Goal: Task Accomplishment & Management: Use online tool/utility

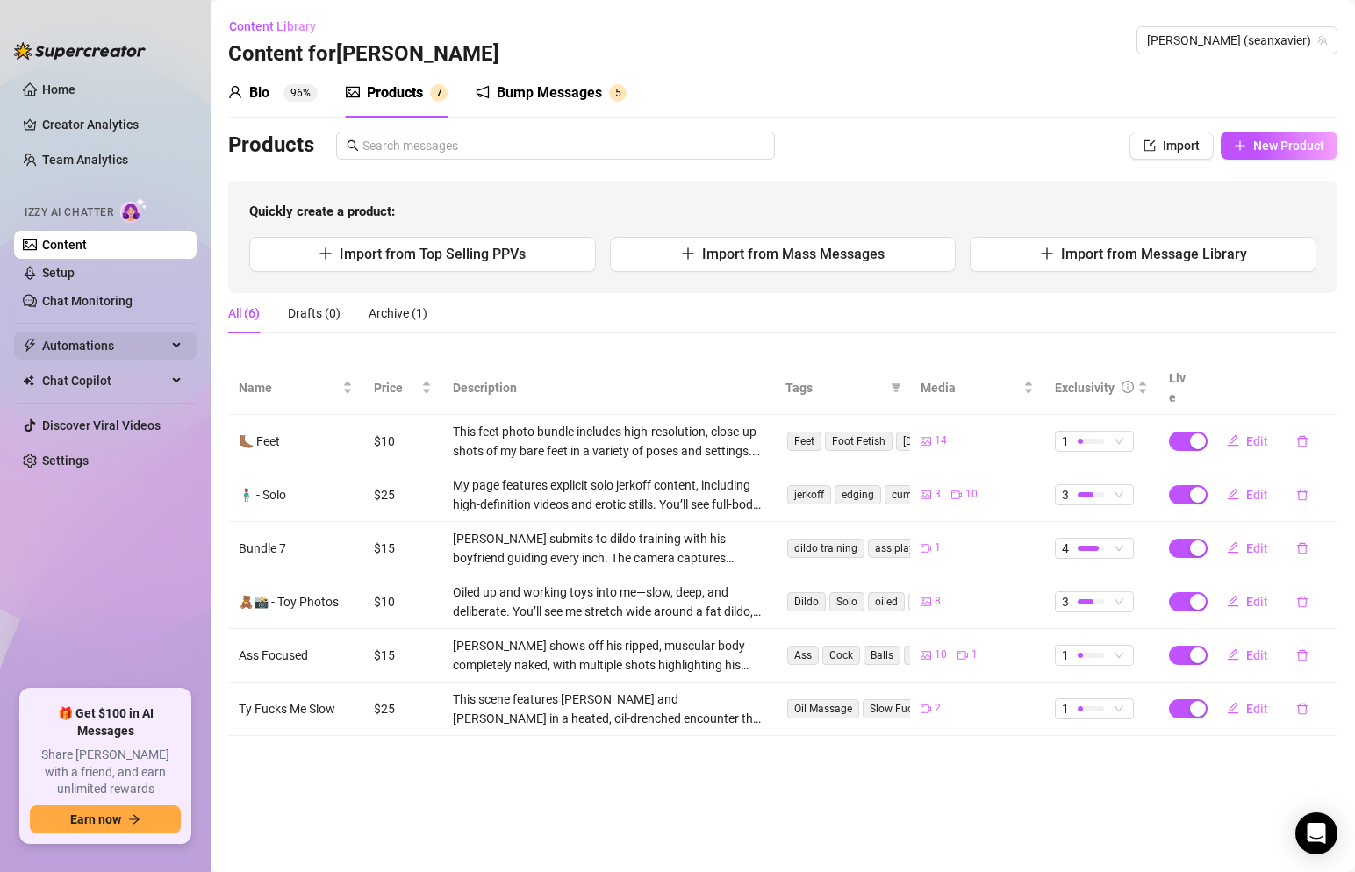
click at [134, 350] on span "Automations" at bounding box center [104, 346] width 125 height 28
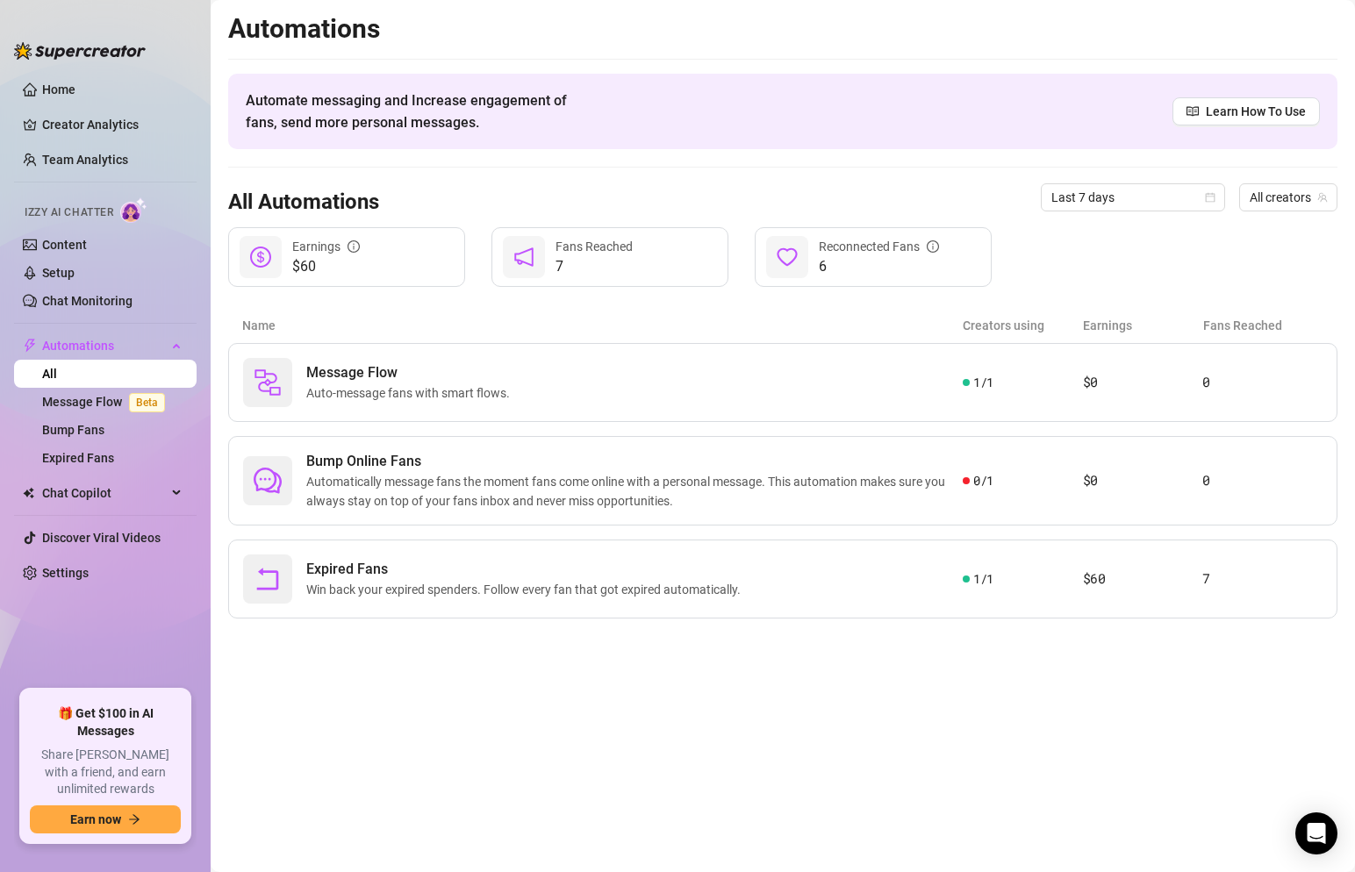
click at [346, 240] on div "Earnings" at bounding box center [326, 246] width 68 height 19
click at [463, 562] on span "Expired Fans" at bounding box center [527, 569] width 442 height 21
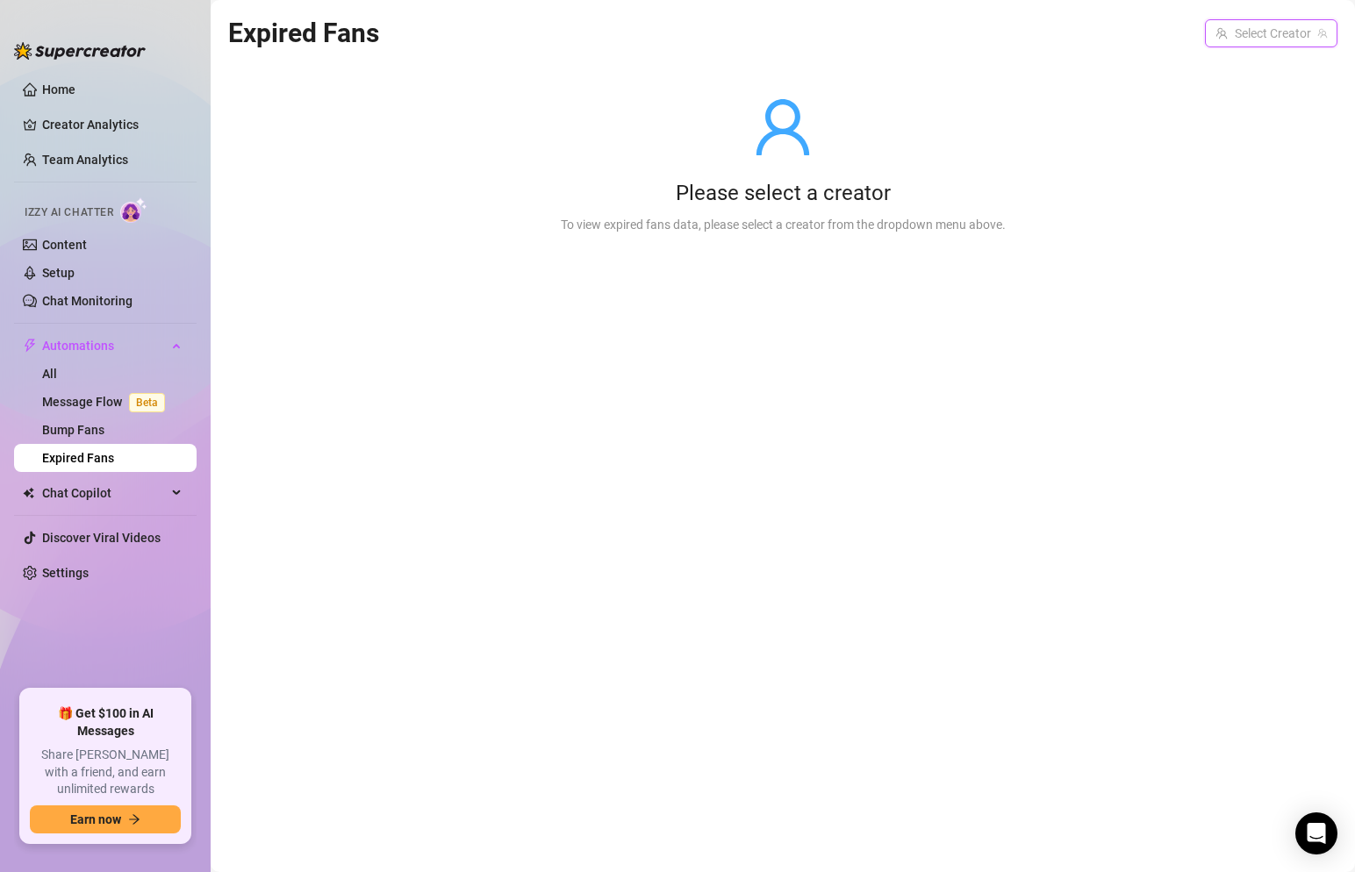
click at [1260, 20] on input "search" at bounding box center [1264, 33] width 96 height 26
click at [1256, 68] on span "( seanxavier )" at bounding box center [1290, 69] width 68 height 19
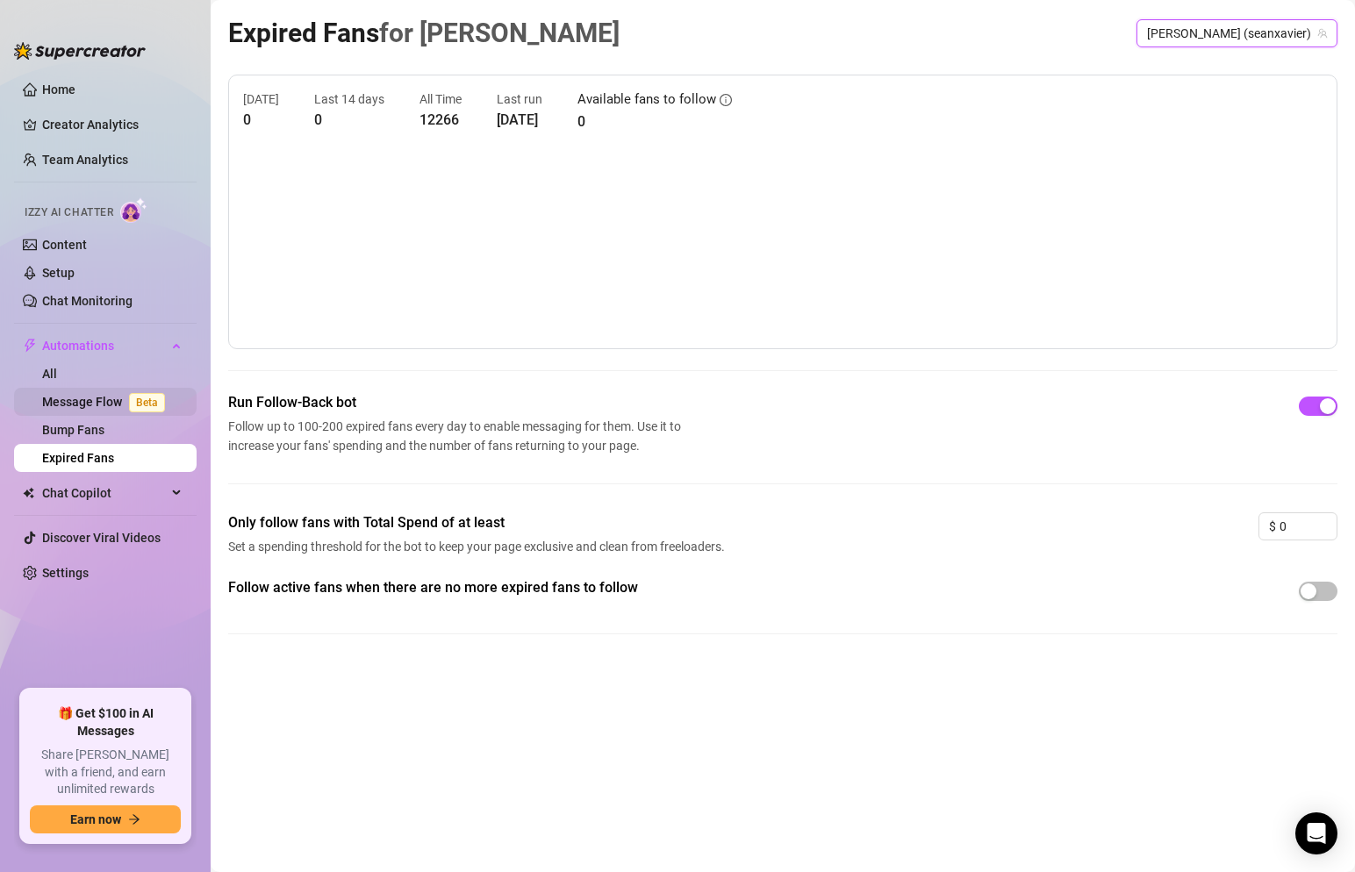
click at [120, 398] on link "Message Flow Beta" at bounding box center [107, 402] width 130 height 14
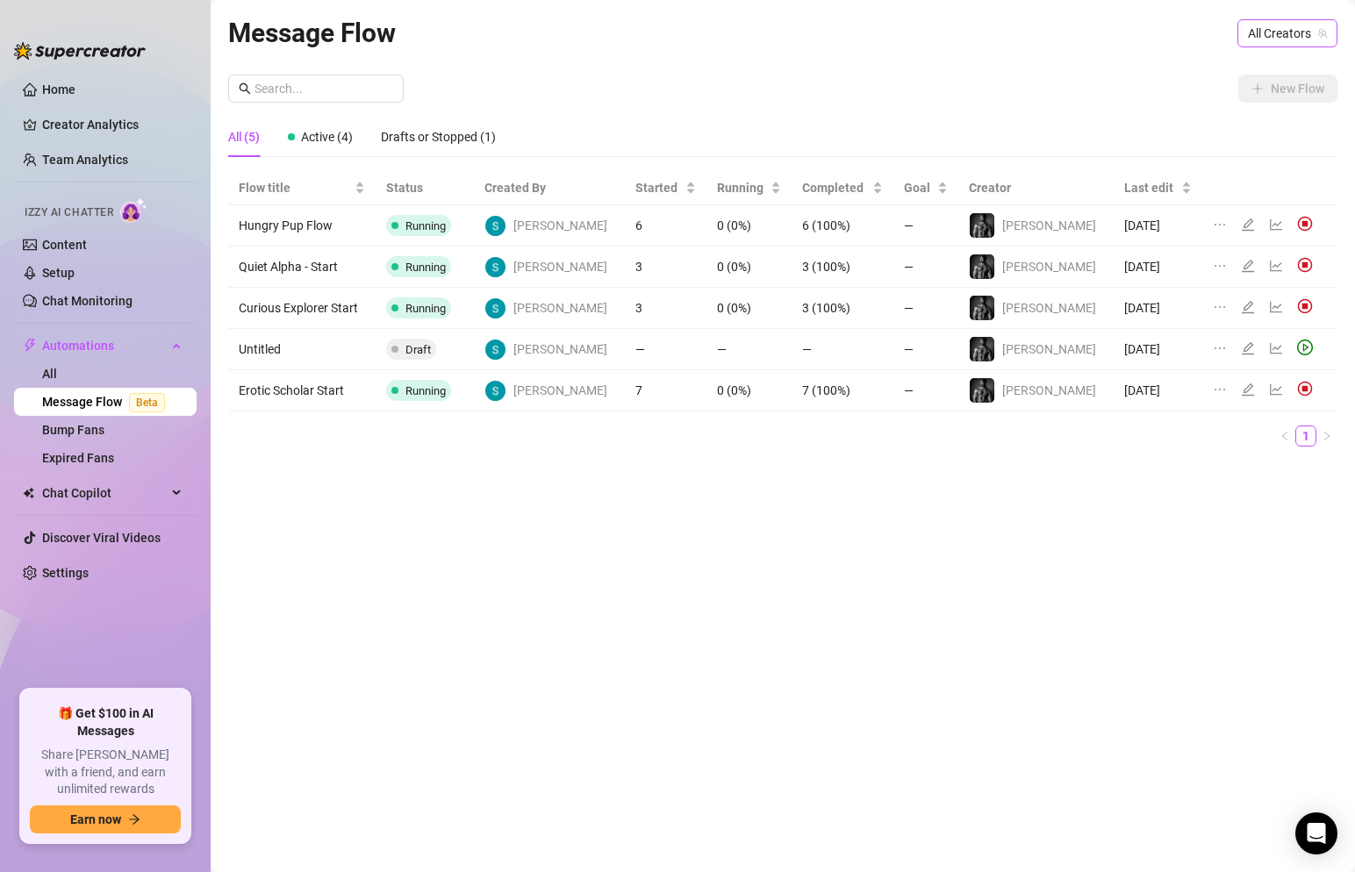
click at [1252, 35] on span "All Creators" at bounding box center [1287, 33] width 79 height 26
click at [1228, 90] on span "[PERSON_NAME]" at bounding box center [1202, 97] width 94 height 19
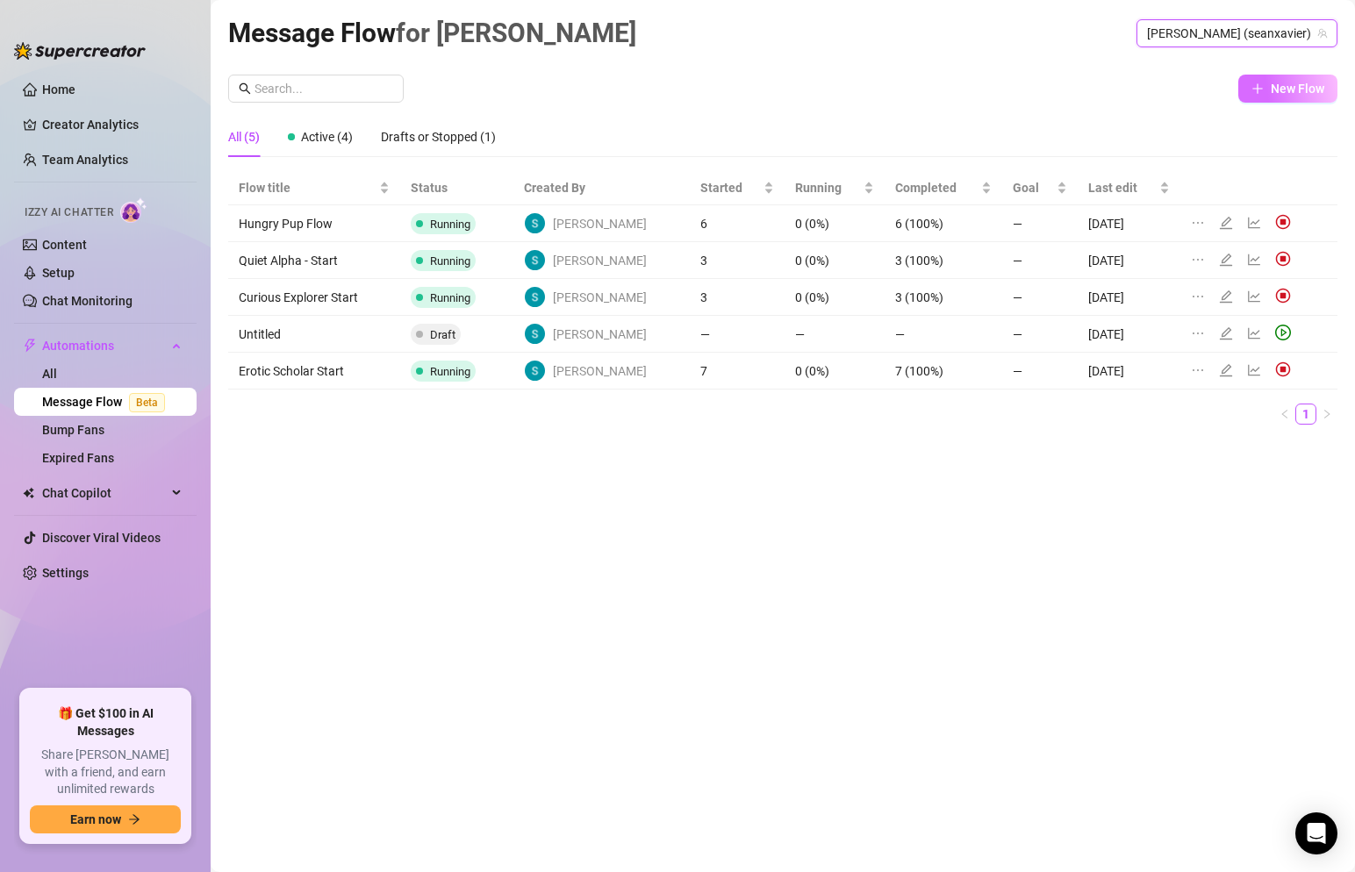
click at [1273, 82] on span "New Flow" at bounding box center [1298, 89] width 54 height 14
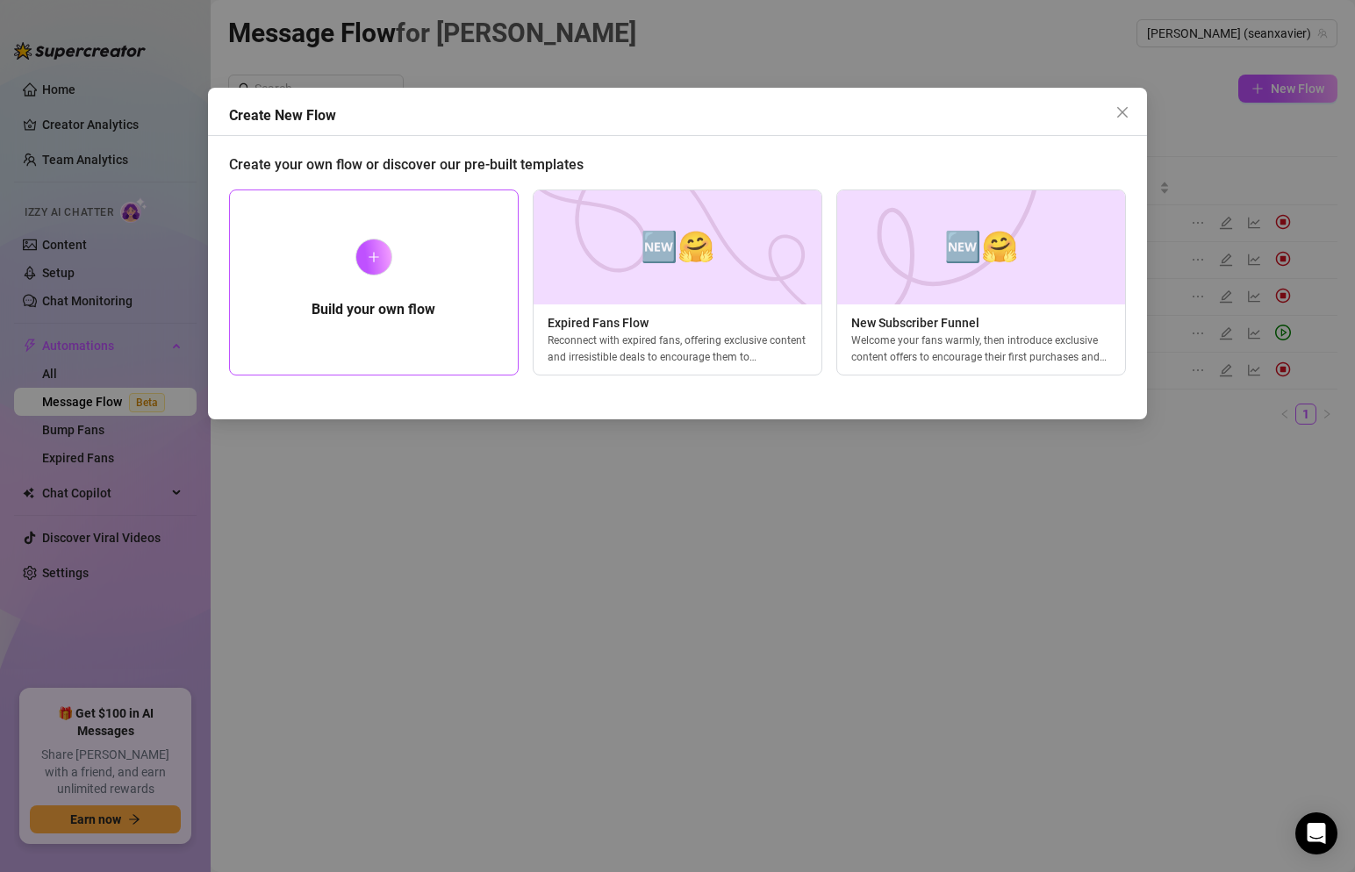
click at [371, 264] on div at bounding box center [373, 257] width 37 height 37
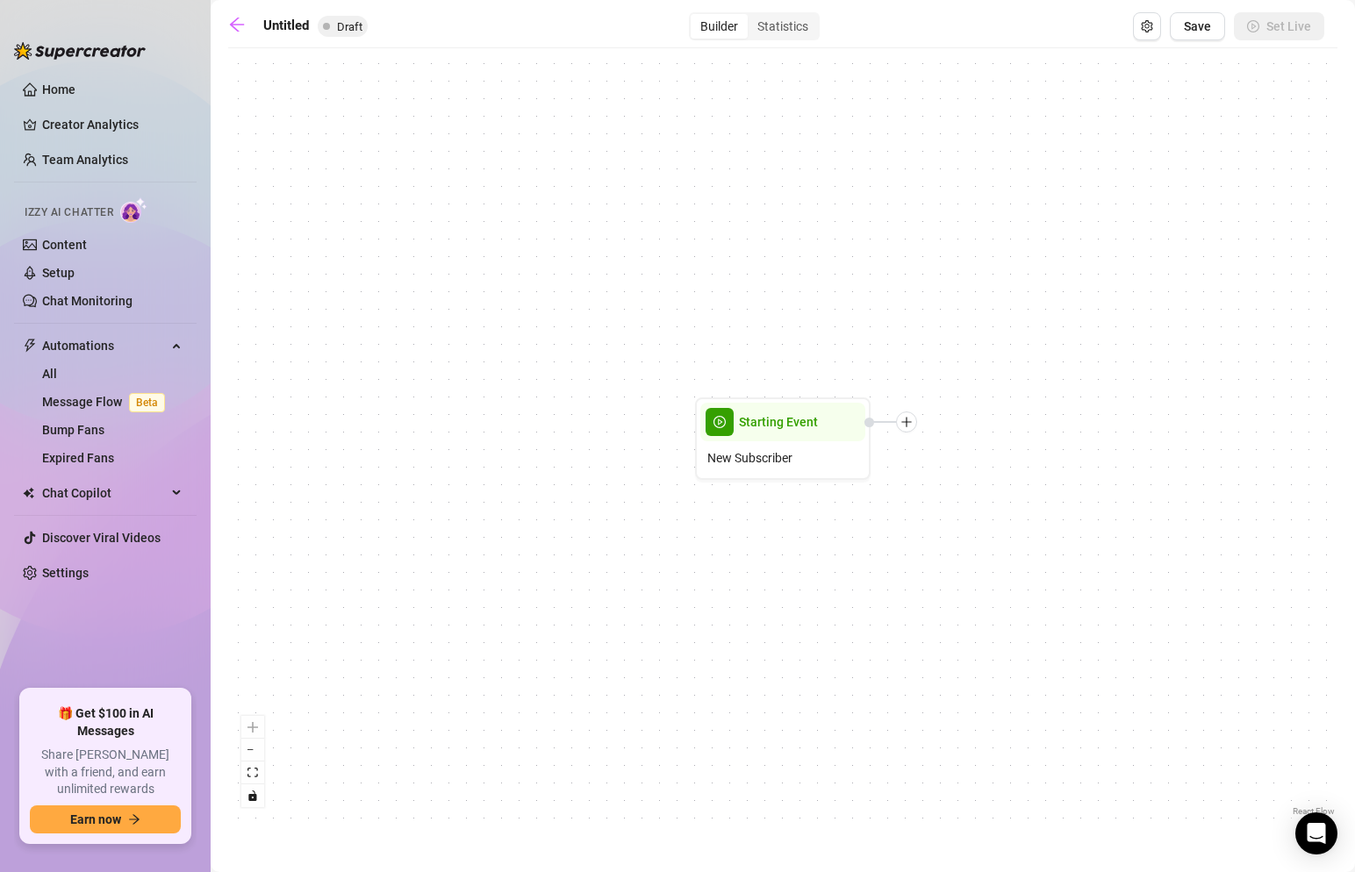
click at [909, 426] on icon "plus" at bounding box center [907, 422] width 12 height 12
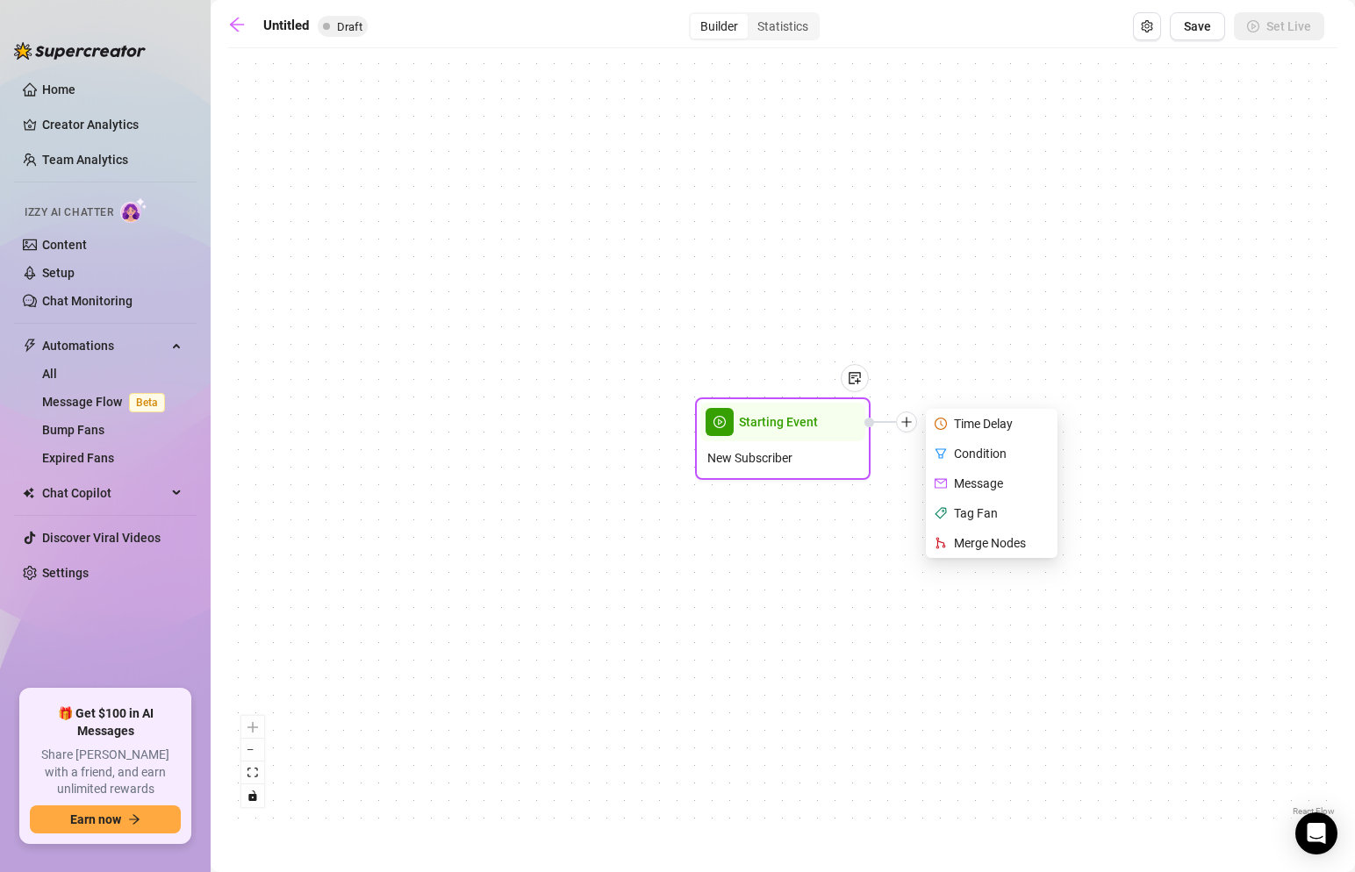
click at [977, 427] on div "Time Delay" at bounding box center [994, 424] width 128 height 30
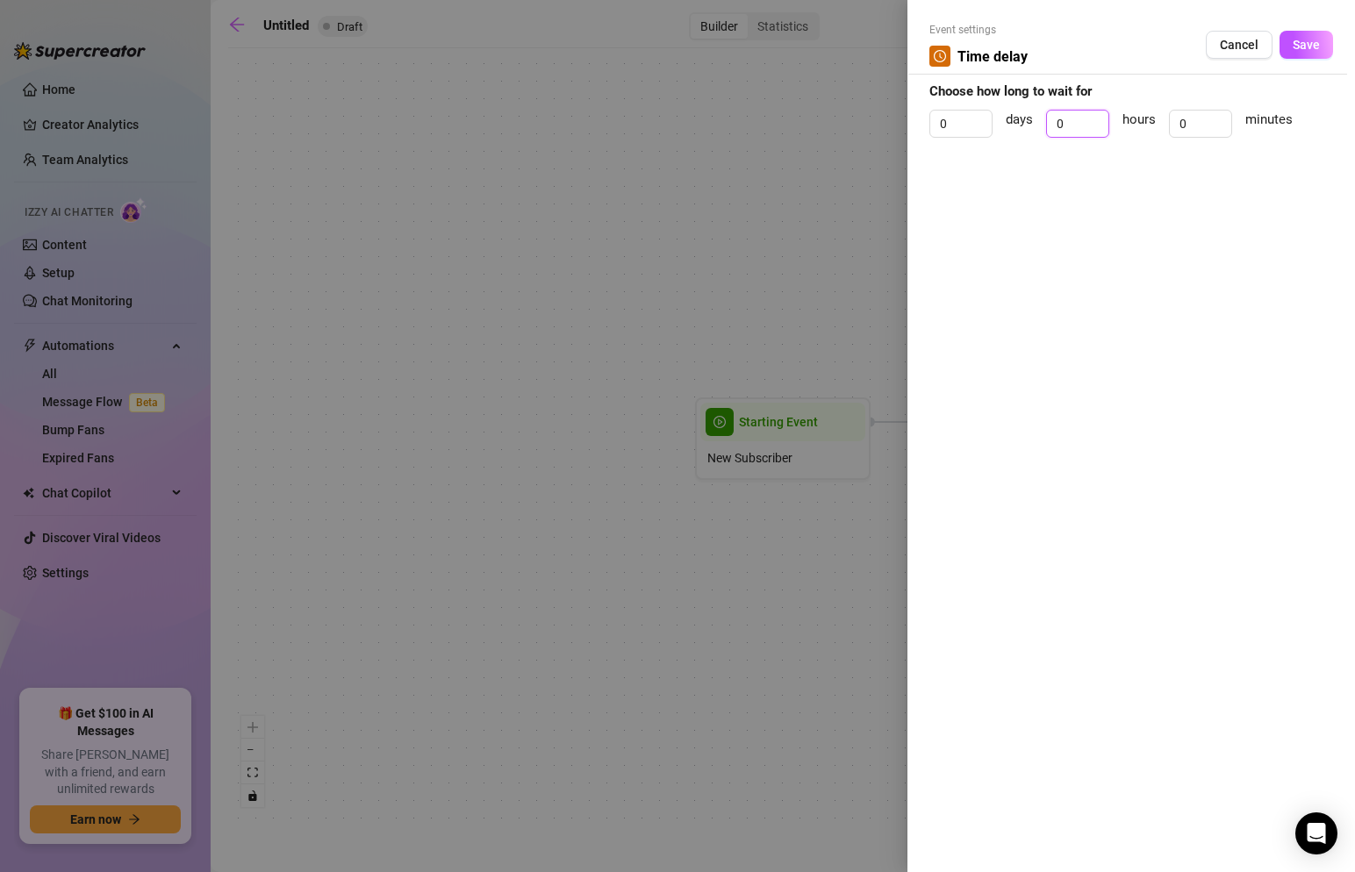
drag, startPoint x: 1070, startPoint y: 120, endPoint x: 1044, endPoint y: 118, distance: 26.5
click at [1044, 118] on div "0 days 0 hours 0 minutes" at bounding box center [1132, 132] width 404 height 44
type input "1"
click at [1292, 45] on button "Save" at bounding box center [1307, 45] width 54 height 28
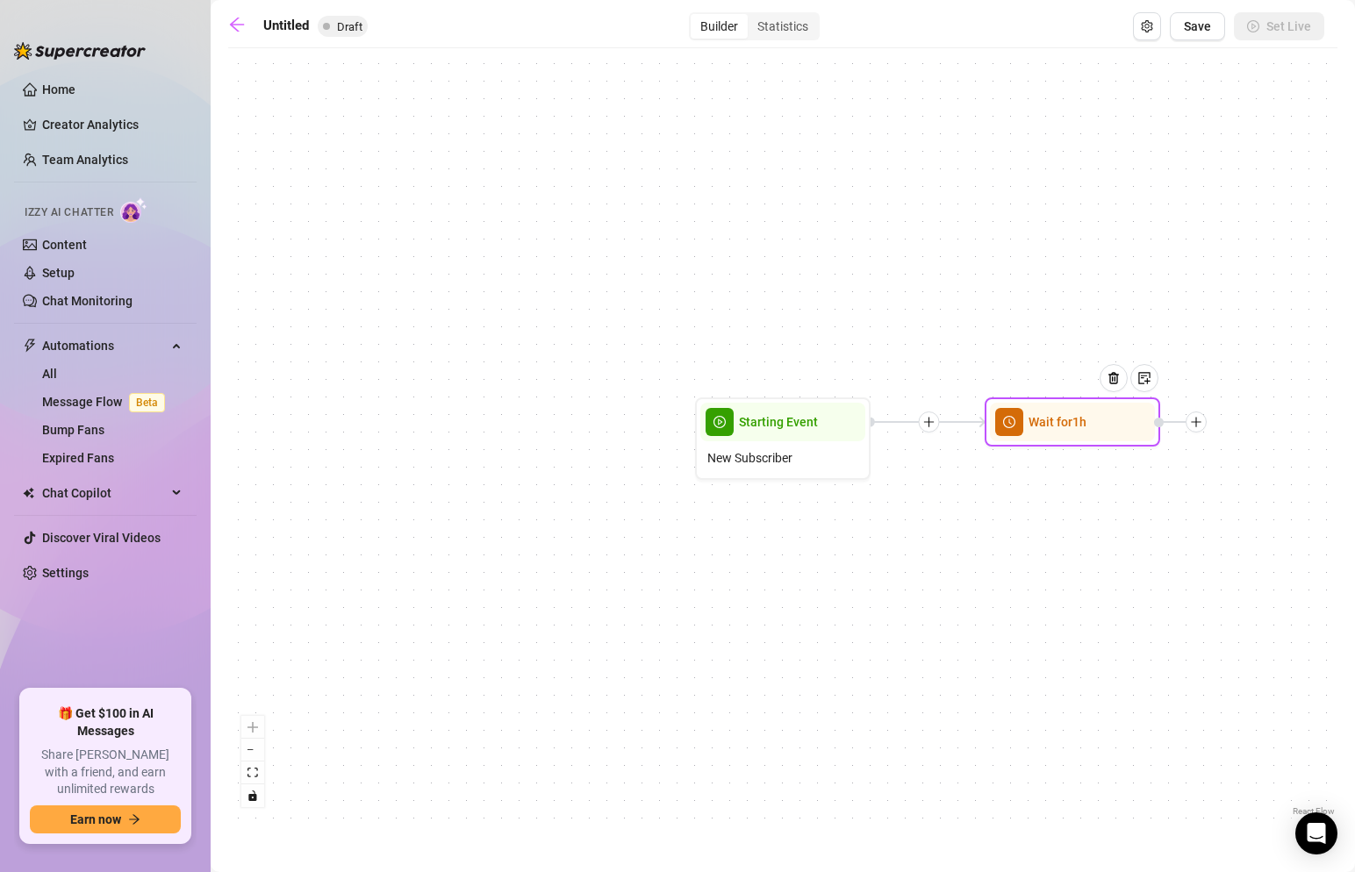
click at [1200, 427] on icon "plus" at bounding box center [1196, 422] width 12 height 12
click at [1252, 481] on div "Message" at bounding box center [1283, 484] width 128 height 30
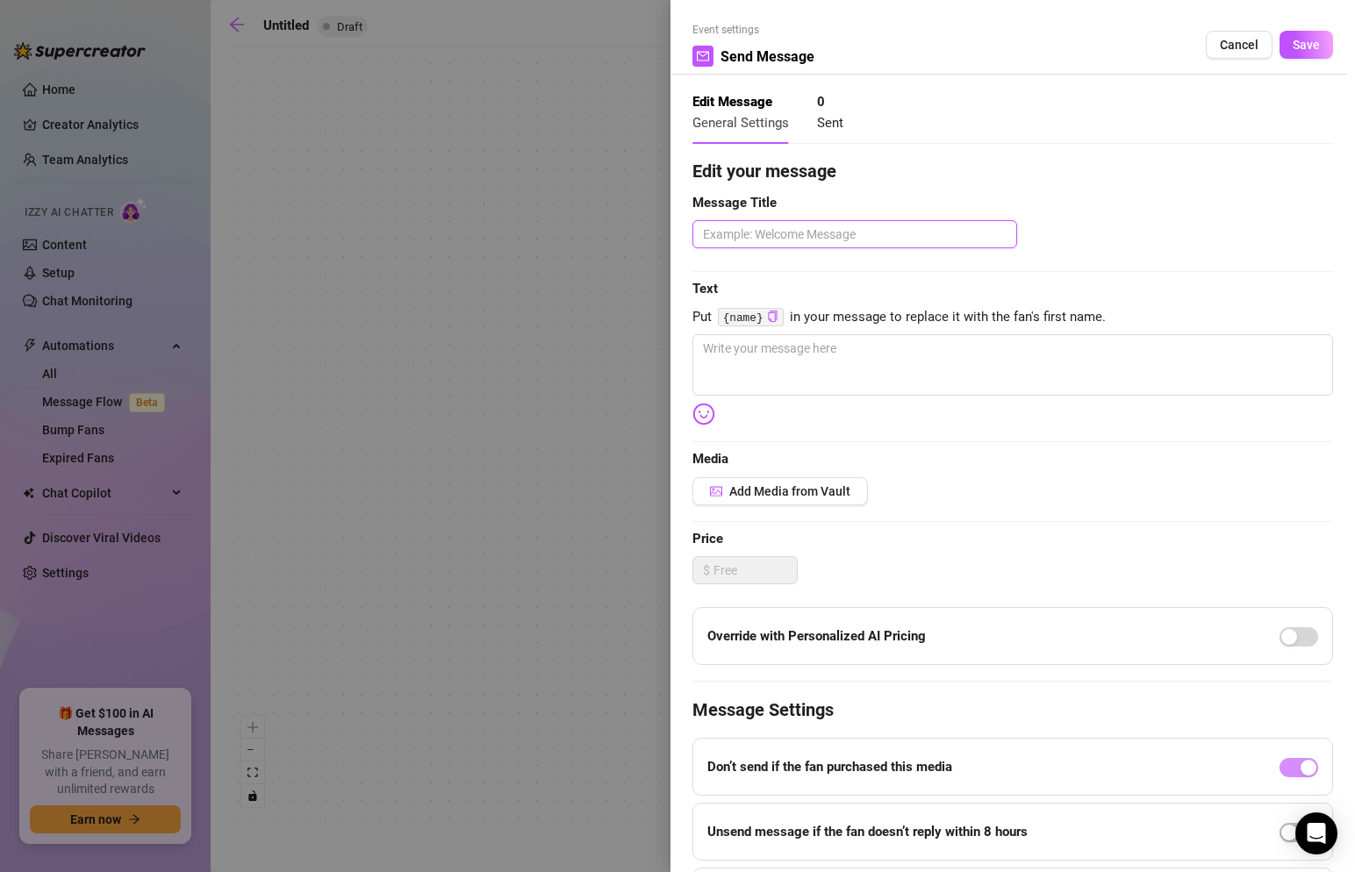
click at [916, 238] on textarea at bounding box center [855, 234] width 325 height 28
click at [761, 494] on span "Add Media from Vault" at bounding box center [789, 492] width 121 height 14
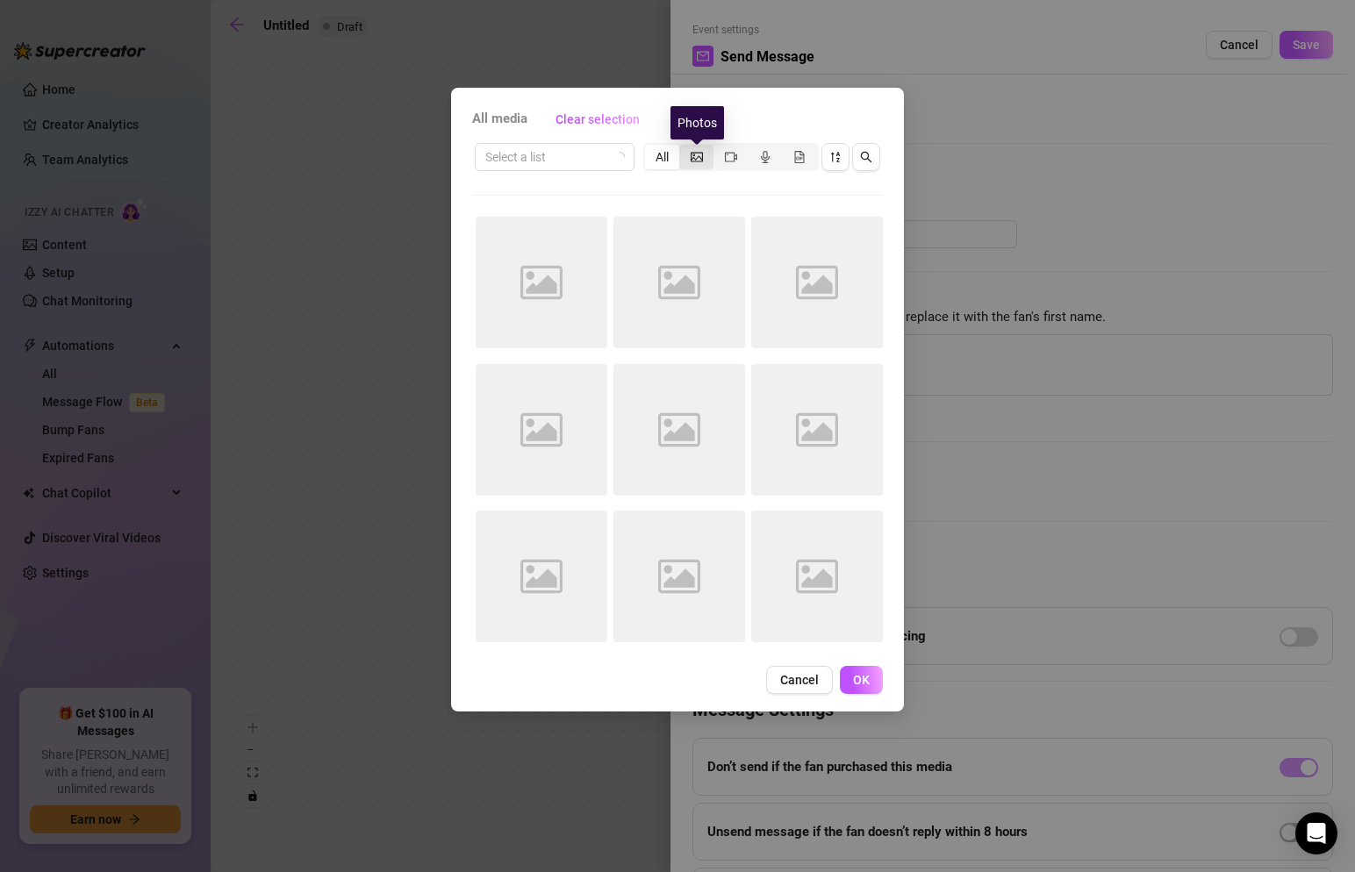
click at [693, 158] on icon "picture" at bounding box center [697, 157] width 12 height 12
click at [684, 147] on input "segmented control" at bounding box center [684, 147] width 0 height 0
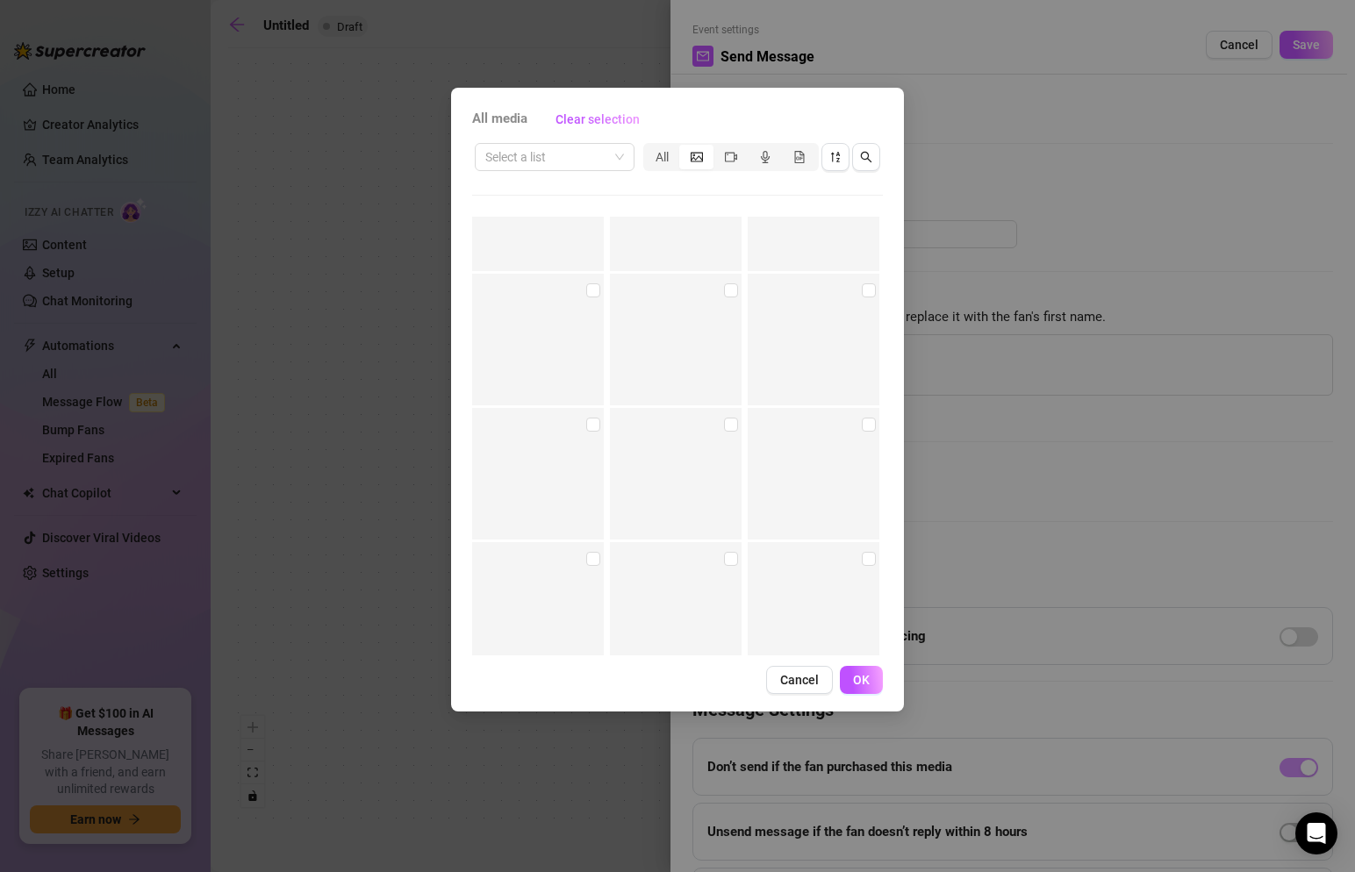
scroll to position [5178, 0]
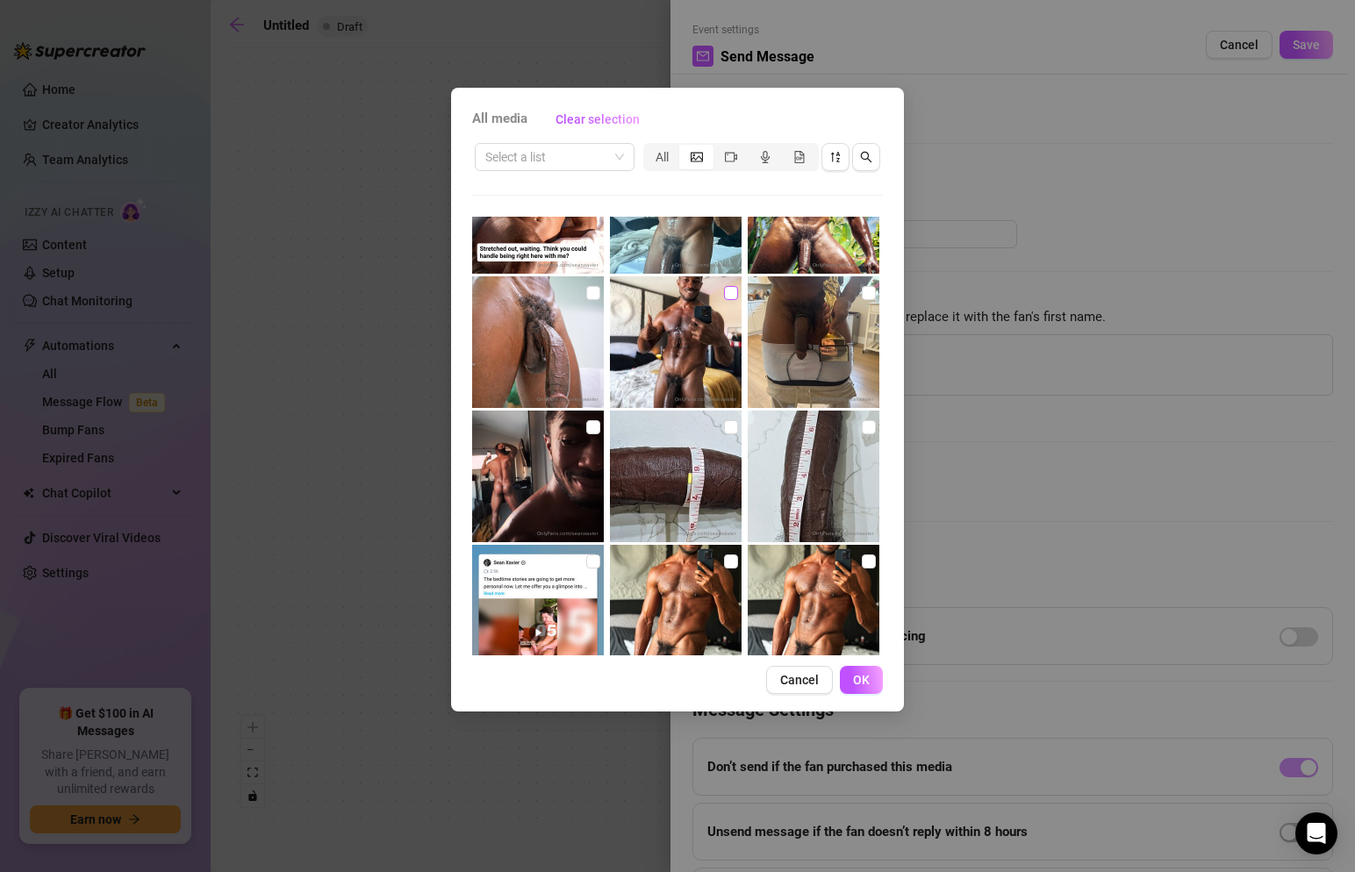
click at [731, 293] on input "checkbox" at bounding box center [731, 293] width 14 height 14
checkbox input "true"
click at [857, 677] on span "OK" at bounding box center [861, 680] width 17 height 14
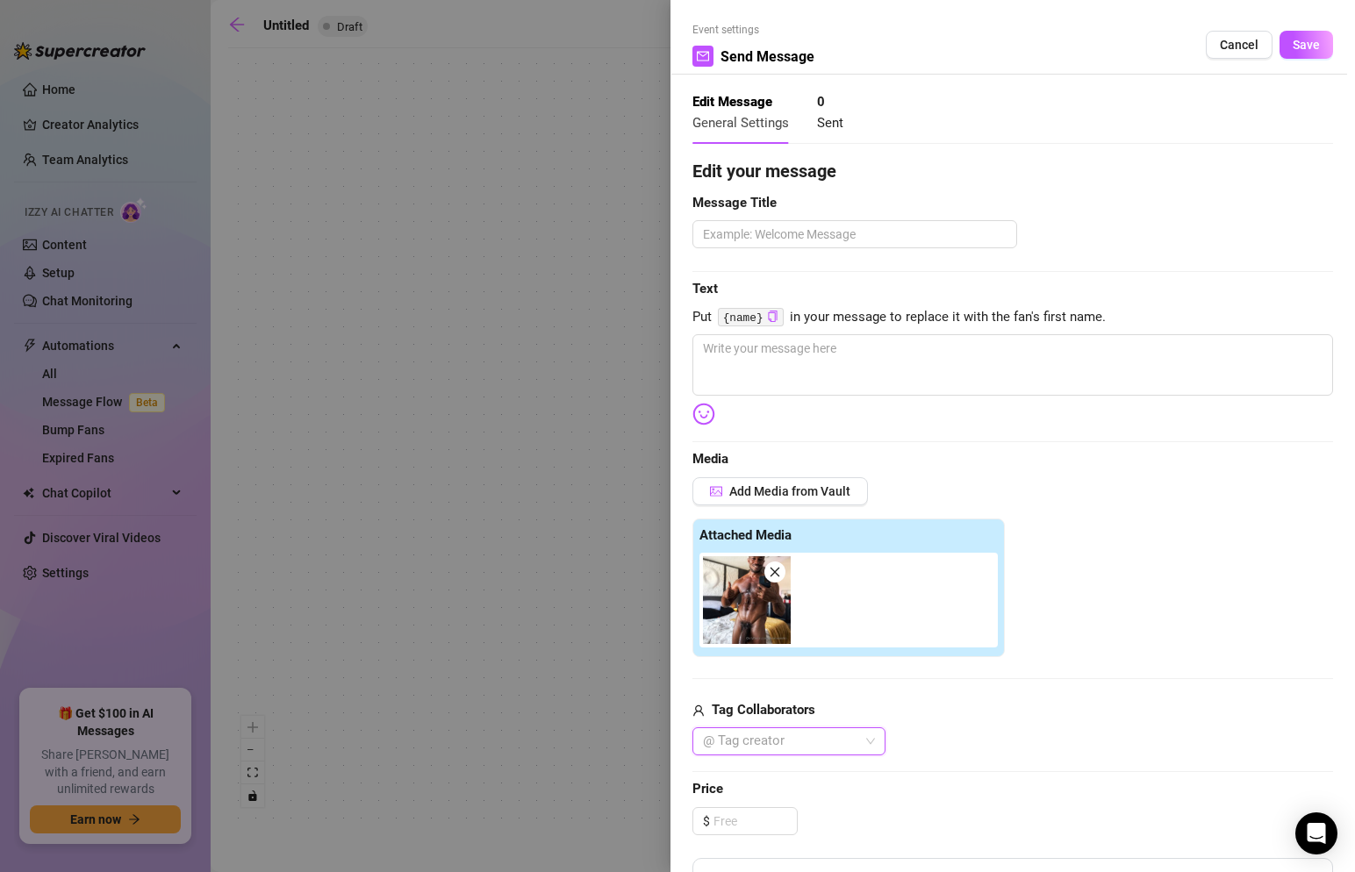
click at [758, 614] on img at bounding box center [747, 601] width 88 height 88
click at [758, 244] on textarea at bounding box center [855, 234] width 325 height 28
type textarea "E"
type textarea "Ev"
type textarea "Eve"
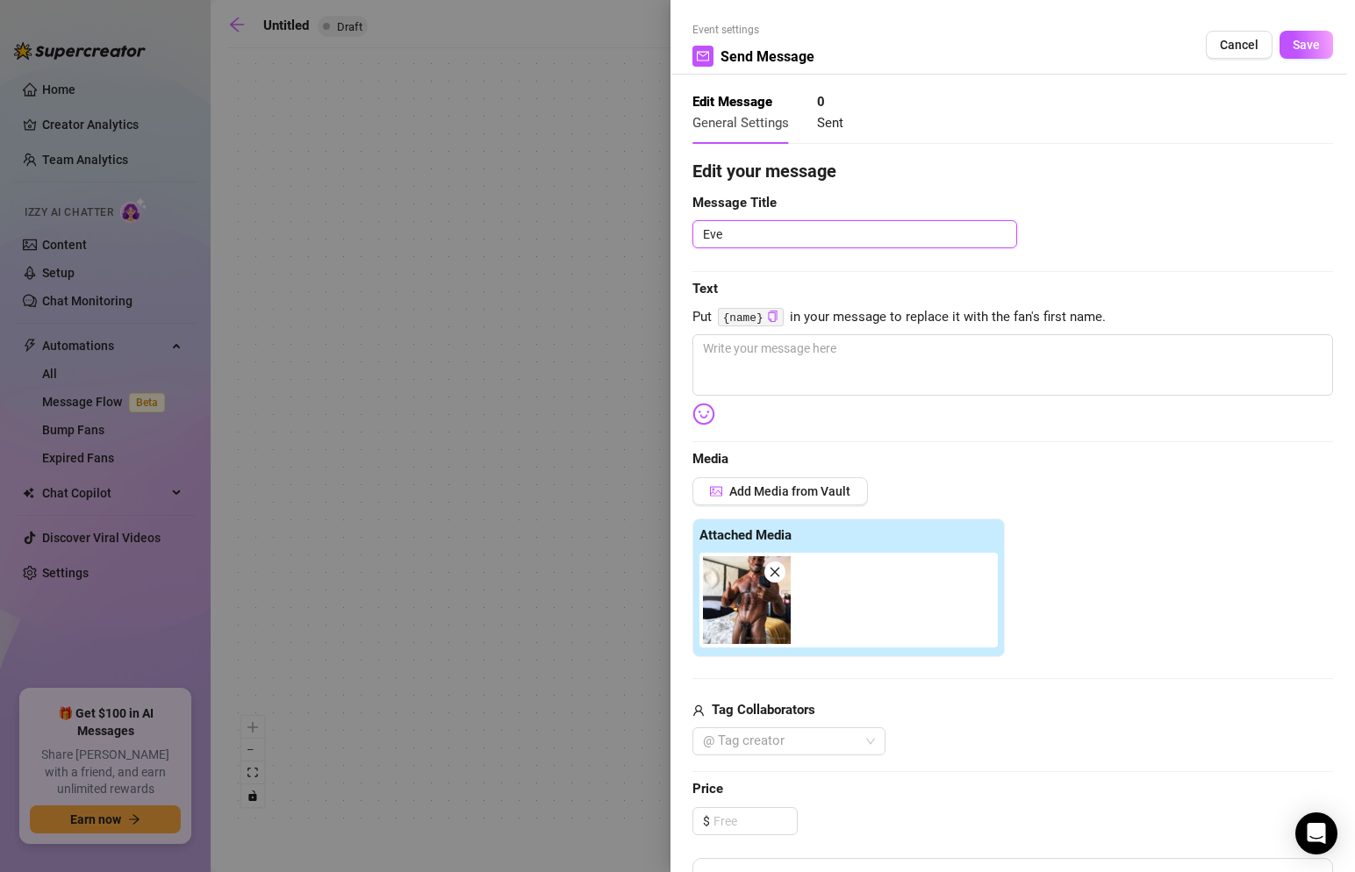
type textarea "Ever"
type textarea "Every"
type textarea "Every M"
type textarea "Every Ma"
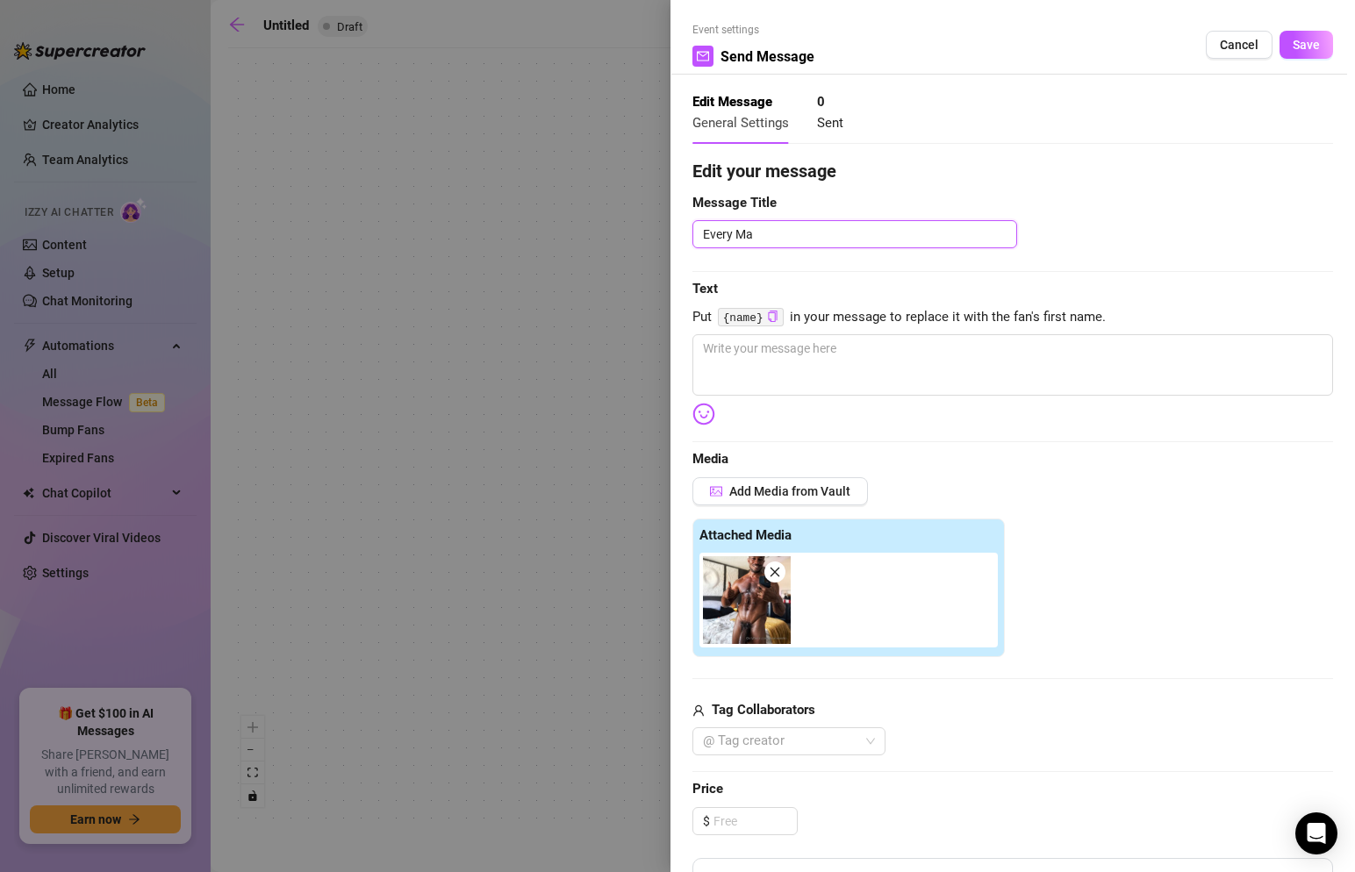
type textarea "Every Man"
type textarea "Every Man W"
type textarea "Every Man Wa"
type textarea "Every Man Wan"
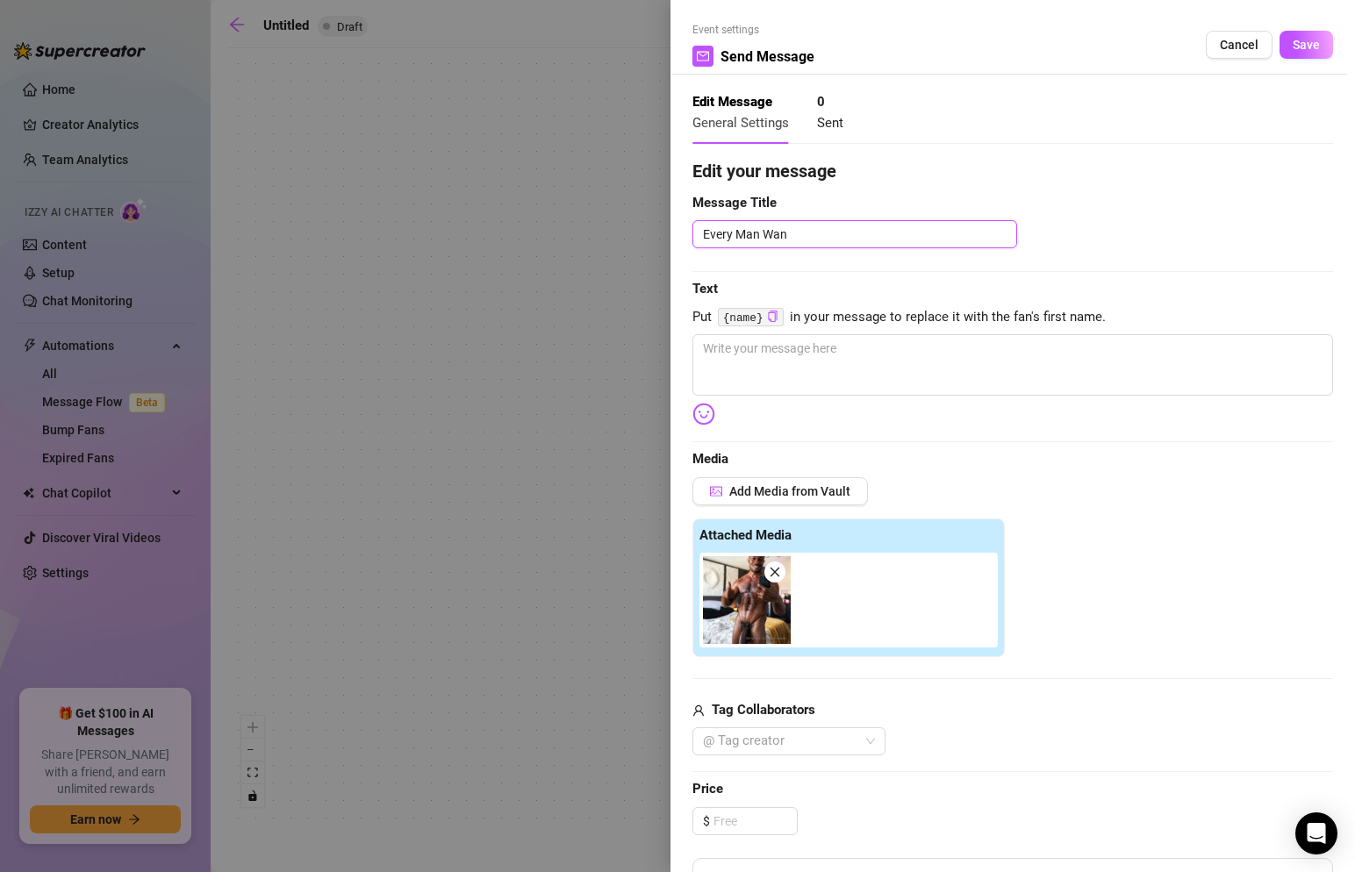
type textarea "Every Man Want"
type textarea "Every Man Wants"
type textarea "Every Man Wants S"
type textarea "Every Man Wants So"
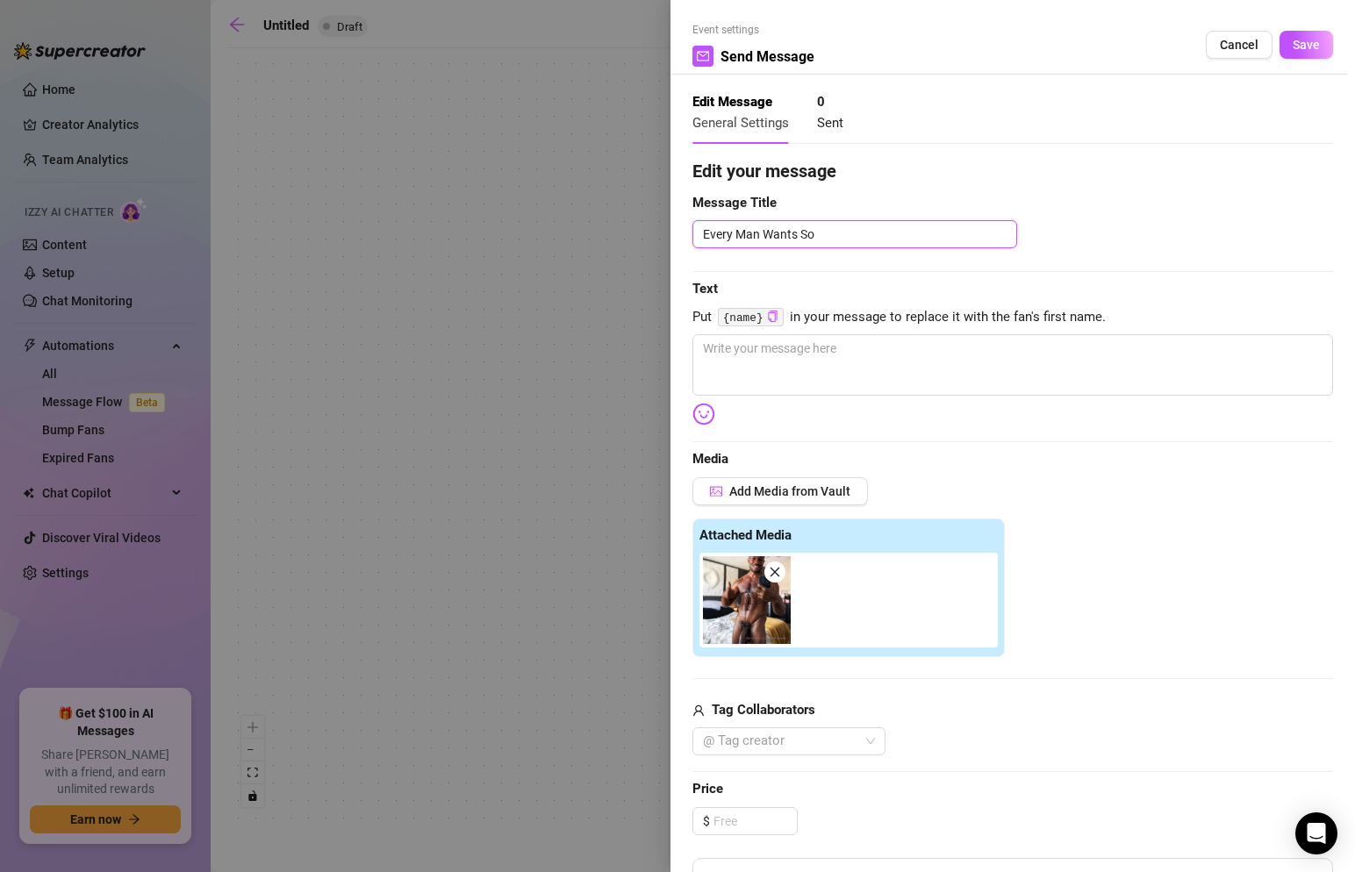
type textarea "Every Man Wants Som"
type textarea "Every Man Wants Some"
type textarea "Every Man Wants Somet"
type textarea "Every Man Wants Someth"
type textarea "Every Man Wants Somethi"
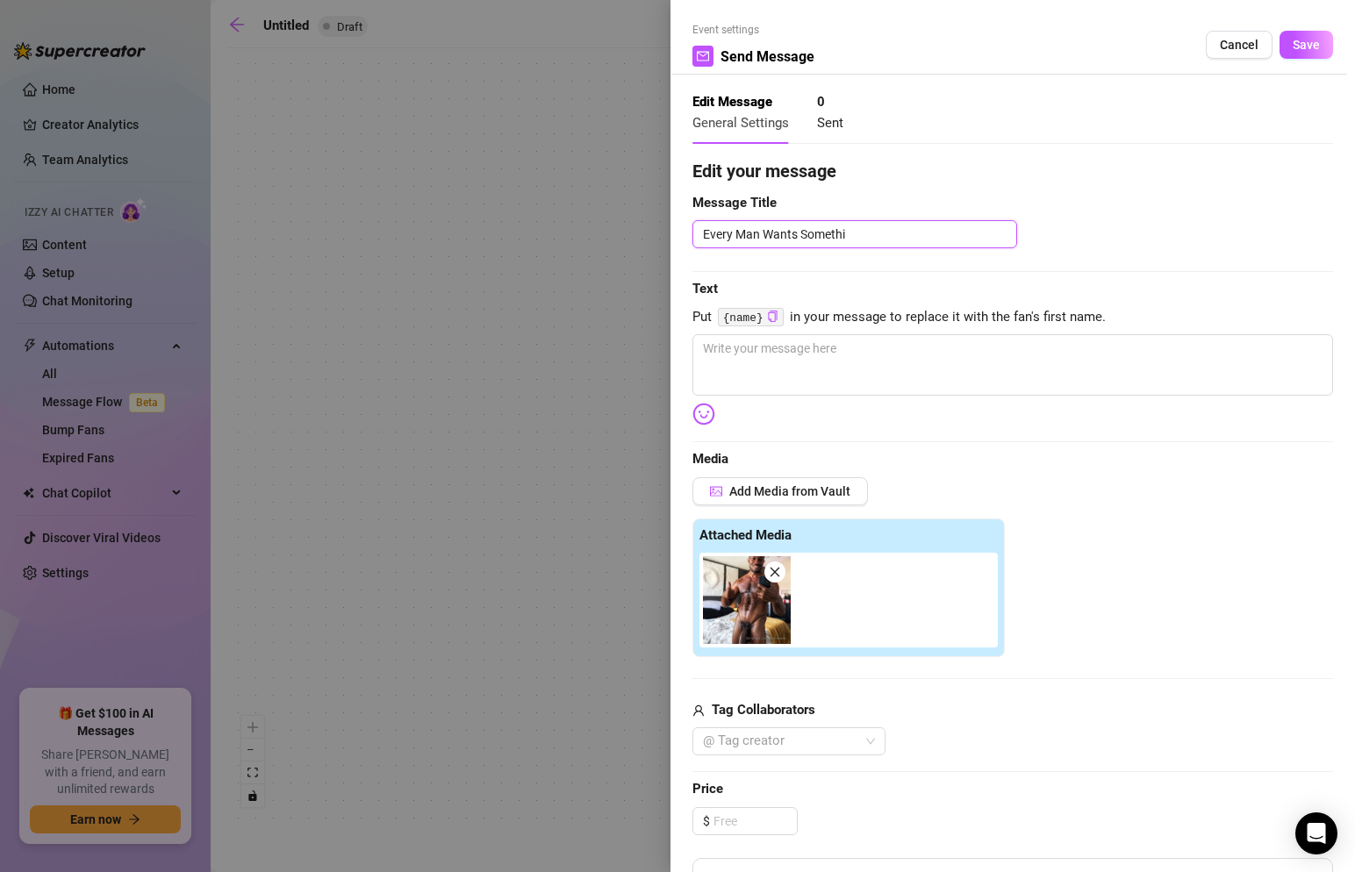
type textarea "Every Man Wants Somethin"
type textarea "Every Man Wants Something"
type textarea "Every Man Wants Something D"
type textarea "Every Man Wants Something Di"
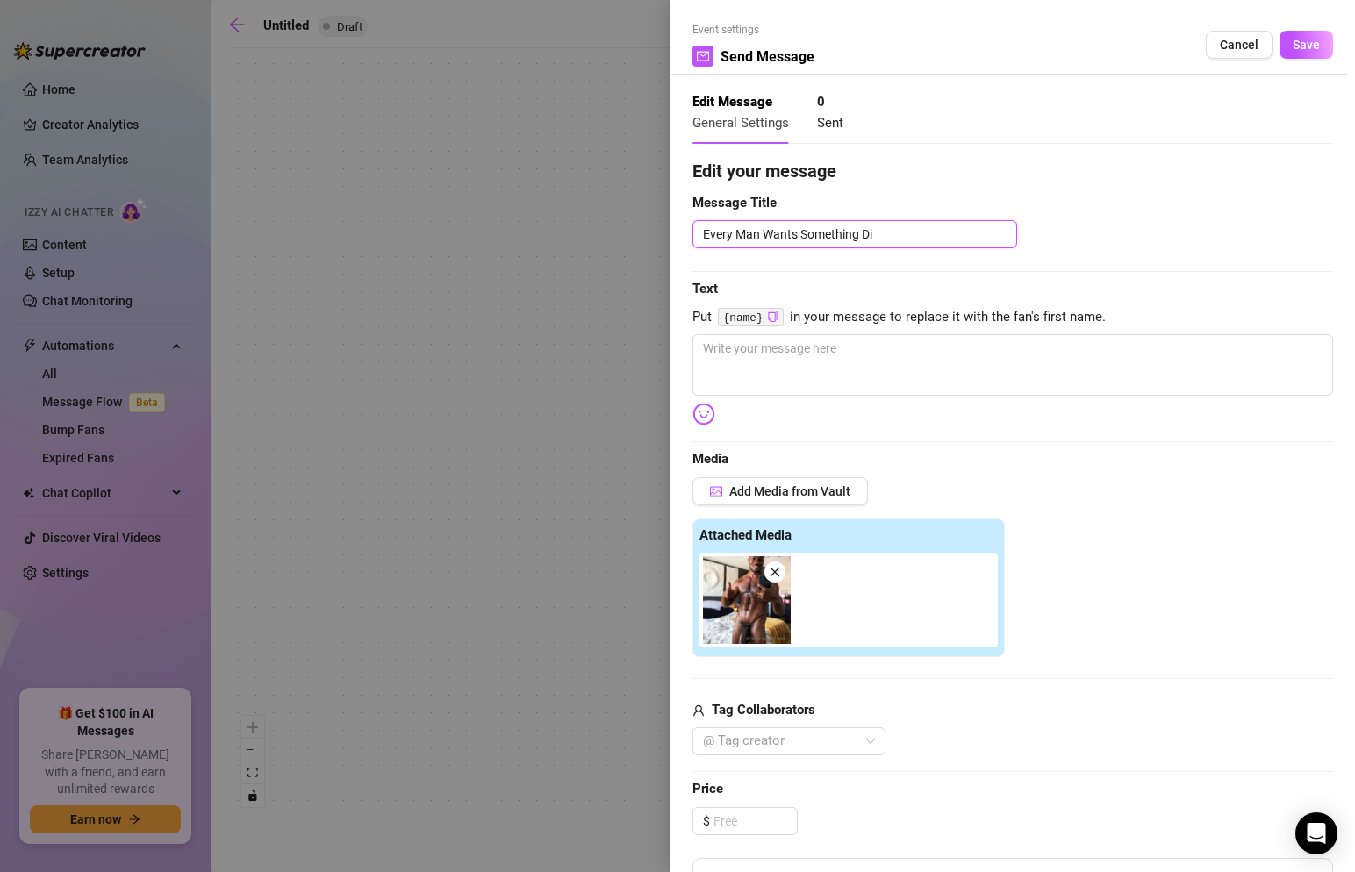
type textarea "Every Man Wants Something Dif"
type textarea "Every Man Wants Something Diff"
type textarea "Every Man Wants Something Diffe"
type textarea "Every Man Wants Something Differ"
type textarea "Every Man Wants Something Differe"
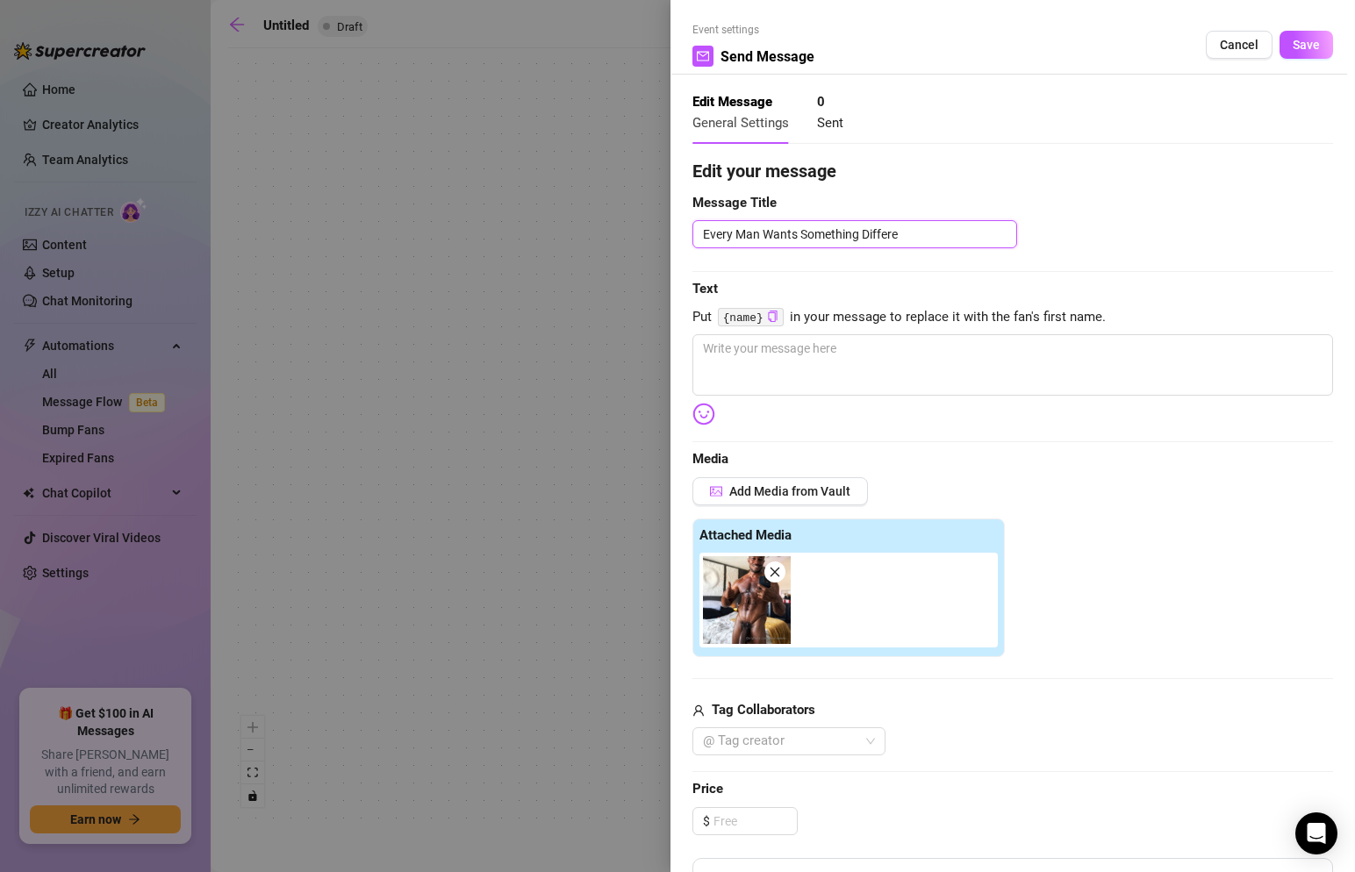
type textarea "Every Man Wants Something Differen"
type textarea "Every Man Wants Something Different"
type textarea "Every Man Wants Something Different."
type textarea "Every Man Wants Something Different.."
type textarea "Every Man Wants Something Different..."
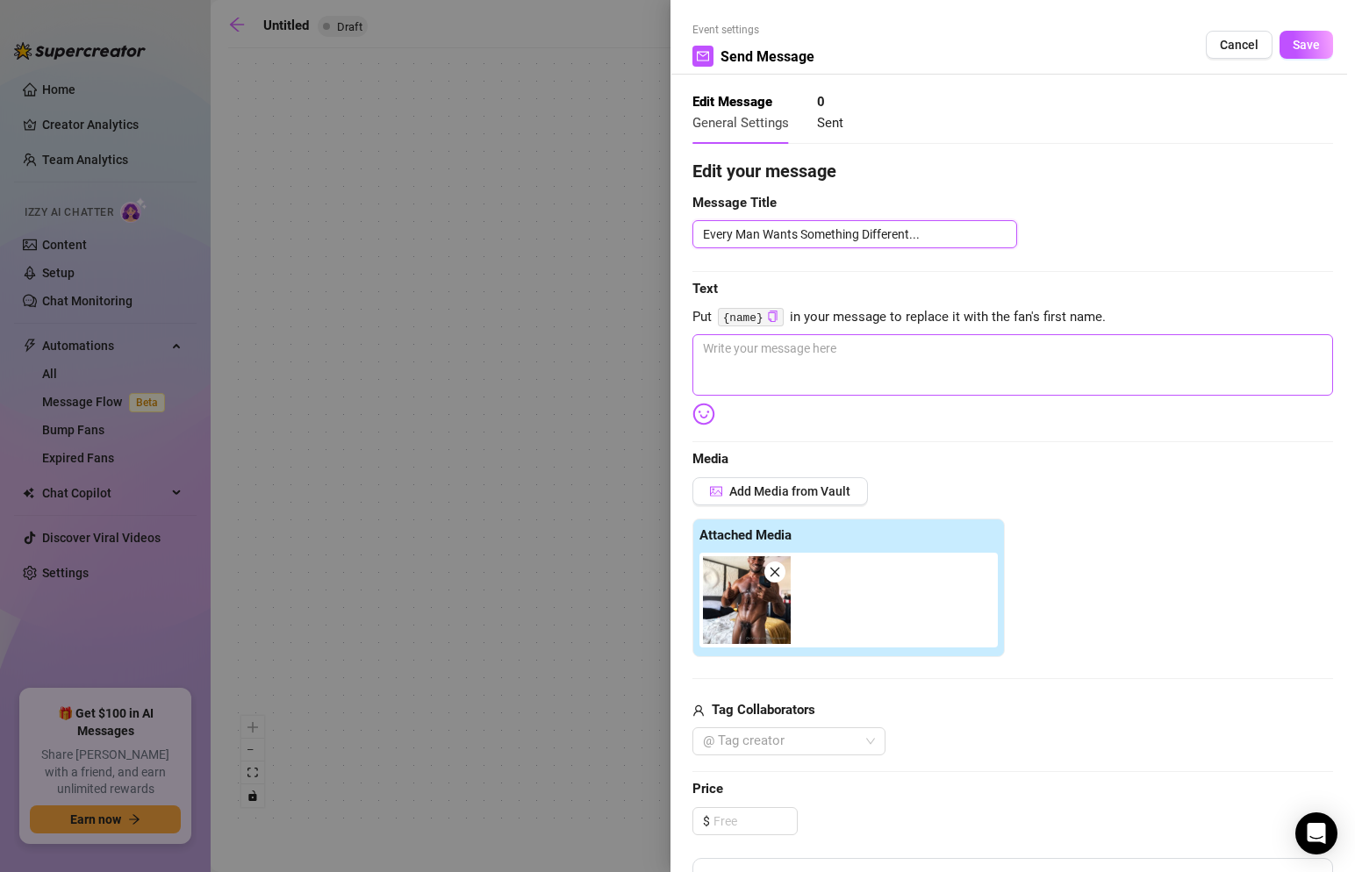
type textarea "Every Man Wants Something Different..."
click at [793, 364] on textarea at bounding box center [1013, 364] width 641 height 61
paste textarea "**********"
type textarea "**********"
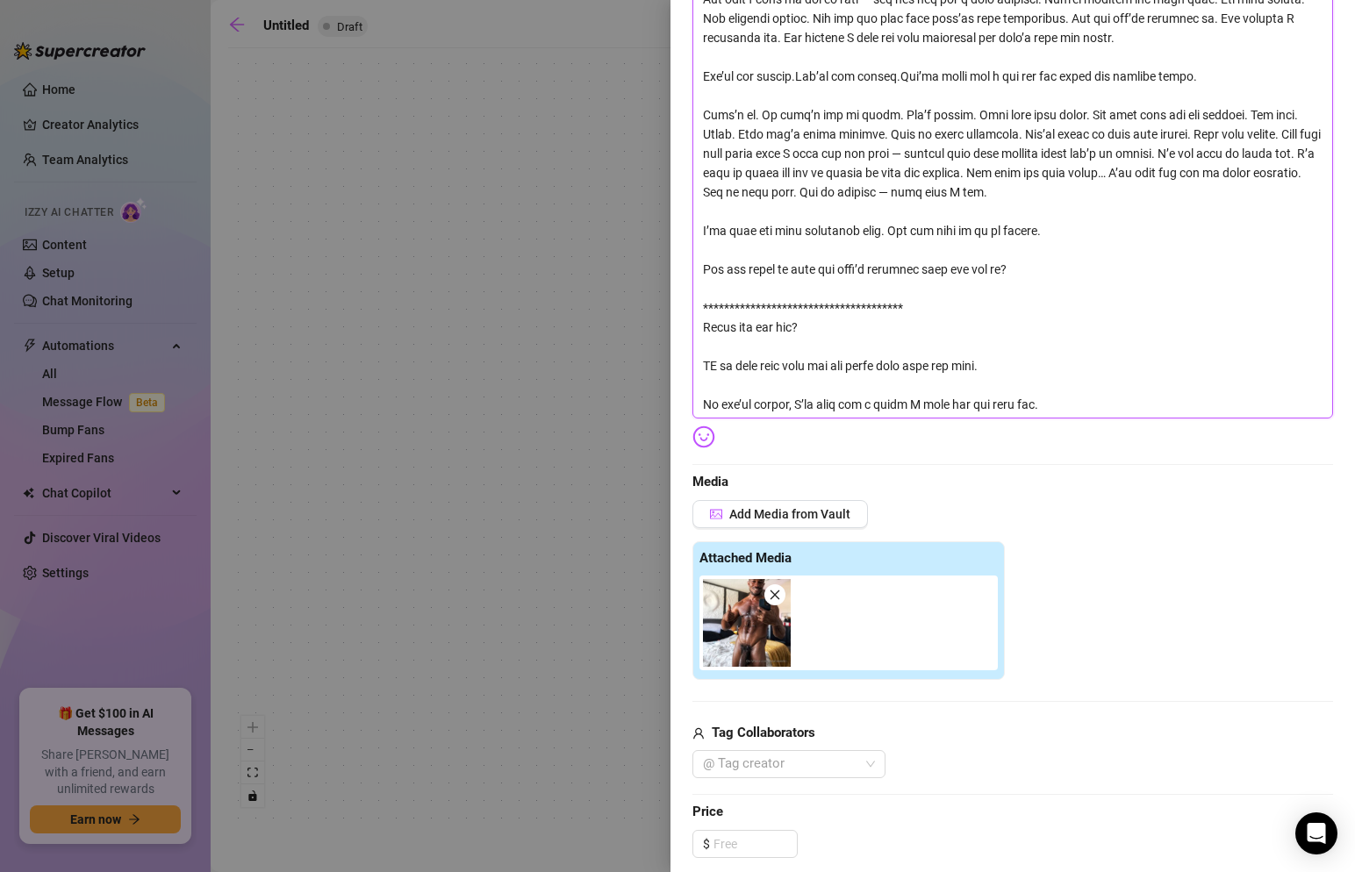
scroll to position [1739, 0]
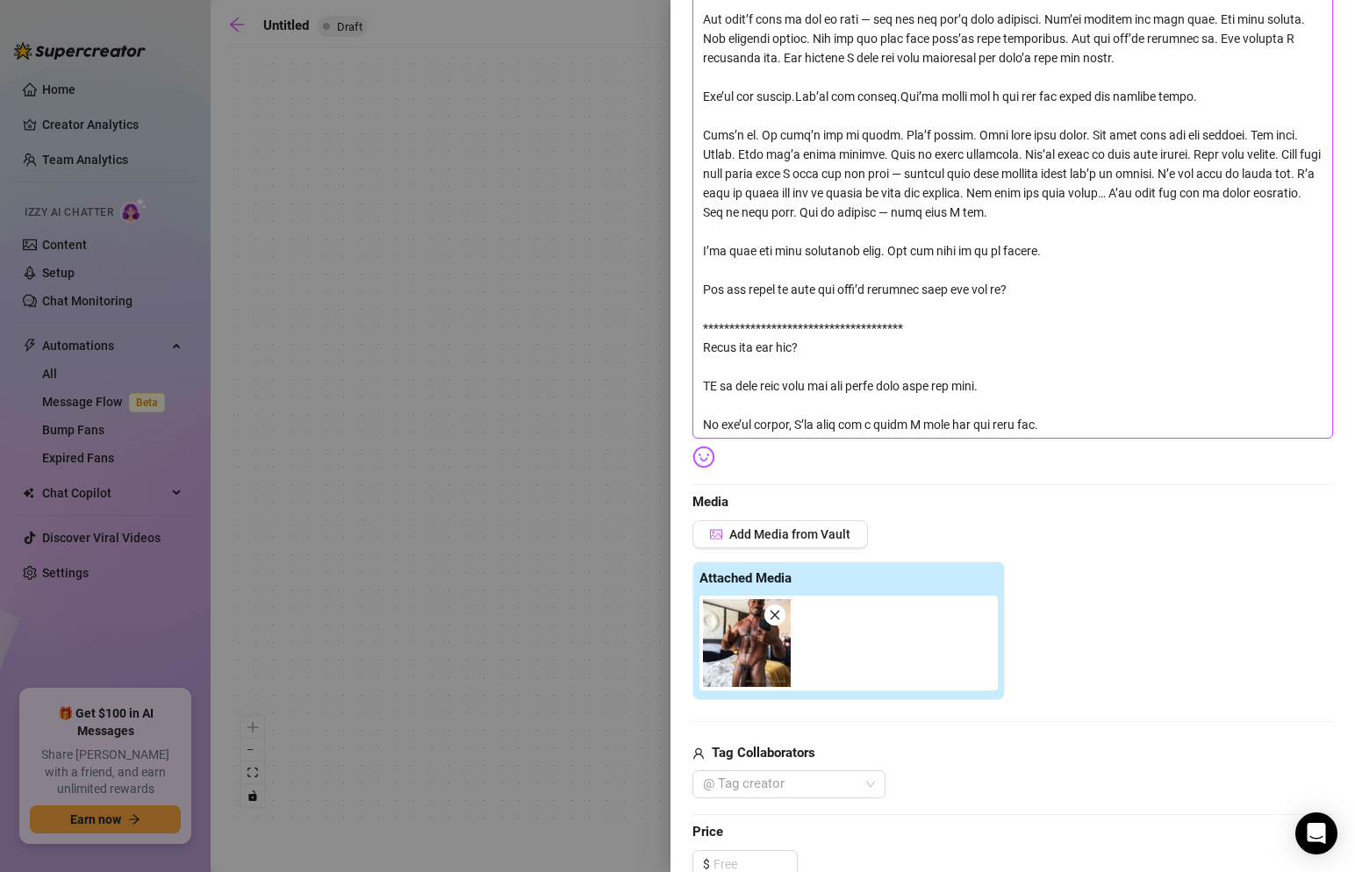
type textarea "**********"
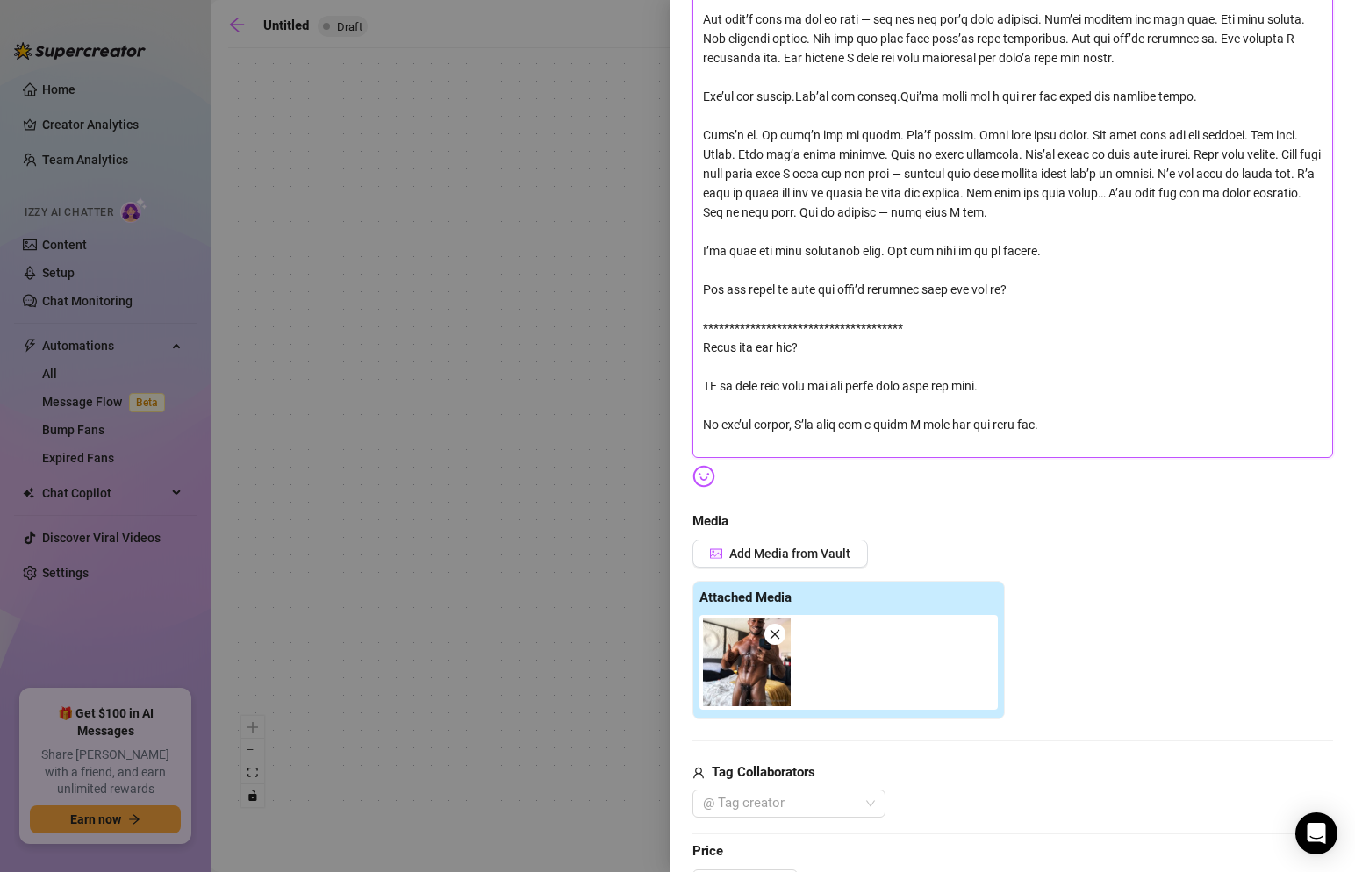
scroll to position [0, 0]
type textarea "**********"
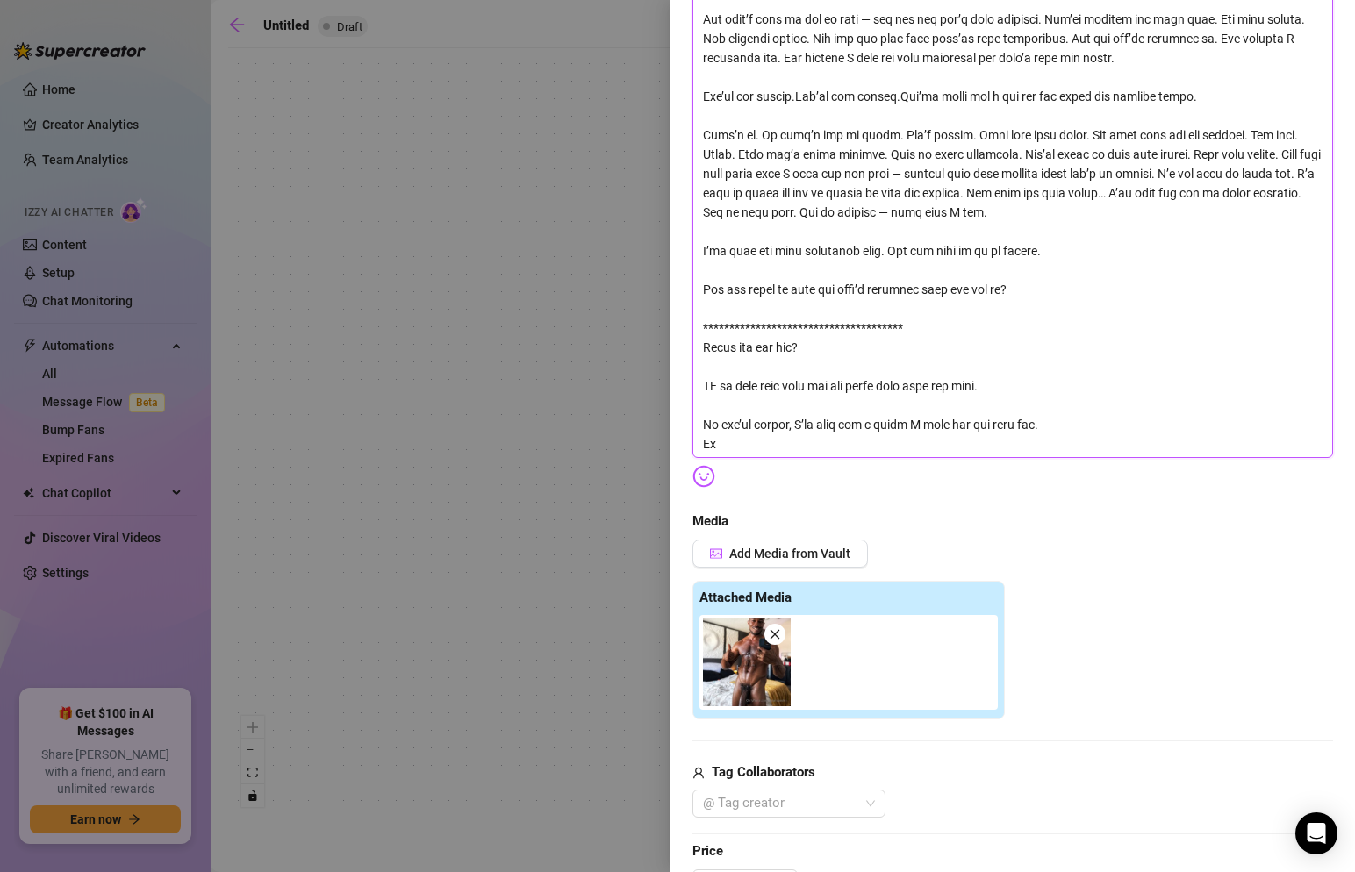
type textarea "**********"
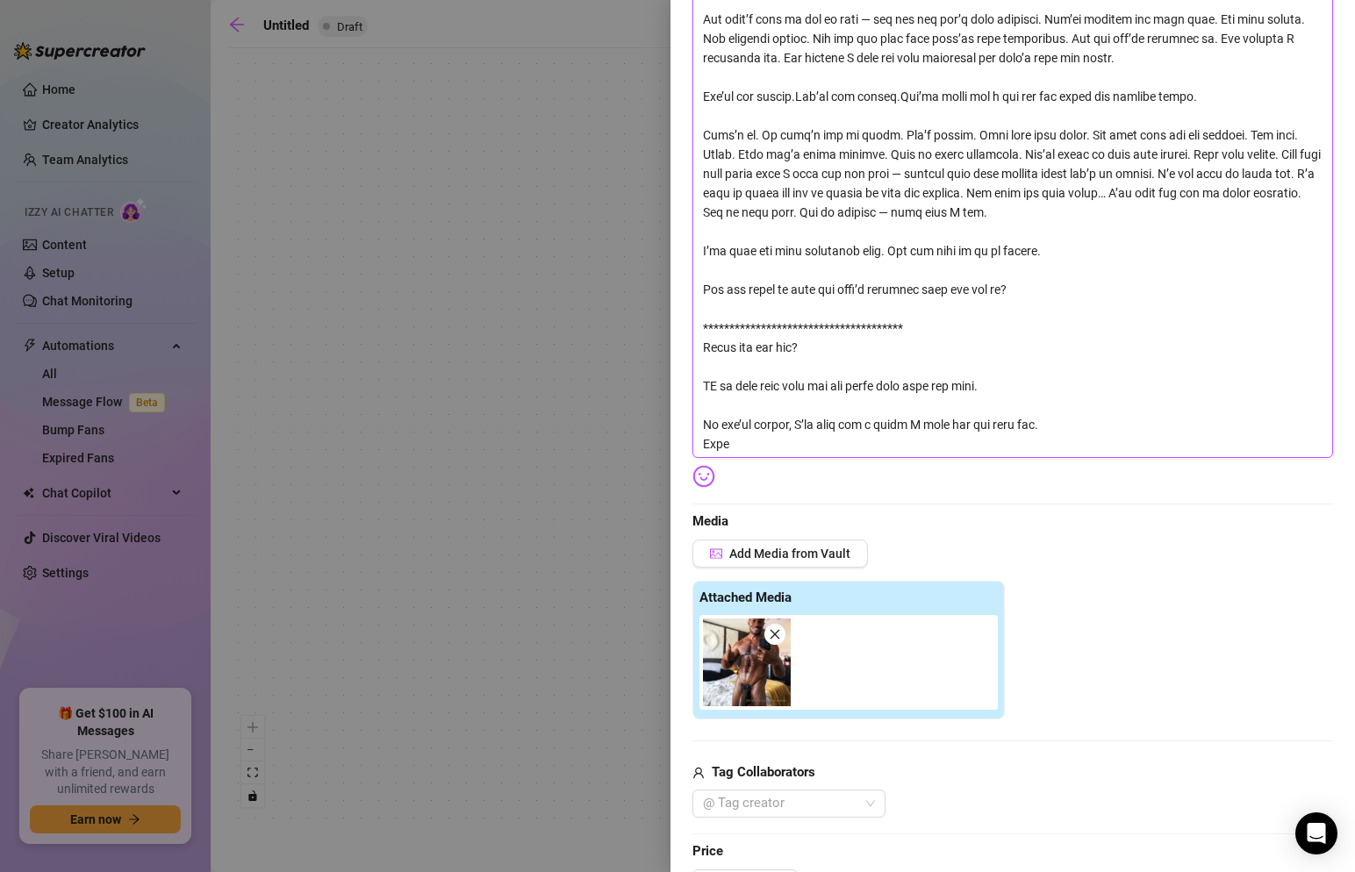
type textarea "**********"
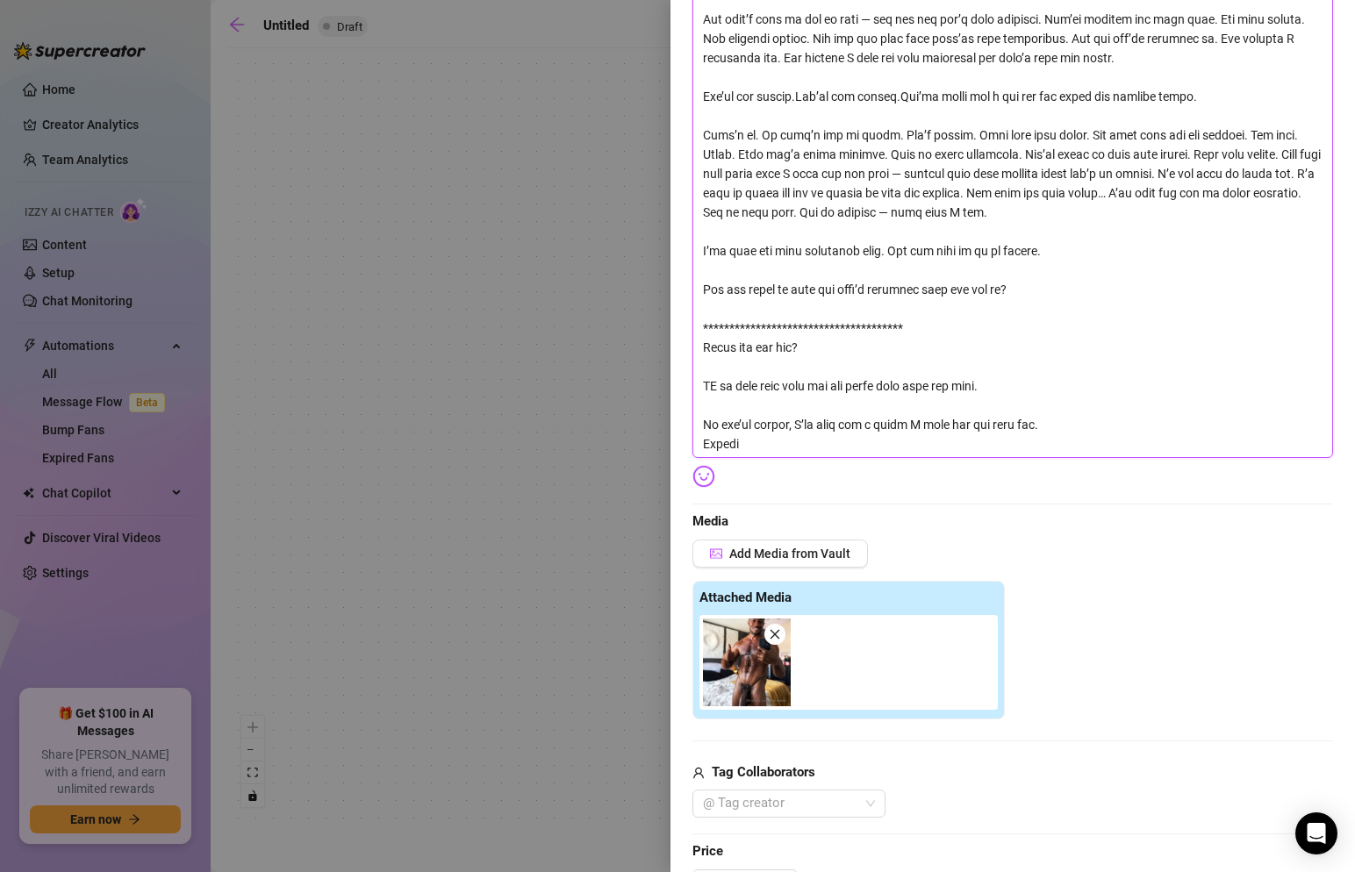
type textarea "**********"
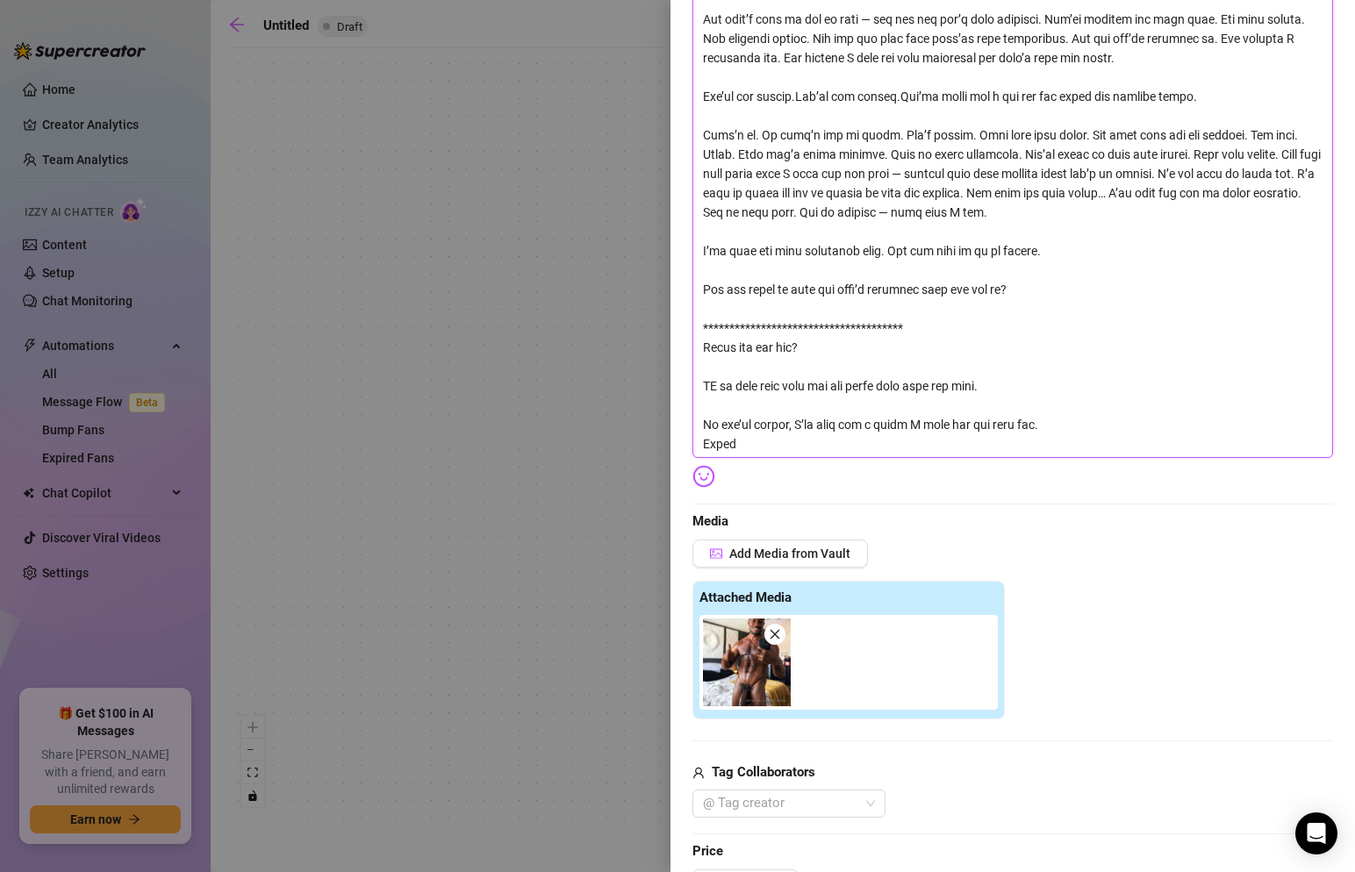
type textarea "**********"
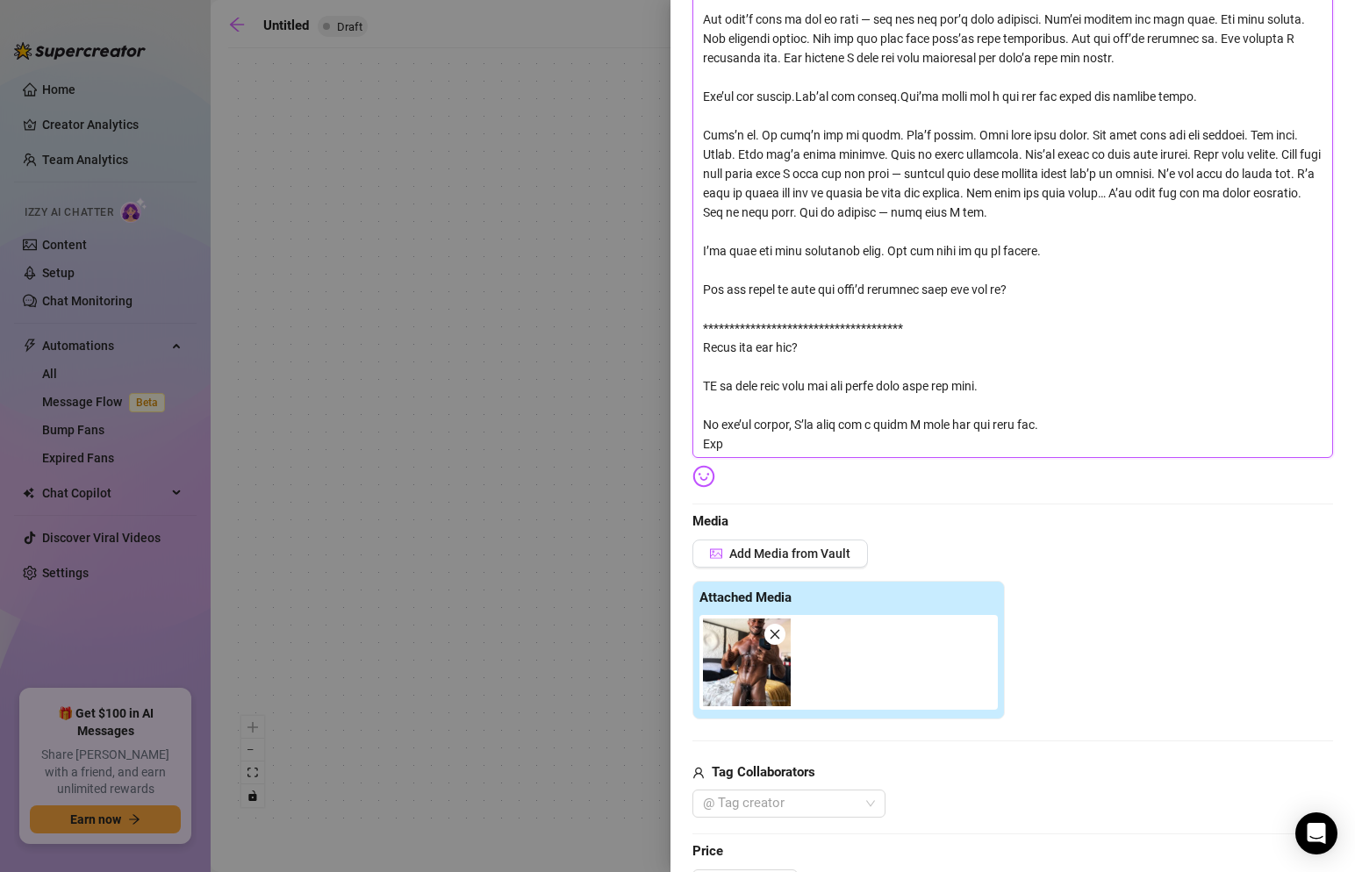
type textarea "**********"
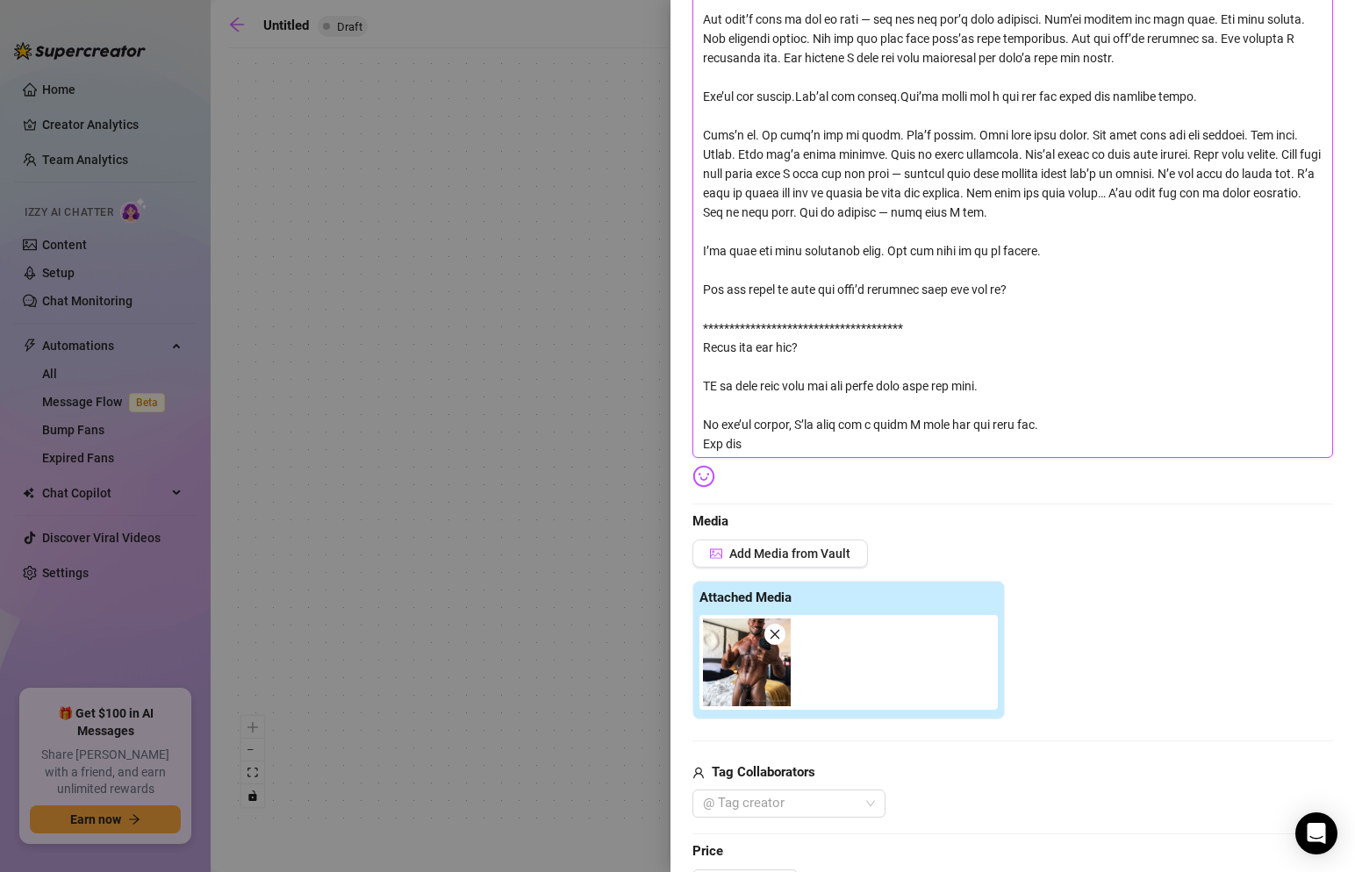
type textarea "**********"
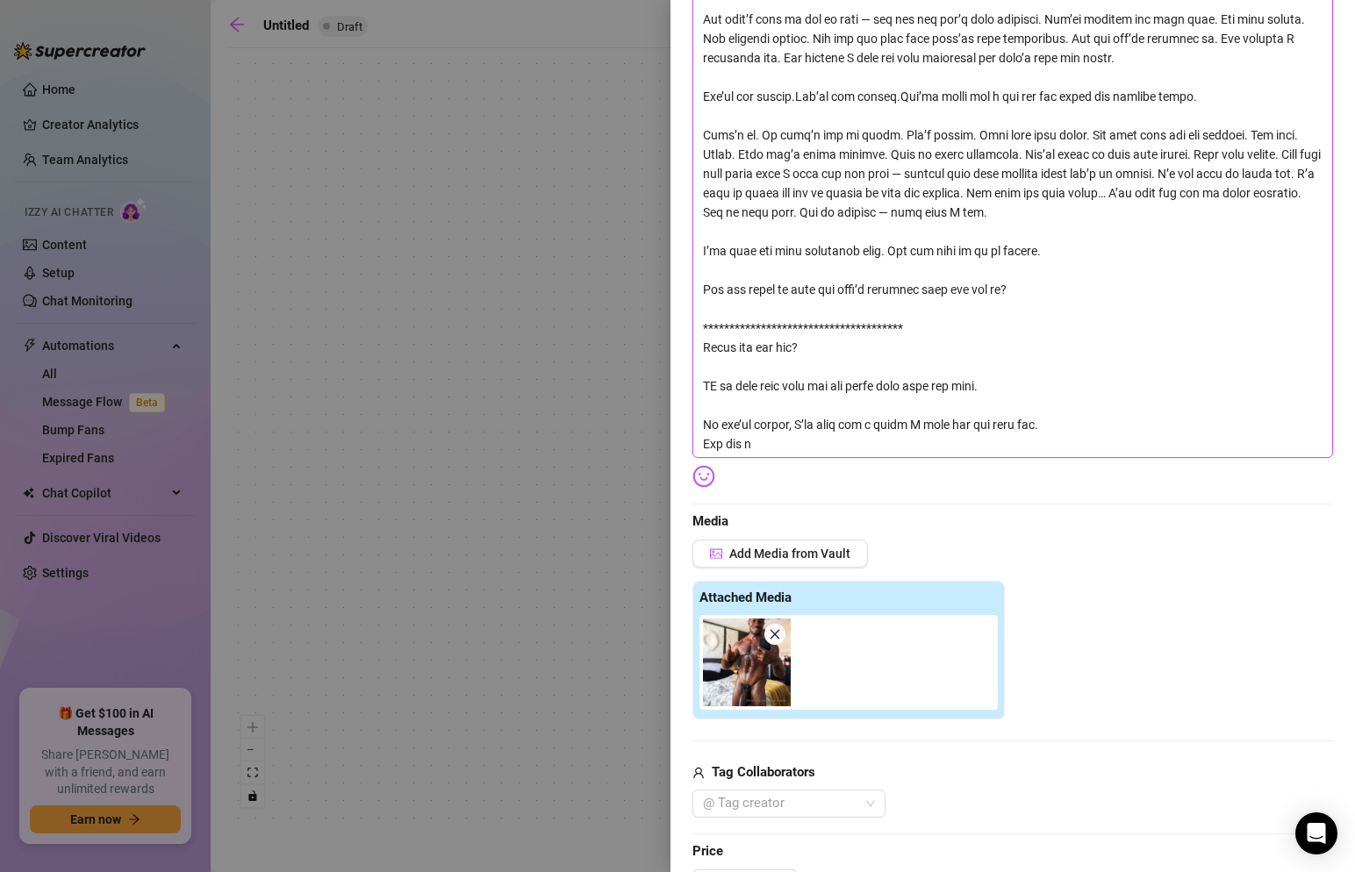
type textarea "**********"
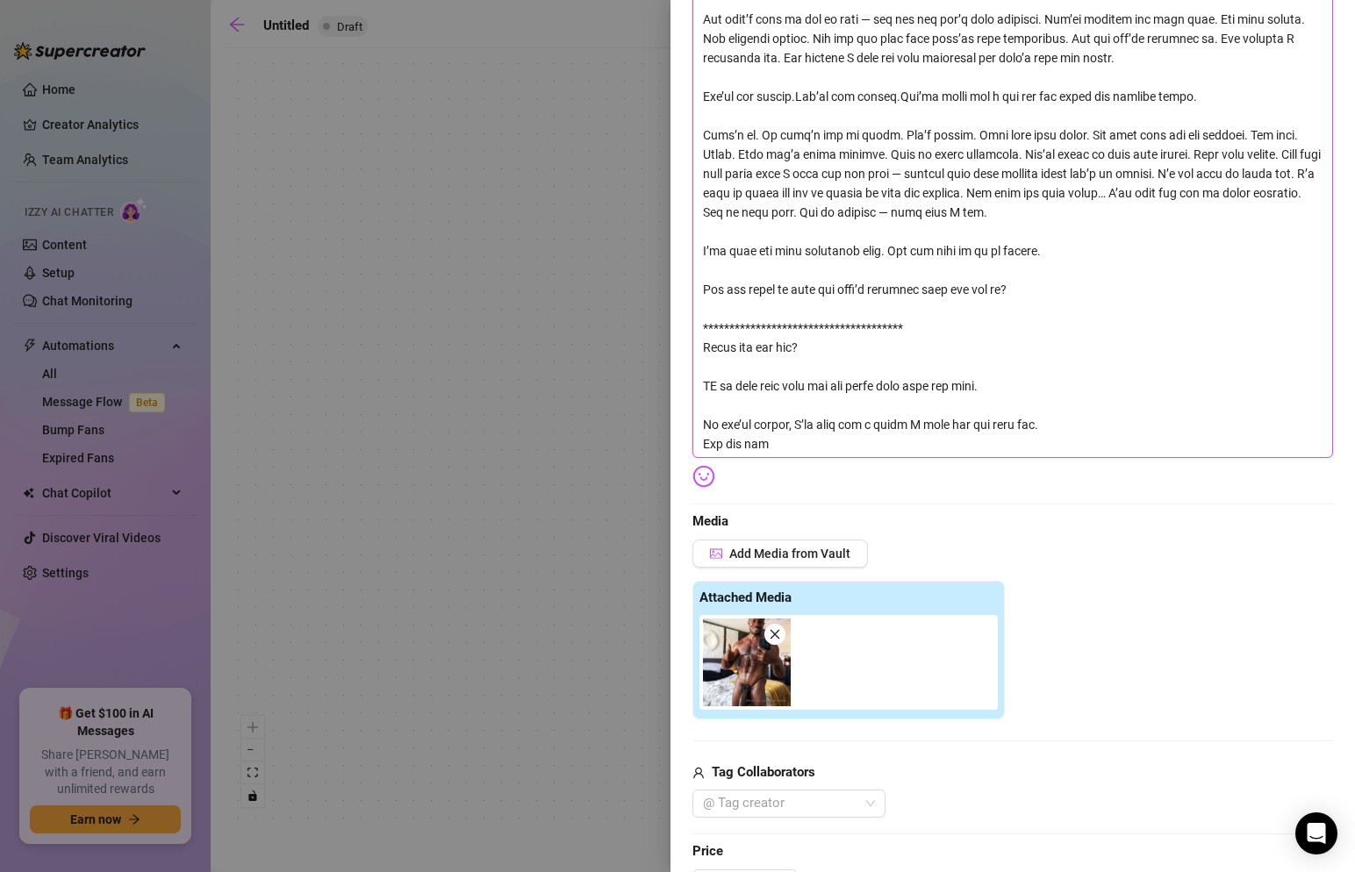
type textarea "**********"
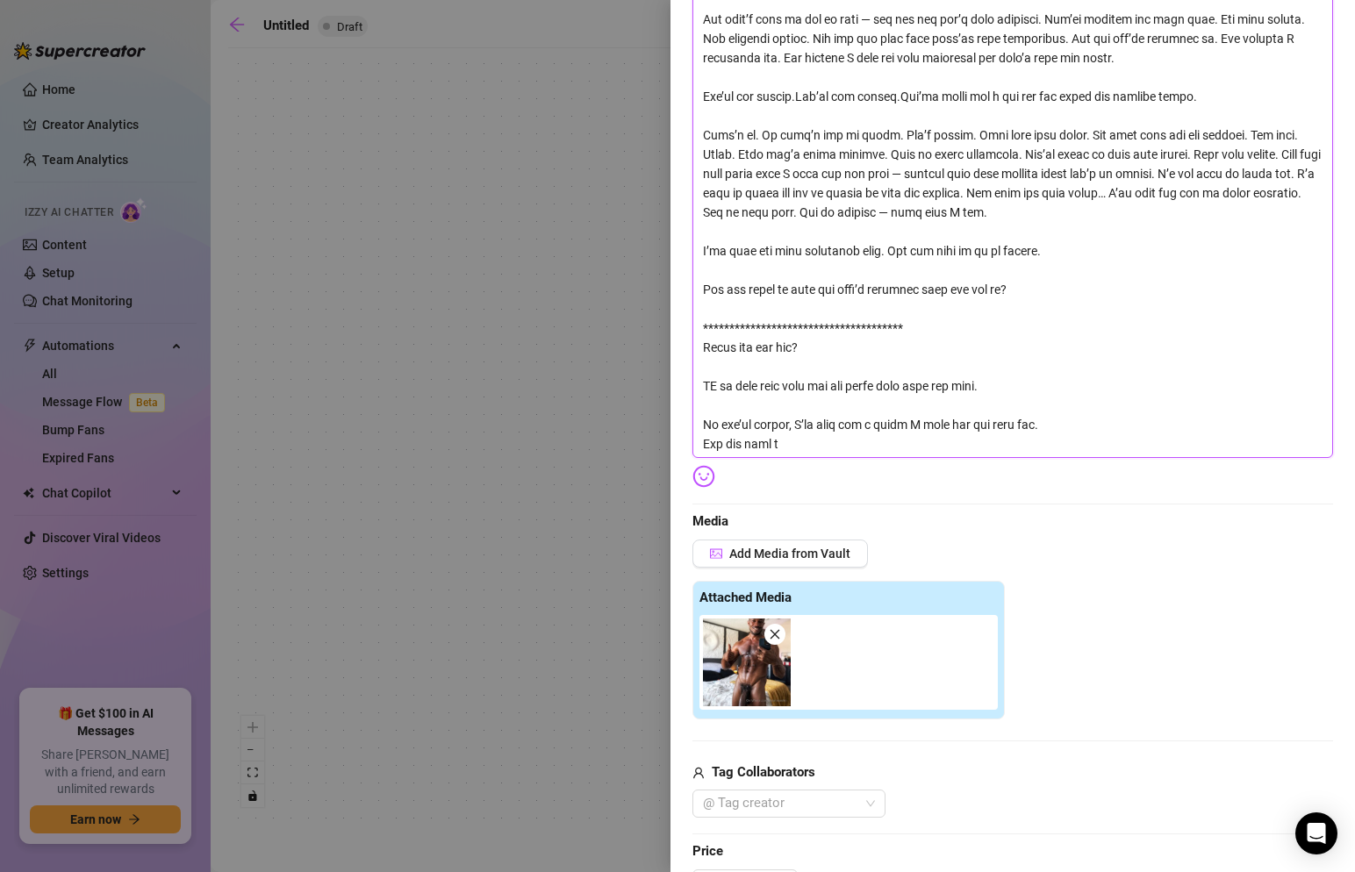
type textarea "**********"
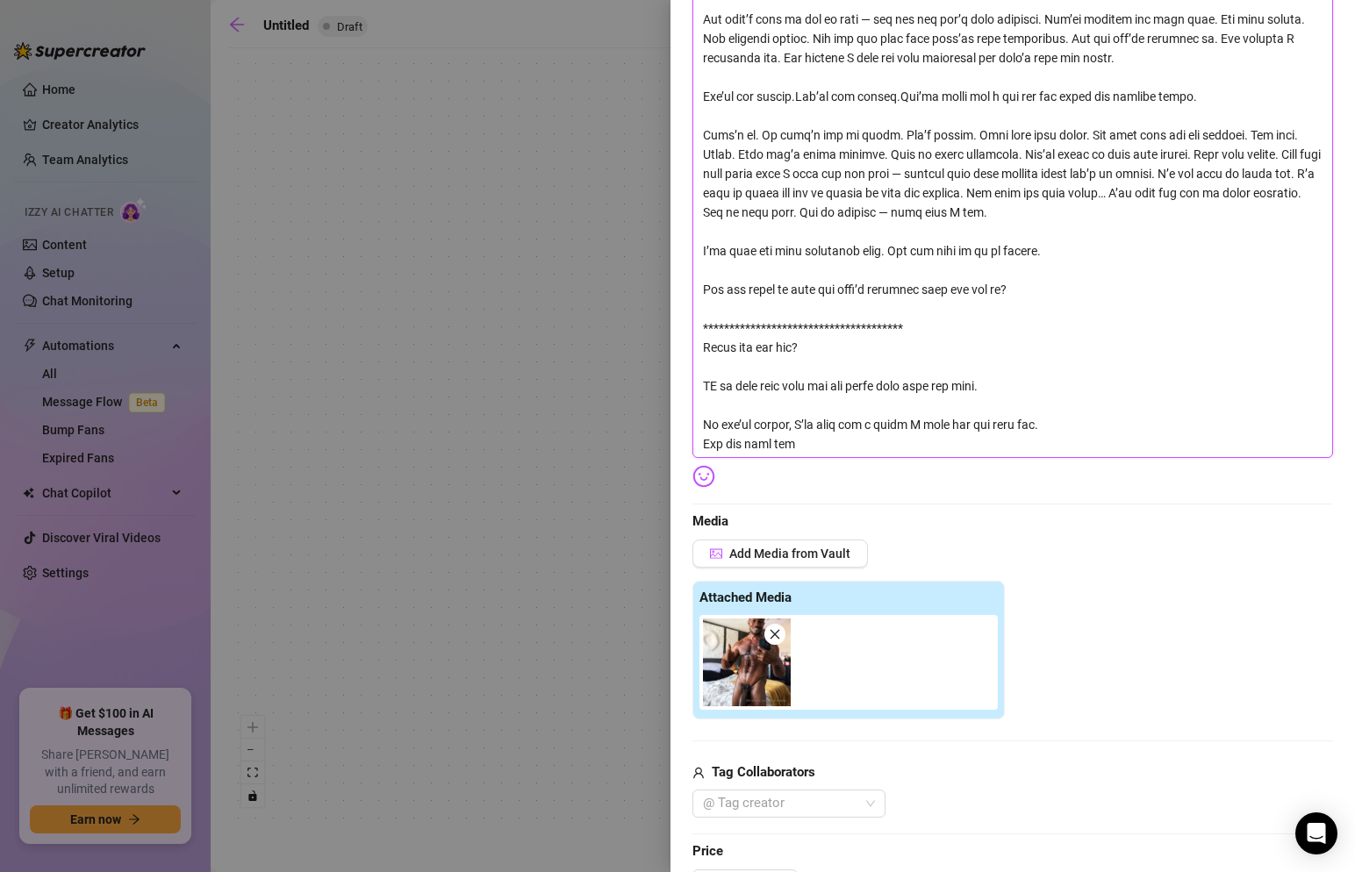
type textarea "**********"
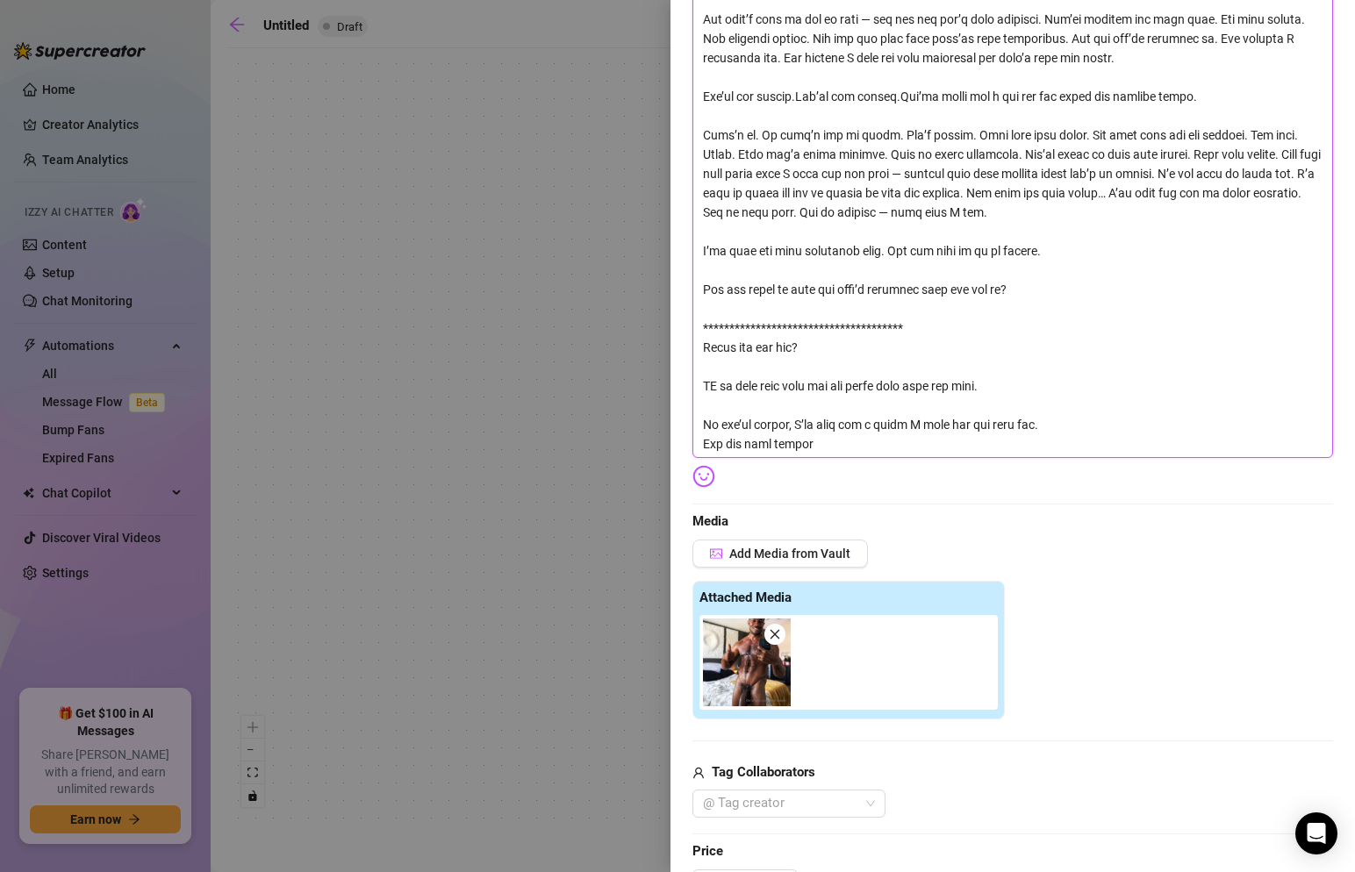
type textarea "**********"
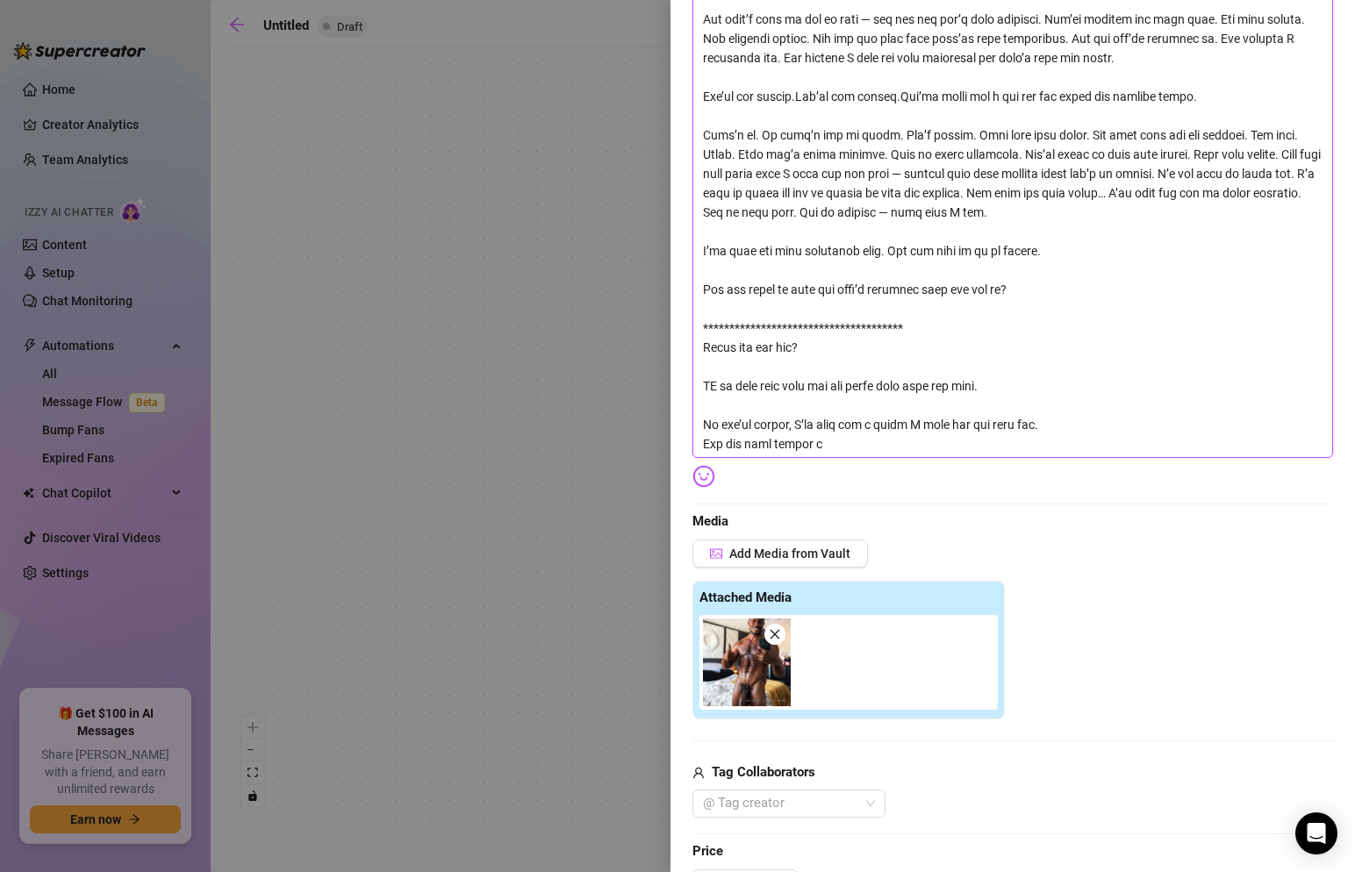
type textarea "**********"
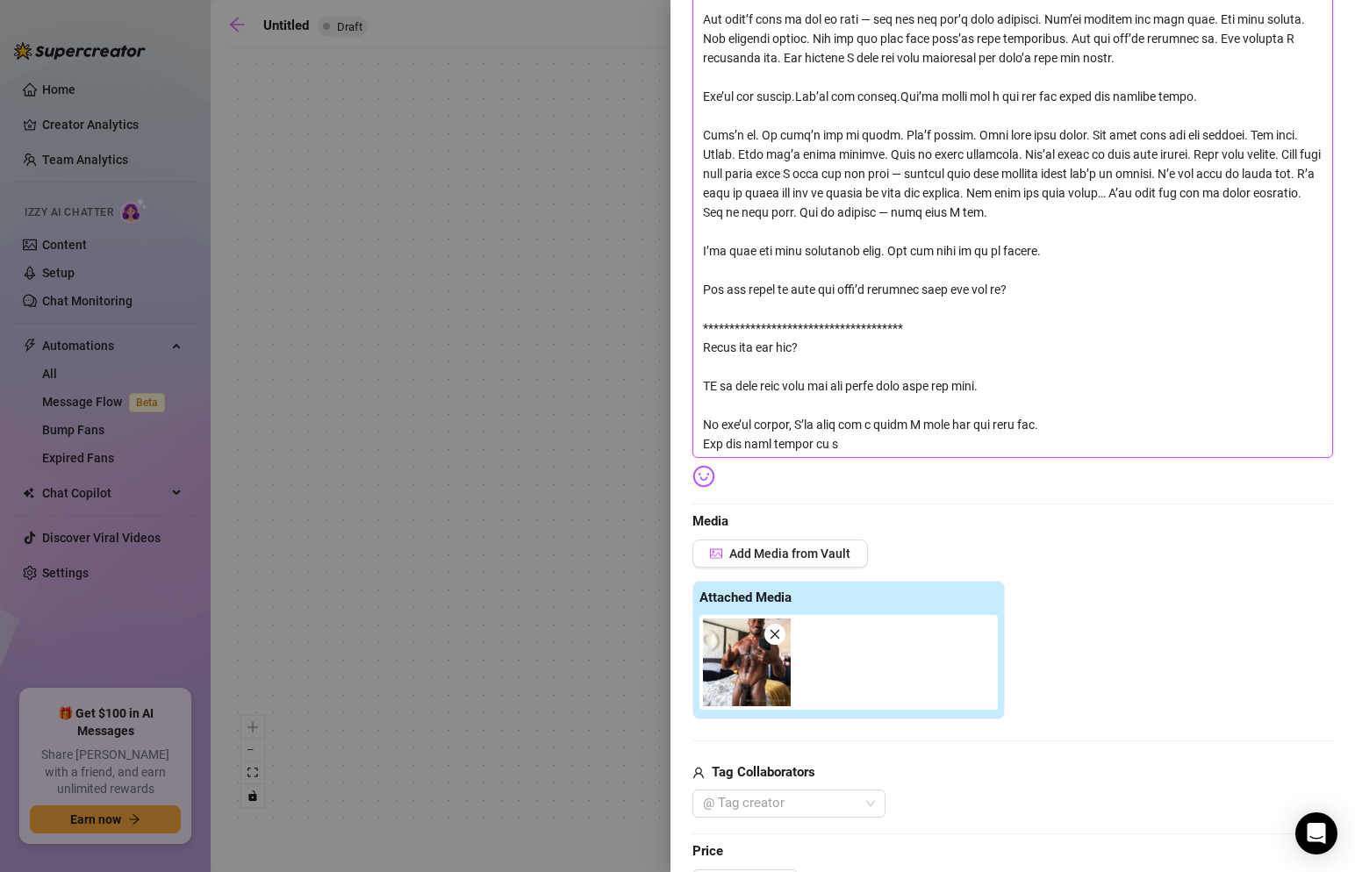
type textarea "**********"
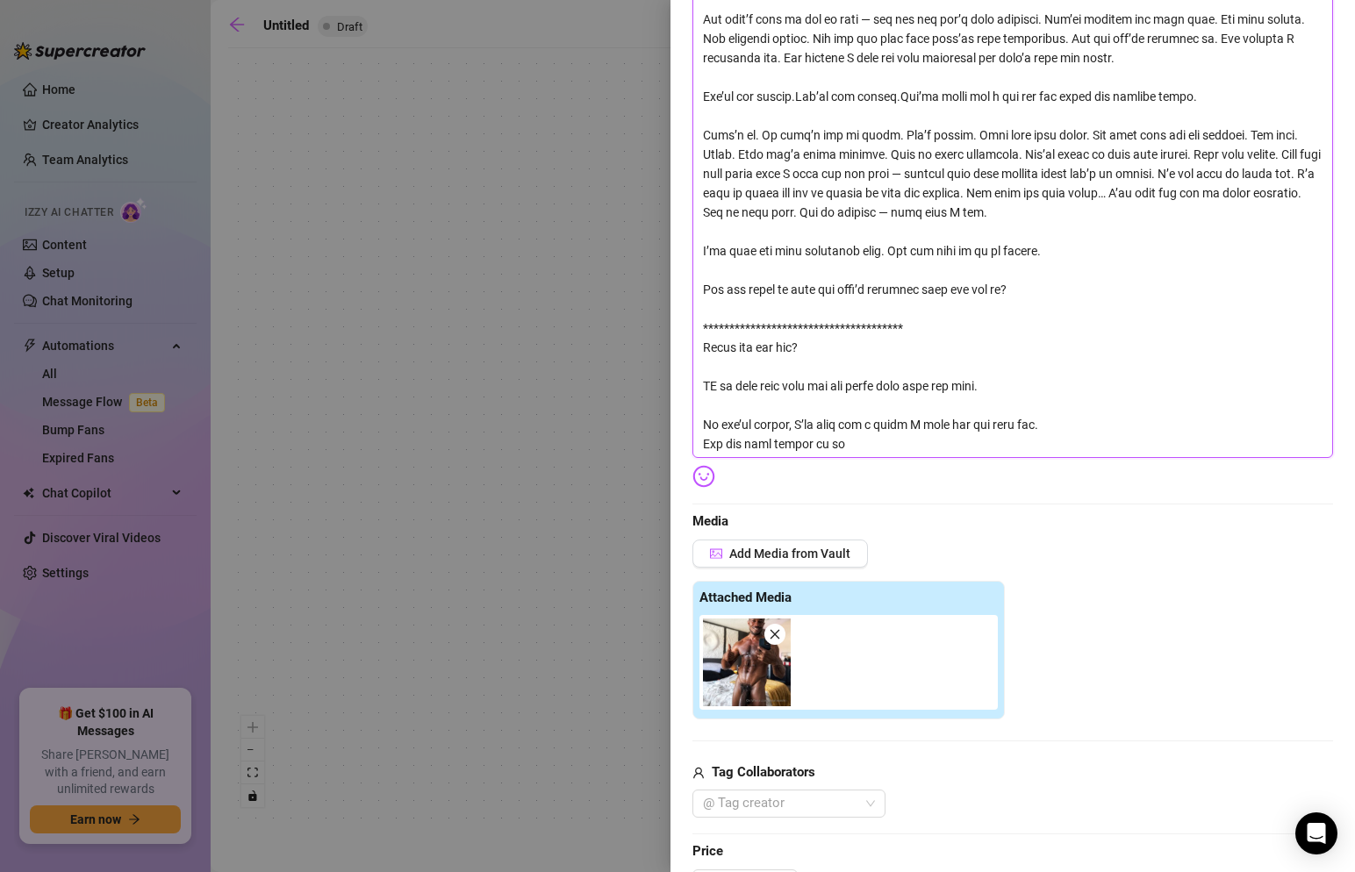
type textarea "**********"
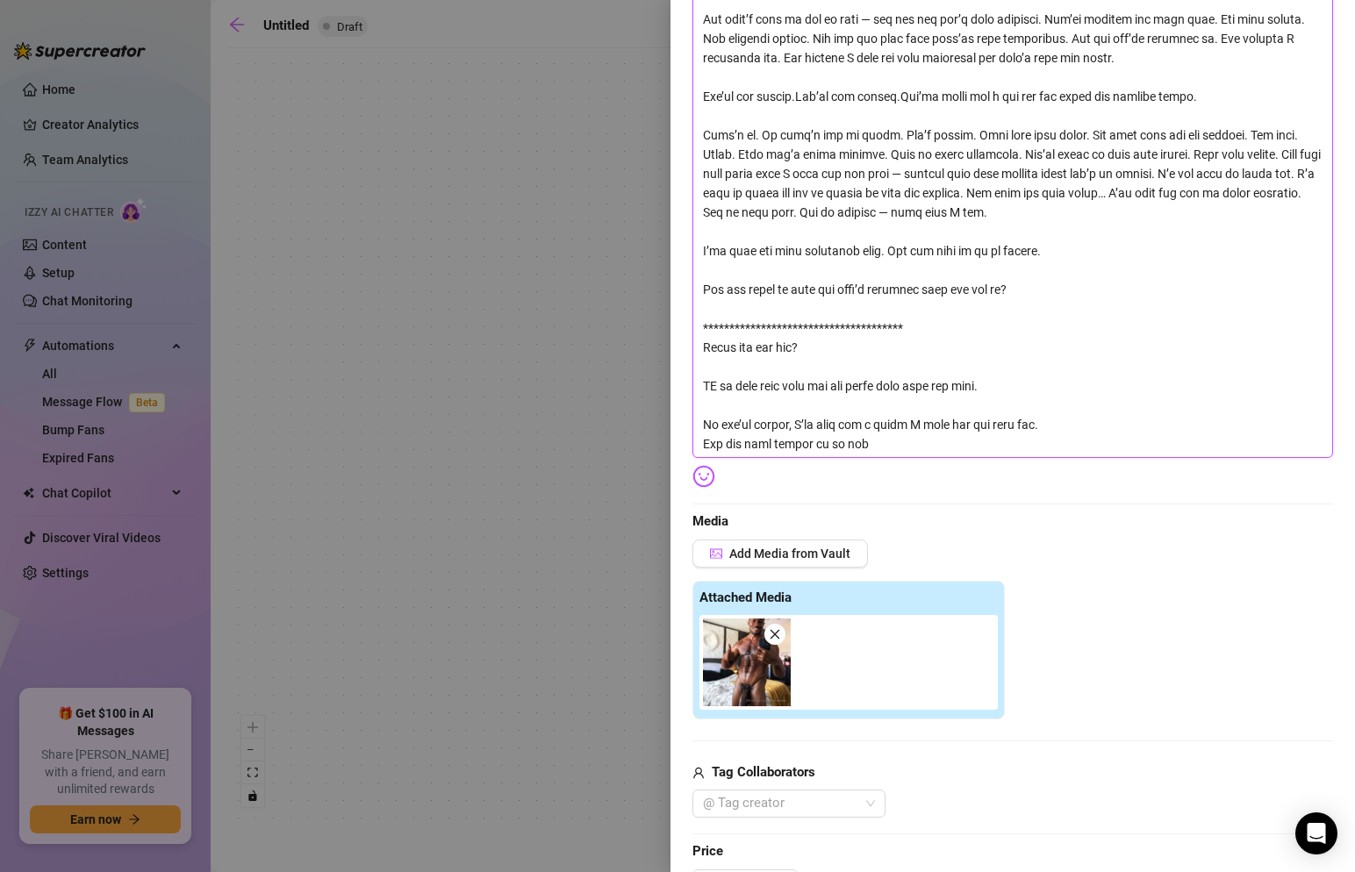
type textarea "**********"
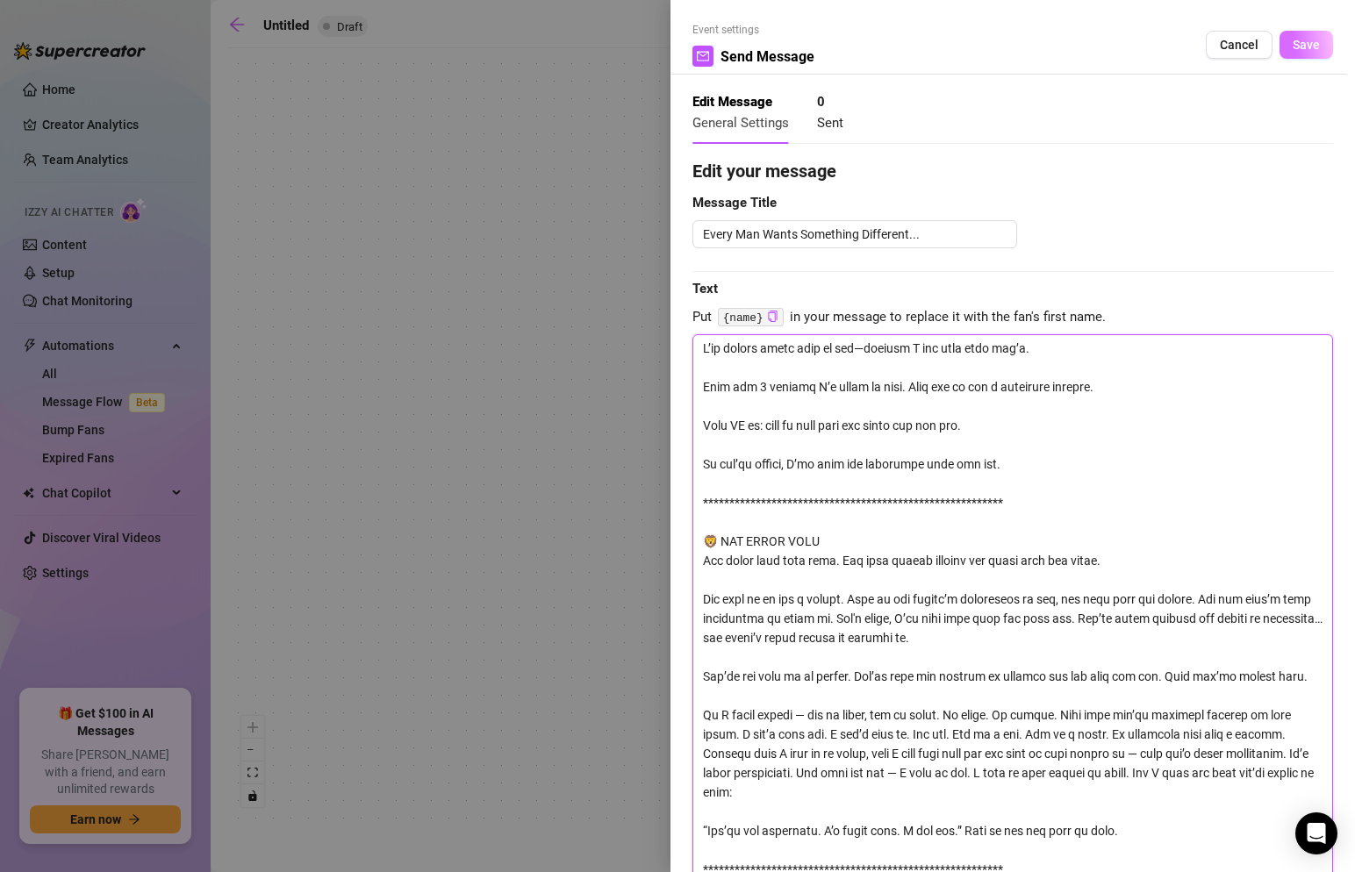
type textarea "**********"
click at [1300, 43] on span "Save" at bounding box center [1306, 45] width 27 height 14
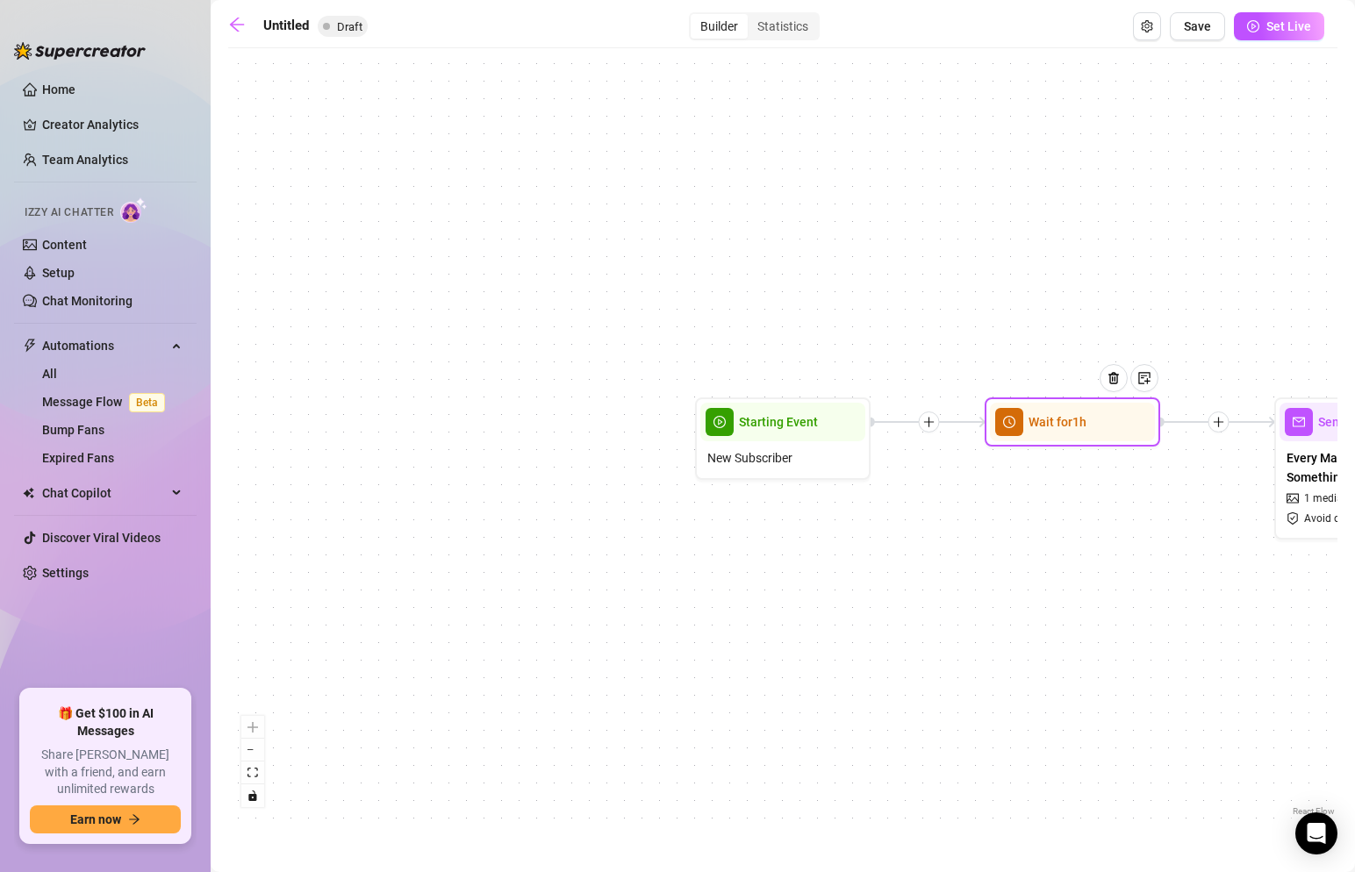
click at [1090, 434] on div at bounding box center [1120, 392] width 76 height 90
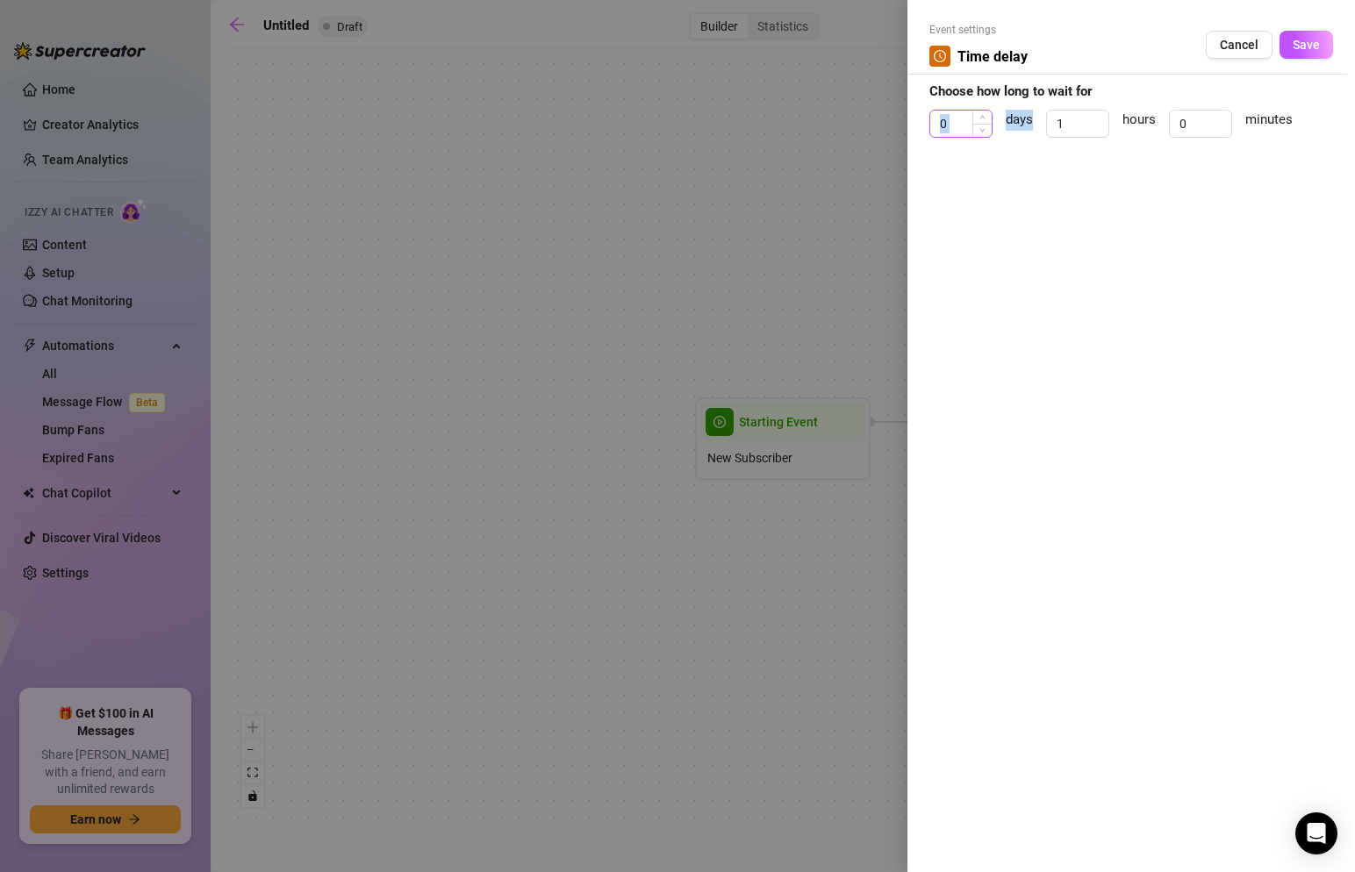
drag, startPoint x: 1083, startPoint y: 110, endPoint x: 989, endPoint y: 114, distance: 94.0
click at [989, 114] on div "0 days 1 hours 0 minutes" at bounding box center [1132, 132] width 404 height 44
drag, startPoint x: 1078, startPoint y: 123, endPoint x: 958, endPoint y: 123, distance: 120.3
click at [958, 123] on div "0 days 1 hours 0 minutes" at bounding box center [1132, 132] width 404 height 44
drag, startPoint x: 1201, startPoint y: 120, endPoint x: 1140, endPoint y: 120, distance: 60.6
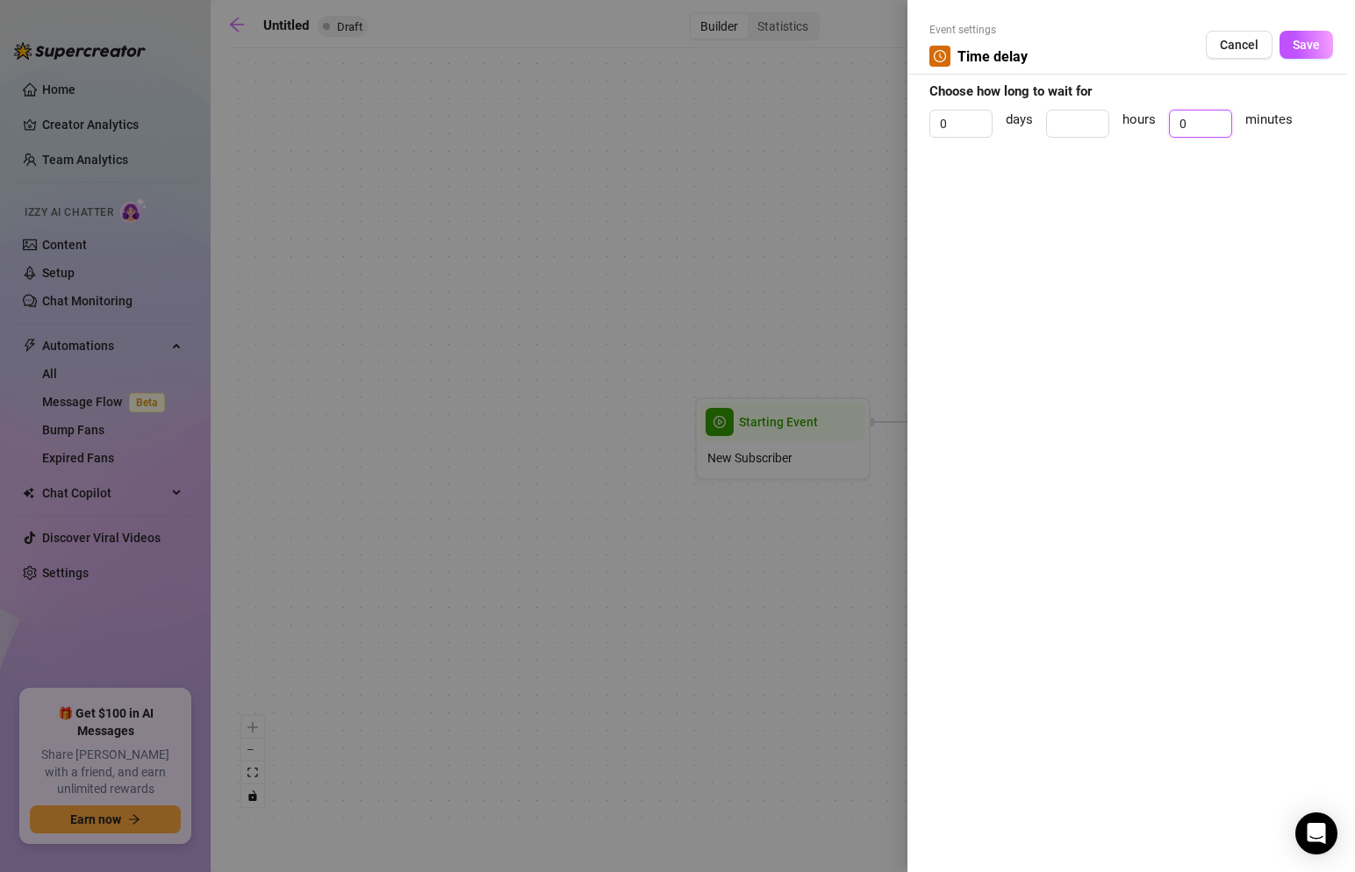
click at [1141, 120] on div "0 days hours 0 minutes" at bounding box center [1132, 132] width 404 height 44
type input "15"
click at [1303, 40] on span "Save" at bounding box center [1306, 45] width 27 height 14
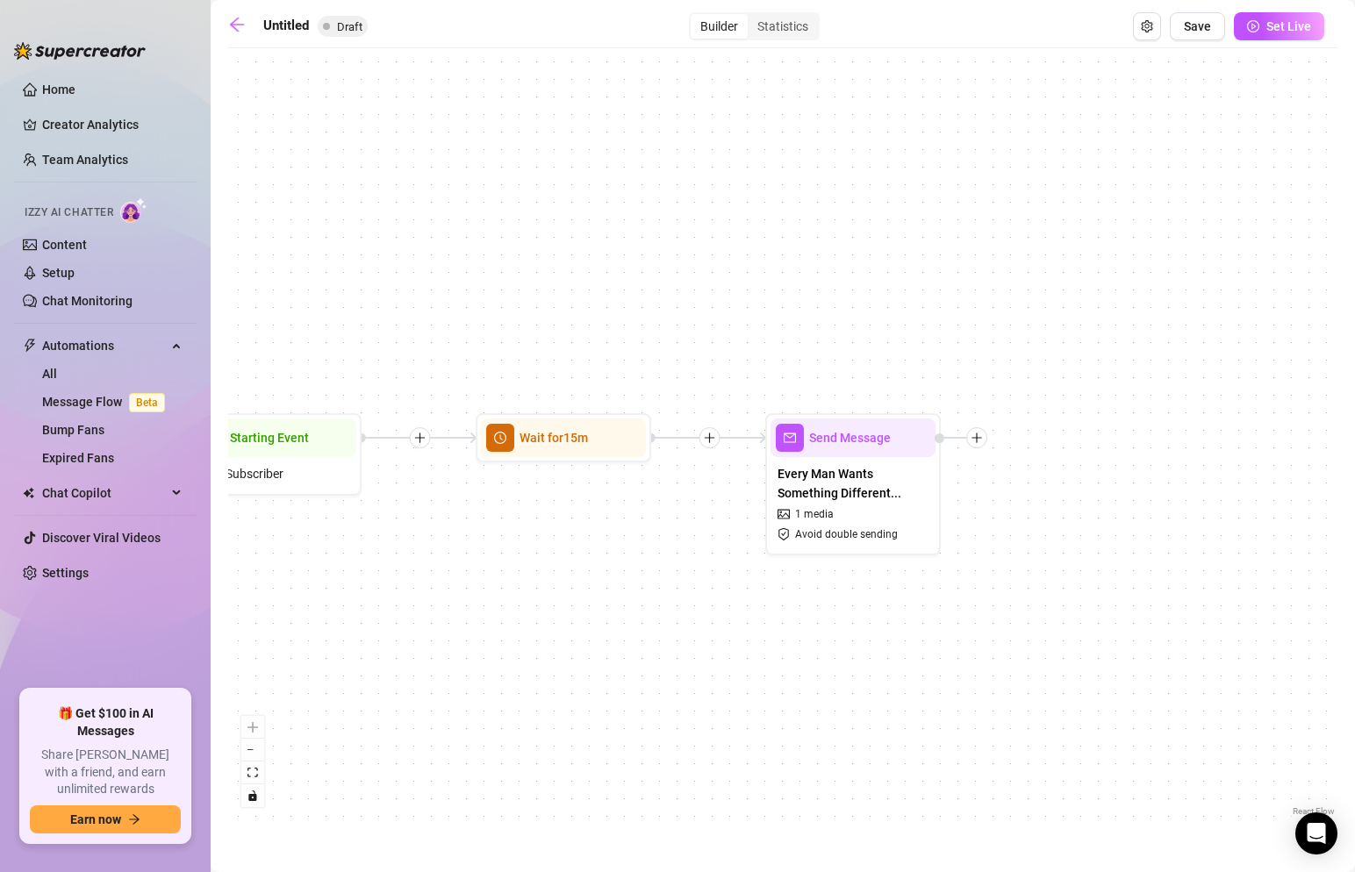
drag, startPoint x: 1179, startPoint y: 319, endPoint x: 670, endPoint y: 334, distance: 509.3
click at [670, 334] on div "Send Message Every Man Wants Something Different... 1 media Avoid double sendin…" at bounding box center [782, 439] width 1109 height 764
click at [973, 442] on icon "plus" at bounding box center [977, 438] width 12 height 12
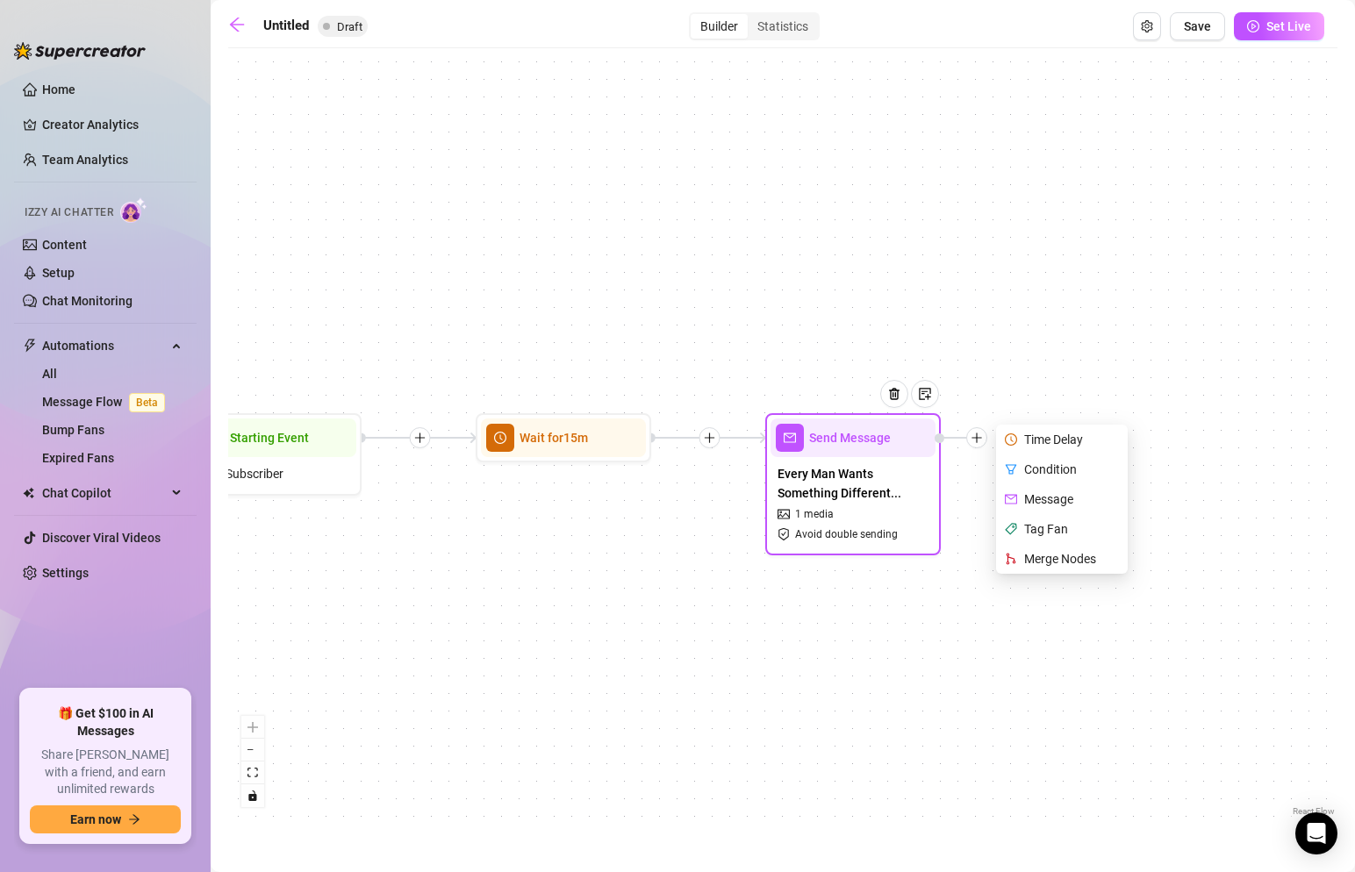
click at [1065, 525] on div "Tag Fan" at bounding box center [1064, 529] width 128 height 30
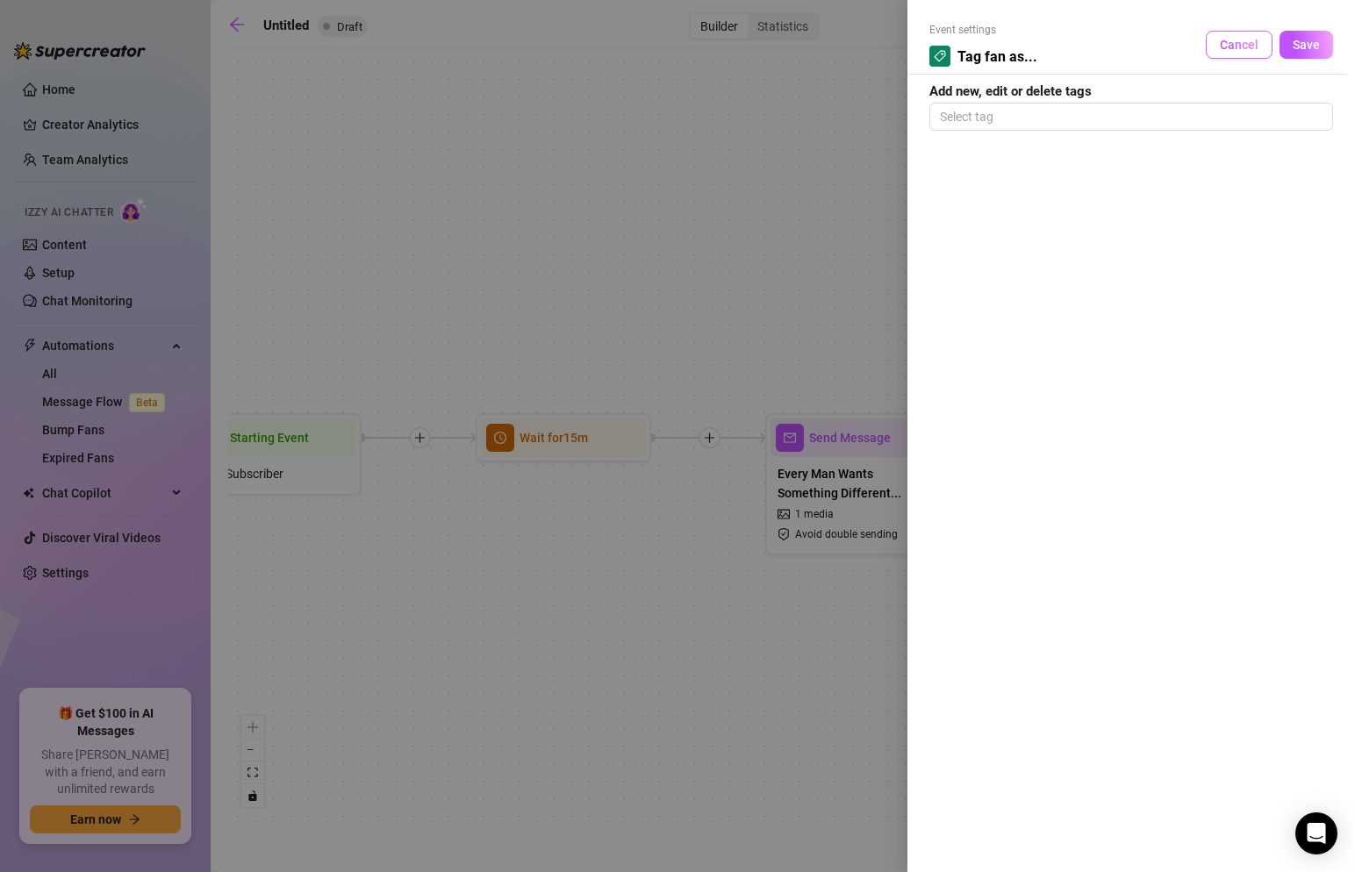
click at [1248, 34] on button "Cancel" at bounding box center [1239, 45] width 67 height 28
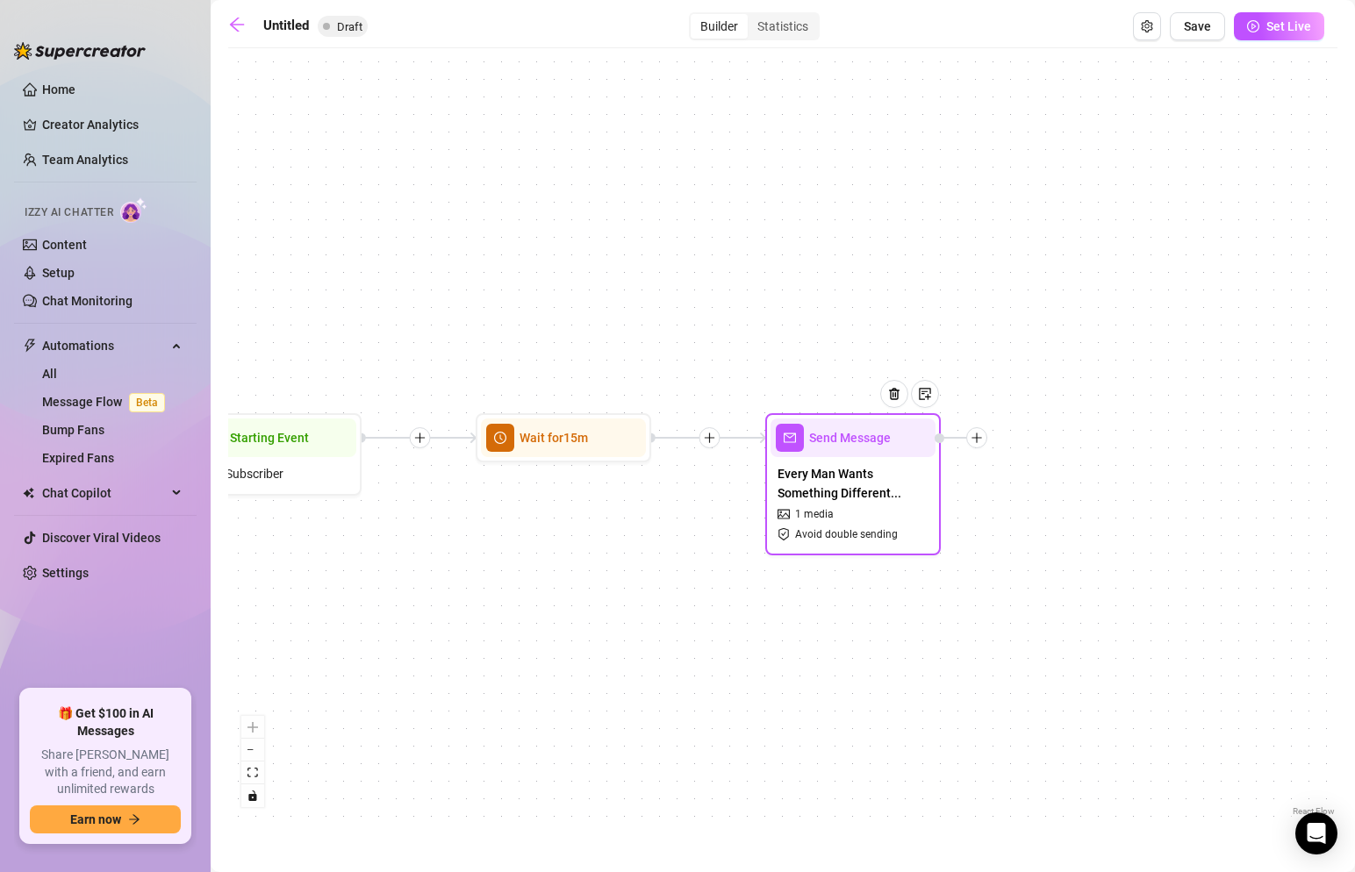
click at [976, 446] on div at bounding box center [976, 437] width 21 height 21
click at [1043, 470] on div "Condition" at bounding box center [1064, 470] width 128 height 30
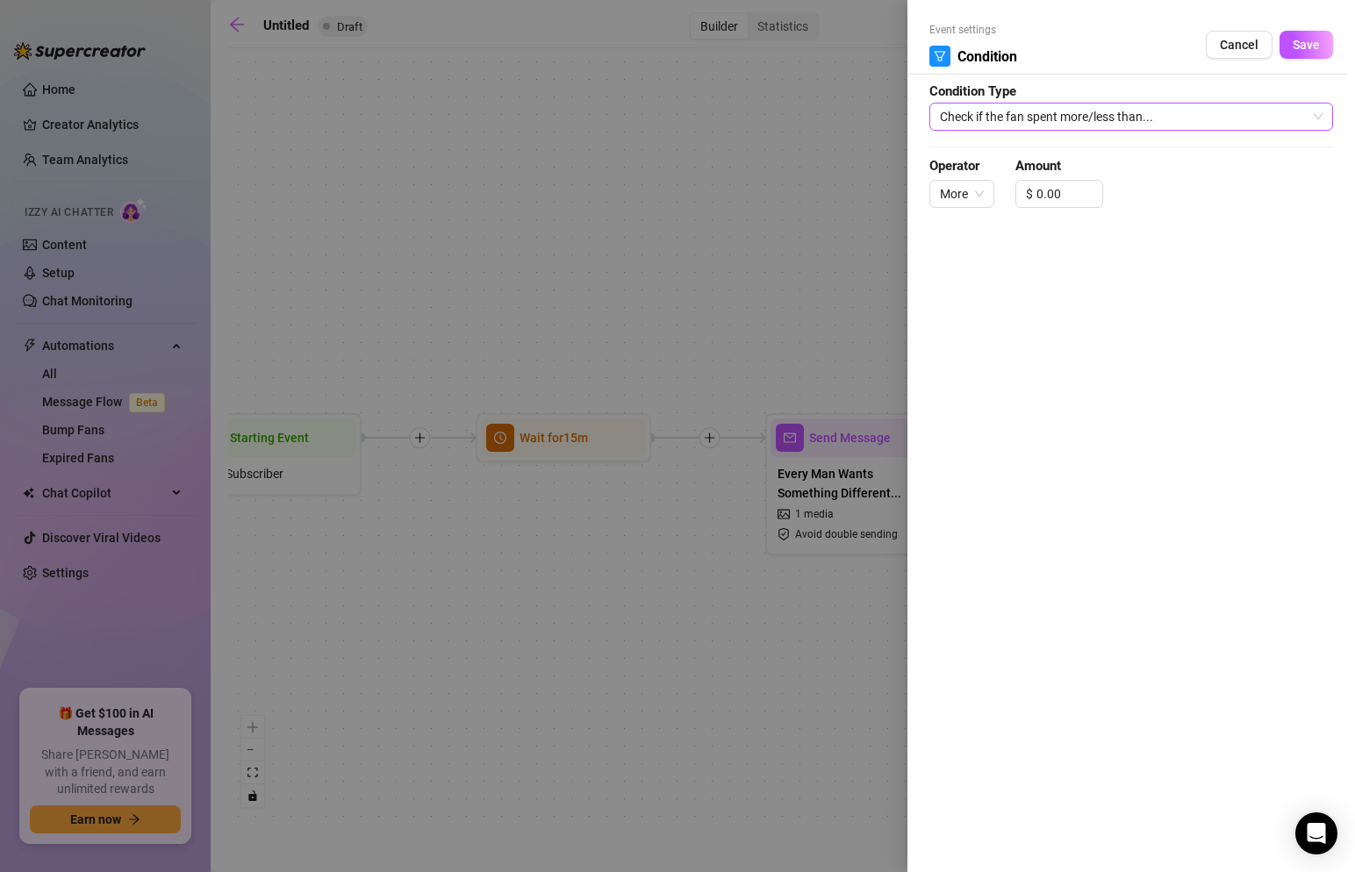
click at [997, 115] on span "Check if the fan spent more/less than..." at bounding box center [1131, 117] width 383 height 26
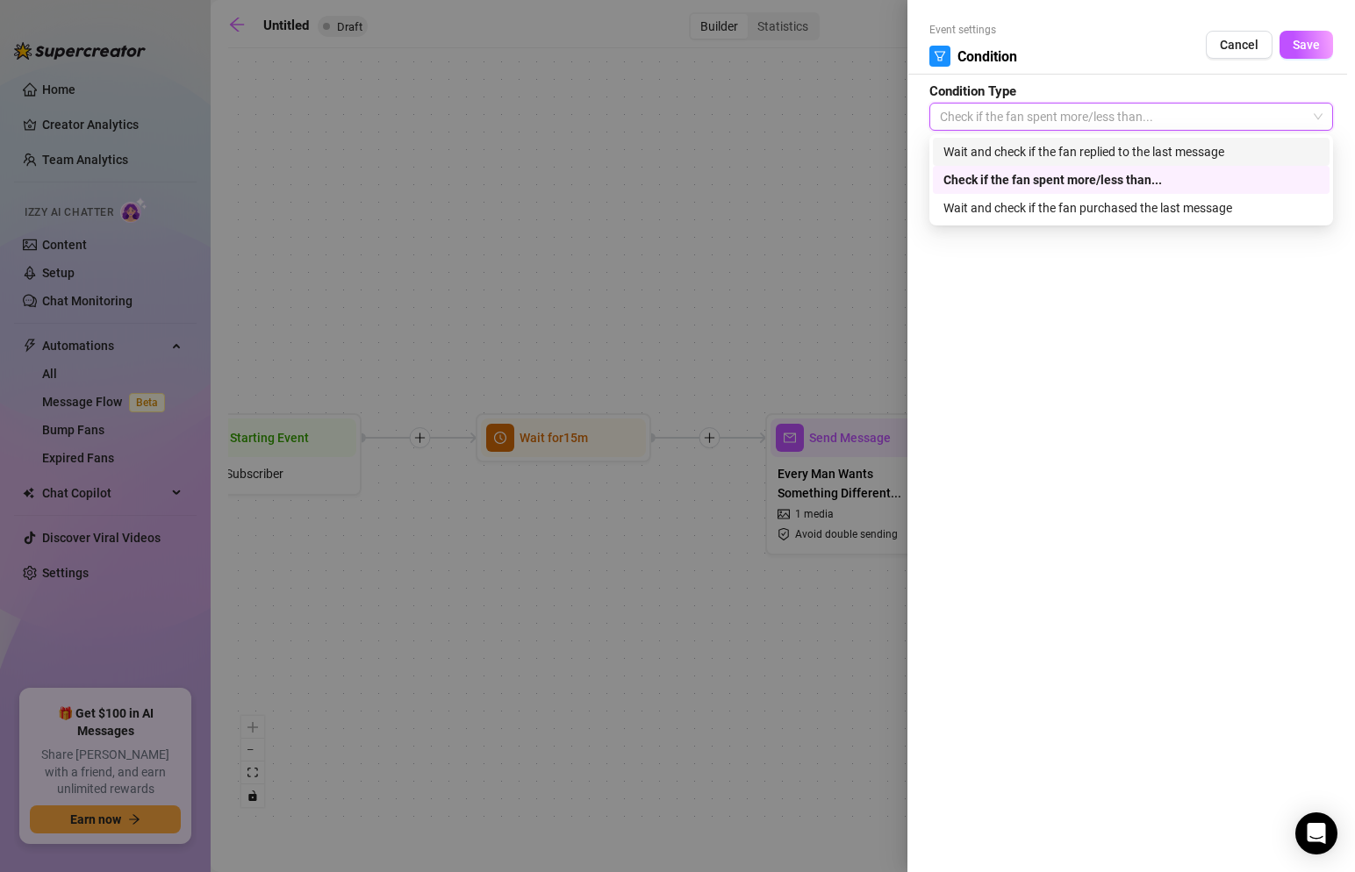
click at [1000, 156] on div "Wait and check if the fan replied to the last message" at bounding box center [1132, 151] width 376 height 19
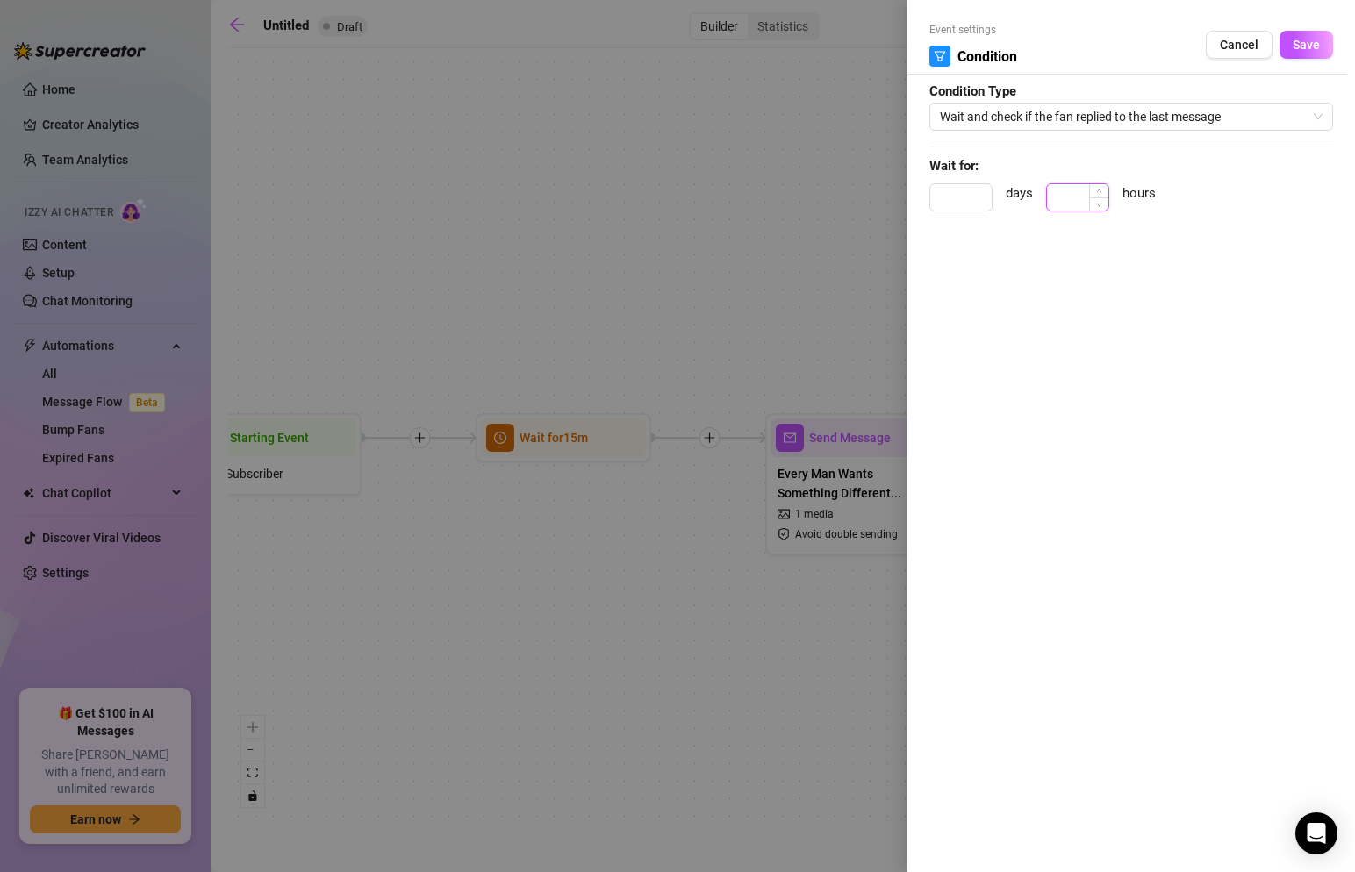
click at [1069, 194] on input at bounding box center [1077, 197] width 61 height 26
click at [945, 207] on input at bounding box center [960, 197] width 61 height 26
type input "1"
click at [1291, 42] on button "Save" at bounding box center [1307, 45] width 54 height 28
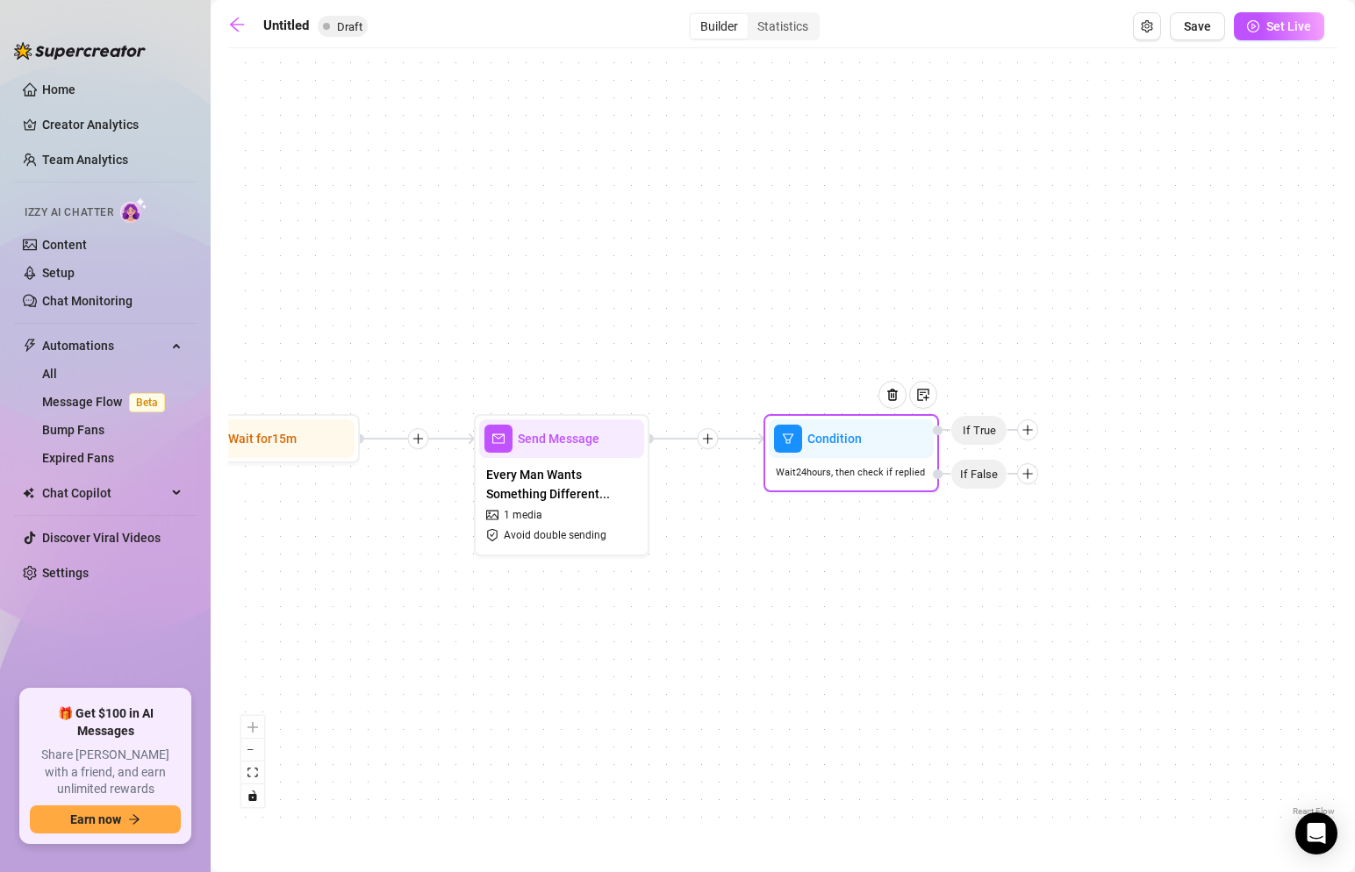
drag, startPoint x: 1177, startPoint y: 280, endPoint x: 865, endPoint y: 279, distance: 311.6
click at [865, 279] on div "Condition Wait 24 hours, then check if replied If False If True Send Message Ev…" at bounding box center [782, 439] width 1109 height 764
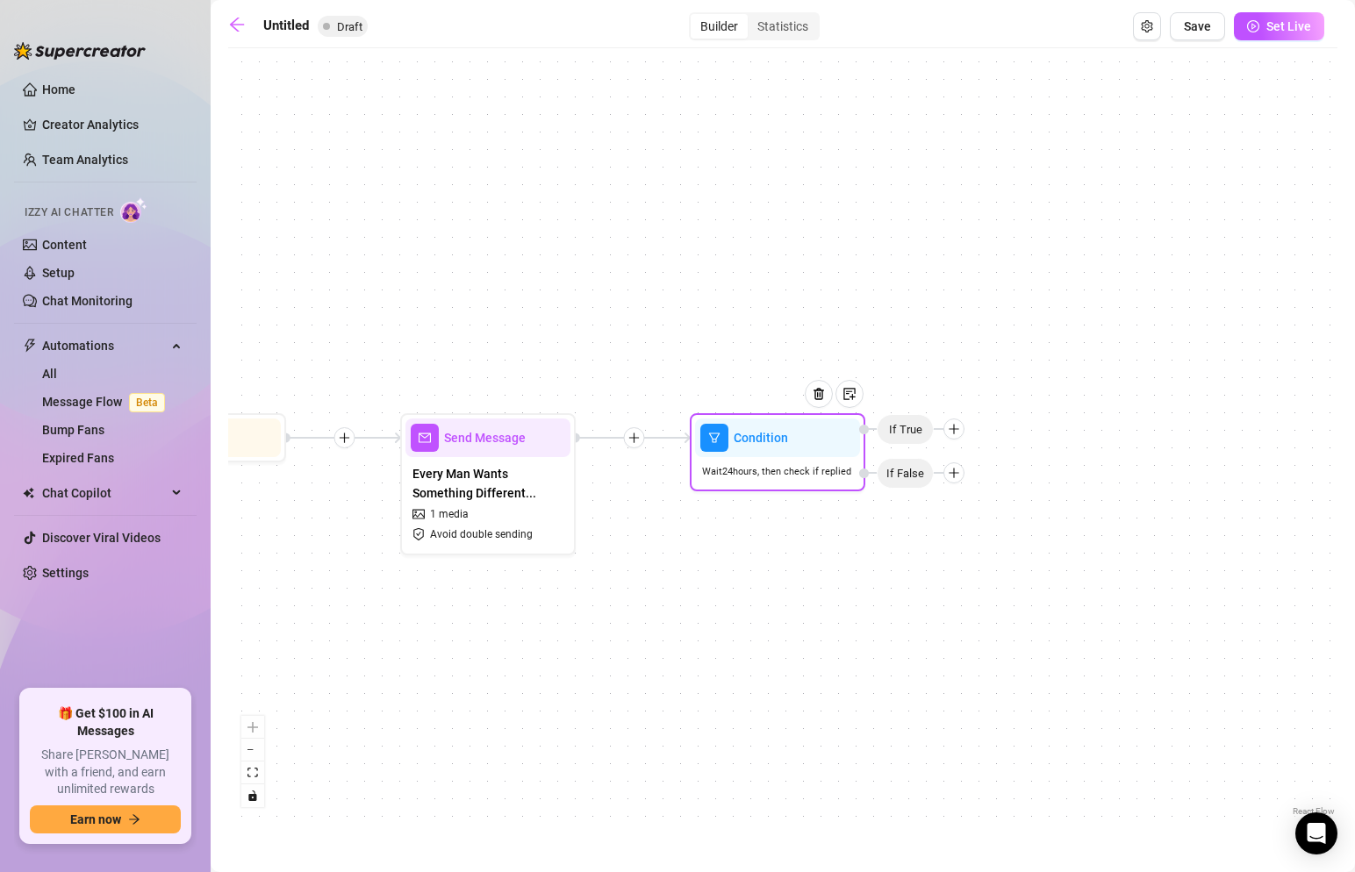
click at [951, 429] on icon "plus" at bounding box center [954, 428] width 10 height 1
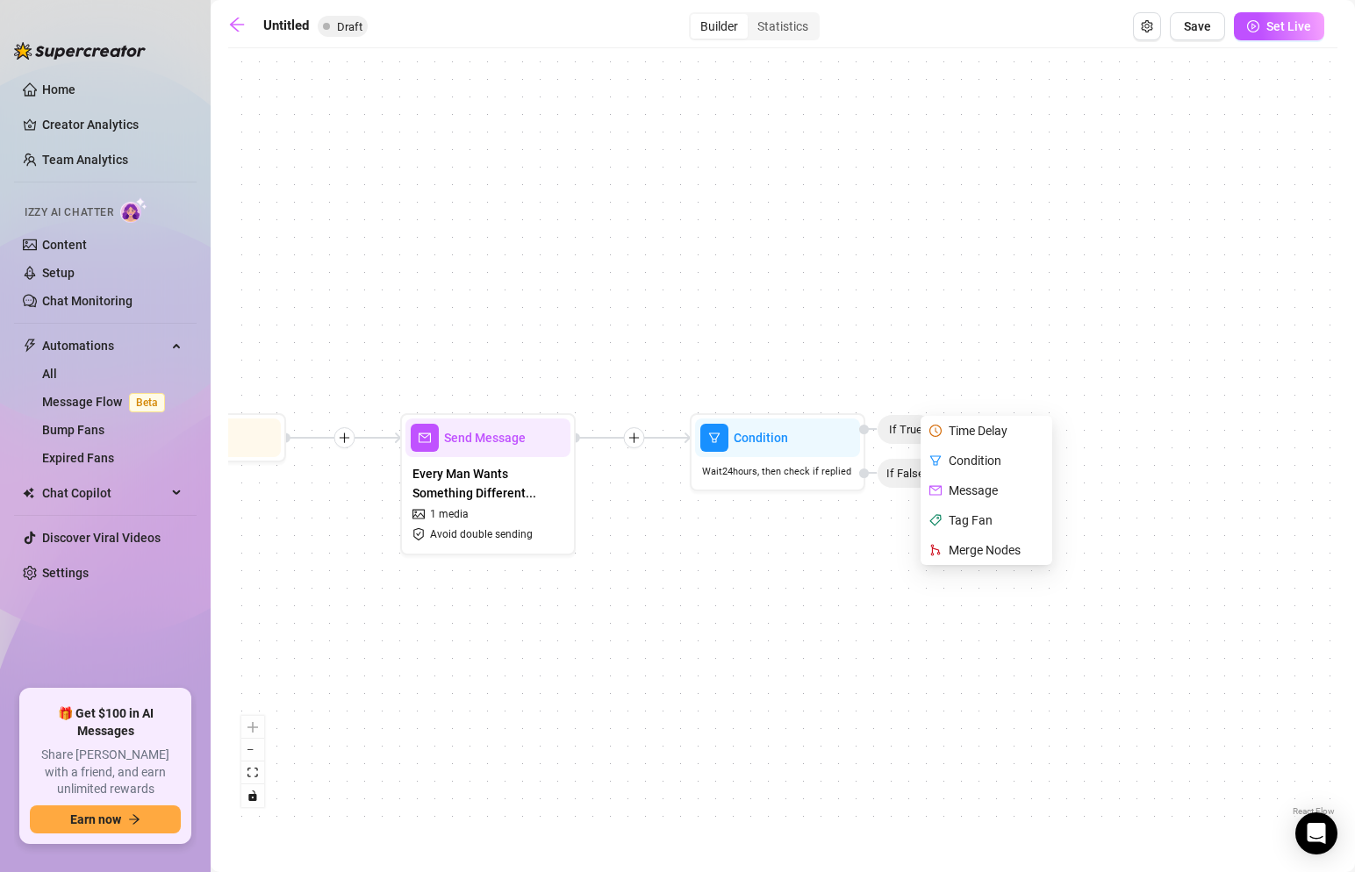
click at [901, 377] on div "Condition Wait 24 hours, then check if replied If False Time Delay Condition Me…" at bounding box center [782, 439] width 1109 height 764
click at [851, 400] on img at bounding box center [851, 394] width 14 height 14
click at [877, 343] on div "Add Note" at bounding box center [850, 352] width 65 height 33
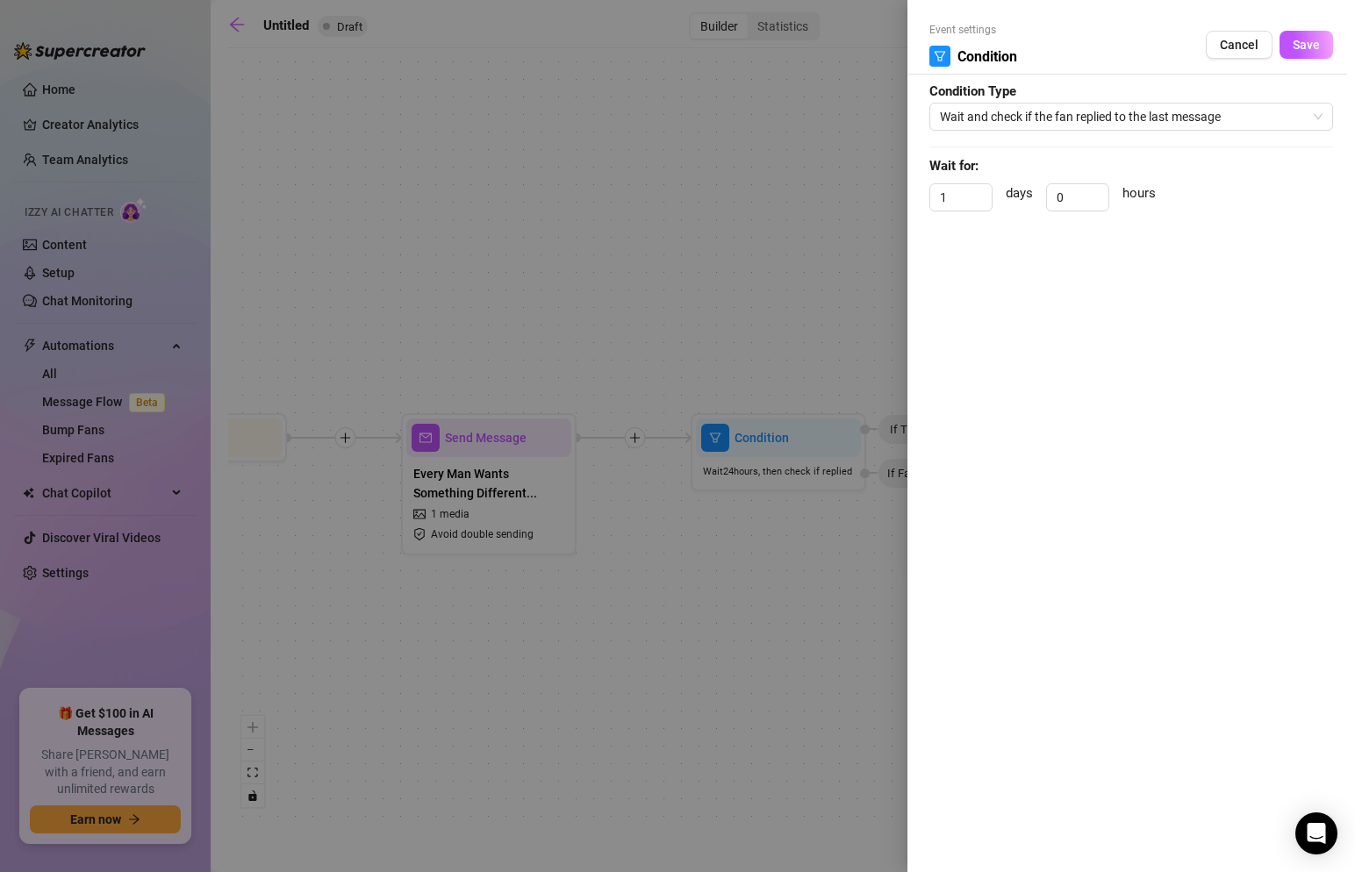
click at [850, 275] on div at bounding box center [677, 436] width 1355 height 872
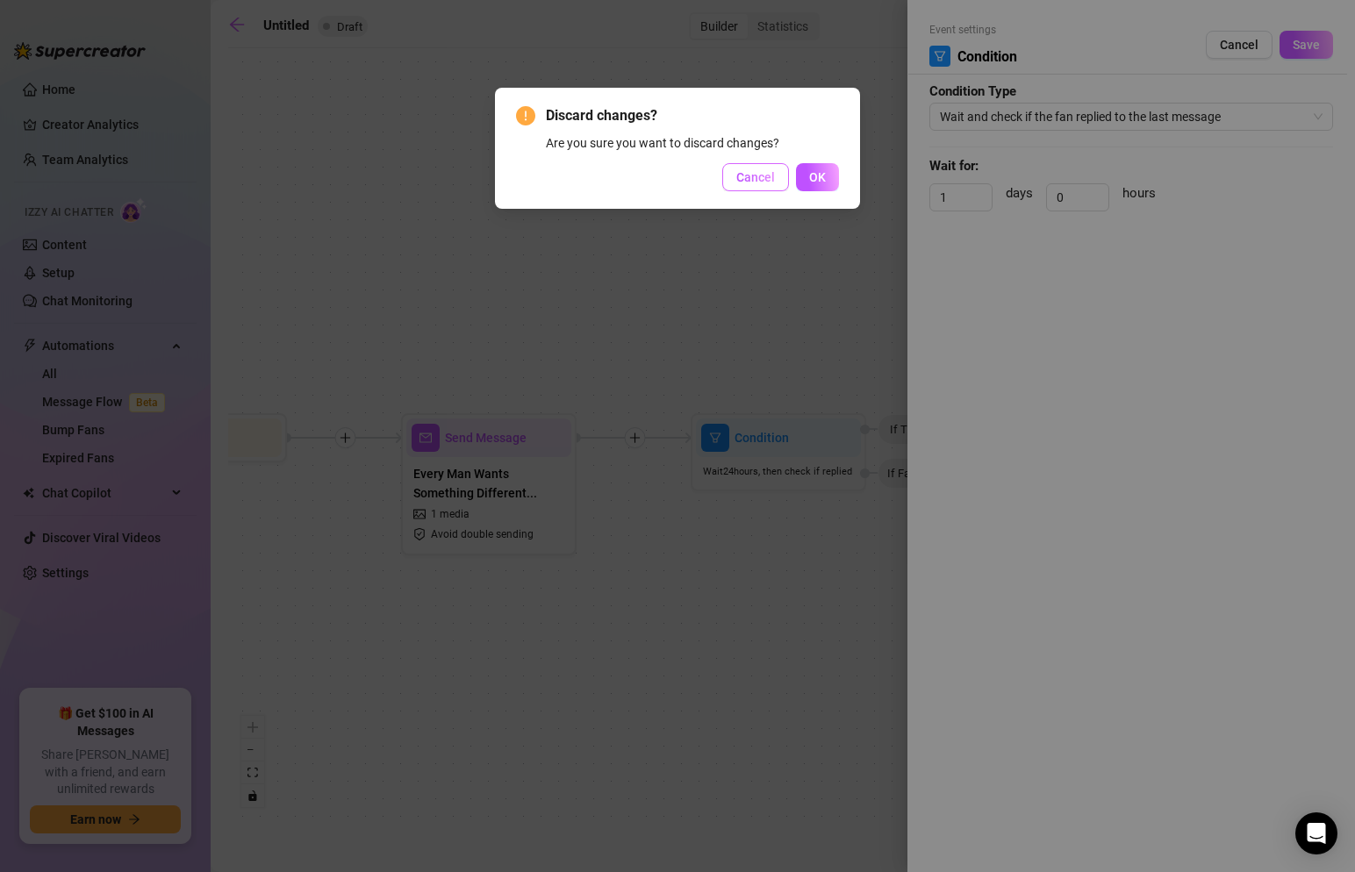
click at [765, 170] on span "Cancel" at bounding box center [755, 177] width 39 height 14
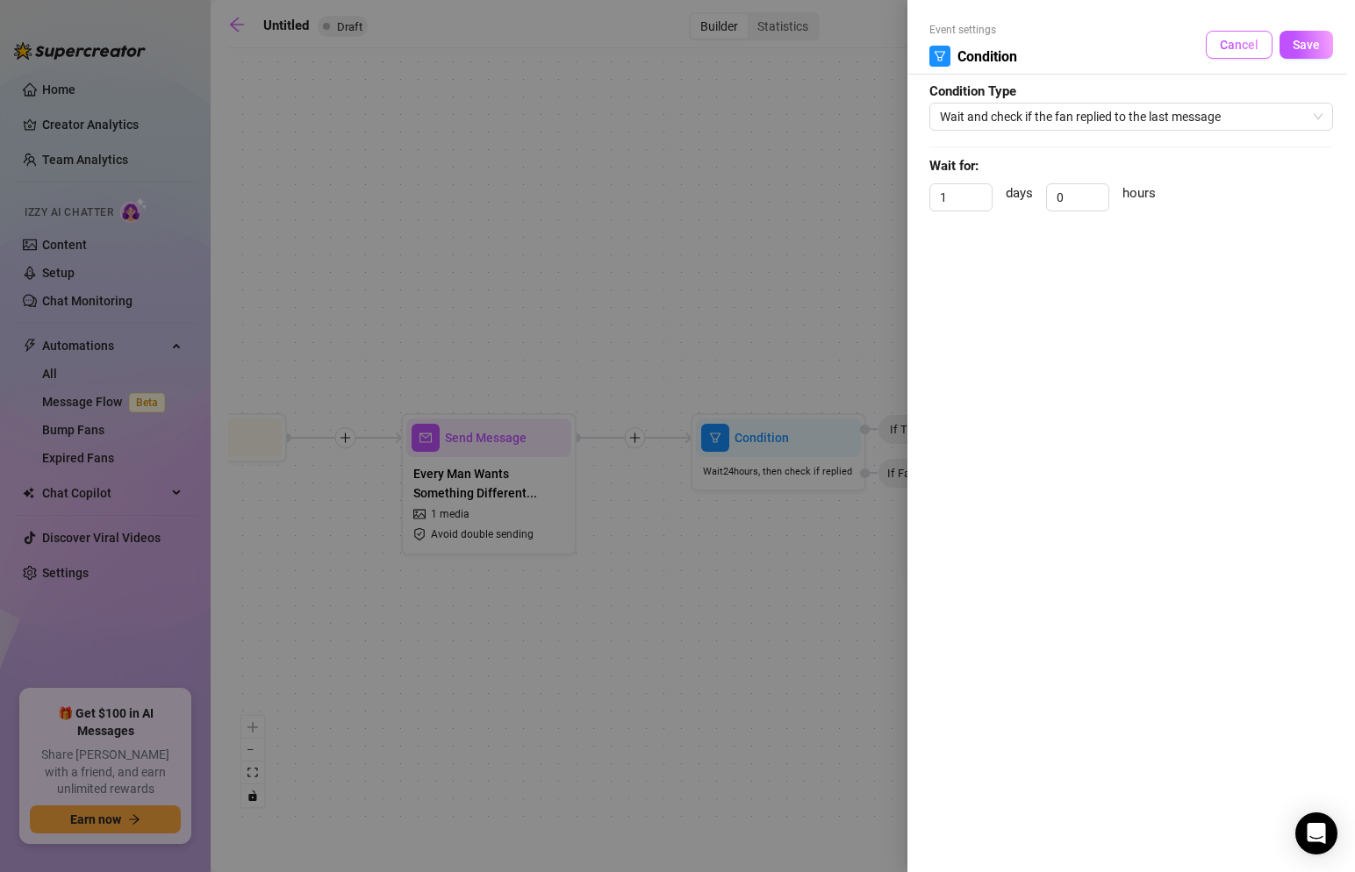
click at [1226, 49] on span "Cancel" at bounding box center [1239, 45] width 39 height 14
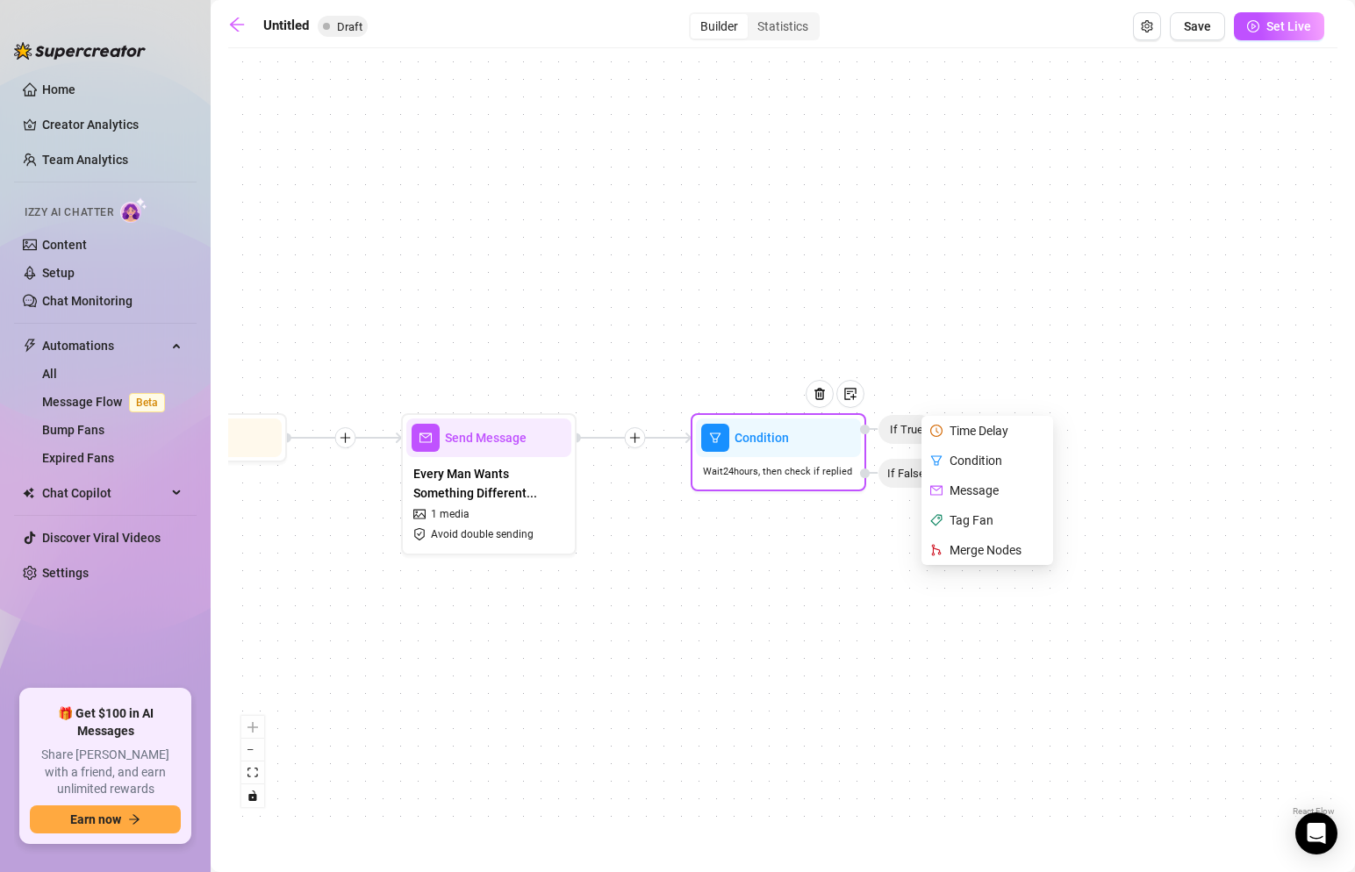
click at [1016, 517] on div "Tag Fan" at bounding box center [989, 521] width 128 height 30
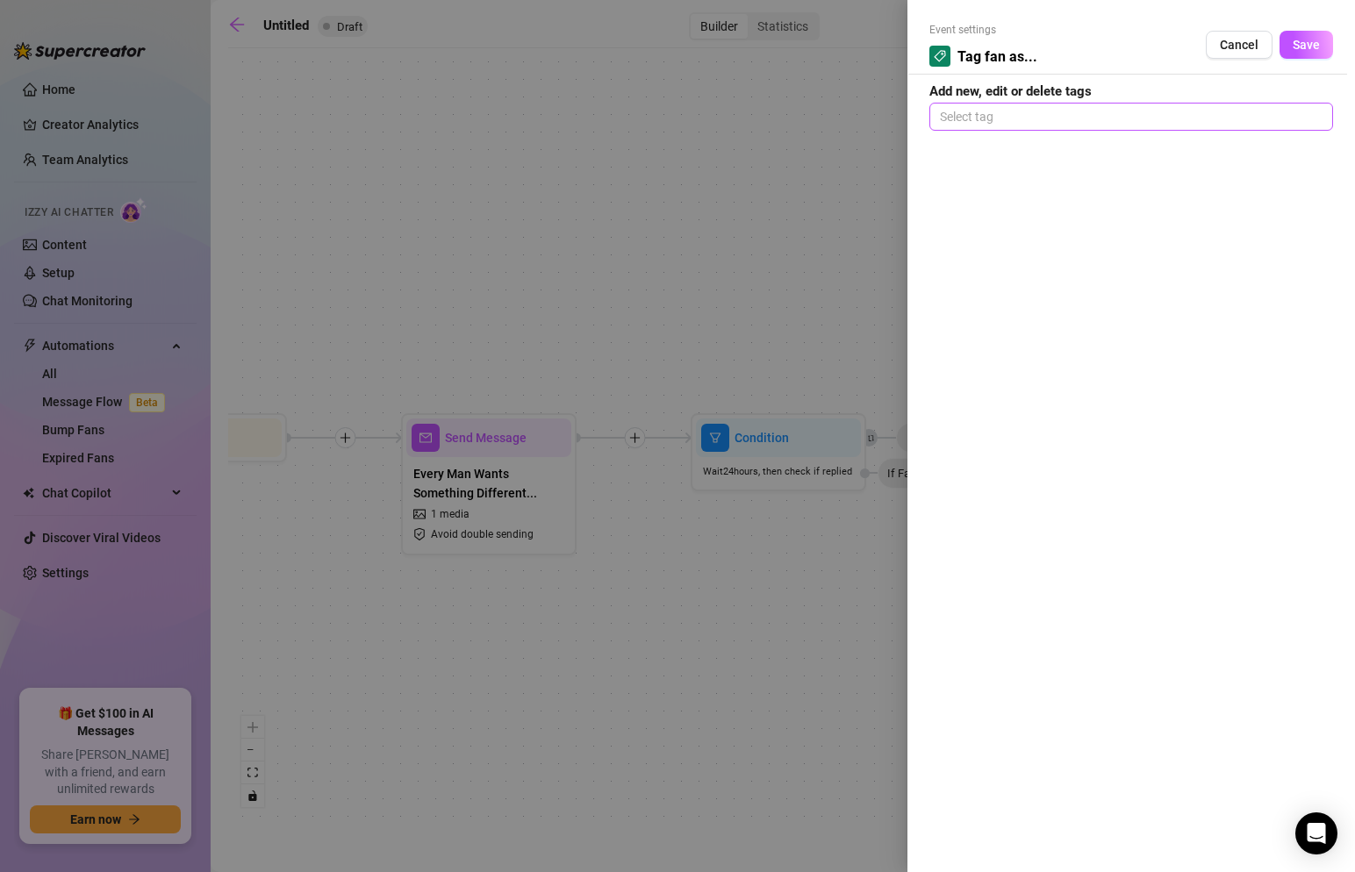
click at [1029, 113] on div at bounding box center [1131, 116] width 397 height 25
type input "Engaged"
click at [1261, 147] on div "Engaged" at bounding box center [1132, 151] width 376 height 19
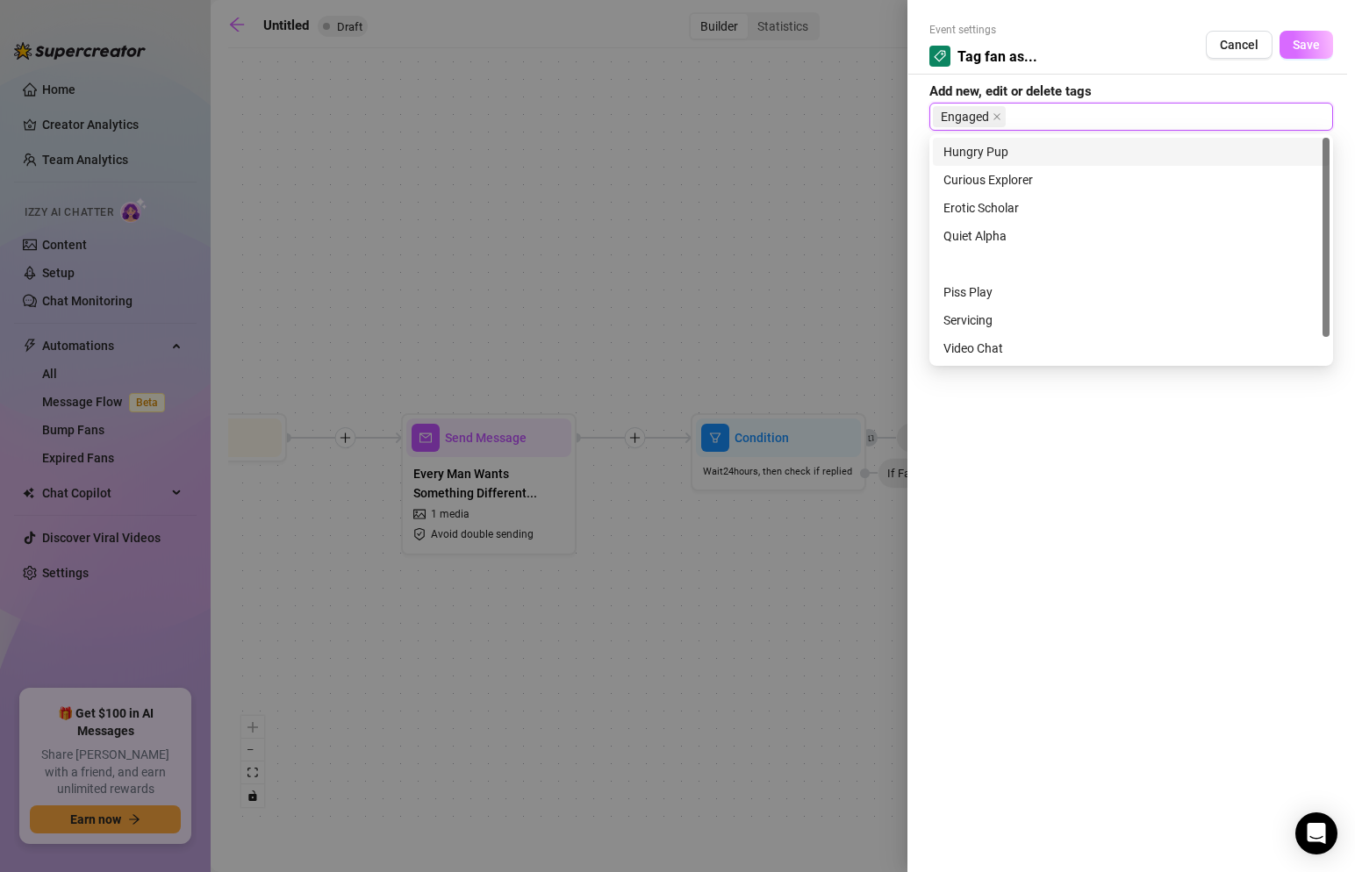
click at [1309, 47] on span "Save" at bounding box center [1306, 45] width 27 height 14
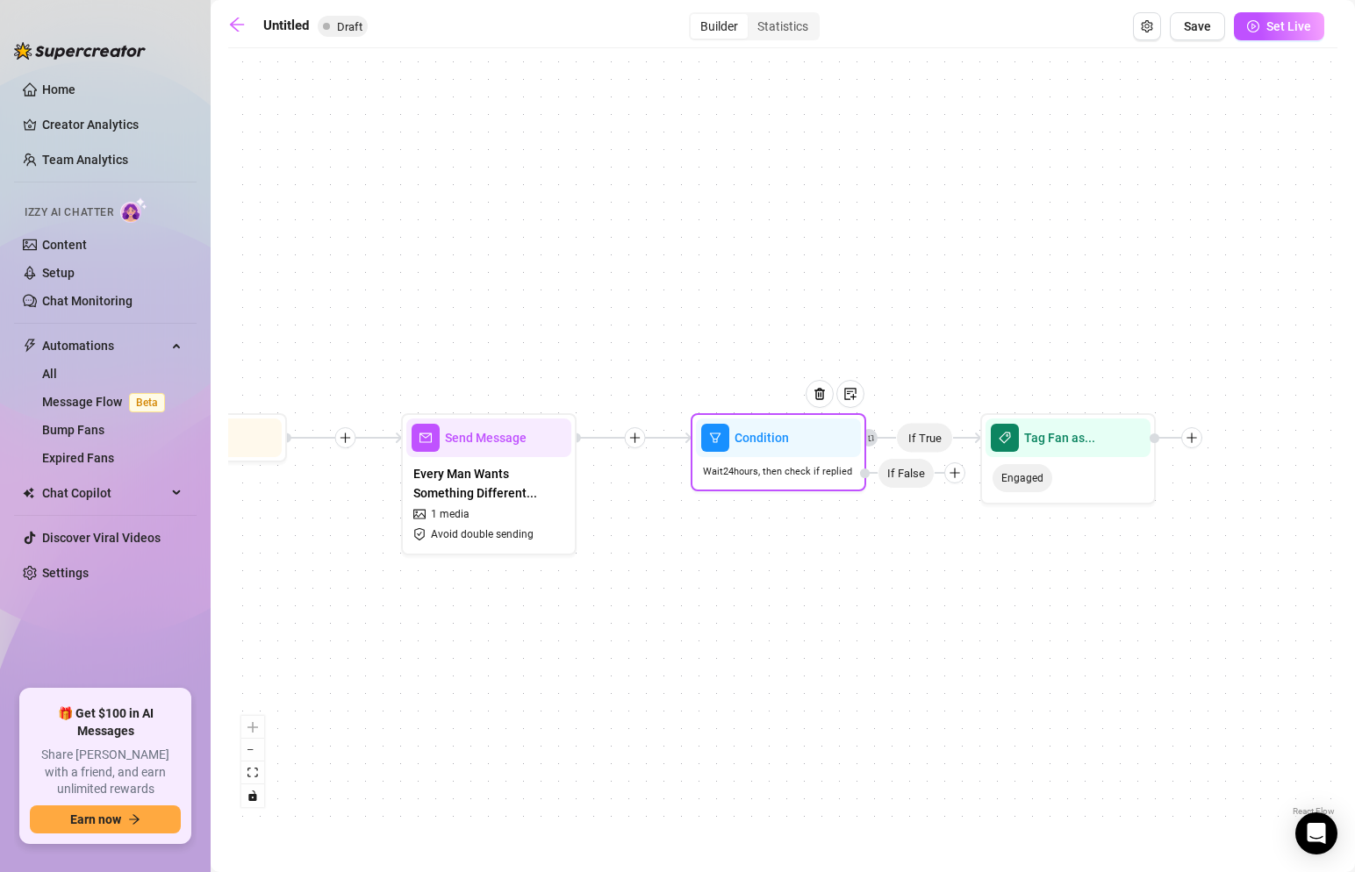
click at [952, 473] on icon "plus" at bounding box center [955, 473] width 12 height 12
click at [966, 561] on div "Tag Fan" at bounding box center [989, 564] width 128 height 30
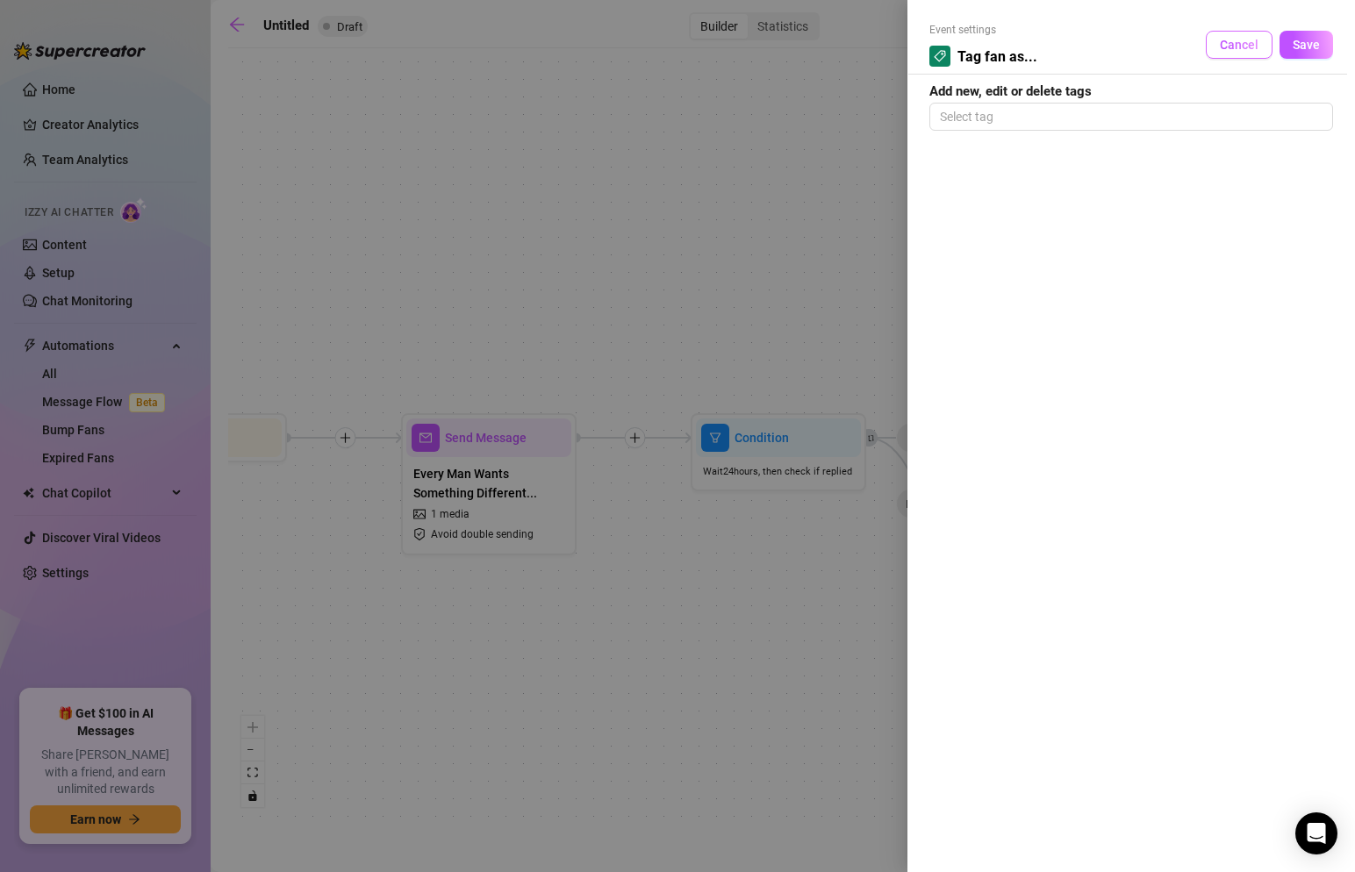
click at [1223, 46] on span "Cancel" at bounding box center [1239, 45] width 39 height 14
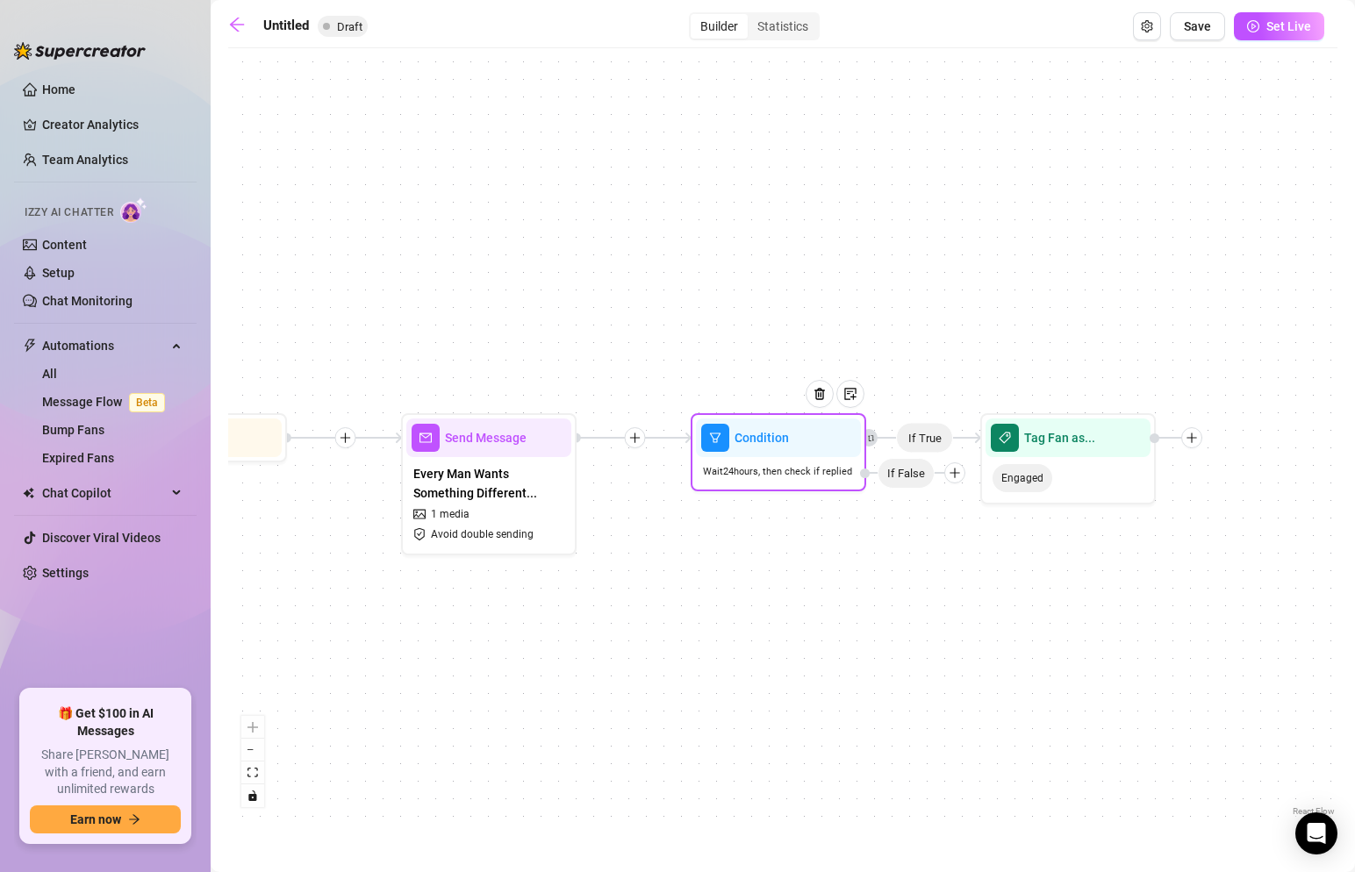
click at [959, 473] on icon "plus" at bounding box center [955, 473] width 12 height 12
click at [995, 538] on div "Message" at bounding box center [989, 535] width 128 height 30
type textarea "Write your message here"
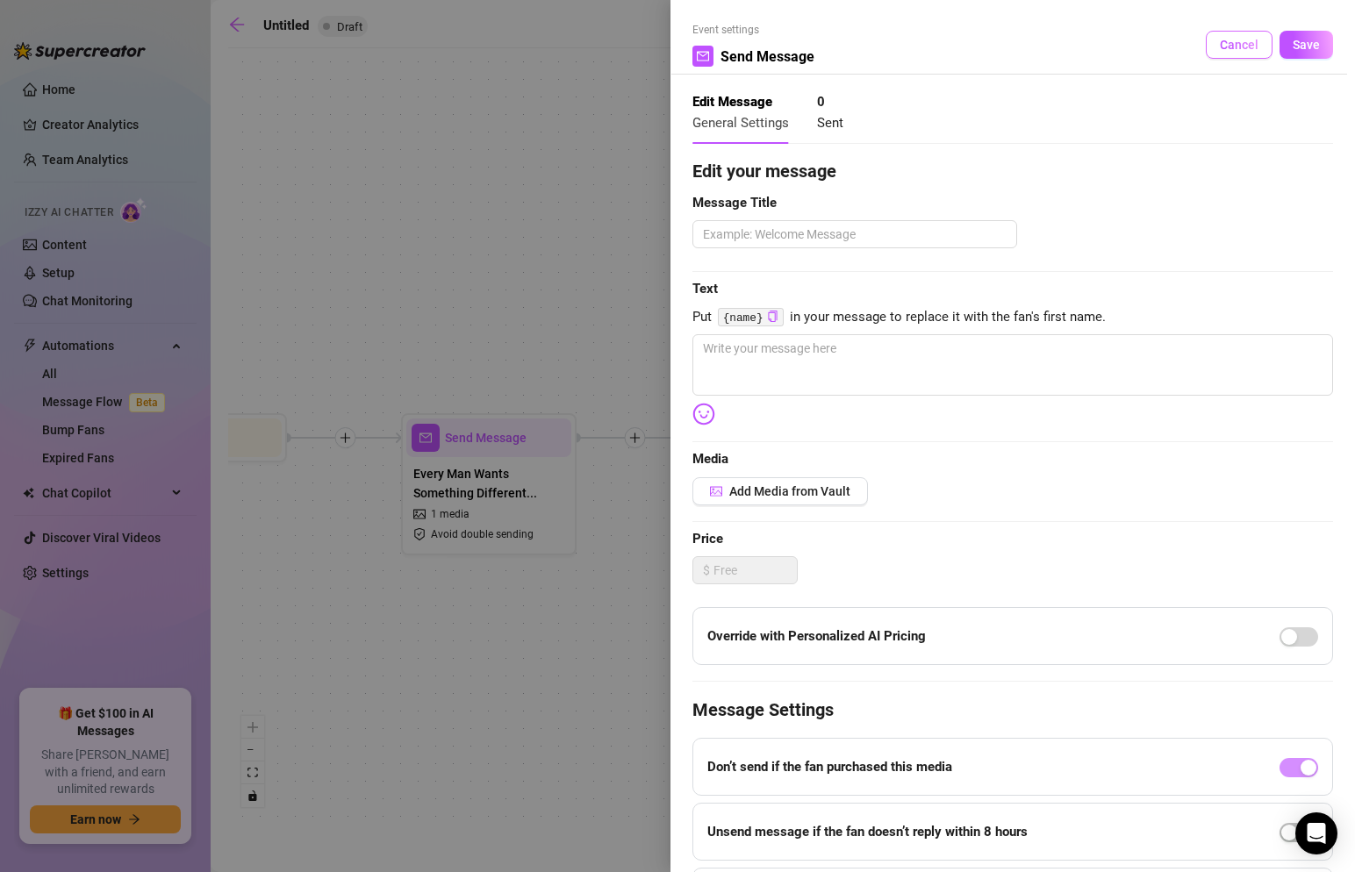
click at [1228, 53] on button "Cancel" at bounding box center [1239, 45] width 67 height 28
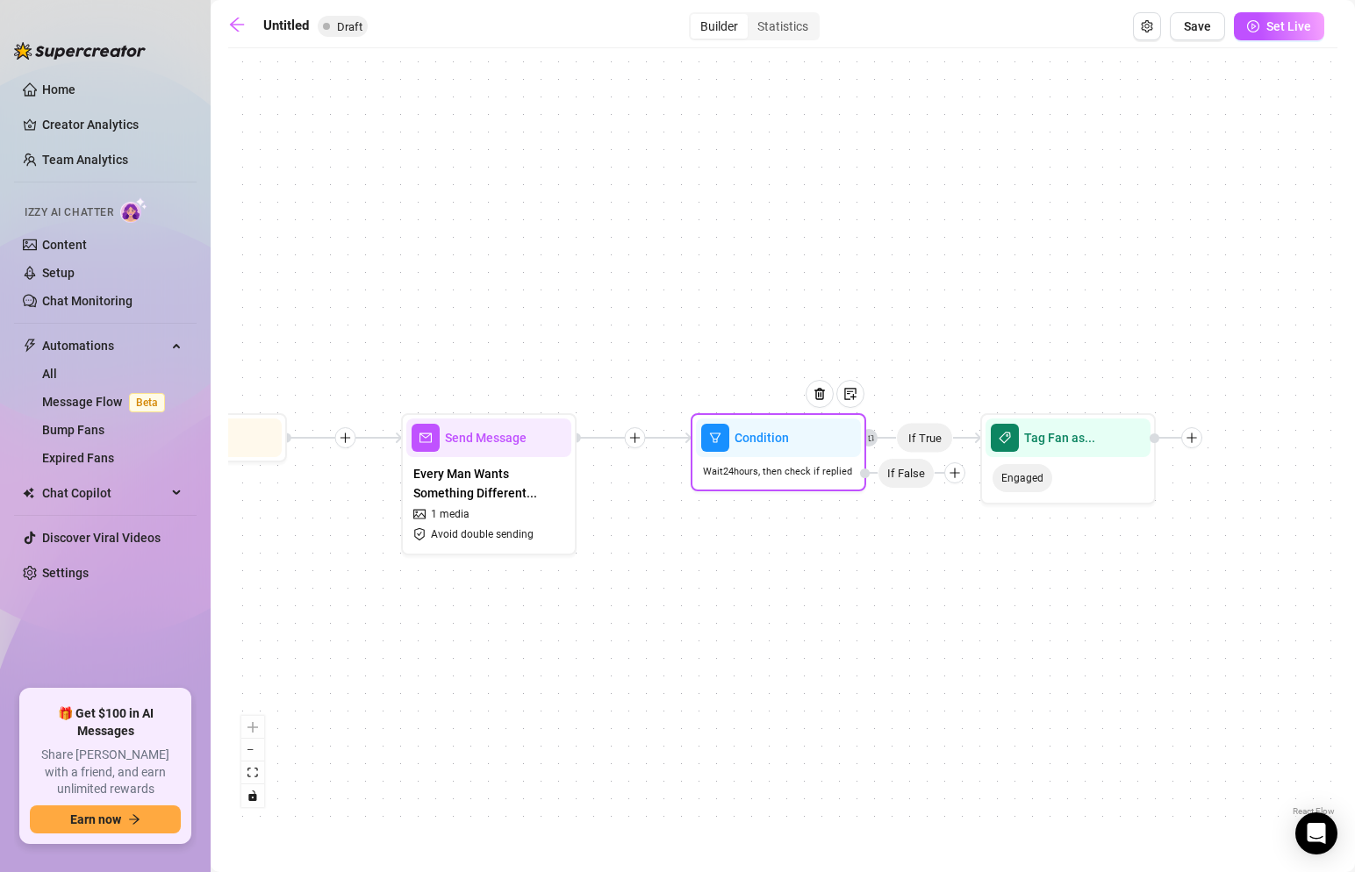
click at [814, 469] on span "Wait 24 hours, then check if replied" at bounding box center [777, 471] width 149 height 15
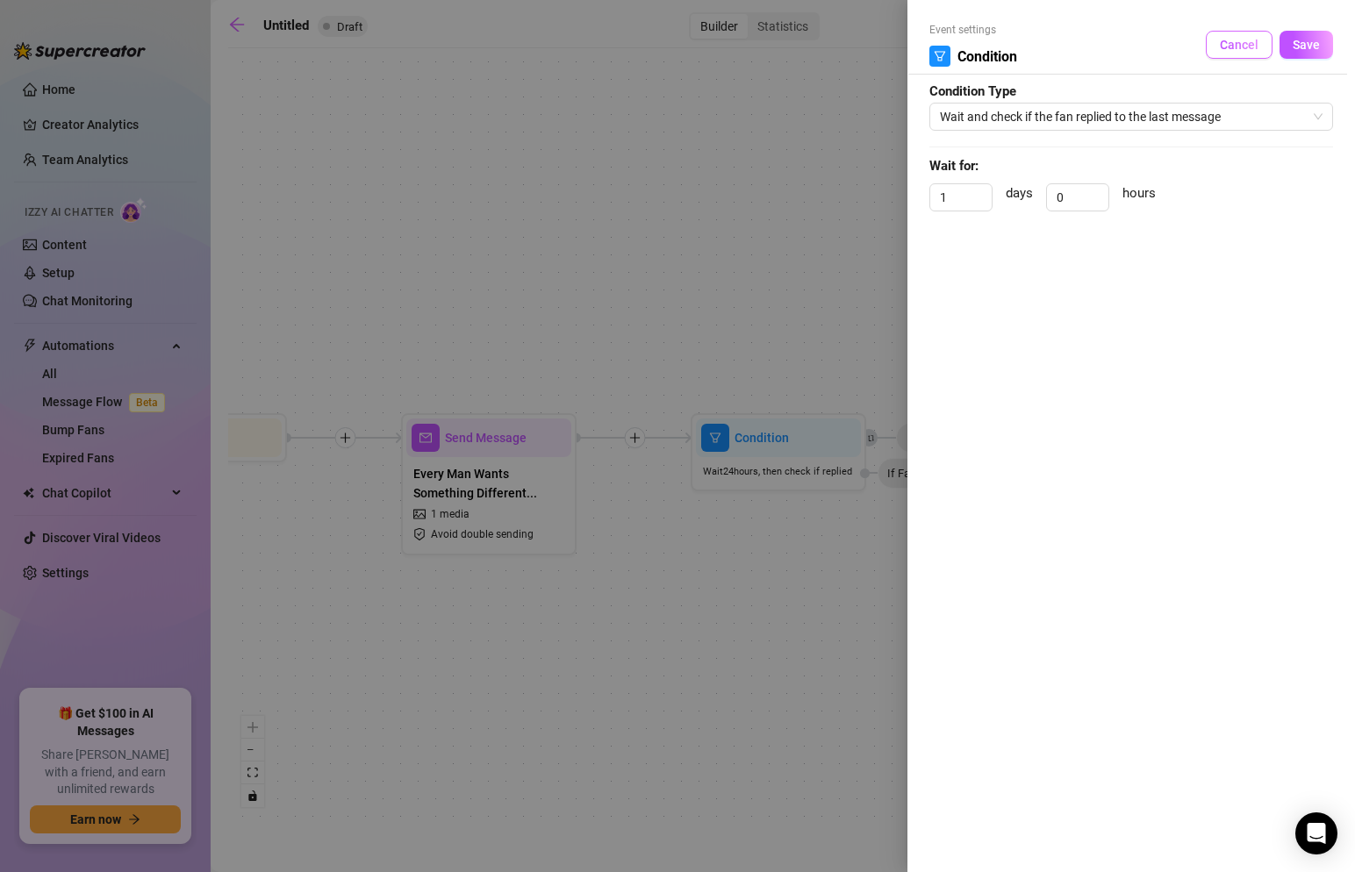
click at [1242, 47] on span "Cancel" at bounding box center [1239, 45] width 39 height 14
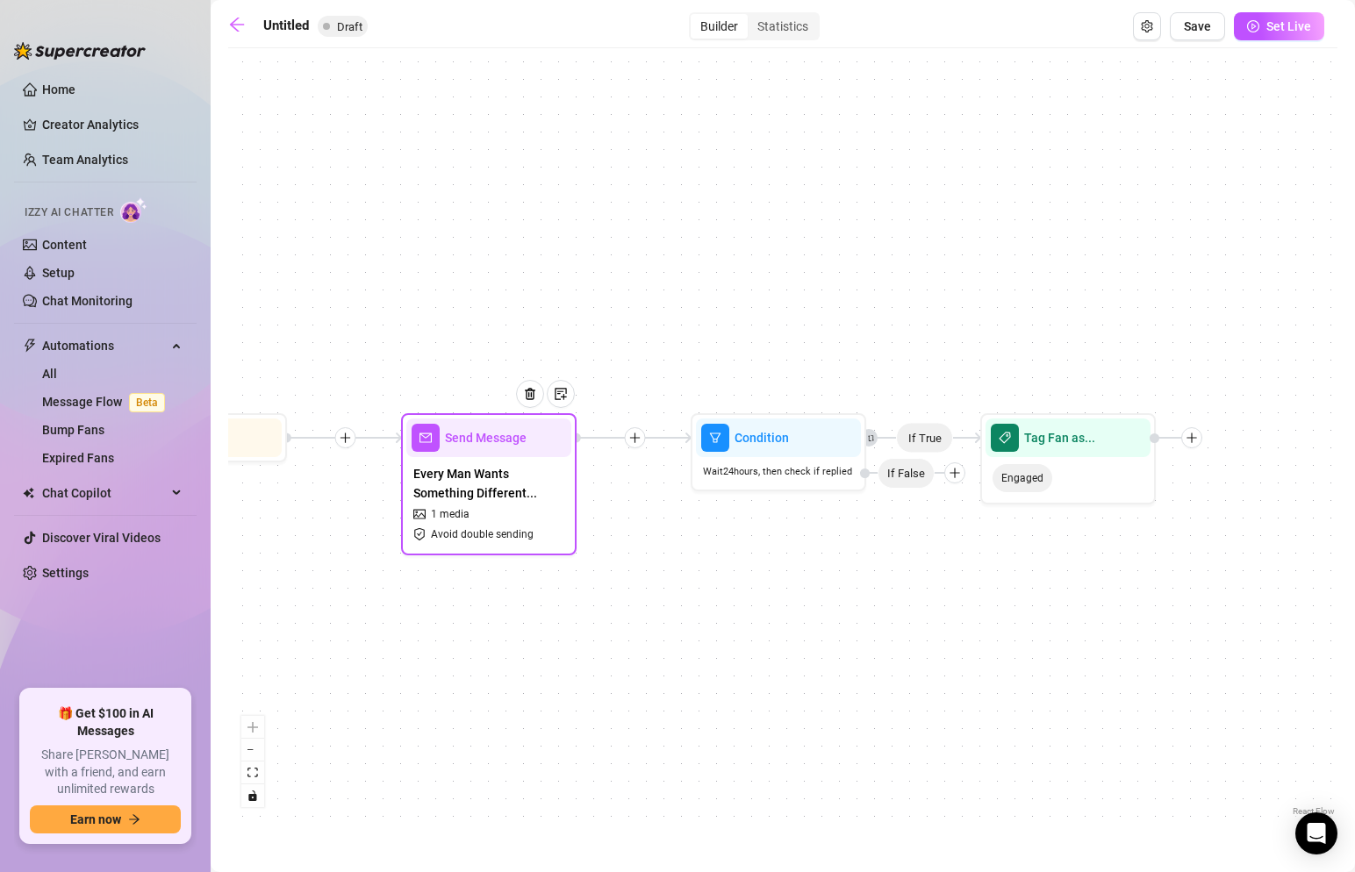
click at [539, 482] on span "Every Man Wants Something Different..." at bounding box center [488, 483] width 151 height 39
click at [525, 433] on div at bounding box center [537, 408] width 76 height 90
type textarea "**********"
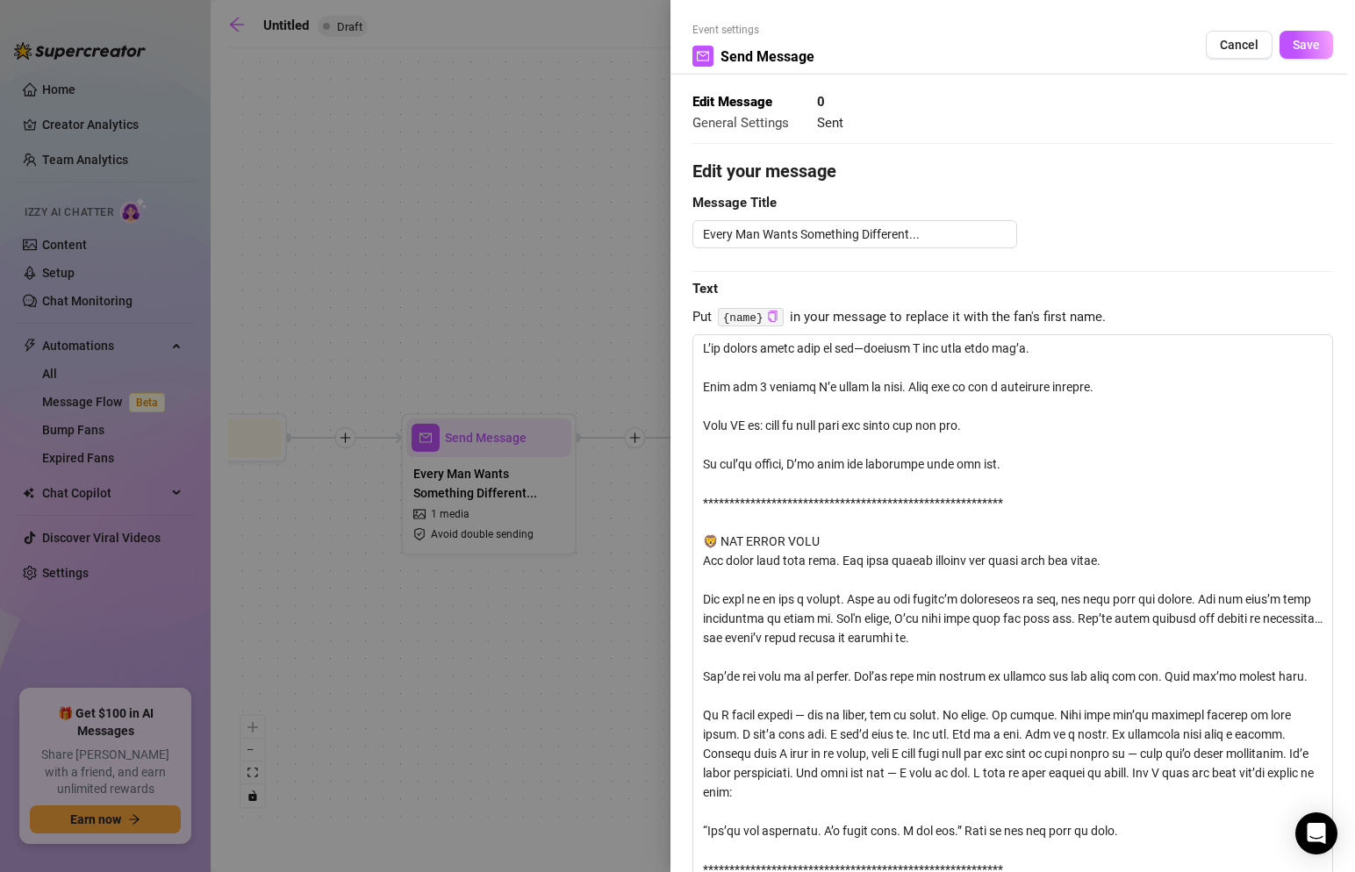
click at [525, 433] on div at bounding box center [677, 436] width 1355 height 872
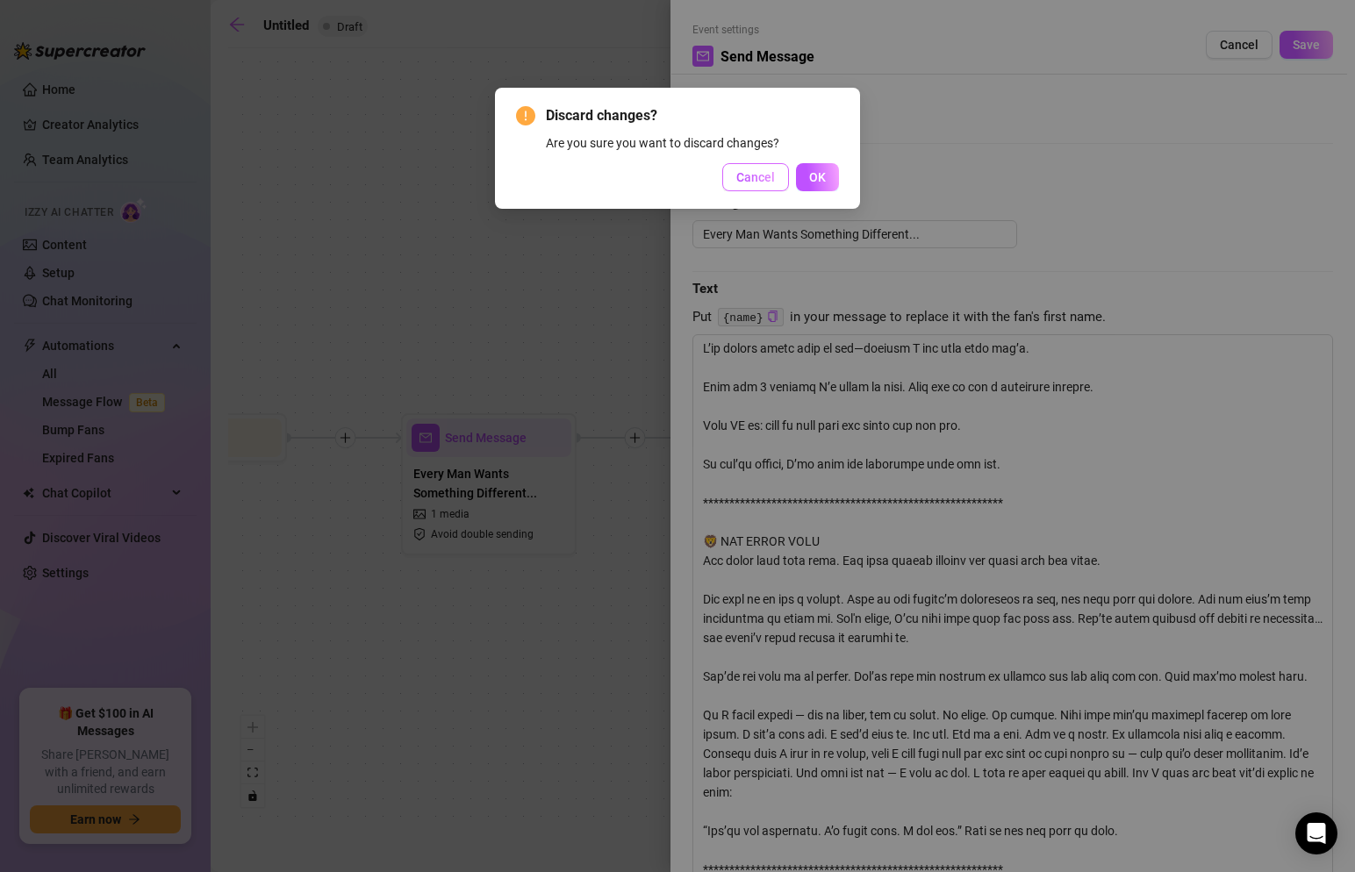
click at [752, 173] on span "Cancel" at bounding box center [755, 177] width 39 height 14
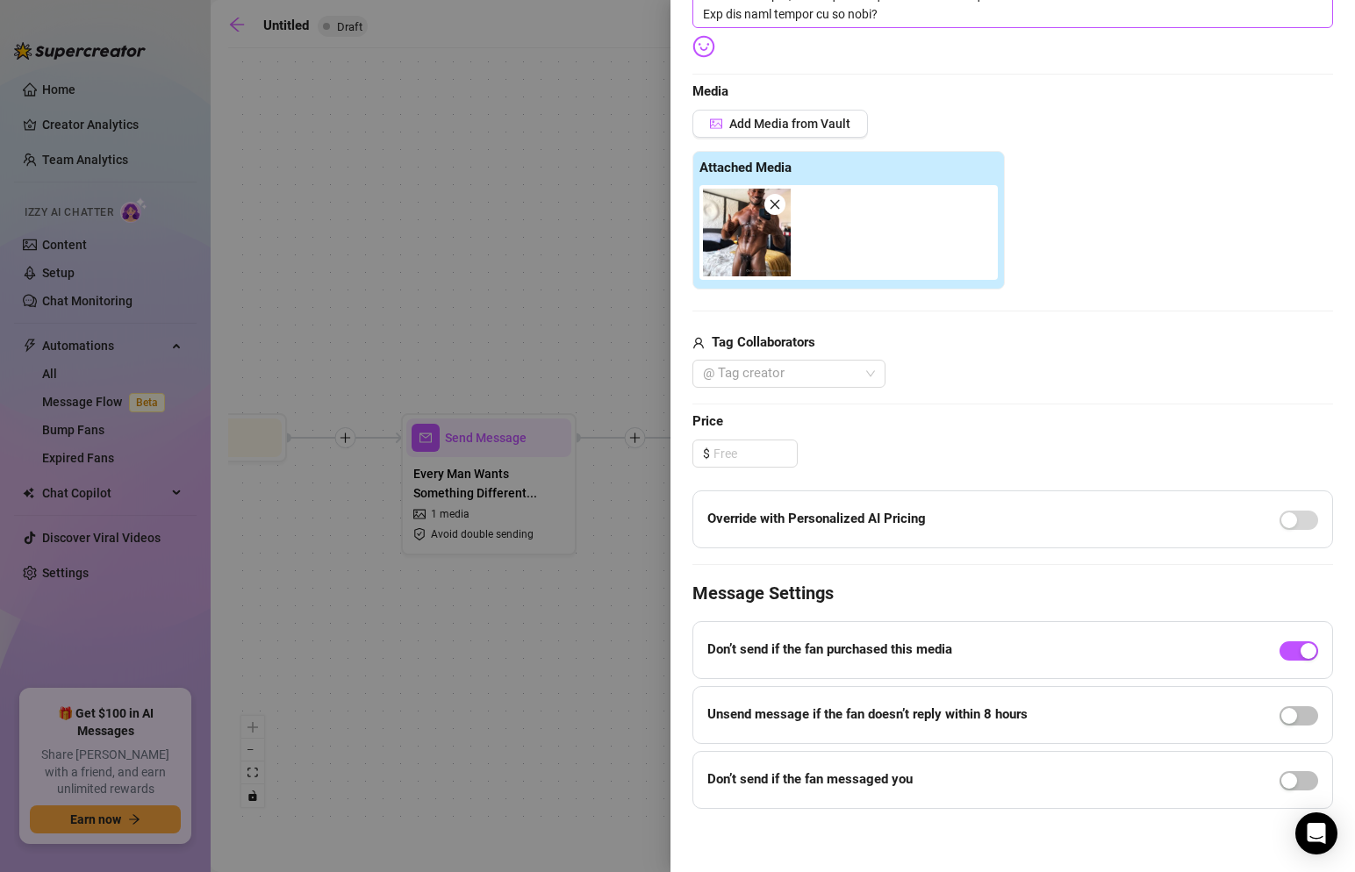
scroll to position [2175, 0]
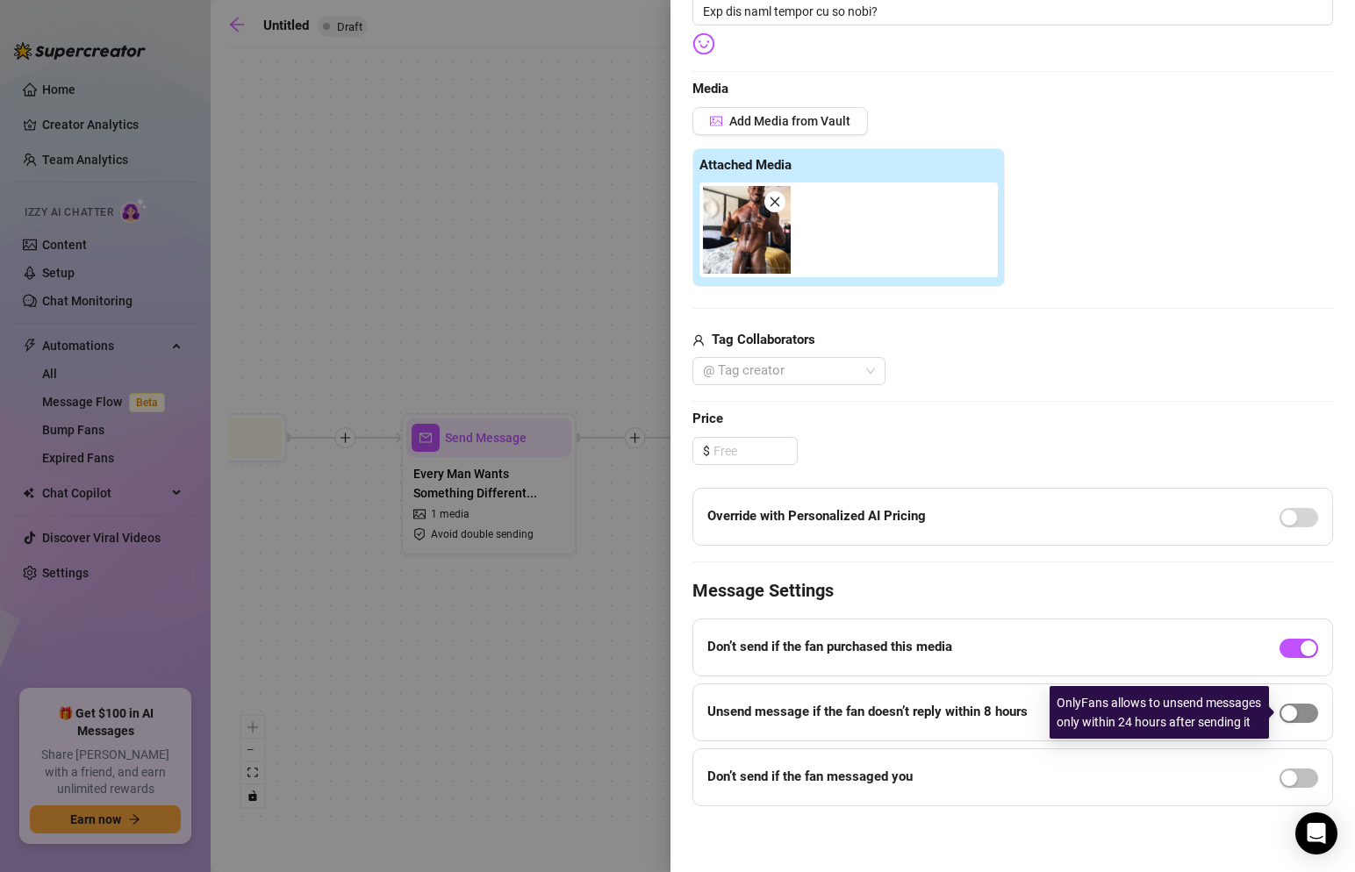
click at [1296, 704] on span "button" at bounding box center [1299, 713] width 39 height 19
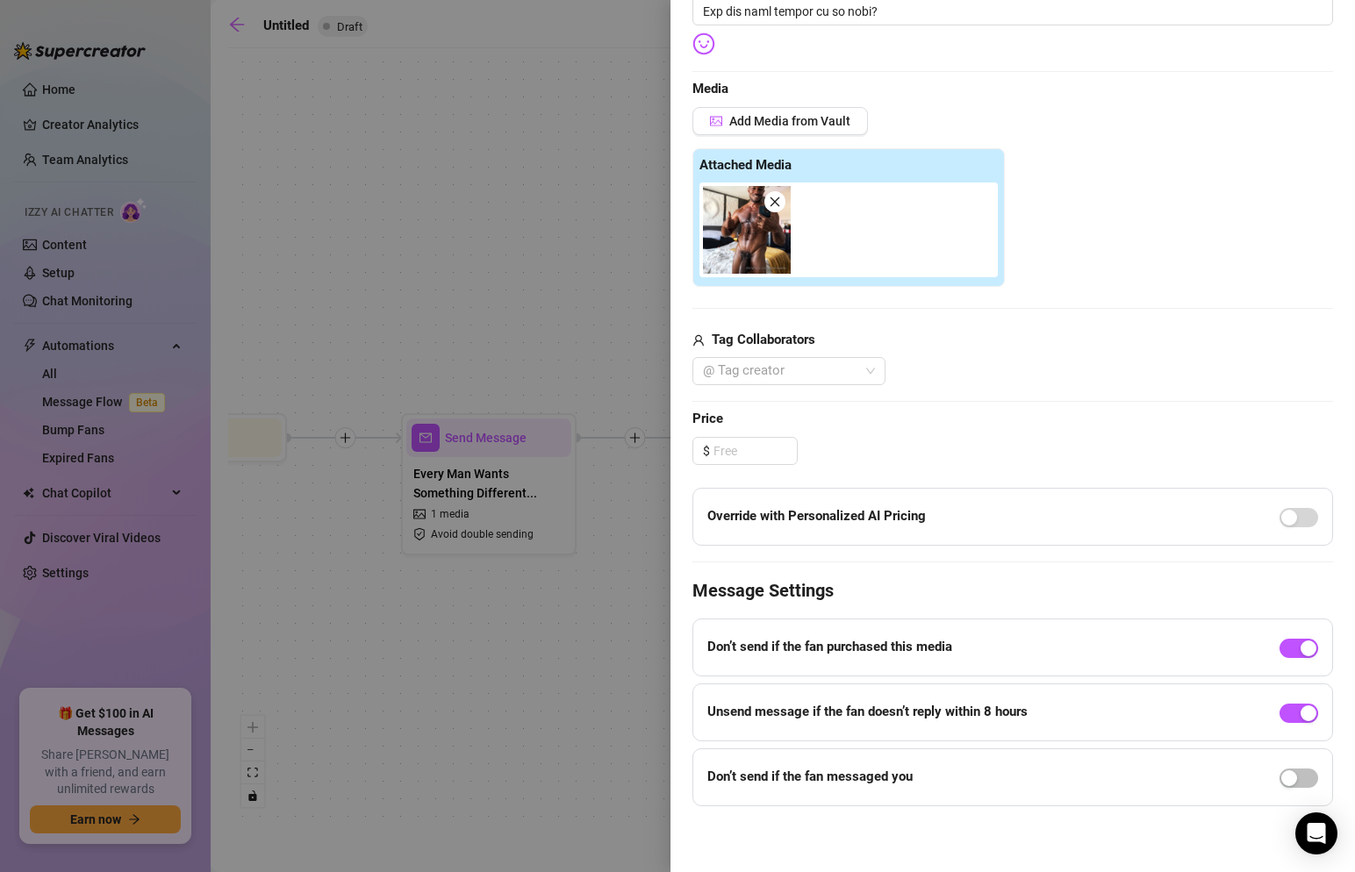
click at [986, 715] on strong "Unsend message if the fan doesn’t reply within 8 hours" at bounding box center [867, 712] width 320 height 16
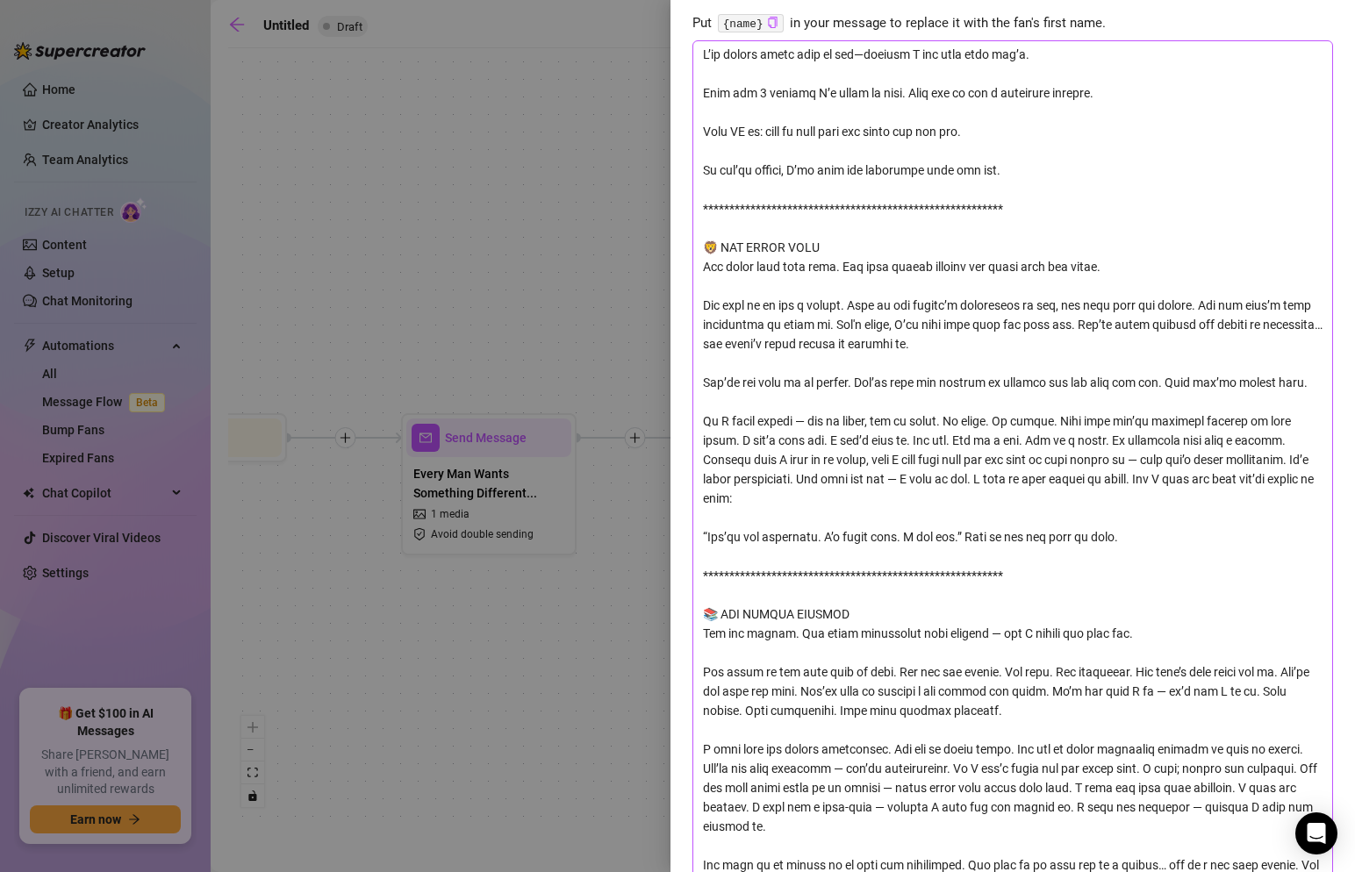
scroll to position [0, 0]
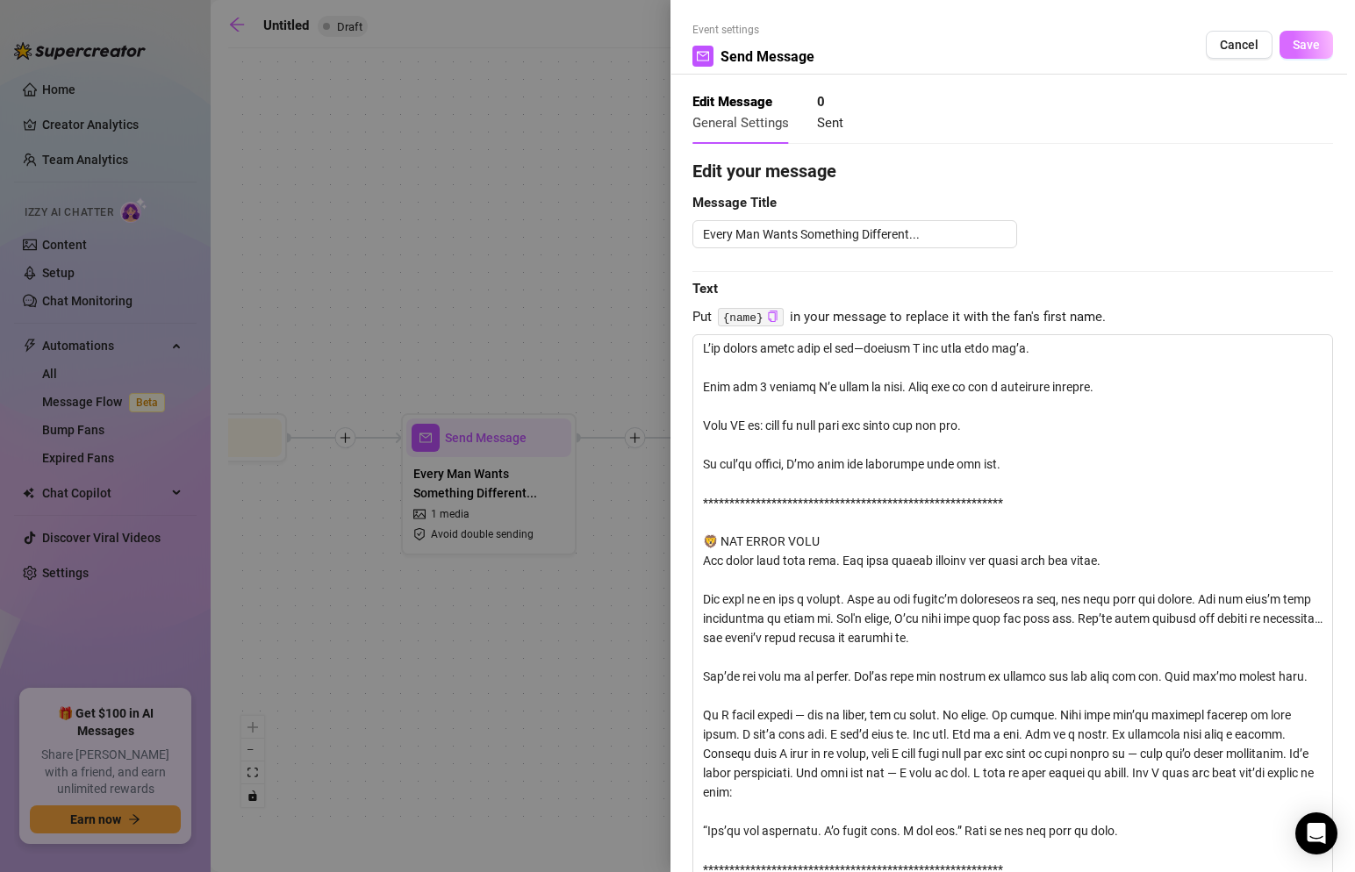
click at [1306, 46] on span "Save" at bounding box center [1306, 45] width 27 height 14
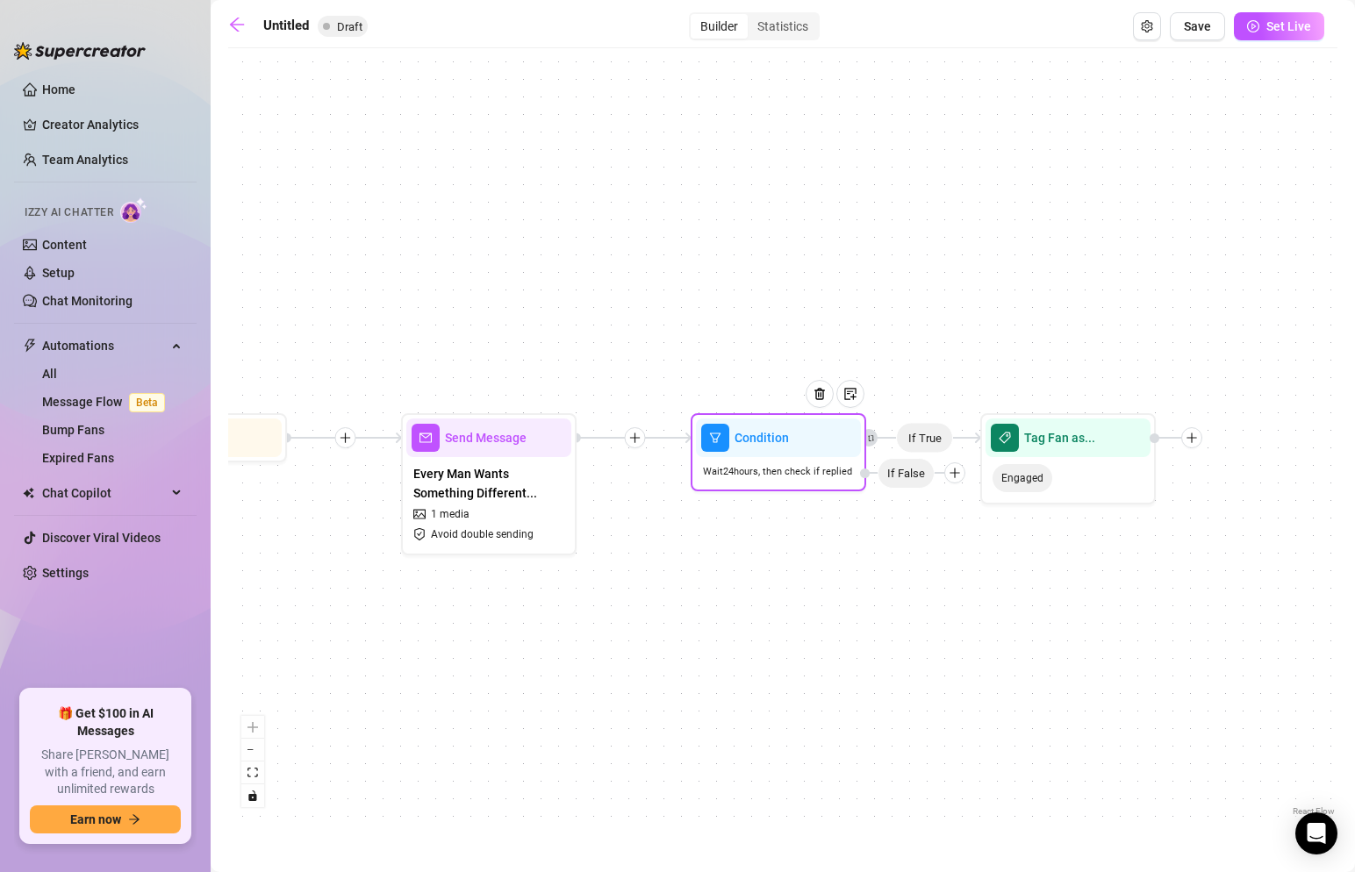
click at [788, 471] on span "Wait 24 hours, then check if replied" at bounding box center [777, 471] width 149 height 15
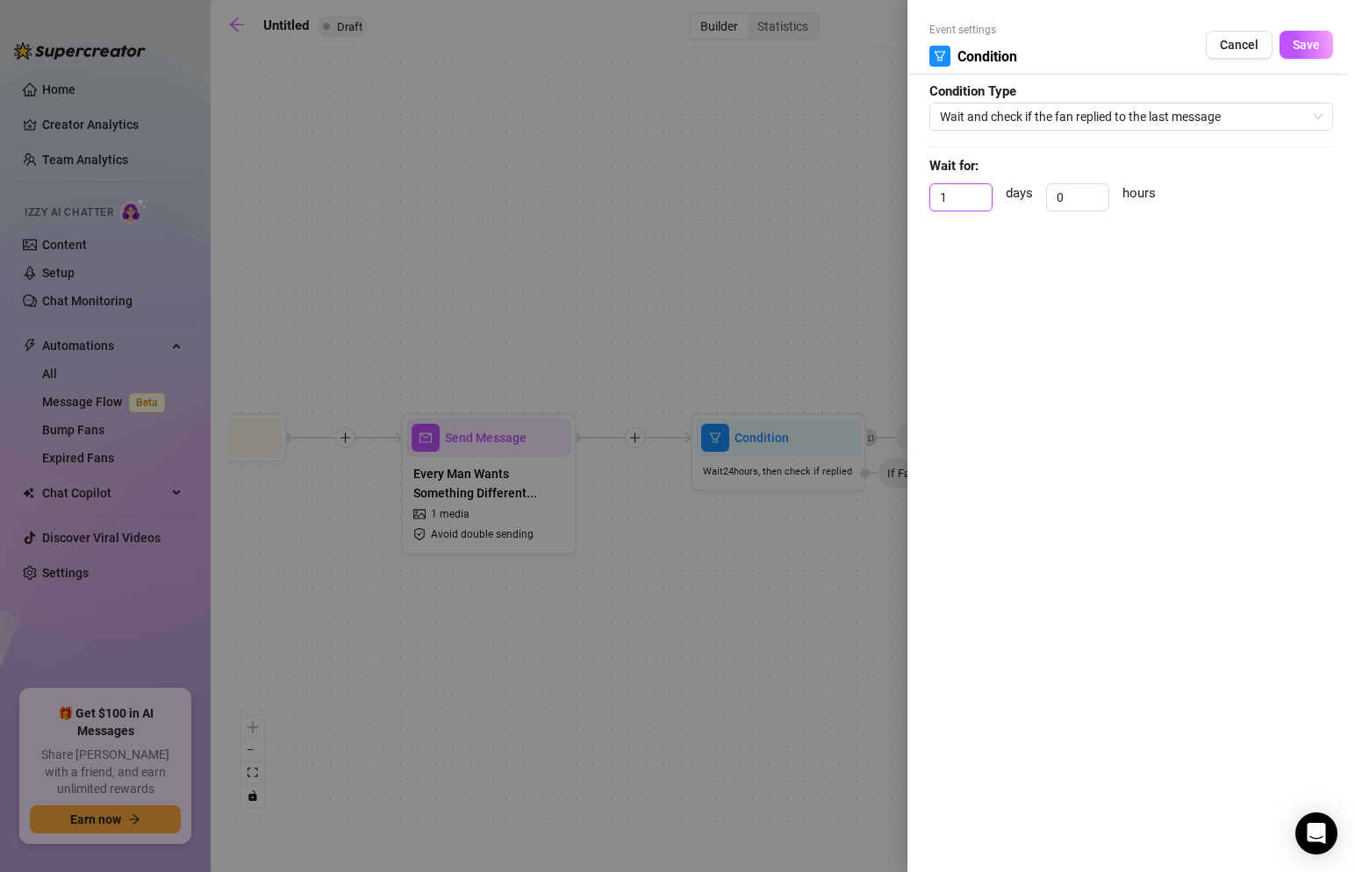
drag, startPoint x: 958, startPoint y: 192, endPoint x: 928, endPoint y: 192, distance: 29.8
click at [929, 192] on div "Event settings Condition Cancel Save Condition Type Wait and check if the fan r…" at bounding box center [1132, 436] width 448 height 872
drag, startPoint x: 1078, startPoint y: 204, endPoint x: 972, endPoint y: 204, distance: 106.2
click at [972, 204] on div "days 0 hours" at bounding box center [1132, 205] width 404 height 44
type input "8"
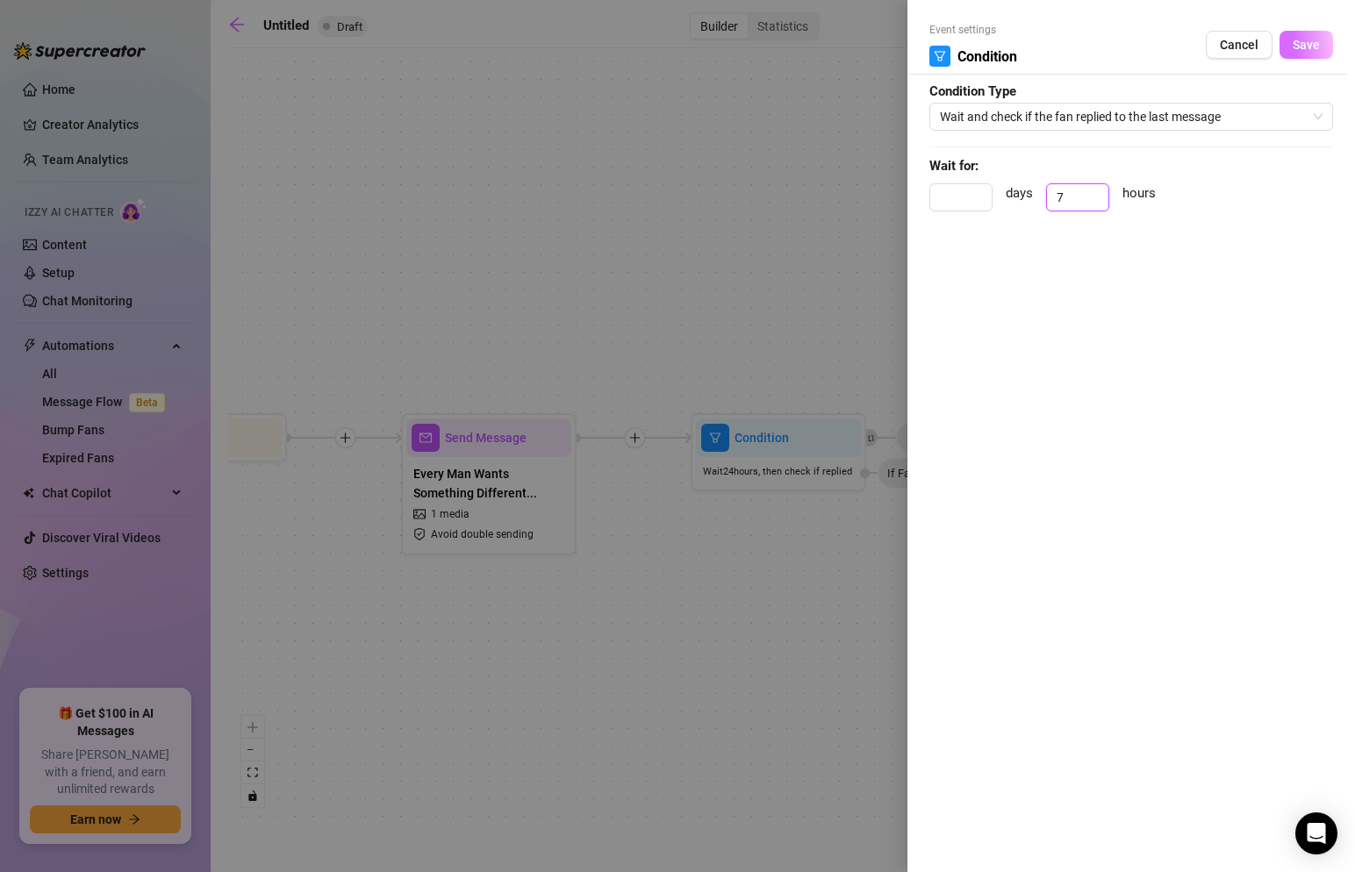
type input "7"
click at [1305, 48] on span "Save" at bounding box center [1306, 45] width 27 height 14
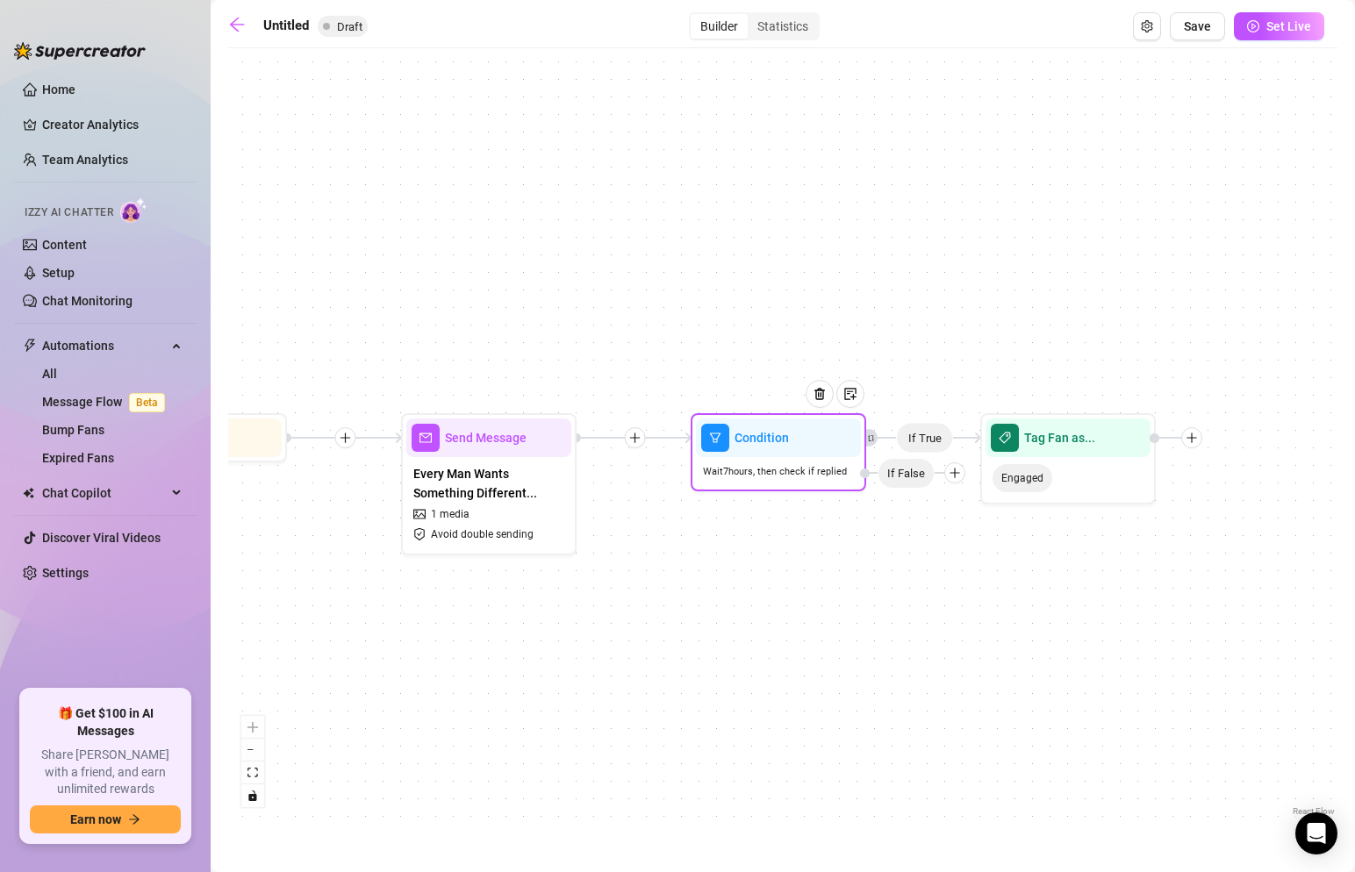
click at [954, 476] on icon "plus" at bounding box center [954, 473] width 1 height 10
click at [979, 505] on div "Condition" at bounding box center [989, 505] width 128 height 30
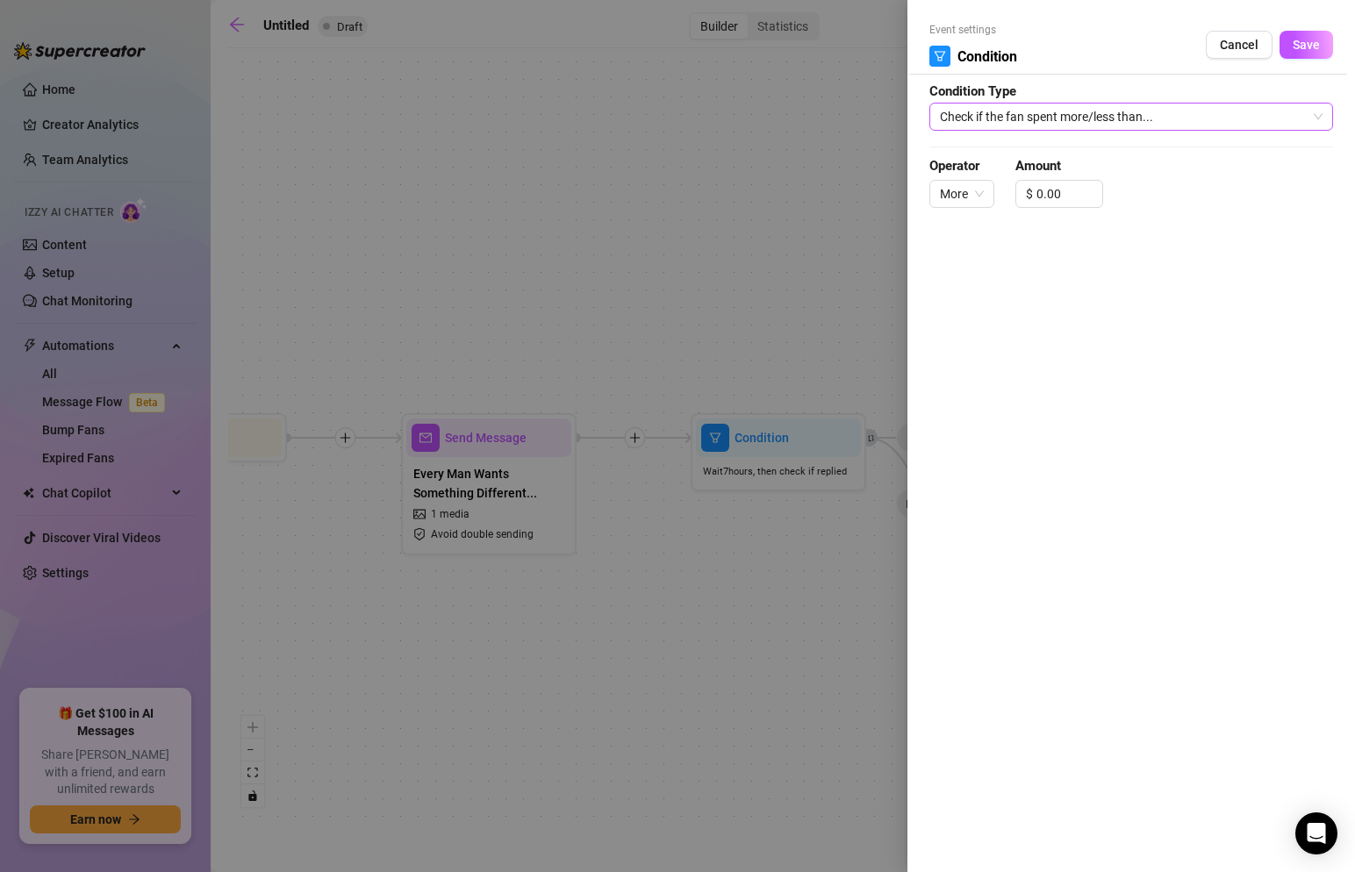
click at [1075, 130] on div "Check if the fan spent more/less than..." at bounding box center [1132, 117] width 404 height 28
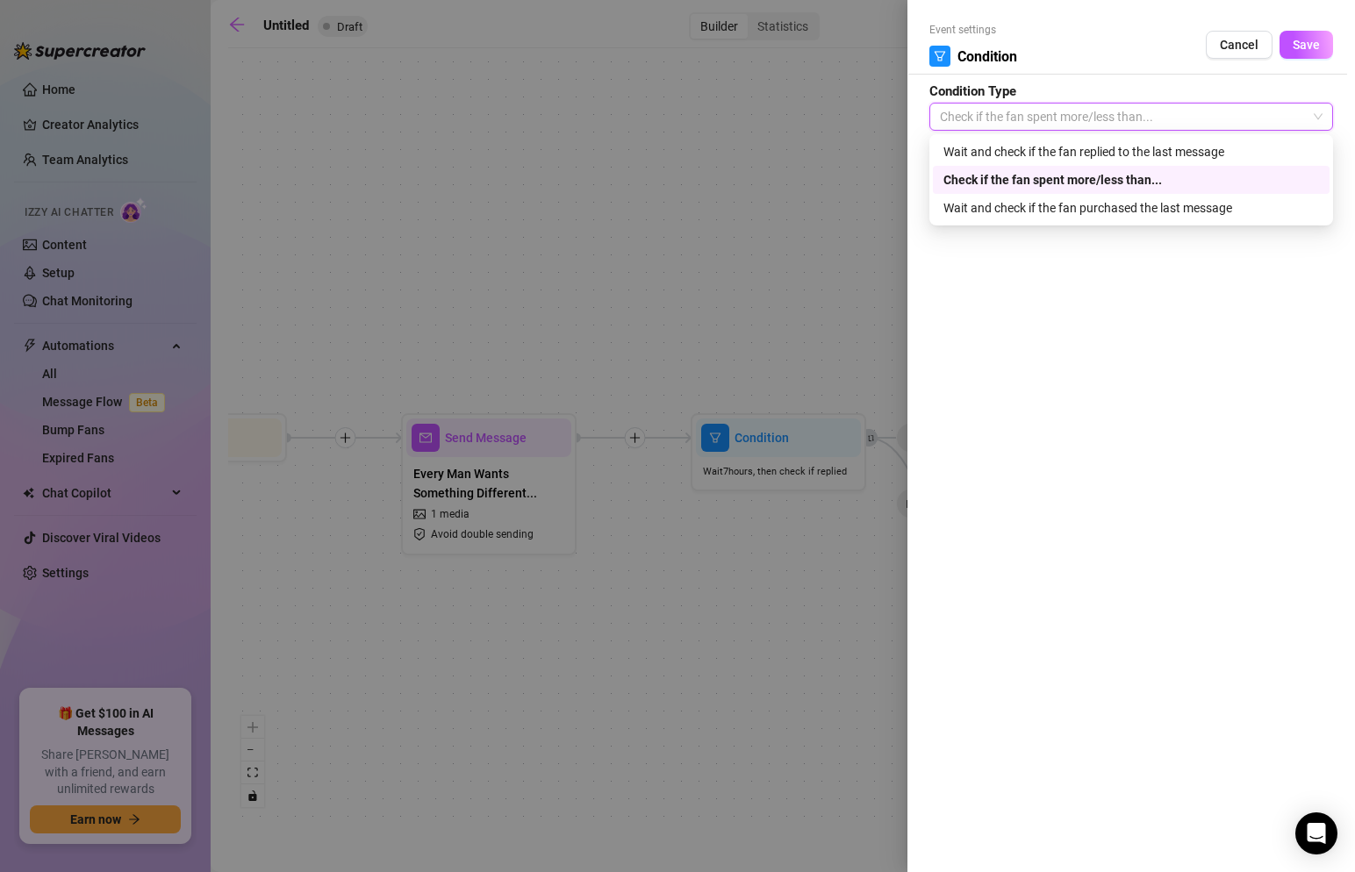
click at [1128, 78] on form "Event settings Condition Cancel Save Condition Type Check if the fan spent more…" at bounding box center [1132, 123] width 404 height 202
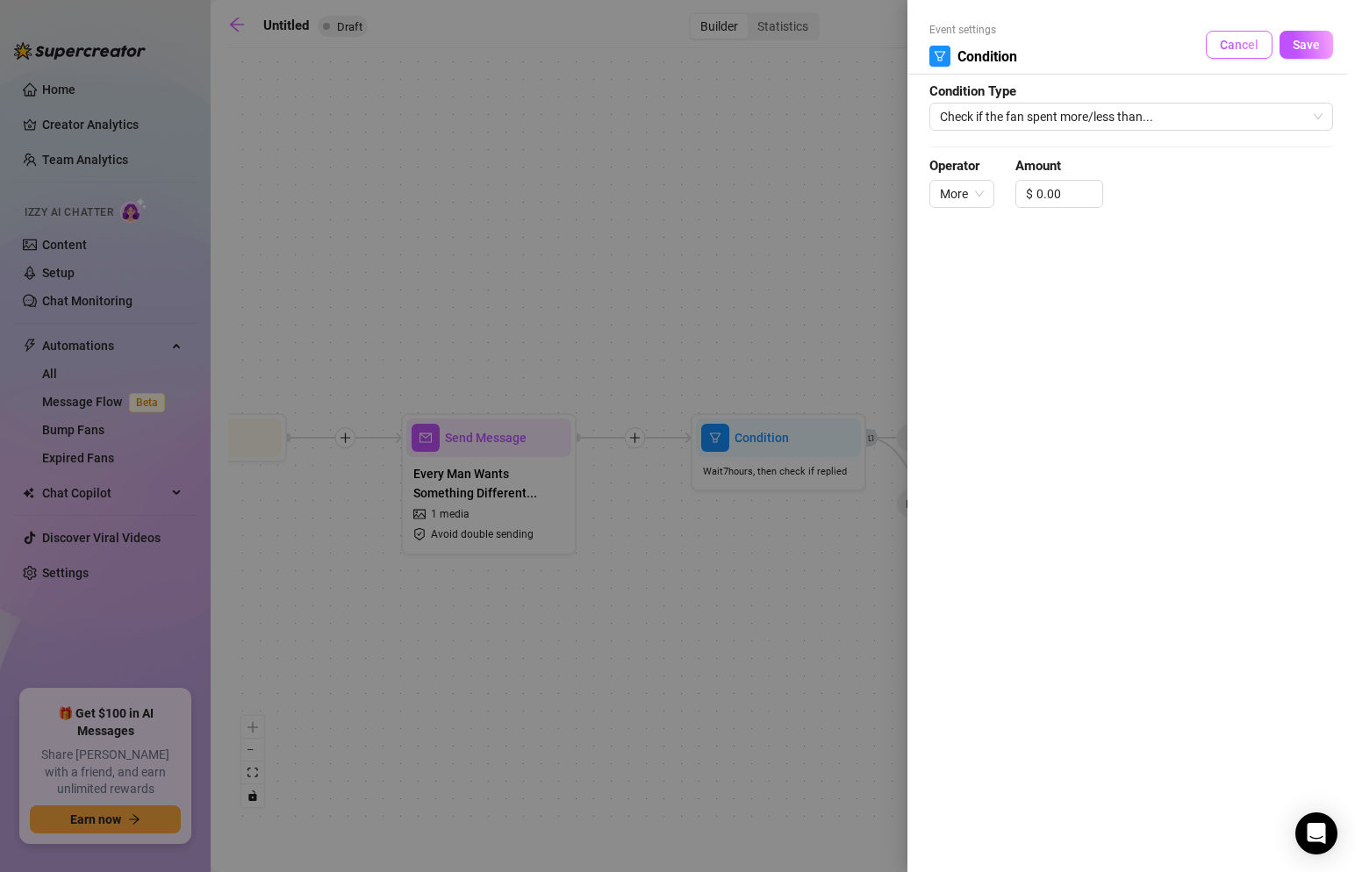
click at [1231, 45] on span "Cancel" at bounding box center [1239, 45] width 39 height 14
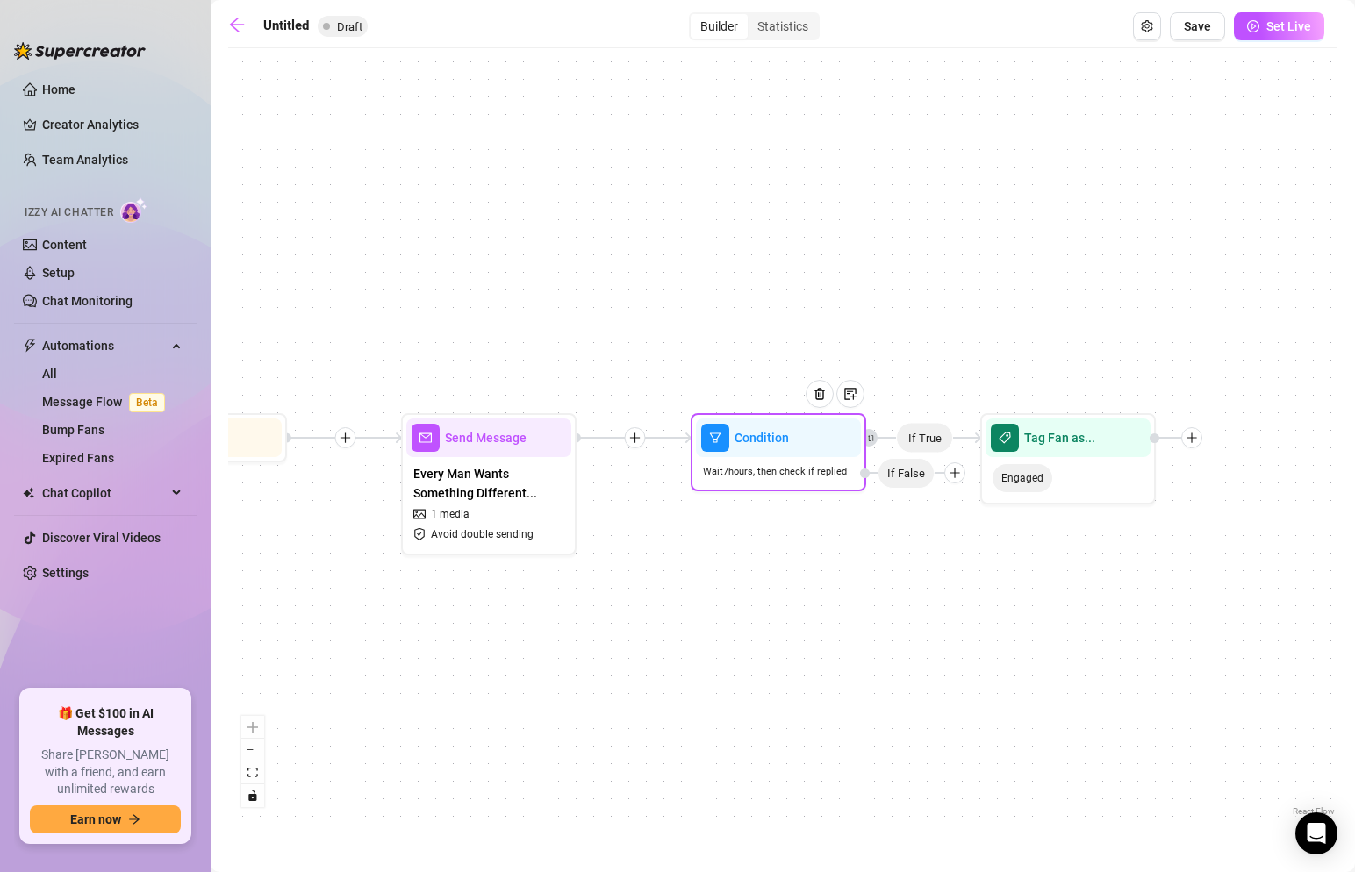
click at [951, 471] on icon "plus" at bounding box center [955, 473] width 12 height 12
click at [964, 570] on div "Tag Fan" at bounding box center [989, 564] width 128 height 30
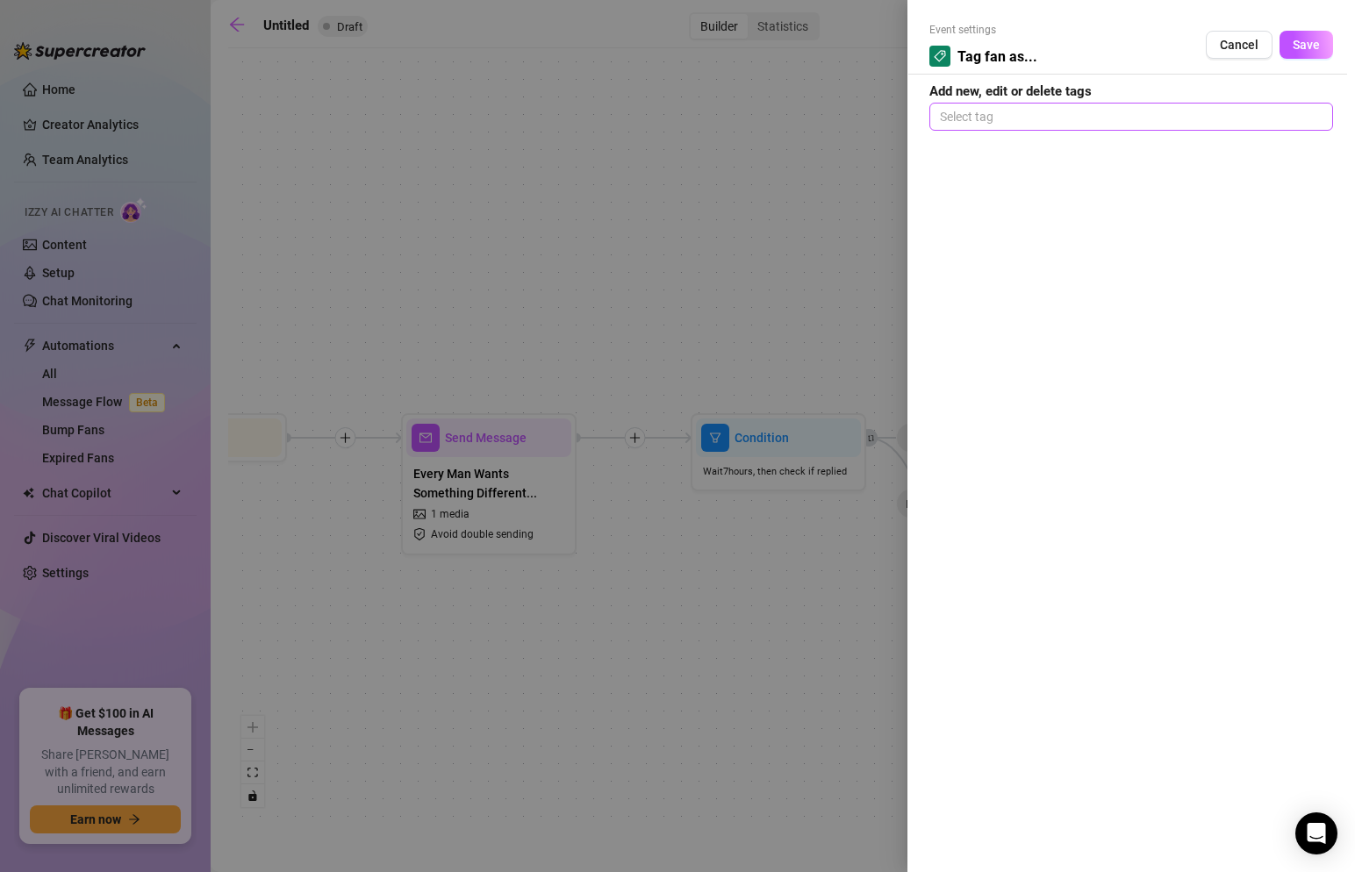
click at [1057, 114] on div at bounding box center [1131, 116] width 397 height 25
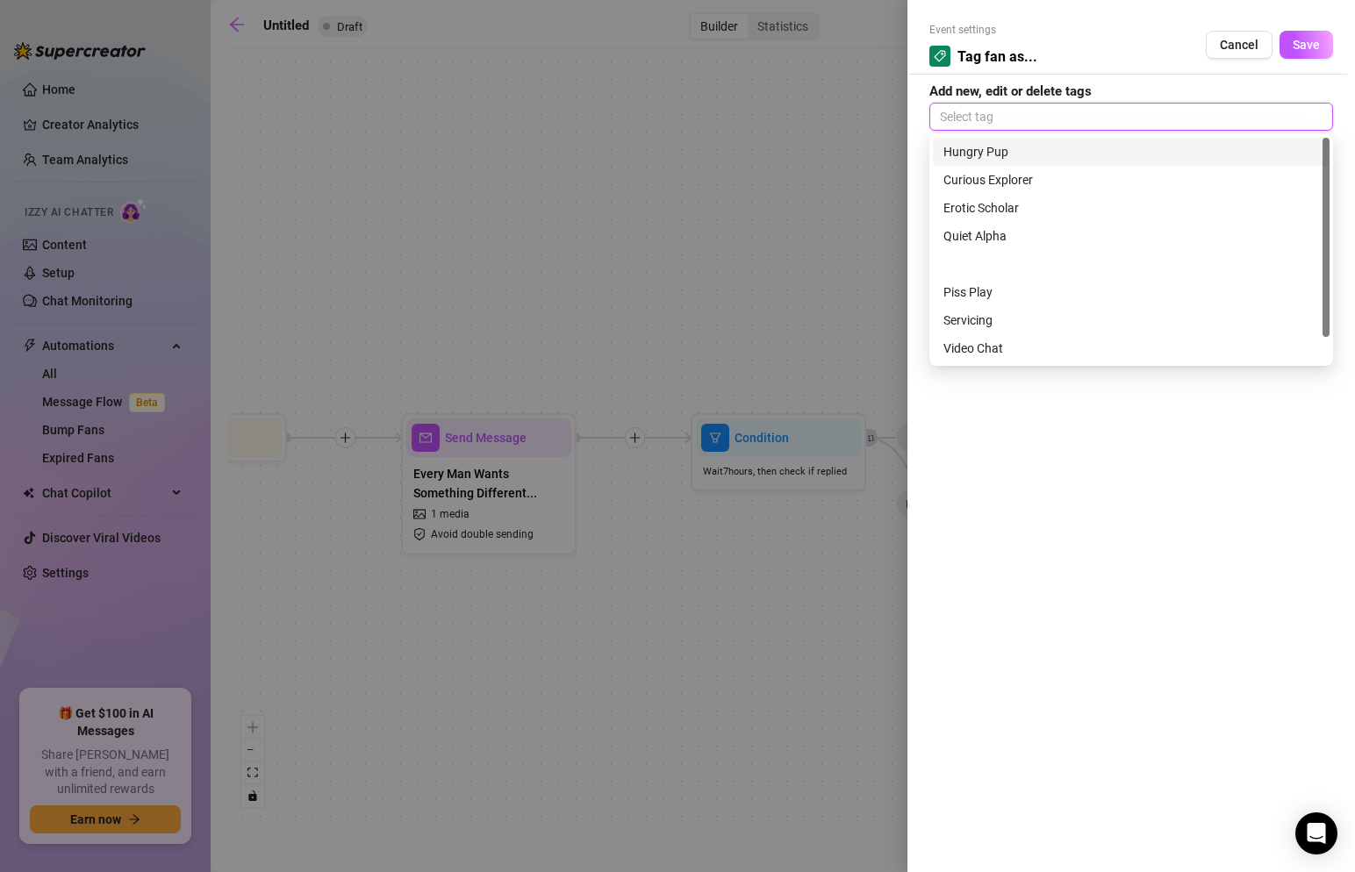
click at [1036, 115] on div at bounding box center [1131, 116] width 397 height 25
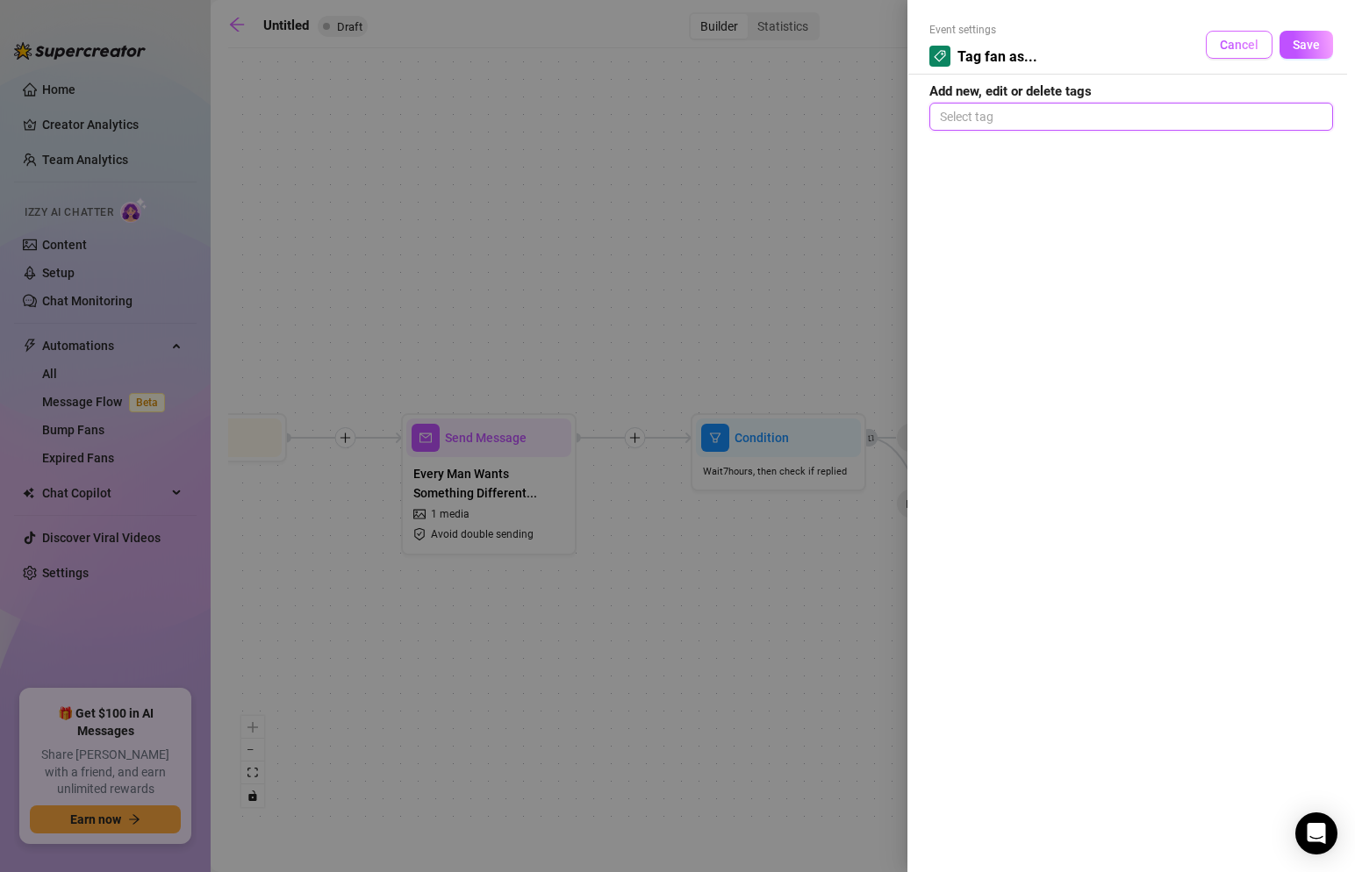
click at [1229, 53] on button "Cancel" at bounding box center [1239, 45] width 67 height 28
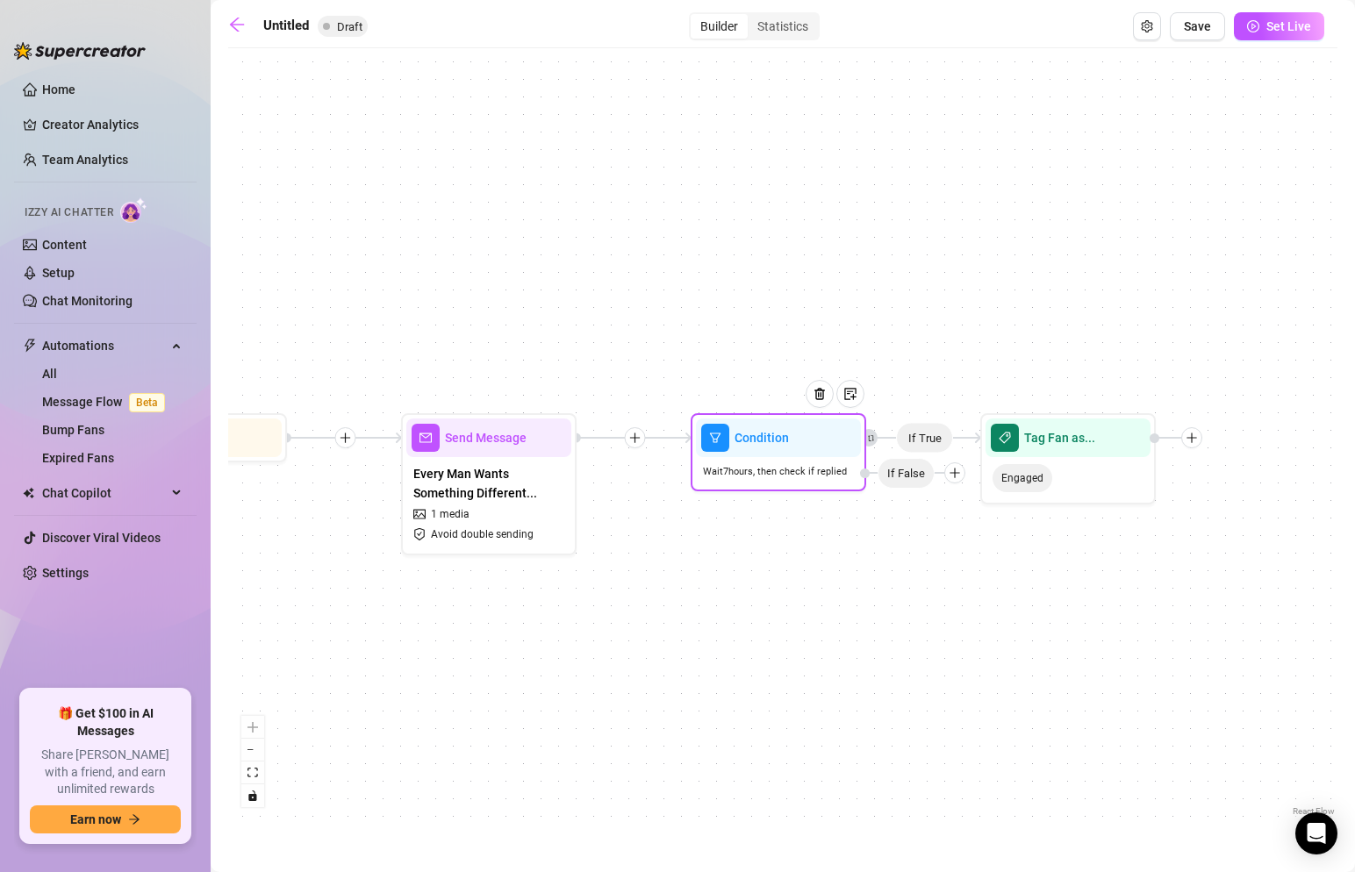
click at [956, 477] on icon "plus" at bounding box center [955, 473] width 12 height 12
click at [971, 531] on div "Message" at bounding box center [989, 535] width 128 height 30
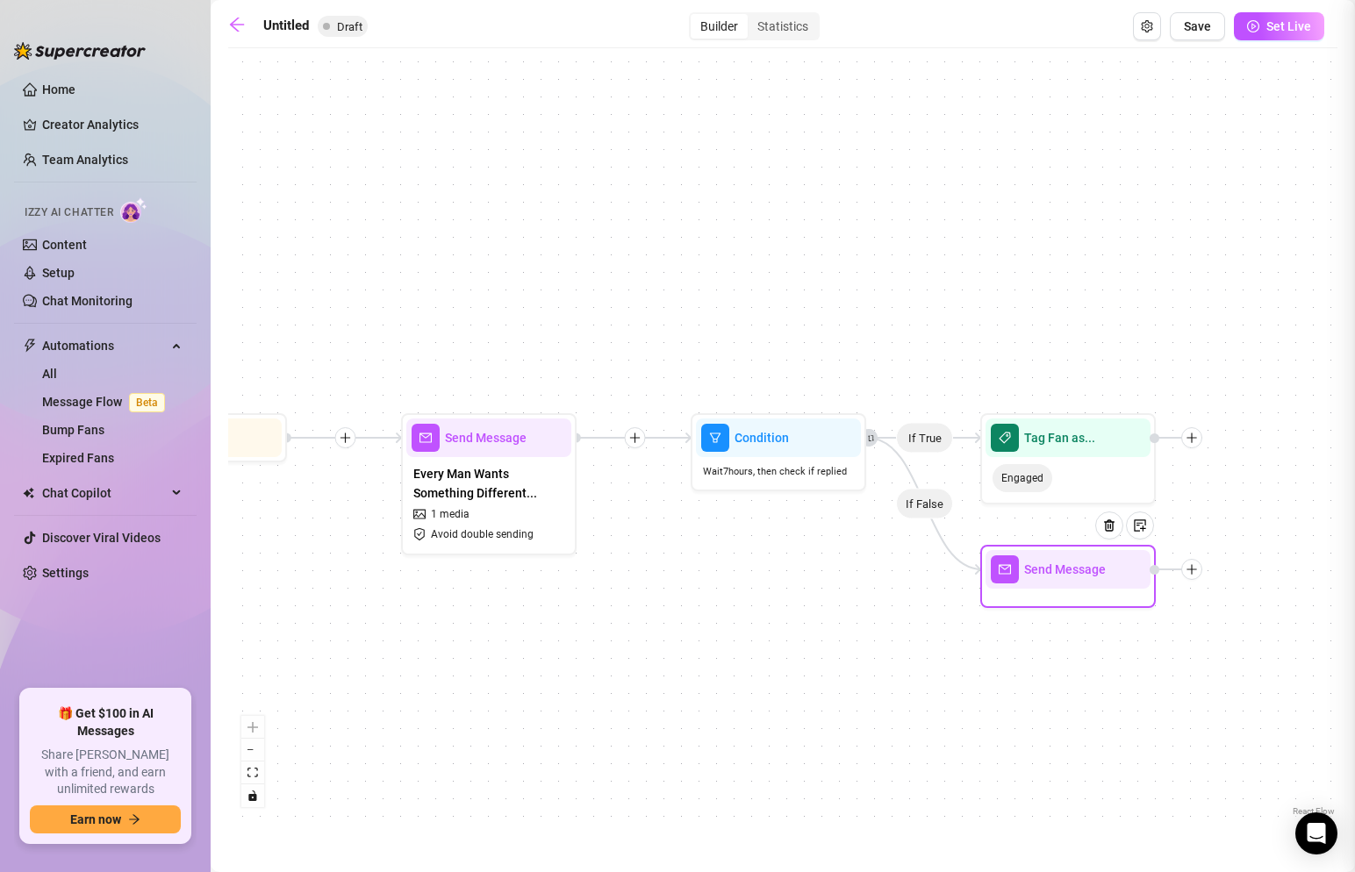
type textarea "Write your message here"
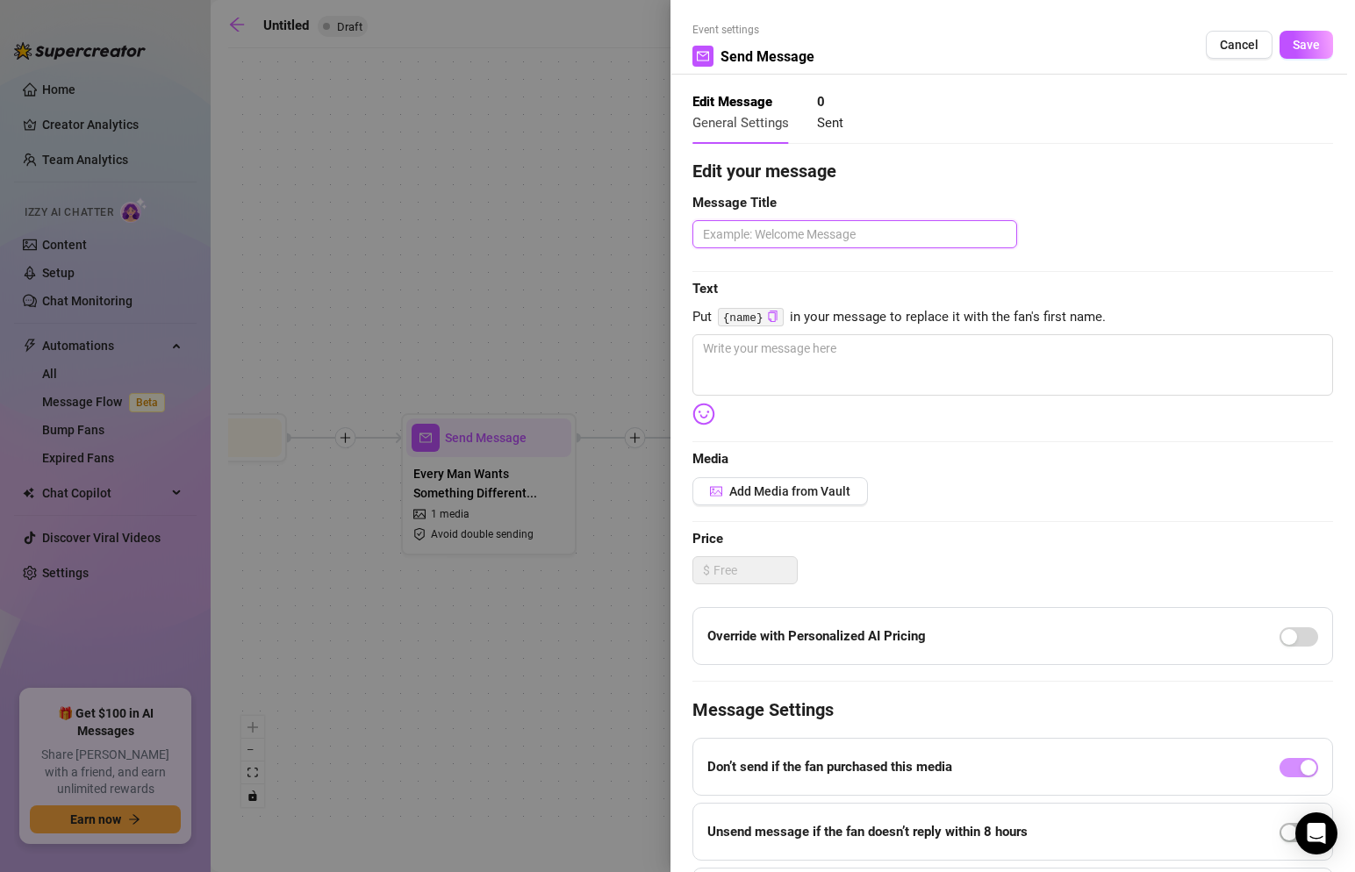
click at [888, 232] on textarea at bounding box center [855, 234] width 325 height 28
click at [1261, 49] on button "Cancel" at bounding box center [1239, 45] width 67 height 28
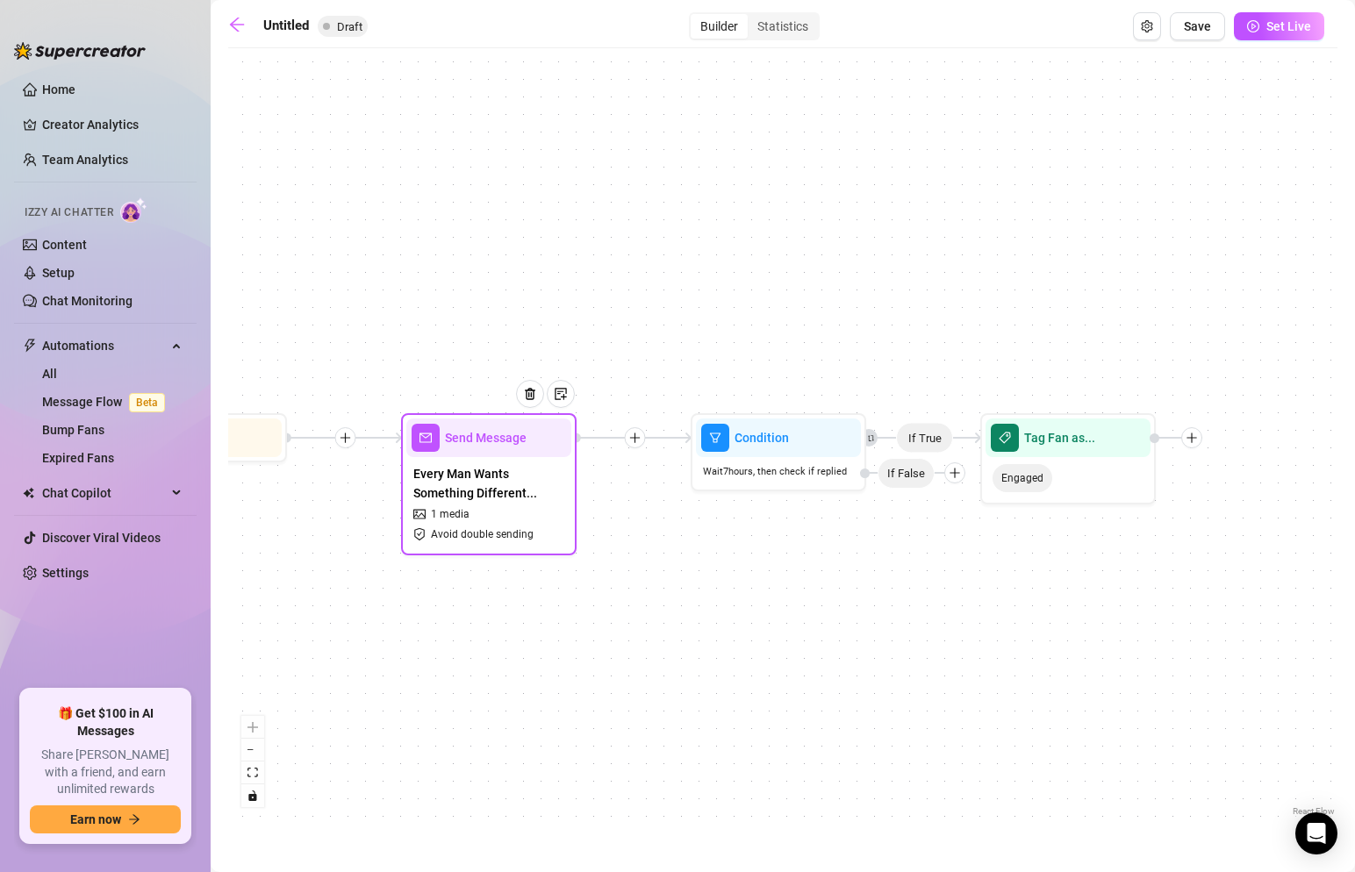
click at [553, 478] on span "Every Man Wants Something Different..." at bounding box center [488, 483] width 151 height 39
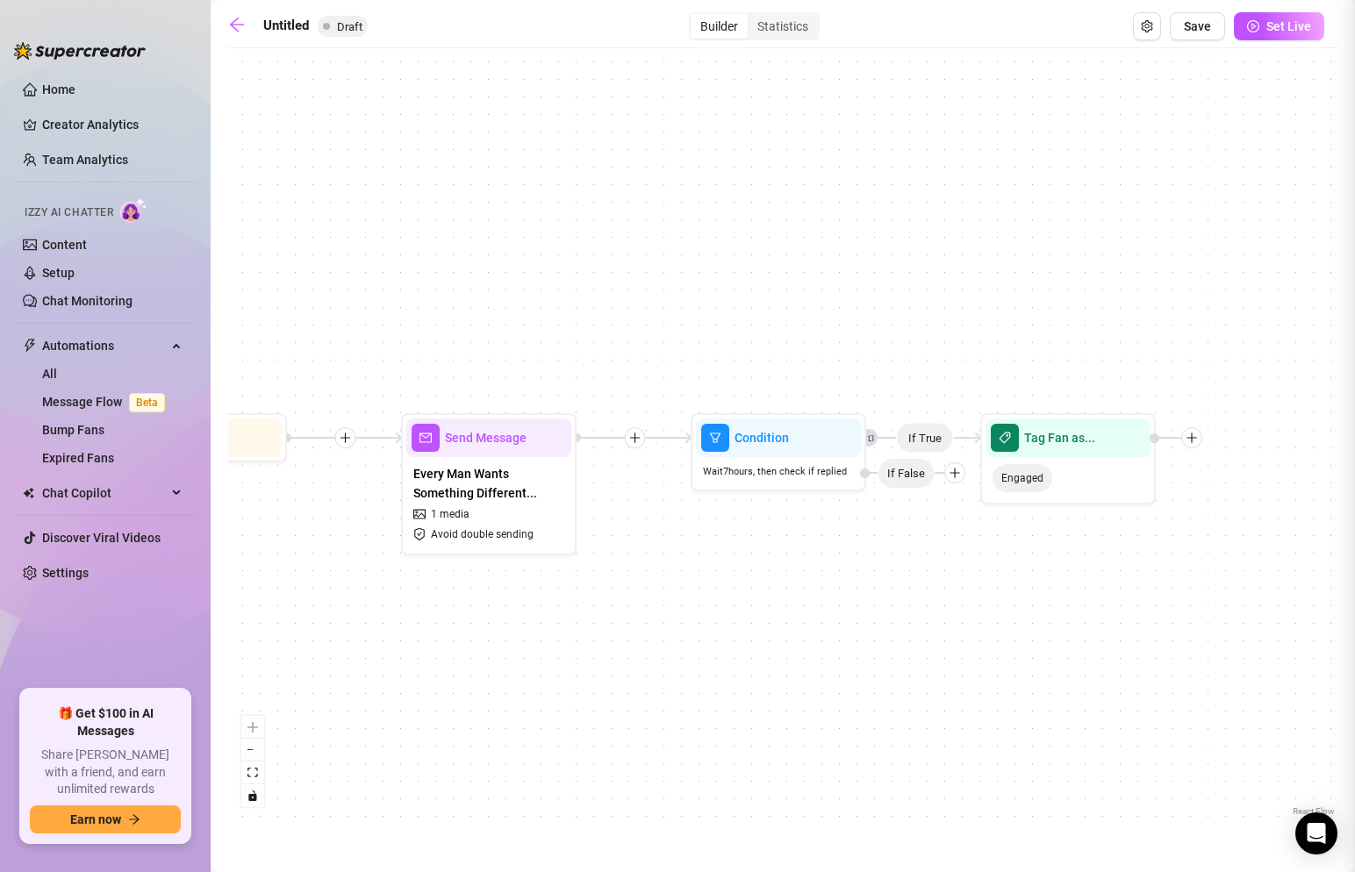
type textarea "**********"
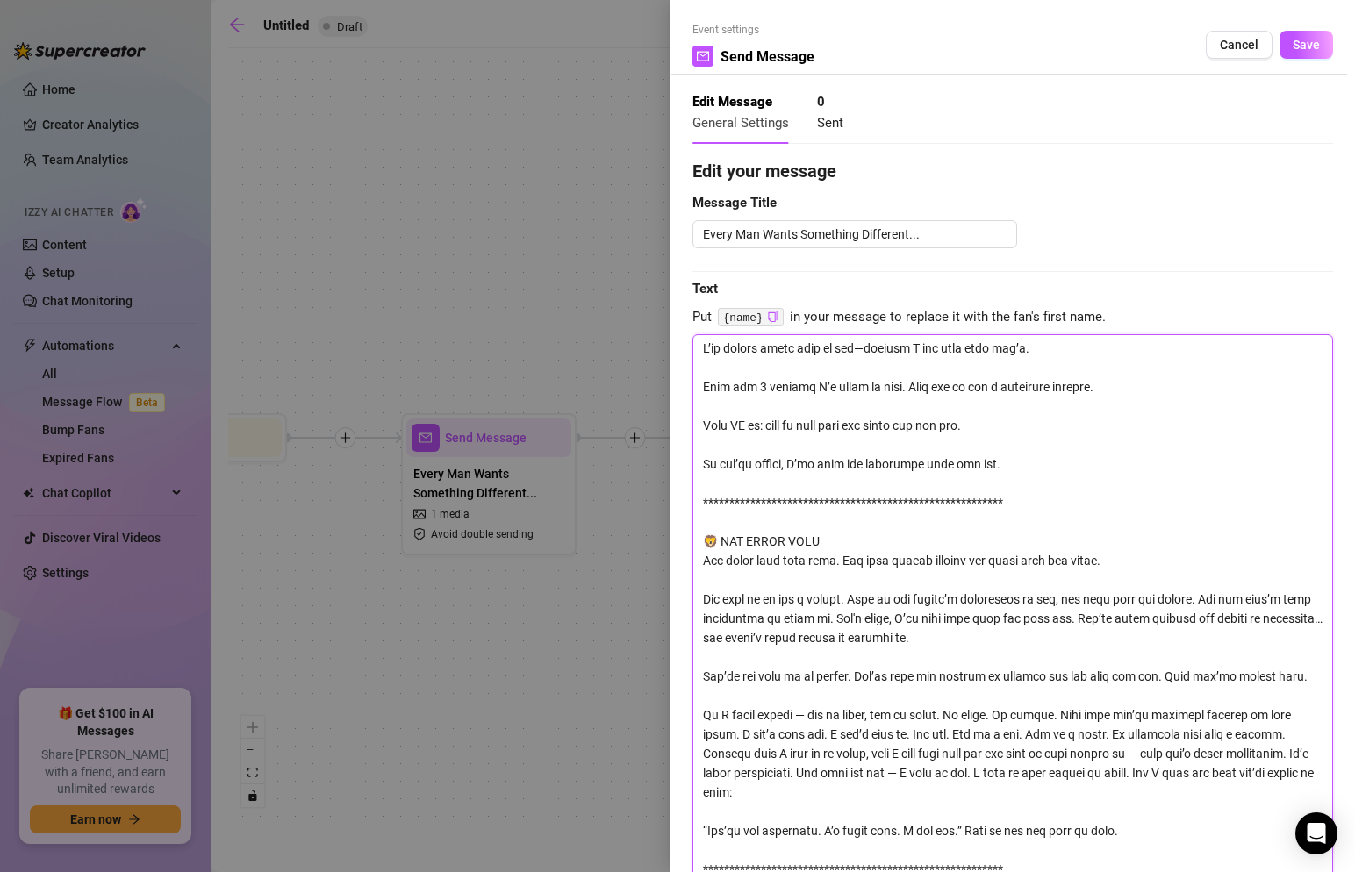
click at [930, 241] on textarea "Every Man Wants Something Different..." at bounding box center [855, 234] width 325 height 28
click at [887, 235] on textarea "Every Man Wants Something Different..." at bounding box center [855, 234] width 325 height 28
type textarea "J"
type textarea "Ju"
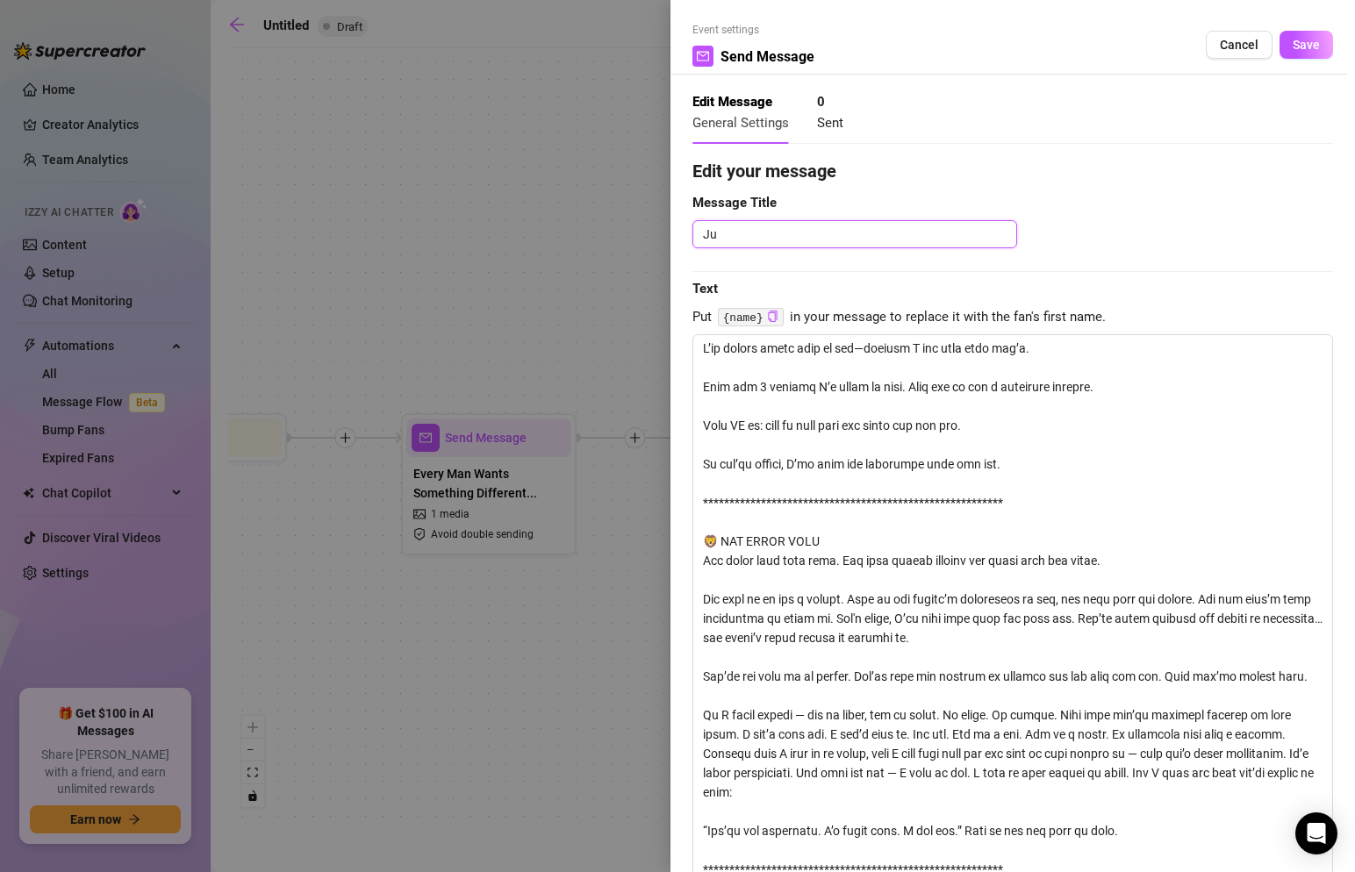
type textarea "[DEMOGRAPHIC_DATA]"
type textarea "Just"
type textarea "Just C"
type textarea "Just Ch"
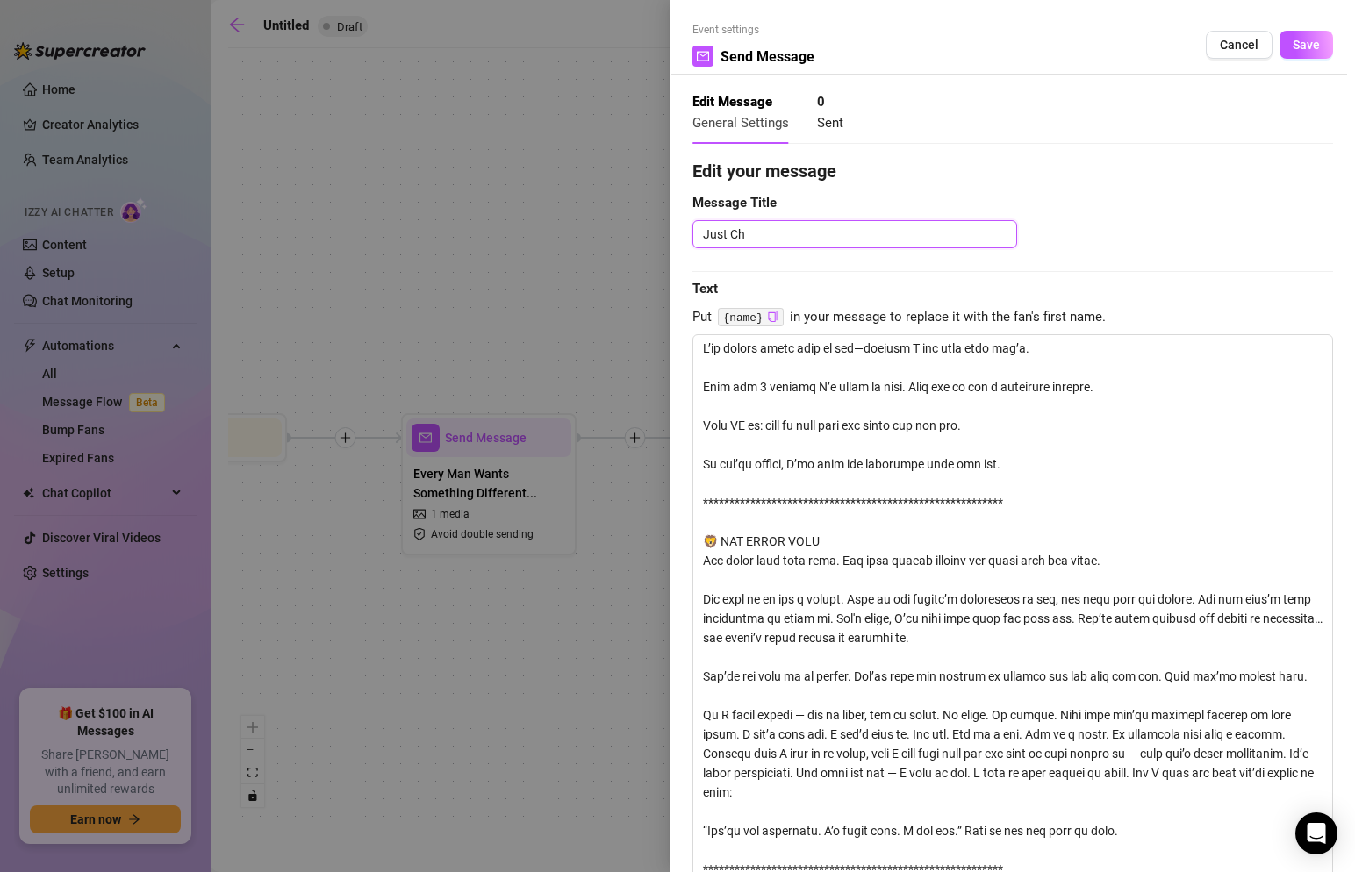
type textarea "Just Che"
type textarea "Just Check"
type textarea "Just [PERSON_NAME]"
type textarea "Just Checkin"
type textarea "Just Checking"
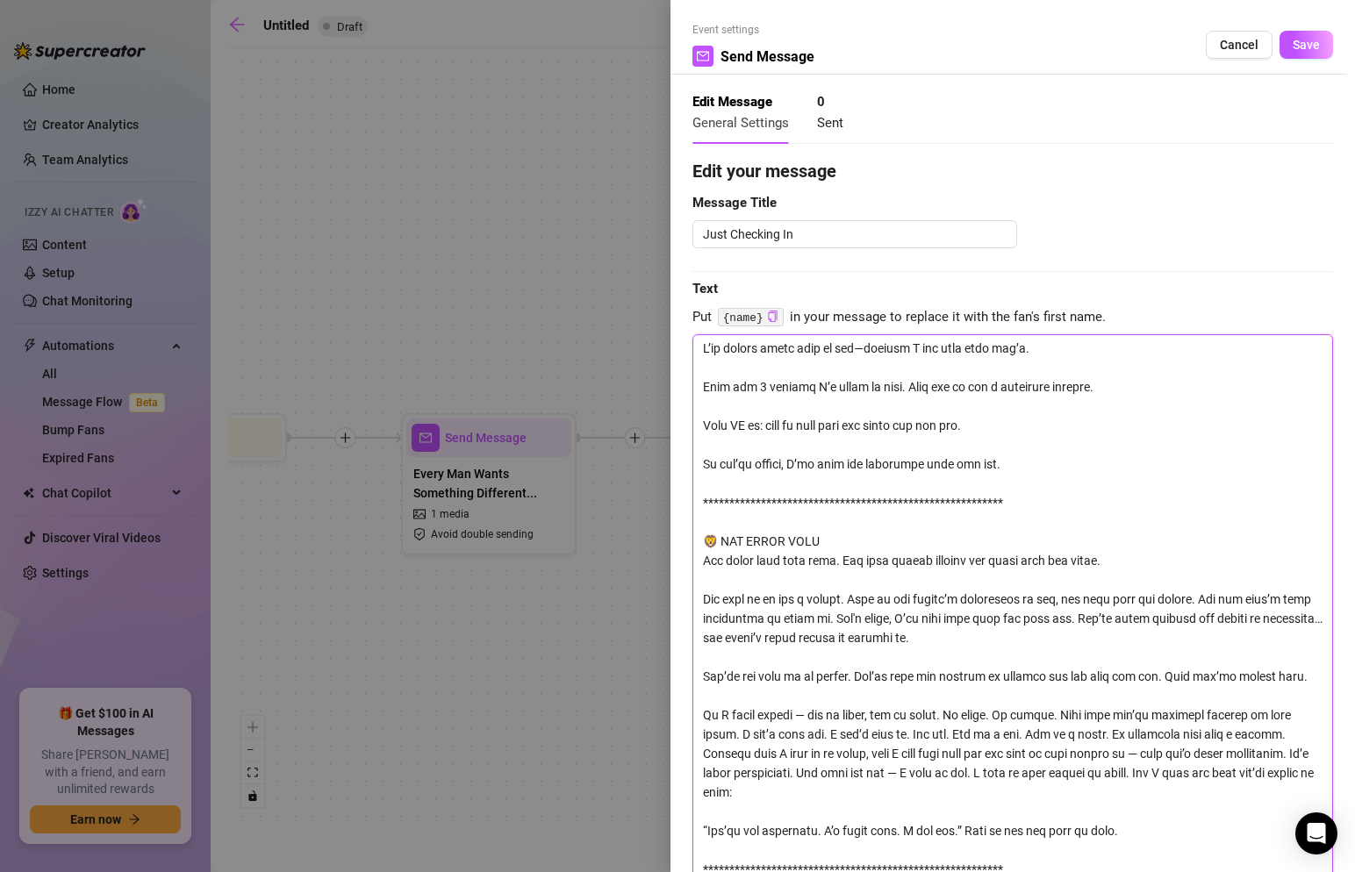
paste textarea "Hey—curious what you’ve watched so far. Any favorites? Anything you’re still sa…"
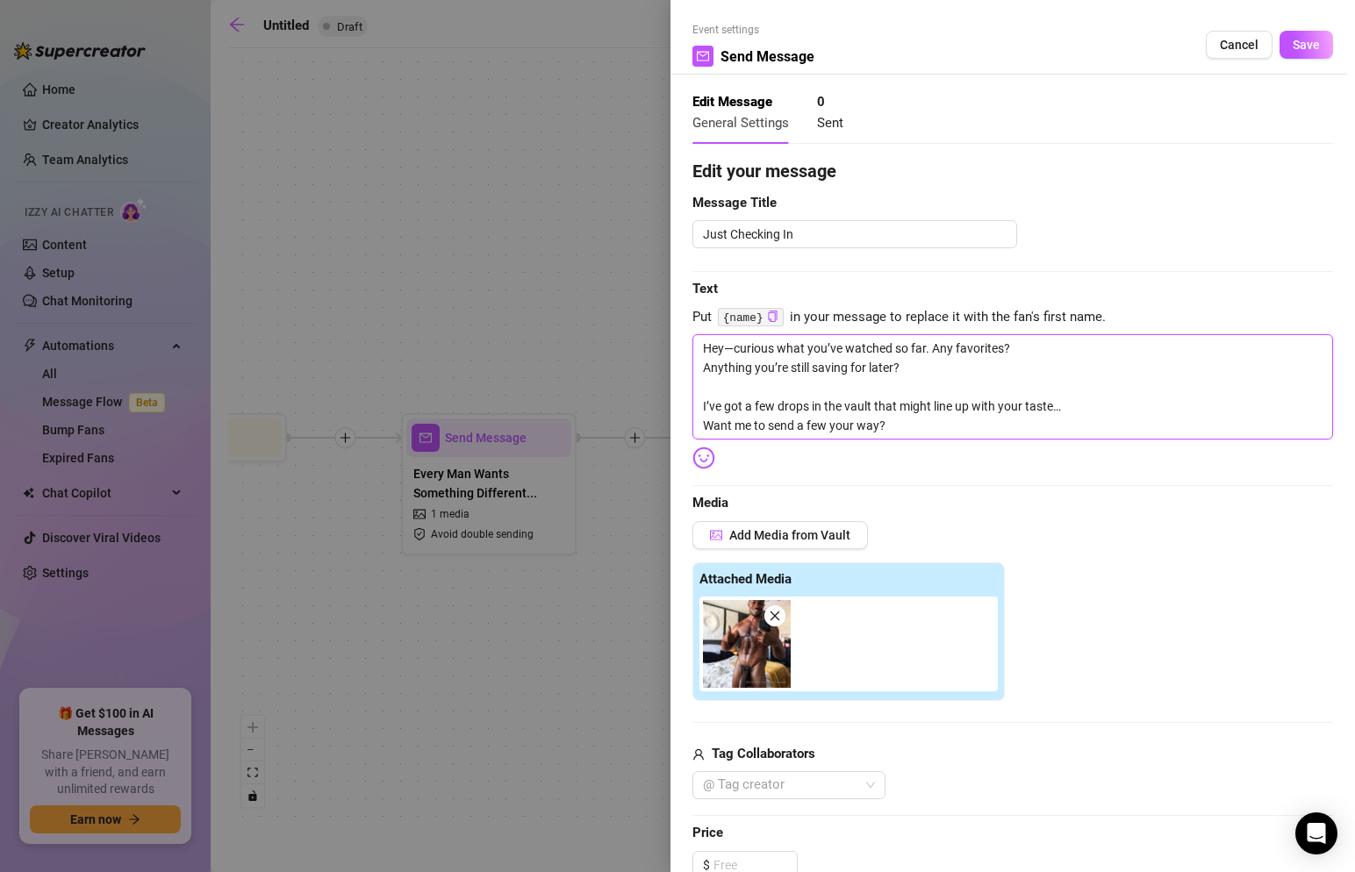
click at [779, 621] on icon "close" at bounding box center [775, 616] width 12 height 12
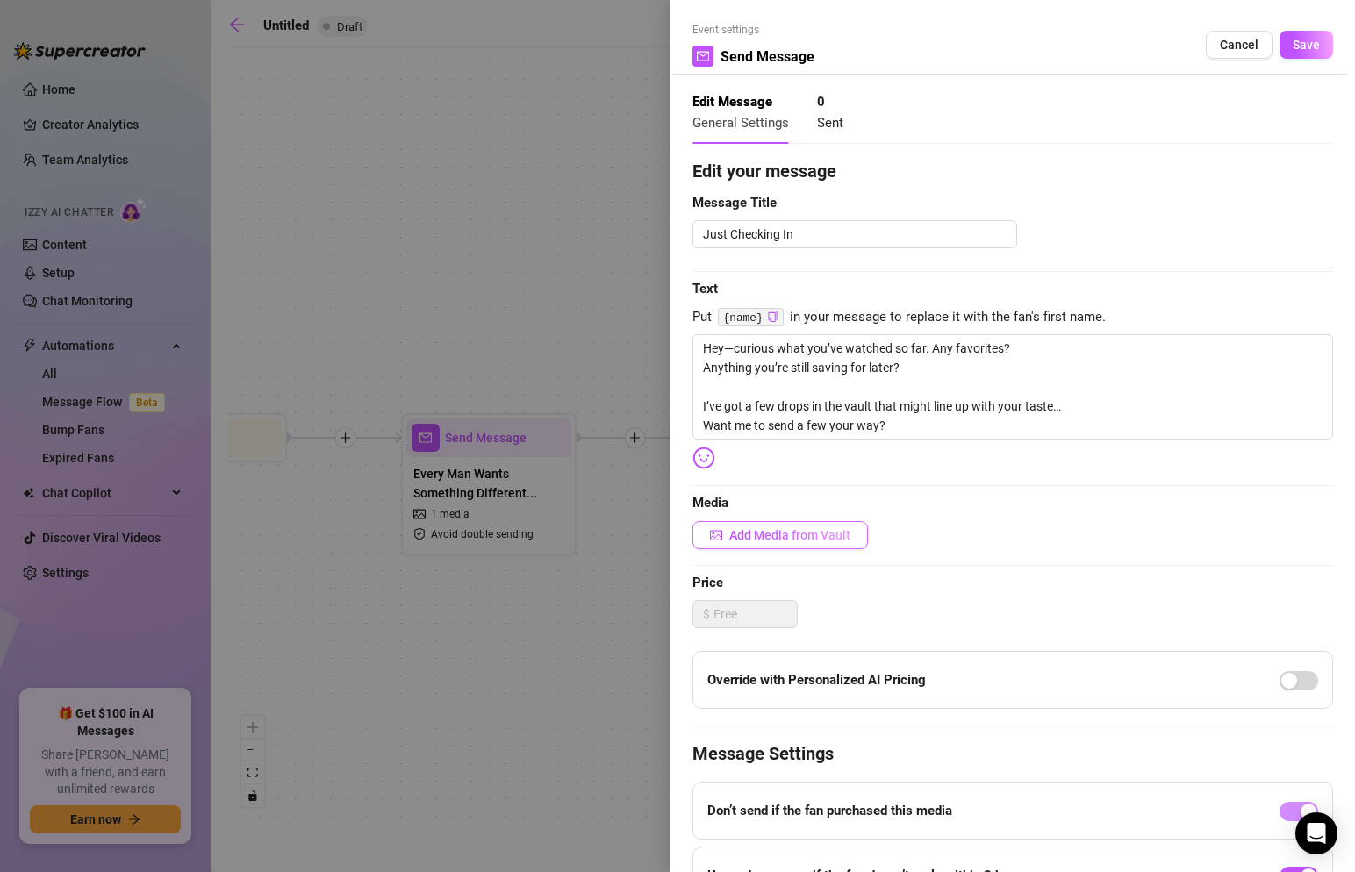
click at [794, 536] on span "Add Media from Vault" at bounding box center [789, 535] width 121 height 14
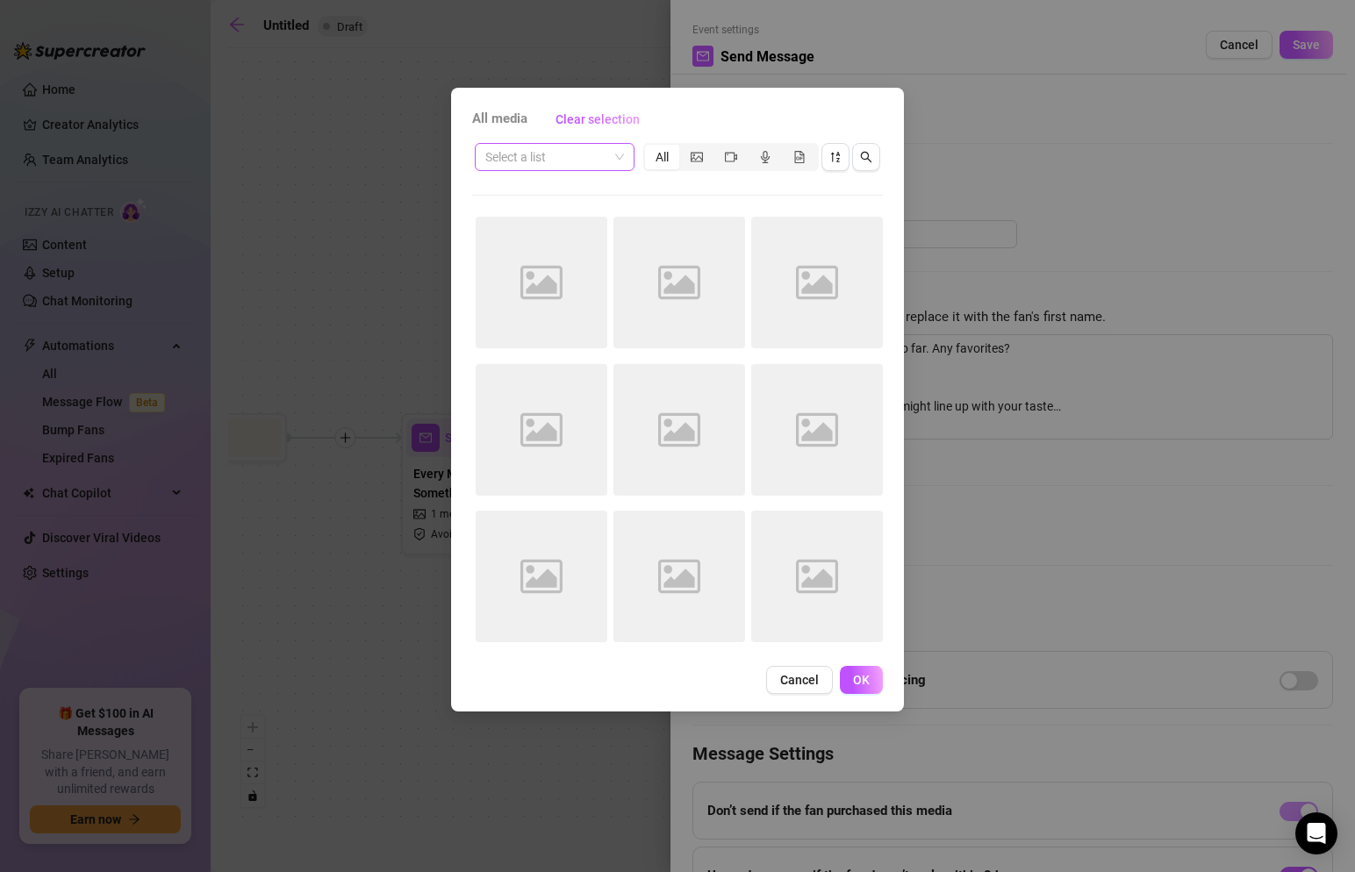
click at [618, 159] on span at bounding box center [554, 157] width 139 height 26
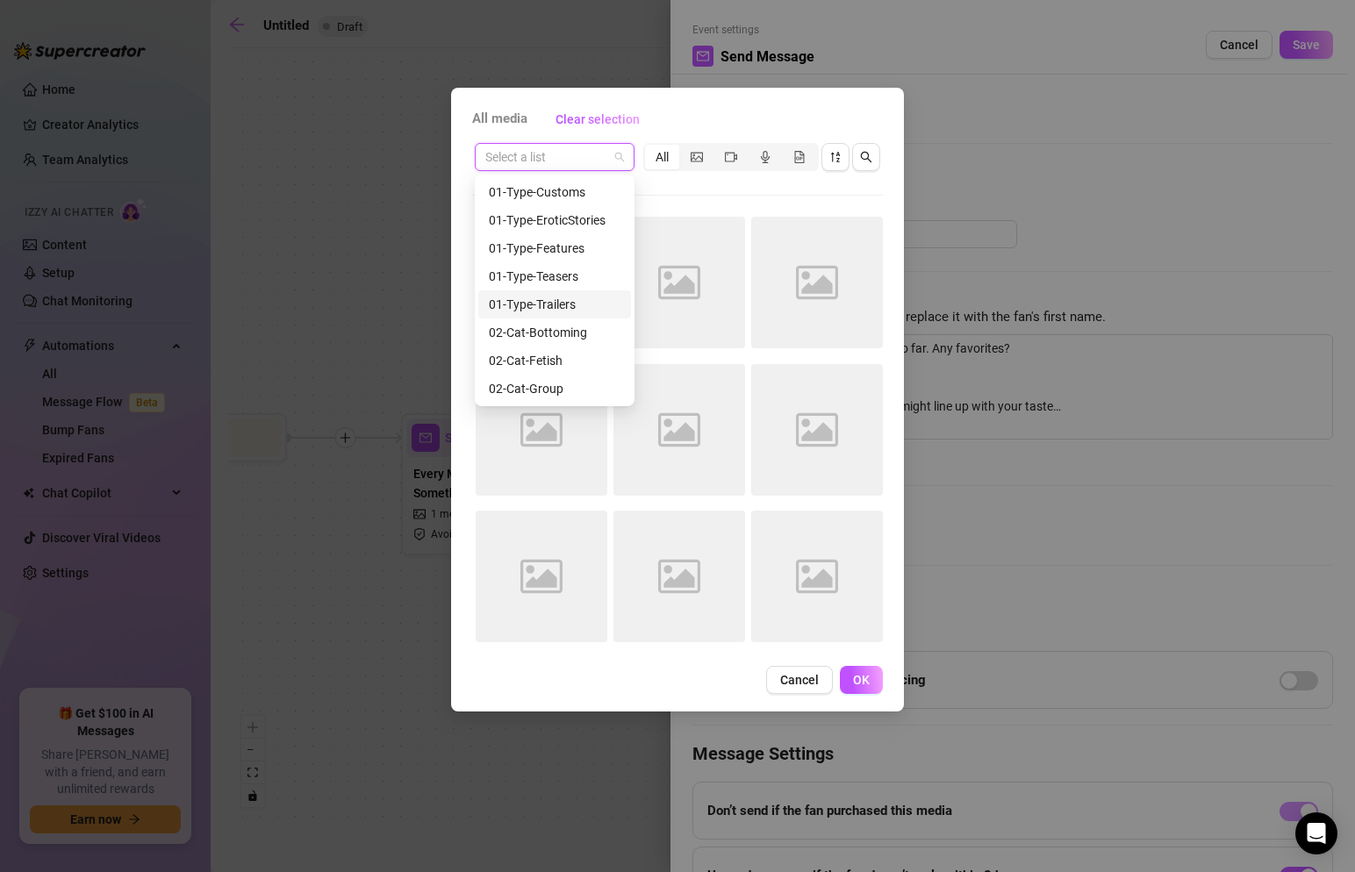
click at [571, 305] on div "01-Type-Trailers" at bounding box center [555, 304] width 132 height 19
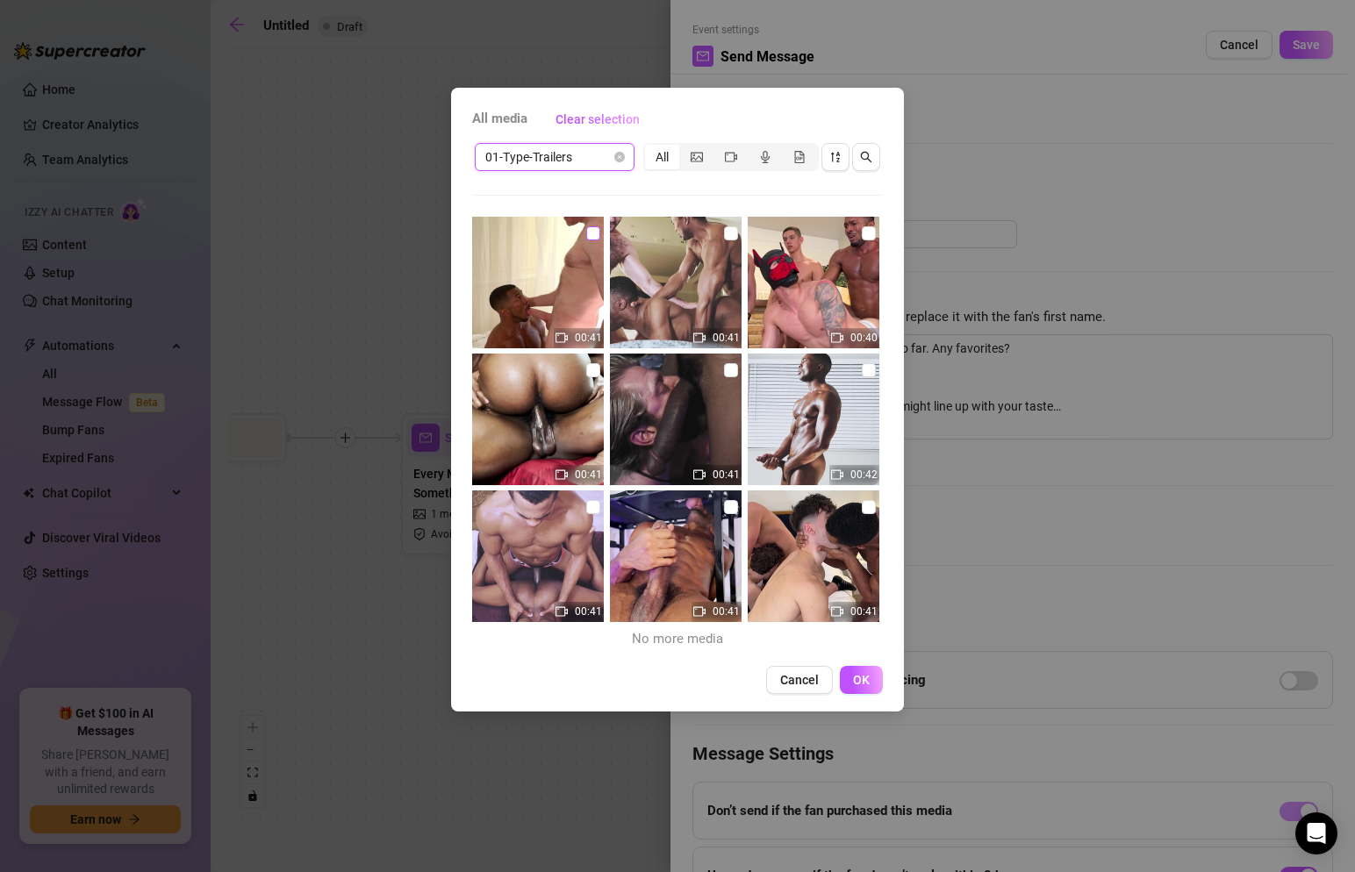
click at [598, 233] on input "checkbox" at bounding box center [593, 233] width 14 height 14
click at [729, 370] on input "checkbox" at bounding box center [731, 370] width 14 height 14
click at [868, 506] on input "checkbox" at bounding box center [869, 507] width 14 height 14
click at [872, 371] on input "checkbox" at bounding box center [869, 370] width 14 height 14
click at [855, 682] on span "OK" at bounding box center [861, 680] width 17 height 14
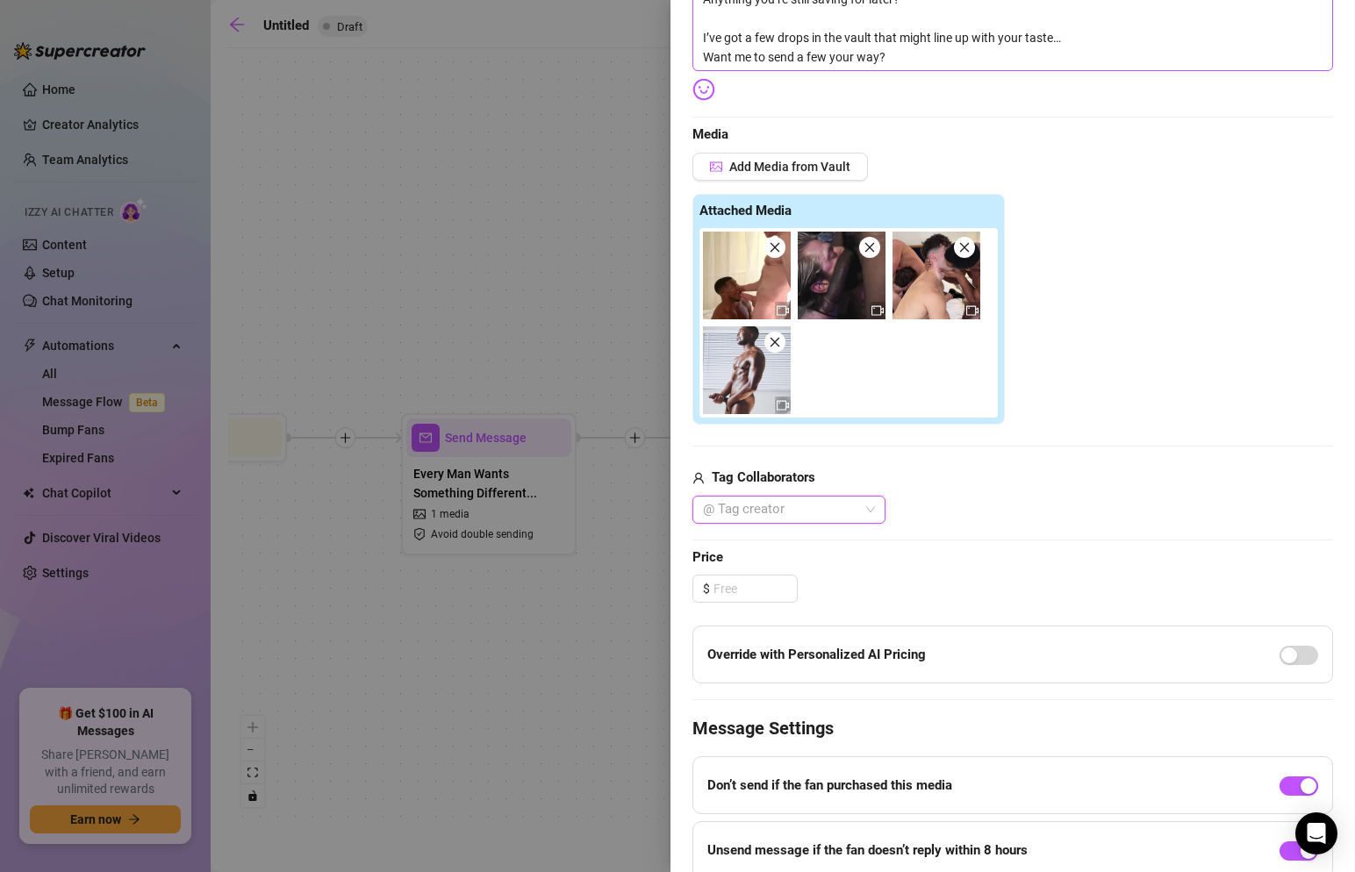
scroll to position [406, 0]
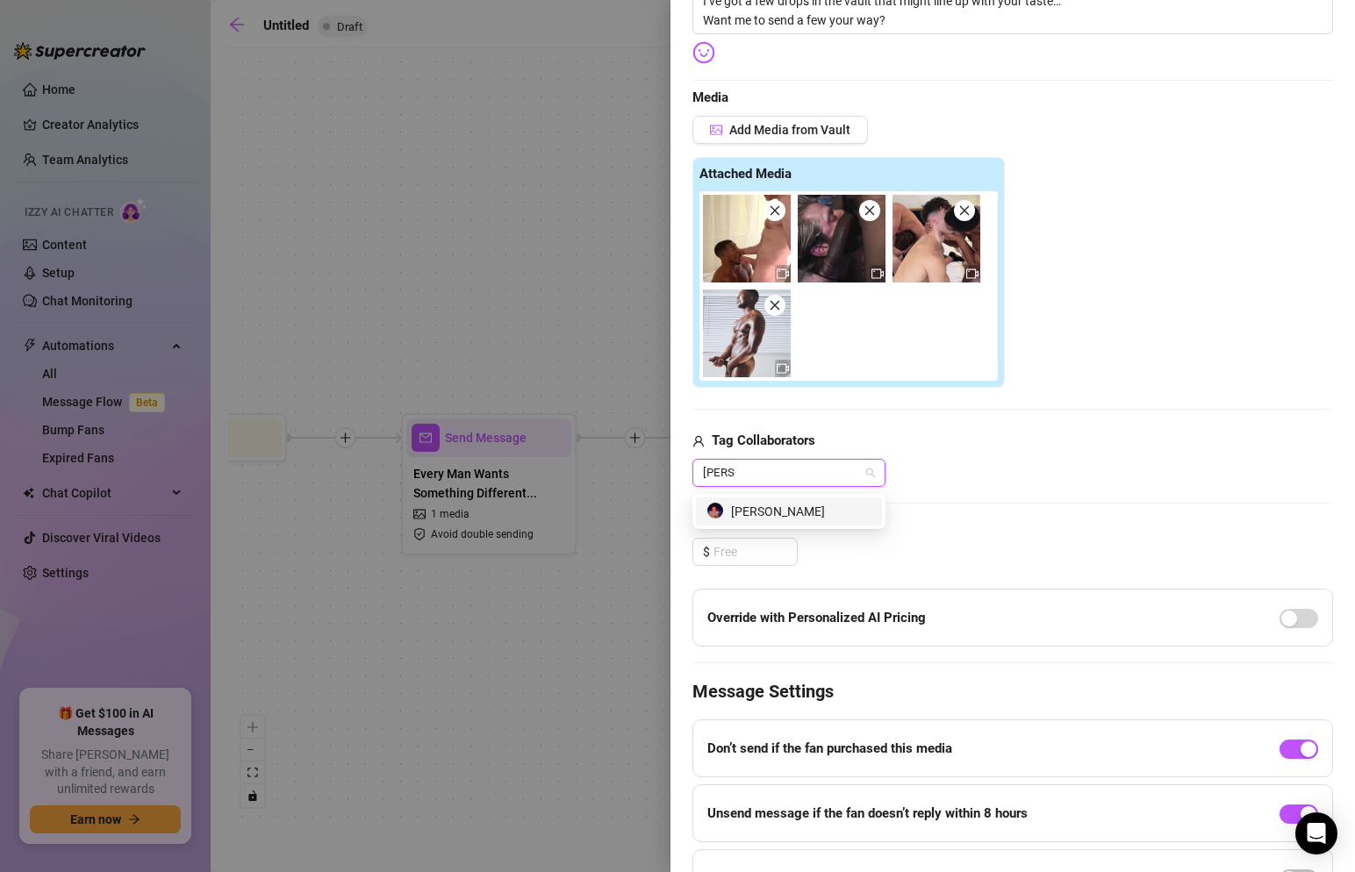
click at [829, 507] on div "[PERSON_NAME]" at bounding box center [789, 511] width 165 height 19
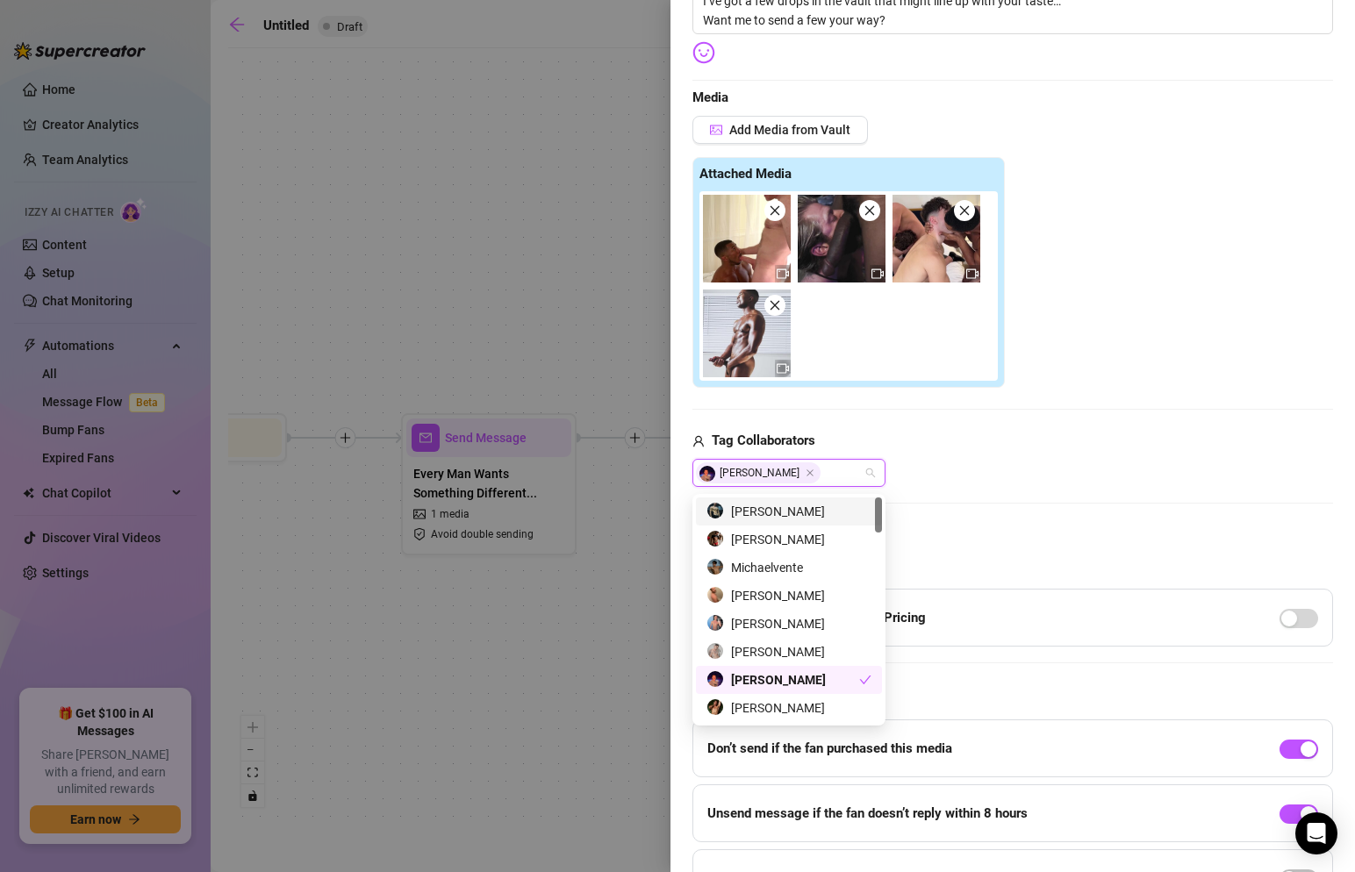
click at [795, 510] on div "[PERSON_NAME]" at bounding box center [789, 511] width 165 height 19
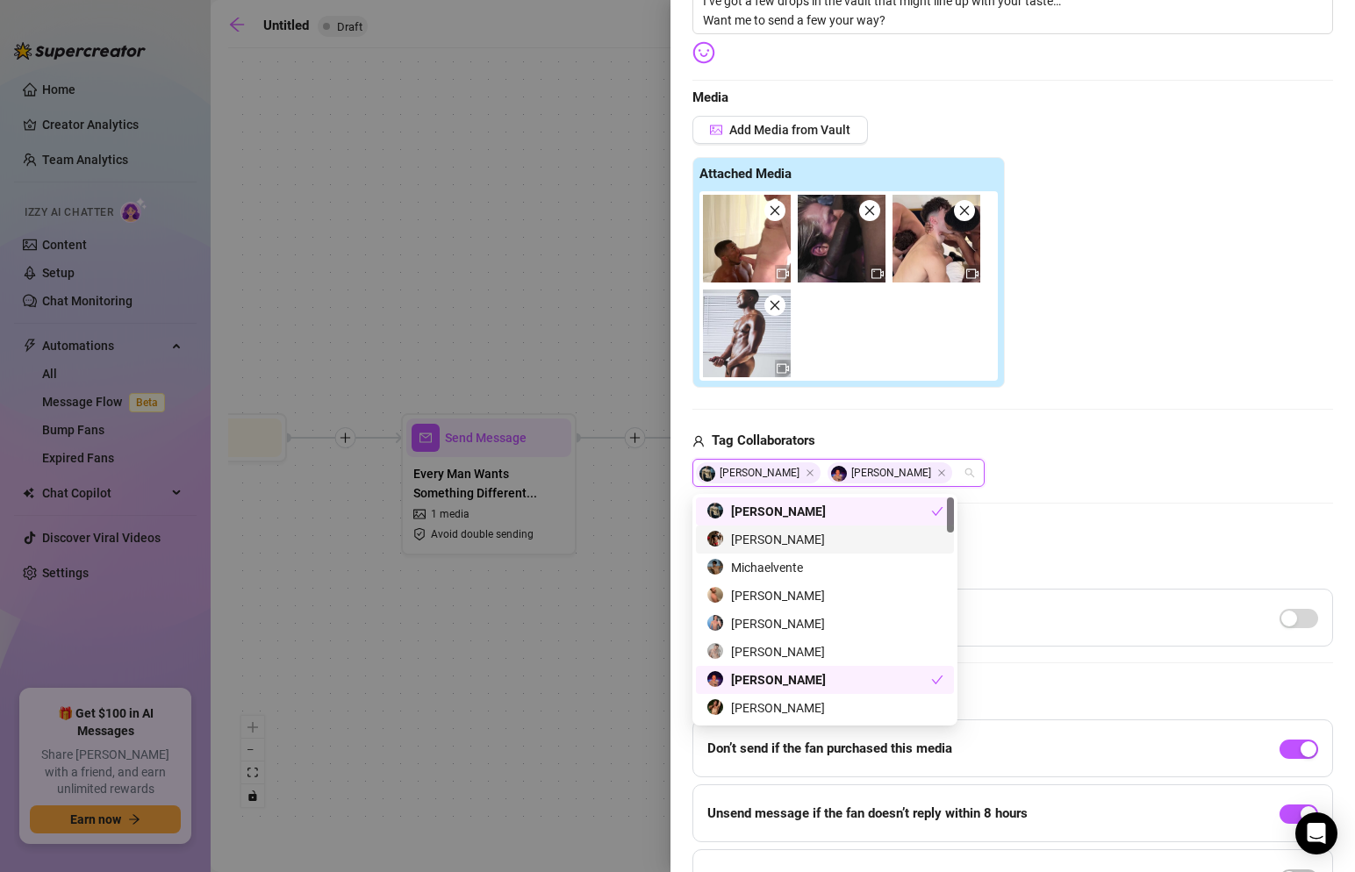
click at [773, 543] on div "[PERSON_NAME]" at bounding box center [825, 539] width 237 height 19
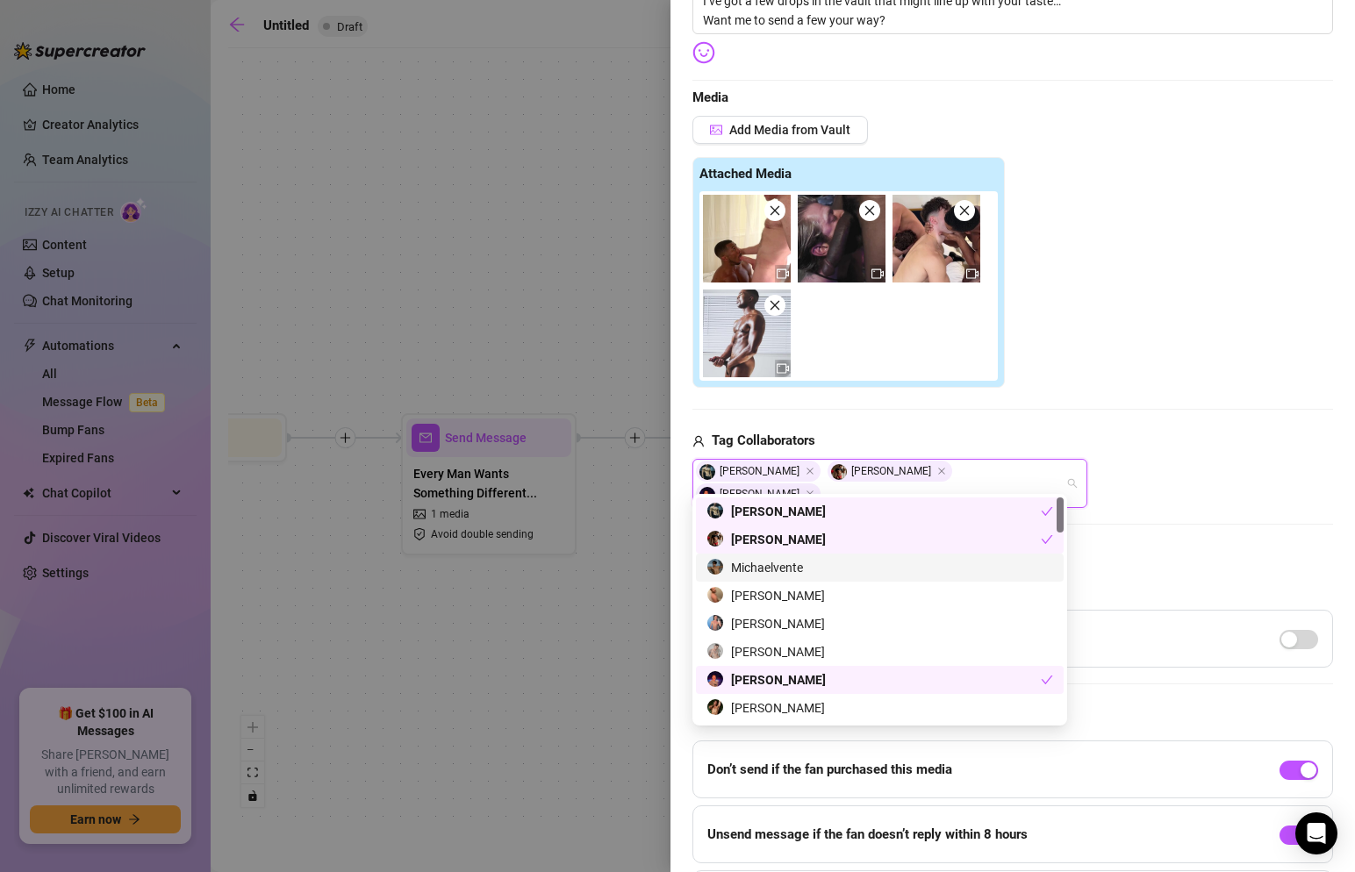
click at [779, 567] on div "Michaelvente" at bounding box center [880, 567] width 347 height 19
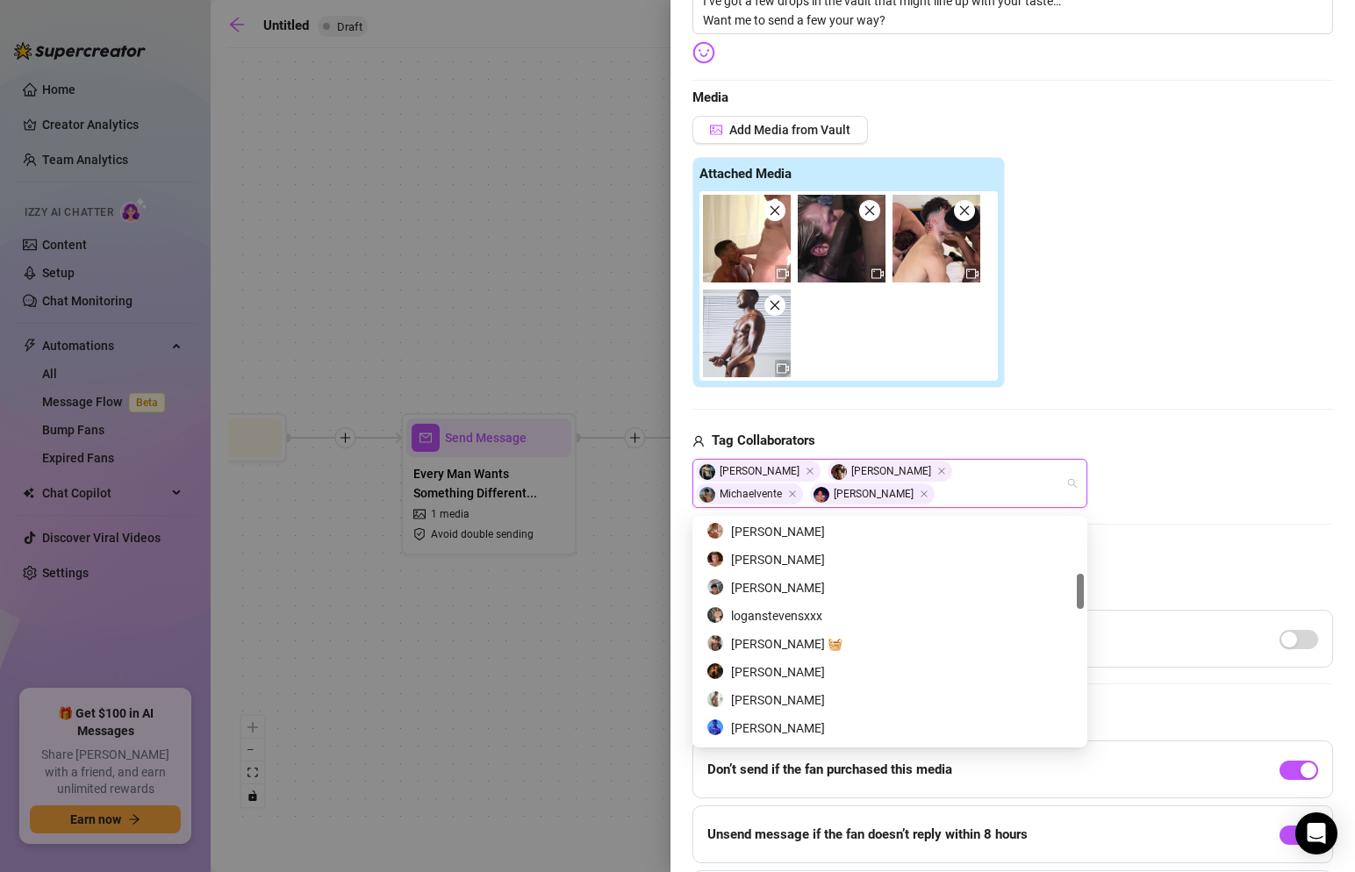
scroll to position [345, 0]
click at [785, 607] on div "loganstevensxxx" at bounding box center [890, 609] width 367 height 19
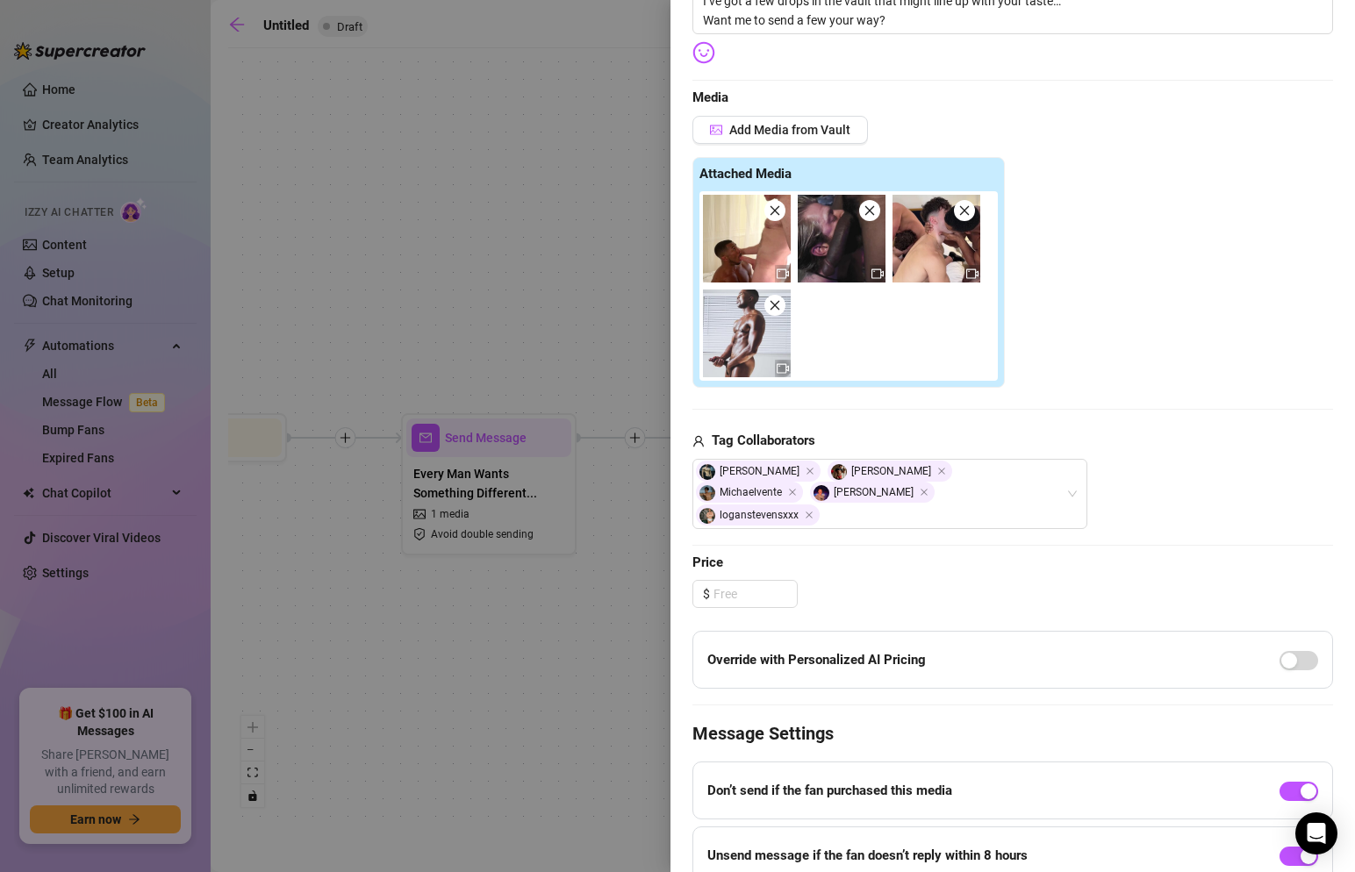
click at [1130, 438] on div "Tag Collaborators" at bounding box center [1013, 441] width 641 height 21
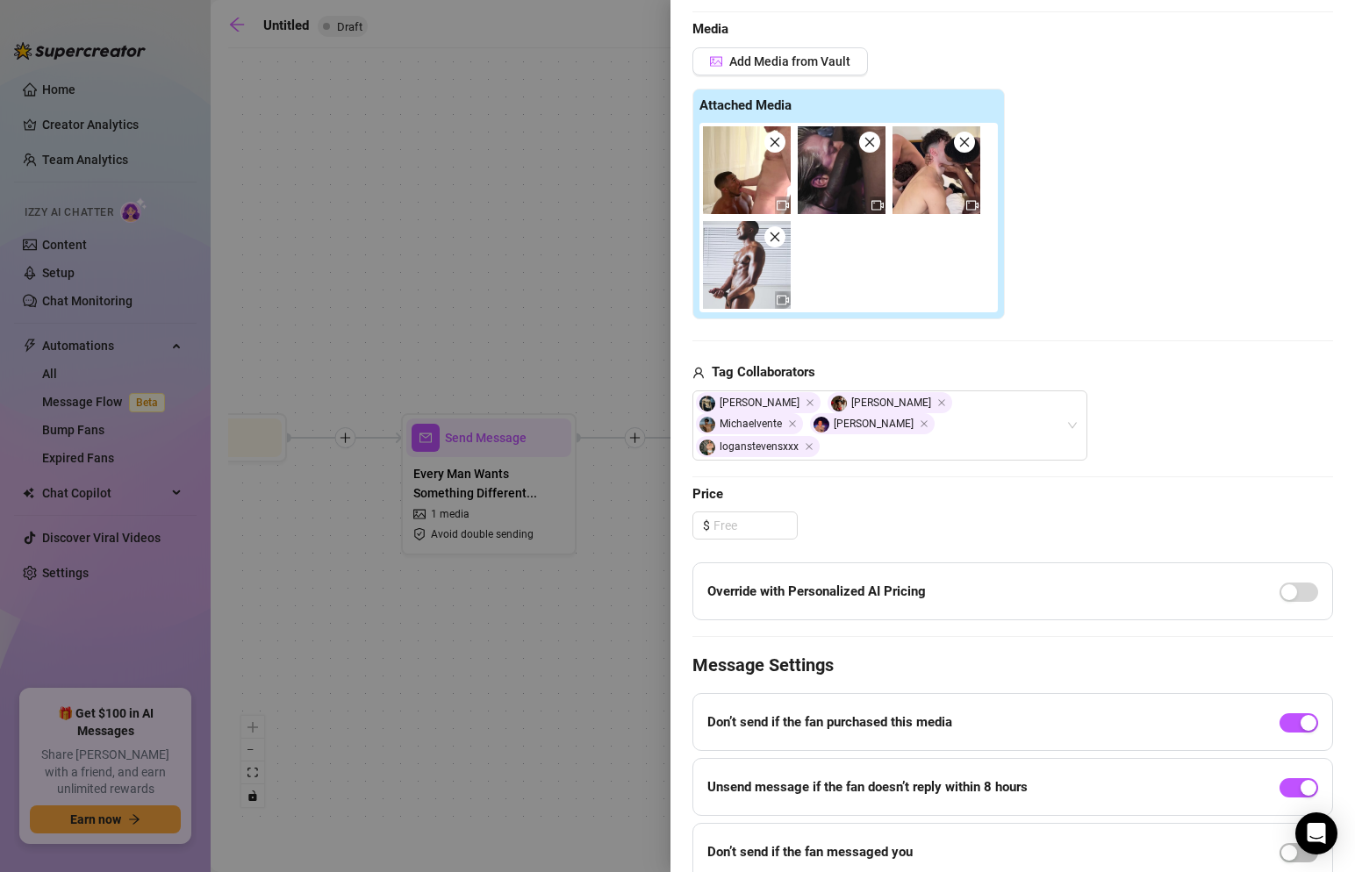
scroll to position [533, 0]
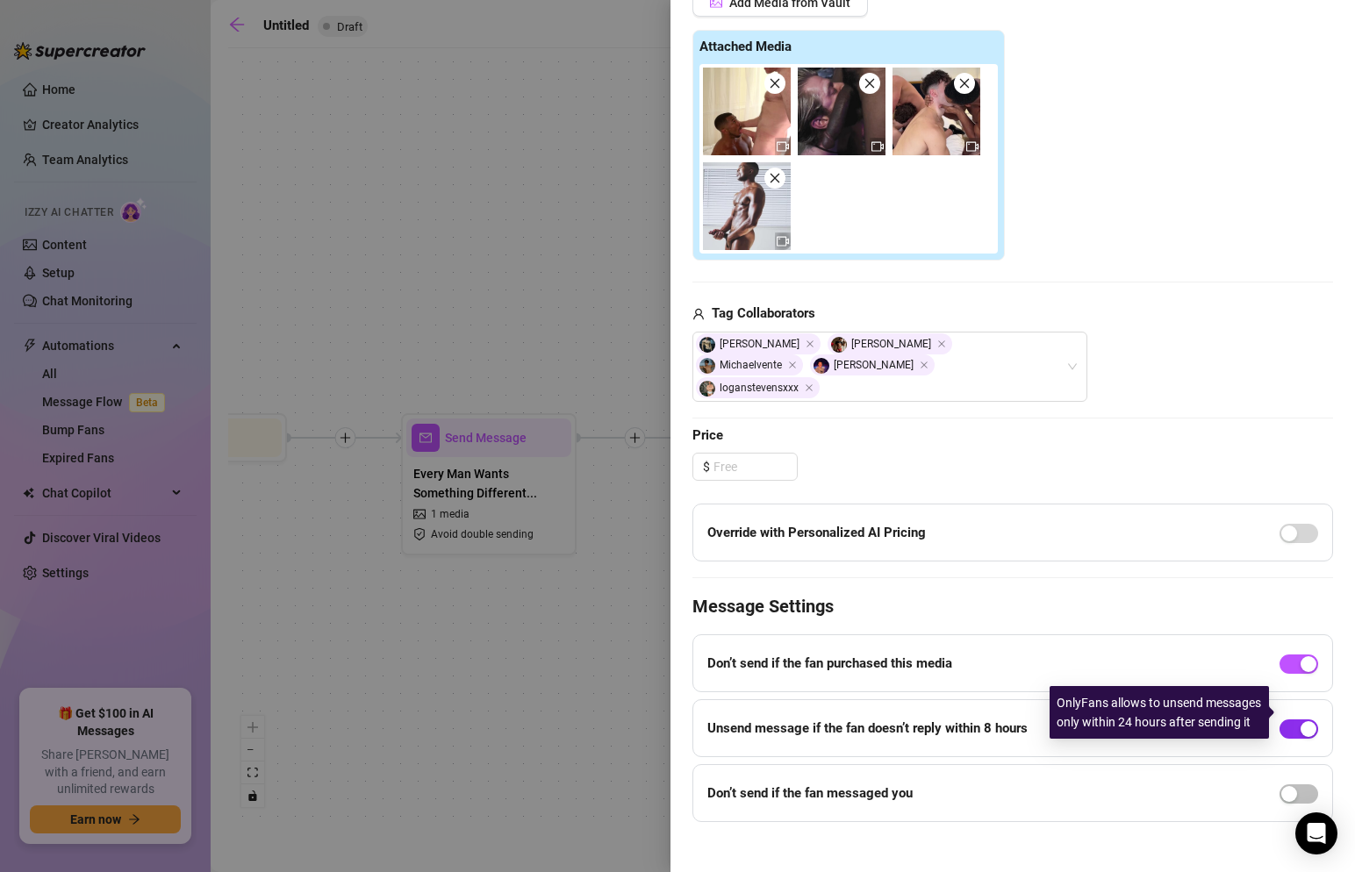
click at [1299, 720] on button "button" at bounding box center [1299, 729] width 39 height 19
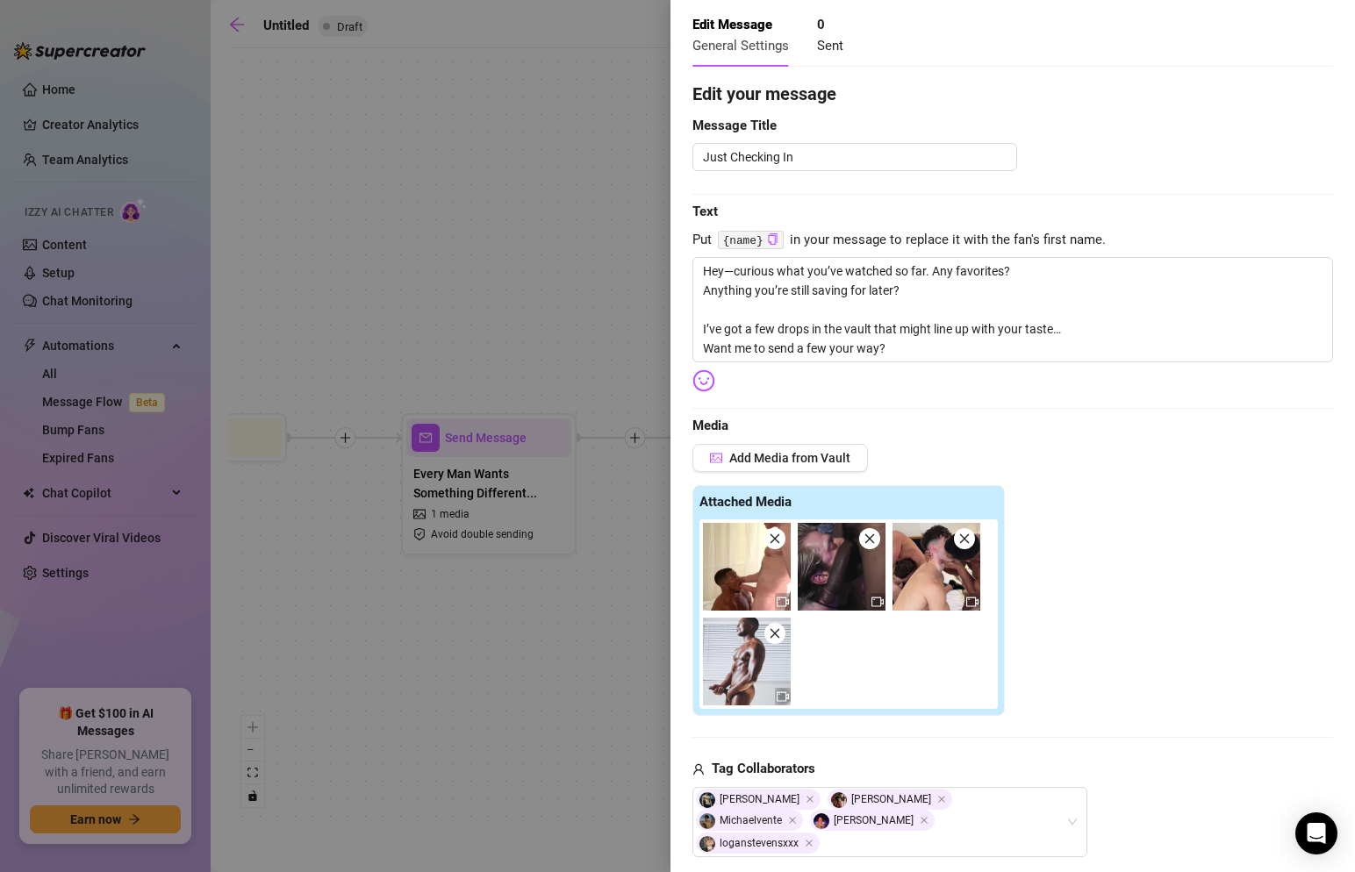
scroll to position [0, 0]
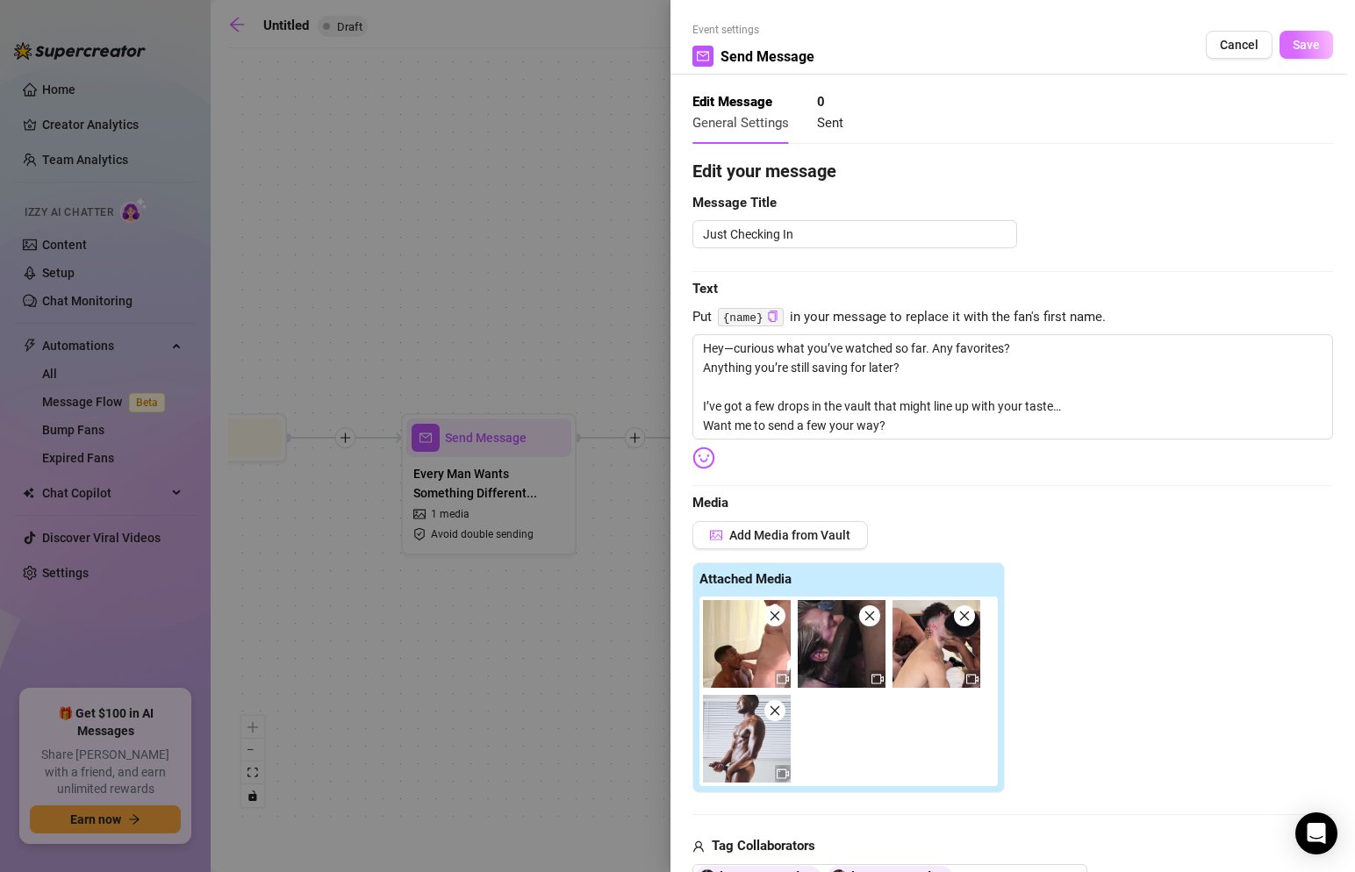
click at [1302, 46] on span "Save" at bounding box center [1306, 45] width 27 height 14
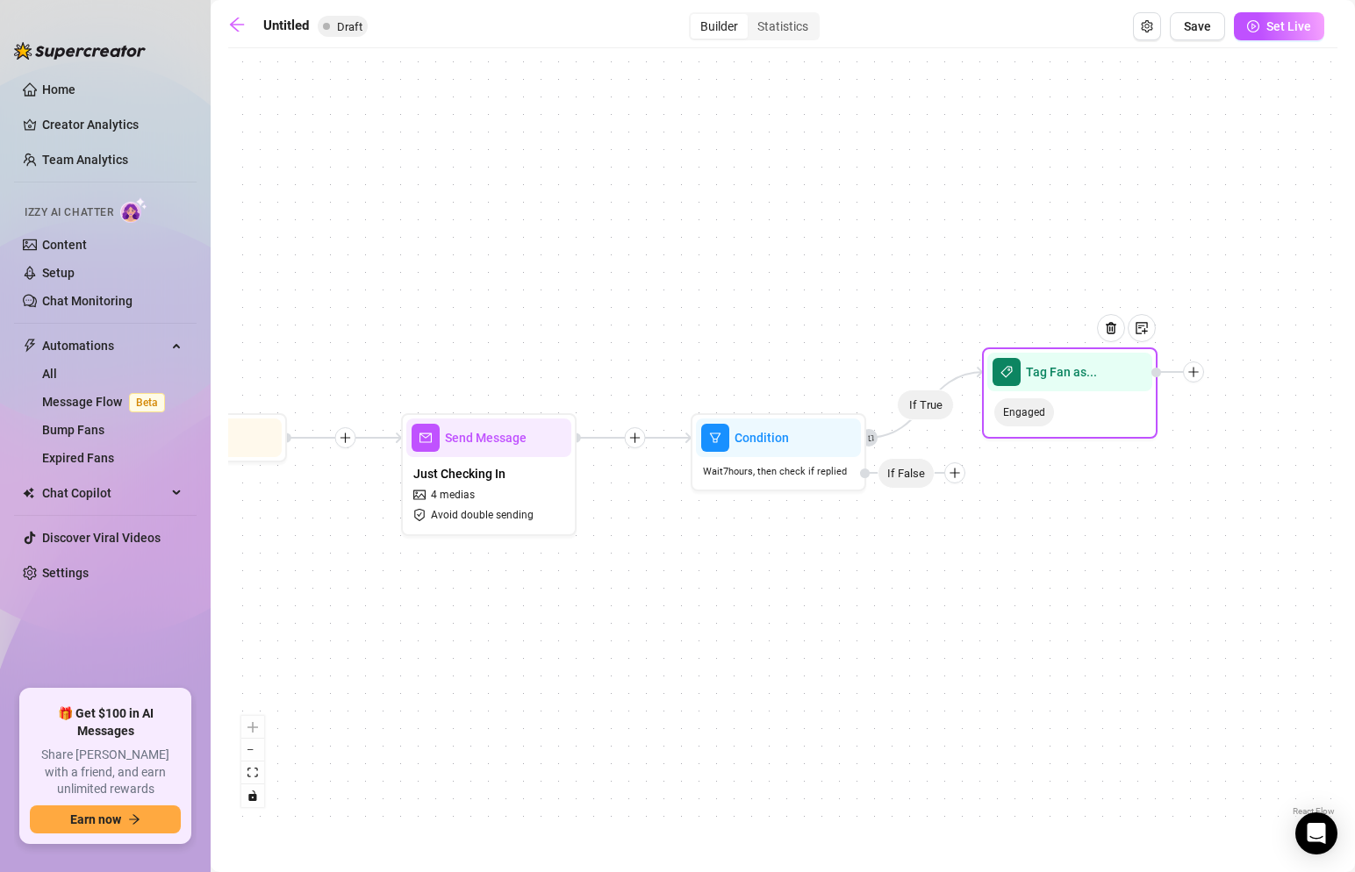
drag, startPoint x: 1067, startPoint y: 443, endPoint x: 1068, endPoint y: 372, distance: 71.1
click at [1068, 372] on span "Tag Fan as..." at bounding box center [1061, 372] width 71 height 19
click at [953, 485] on div "If True Tag Fan as... Engaged Condition Wait 7 hours, then check if replied If …" at bounding box center [782, 439] width 1109 height 764
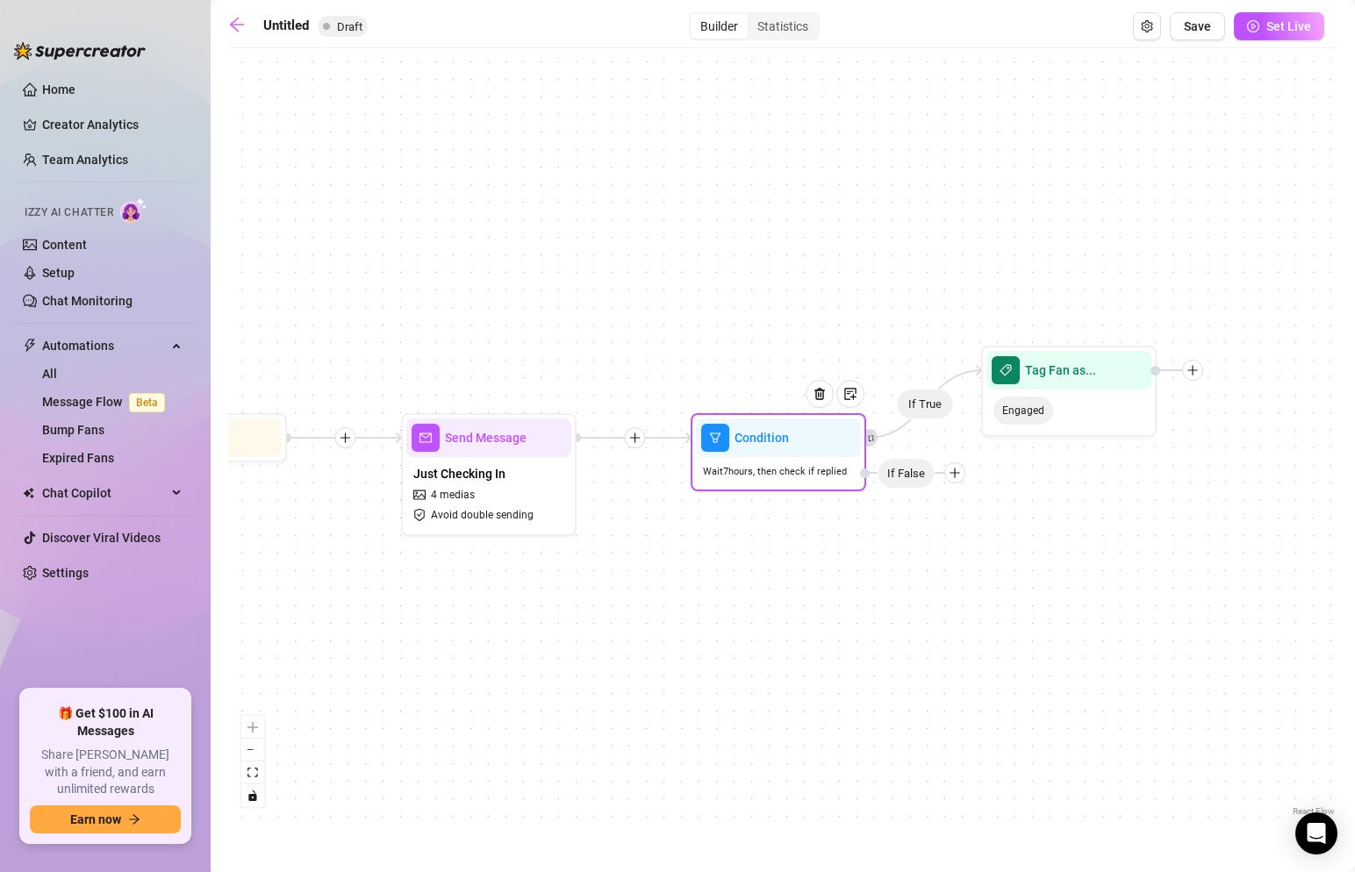
click at [954, 477] on icon "plus" at bounding box center [954, 473] width 1 height 10
click at [983, 537] on div "Message" at bounding box center [989, 535] width 128 height 30
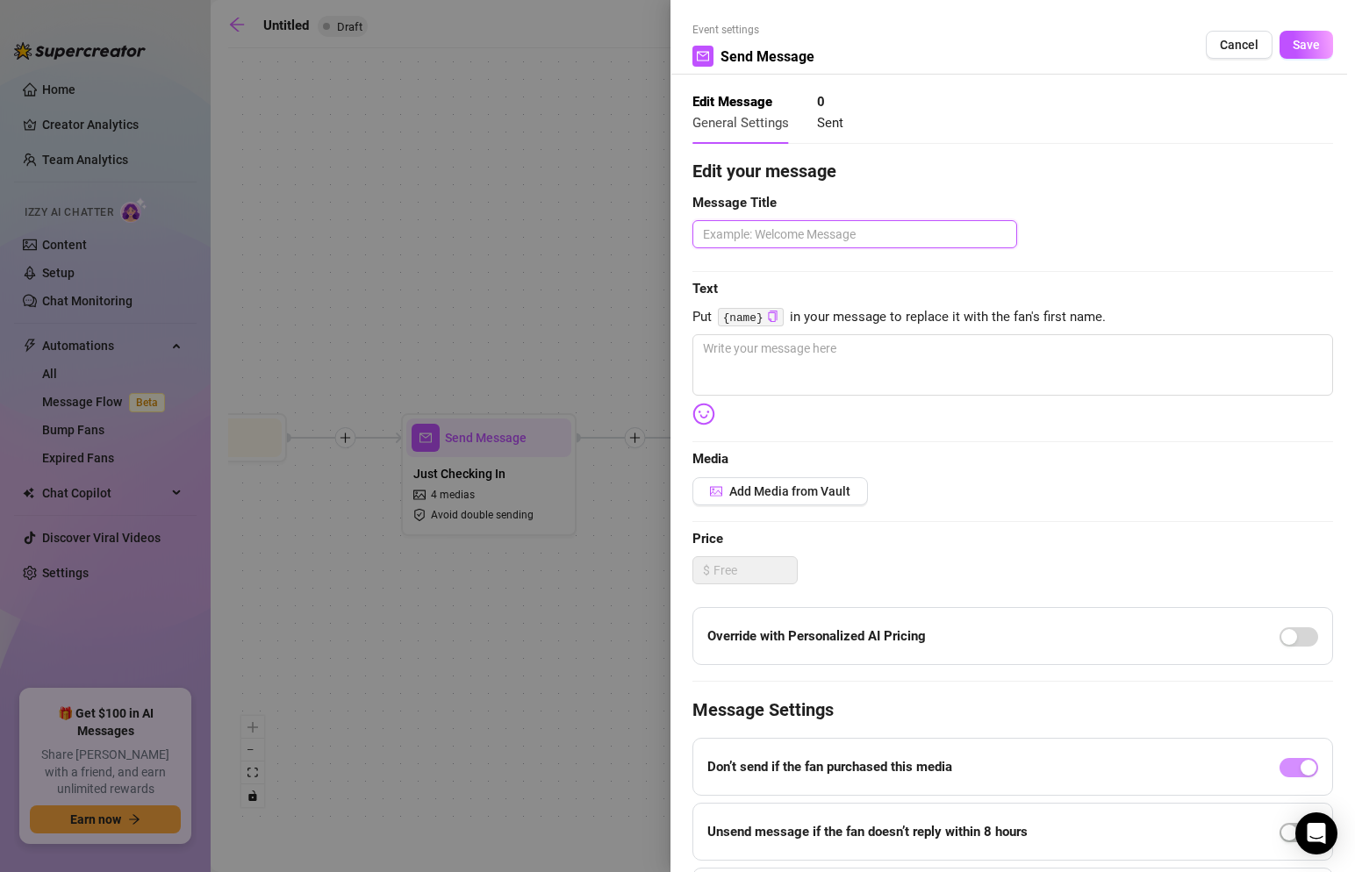
click at [902, 229] on textarea at bounding box center [855, 234] width 325 height 28
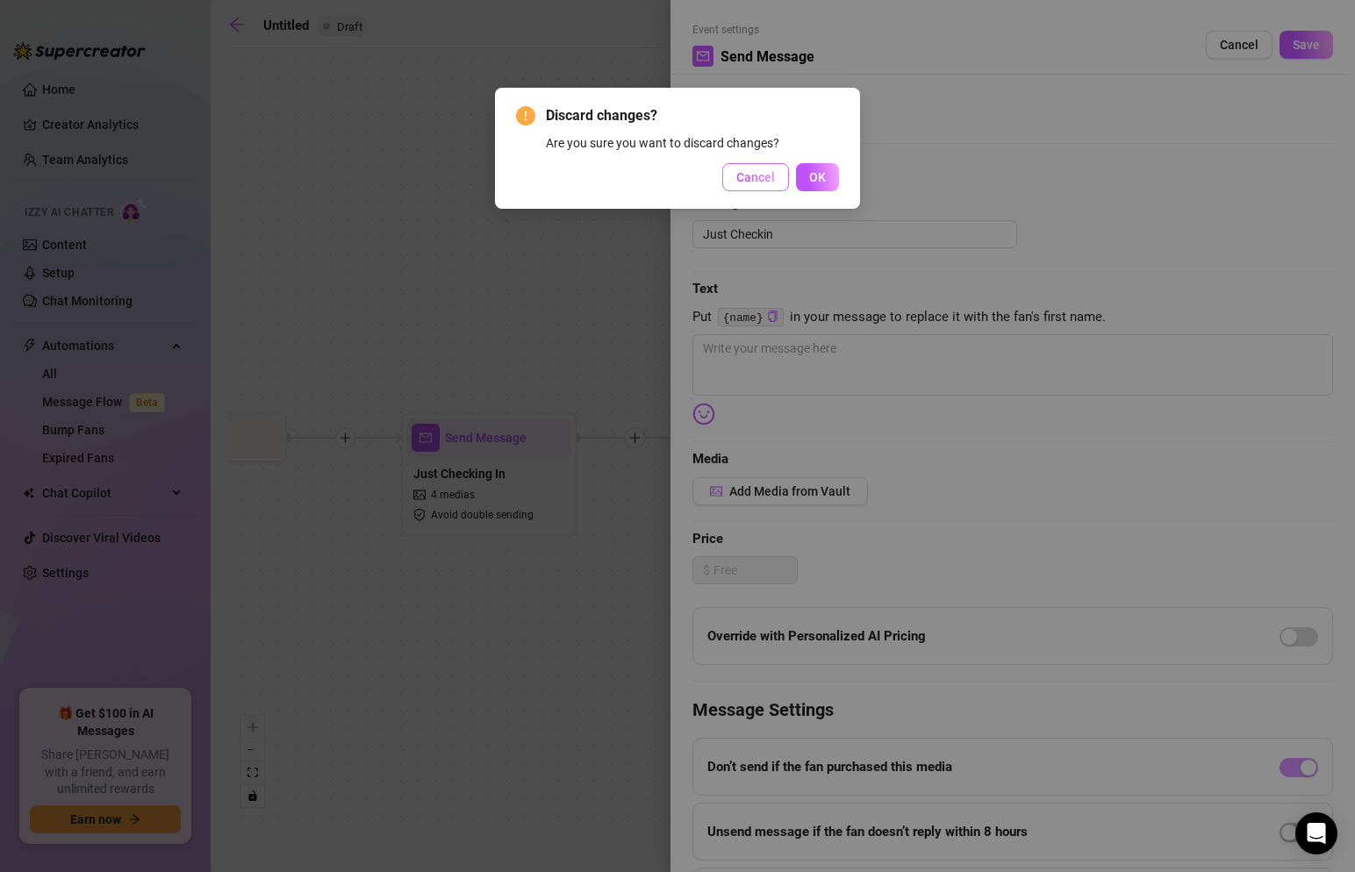
click at [775, 182] on button "Cancel" at bounding box center [755, 177] width 67 height 28
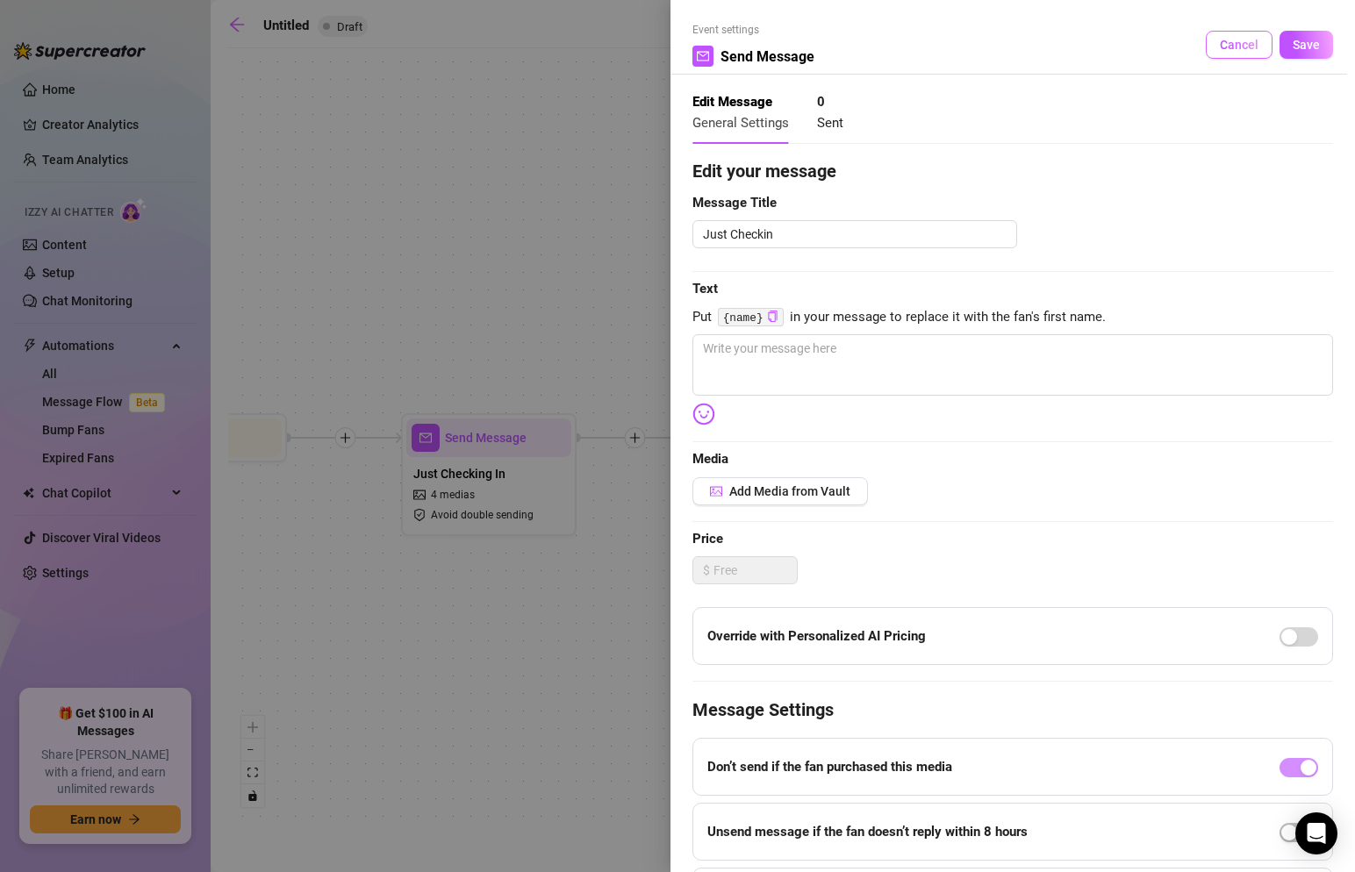
click at [1224, 55] on button "Cancel" at bounding box center [1239, 45] width 67 height 28
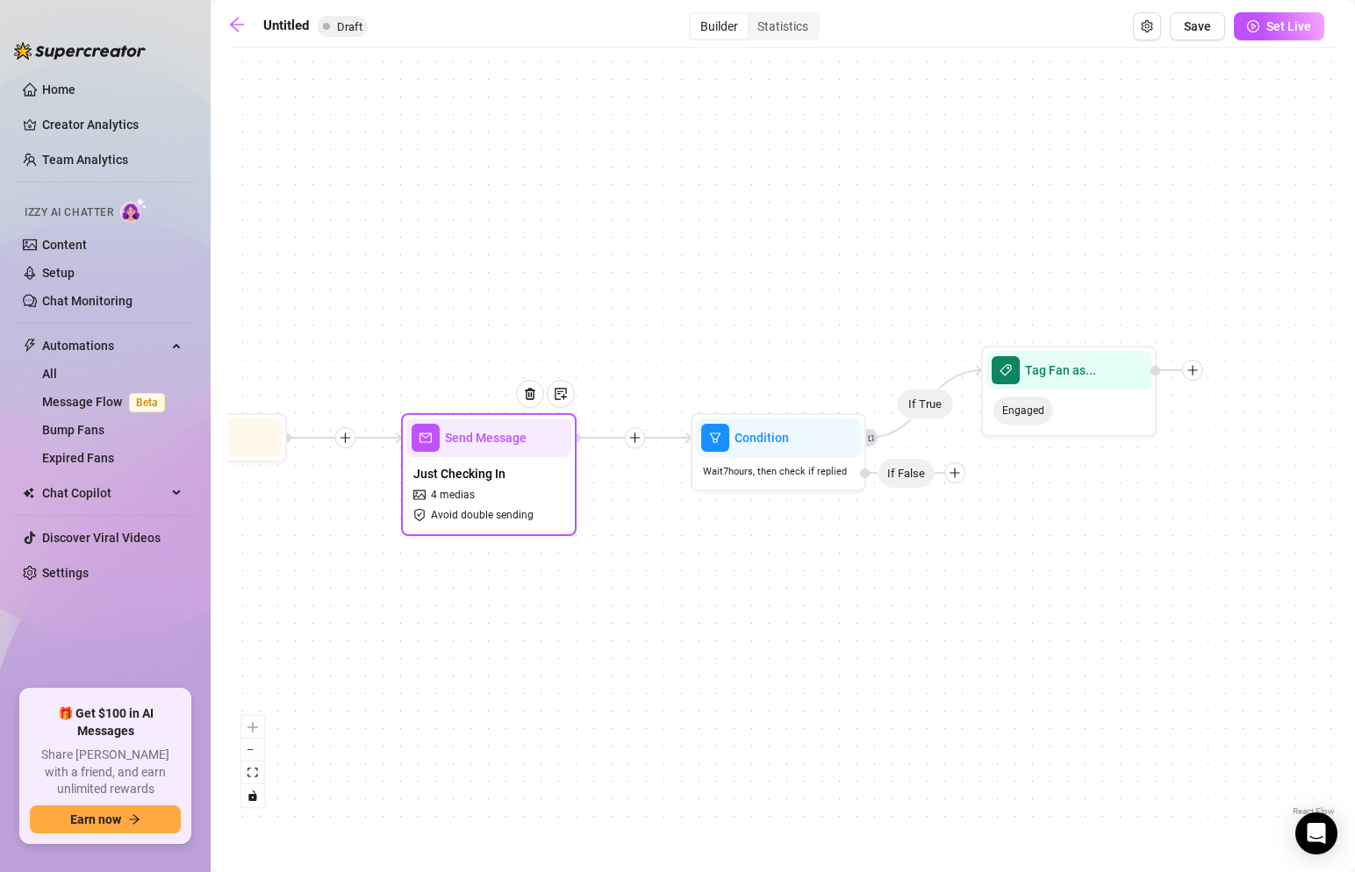
click at [539, 520] on div "Just Checking In 4 medias Avoid double sending" at bounding box center [488, 494] width 165 height 74
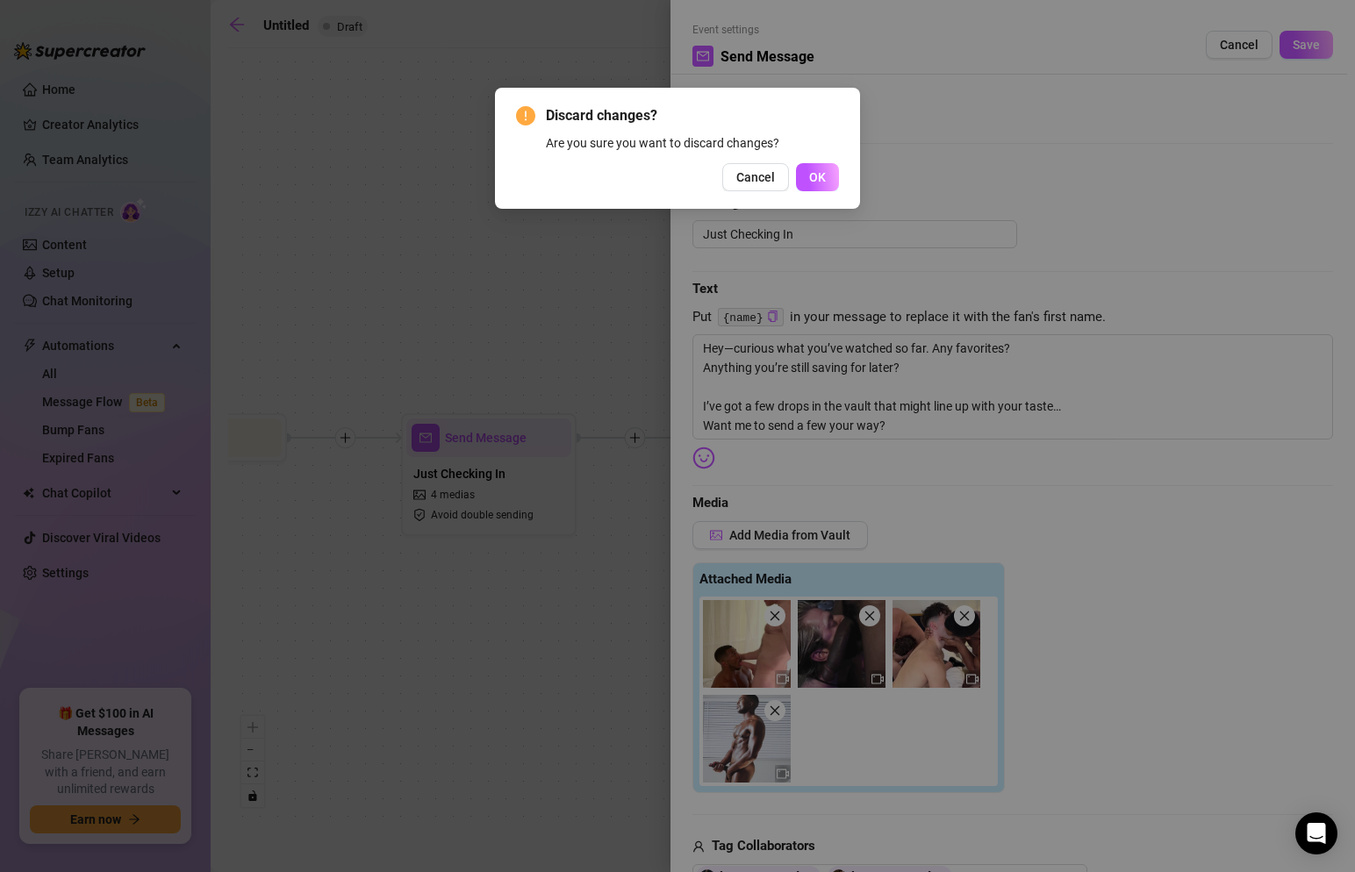
click at [413, 524] on div "Discard changes? Are you sure you want to discard changes? Cancel OK" at bounding box center [677, 436] width 1355 height 872
click at [762, 176] on span "Cancel" at bounding box center [755, 177] width 39 height 14
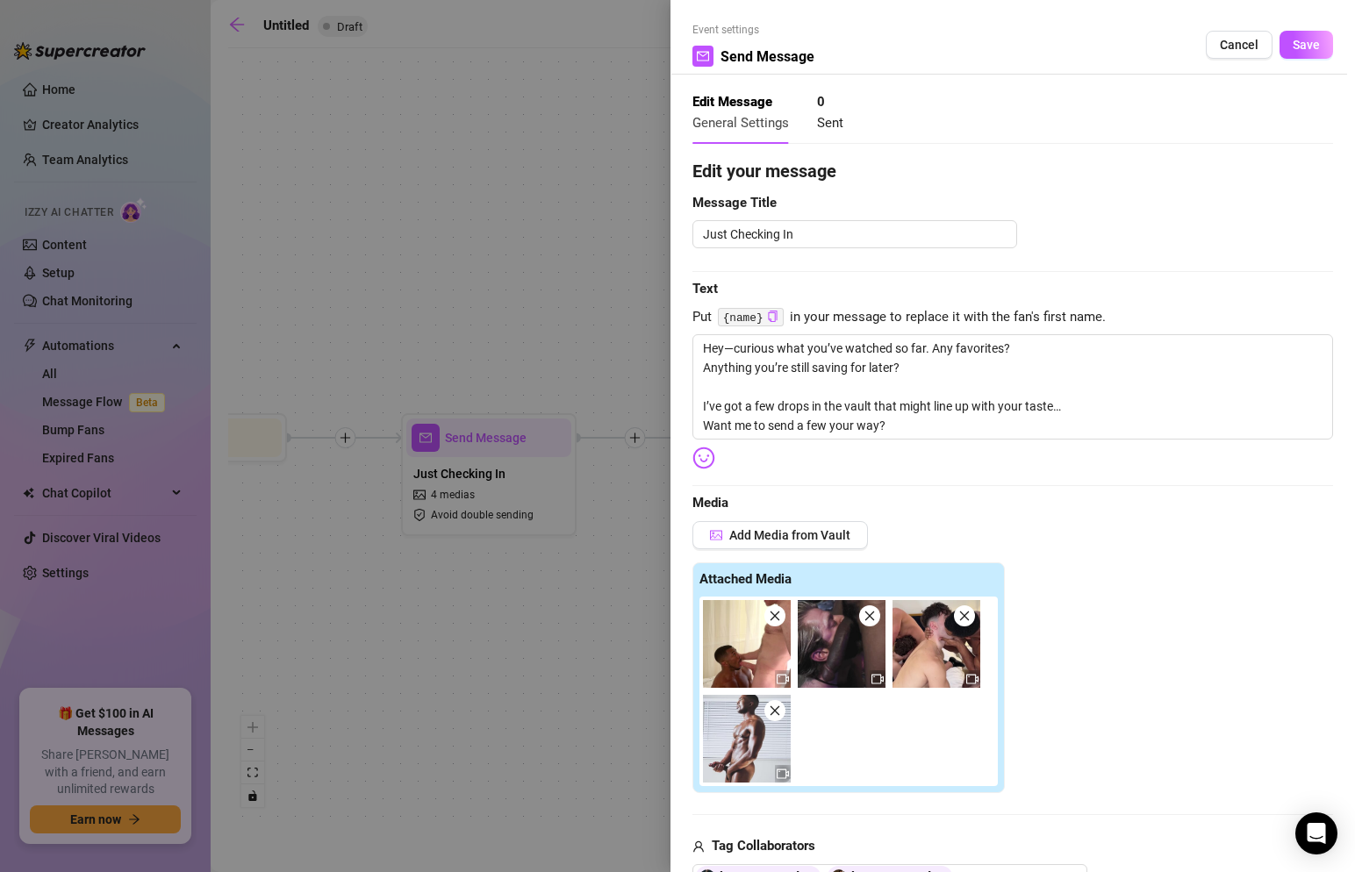
click at [514, 341] on div at bounding box center [677, 436] width 1355 height 872
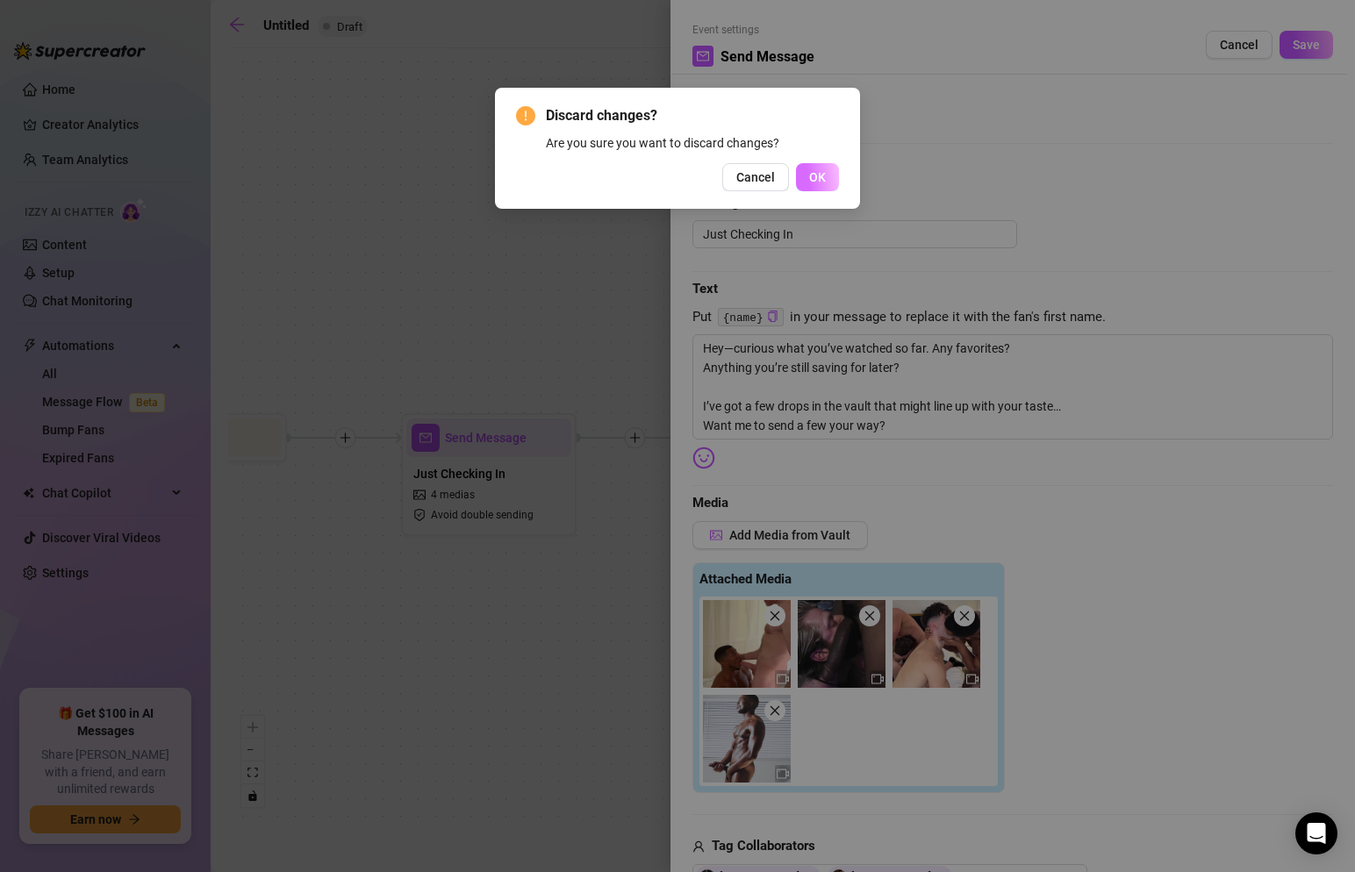
click at [817, 172] on span "OK" at bounding box center [817, 177] width 17 height 14
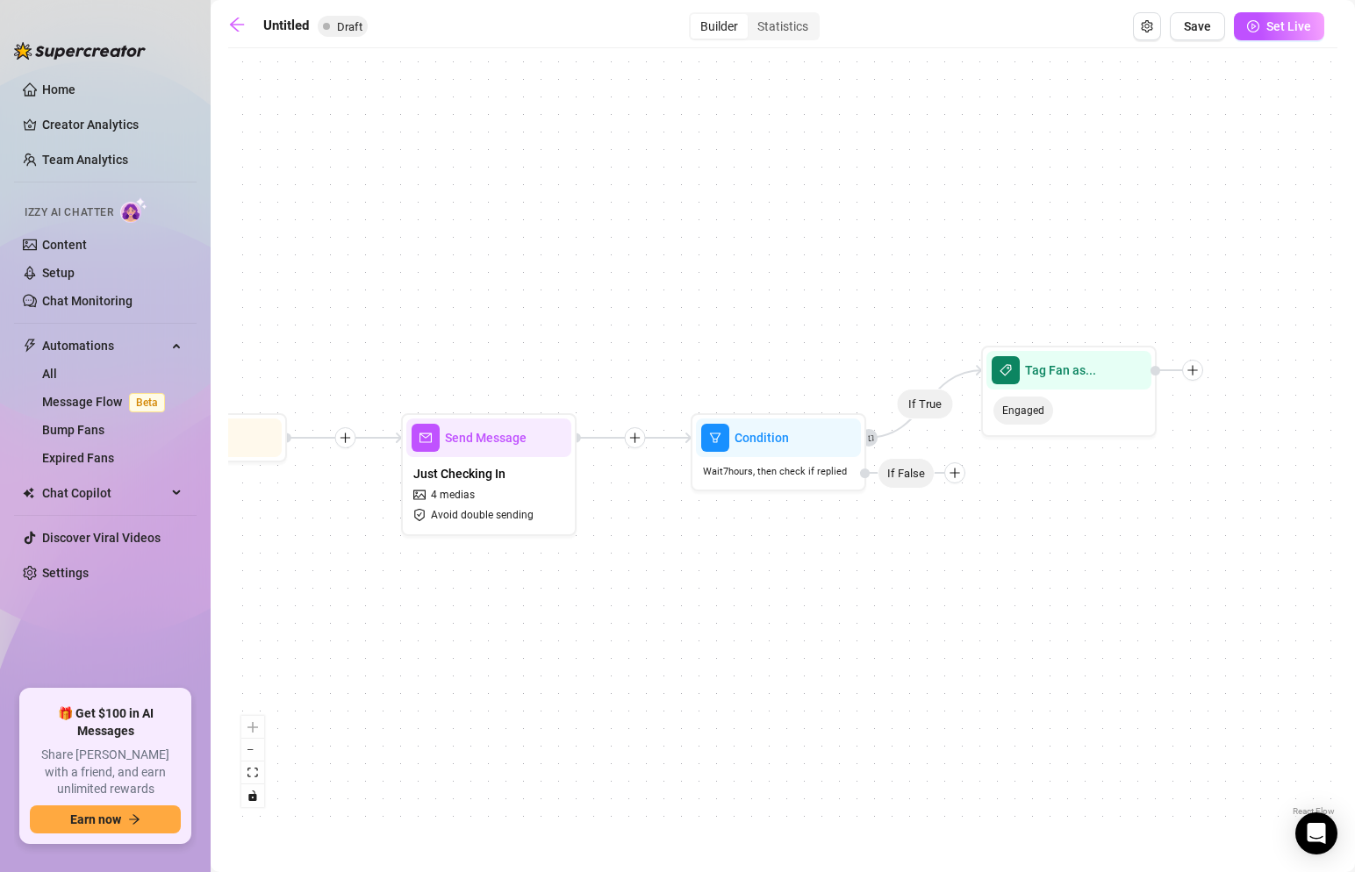
click at [351, 440] on icon "plus" at bounding box center [346, 438] width 12 height 12
click at [399, 504] on div "Message" at bounding box center [431, 500] width 128 height 30
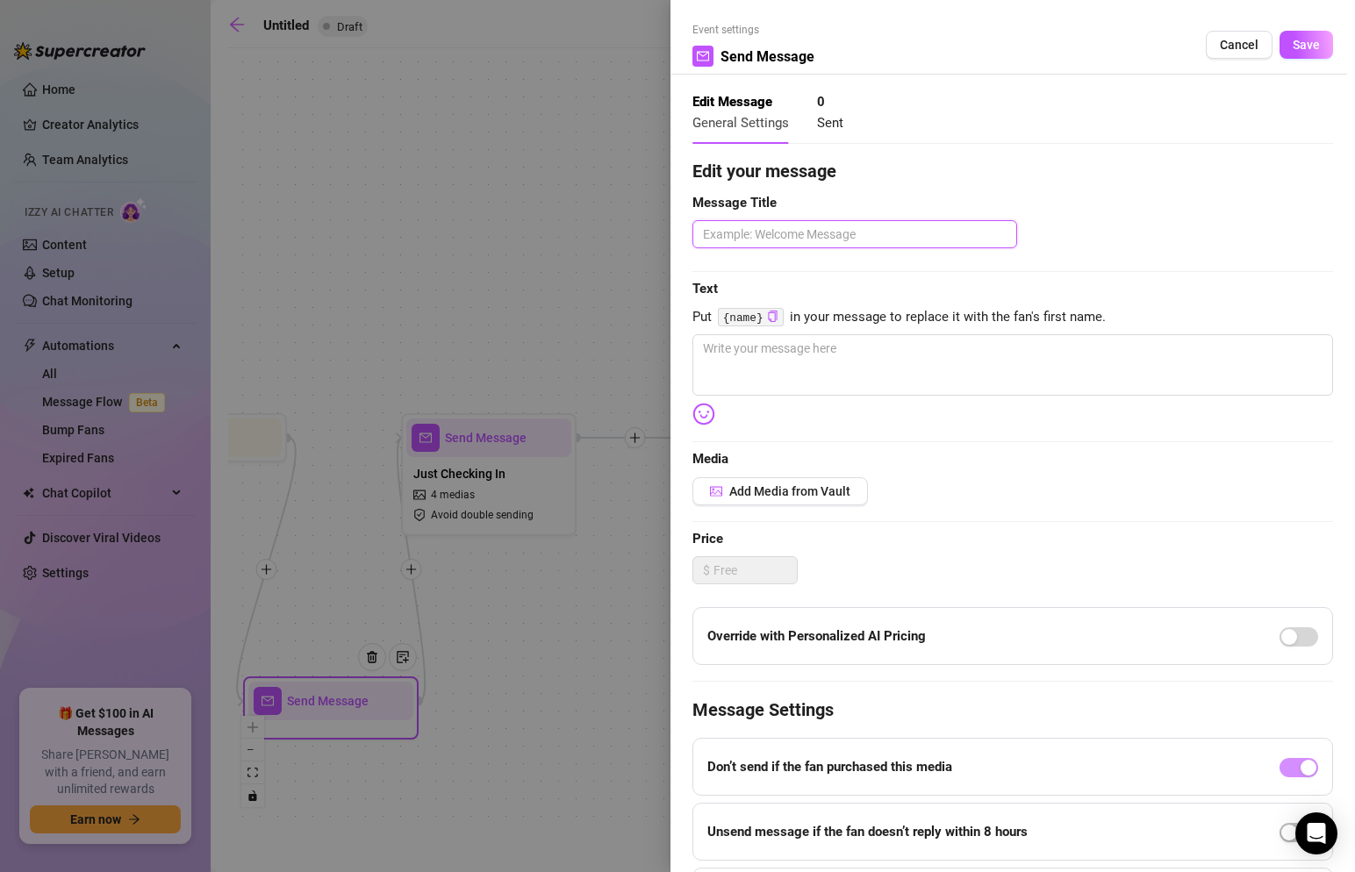
click at [850, 236] on textarea at bounding box center [855, 234] width 325 height 28
click at [1010, 378] on textarea at bounding box center [1013, 364] width 641 height 61
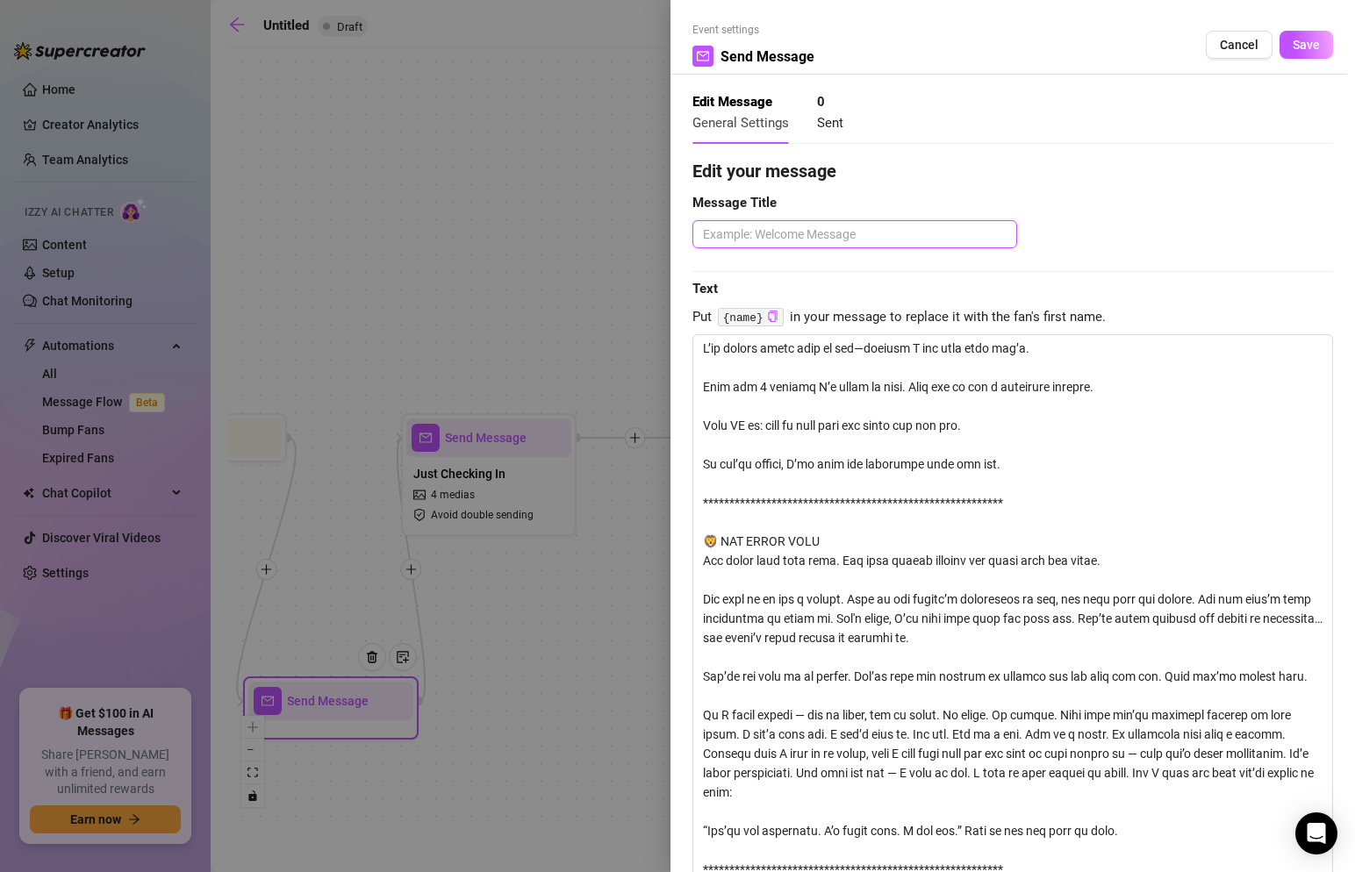
click at [864, 225] on textarea at bounding box center [855, 234] width 325 height 28
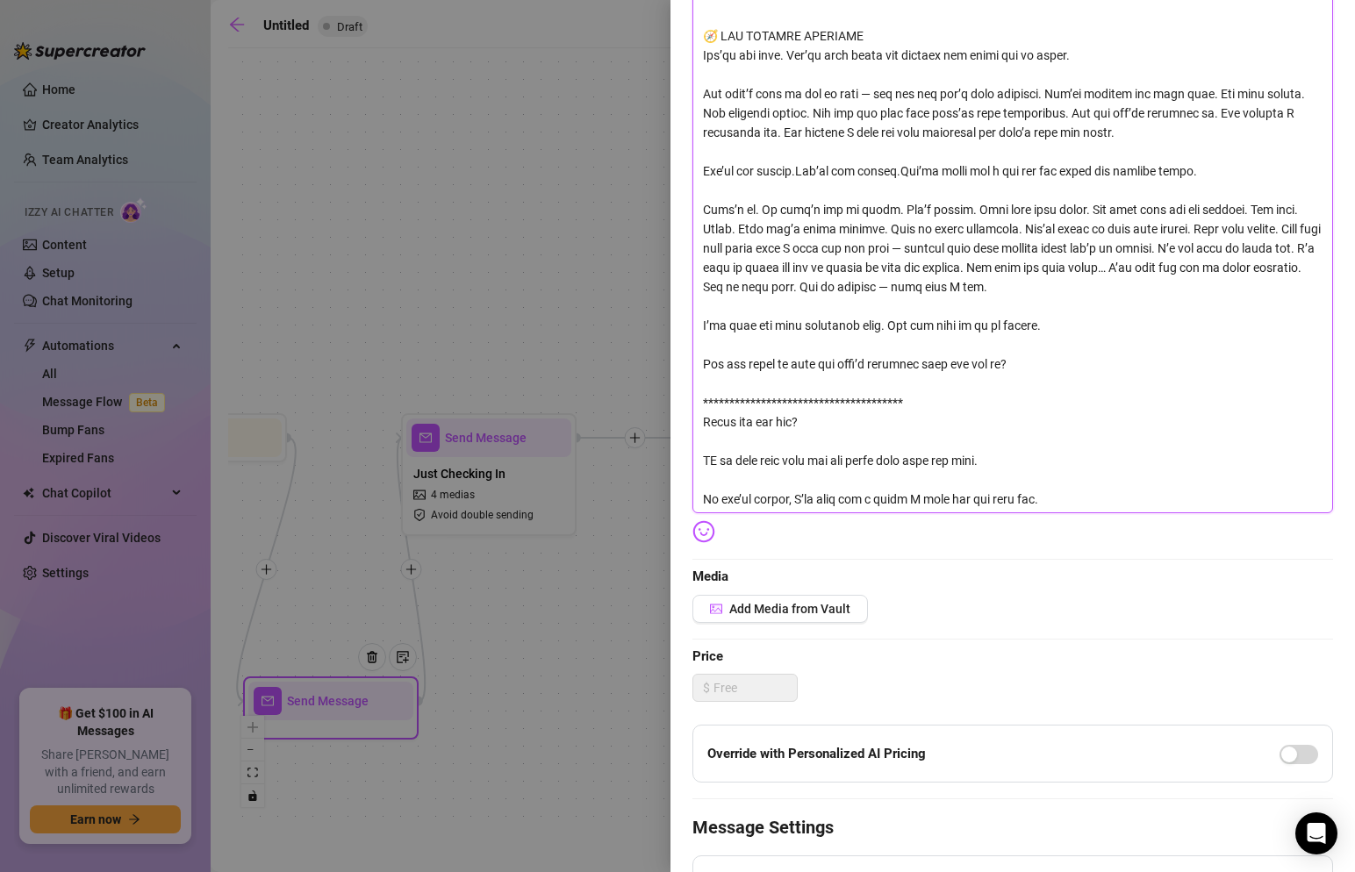
scroll to position [1943, 0]
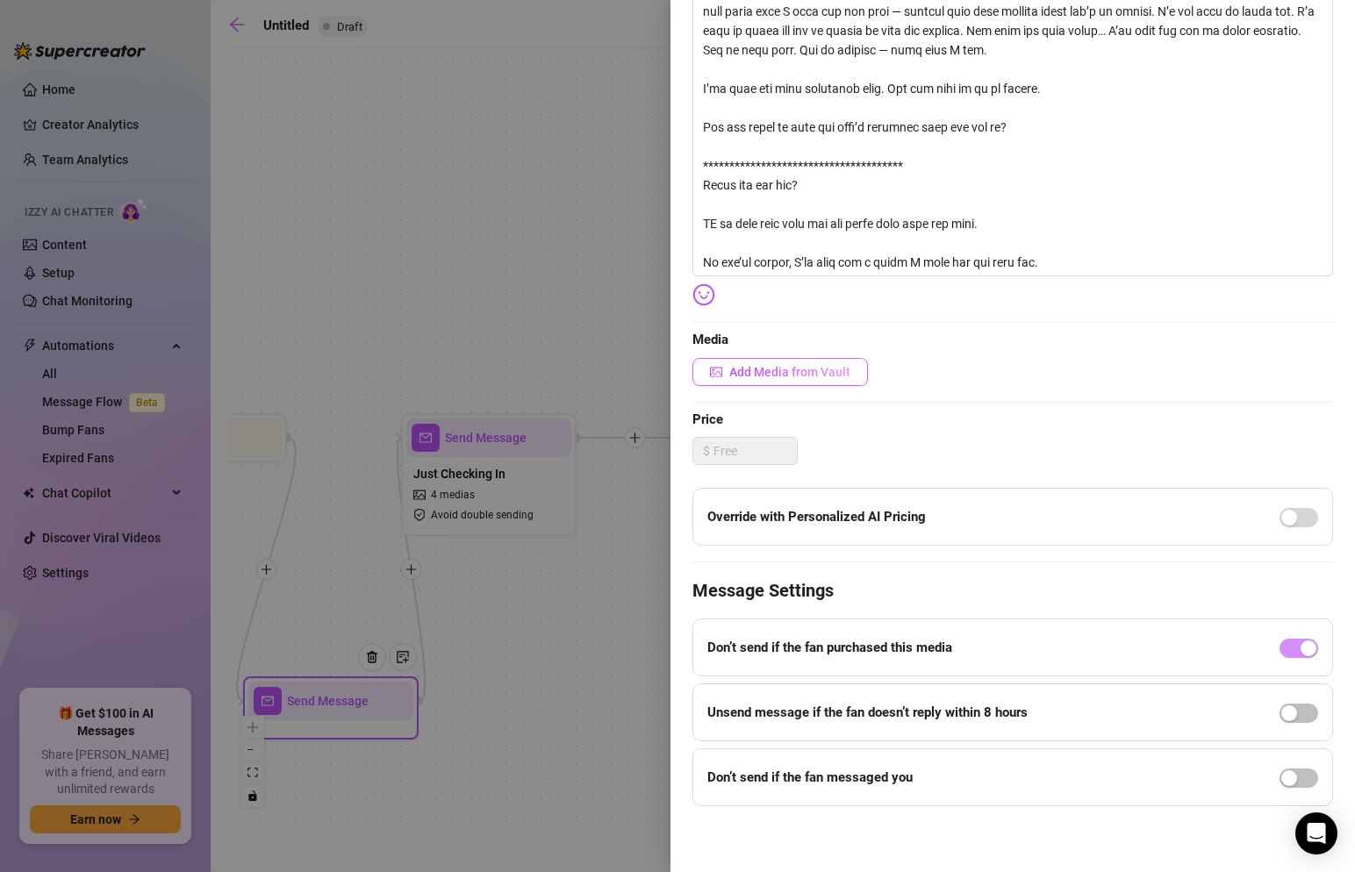
click at [845, 375] on span "Add Media from Vault" at bounding box center [789, 372] width 121 height 14
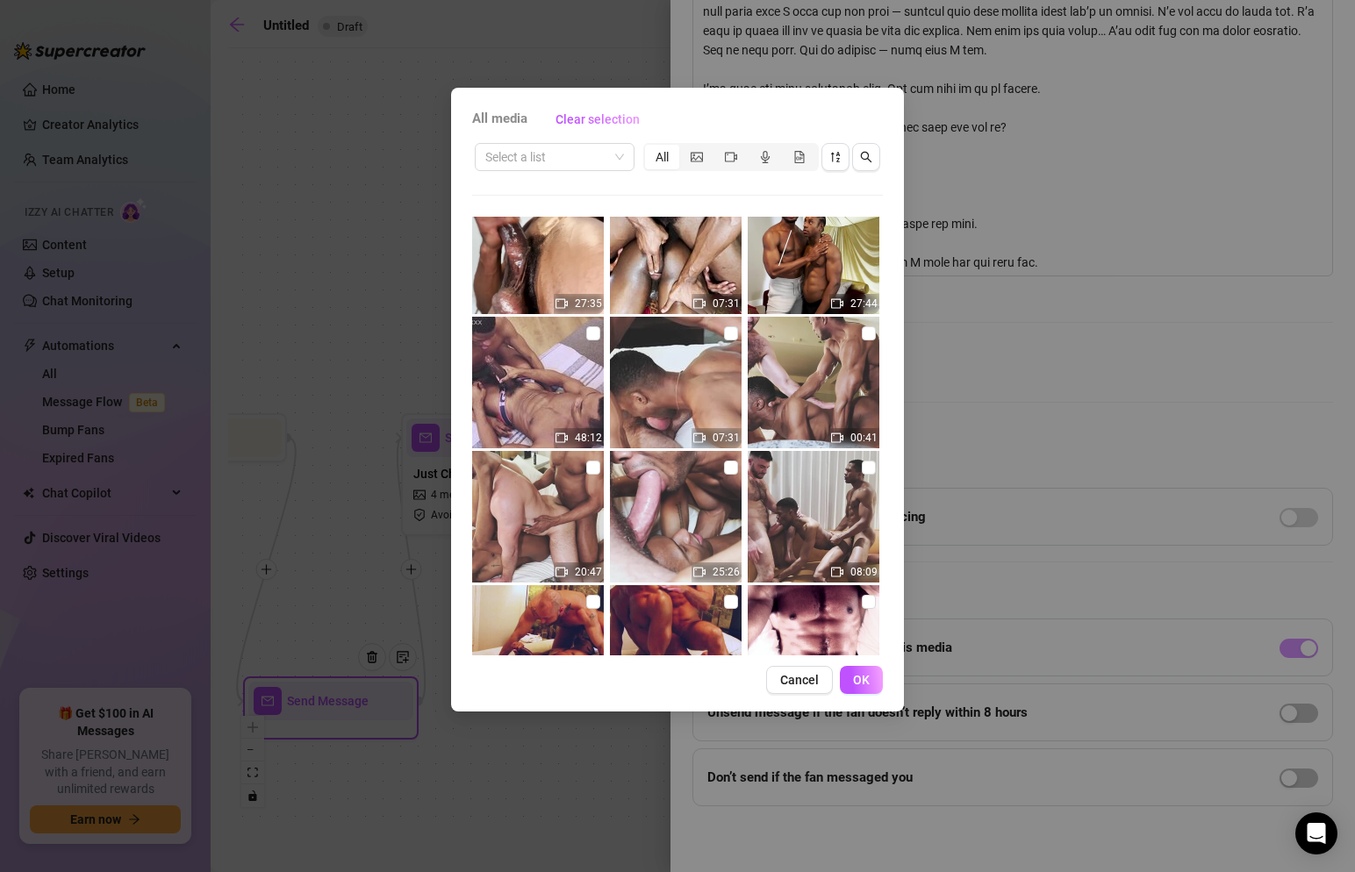
scroll to position [662, 0]
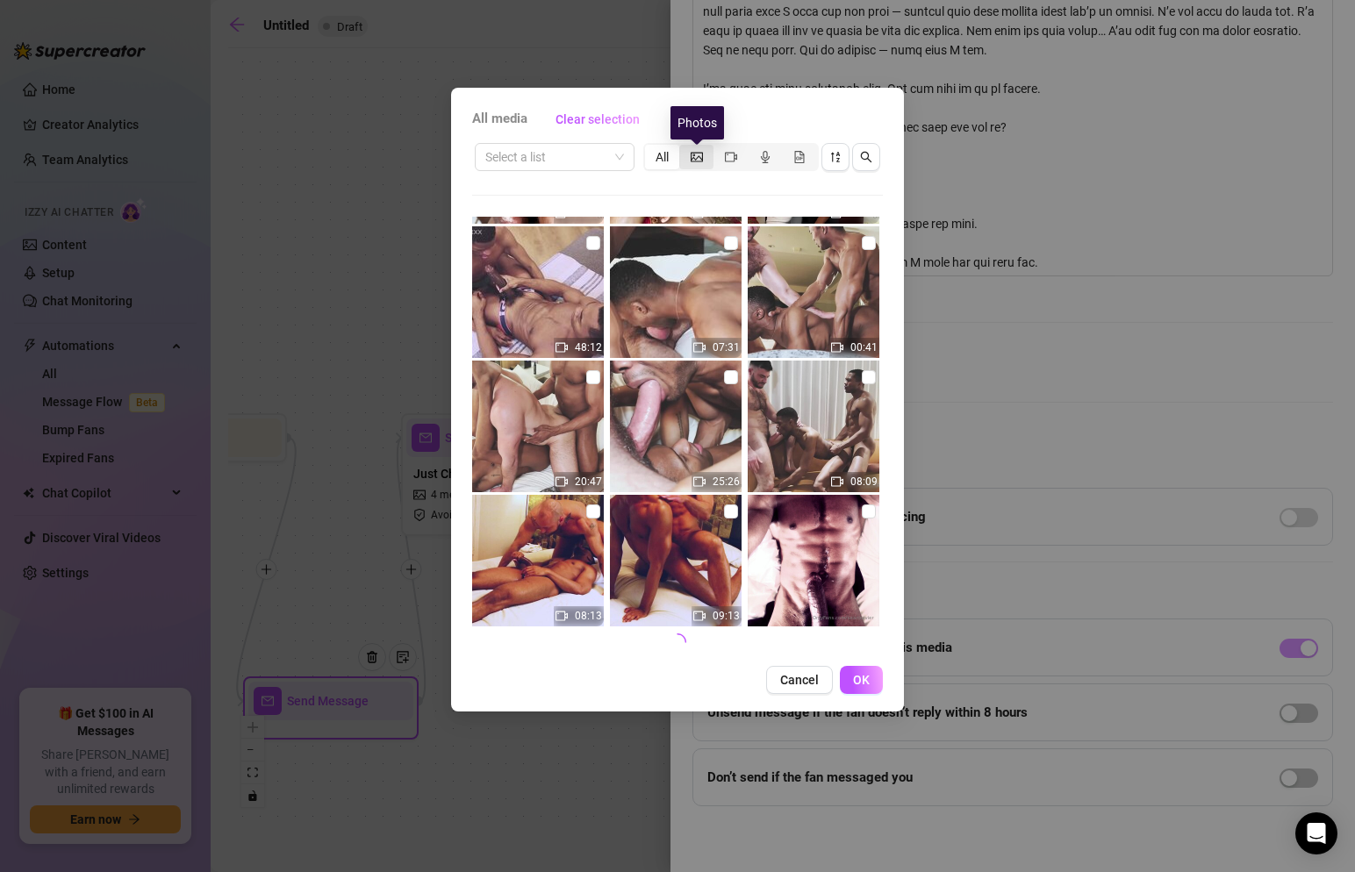
click at [699, 152] on icon "picture" at bounding box center [697, 157] width 12 height 10
click at [684, 147] on input "segmented control" at bounding box center [684, 147] width 0 height 0
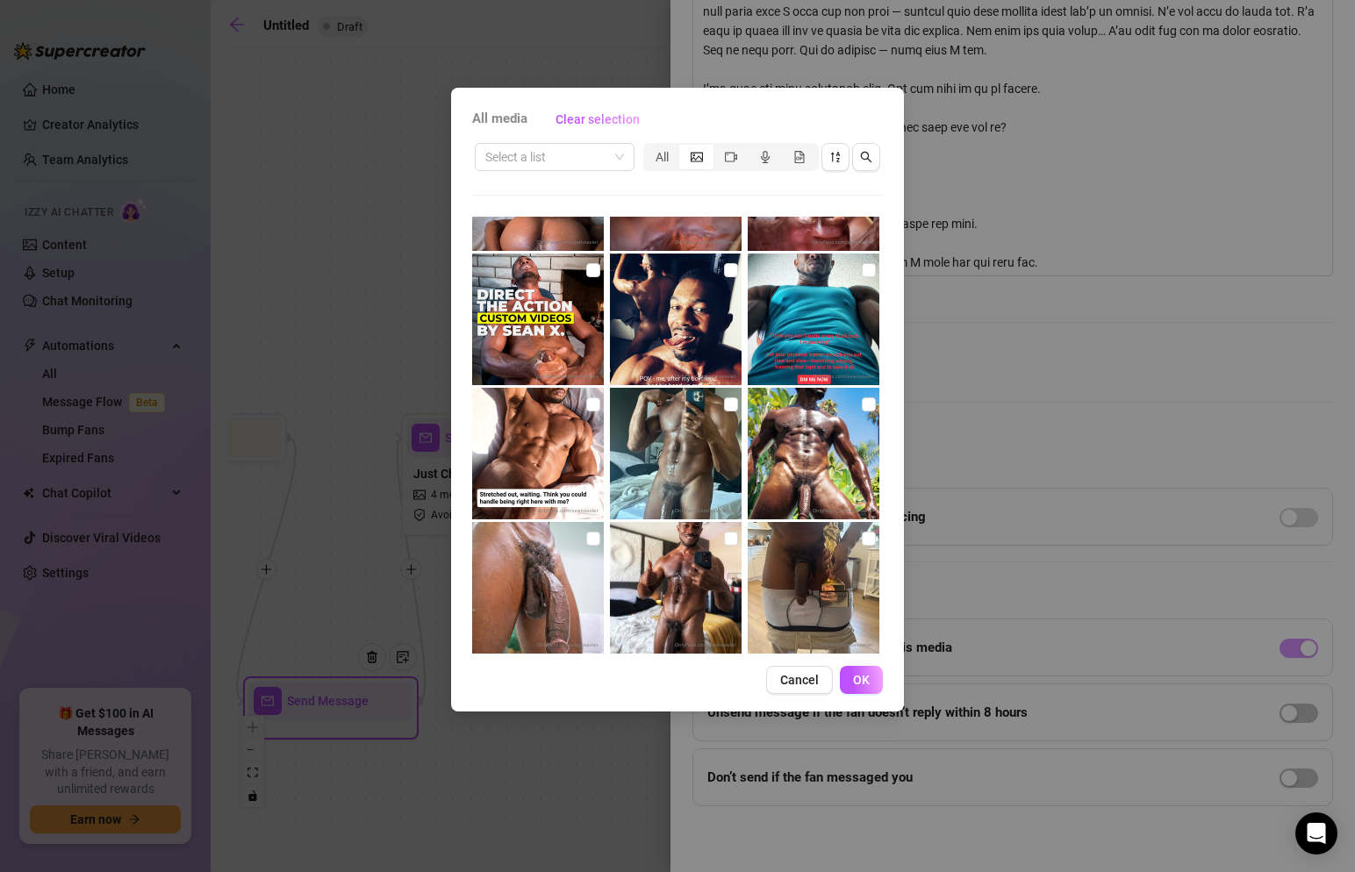
scroll to position [4939, 0]
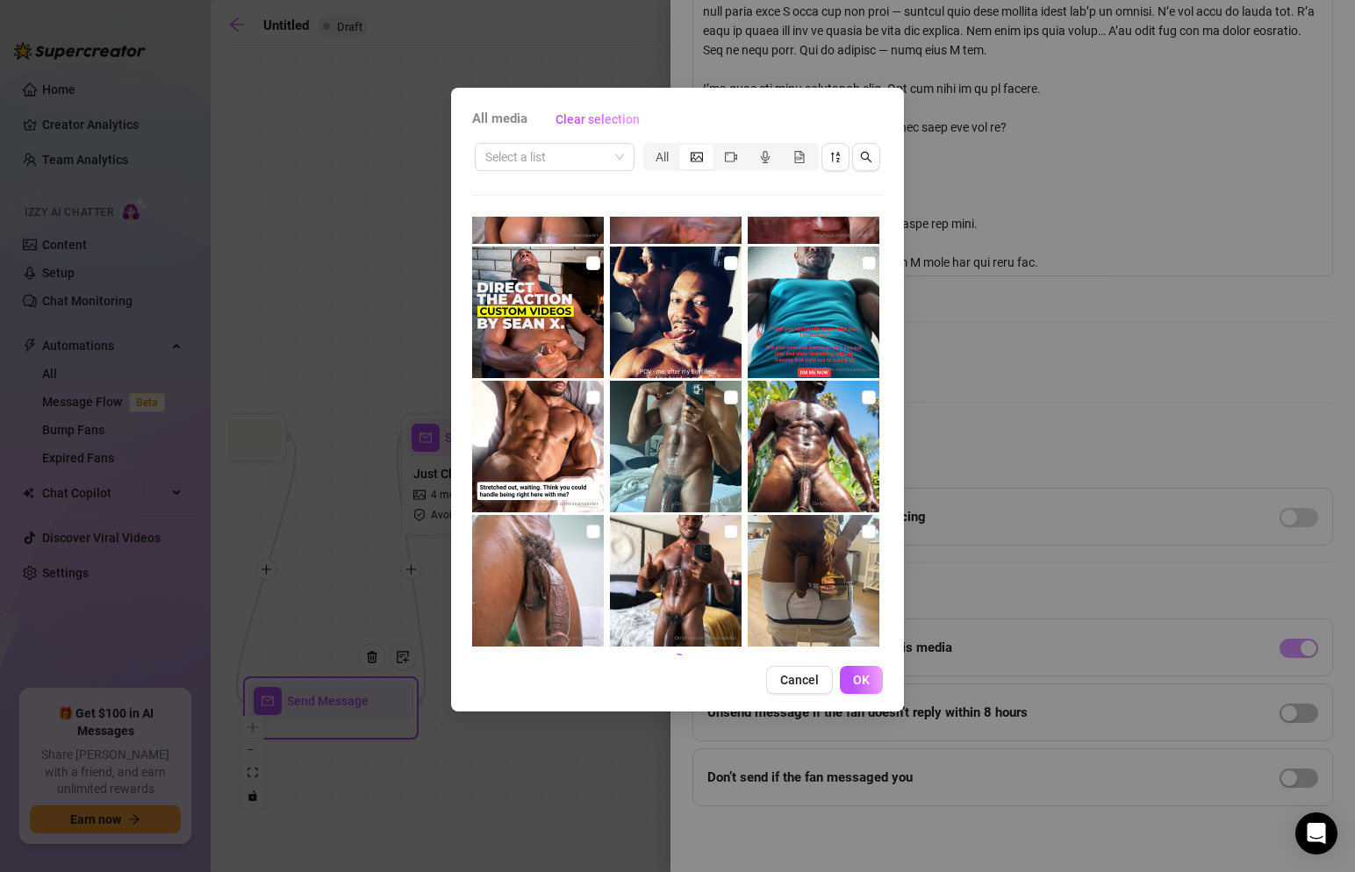
click at [735, 408] on img at bounding box center [676, 447] width 132 height 132
click at [874, 689] on button "OK" at bounding box center [861, 680] width 43 height 28
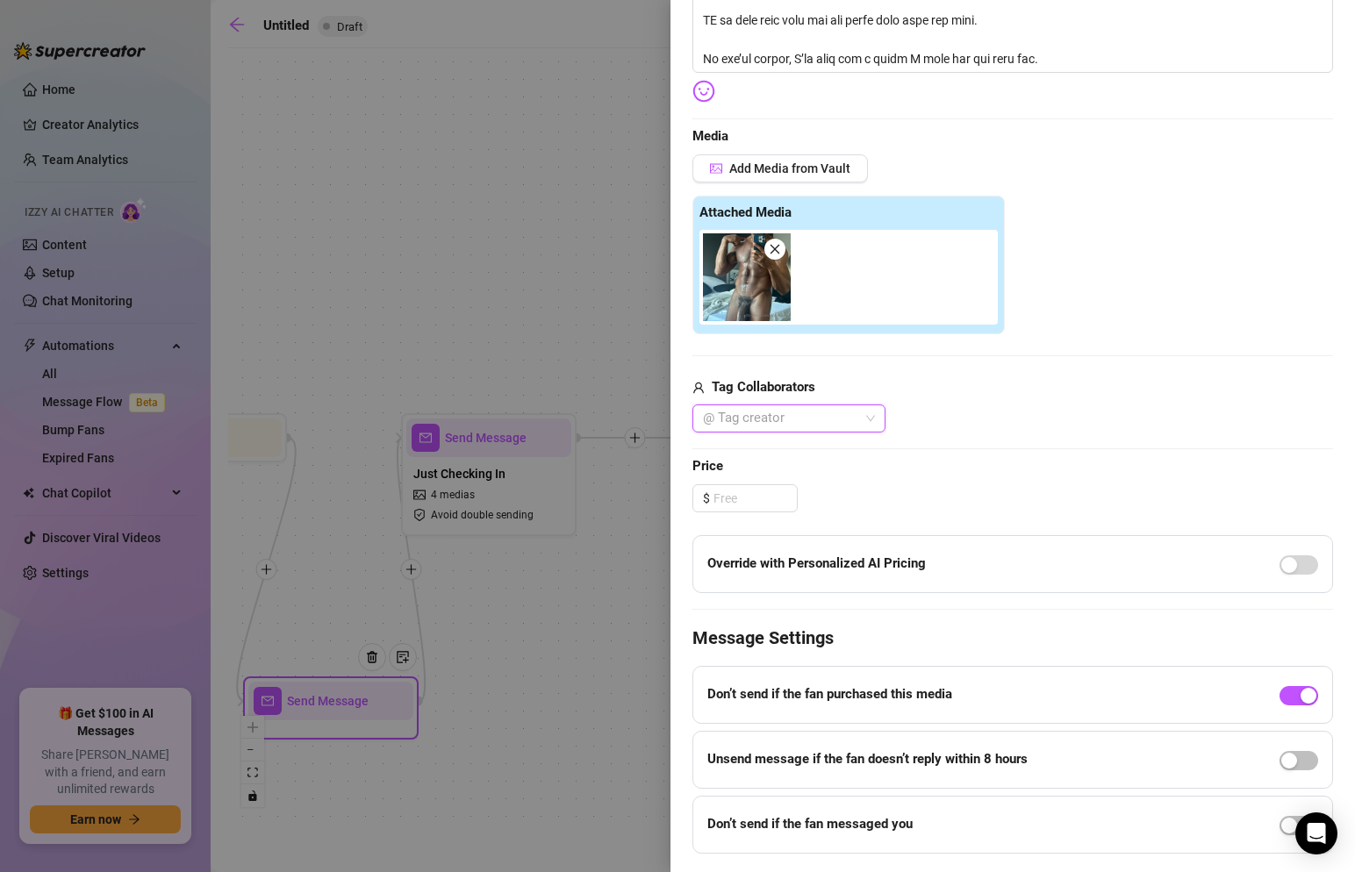
scroll to position [2194, 0]
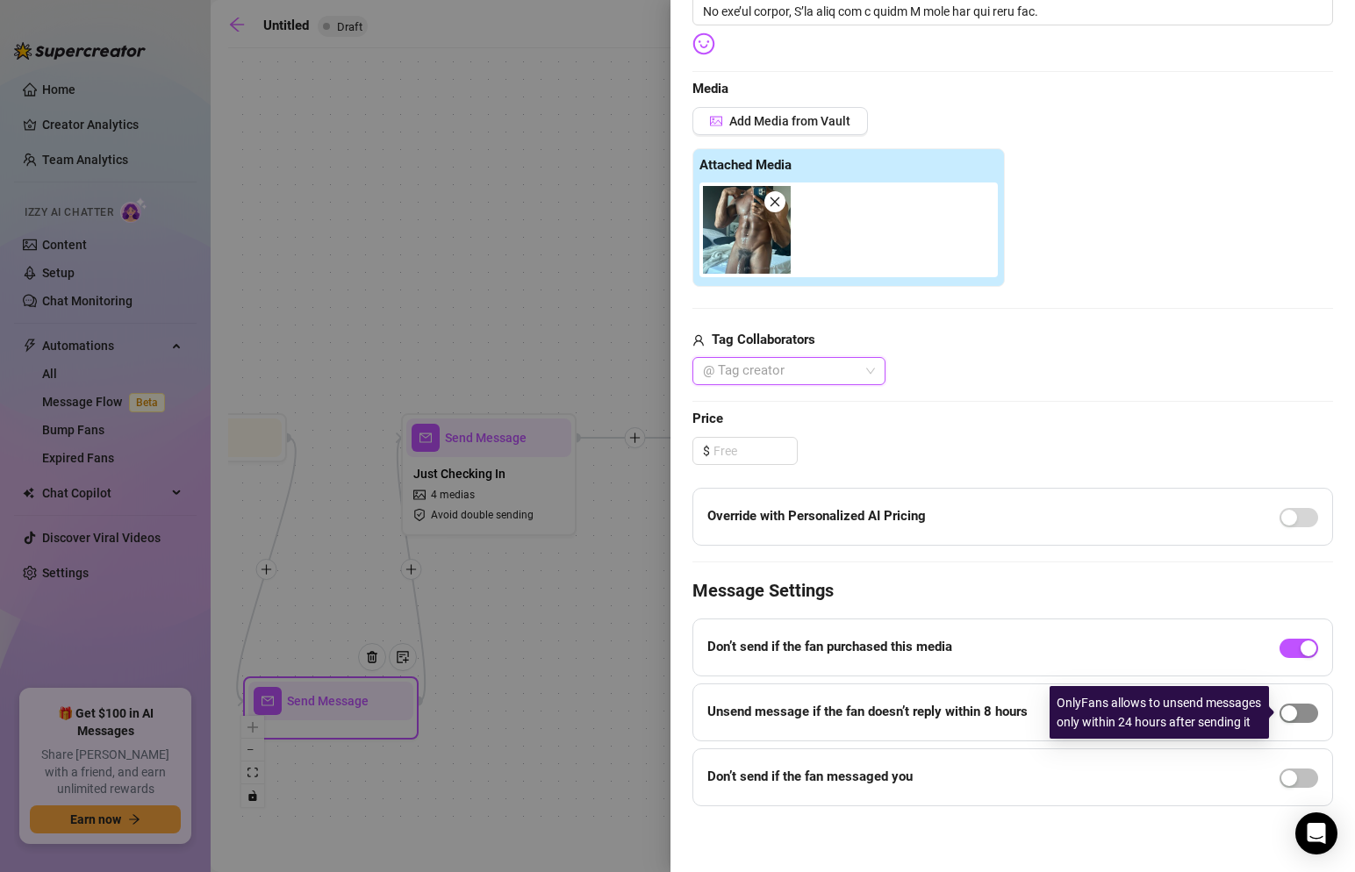
click at [1300, 713] on span "button" at bounding box center [1299, 713] width 39 height 19
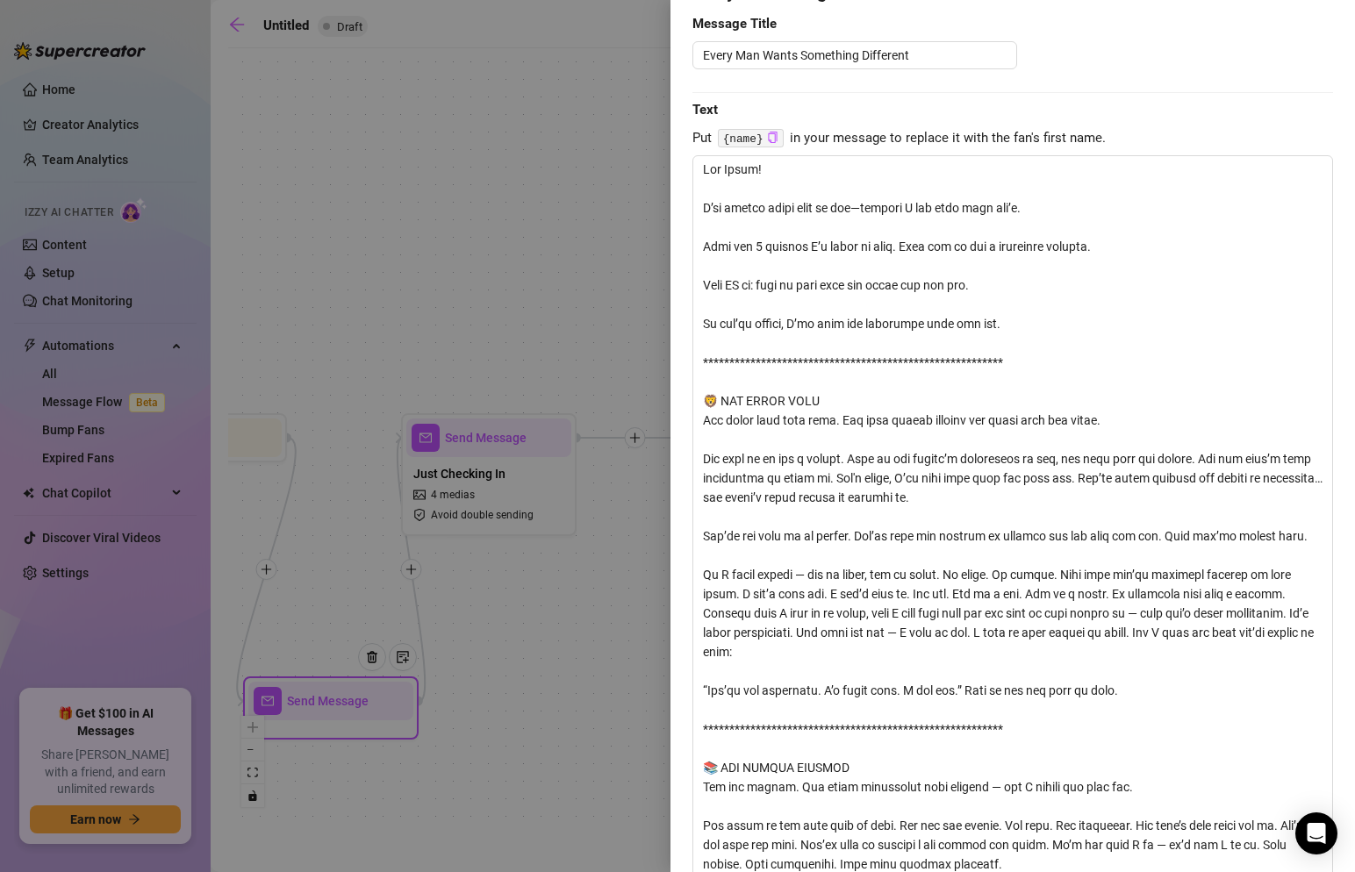
scroll to position [0, 0]
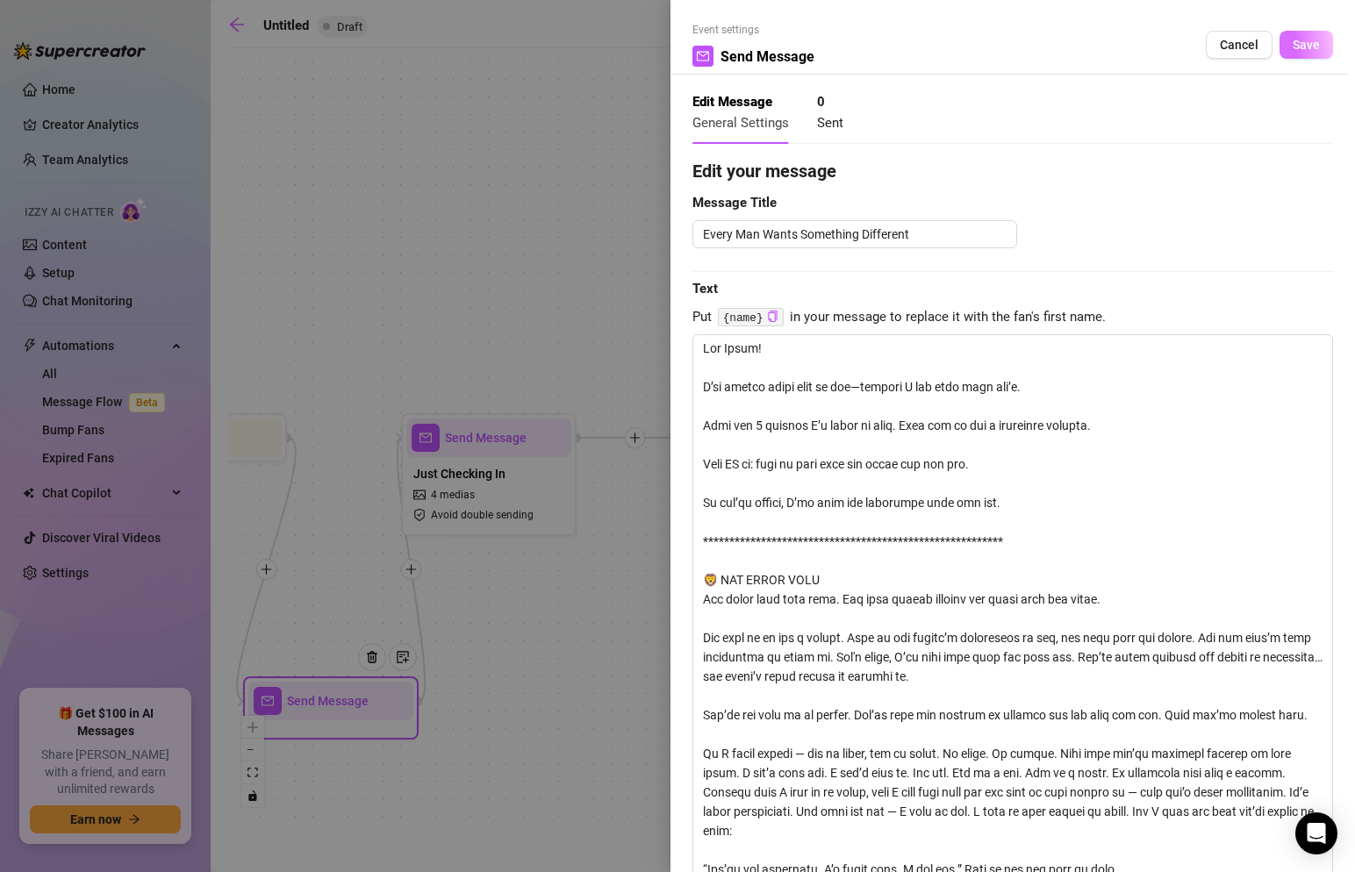
click at [1304, 39] on span "Save" at bounding box center [1306, 45] width 27 height 14
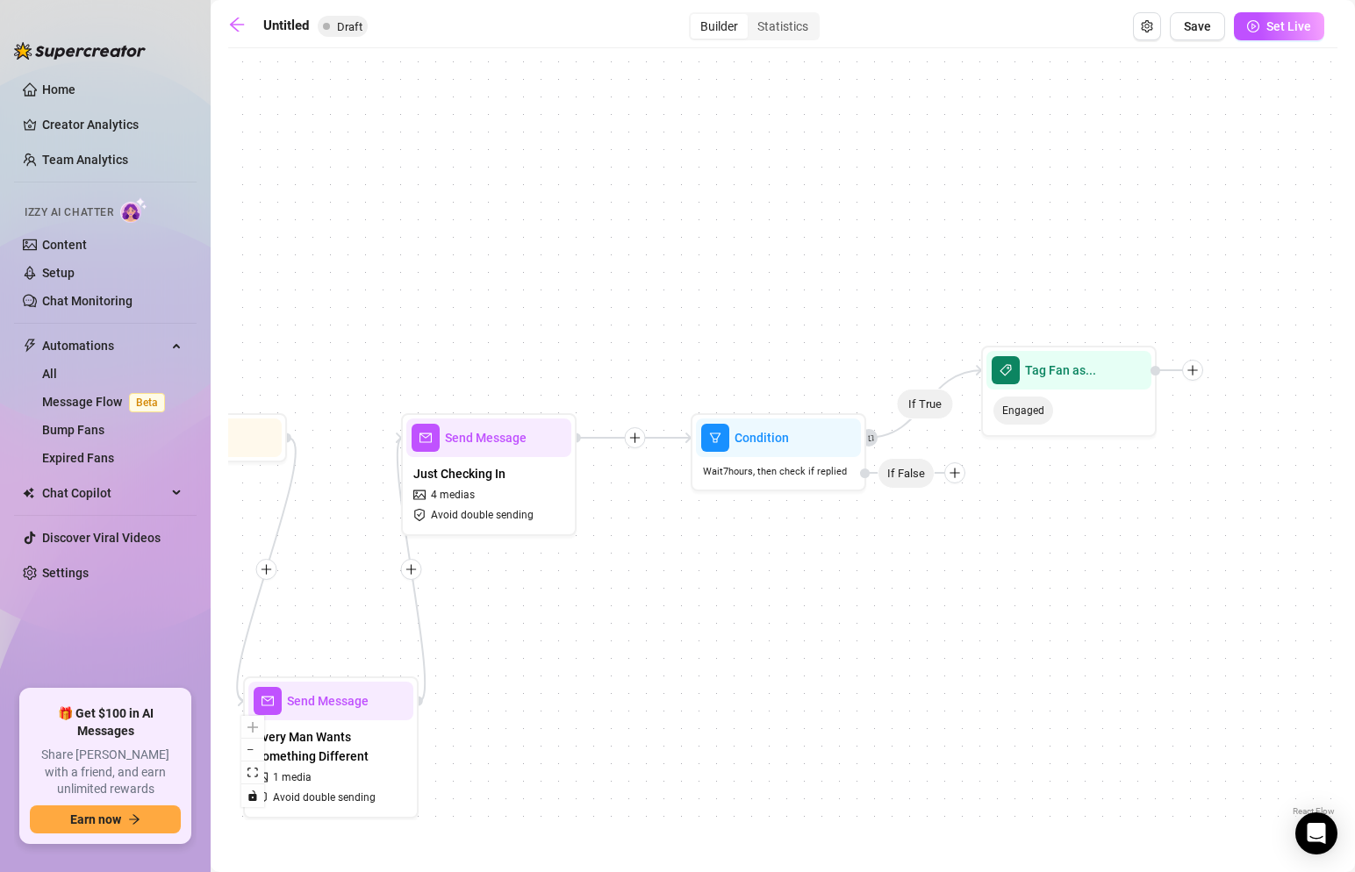
drag, startPoint x: 399, startPoint y: 439, endPoint x: 631, endPoint y: 449, distance: 232.8
click at [631, 449] on div "If True Send Message Every Man Wants Something Different 1 media Avoid double s…" at bounding box center [782, 439] width 1109 height 764
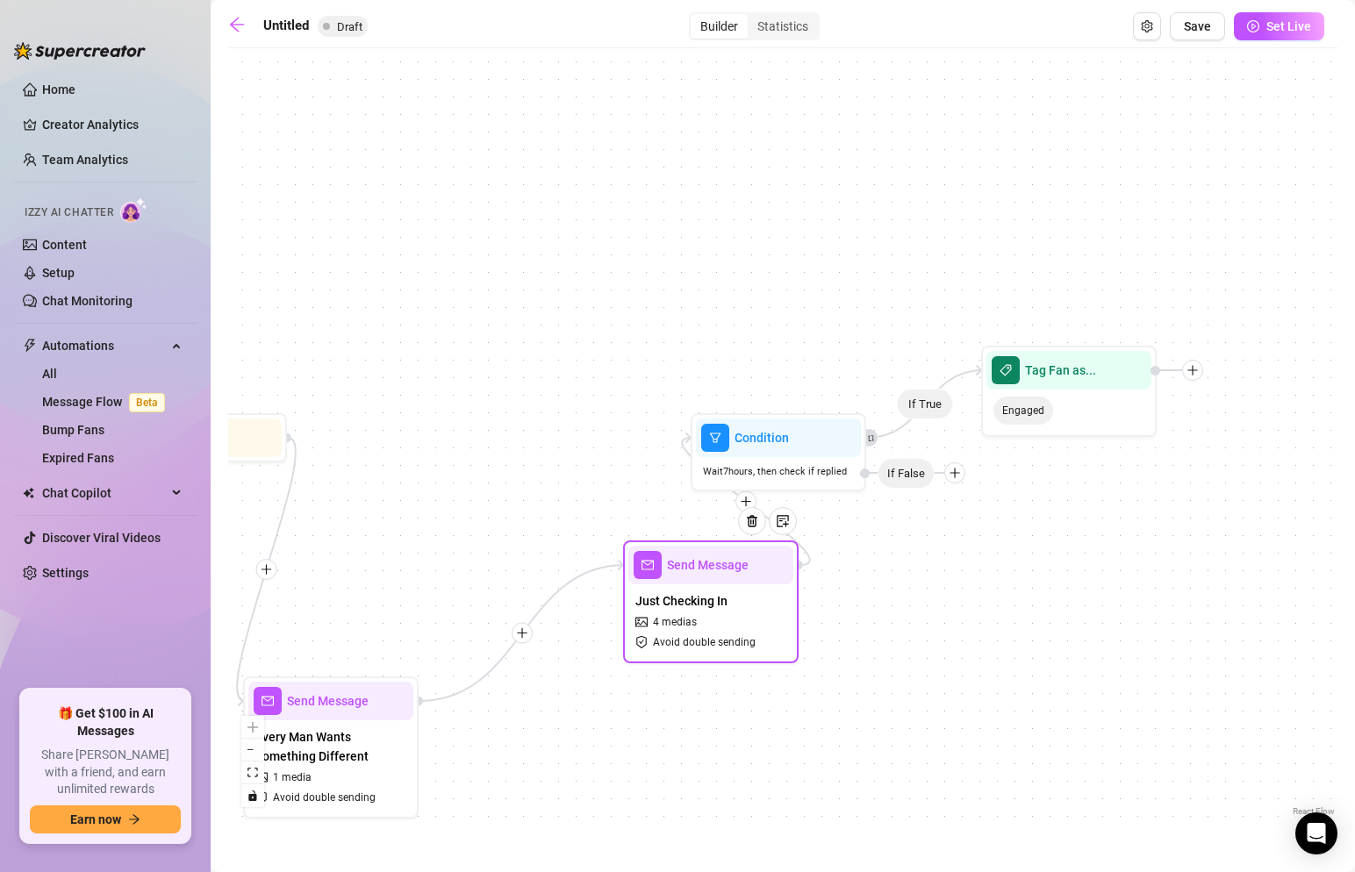
drag, startPoint x: 553, startPoint y: 440, endPoint x: 706, endPoint y: 574, distance: 203.4
click at [706, 574] on div "Send Message Just Checking In 4 medias Avoid double sending" at bounding box center [711, 602] width 176 height 123
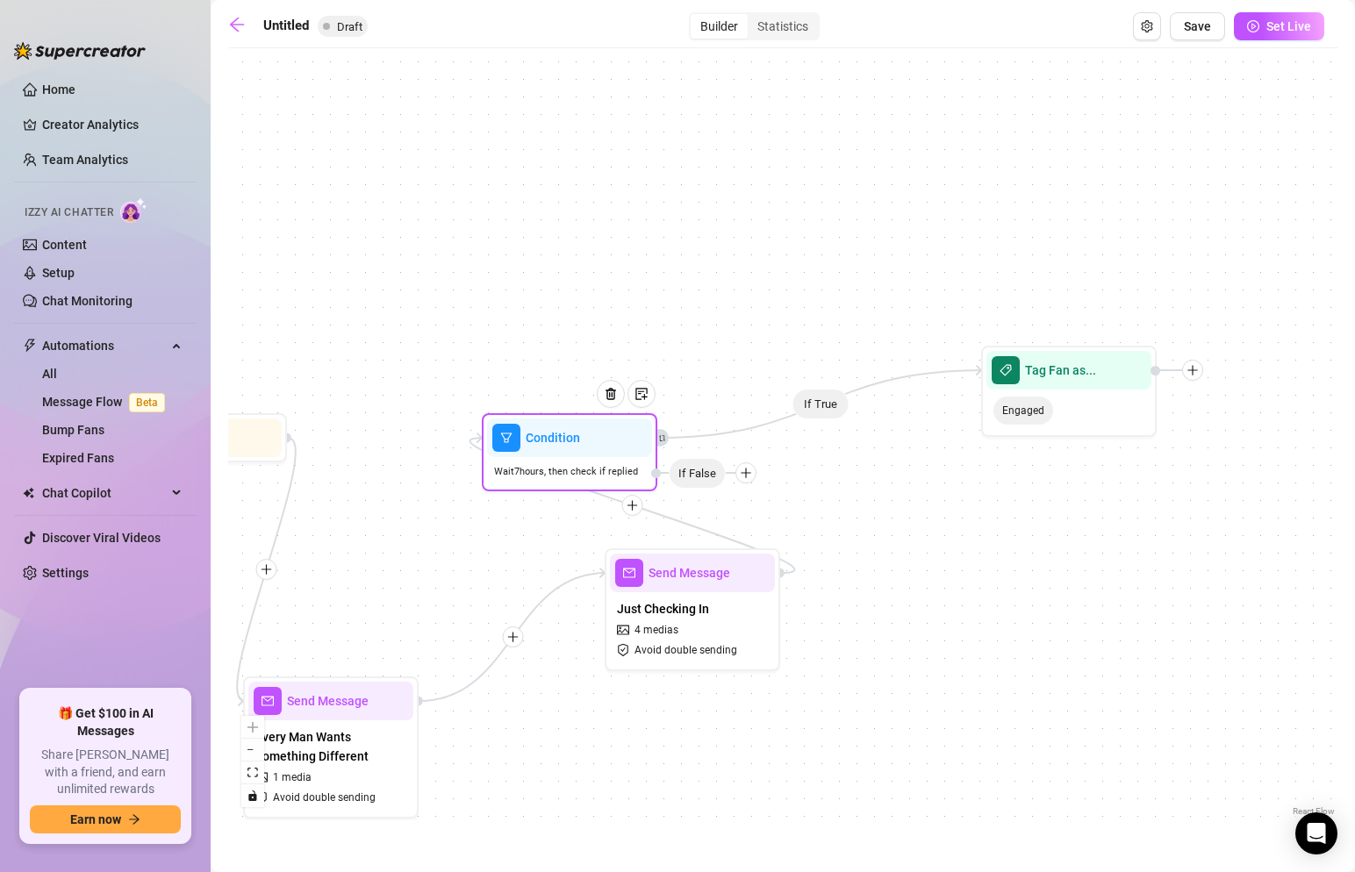
drag, startPoint x: 751, startPoint y: 429, endPoint x: 521, endPoint y: 428, distance: 230.9
click at [526, 428] on span "Condition" at bounding box center [553, 437] width 54 height 19
drag, startPoint x: 597, startPoint y: 575, endPoint x: 579, endPoint y: 548, distance: 32.4
click at [579, 548] on div "If True Send Message Every Man Wants Something Different 1 media Avoid double s…" at bounding box center [782, 439] width 1109 height 764
drag, startPoint x: 467, startPoint y: 445, endPoint x: 467, endPoint y: 497, distance: 51.8
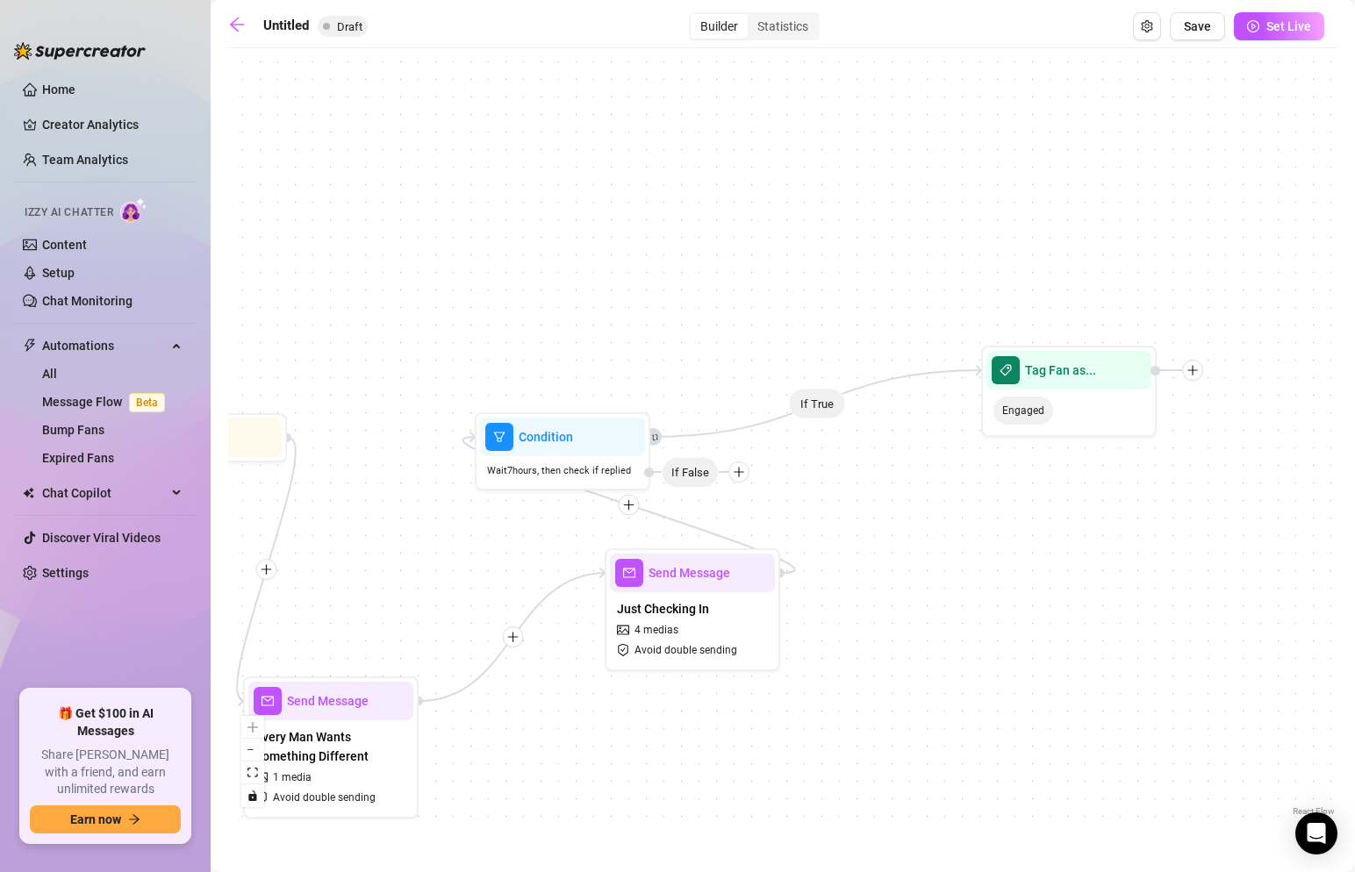
click at [467, 497] on div "If True Send Message Every Man Wants Something Different 1 media Avoid double s…" at bounding box center [782, 439] width 1109 height 764
click at [734, 536] on div at bounding box center [734, 529] width 28 height 28
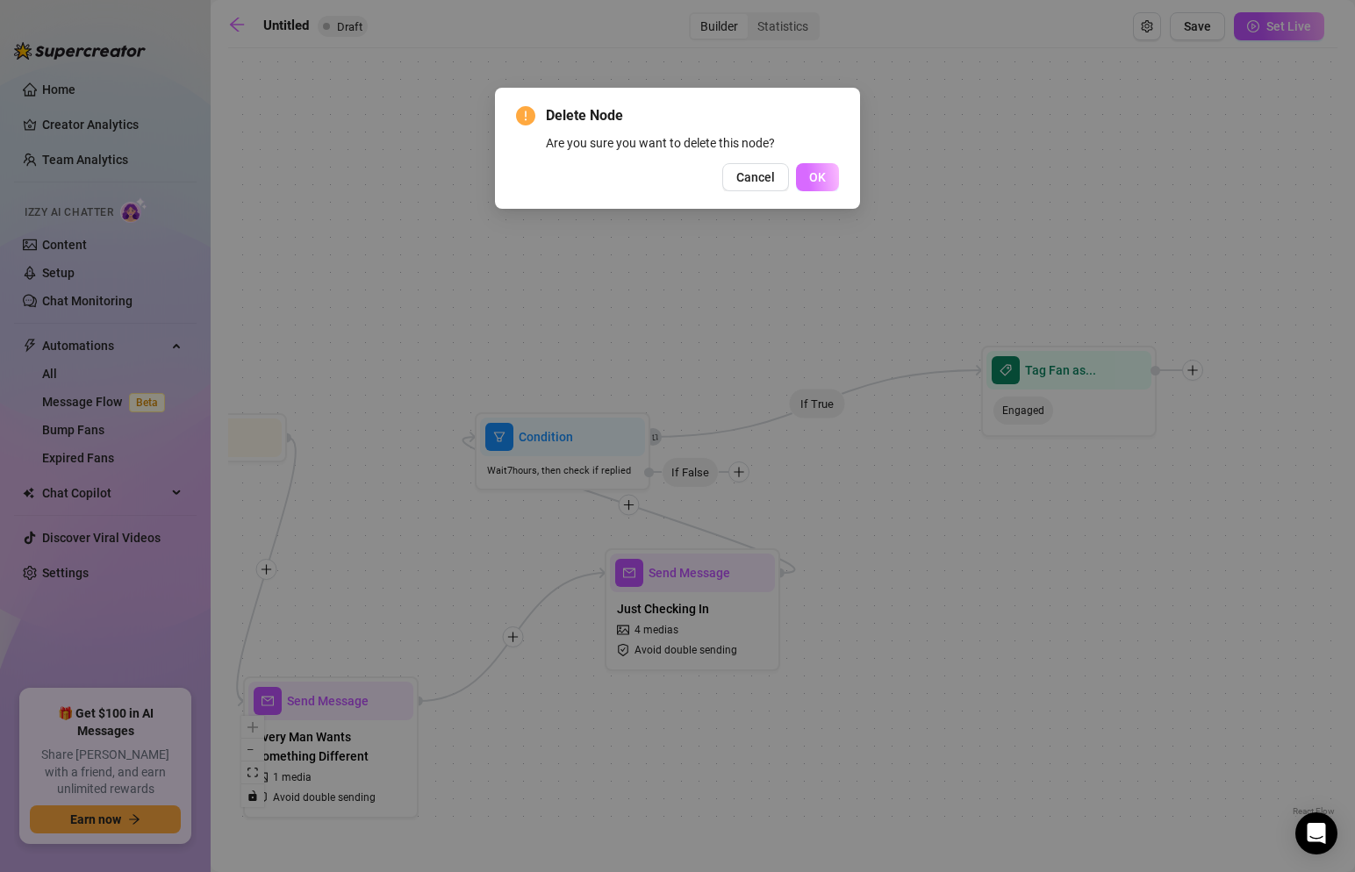
click at [815, 166] on button "OK" at bounding box center [817, 177] width 43 height 28
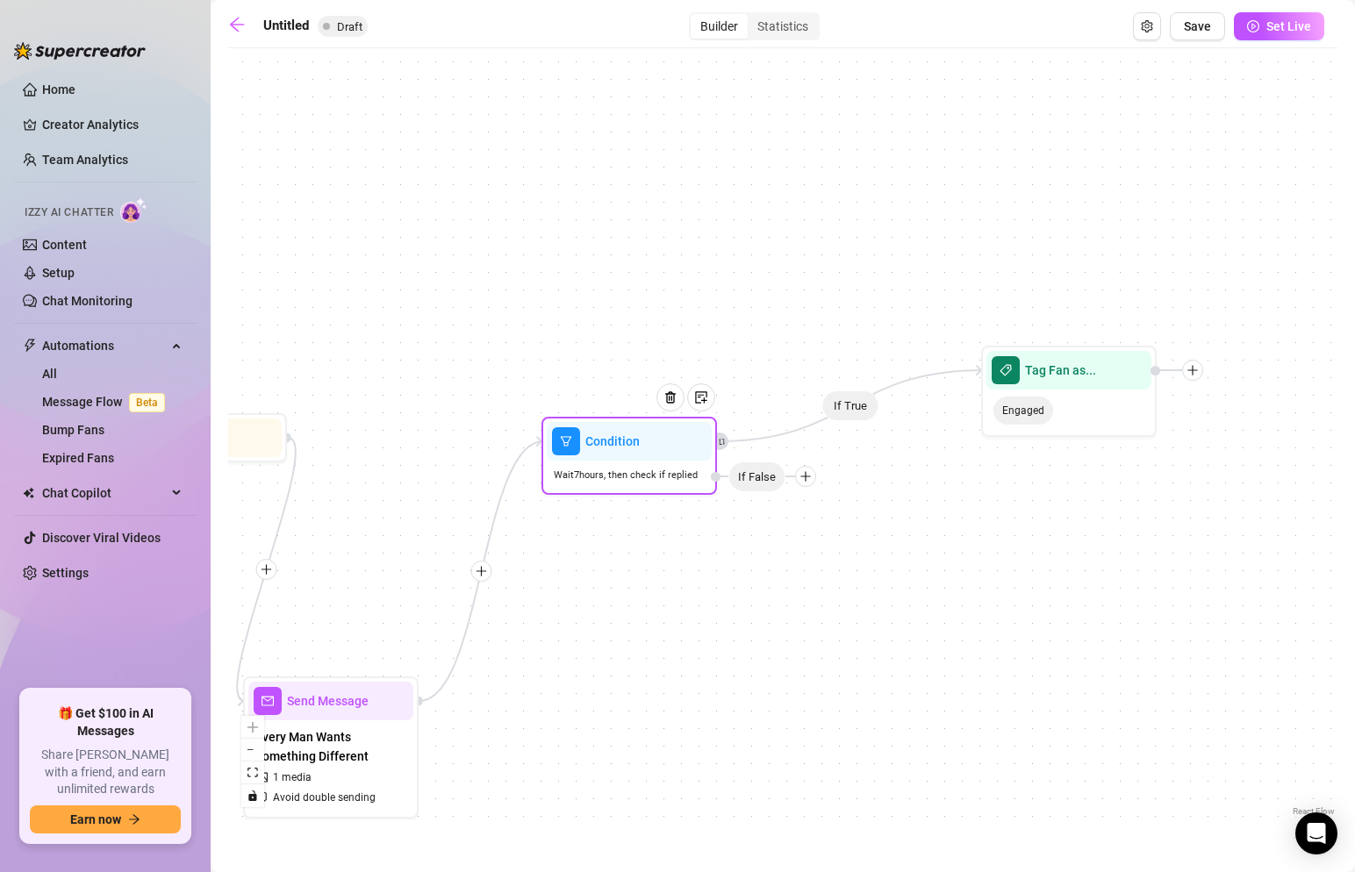
drag, startPoint x: 567, startPoint y: 437, endPoint x: 637, endPoint y: 441, distance: 70.3
click at [637, 441] on span "Condition" at bounding box center [612, 441] width 54 height 19
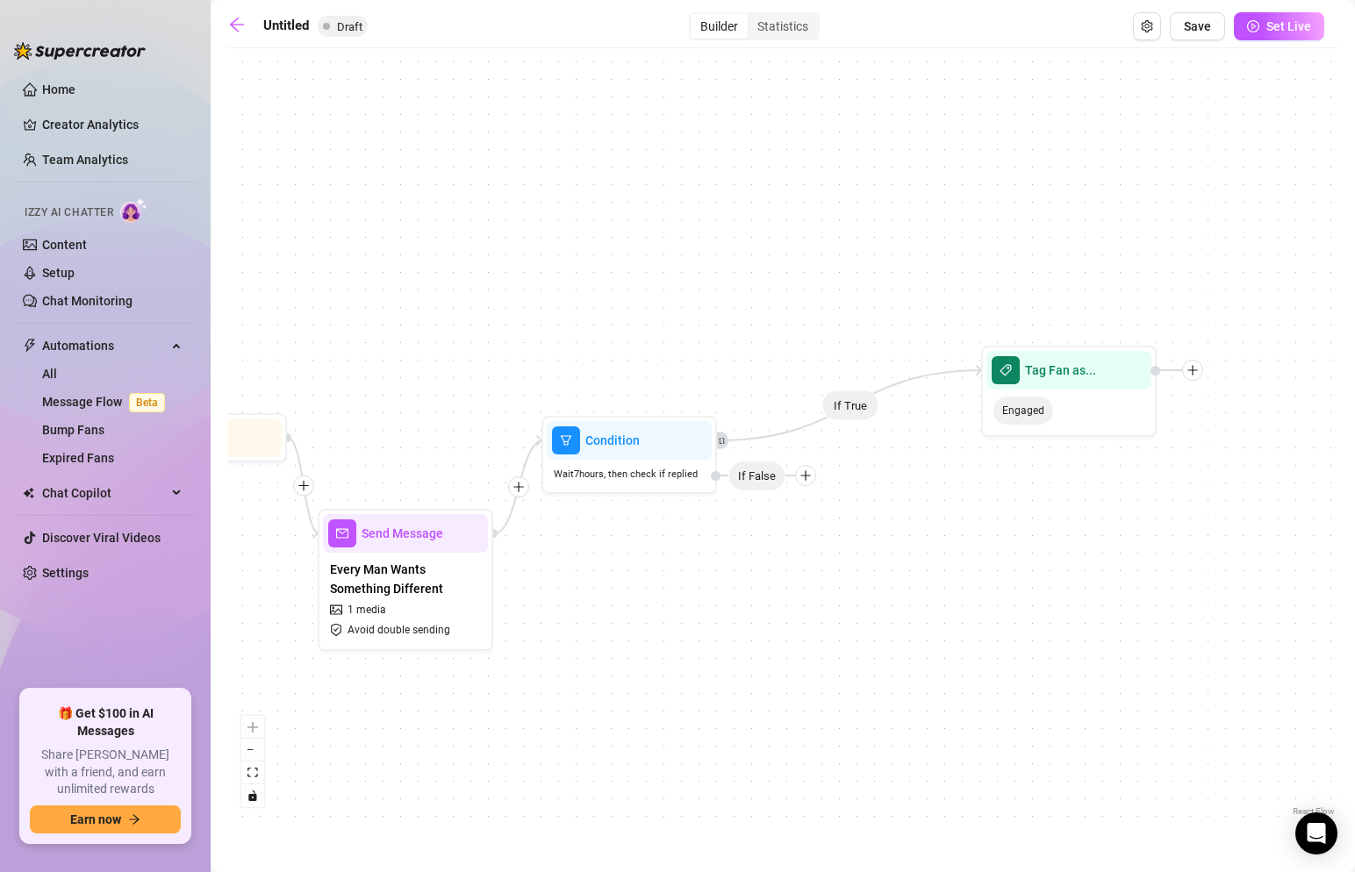
drag, startPoint x: 319, startPoint y: 684, endPoint x: 392, endPoint y: 505, distance: 193.6
click at [392, 505] on div "If True Send Message Every Man Wants Something Different 1 media Avoid double s…" at bounding box center [782, 439] width 1109 height 764
click at [808, 475] on icon "plus" at bounding box center [806, 476] width 12 height 12
click at [801, 449] on div "If True Send Message Every Man Wants Something Different 1 media Avoid double s…" at bounding box center [782, 439] width 1109 height 764
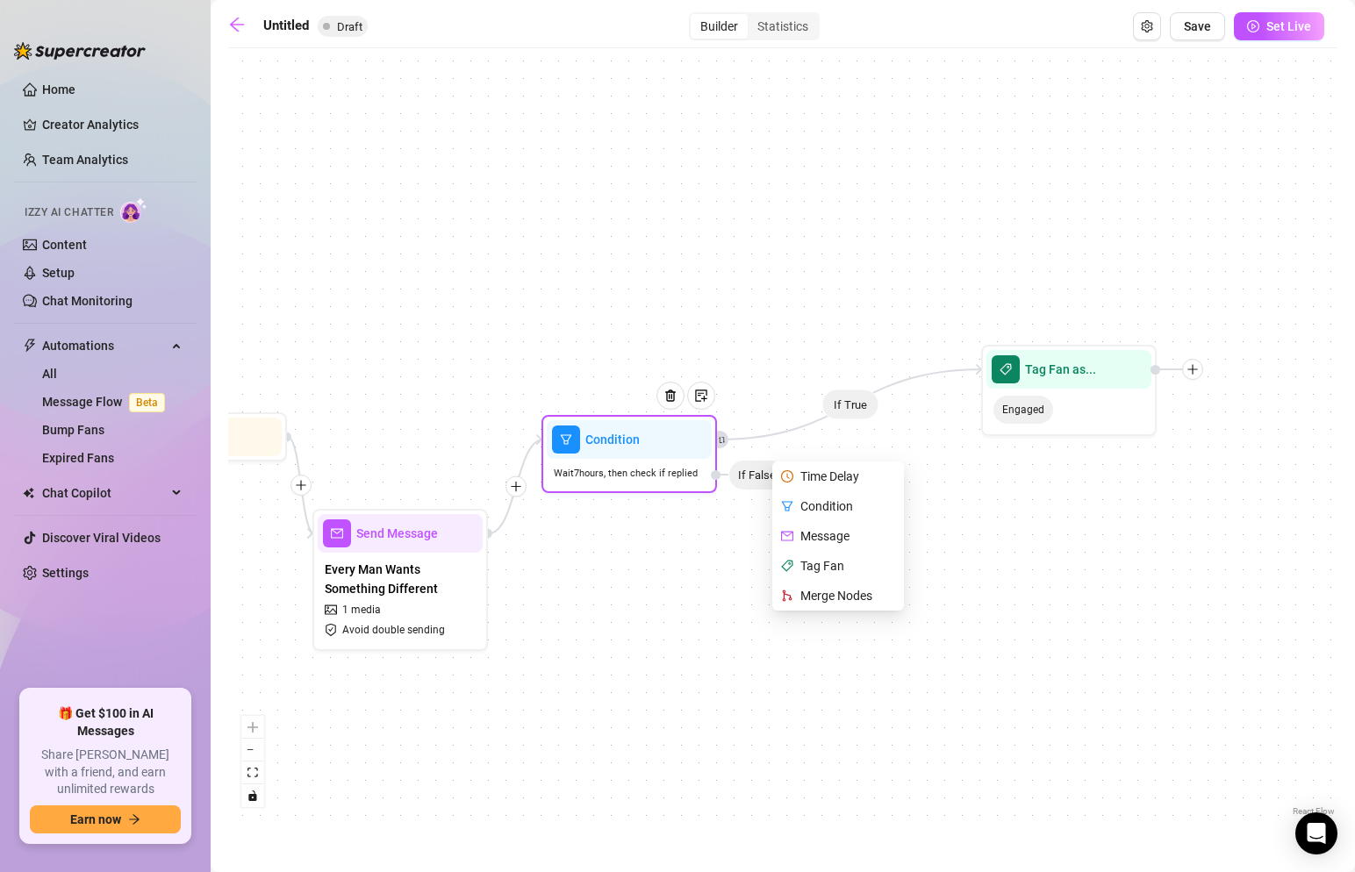
click at [817, 540] on div "Message" at bounding box center [840, 536] width 128 height 30
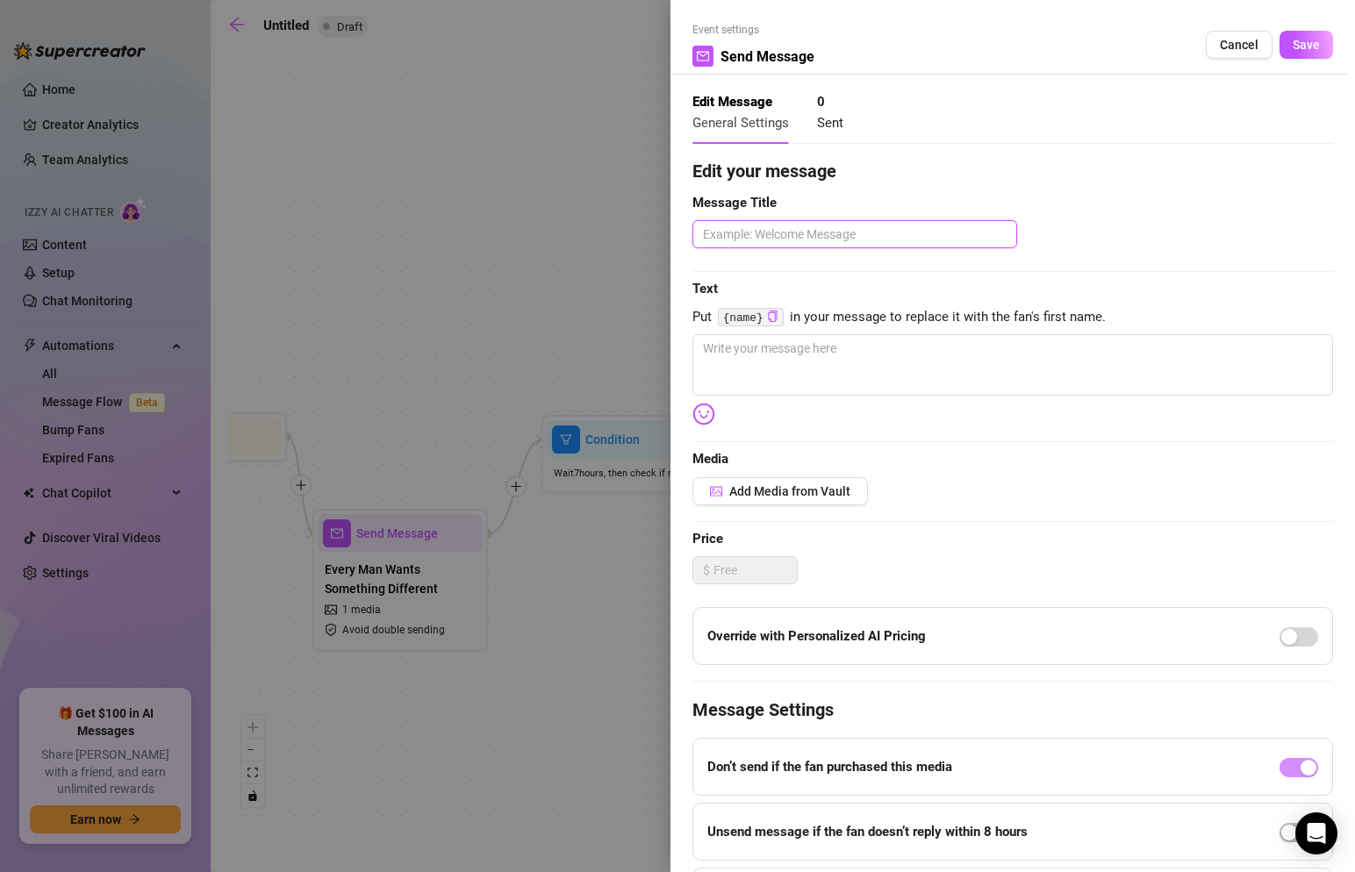
click at [822, 238] on textarea at bounding box center [855, 234] width 325 height 28
click at [933, 381] on textarea at bounding box center [1013, 364] width 641 height 61
paste textarea "Hey—curious what you’ve watched so far. Any favorites? Anything you’re still sa…"
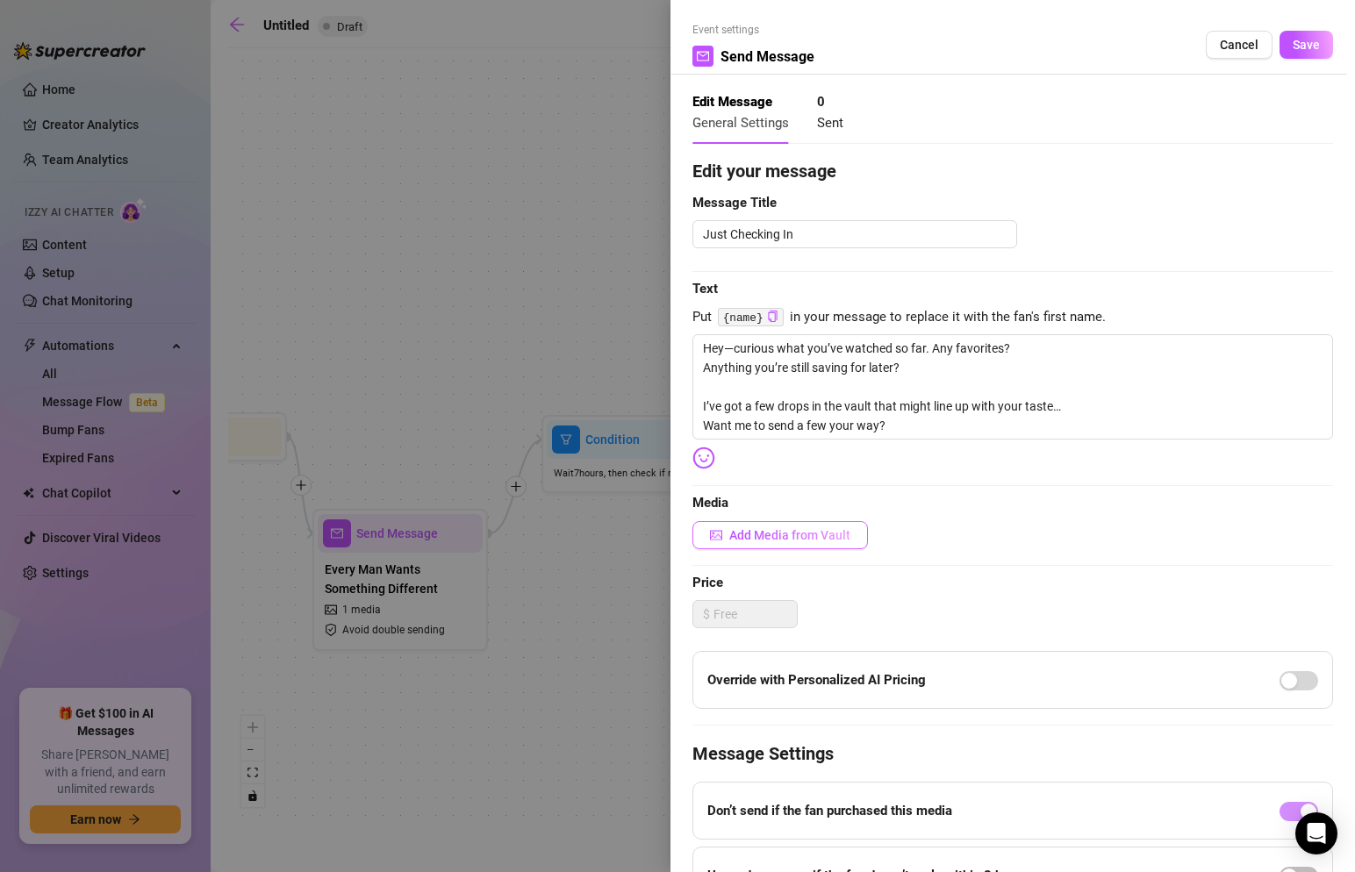
click at [793, 535] on span "Add Media from Vault" at bounding box center [789, 535] width 121 height 14
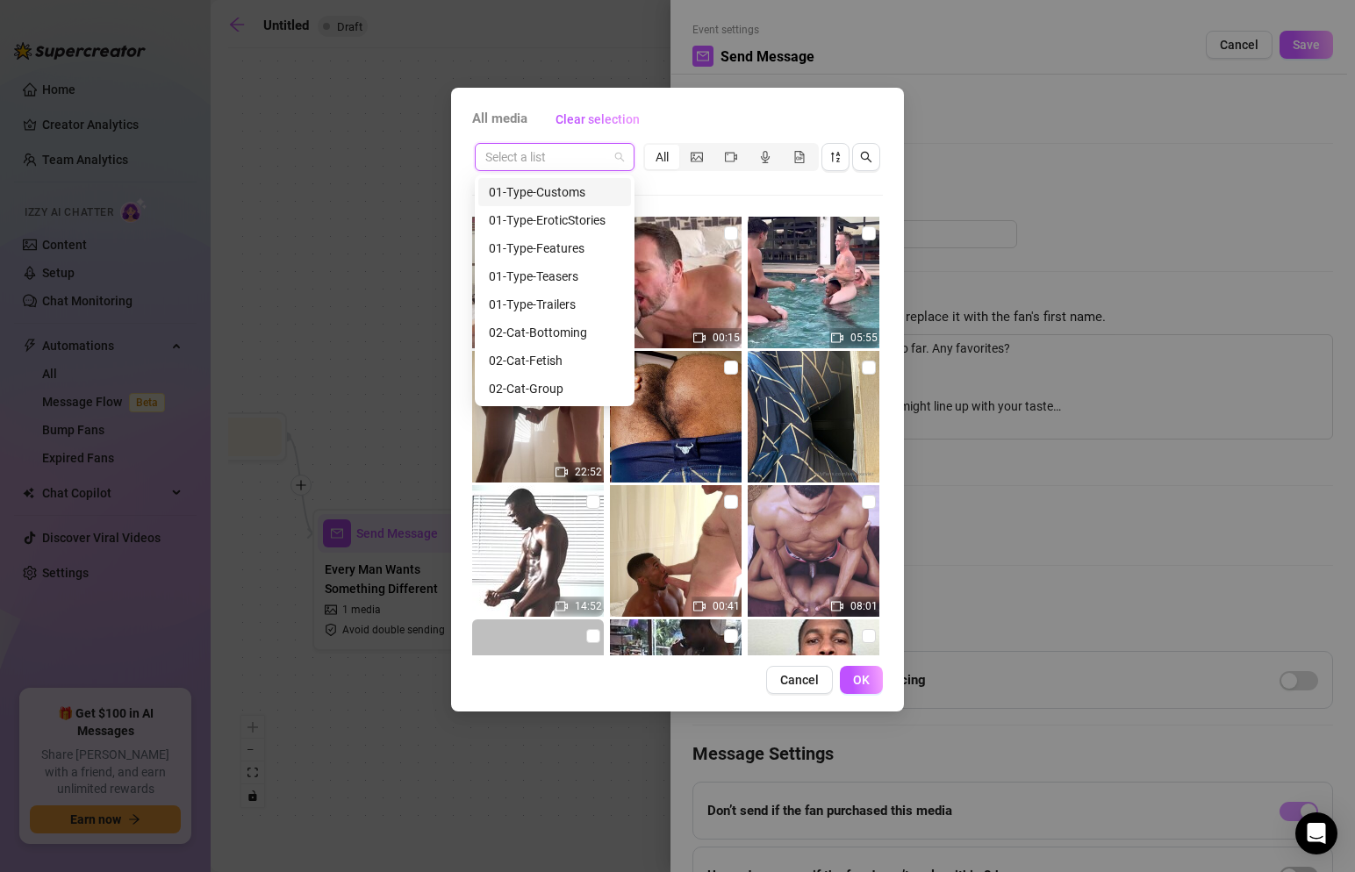
click at [602, 161] on input "search" at bounding box center [546, 157] width 123 height 26
click at [567, 301] on div "01-Type-Trailers" at bounding box center [555, 304] width 132 height 19
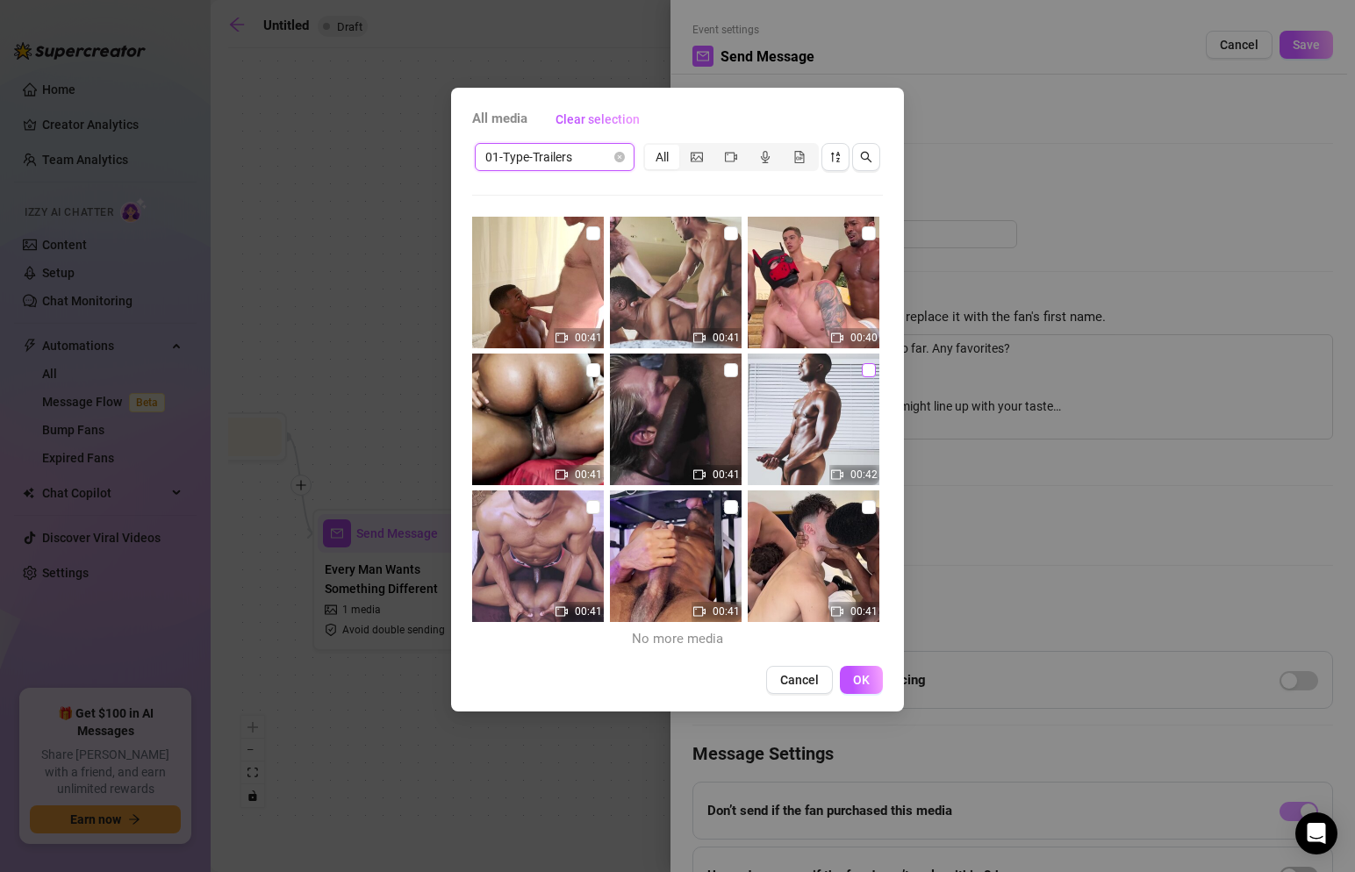
click at [868, 365] on input "checkbox" at bounding box center [869, 370] width 14 height 14
click at [731, 370] on input "checkbox" at bounding box center [731, 370] width 14 height 14
click at [590, 231] on input "checkbox" at bounding box center [593, 233] width 14 height 14
click at [866, 503] on input "checkbox" at bounding box center [869, 507] width 14 height 14
click at [853, 671] on button "OK" at bounding box center [861, 680] width 43 height 28
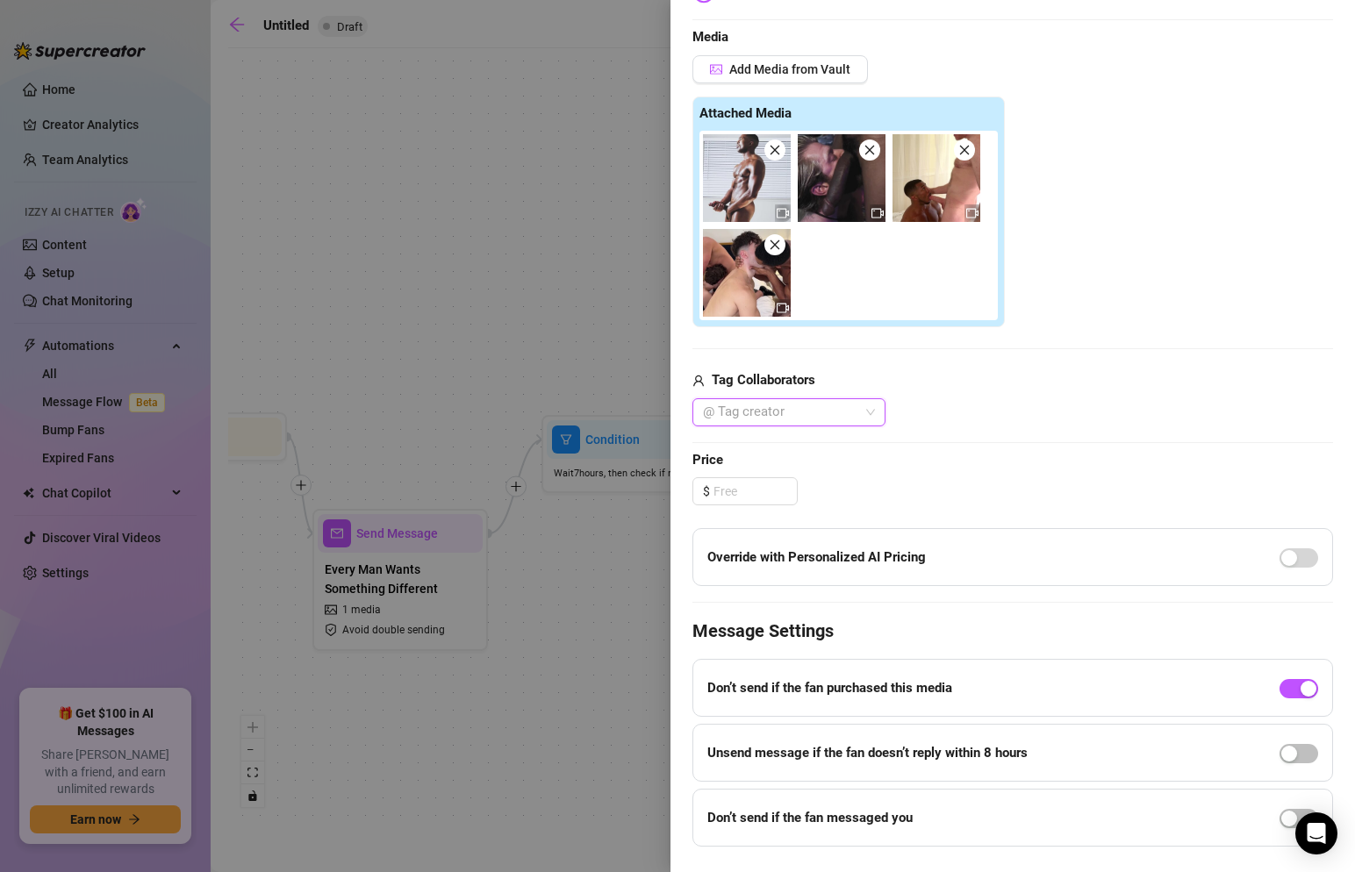
scroll to position [478, 0]
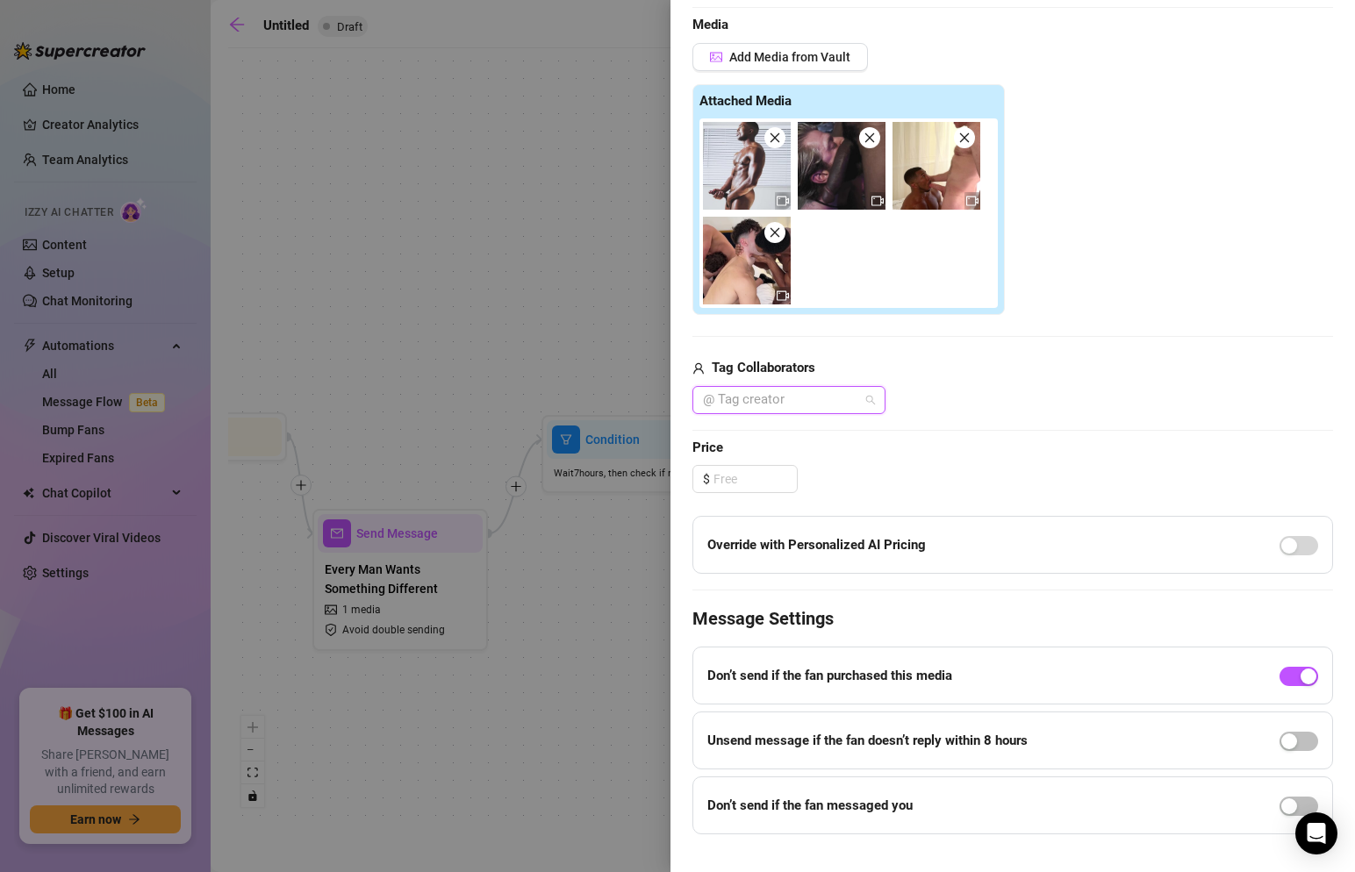
click at [806, 406] on div at bounding box center [780, 400] width 168 height 25
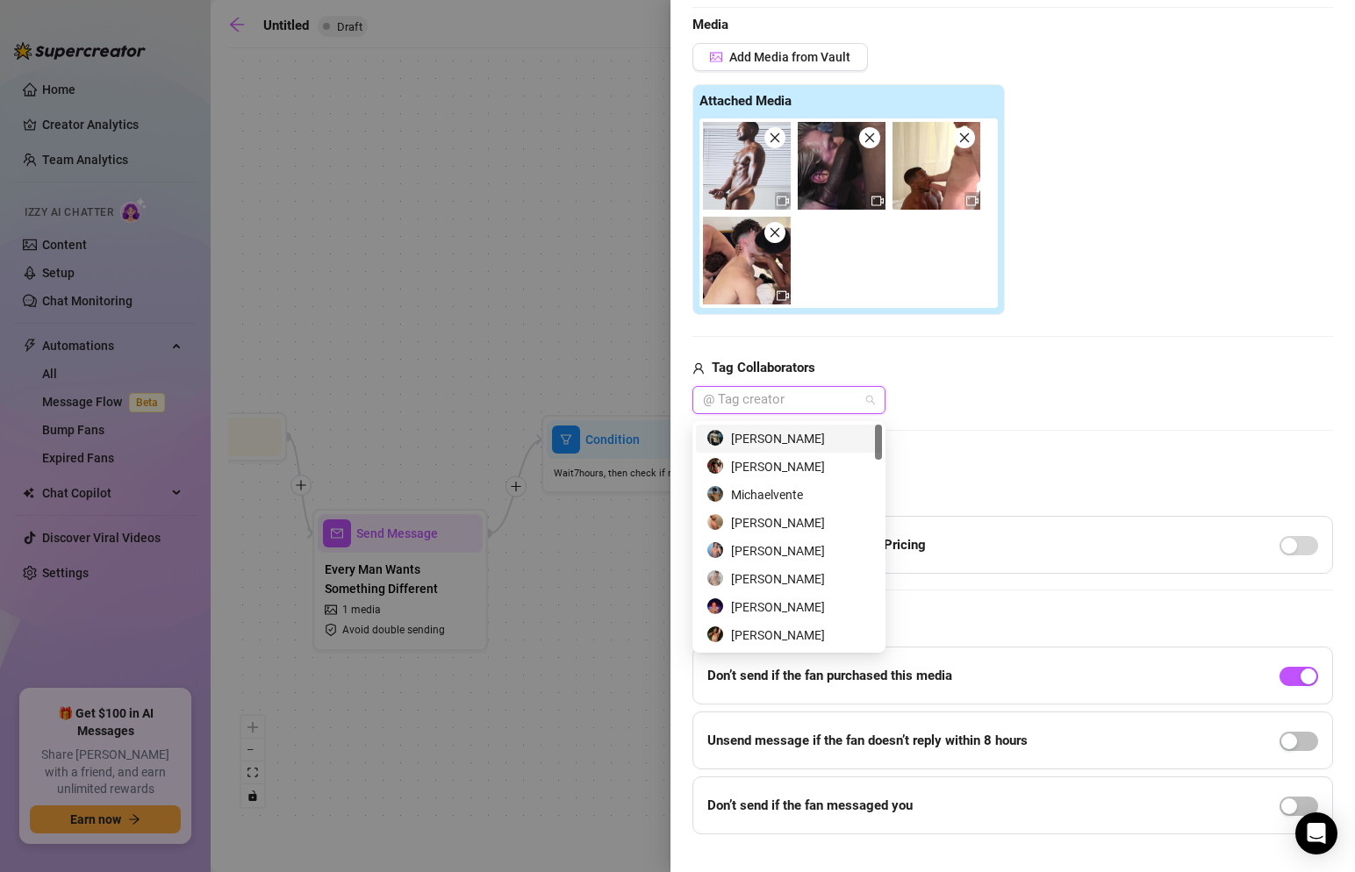
click at [793, 440] on div "[PERSON_NAME]" at bounding box center [789, 438] width 165 height 19
click at [786, 468] on div "[PERSON_NAME]" at bounding box center [789, 466] width 165 height 19
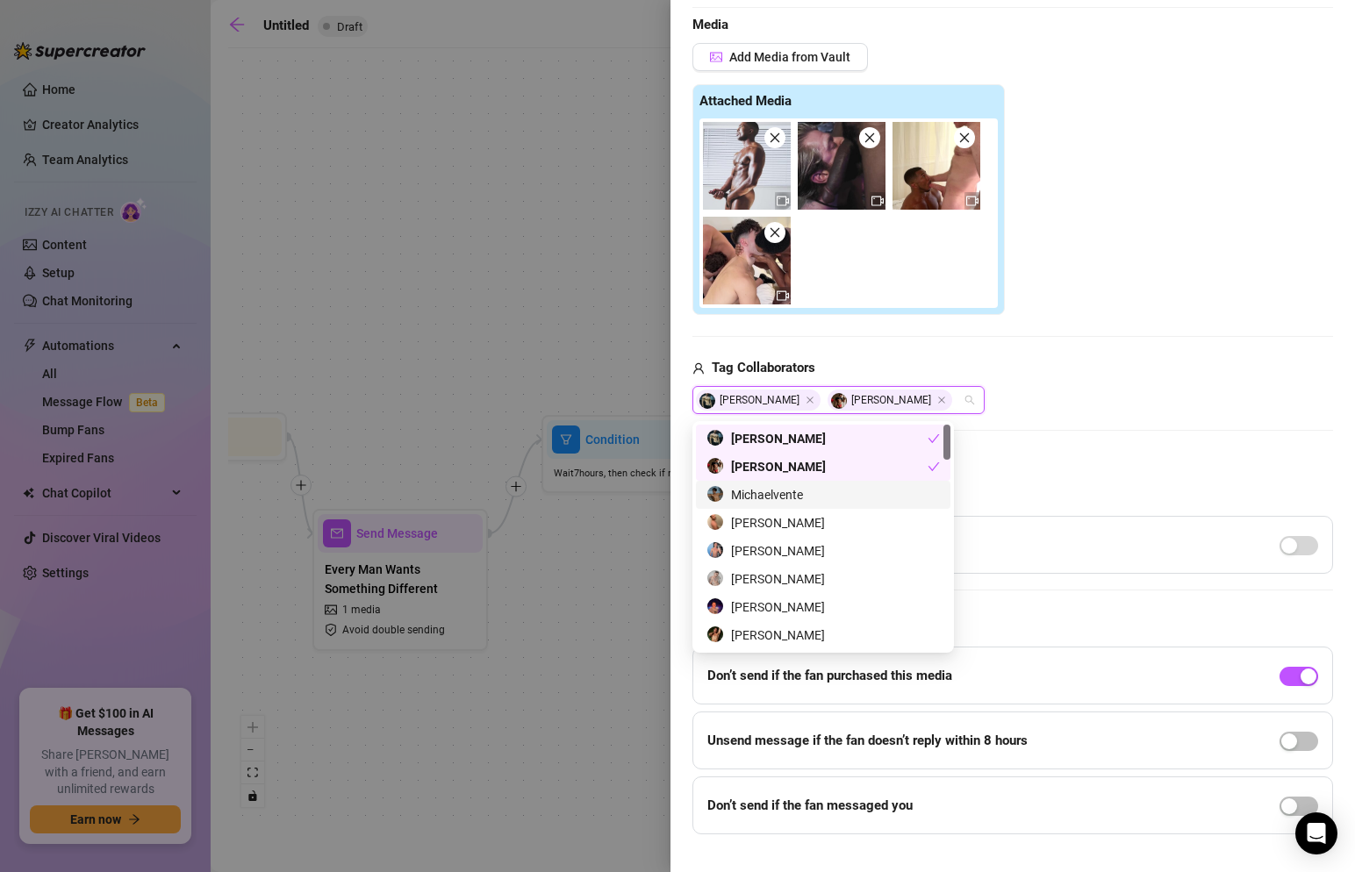
click at [782, 496] on div "Michaelvente" at bounding box center [823, 494] width 233 height 19
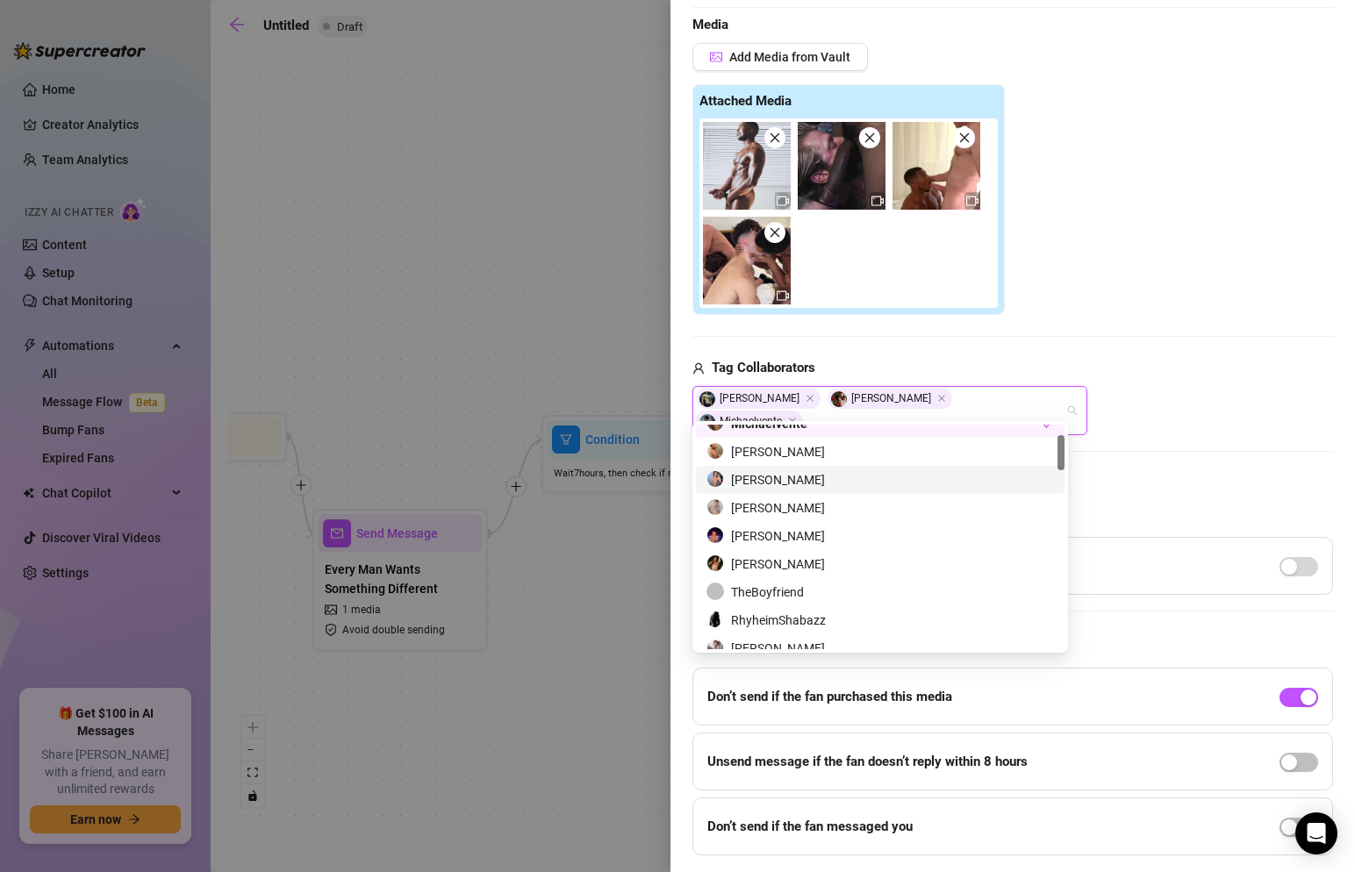
scroll to position [75, 0]
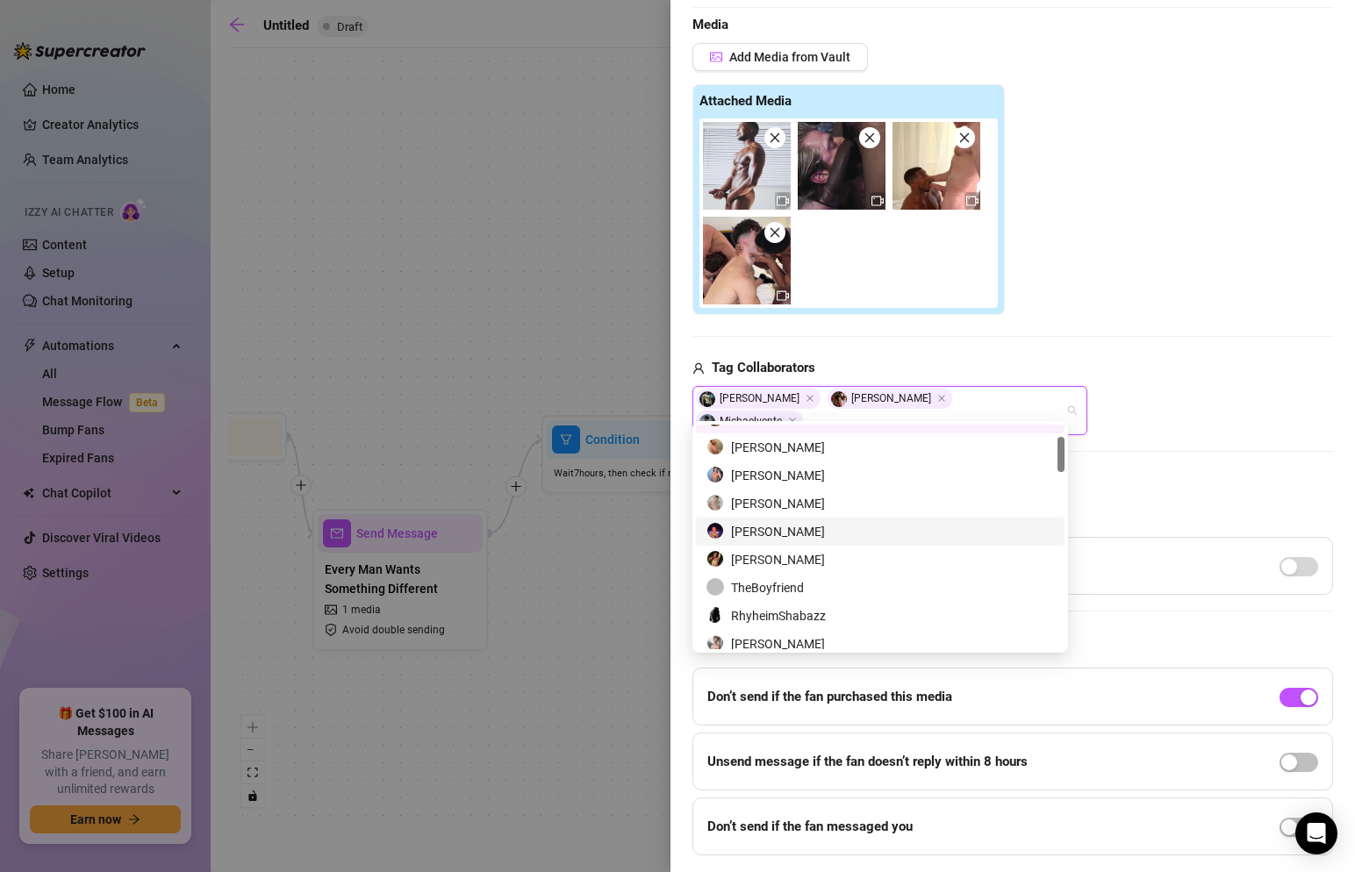
click at [786, 528] on div "[PERSON_NAME]" at bounding box center [881, 531] width 348 height 19
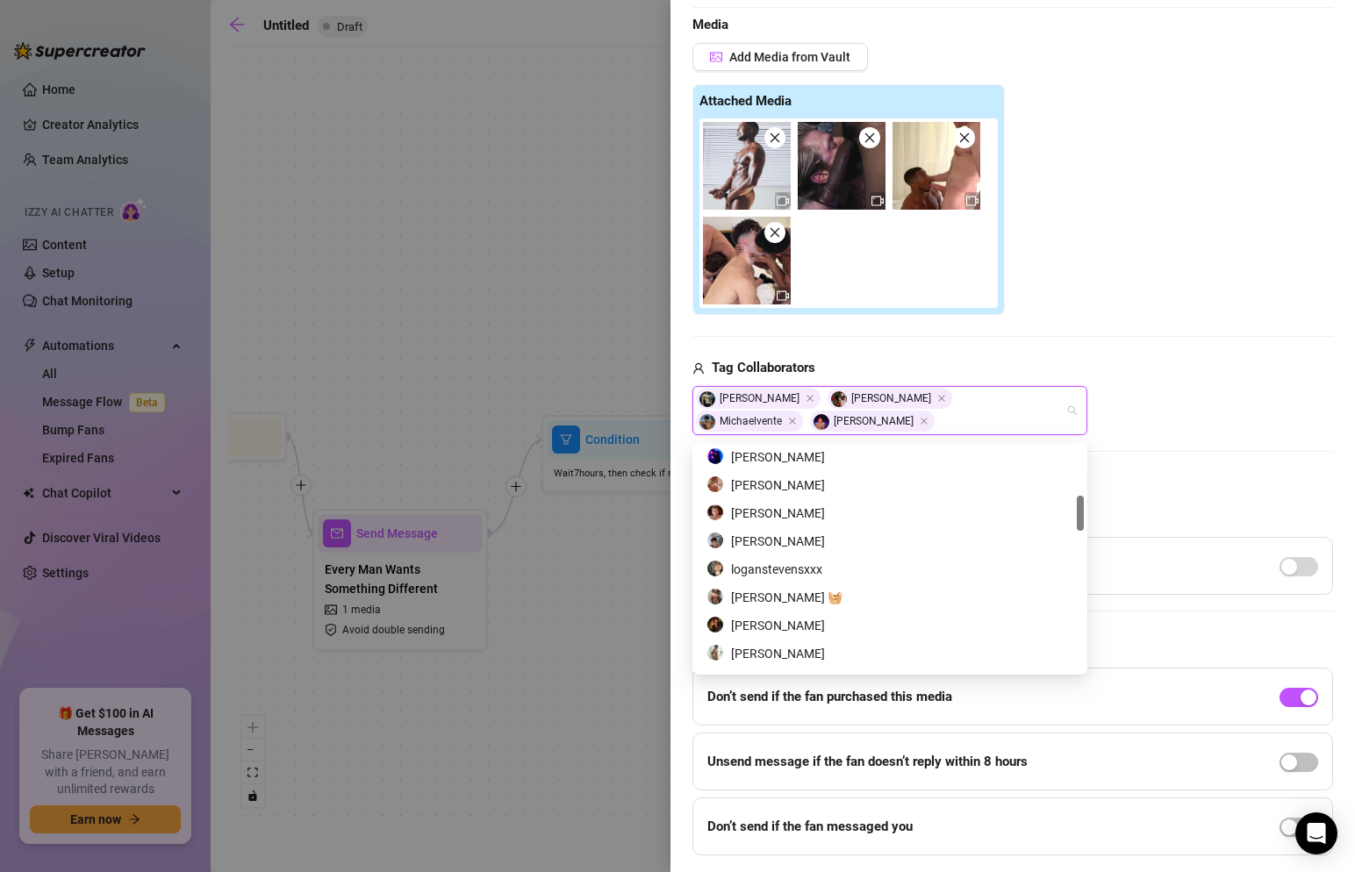
scroll to position [316, 0]
click at [779, 573] on div "loganstevensxxx" at bounding box center [890, 566] width 367 height 19
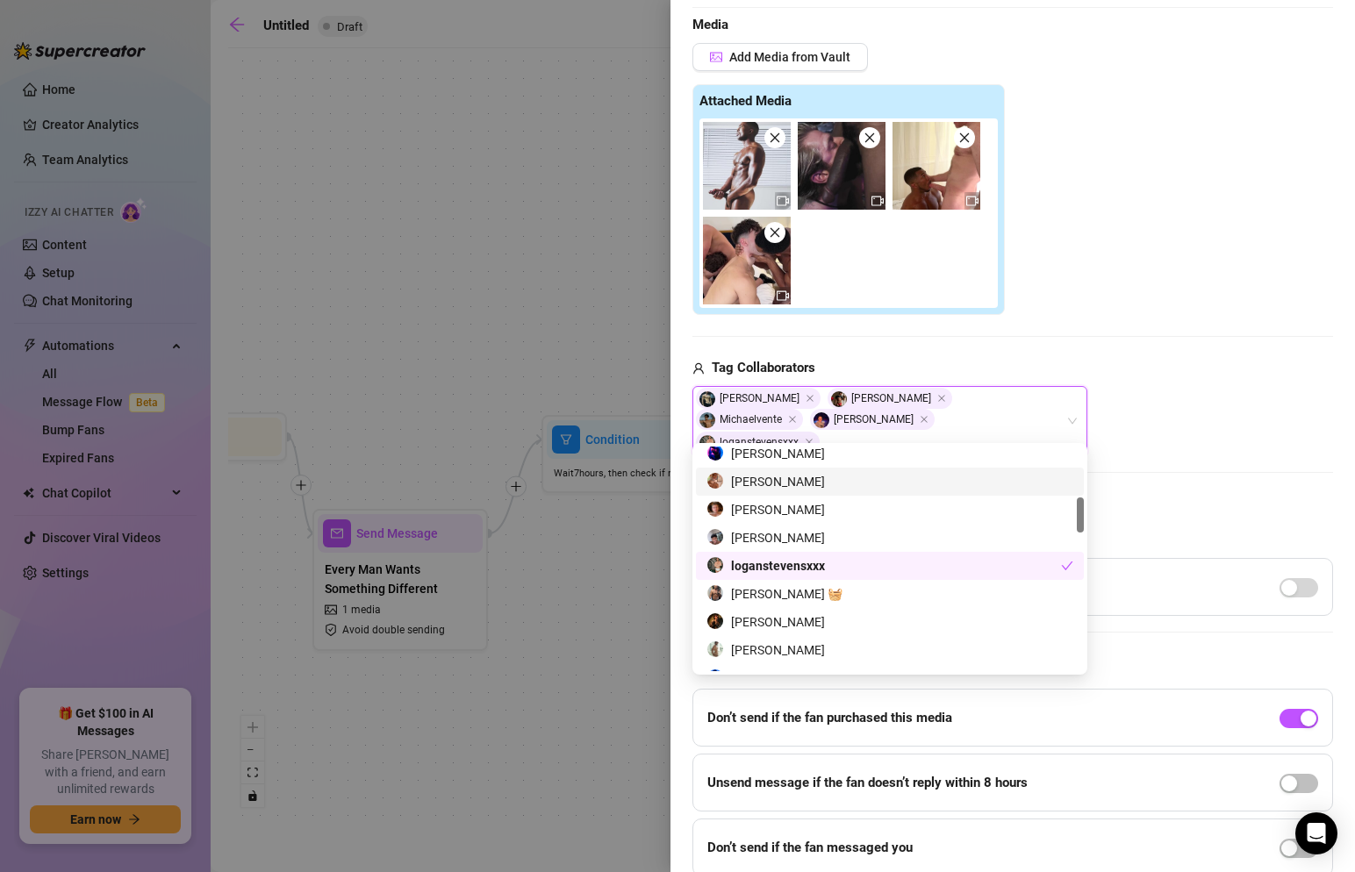
click at [1154, 372] on div "Tag Collaborators" at bounding box center [1013, 368] width 641 height 21
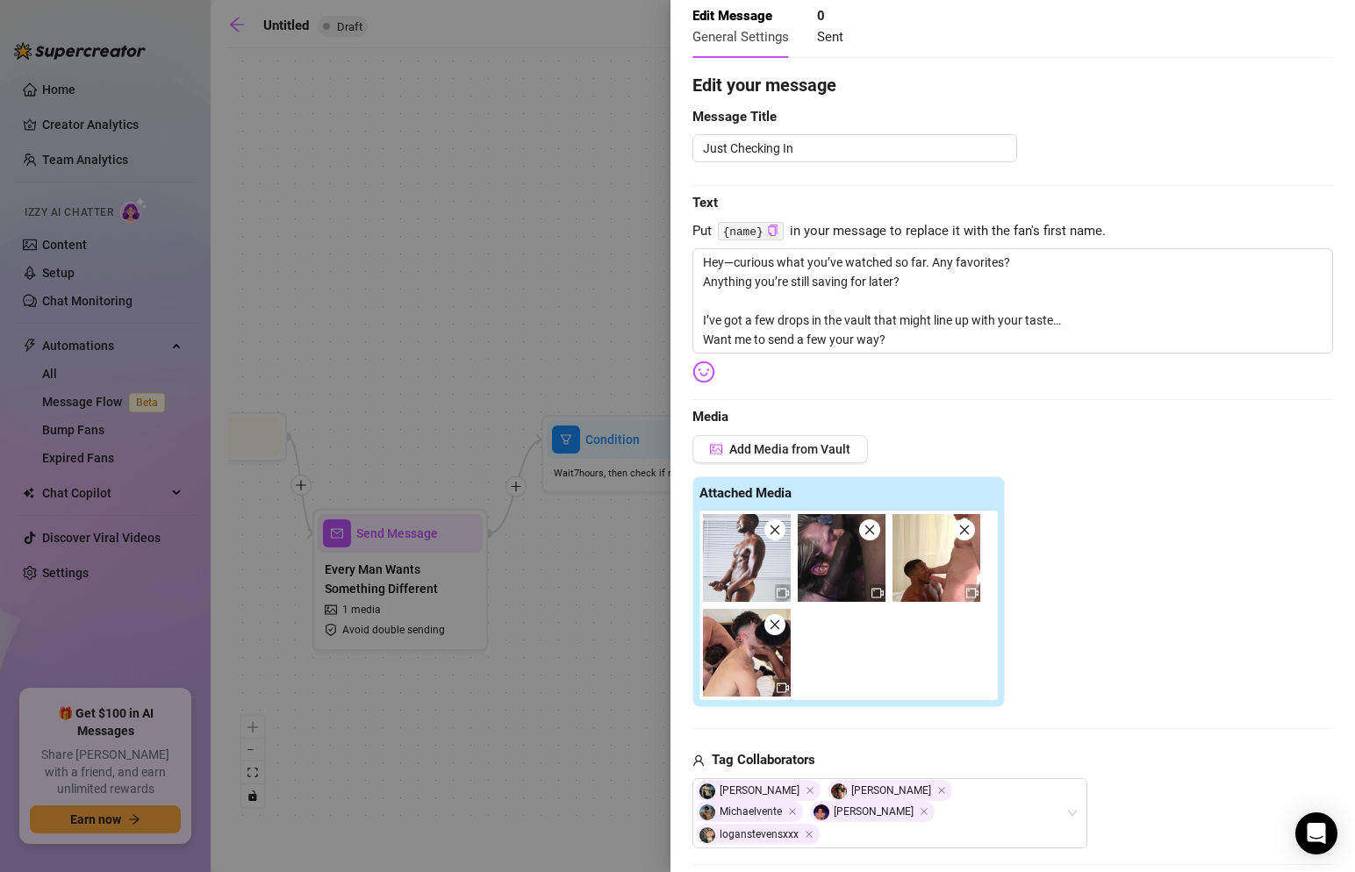
scroll to position [0, 0]
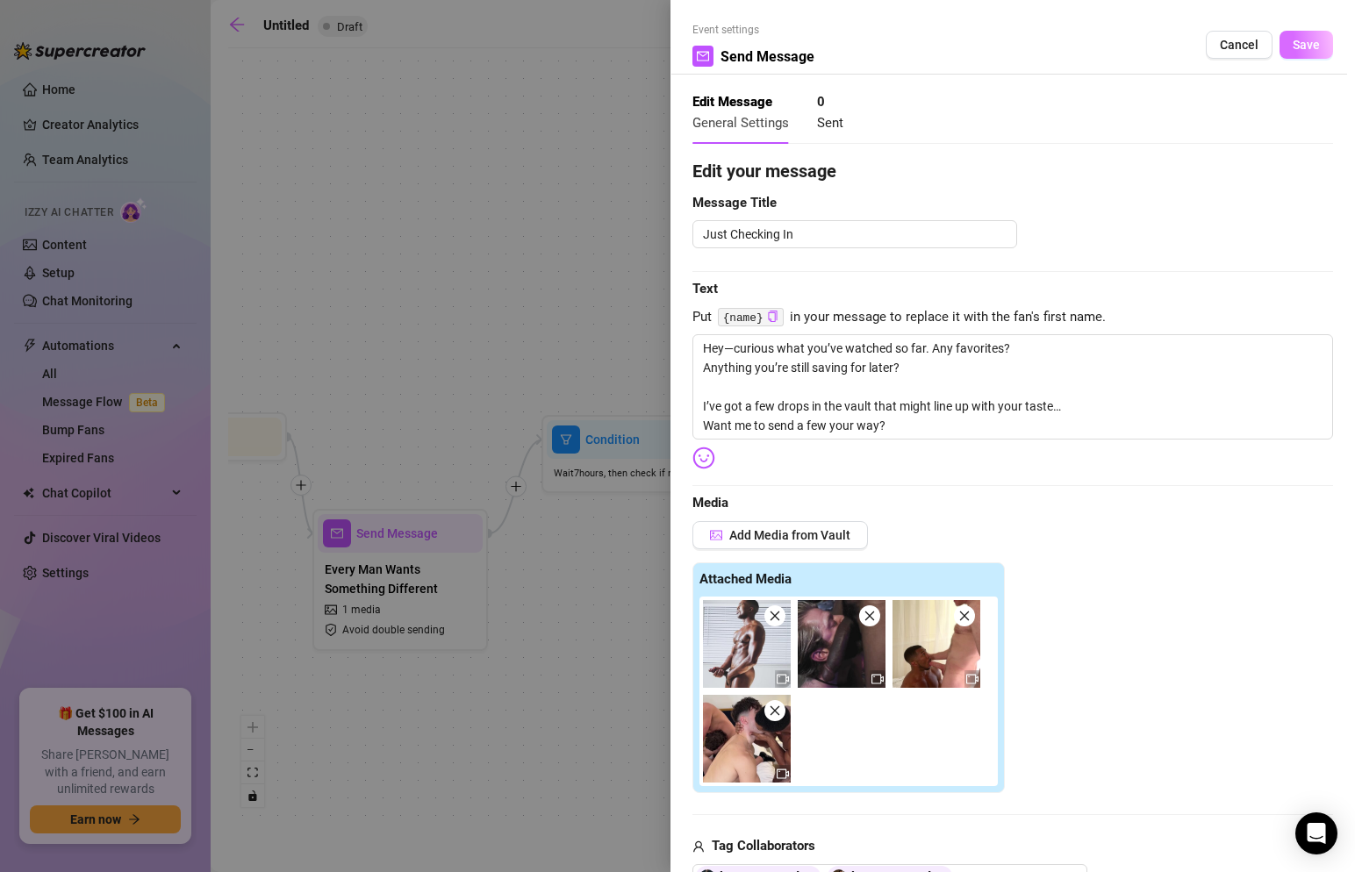
click at [1306, 40] on span "Save" at bounding box center [1306, 45] width 27 height 14
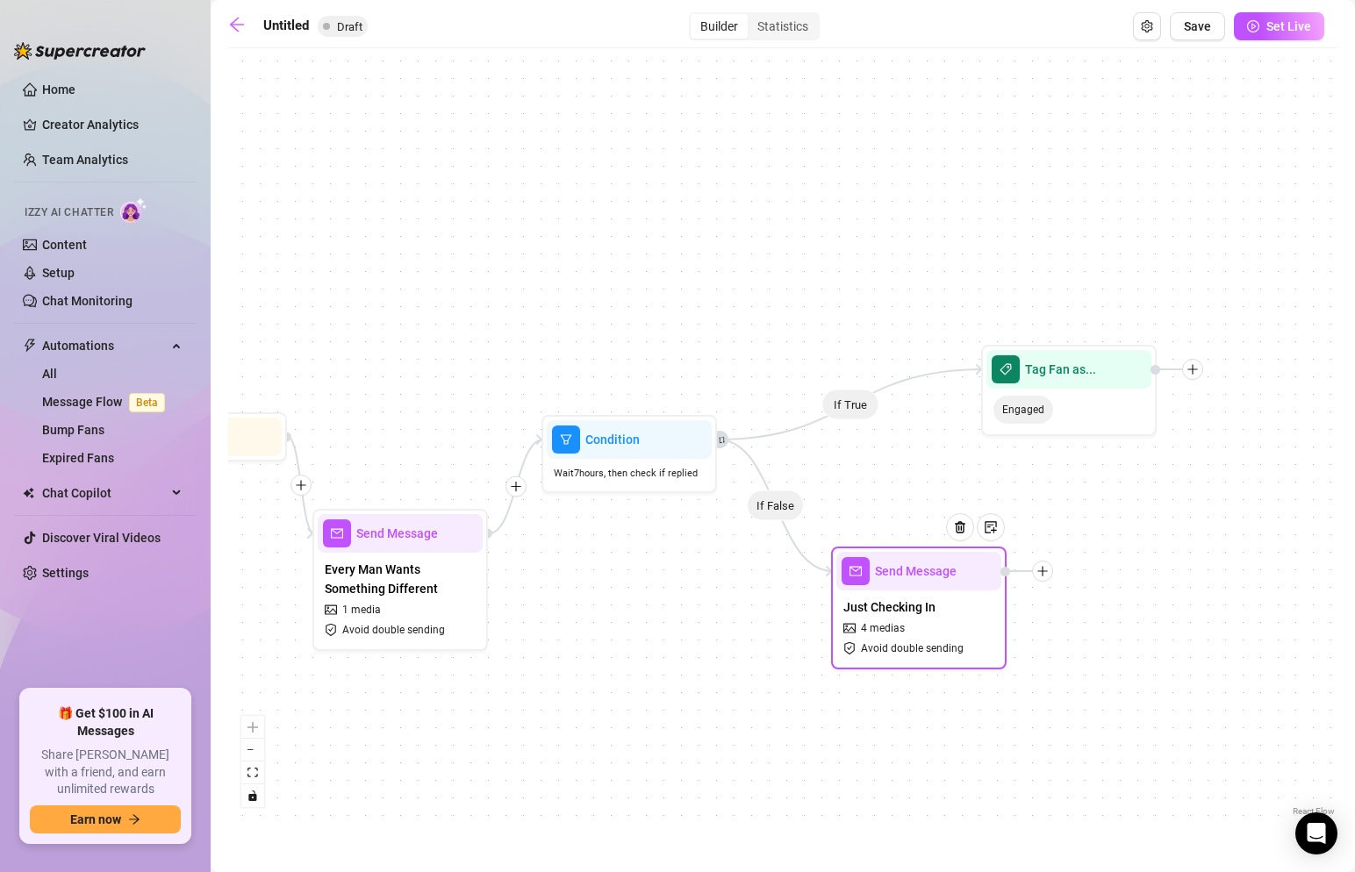
click at [1047, 573] on icon "plus" at bounding box center [1043, 571] width 12 height 12
click at [1106, 667] on div "Tag Fan" at bounding box center [1130, 663] width 128 height 30
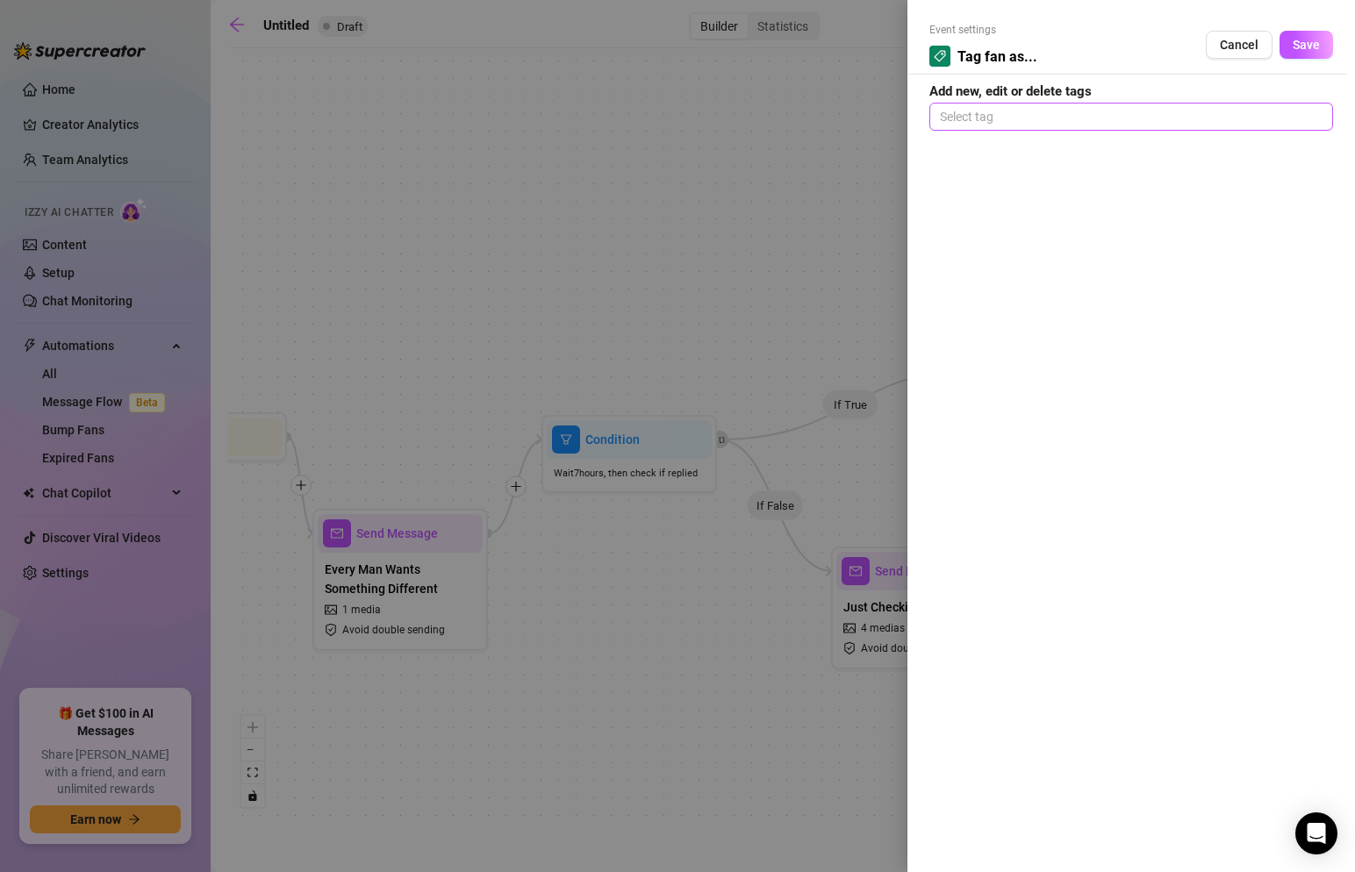
click at [1066, 112] on div at bounding box center [1131, 116] width 397 height 25
click at [998, 148] on div "Engaged" at bounding box center [1132, 151] width 376 height 19
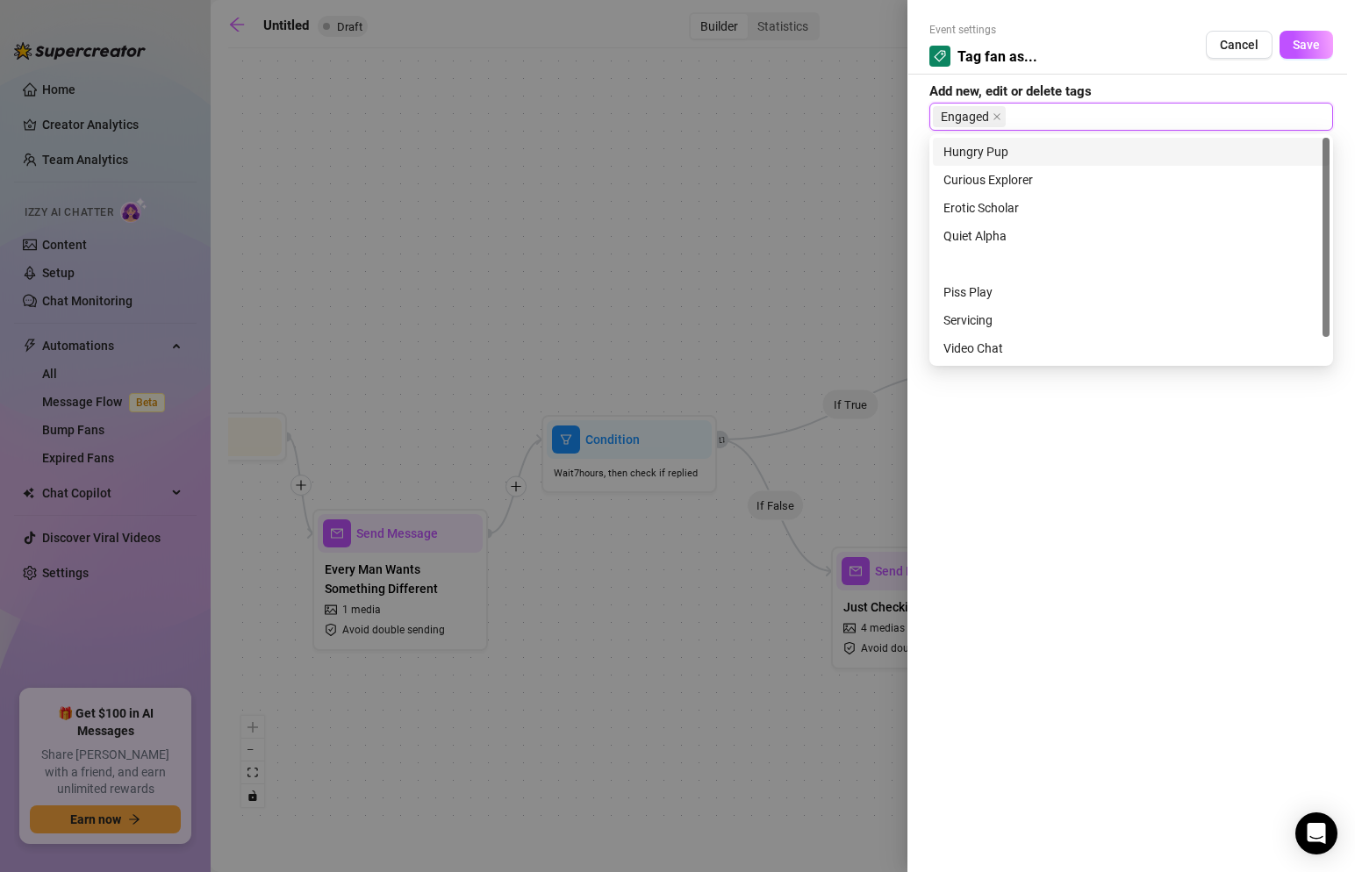
click at [831, 183] on div at bounding box center [677, 436] width 1355 height 872
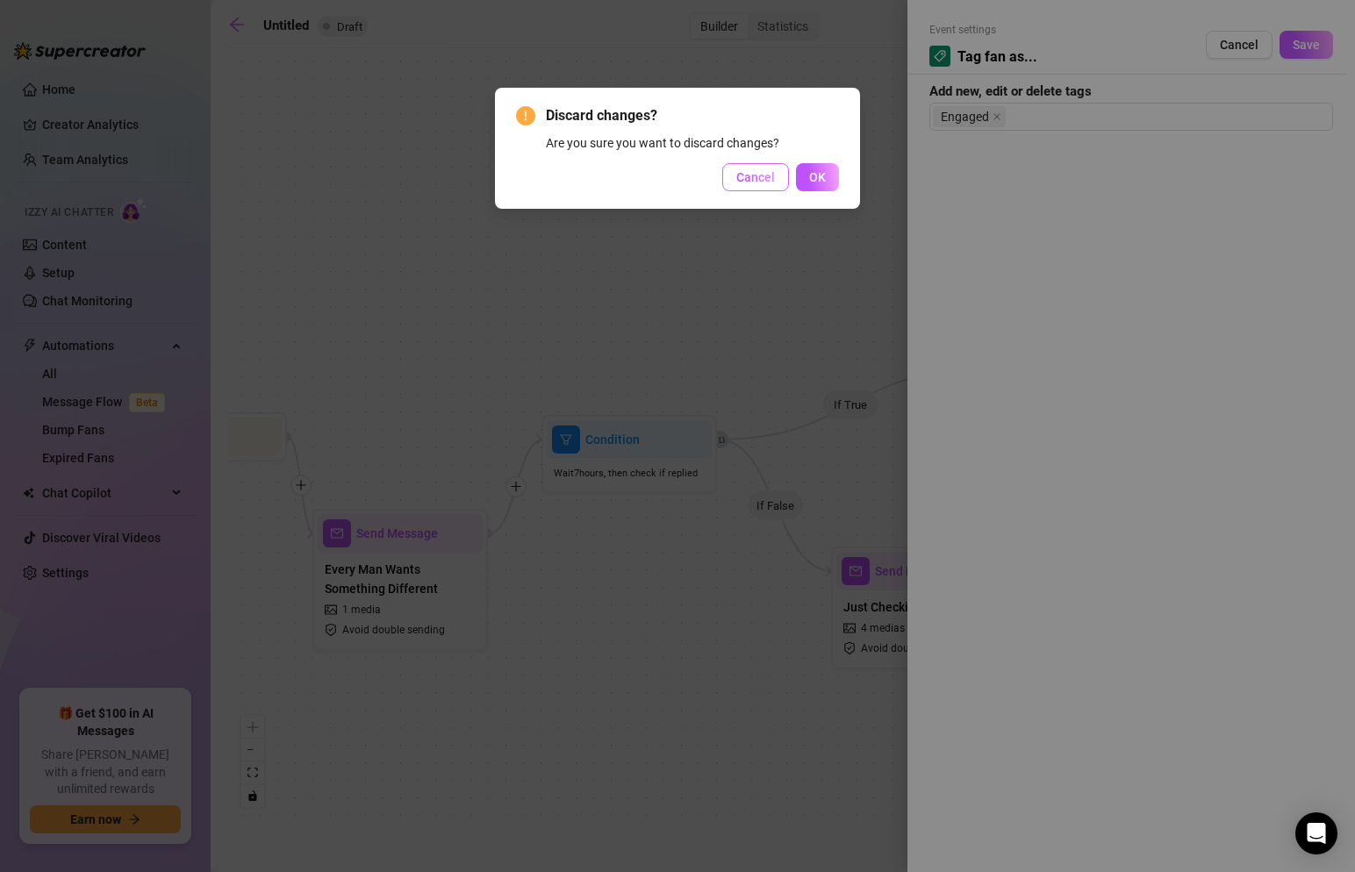
click at [755, 184] on span "Cancel" at bounding box center [755, 177] width 39 height 14
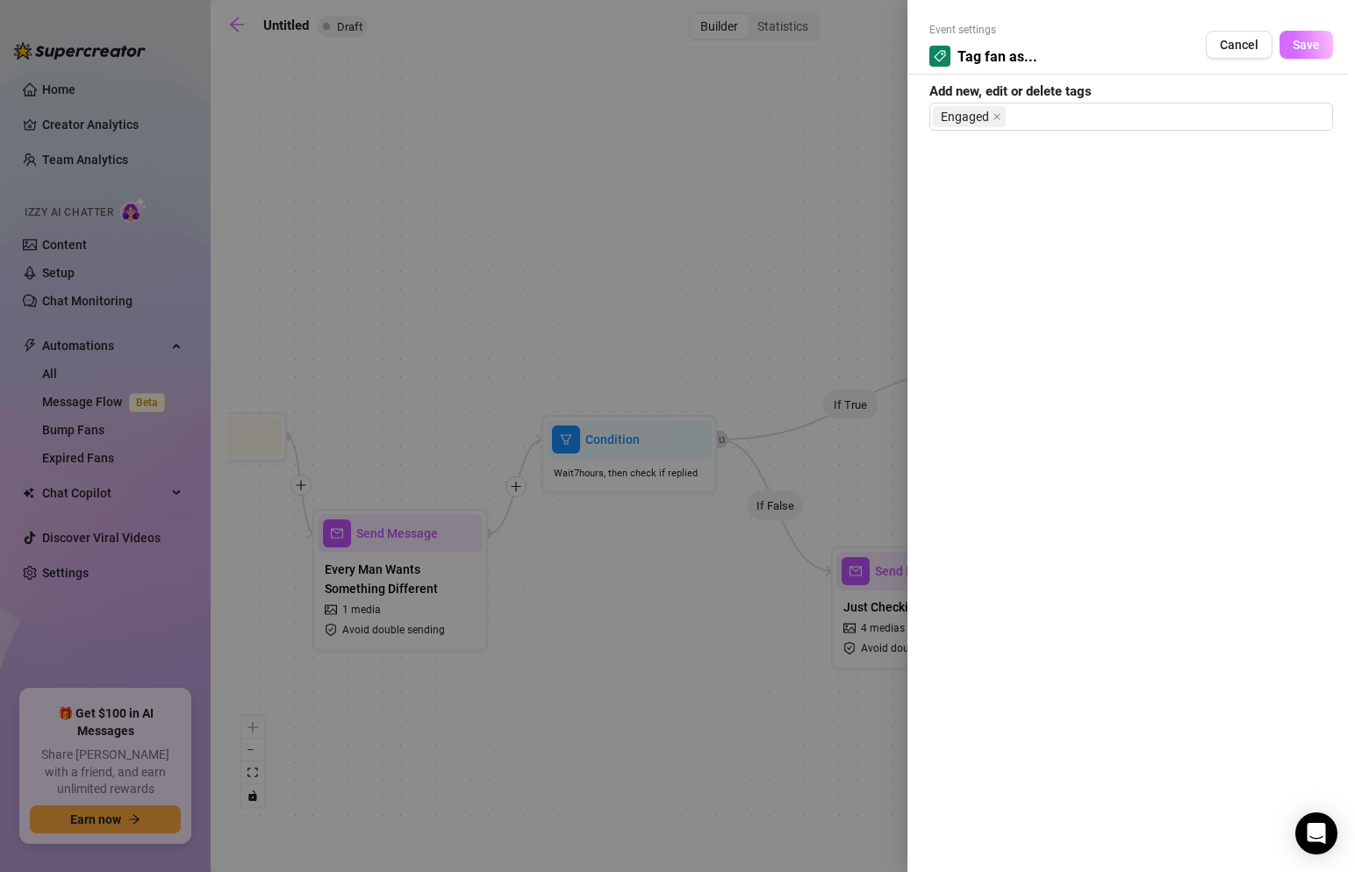
click at [1305, 47] on span "Save" at bounding box center [1306, 45] width 27 height 14
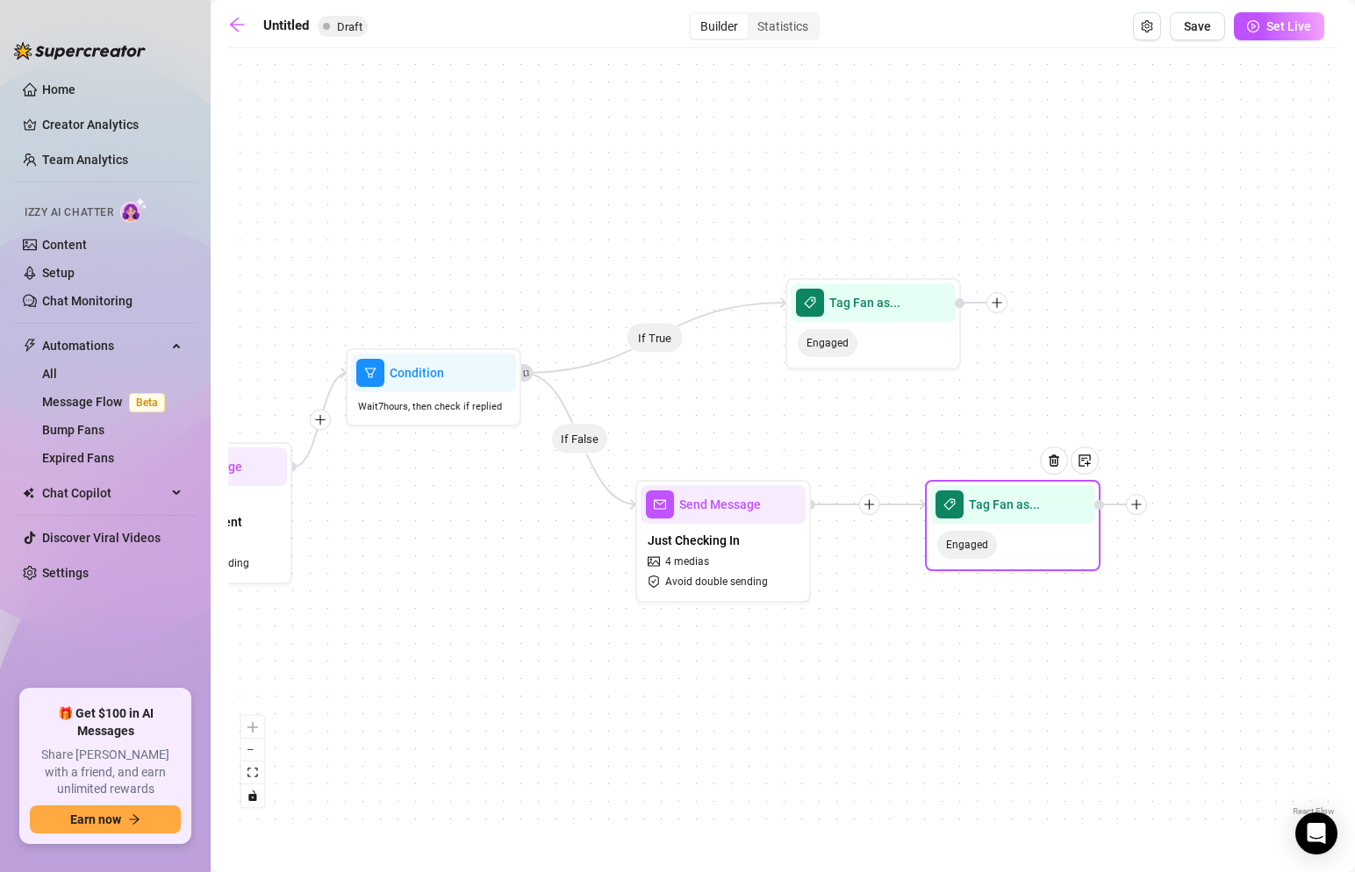
drag, startPoint x: 979, startPoint y: 275, endPoint x: 801, endPoint y: 197, distance: 194.6
click at [801, 198] on div "If True If False Tag Fan as... Engaged Send Message Just Checking In 4 medias A…" at bounding box center [782, 439] width 1109 height 764
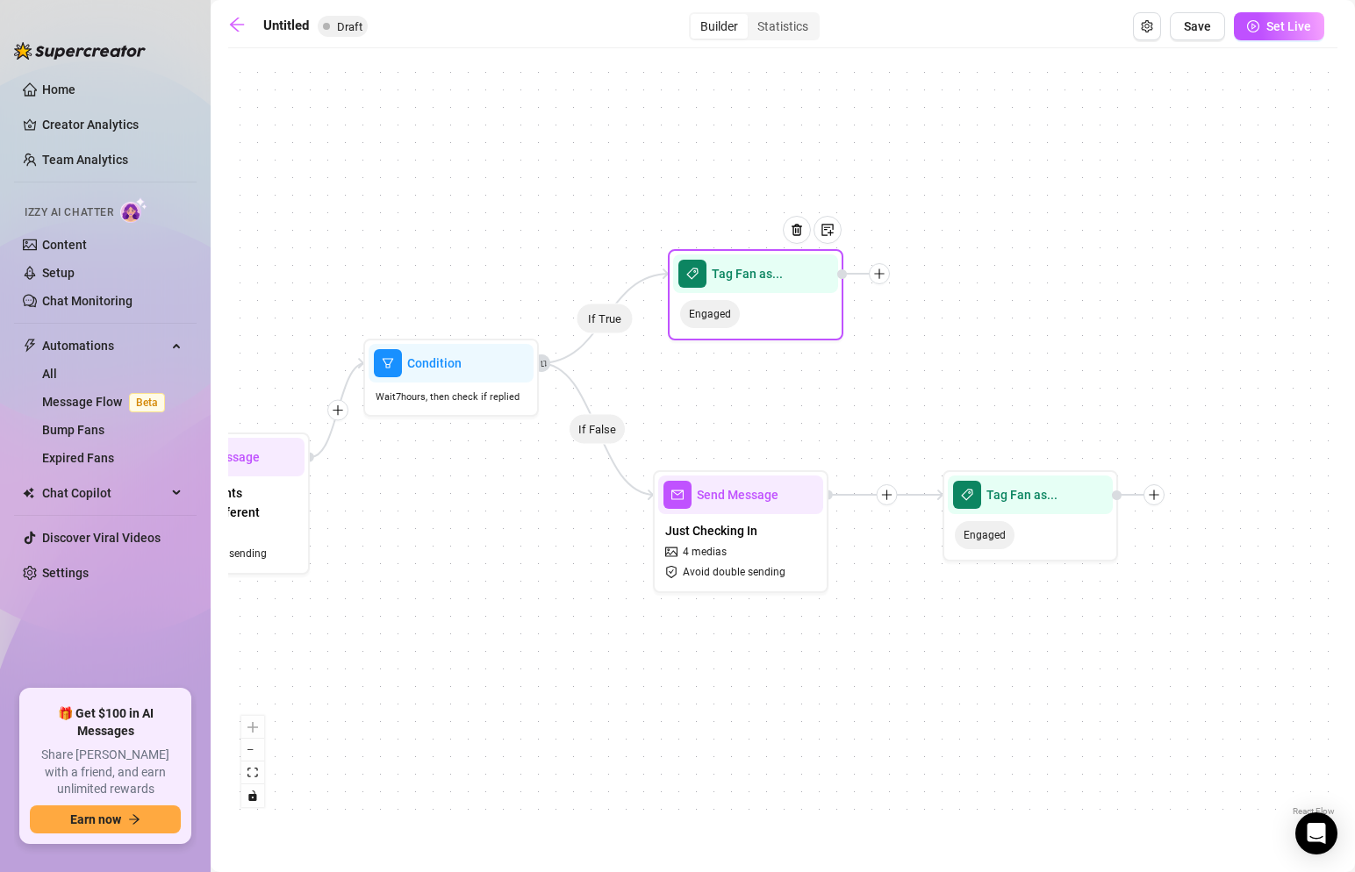
drag, startPoint x: 891, startPoint y: 288, endPoint x: 754, endPoint y: 269, distance: 138.3
click at [754, 269] on span "Tag Fan as..." at bounding box center [747, 273] width 71 height 19
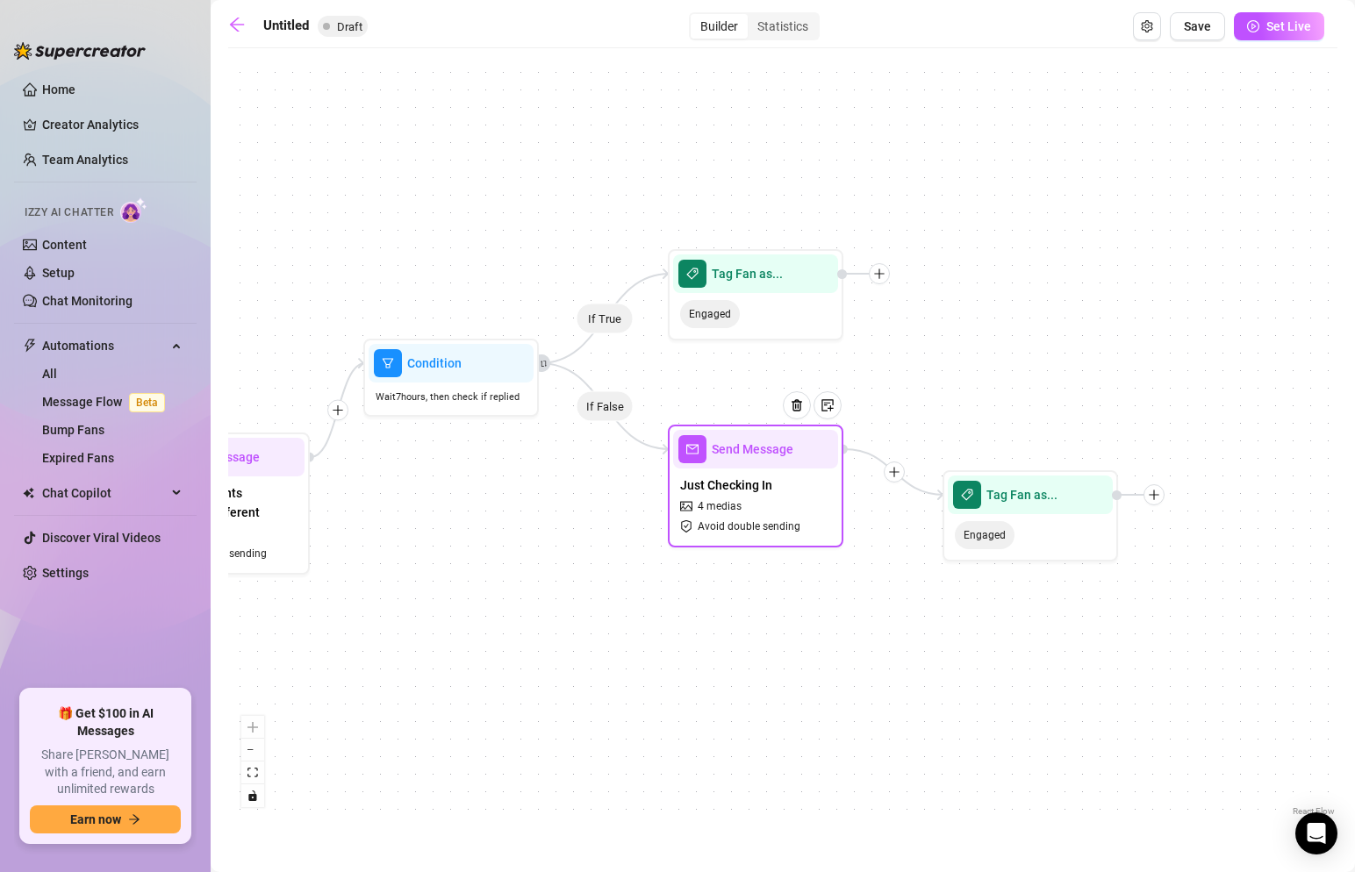
drag, startPoint x: 773, startPoint y: 496, endPoint x: 788, endPoint y: 447, distance: 51.4
click at [788, 447] on div at bounding box center [803, 419] width 76 height 90
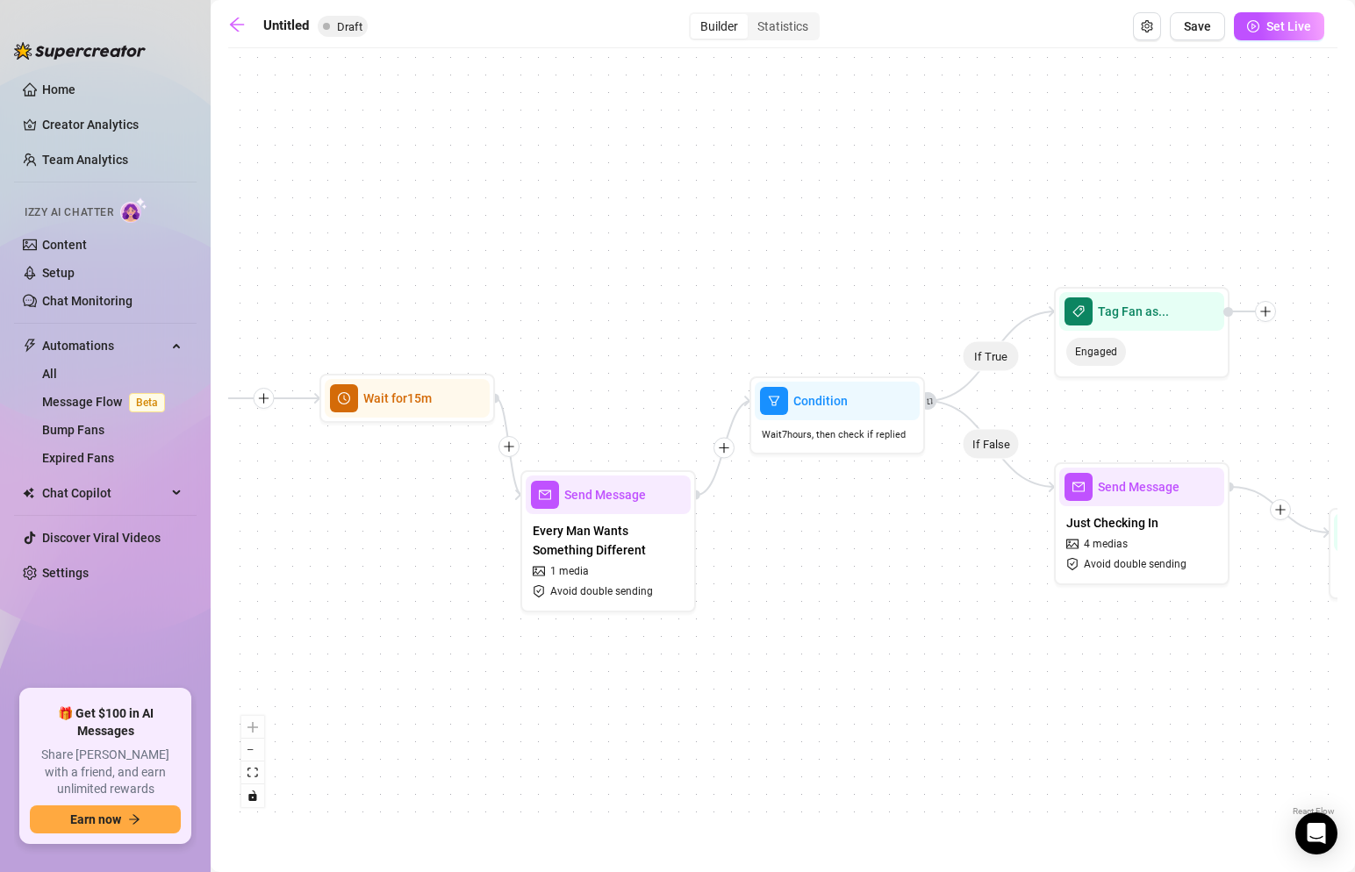
drag, startPoint x: 430, startPoint y: 551, endPoint x: 824, endPoint y: 593, distance: 396.4
click at [824, 593] on div "If True If False Tag Fan as... Engaged Send Message Just Checking In 4 medias A…" at bounding box center [782, 439] width 1109 height 764
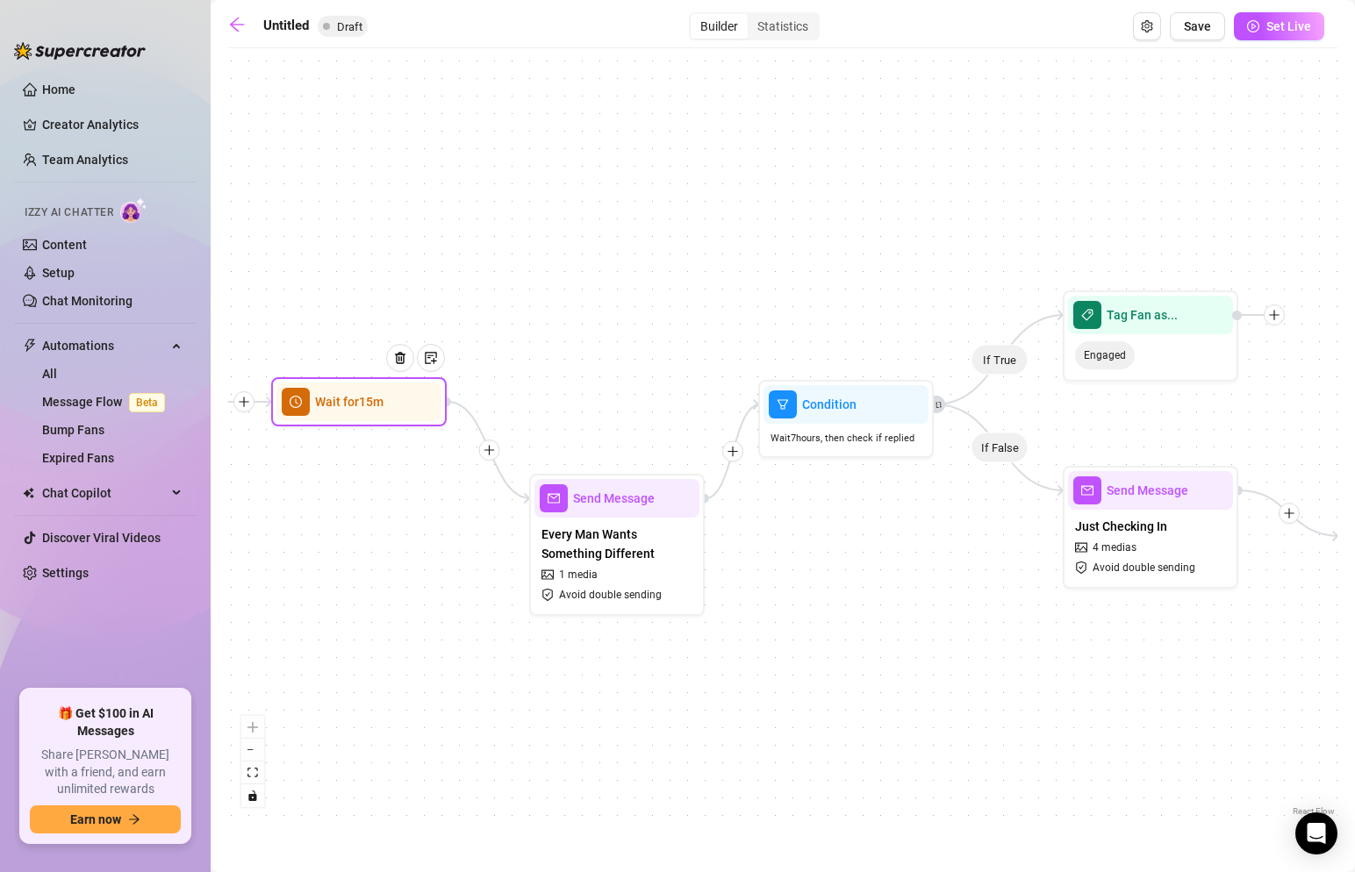
drag, startPoint x: 464, startPoint y: 403, endPoint x: 399, endPoint y: 405, distance: 65.0
click at [399, 405] on div at bounding box center [407, 372] width 76 height 90
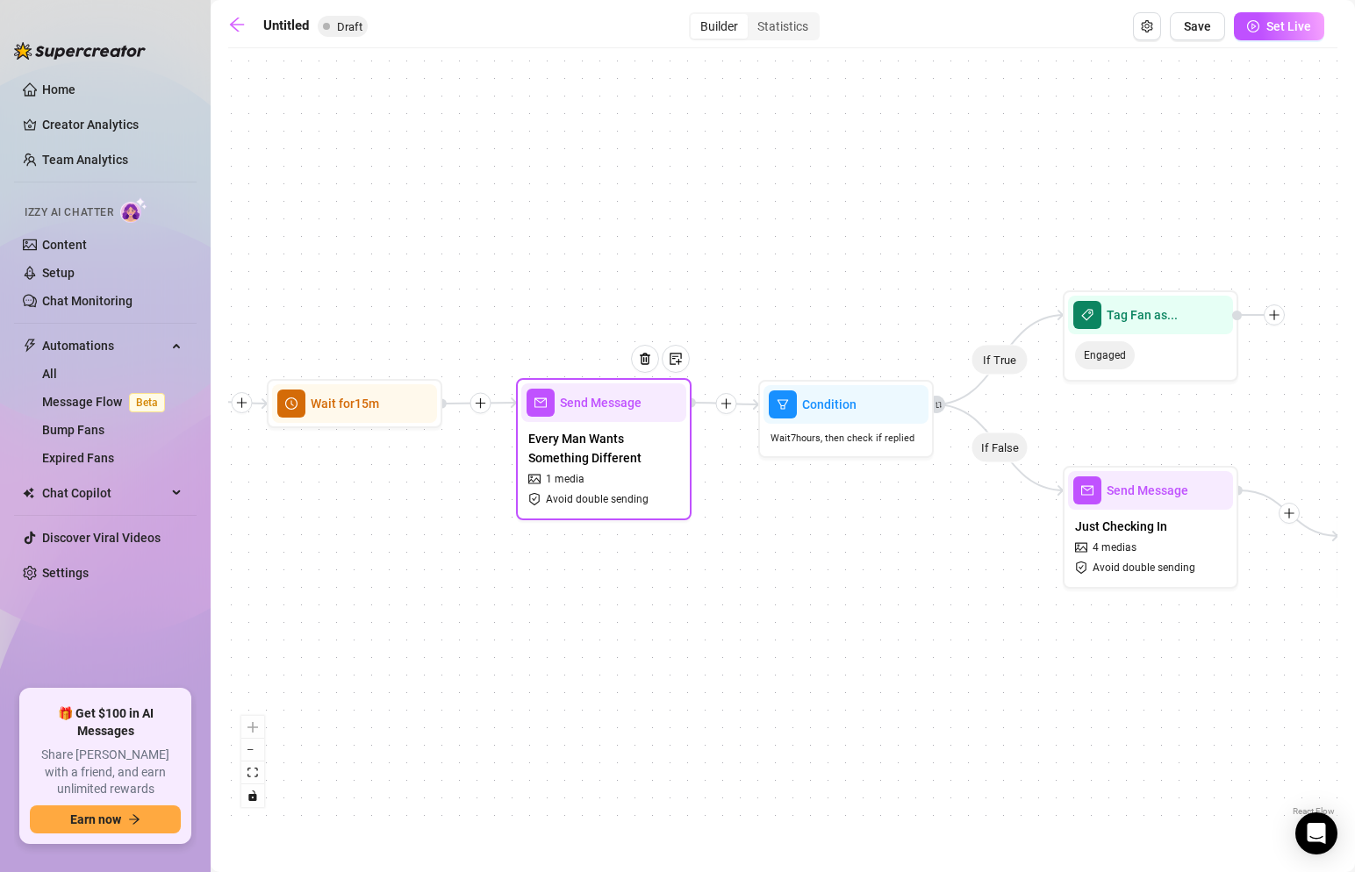
drag, startPoint x: 628, startPoint y: 506, endPoint x: 615, endPoint y: 405, distance: 101.8
click at [615, 405] on div at bounding box center [652, 372] width 76 height 90
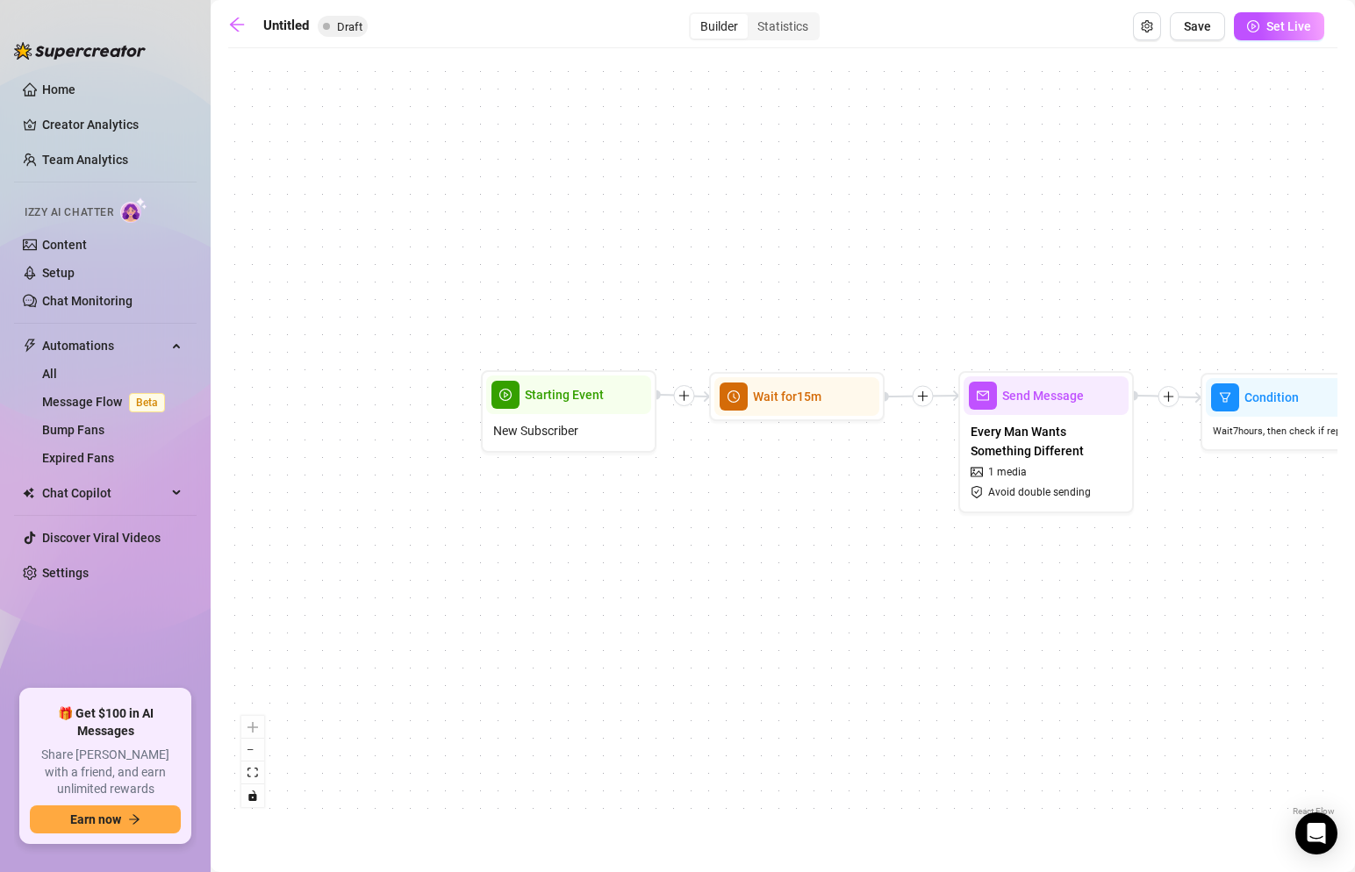
drag, startPoint x: 372, startPoint y: 540, endPoint x: 515, endPoint y: 535, distance: 143.2
click at [515, 535] on div "If True If False Tag Fan as... Engaged Send Message Just Checking In 4 medias A…" at bounding box center [782, 439] width 1109 height 764
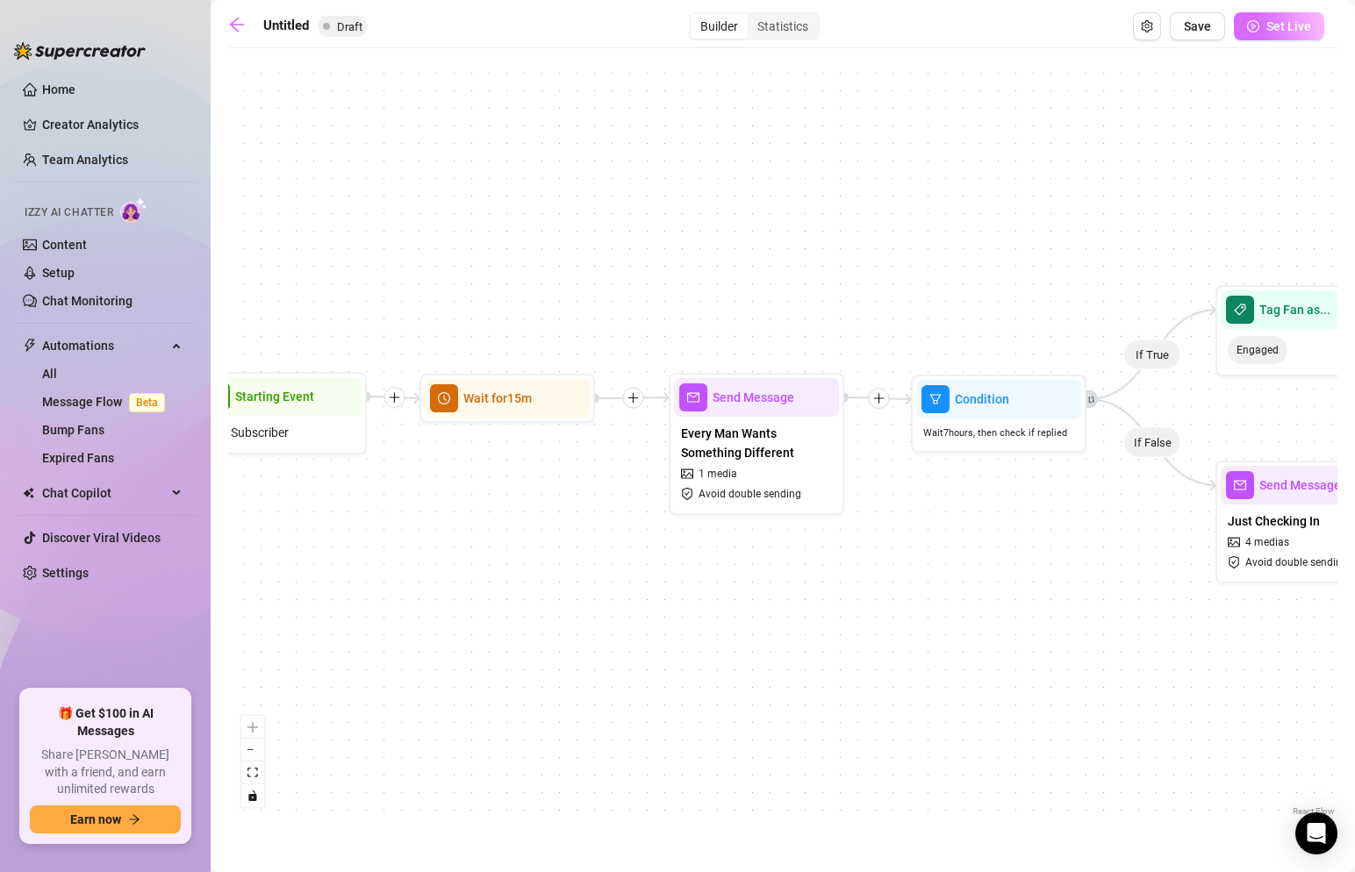
click at [1265, 25] on button "Set Live" at bounding box center [1279, 26] width 90 height 28
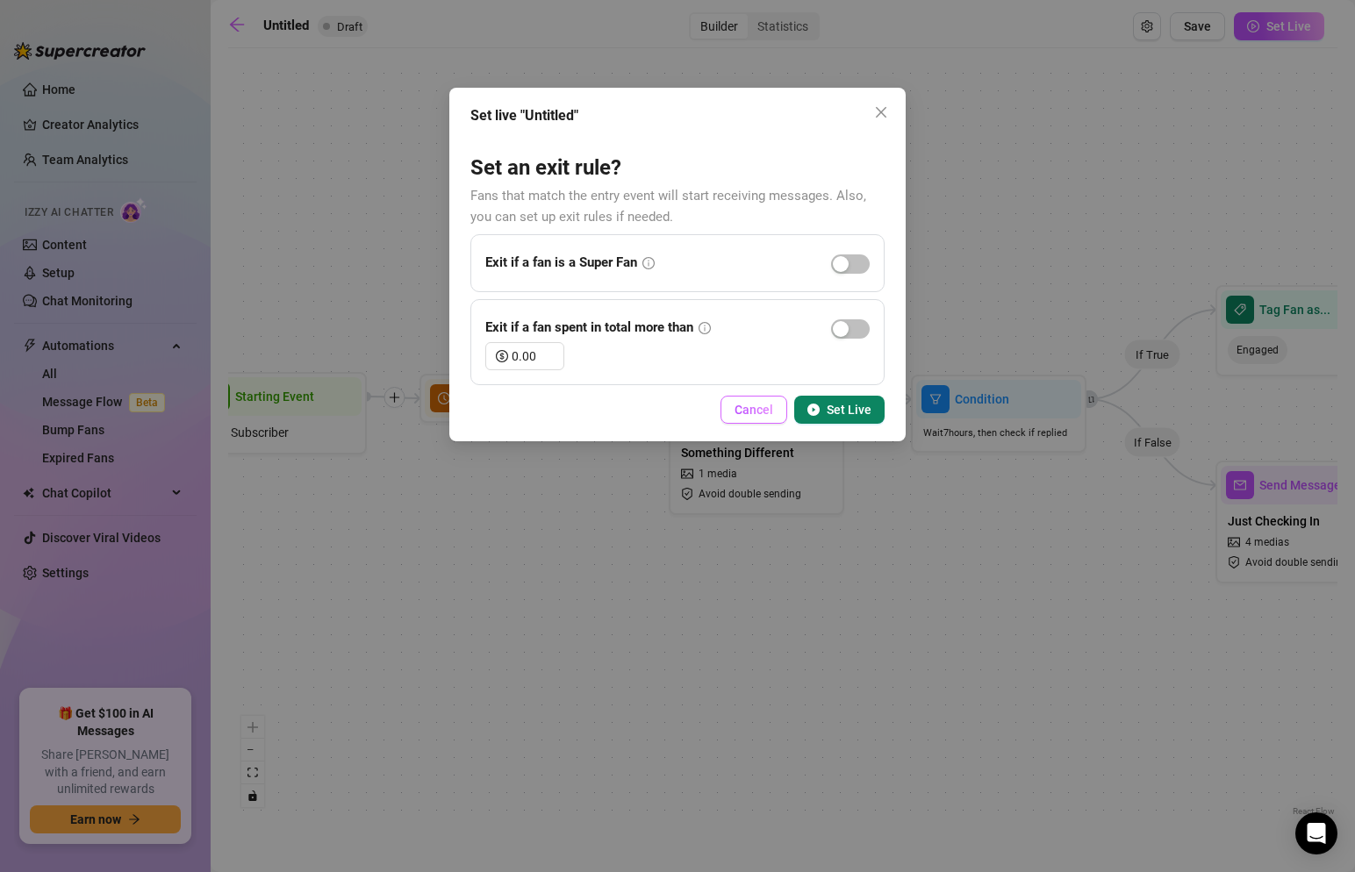
click at [761, 410] on span "Cancel" at bounding box center [754, 410] width 39 height 14
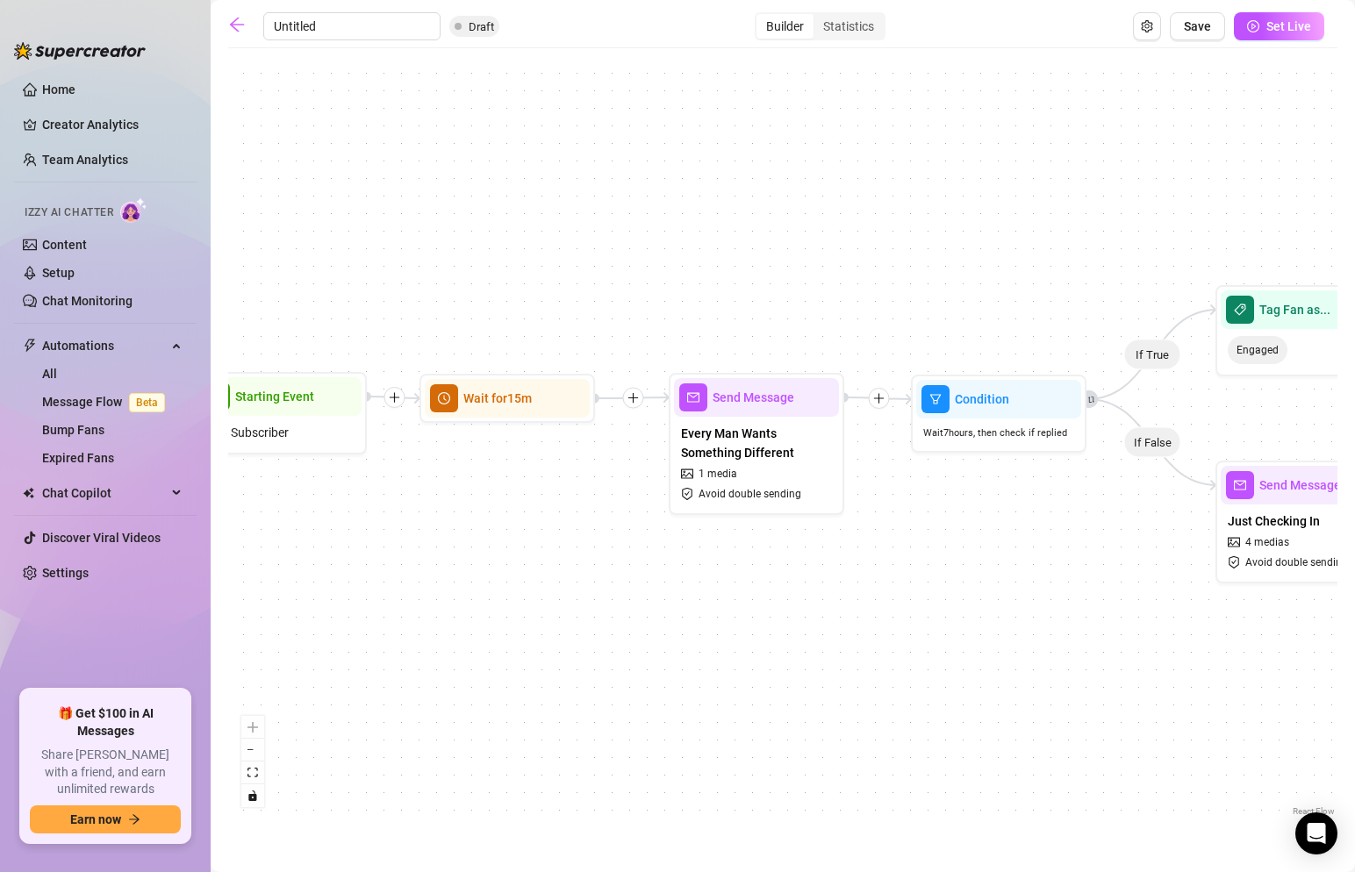
click at [293, 23] on input "Untitled" at bounding box center [351, 26] width 177 height 28
click at [1298, 19] on span "Set Live" at bounding box center [1289, 26] width 45 height 14
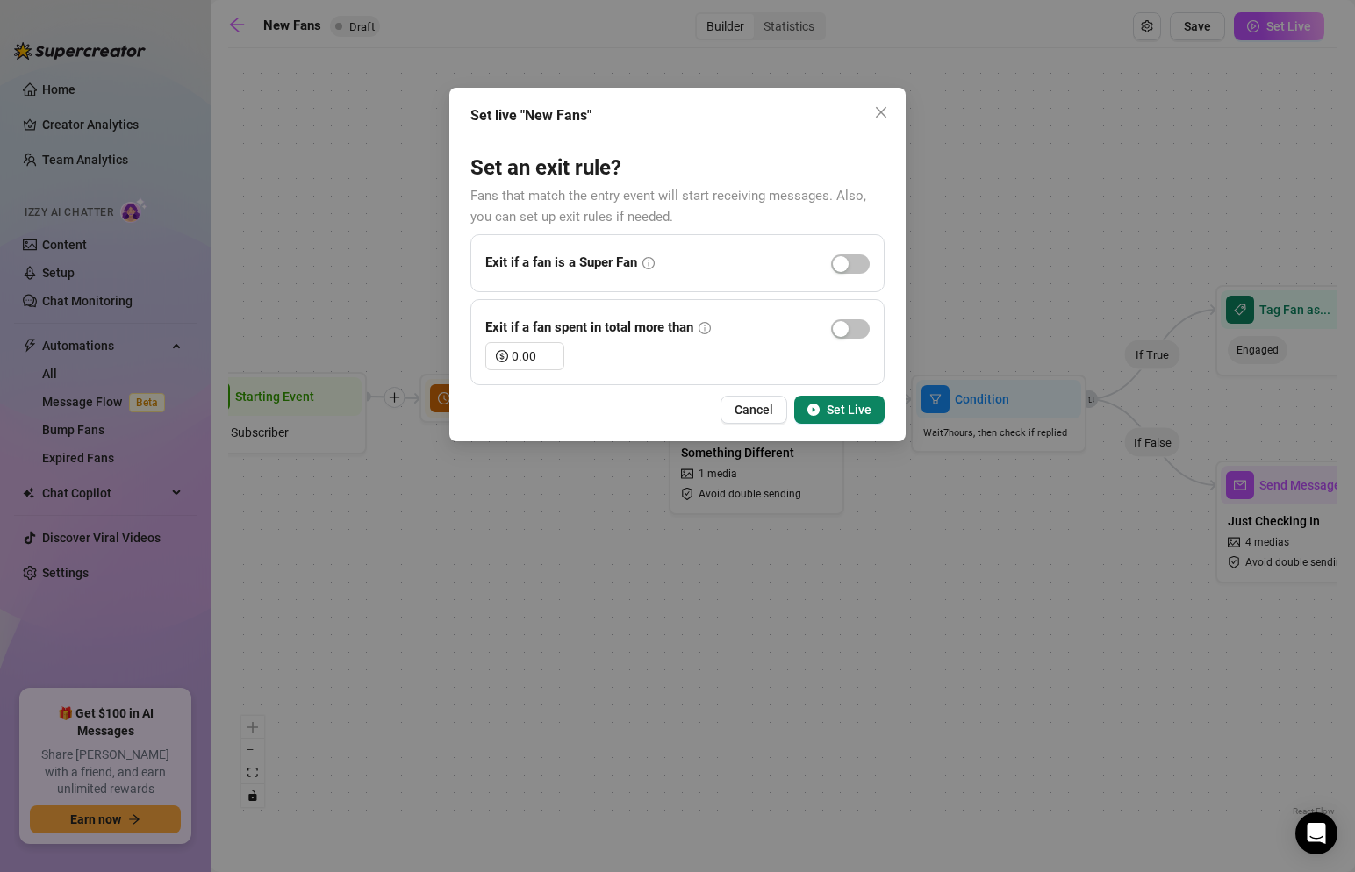
click at [847, 406] on span "Set Live" at bounding box center [849, 410] width 45 height 14
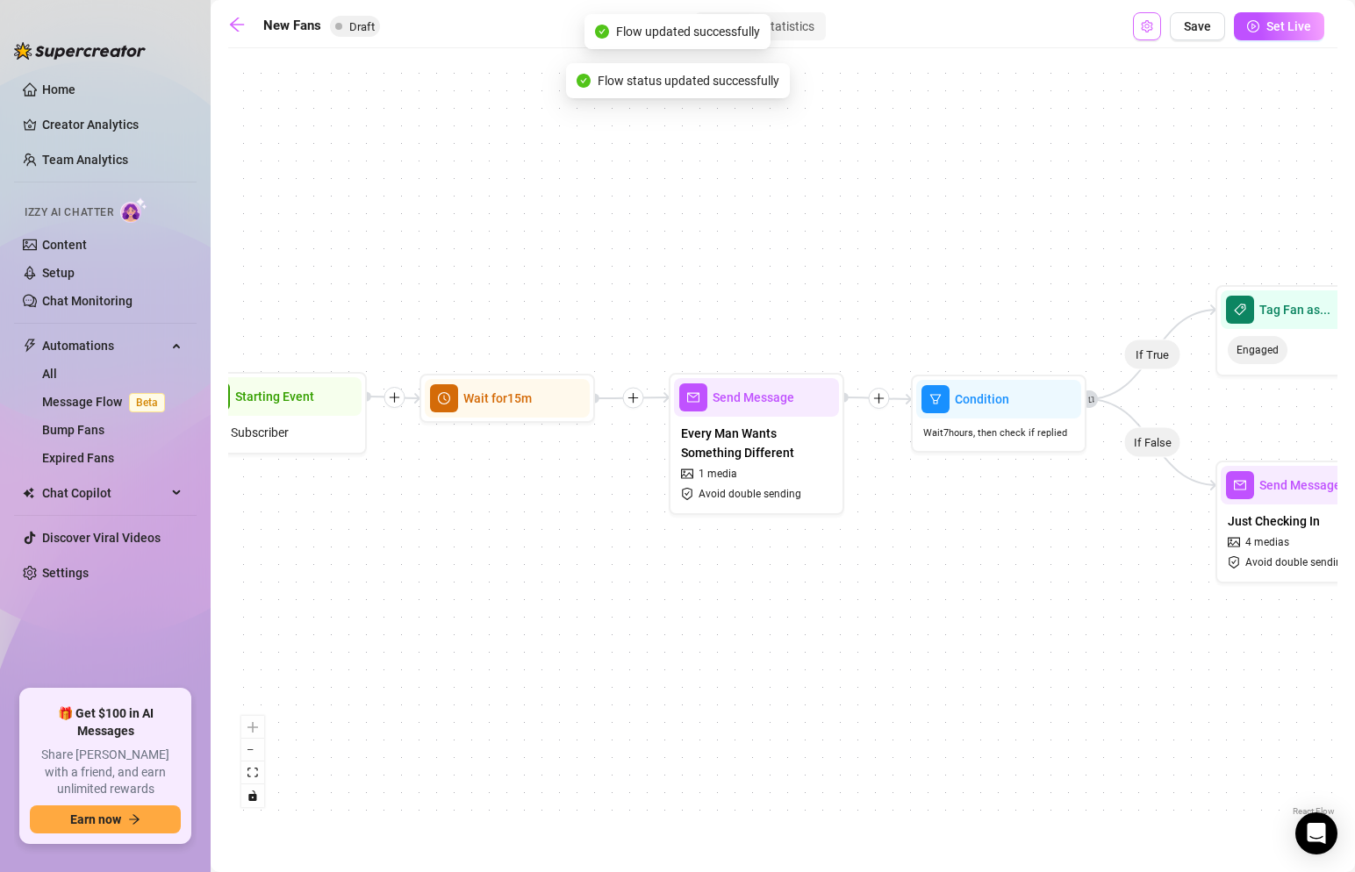
click at [1140, 20] on button "Open Exit Rules" at bounding box center [1147, 26] width 28 height 28
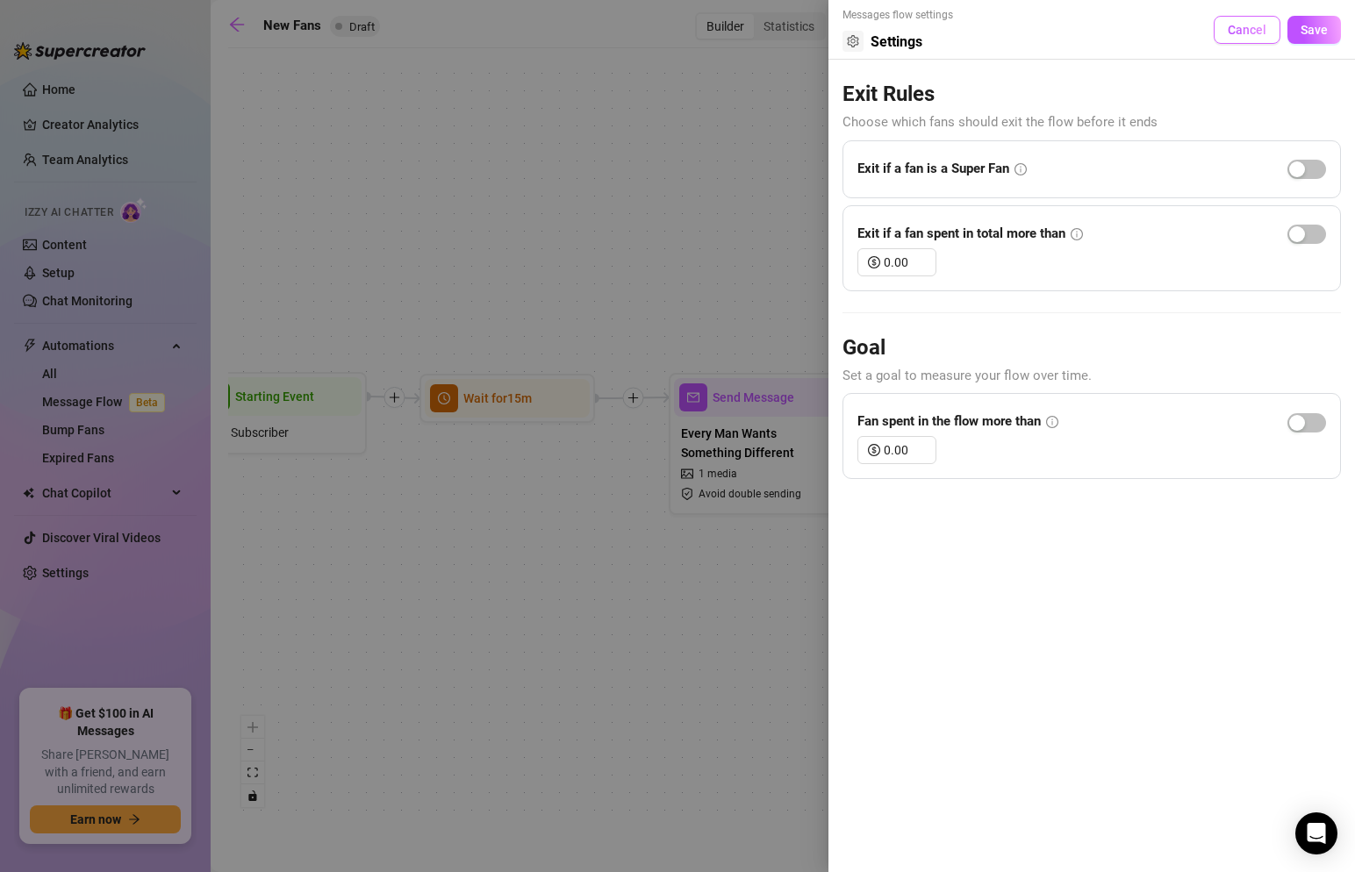
click at [1241, 23] on span "Cancel" at bounding box center [1247, 30] width 39 height 14
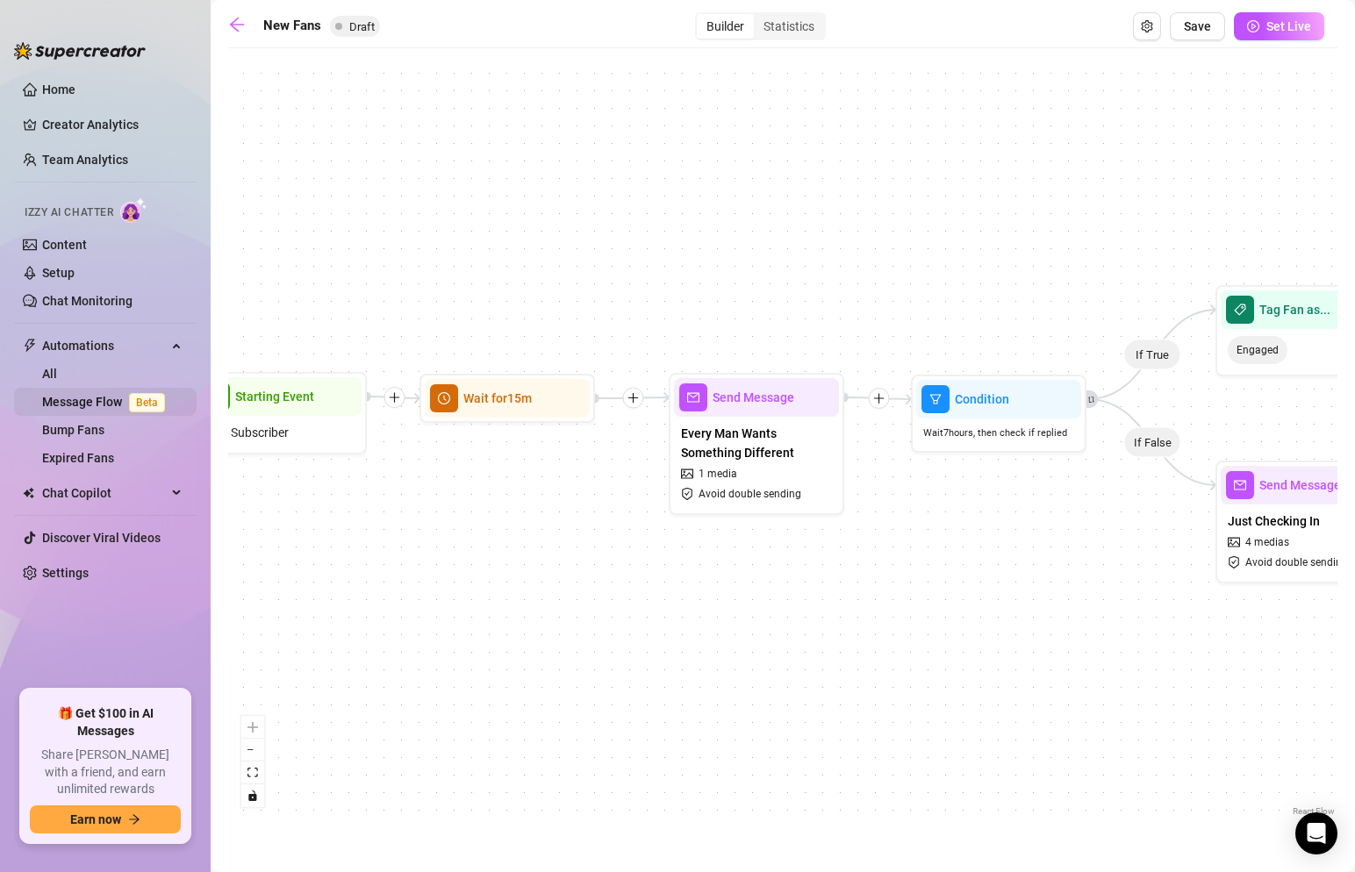
click at [111, 398] on link "Message Flow Beta" at bounding box center [107, 402] width 130 height 14
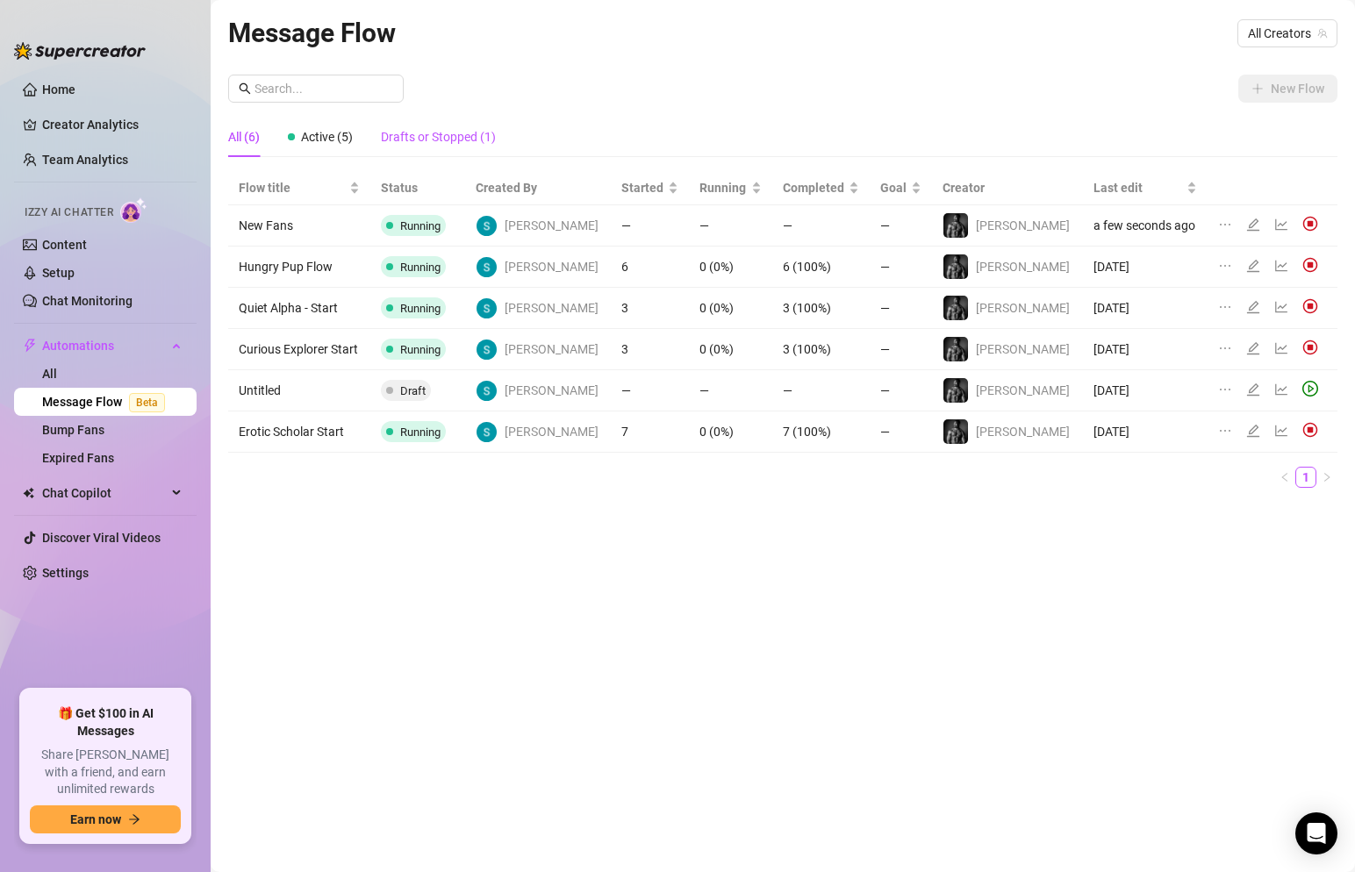
click at [420, 136] on div "Drafts or Stopped (1)" at bounding box center [438, 136] width 115 height 19
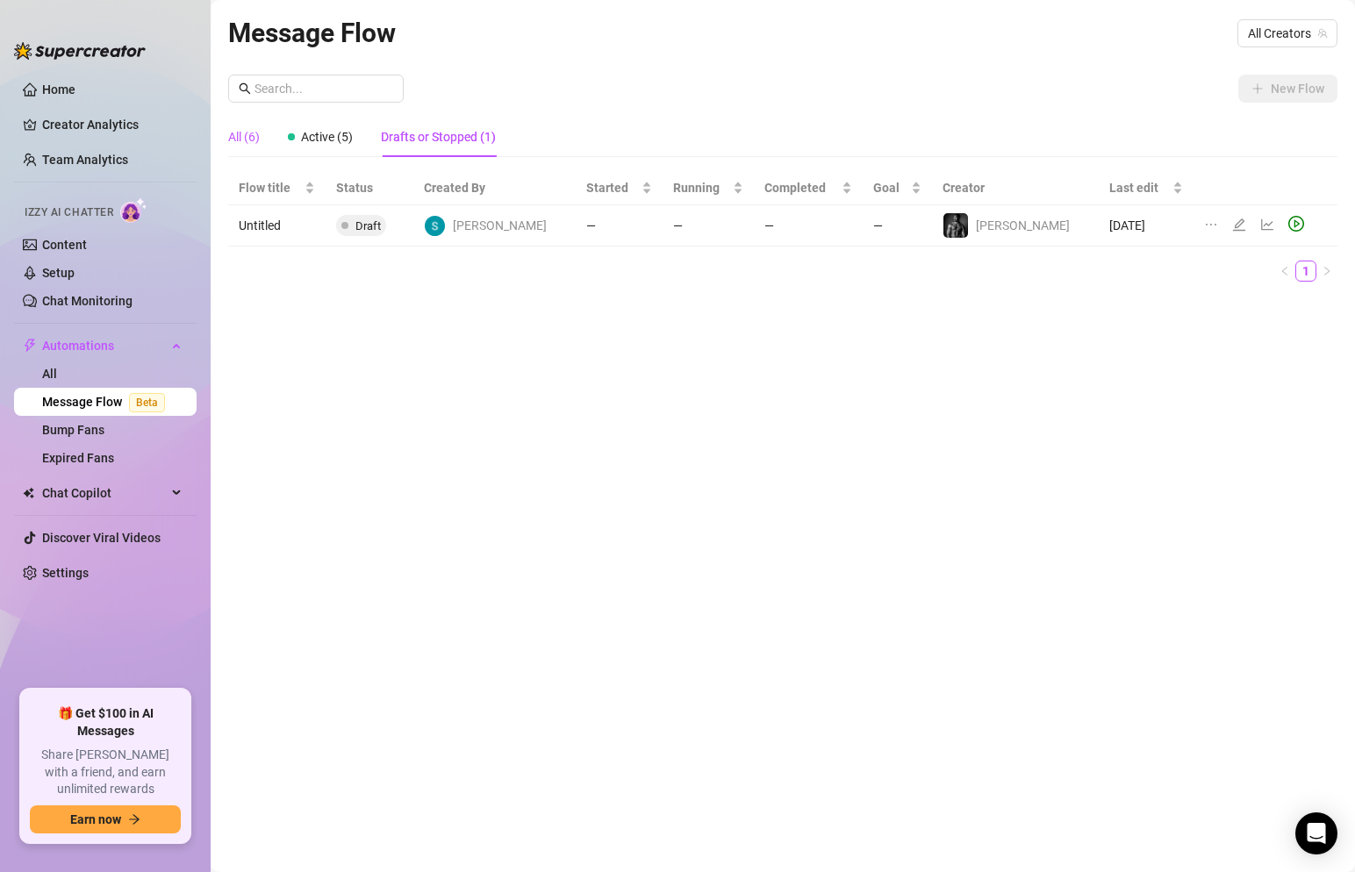
click at [241, 142] on div "All (6)" at bounding box center [244, 136] width 32 height 19
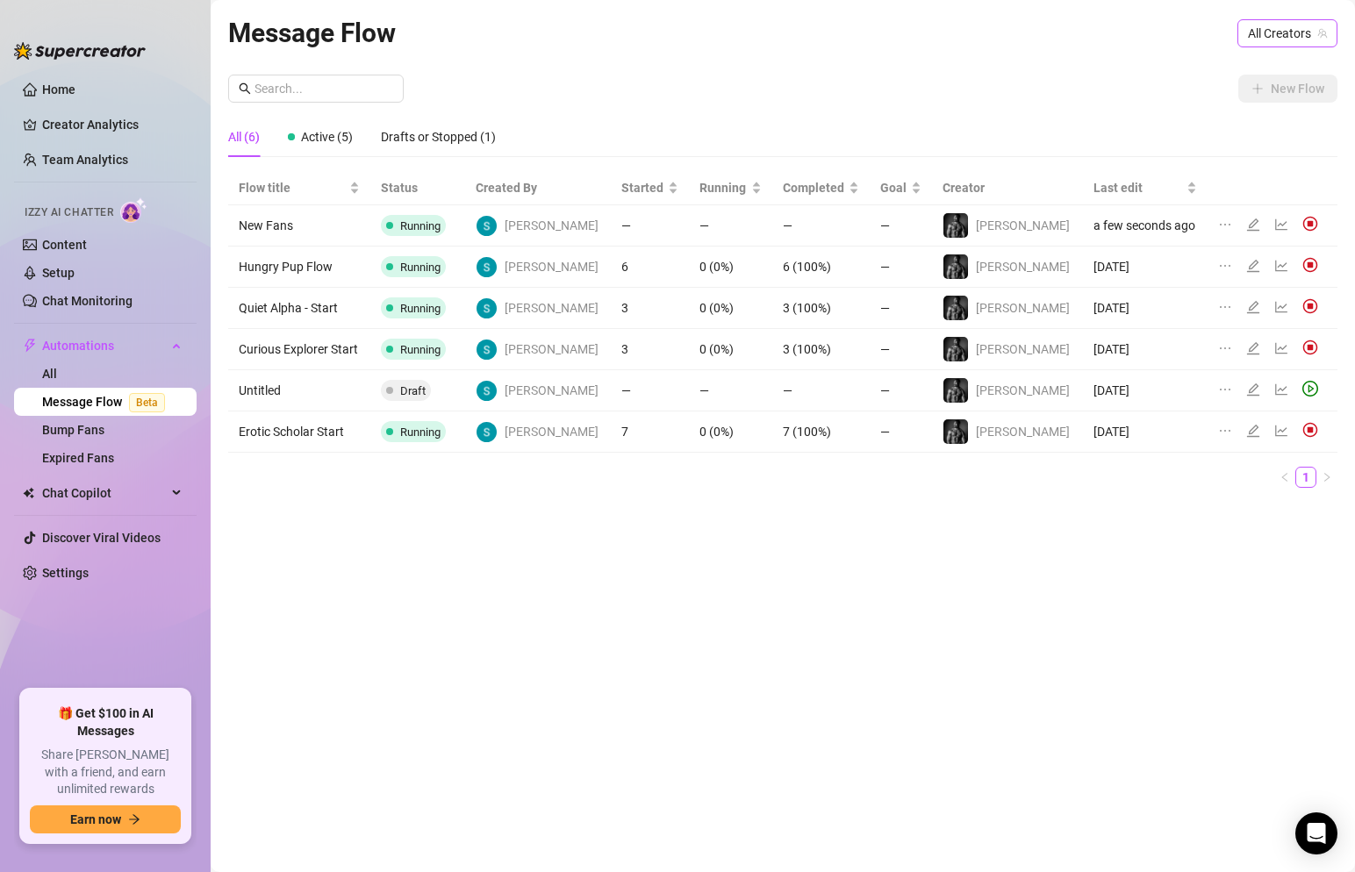
click at [1243, 41] on div "All Creators" at bounding box center [1288, 33] width 100 height 28
click at [1216, 95] on div "[PERSON_NAME] ( seanxavier )" at bounding box center [1225, 97] width 197 height 21
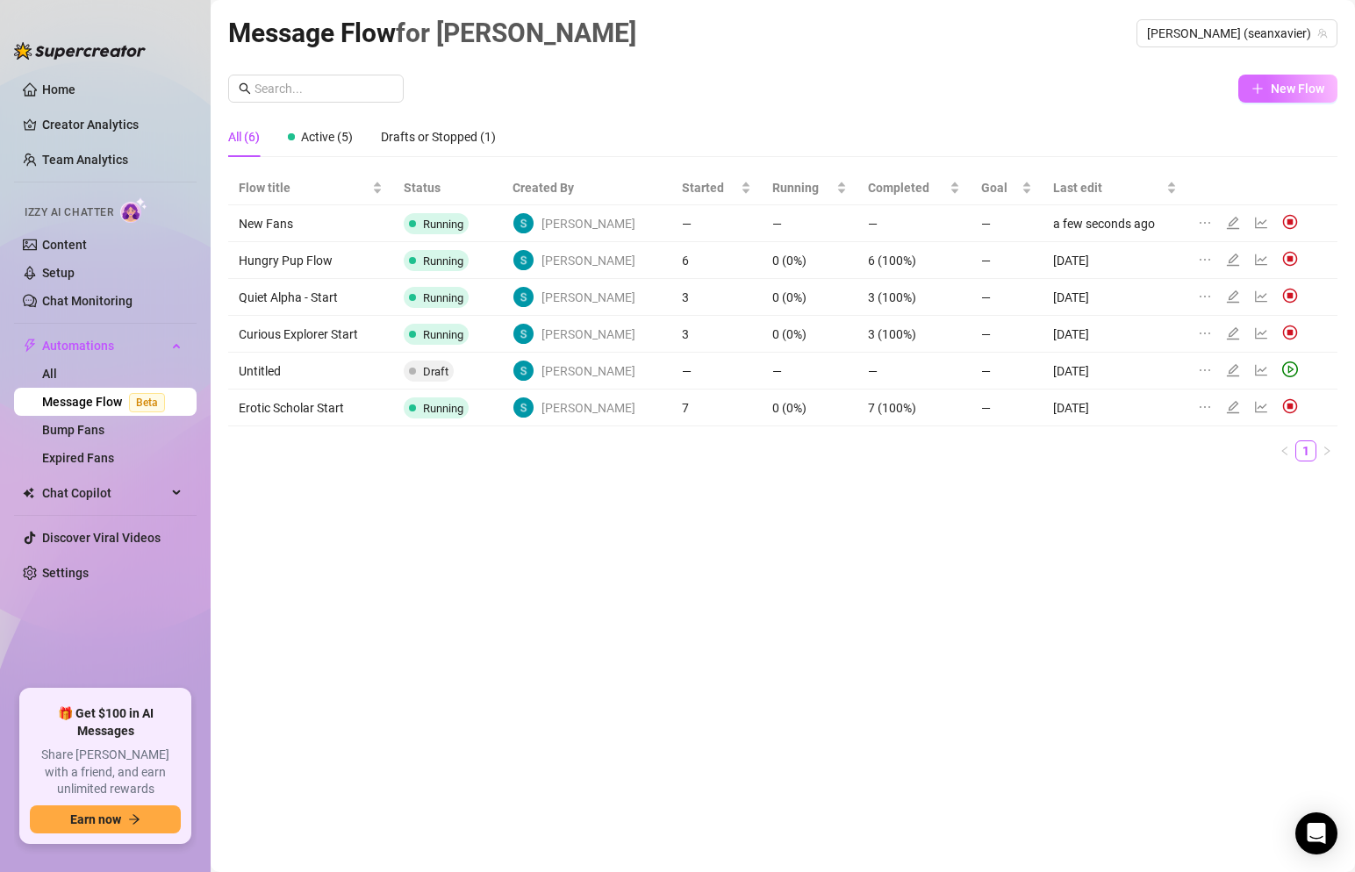
click at [1254, 91] on icon "plus" at bounding box center [1258, 89] width 12 height 12
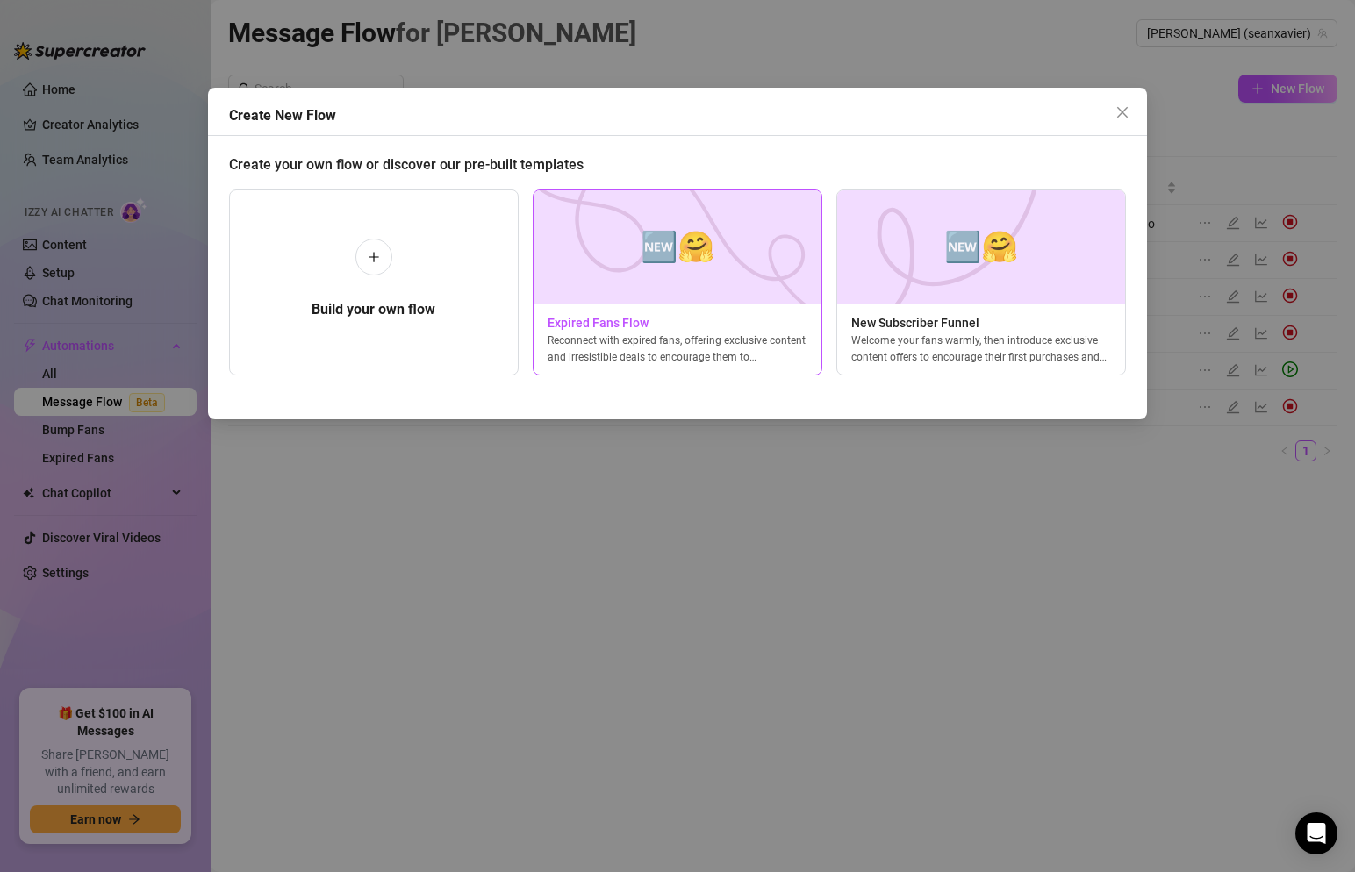
click at [754, 269] on img at bounding box center [678, 247] width 290 height 114
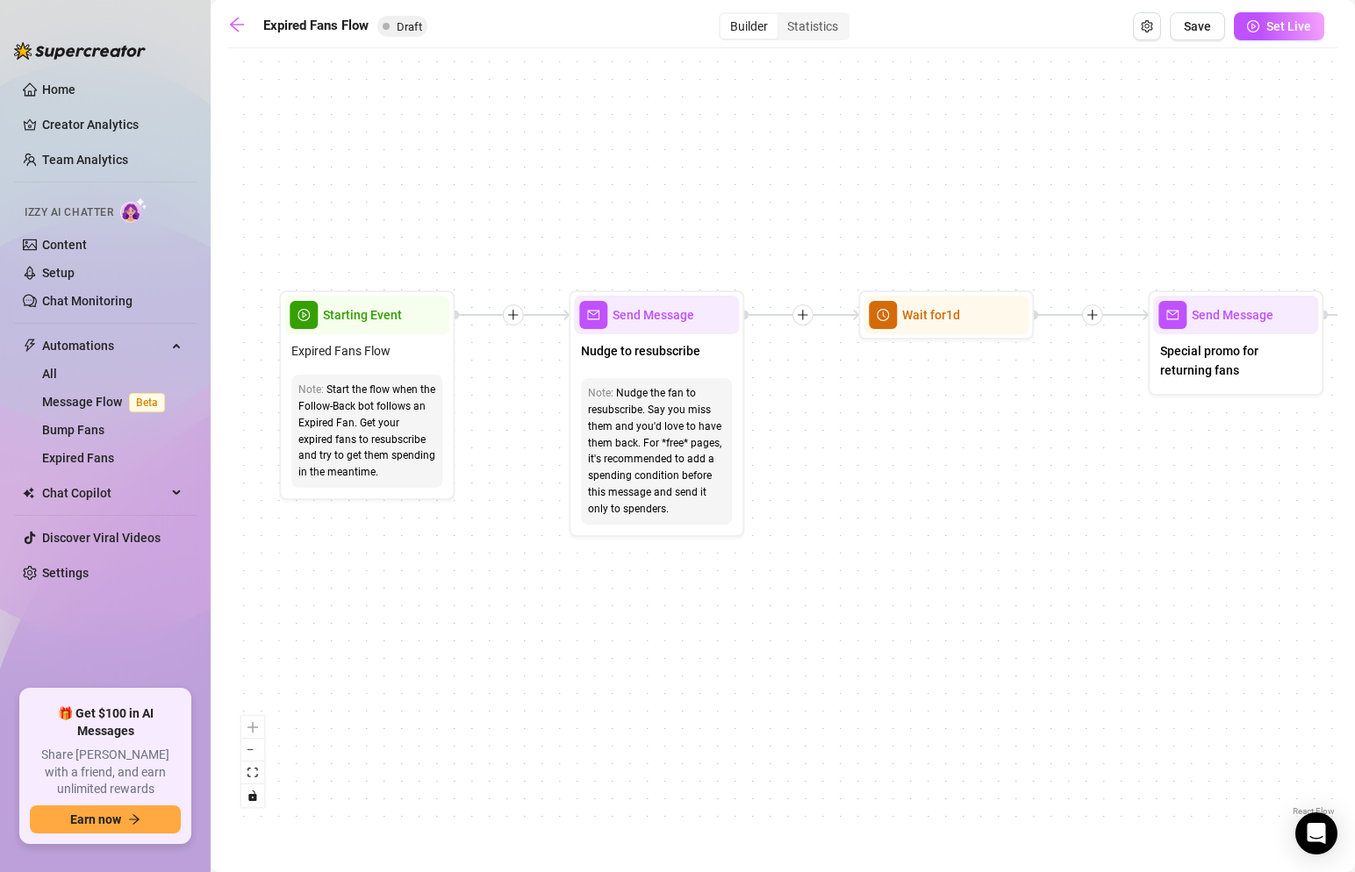
drag, startPoint x: 325, startPoint y: 357, endPoint x: 399, endPoint y: 251, distance: 129.8
click at [402, 251] on div "If True If False Send Message Send Message Wait for 2d Merge Send Message Follo…" at bounding box center [782, 439] width 1109 height 764
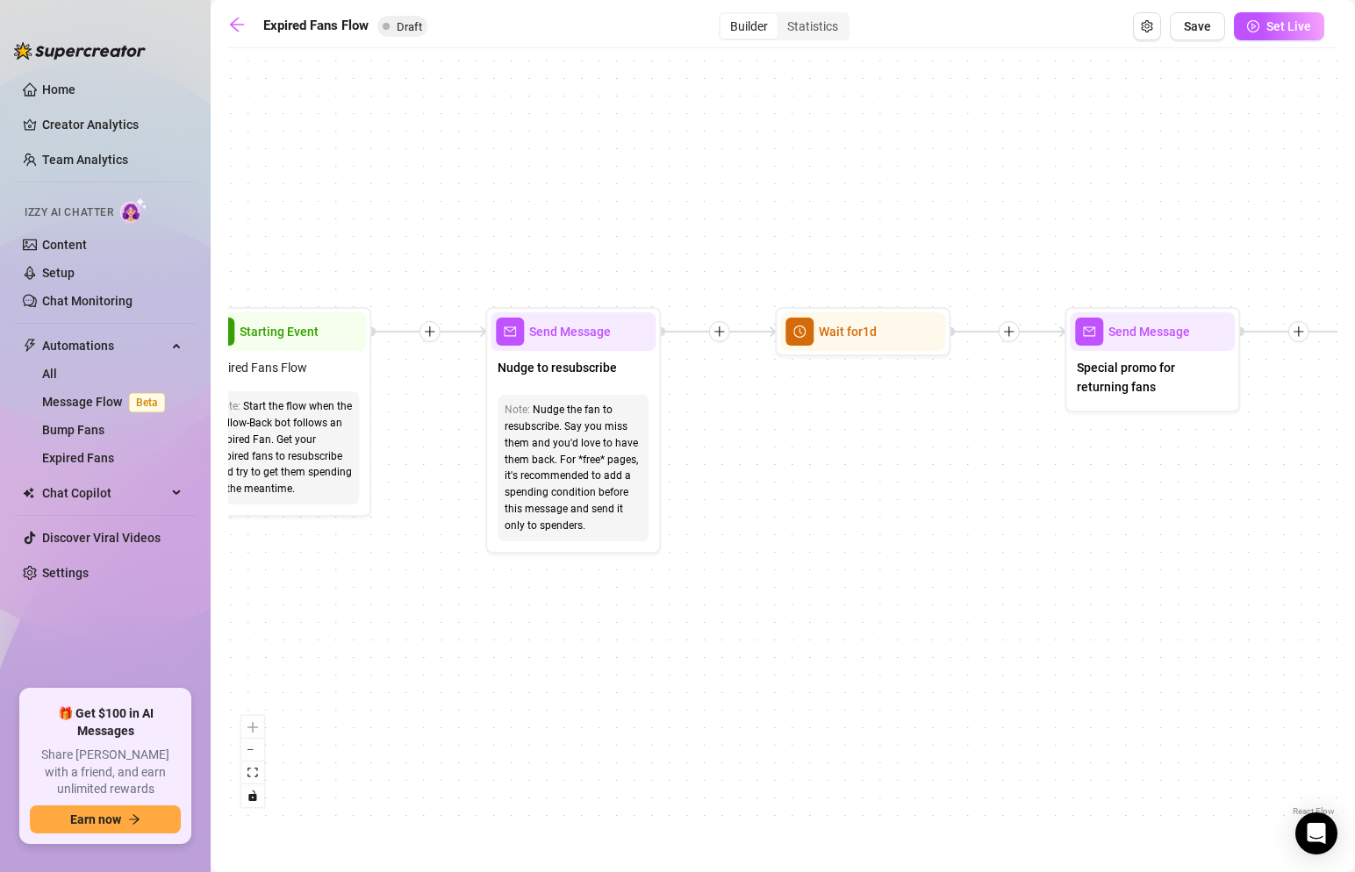
drag, startPoint x: 595, startPoint y: 204, endPoint x: 246, endPoint y: 216, distance: 349.6
click at [246, 216] on div "If True If False Send Message Send Message Wait for 2d Merge Send Message Follo…" at bounding box center [782, 439] width 1109 height 764
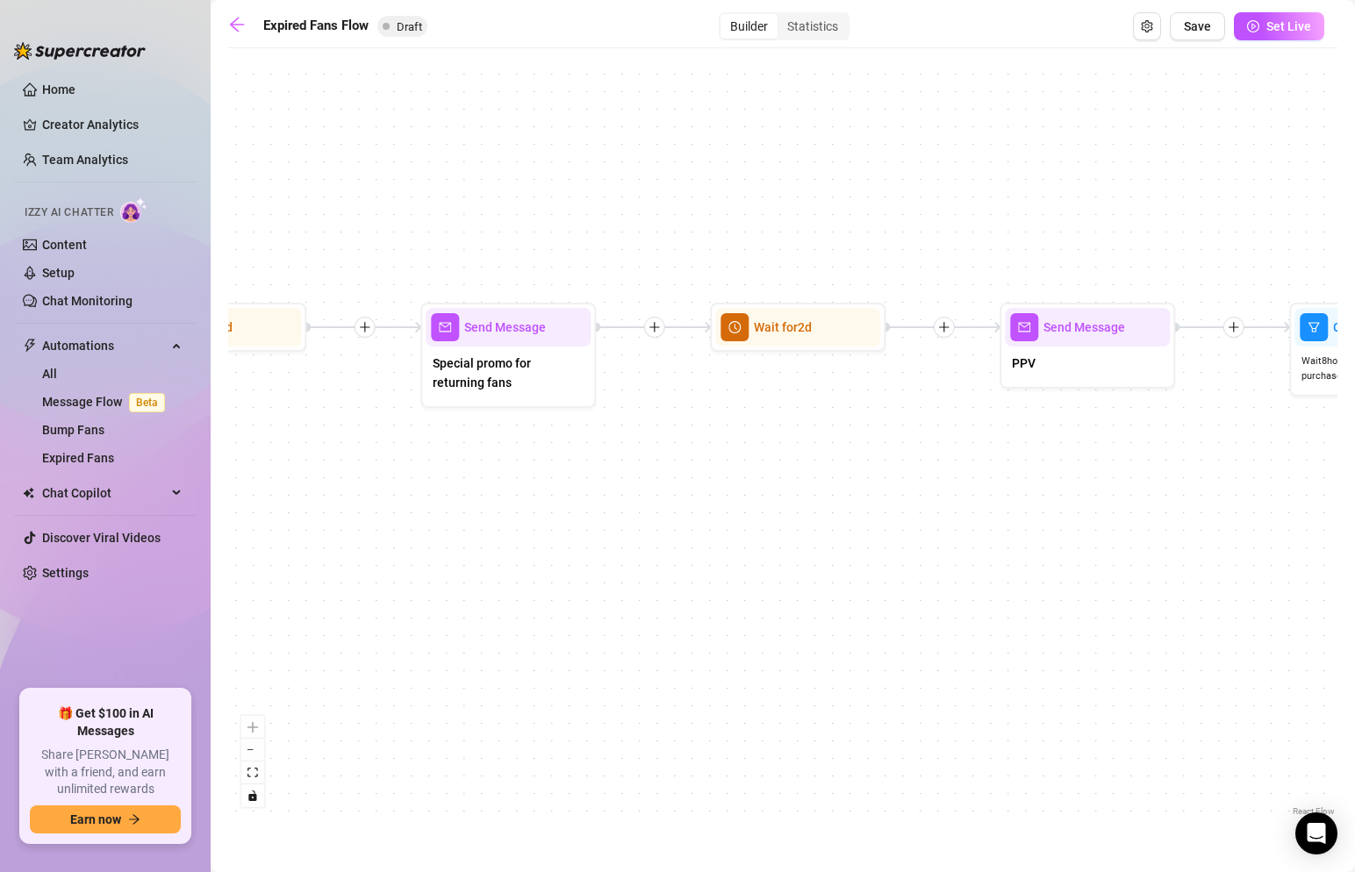
drag, startPoint x: 890, startPoint y: 212, endPoint x: 549, endPoint y: 199, distance: 340.8
click at [549, 199] on div "If True If False Send Message Send Message Wait for 2d Merge Send Message Follo…" at bounding box center [782, 439] width 1109 height 764
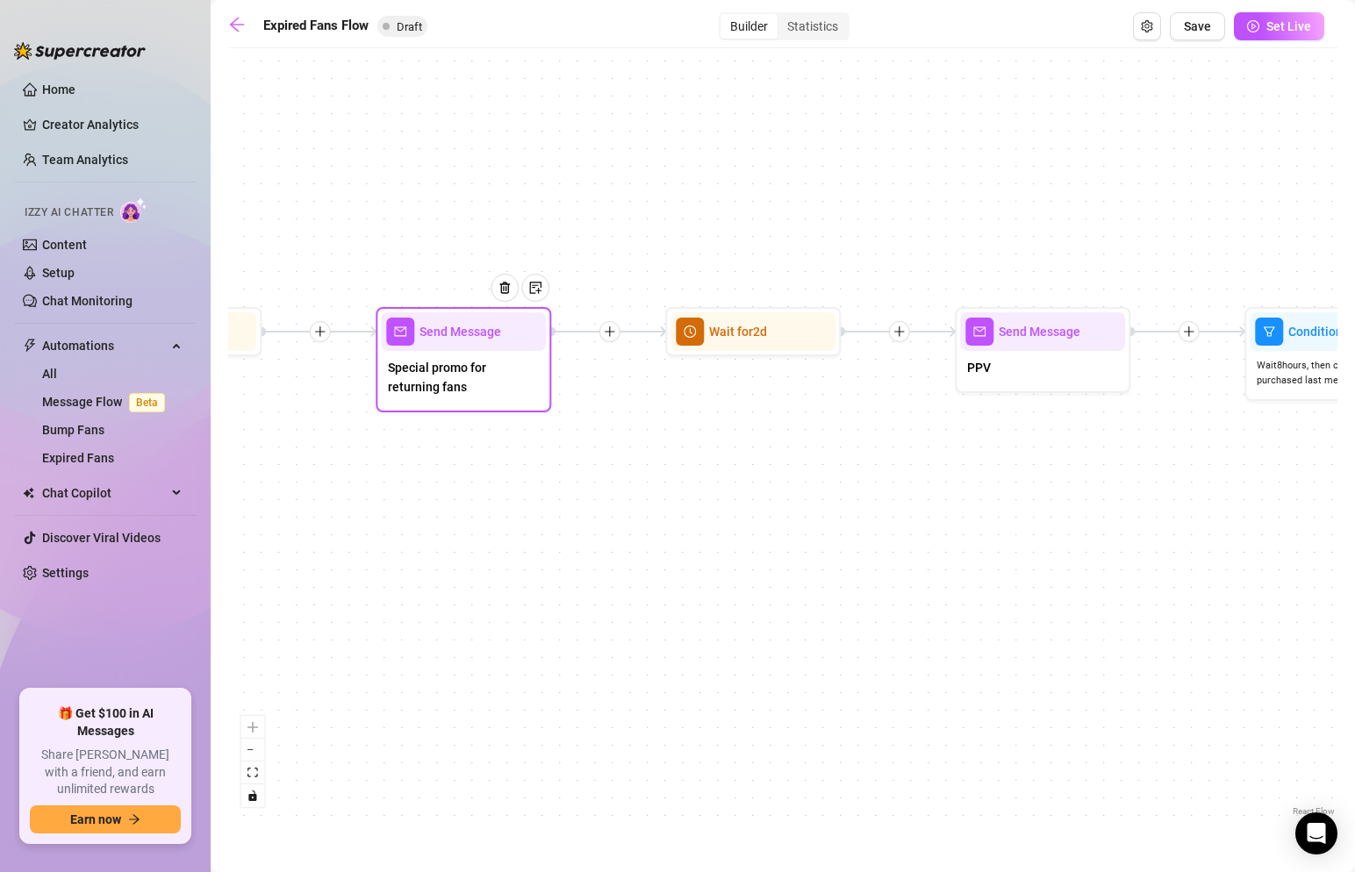
click at [477, 407] on div "Send Message Special promo for returning fans" at bounding box center [464, 359] width 176 height 105
click at [478, 342] on div at bounding box center [511, 301] width 76 height 90
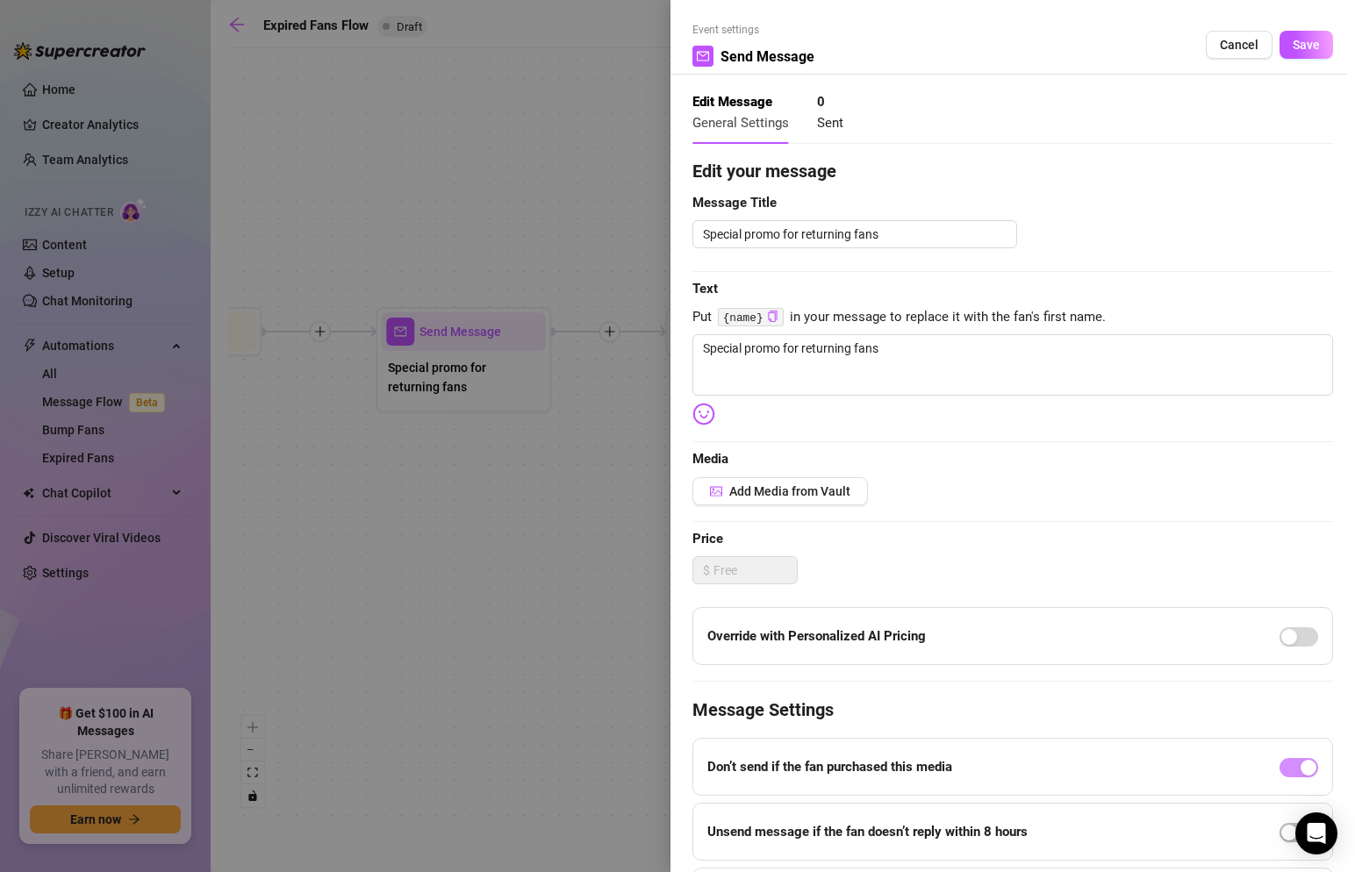
click at [601, 183] on div at bounding box center [677, 436] width 1355 height 872
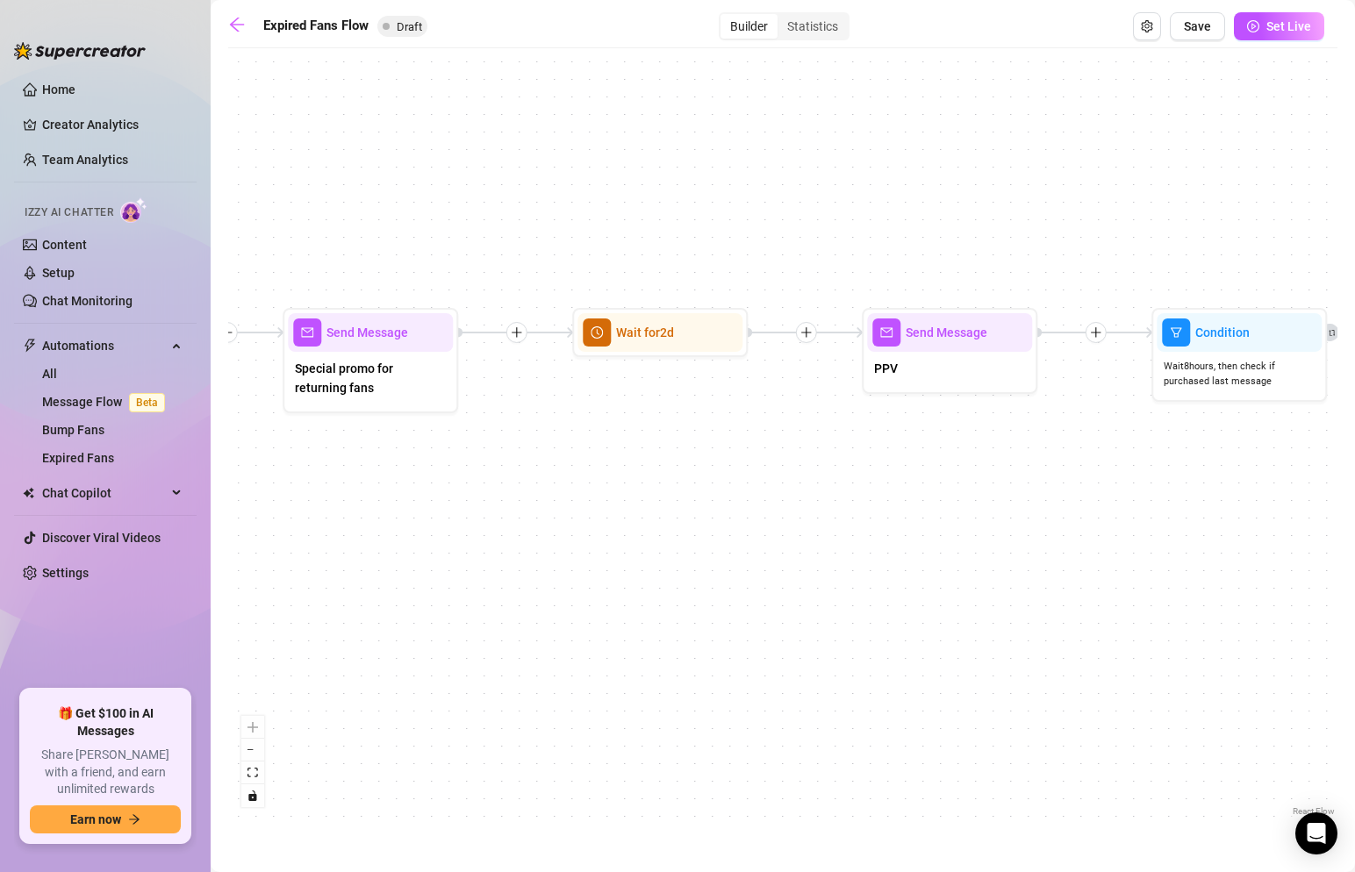
drag, startPoint x: 1069, startPoint y: 164, endPoint x: 571, endPoint y: 151, distance: 497.9
click at [571, 151] on div "If True If False Send Message Send Message Wait for 2d Merge Send Message Follo…" at bounding box center [782, 439] width 1109 height 764
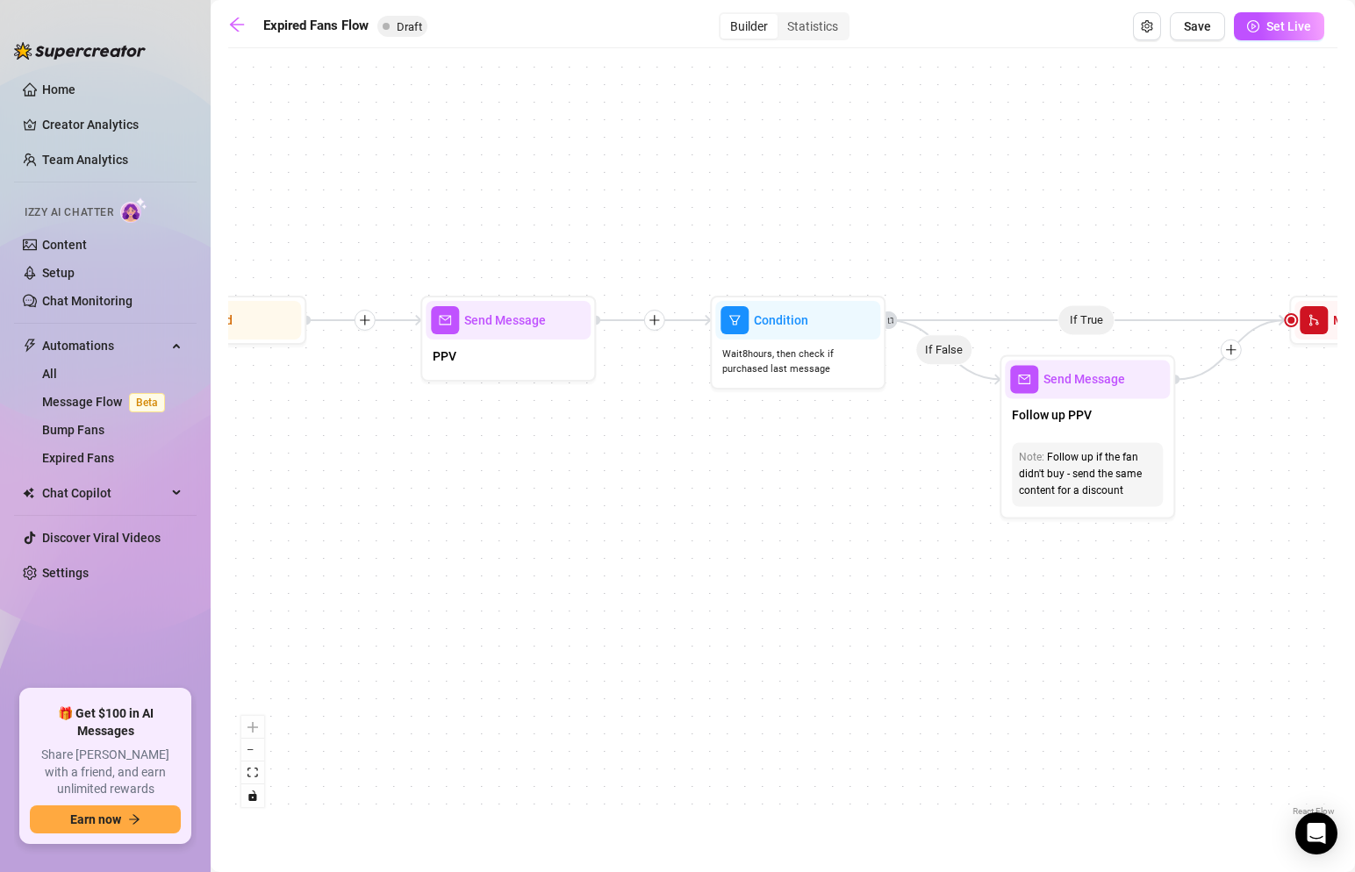
drag, startPoint x: 844, startPoint y: 206, endPoint x: 637, endPoint y: 206, distance: 206.3
click at [637, 206] on div "If True If False Send Message Send Message Wait for 2d Merge Send Message Follo…" at bounding box center [782, 439] width 1109 height 764
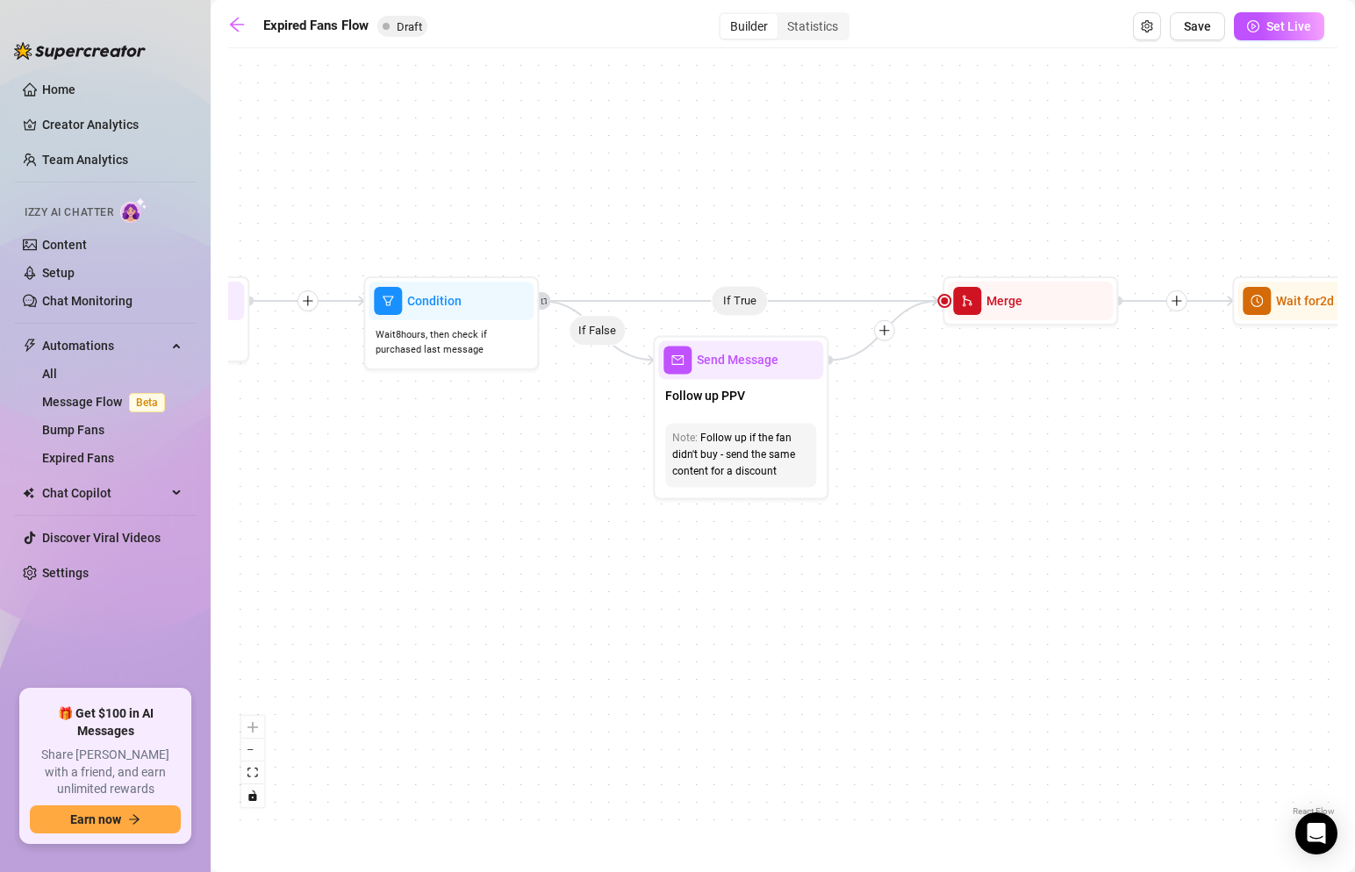
drag, startPoint x: 1001, startPoint y: 204, endPoint x: 681, endPoint y: 190, distance: 319.8
click at [681, 190] on div "If True If False Send Message Send Message Wait for 2d Merge Send Message Follo…" at bounding box center [782, 439] width 1109 height 764
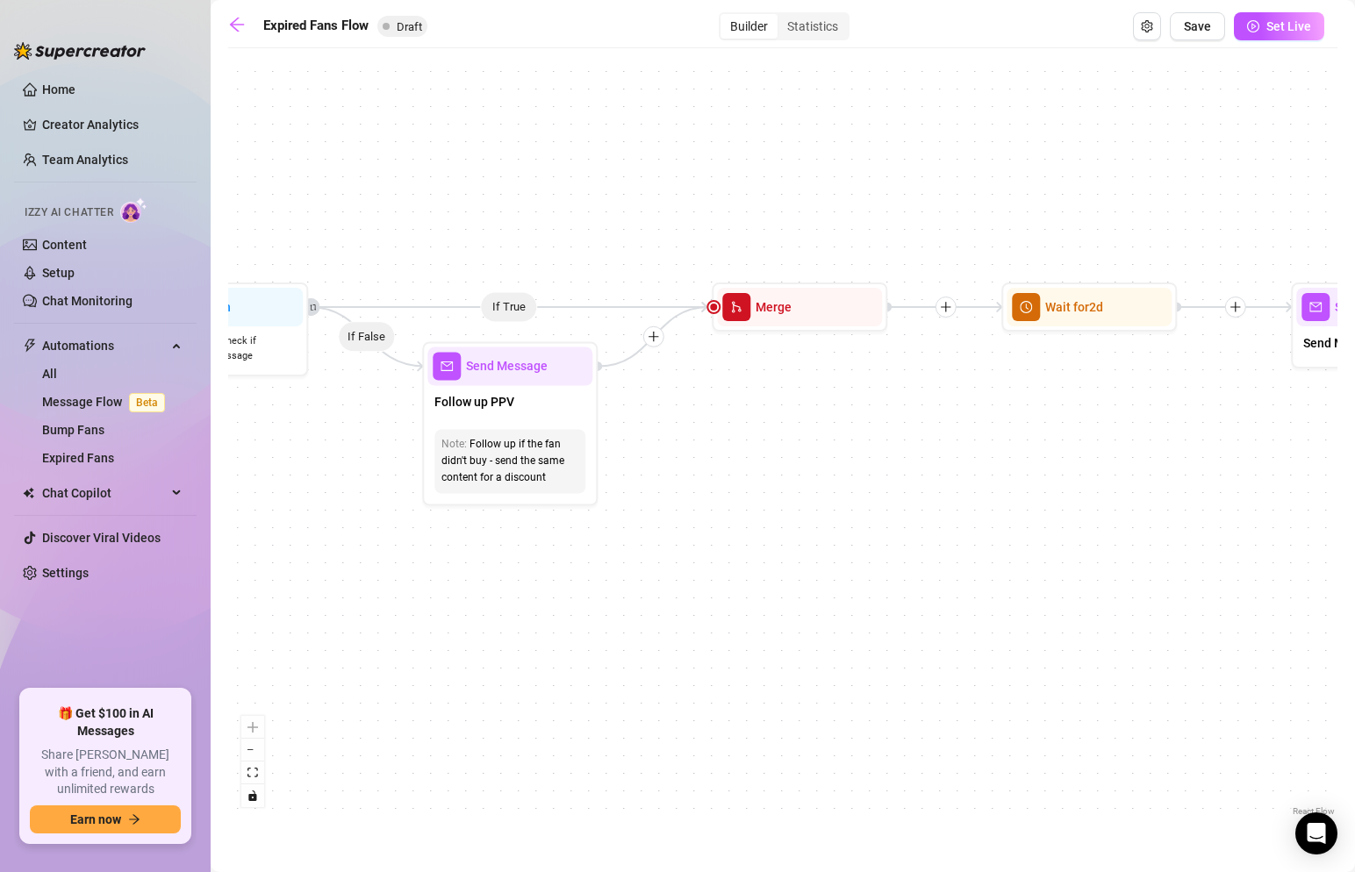
drag, startPoint x: 916, startPoint y: 204, endPoint x: 795, endPoint y: 205, distance: 121.1
click at [795, 205] on div "If True If False Send Message Send Message Wait for 2d Merge Send Message Follo…" at bounding box center [782, 439] width 1109 height 764
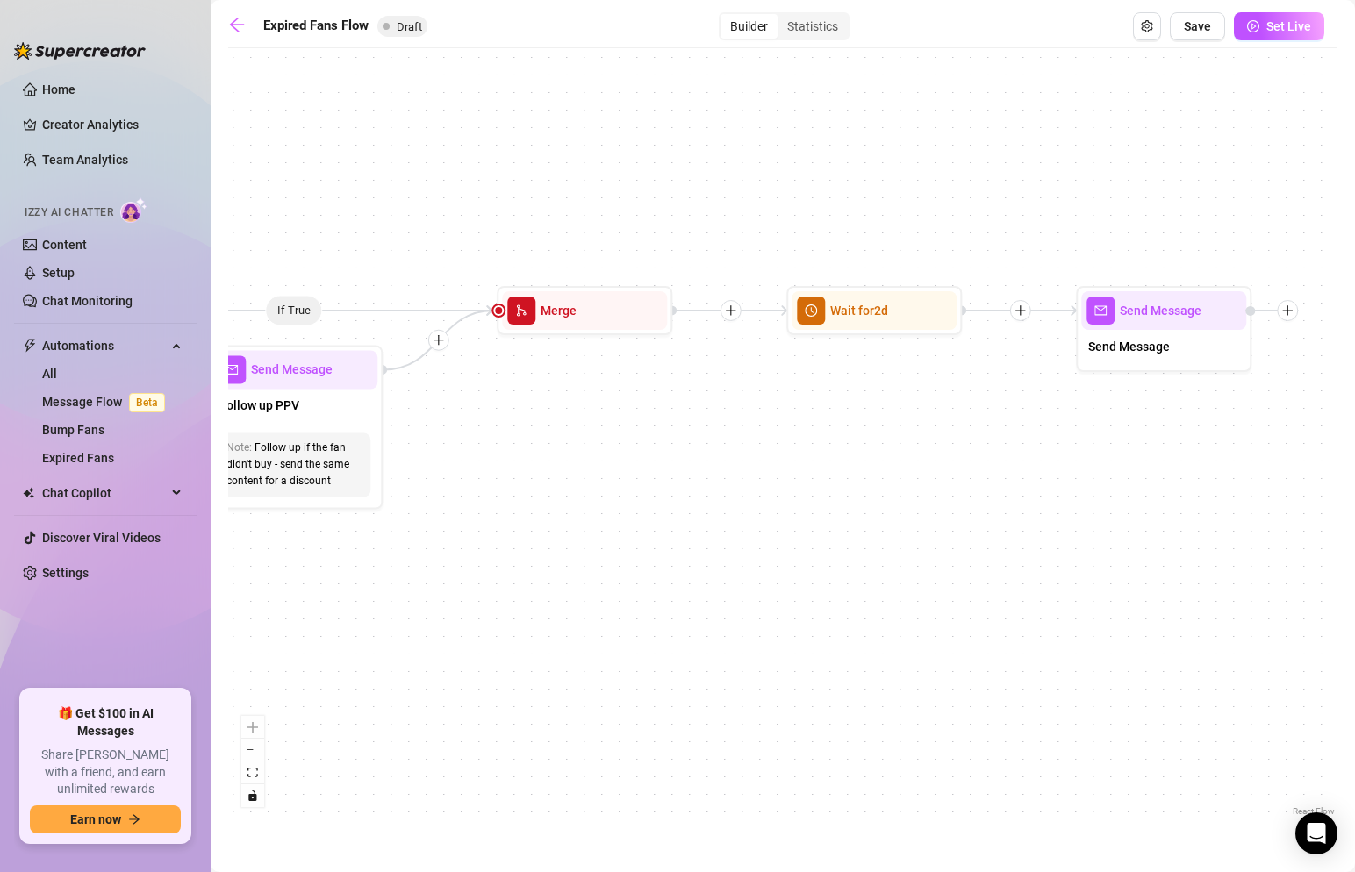
drag, startPoint x: 942, startPoint y: 194, endPoint x: 774, endPoint y: 201, distance: 167.8
click at [774, 201] on div "If True If False Send Message Send Message Wait for 2d Merge Send Message Follo…" at bounding box center [782, 439] width 1109 height 764
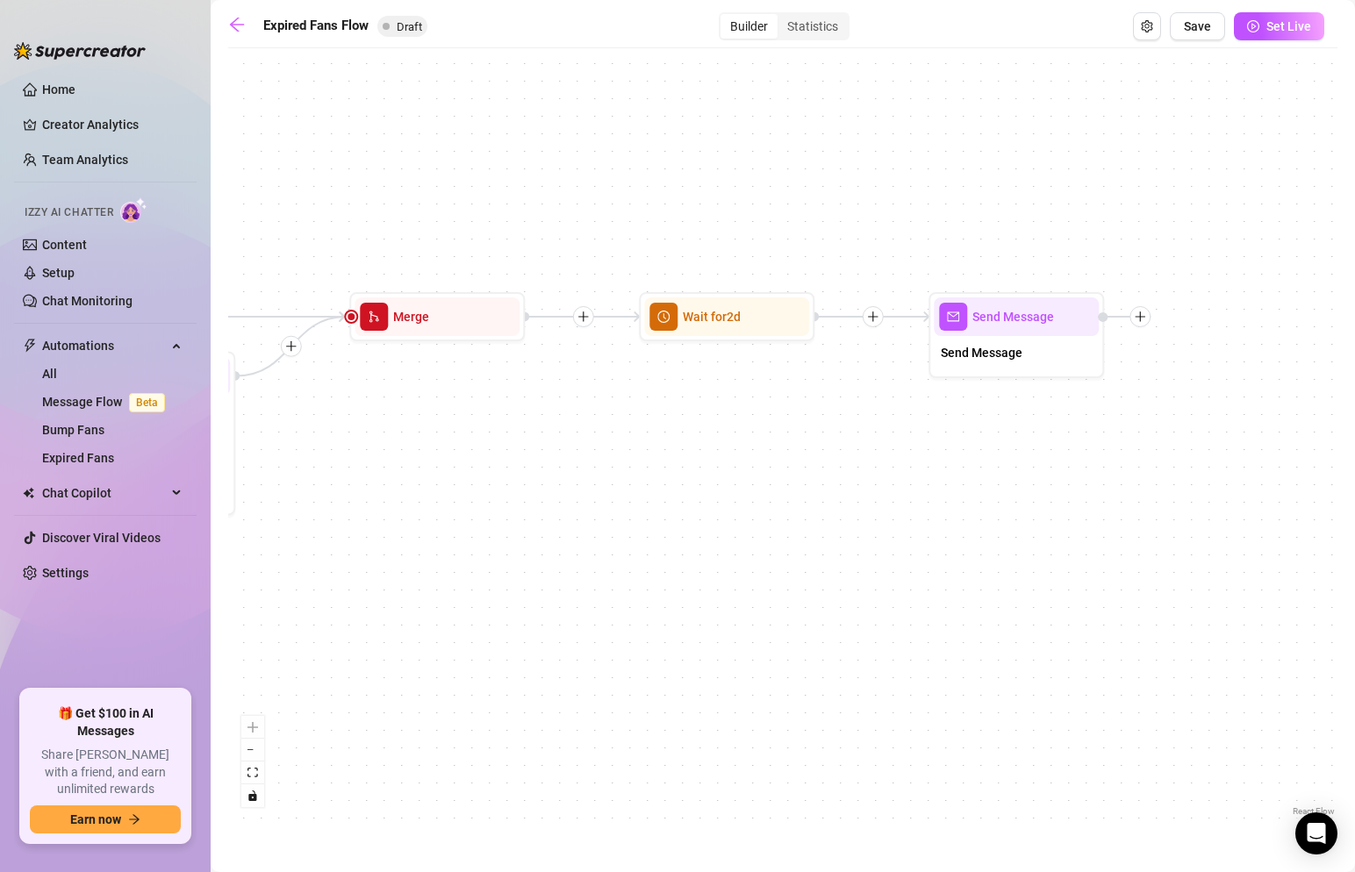
drag, startPoint x: 1023, startPoint y: 193, endPoint x: 788, endPoint y: 192, distance: 235.2
click at [788, 193] on div "If True If False Send Message Send Message Wait for 2d Merge Send Message Follo…" at bounding box center [782, 439] width 1109 height 764
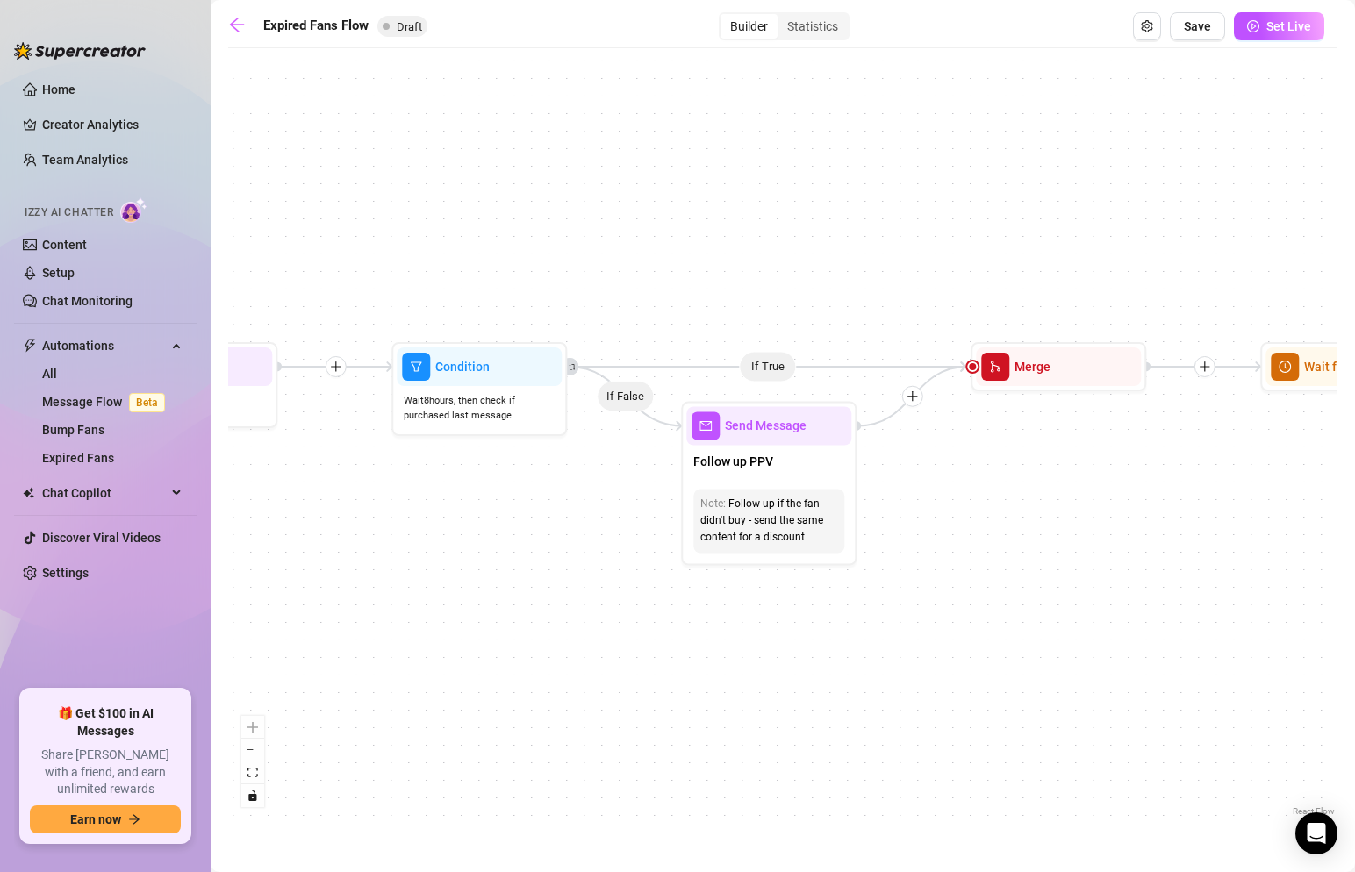
drag, startPoint x: 571, startPoint y: 207, endPoint x: 1367, endPoint y: 277, distance: 798.3
click at [1354, 277] on html "Home Creator Analytics Team Analytics Izzy AI Chatter Content Setup Chat Monito…" at bounding box center [677, 436] width 1355 height 872
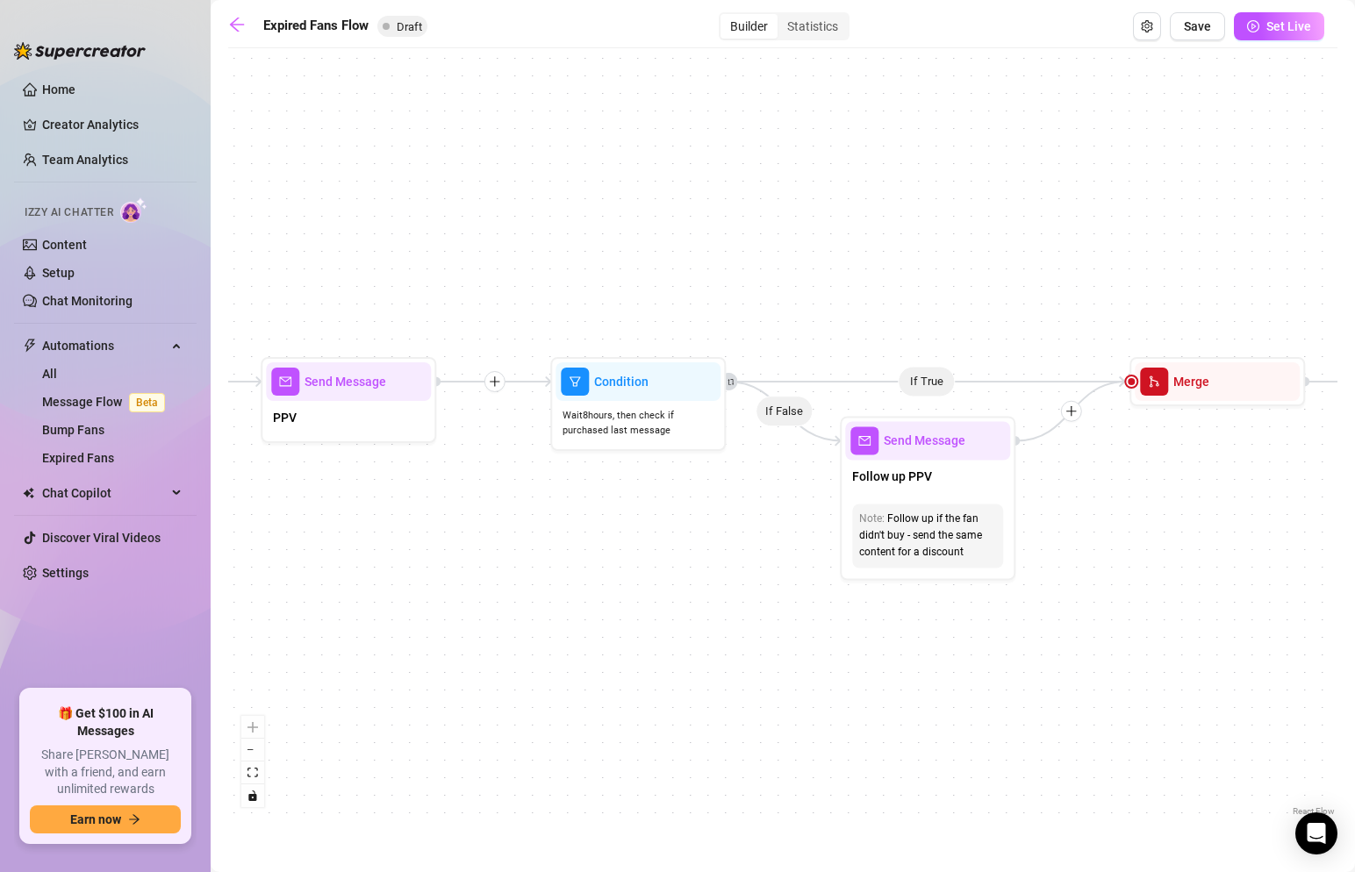
drag, startPoint x: 591, startPoint y: 268, endPoint x: 1103, endPoint y: 241, distance: 513.3
click at [1103, 241] on div "If True If False Send Message Send Message Wait for 2d Merge Send Message Follo…" at bounding box center [782, 439] width 1109 height 764
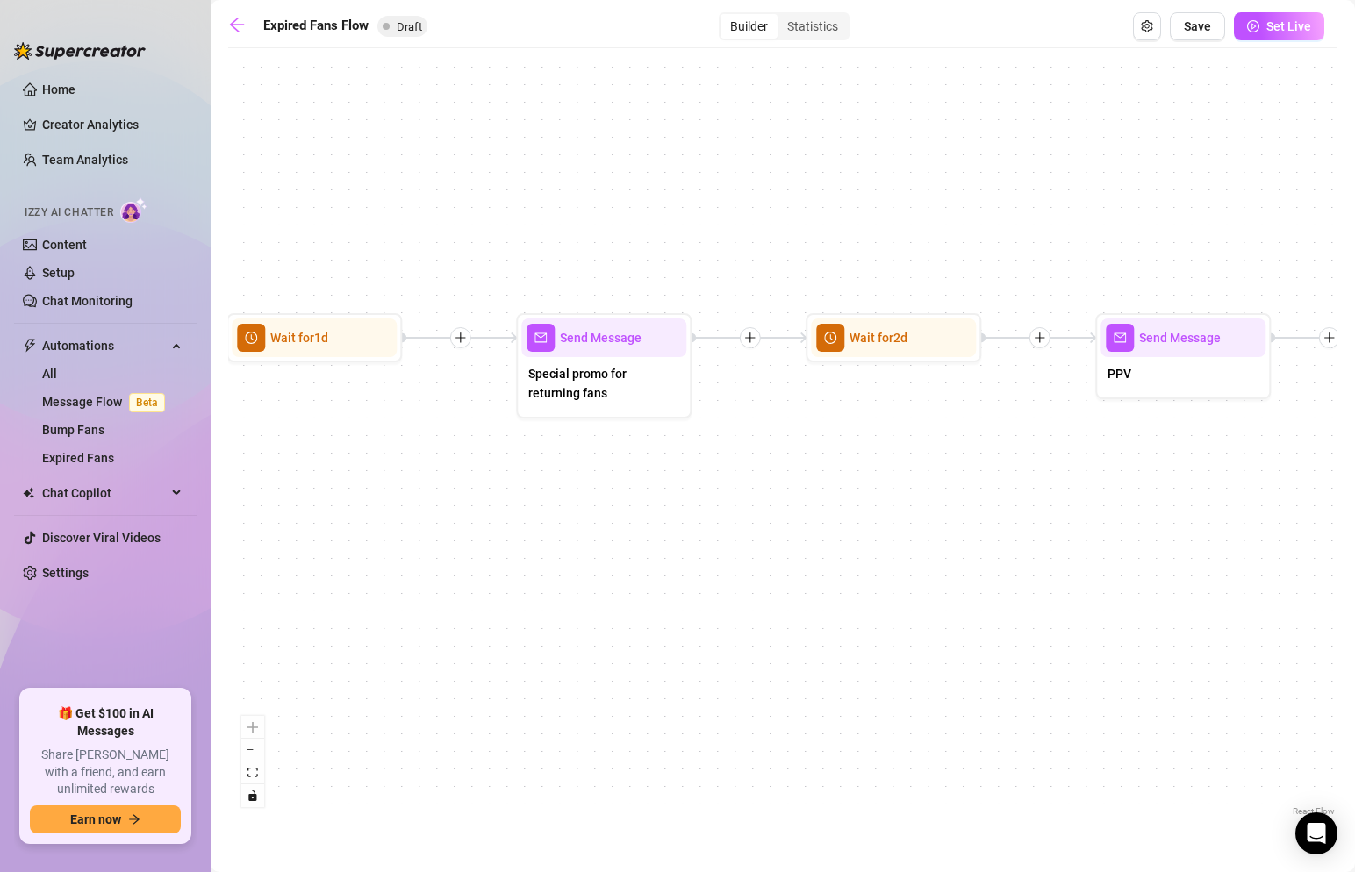
drag, startPoint x: 496, startPoint y: 244, endPoint x: 902, endPoint y: 212, distance: 407.7
click at [902, 212] on div "If True If False Send Message Send Message Wait for 2d Merge Send Message Follo…" at bounding box center [782, 439] width 1109 height 764
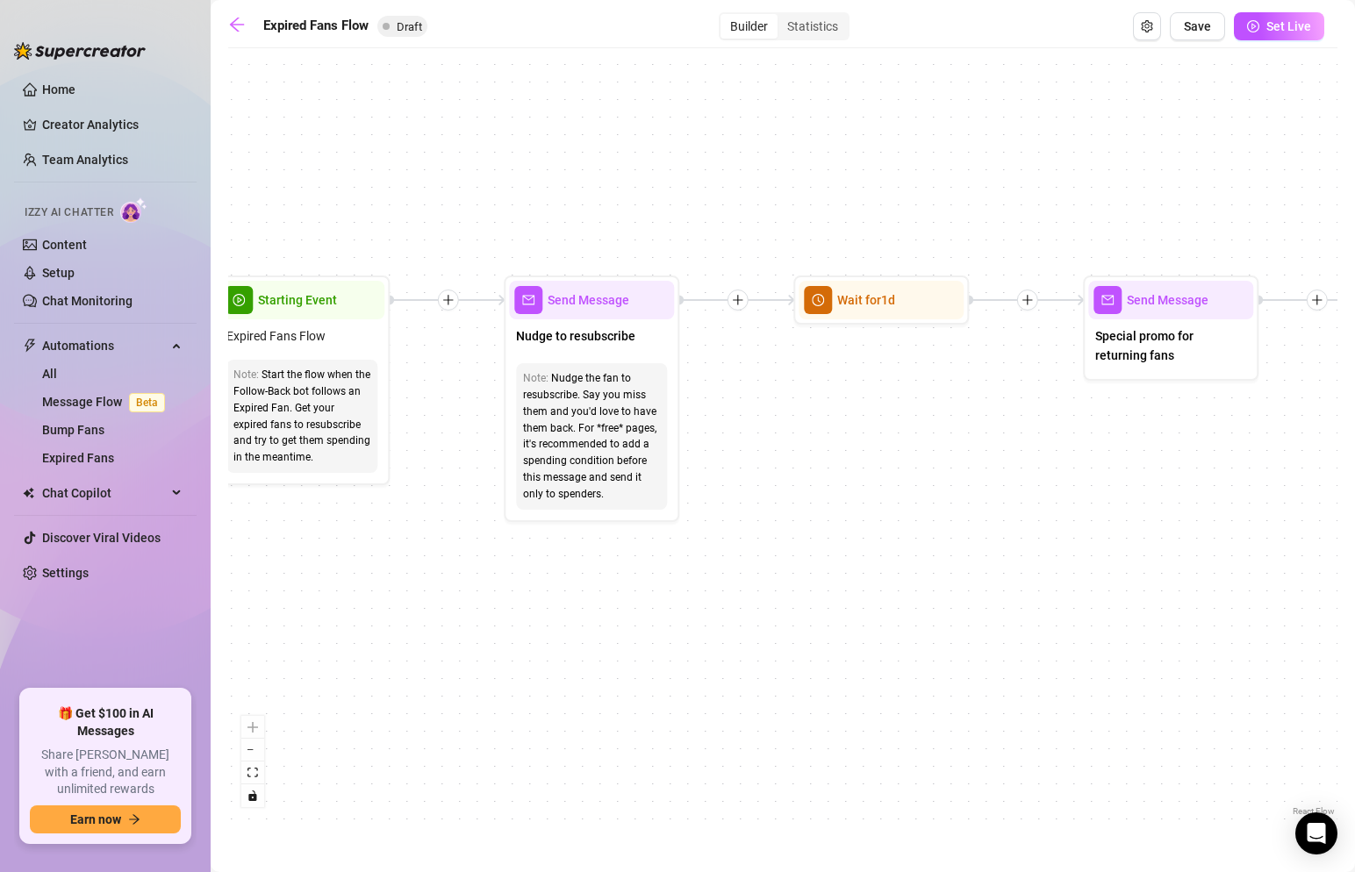
drag, startPoint x: 482, startPoint y: 241, endPoint x: 956, endPoint y: 216, distance: 474.7
click at [960, 219] on div "If True If False Send Message Send Message Wait for 2d Merge Send Message Follo…" at bounding box center [782, 439] width 1109 height 764
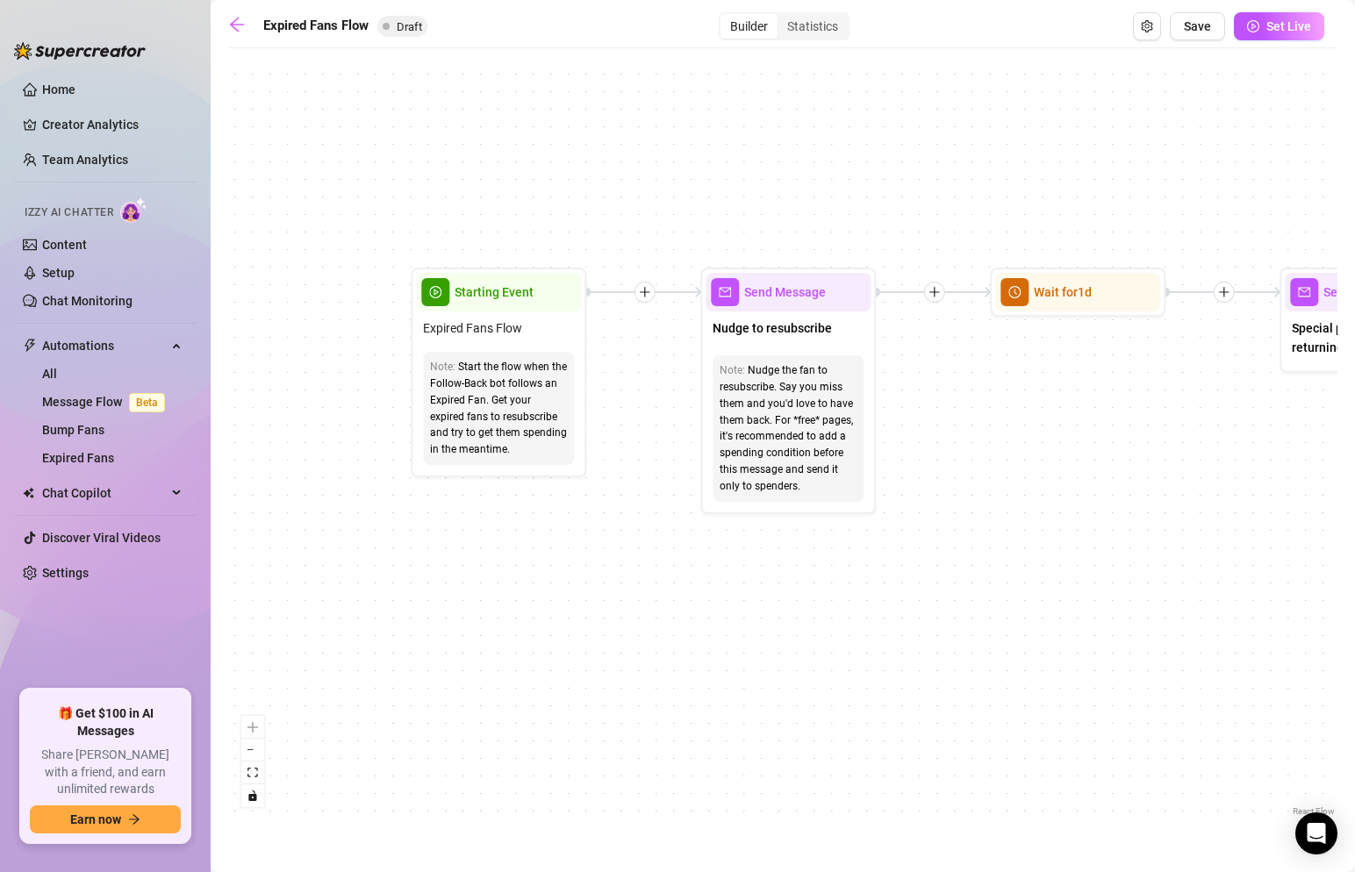
drag, startPoint x: 453, startPoint y: 248, endPoint x: 663, endPoint y: 240, distance: 209.9
click at [663, 240] on div "If True If False Send Message Send Message Wait for 2d Merge Send Message Follo…" at bounding box center [782, 439] width 1109 height 764
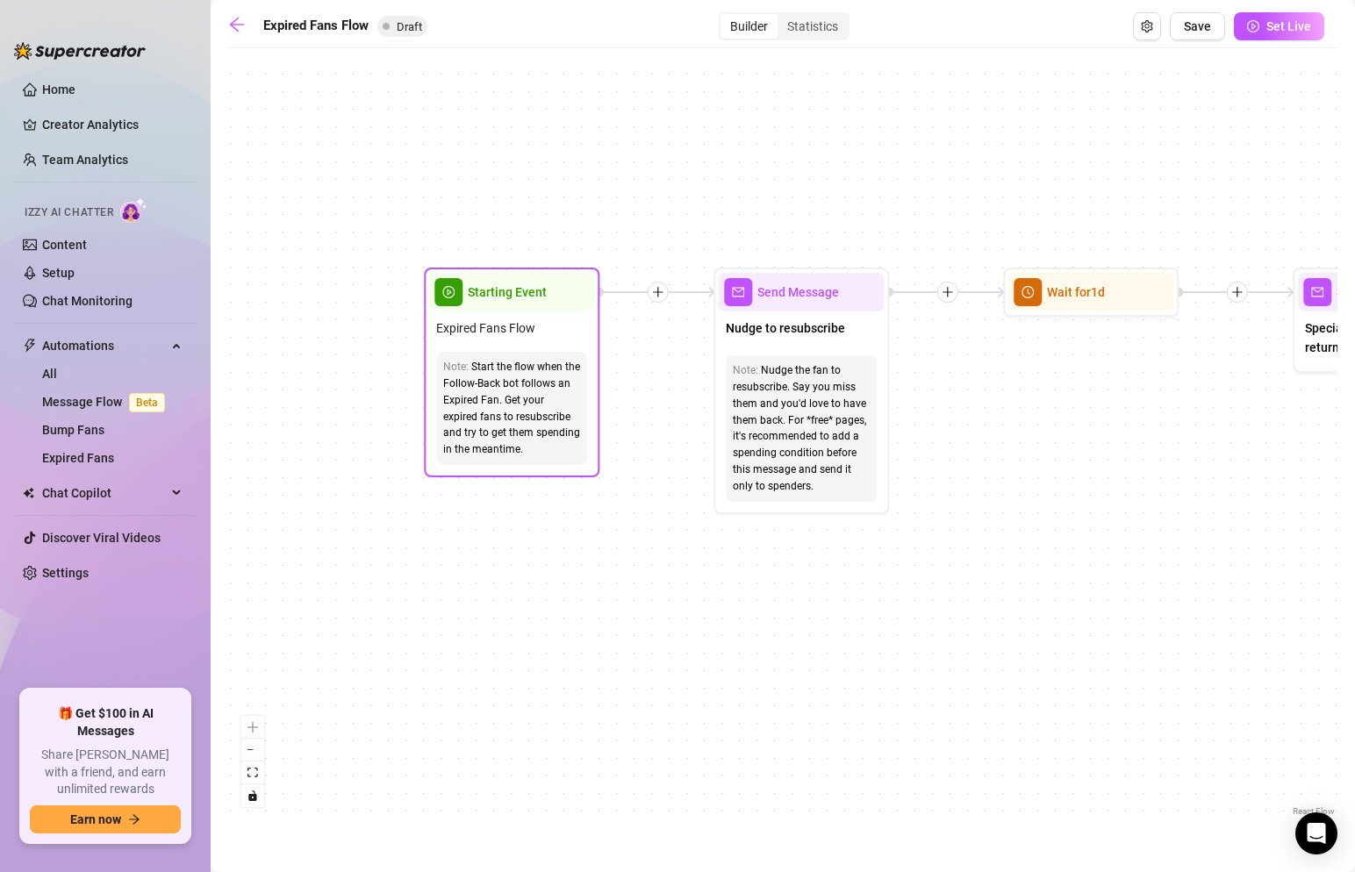
click at [545, 339] on div "Expired Fans Flow" at bounding box center [511, 328] width 165 height 33
click at [514, 385] on div "Start the flow when the Follow-Back bot follows an Expired Fan. Get your expire…" at bounding box center [511, 408] width 137 height 99
click at [506, 327] on span "Expired Fans Flow" at bounding box center [485, 328] width 99 height 19
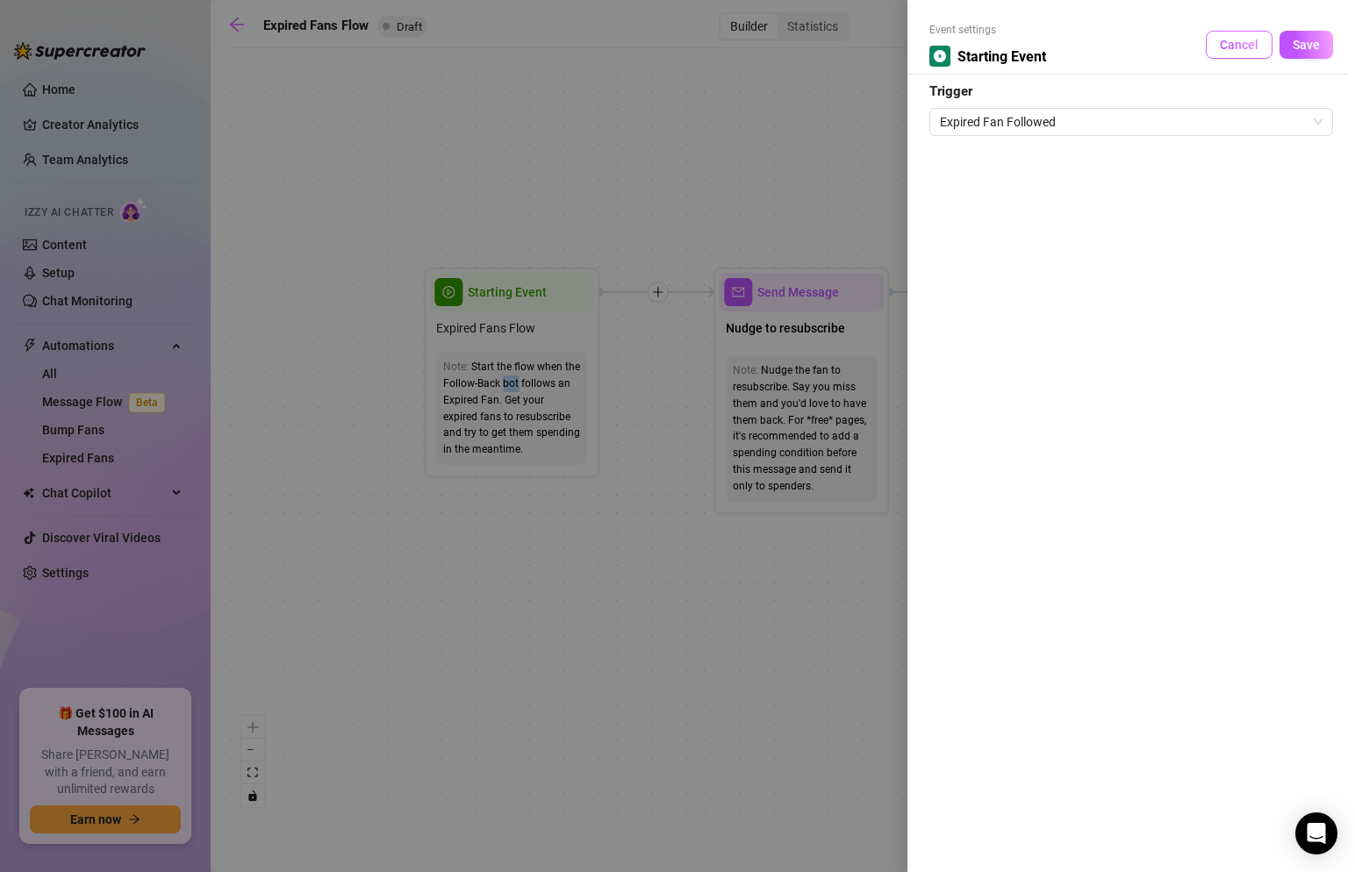
click at [1231, 46] on span "Cancel" at bounding box center [1239, 45] width 39 height 14
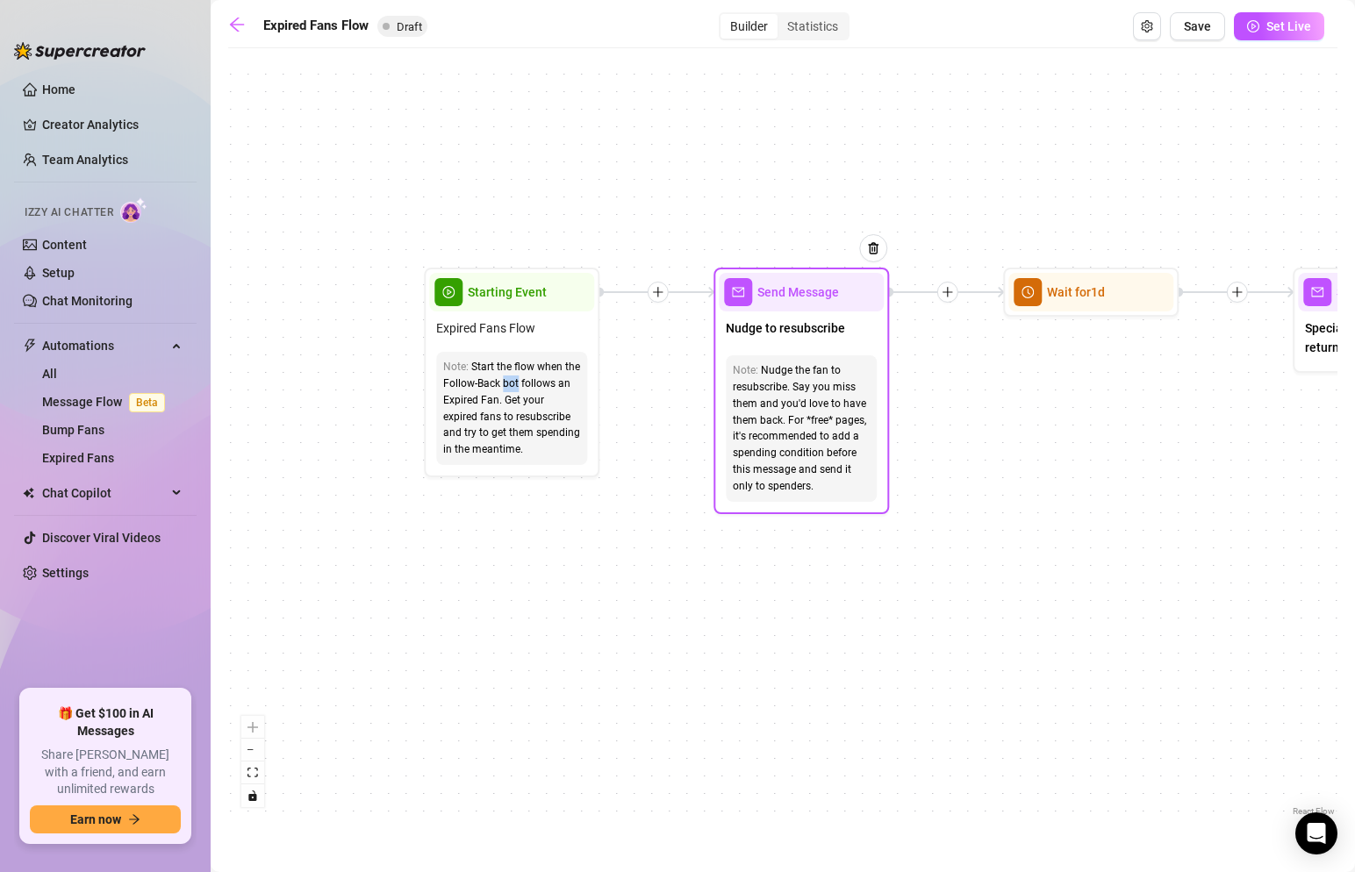
click at [829, 330] on span "Nudge to resubscribe" at bounding box center [785, 328] width 119 height 19
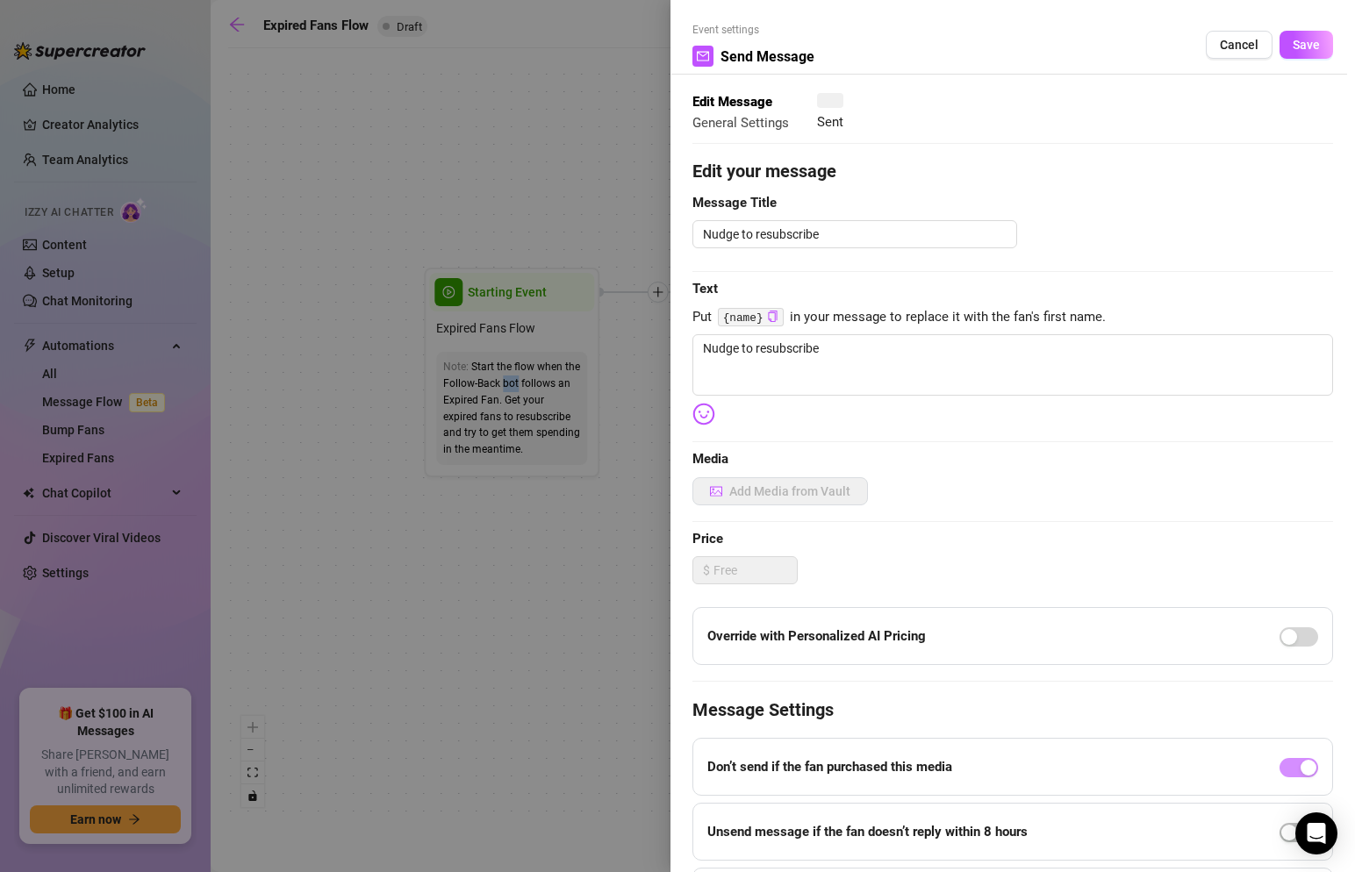
click at [829, 330] on div at bounding box center [677, 436] width 1355 height 872
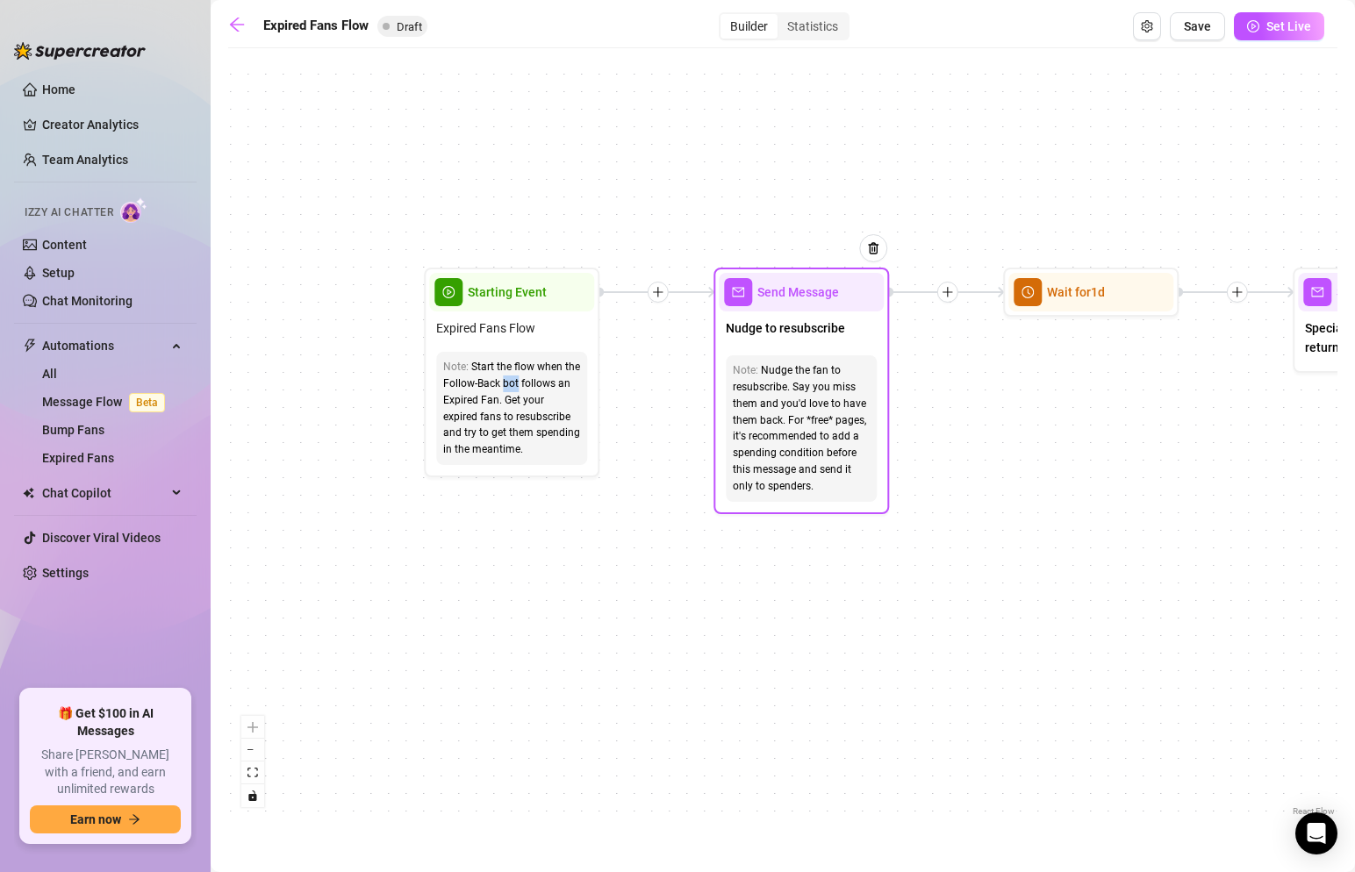
click at [829, 330] on span "Nudge to resubscribe" at bounding box center [785, 328] width 119 height 19
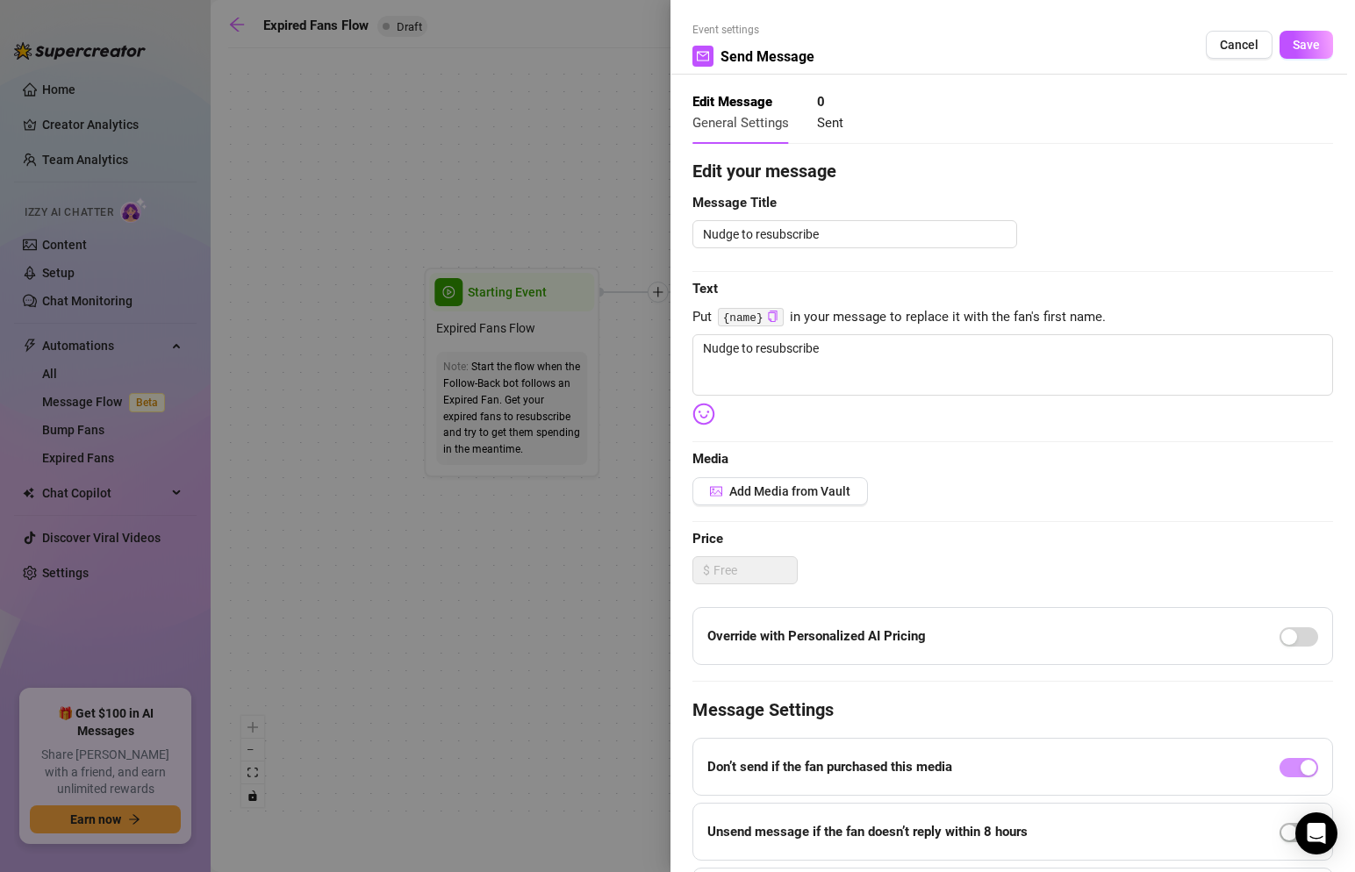
drag, startPoint x: 626, startPoint y: 246, endPoint x: 529, endPoint y: 242, distance: 96.6
click at [529, 242] on div at bounding box center [677, 436] width 1355 height 872
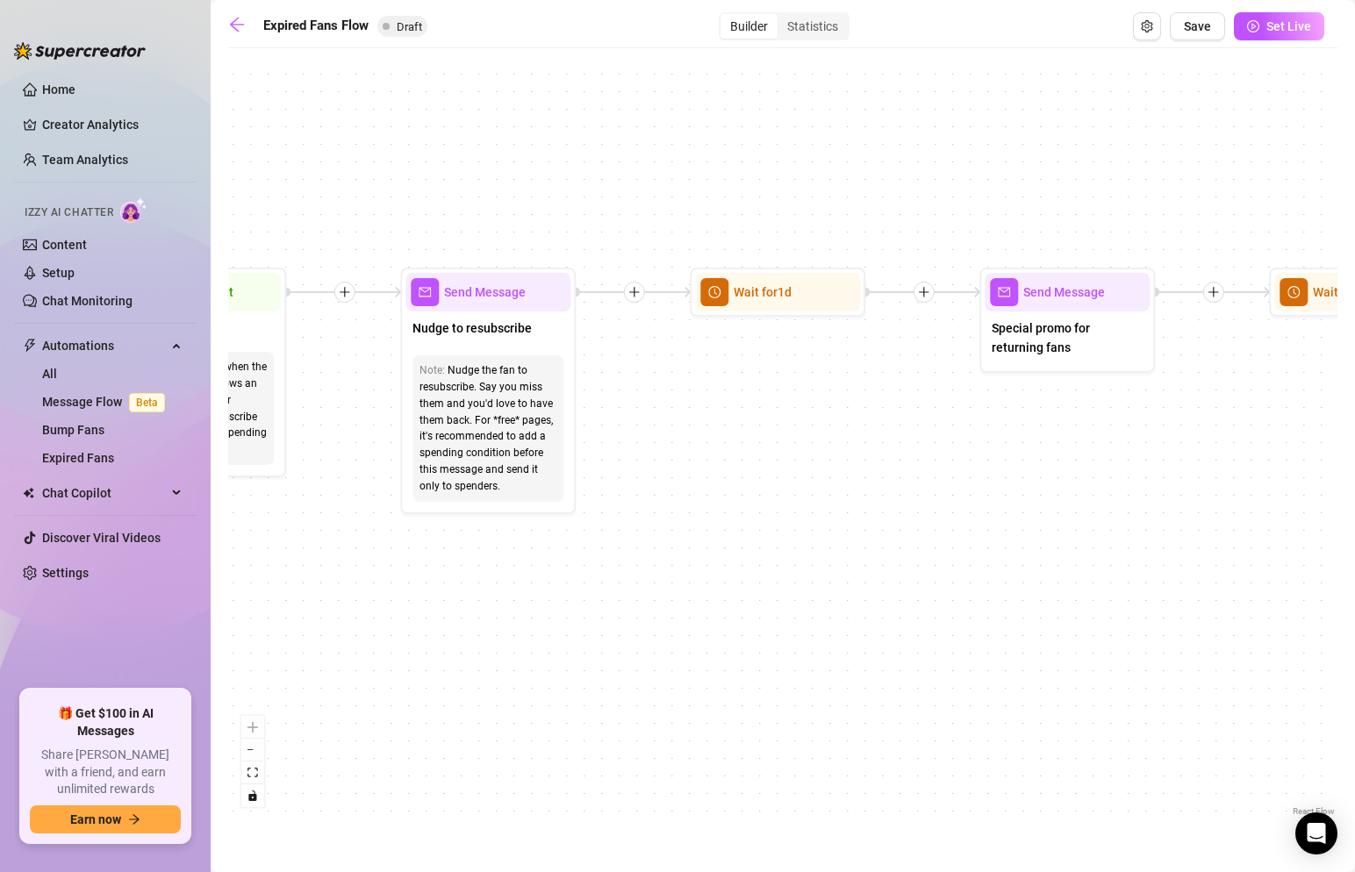
drag, startPoint x: 922, startPoint y: 173, endPoint x: 607, endPoint y: 170, distance: 315.1
click at [607, 170] on div "If True If False Send Message Send Message Wait for 2d Merge Send Message Follo…" at bounding box center [782, 439] width 1109 height 764
click at [345, 284] on icon "plus" at bounding box center [345, 290] width 12 height 12
click at [349, 305] on div "If True If False Send Message Send Message Wait for 2d Merge Send Message Follo…" at bounding box center [782, 439] width 1109 height 764
click at [348, 291] on icon "plus" at bounding box center [345, 290] width 12 height 12
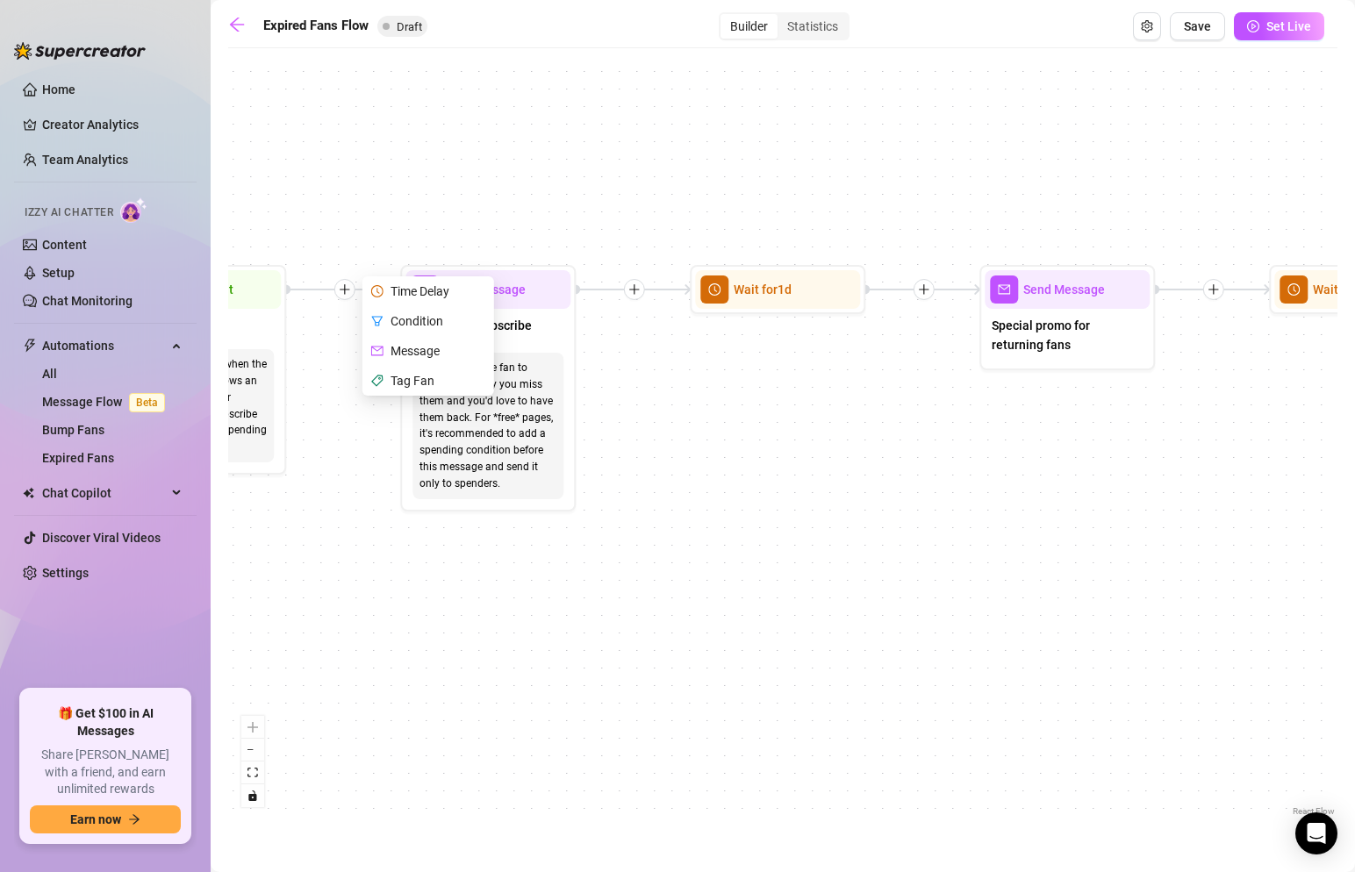
click at [397, 321] on div "Condition" at bounding box center [430, 321] width 128 height 30
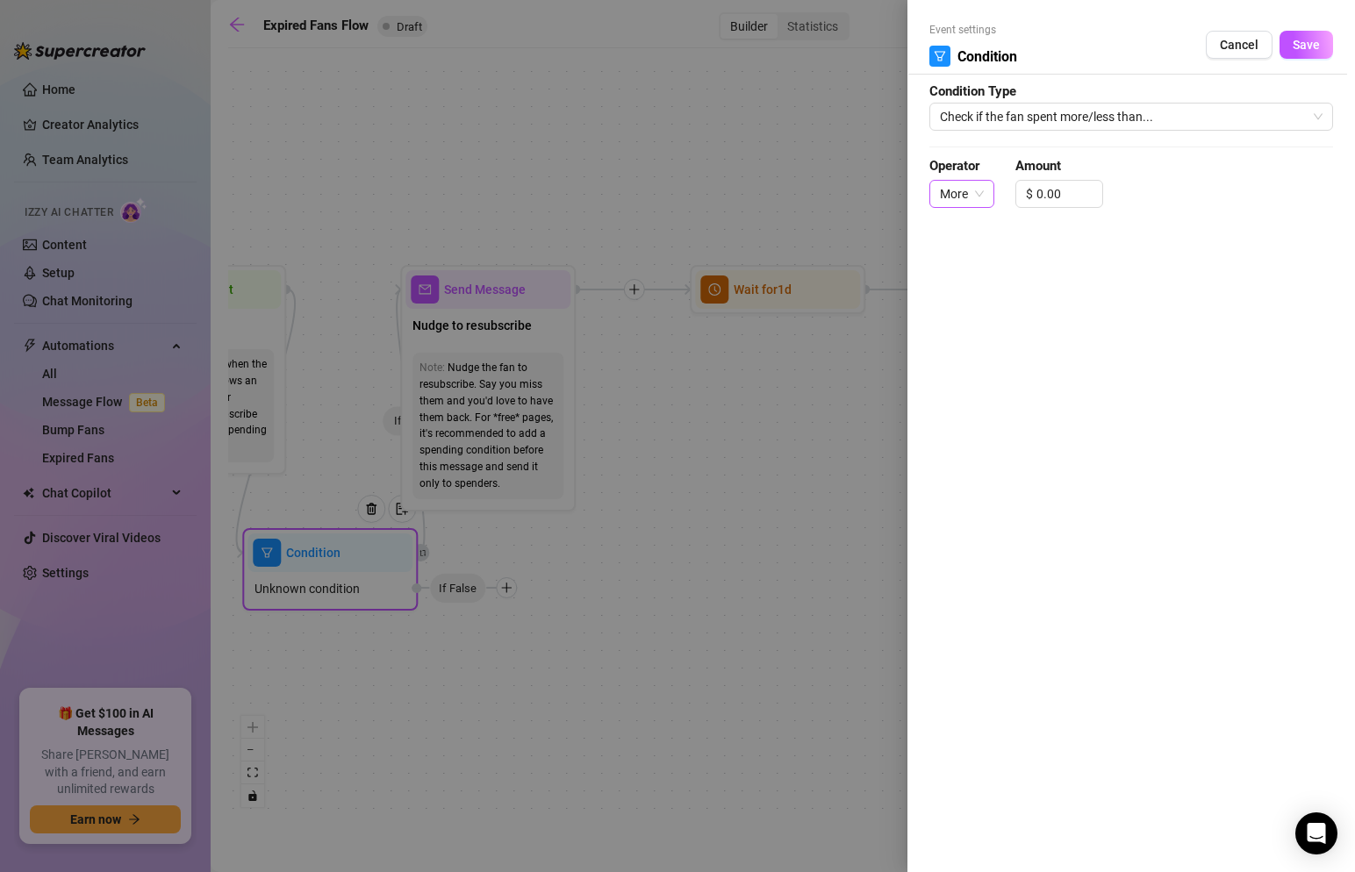
click at [981, 200] on span "More" at bounding box center [962, 194] width 44 height 26
click at [998, 178] on div "Operator More Amount $ 0.00" at bounding box center [1132, 190] width 404 height 68
click at [1090, 192] on span "Increase Value" at bounding box center [1092, 189] width 19 height 16
click at [1092, 190] on icon "up" at bounding box center [1093, 189] width 6 height 6
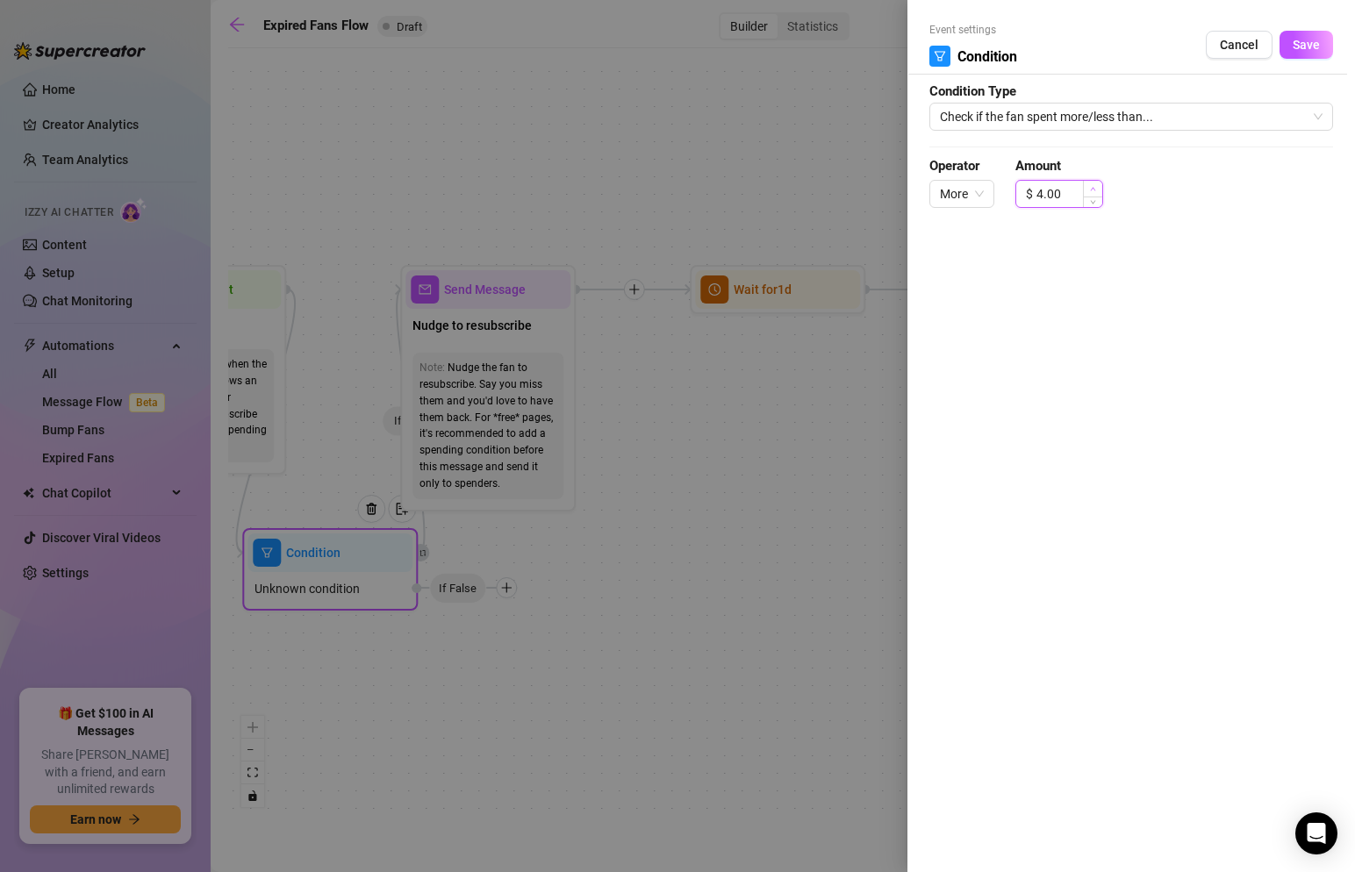
click at [1092, 190] on icon "up" at bounding box center [1093, 189] width 6 height 6
click at [1309, 46] on span "Save" at bounding box center [1306, 45] width 27 height 14
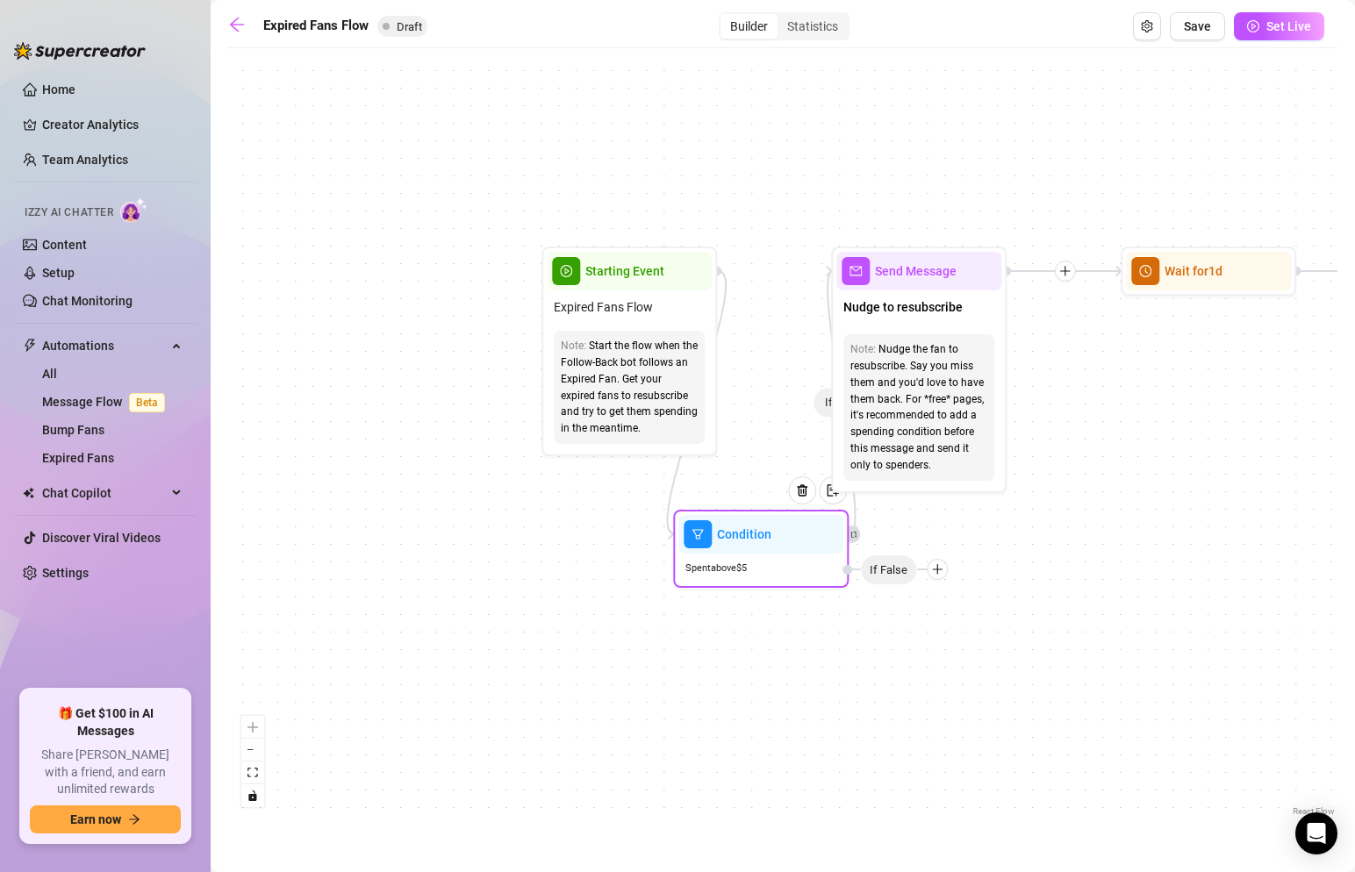
drag, startPoint x: 528, startPoint y: 202, endPoint x: 966, endPoint y: 183, distance: 439.3
click at [966, 183] on div "If True If False If True Condition Spent above $ 5 If False Send Message Send M…" at bounding box center [782, 439] width 1109 height 764
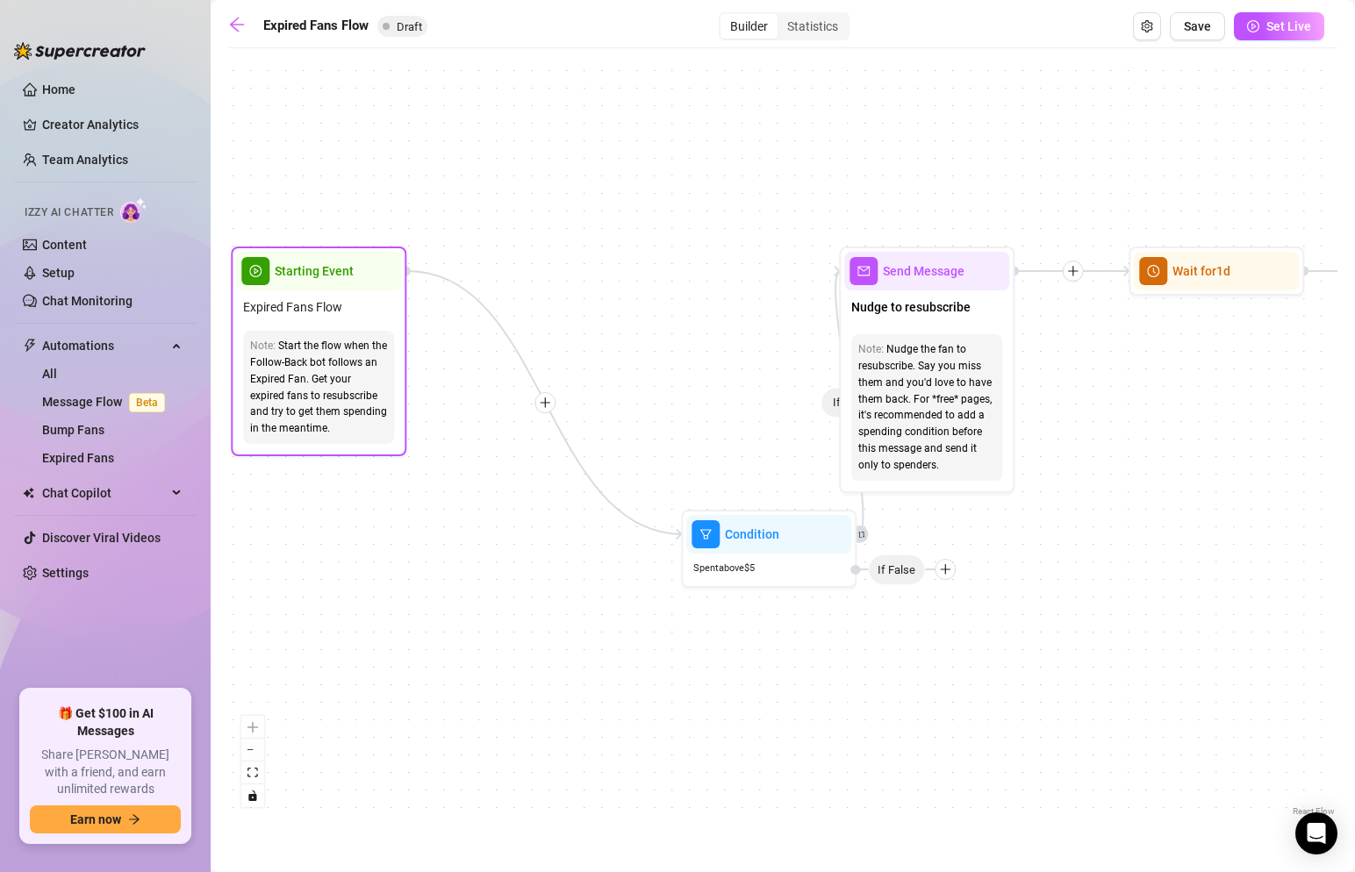
drag, startPoint x: 677, startPoint y: 315, endPoint x: 343, endPoint y: 314, distance: 333.6
click at [343, 314] on div "Expired Fans Flow" at bounding box center [318, 307] width 165 height 33
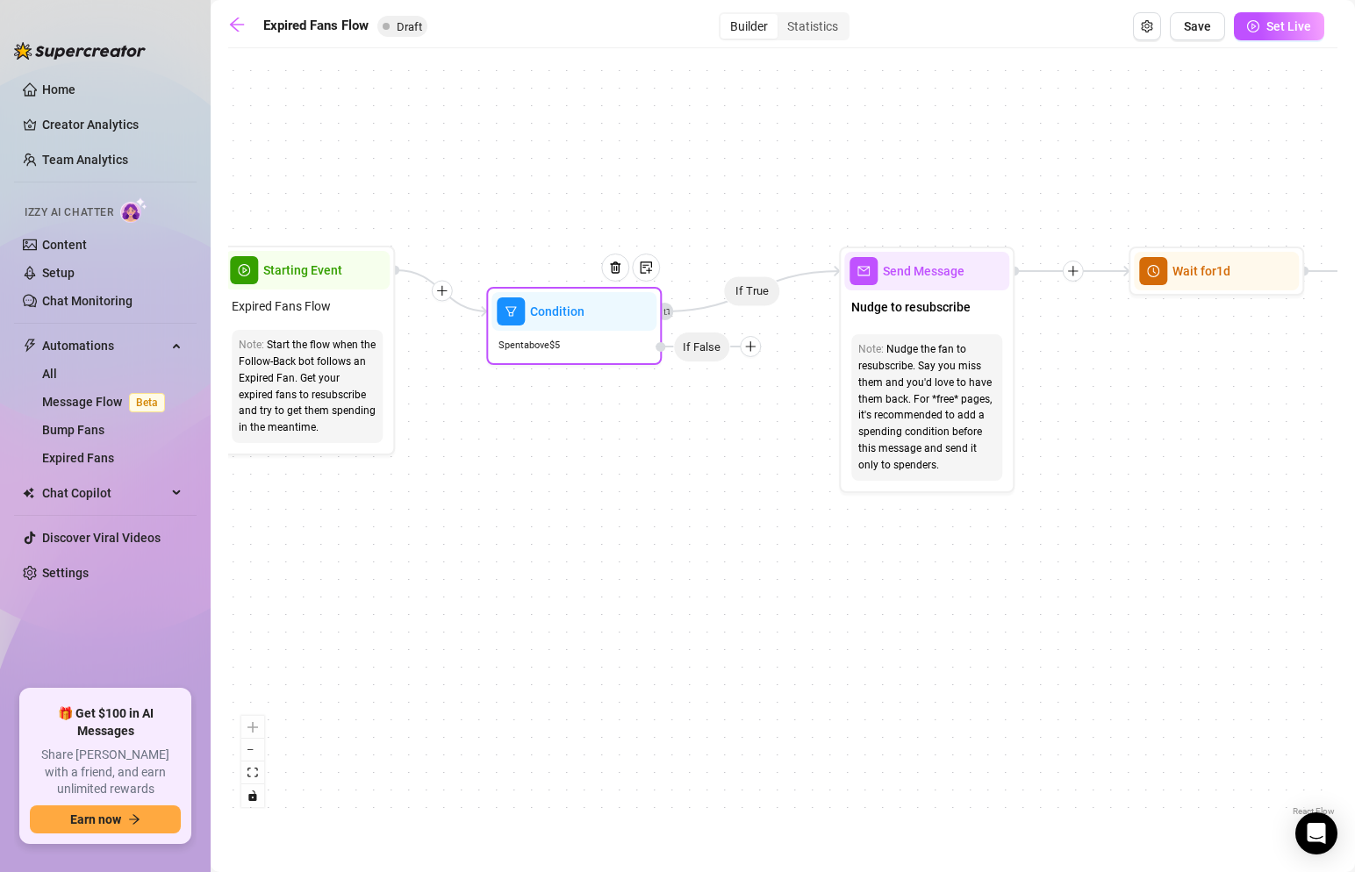
drag, startPoint x: 798, startPoint y: 527, endPoint x: 588, endPoint y: 304, distance: 306.1
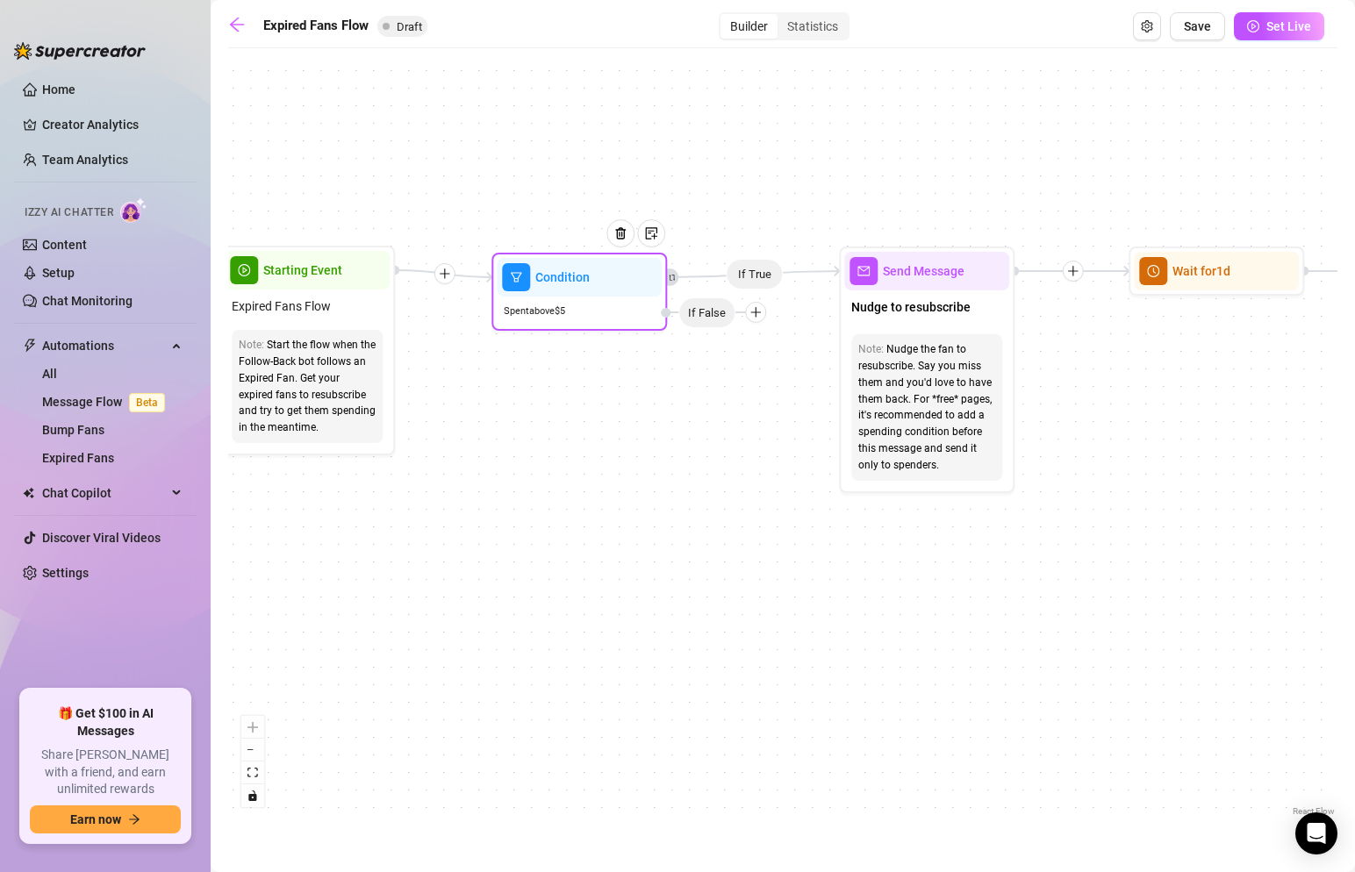
drag, startPoint x: 598, startPoint y: 300, endPoint x: 604, endPoint y: 266, distance: 34.8
click at [604, 266] on div at bounding box center [627, 247] width 76 height 90
click at [673, 278] on icon "retweet" at bounding box center [672, 278] width 6 height 6
click at [673, 276] on icon "retweet" at bounding box center [672, 277] width 8 height 8
click at [790, 380] on div "If True If False If True Condition Spent above $ 5 If False Send Message Send M…" at bounding box center [782, 439] width 1109 height 764
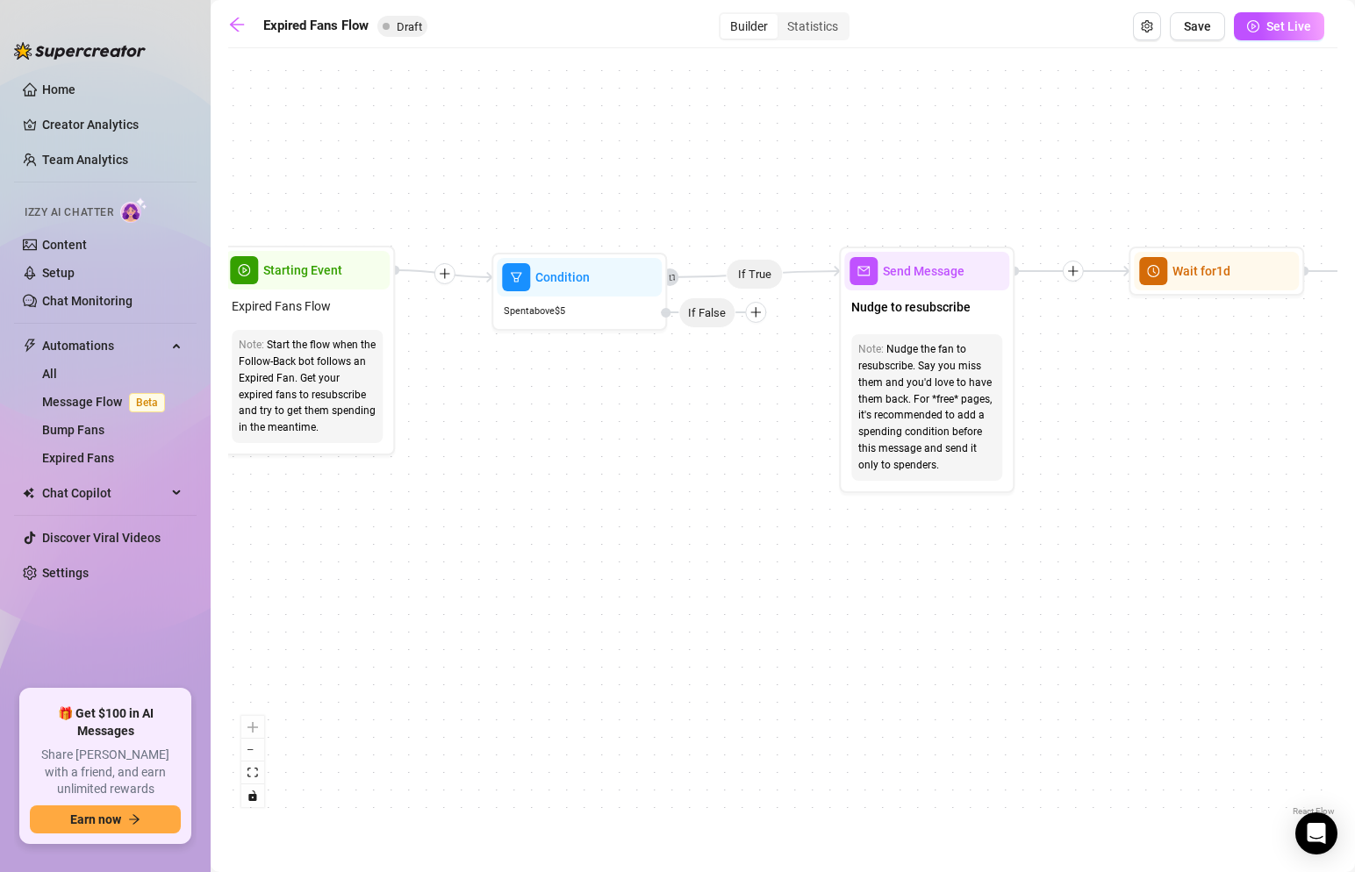
click at [1017, 271] on icon "Edge from 10db21c8-df93-4c76-970c-bf3ee9406c7d to 0dd563c4-23e8-4668-a49f-ea5d7…" at bounding box center [1073, 271] width 115 height 0
drag, startPoint x: 1017, startPoint y: 270, endPoint x: 1038, endPoint y: 228, distance: 47.1
click at [1038, 228] on div "If True If False If True Condition Spent above $ 5 If False Send Message Send M…" at bounding box center [782, 439] width 1109 height 764
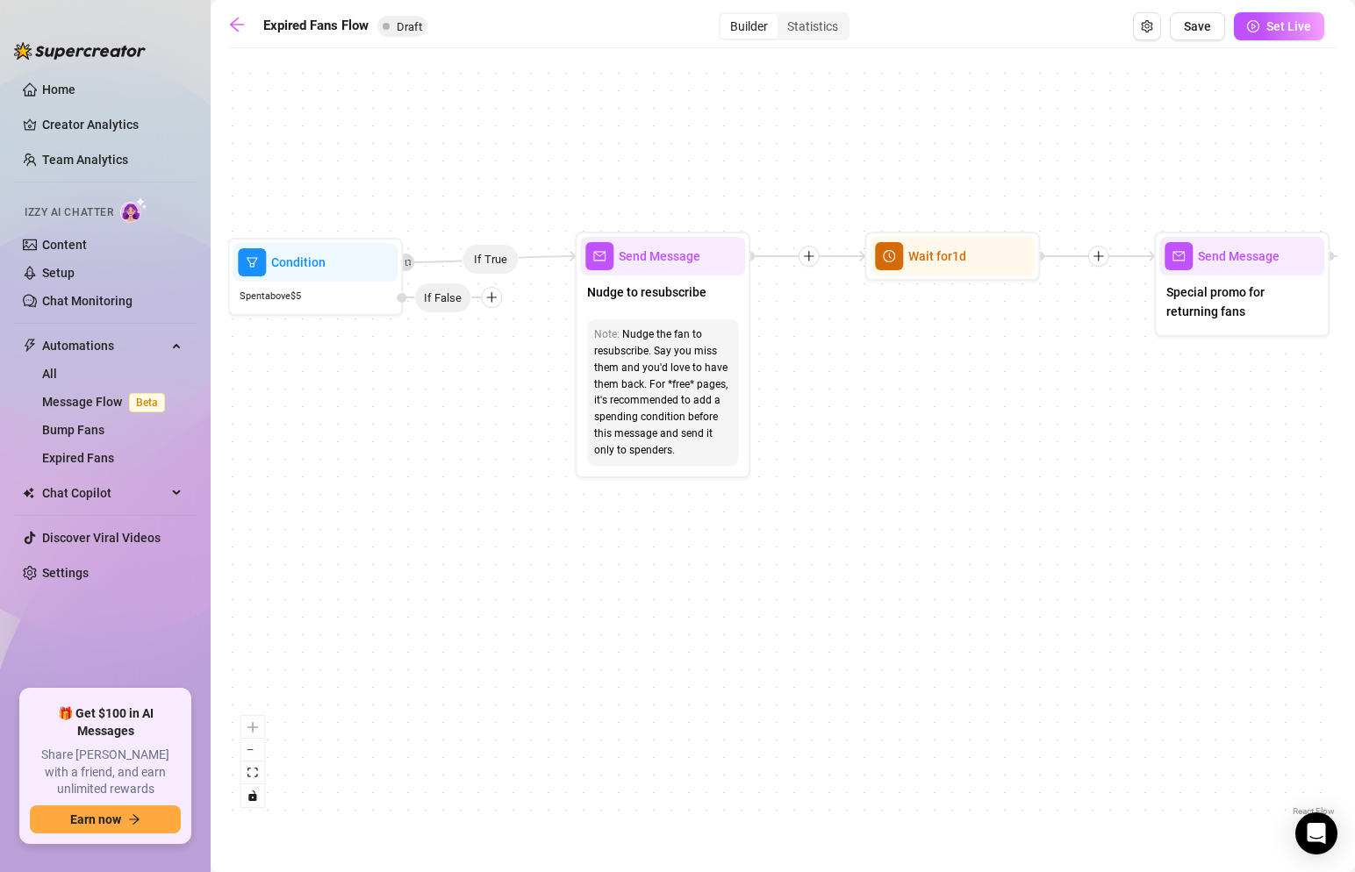
drag, startPoint x: 1102, startPoint y: 381, endPoint x: 847, endPoint y: 364, distance: 256.0
click at [847, 364] on div "If True If False If True Condition Spent above $ 5 If False Send Message Send M…" at bounding box center [782, 439] width 1109 height 764
click at [492, 293] on icon "plus" at bounding box center [491, 296] width 12 height 12
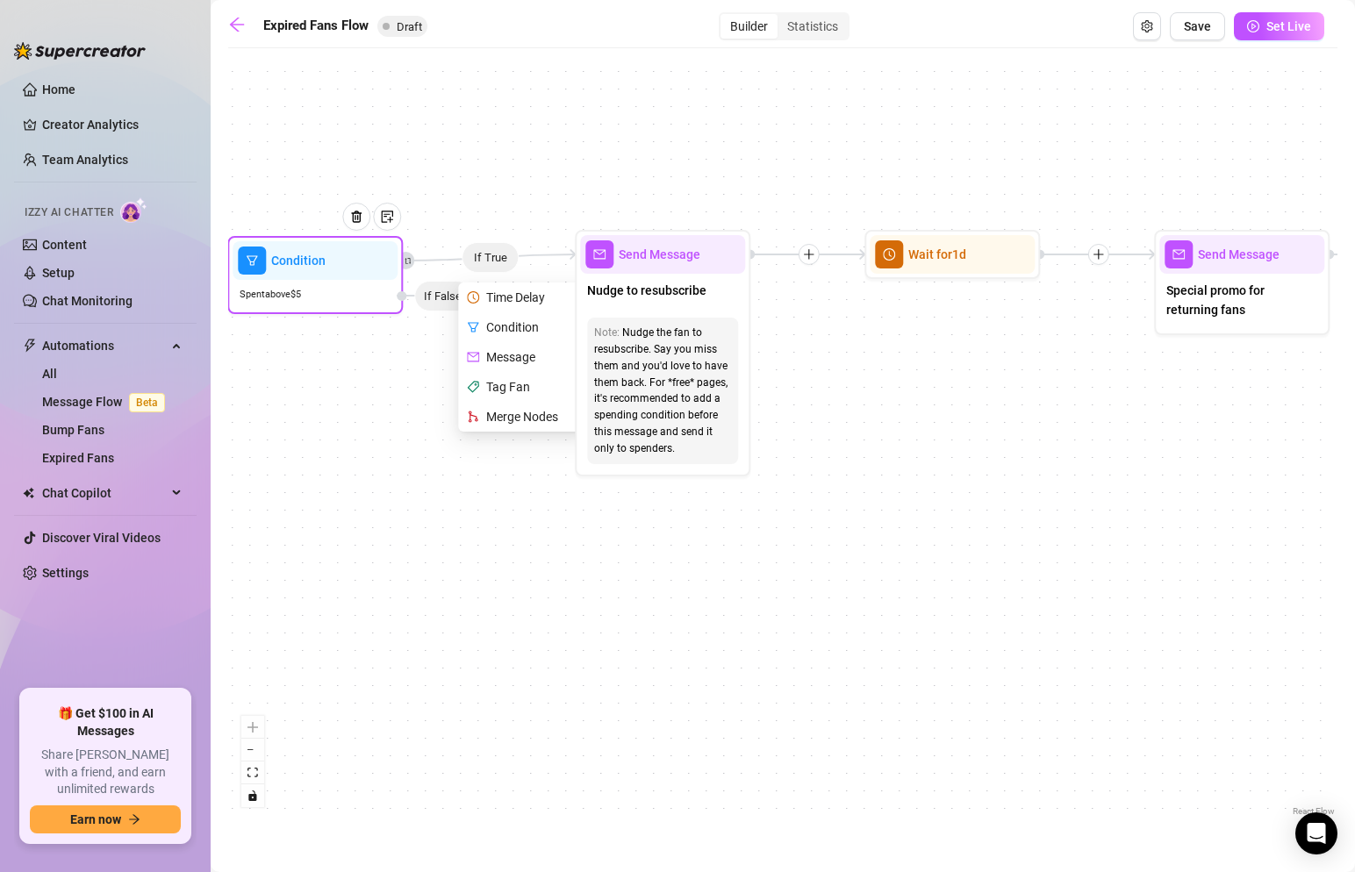
click at [515, 295] on div "Time Delay" at bounding box center [526, 298] width 128 height 30
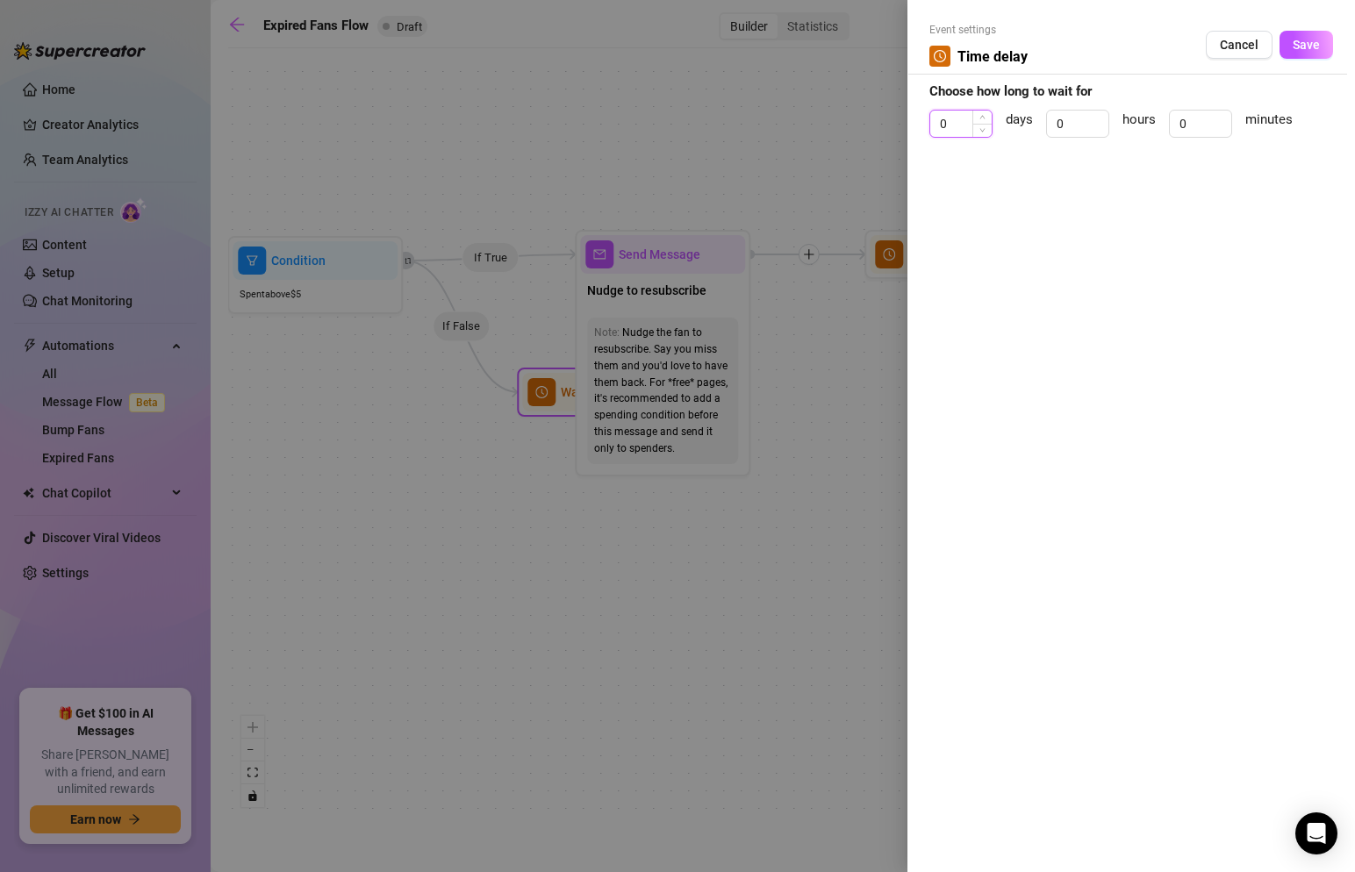
click at [959, 126] on input "0" at bounding box center [960, 124] width 61 height 26
click at [1295, 46] on span "Save" at bounding box center [1306, 45] width 27 height 14
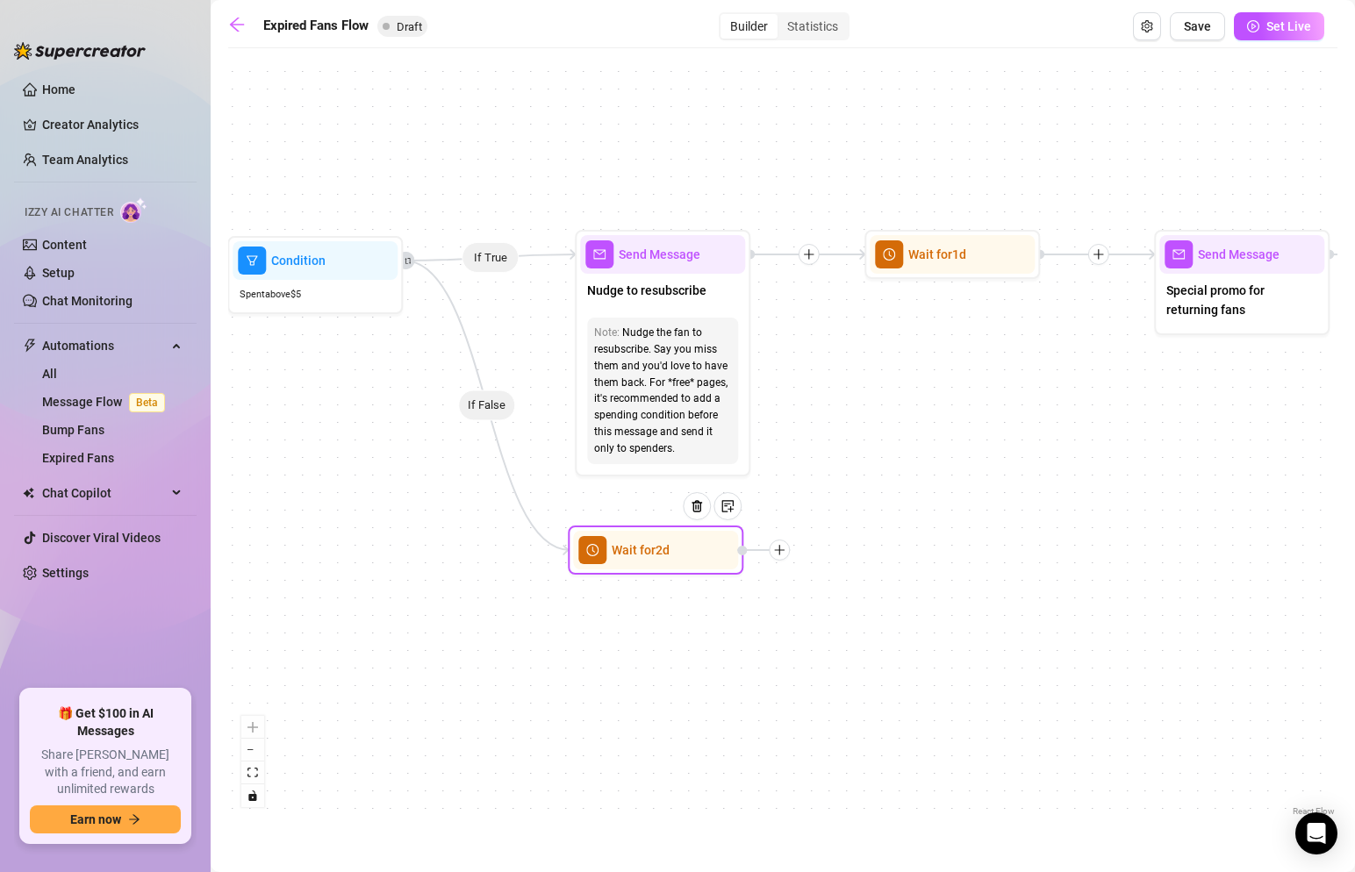
drag, startPoint x: 557, startPoint y: 389, endPoint x: 604, endPoint y: 563, distance: 180.1
click at [604, 563] on div "Wait for 2d" at bounding box center [655, 550] width 165 height 39
click at [775, 568] on div at bounding box center [775, 560] width 21 height 21
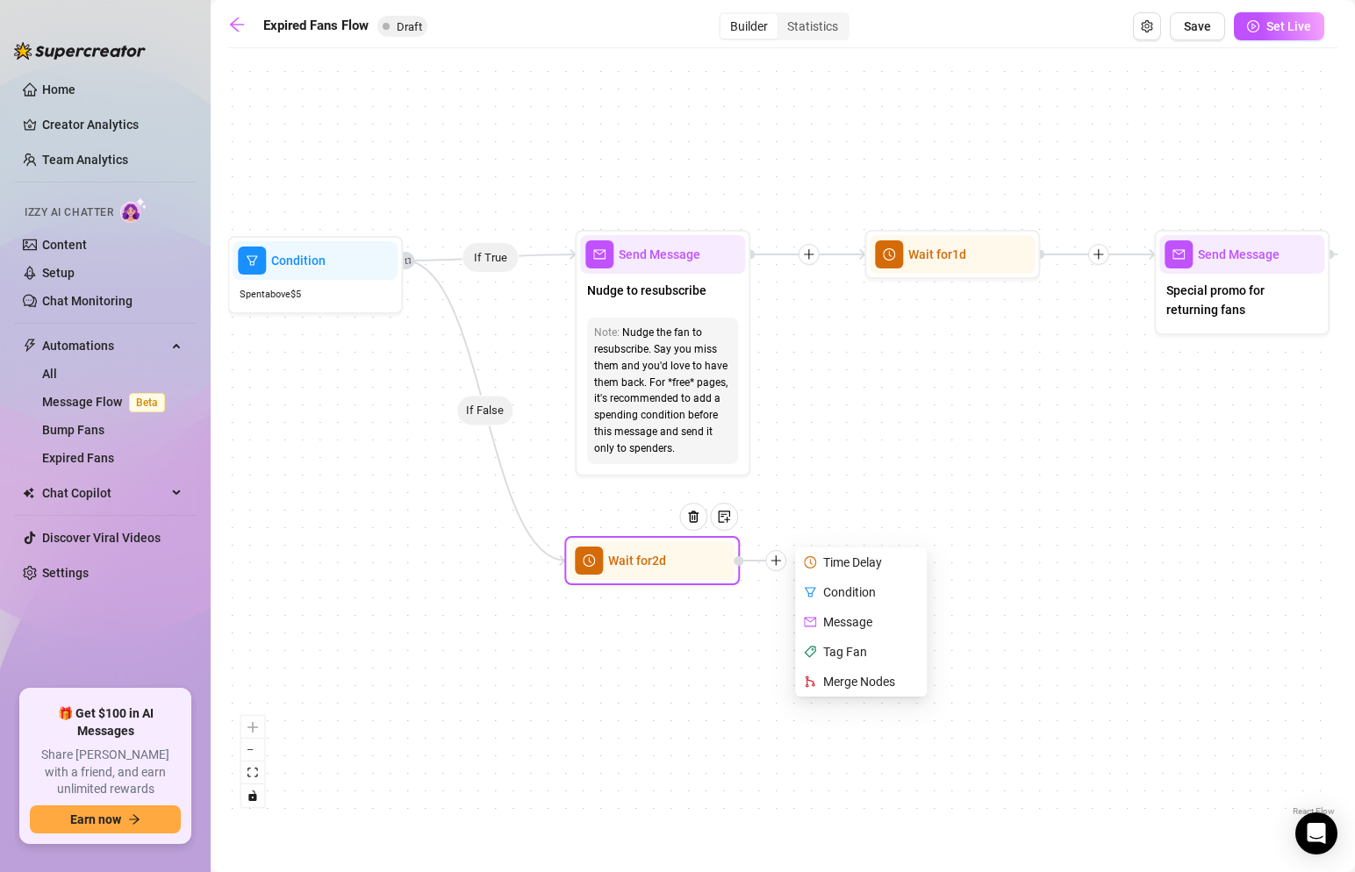
click at [851, 621] on div "Message" at bounding box center [863, 622] width 128 height 30
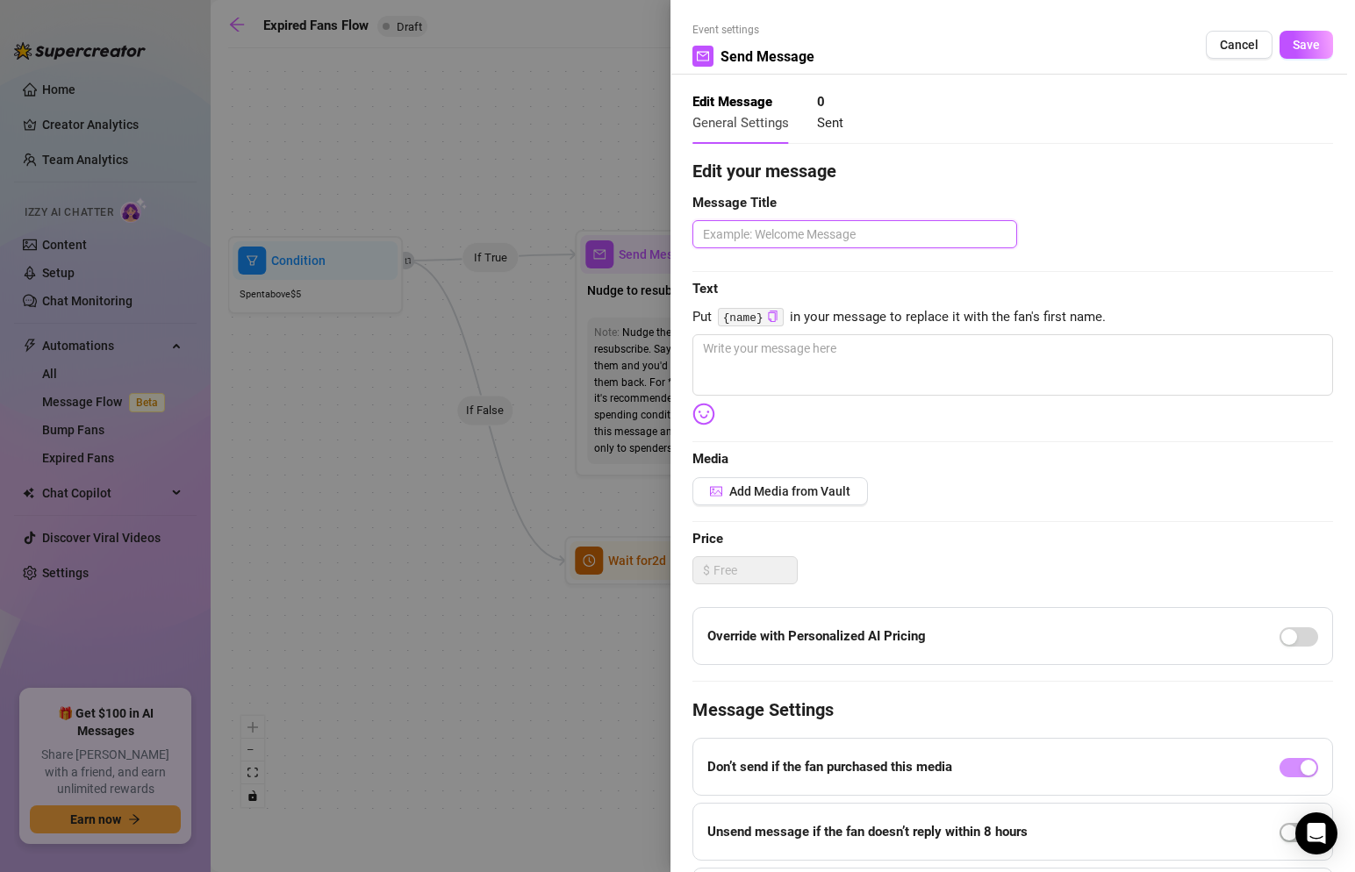
click at [843, 240] on textarea at bounding box center [855, 234] width 325 height 28
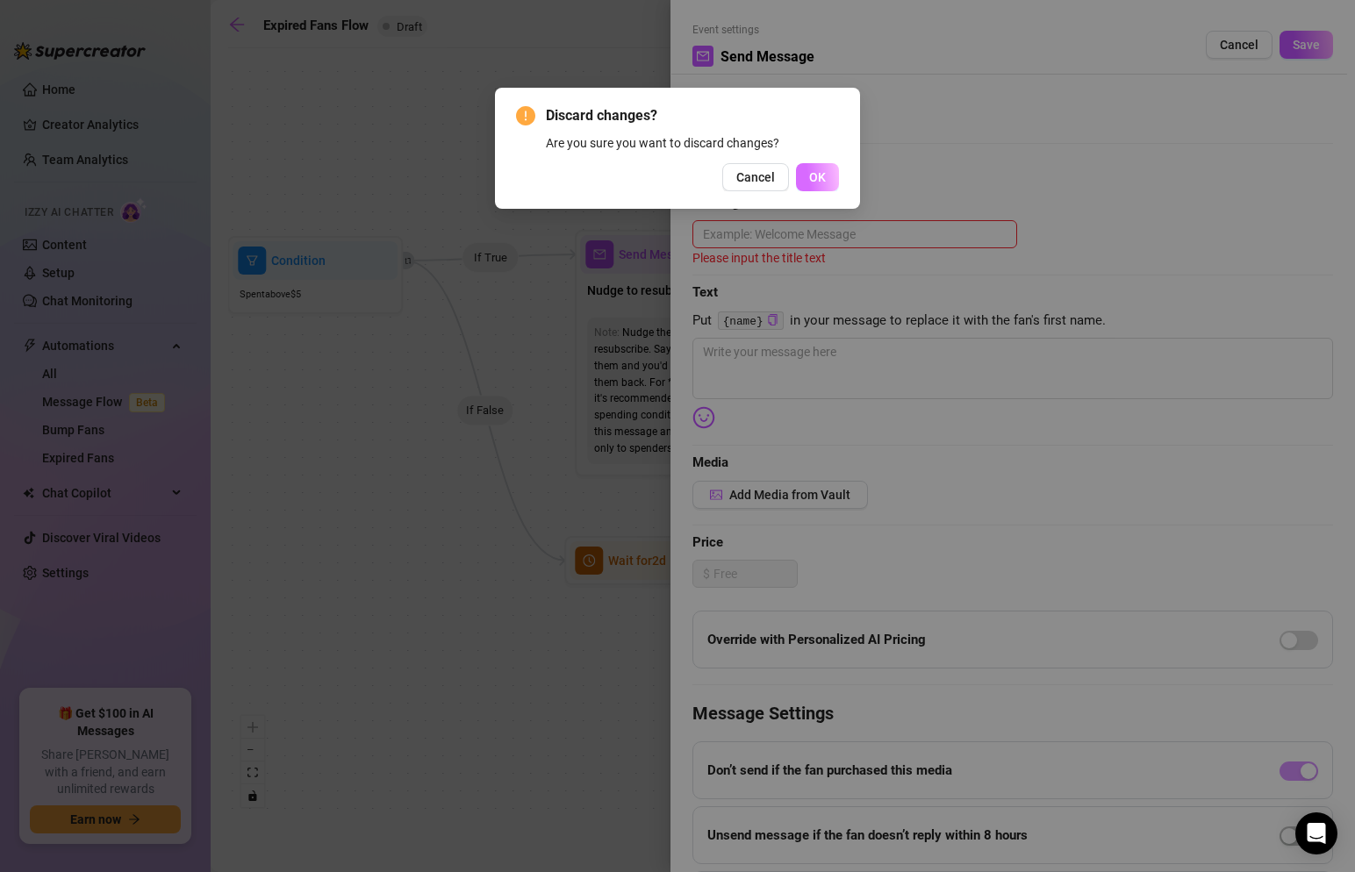
click at [821, 188] on button "OK" at bounding box center [817, 177] width 43 height 28
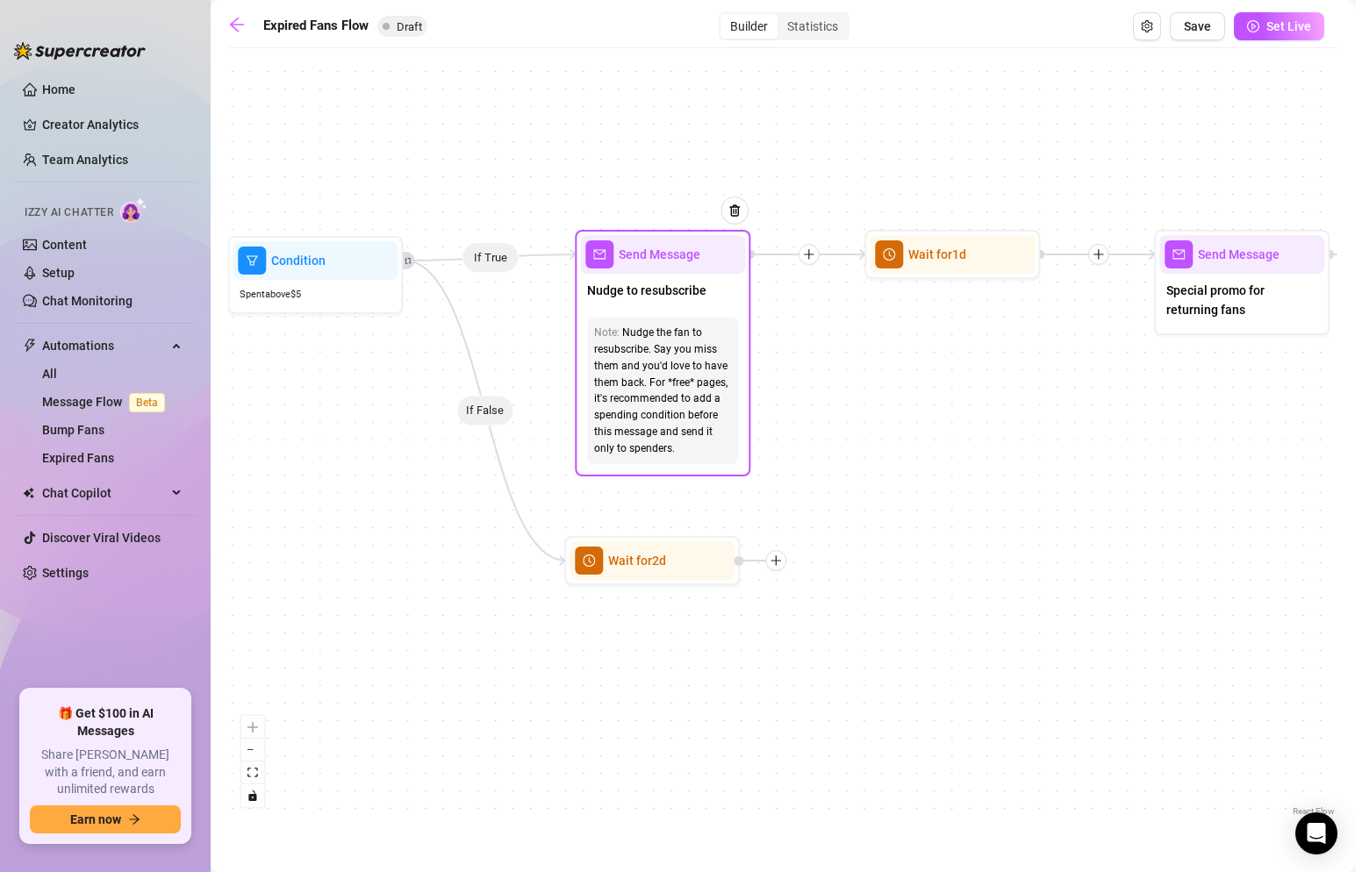
click at [686, 346] on div "Nudge the fan to resubscribe. Say you miss them and you'd love to have them bac…" at bounding box center [662, 391] width 137 height 133
click at [654, 265] on div "Send Message" at bounding box center [662, 254] width 165 height 39
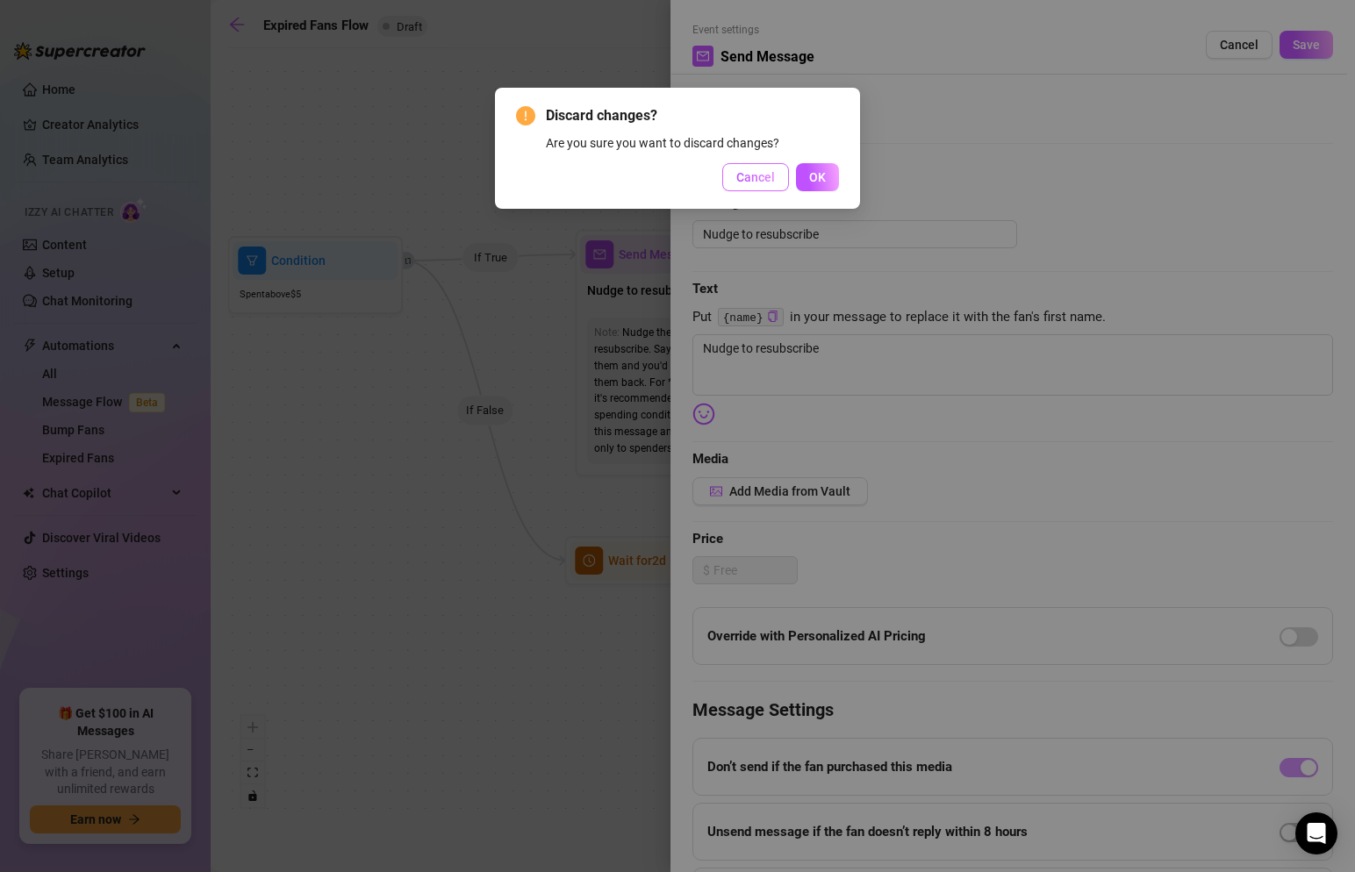
click at [753, 171] on span "Cancel" at bounding box center [755, 177] width 39 height 14
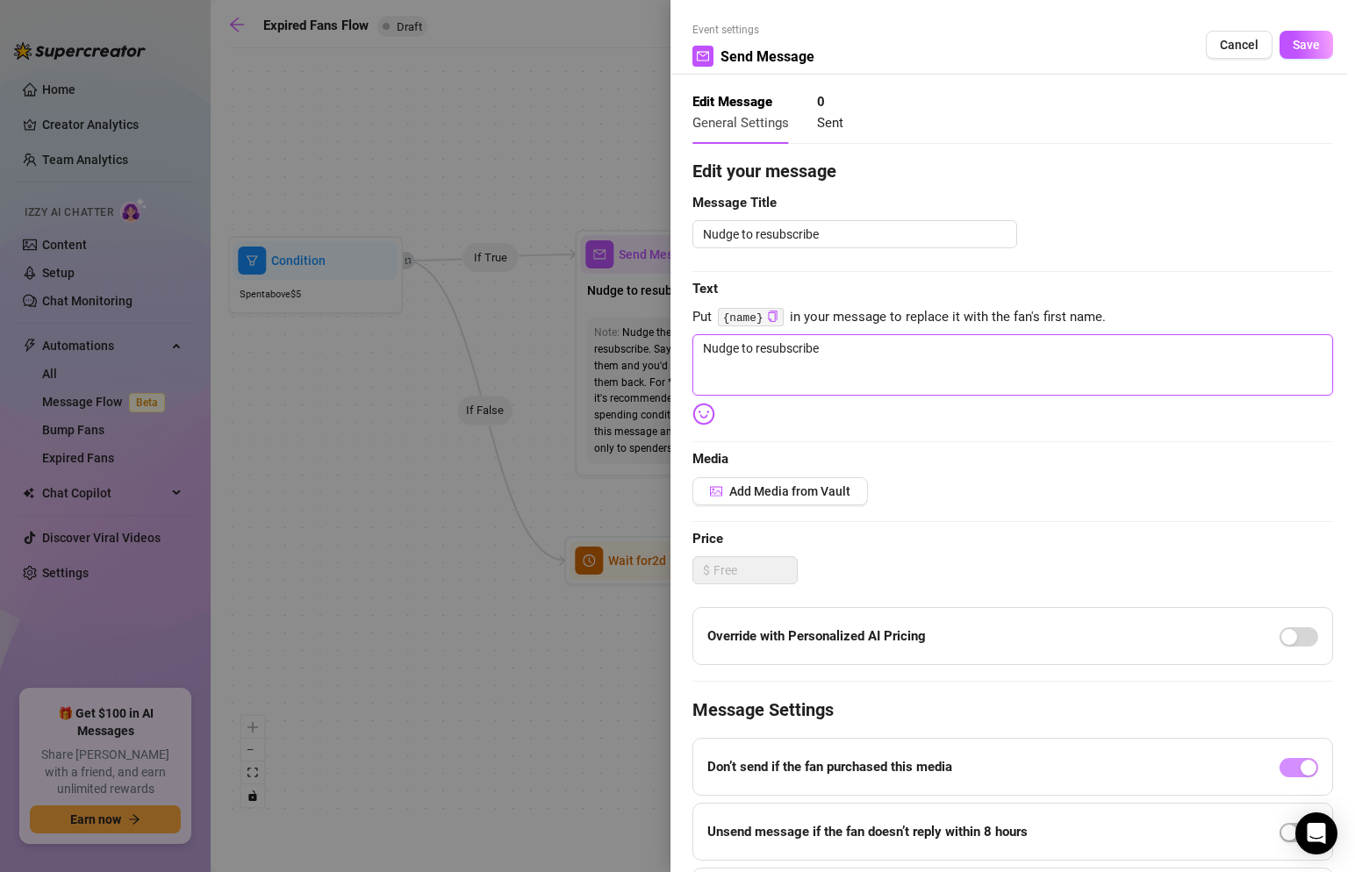
click at [845, 357] on textarea "Nudge to resubscribe" at bounding box center [1013, 364] width 641 height 61
click at [1310, 54] on button "Save" at bounding box center [1307, 45] width 54 height 28
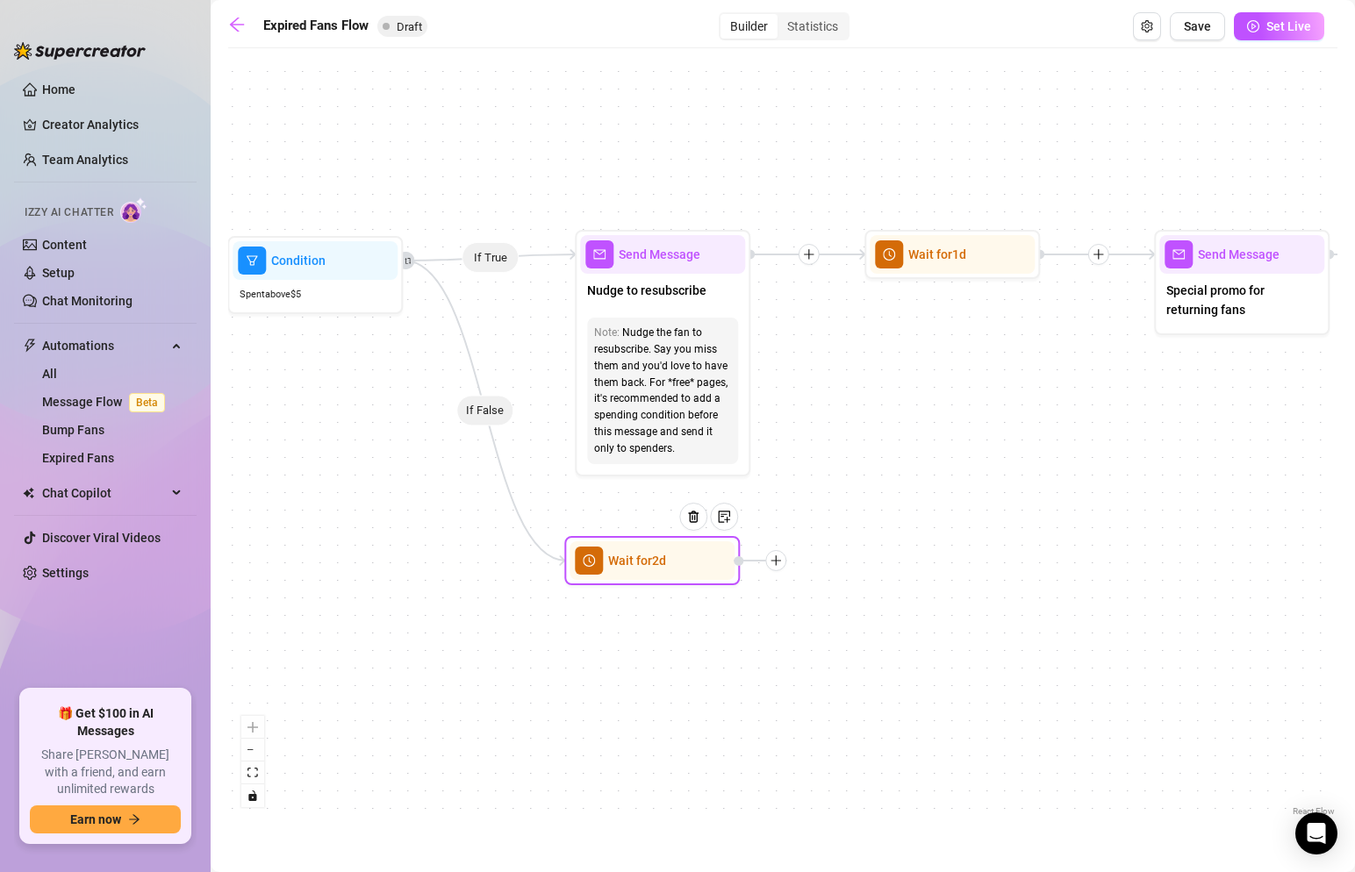
click at [772, 565] on icon "plus" at bounding box center [776, 561] width 12 height 12
click at [868, 622] on div "Message" at bounding box center [863, 622] width 128 height 30
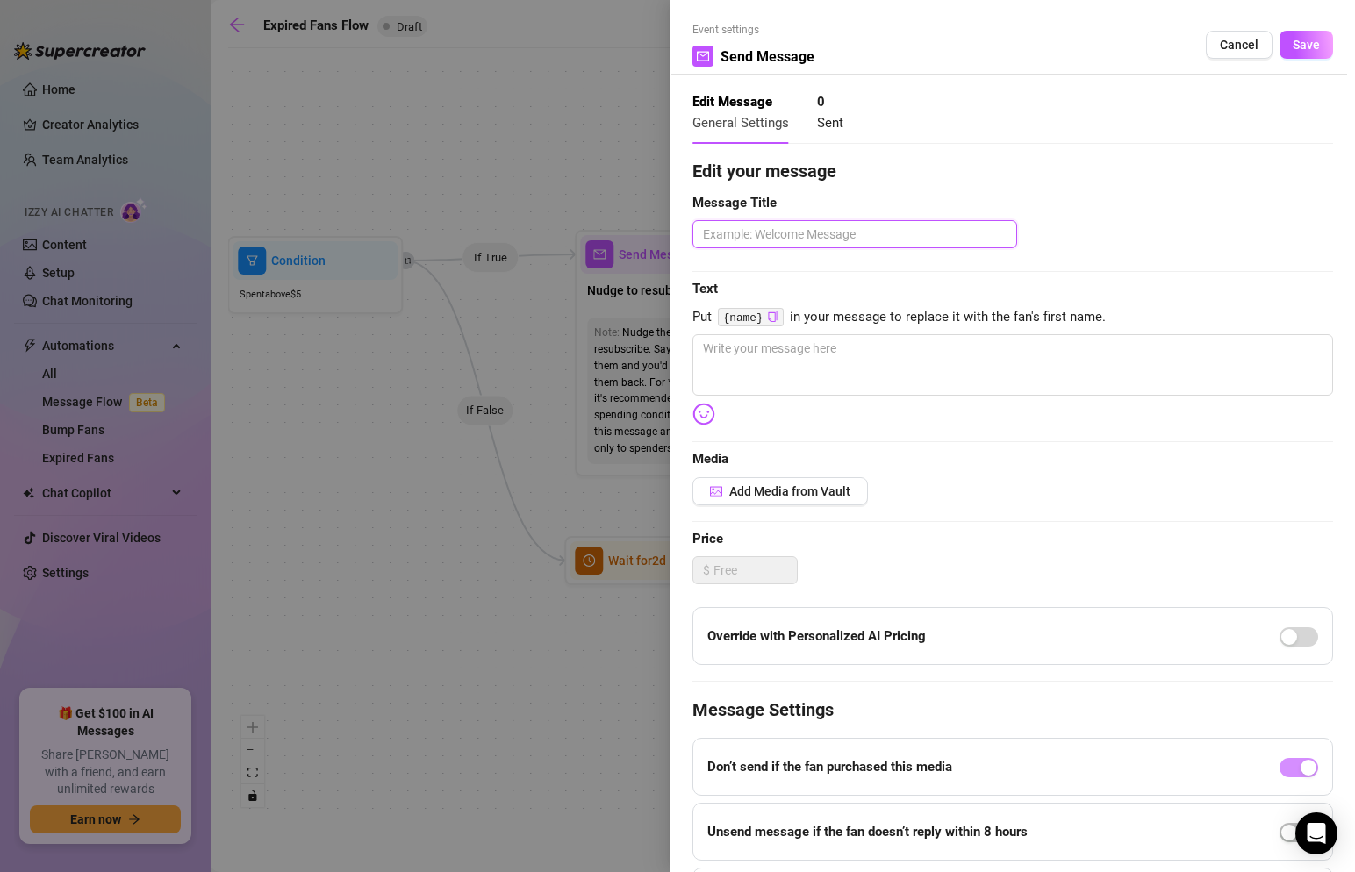
click at [860, 230] on textarea at bounding box center [855, 234] width 325 height 28
click at [1309, 38] on span "Save" at bounding box center [1306, 45] width 27 height 14
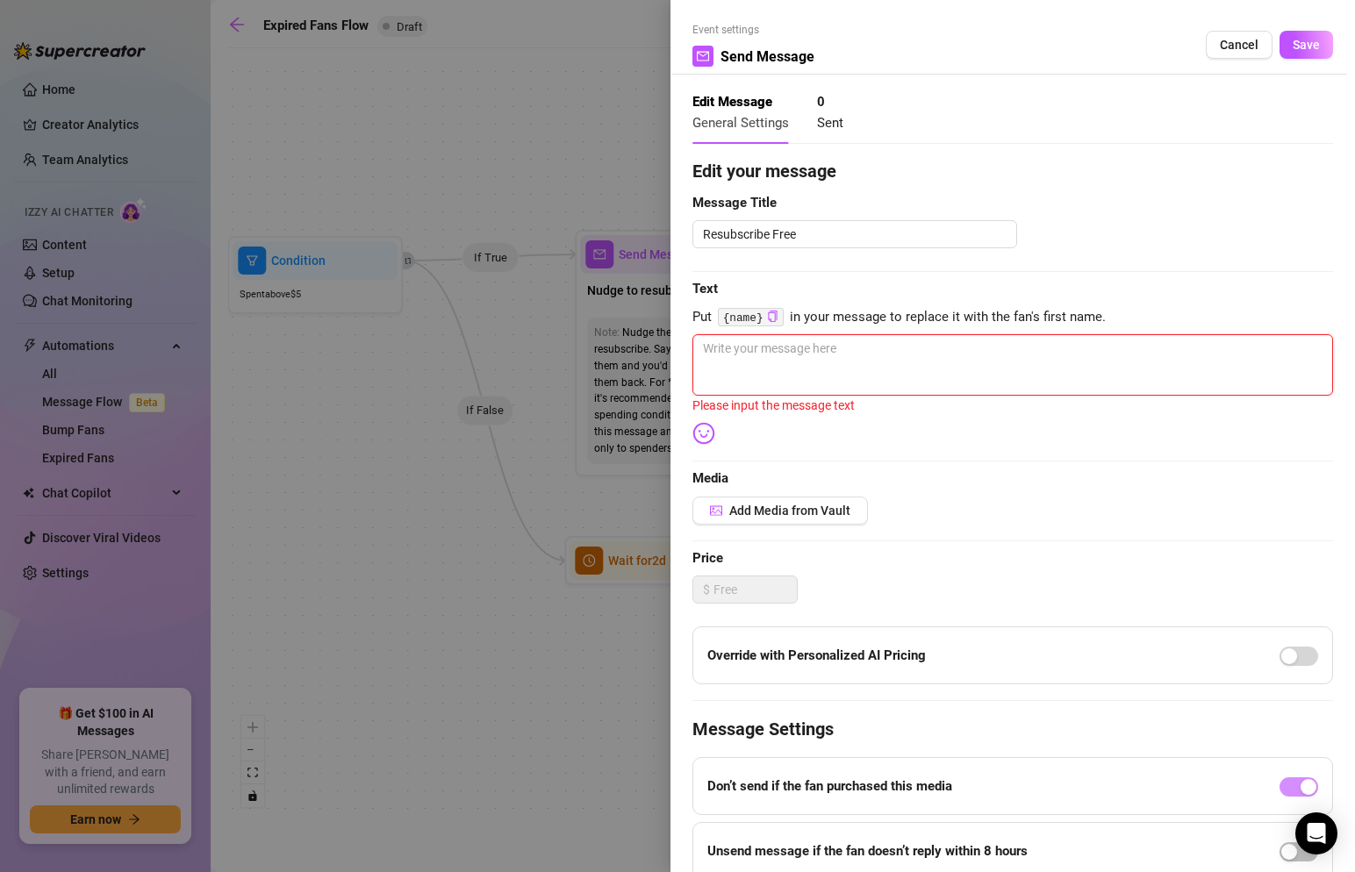
click at [809, 364] on textarea at bounding box center [1013, 364] width 641 height 61
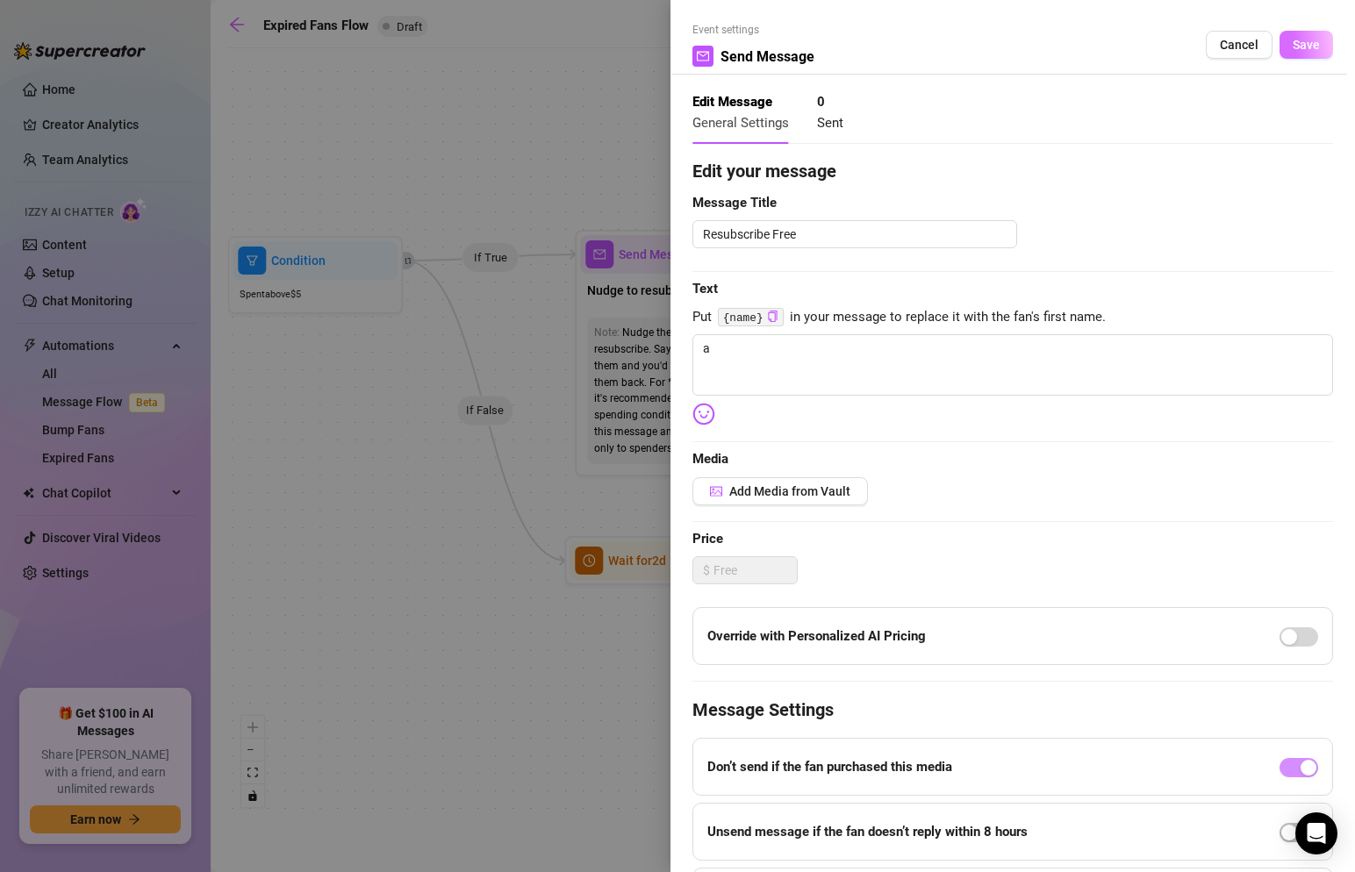
click at [1303, 39] on span "Save" at bounding box center [1306, 45] width 27 height 14
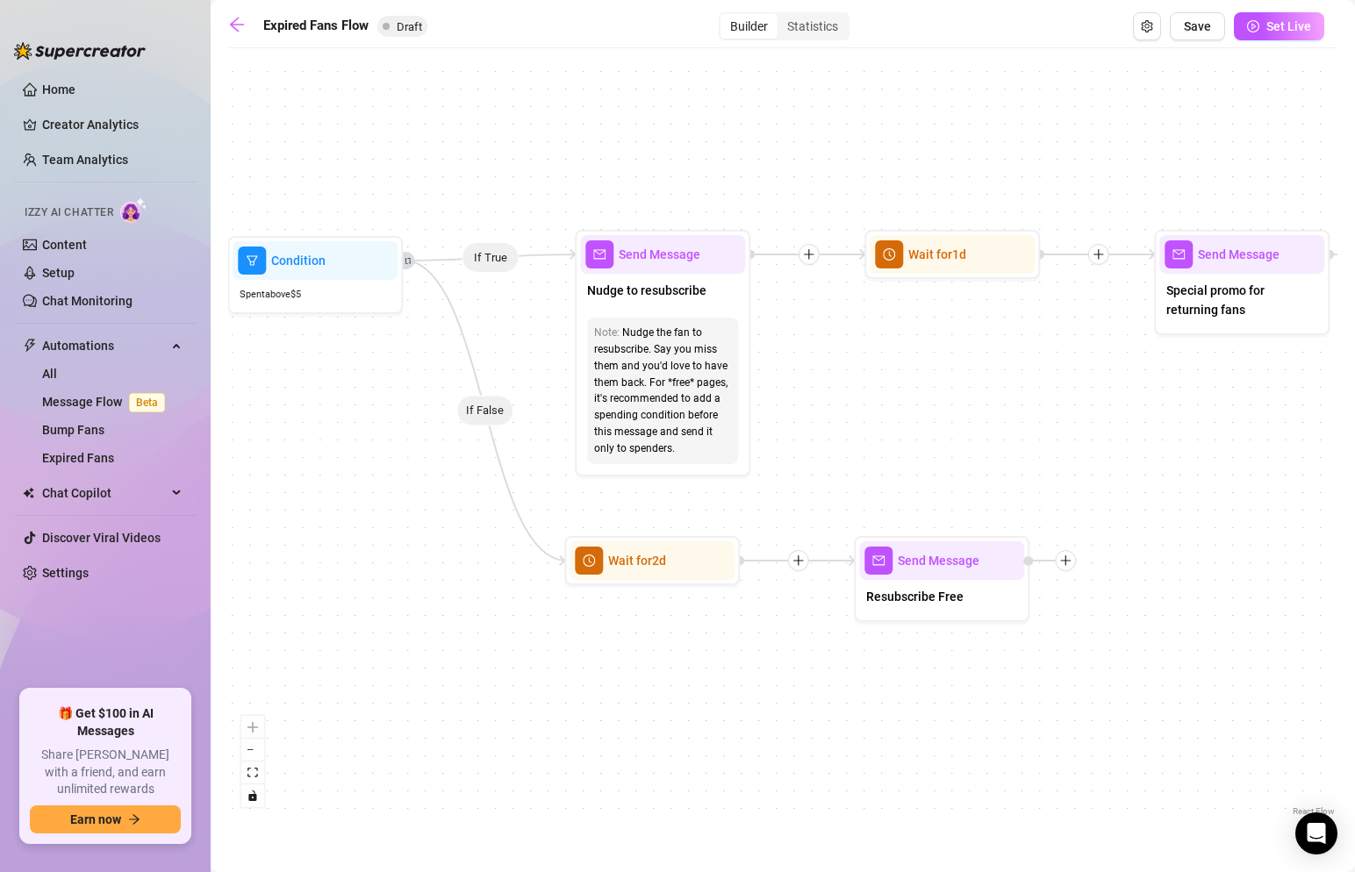
drag, startPoint x: 551, startPoint y: 259, endPoint x: 572, endPoint y: 261, distance: 21.1
click at [572, 261] on icon "Edge from 0a92fc8b-d016-4dab-ad51-490f113ae463 to 10db21c8-df93-4c76-970c-bf3ee…" at bounding box center [490, 258] width 173 height 6
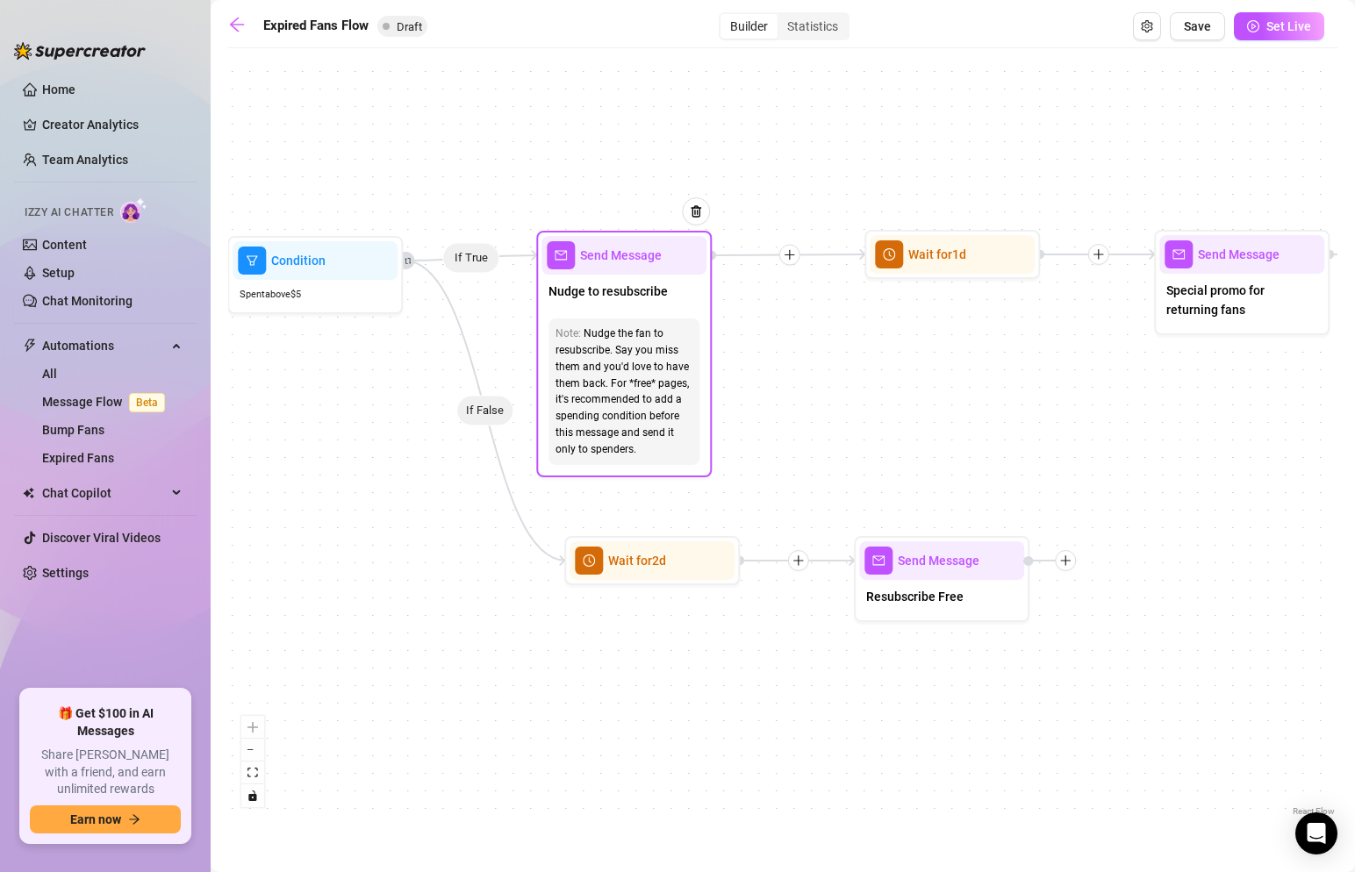
drag, startPoint x: 639, startPoint y: 273, endPoint x: 603, endPoint y: 275, distance: 36.0
click at [603, 275] on div "Send Message Nudge to resubscribe Note: Nudge the fan to resubscribe. Say you m…" at bounding box center [624, 354] width 176 height 247
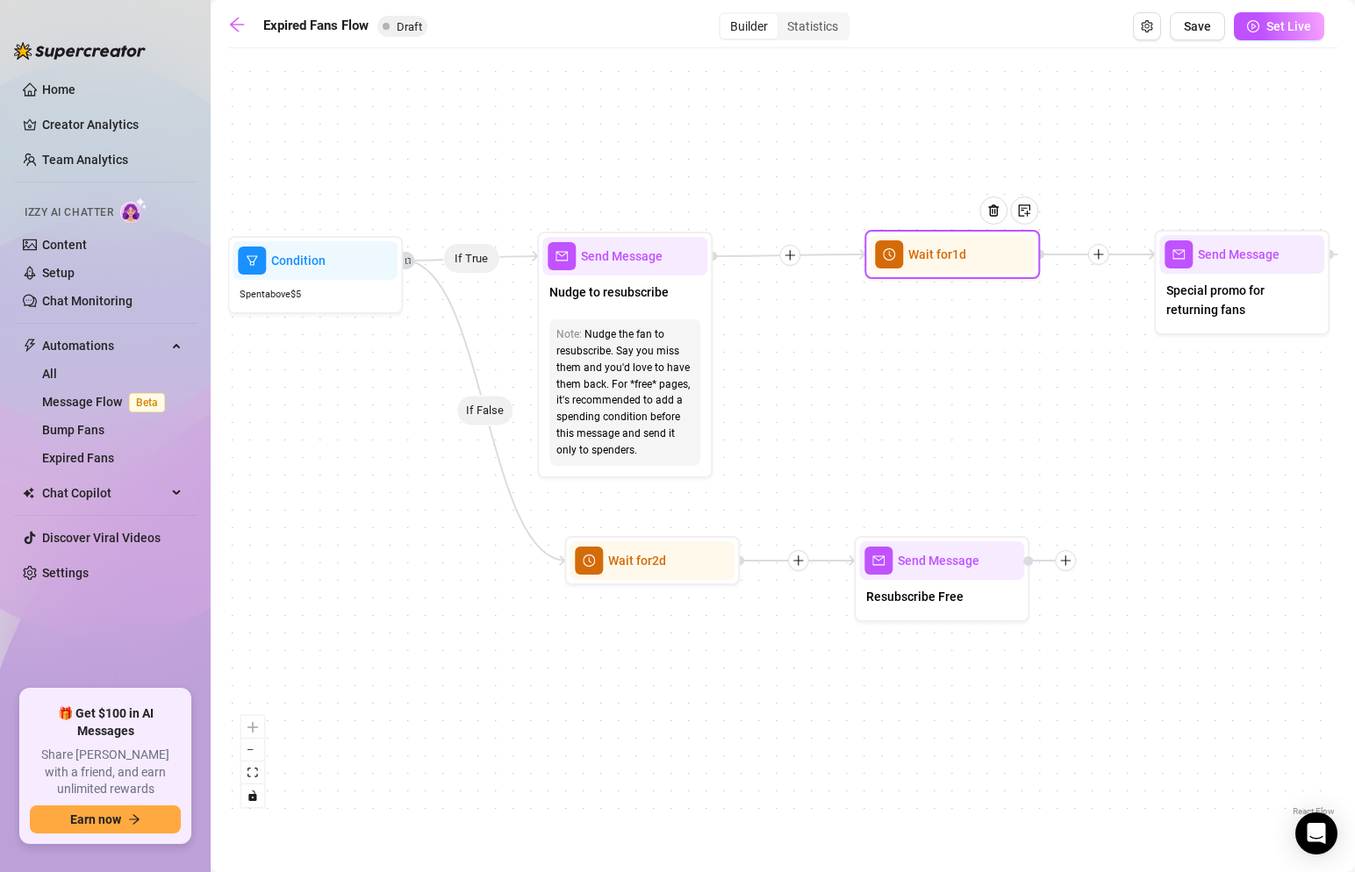
click at [902, 255] on span "clock-circle" at bounding box center [889, 255] width 28 height 28
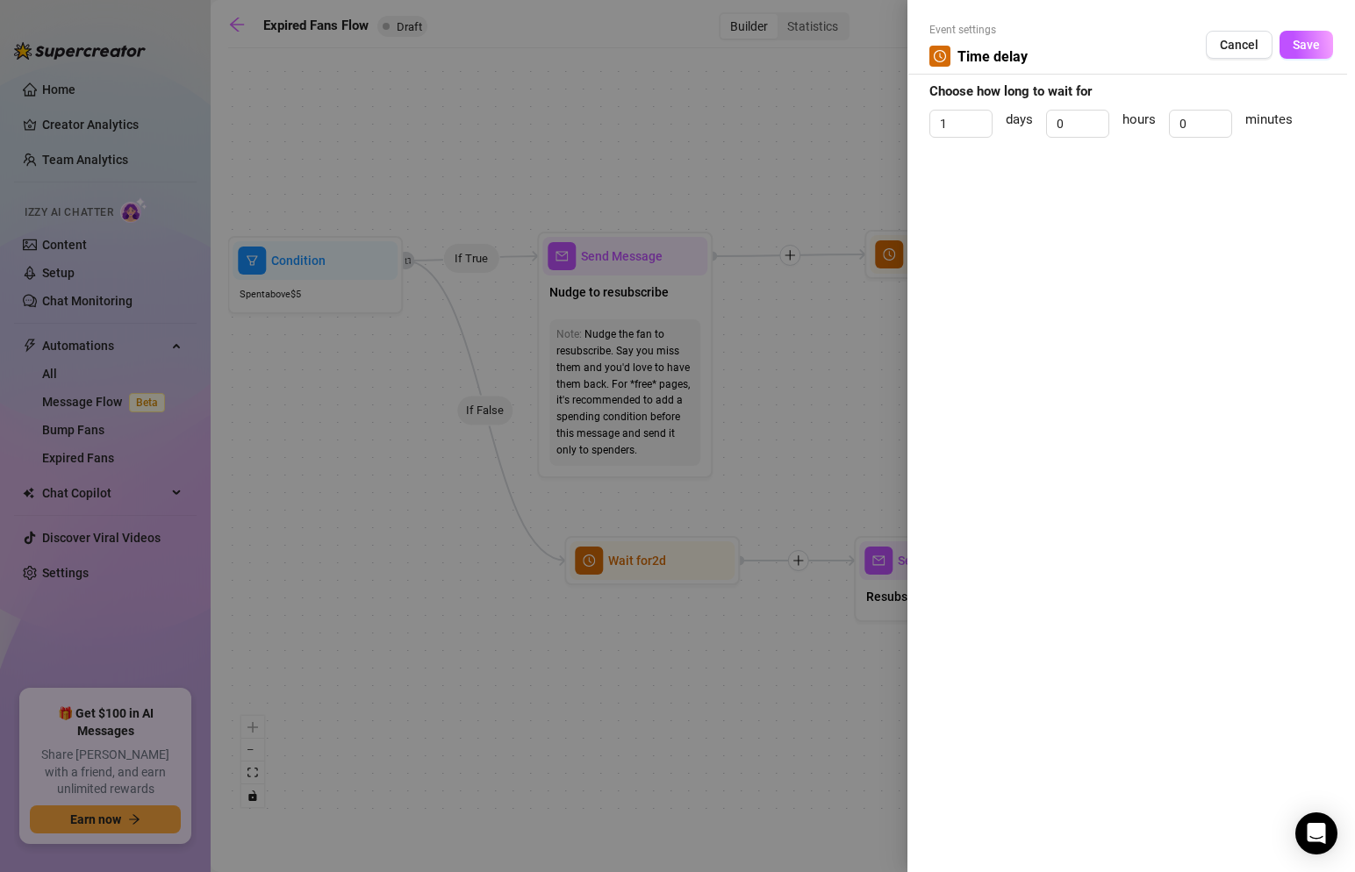
click at [811, 201] on div at bounding box center [677, 436] width 1355 height 872
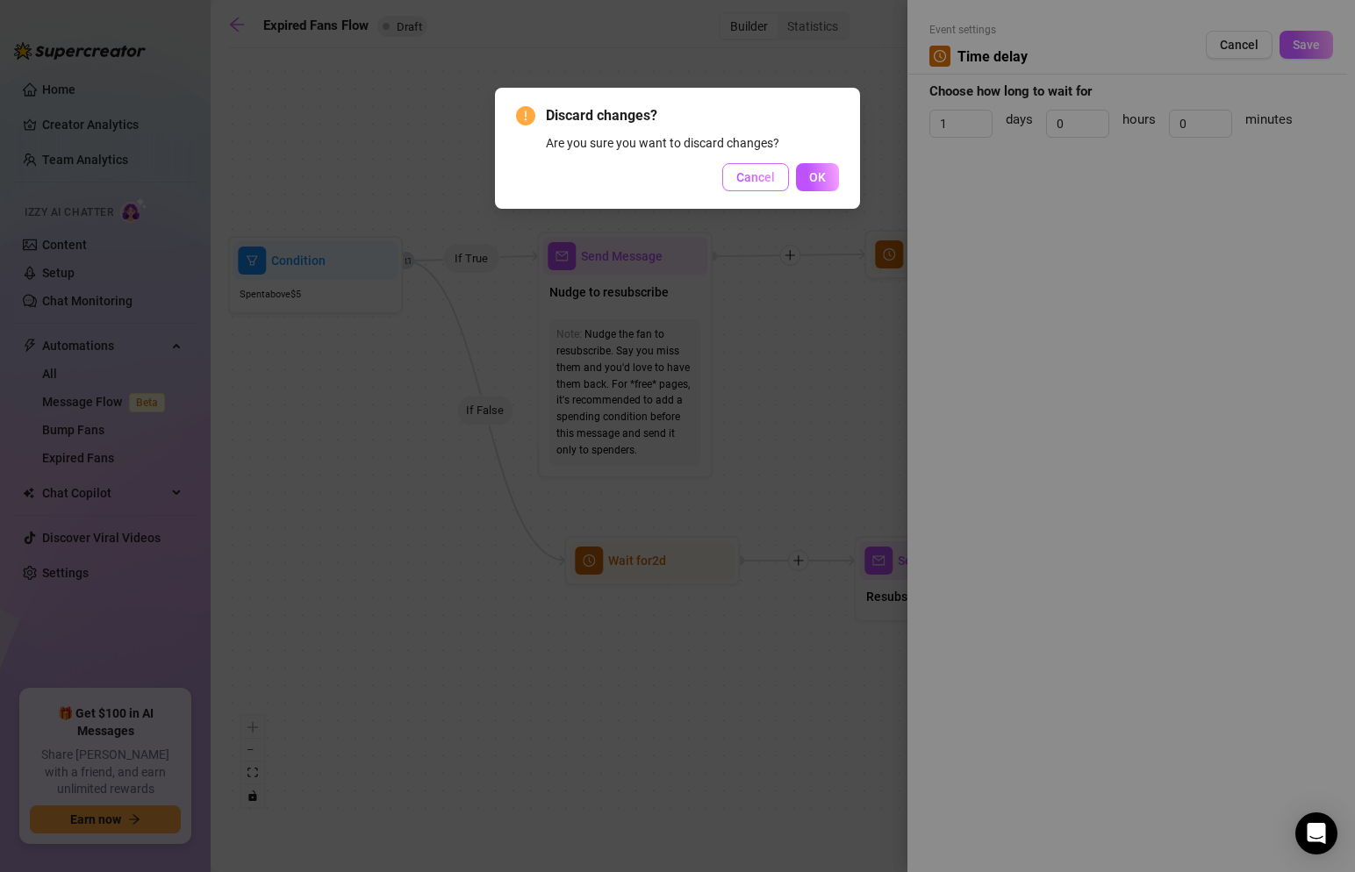
click at [741, 176] on span "Cancel" at bounding box center [755, 177] width 39 height 14
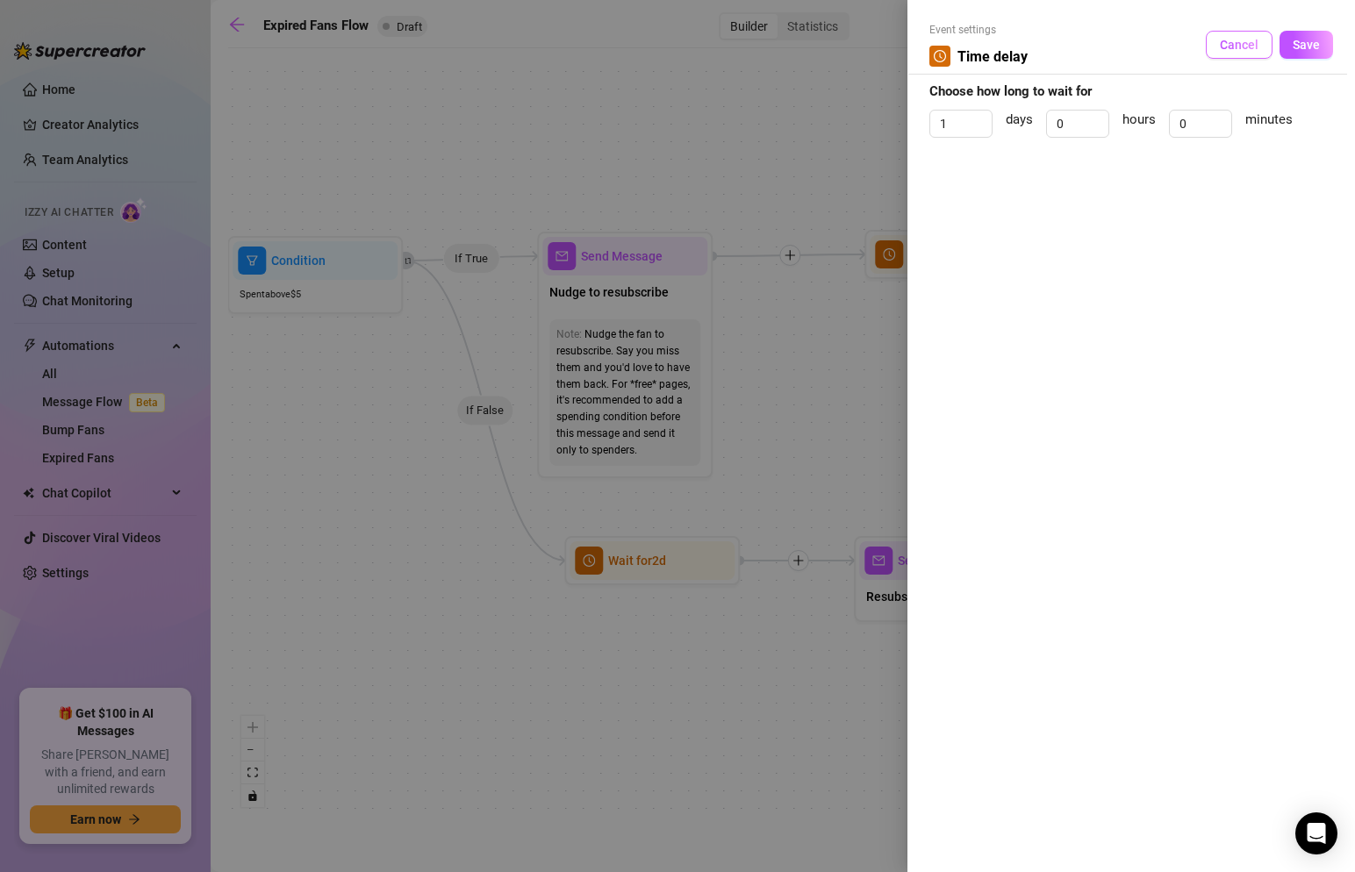
click at [1255, 49] on span "Cancel" at bounding box center [1239, 45] width 39 height 14
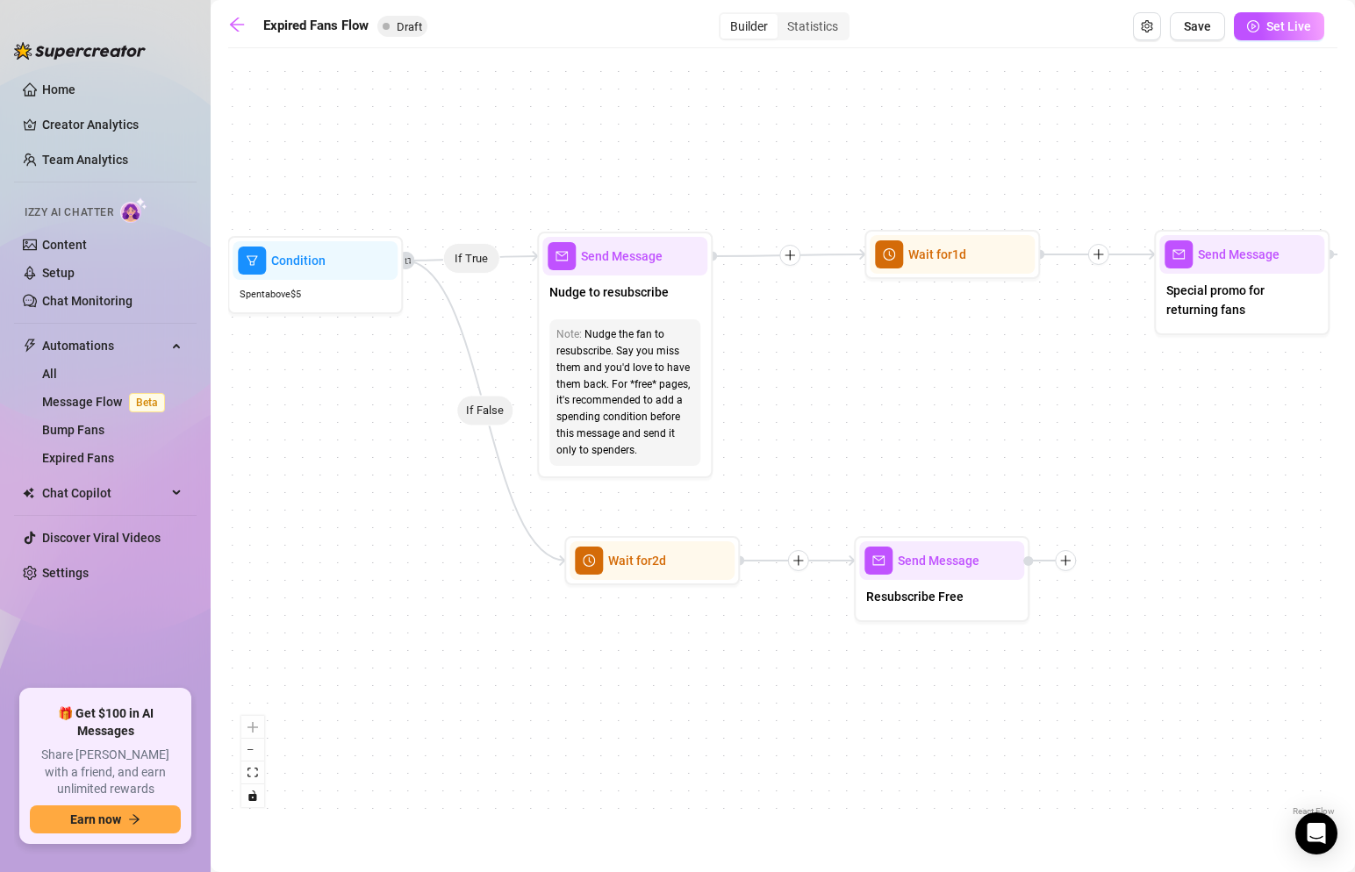
click at [488, 258] on icon "Edge from 0a92fc8b-d016-4dab-ad51-490f113ae463 to 10db21c8-df93-4c76-970c-bf3ee…" at bounding box center [471, 258] width 135 height 4
drag, startPoint x: 351, startPoint y: 284, endPoint x: 302, endPoint y: 284, distance: 49.2
click at [302, 284] on div "Spent above $ 5" at bounding box center [312, 294] width 165 height 29
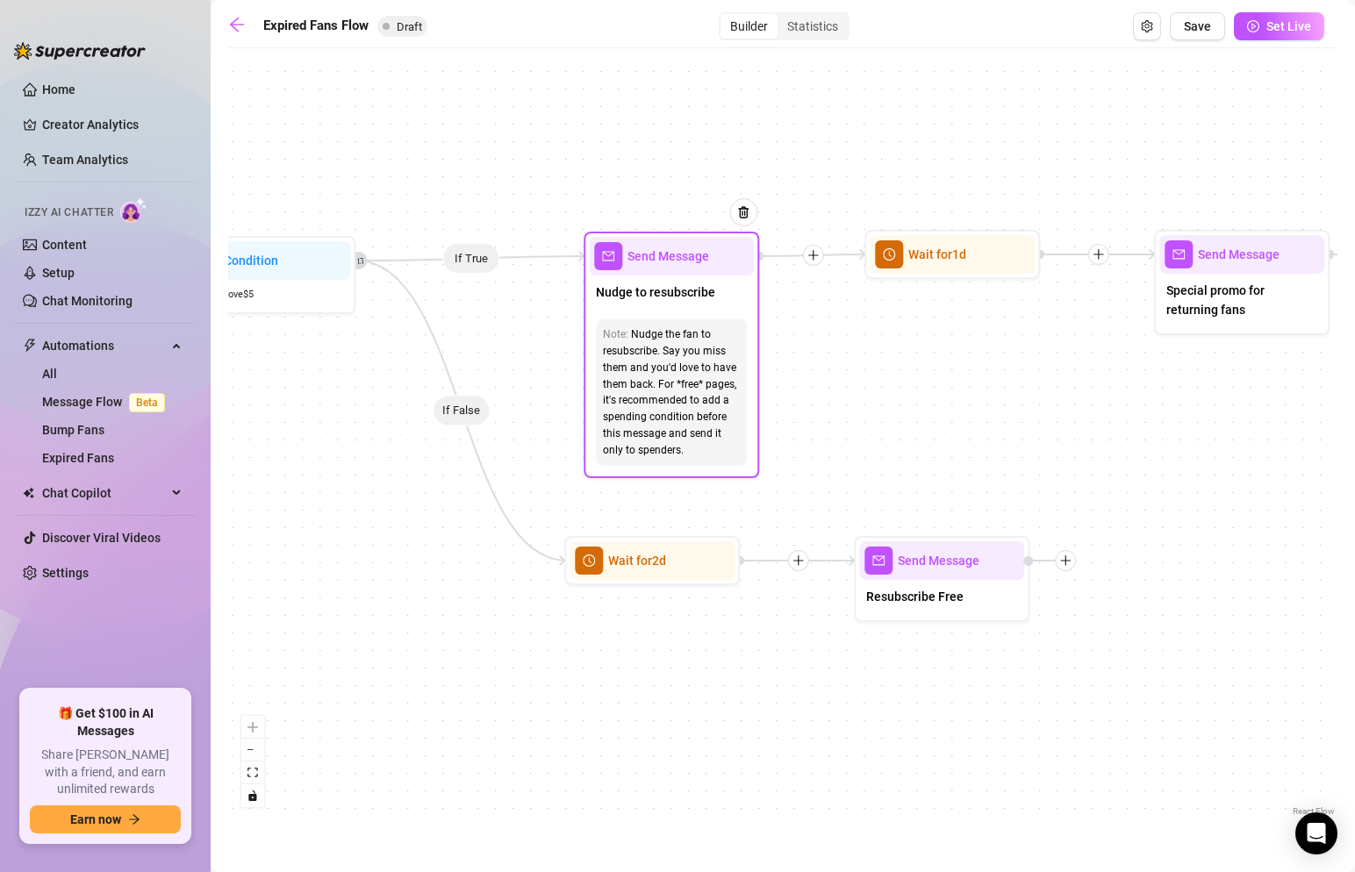
drag, startPoint x: 601, startPoint y: 259, endPoint x: 739, endPoint y: 259, distance: 137.8
click at [709, 259] on span "Send Message" at bounding box center [669, 256] width 82 height 19
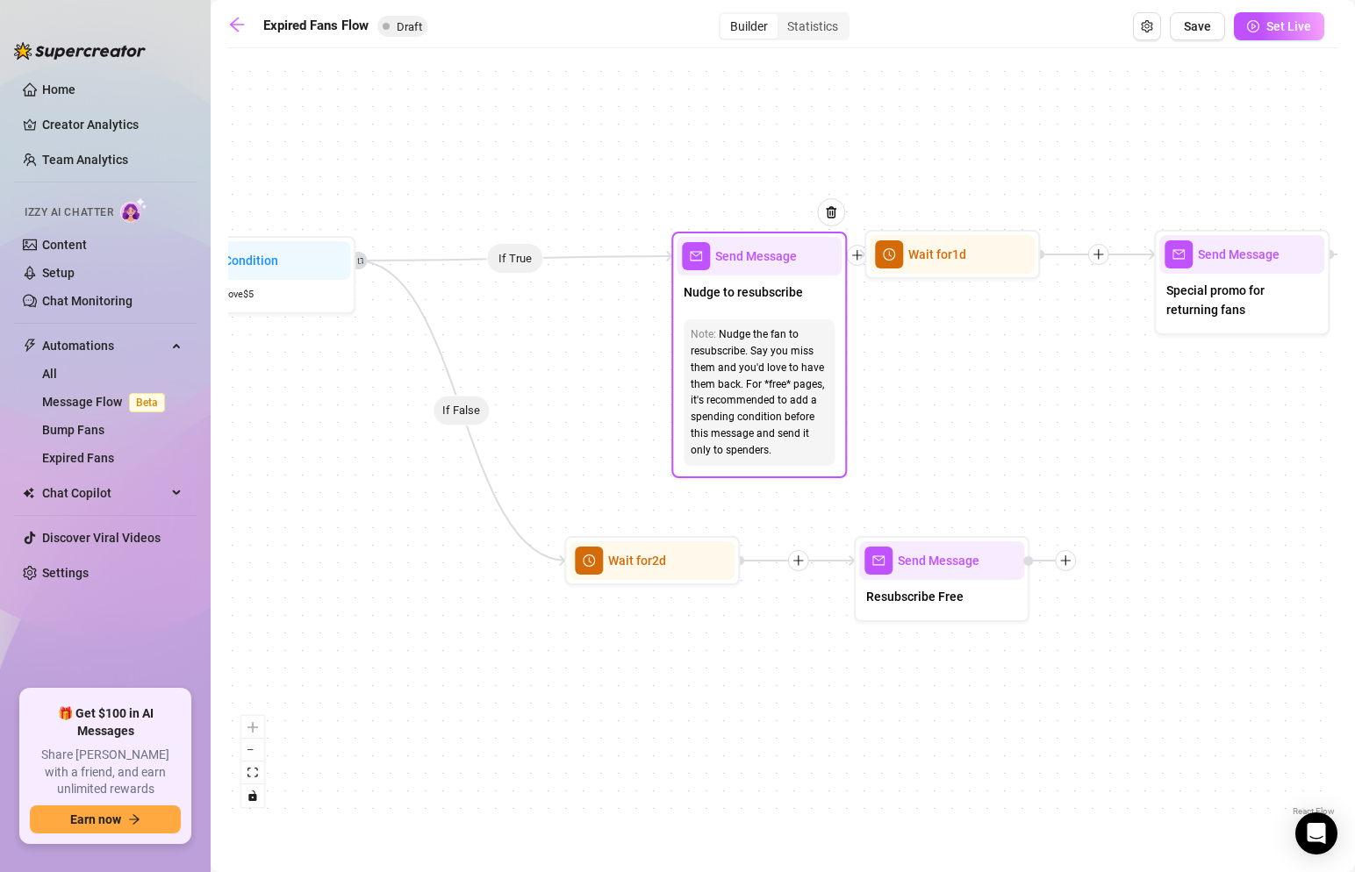
click at [729, 248] on span "Send Message" at bounding box center [756, 256] width 82 height 19
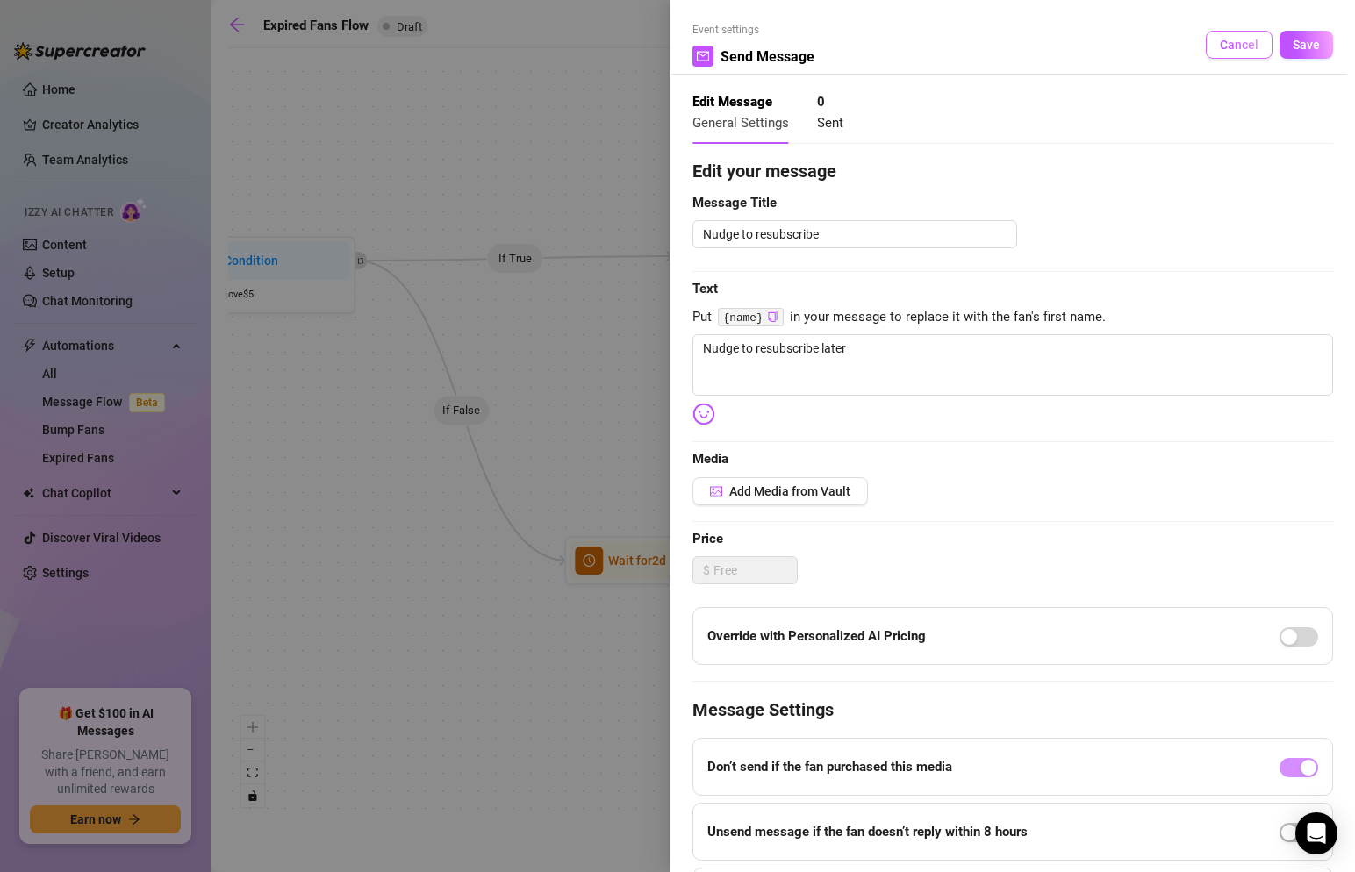
click at [1231, 54] on button "Cancel" at bounding box center [1239, 45] width 67 height 28
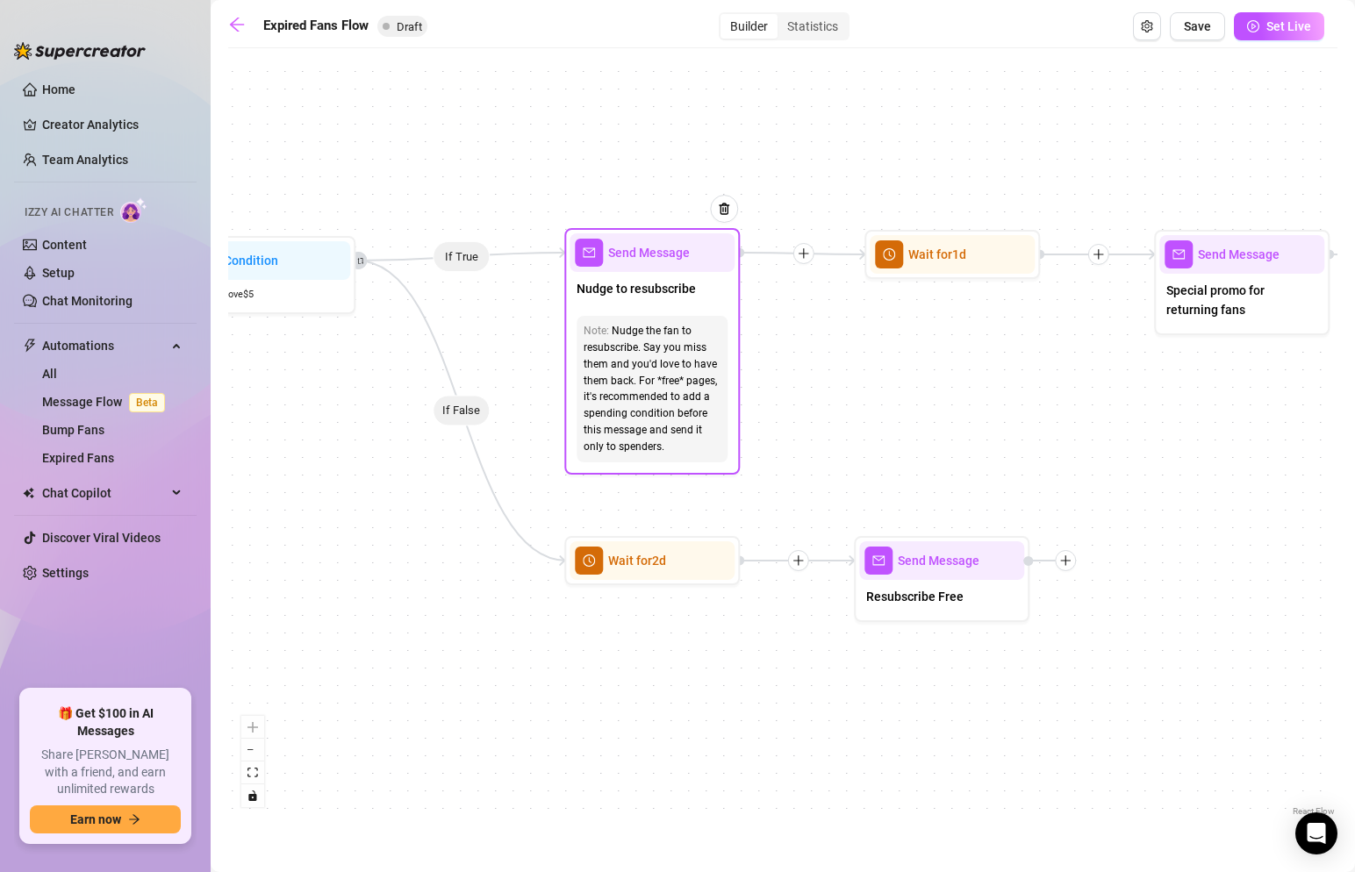
drag, startPoint x: 799, startPoint y: 260, endPoint x: 693, endPoint y: 256, distance: 106.3
click at [691, 256] on div "Send Message" at bounding box center [652, 252] width 165 height 39
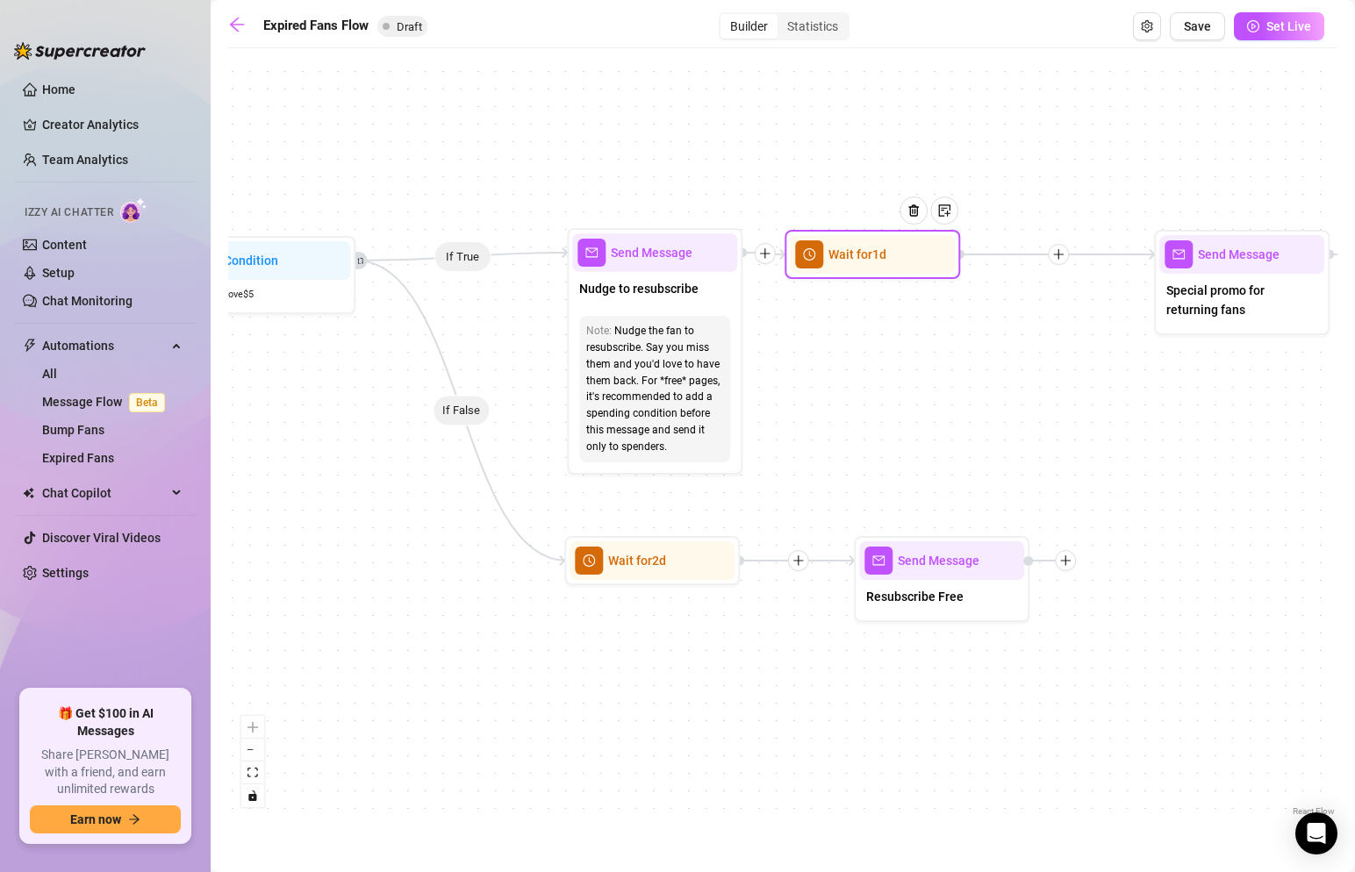
drag, startPoint x: 975, startPoint y: 250, endPoint x: 896, endPoint y: 250, distance: 79.0
click at [896, 250] on div at bounding box center [920, 224] width 76 height 90
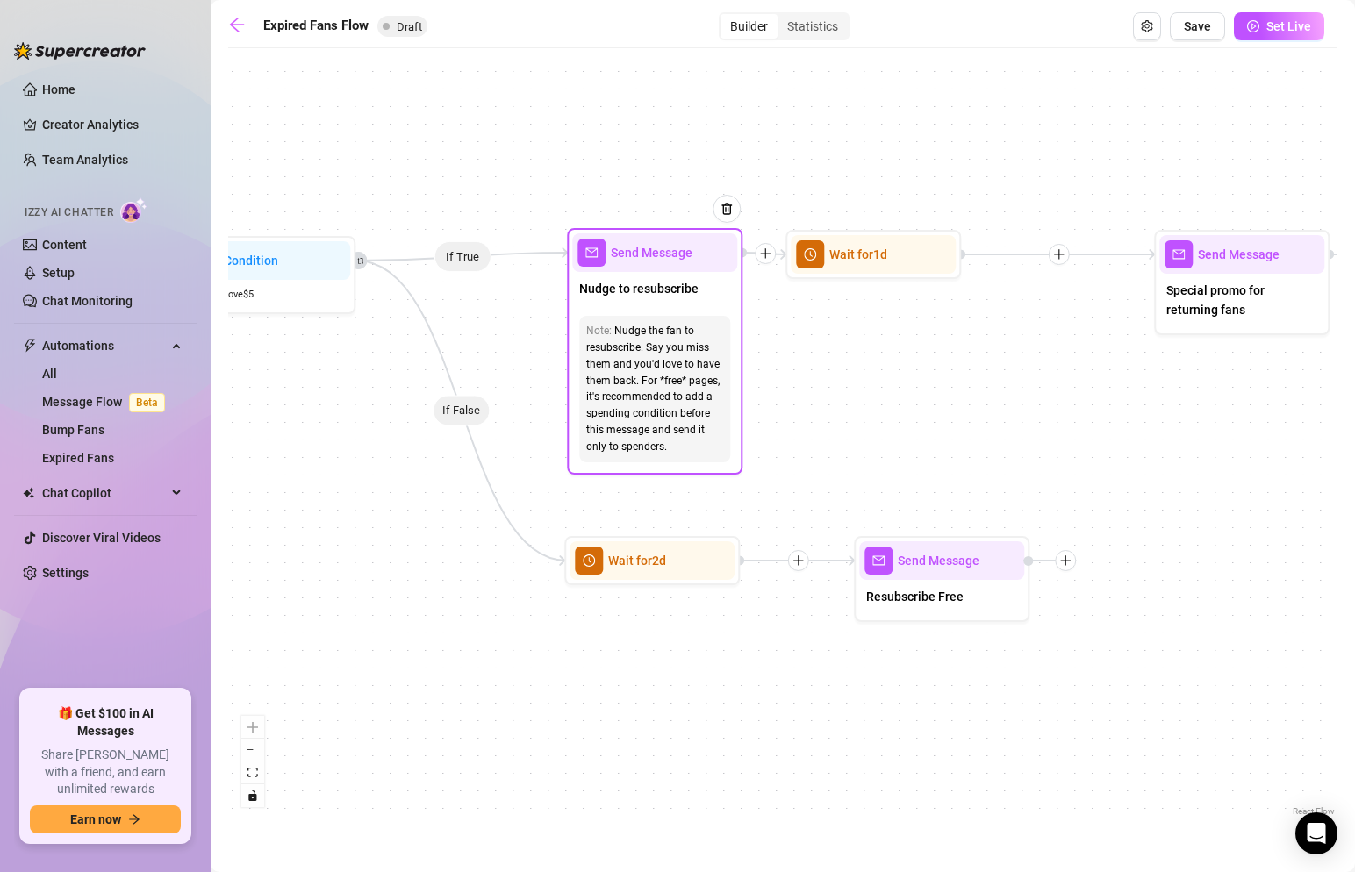
click at [681, 400] on div "Nudge the fan to resubscribe. Say you miss them and you'd love to have them bac…" at bounding box center [654, 389] width 137 height 133
click at [682, 244] on span "Send Message" at bounding box center [652, 252] width 82 height 19
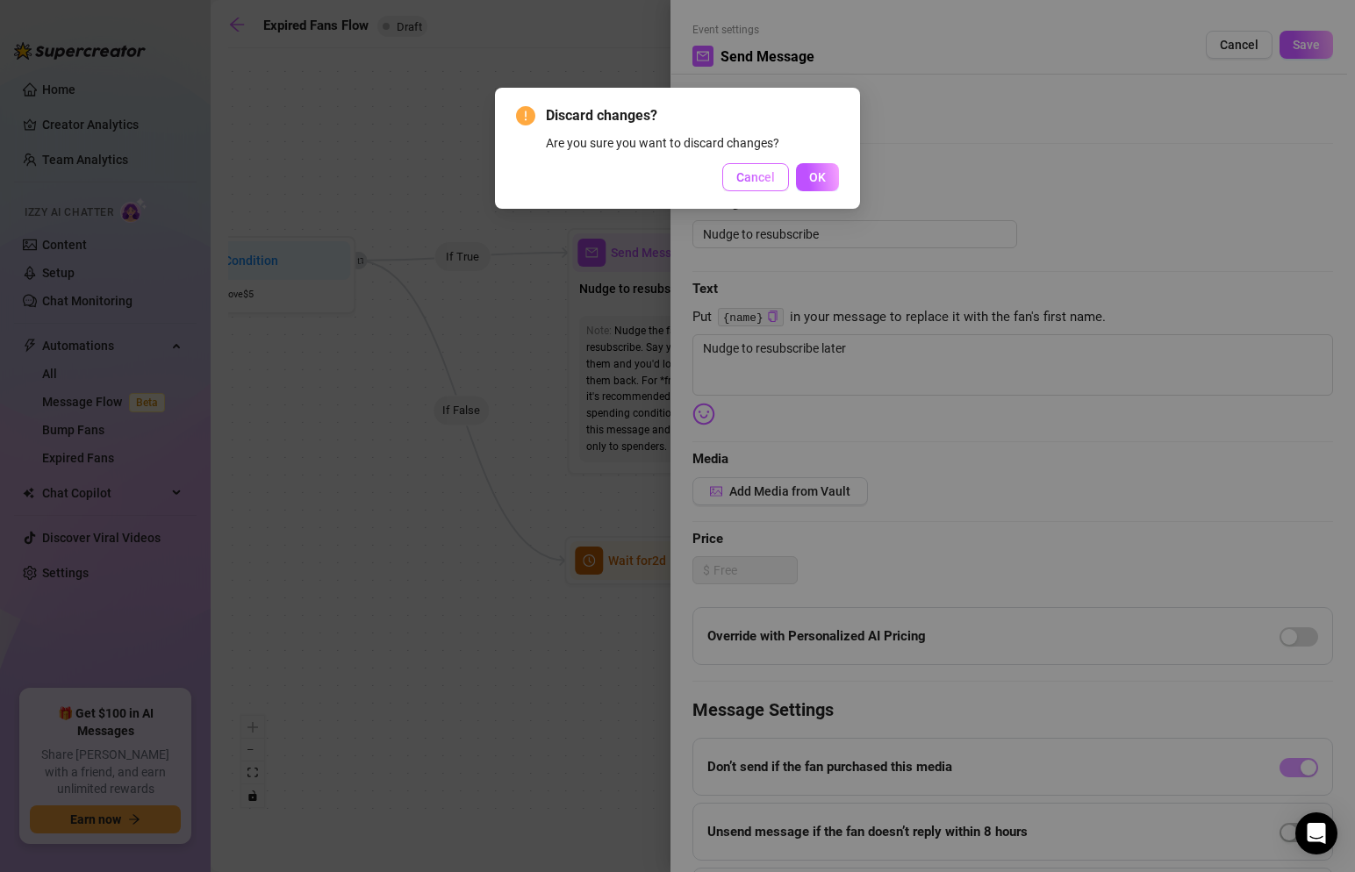
click at [750, 171] on span "Cancel" at bounding box center [755, 177] width 39 height 14
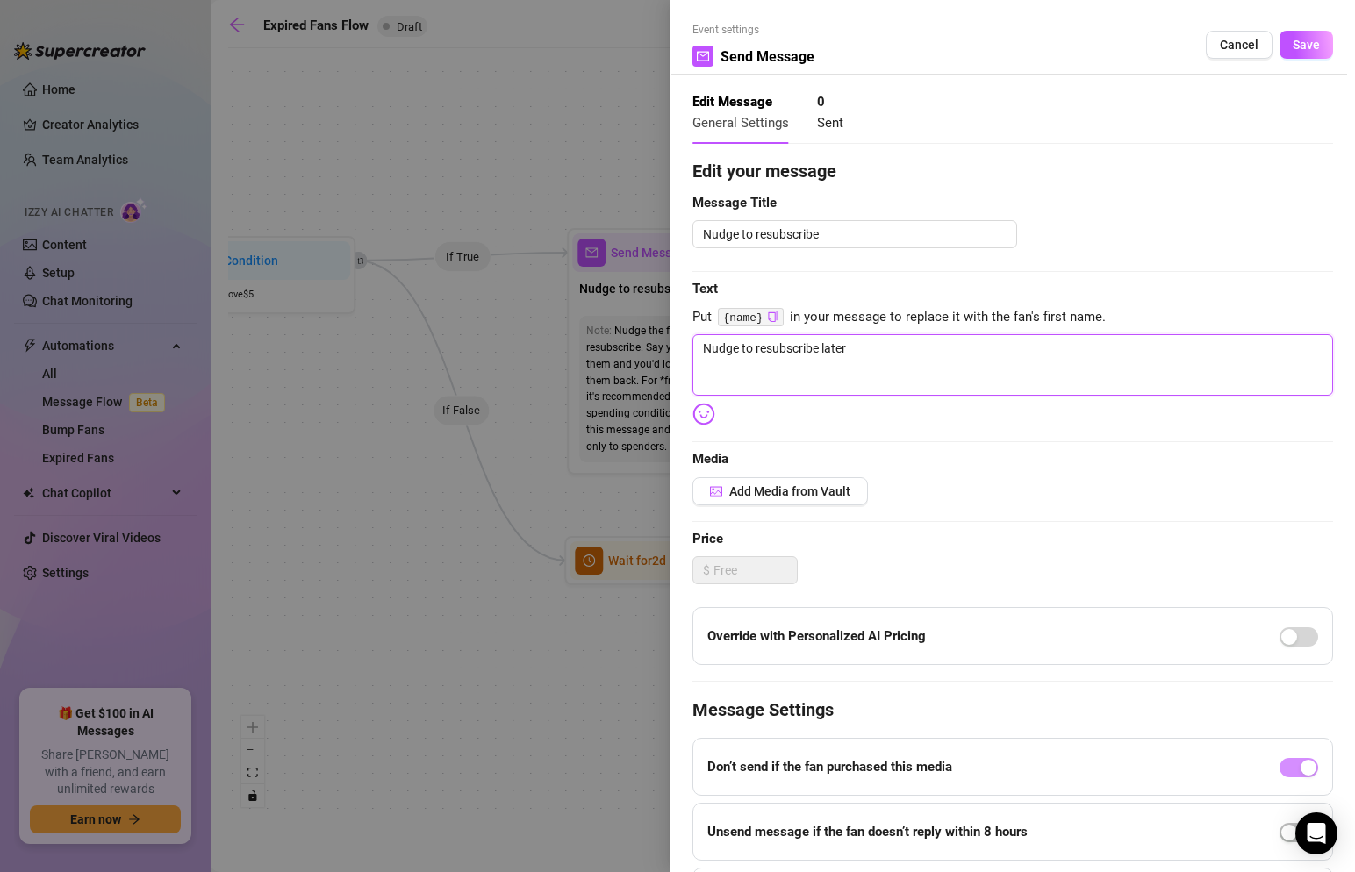
click at [883, 358] on textarea "Nudge to resubscribe later" at bounding box center [1013, 364] width 641 height 61
paste textarea "You’ve seen what I’ve been up to. But now you’re on the outside. No more full v…"
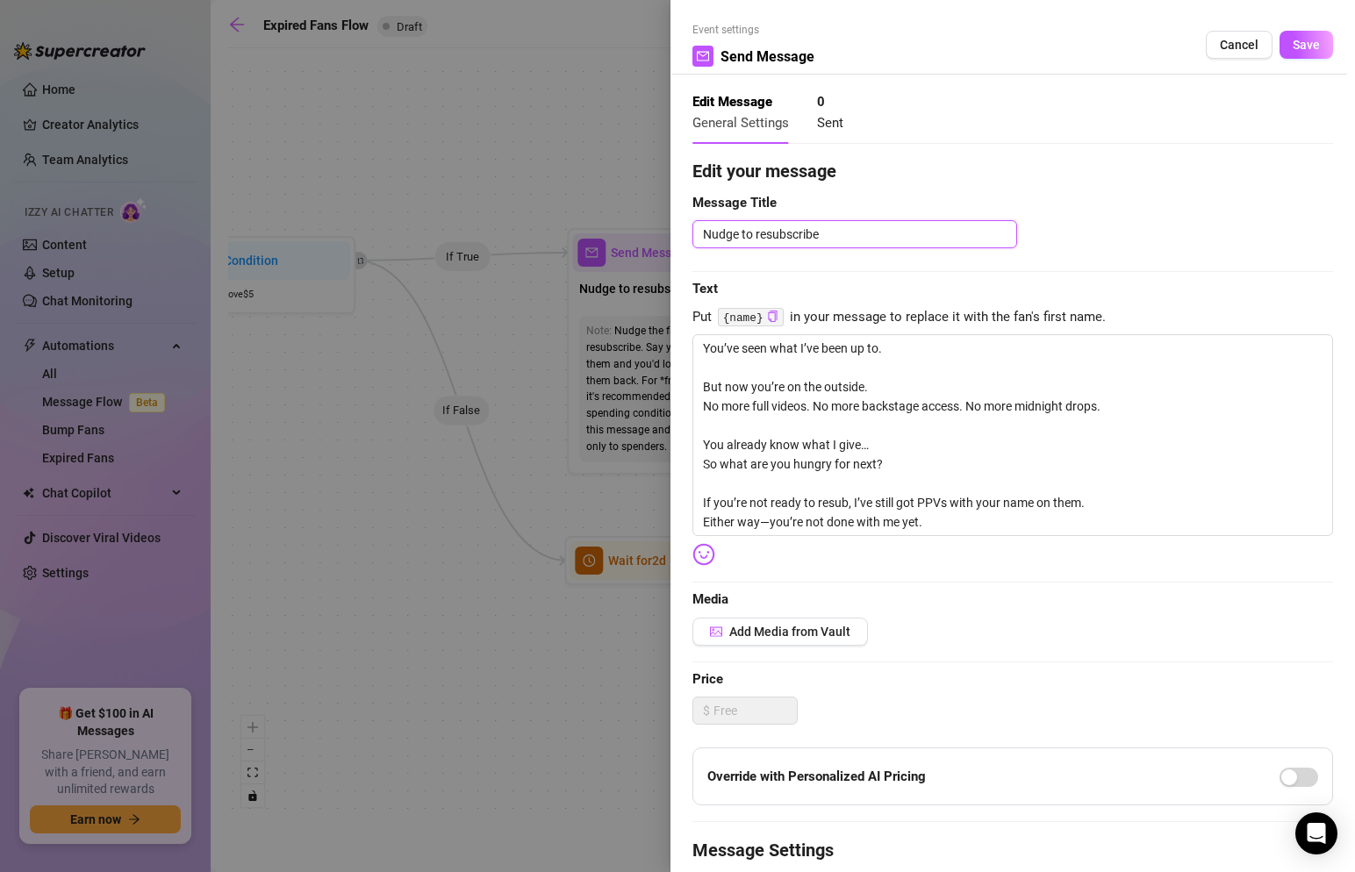
click at [830, 236] on textarea "Nudge to resubscribe" at bounding box center [855, 234] width 325 height 28
click at [1080, 507] on textarea "You’ve seen what I’ve been up to. But now you’re on the outside. No more full v…" at bounding box center [1013, 435] width 641 height 202
click at [803, 639] on span "Add Media from Vault" at bounding box center [789, 632] width 121 height 14
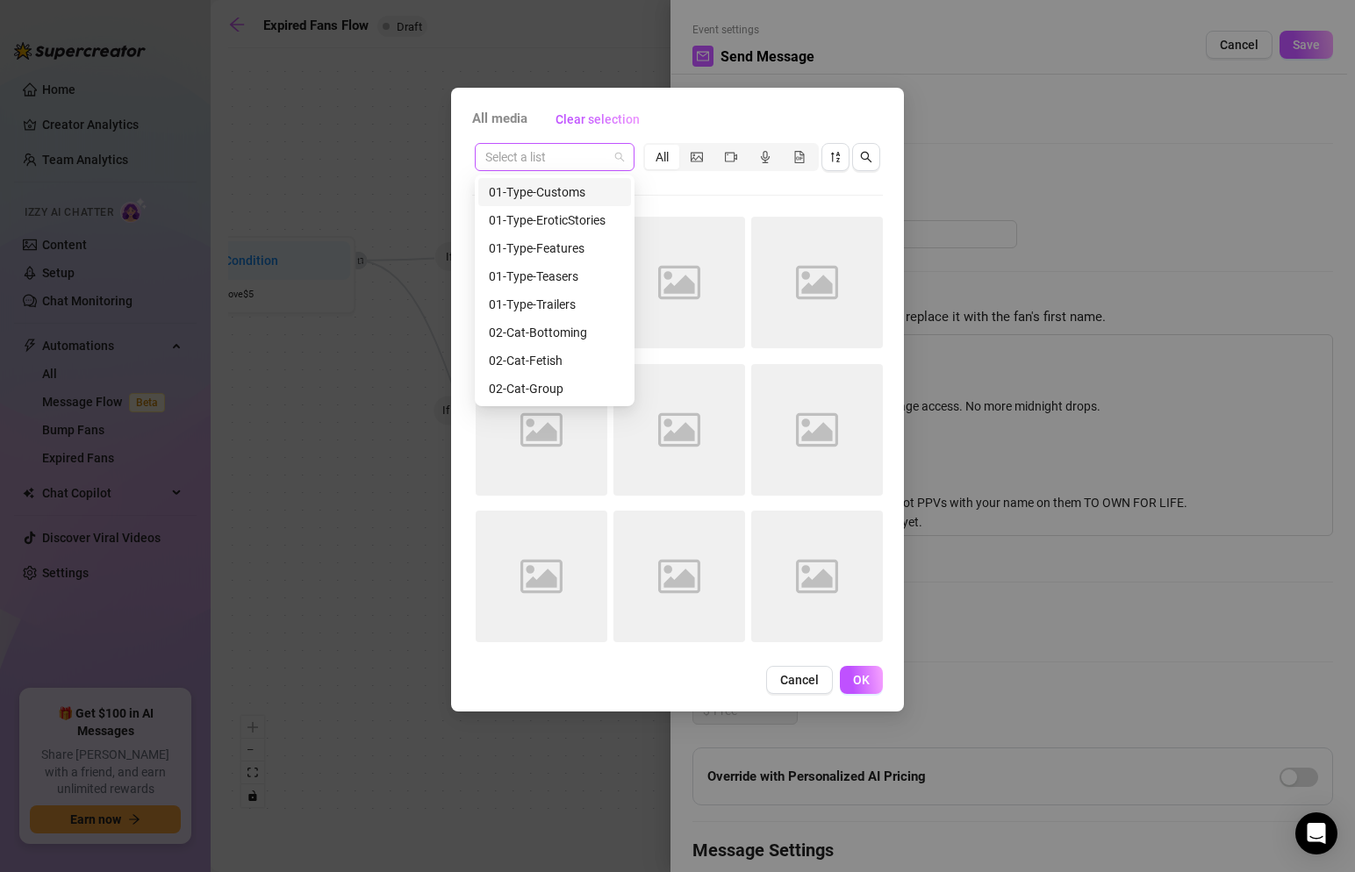
click at [622, 154] on span at bounding box center [554, 157] width 139 height 26
click at [554, 305] on div "01-Type-Trailers" at bounding box center [555, 304] width 132 height 19
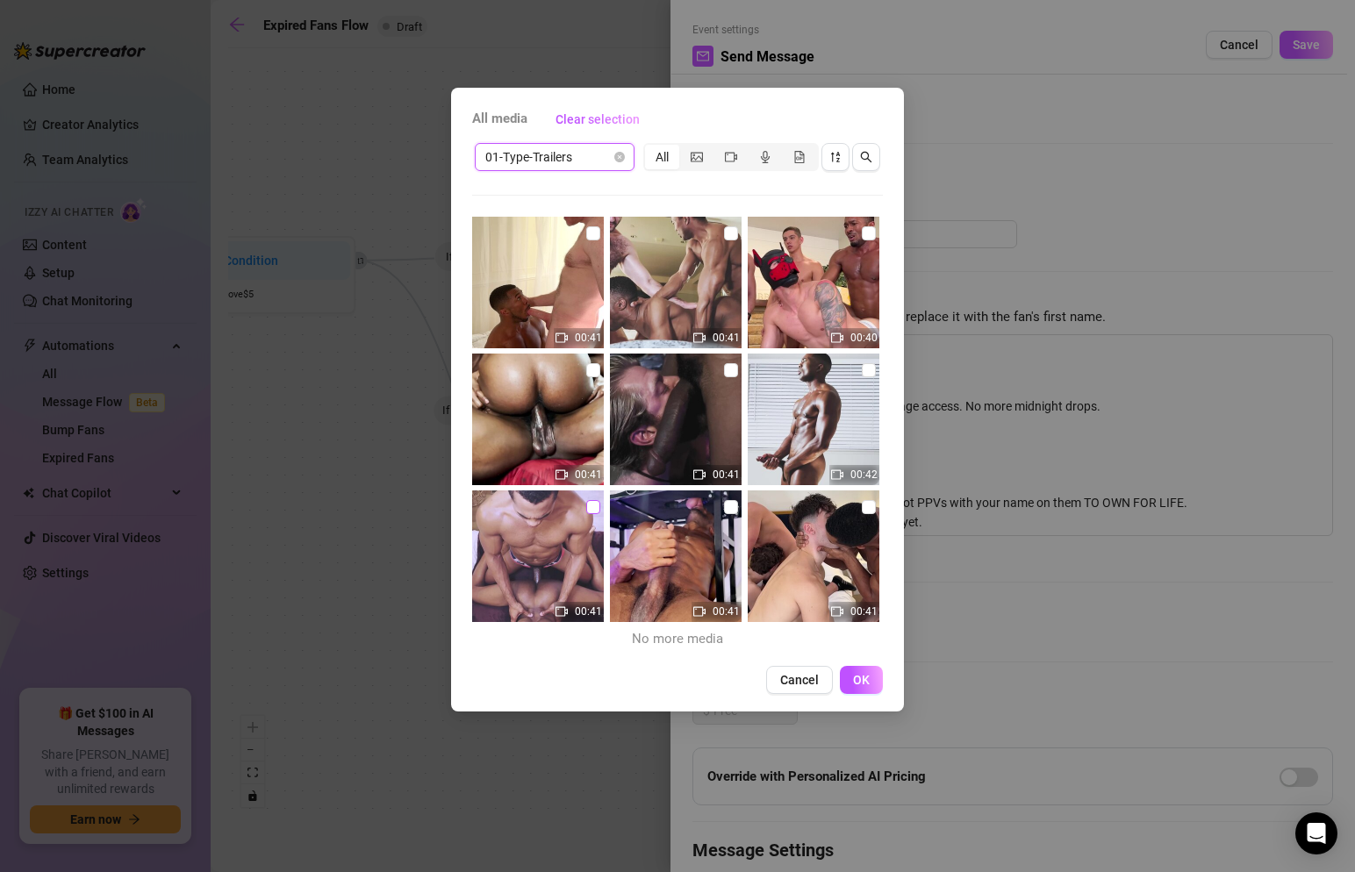
click at [593, 508] on input "checkbox" at bounding box center [593, 507] width 14 height 14
click at [593, 510] on input "checkbox" at bounding box center [593, 507] width 14 height 14
click at [594, 370] on input "checkbox" at bounding box center [593, 370] width 14 height 14
click at [597, 504] on input "checkbox" at bounding box center [593, 507] width 14 height 14
click at [869, 682] on span "OK" at bounding box center [861, 680] width 17 height 14
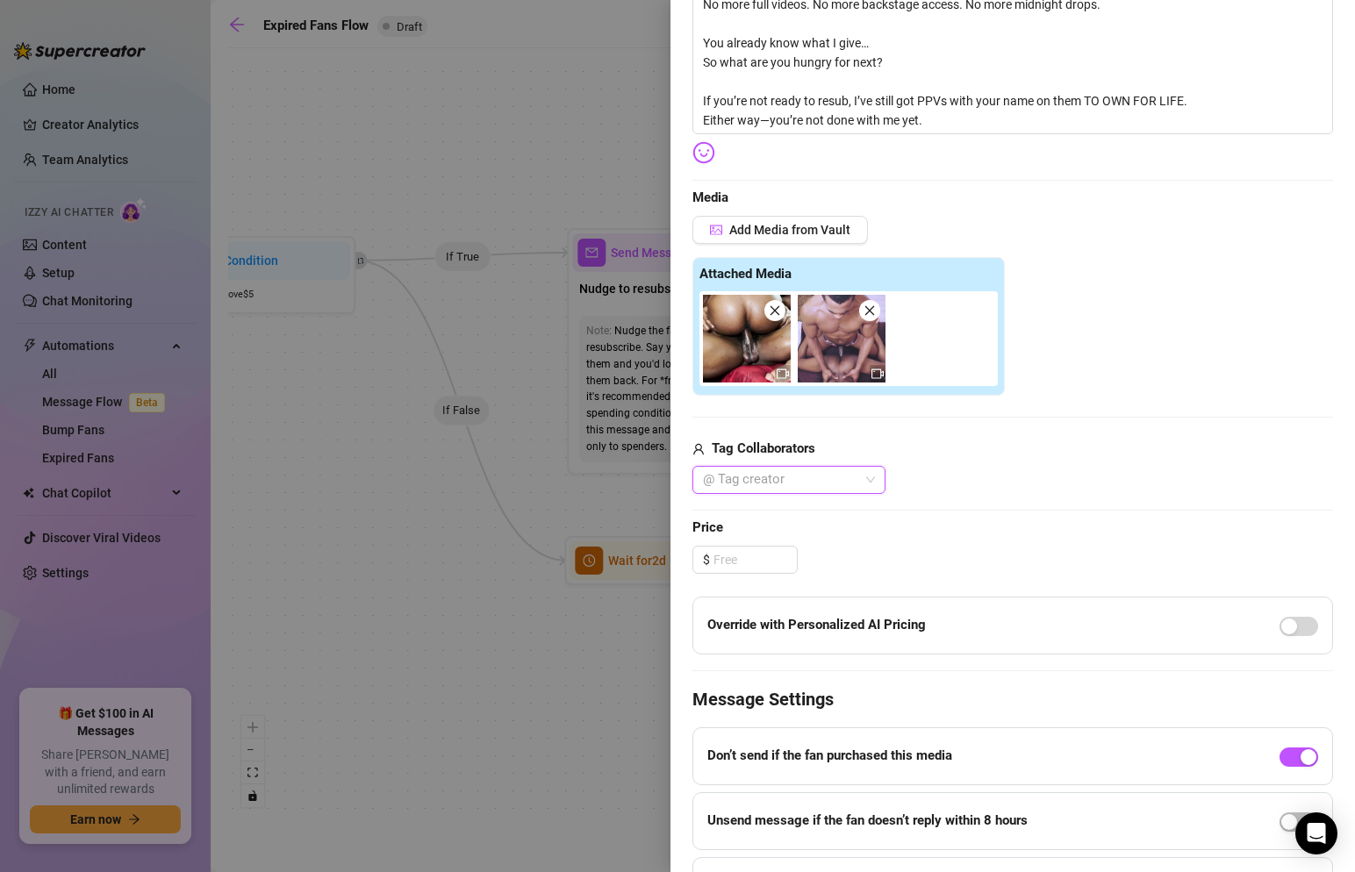
scroll to position [514, 0]
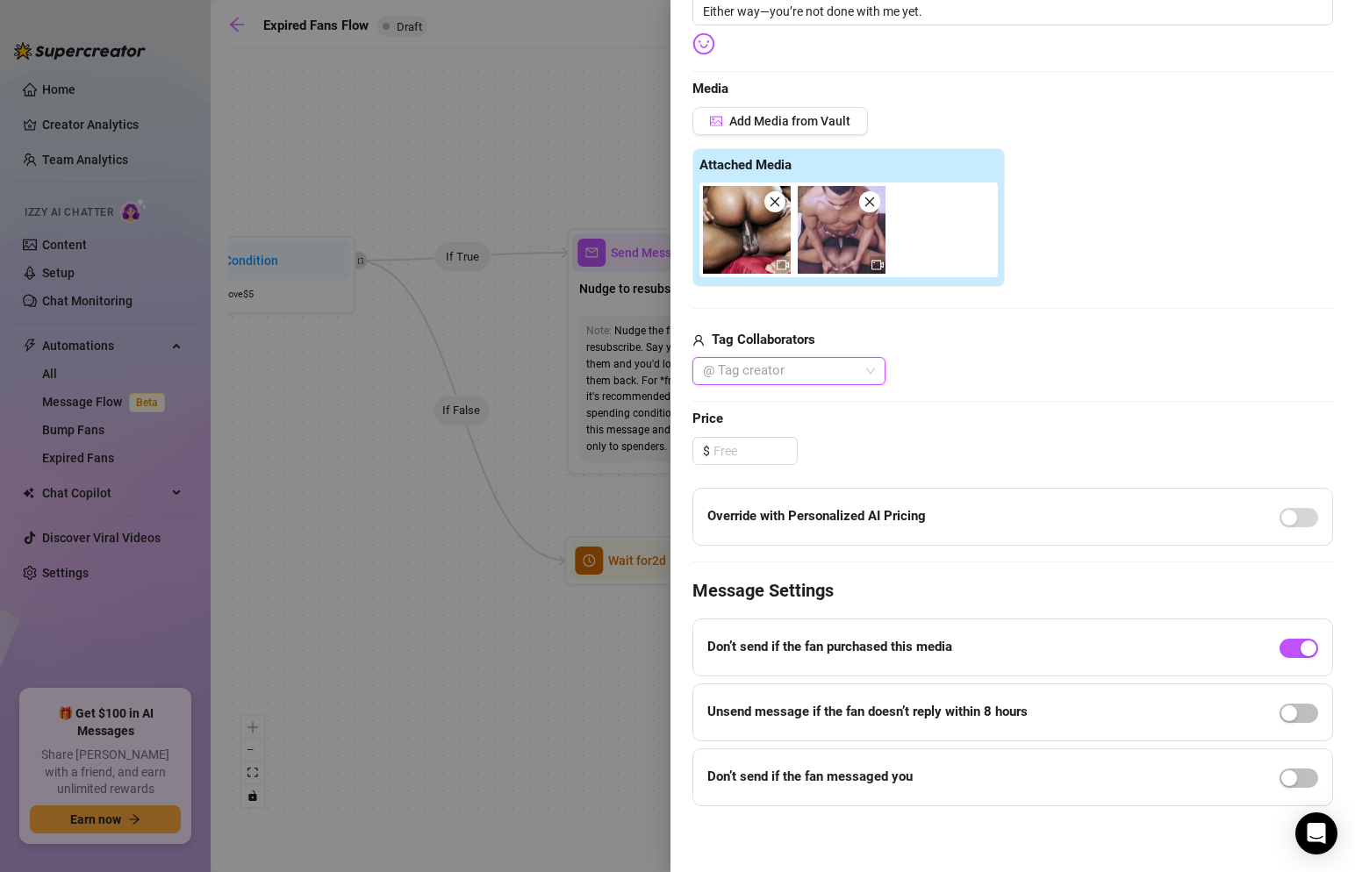
click at [822, 366] on div at bounding box center [780, 371] width 168 height 25
click at [792, 406] on div "[PERSON_NAME]" at bounding box center [789, 406] width 165 height 19
click at [812, 404] on div "[PERSON_NAME]" at bounding box center [789, 406] width 165 height 19
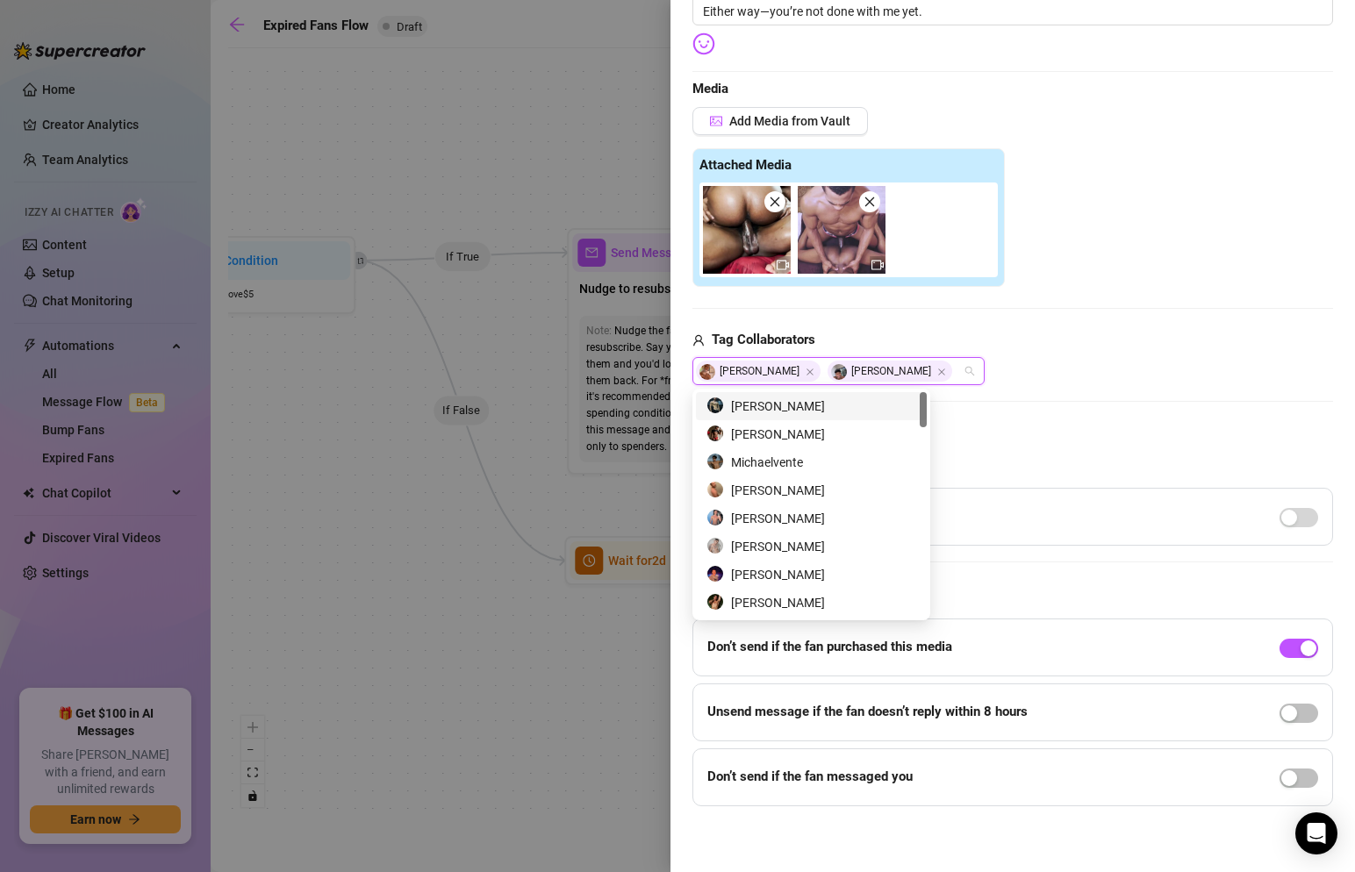
click at [1015, 372] on div "[PERSON_NAME] [PERSON_NAME]" at bounding box center [1013, 371] width 641 height 28
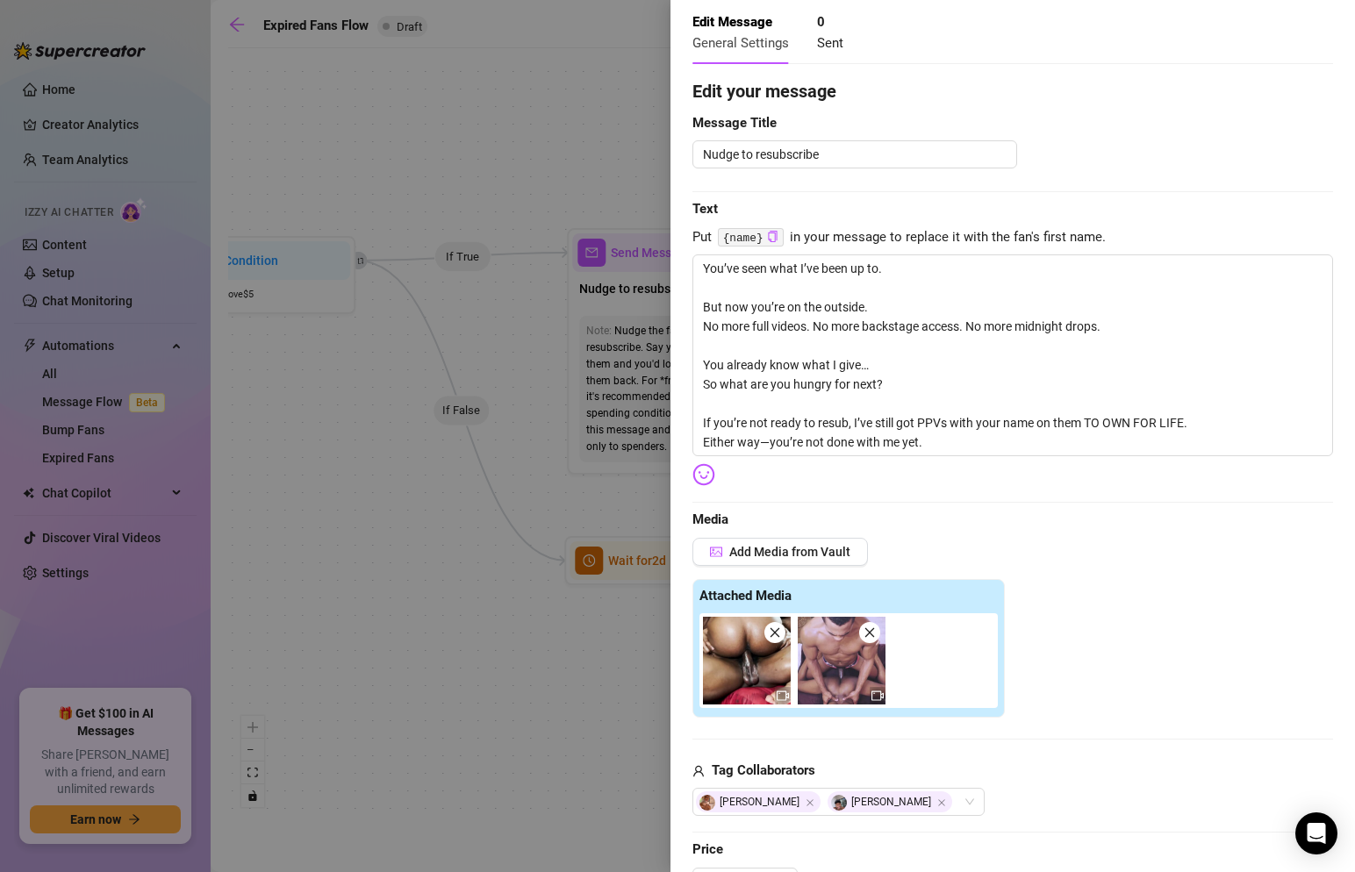
scroll to position [0, 0]
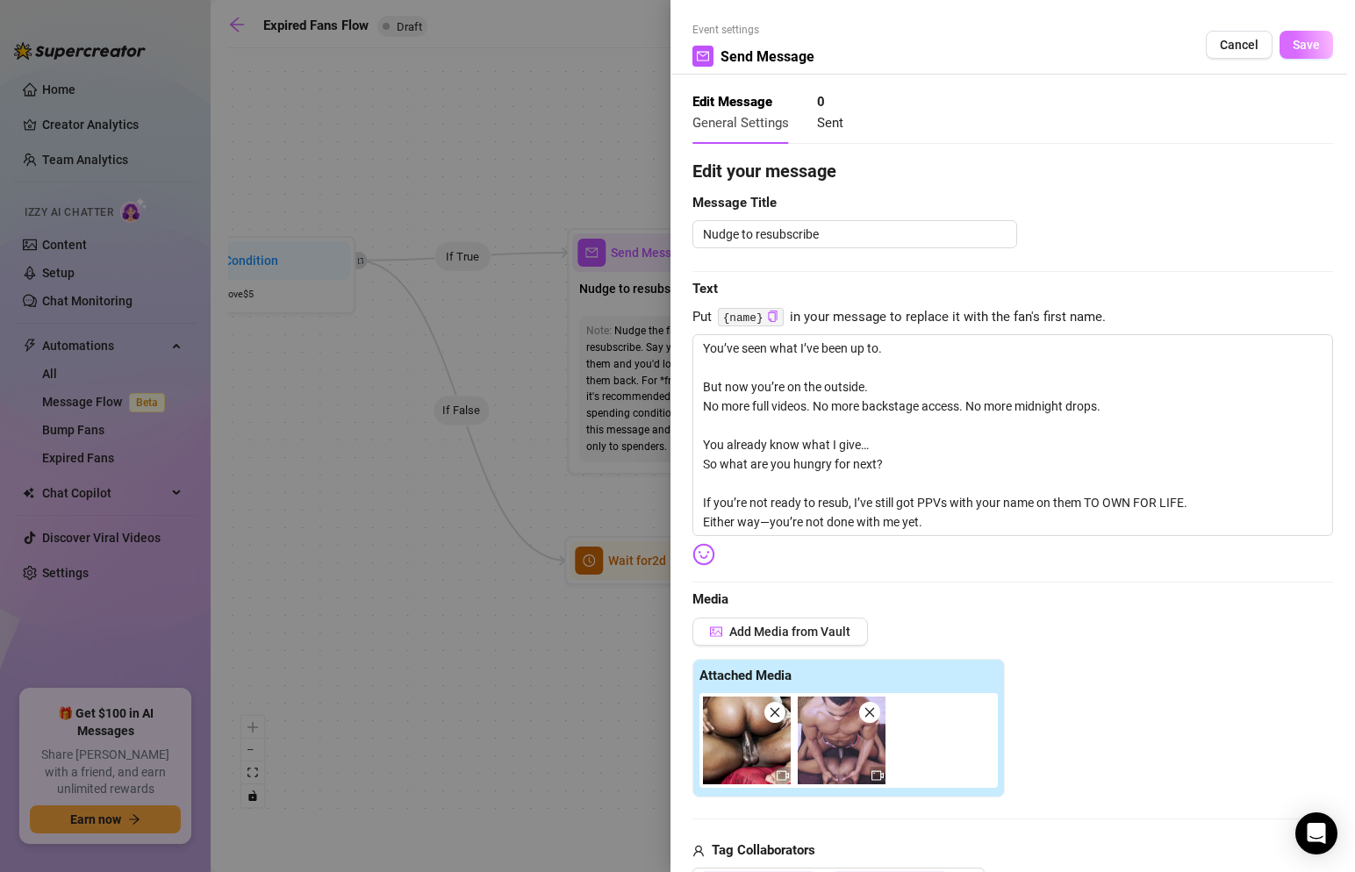
click at [1312, 41] on span "Save" at bounding box center [1306, 45] width 27 height 14
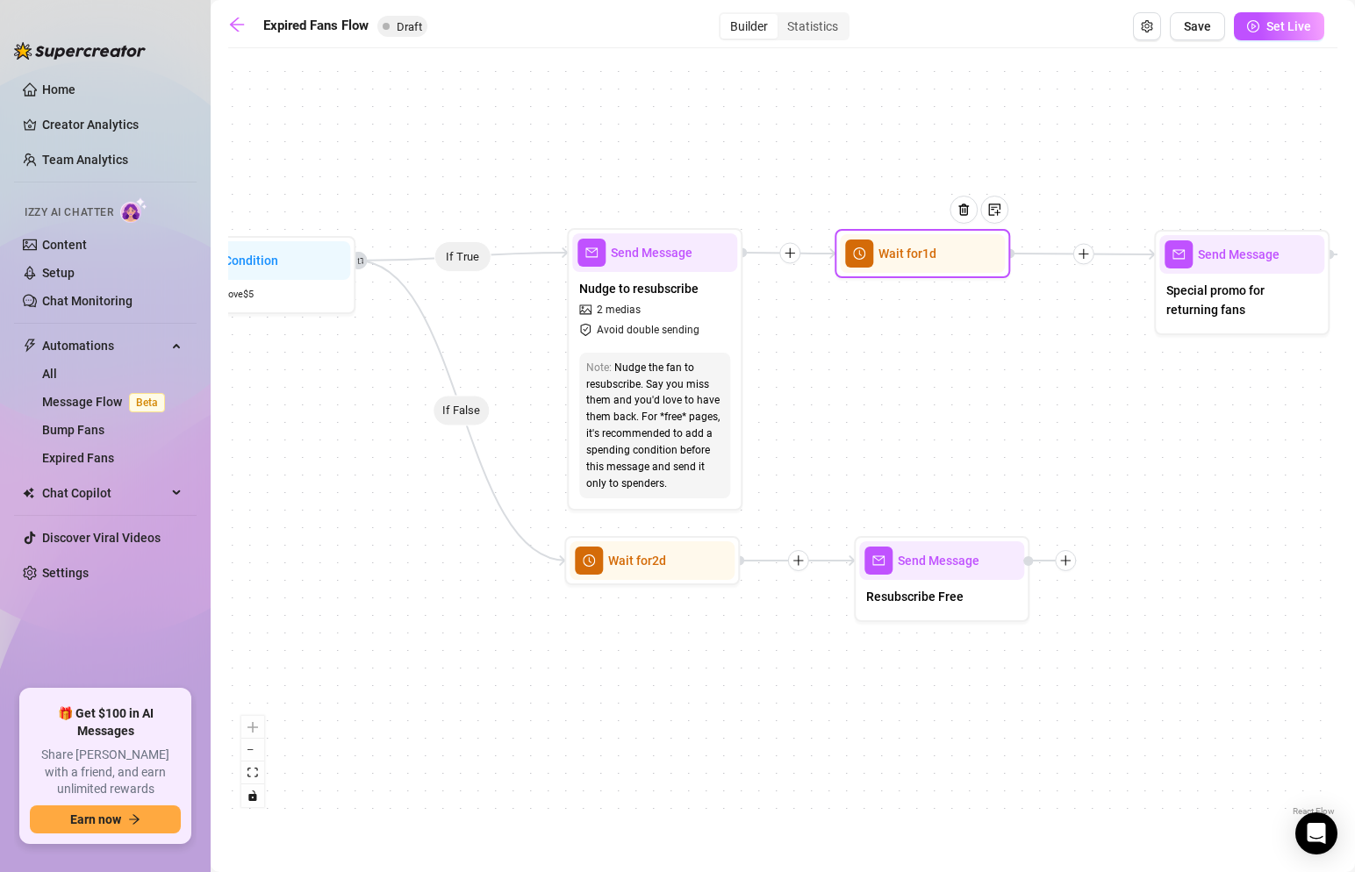
drag, startPoint x: 890, startPoint y: 270, endPoint x: 937, endPoint y: 270, distance: 46.5
click at [937, 270] on div "Wait for 1d" at bounding box center [922, 253] width 165 height 39
click at [941, 607] on div "Resubscribe Free" at bounding box center [941, 598] width 165 height 37
click at [973, 564] on div at bounding box center [989, 530] width 76 height 90
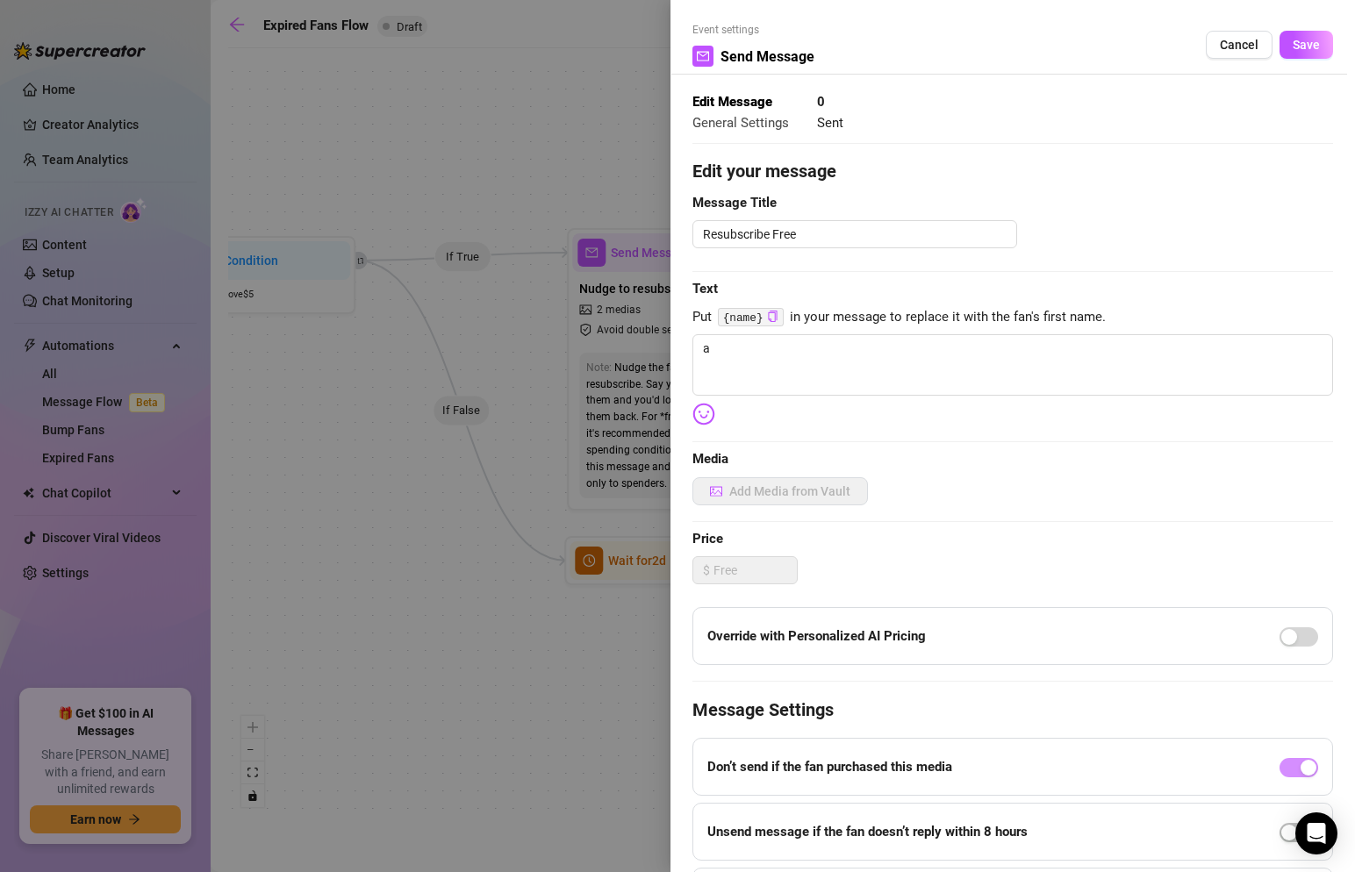
click at [973, 564] on div at bounding box center [677, 436] width 1355 height 872
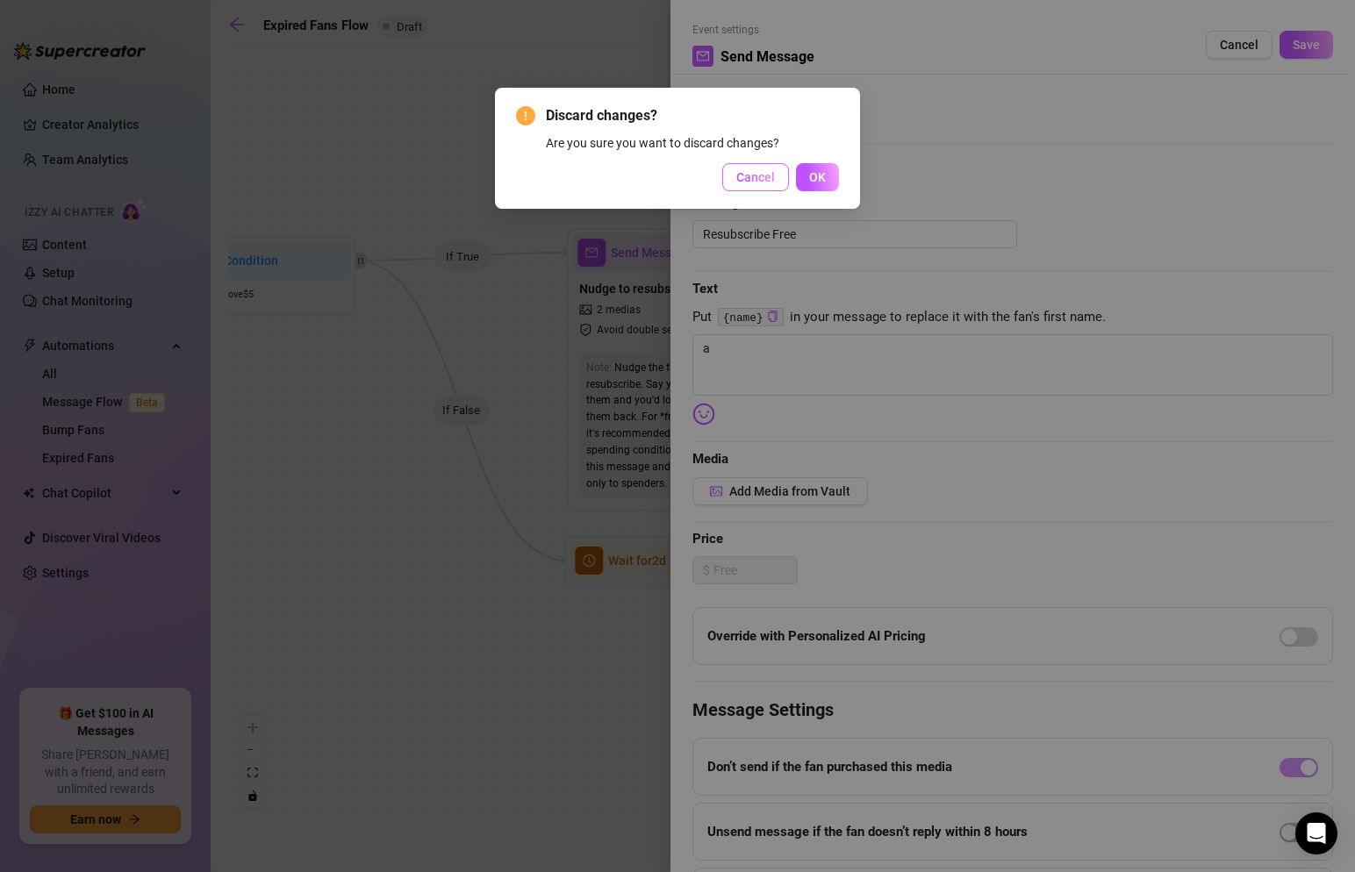
click at [755, 177] on span "Cancel" at bounding box center [755, 177] width 39 height 14
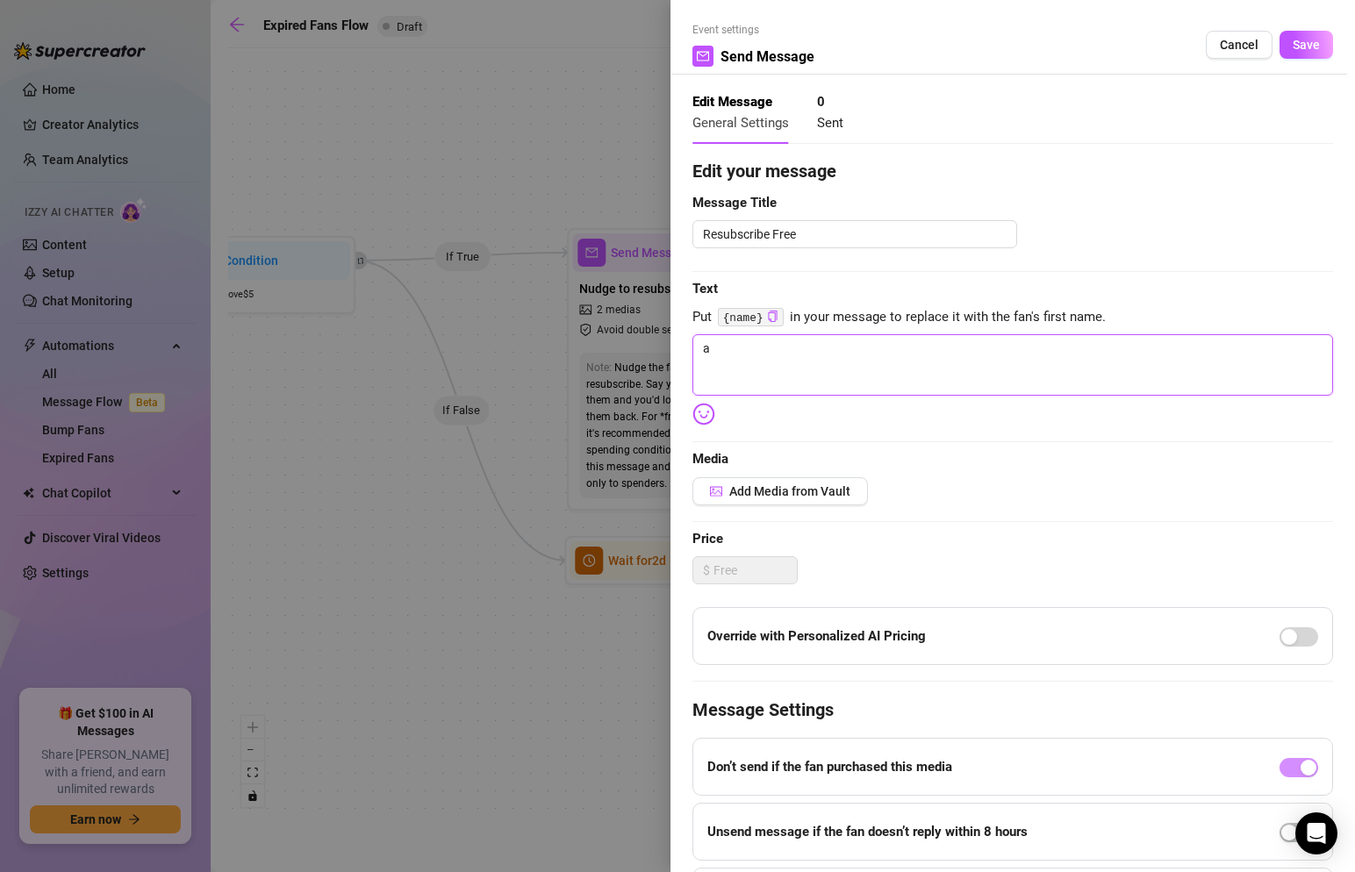
click at [769, 363] on textarea "a" at bounding box center [1013, 364] width 641 height 61
paste textarea "Still watching? There’s more to see. You didn’t tip last time—but maybe you wer…"
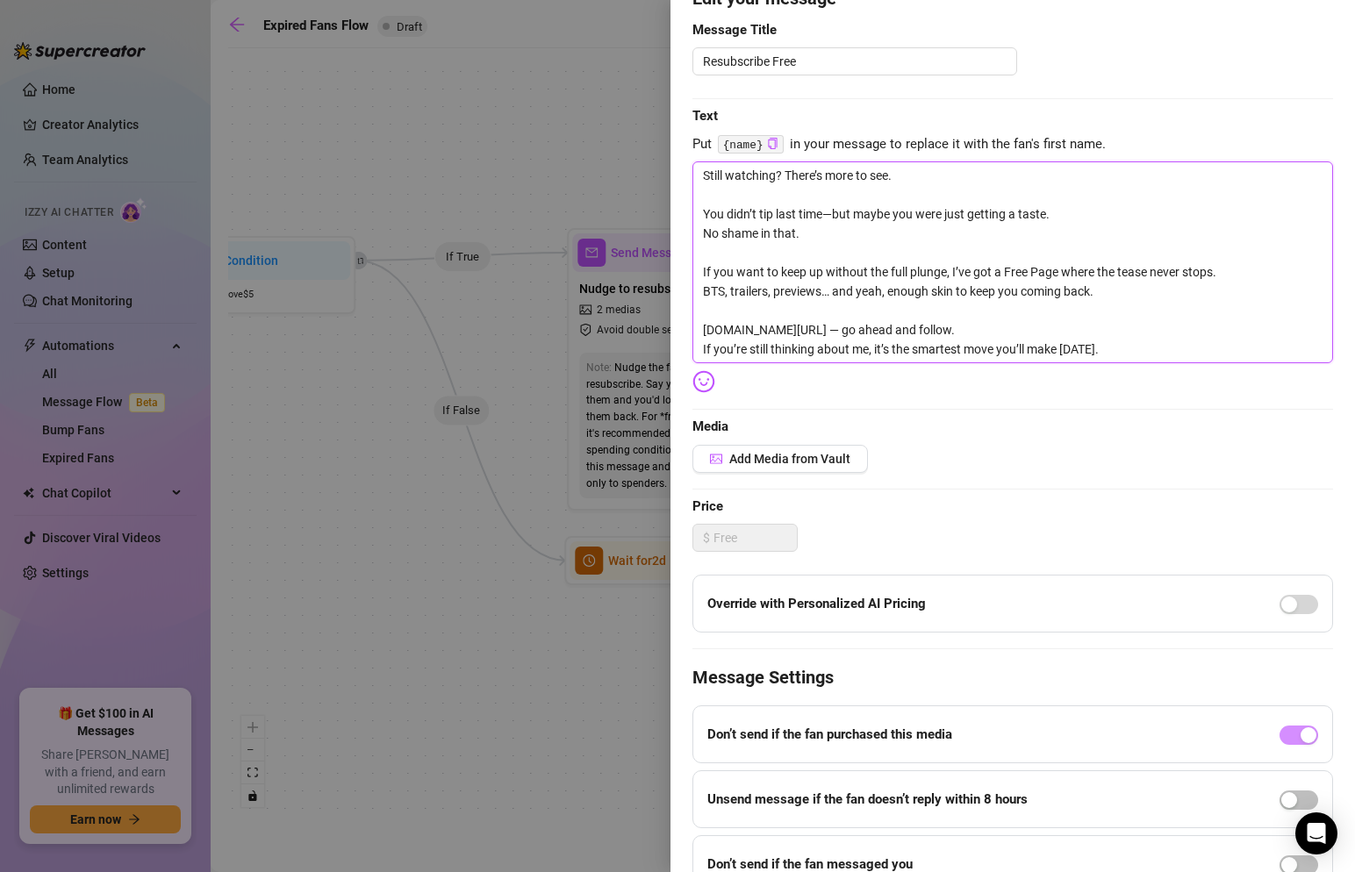
scroll to position [188, 0]
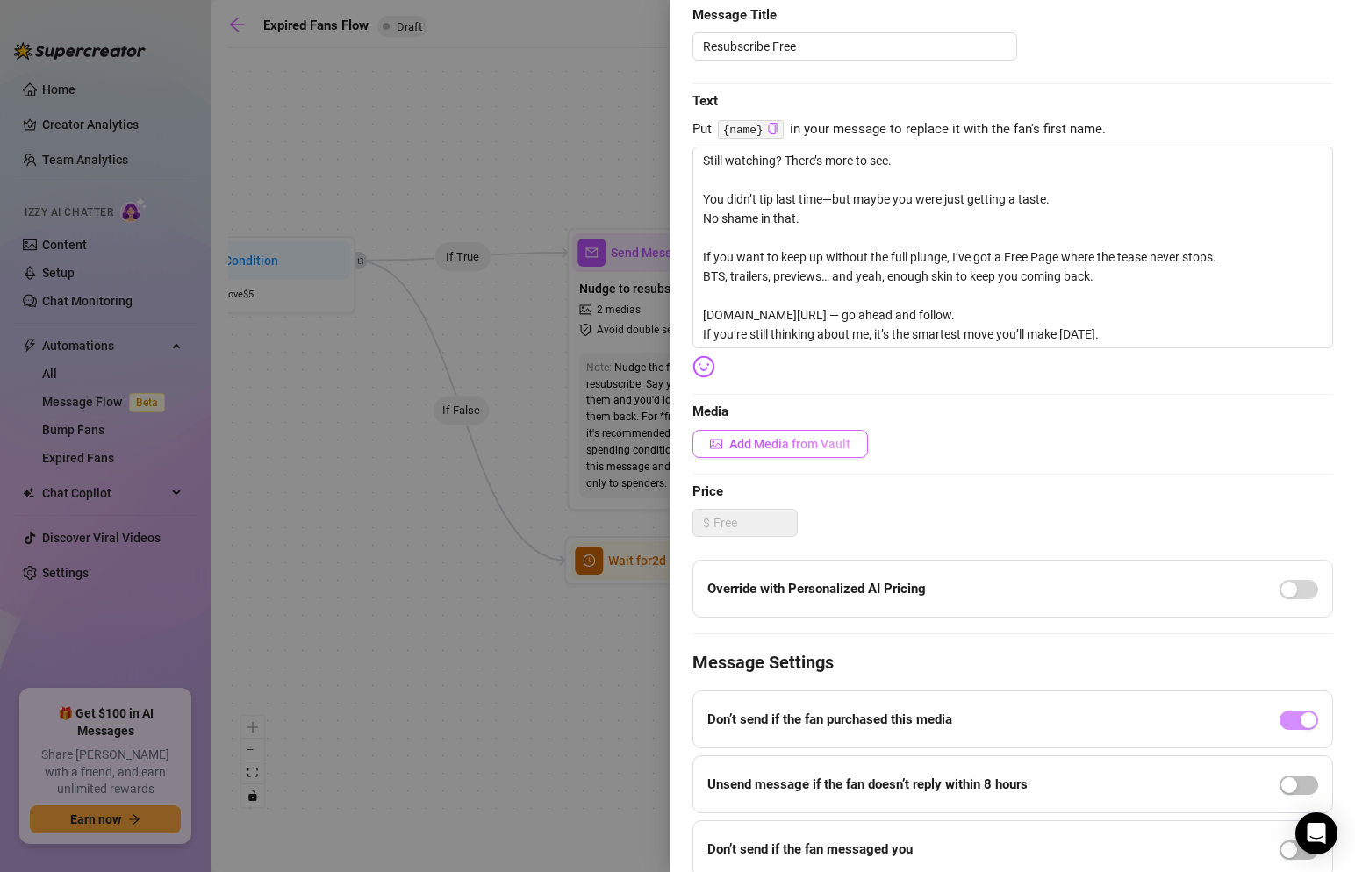
click at [796, 441] on span "Add Media from Vault" at bounding box center [789, 444] width 121 height 14
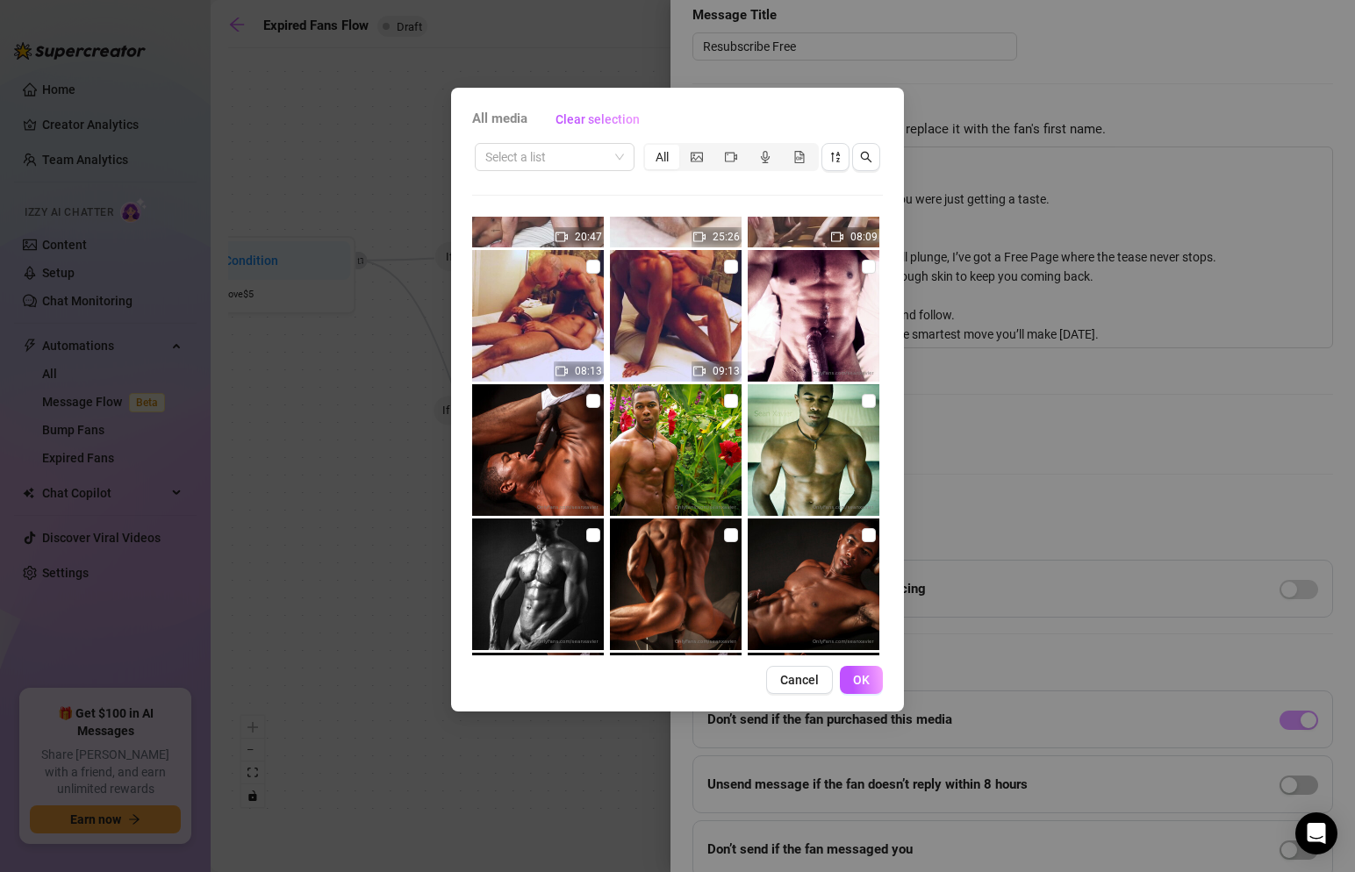
scroll to position [918, 0]
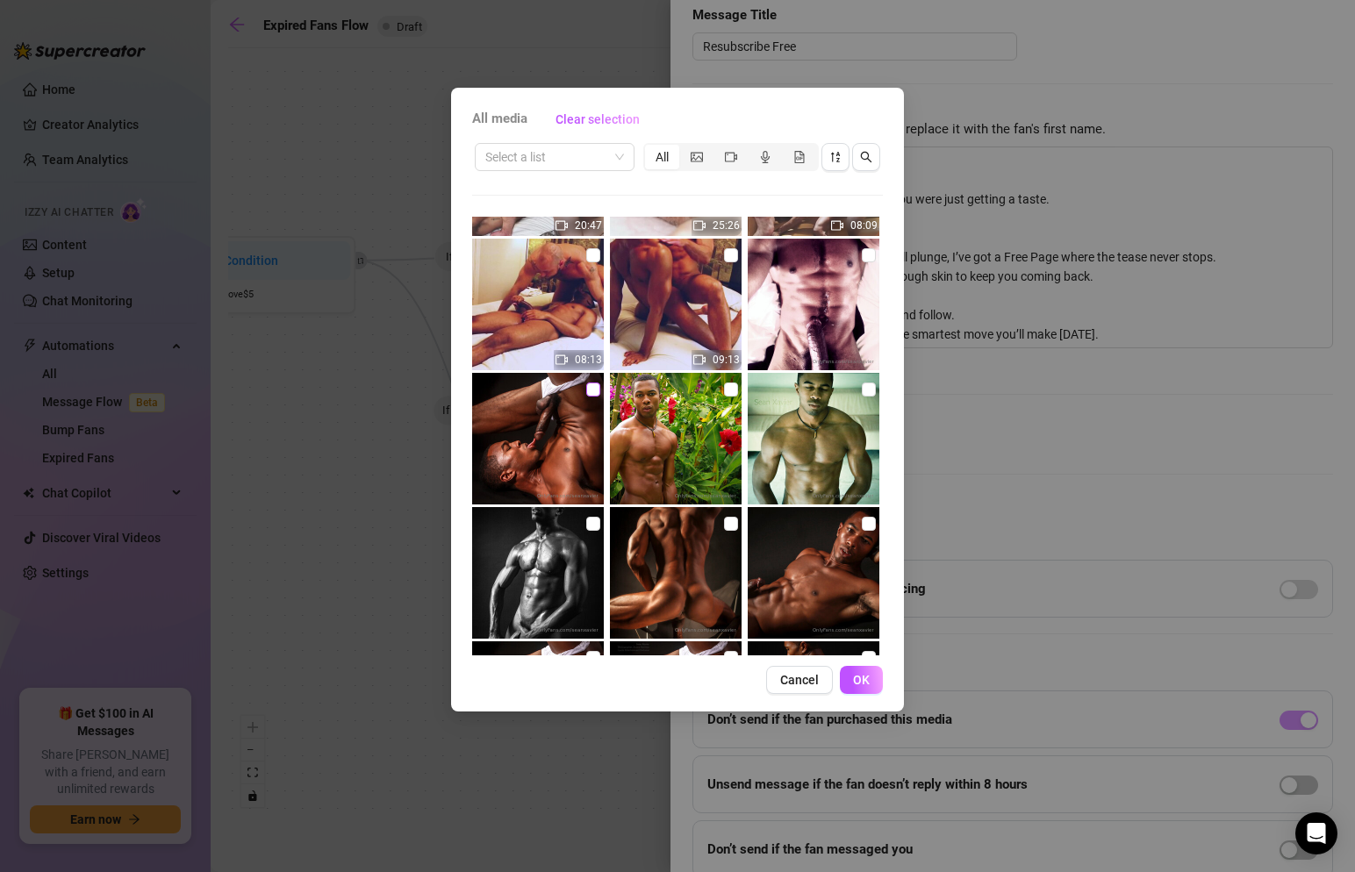
click at [589, 392] on input "checkbox" at bounding box center [593, 390] width 14 height 14
click at [865, 674] on span "OK" at bounding box center [861, 680] width 17 height 14
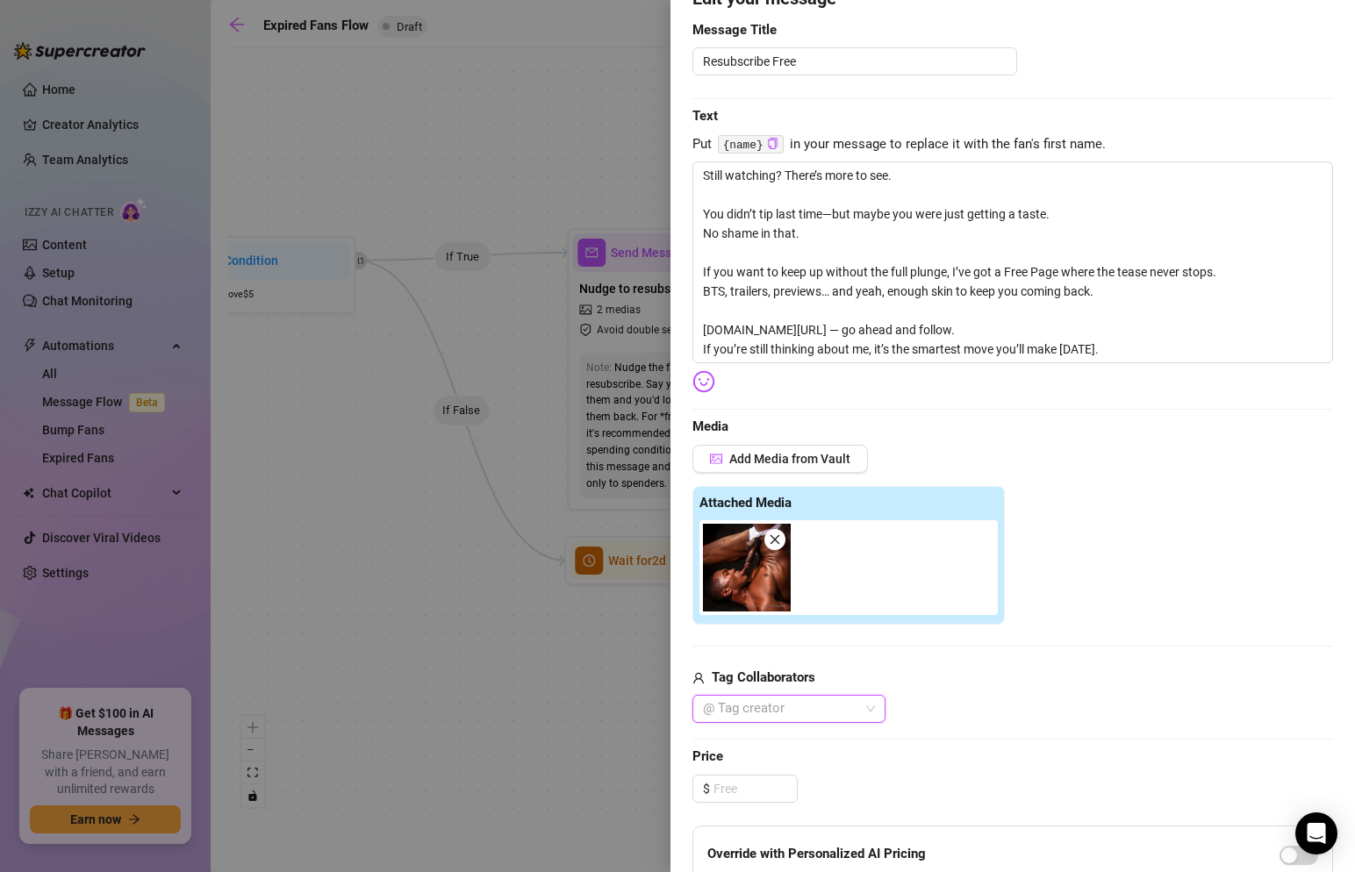
scroll to position [128, 0]
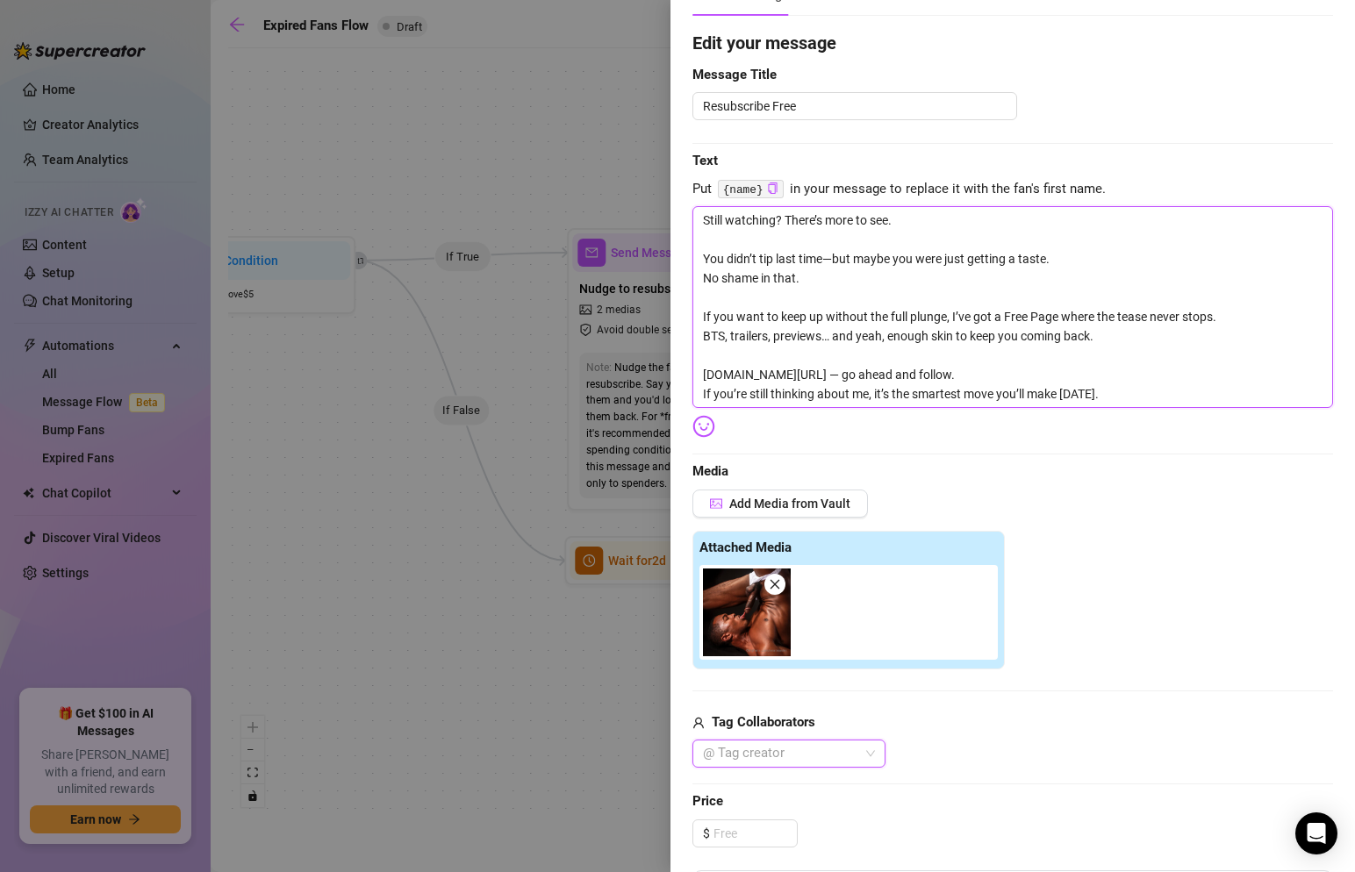
click at [822, 388] on textarea "Still watching? There’s more to see. You didn’t tip last time—but maybe you wer…" at bounding box center [1013, 307] width 641 height 202
click at [834, 376] on textarea "Still watching? There’s more to see. You didn’t tip last time—but maybe you wer…" at bounding box center [1013, 307] width 641 height 202
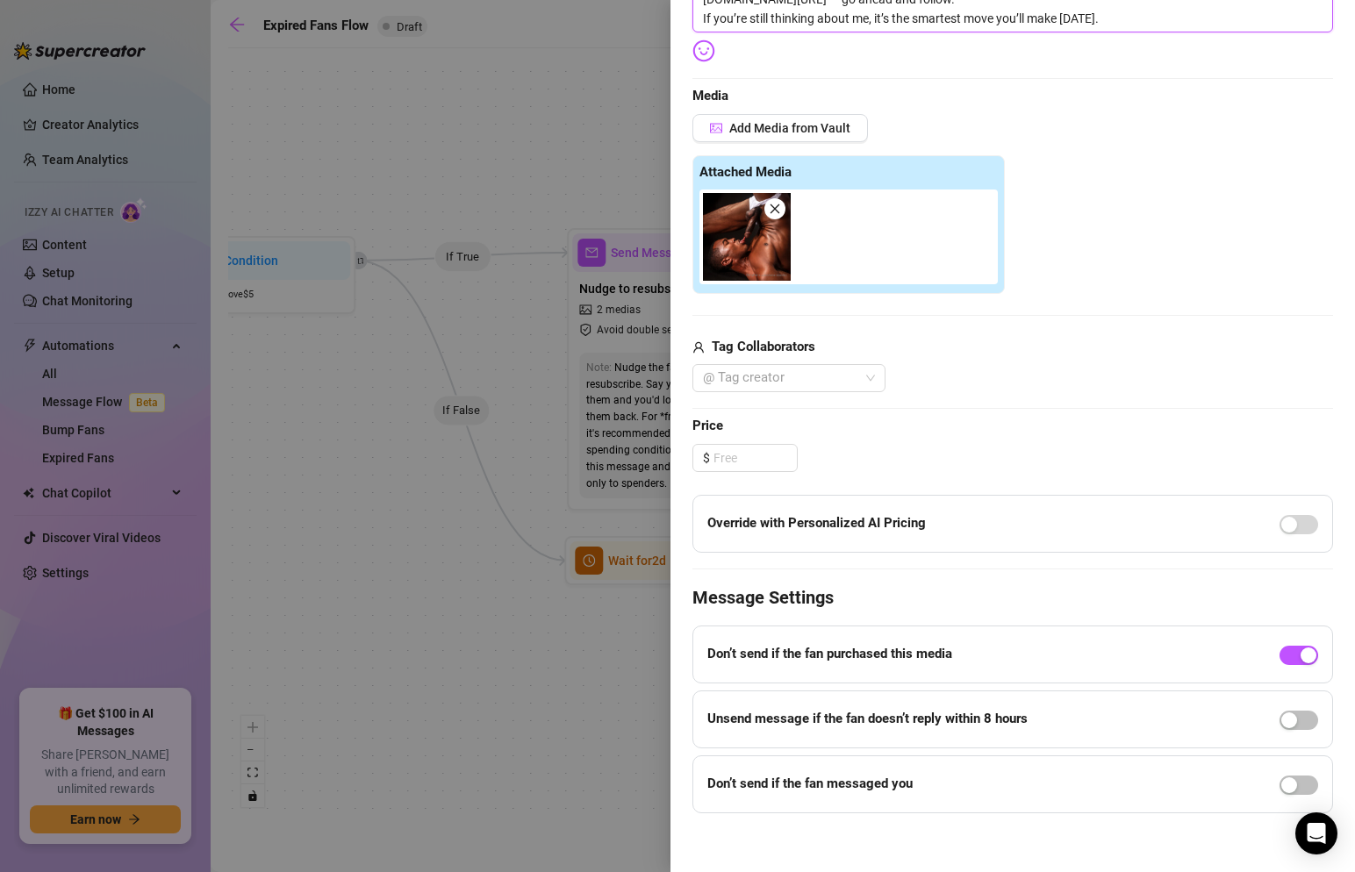
scroll to position [514, 0]
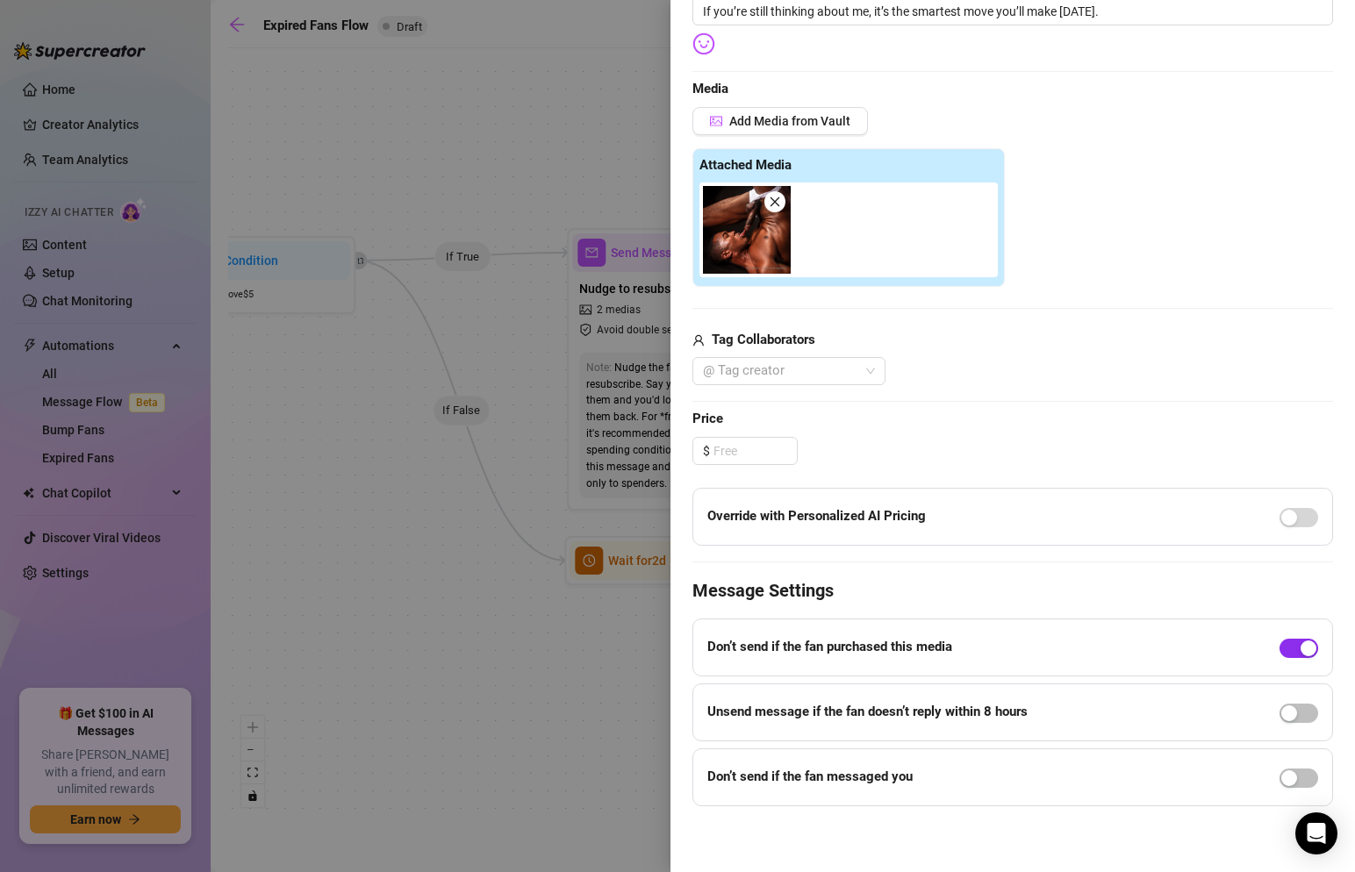
click at [1310, 645] on div "button" at bounding box center [1309, 649] width 16 height 16
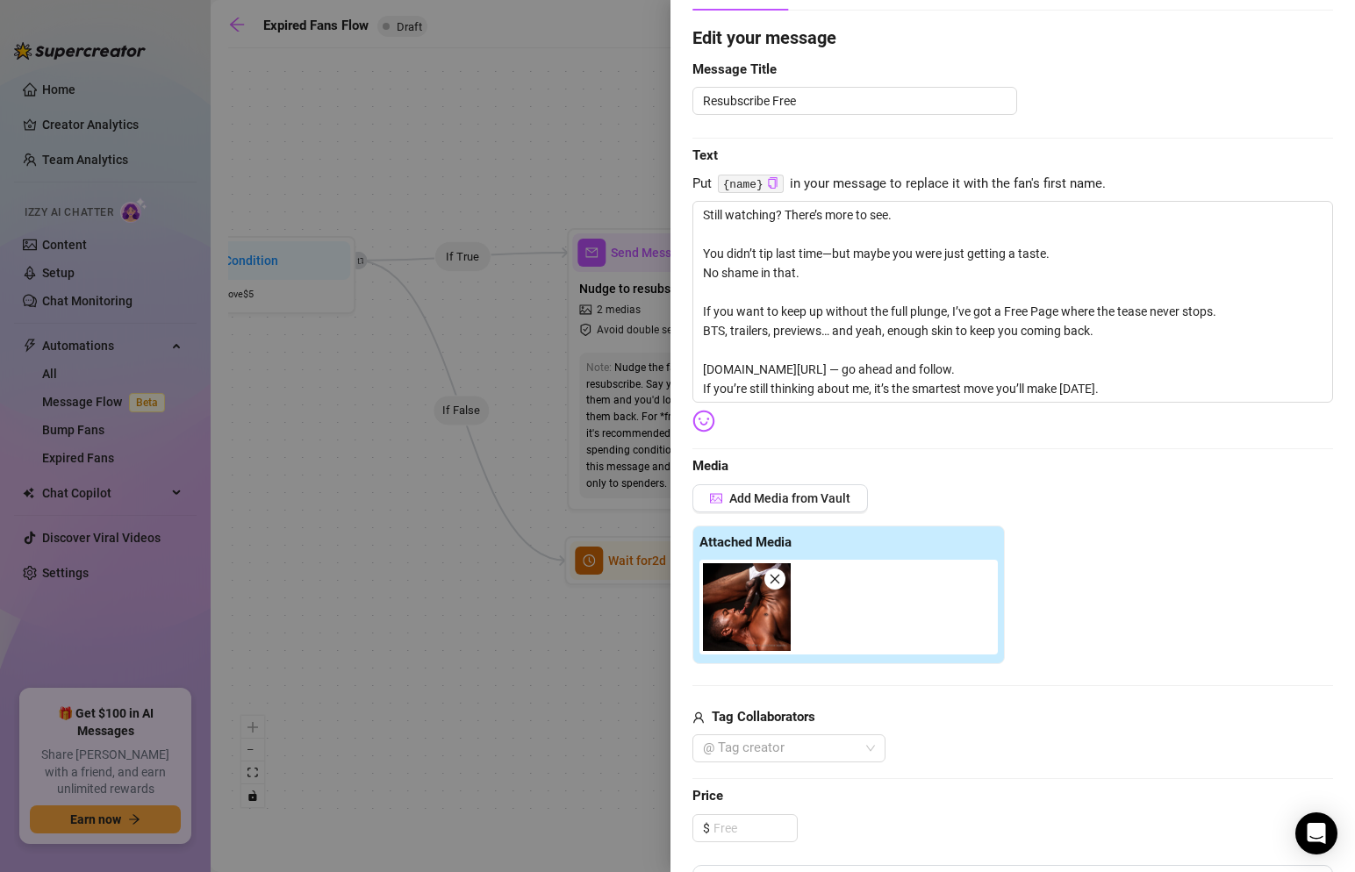
scroll to position [0, 0]
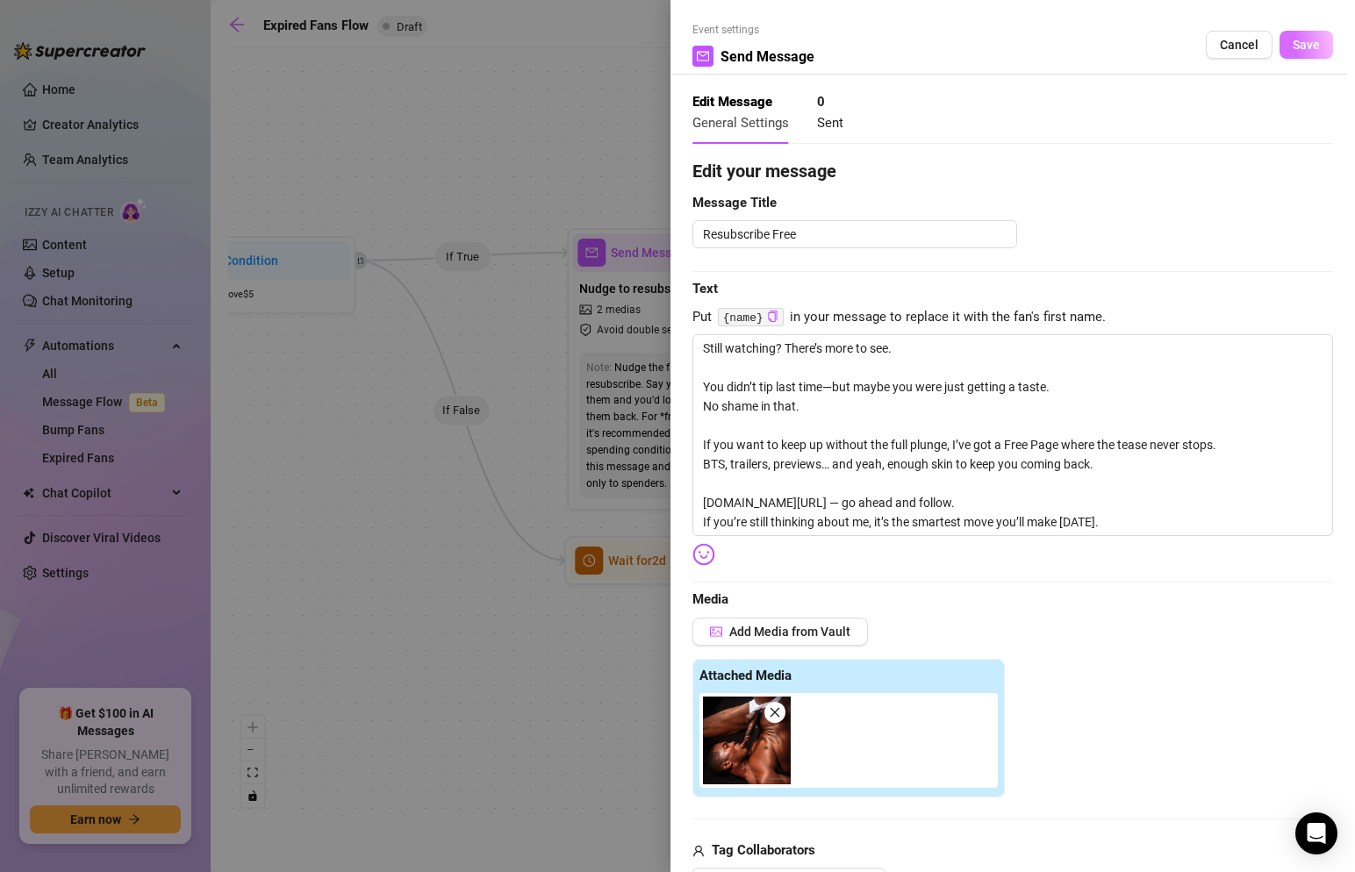
click at [1302, 54] on button "Save" at bounding box center [1307, 45] width 54 height 28
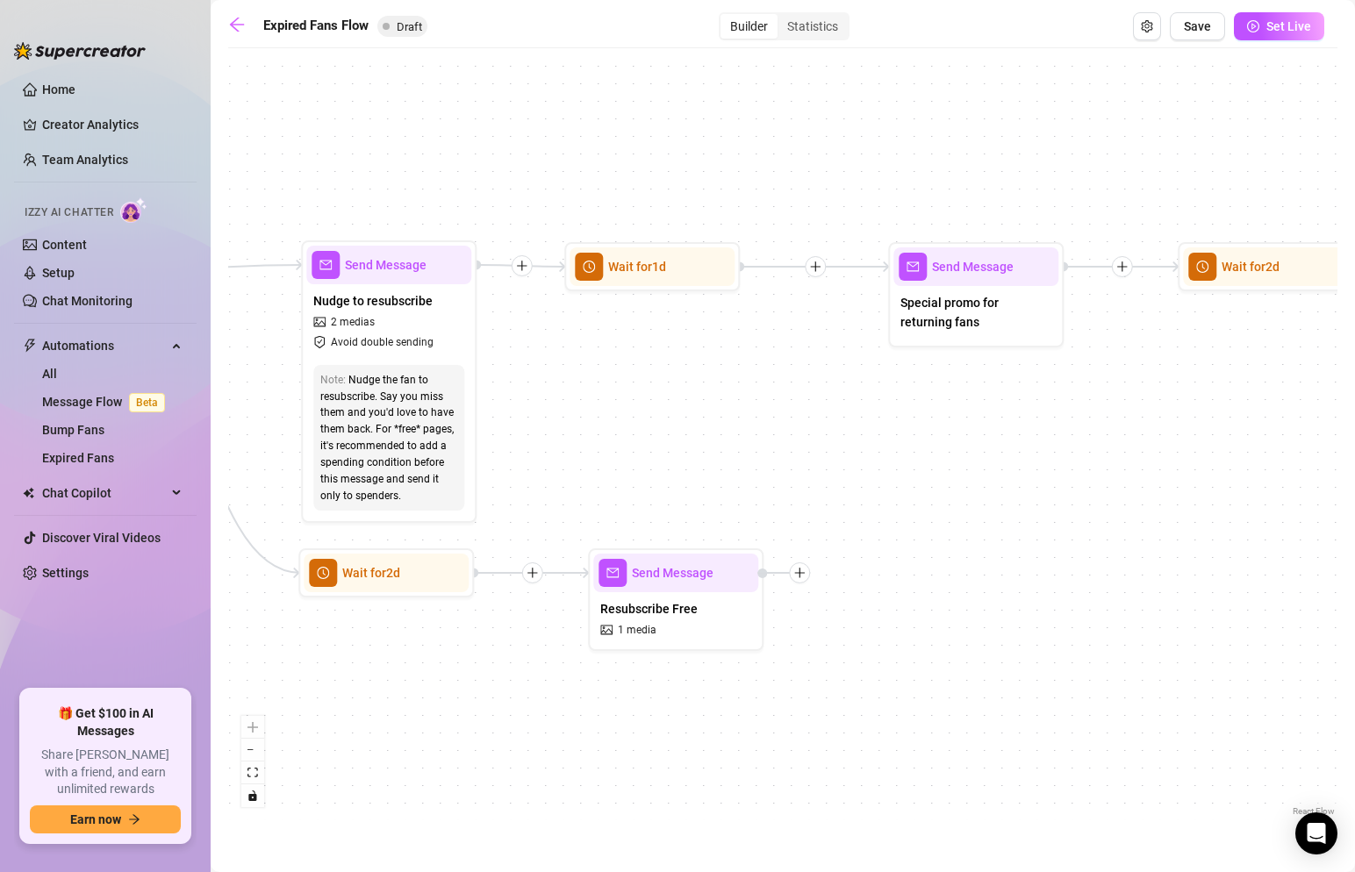
drag, startPoint x: 1170, startPoint y: 413, endPoint x: 820, endPoint y: 419, distance: 350.3
click at [821, 420] on div "If True If False If True If False Send Message Resubscribe Free 1 media Wait fo…" at bounding box center [782, 439] width 1109 height 764
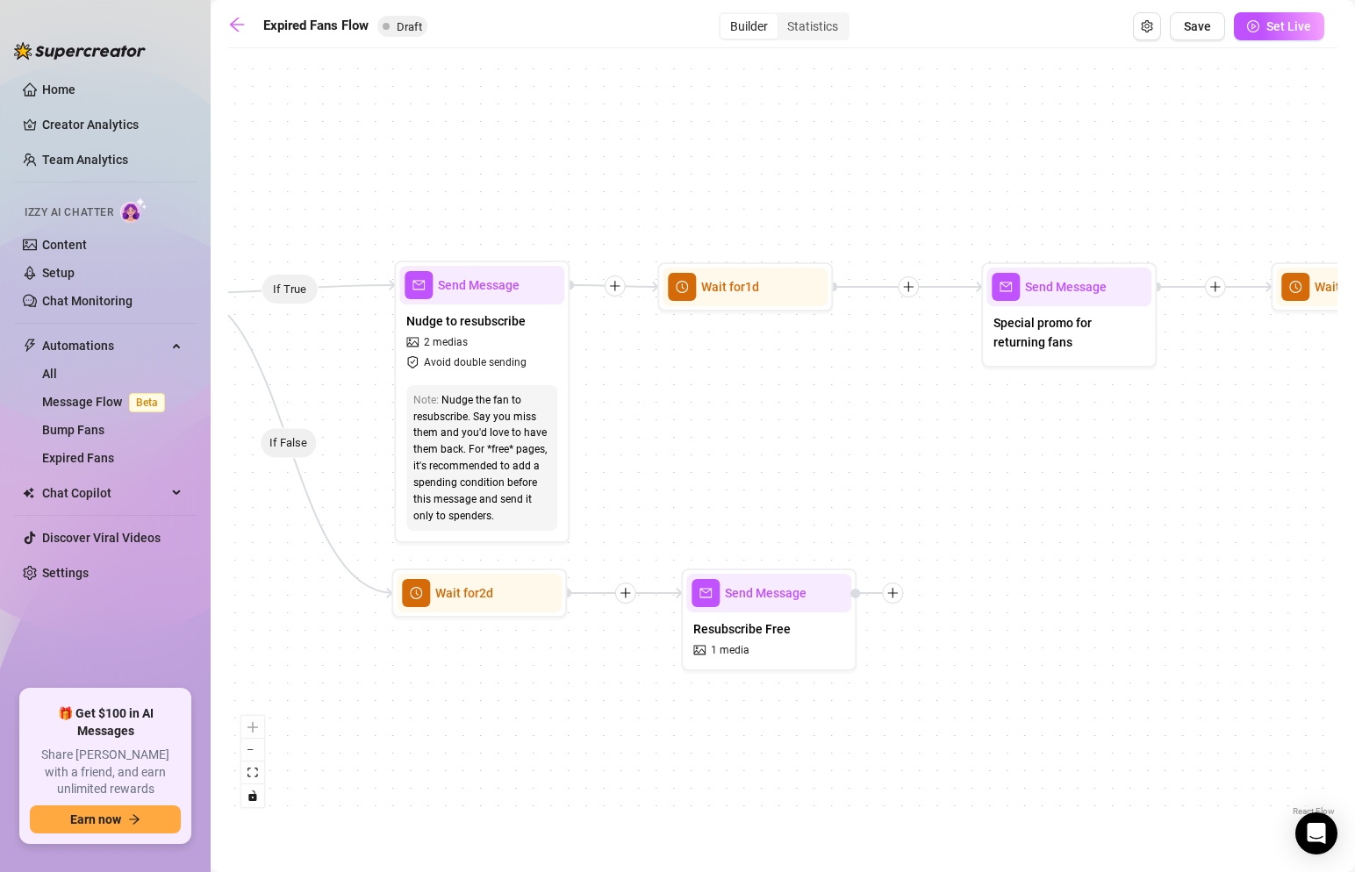
drag, startPoint x: 719, startPoint y: 389, endPoint x: 494, endPoint y: 355, distance: 227.2
click at [500, 364] on div "If True If False If True If False Send Message Resubscribe Free 1 media Wait fo…" at bounding box center [782, 439] width 1109 height 764
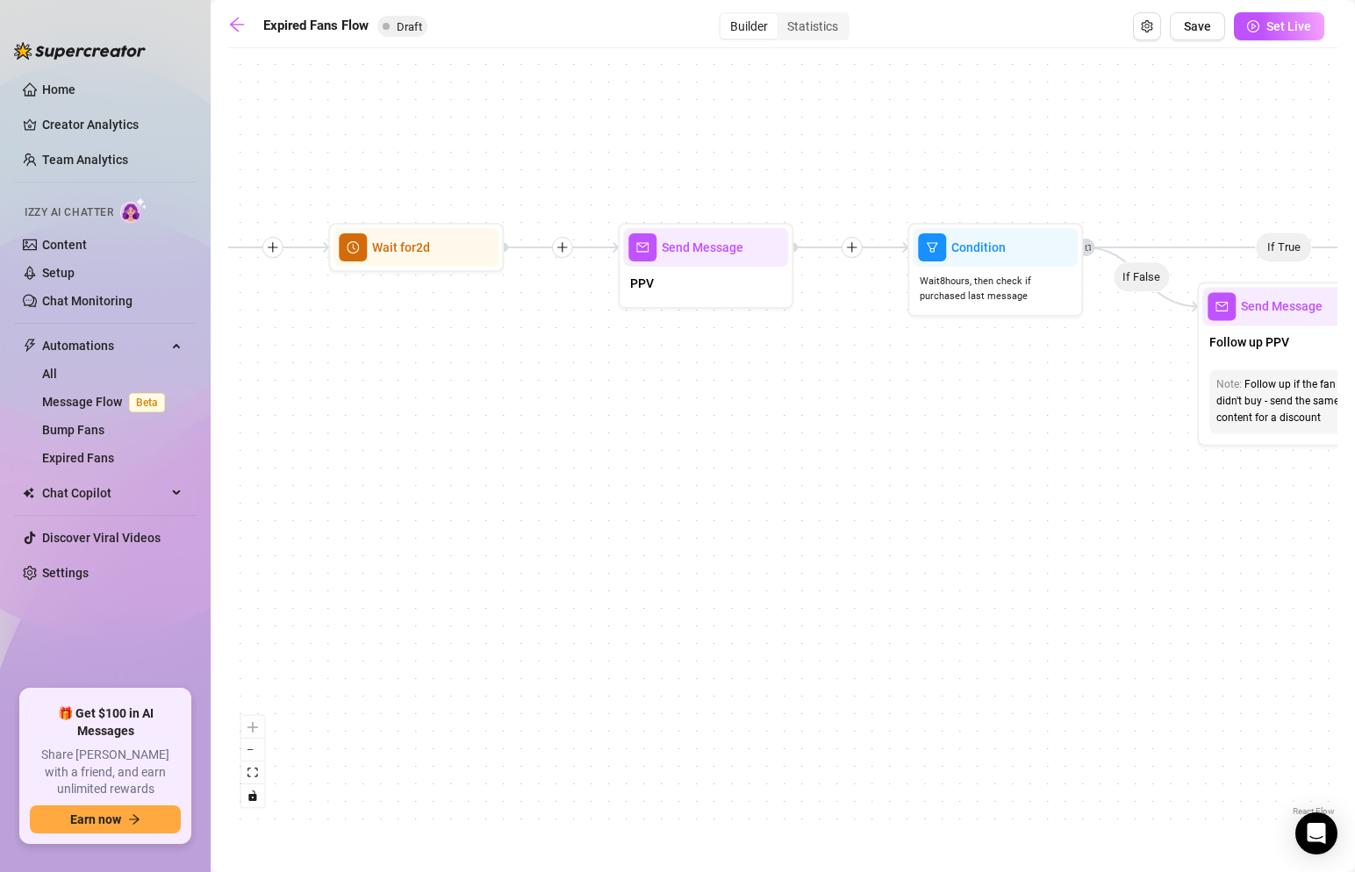
drag, startPoint x: 904, startPoint y: 355, endPoint x: 356, endPoint y: 365, distance: 547.8
click at [356, 365] on div "If True If False If True If False Send Message Resubscribe Free 1 media Wait fo…" at bounding box center [782, 439] width 1109 height 764
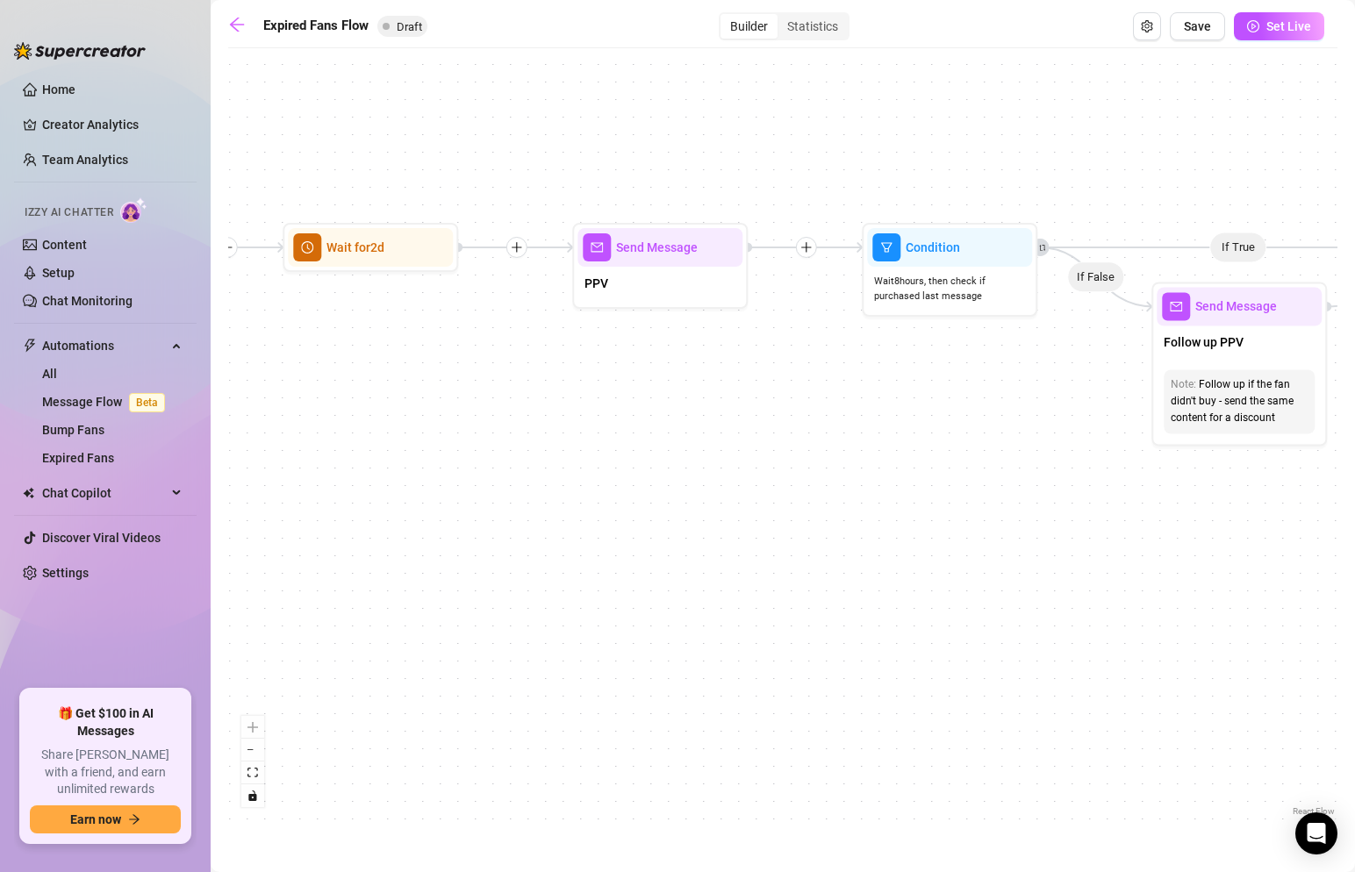
drag, startPoint x: 906, startPoint y: 349, endPoint x: 325, endPoint y: 348, distance: 581.1
click at [325, 348] on div "If True If False If True If False Send Message Resubscribe Free 1 media Wait fo…" at bounding box center [782, 439] width 1109 height 764
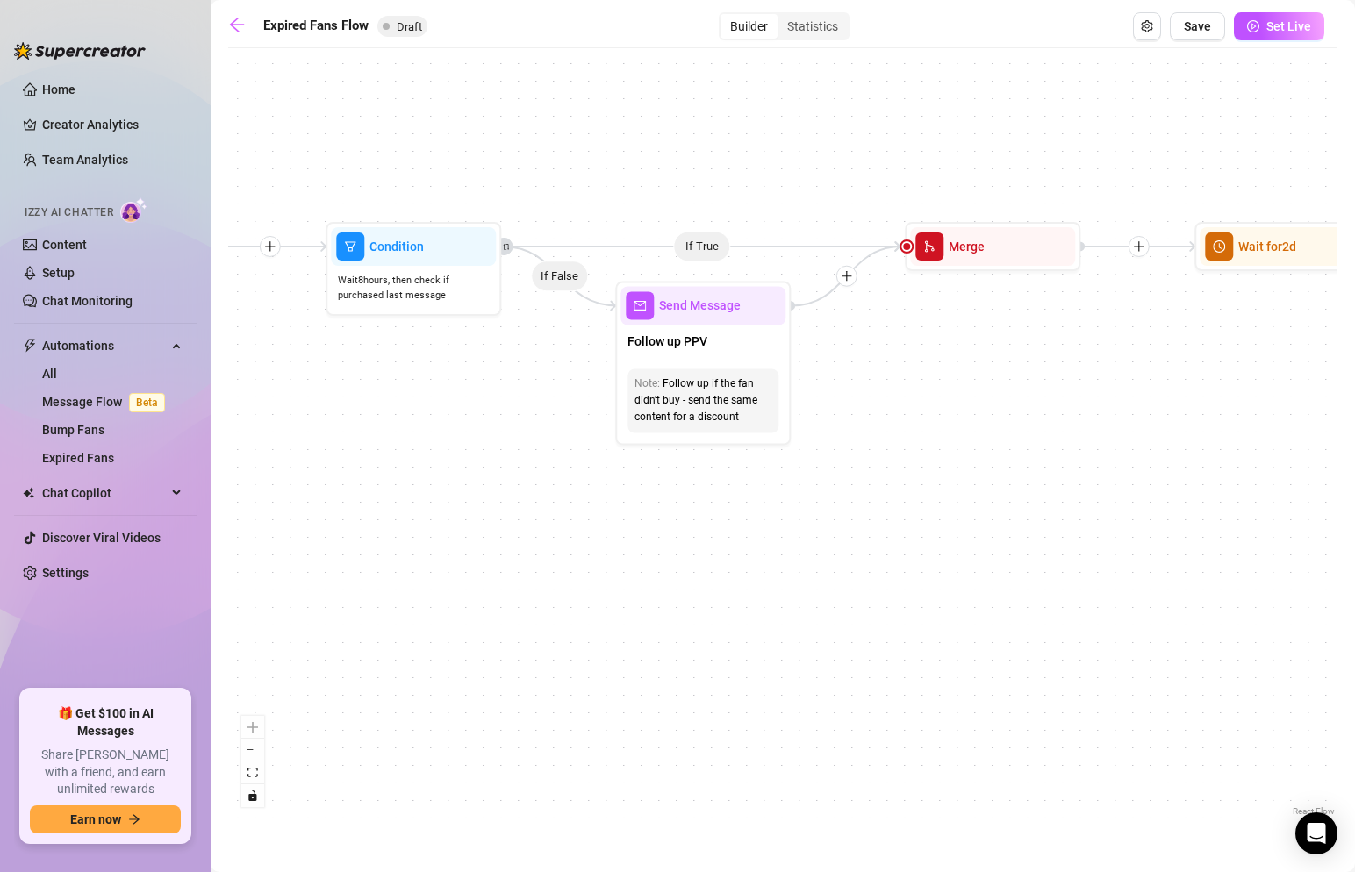
drag, startPoint x: 929, startPoint y: 350, endPoint x: 277, endPoint y: 341, distance: 651.4
click at [278, 344] on div "If True If False If True If False Send Message Resubscribe Free 1 media Wait fo…" at bounding box center [782, 439] width 1109 height 764
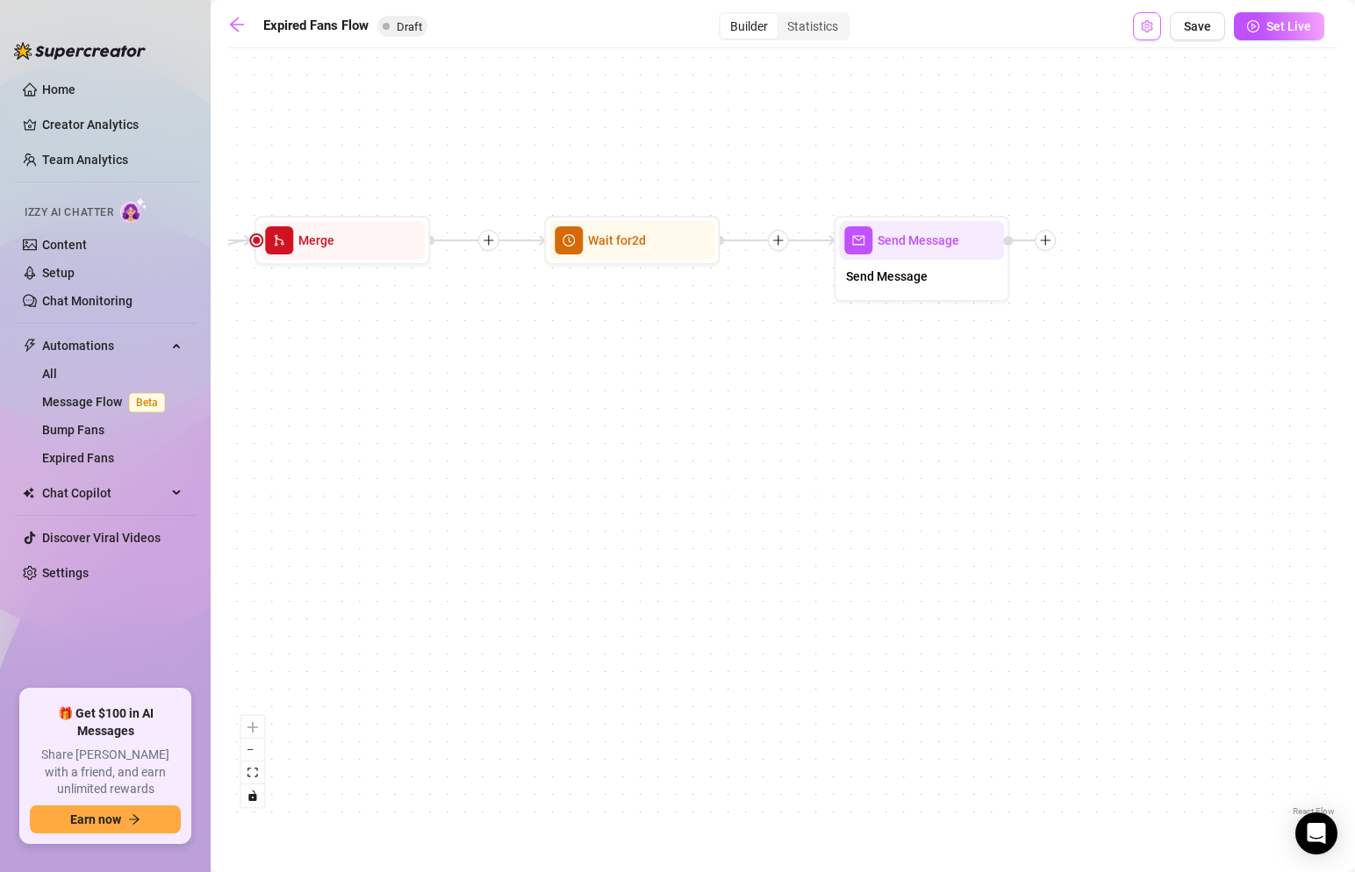
click at [1139, 18] on button "Open Exit Rules" at bounding box center [1147, 26] width 28 height 28
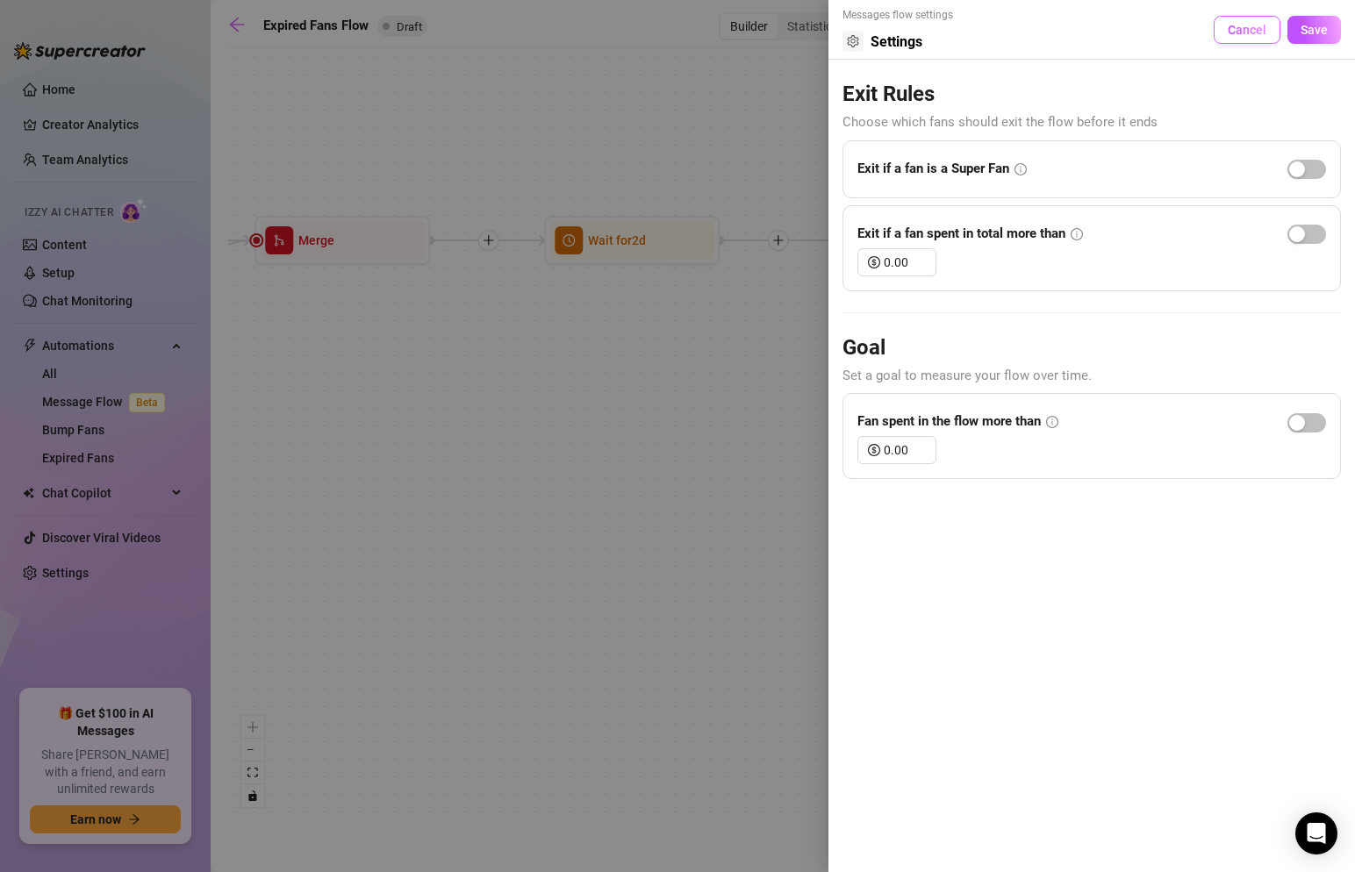
click at [1235, 33] on span "Cancel" at bounding box center [1247, 30] width 39 height 14
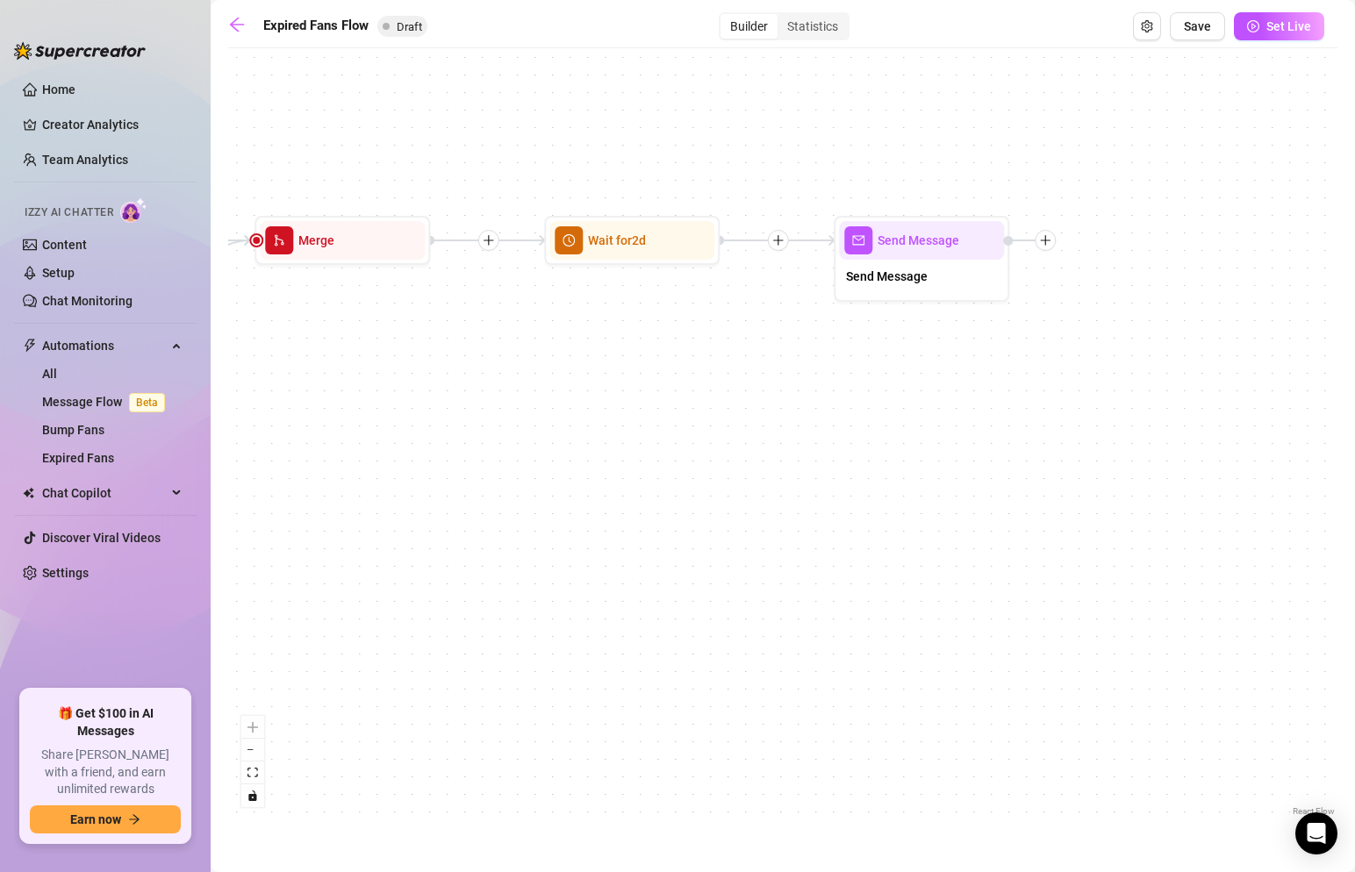
drag, startPoint x: 573, startPoint y: 169, endPoint x: 1117, endPoint y: 205, distance: 544.6
click at [1117, 205] on div "If True If False If True If False Send Message Resubscribe Free 1 media Wait fo…" at bounding box center [782, 439] width 1109 height 764
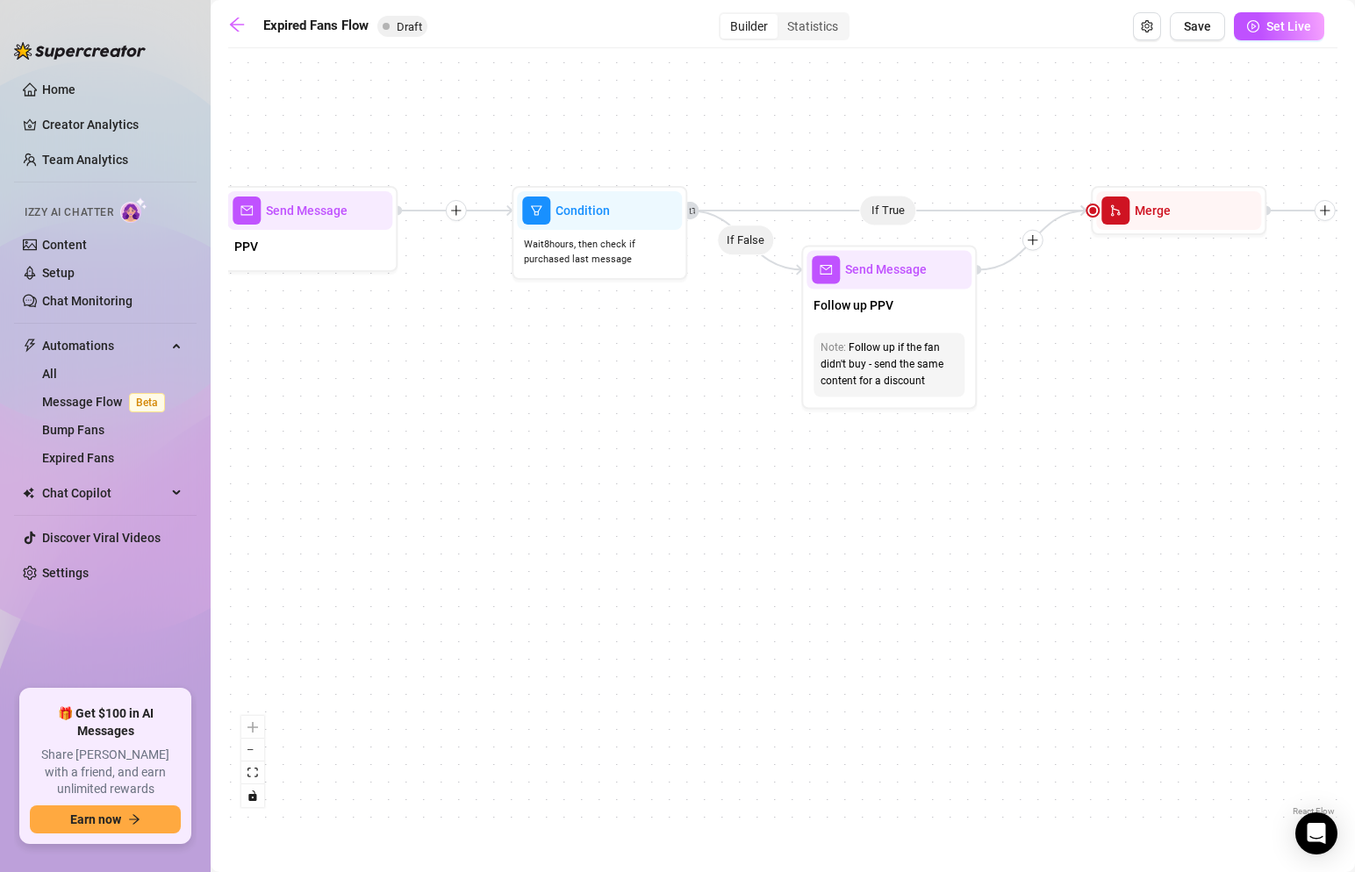
drag, startPoint x: 376, startPoint y: 452, endPoint x: 914, endPoint y: 377, distance: 543.3
click at [914, 377] on div "If True If False If True If False Send Message Resubscribe Free 1 media Wait fo…" at bounding box center [782, 439] width 1109 height 764
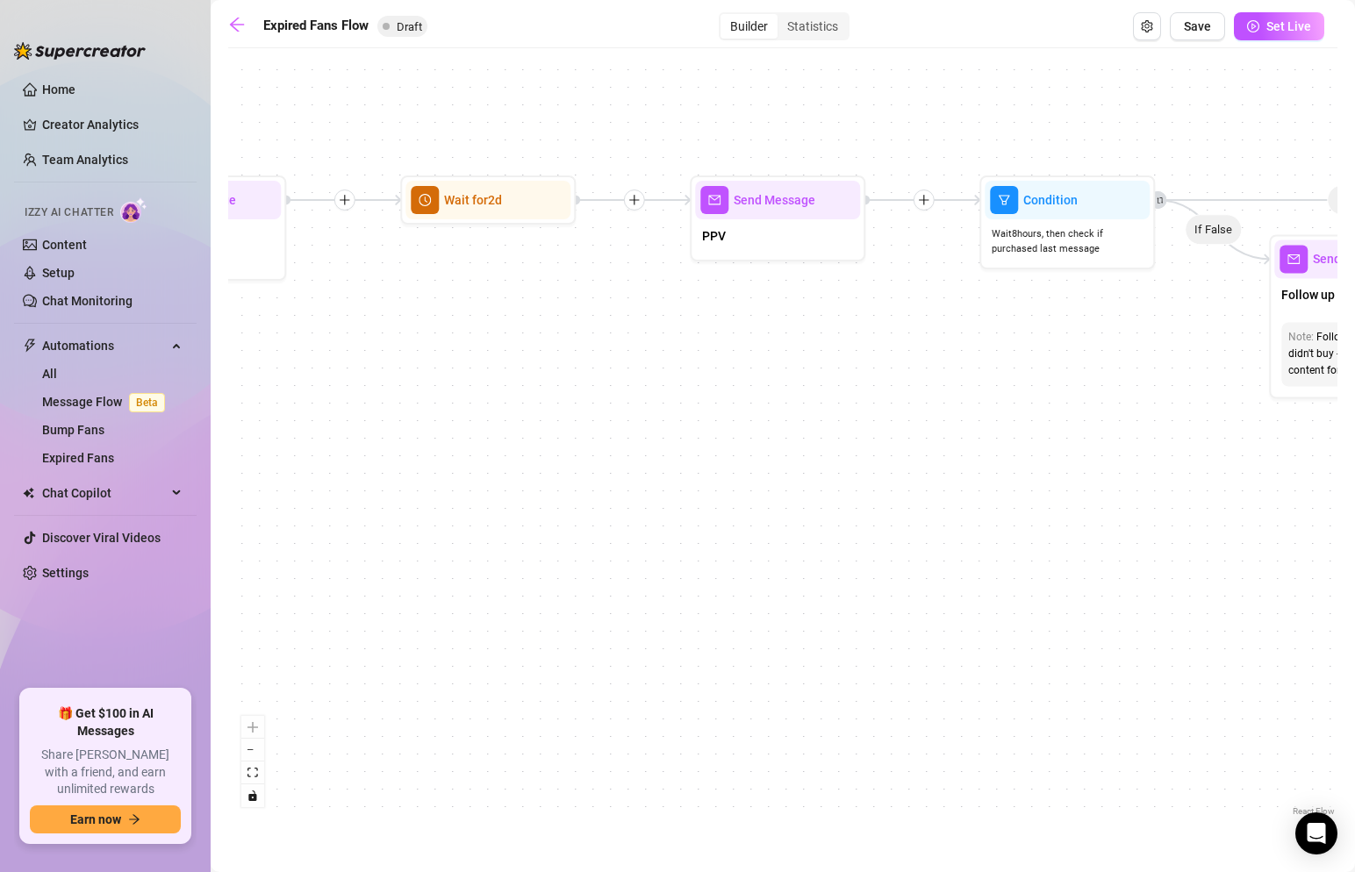
drag, startPoint x: 594, startPoint y: 415, endPoint x: 842, endPoint y: 415, distance: 247.5
click at [842, 415] on div "If True If False If True If False Send Message Resubscribe Free 1 media Wait fo…" at bounding box center [782, 439] width 1109 height 764
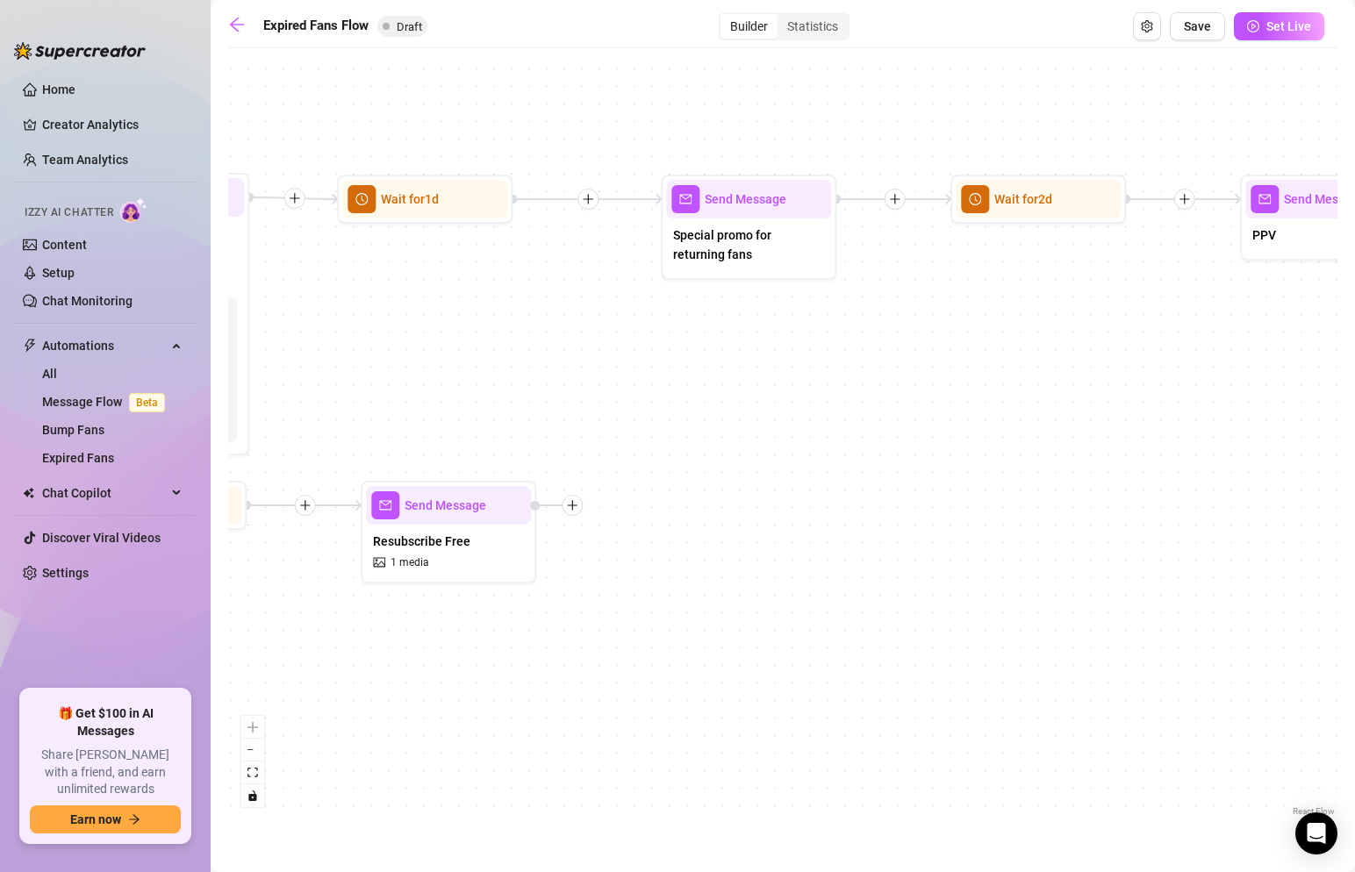
drag, startPoint x: 612, startPoint y: 380, endPoint x: 948, endPoint y: 379, distance: 336.2
click at [948, 379] on div "If True If False If True If False Send Message Resubscribe Free 1 media Wait fo…" at bounding box center [782, 439] width 1109 height 764
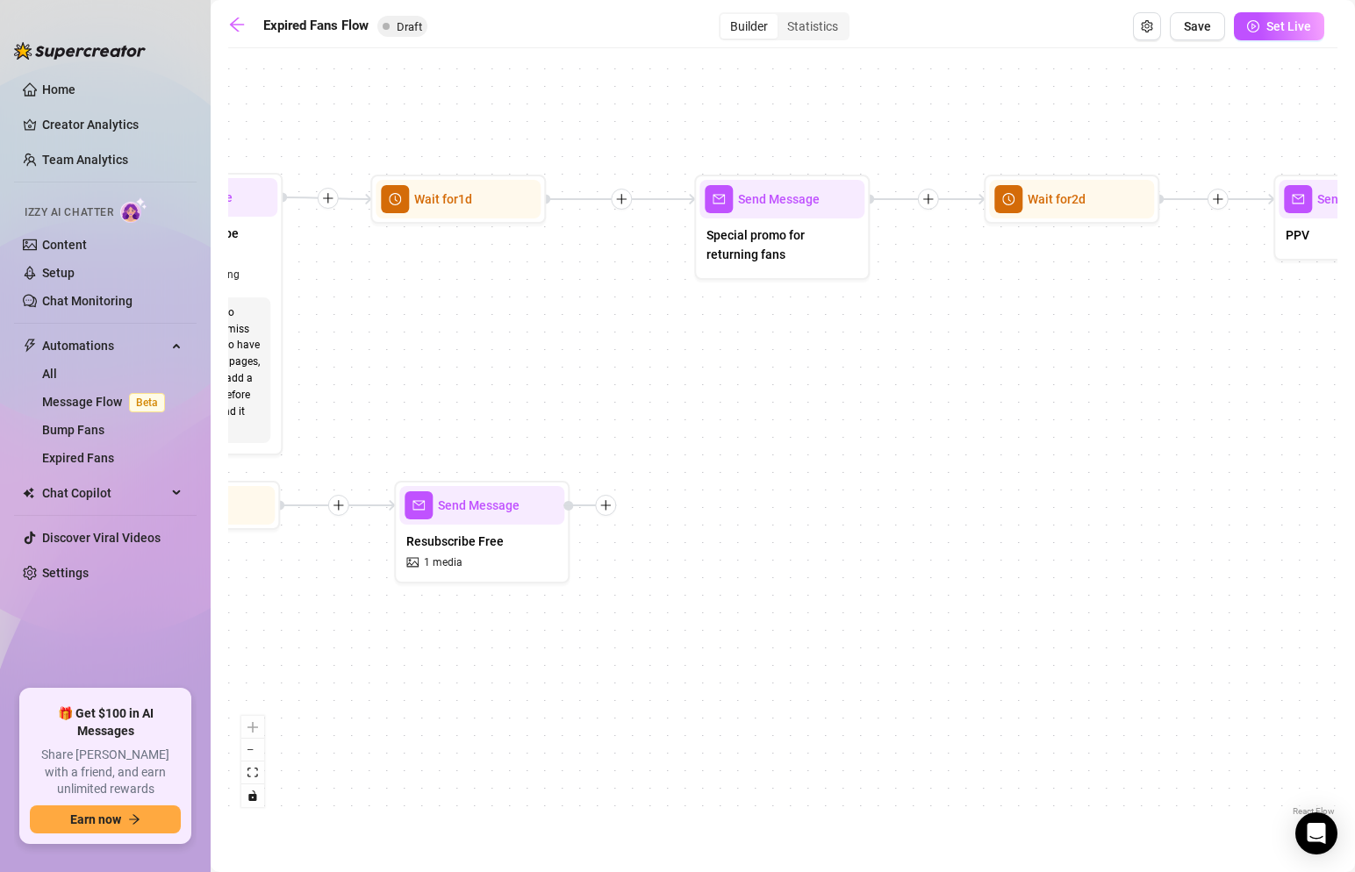
drag, startPoint x: 1033, startPoint y: 309, endPoint x: 480, endPoint y: 370, distance: 556.3
click at [480, 370] on div "If True If False If True If False Send Message Resubscribe Free 1 media Wait fo…" at bounding box center [782, 439] width 1109 height 764
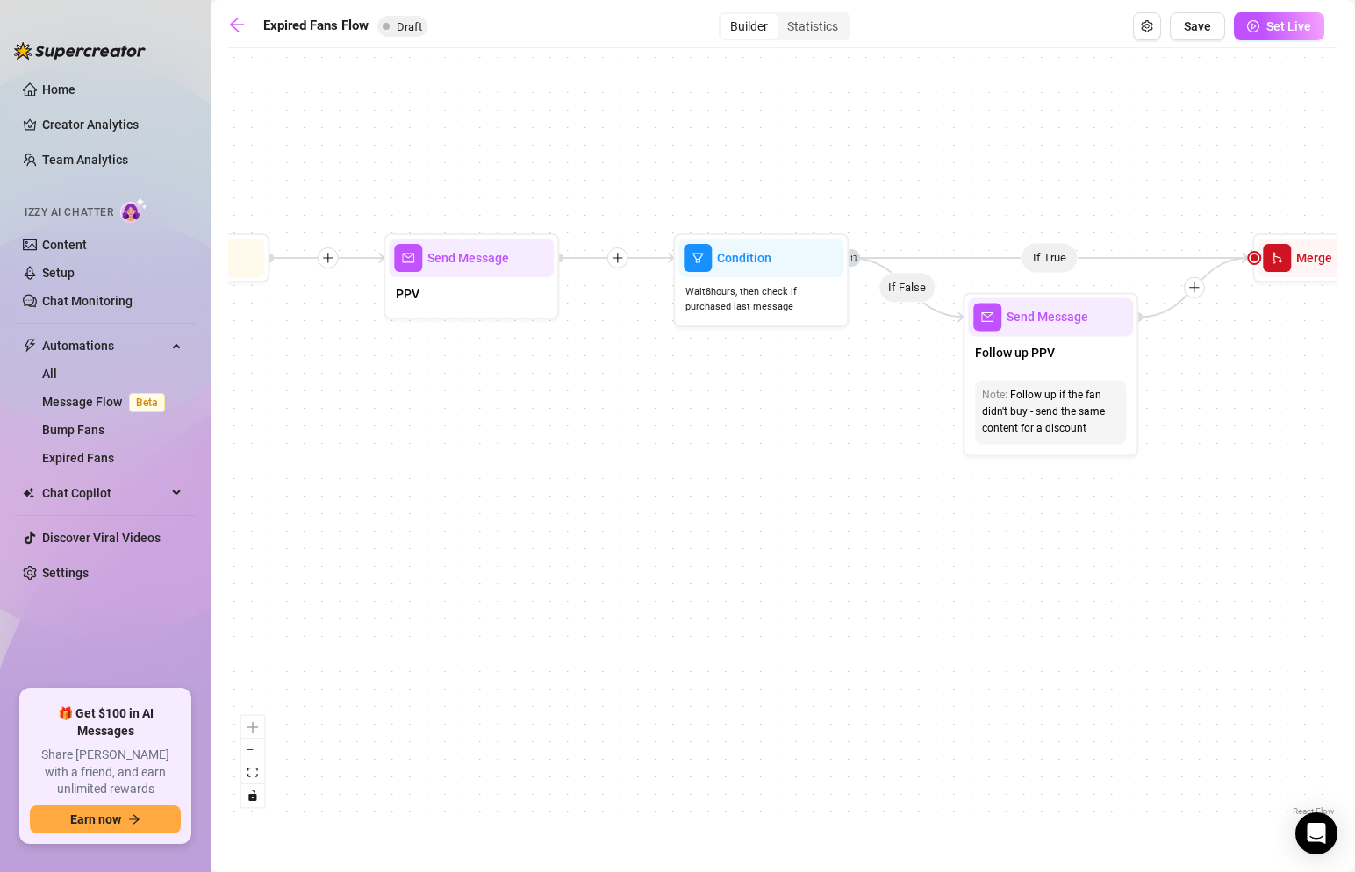
drag, startPoint x: 978, startPoint y: 366, endPoint x: 640, endPoint y: 364, distance: 337.9
click at [640, 364] on div "If True If False If True If False Send Message Resubscribe Free 1 media Wait fo…" at bounding box center [782, 439] width 1109 height 764
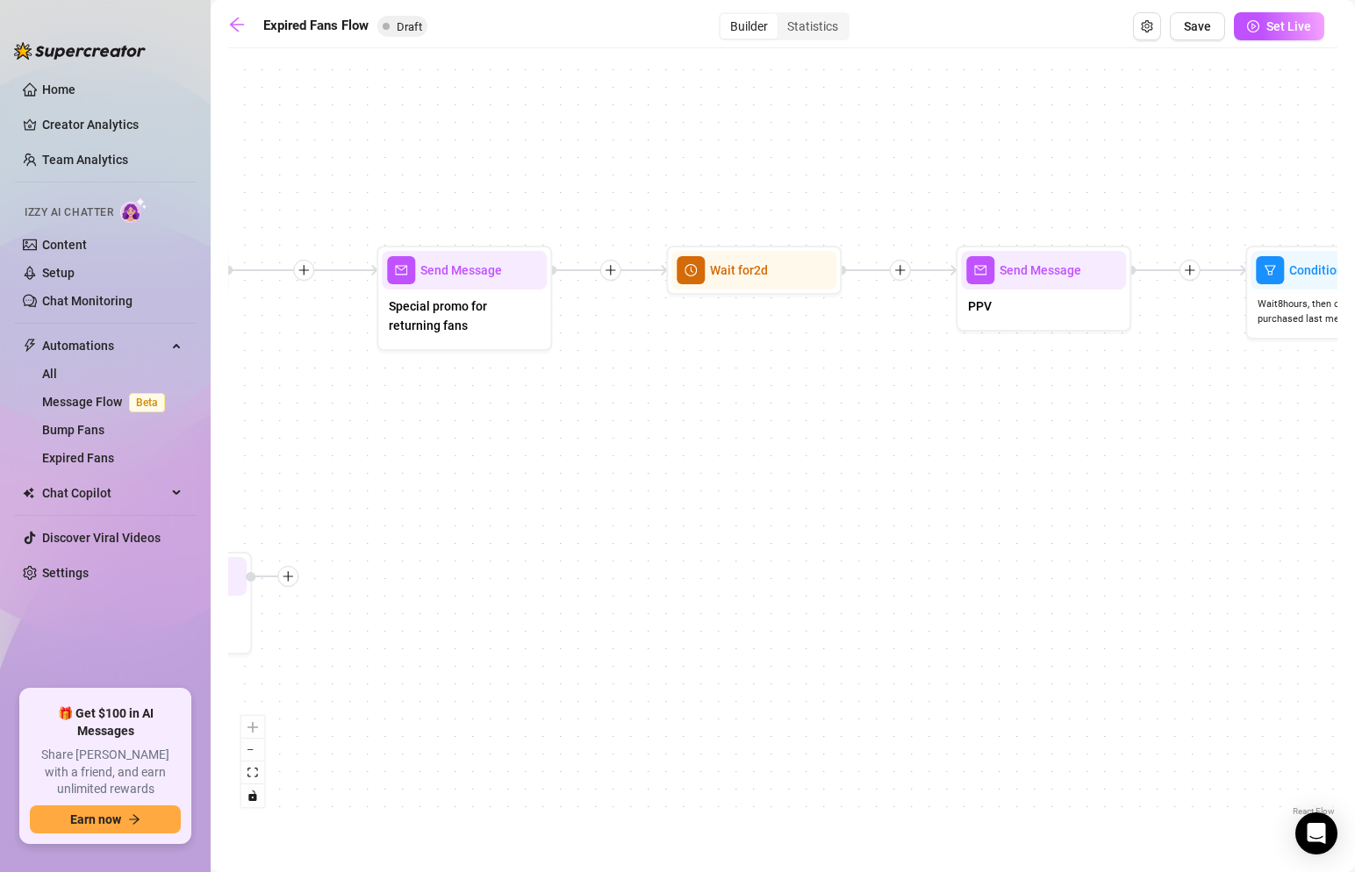
drag, startPoint x: 509, startPoint y: 383, endPoint x: 1082, endPoint y: 395, distance: 573.3
click at [1082, 395] on div "If True If False If True If False Send Message Resubscribe Free 1 media Wait fo…" at bounding box center [782, 439] width 1109 height 764
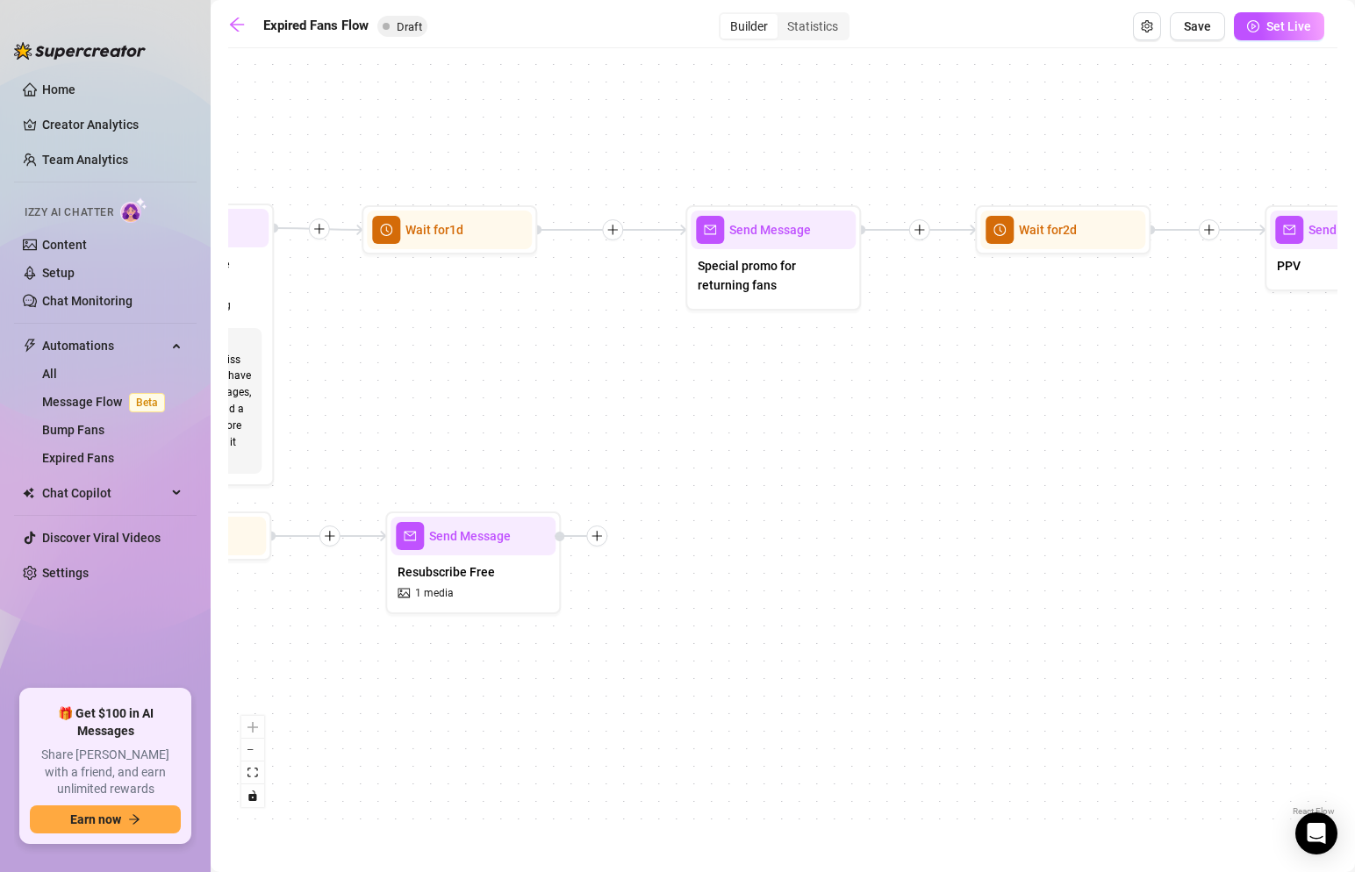
drag, startPoint x: 593, startPoint y: 425, endPoint x: 1131, endPoint y: 384, distance: 539.6
click at [1131, 384] on div "If True If False If True If False Send Message Resubscribe Free 1 media Wait fo…" at bounding box center [782, 439] width 1109 height 764
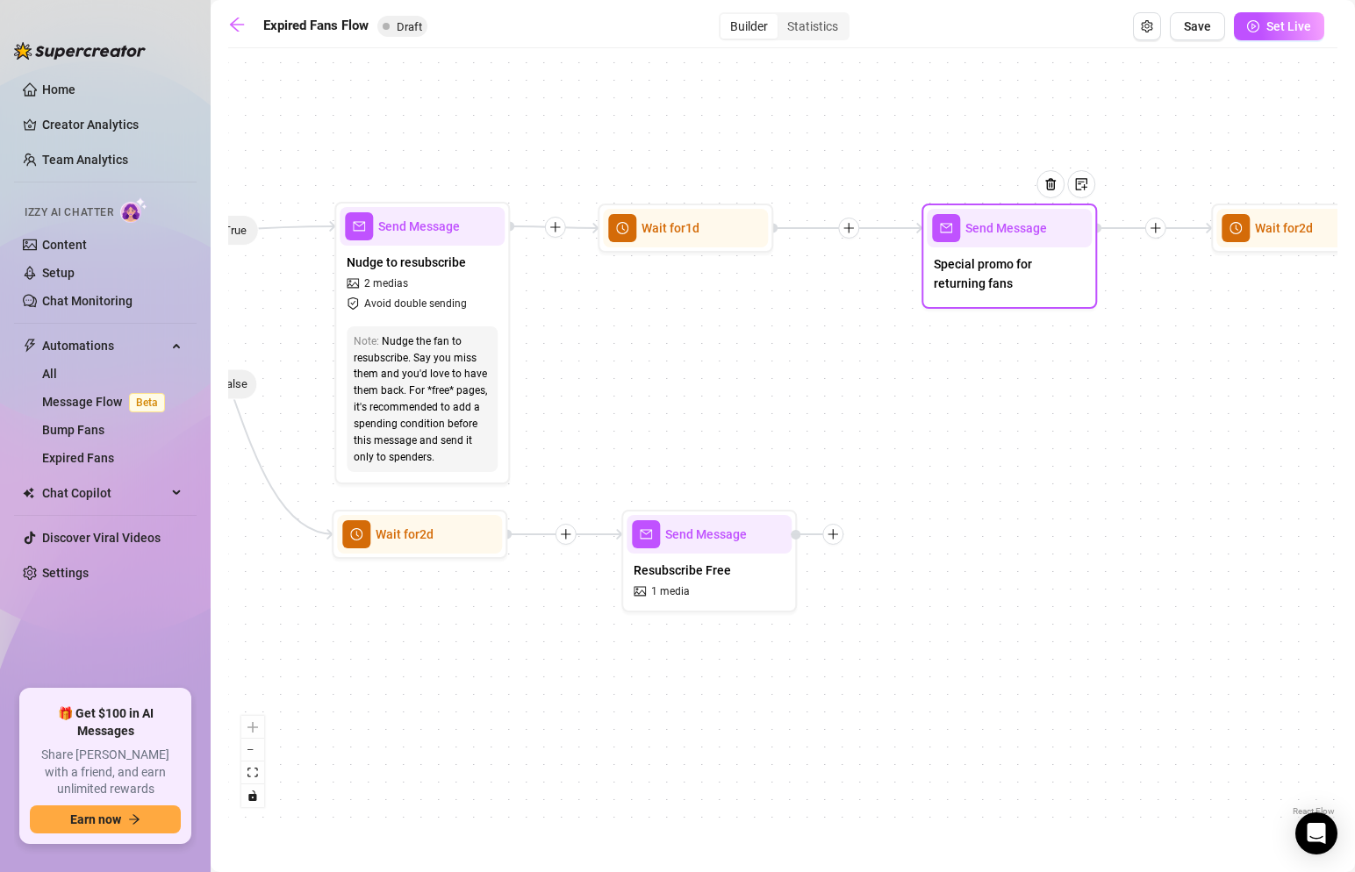
click at [968, 273] on span "Special promo for returning fans" at bounding box center [1009, 274] width 151 height 39
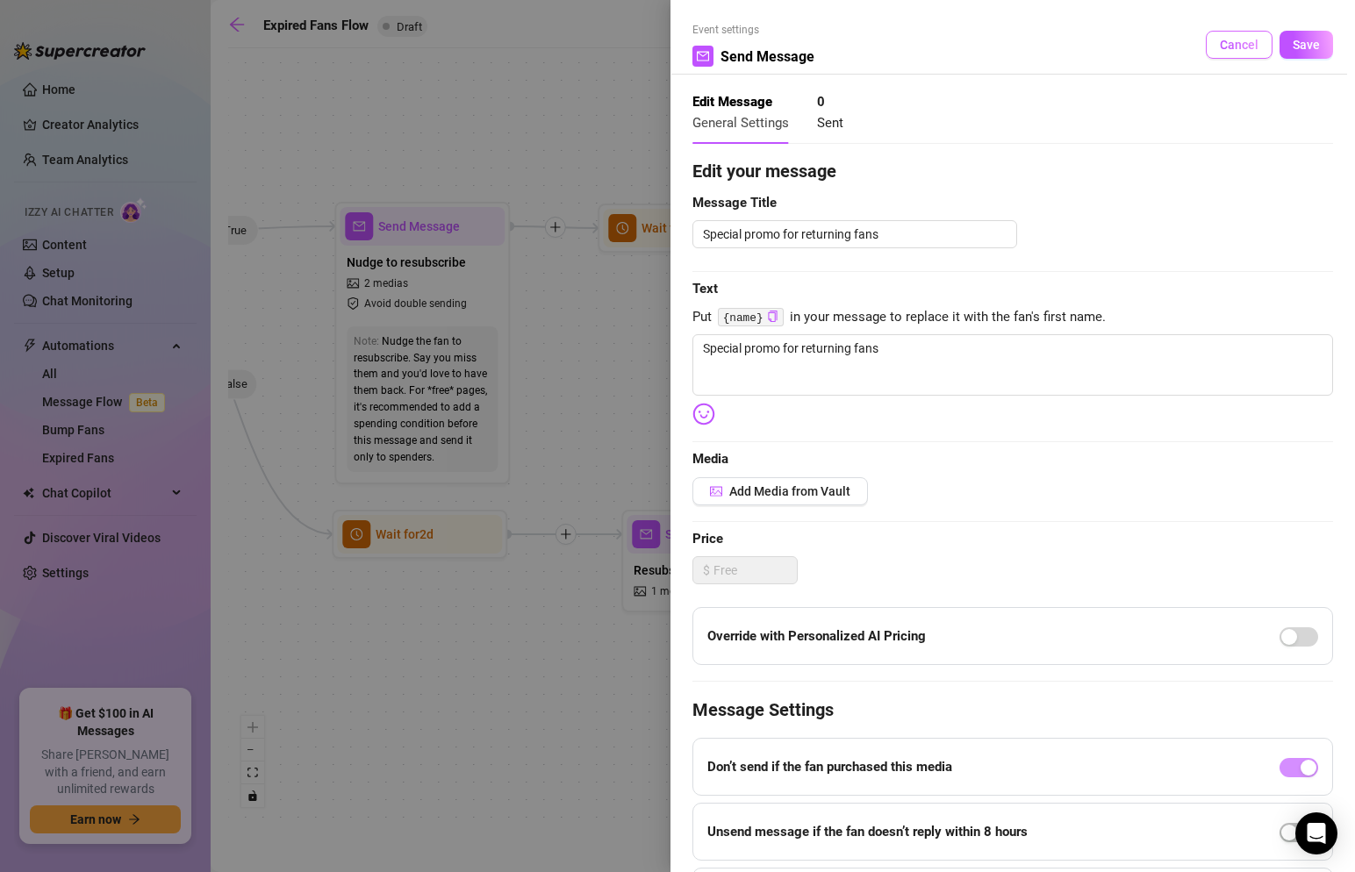
click at [1250, 57] on button "Cancel" at bounding box center [1239, 45] width 67 height 28
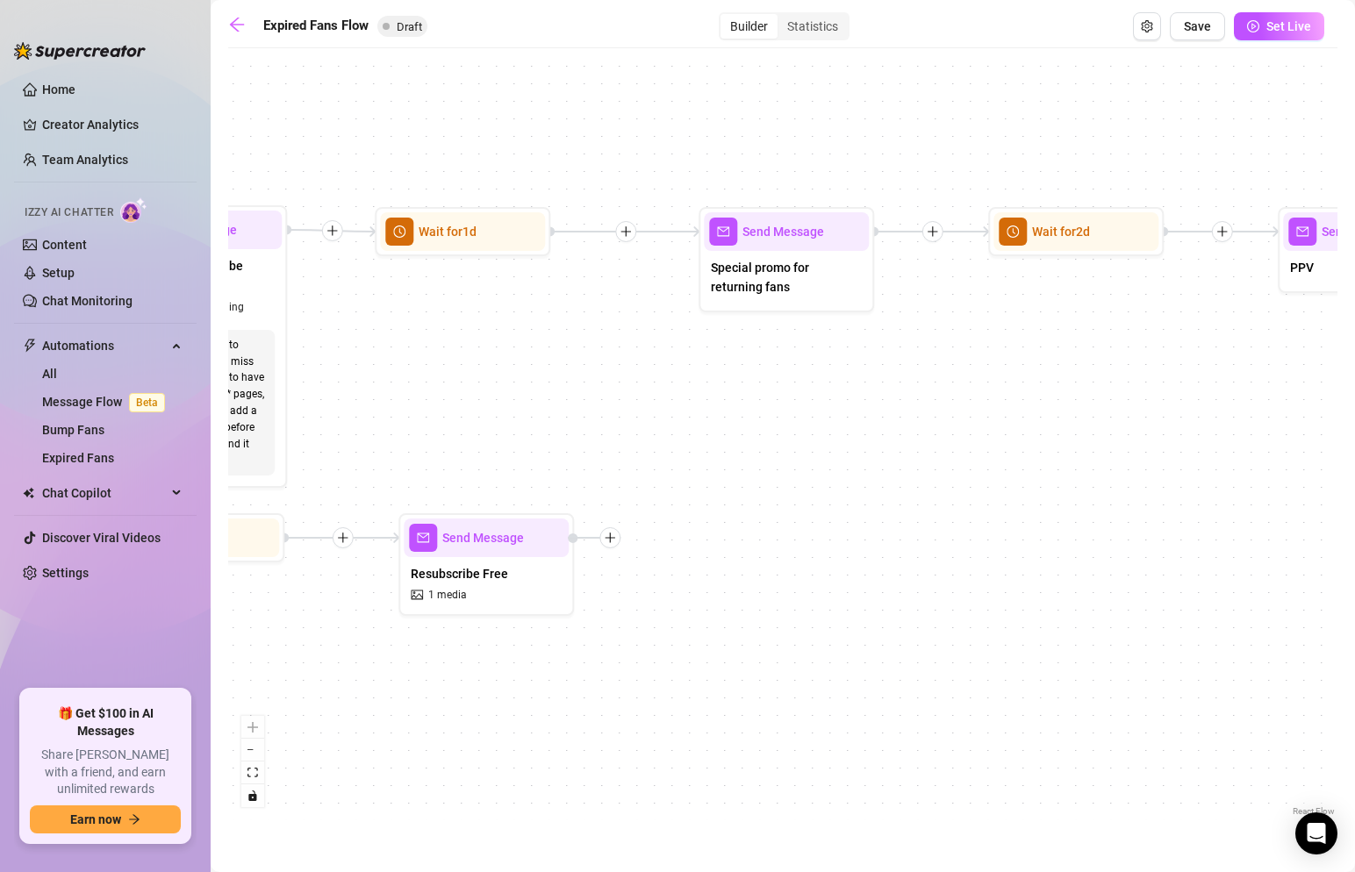
drag, startPoint x: 1211, startPoint y: 371, endPoint x: 886, endPoint y: 381, distance: 325.8
click at [886, 381] on div "If True If False If True If False Send Message Resubscribe Free 1 media Wait fo…" at bounding box center [782, 439] width 1109 height 764
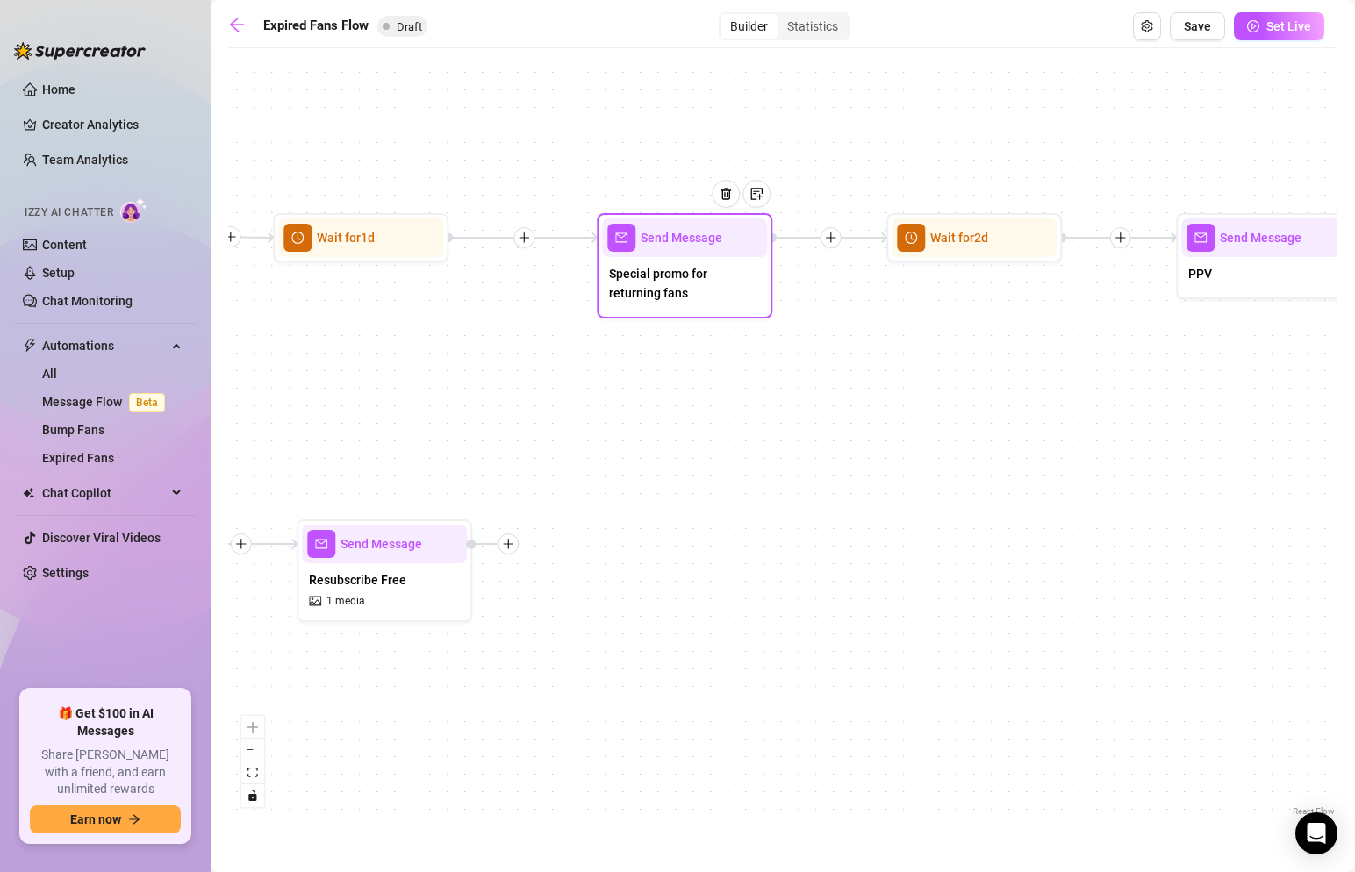
click at [722, 283] on span "Special promo for returning fans" at bounding box center [684, 283] width 151 height 39
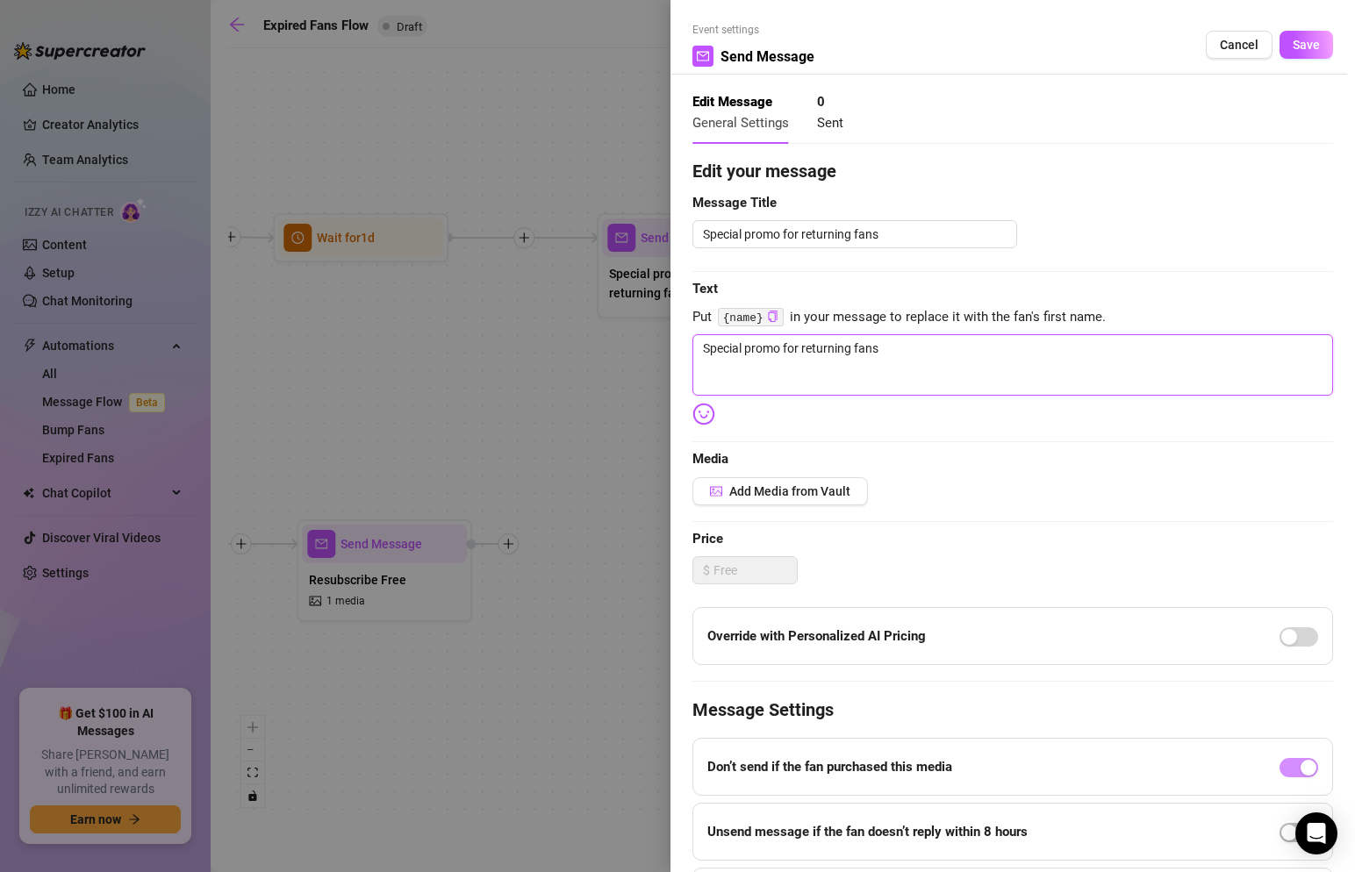
click at [827, 359] on textarea "Special promo for returning fans" at bounding box center [1013, 364] width 641 height 61
click at [1228, 41] on span "Cancel" at bounding box center [1239, 45] width 39 height 14
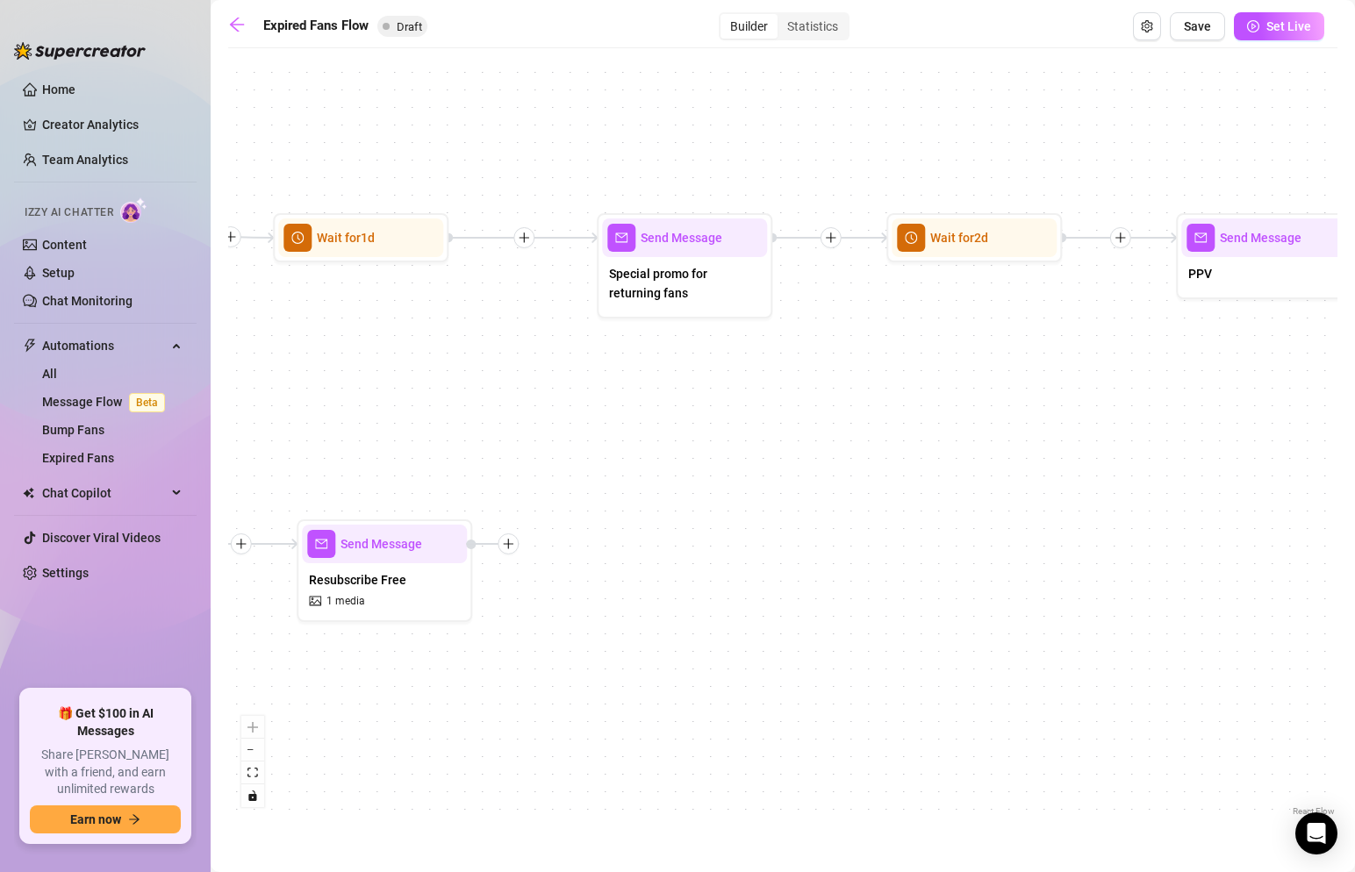
click at [509, 552] on div at bounding box center [508, 544] width 21 height 21
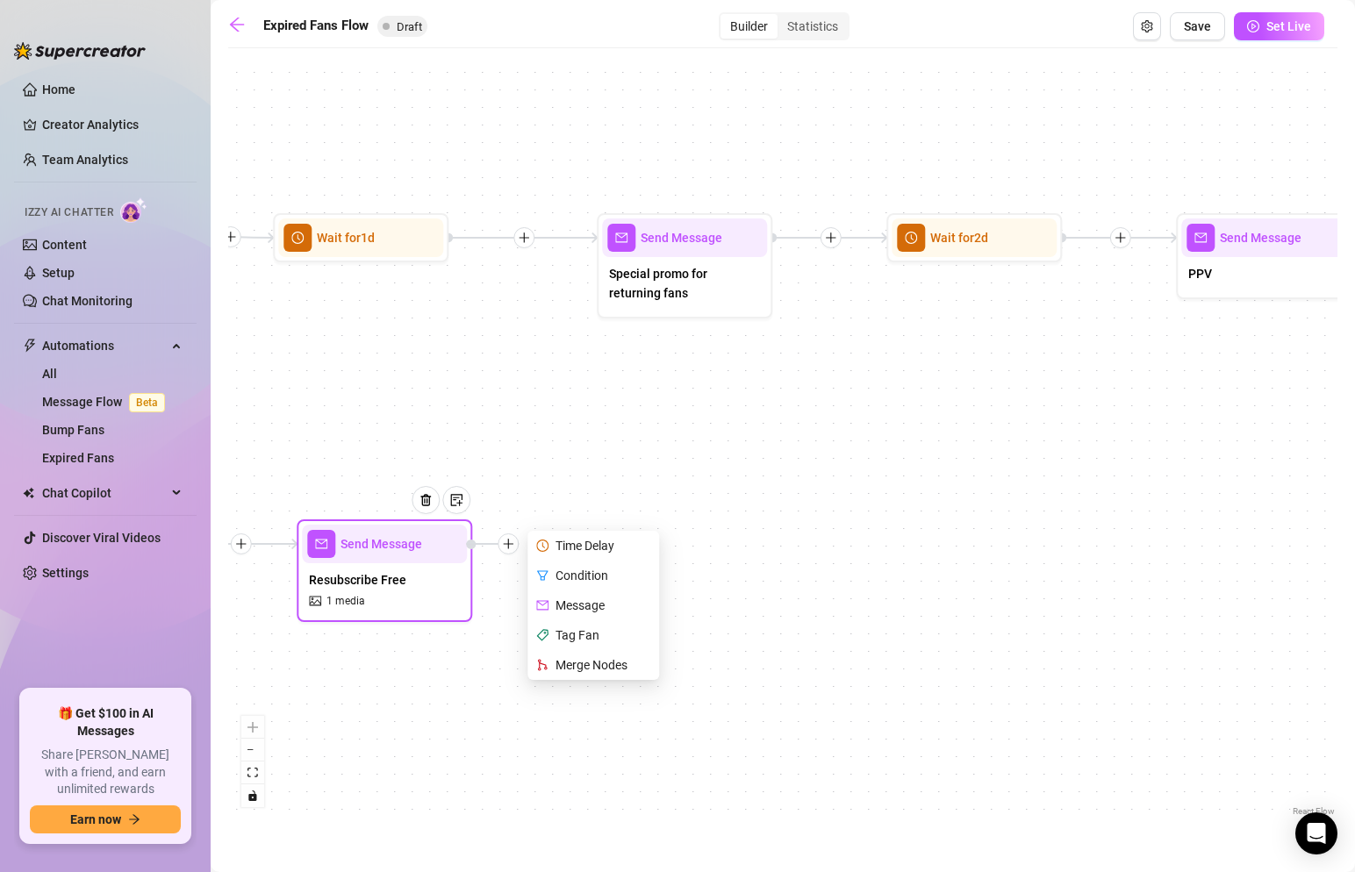
click at [630, 664] on div "Merge Nodes" at bounding box center [595, 665] width 128 height 30
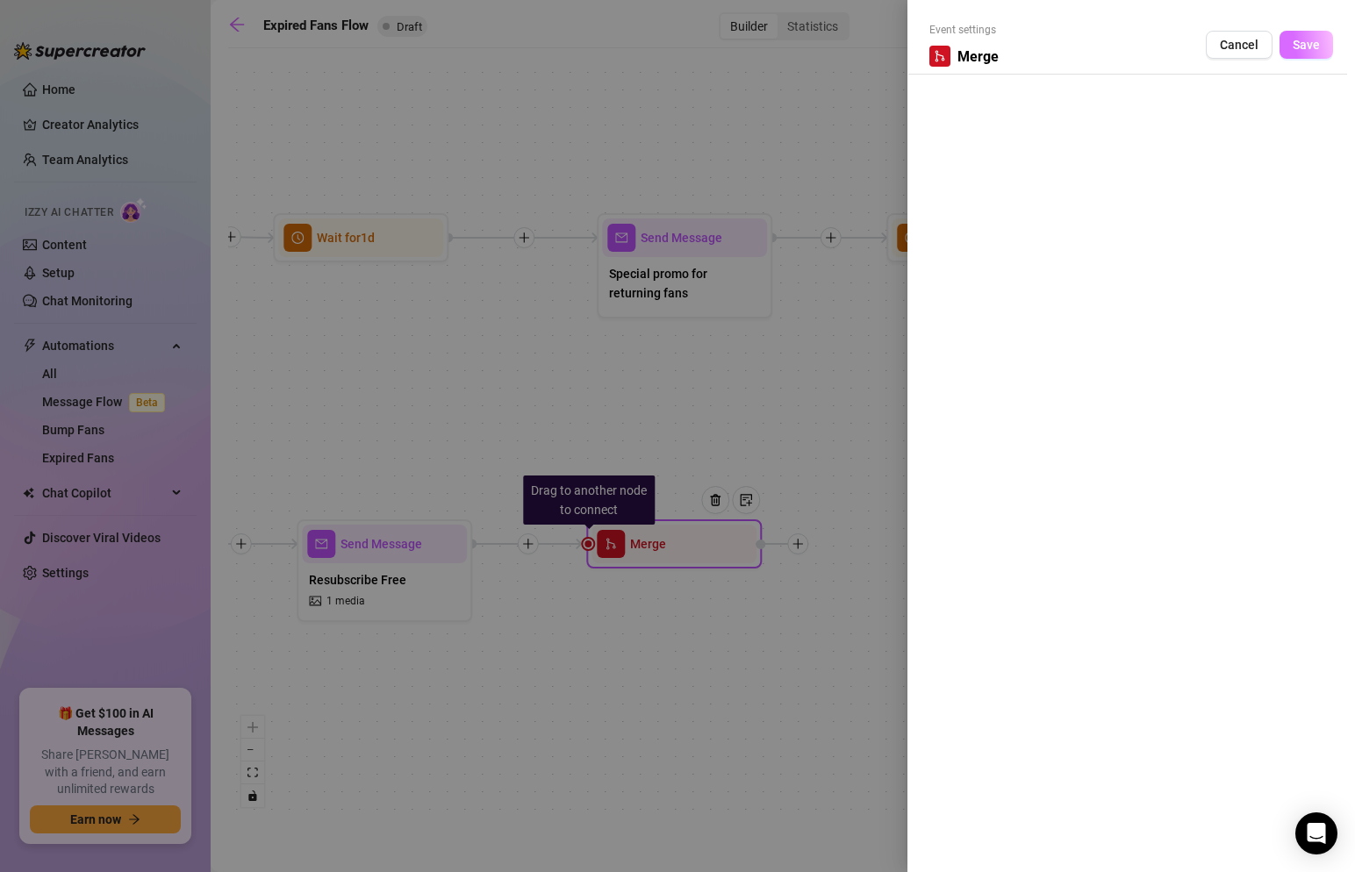
click at [1313, 38] on span "Save" at bounding box center [1306, 45] width 27 height 14
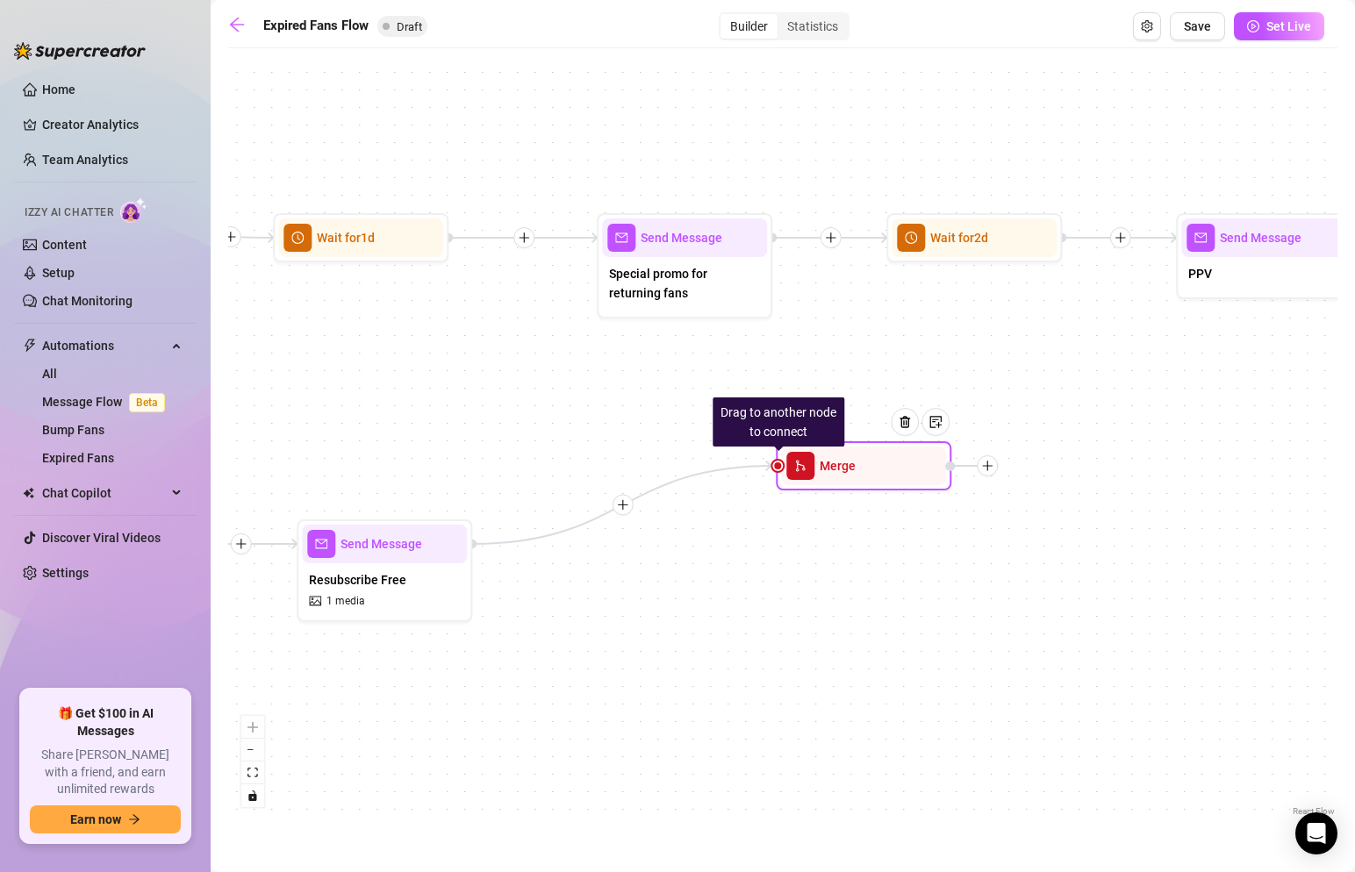
drag, startPoint x: 650, startPoint y: 537, endPoint x: 847, endPoint y: 456, distance: 212.6
click at [847, 456] on span "Merge" at bounding box center [838, 465] width 36 height 19
drag, startPoint x: 777, startPoint y: 240, endPoint x: 779, endPoint y: 413, distance: 173.8
click at [779, 413] on div "If True If False If True If False Drag to another node to connect Merge Send Me…" at bounding box center [282, 595] width 1109 height 764
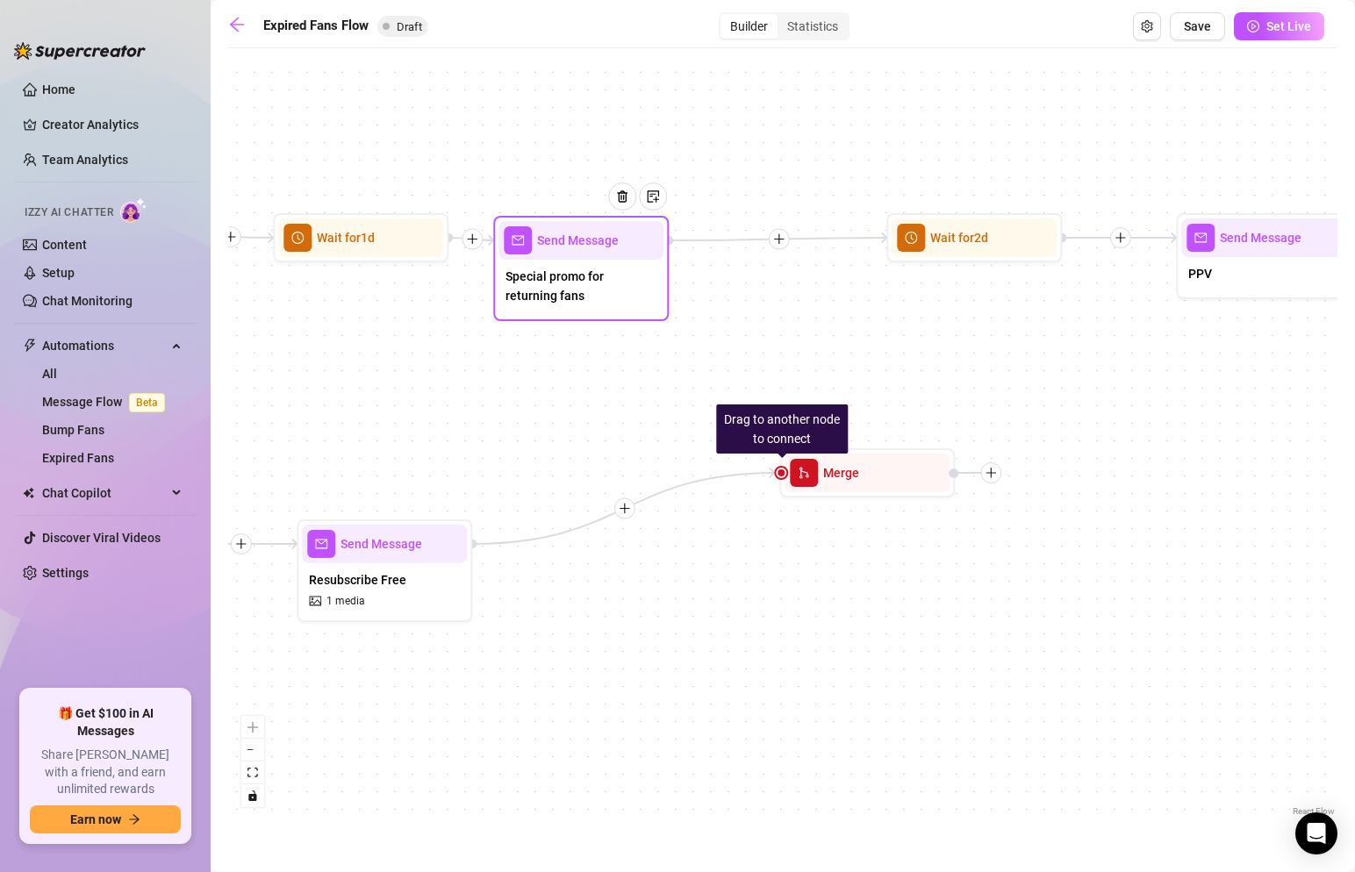
drag, startPoint x: 706, startPoint y: 233, endPoint x: 557, endPoint y: 236, distance: 148.4
click at [591, 236] on div at bounding box center [629, 210] width 76 height 90
drag, startPoint x: 557, startPoint y: 236, endPoint x: 639, endPoint y: 236, distance: 81.6
click at [632, 236] on div at bounding box center [594, 210] width 76 height 90
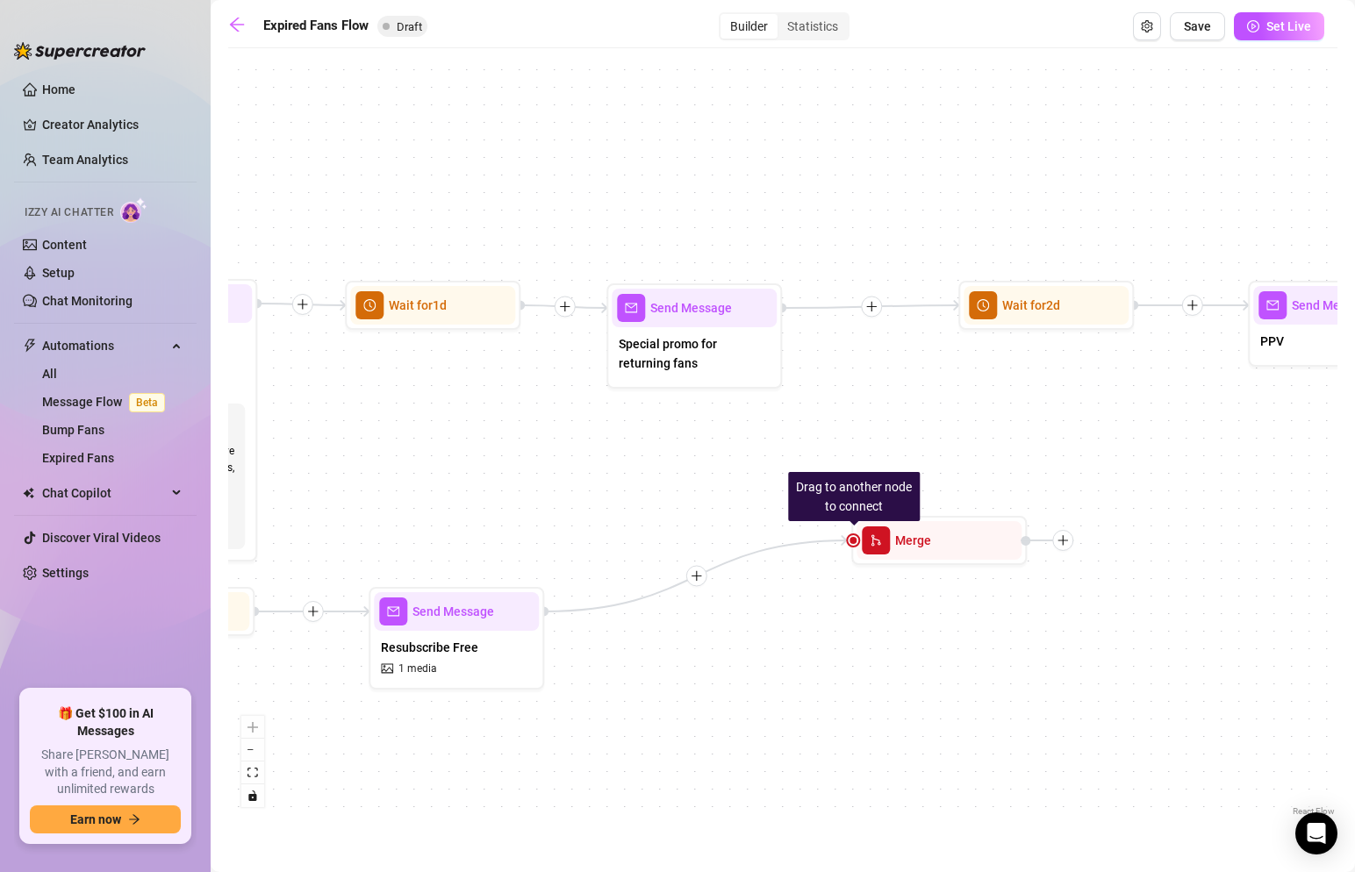
drag, startPoint x: 449, startPoint y: 242, endPoint x: 468, endPoint y: 276, distance: 38.9
click at [468, 276] on div "If True If False If True If False Drag to another node to connect Merge Send Me…" at bounding box center [782, 439] width 1109 height 764
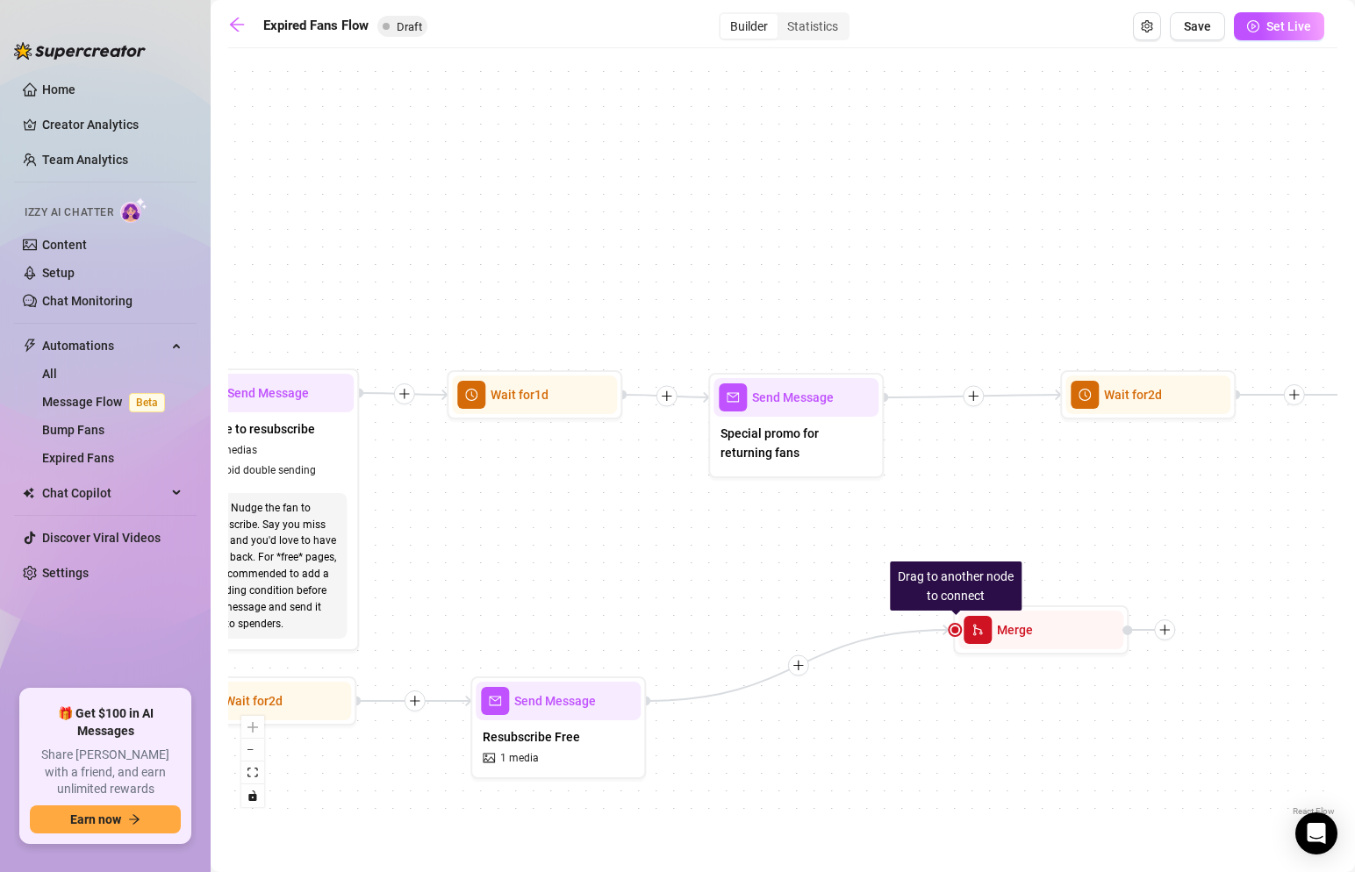
drag, startPoint x: 502, startPoint y: 272, endPoint x: 461, endPoint y: 292, distance: 45.9
click at [657, 385] on div at bounding box center [667, 395] width 21 height 21
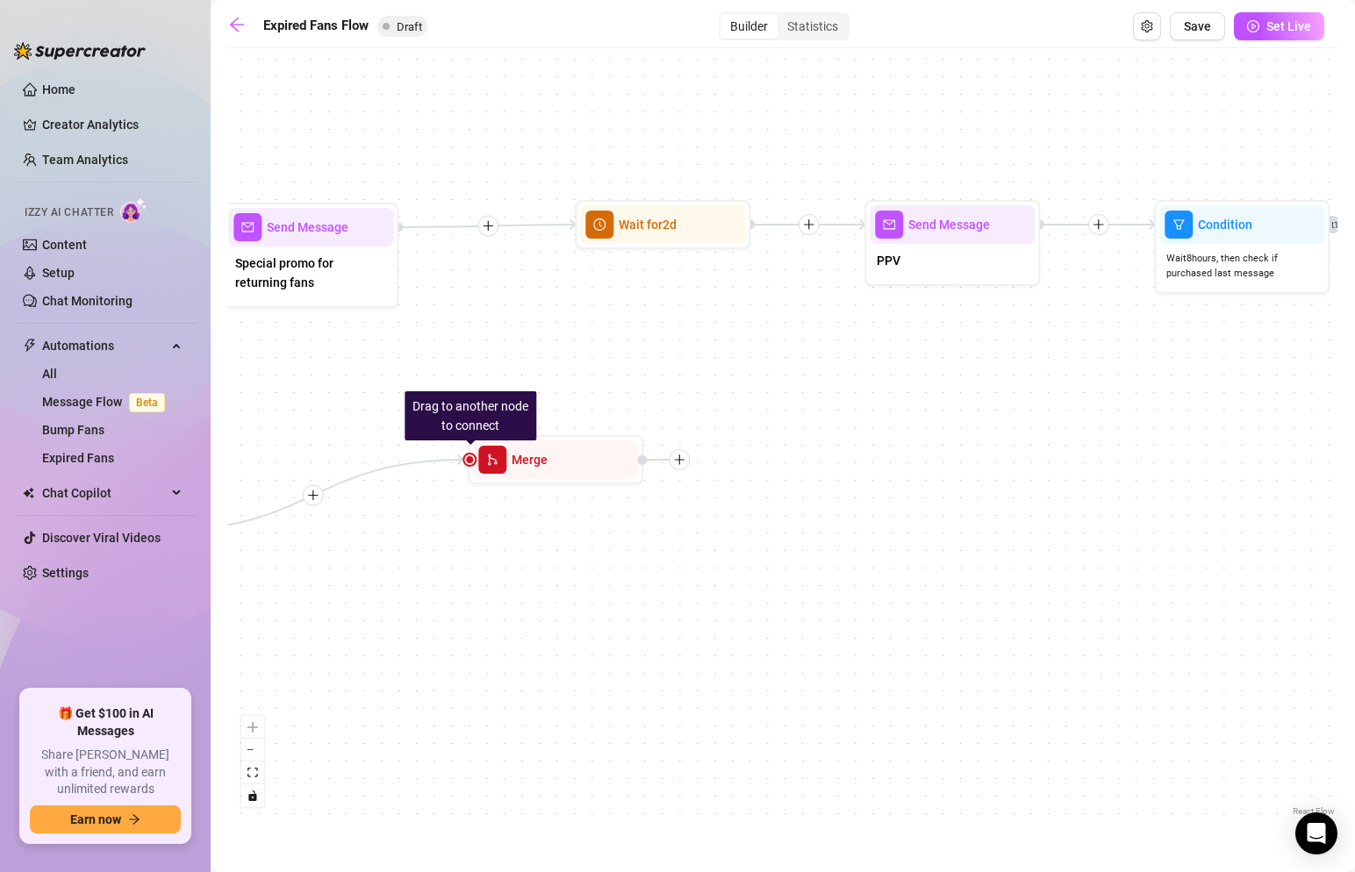
drag, startPoint x: 467, startPoint y: 285, endPoint x: 156, endPoint y: 201, distance: 322.0
click at [156, 201] on div "Home Creator Analytics Team Analytics Izzy AI Chatter Content Setup Chat Monito…" at bounding box center [677, 436] width 1355 height 872
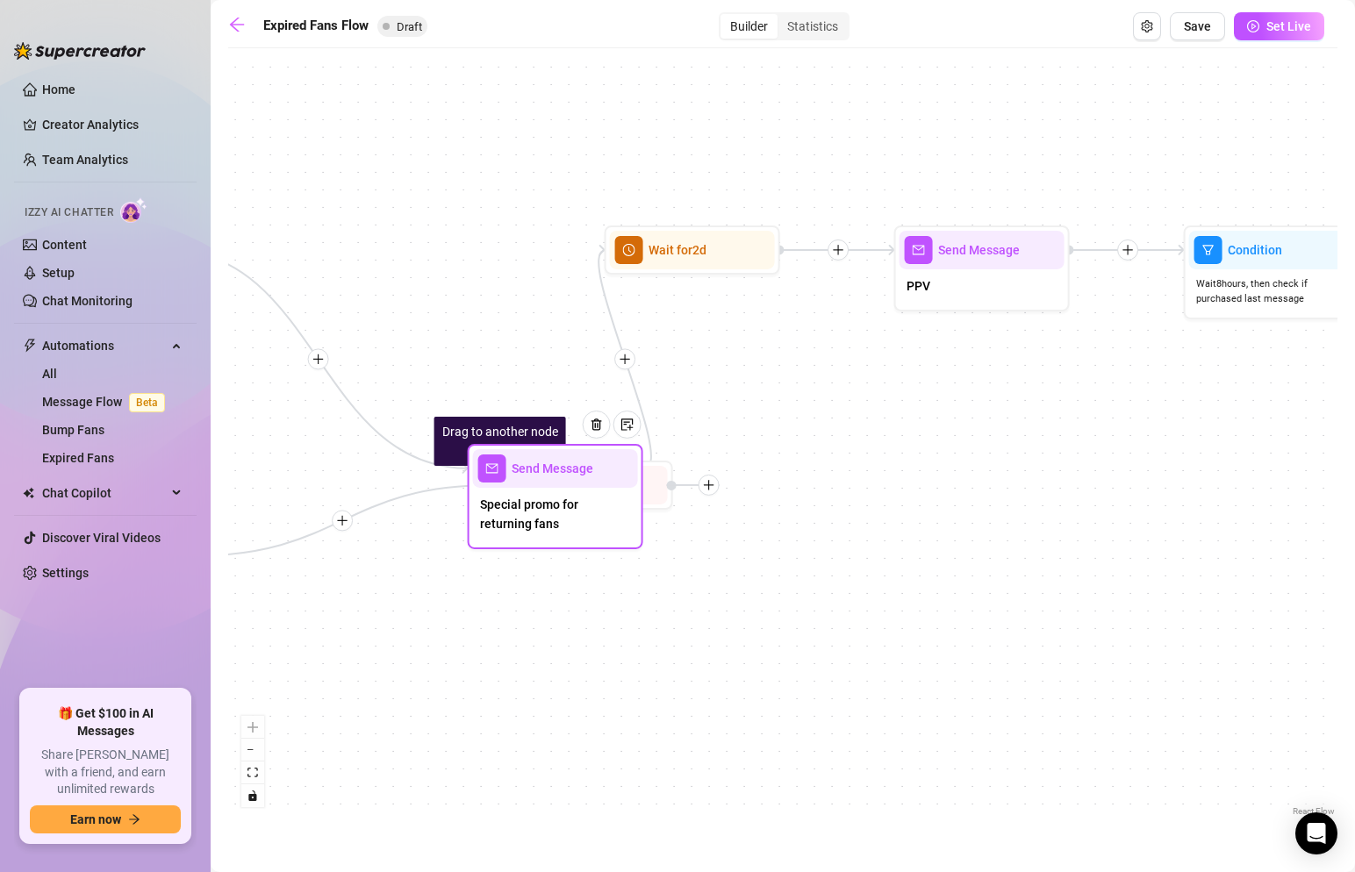
drag, startPoint x: 358, startPoint y: 289, endPoint x: 572, endPoint y: 506, distance: 305.4
click at [572, 506] on span "Special promo for returning fans" at bounding box center [555, 514] width 151 height 39
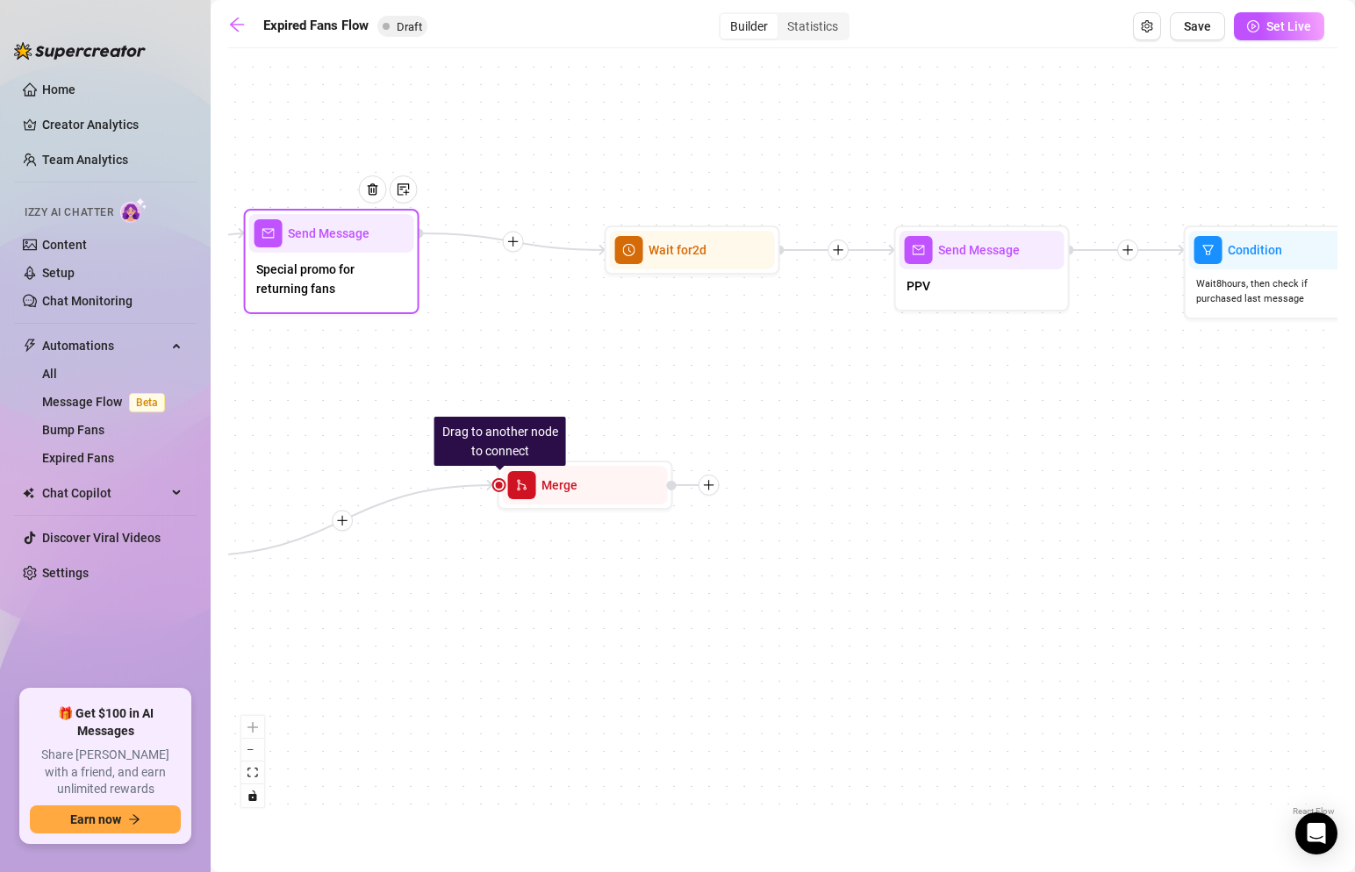
drag, startPoint x: 608, startPoint y: 491, endPoint x: 425, endPoint y: 269, distance: 287.4
click at [414, 269] on div "Special promo for returning fans" at bounding box center [331, 281] width 165 height 56
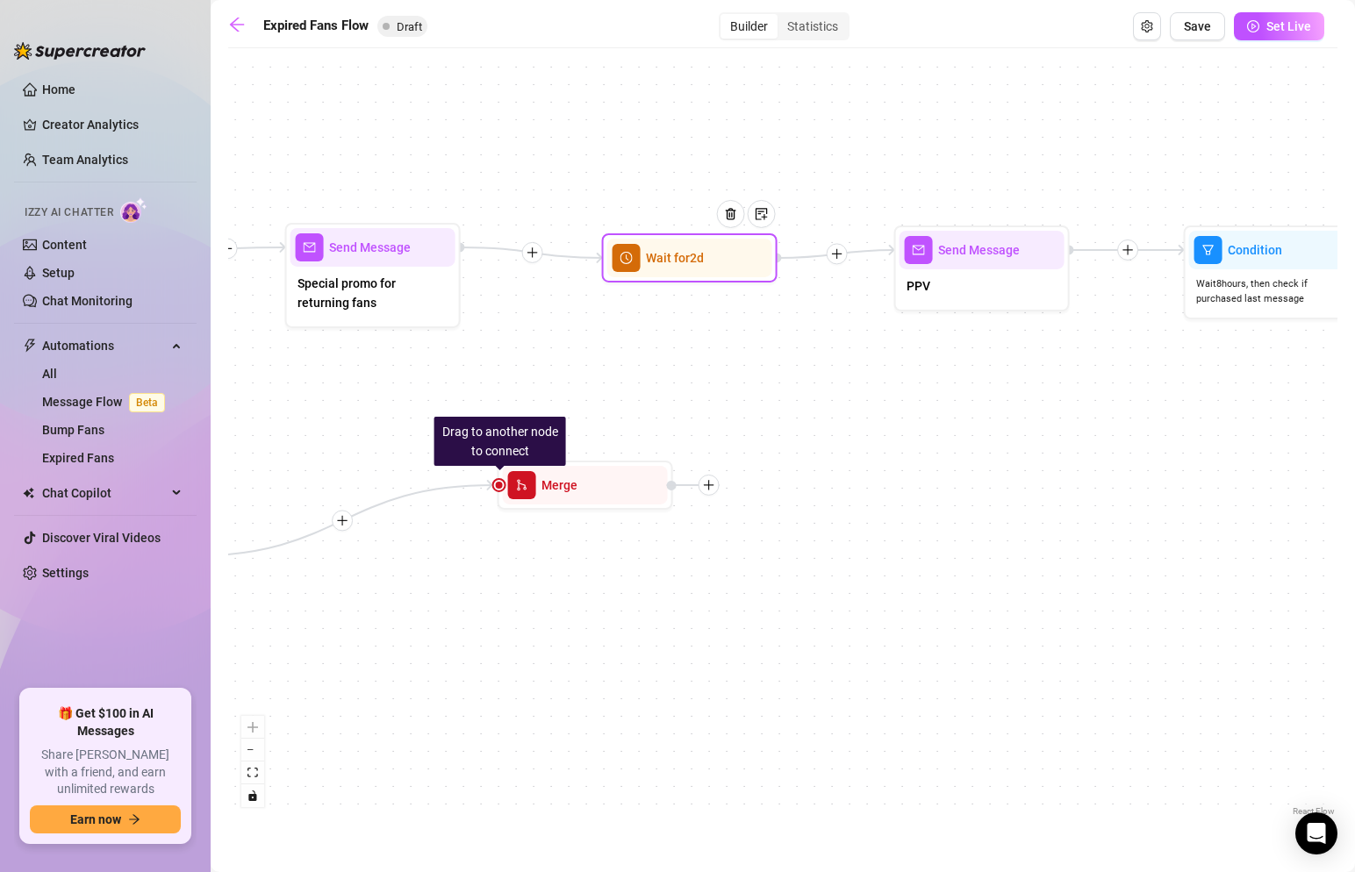
drag, startPoint x: 595, startPoint y: 484, endPoint x: 701, endPoint y: 265, distance: 243.0
click at [701, 265] on div at bounding box center [738, 228] width 76 height 90
drag, startPoint x: 590, startPoint y: 263, endPoint x: 506, endPoint y: 505, distance: 255.7
click at [506, 505] on div "If True If False If True If False Drag to another node to connect Merge Send Me…" at bounding box center [0, 608] width 1109 height 764
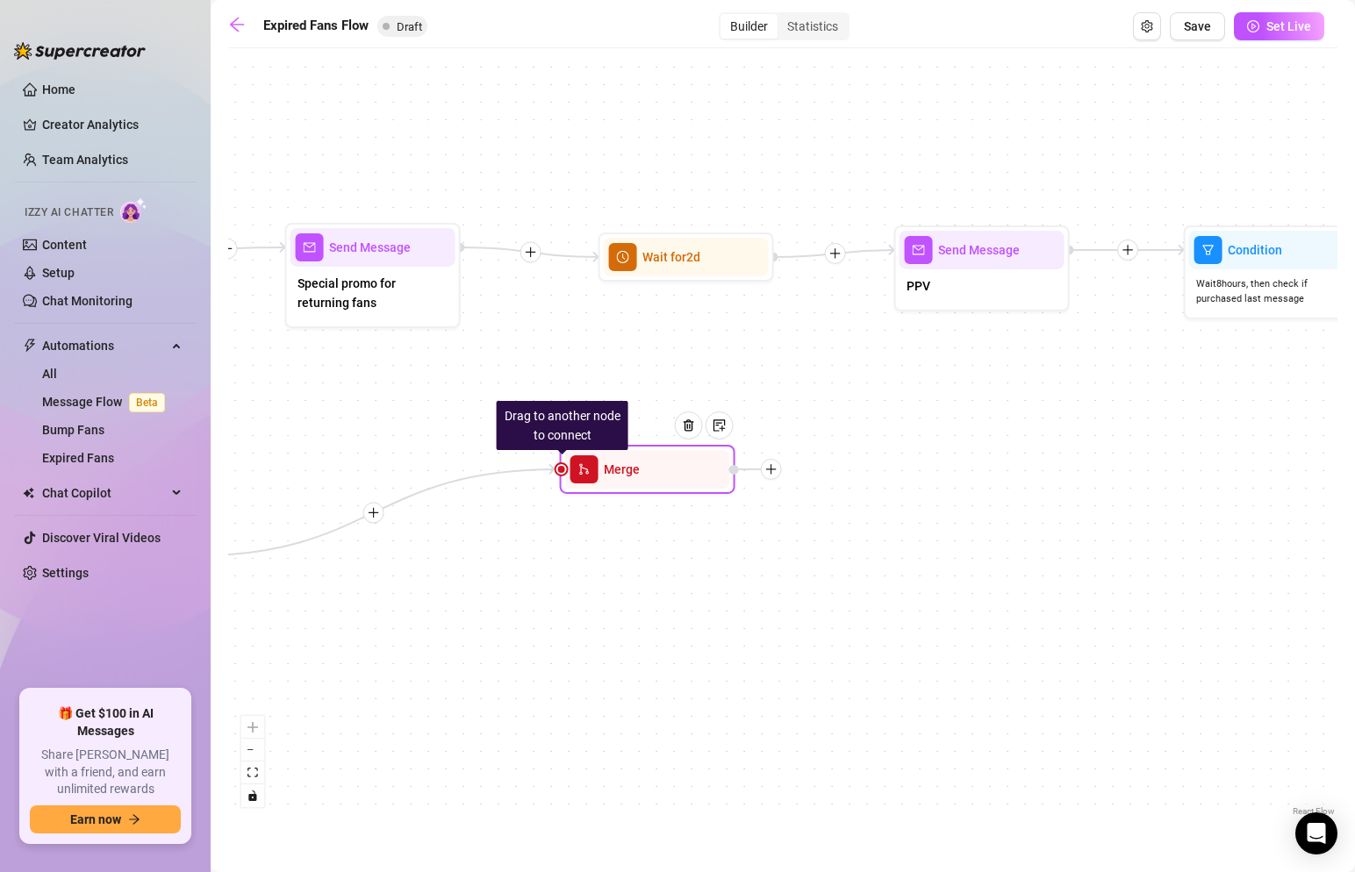
drag, startPoint x: 599, startPoint y: 485, endPoint x: 661, endPoint y: 469, distance: 64.5
click at [661, 469] on div at bounding box center [695, 439] width 76 height 90
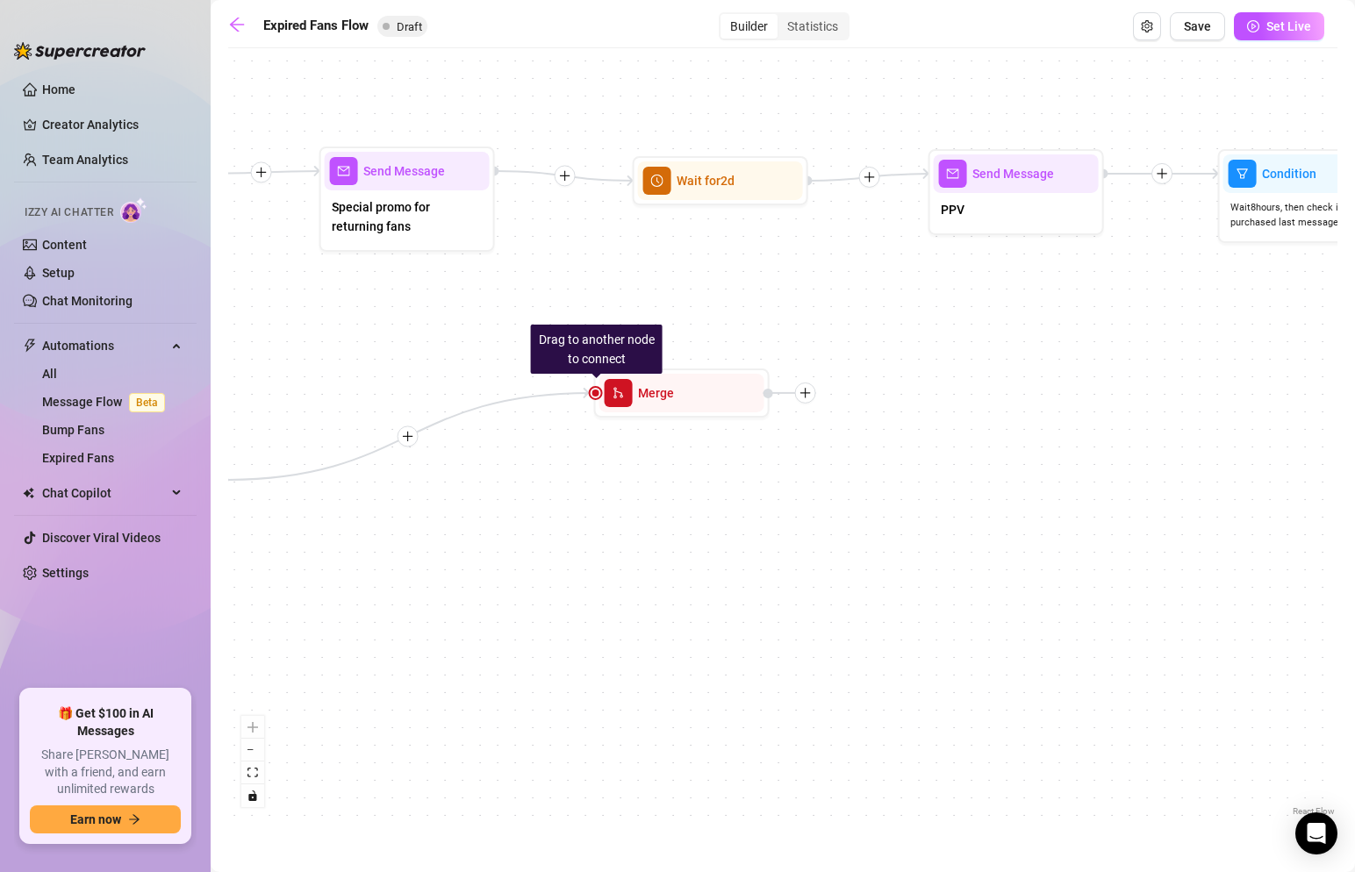
drag, startPoint x: 557, startPoint y: 474, endPoint x: 591, endPoint y: 398, distance: 83.7
click at [591, 398] on div "If True If False If True If False Drag to another node to connect Merge Send Me…" at bounding box center [782, 439] width 1109 height 764
click at [592, 394] on div at bounding box center [596, 393] width 11 height 11
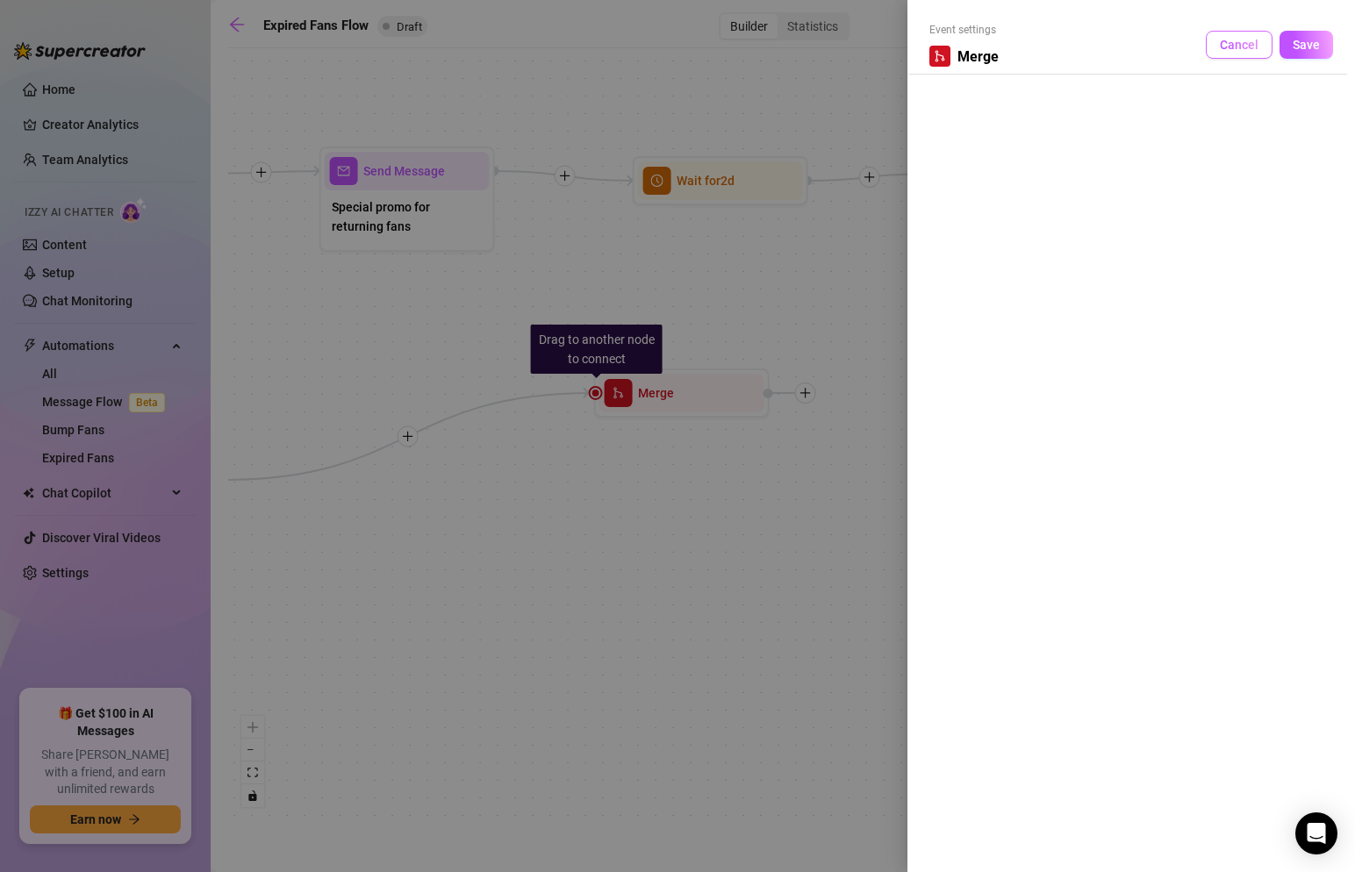
click at [1224, 32] on button "Cancel" at bounding box center [1239, 45] width 67 height 28
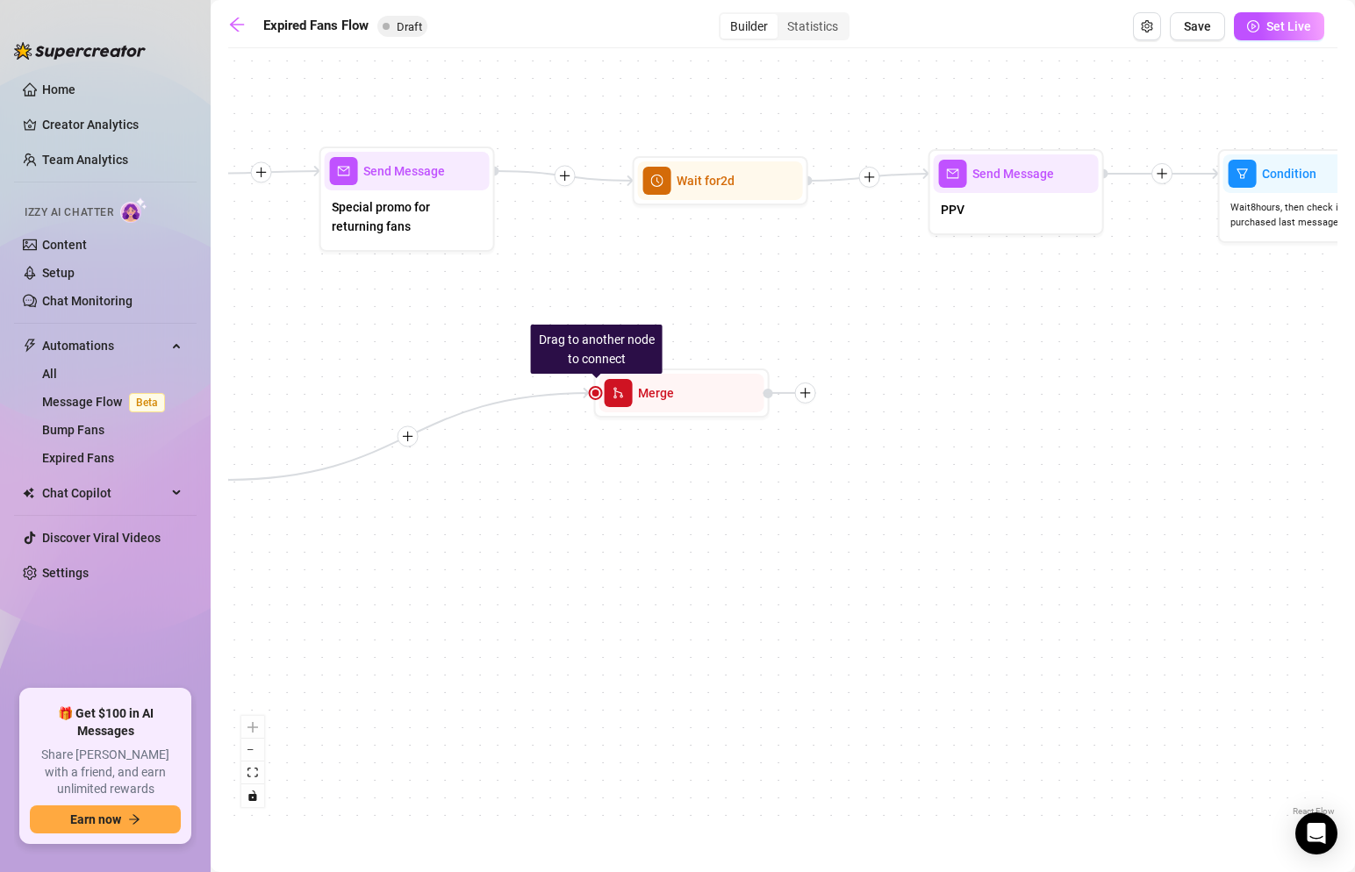
drag, startPoint x: 529, startPoint y: 174, endPoint x: 563, endPoint y: 396, distance: 224.6
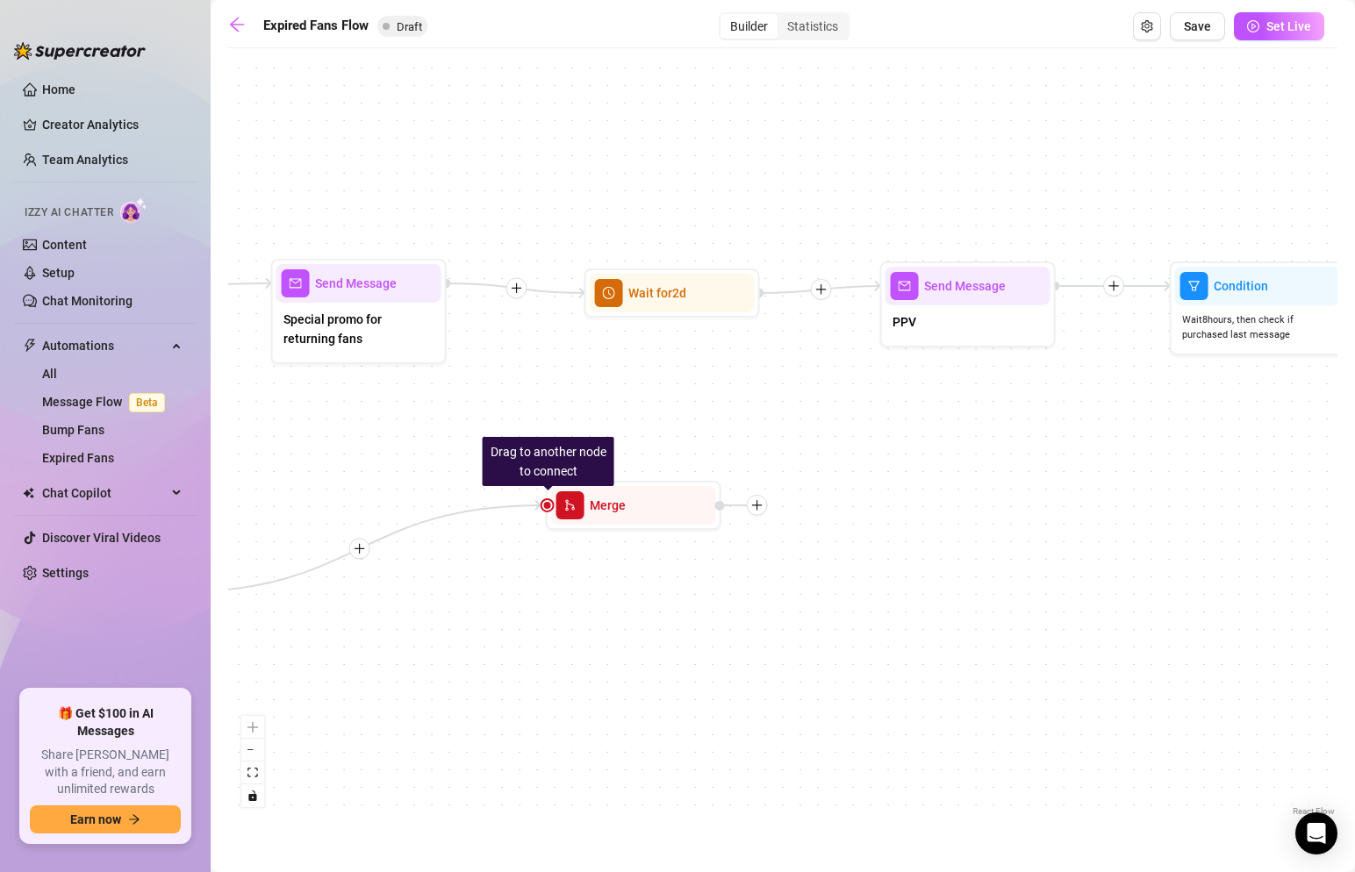
drag, startPoint x: 568, startPoint y: 181, endPoint x: 460, endPoint y: 271, distance: 140.8
click at [511, 282] on icon "plus" at bounding box center [517, 288] width 12 height 12
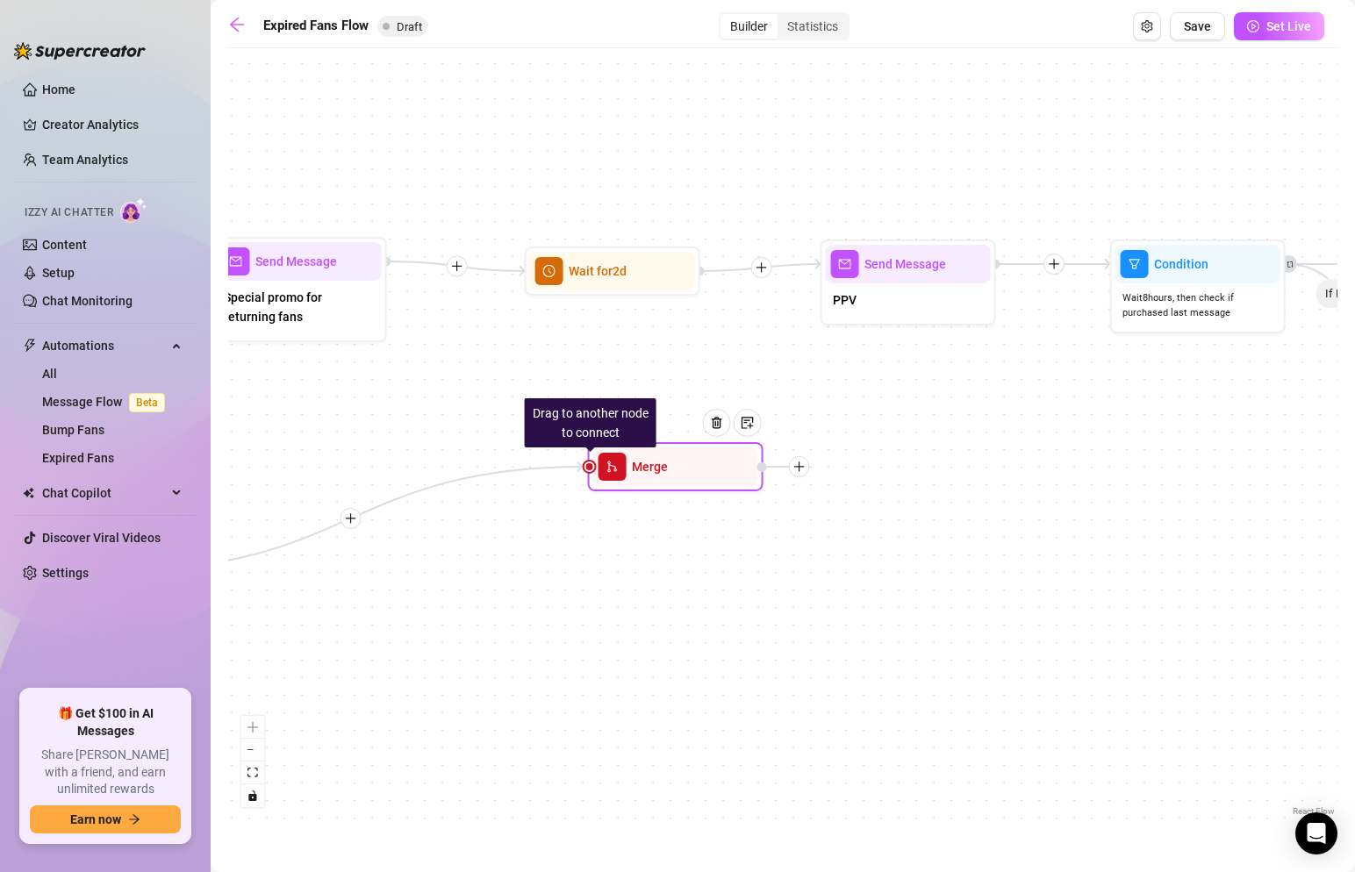
drag, startPoint x: 701, startPoint y: 485, endPoint x: 801, endPoint y: 471, distance: 101.0
click at [801, 471] on icon "plus" at bounding box center [799, 467] width 12 height 12
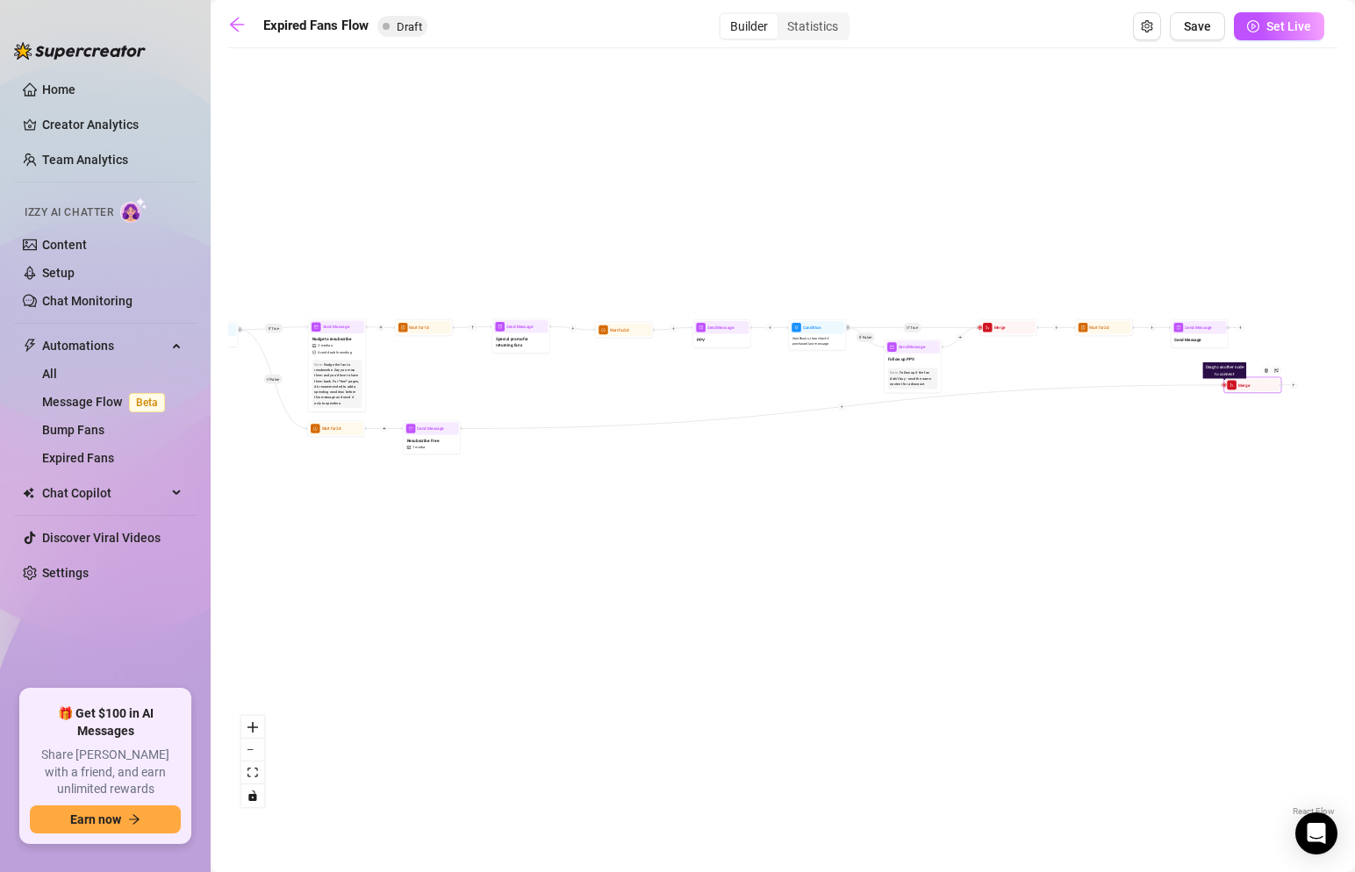
drag, startPoint x: 650, startPoint y: 402, endPoint x: 1258, endPoint y: 392, distance: 608.4
click at [1258, 392] on div "Drag to another node to connect Merge" at bounding box center [1253, 385] width 58 height 16
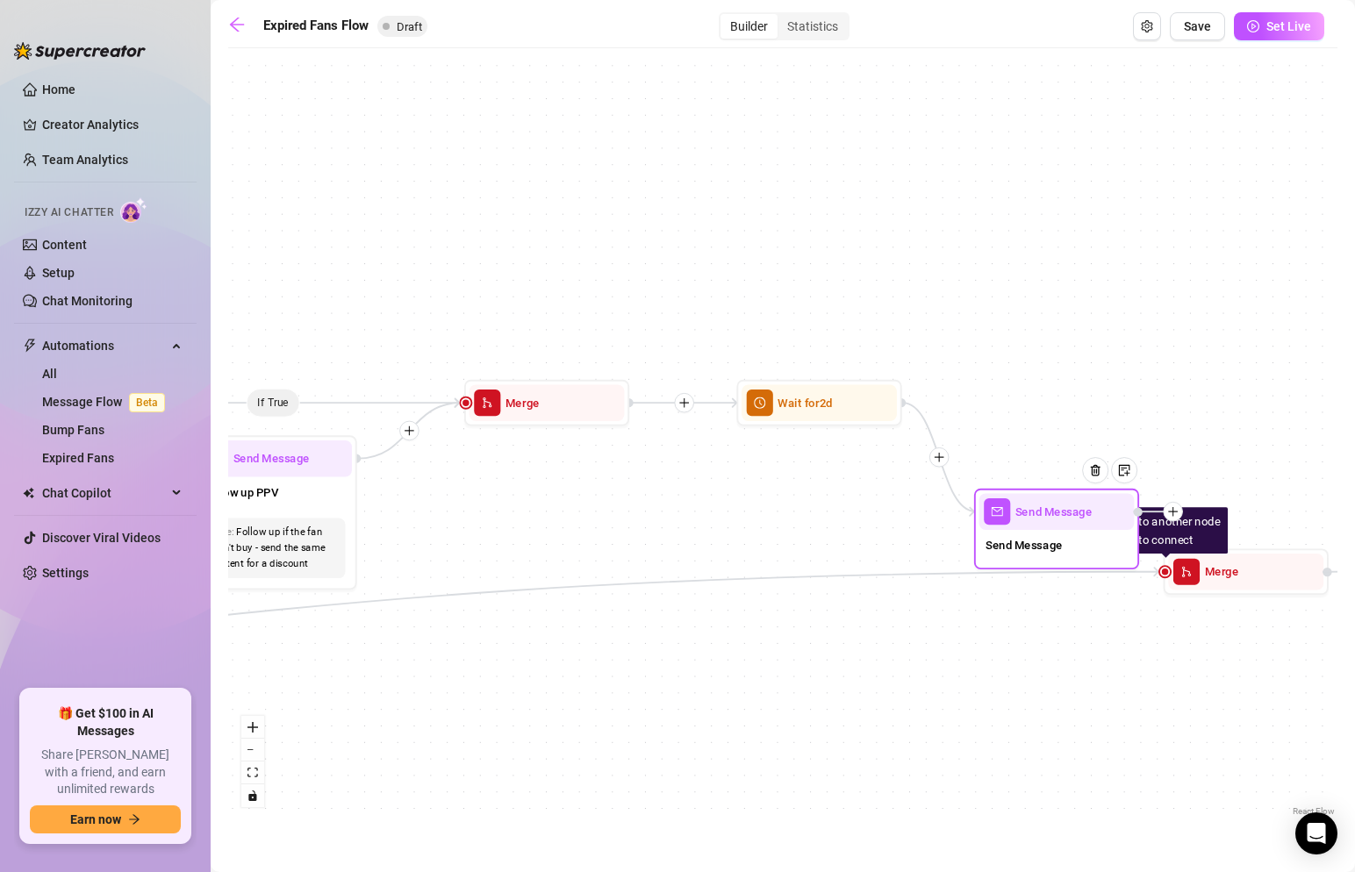
drag, startPoint x: 1211, startPoint y: 407, endPoint x: 1178, endPoint y: 526, distance: 123.1
click at [1178, 518] on icon "plus" at bounding box center [1172, 511] width 11 height 11
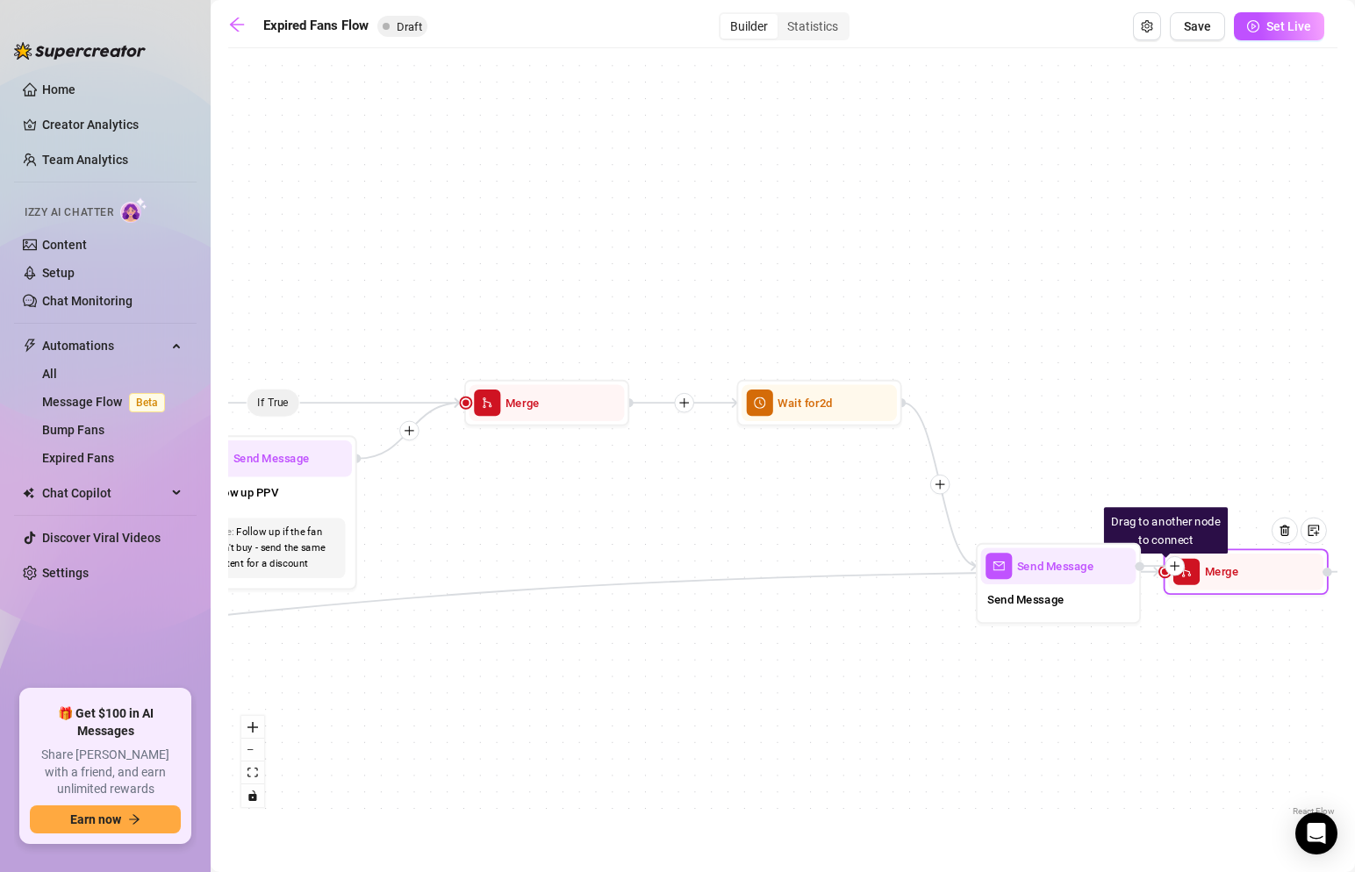
drag, startPoint x: 1178, startPoint y: 526, endPoint x: 1178, endPoint y: 580, distance: 54.4
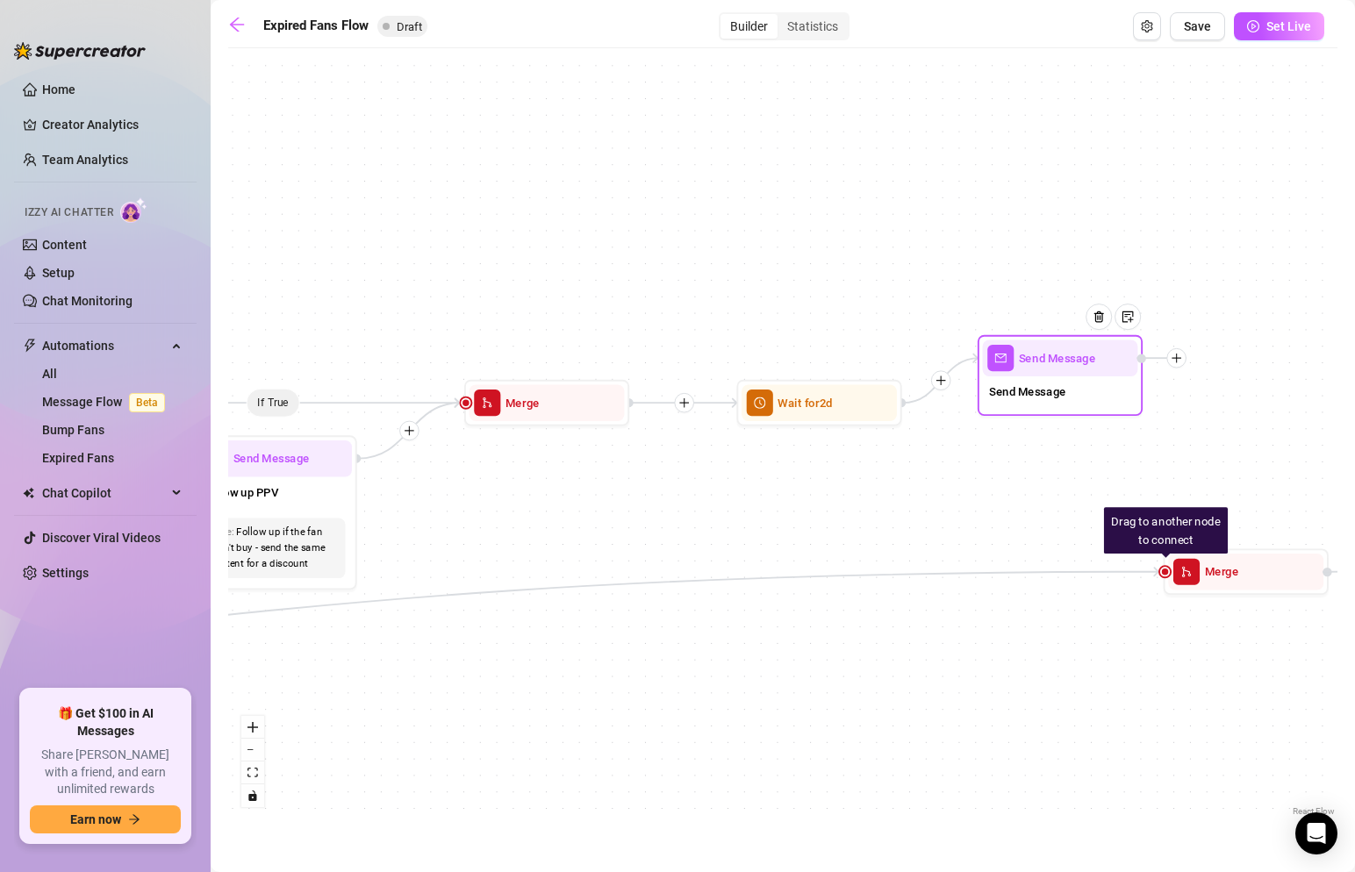
drag, startPoint x: 1104, startPoint y: 590, endPoint x: 1106, endPoint y: 351, distance: 238.8
click at [1106, 351] on div "Send Message Send Message" at bounding box center [1060, 375] width 165 height 81
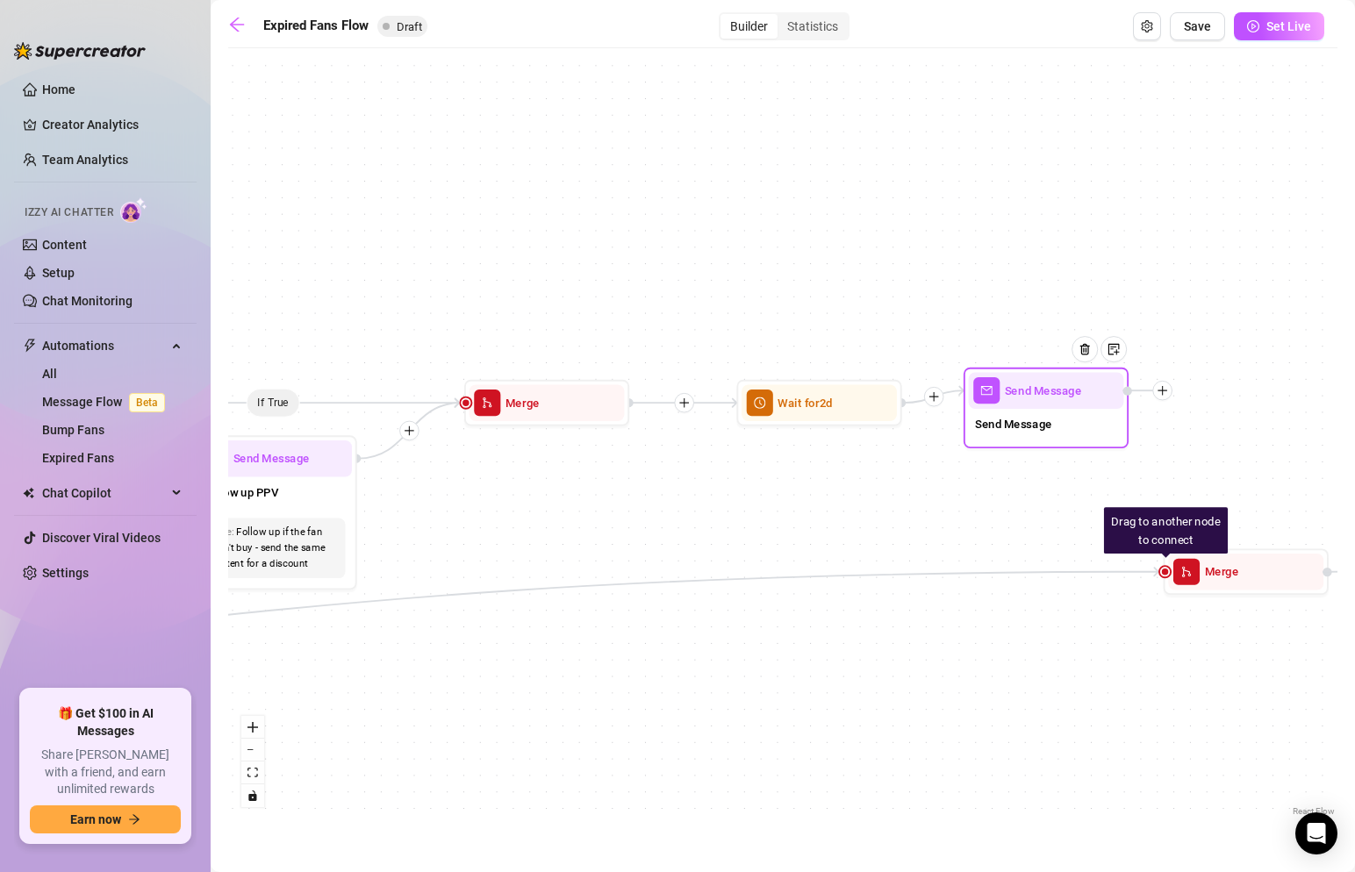
drag, startPoint x: 1146, startPoint y: 340, endPoint x: 1131, endPoint y: 391, distance: 53.3
click at [1131, 391] on div at bounding box center [1147, 391] width 49 height 20
click at [1131, 390] on div at bounding box center [1145, 388] width 49 height 20
drag, startPoint x: 1130, startPoint y: 390, endPoint x: 1141, endPoint y: 386, distance: 11.9
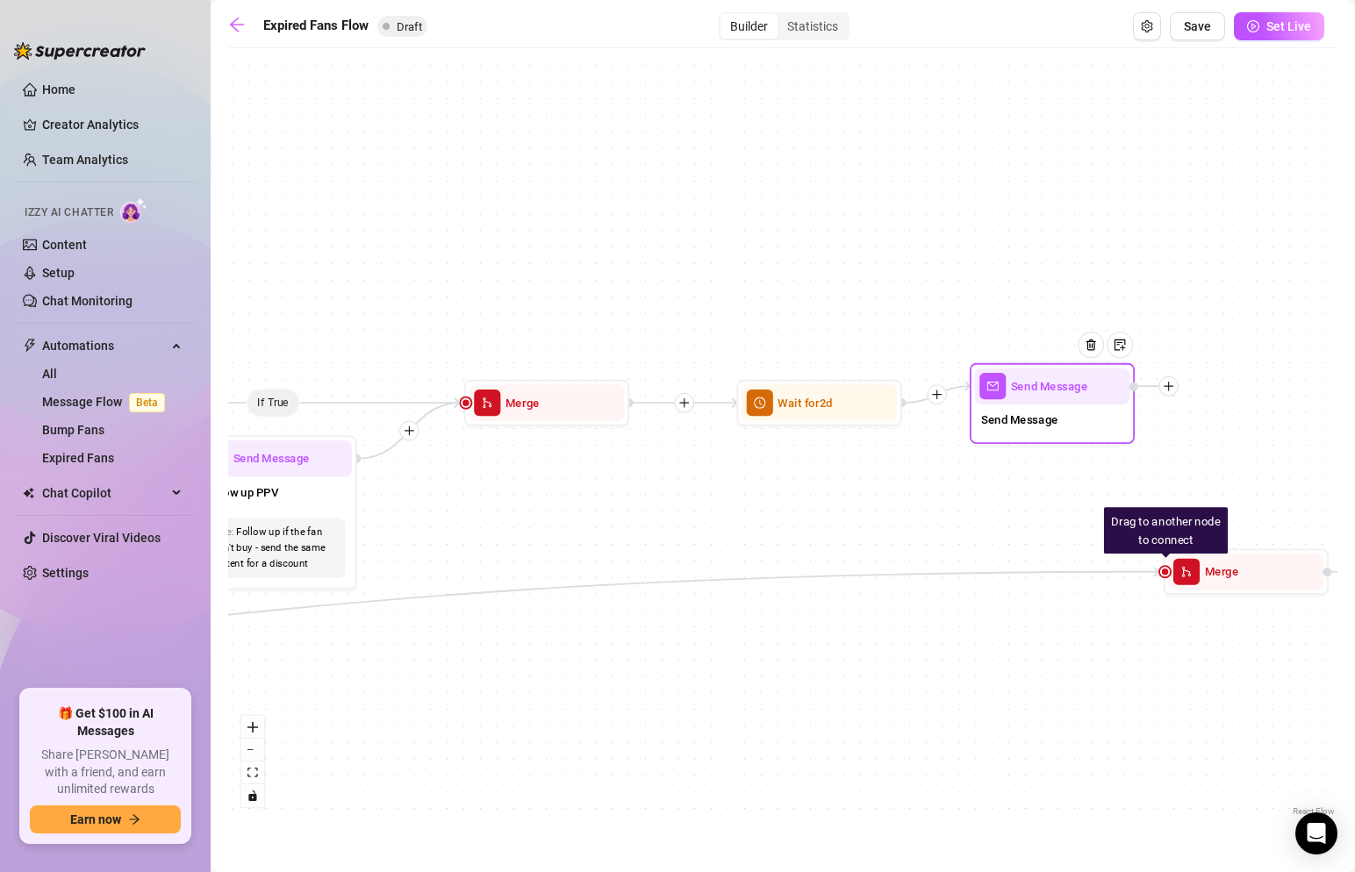
click at [1141, 386] on div at bounding box center [1153, 387] width 49 height 20
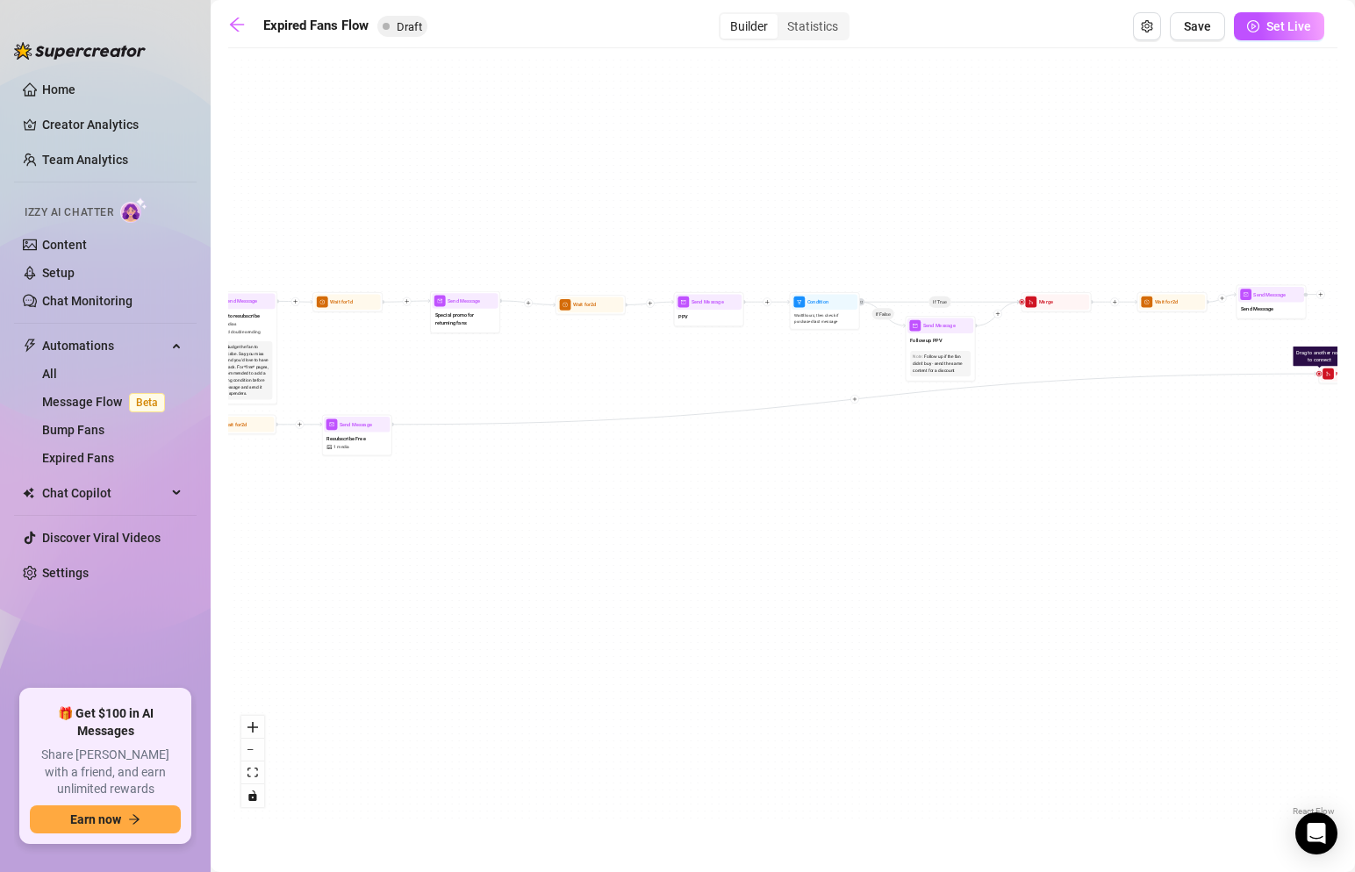
drag, startPoint x: 1196, startPoint y: 547, endPoint x: 1367, endPoint y: 384, distance: 235.9
click at [1354, 384] on html "Home Creator Analytics Team Analytics Izzy AI Chatter Content Setup Chat Monito…" at bounding box center [677, 436] width 1355 height 872
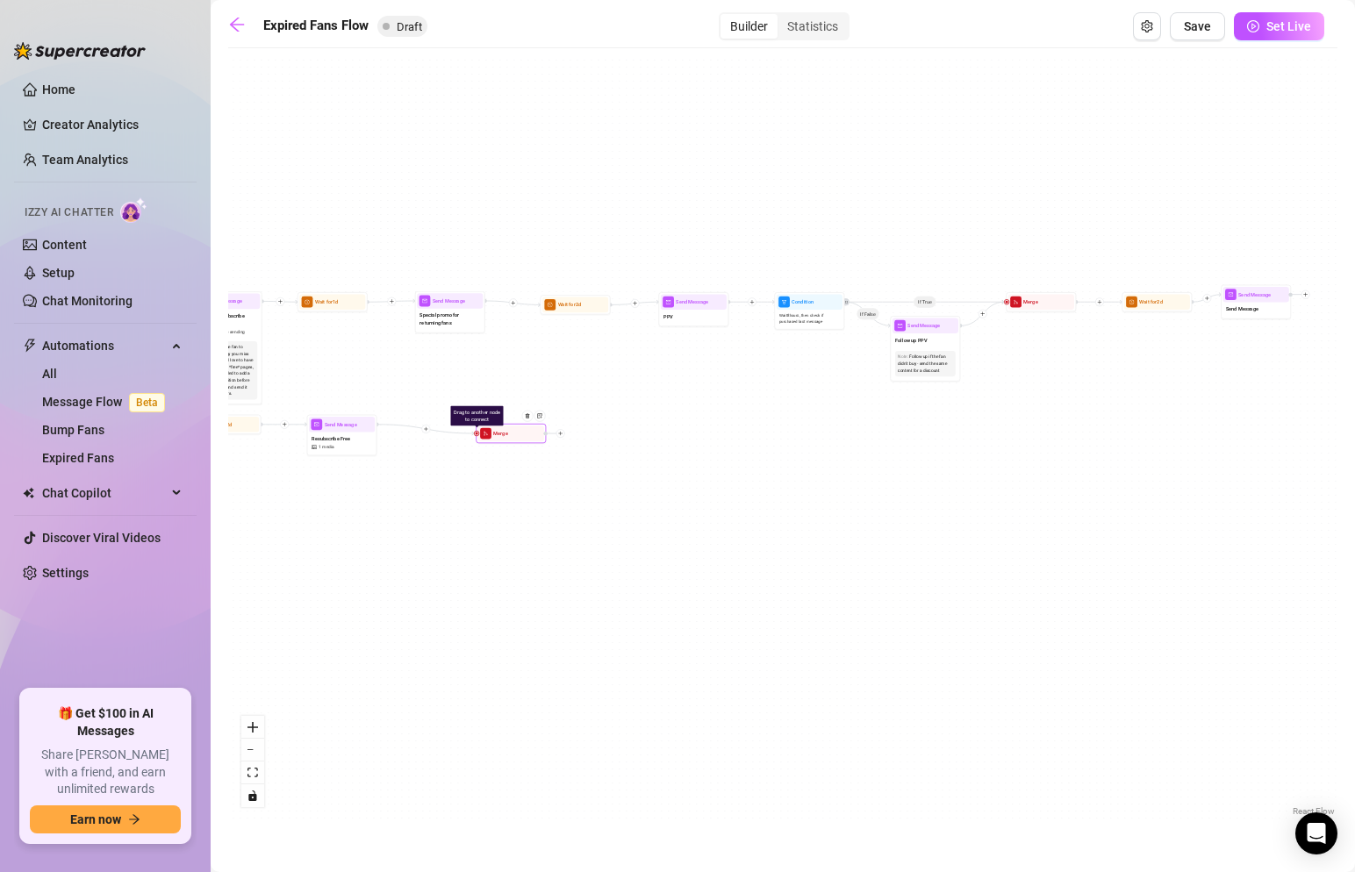
drag, startPoint x: 1331, startPoint y: 382, endPoint x: 506, endPoint y: 441, distance: 827.2
click at [504, 440] on div "Drag to another node to connect Merge" at bounding box center [511, 433] width 70 height 19
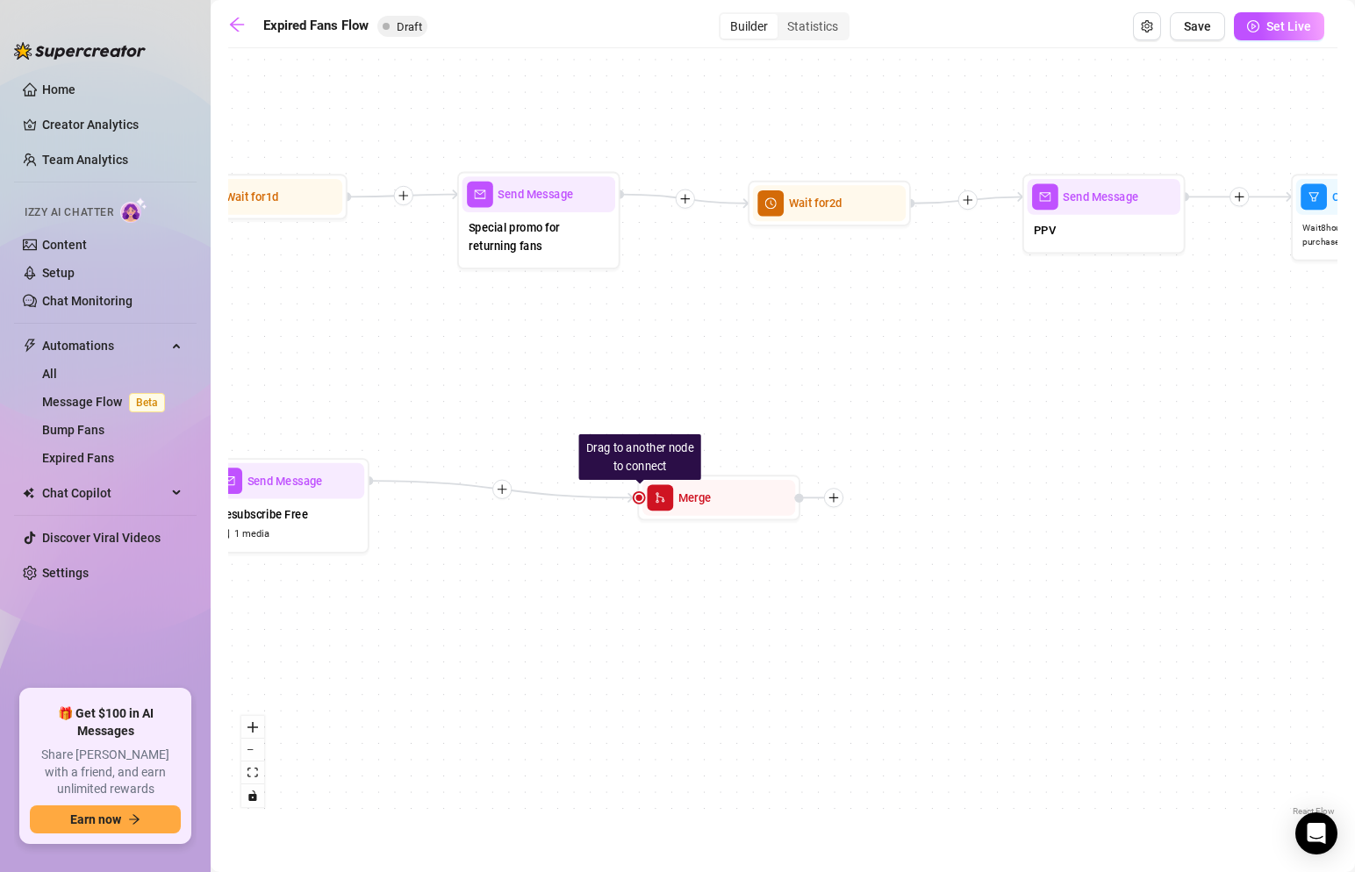
drag, startPoint x: 447, startPoint y: 401, endPoint x: 629, endPoint y: 448, distance: 188.4
click at [629, 448] on div "If True If False If True If False Drag to another node to connect Merge Send Me…" at bounding box center [782, 439] width 1109 height 764
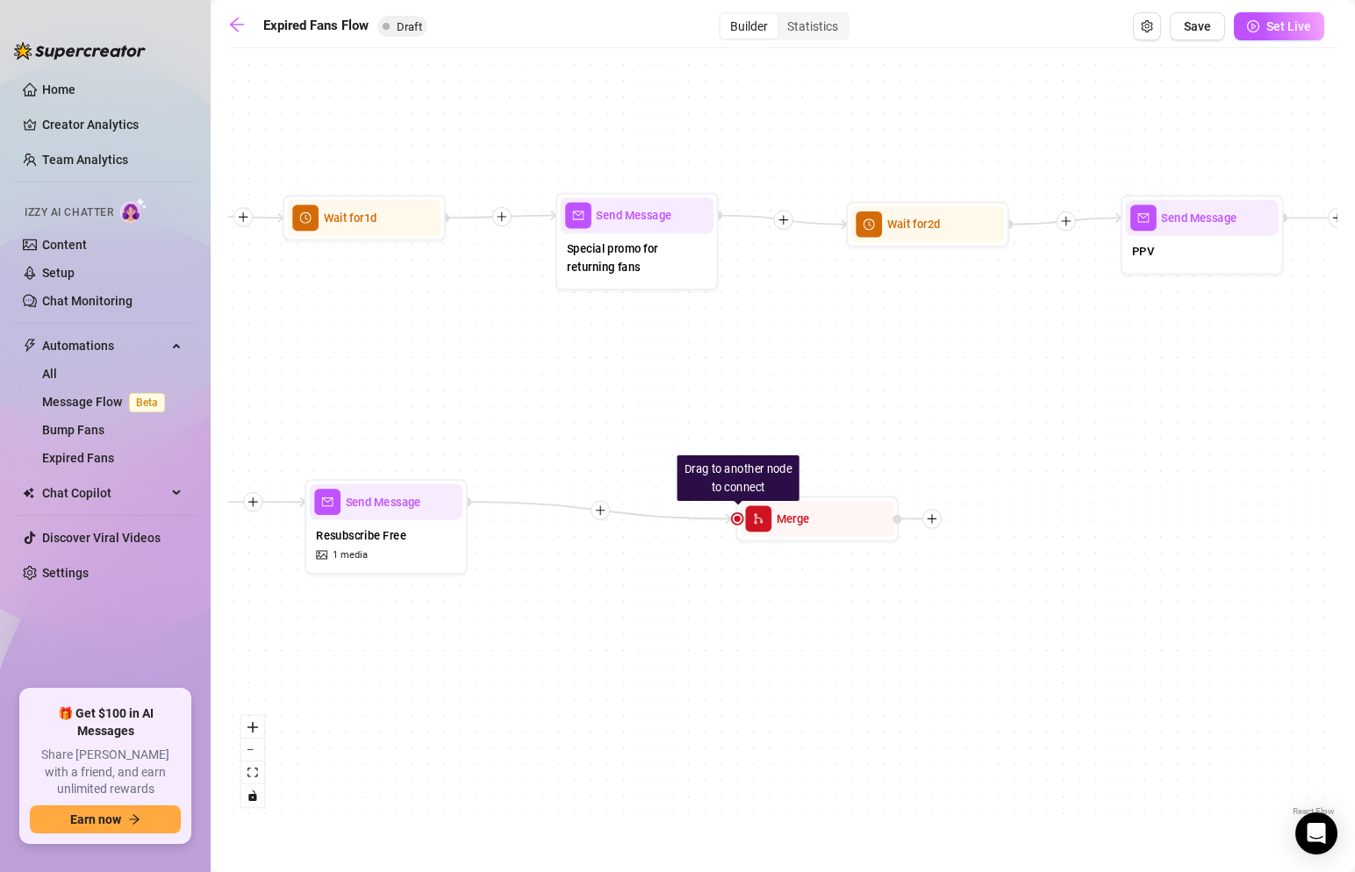
drag, startPoint x: 471, startPoint y: 499, endPoint x: 542, endPoint y: 369, distance: 147.7
click at [542, 369] on div "If True If False If True If False Drag to another node to connect Merge Send Me…" at bounding box center [782, 439] width 1109 height 764
drag, startPoint x: 733, startPoint y: 521, endPoint x: 654, endPoint y: 501, distance: 81.3
click at [654, 501] on div "If True If False If True If False Drag to another node to connect Merge Send Me…" at bounding box center [782, 439] width 1109 height 764
drag, startPoint x: 555, startPoint y: 219, endPoint x: 534, endPoint y: 176, distance: 47.9
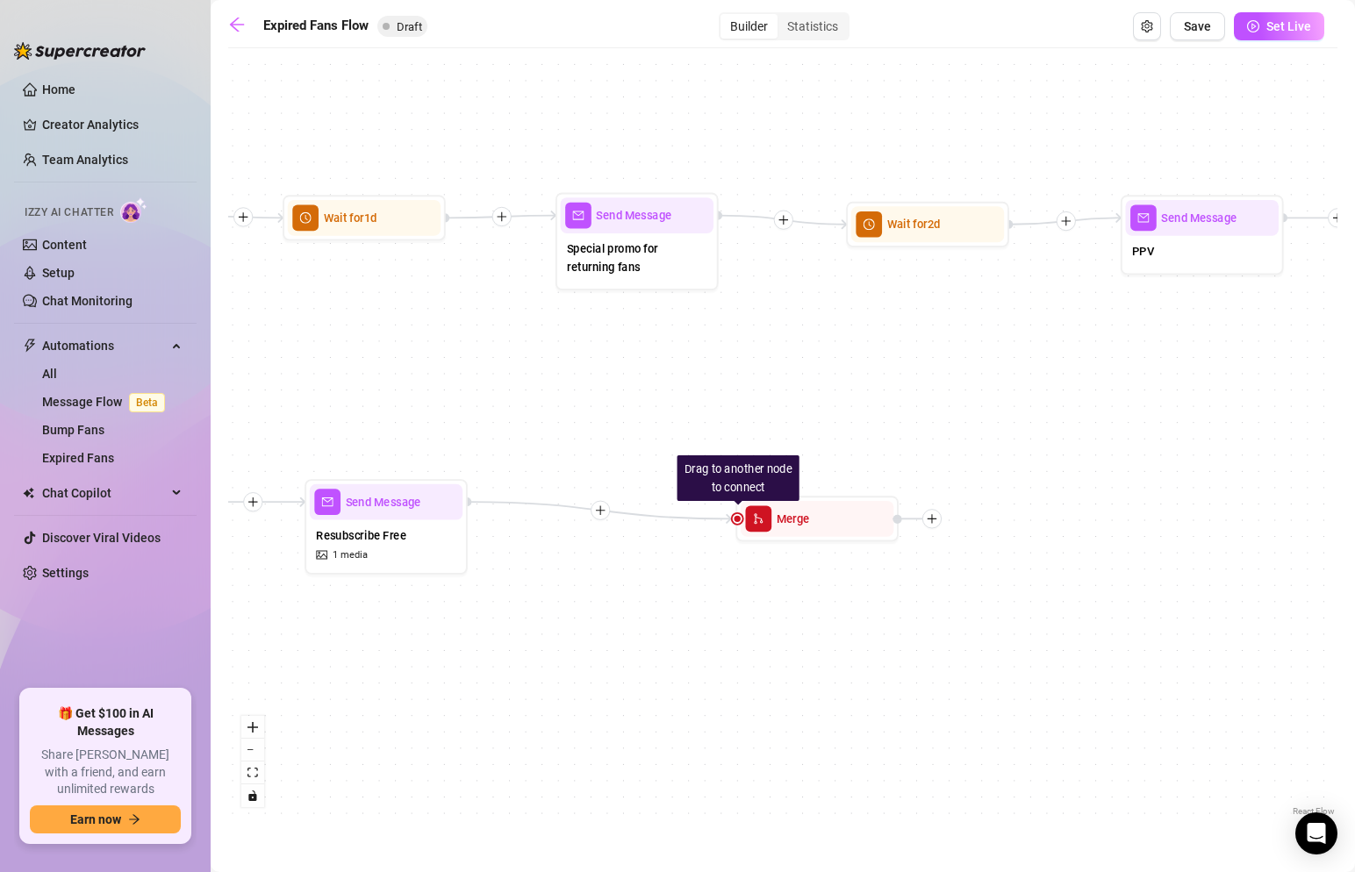
click at [534, 175] on div "If True If False If True If False Drag to another node to connect Merge Send Me…" at bounding box center [782, 439] width 1109 height 764
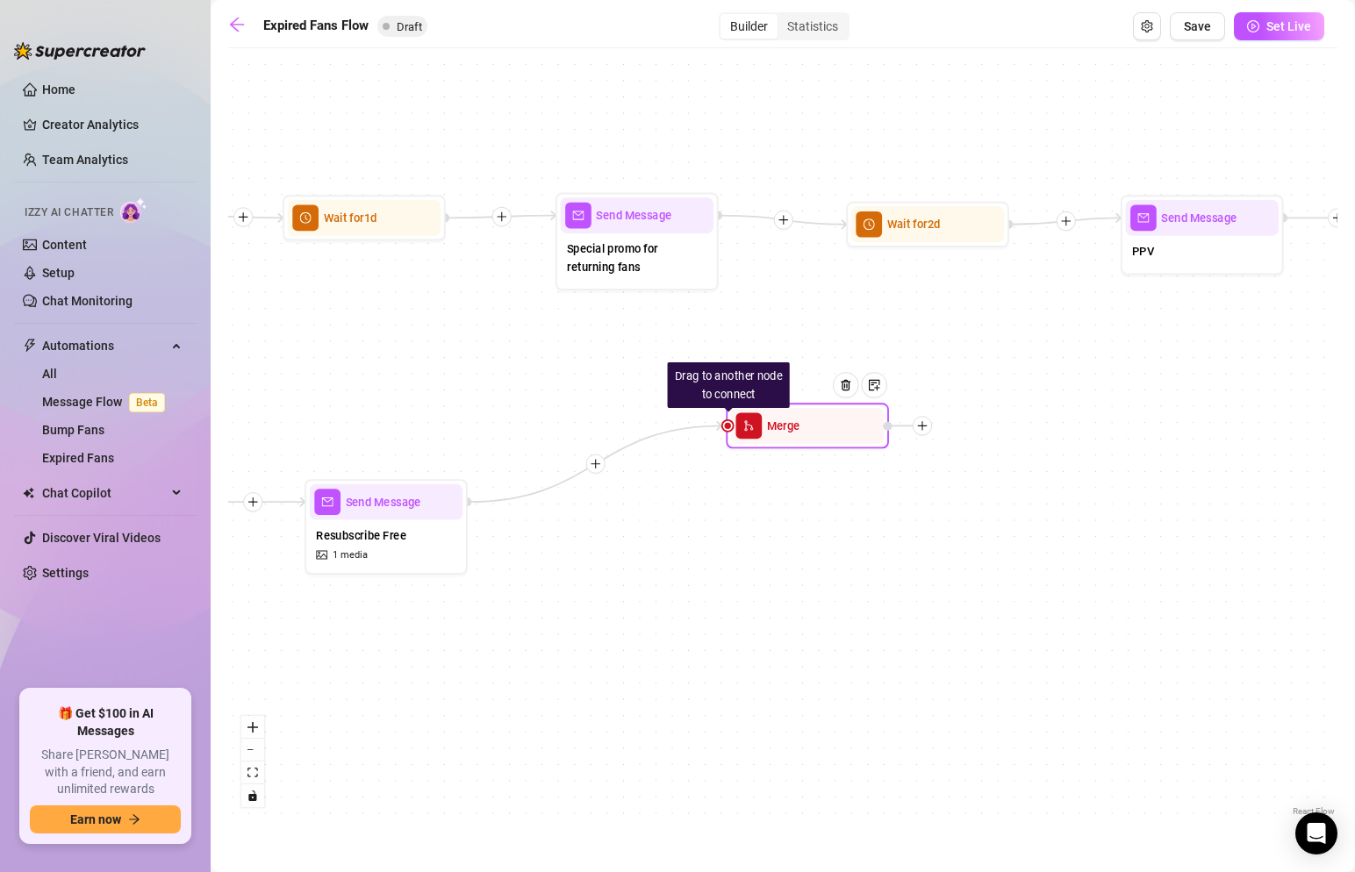
drag, startPoint x: 775, startPoint y: 527, endPoint x: 765, endPoint y: 427, distance: 99.7
click at [765, 427] on div "Merge" at bounding box center [807, 426] width 153 height 36
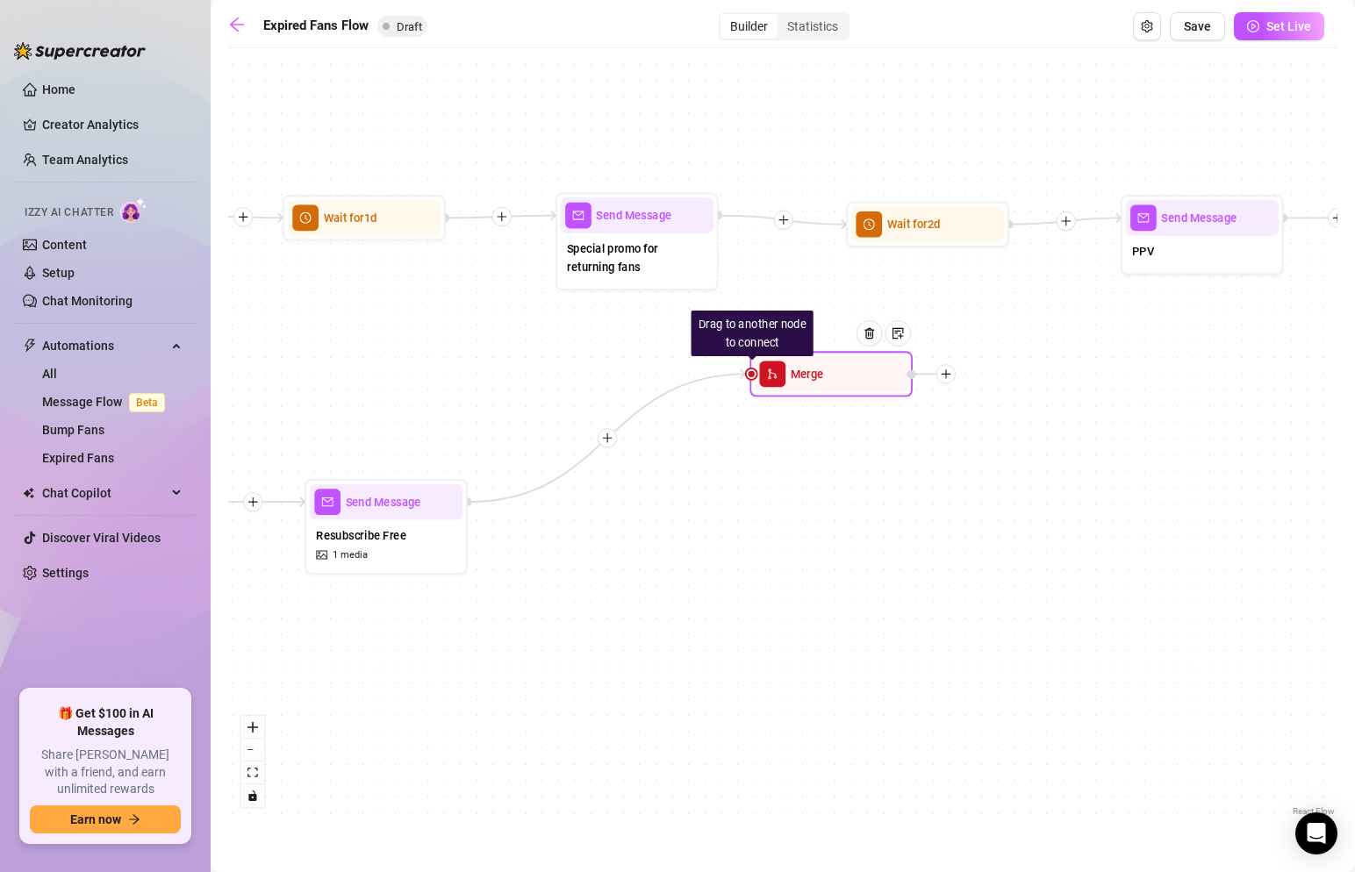
drag, startPoint x: 887, startPoint y: 427, endPoint x: 894, endPoint y: 407, distance: 20.3
click at [907, 384] on div at bounding box center [931, 373] width 49 height 19
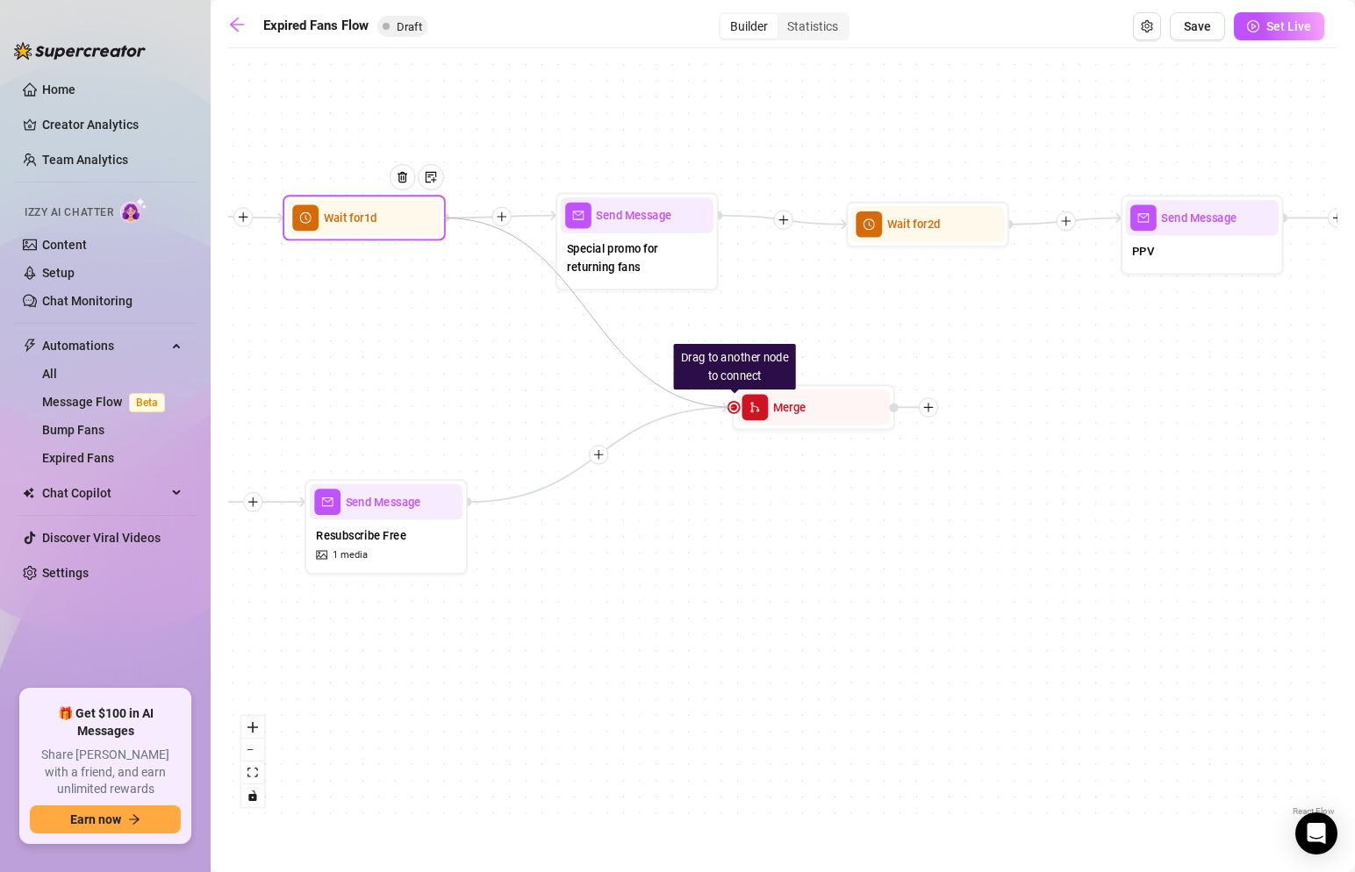
drag, startPoint x: 730, startPoint y: 408, endPoint x: 445, endPoint y: 225, distance: 339.2
click at [445, 225] on div "Drag to another node to connect Merge Send Message Resubscribe Free 1 media Wai…" at bounding box center [292, 549] width 1030 height 708
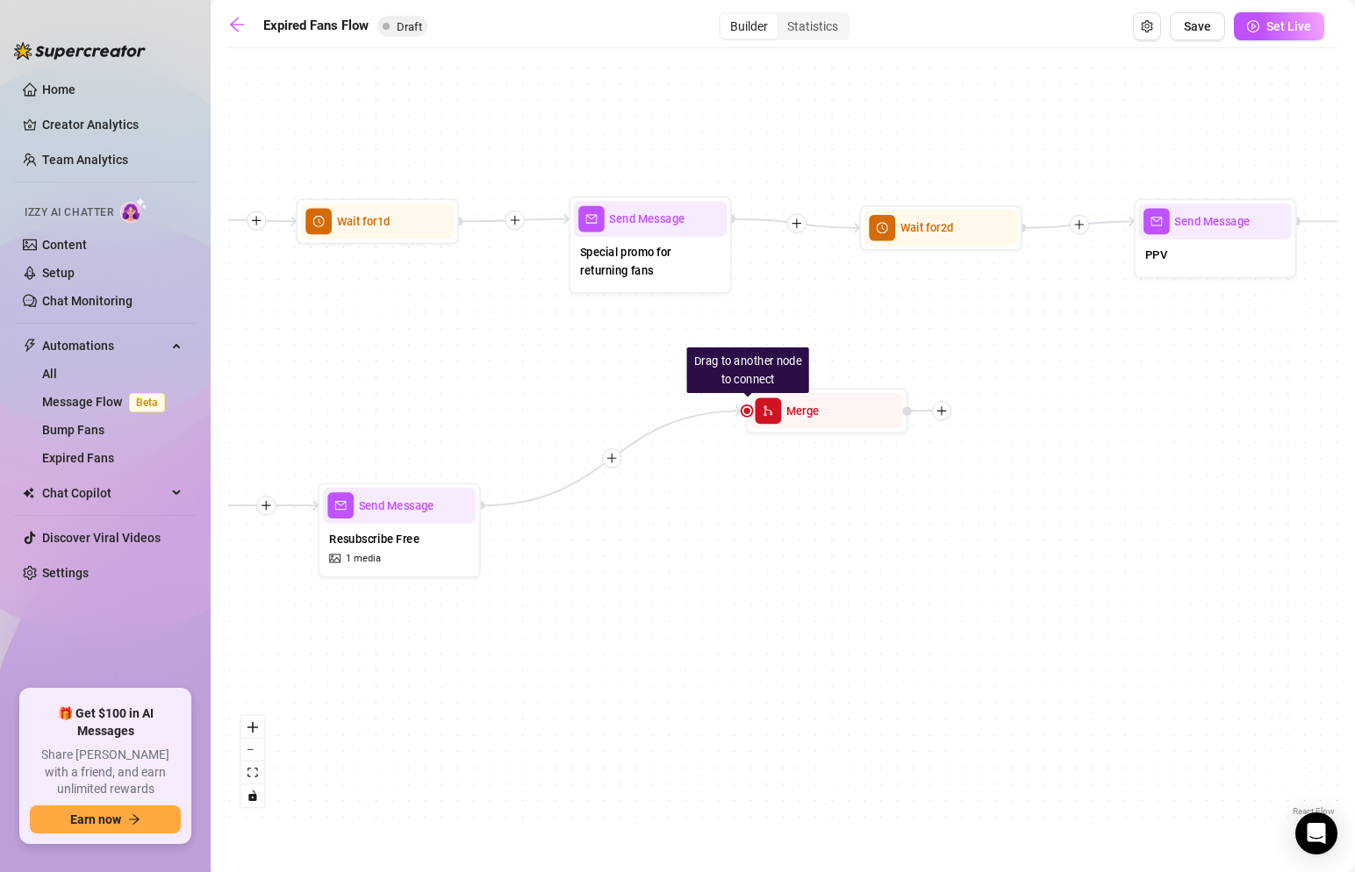
drag, startPoint x: 446, startPoint y: 218, endPoint x: 457, endPoint y: 221, distance: 11.9
click at [457, 221] on div "If True If False If True If False Drag to another node to connect Merge Send Me…" at bounding box center [782, 439] width 1109 height 764
drag, startPoint x: 463, startPoint y: 219, endPoint x: 622, endPoint y: 386, distance: 230.9
click at [622, 386] on div "If True If False If True If False Drag to another node to connect Merge Send Me…" at bounding box center [782, 439] width 1109 height 764
drag, startPoint x: 743, startPoint y: 410, endPoint x: 456, endPoint y: 224, distance: 341.3
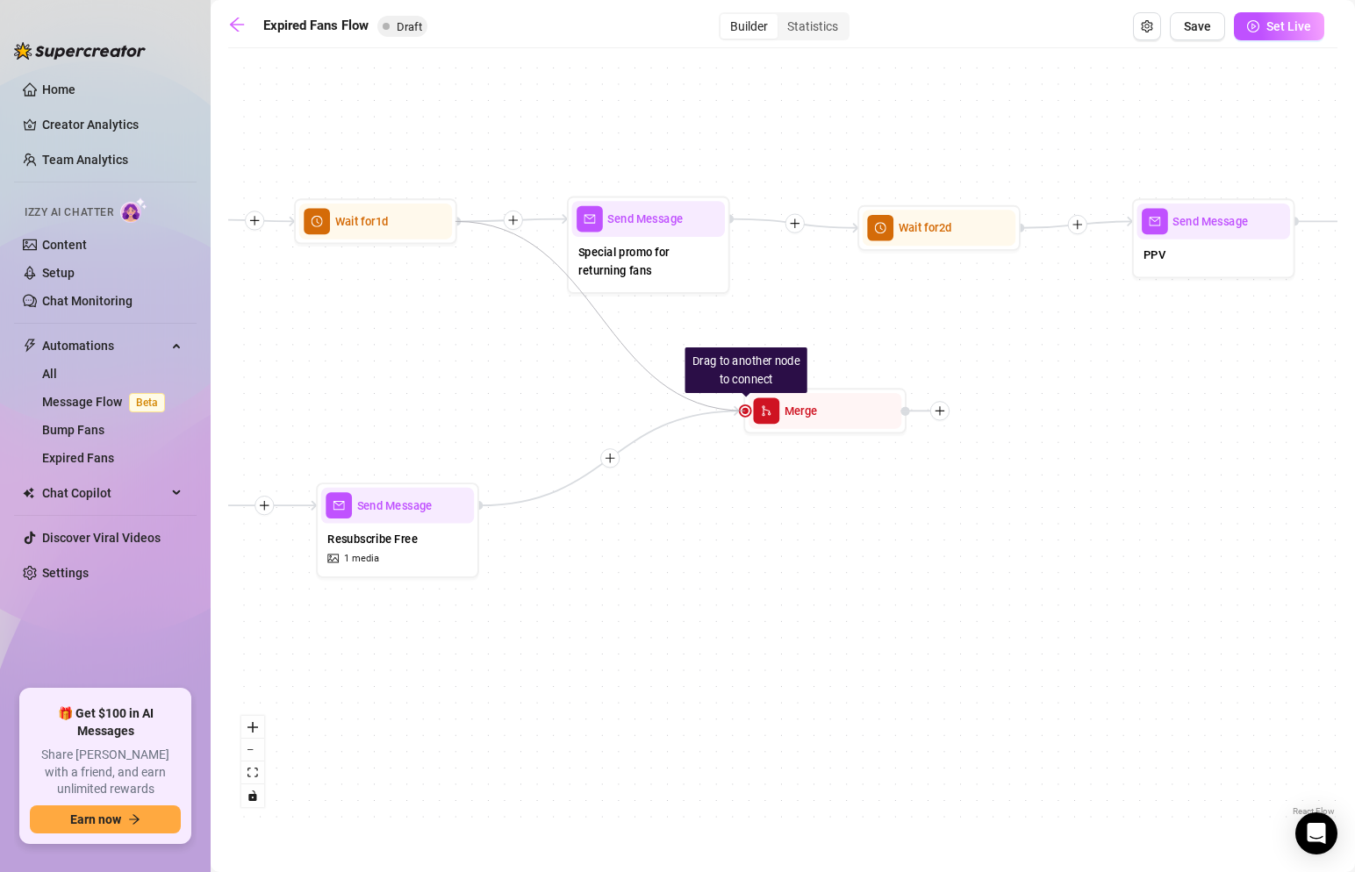
click at [456, 224] on div "Drag to another node to connect Merge Send Message Resubscribe Free 1 media Wai…" at bounding box center [303, 552] width 1030 height 708
drag, startPoint x: 742, startPoint y: 413, endPoint x: 406, endPoint y: 232, distance: 381.4
click at [406, 232] on div "Drag to another node to connect Merge Send Message Resubscribe Free 1 media Wai…" at bounding box center [303, 552] width 1030 height 708
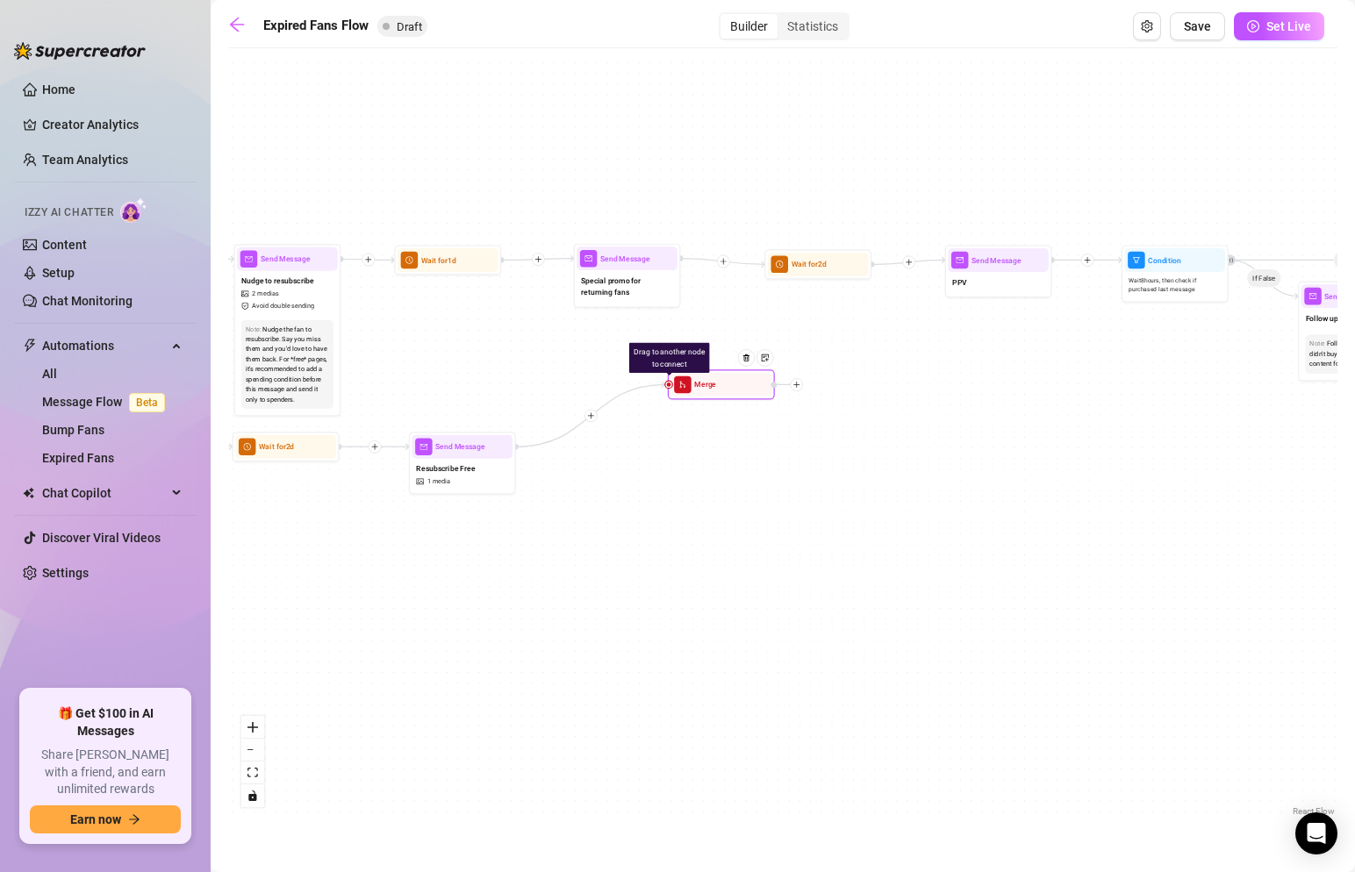
drag, startPoint x: 752, startPoint y: 381, endPoint x: 563, endPoint y: 371, distance: 189.8
click at [728, 375] on div at bounding box center [751, 366] width 47 height 54
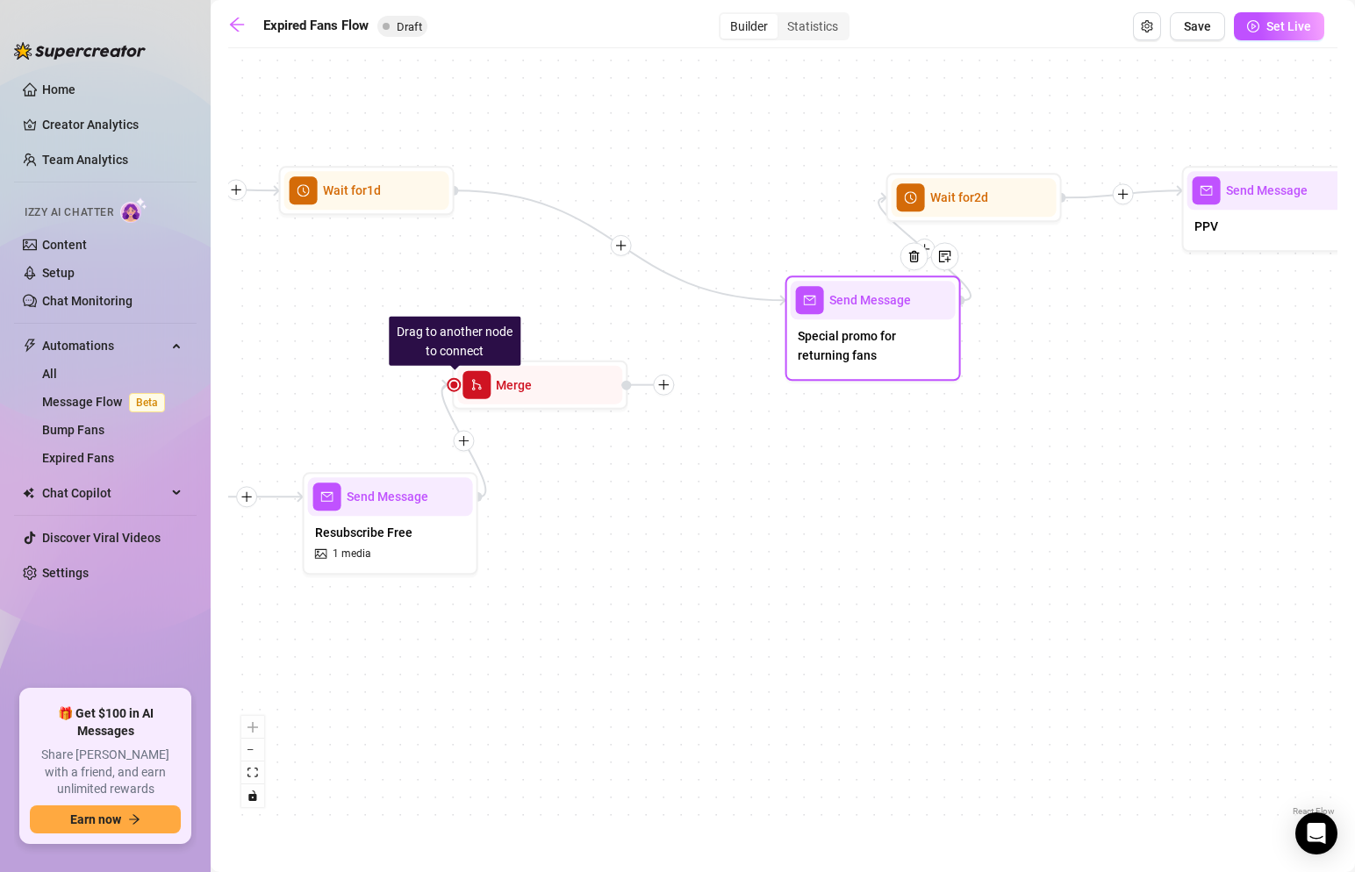
drag, startPoint x: 621, startPoint y: 234, endPoint x: 835, endPoint y: 346, distance: 241.4
click at [835, 346] on span "Special promo for returning fans" at bounding box center [873, 346] width 151 height 39
click at [665, 383] on icon "plus" at bounding box center [663, 385] width 12 height 12
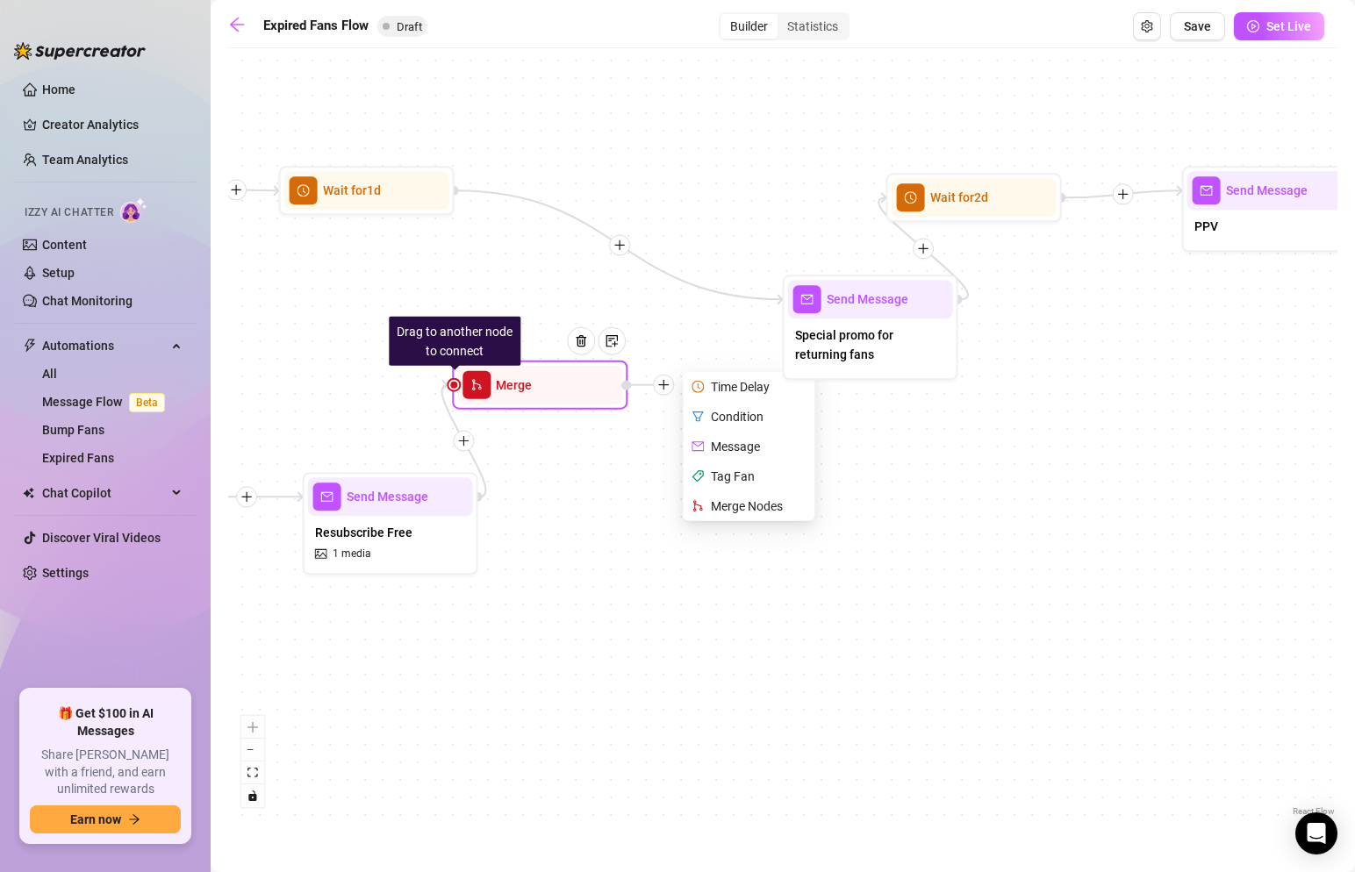
click at [720, 448] on div "Message" at bounding box center [750, 447] width 128 height 30
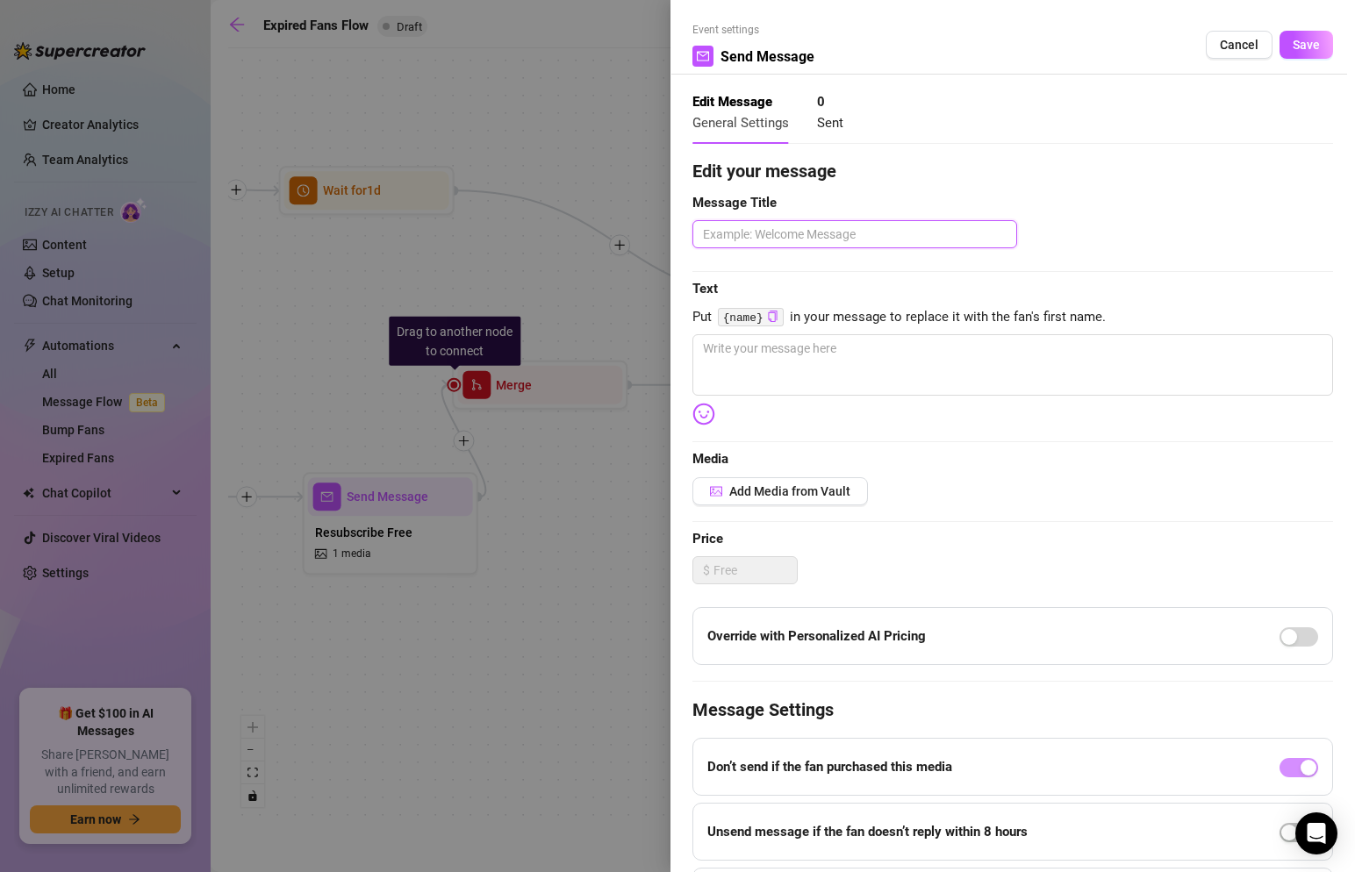
click at [944, 225] on textarea at bounding box center [855, 234] width 325 height 28
click at [1009, 394] on textarea at bounding box center [1013, 364] width 641 height 61
paste textarea "You’ve been here before… So you already know how deep I go. Here’s your exclusi…"
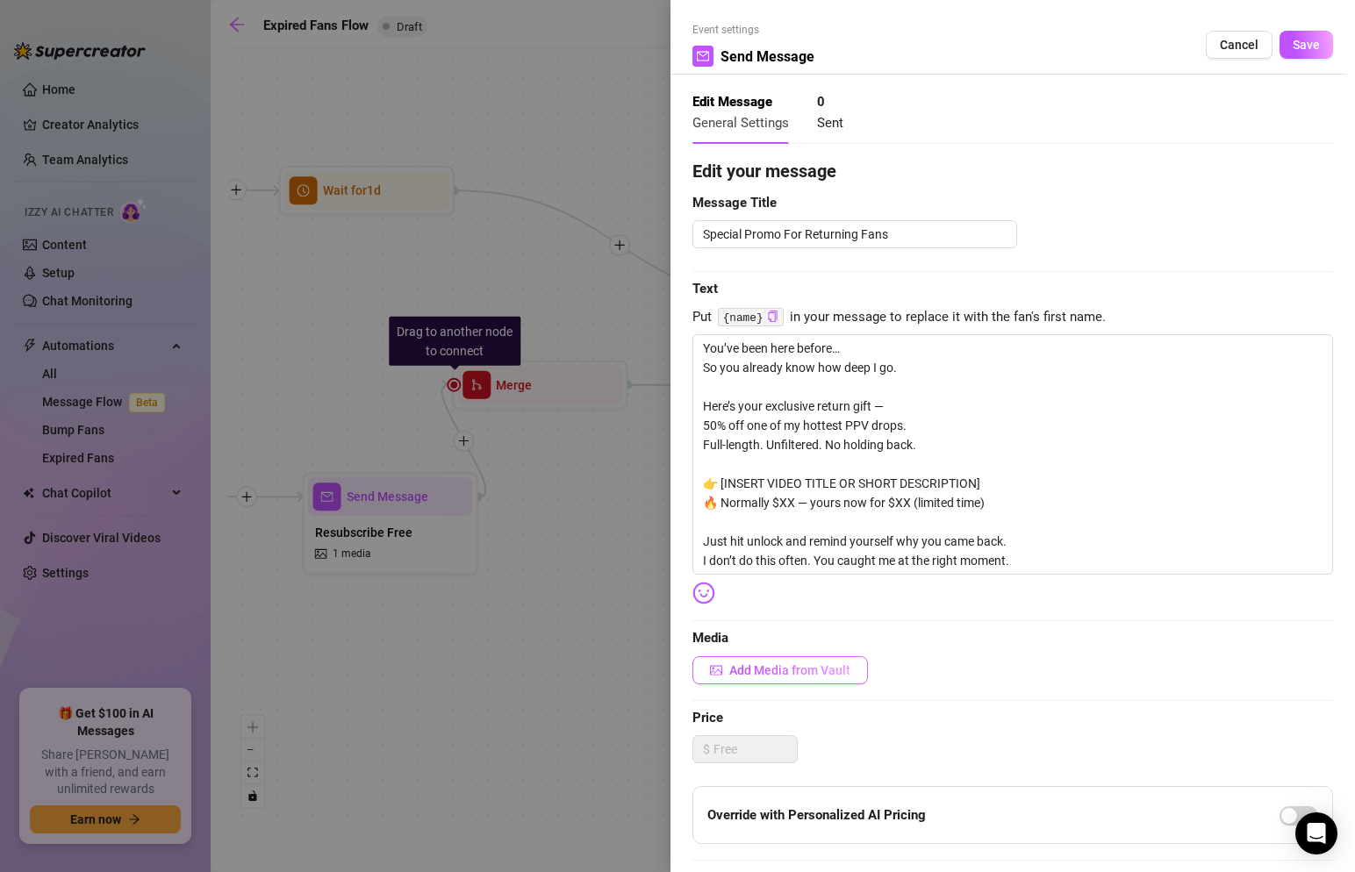
click at [812, 664] on button "Add Media from Vault" at bounding box center [781, 671] width 176 height 28
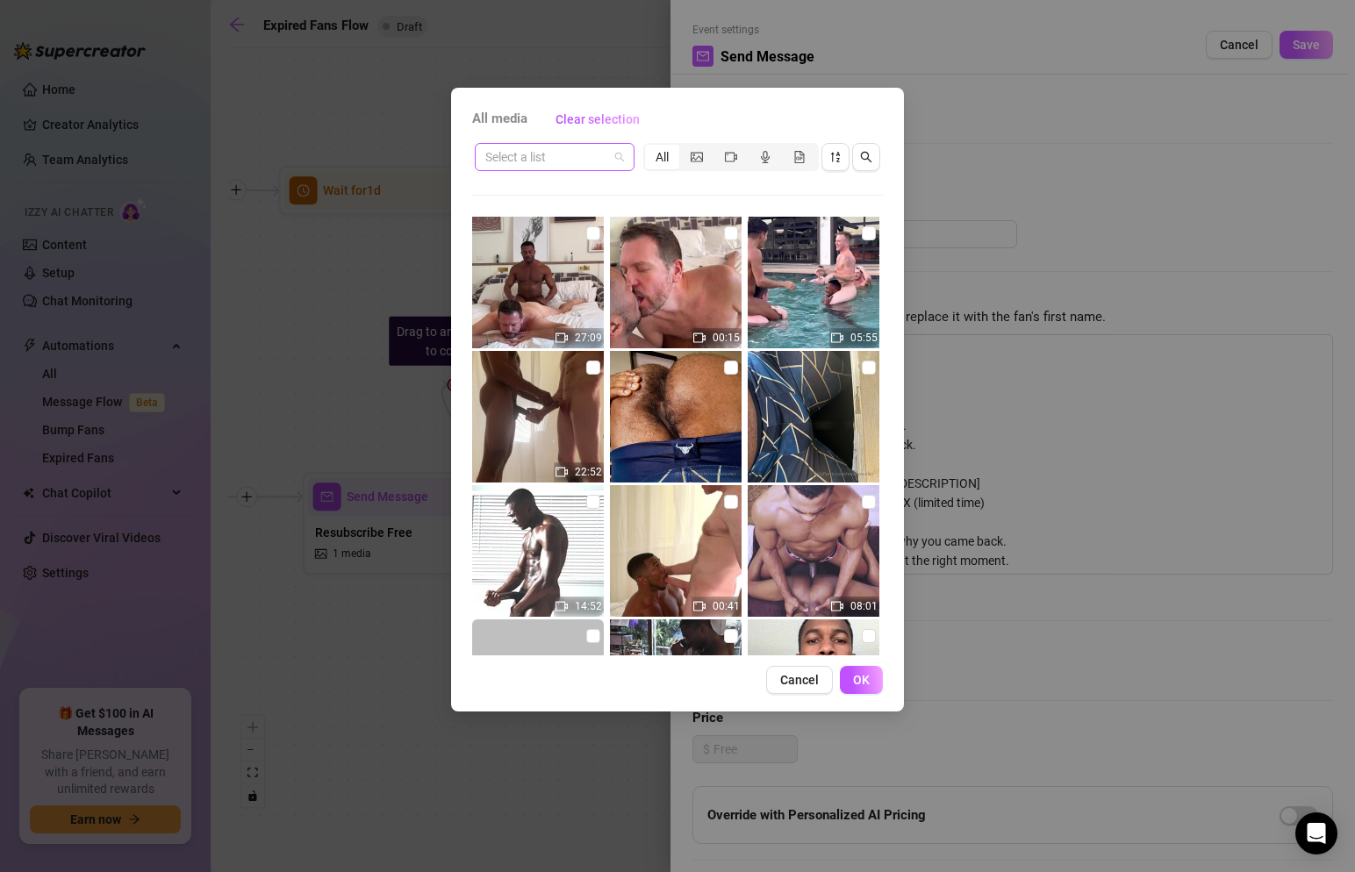
click at [623, 145] on span at bounding box center [554, 157] width 139 height 26
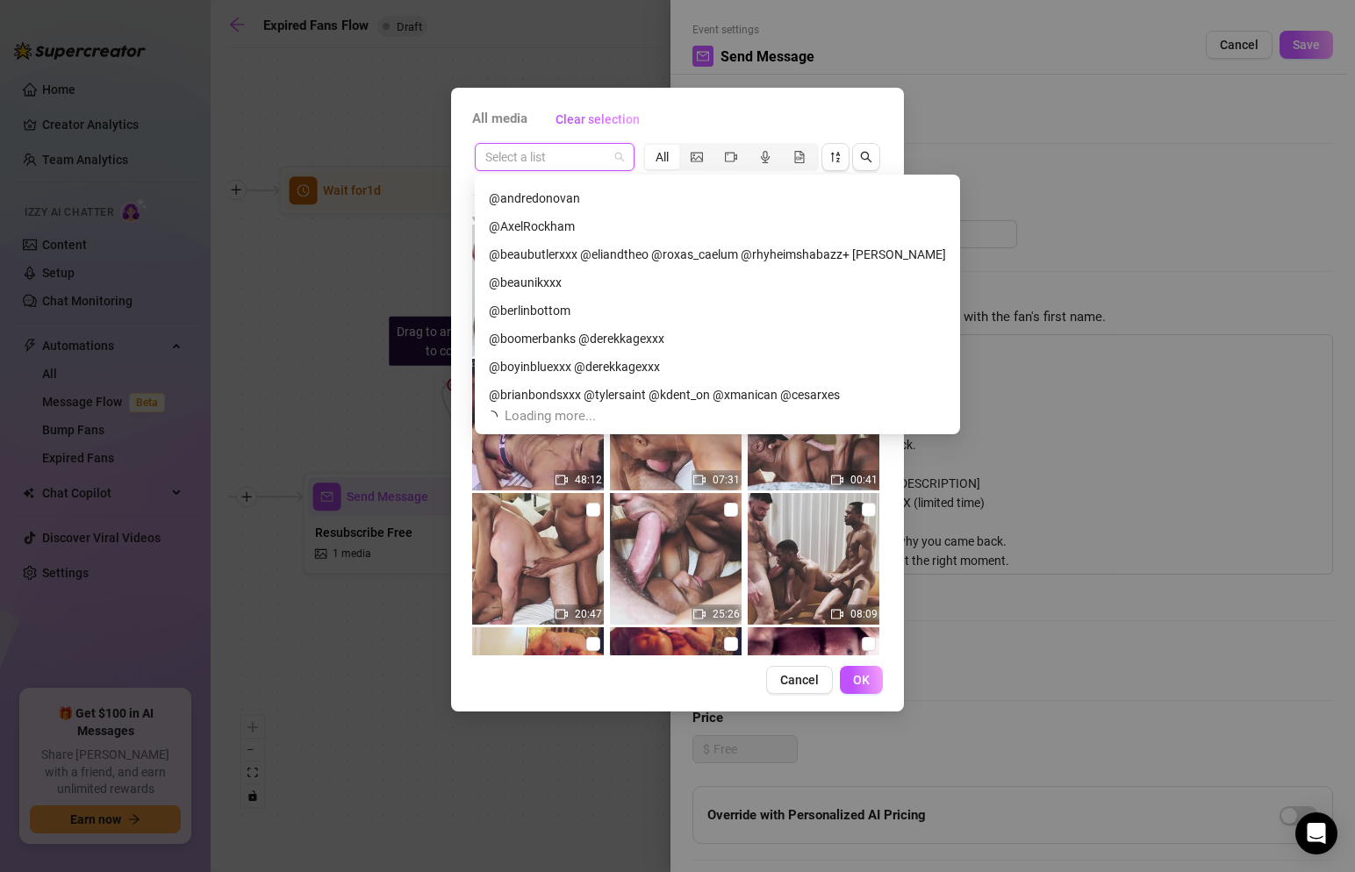
scroll to position [876, 0]
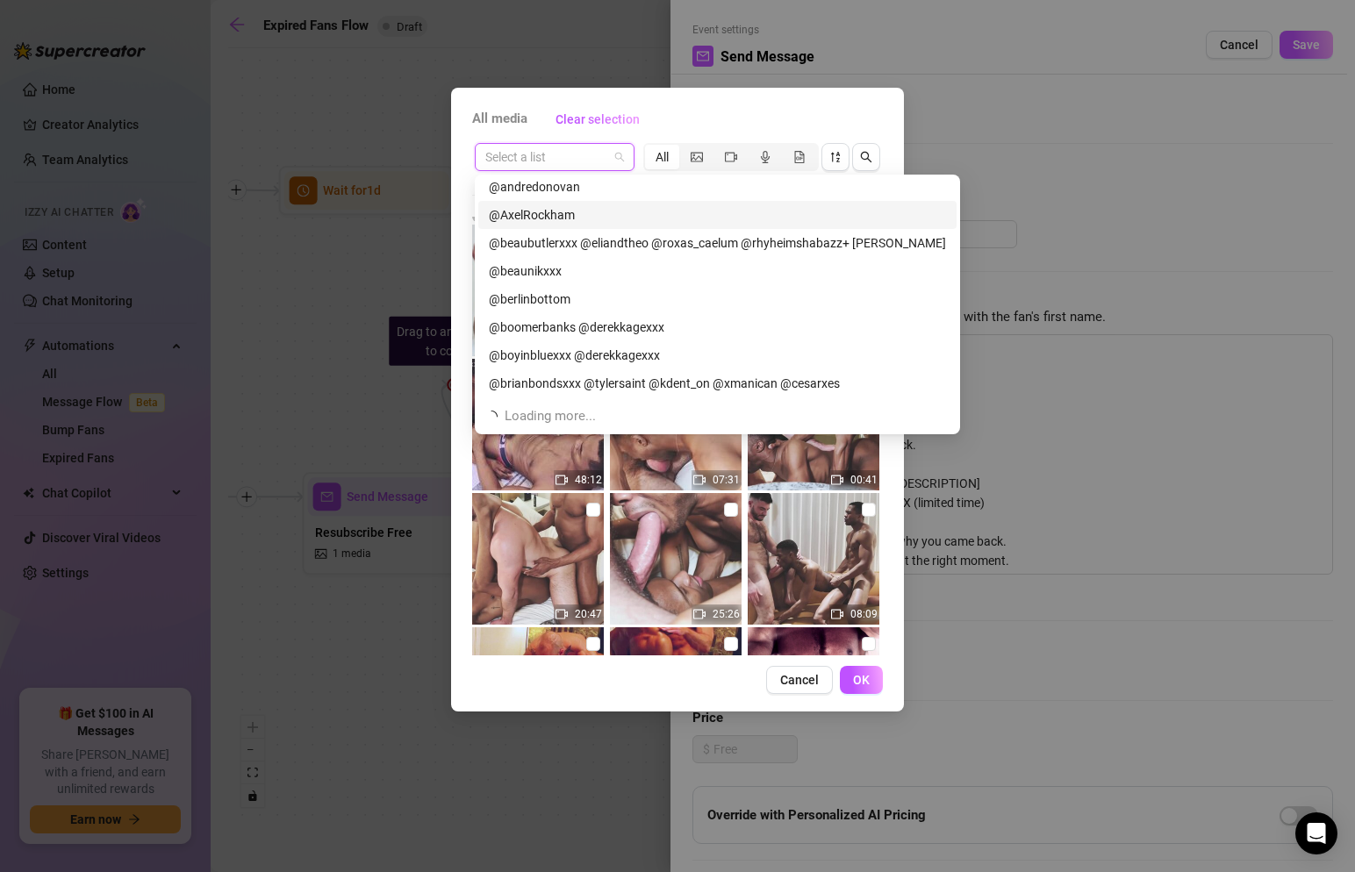
click at [547, 210] on div "@AxelRockham" at bounding box center [717, 214] width 457 height 19
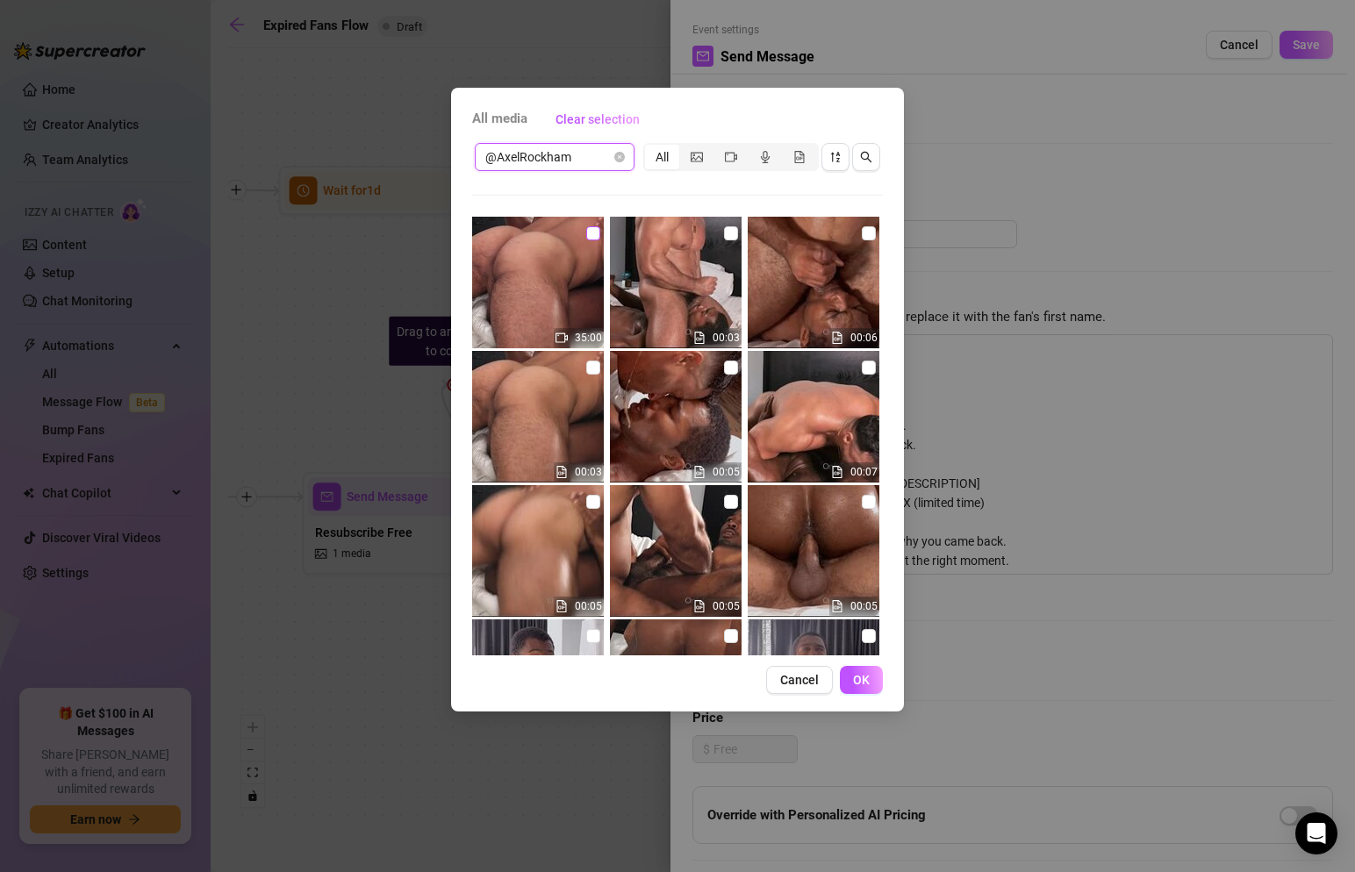
click at [592, 231] on input "checkbox" at bounding box center [593, 233] width 14 height 14
click at [862, 663] on div "All media Clear selection @AxelRockham All 35:00 00:03 00:06 00:03 00:05 00:07 …" at bounding box center [677, 400] width 453 height 624
click at [865, 679] on span "OK" at bounding box center [861, 680] width 17 height 14
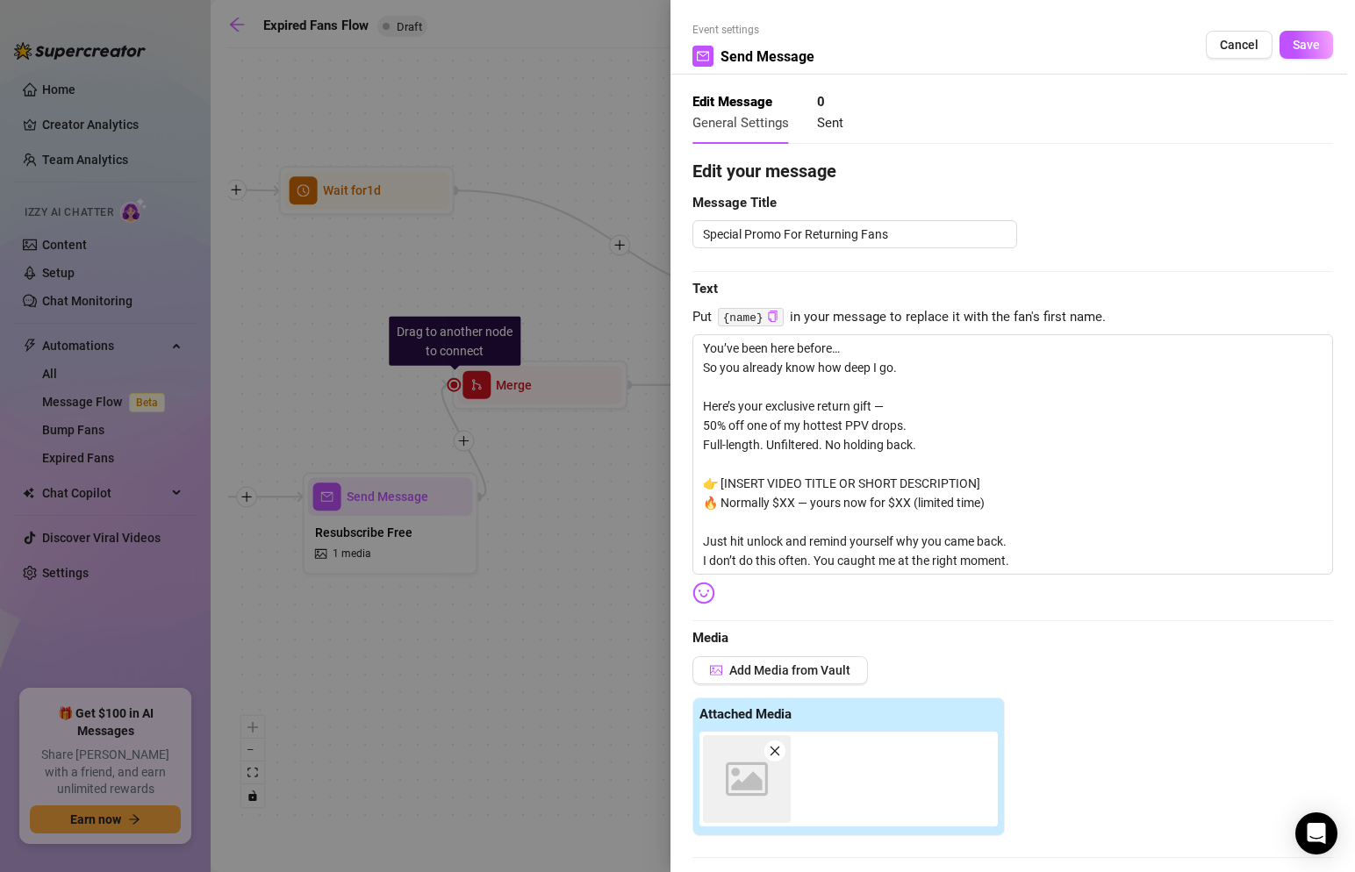
scroll to position [475, 0]
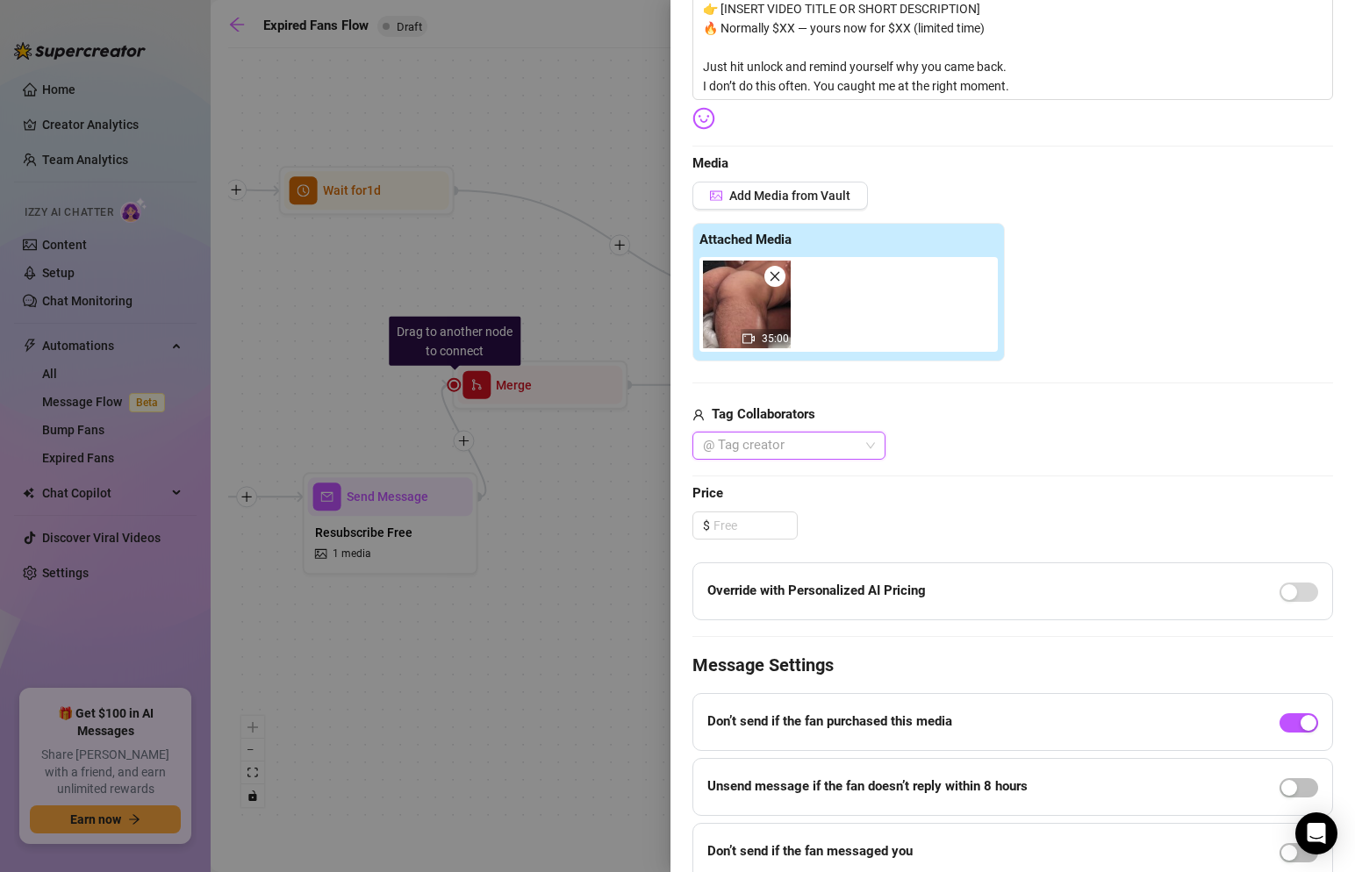
click at [834, 455] on div at bounding box center [780, 446] width 168 height 25
click at [765, 198] on span "Add Media from Vault" at bounding box center [789, 196] width 121 height 14
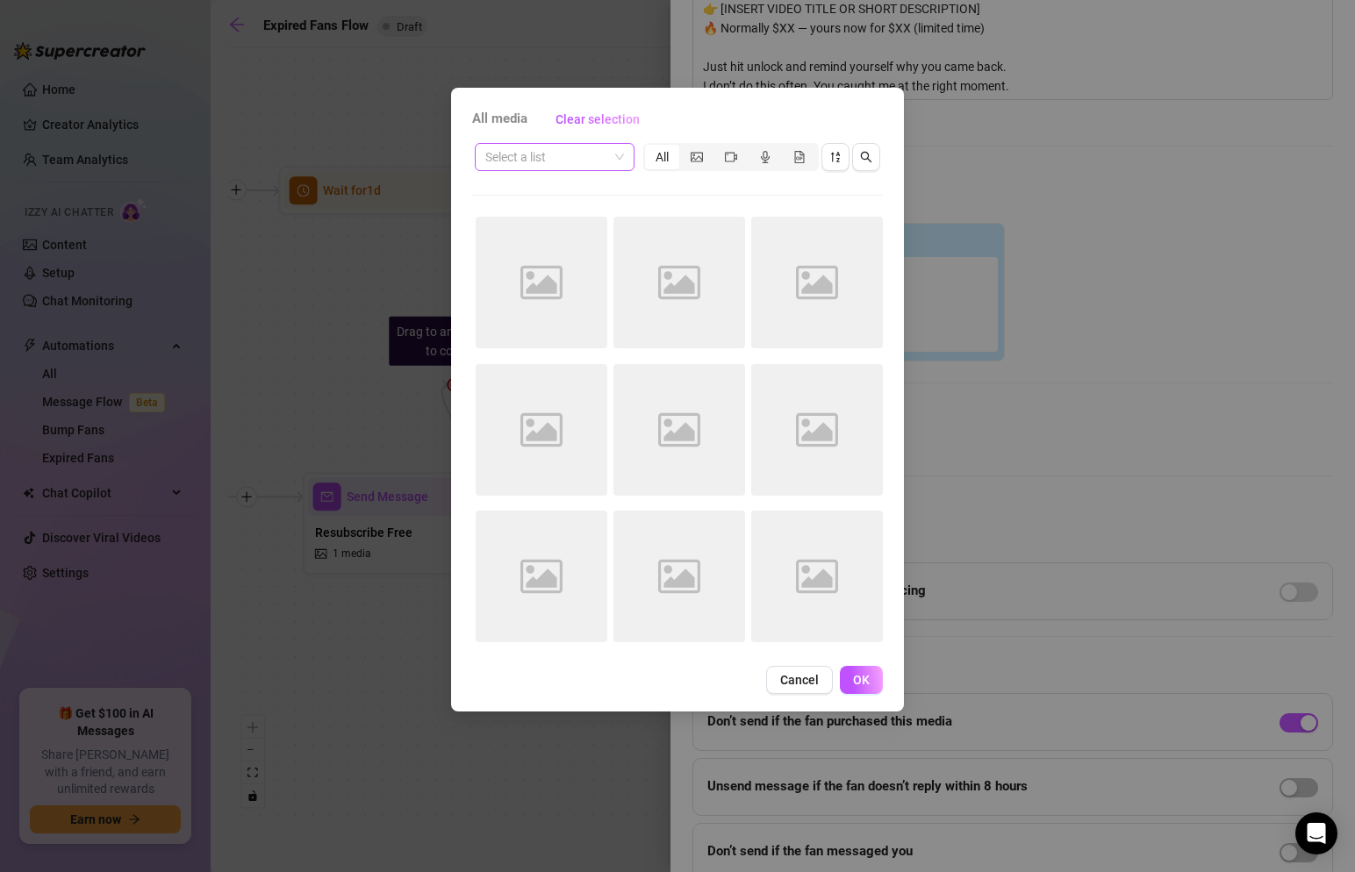
click at [593, 154] on input "search" at bounding box center [546, 157] width 123 height 26
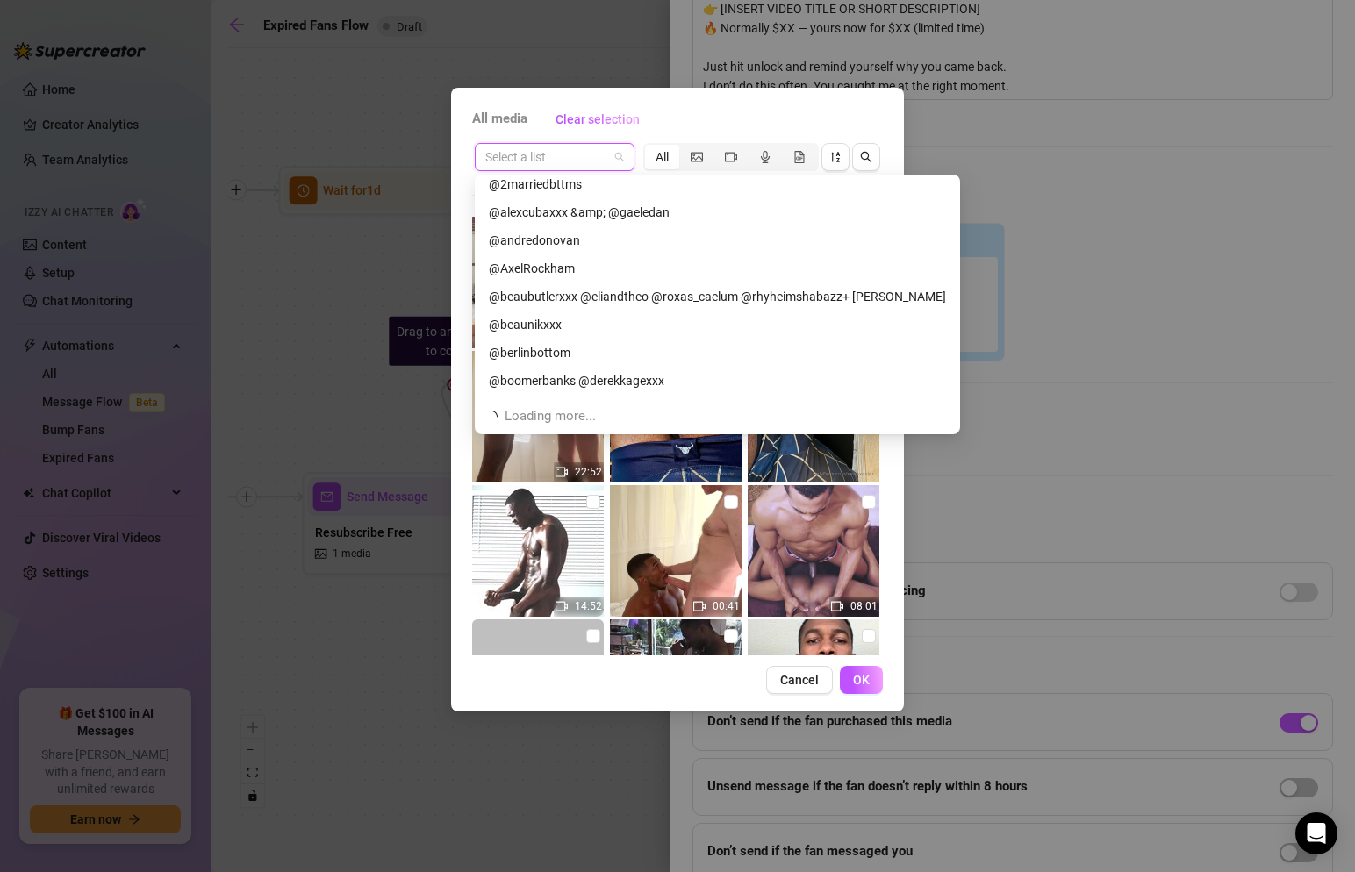
scroll to position [813, 0]
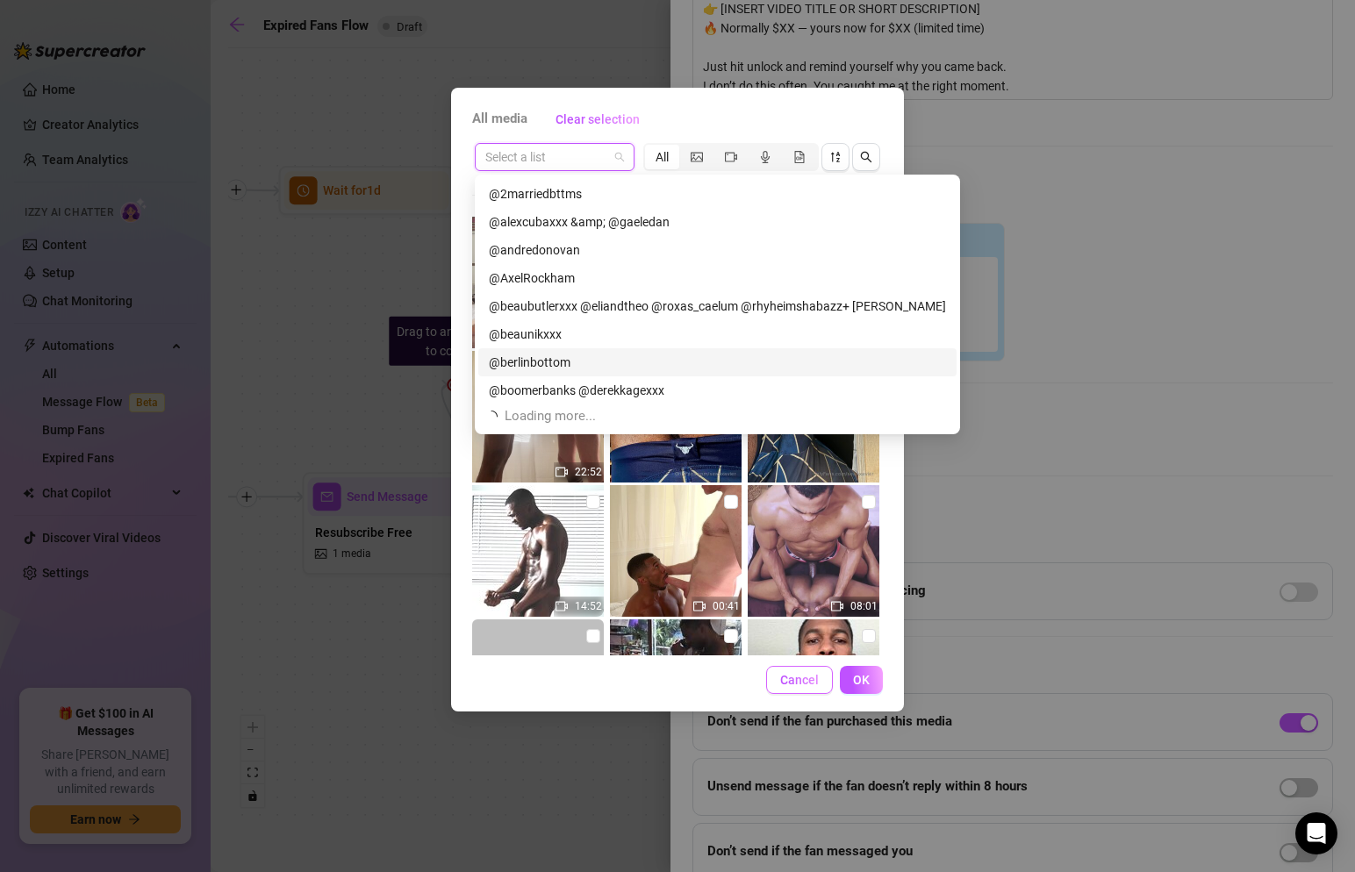
click at [816, 685] on span "Cancel" at bounding box center [799, 680] width 39 height 14
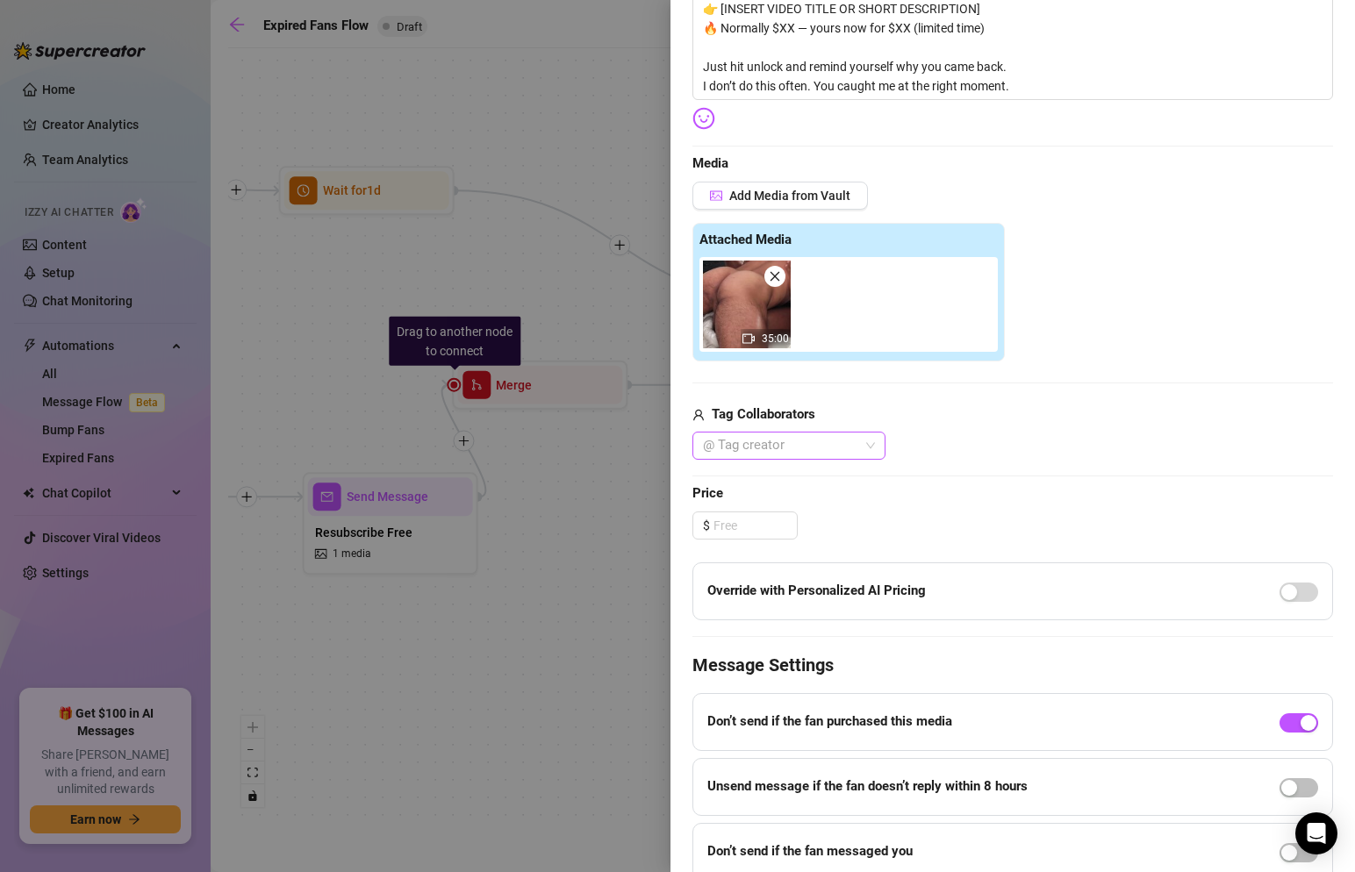
click at [814, 443] on div at bounding box center [780, 446] width 168 height 25
click at [948, 453] on div "@ Tag creator" at bounding box center [1013, 446] width 641 height 28
click at [784, 450] on div at bounding box center [780, 446] width 168 height 25
click at [1246, 421] on div "Tag Collaborators" at bounding box center [1013, 415] width 641 height 21
click at [777, 448] on div at bounding box center [780, 446] width 168 height 25
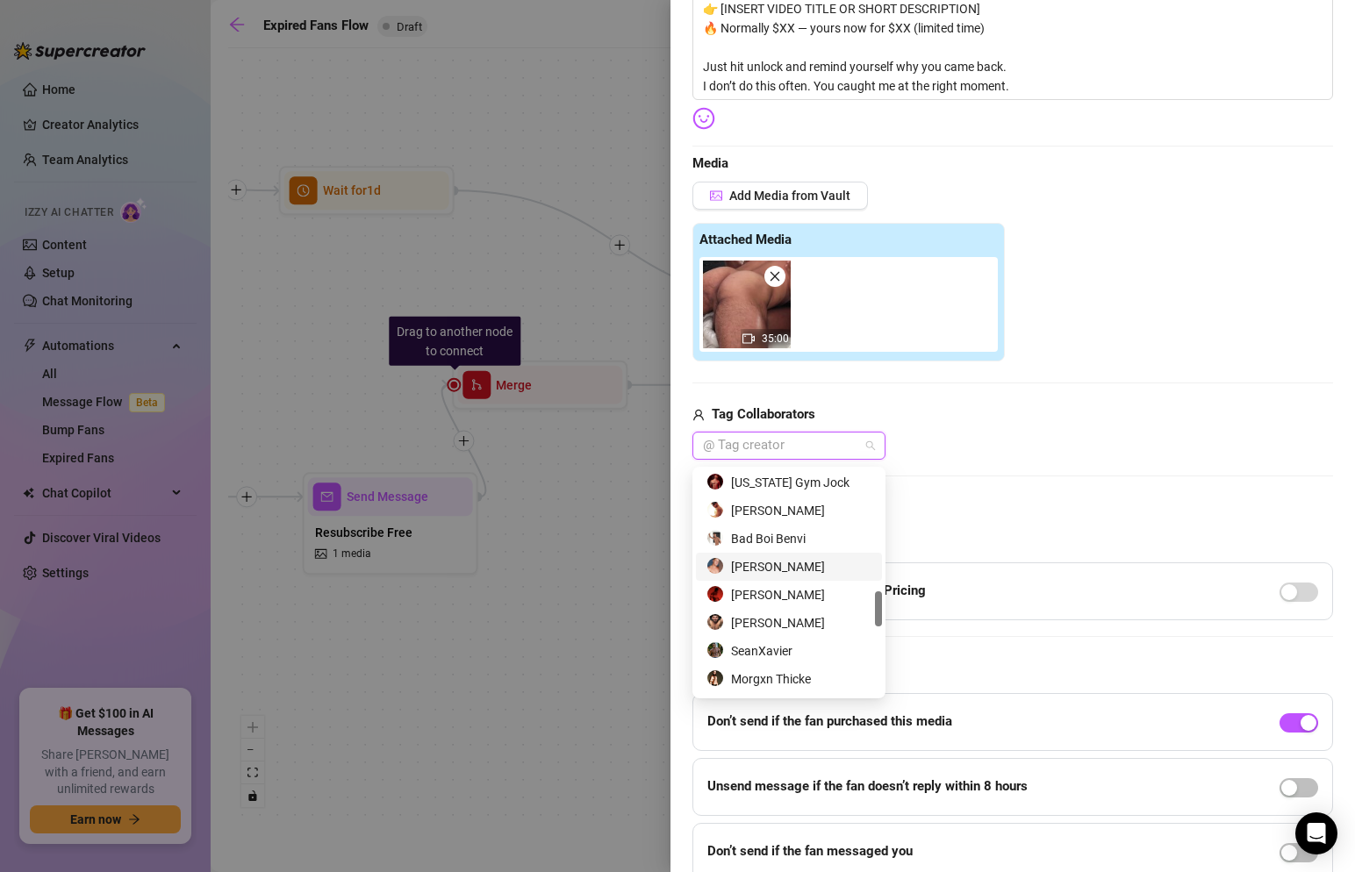
scroll to position [1180, 0]
click at [783, 596] on div "[PERSON_NAME]" at bounding box center [789, 596] width 165 height 19
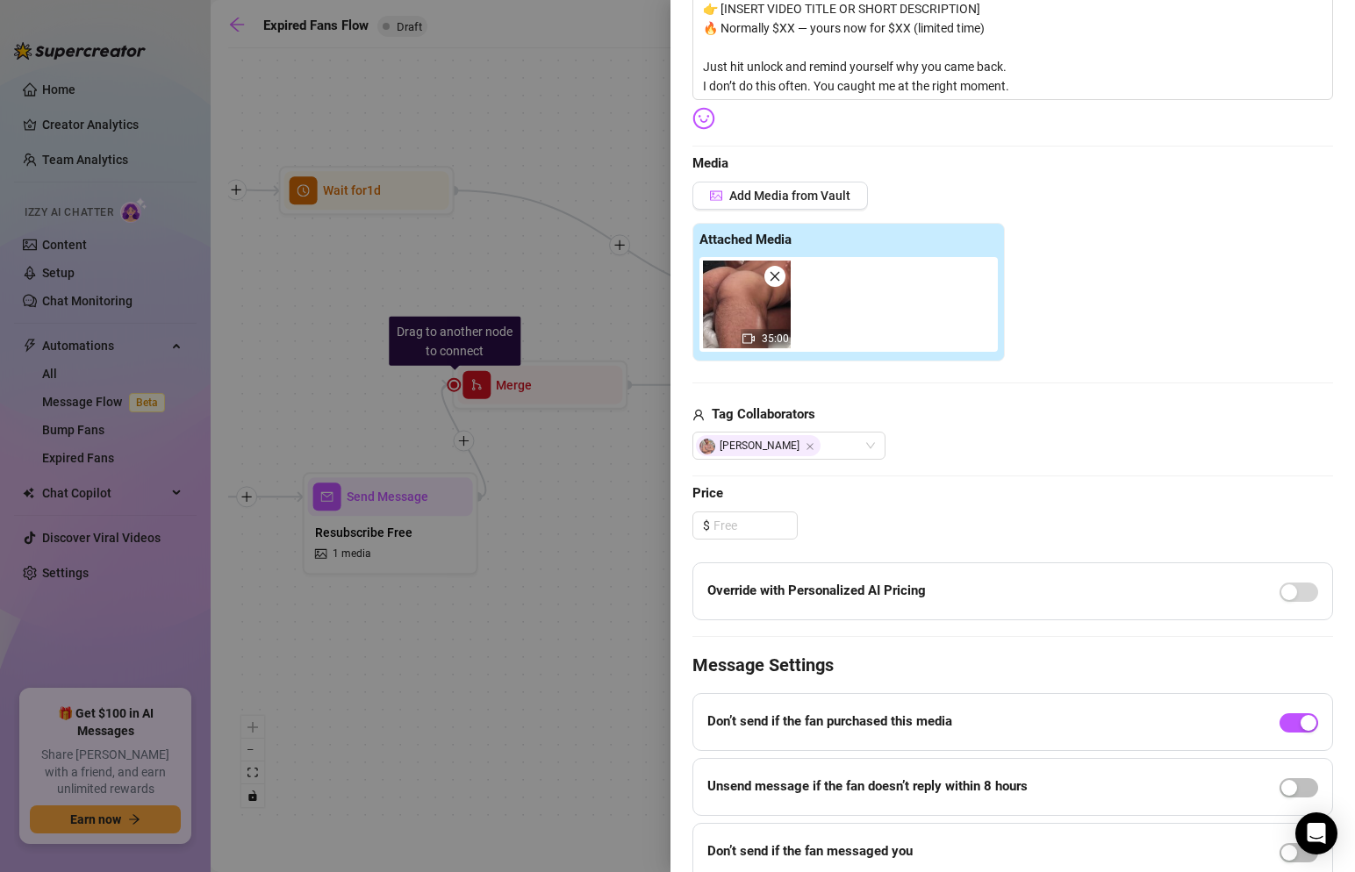
click at [1054, 364] on div "Add Media from Vault Attached Media 35:00 Tag Collaborators [PERSON_NAME]" at bounding box center [1013, 321] width 641 height 279
click at [736, 528] on input at bounding box center [755, 526] width 83 height 26
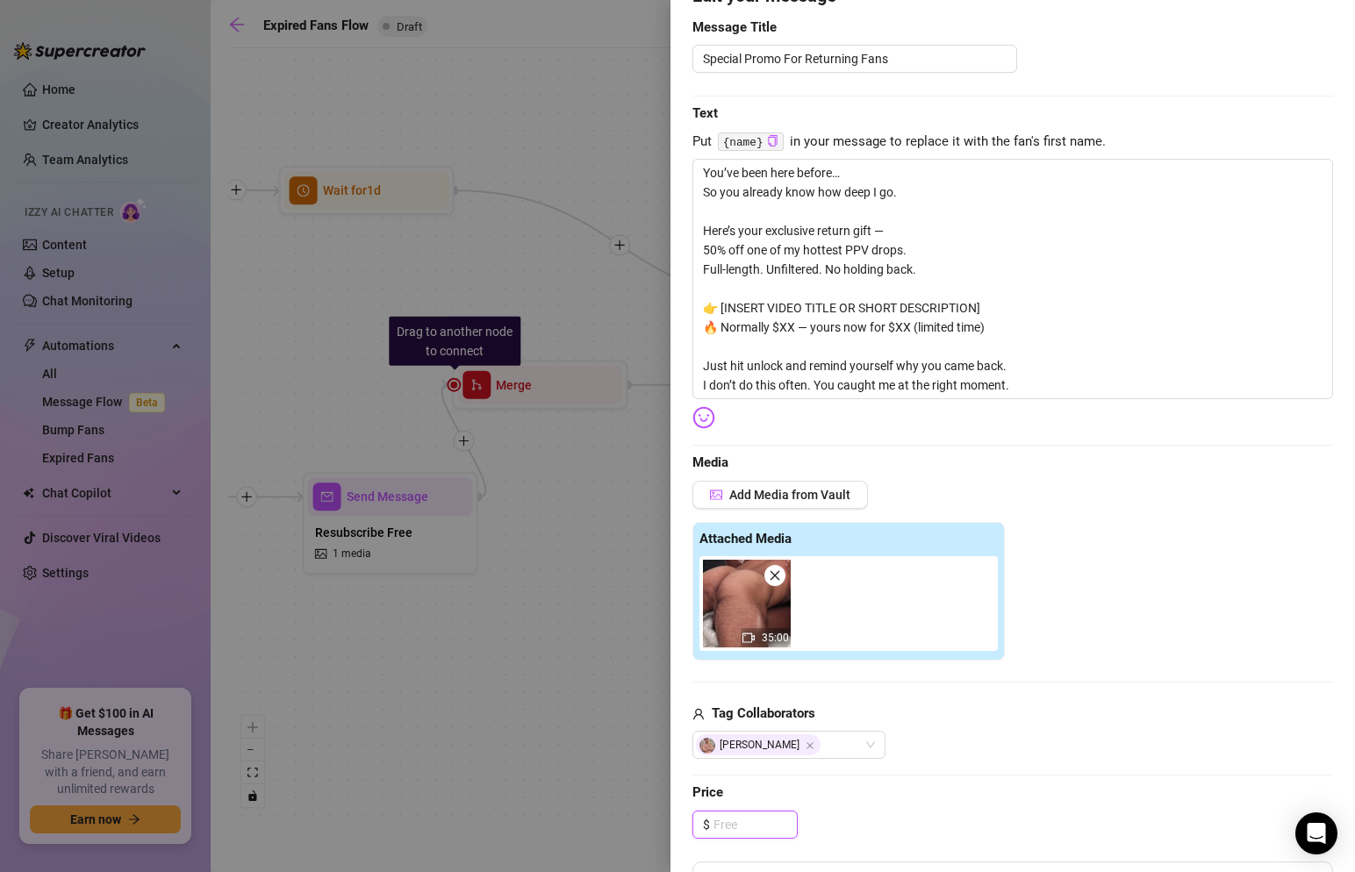
scroll to position [175, 0]
drag, startPoint x: 989, startPoint y: 316, endPoint x: 716, endPoint y: 307, distance: 273.1
click at [716, 307] on textarea "You’ve been here before… So you already know how deep I go. Here’s your exclusi…" at bounding box center [1013, 280] width 641 height 241
click at [793, 329] on textarea "You’ve been here before… So you already know how deep I go. Here’s your exclusi…" at bounding box center [1013, 280] width 641 height 241
click at [900, 333] on textarea "You’ve been here before… So you already know how deep I go. Here’s your exclusi…" at bounding box center [1013, 280] width 641 height 241
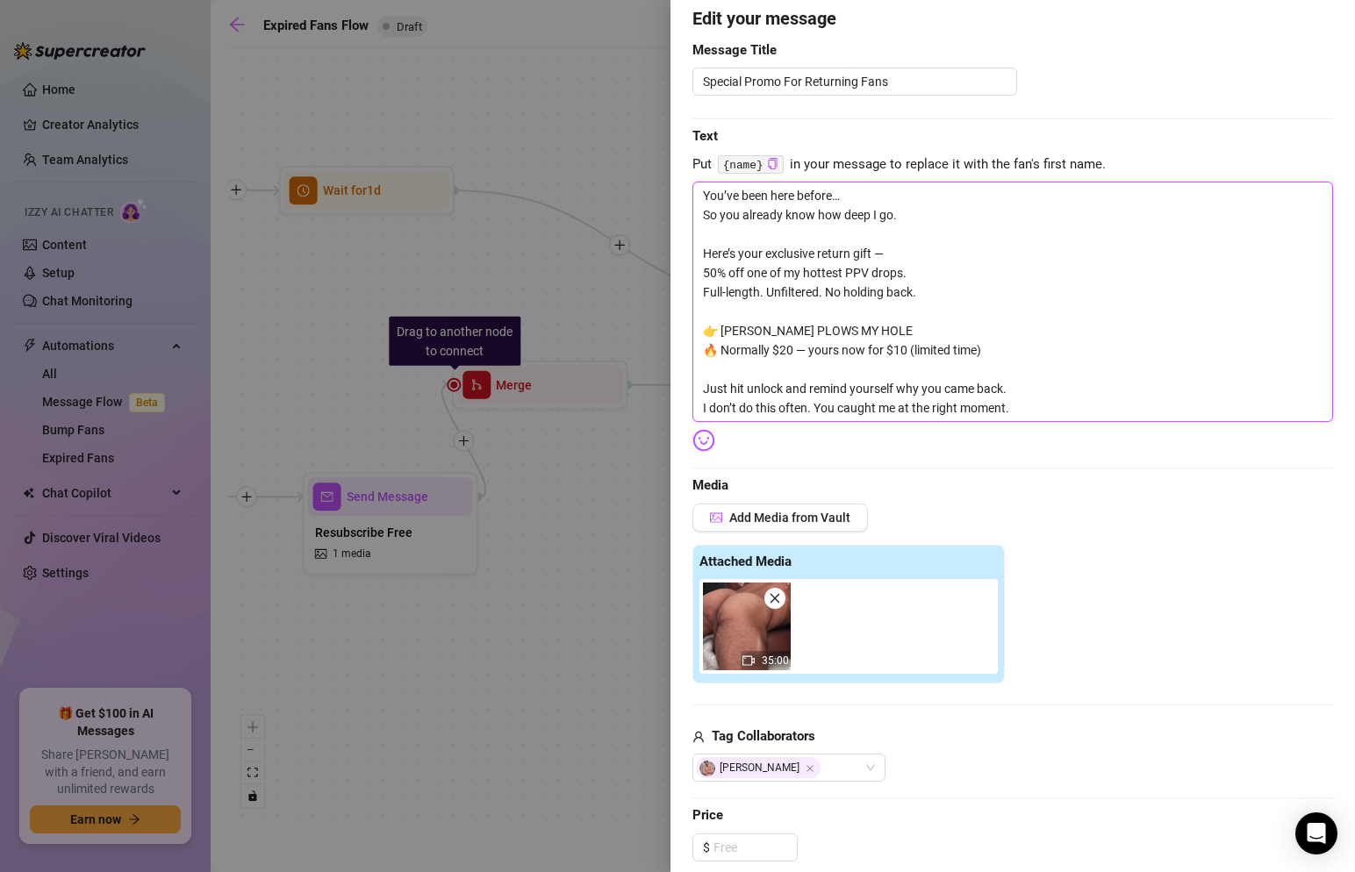
scroll to position [150, 0]
click at [910, 278] on textarea "You’ve been here before… So you already know how deep I go. Here’s your exclusi…" at bounding box center [1013, 304] width 641 height 241
click at [923, 294] on textarea "You’ve been here before… So you already know how deep I go. Here’s your exclusi…" at bounding box center [1013, 304] width 641 height 241
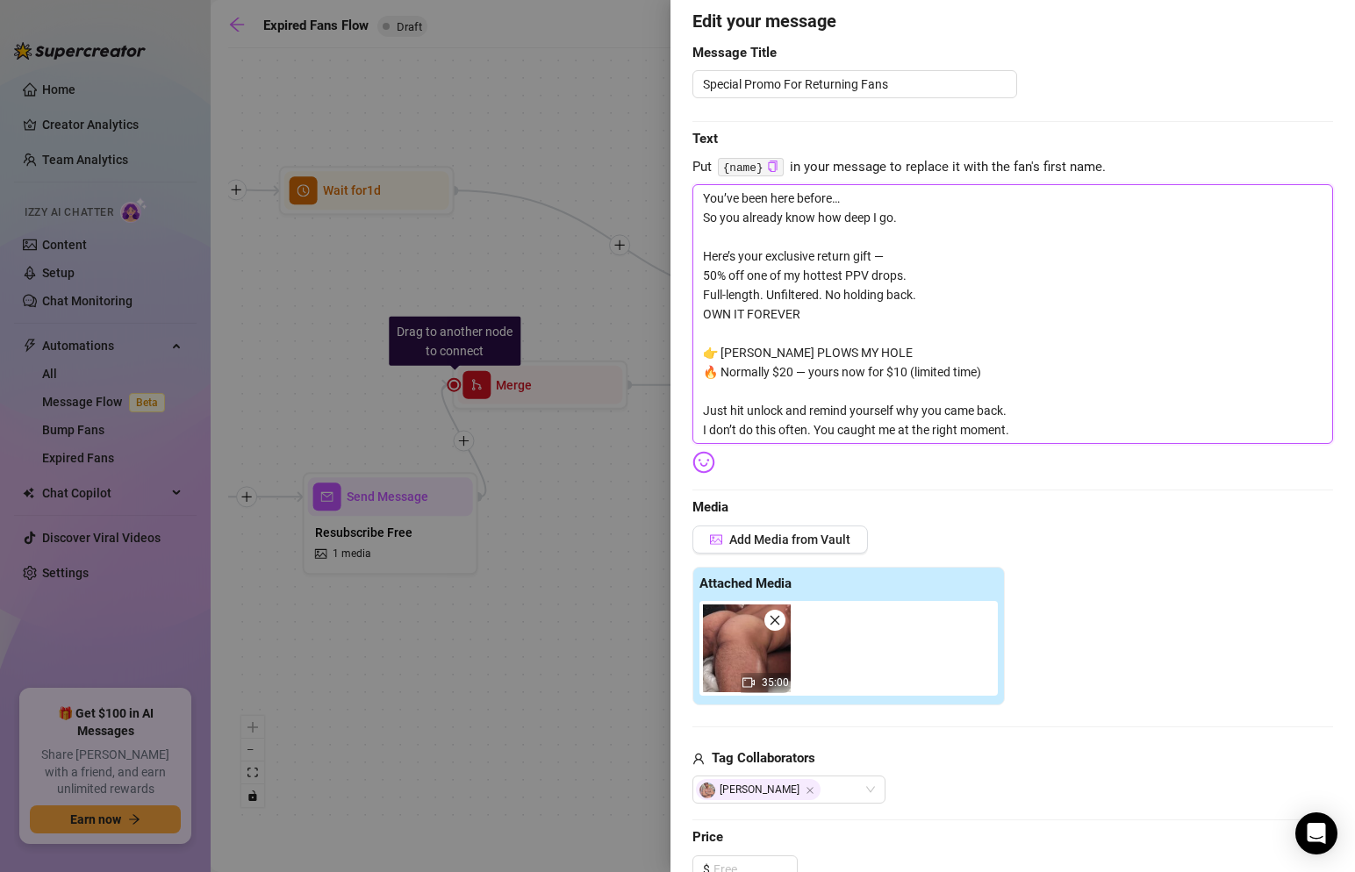
click at [998, 278] on textarea "You’ve been here before… So you already know how deep I go. Here’s your exclusi…" at bounding box center [1013, 314] width 641 height 260
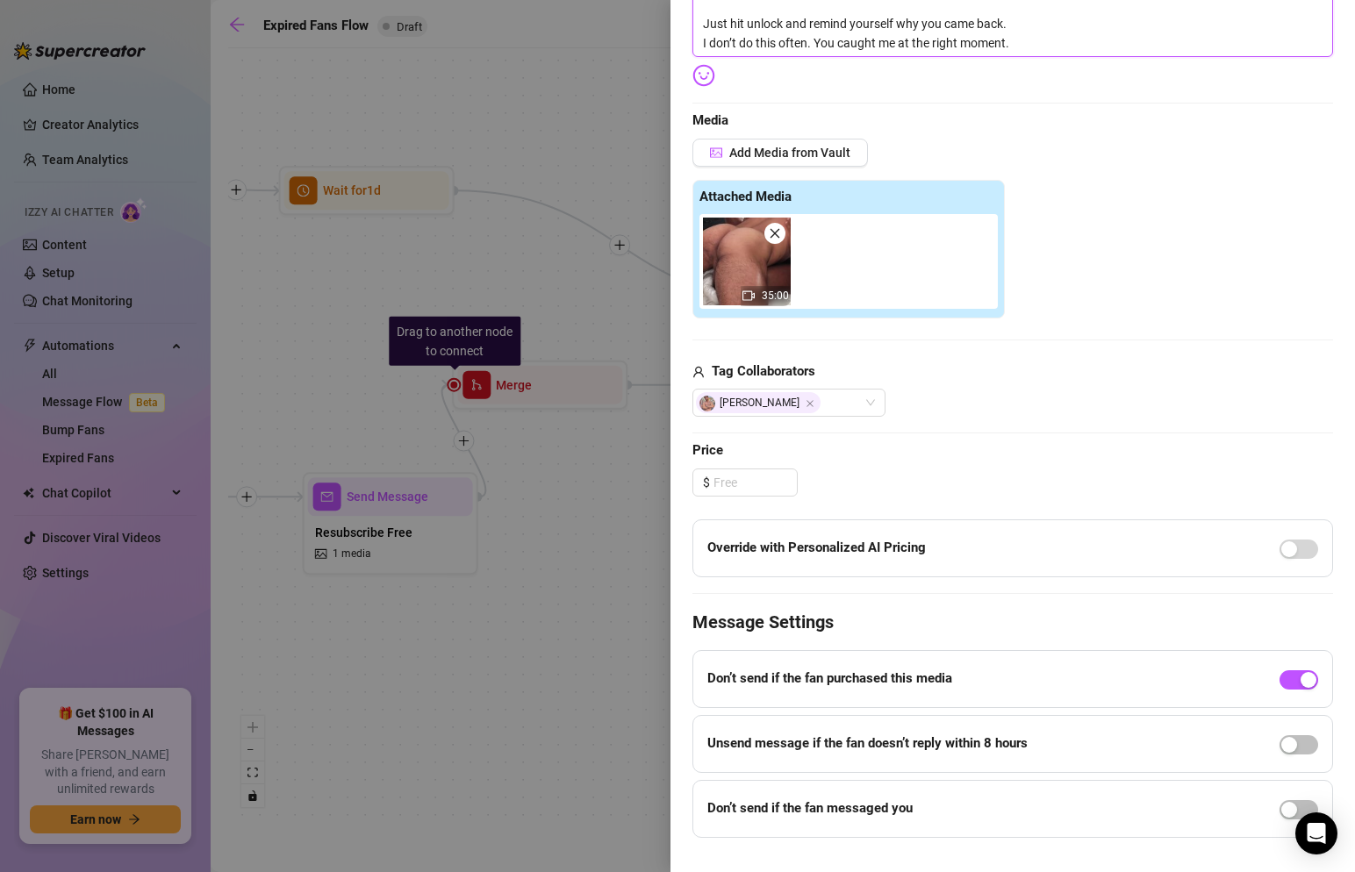
scroll to position [572, 0]
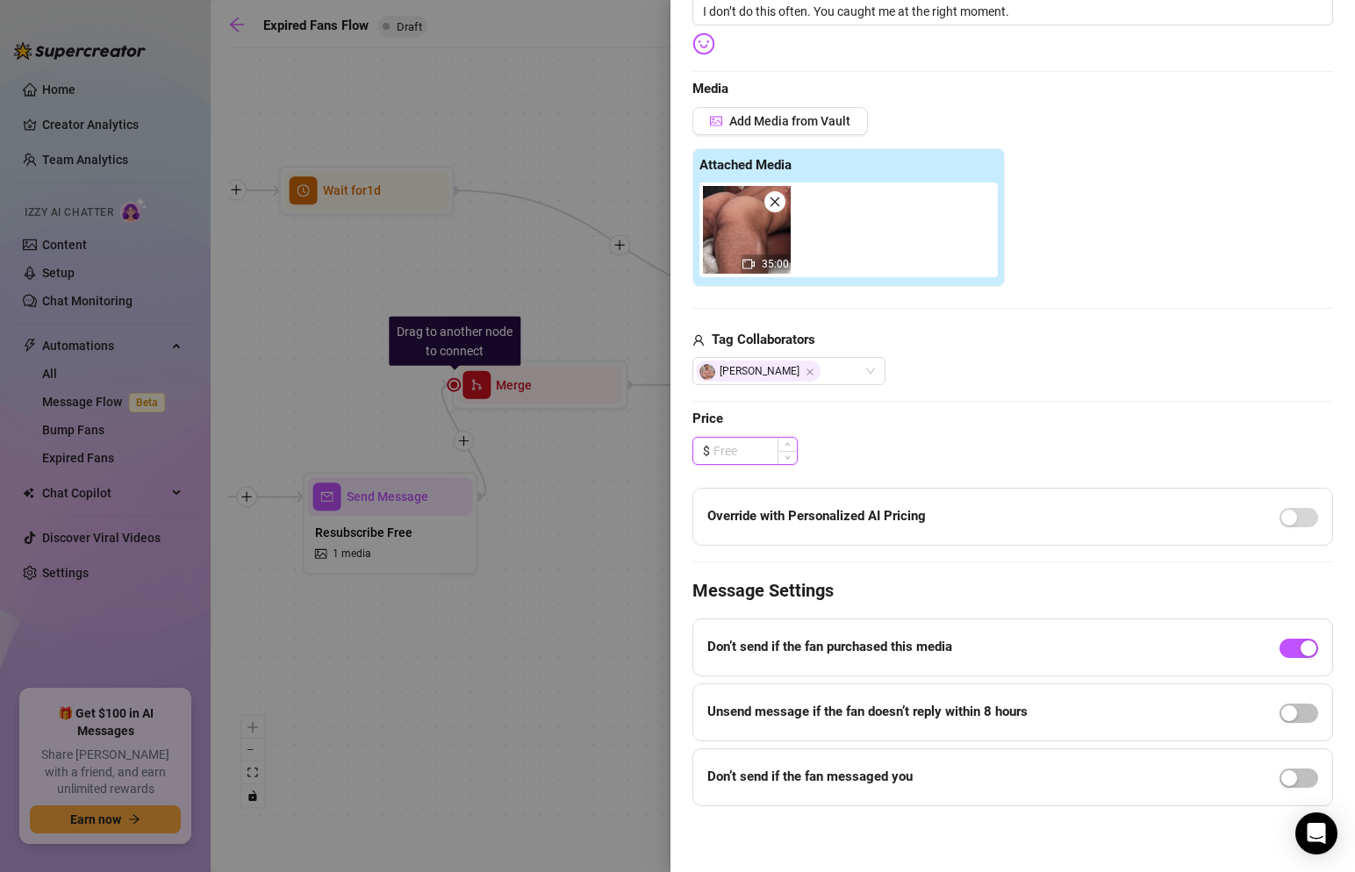
click at [774, 460] on input at bounding box center [755, 451] width 83 height 26
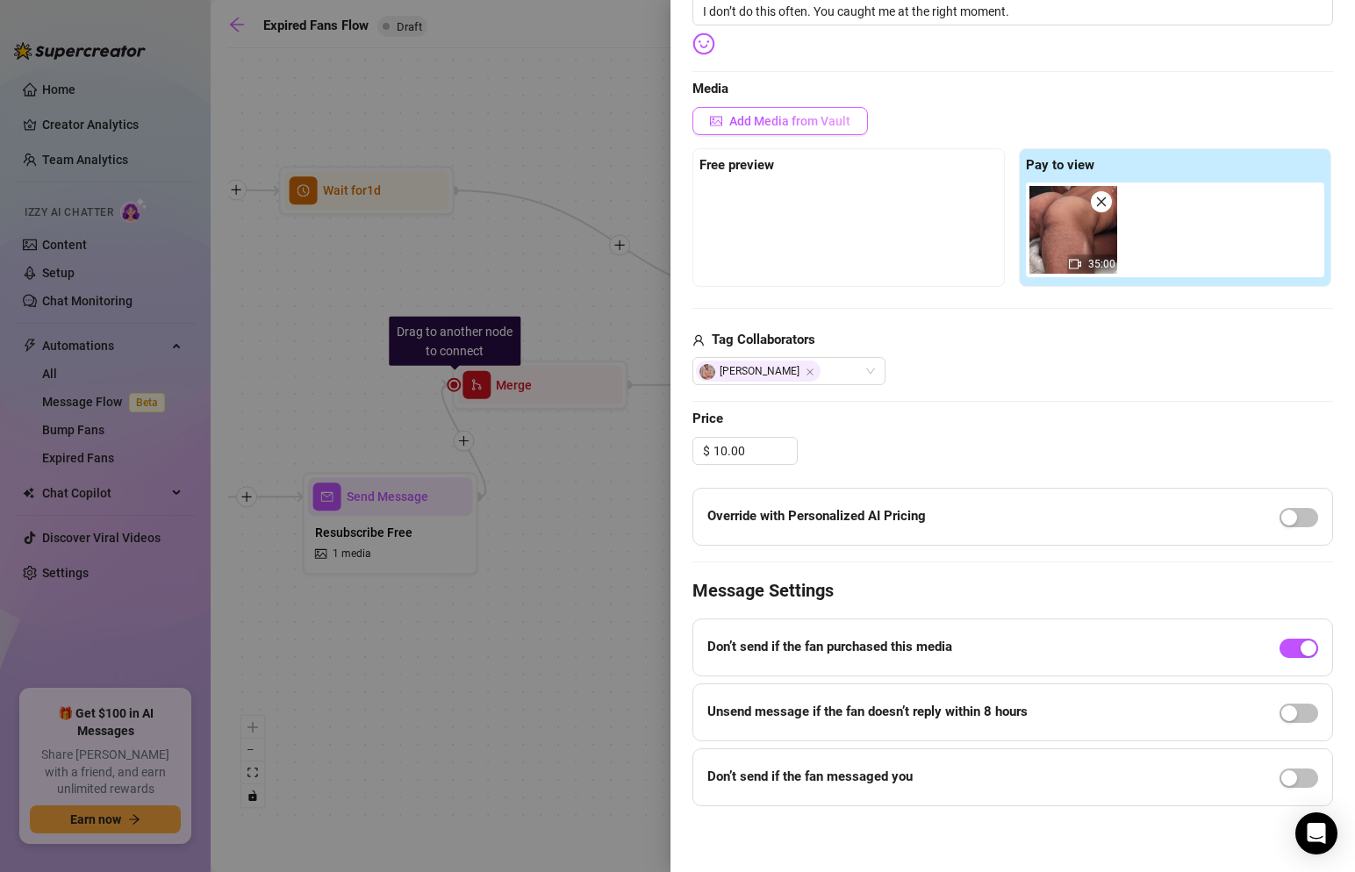
click at [833, 114] on span "Add Media from Vault" at bounding box center [789, 121] width 121 height 14
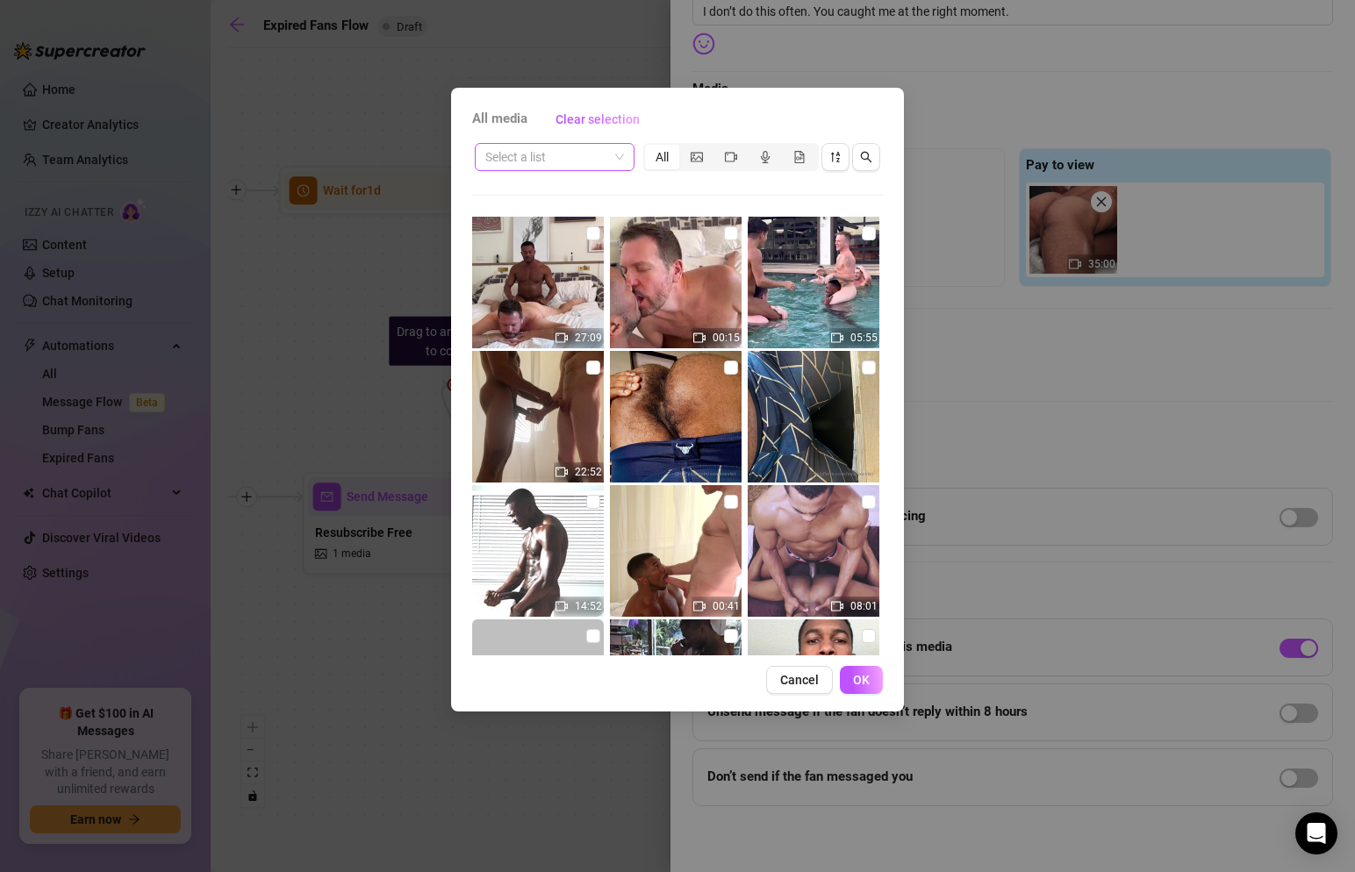
click at [621, 150] on span at bounding box center [554, 157] width 139 height 26
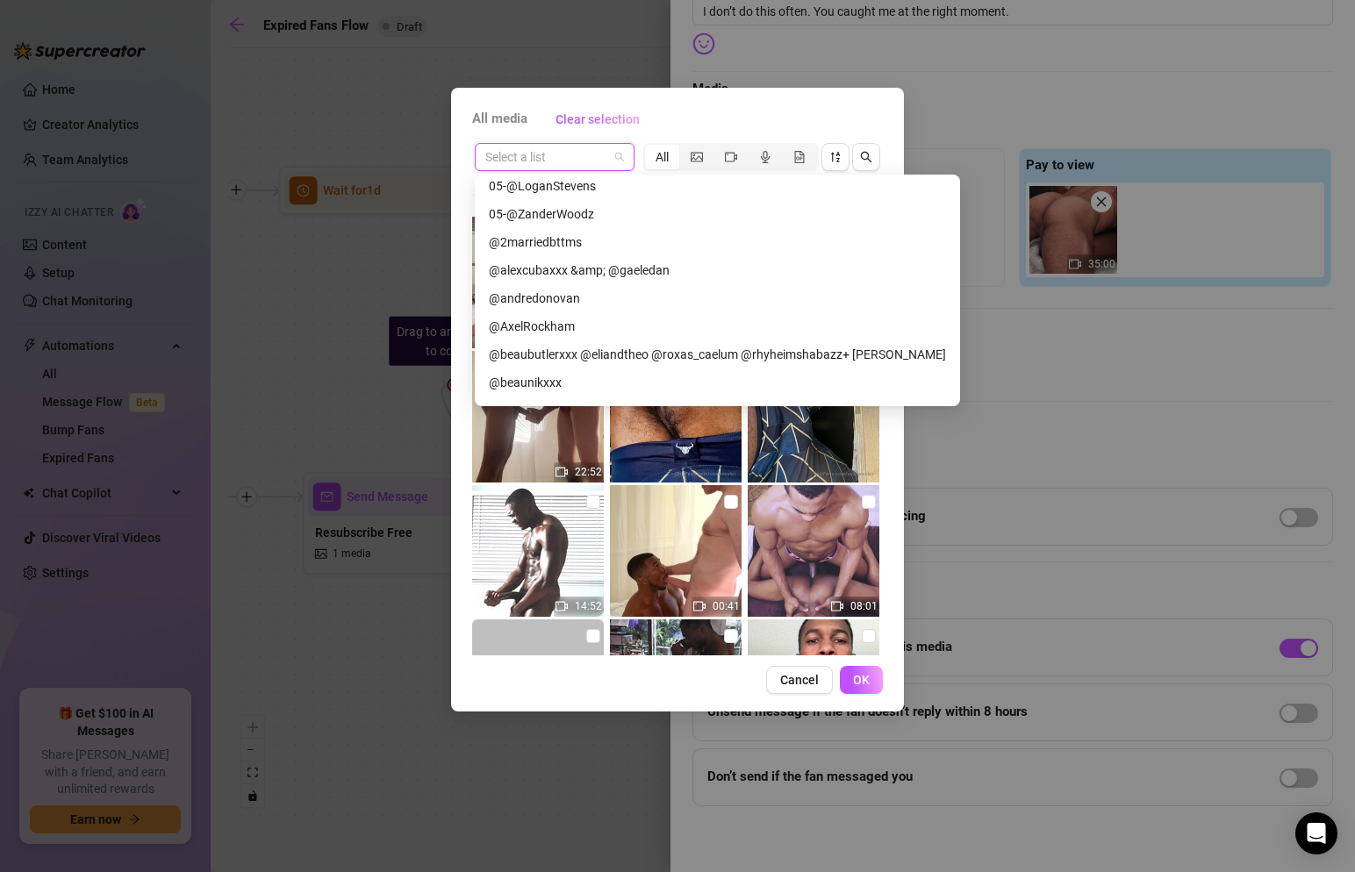
scroll to position [771, 0]
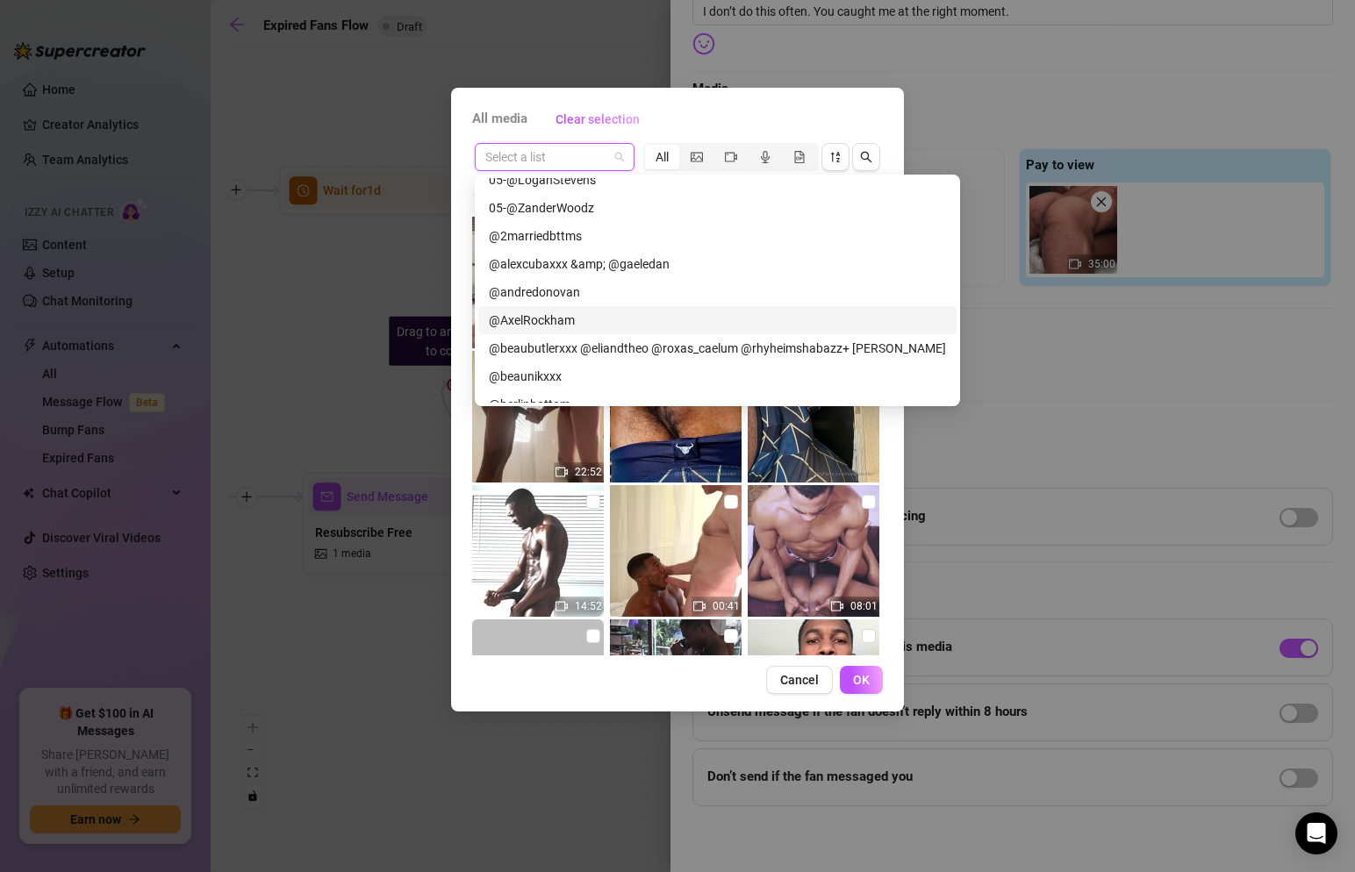
click at [561, 319] on div "@AxelRockham" at bounding box center [717, 320] width 457 height 19
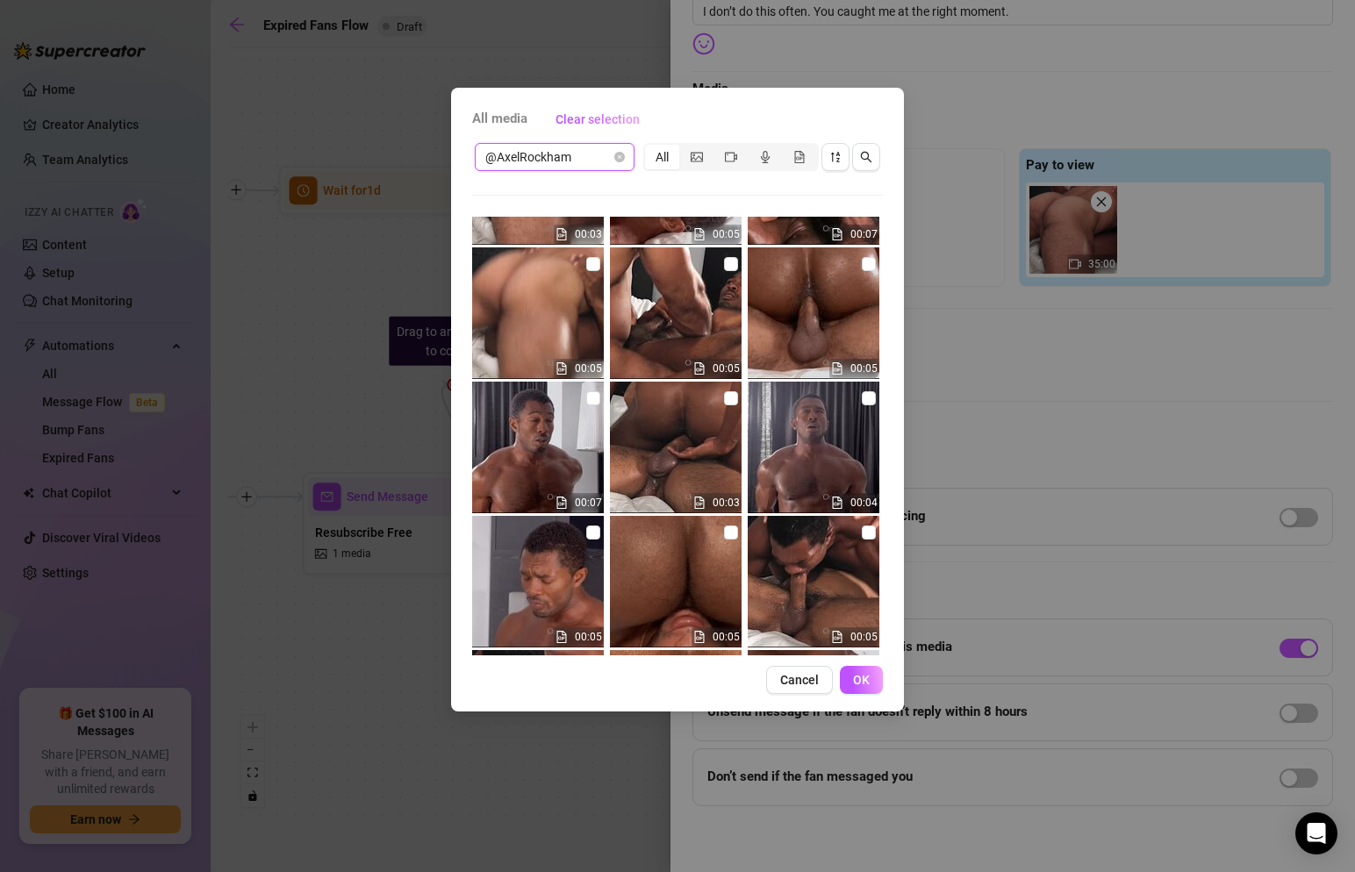
scroll to position [225, 0]
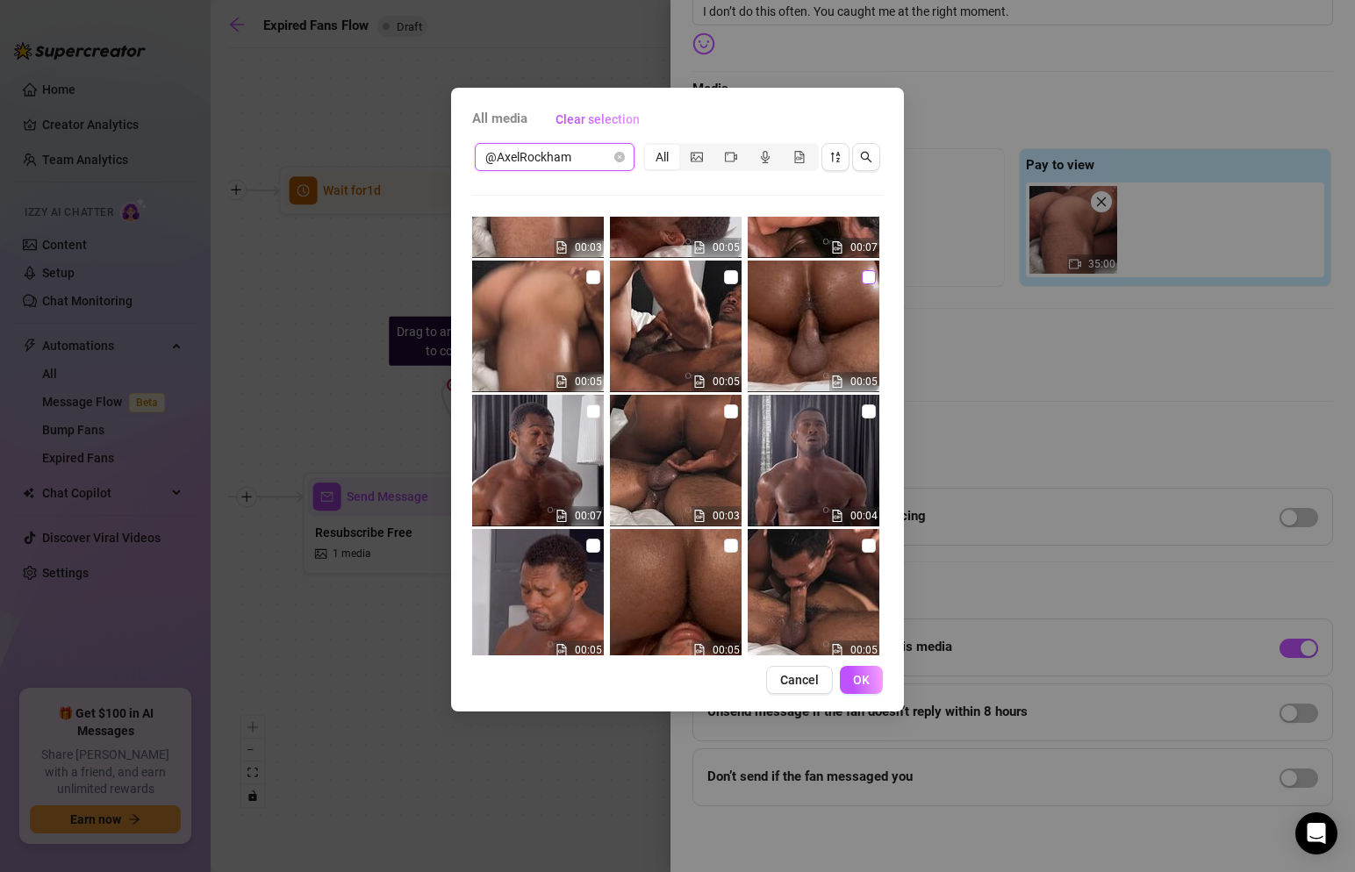
click at [866, 276] on input "checkbox" at bounding box center [869, 277] width 14 height 14
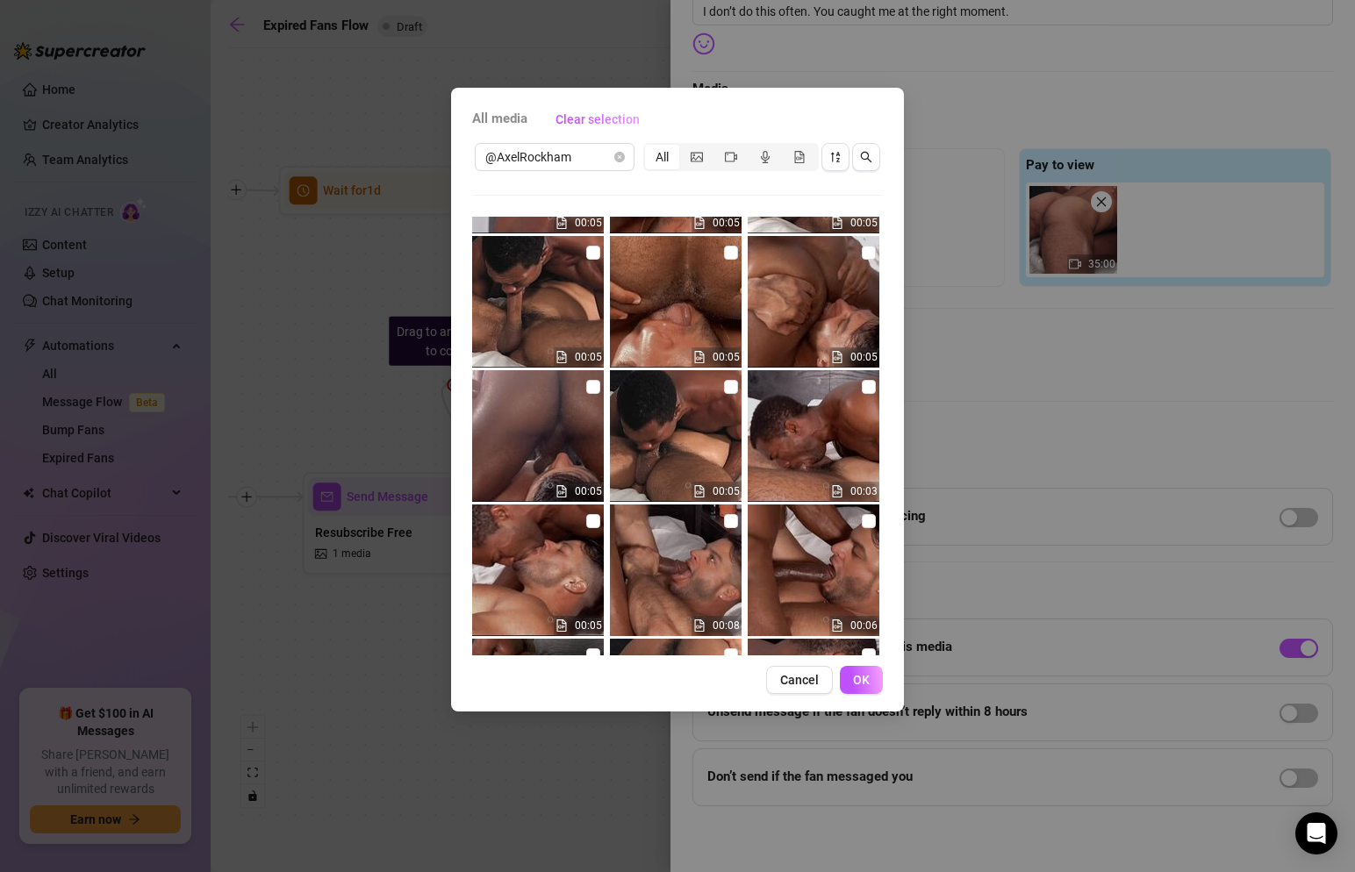
scroll to position [651, 0]
click at [592, 259] on input "checkbox" at bounding box center [593, 254] width 14 height 14
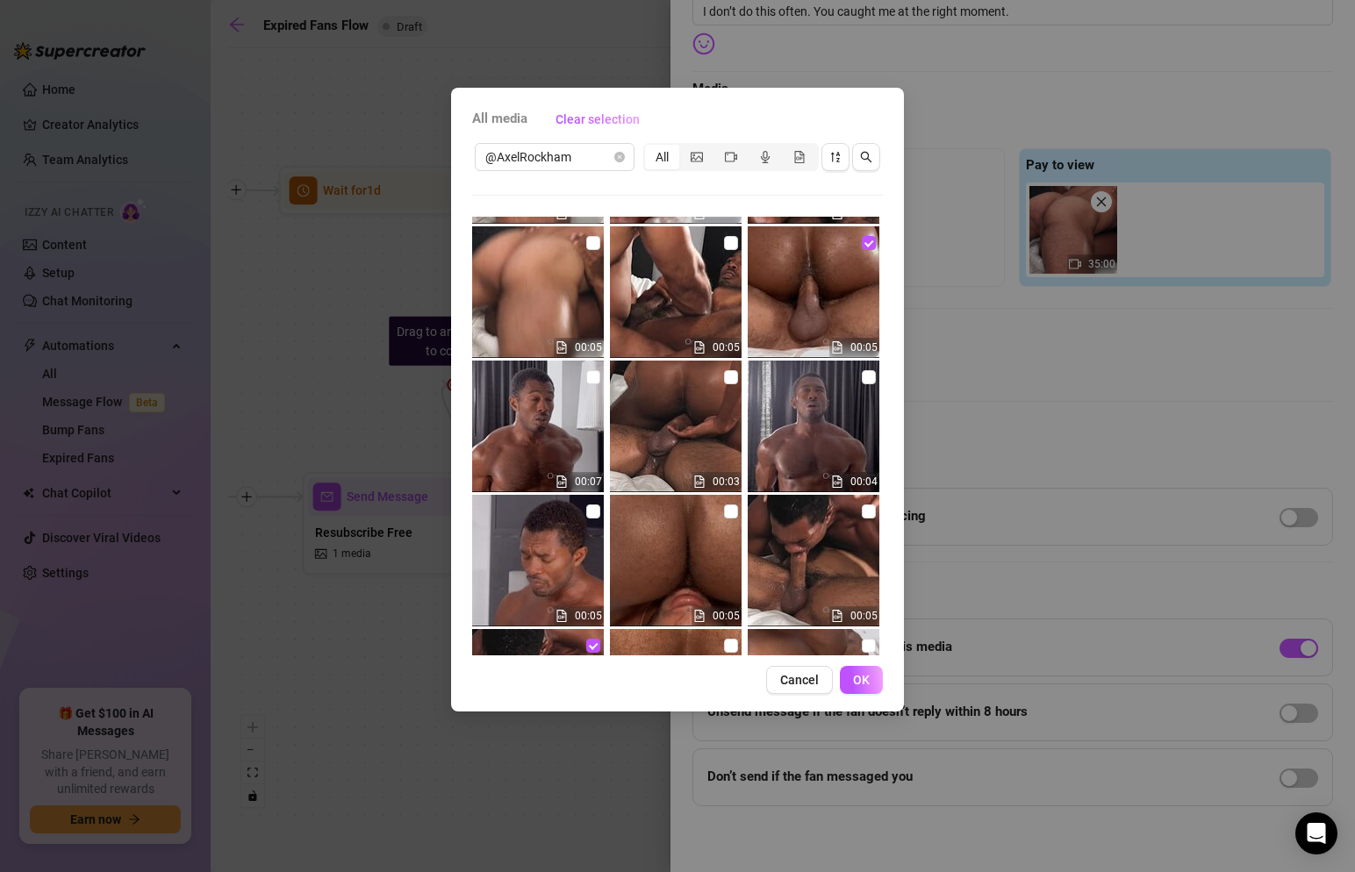
scroll to position [0, 0]
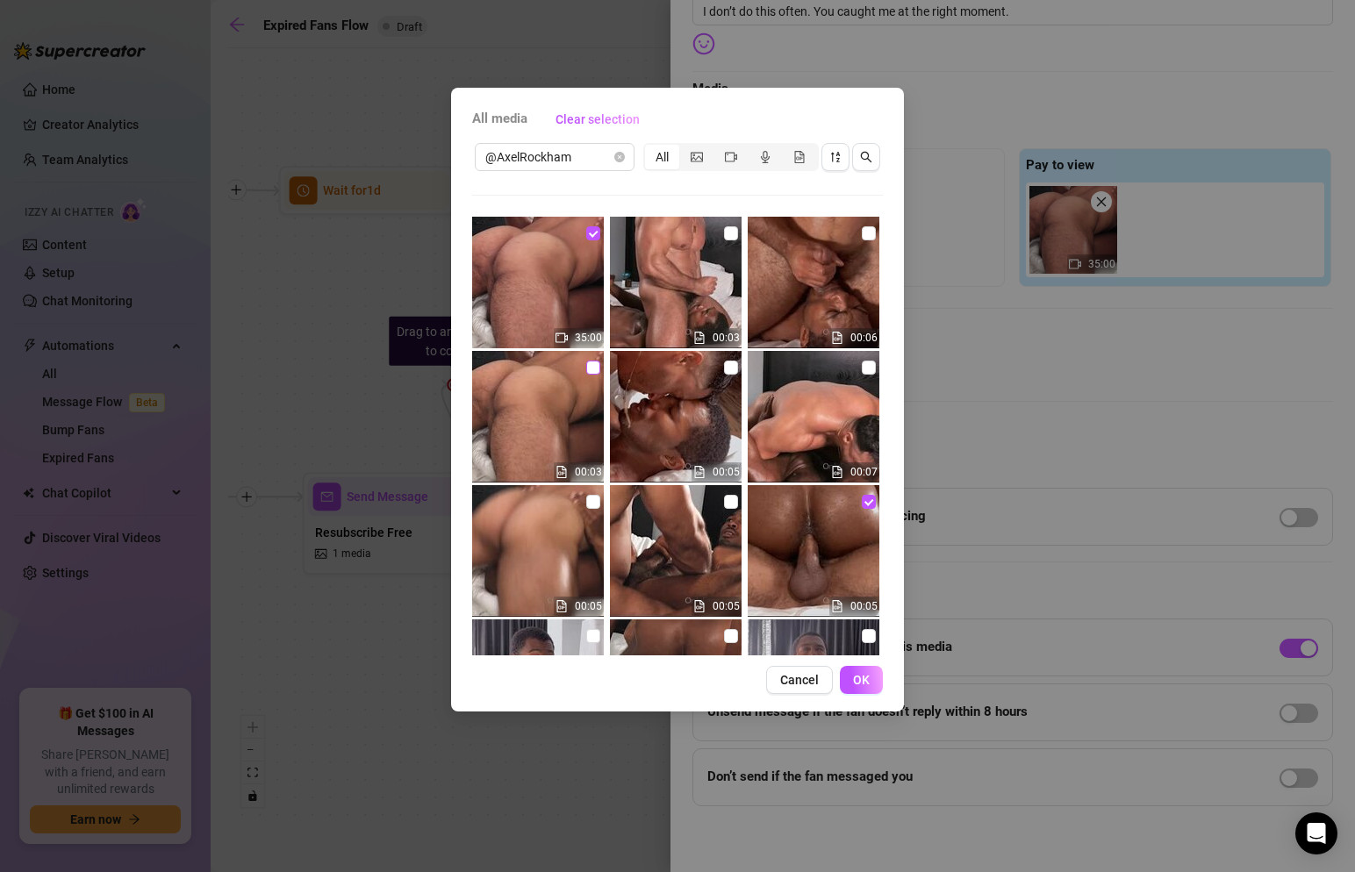
click at [592, 364] on input "checkbox" at bounding box center [593, 368] width 14 height 14
click at [851, 687] on button "OK" at bounding box center [861, 680] width 43 height 28
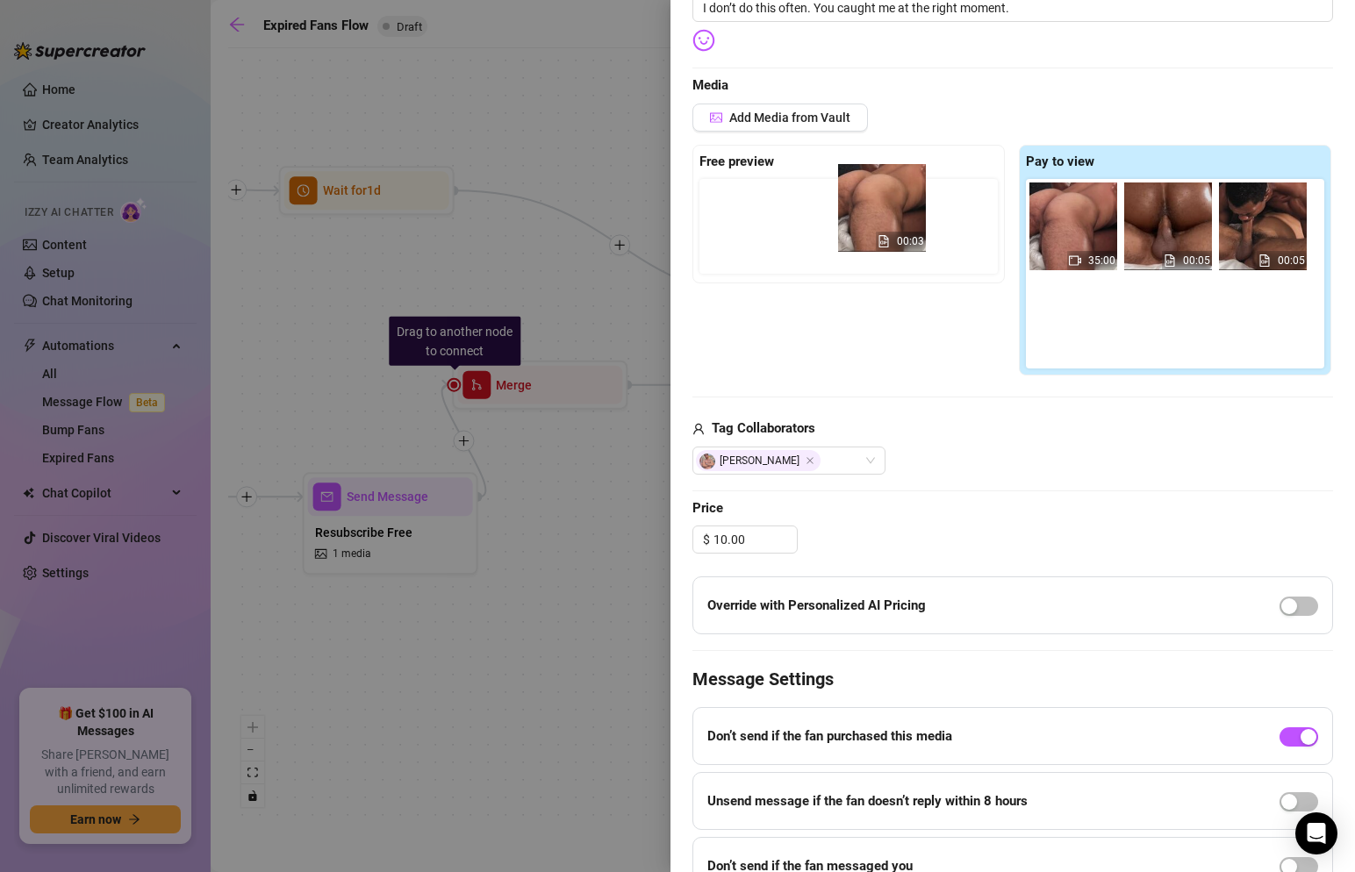
drag, startPoint x: 1068, startPoint y: 336, endPoint x: 872, endPoint y: 220, distance: 228.2
click at [872, 220] on div "Free preview Pay to view 35:00 00:05 00:05 00:03" at bounding box center [1013, 261] width 641 height 232
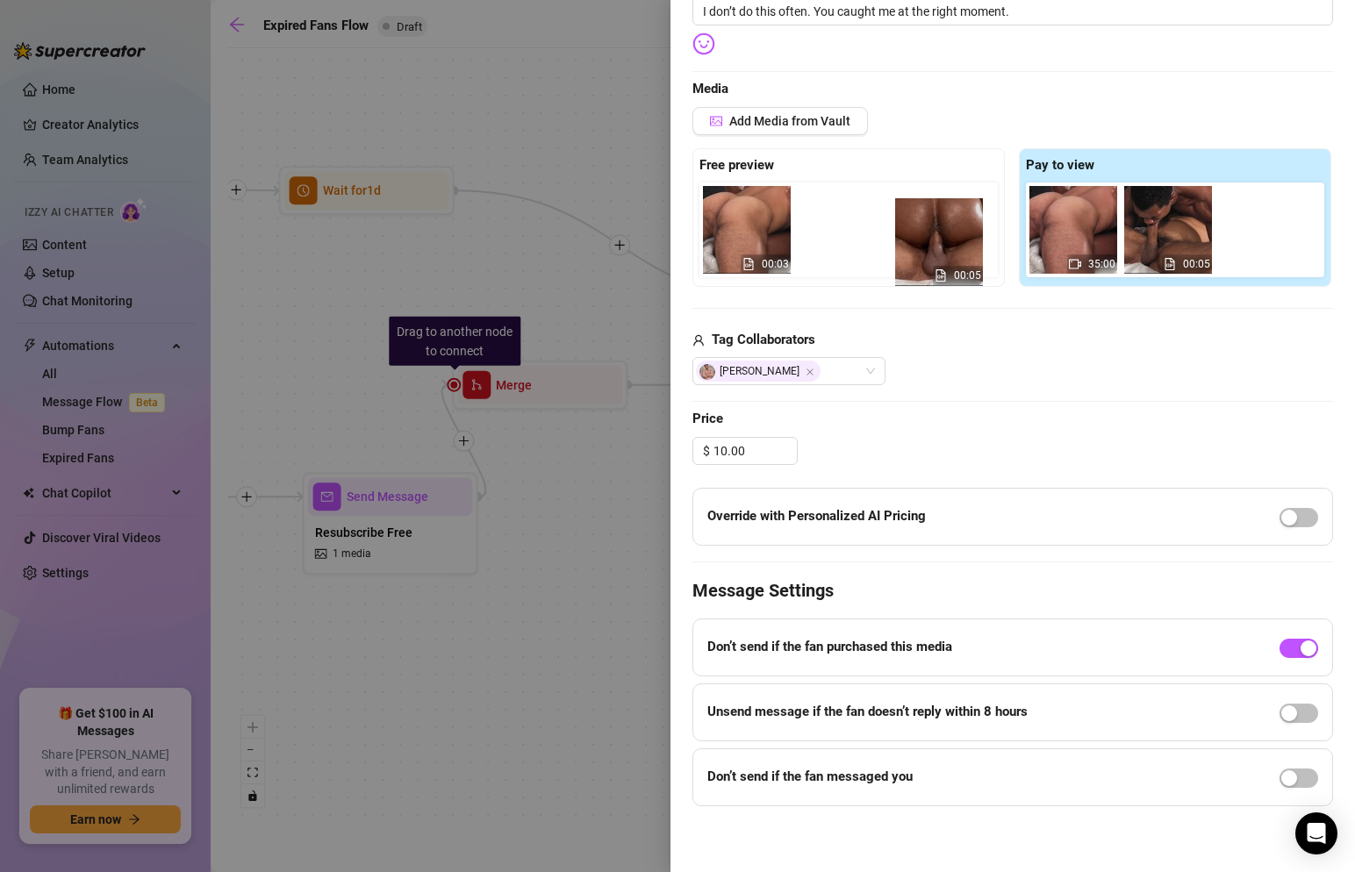
drag, startPoint x: 1161, startPoint y: 239, endPoint x: 923, endPoint y: 251, distance: 238.2
click at [923, 251] on div "Free preview 00:03 Pay to view 35:00 00:05 00:05" at bounding box center [1013, 217] width 641 height 139
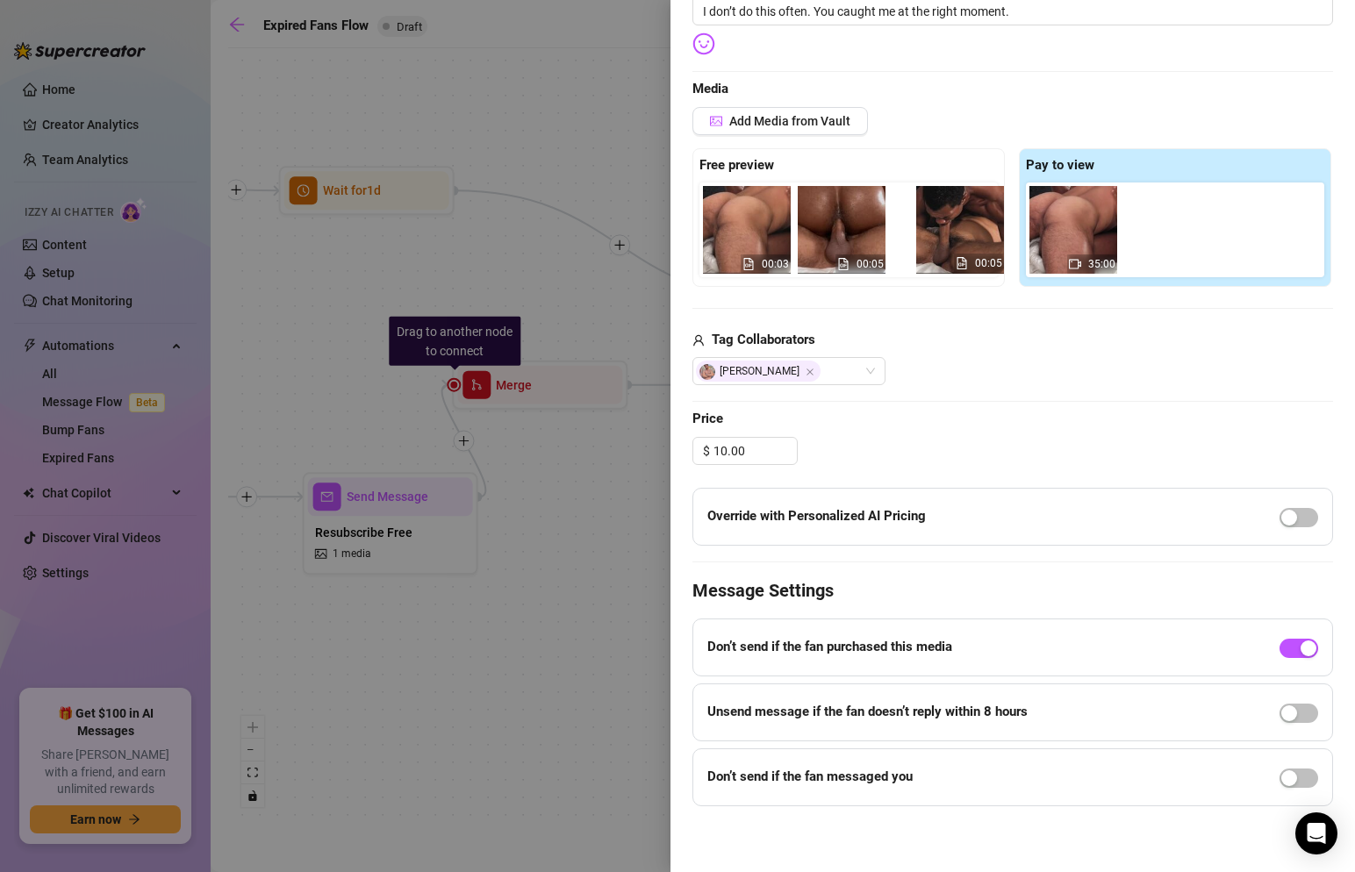
drag, startPoint x: 1163, startPoint y: 236, endPoint x: 941, endPoint y: 236, distance: 222.1
click at [941, 236] on div "Free preview 00:03 00:05 Pay to view 35:00 00:05" at bounding box center [1013, 217] width 641 height 139
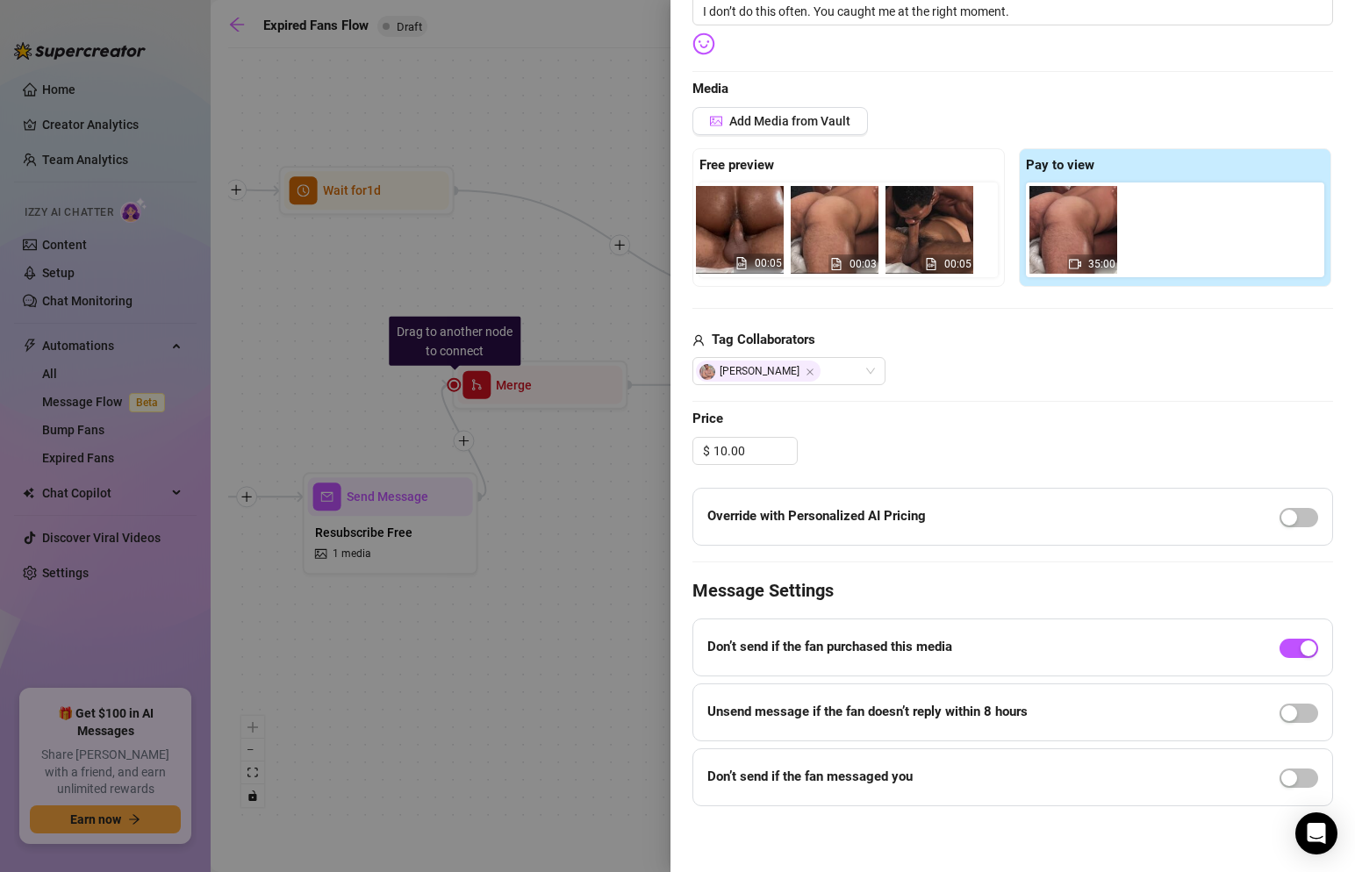
drag, startPoint x: 827, startPoint y: 236, endPoint x: 716, endPoint y: 236, distance: 110.6
click at [716, 236] on div "00:03 00:05 00:05" at bounding box center [852, 230] width 305 height 95
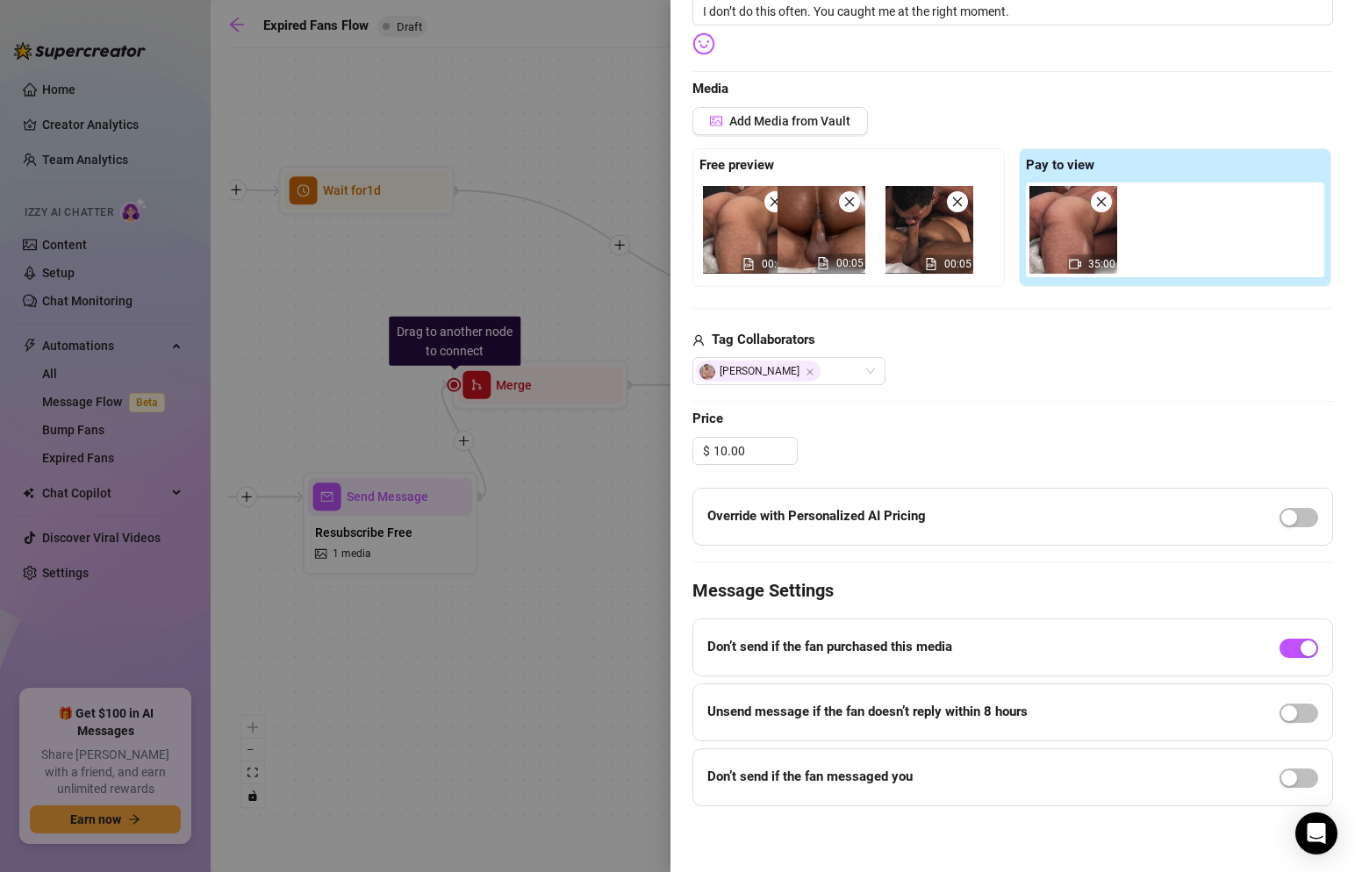
drag, startPoint x: 842, startPoint y: 235, endPoint x: 749, endPoint y: 240, distance: 93.1
click at [749, 240] on div "00:03 00:05 00:05" at bounding box center [852, 230] width 305 height 95
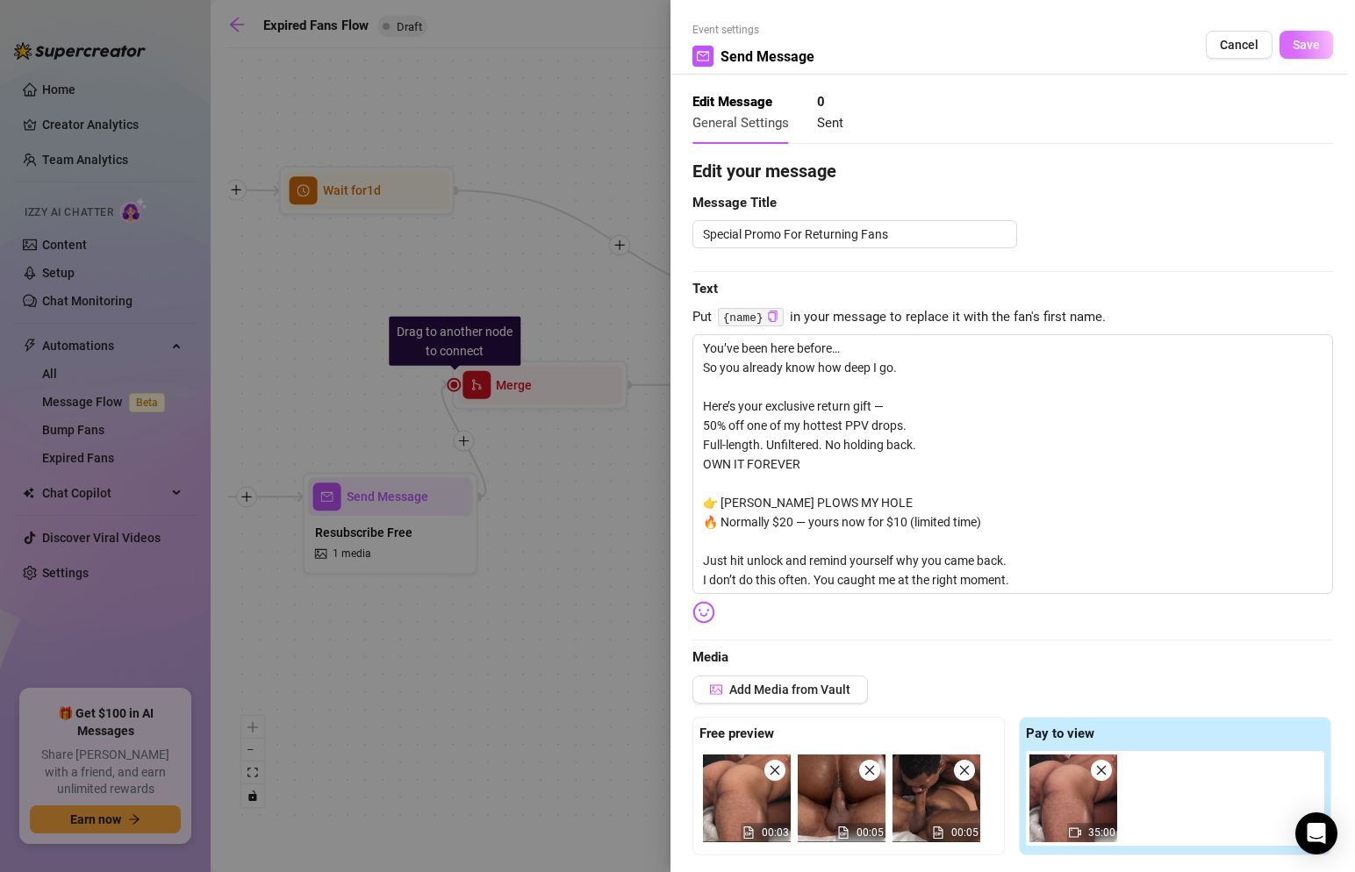
click at [1304, 43] on span "Save" at bounding box center [1306, 45] width 27 height 14
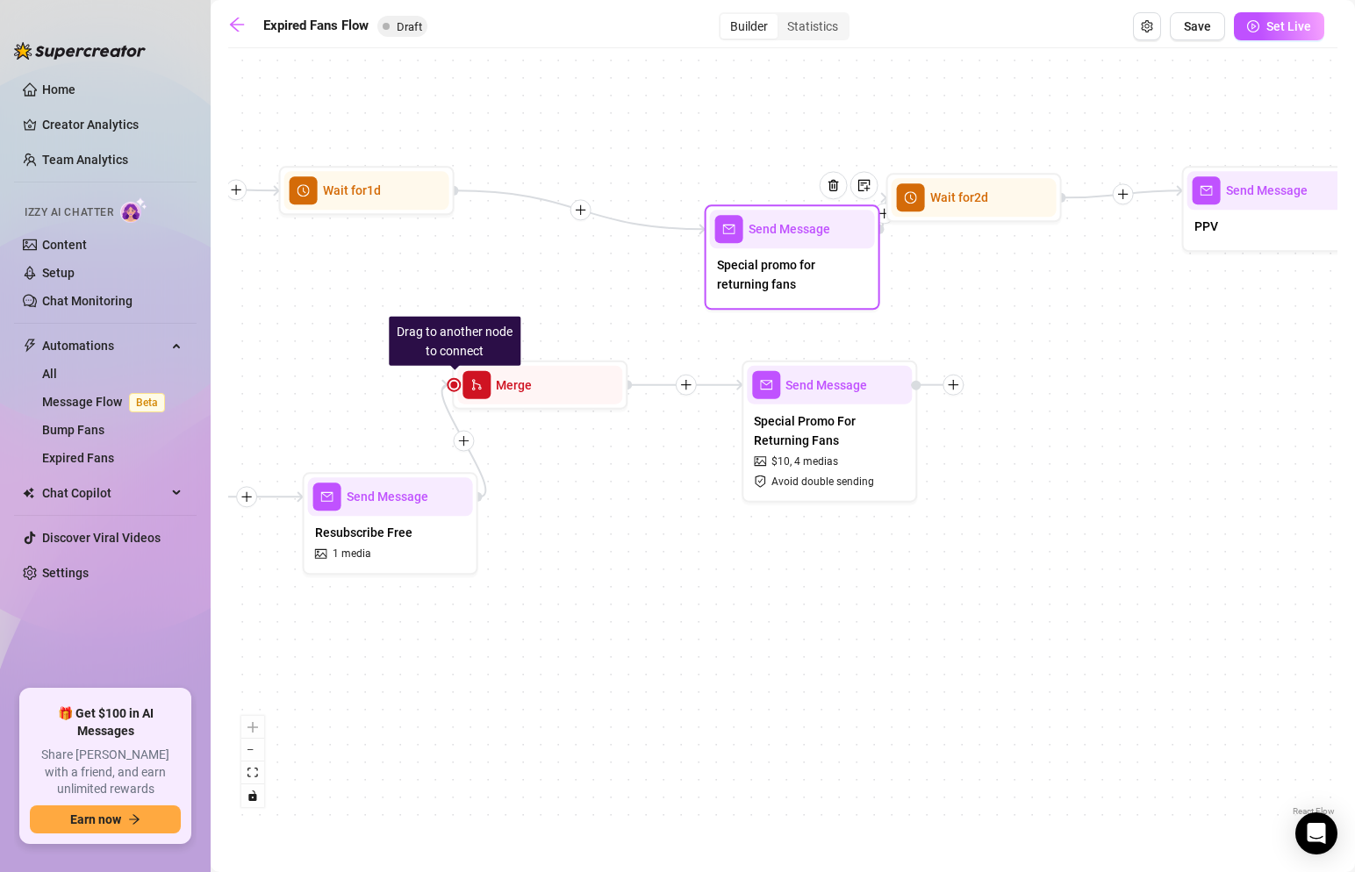
drag, startPoint x: 885, startPoint y: 343, endPoint x: 805, endPoint y: 273, distance: 106.4
click at [805, 273] on span "Special promo for returning fans" at bounding box center [792, 274] width 151 height 39
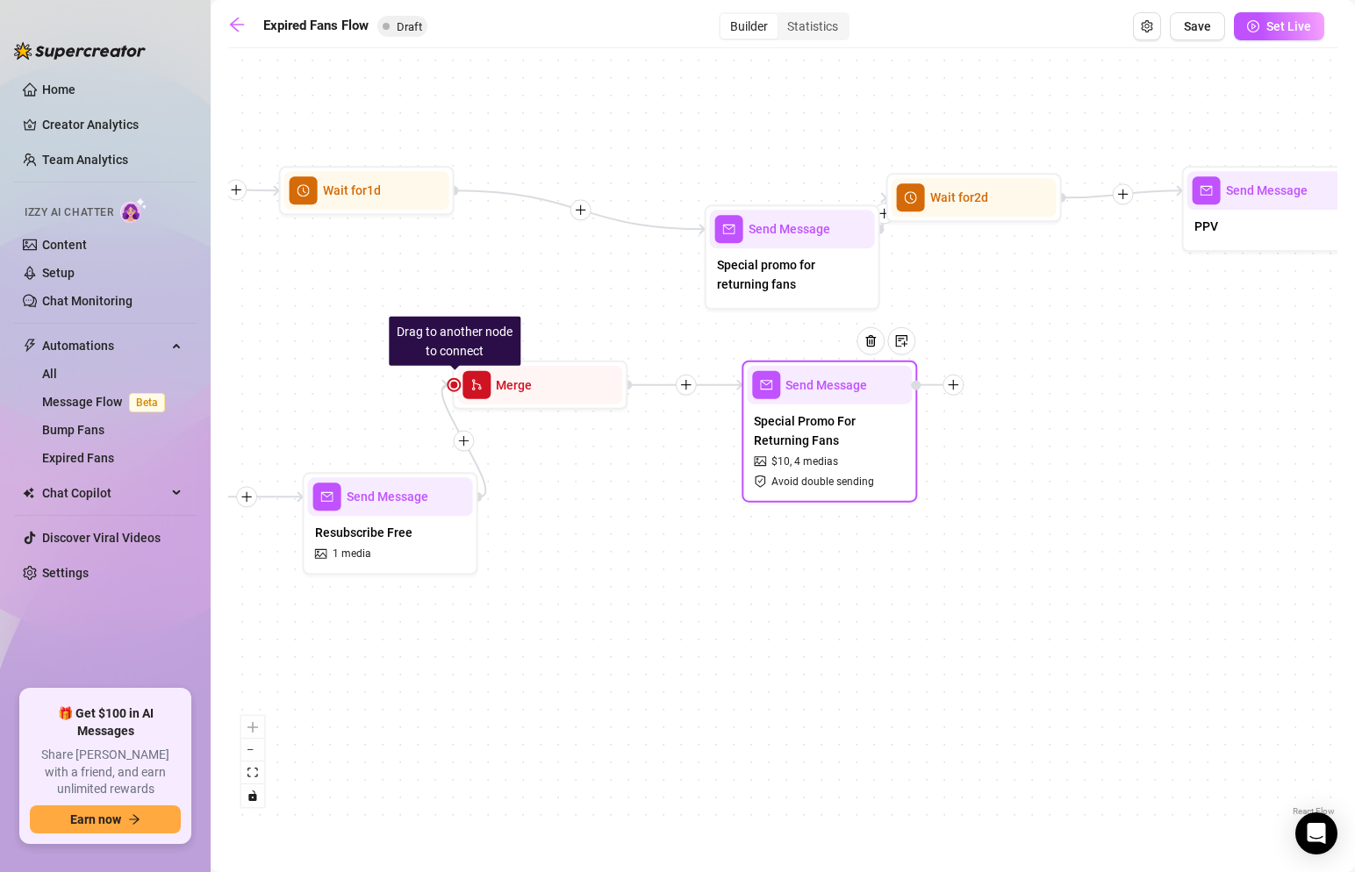
click at [959, 384] on icon "plus" at bounding box center [953, 385] width 12 height 12
click at [949, 380] on icon "plus" at bounding box center [953, 385] width 12 height 12
click at [1009, 384] on div "Time Delay" at bounding box center [1040, 387] width 128 height 30
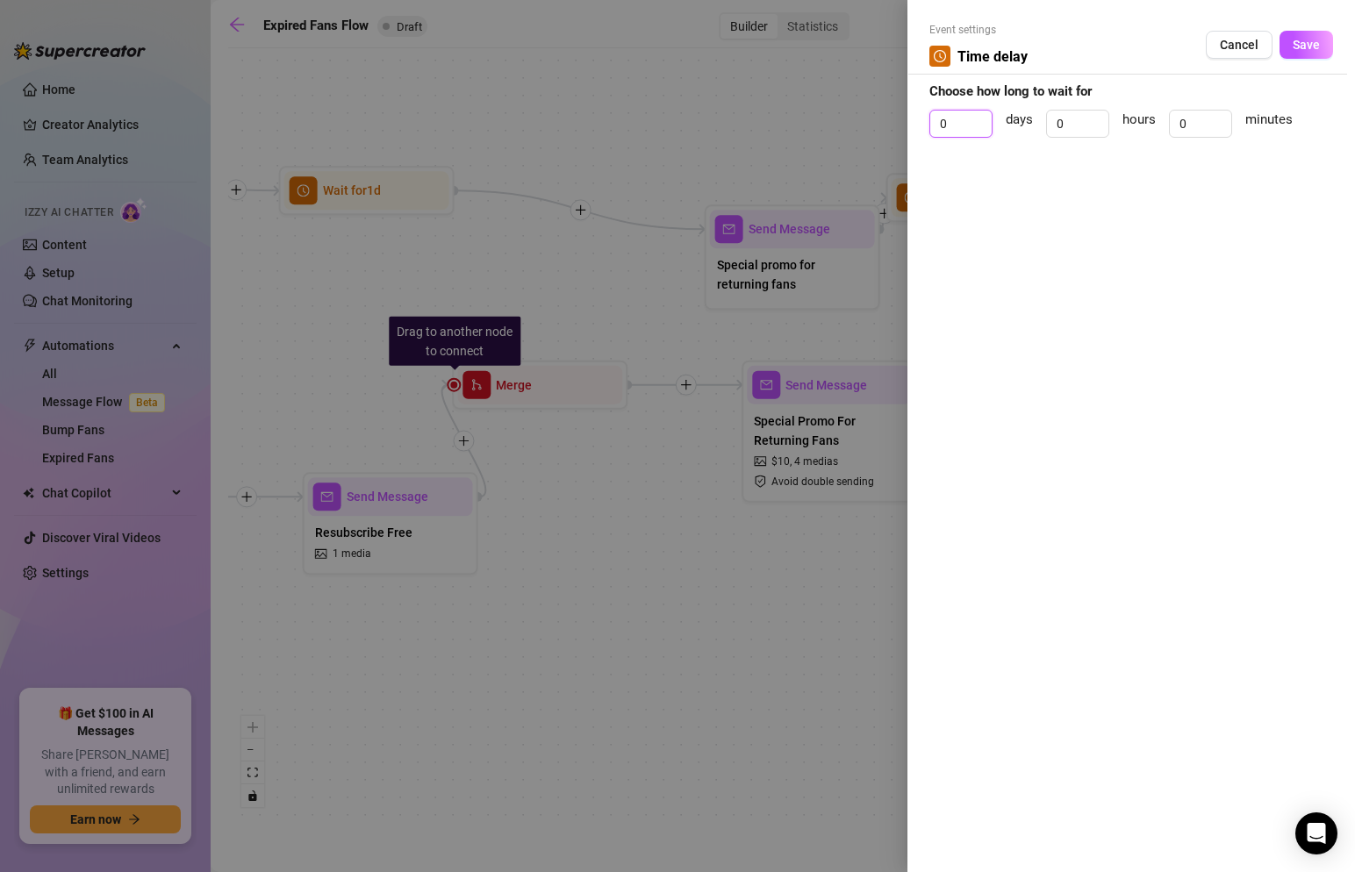
drag, startPoint x: 965, startPoint y: 130, endPoint x: 902, endPoint y: 128, distance: 62.3
click at [908, 129] on div "Event settings Time delay Cancel Save Choose how long to wait for 0 days 0 hour…" at bounding box center [1132, 436] width 448 height 872
click at [1328, 51] on button "Save" at bounding box center [1307, 45] width 54 height 28
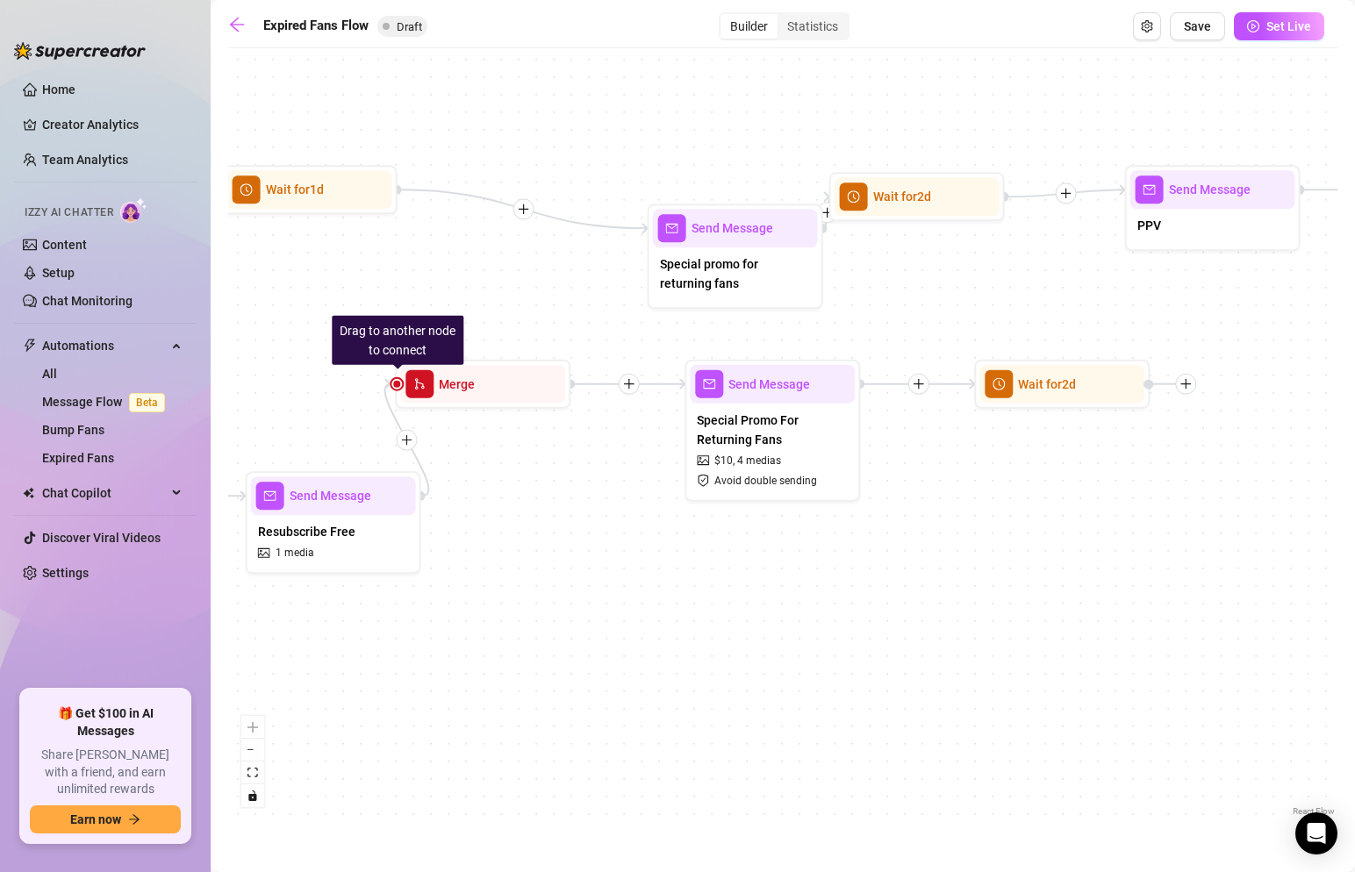
drag, startPoint x: 1111, startPoint y: 277, endPoint x: 787, endPoint y: 271, distance: 324.0
click at [787, 271] on div "If True If False If True If False Wait for 2d Send Message Special Promo For Re…" at bounding box center [782, 439] width 1109 height 764
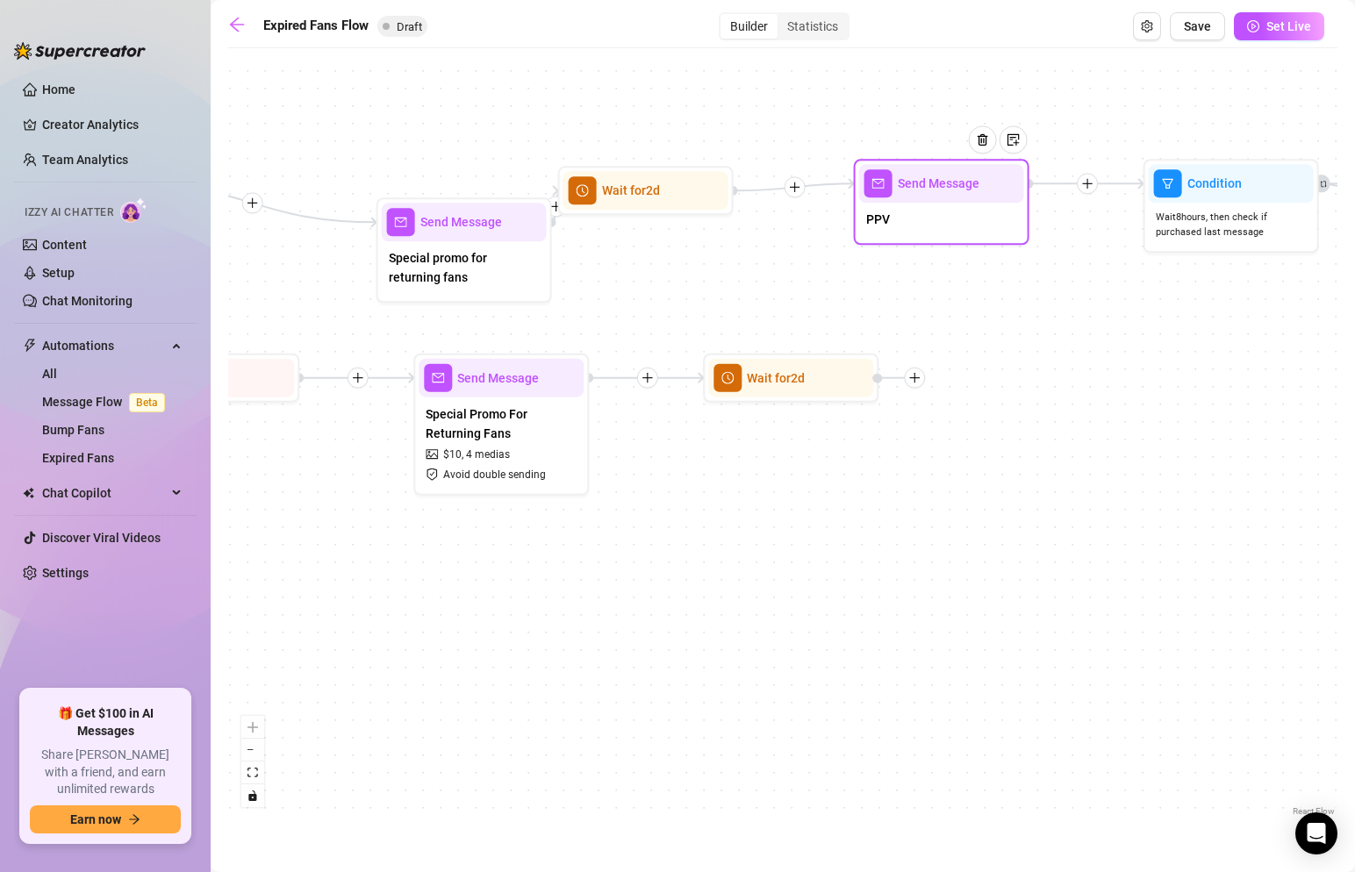
click at [937, 229] on div "PPV" at bounding box center [941, 221] width 165 height 37
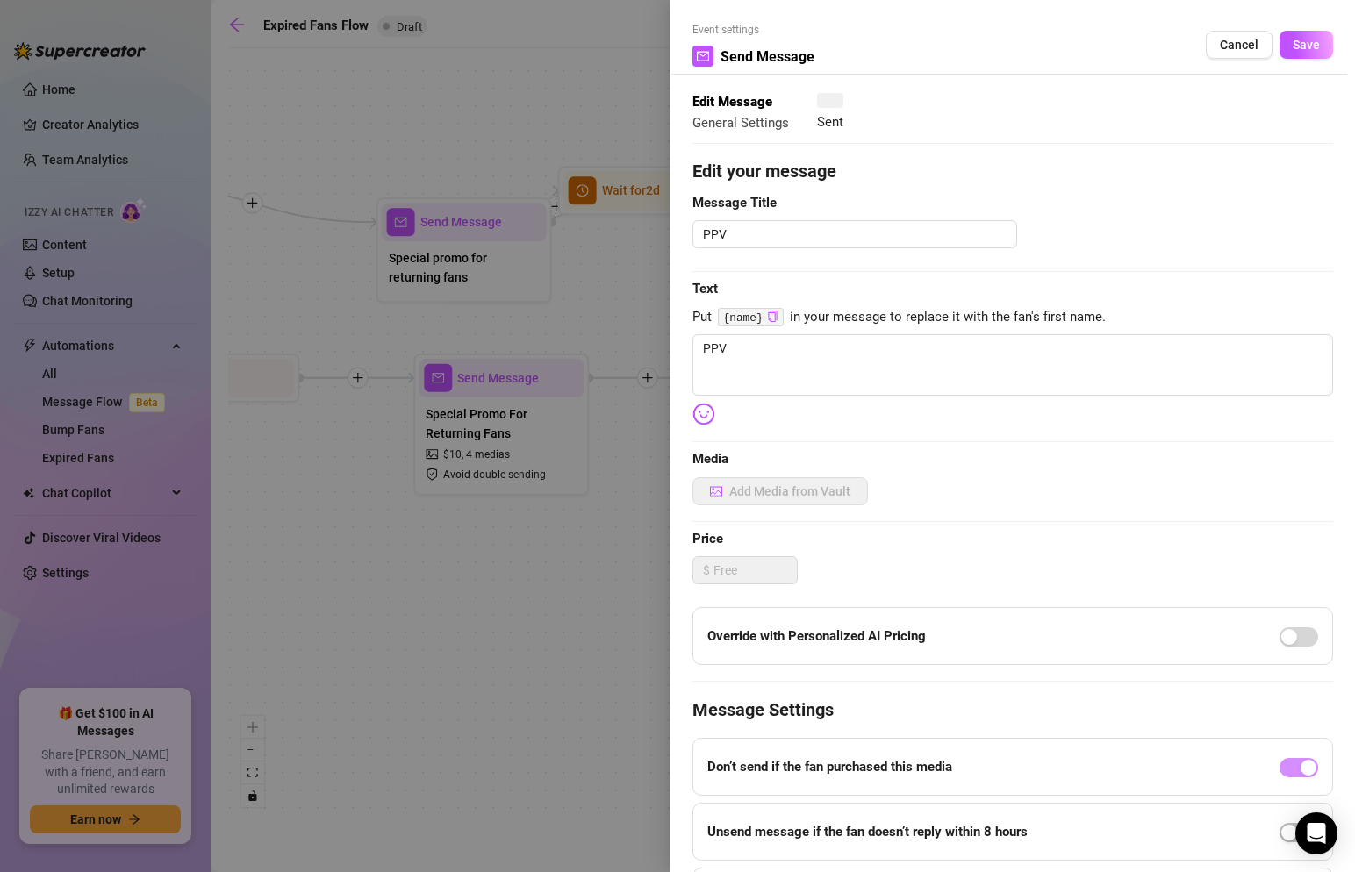
click at [937, 229] on div at bounding box center [677, 436] width 1355 height 872
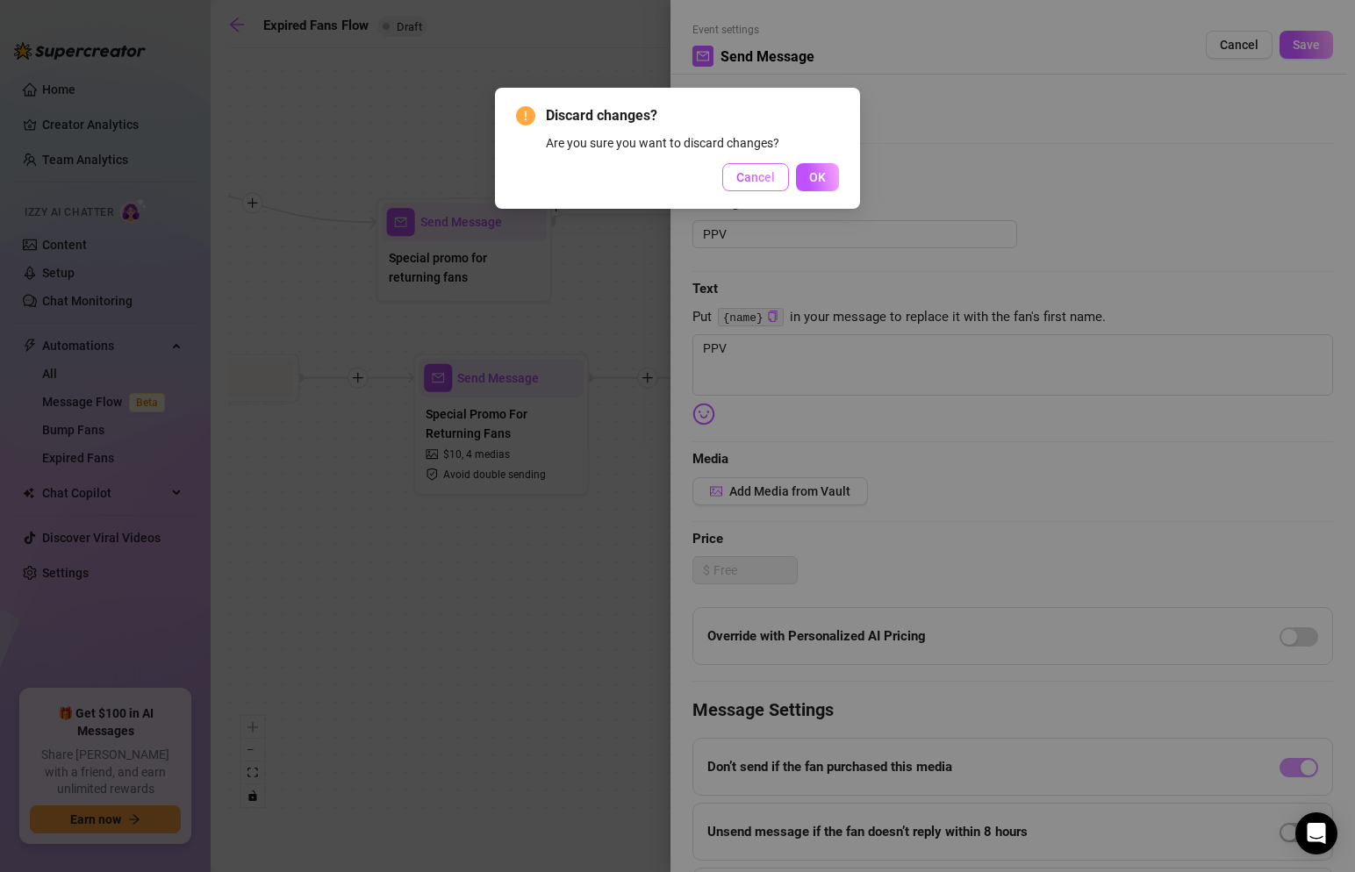
click at [754, 171] on span "Cancel" at bounding box center [755, 177] width 39 height 14
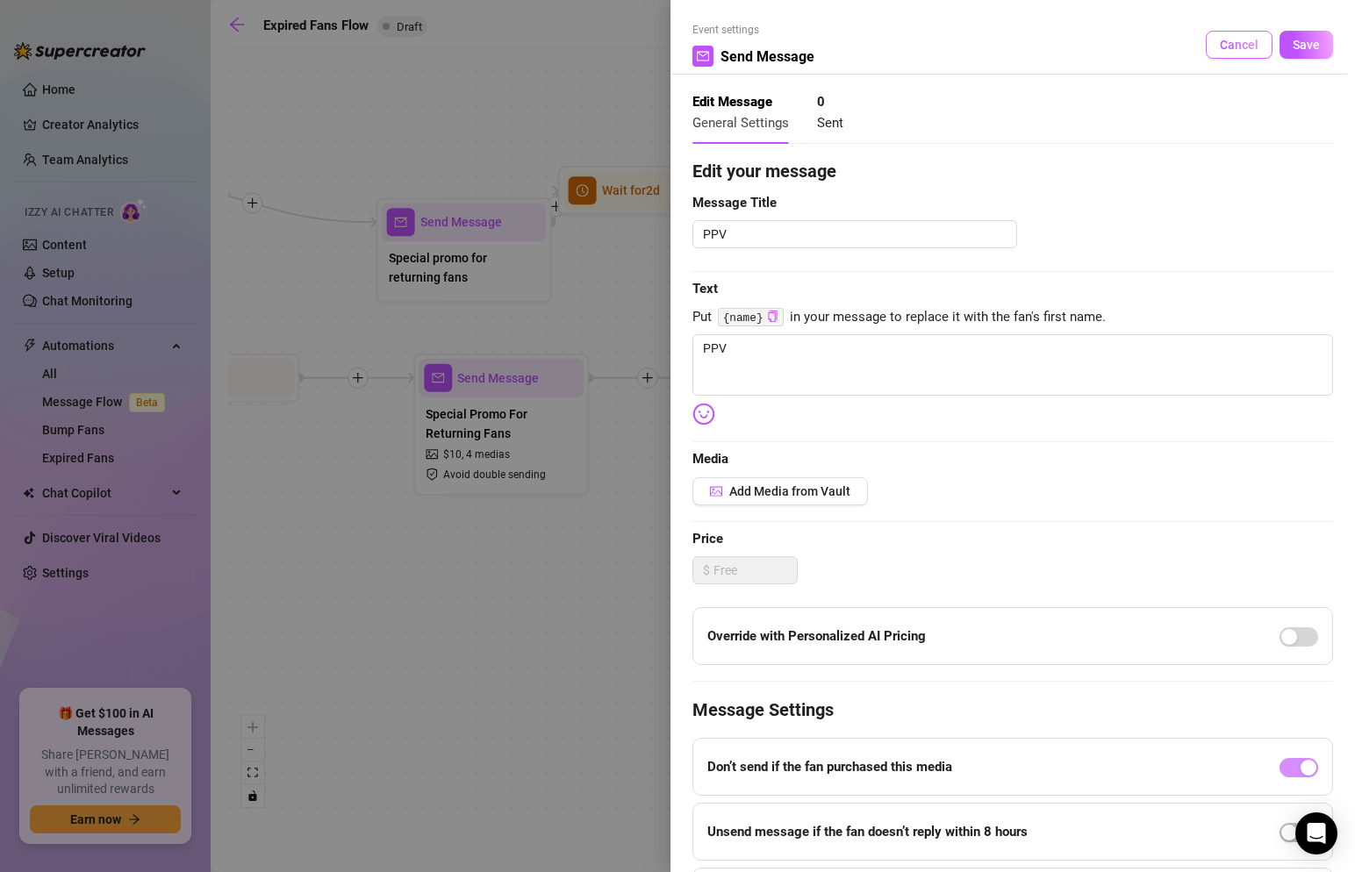
click at [1232, 47] on span "Cancel" at bounding box center [1239, 45] width 39 height 14
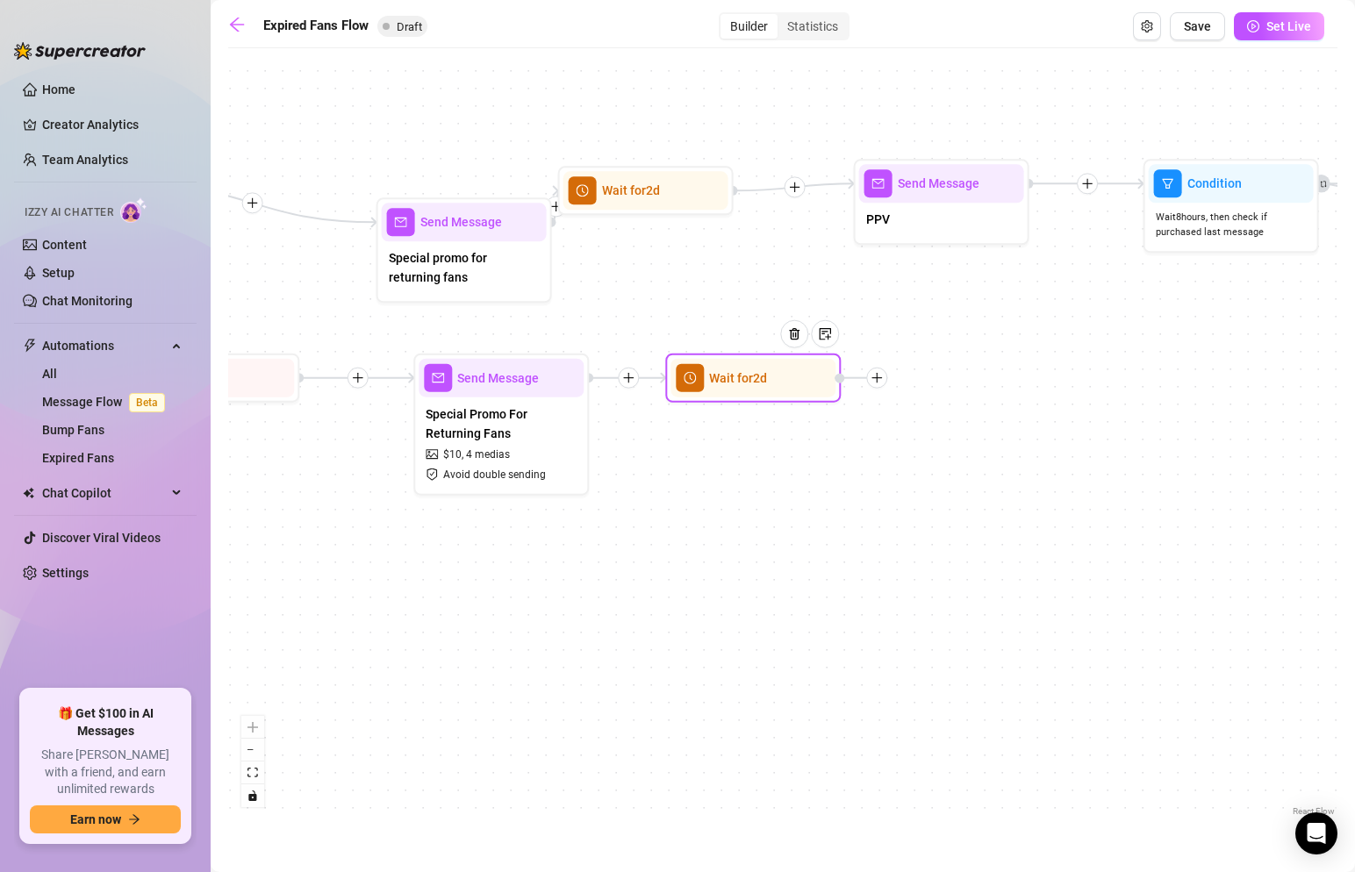
drag, startPoint x: 823, startPoint y: 391, endPoint x: 785, endPoint y: 391, distance: 38.6
click at [785, 391] on div at bounding box center [801, 348] width 76 height 90
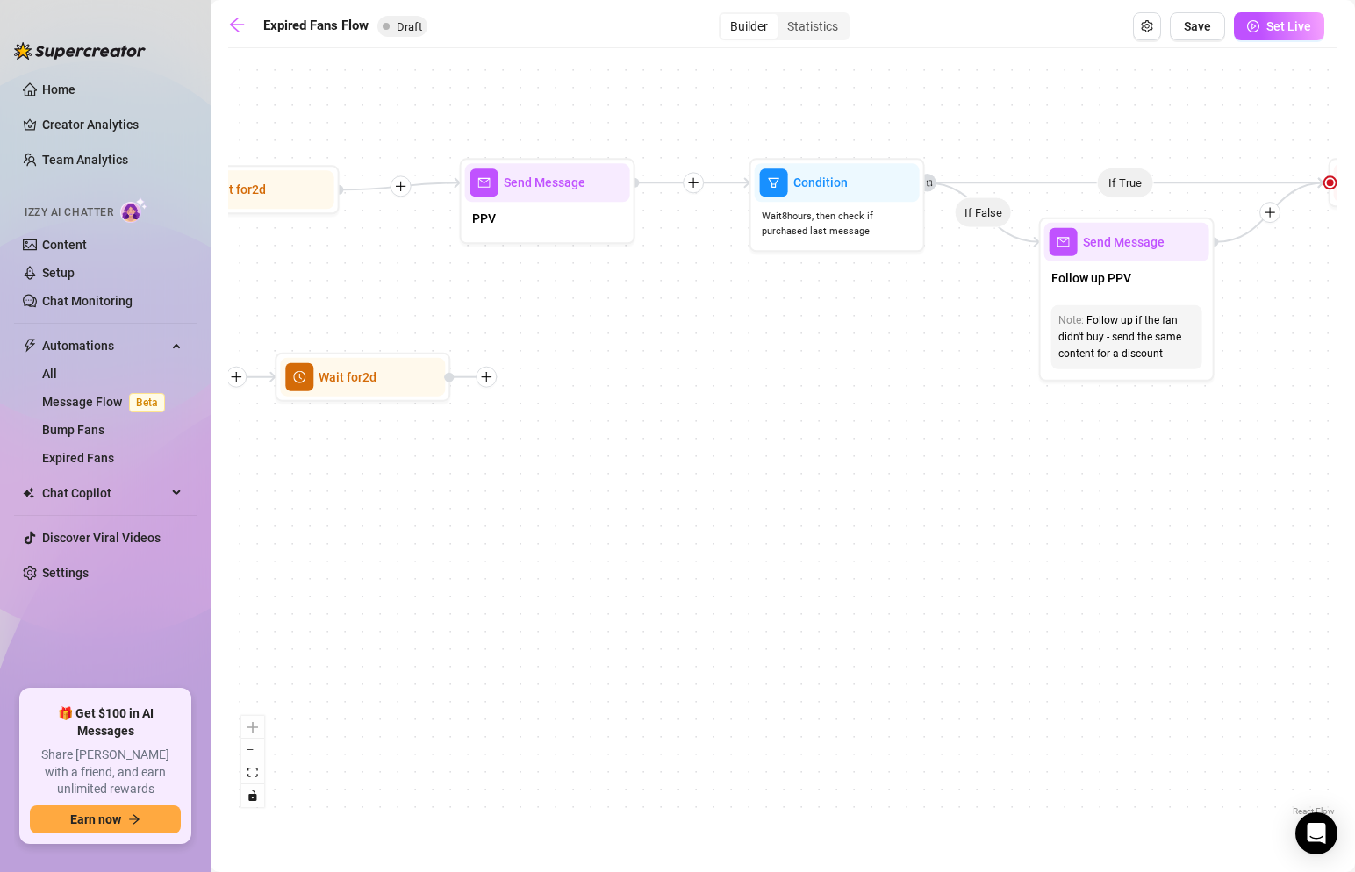
drag, startPoint x: 1068, startPoint y: 395, endPoint x: 668, endPoint y: 393, distance: 400.3
click at [668, 393] on div "If True If False If True If False Wait for 2d Send Message Special Promo For Re…" at bounding box center [782, 439] width 1109 height 764
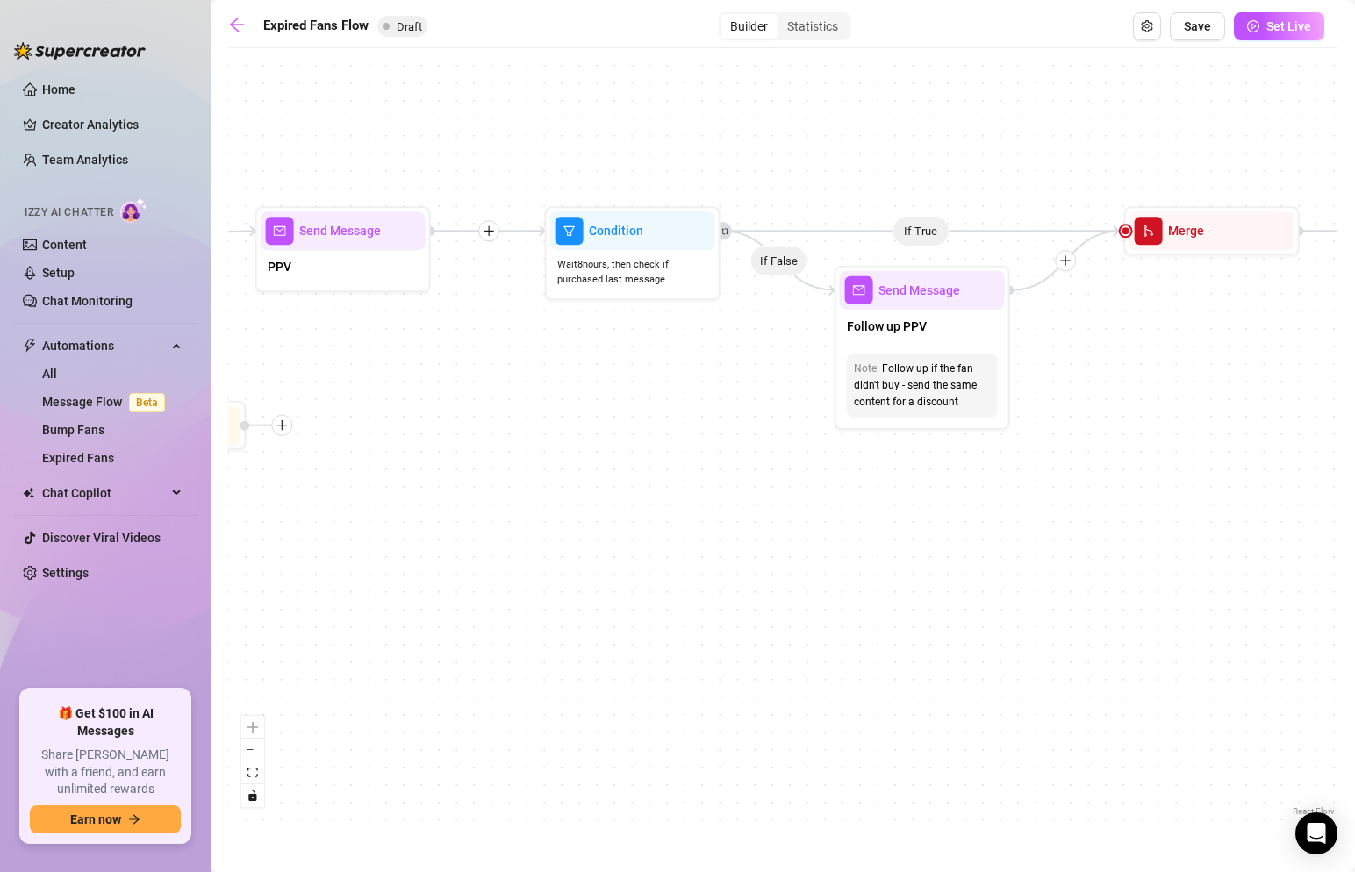
drag, startPoint x: 808, startPoint y: 383, endPoint x: 594, endPoint y: 451, distance: 224.9
click at [594, 451] on div "If True If False If True If False Wait for 2d Send Message Special Promo For Re…" at bounding box center [782, 439] width 1109 height 764
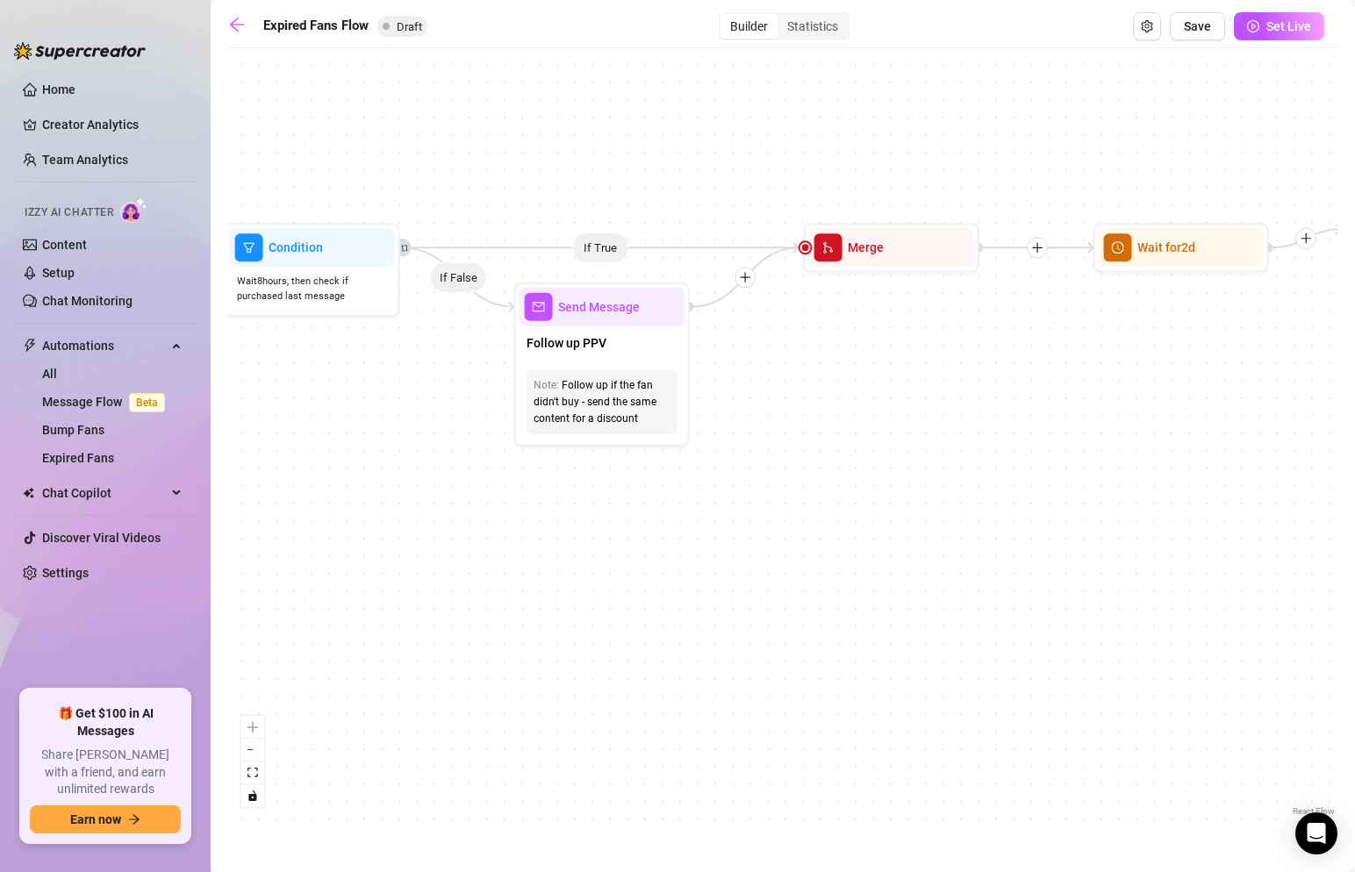
drag, startPoint x: 758, startPoint y: 499, endPoint x: 456, endPoint y: 497, distance: 302.0
click at [454, 497] on div "If True If False If True If False Wait for 2d Send Message Special Promo For Re…" at bounding box center [782, 439] width 1109 height 764
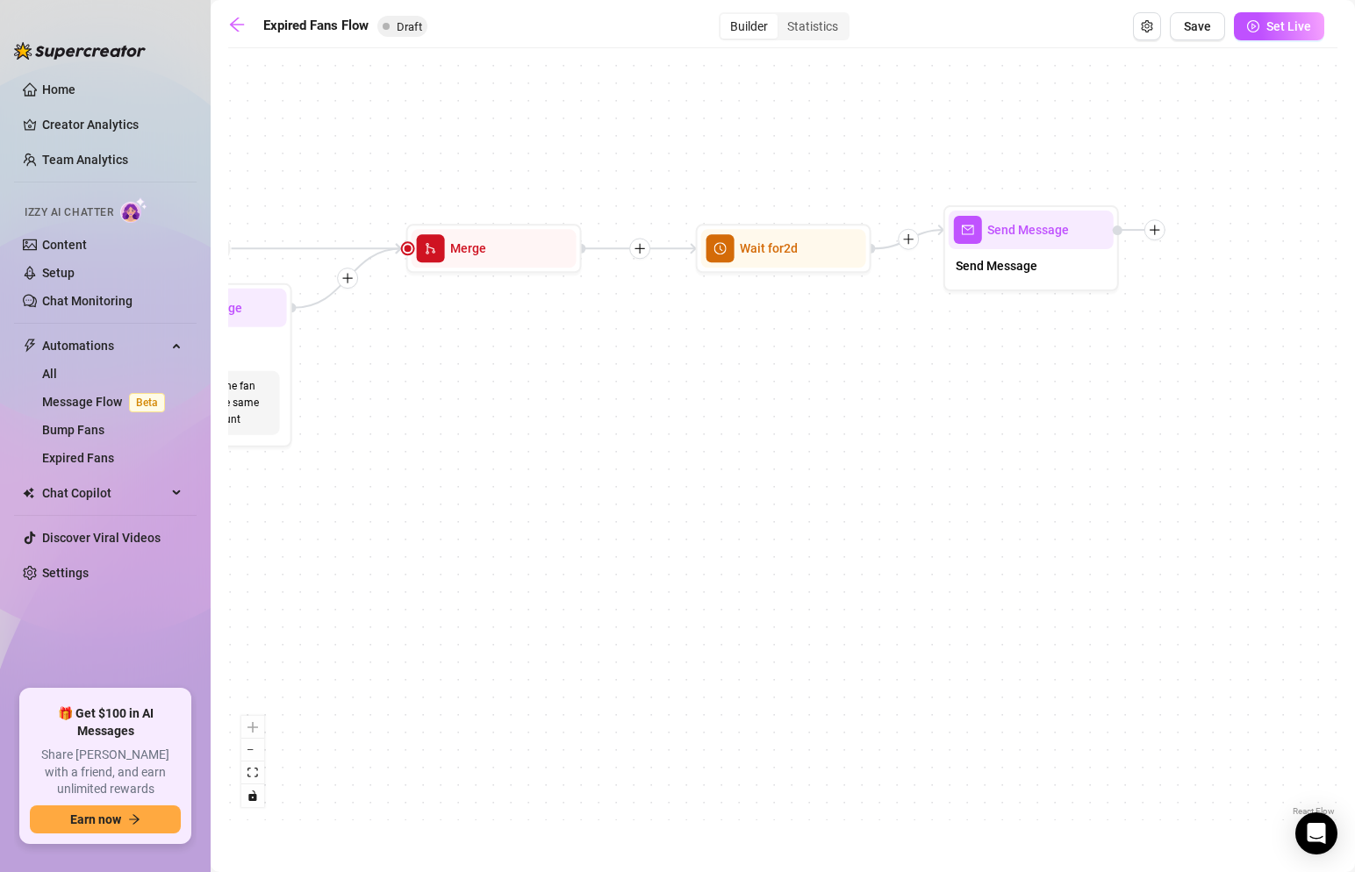
drag, startPoint x: 986, startPoint y: 462, endPoint x: 587, endPoint y: 463, distance: 398.5
click at [587, 463] on div "If True If False If True If False Wait for 2d Send Message Special Promo For Re…" at bounding box center [782, 439] width 1109 height 764
drag, startPoint x: 588, startPoint y: 409, endPoint x: 1189, endPoint y: 357, distance: 603.5
click at [1189, 357] on div "If True If False If True If False Wait for 2d Send Message Special Promo For Re…" at bounding box center [782, 439] width 1109 height 764
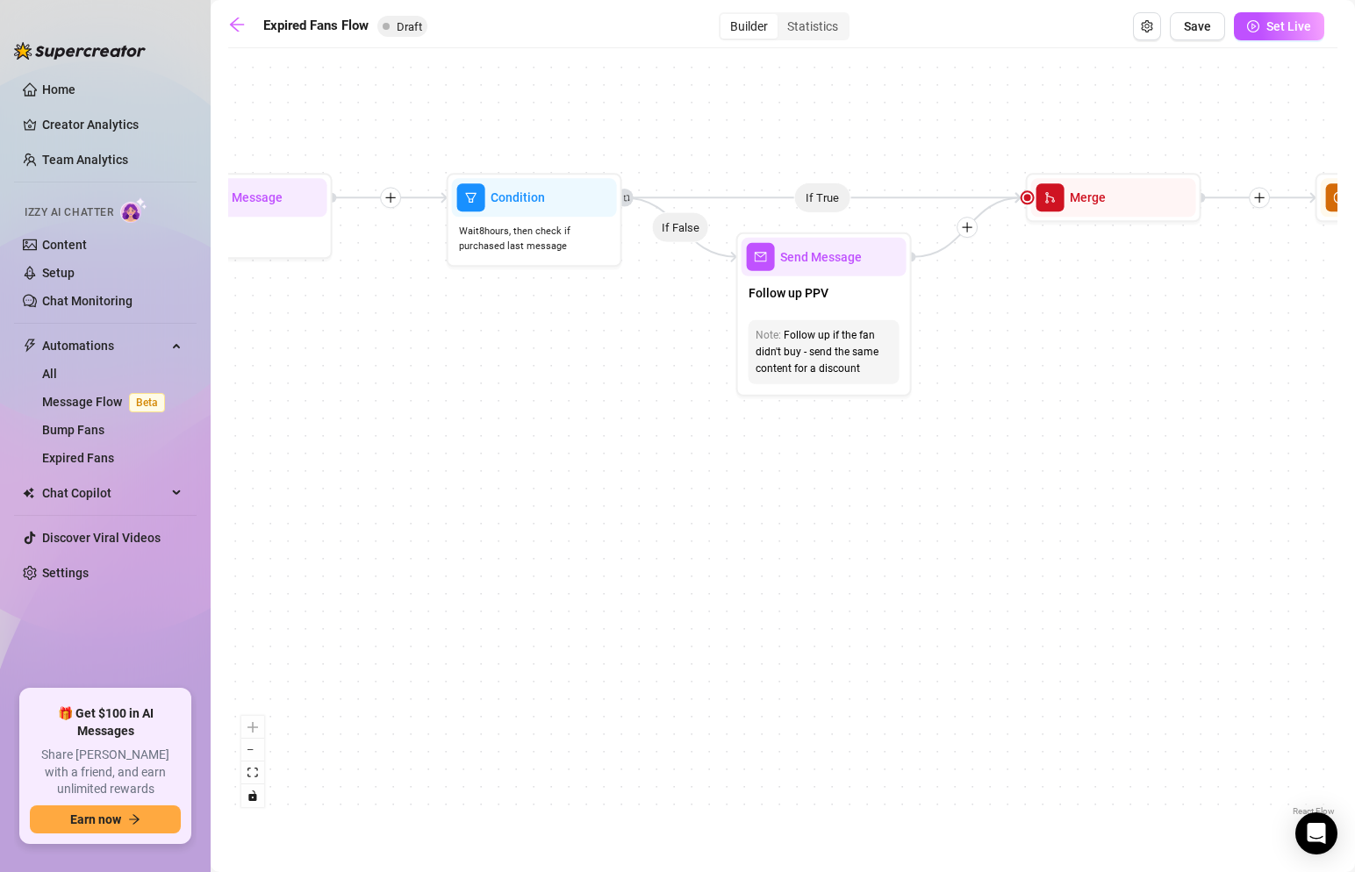
drag, startPoint x: 457, startPoint y: 484, endPoint x: 970, endPoint y: 485, distance: 512.6
click at [970, 485] on div "If True If False If True If False Wait for 2d Send Message Special Promo For Re…" at bounding box center [782, 439] width 1109 height 764
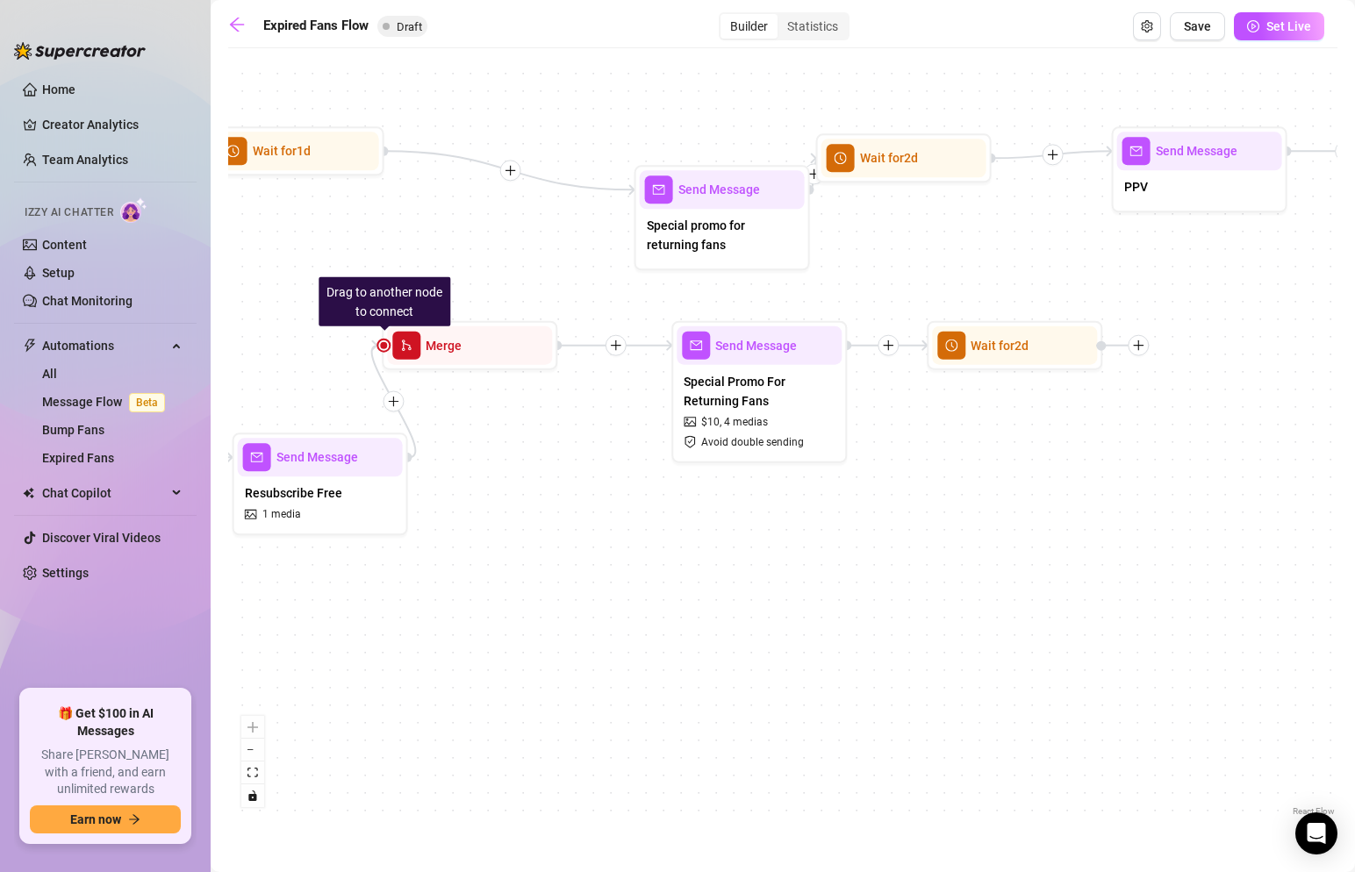
drag, startPoint x: 563, startPoint y: 493, endPoint x: 1009, endPoint y: 445, distance: 449.4
click at [1009, 445] on div "If True If False If True If False Wait for 2d Send Message Special Promo For Re…" at bounding box center [782, 439] width 1109 height 764
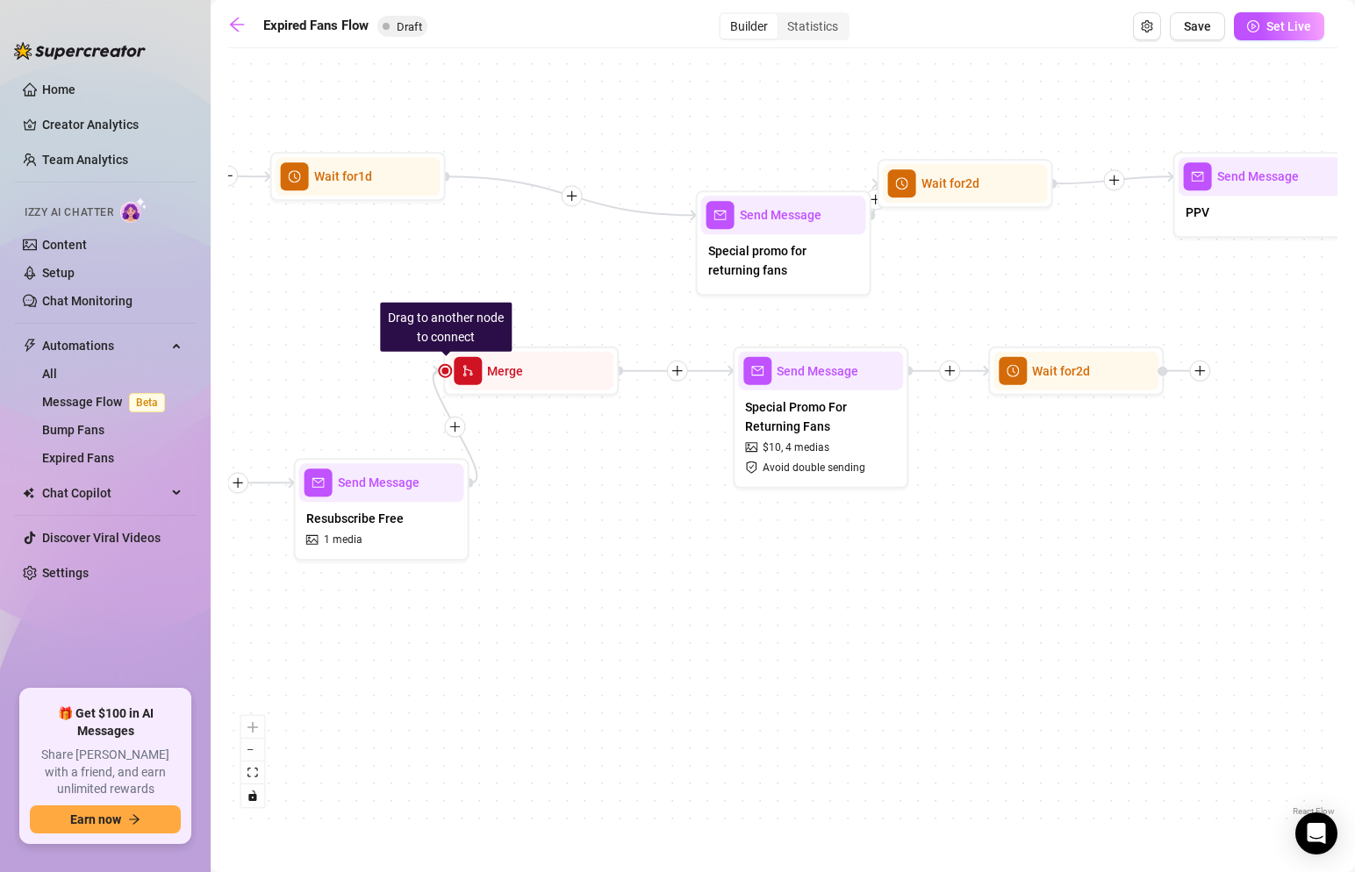
drag, startPoint x: 568, startPoint y: 425, endPoint x: 625, endPoint y: 449, distance: 62.1
click at [625, 450] on div "If True If False If True If False Wait for 2d Send Message Special Promo For Re…" at bounding box center [782, 439] width 1109 height 764
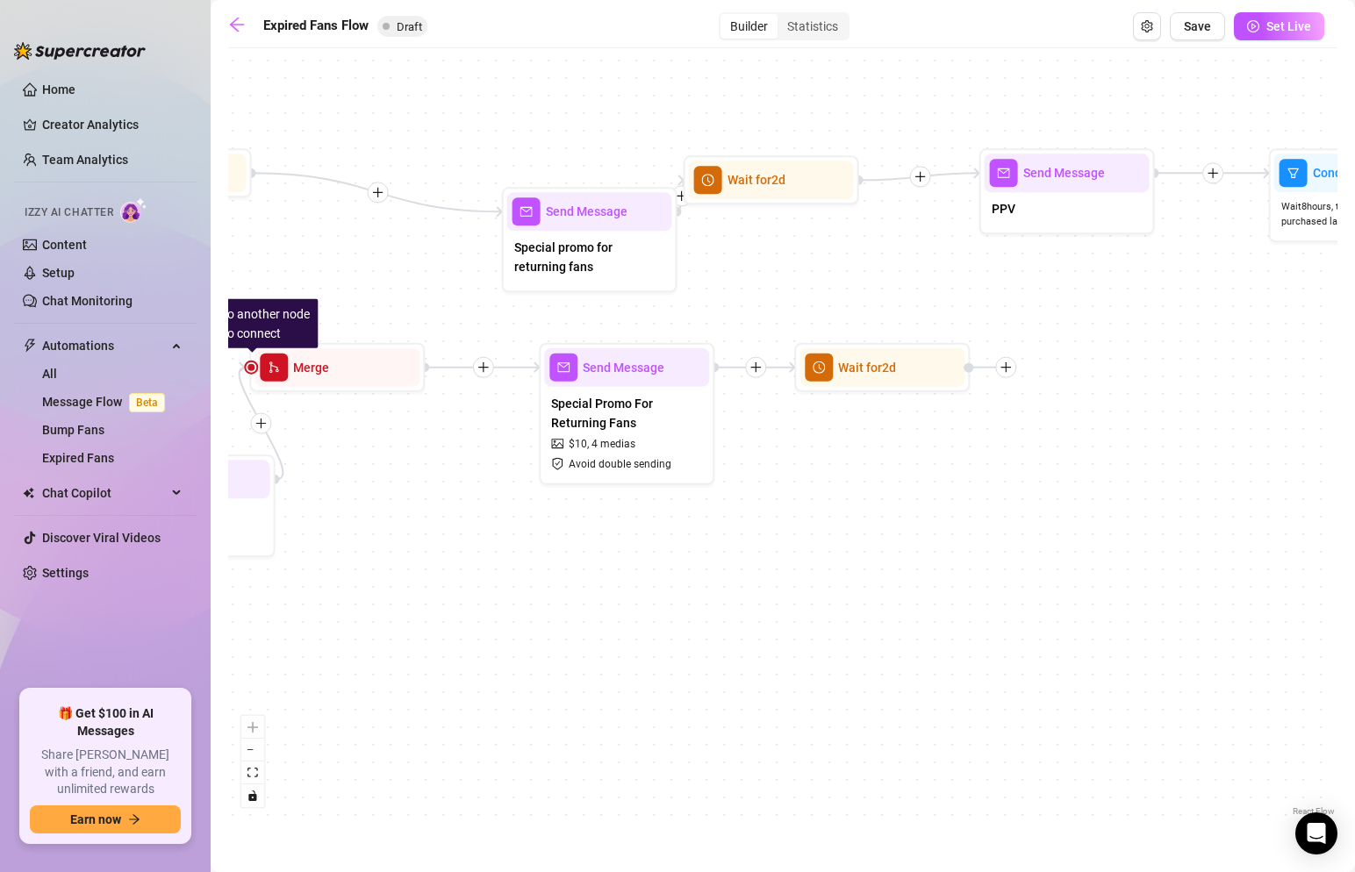
drag, startPoint x: 977, startPoint y: 476, endPoint x: 635, endPoint y: 479, distance: 342.3
click at [635, 479] on div "If True If False If True If False Wait for 2d Send Message Special Promo For Re…" at bounding box center [782, 439] width 1109 height 764
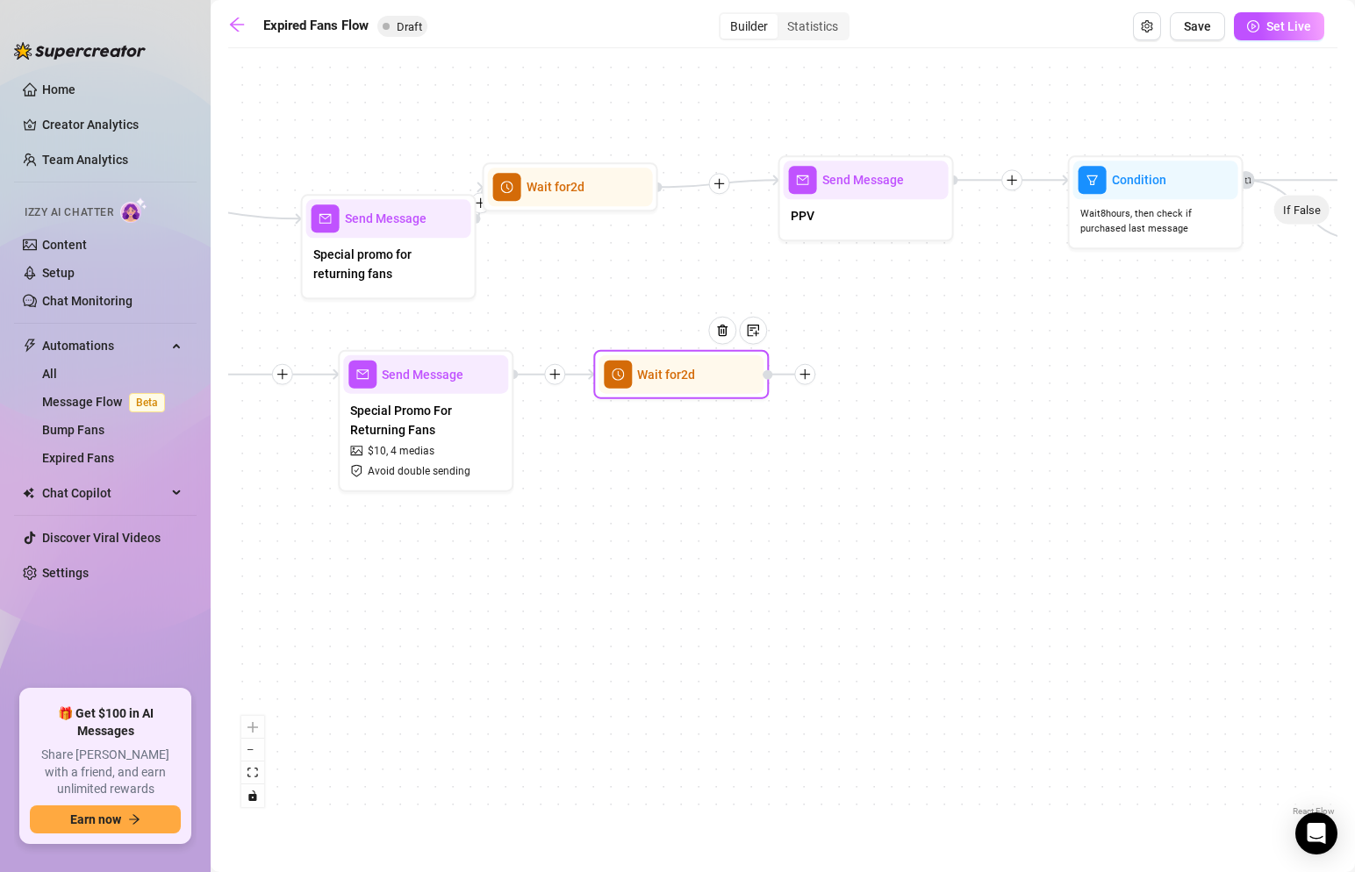
click at [808, 375] on icon "plus" at bounding box center [805, 375] width 12 height 12
click at [894, 432] on div "Message" at bounding box center [892, 436] width 128 height 30
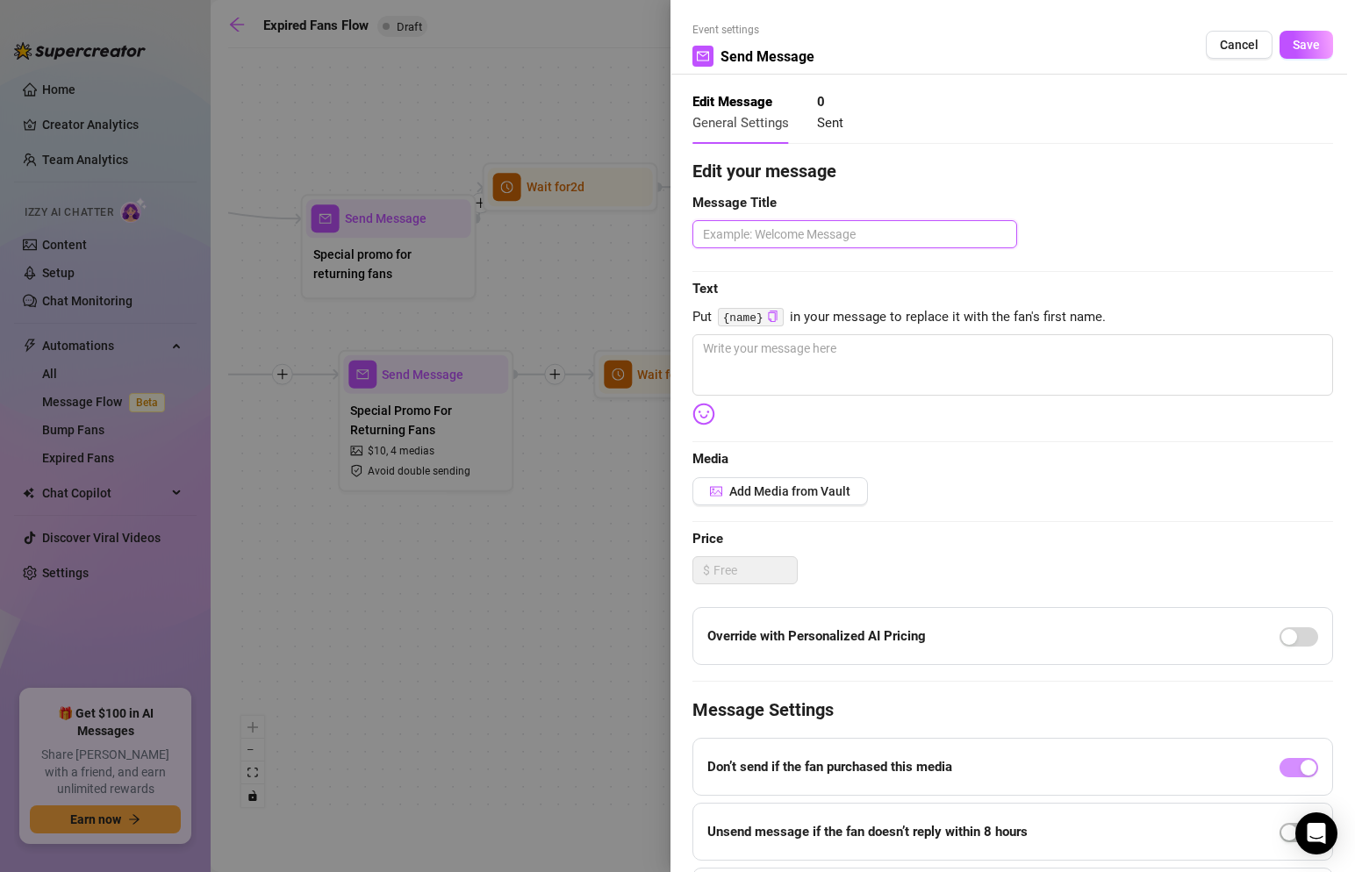
click at [846, 235] on textarea at bounding box center [855, 234] width 325 height 28
click at [793, 384] on textarea at bounding box center [1013, 364] width 641 height 61
paste textarea "You’re not subscribed anymore, but that doesn’t mean you have to miss this… [IN…"
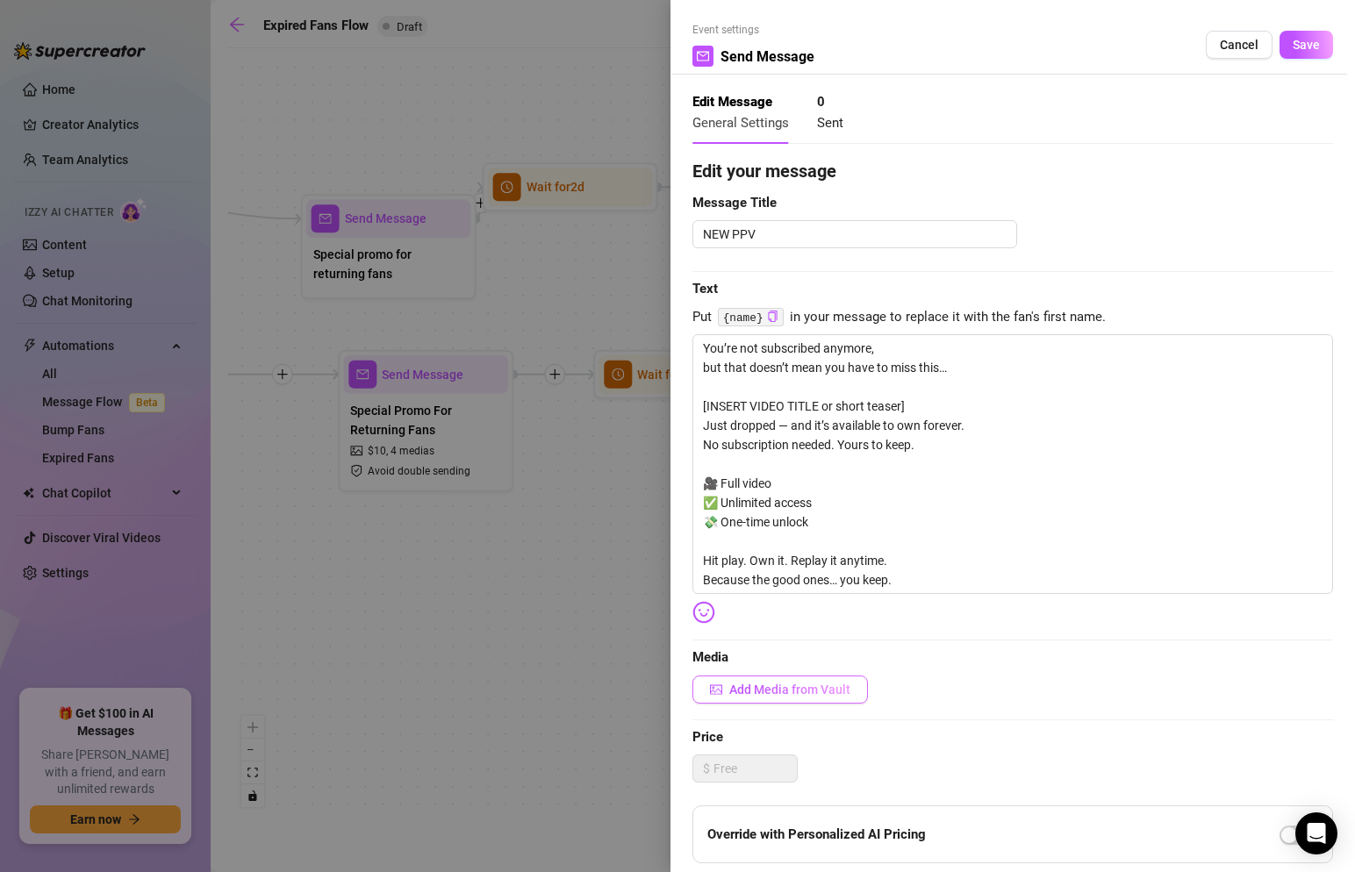
click at [770, 685] on span "Add Media from Vault" at bounding box center [789, 690] width 121 height 14
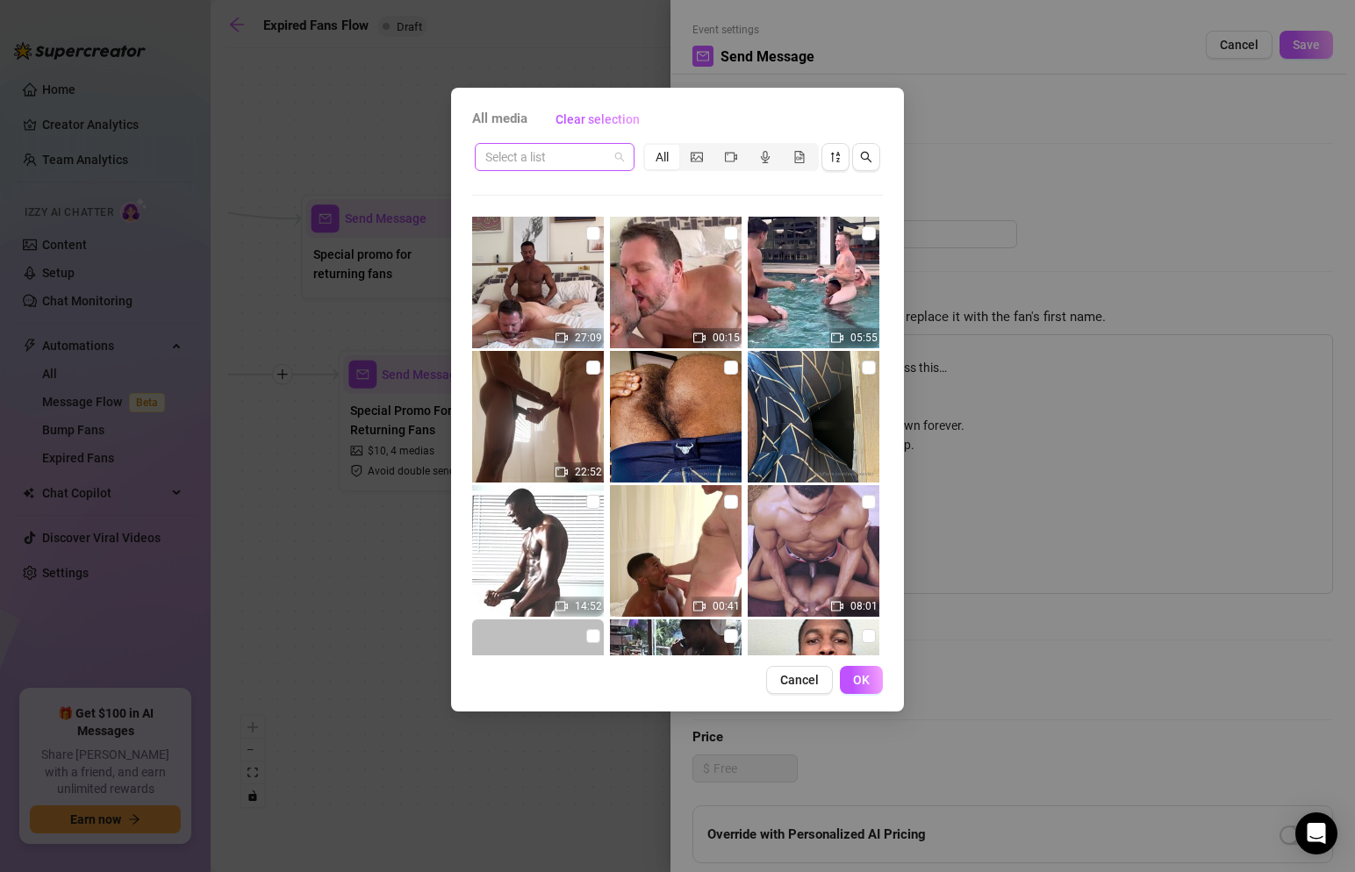
click at [617, 156] on span at bounding box center [554, 157] width 139 height 26
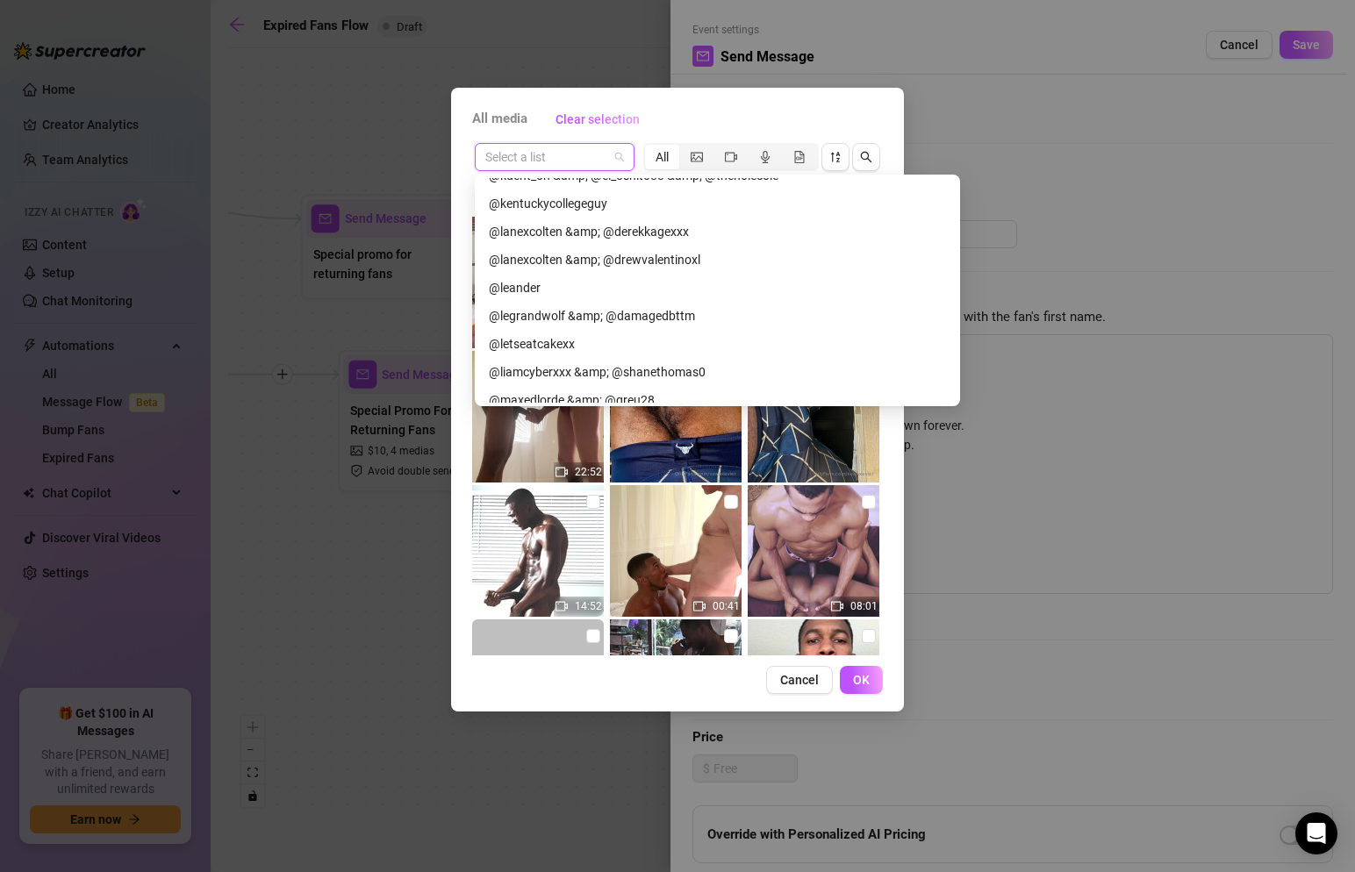
scroll to position [1966, 0]
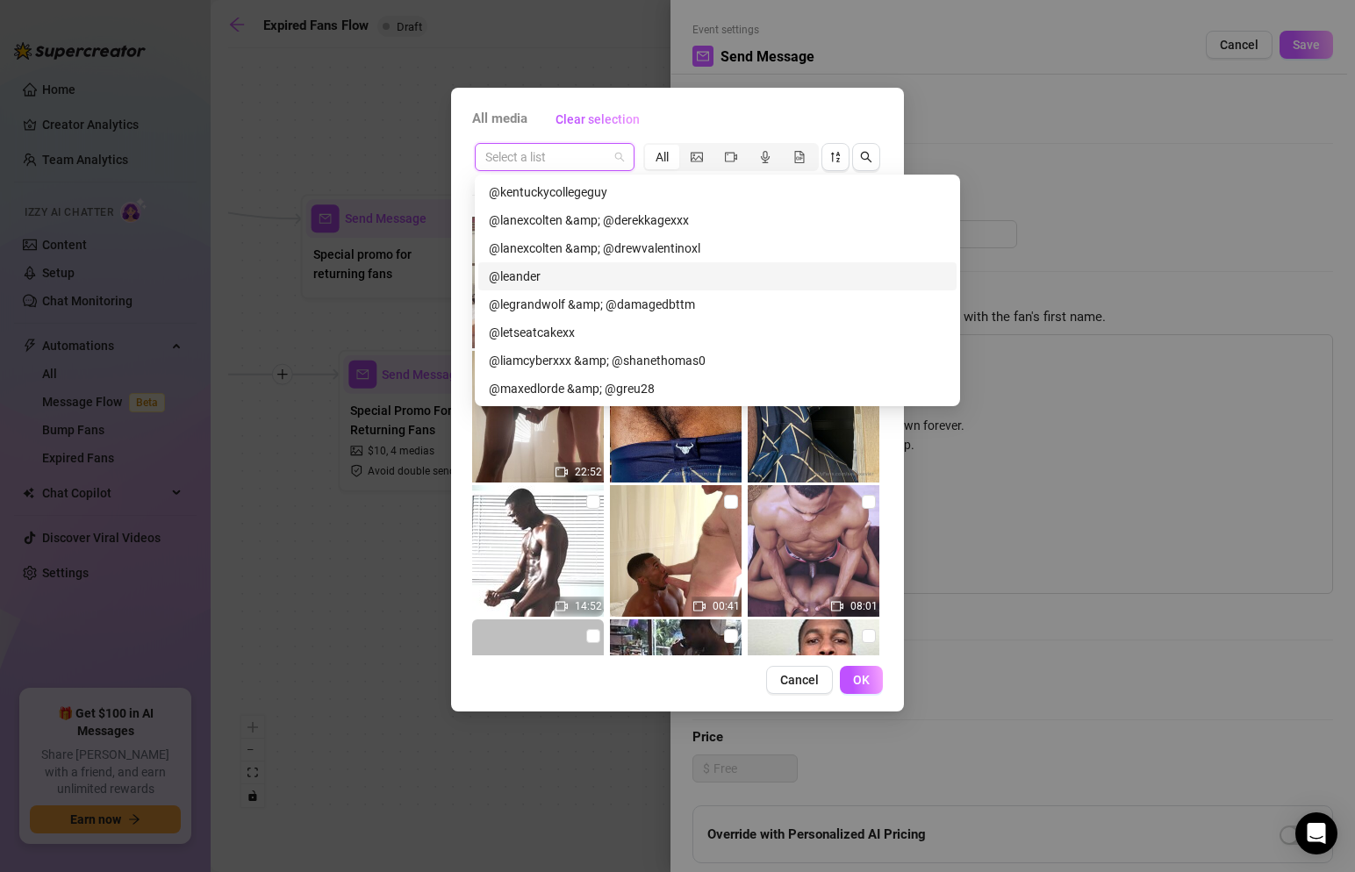
click at [552, 274] on div "@leander" at bounding box center [717, 276] width 457 height 19
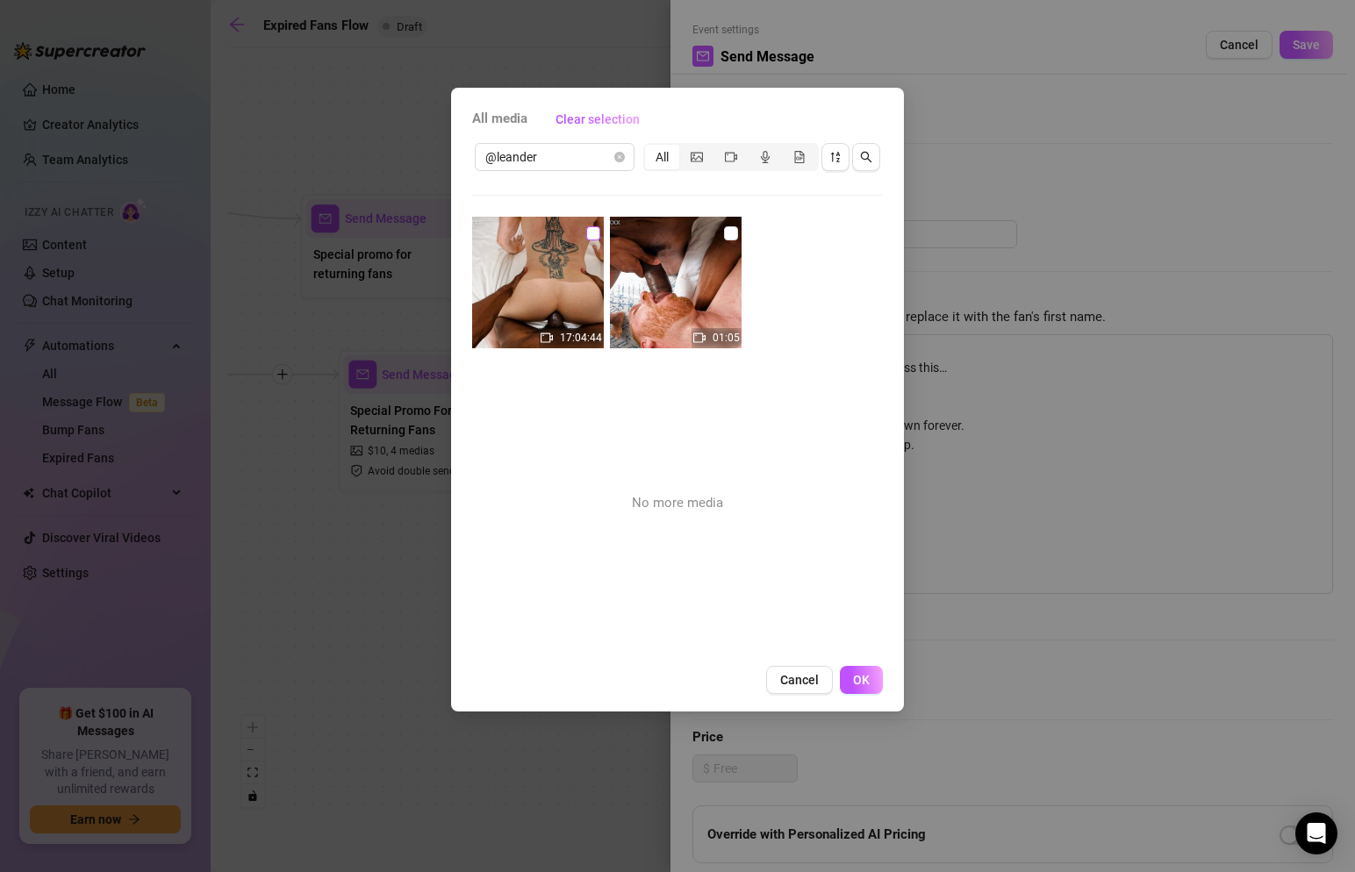
click at [597, 227] on input "checkbox" at bounding box center [593, 233] width 14 height 14
click at [736, 233] on input "checkbox" at bounding box center [731, 233] width 14 height 14
click at [865, 683] on span "OK" at bounding box center [861, 680] width 17 height 14
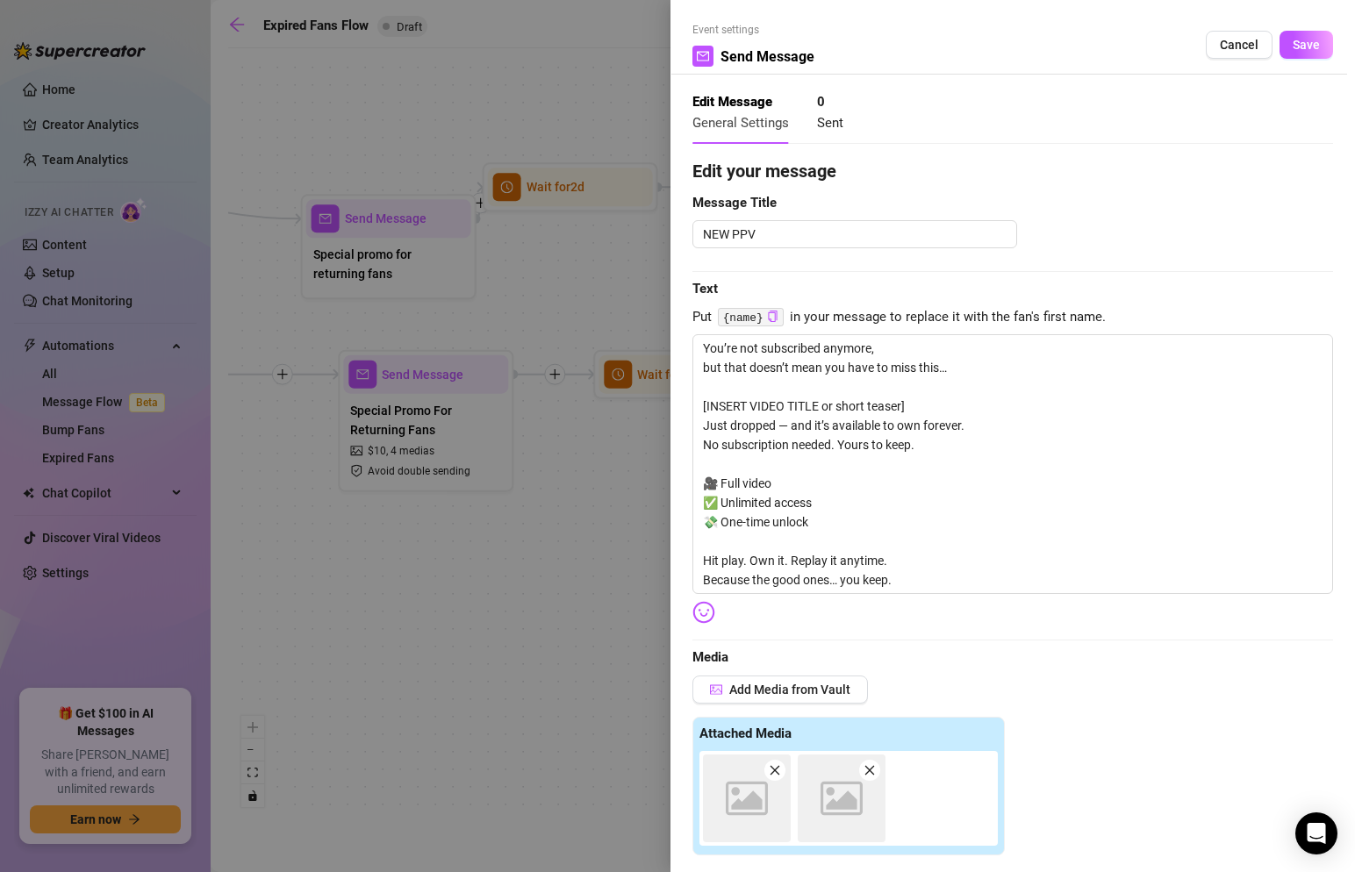
scroll to position [494, 0]
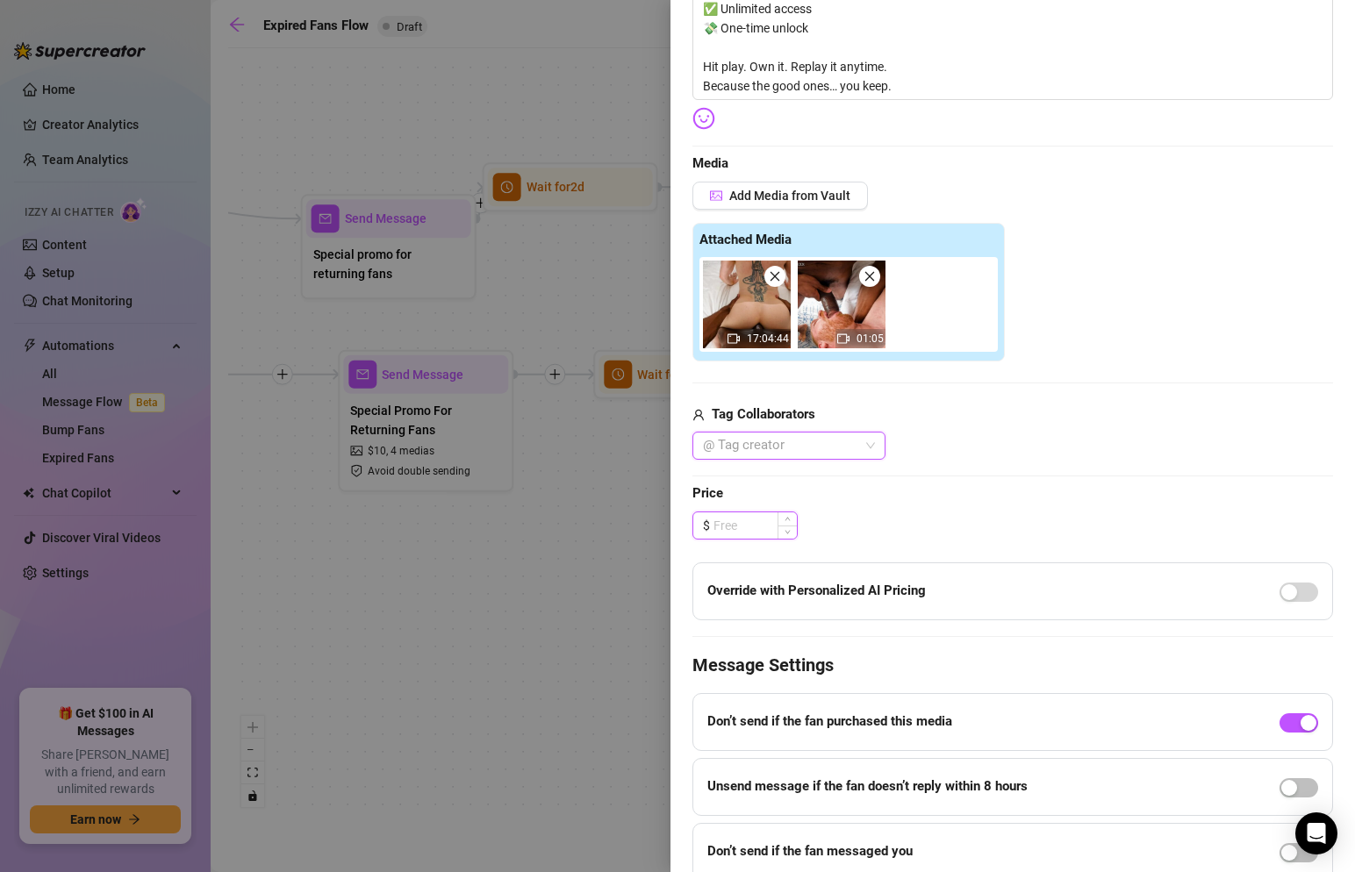
click at [747, 530] on input at bounding box center [755, 526] width 83 height 26
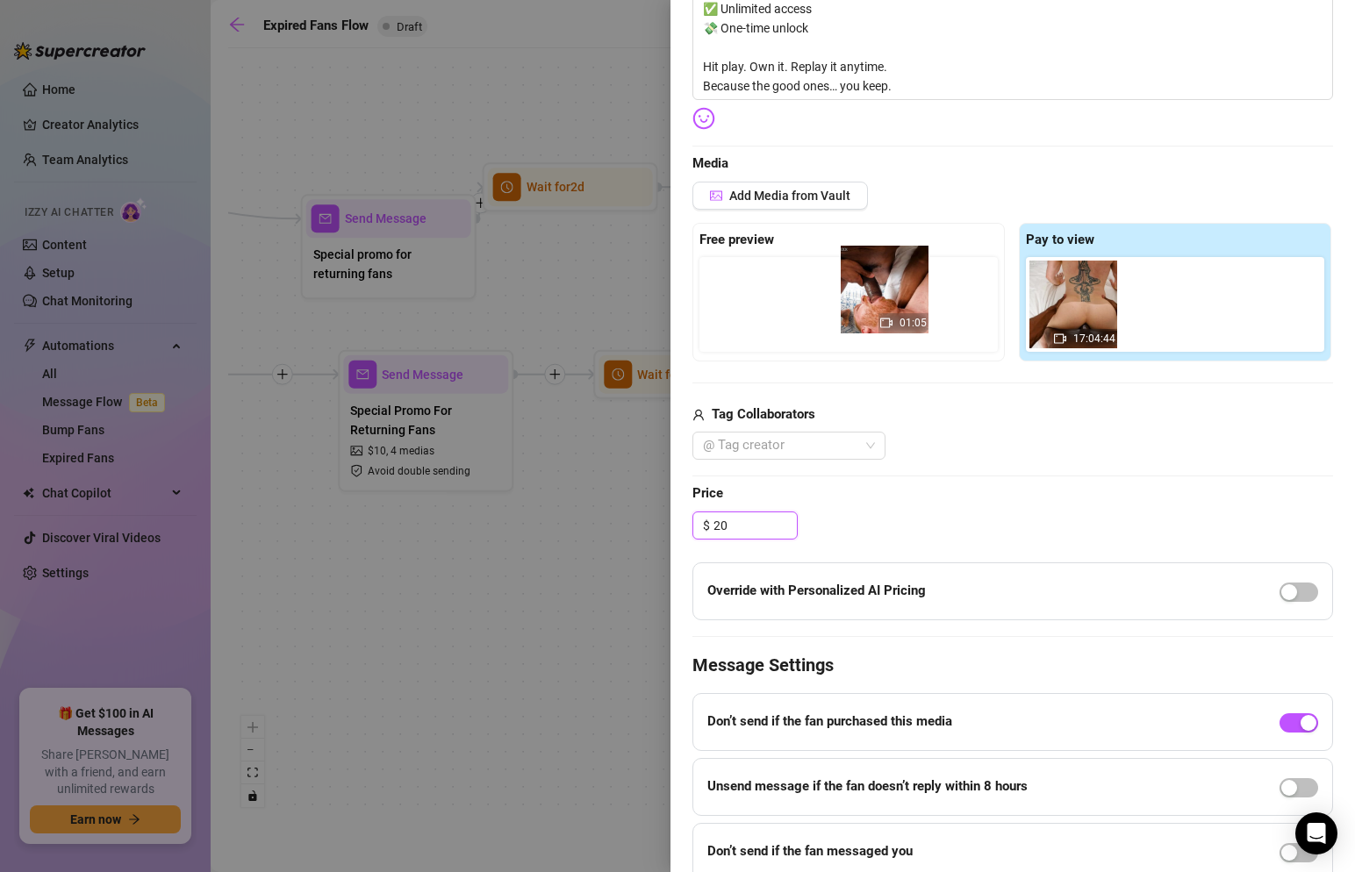
drag, startPoint x: 1167, startPoint y: 314, endPoint x: 834, endPoint y: 306, distance: 332.8
click at [834, 306] on div "Free preview Pay to view 17:04:44 01:05" at bounding box center [1013, 292] width 641 height 139
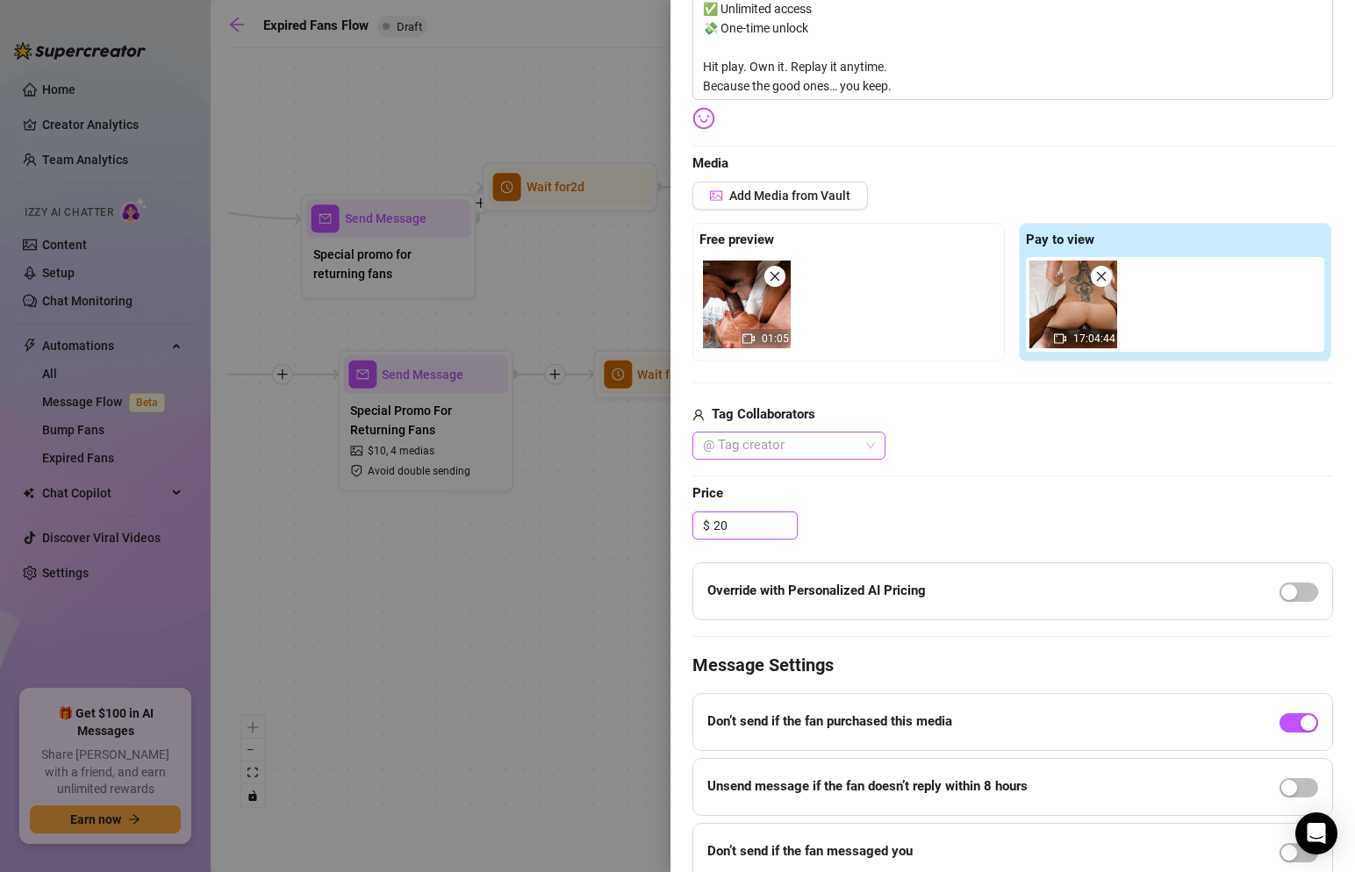
click at [768, 454] on div at bounding box center [780, 446] width 168 height 25
click at [845, 425] on div "Tag Collaborators" at bounding box center [1013, 415] width 641 height 21
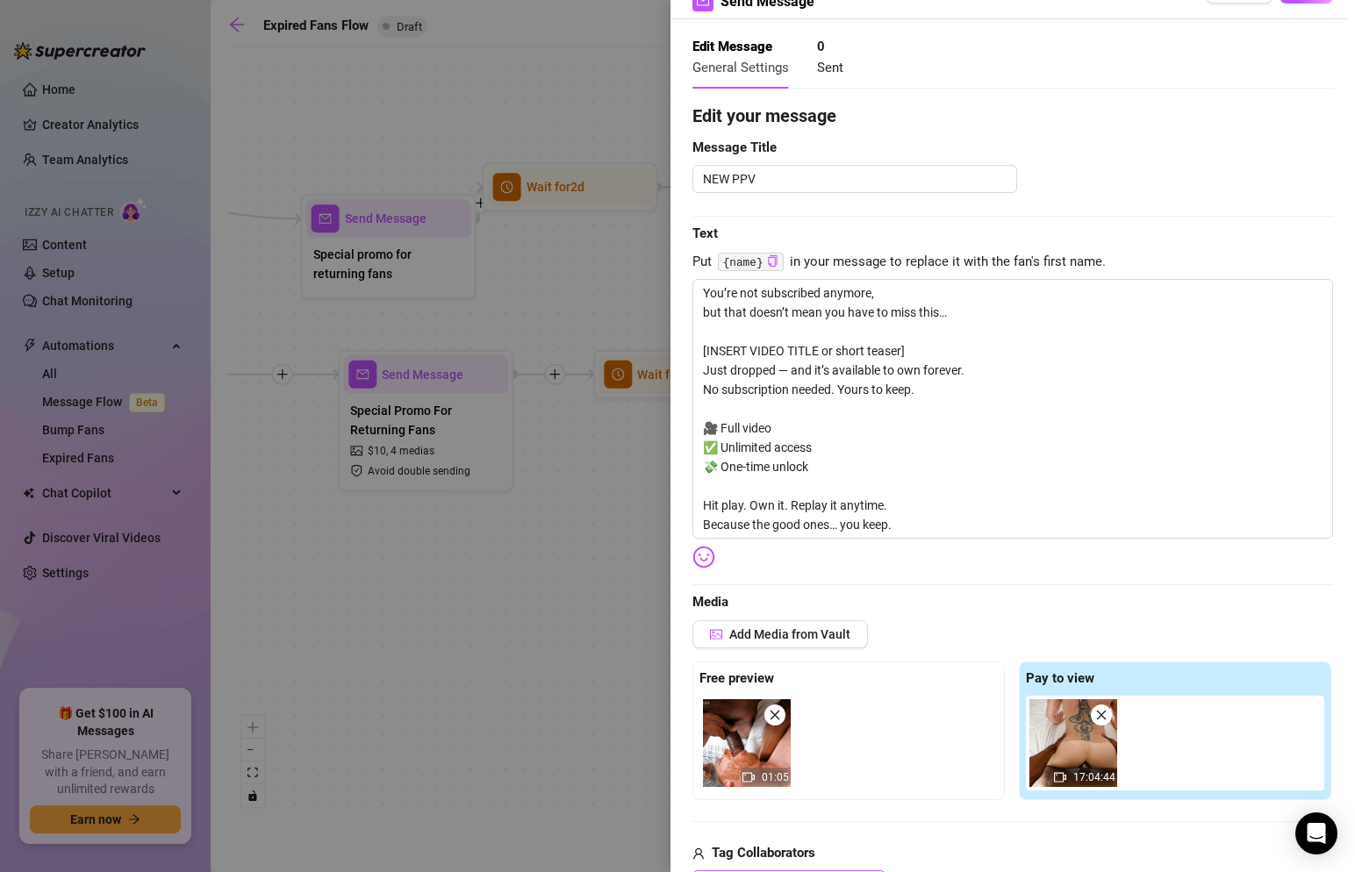
scroll to position [0, 0]
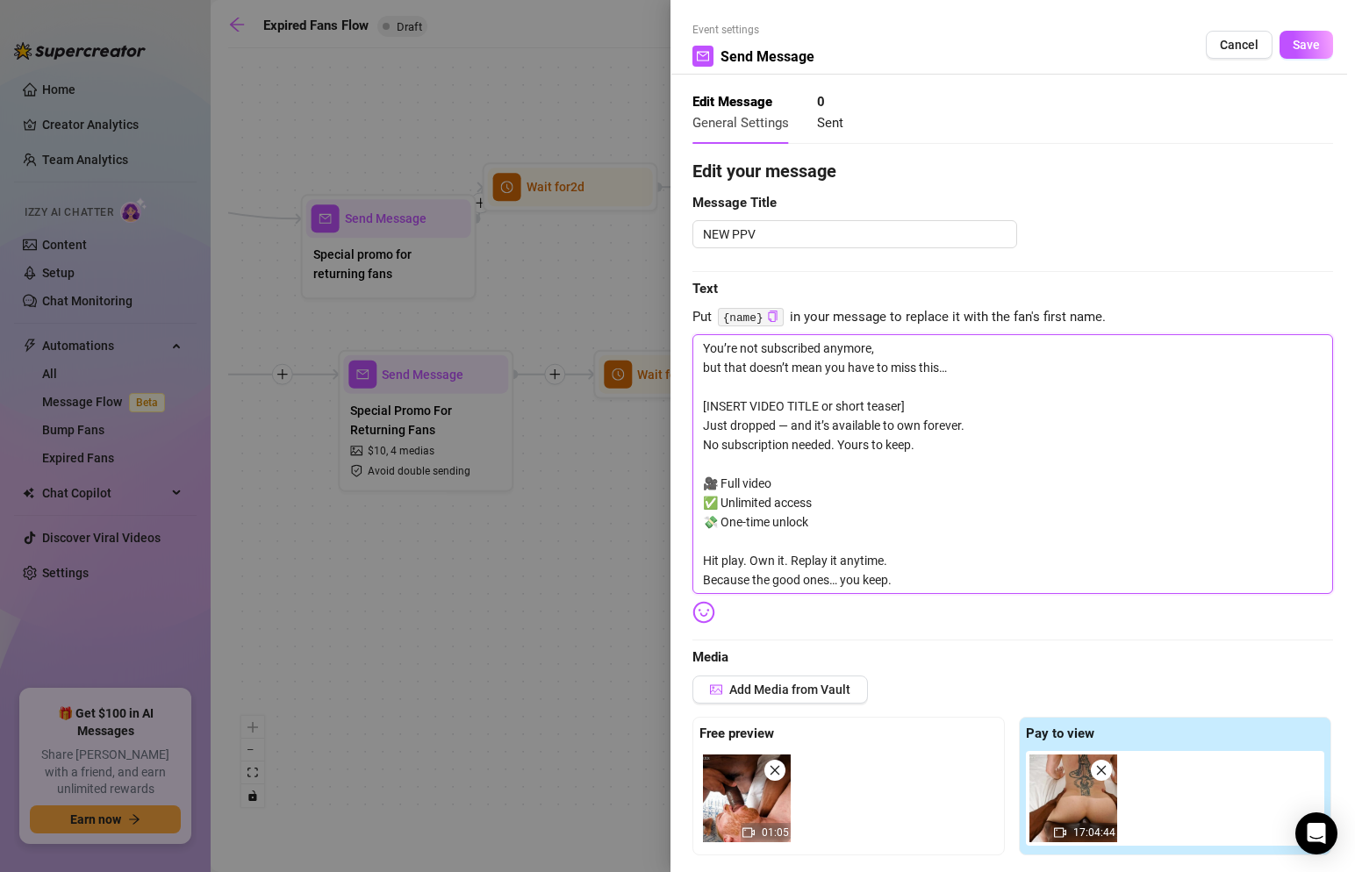
drag, startPoint x: 932, startPoint y: 405, endPoint x: 671, endPoint y: 392, distance: 261.0
click at [671, 392] on div "Event settings Send Message Cancel Save Edit Message General Settings 0 Sent Ed…" at bounding box center [1013, 436] width 685 height 872
click at [755, 399] on textarea "You’re not subscribed anymore, but that doesn’t mean you have to miss this… [IN…" at bounding box center [1013, 464] width 641 height 260
drag, startPoint x: 844, startPoint y: 409, endPoint x: 691, endPoint y: 409, distance: 153.6
click at [691, 409] on div "Event settings Send Message Cancel Save Edit Message General Settings 0 Sent Ed…" at bounding box center [1013, 436] width 685 height 872
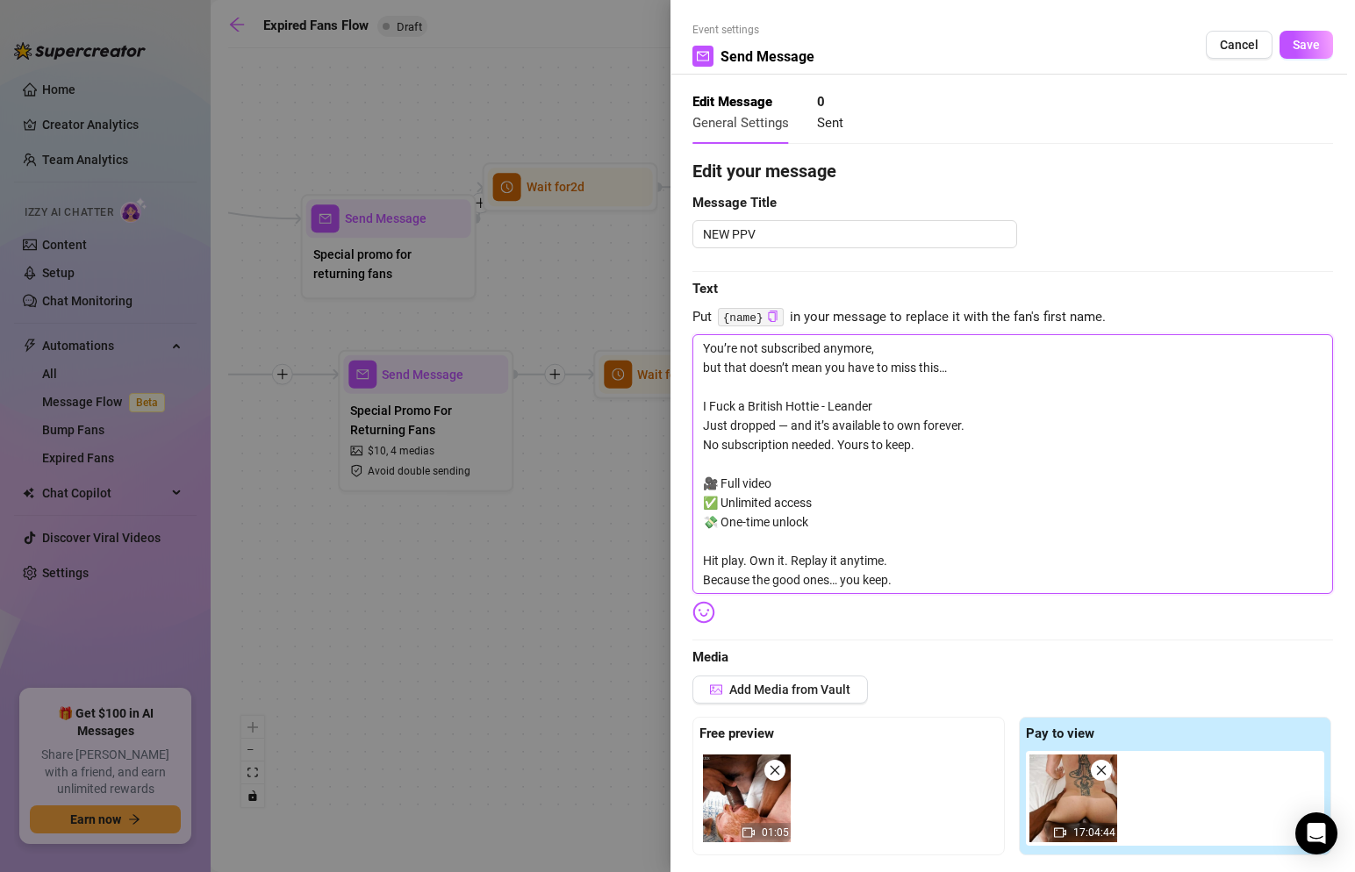
click at [789, 413] on textarea "You’re not subscribed anymore, but that doesn’t mean you have to miss this… I F…" at bounding box center [1013, 464] width 641 height 260
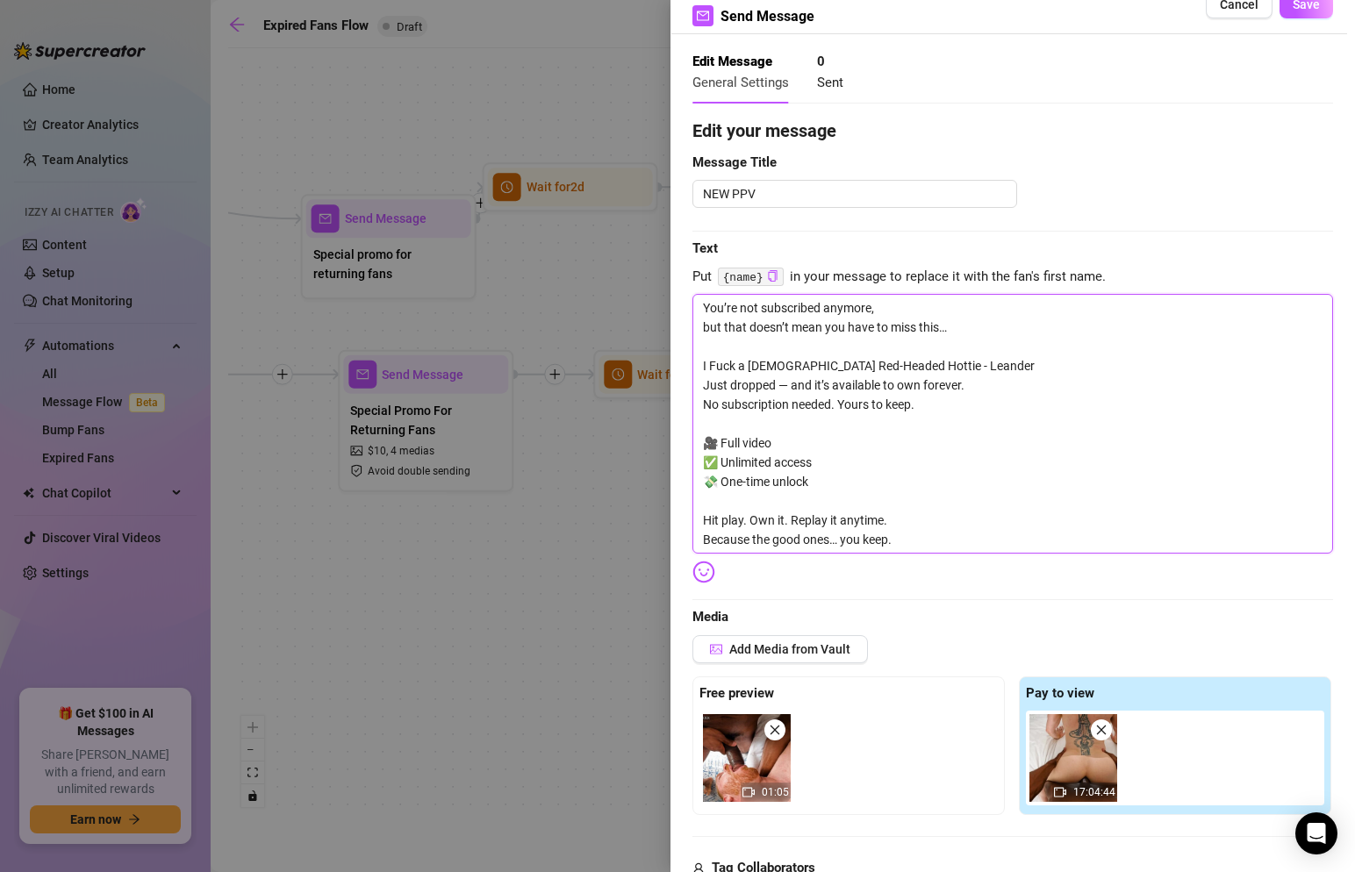
scroll to position [25, 0]
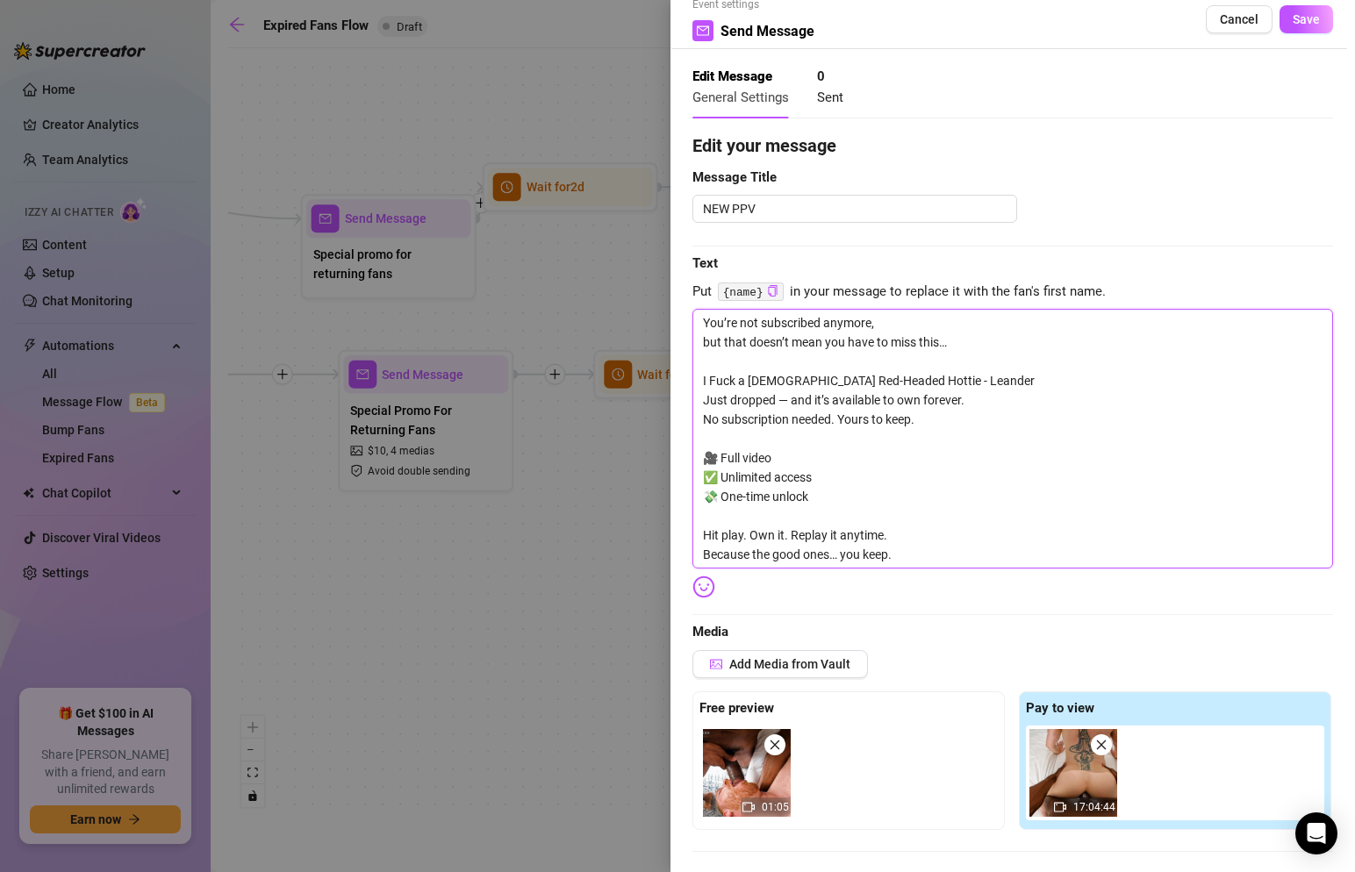
drag, startPoint x: 830, startPoint y: 398, endPoint x: 637, endPoint y: 398, distance: 193.1
click at [637, 398] on div "Event settings Send Message Cancel Save Edit Message General Settings 0 Sent Ed…" at bounding box center [677, 436] width 1355 height 872
drag, startPoint x: 884, startPoint y: 402, endPoint x: 668, endPoint y: 401, distance: 215.9
click at [668, 401] on div "Event settings Send Message Cancel Save Edit Message General Settings 0 Sent Ed…" at bounding box center [677, 436] width 1355 height 872
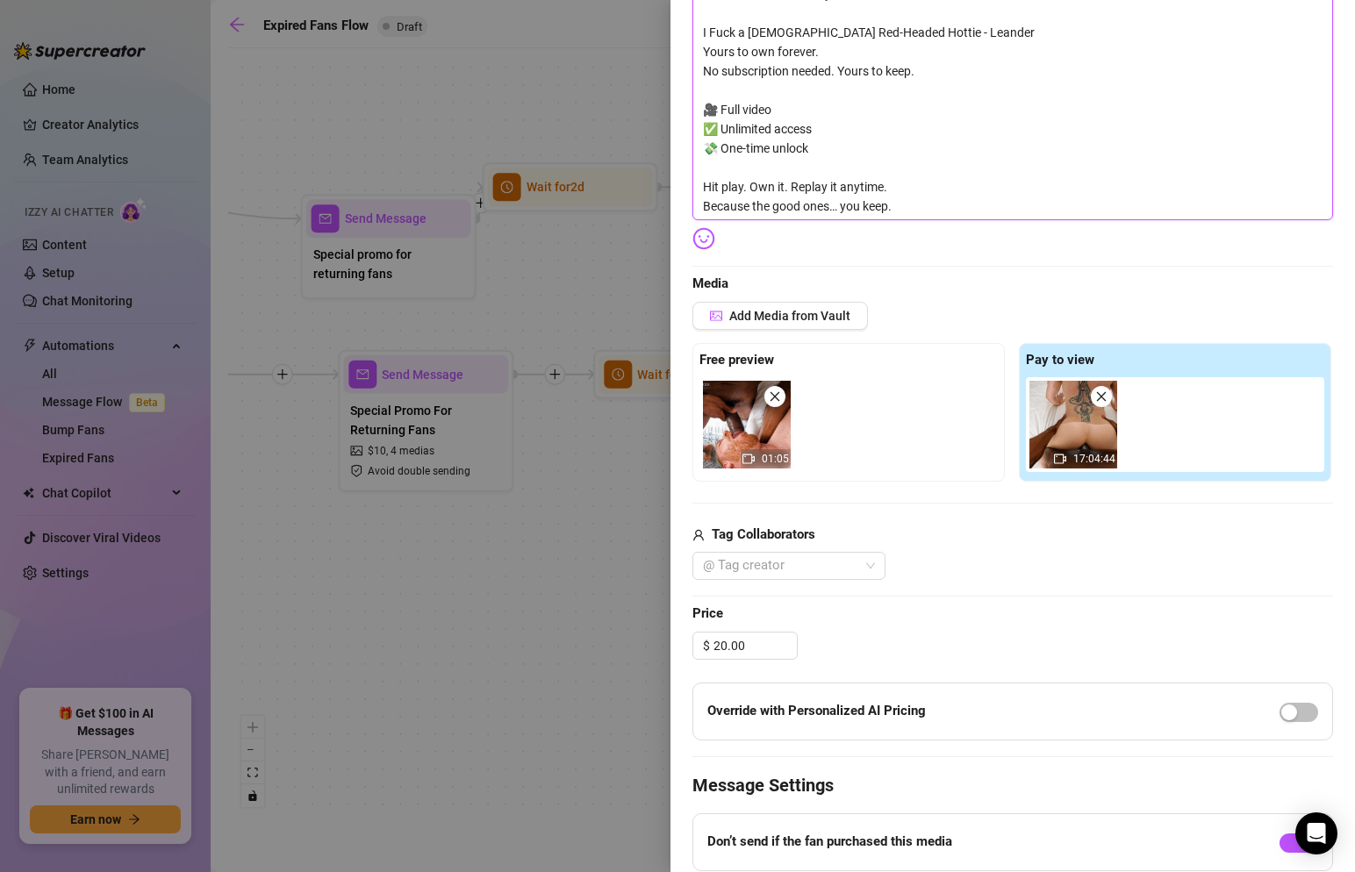
scroll to position [400, 0]
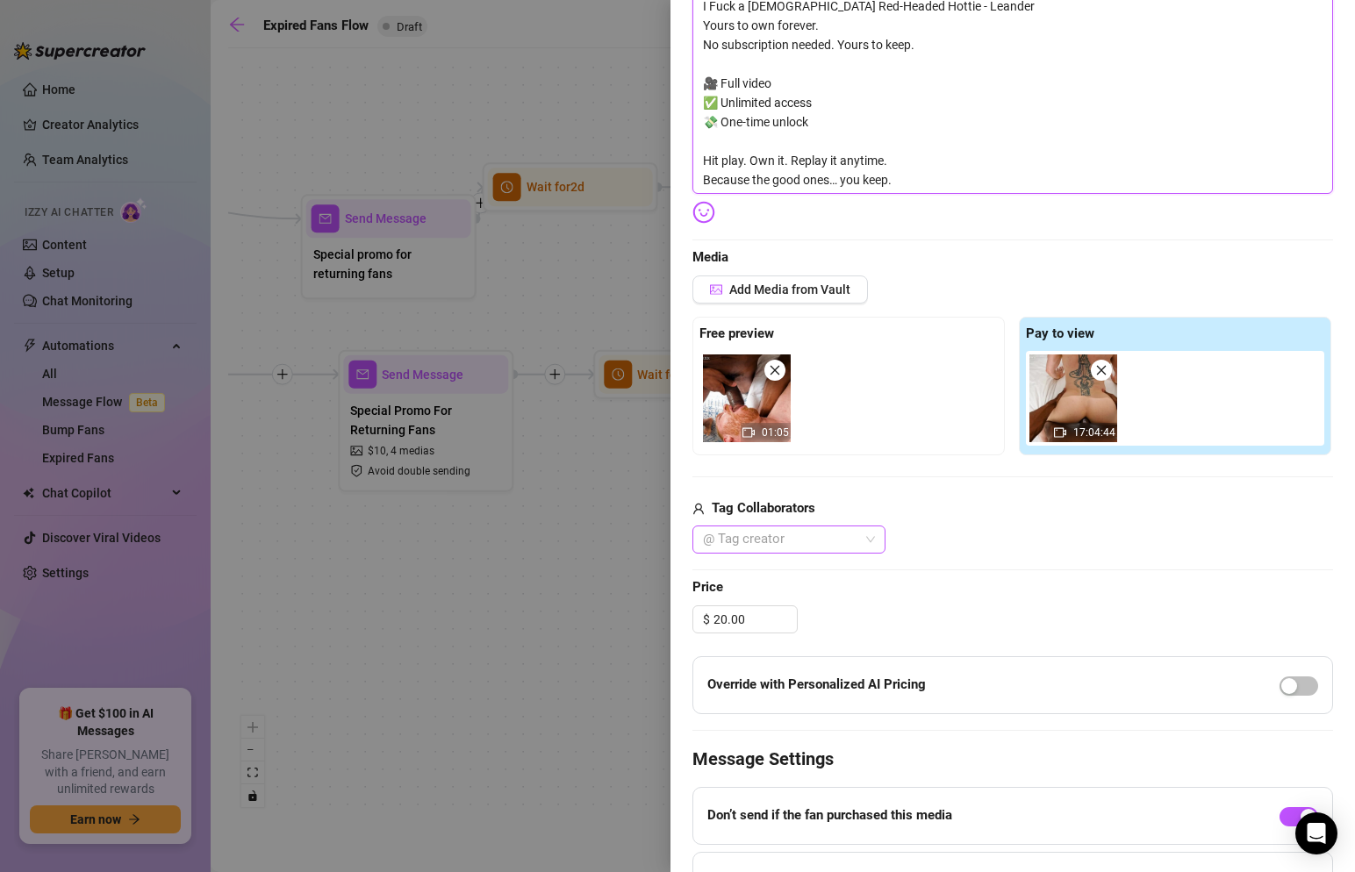
click at [873, 542] on div "@ Tag creator" at bounding box center [789, 540] width 193 height 28
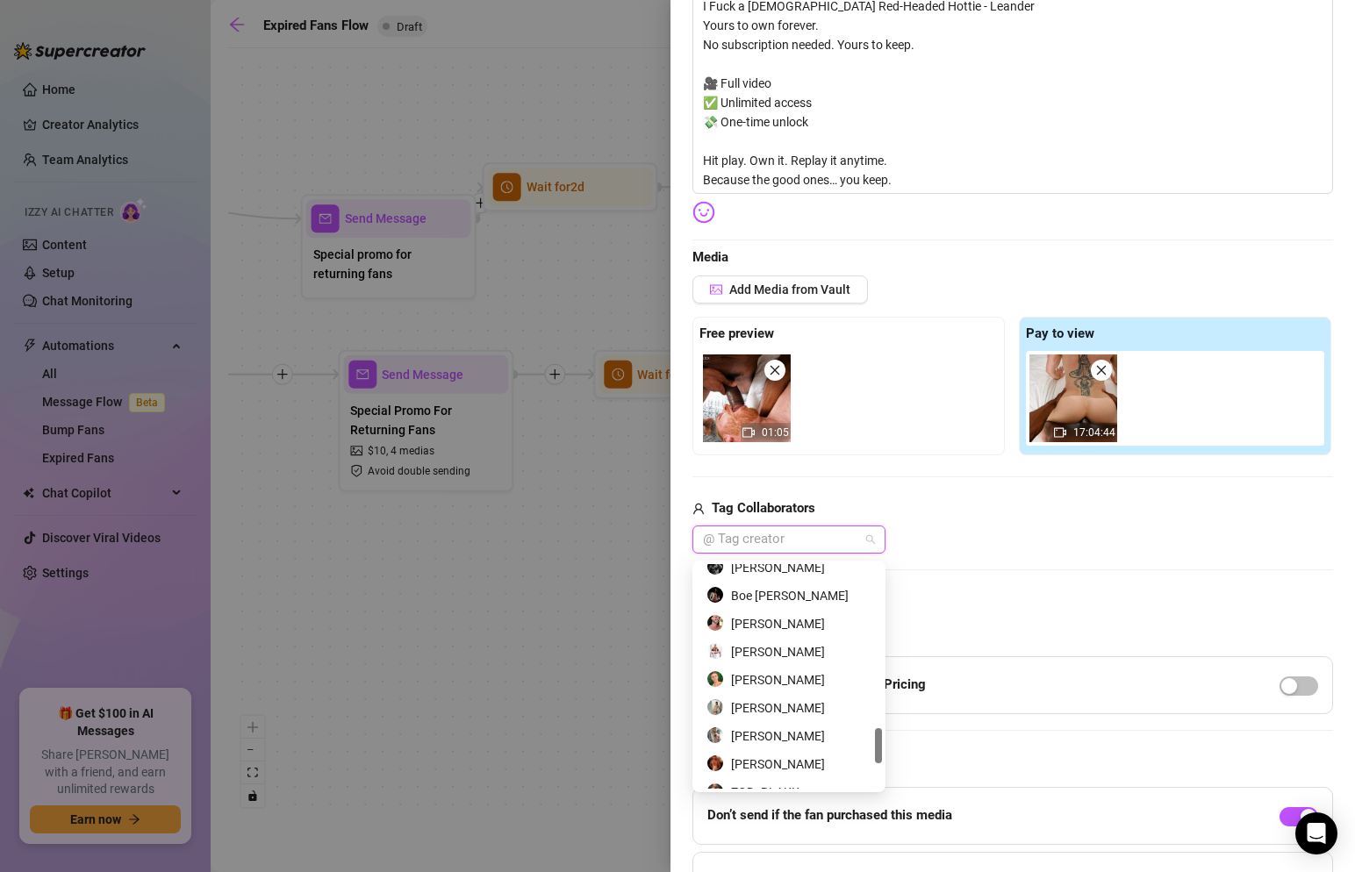
scroll to position [1012, 0]
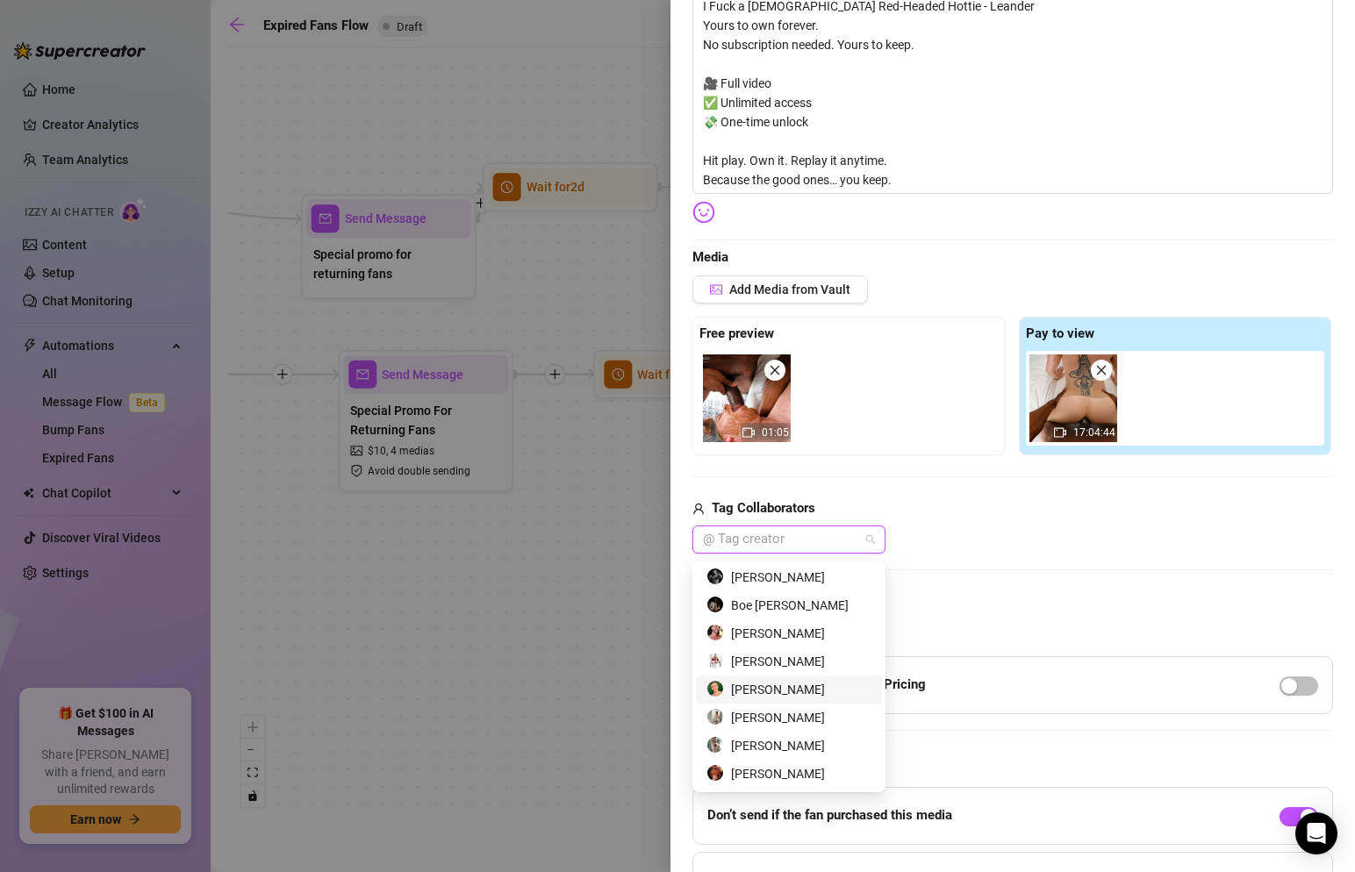
click at [771, 689] on div "[PERSON_NAME]" at bounding box center [789, 689] width 165 height 19
click at [959, 571] on div "Edit your message Message Title NEW PPV Text Put {name} in your message to repl…" at bounding box center [1013, 366] width 641 height 1217
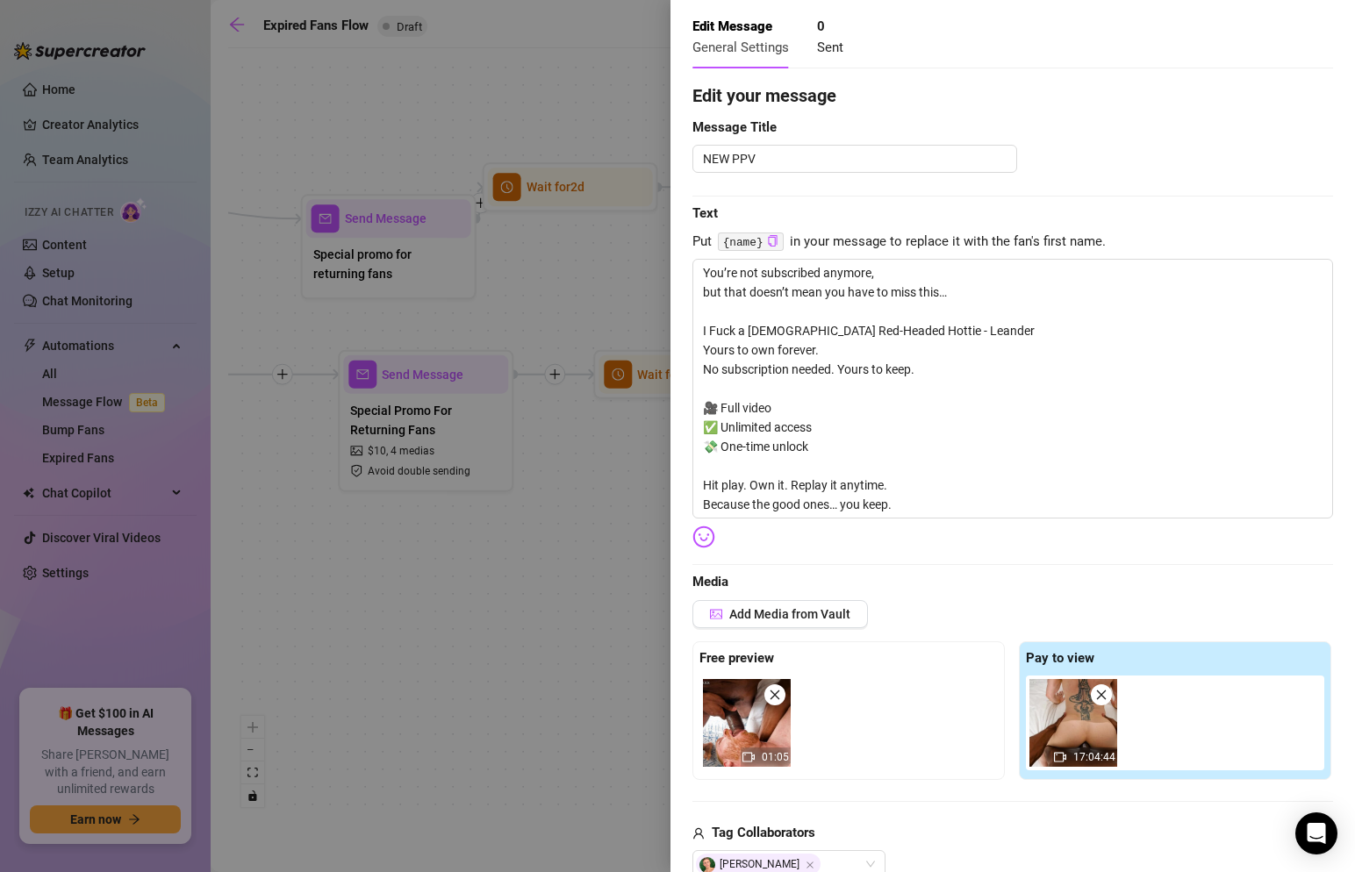
scroll to position [0, 0]
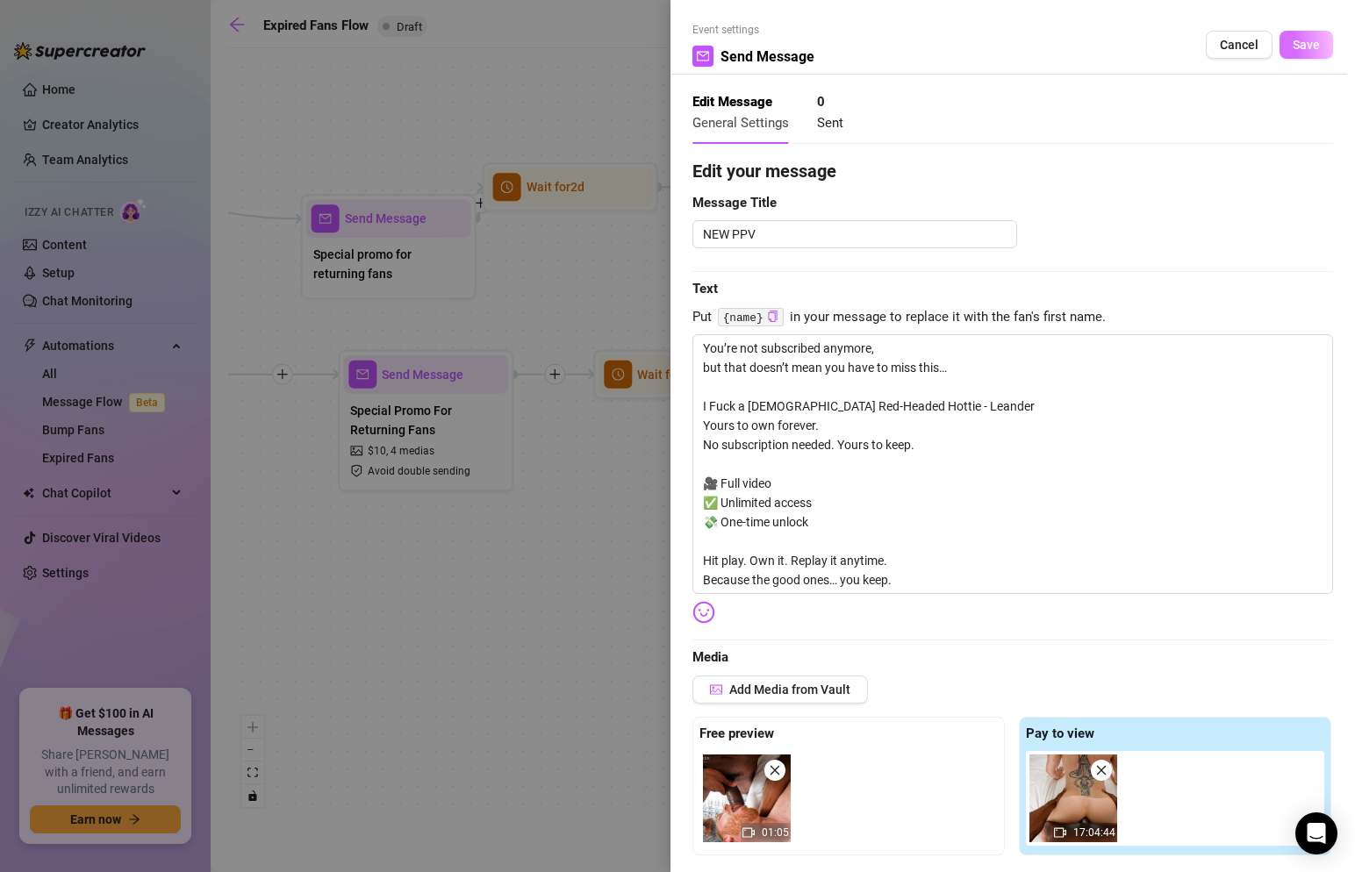
click at [1304, 39] on span "Save" at bounding box center [1306, 45] width 27 height 14
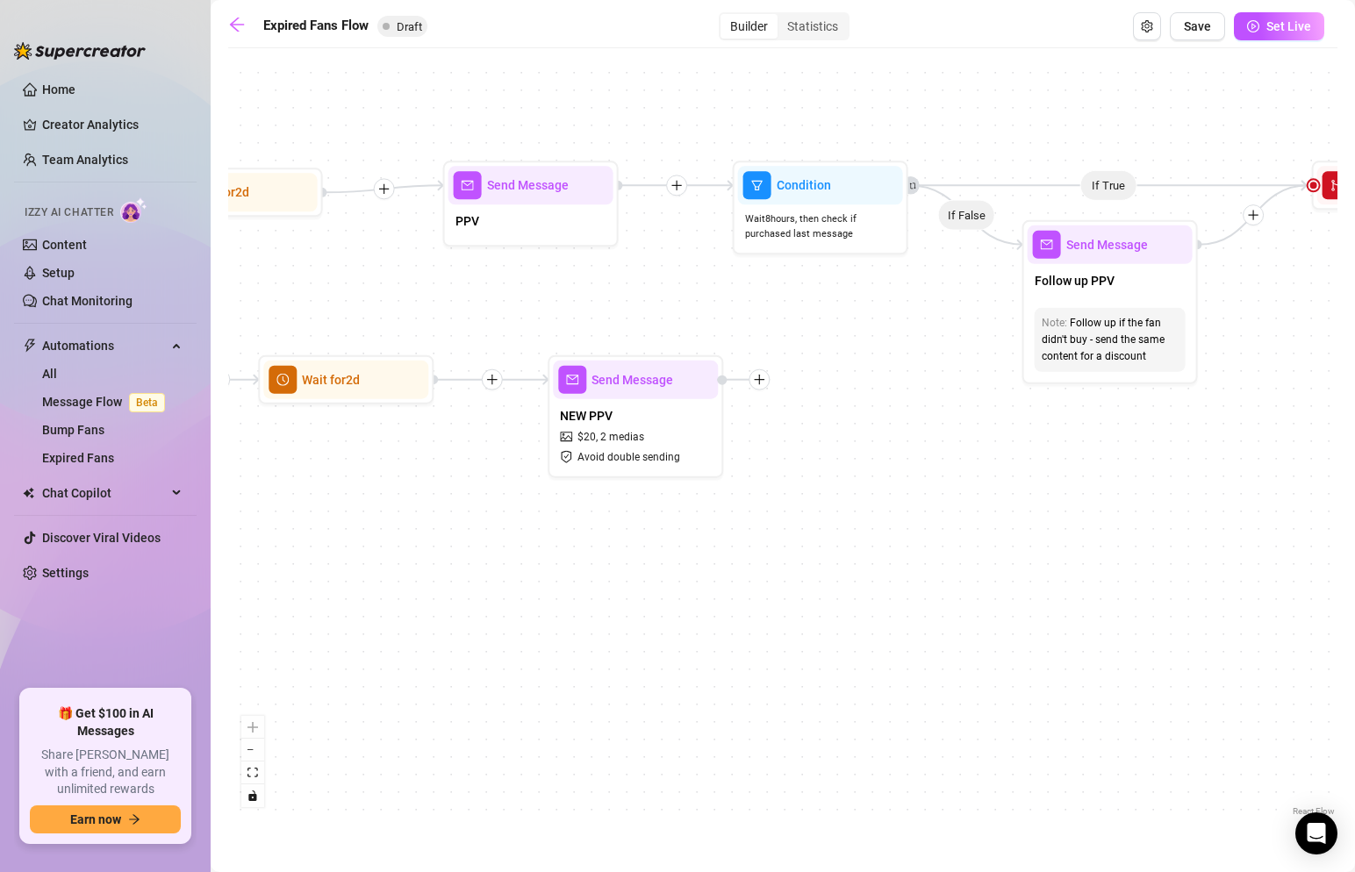
drag, startPoint x: 1182, startPoint y: 350, endPoint x: 831, endPoint y: 352, distance: 351.1
click at [829, 353] on div "If True If False If True If False Send Message NEW PPV $ 20 , 2 medias Avoid do…" at bounding box center [782, 439] width 1109 height 764
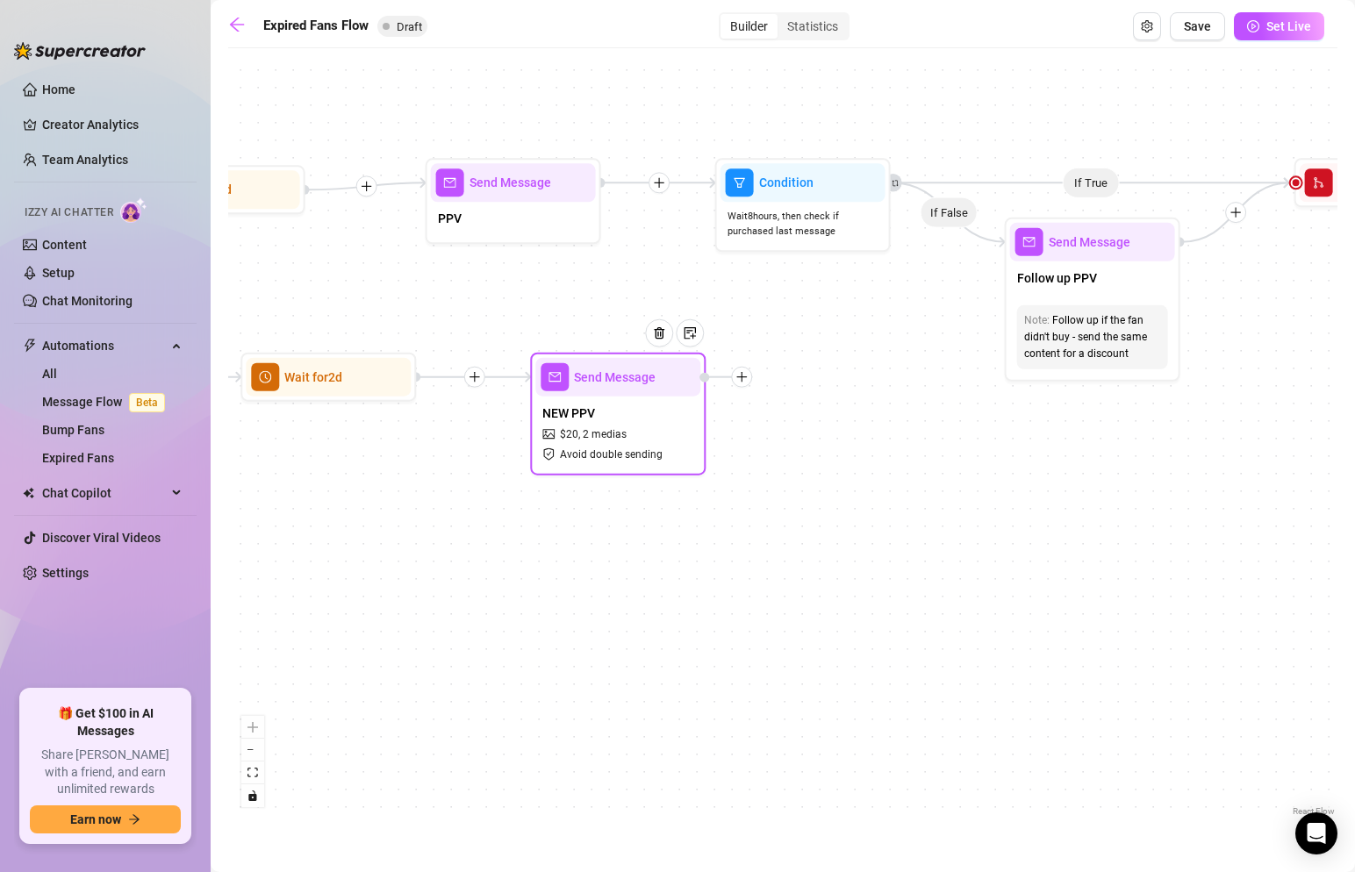
click at [745, 378] on icon "plus" at bounding box center [742, 377] width 12 height 12
click at [780, 413] on icon "filter" at bounding box center [776, 409] width 12 height 12
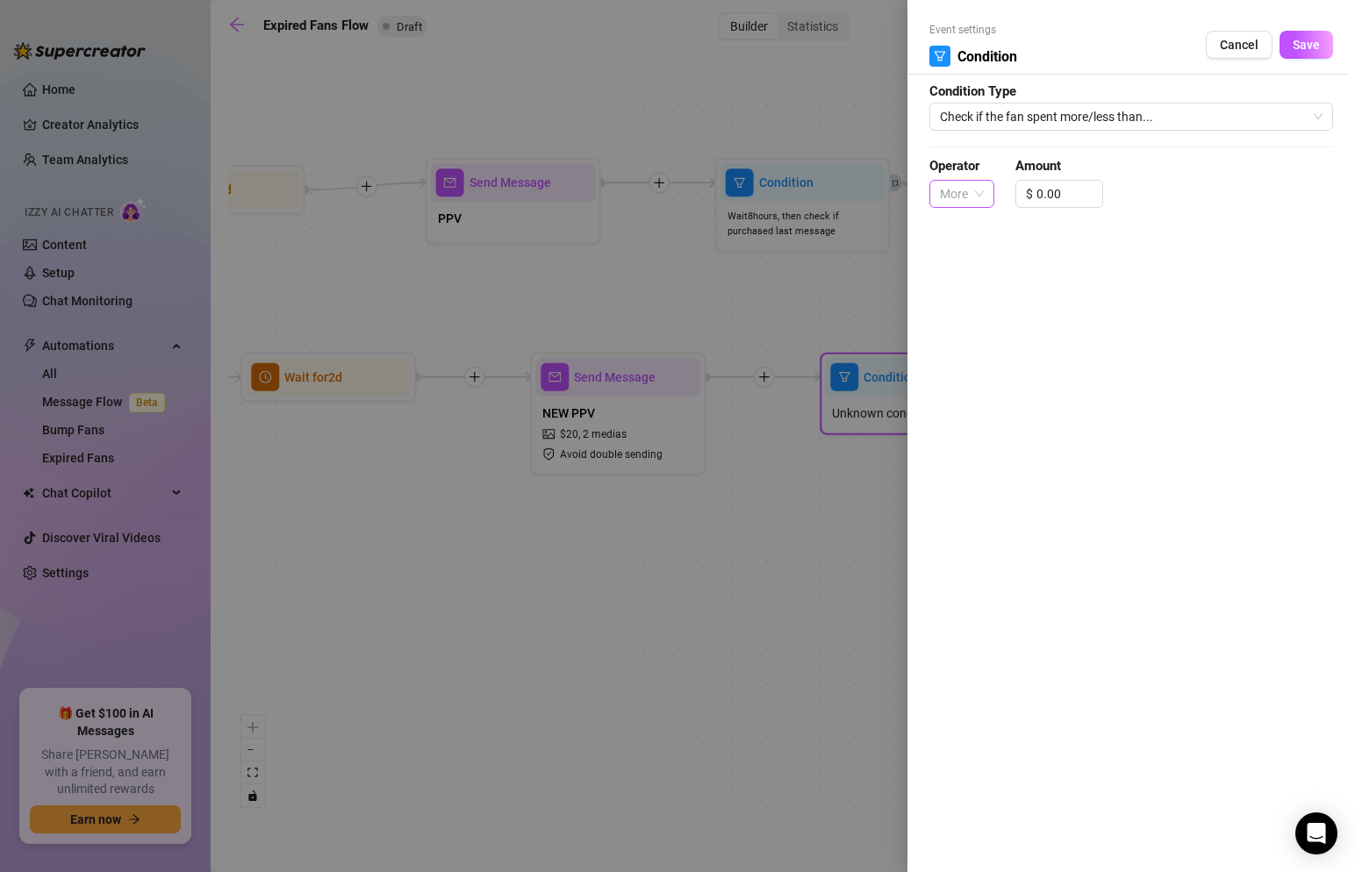
click at [980, 194] on span "More" at bounding box center [962, 194] width 44 height 26
click at [1045, 113] on span "Check if the fan spent more/less than..." at bounding box center [1131, 117] width 383 height 26
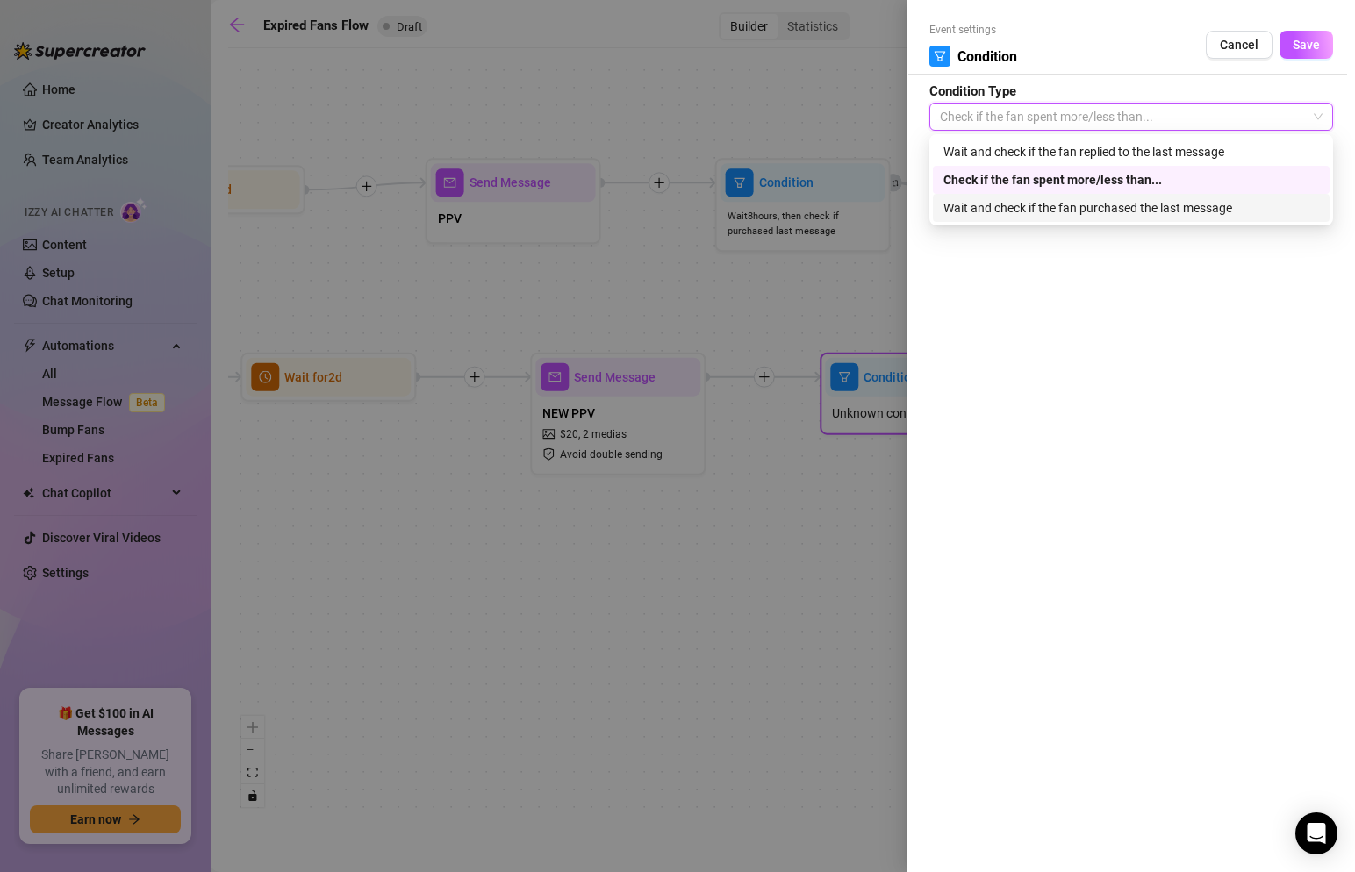
click at [1029, 212] on div "Wait and check if the fan purchased the last message" at bounding box center [1132, 207] width 376 height 19
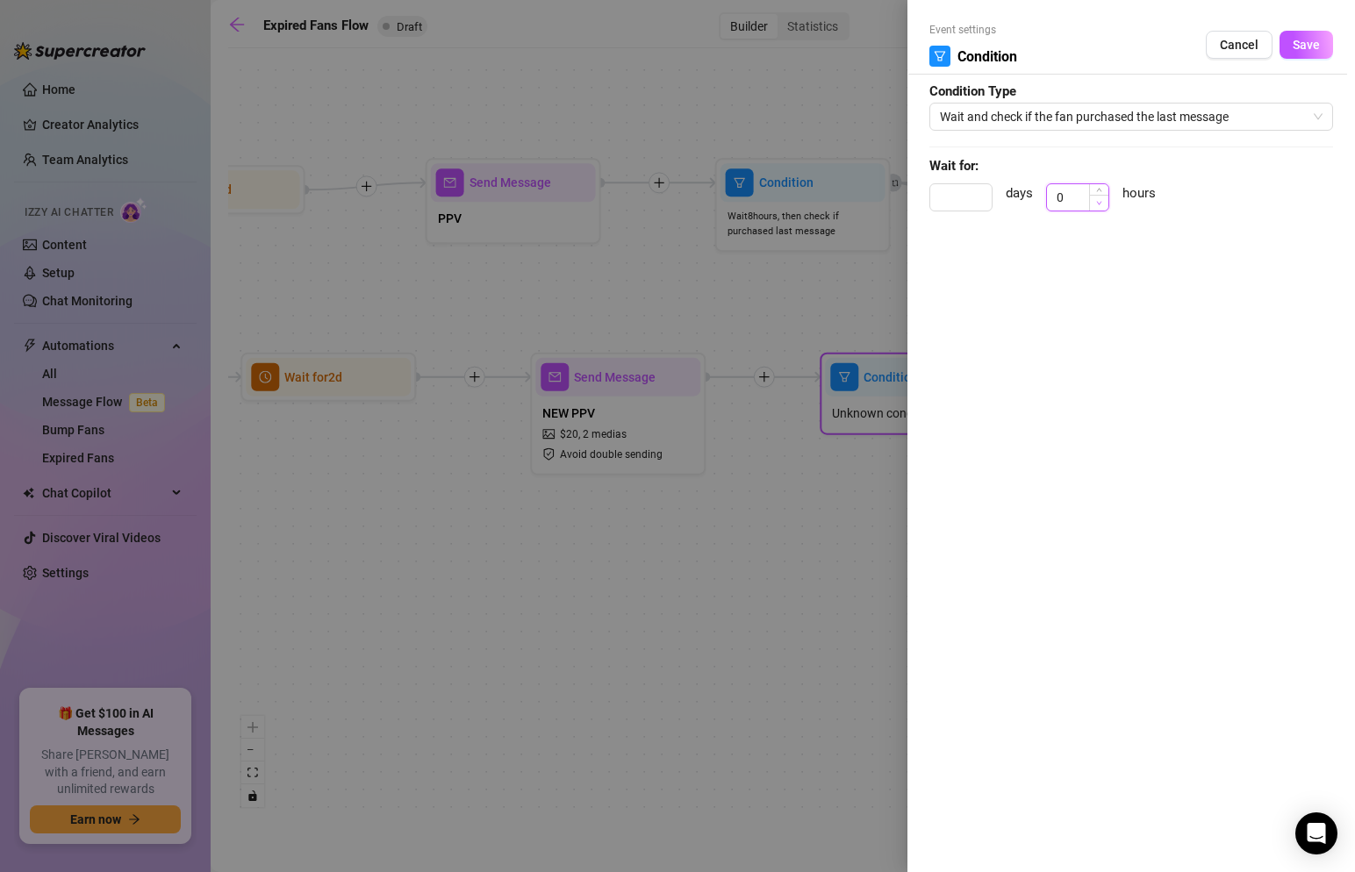
click at [1098, 197] on span "Decrease Value" at bounding box center [1098, 203] width 19 height 16
click at [1301, 48] on span "Save" at bounding box center [1306, 45] width 27 height 14
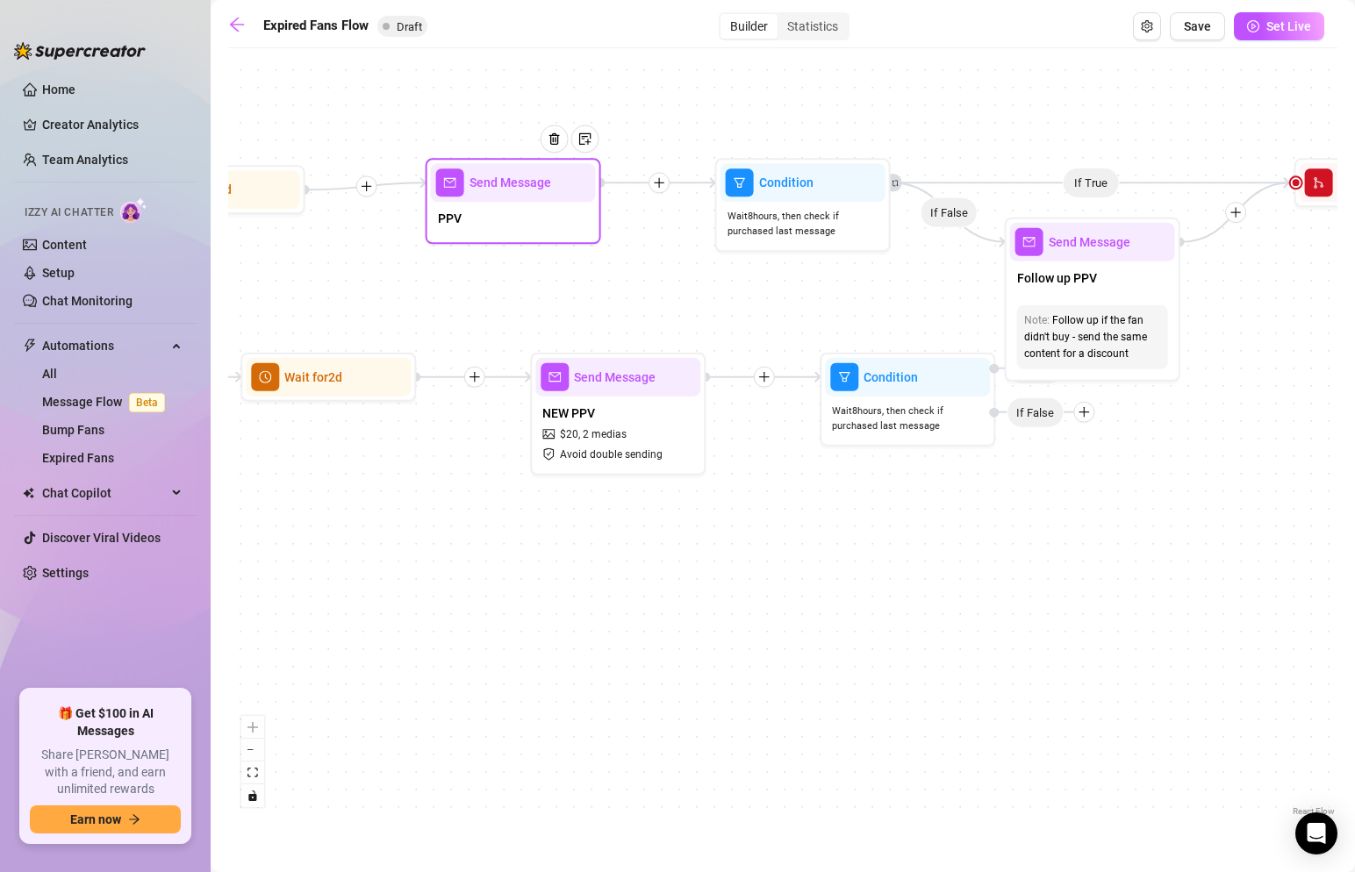
click at [525, 226] on div "PPV" at bounding box center [513, 220] width 165 height 37
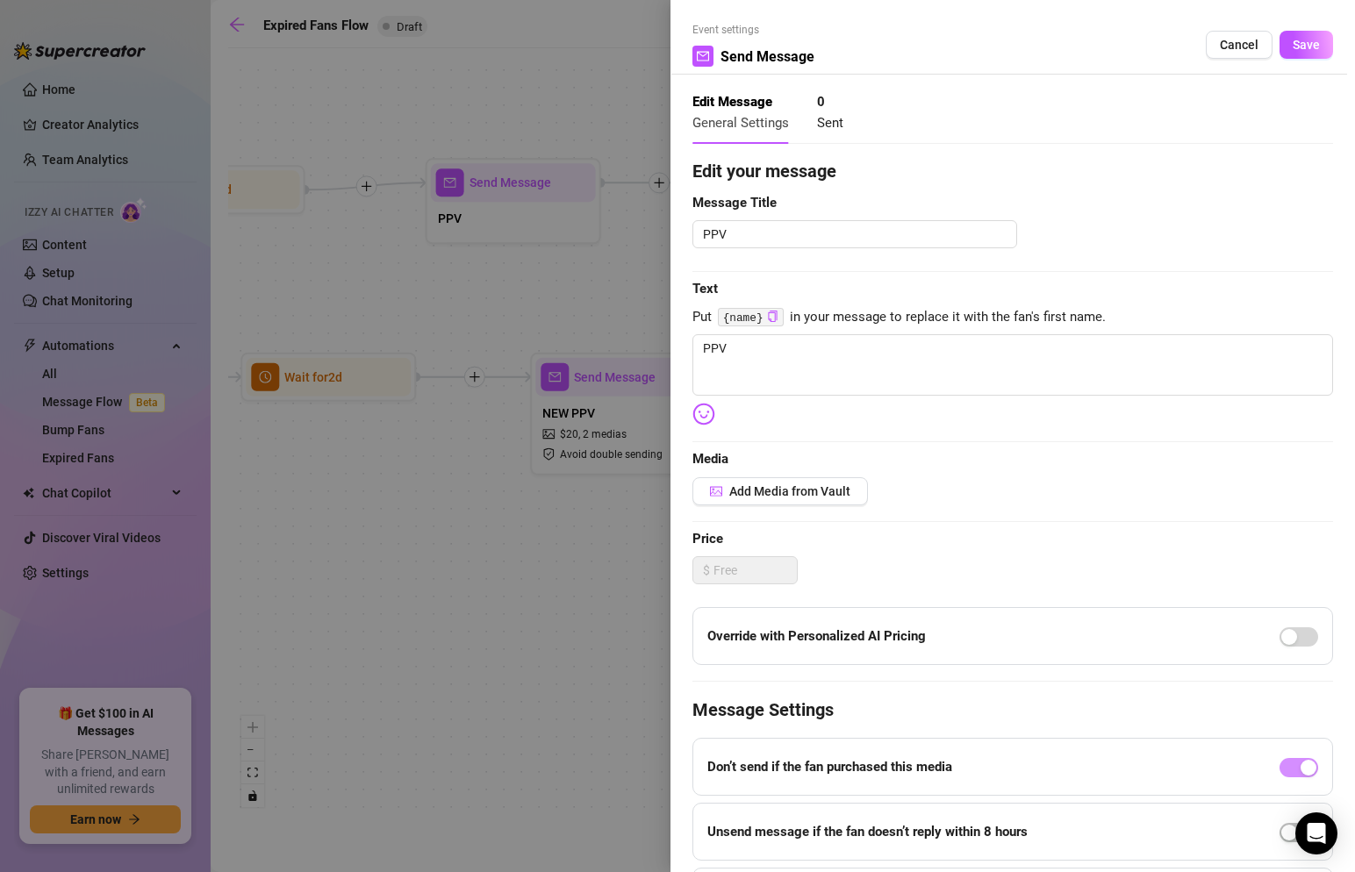
click at [525, 226] on div at bounding box center [677, 436] width 1355 height 872
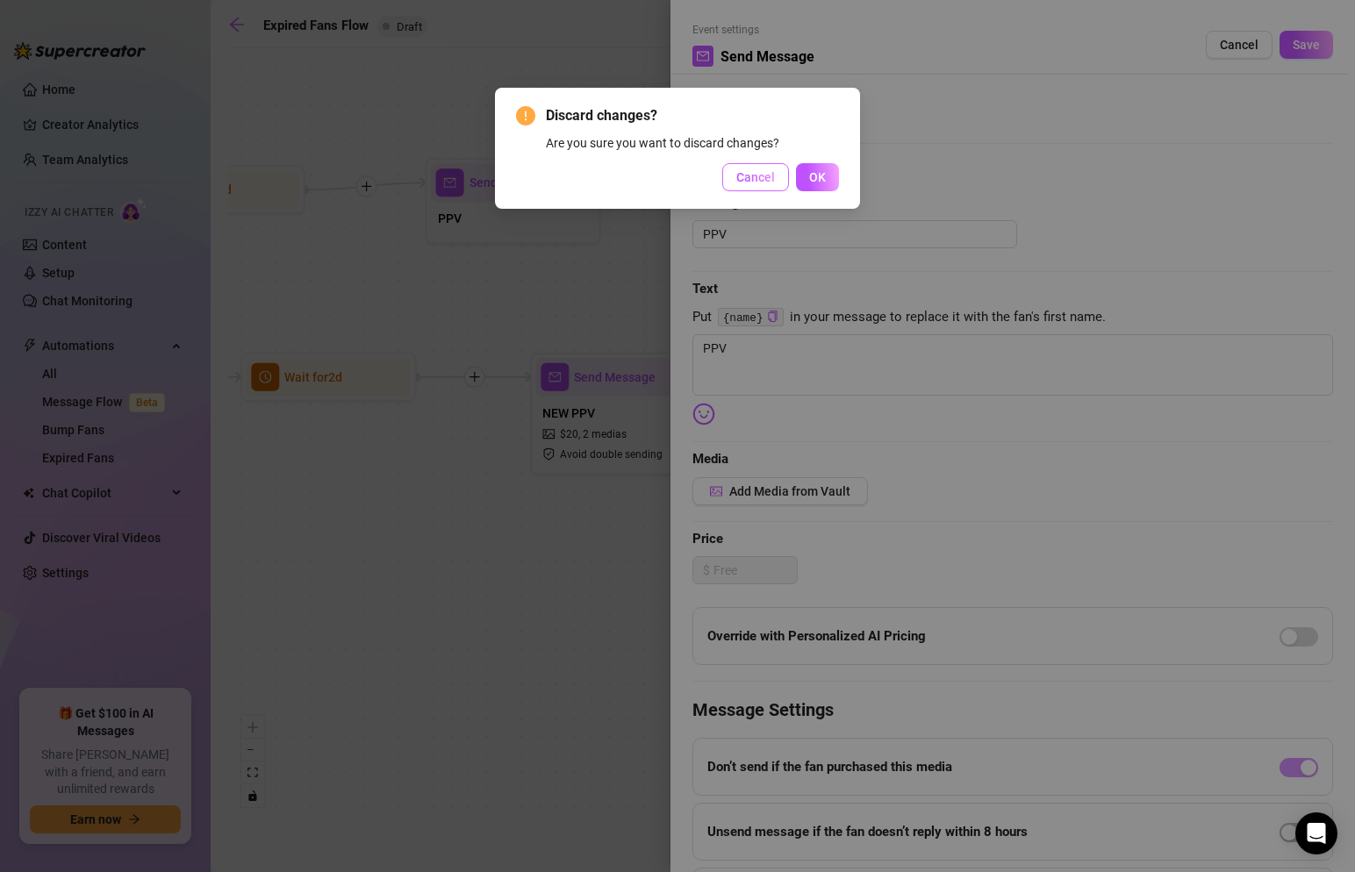
click at [765, 173] on span "Cancel" at bounding box center [755, 177] width 39 height 14
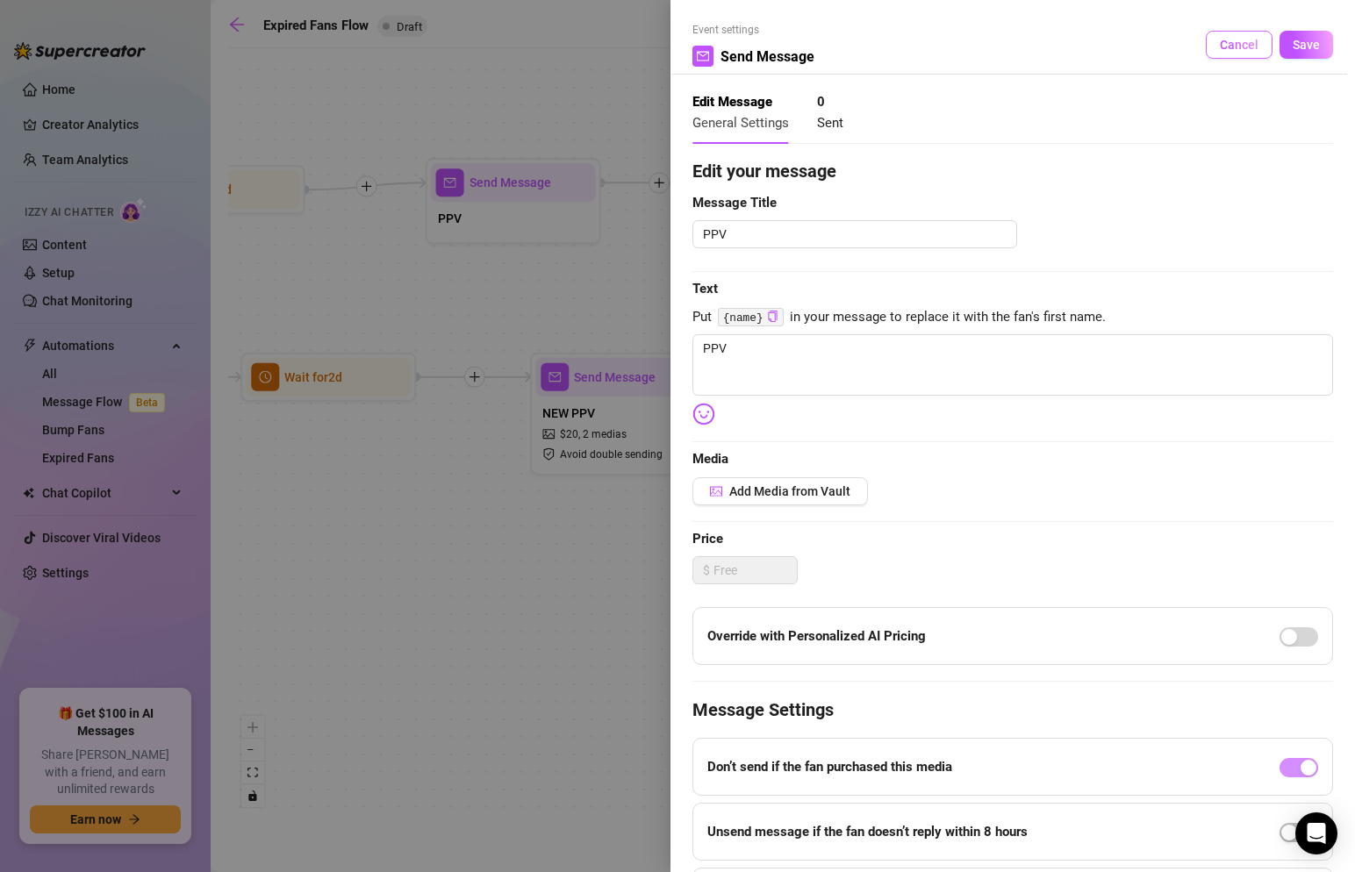
click at [1245, 52] on span "Cancel" at bounding box center [1239, 45] width 39 height 14
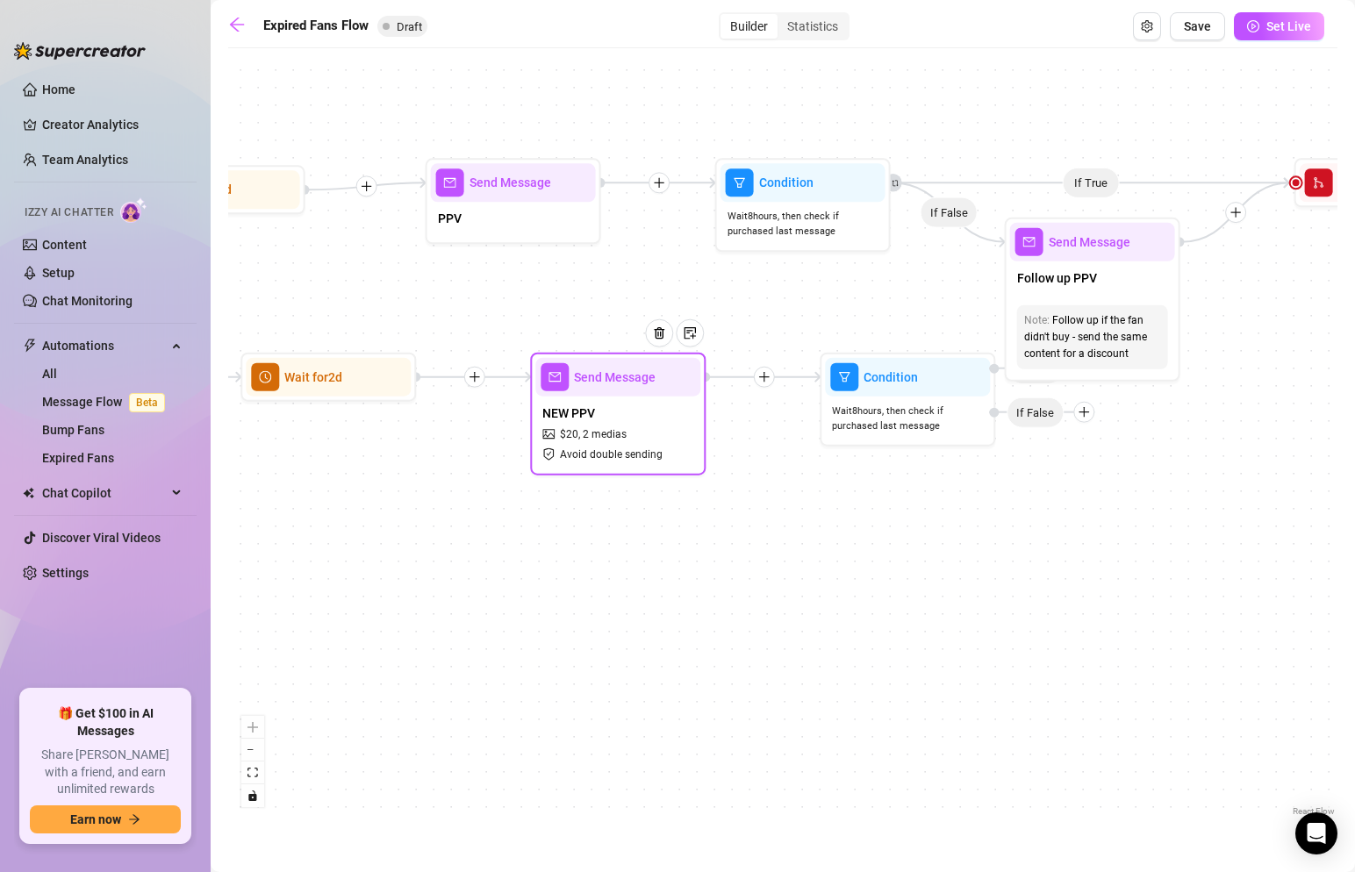
click at [639, 431] on div "NEW PPV $ 20 , 2 medias Avoid double sending" at bounding box center [617, 434] width 165 height 74
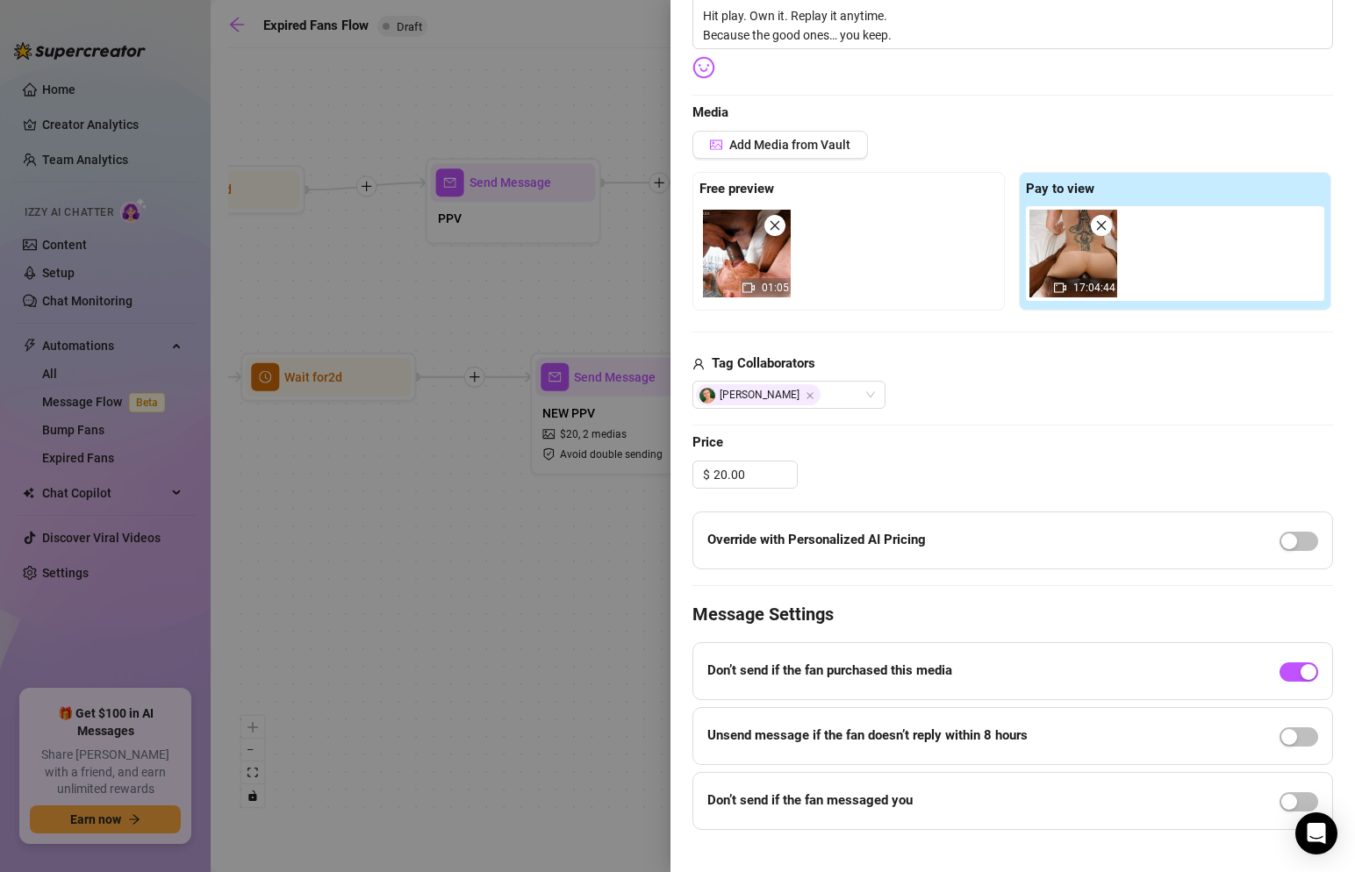
scroll to position [572, 0]
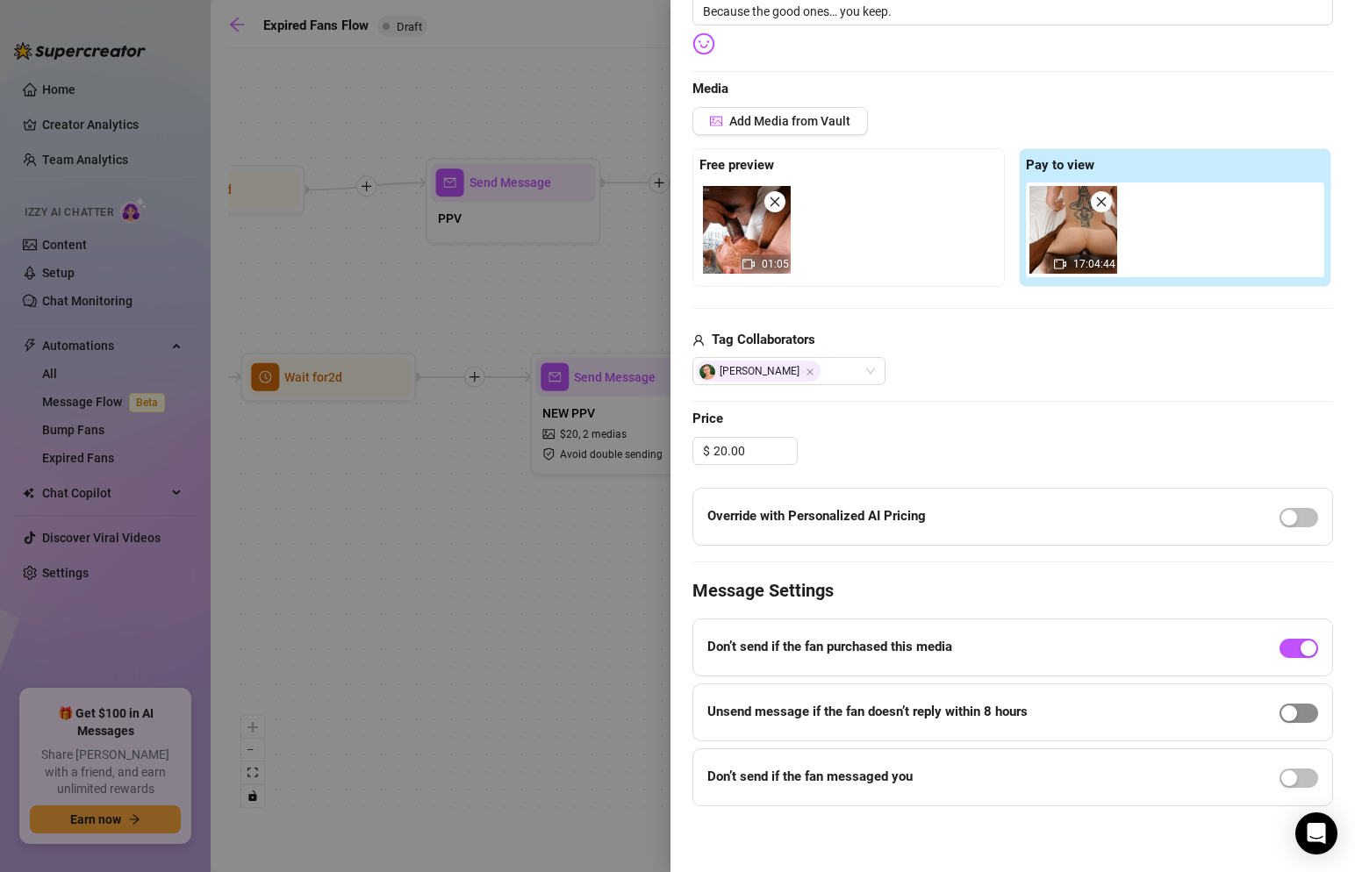
click at [1303, 707] on span "button" at bounding box center [1299, 713] width 39 height 19
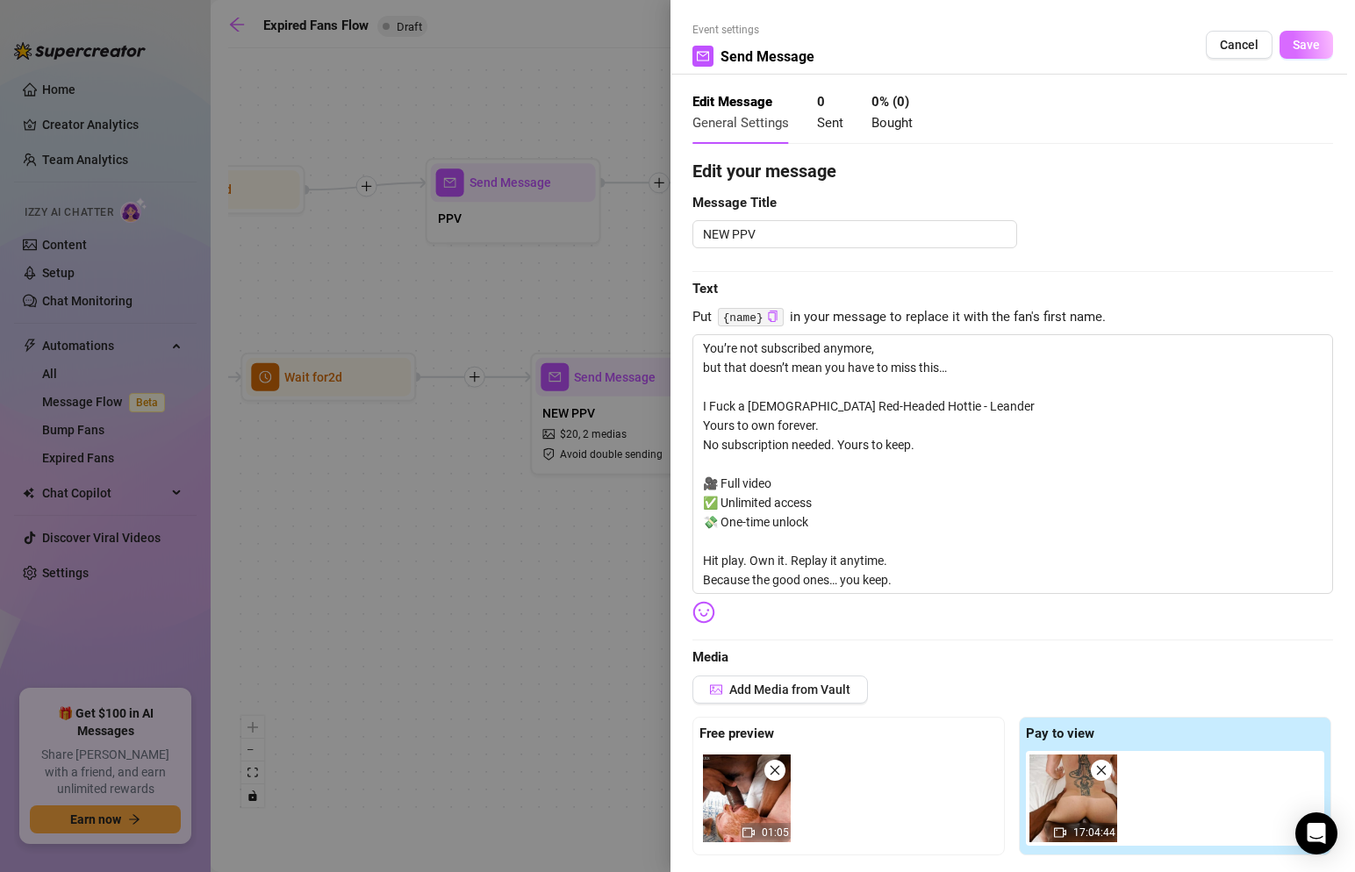
click at [1300, 44] on span "Save" at bounding box center [1306, 45] width 27 height 14
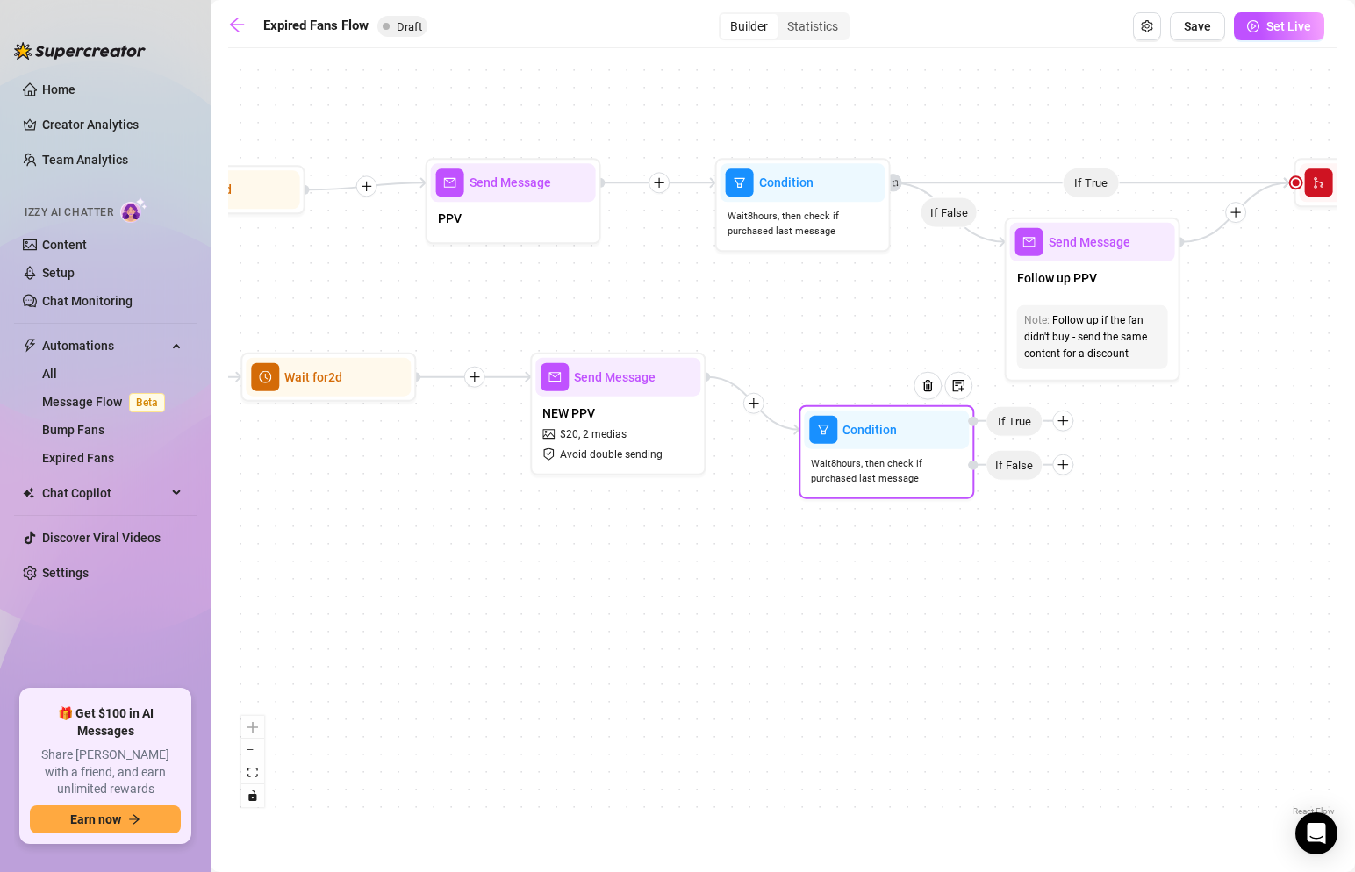
drag, startPoint x: 942, startPoint y: 423, endPoint x: 910, endPoint y: 481, distance: 66.0
click at [910, 481] on span "Wait 8 hours, then check if purchased last message" at bounding box center [886, 471] width 151 height 31
click at [1004, 592] on div "If True If False If True If False Condition Wait 8 hours, then check if purchas…" at bounding box center [782, 439] width 1109 height 764
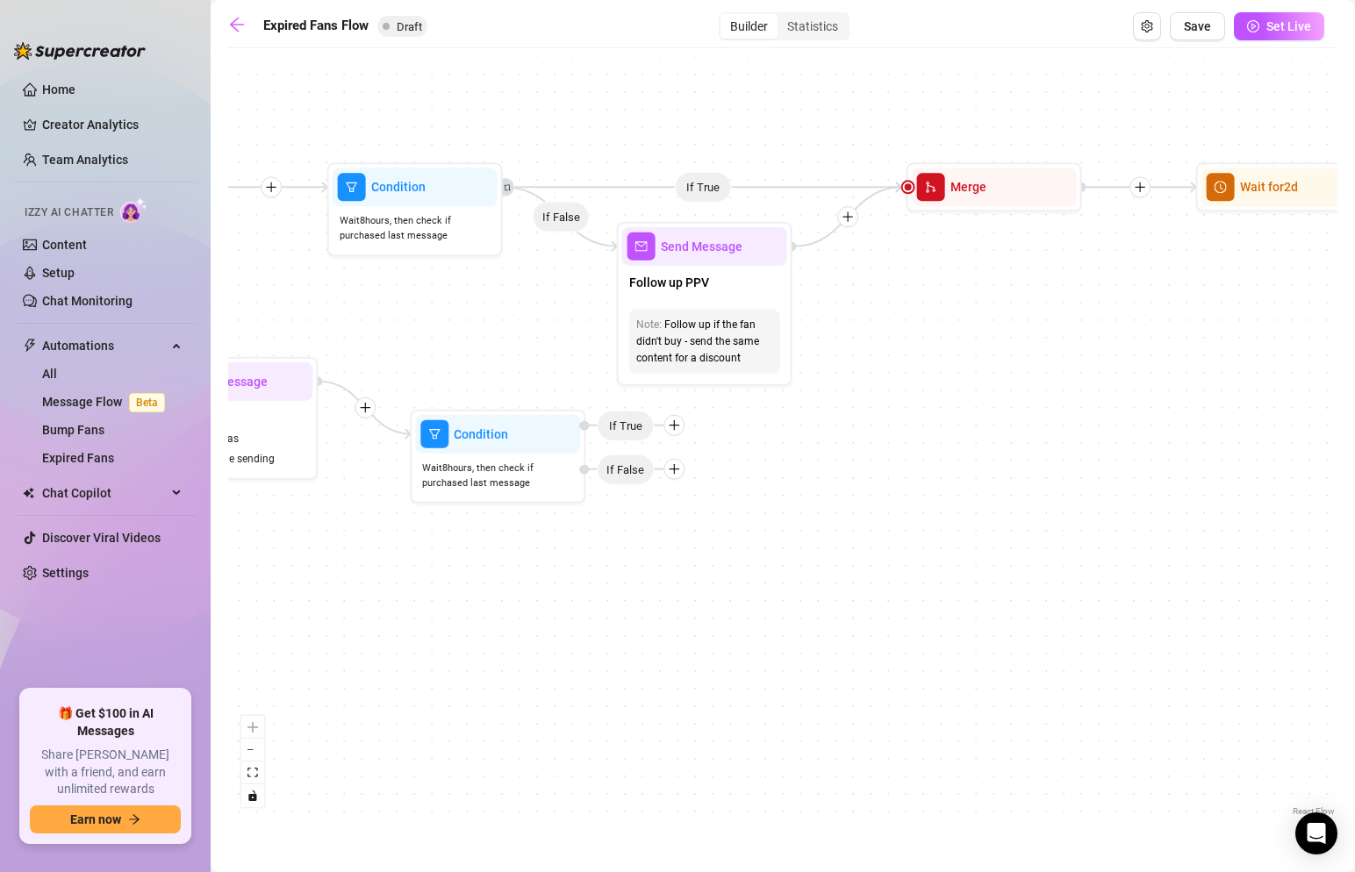
drag, startPoint x: 1178, startPoint y: 521, endPoint x: 754, endPoint y: 521, distance: 424.0
click at [754, 521] on div "If True If False If True If False Condition Wait 8 hours, then check if purchas…" at bounding box center [782, 439] width 1109 height 764
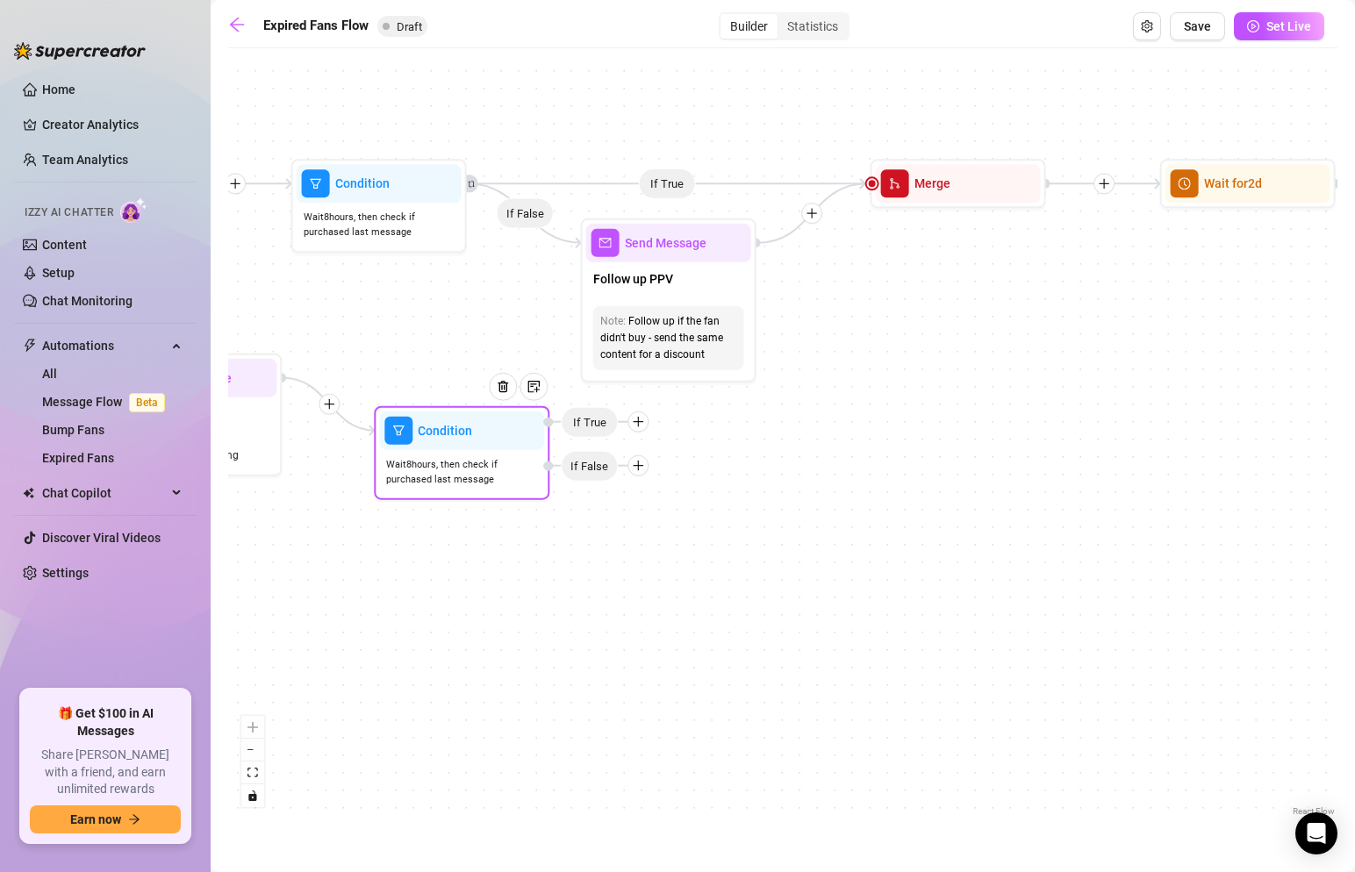
click at [642, 468] on icon "plus" at bounding box center [638, 466] width 12 height 12
click at [679, 531] on div "Message" at bounding box center [672, 528] width 128 height 30
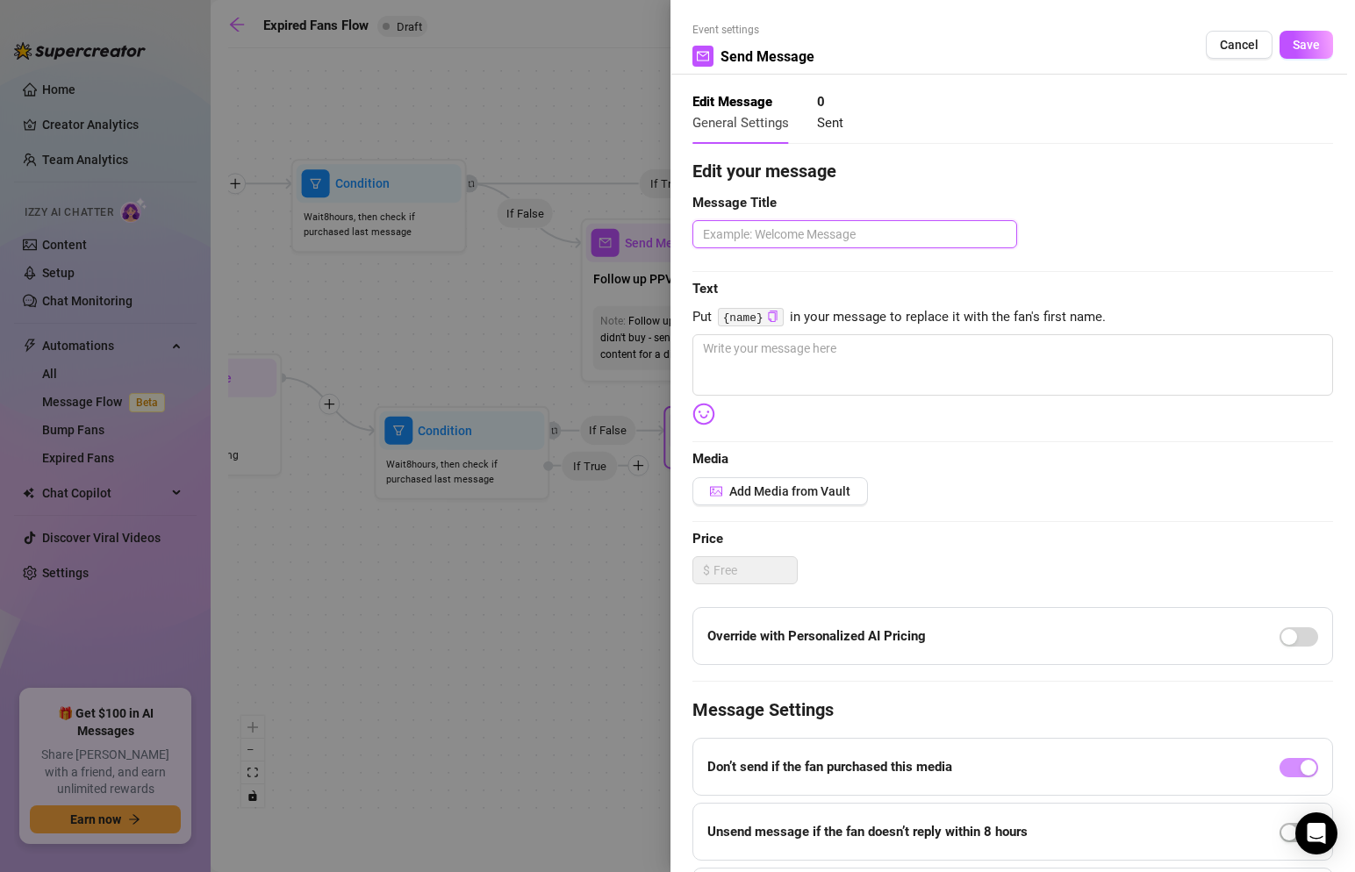
click at [817, 241] on textarea at bounding box center [855, 234] width 325 height 28
click at [792, 361] on textarea at bounding box center [1013, 364] width 641 height 61
paste textarea "You’re not subscribed anymore, but that doesn’t mean you have to miss this… [IN…"
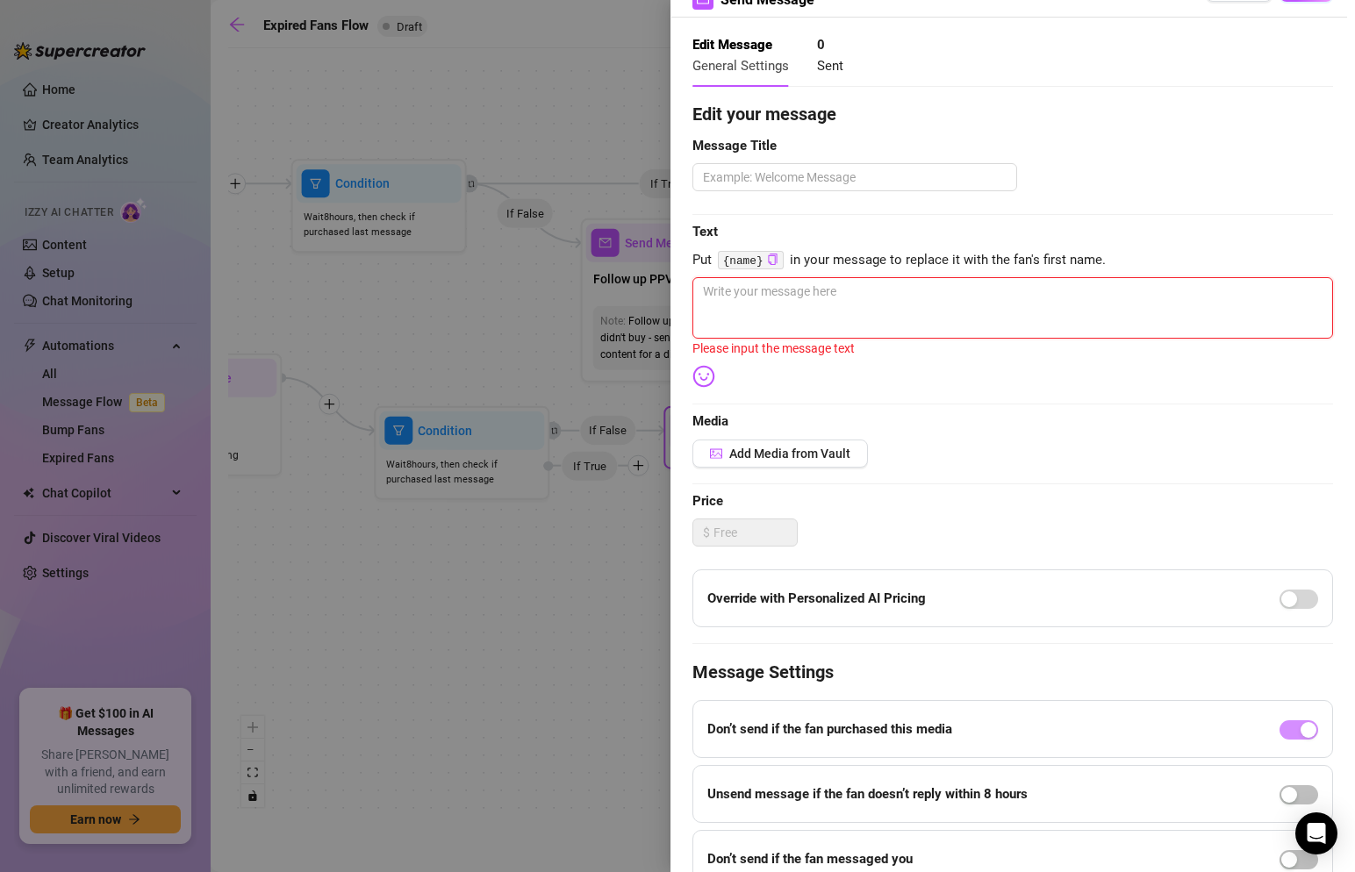
scroll to position [54, 0]
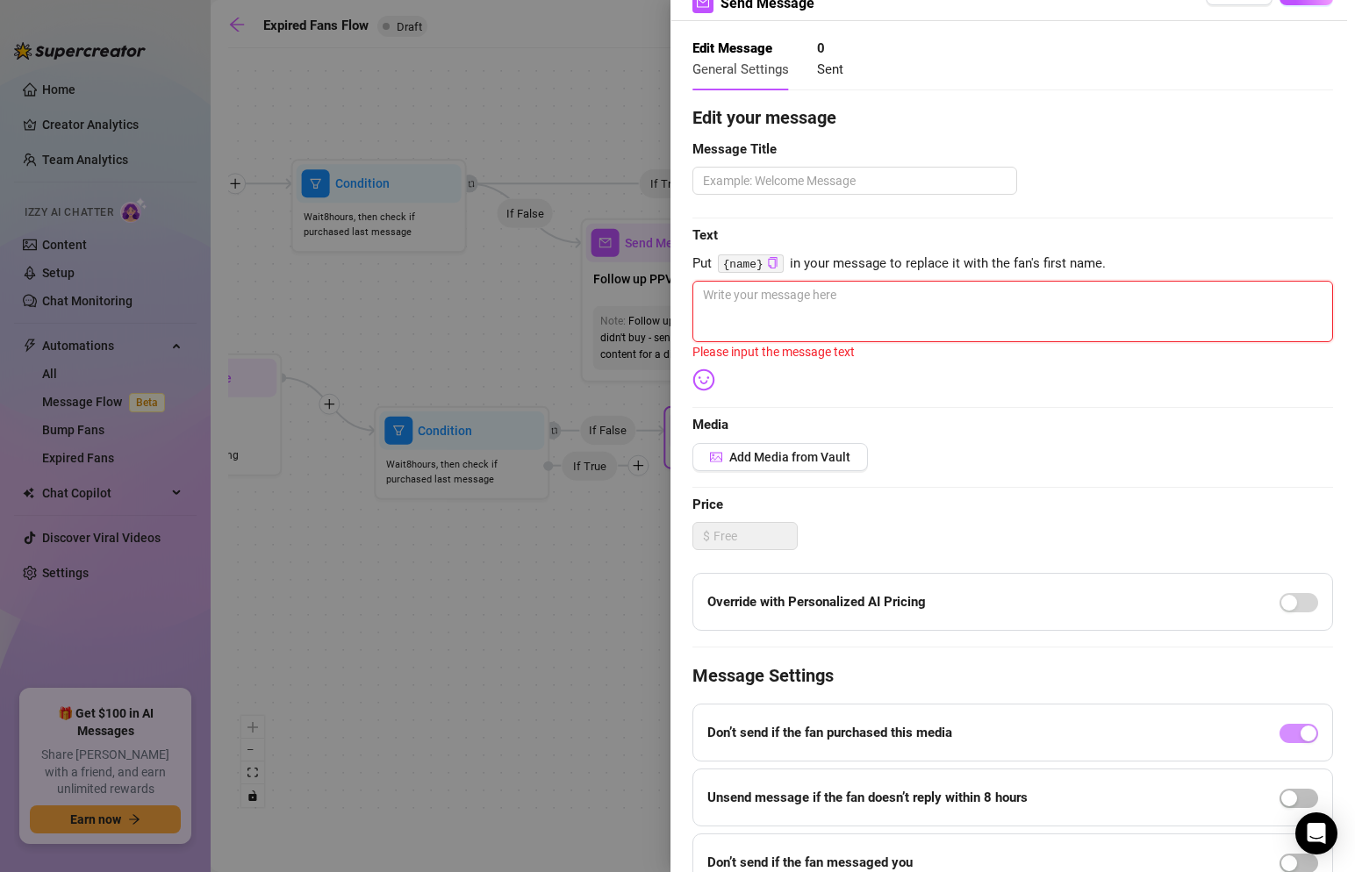
paste textarea "You’re not subscribed anymore, but that doesn’t mean you have to miss this… [IN…"
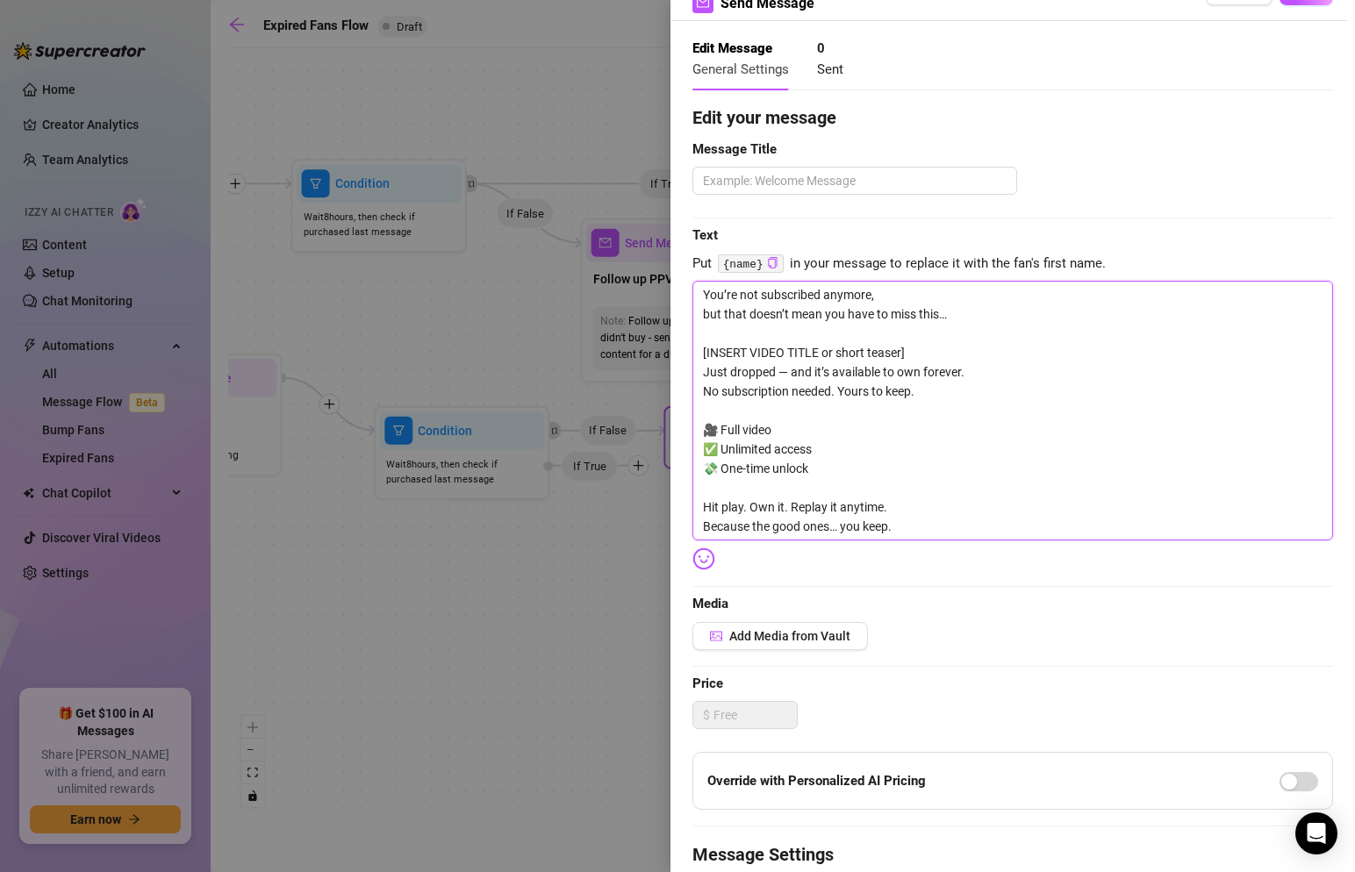
scroll to position [0, 0]
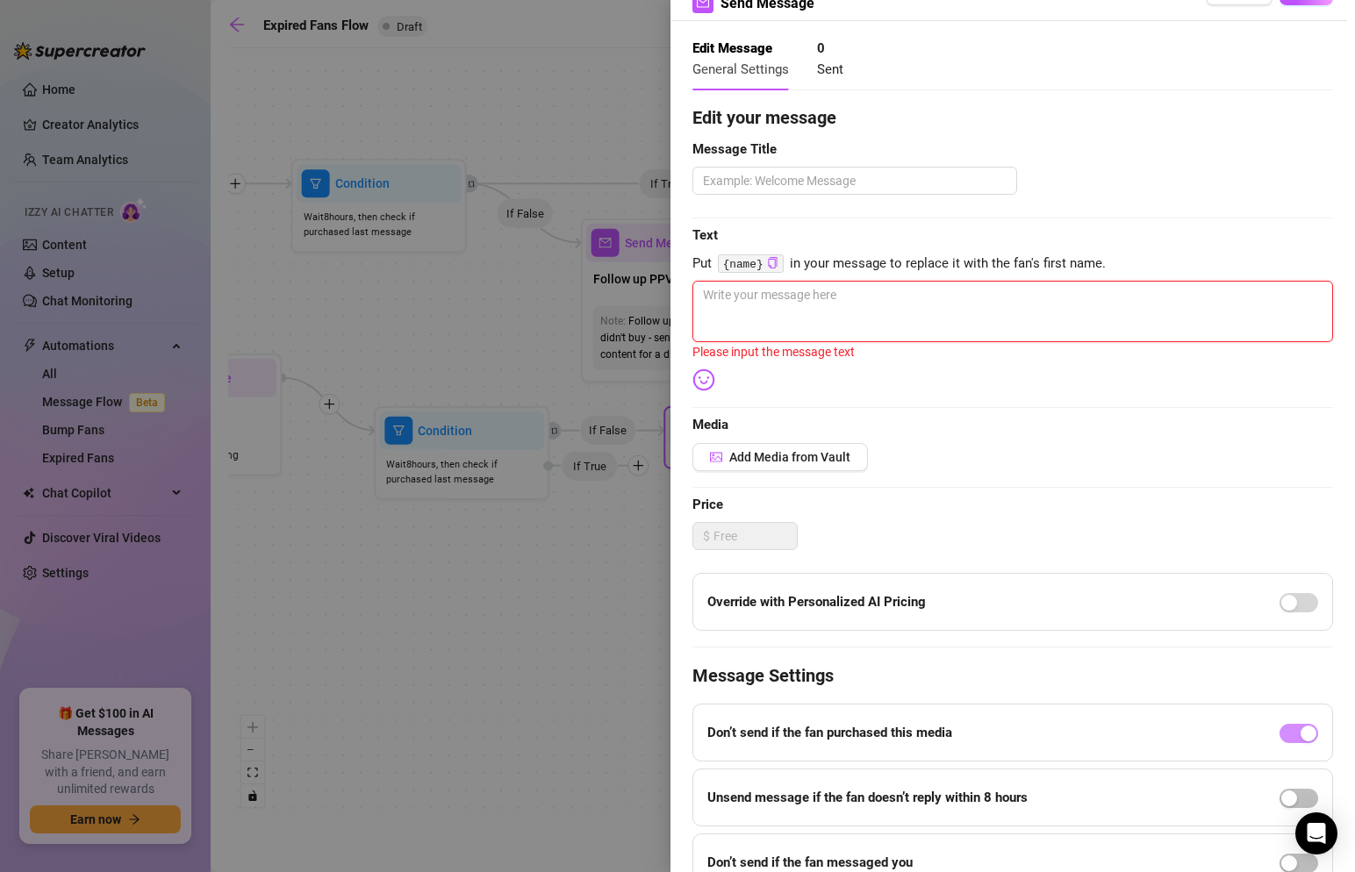
click at [901, 322] on textarea at bounding box center [1013, 311] width 641 height 61
paste textarea "⏳ Last Chance to Grab It at 50% Off You saw the offer — but haven’t hit play ye…"
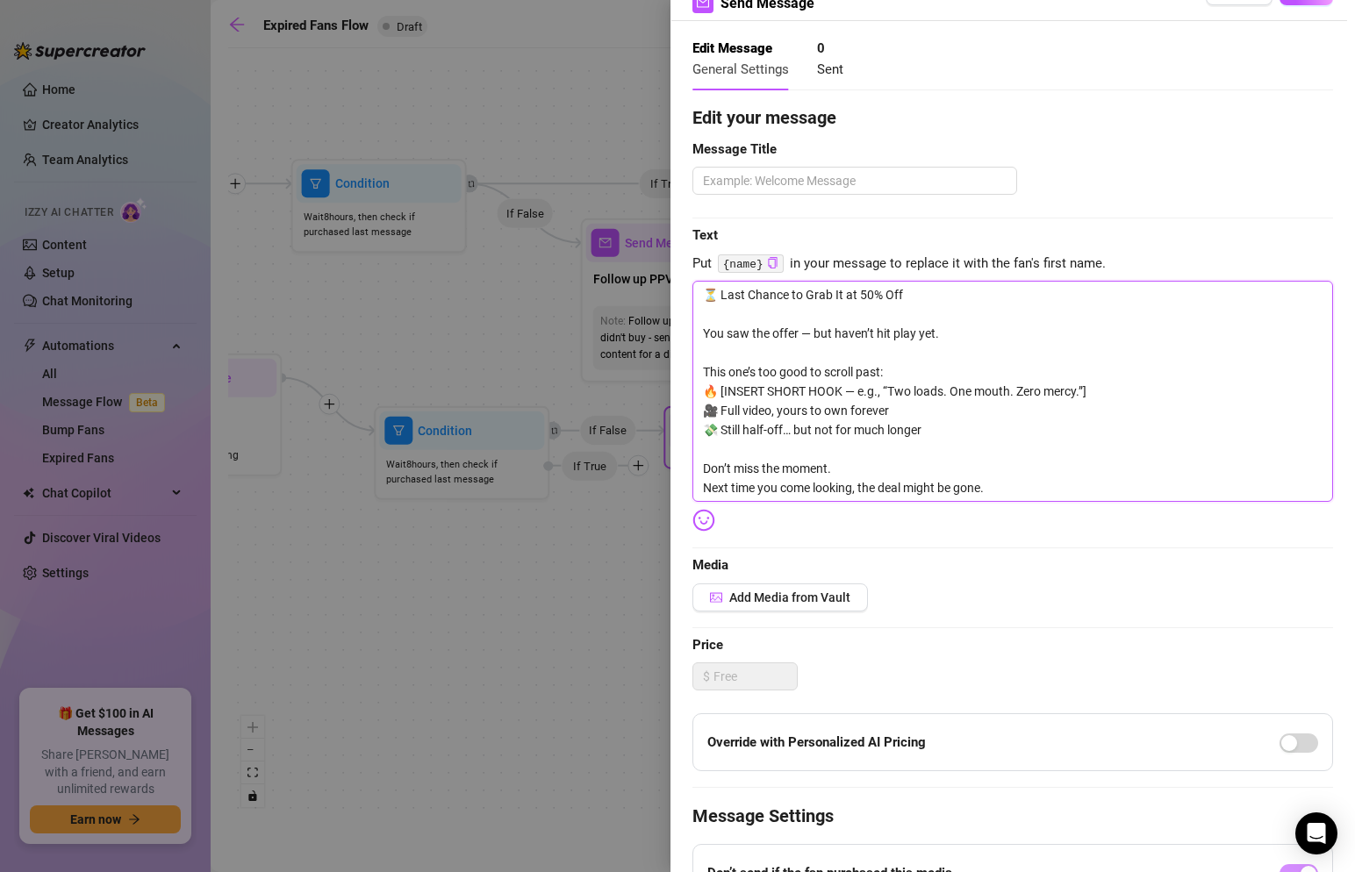
drag, startPoint x: 957, startPoint y: 340, endPoint x: 683, endPoint y: 327, distance: 274.2
click at [683, 327] on div "Event settings Send Message Cancel Save Edit Message General Settings 0 Sent Ed…" at bounding box center [1013, 436] width 685 height 872
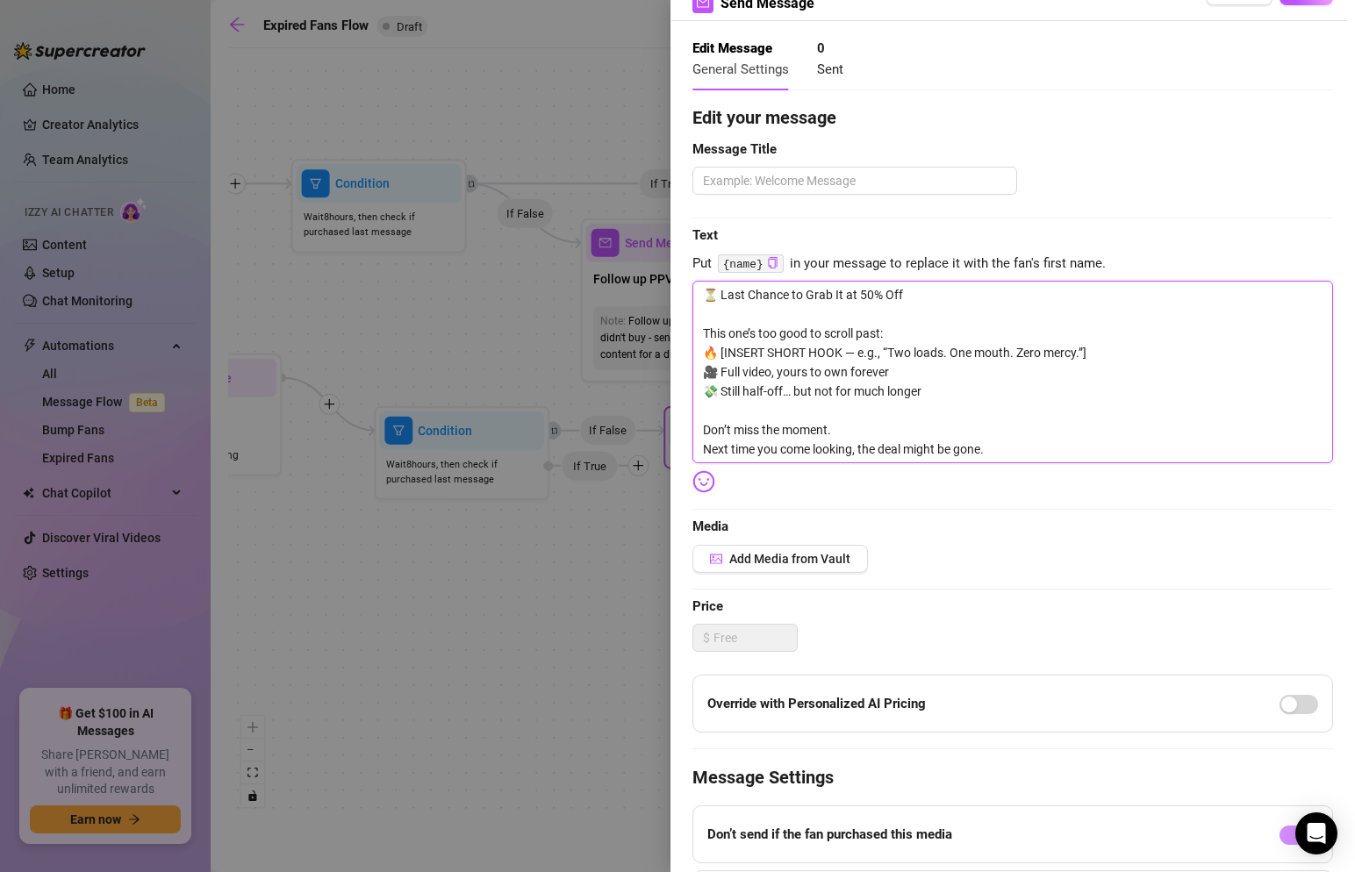
drag, startPoint x: 1111, startPoint y: 355, endPoint x: 719, endPoint y: 349, distance: 392.4
click at [719, 349] on textarea "⏳ Last Chance to Grab It at 50% Off This one’s too good to scroll past: 🔥 [INSE…" at bounding box center [1013, 372] width 641 height 183
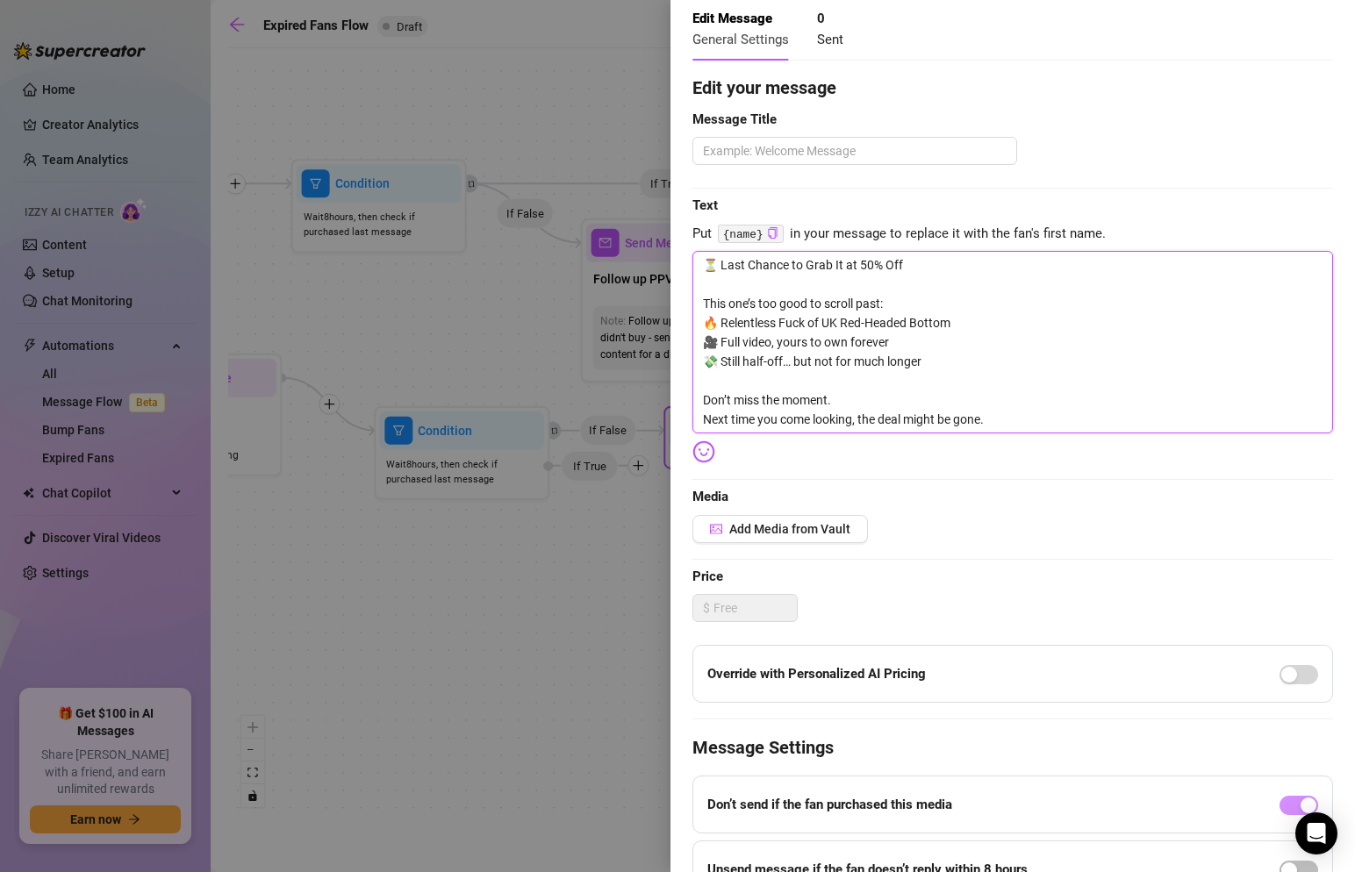
scroll to position [81, 0]
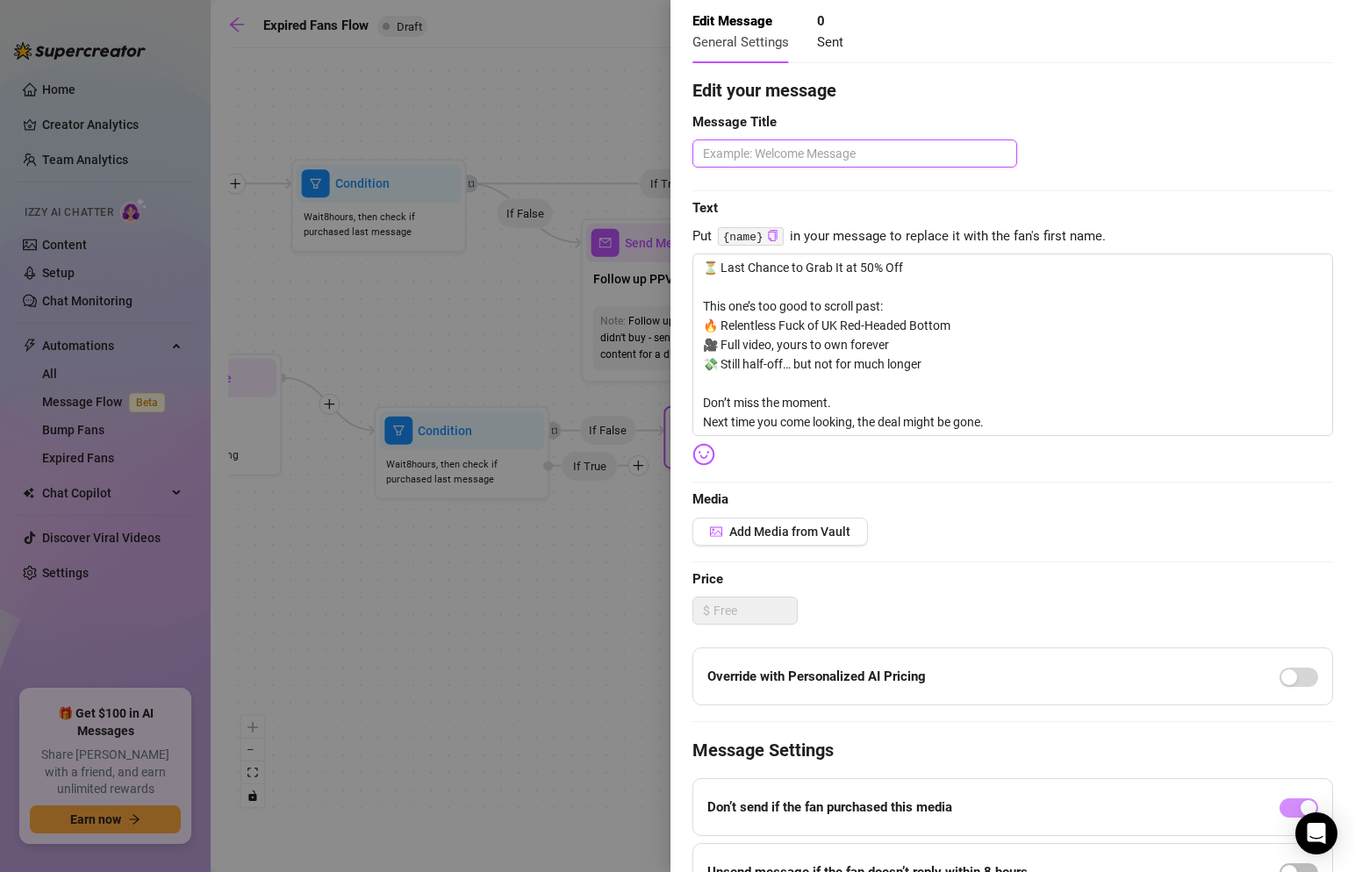
click at [851, 158] on textarea at bounding box center [855, 154] width 325 height 28
click at [817, 551] on div "Edit your message Message Title 50% Off Text Put {name} in your message to repl…" at bounding box center [1013, 521] width 641 height 889
click at [858, 541] on button "Add Media from Vault" at bounding box center [781, 532] width 176 height 28
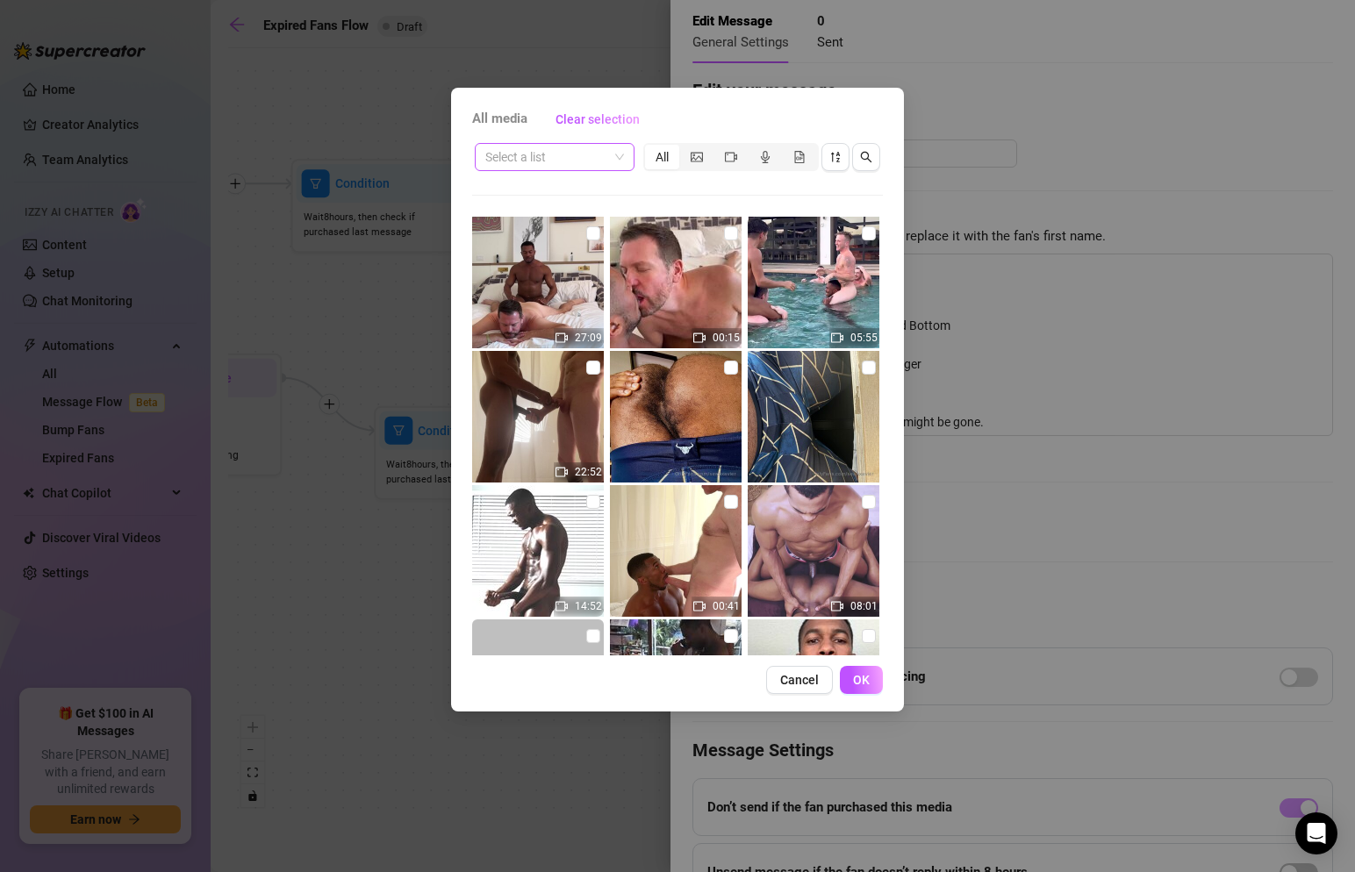
click at [628, 164] on div "Select a list" at bounding box center [555, 157] width 160 height 28
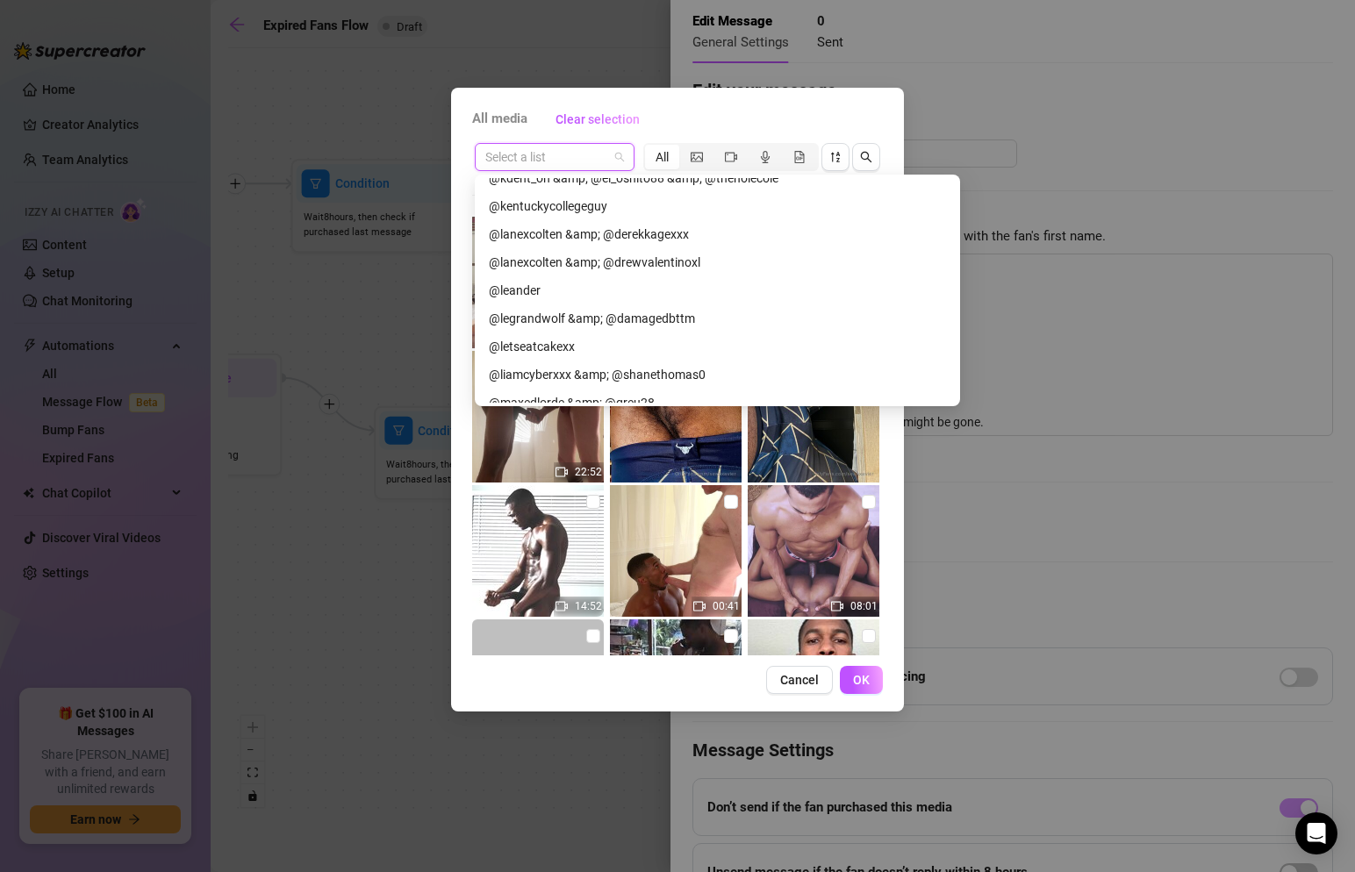
scroll to position [1957, 0]
click at [576, 284] on div "@leander" at bounding box center [717, 285] width 457 height 19
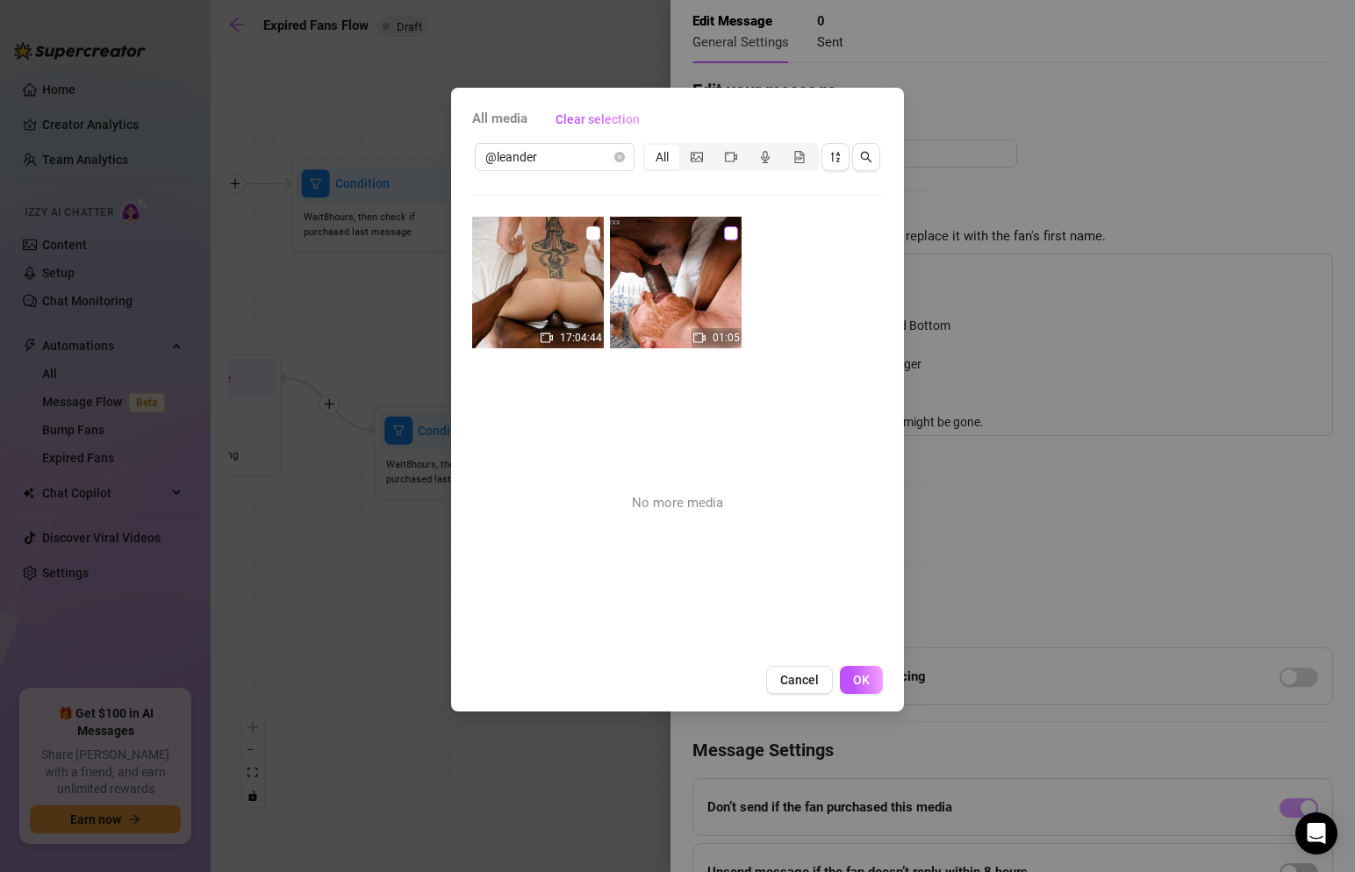
click at [732, 233] on input "checkbox" at bounding box center [731, 233] width 14 height 14
click at [590, 237] on input "checkbox" at bounding box center [593, 233] width 14 height 14
click at [859, 682] on span "OK" at bounding box center [861, 680] width 17 height 14
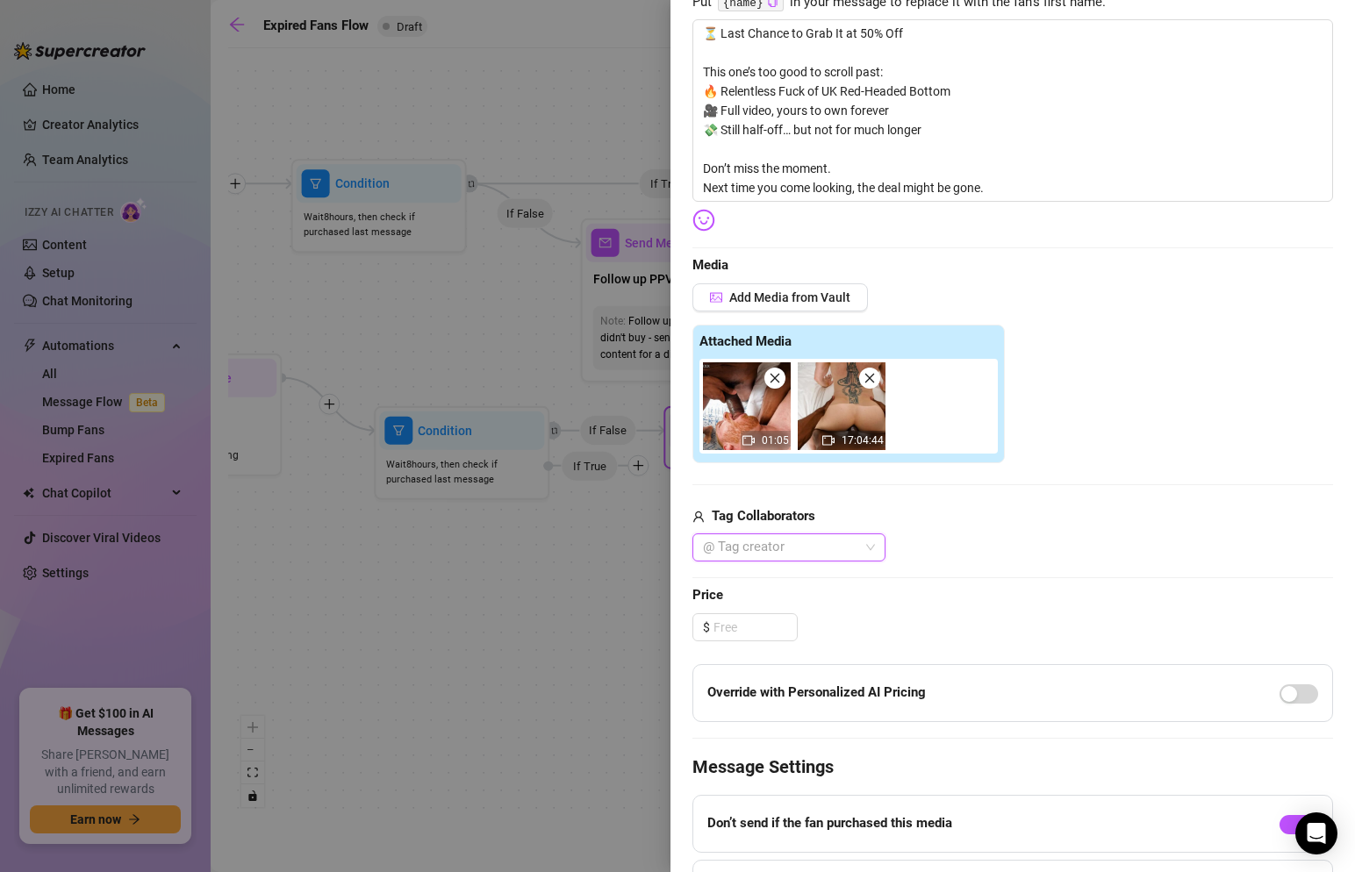
scroll to position [385, 0]
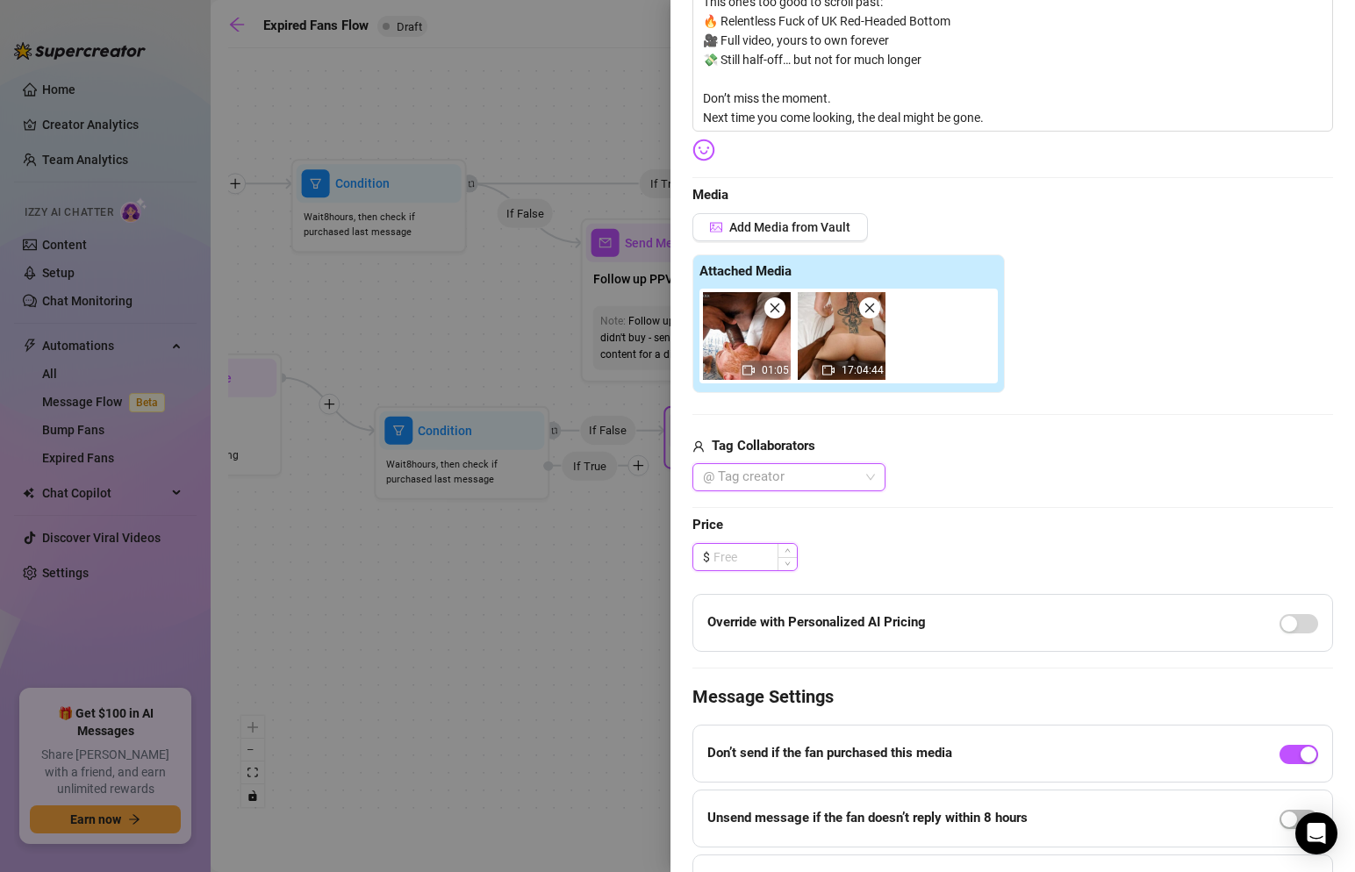
click at [772, 566] on input at bounding box center [755, 557] width 83 height 26
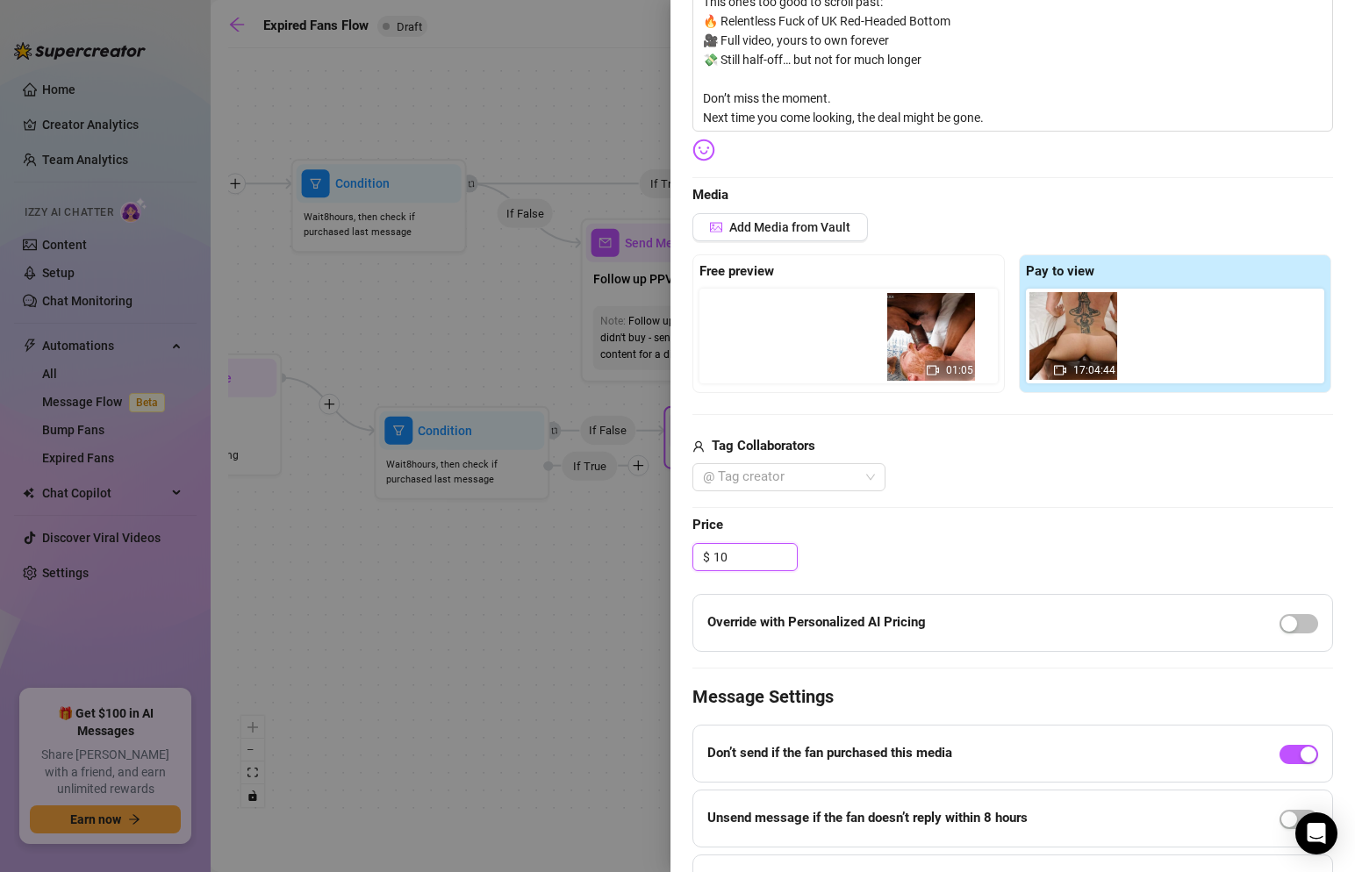
drag, startPoint x: 1084, startPoint y: 359, endPoint x: 865, endPoint y: 352, distance: 218.7
click at [865, 352] on div "Free preview Pay to view 01:05 17:04:44" at bounding box center [1013, 324] width 641 height 139
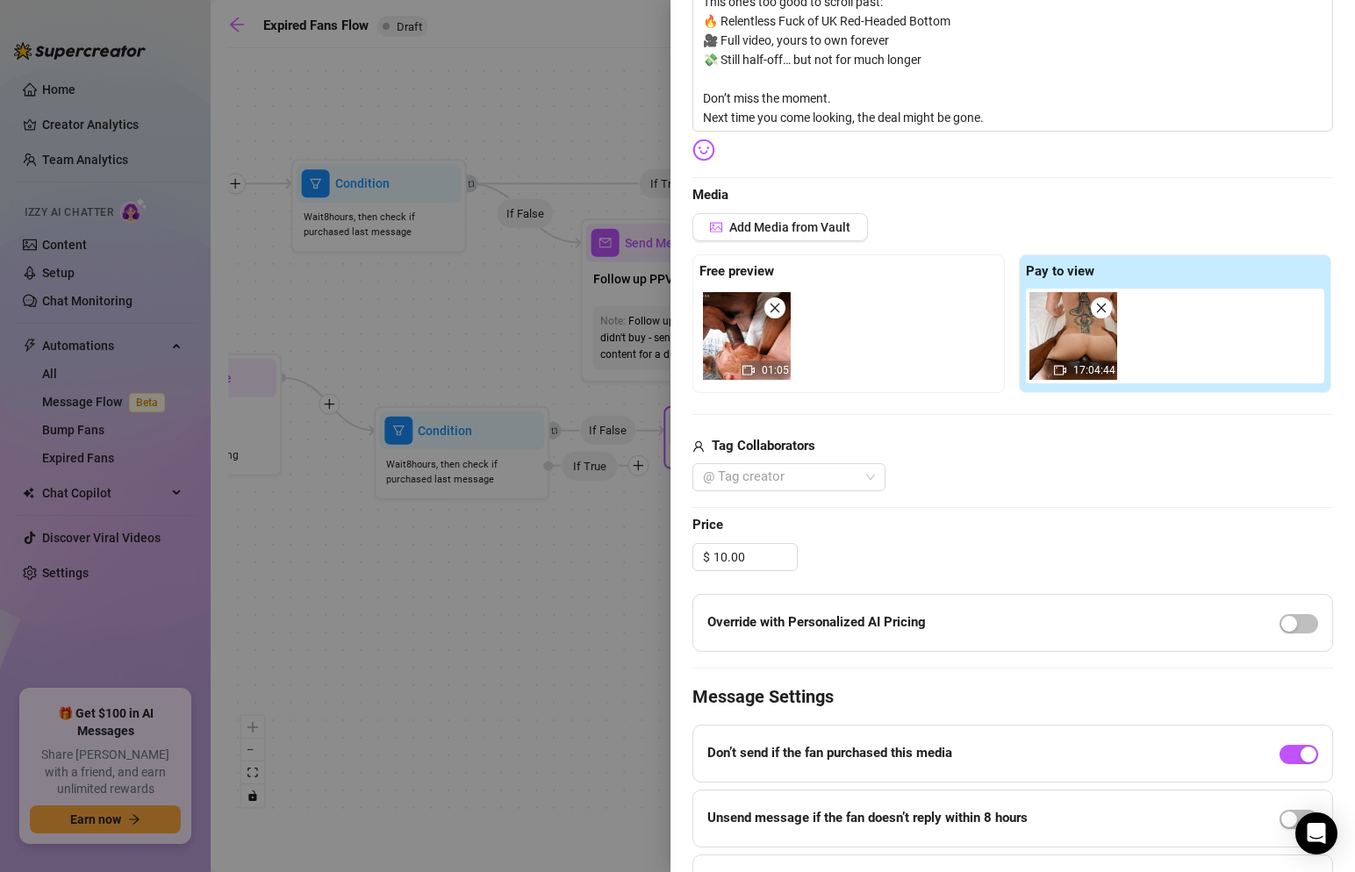
click at [893, 436] on div "Add Media from Vault Free preview 01:05 Pay to view 17:04:44 Tag Collaborators …" at bounding box center [1013, 352] width 641 height 279
click at [874, 472] on div "@ Tag creator" at bounding box center [789, 477] width 193 height 28
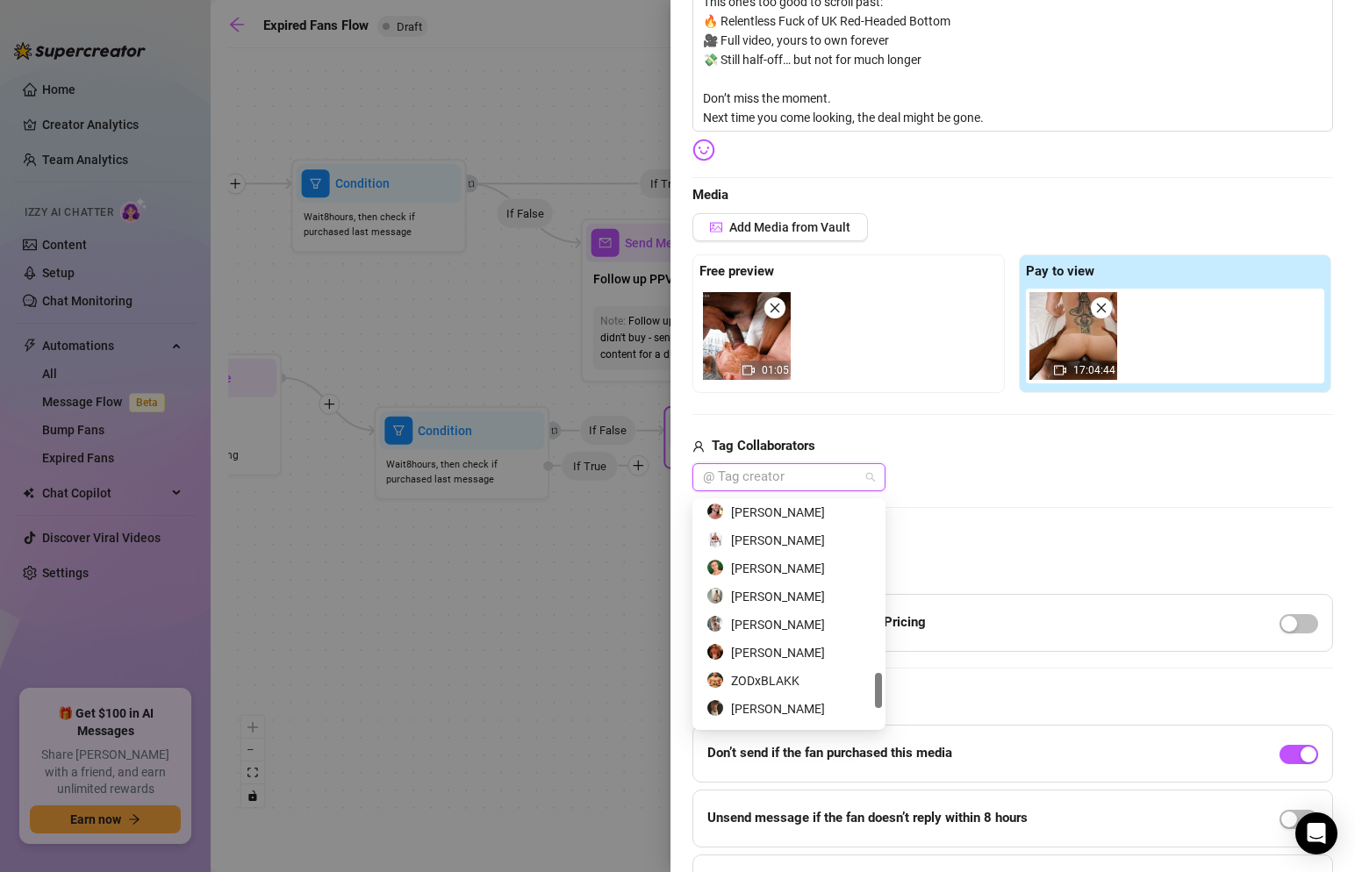
scroll to position [1068, 0]
click at [787, 574] on div "[PERSON_NAME]" at bounding box center [789, 571] width 165 height 19
click at [983, 492] on div "[PERSON_NAME]" at bounding box center [1013, 477] width 641 height 28
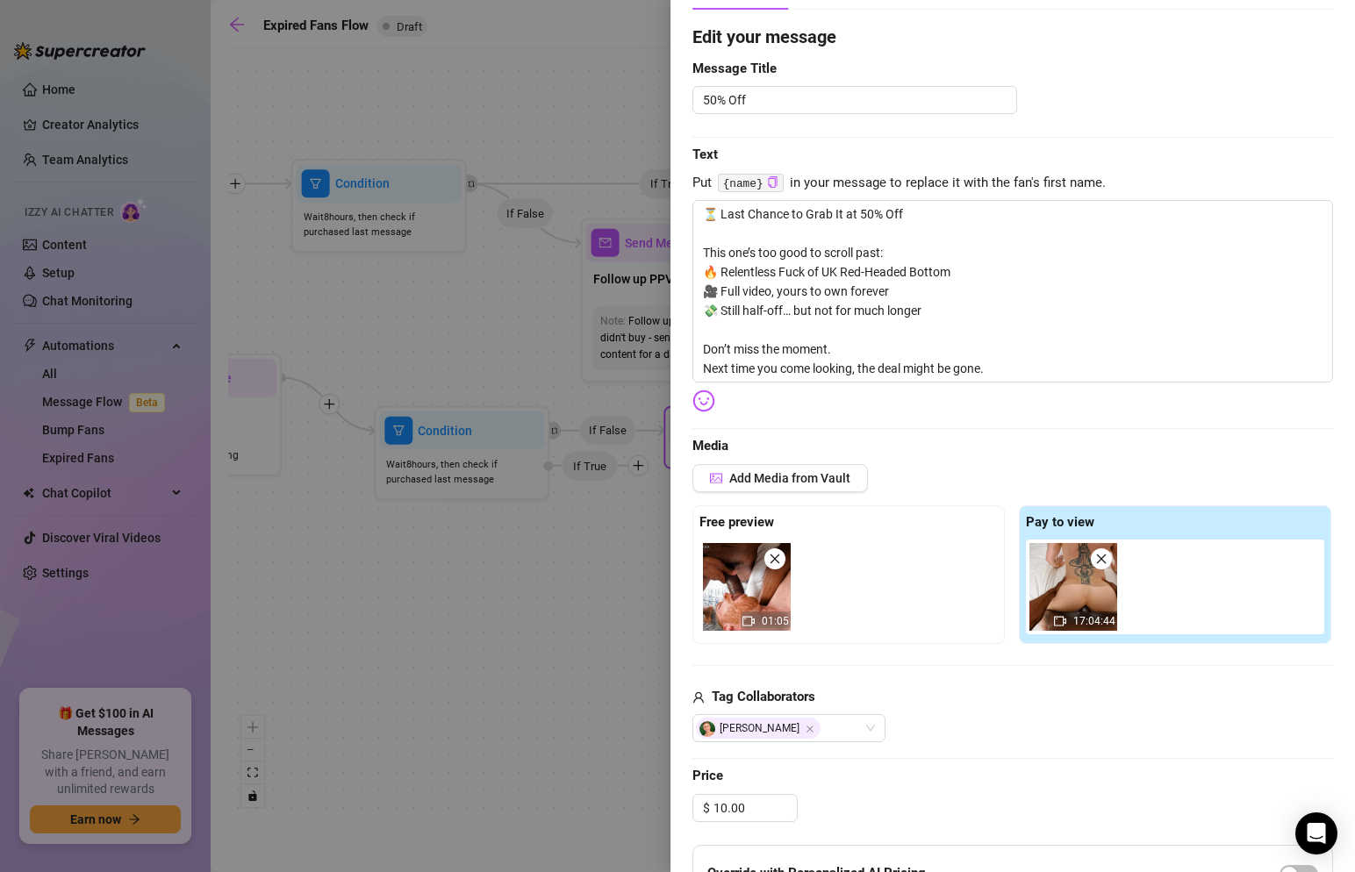
scroll to position [0, 0]
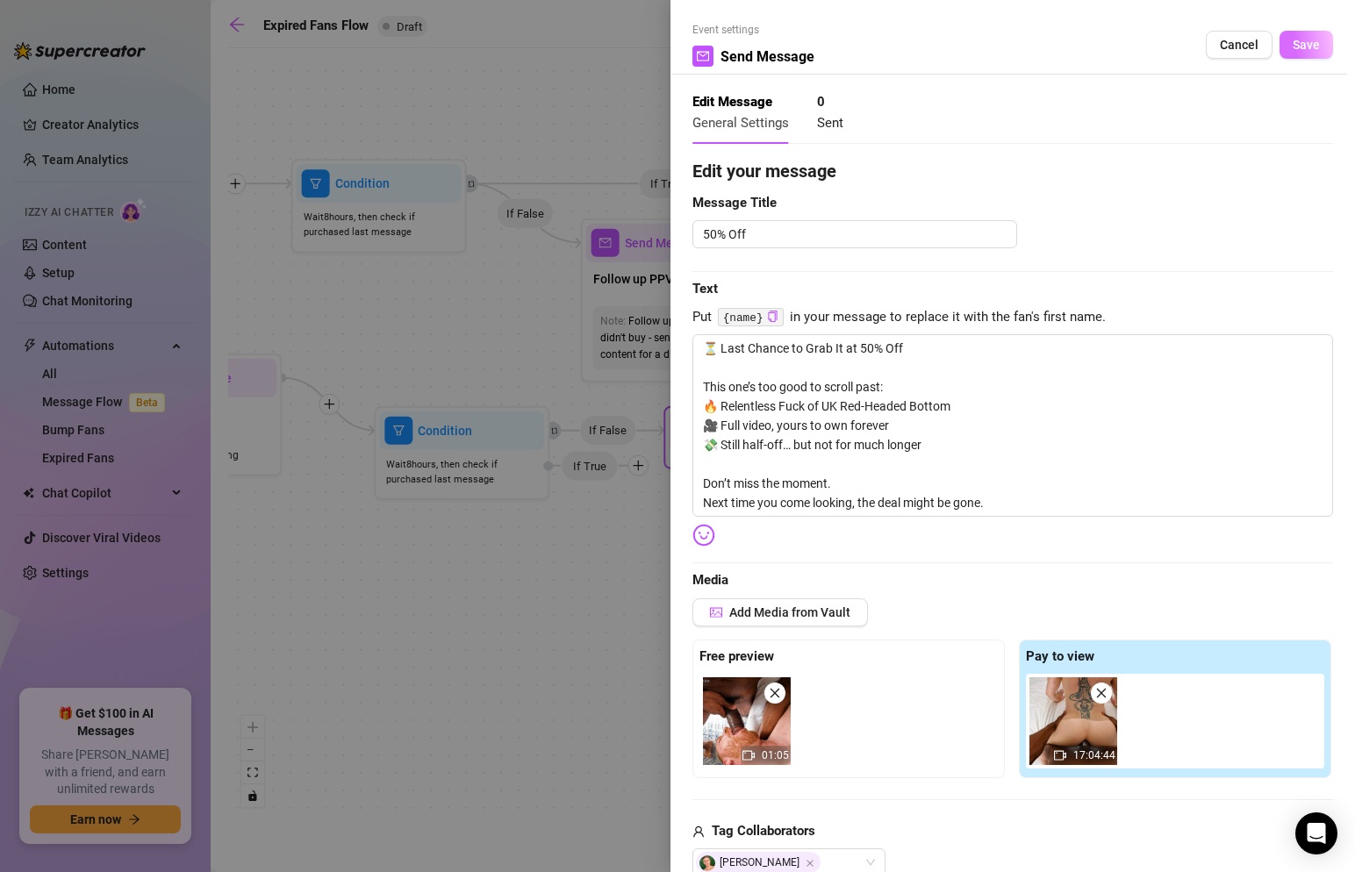
click at [1302, 47] on span "Save" at bounding box center [1306, 45] width 27 height 14
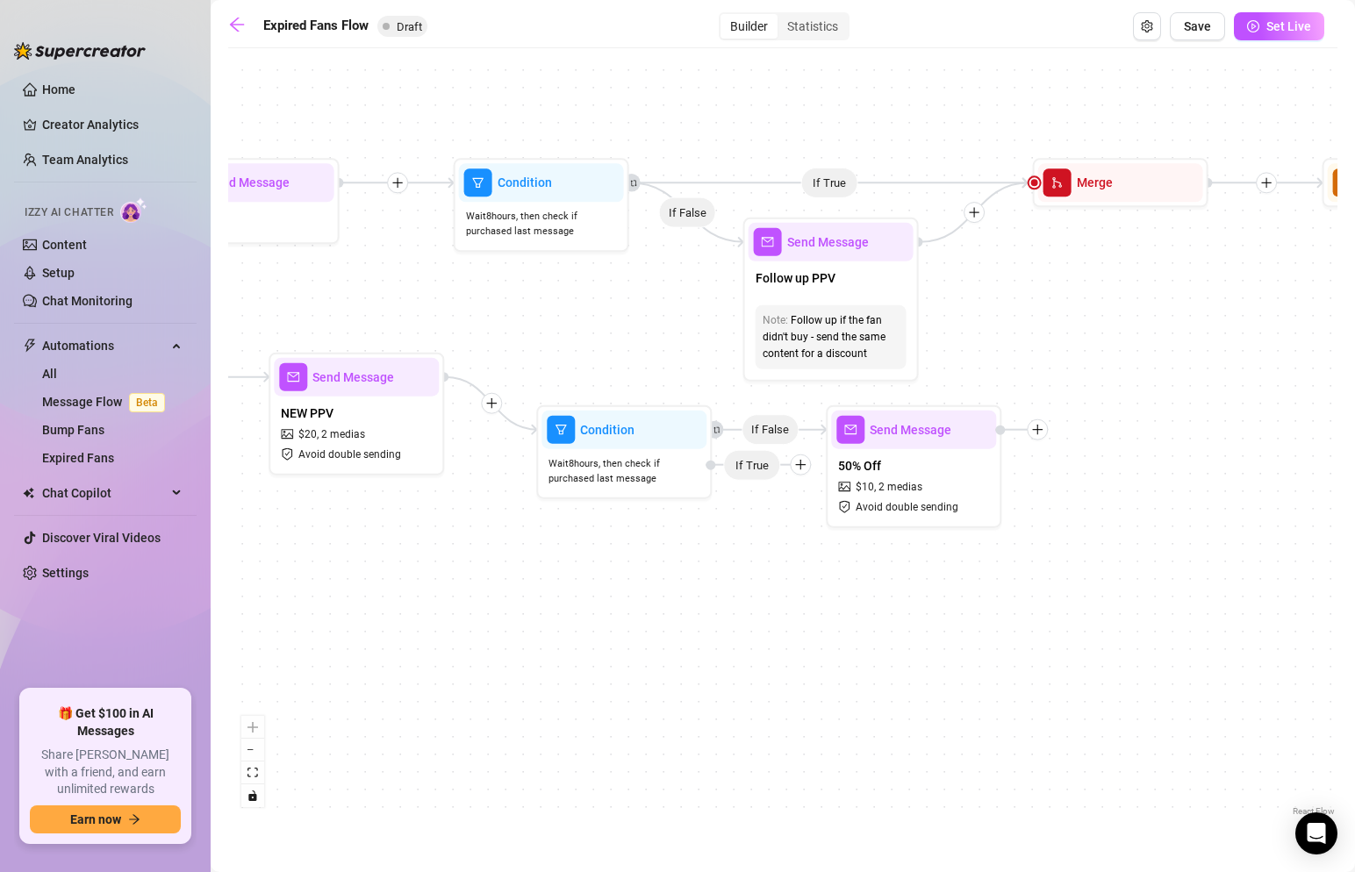
drag, startPoint x: 363, startPoint y: 592, endPoint x: 631, endPoint y: 592, distance: 267.7
click at [631, 592] on div "If True If False If True If False If False Send Message 50% Off $ 10 , 2 medias…" at bounding box center [782, 439] width 1109 height 764
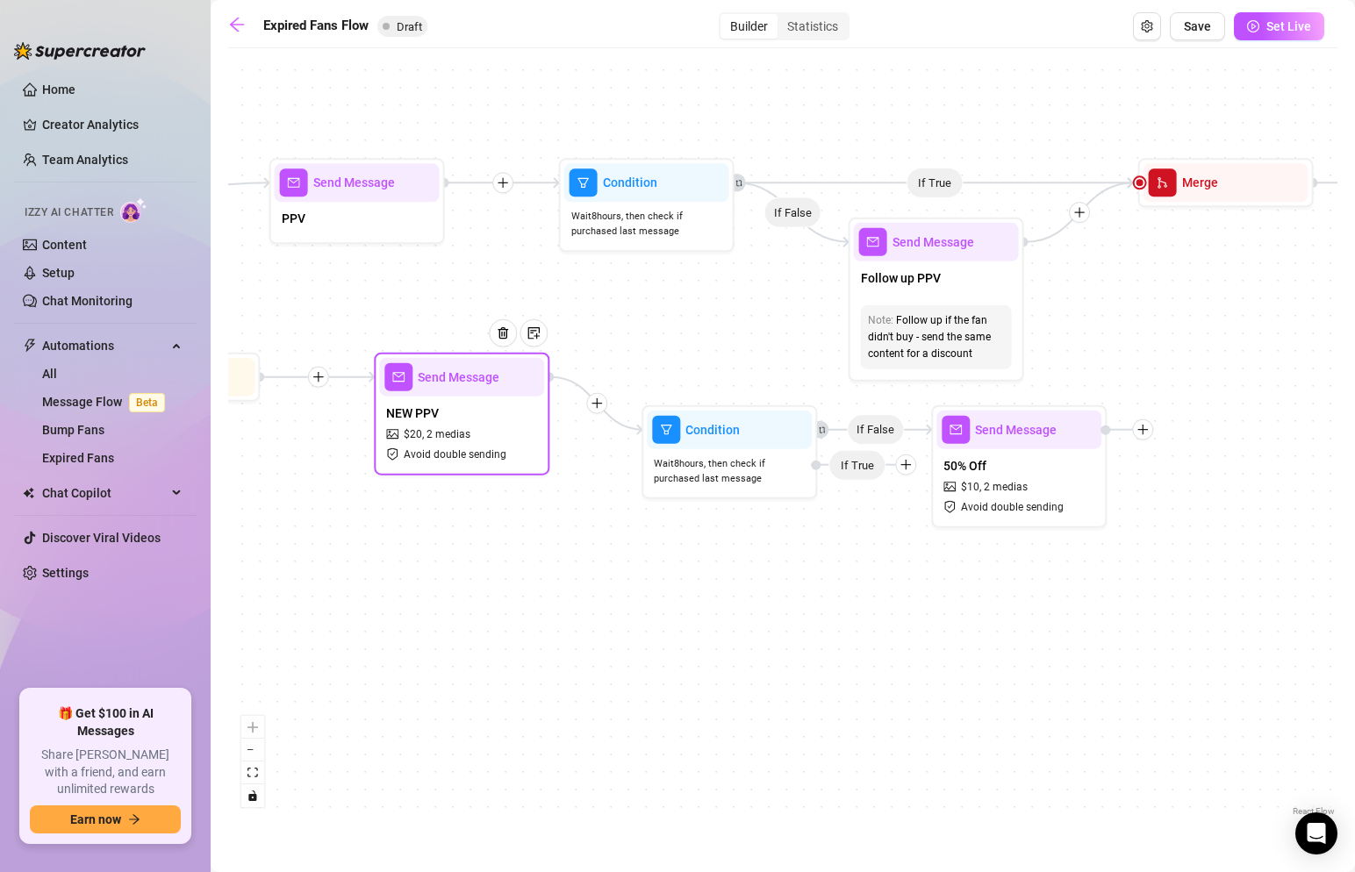
click at [473, 424] on div "NEW PPV $ 20 , 2 medias Avoid double sending" at bounding box center [461, 434] width 165 height 74
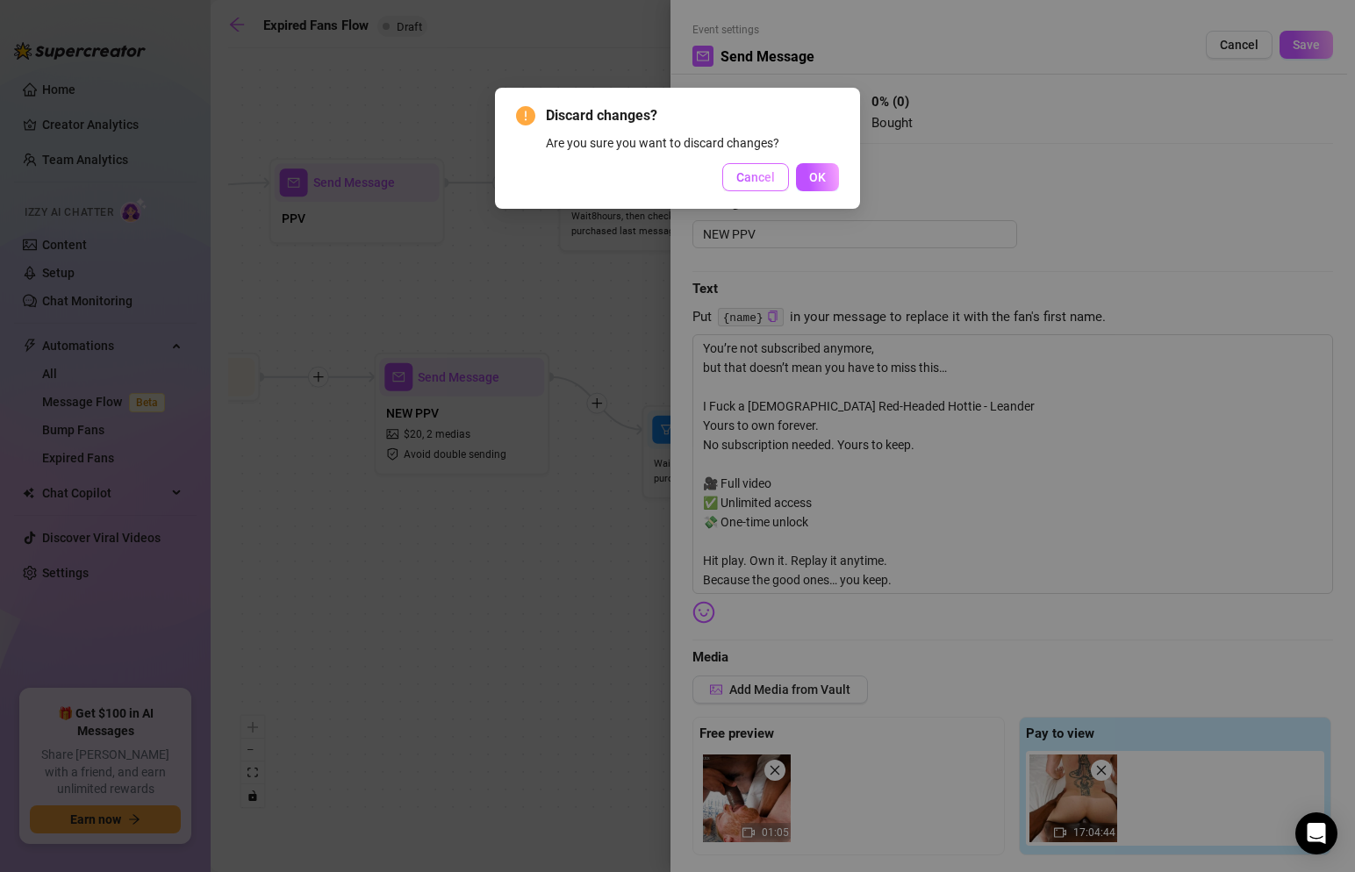
click at [755, 177] on span "Cancel" at bounding box center [755, 177] width 39 height 14
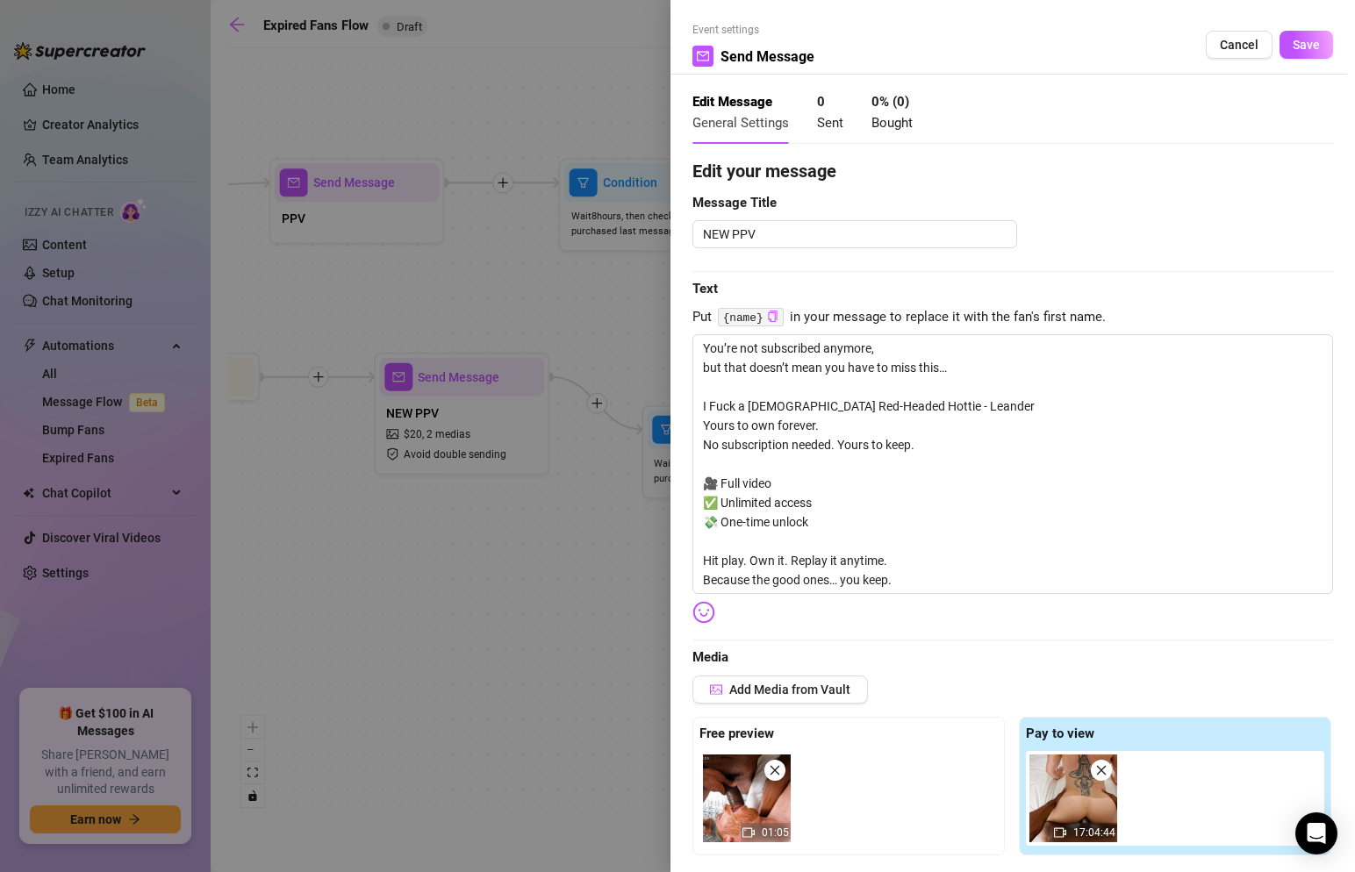
click at [1256, 35] on button "Cancel" at bounding box center [1239, 45] width 67 height 28
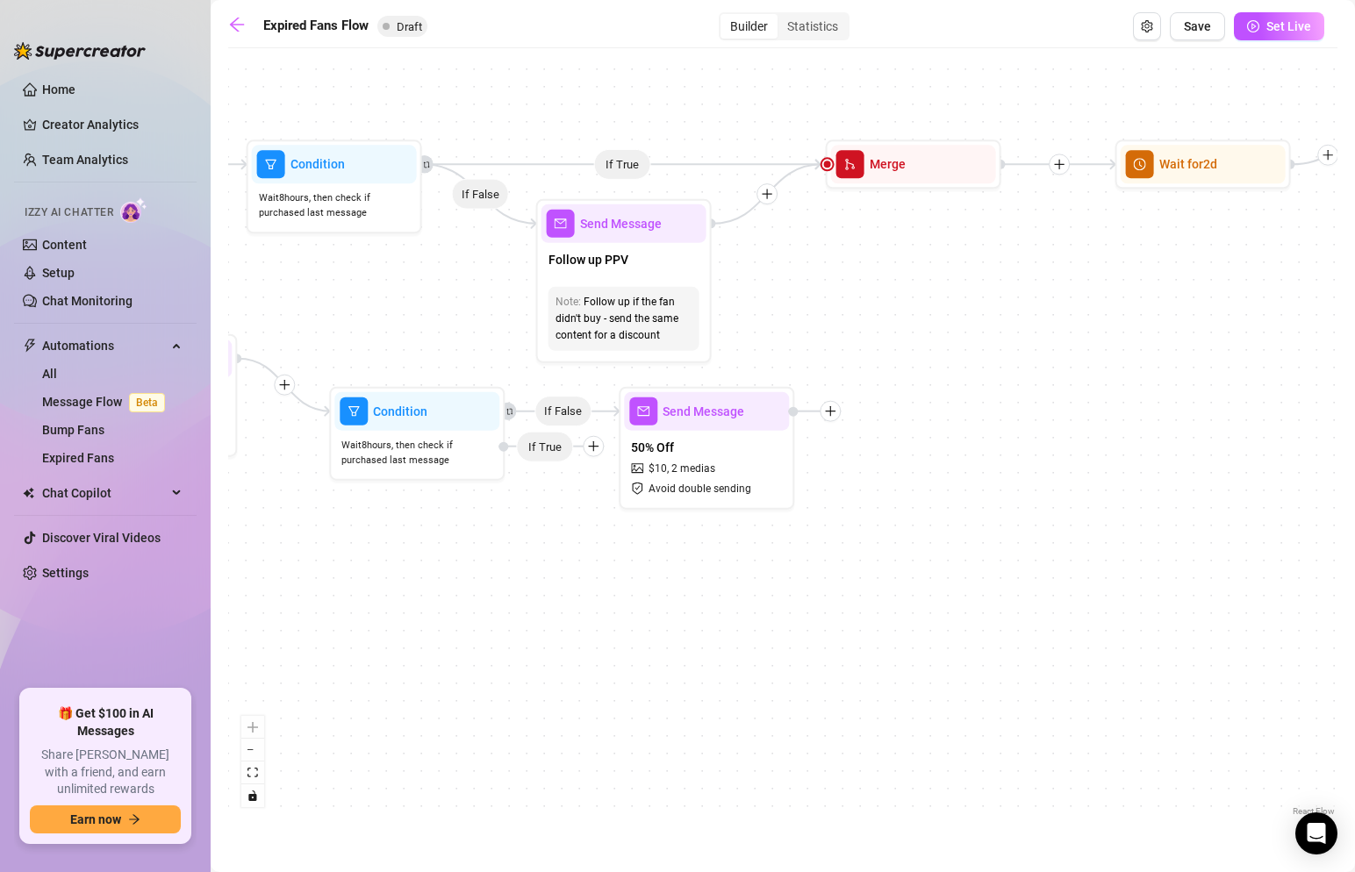
drag, startPoint x: 1172, startPoint y: 400, endPoint x: 857, endPoint y: 382, distance: 315.7
click at [857, 382] on div "If True If False If True If False If False Send Message 50% Off $ 10 , 2 medias…" at bounding box center [782, 439] width 1109 height 764
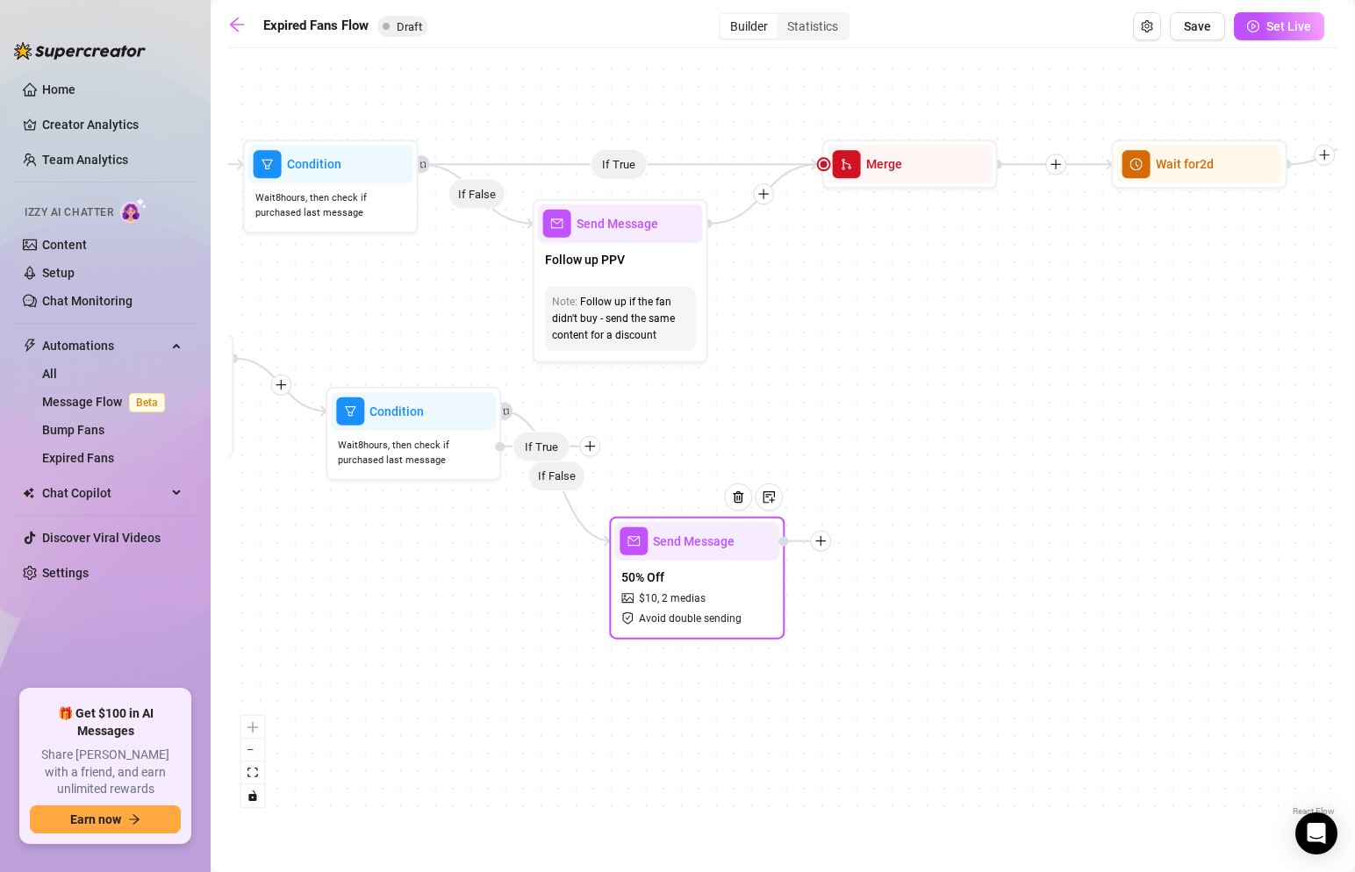
drag, startPoint x: 686, startPoint y: 446, endPoint x: 677, endPoint y: 599, distance: 153.0
click at [677, 599] on div "50% Off $ 10 , 2 medias Avoid double sending" at bounding box center [696, 598] width 165 height 74
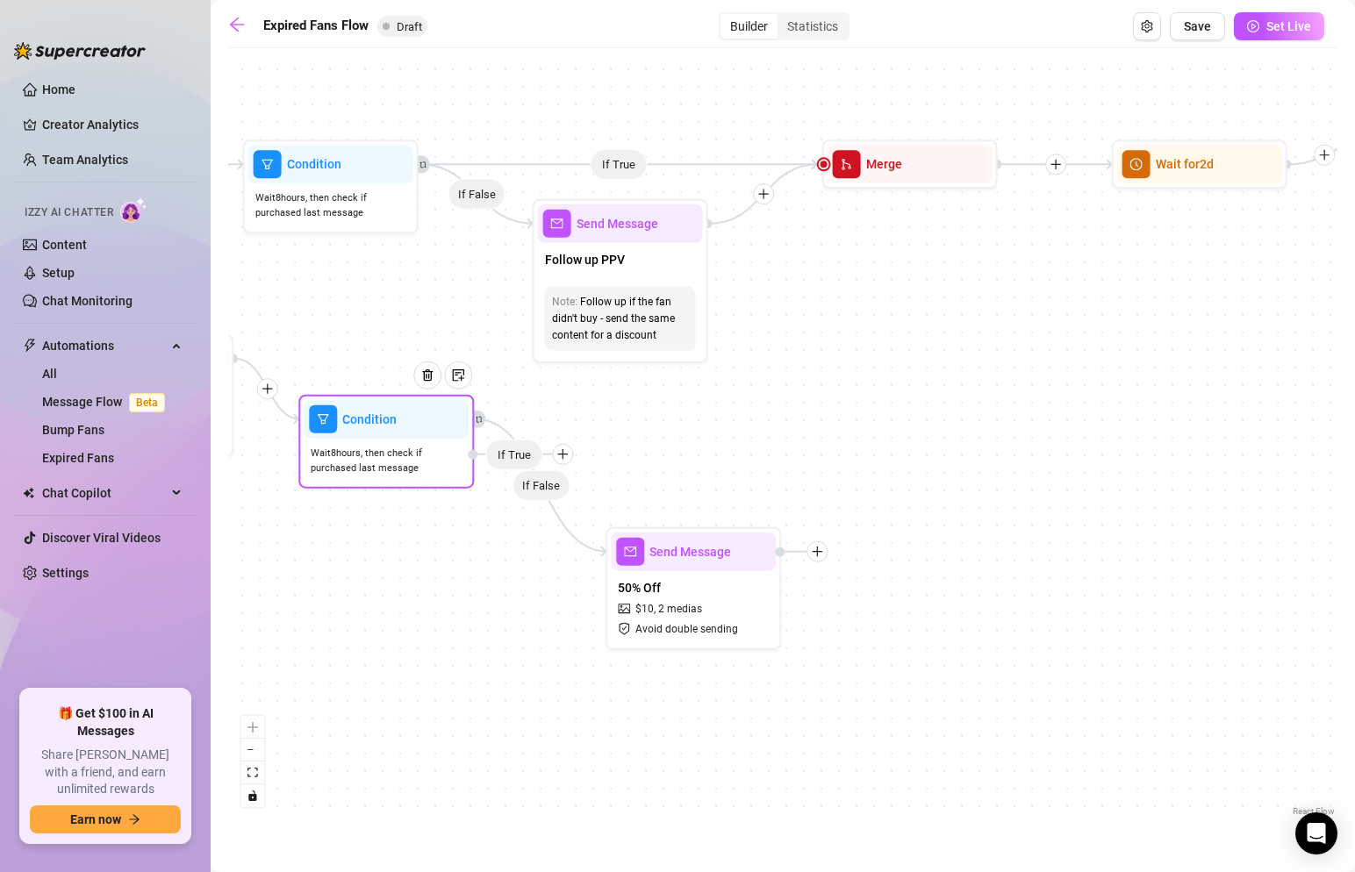
drag, startPoint x: 542, startPoint y: 446, endPoint x: 516, endPoint y: 451, distance: 26.0
click at [516, 451] on span "If True" at bounding box center [513, 454] width 57 height 31
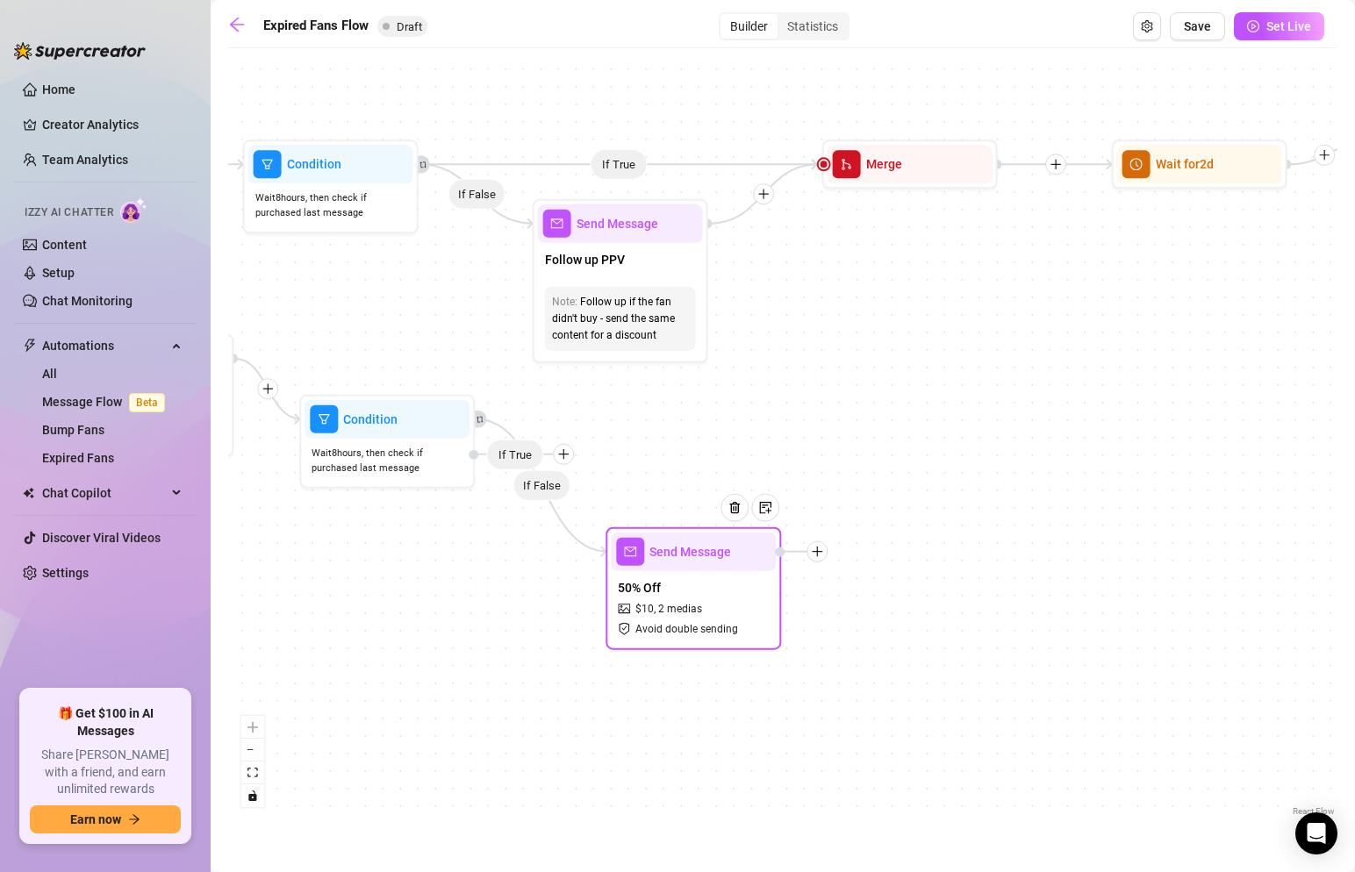
click at [815, 556] on icon "plus" at bounding box center [817, 552] width 12 height 12
click at [911, 676] on div "Merge Nodes" at bounding box center [904, 673] width 128 height 30
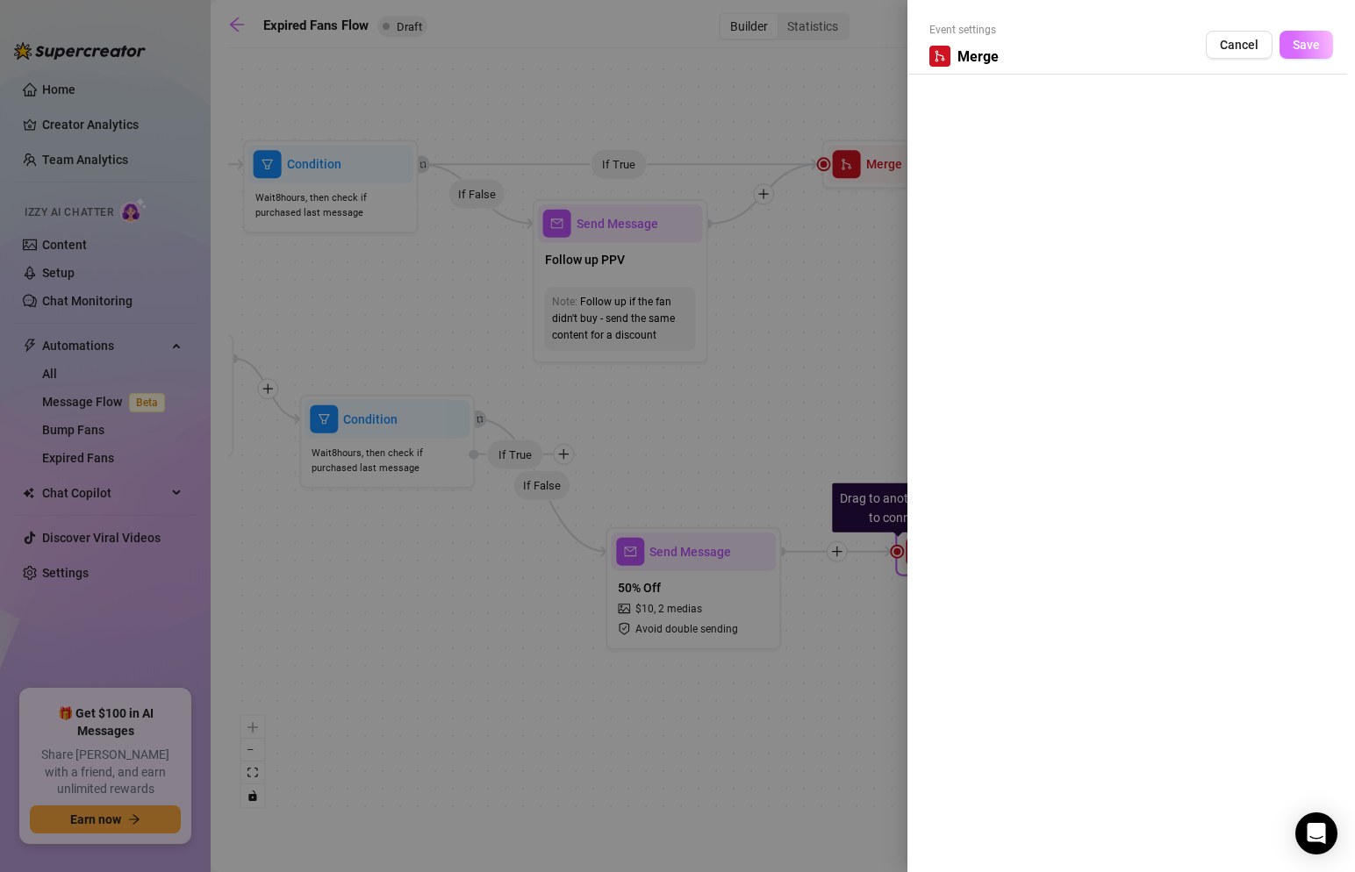
click at [1296, 34] on button "Save" at bounding box center [1307, 45] width 54 height 28
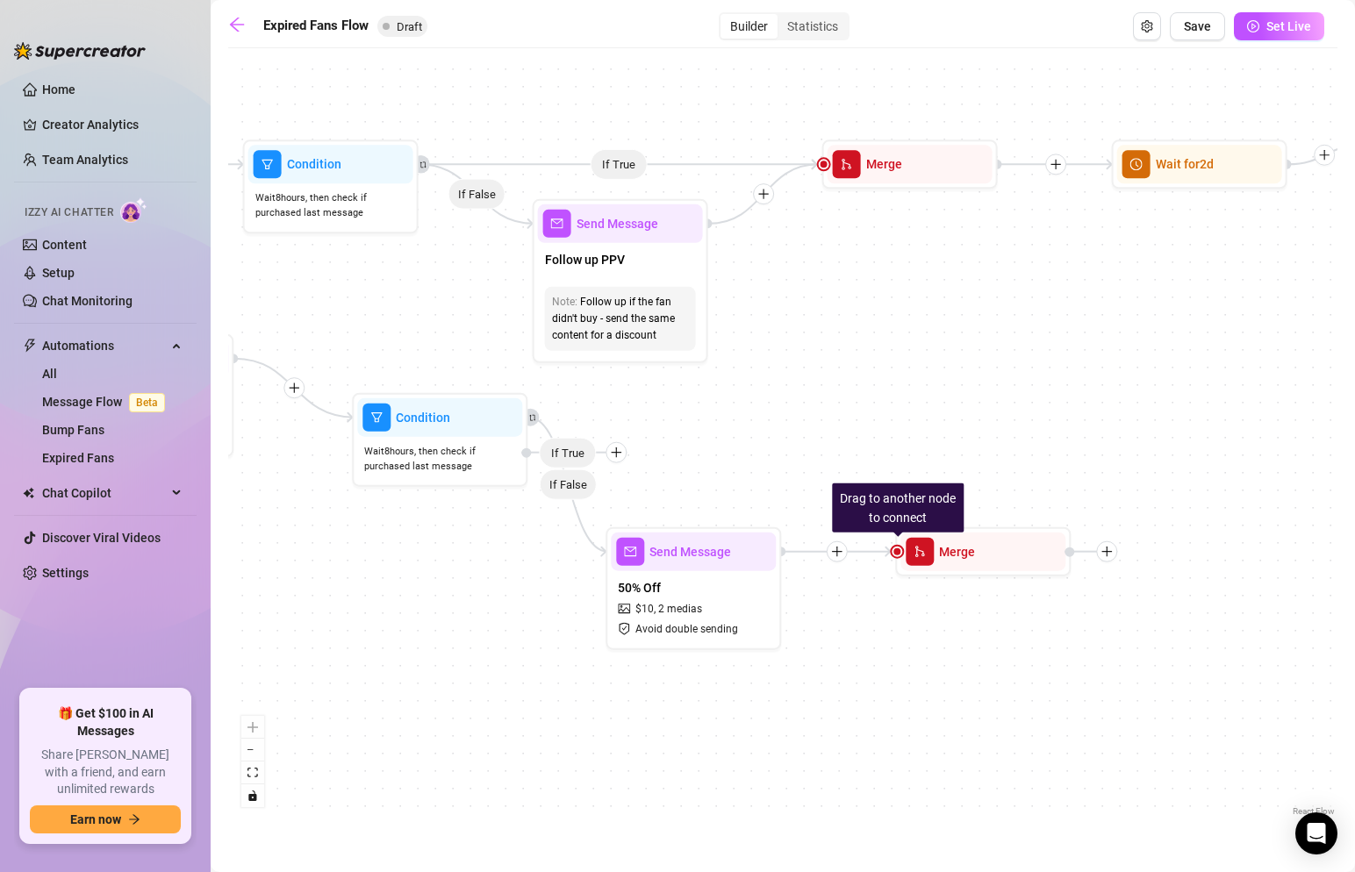
drag, startPoint x: 568, startPoint y: 455, endPoint x: 628, endPoint y: 452, distance: 60.6
click at [628, 452] on div "If True If False If True If False If False Drag to another node to connect Merg…" at bounding box center [782, 439] width 1109 height 764
drag, startPoint x: 887, startPoint y: 551, endPoint x: 592, endPoint y: 465, distance: 306.4
click at [592, 465] on div "If True If False If True If False If False Drag to another node to connect Merg…" at bounding box center [782, 439] width 1109 height 764
drag, startPoint x: 895, startPoint y: 548, endPoint x: 609, endPoint y: 455, distance: 300.9
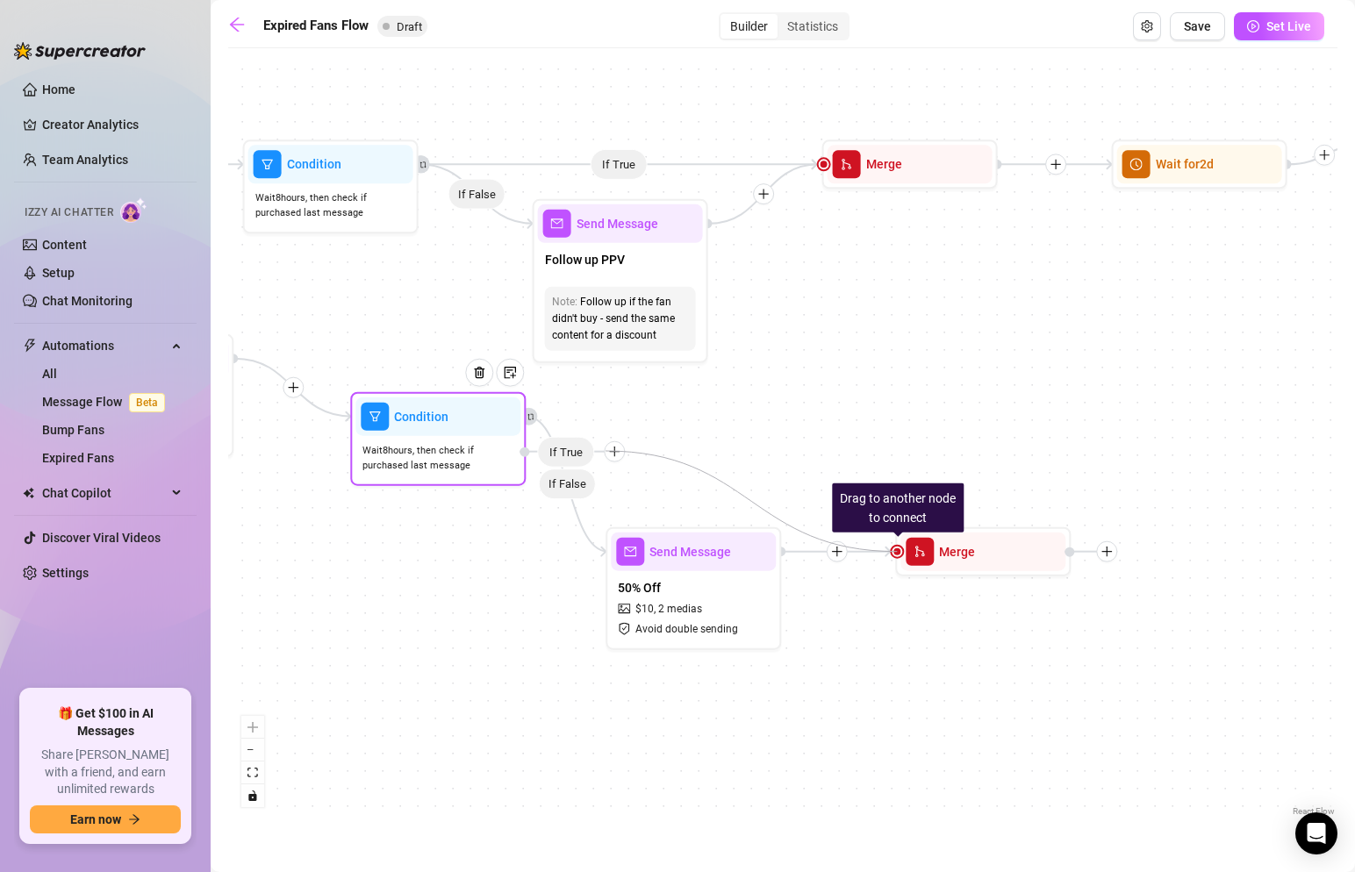
drag, startPoint x: 897, startPoint y: 549, endPoint x: 578, endPoint y: 445, distance: 336.1
drag, startPoint x: 894, startPoint y: 550, endPoint x: 614, endPoint y: 456, distance: 295.6
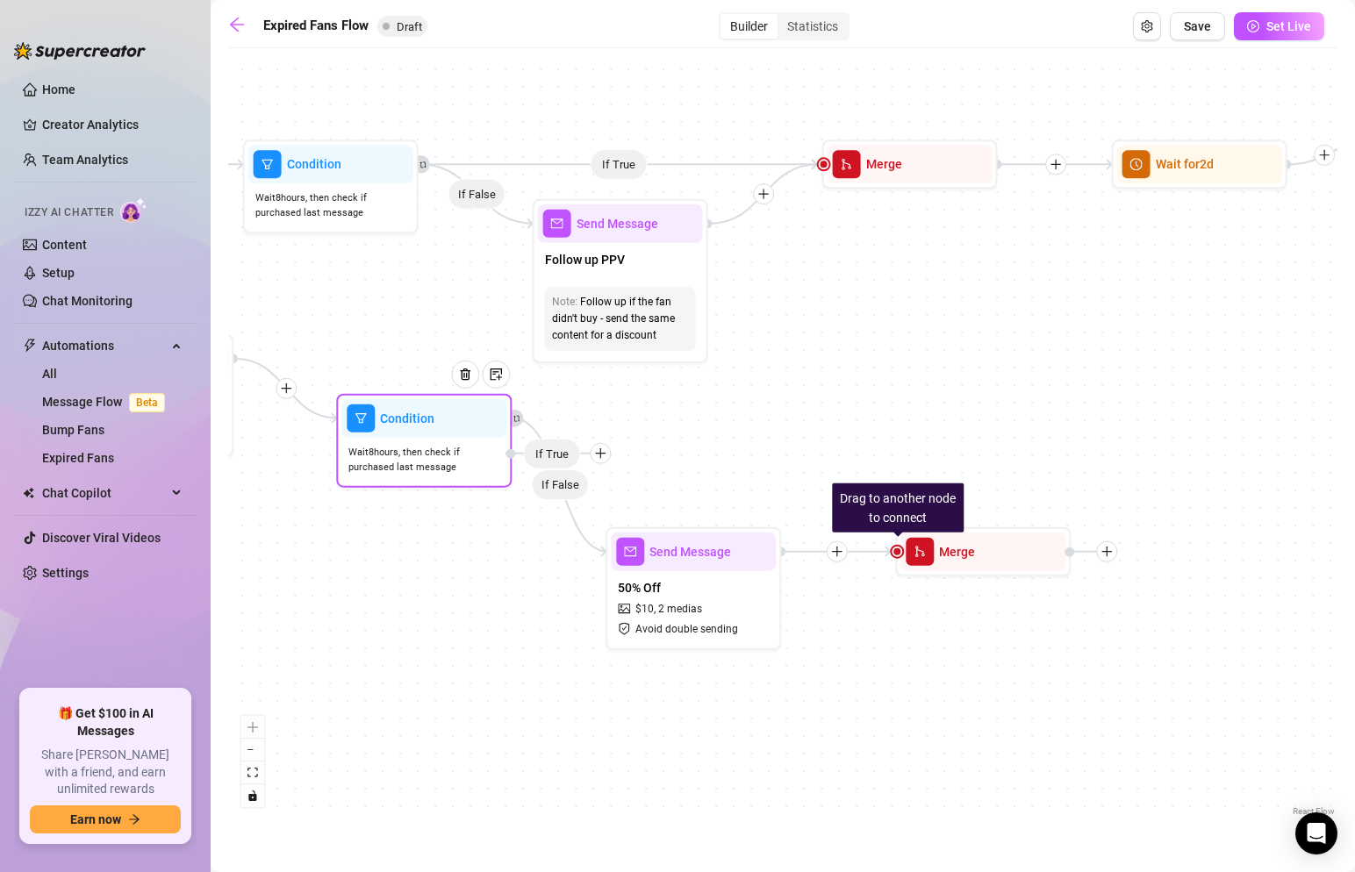
drag, startPoint x: 614, startPoint y: 461, endPoint x: 600, endPoint y: 457, distance: 14.5
click at [600, 457] on div "If True" at bounding box center [558, 453] width 105 height 21
drag, startPoint x: 596, startPoint y: 448, endPoint x: 611, endPoint y: 443, distance: 15.6
click at [611, 443] on icon "plus" at bounding box center [606, 447] width 12 height 12
click at [607, 446] on icon "plus" at bounding box center [605, 446] width 10 height 1
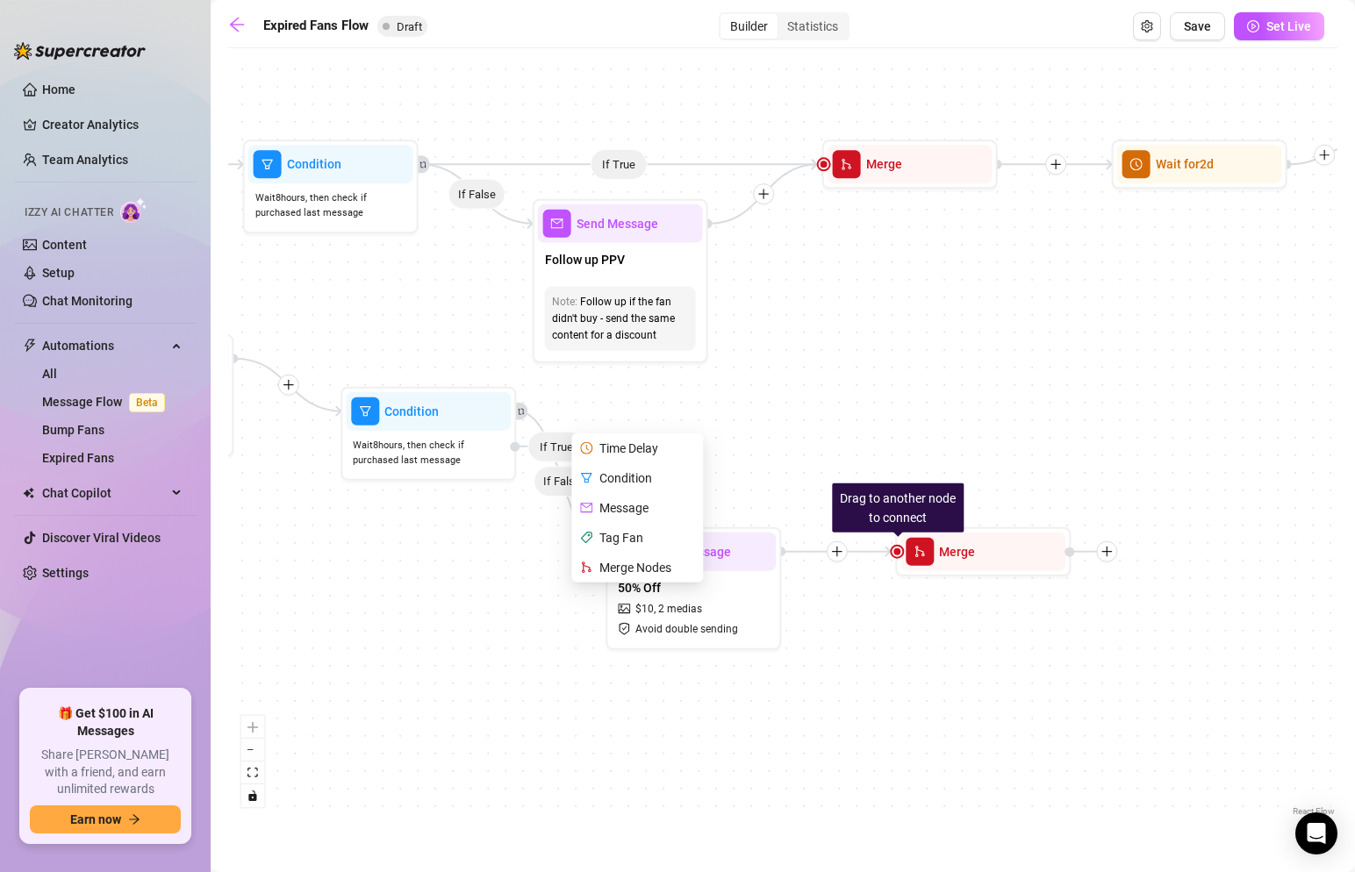
click at [757, 399] on div "If True If False If True If False If False Drag to another node to connect Merg…" at bounding box center [782, 439] width 1109 height 764
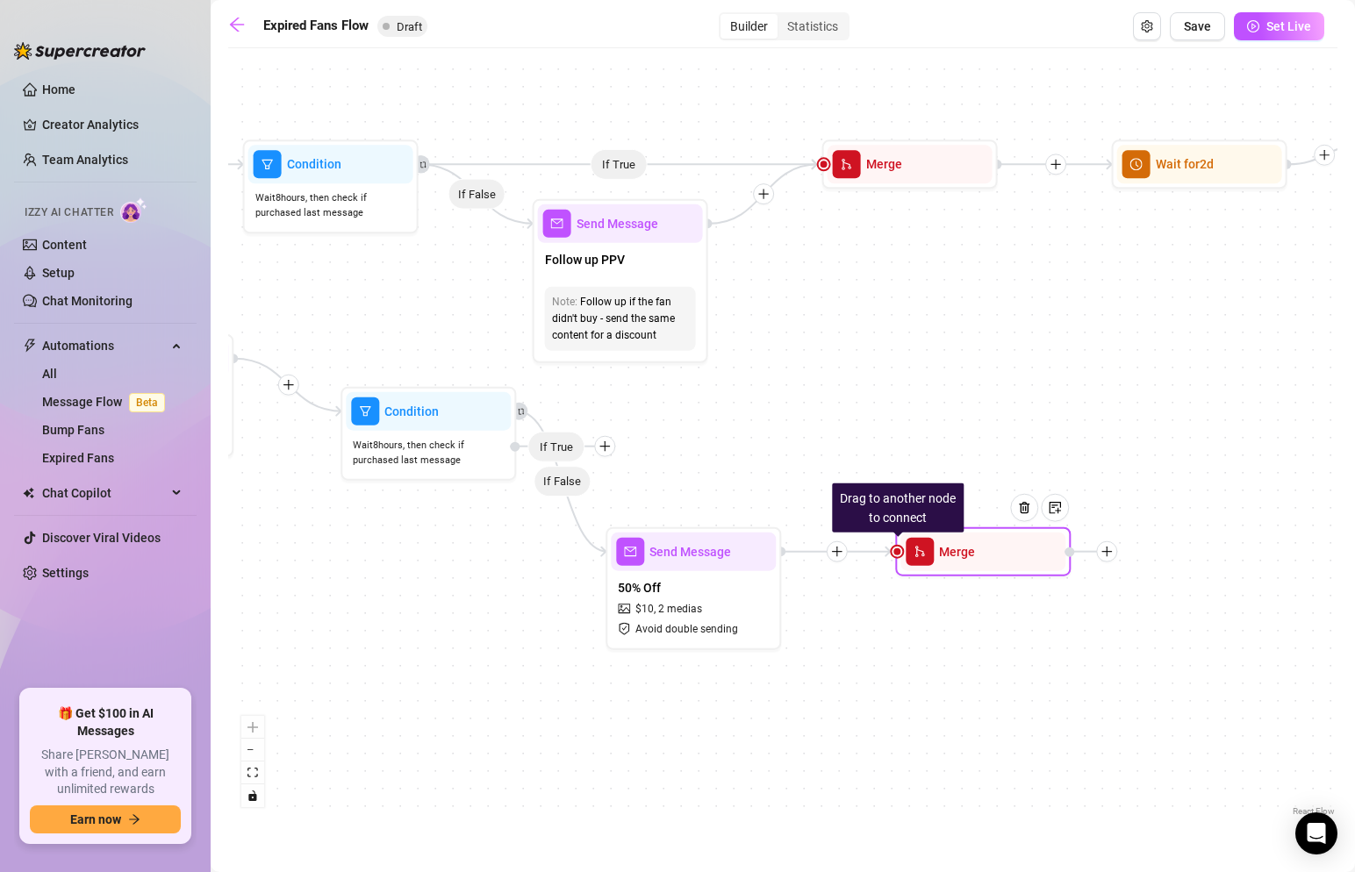
click at [970, 560] on span "Merge" at bounding box center [957, 551] width 36 height 19
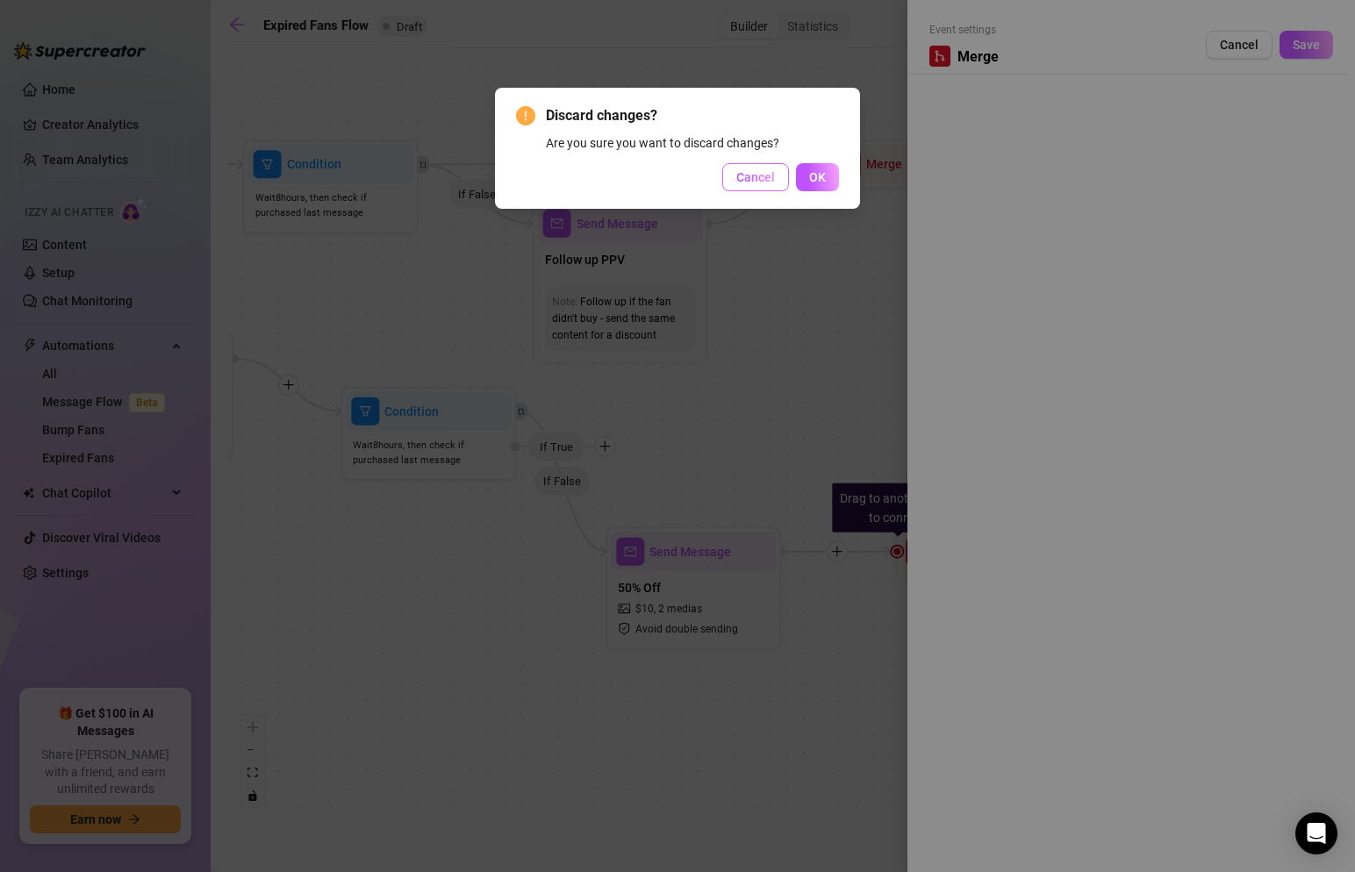
click at [761, 170] on span "Cancel" at bounding box center [755, 177] width 39 height 14
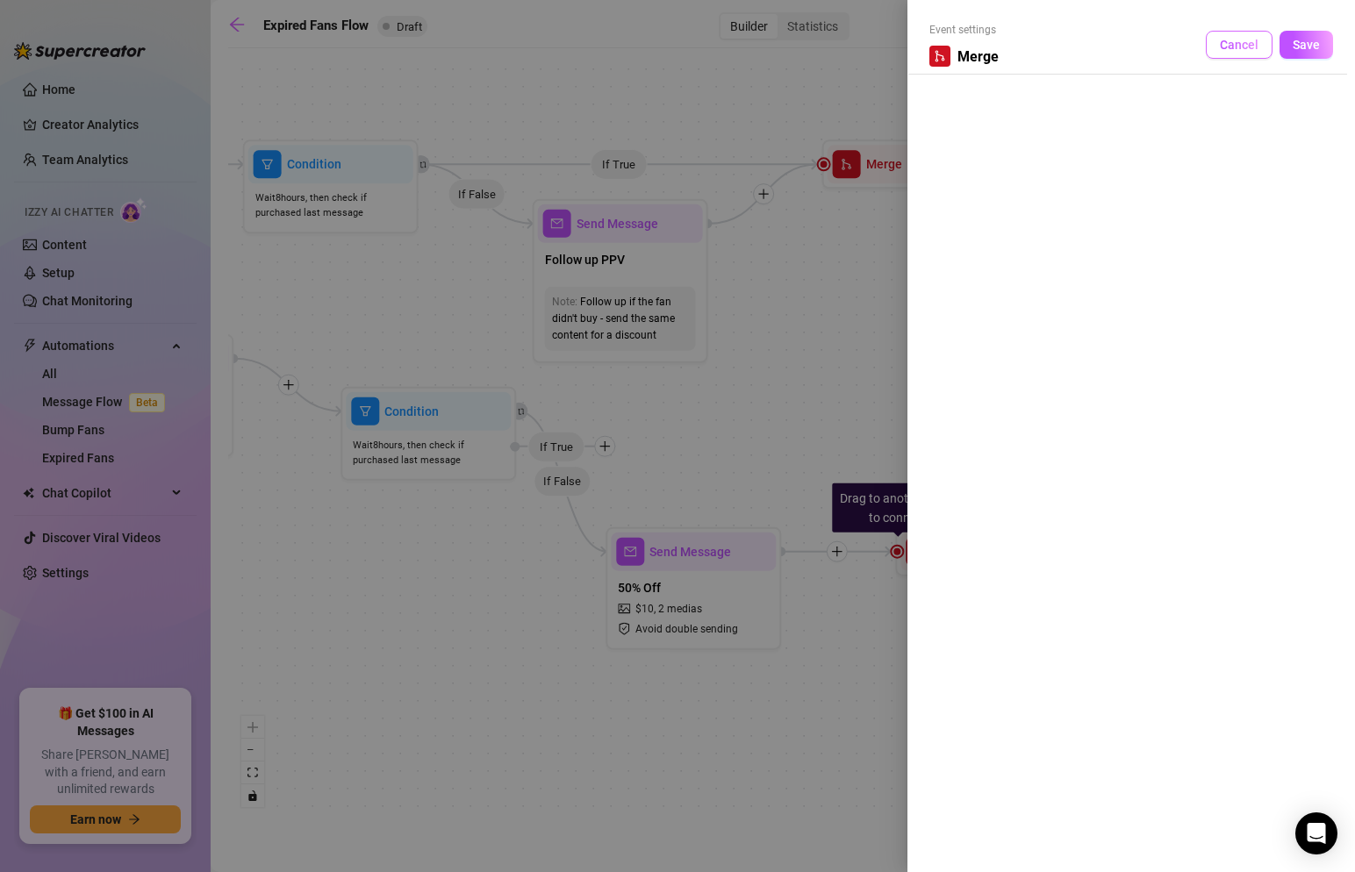
click at [1228, 38] on span "Cancel" at bounding box center [1239, 45] width 39 height 14
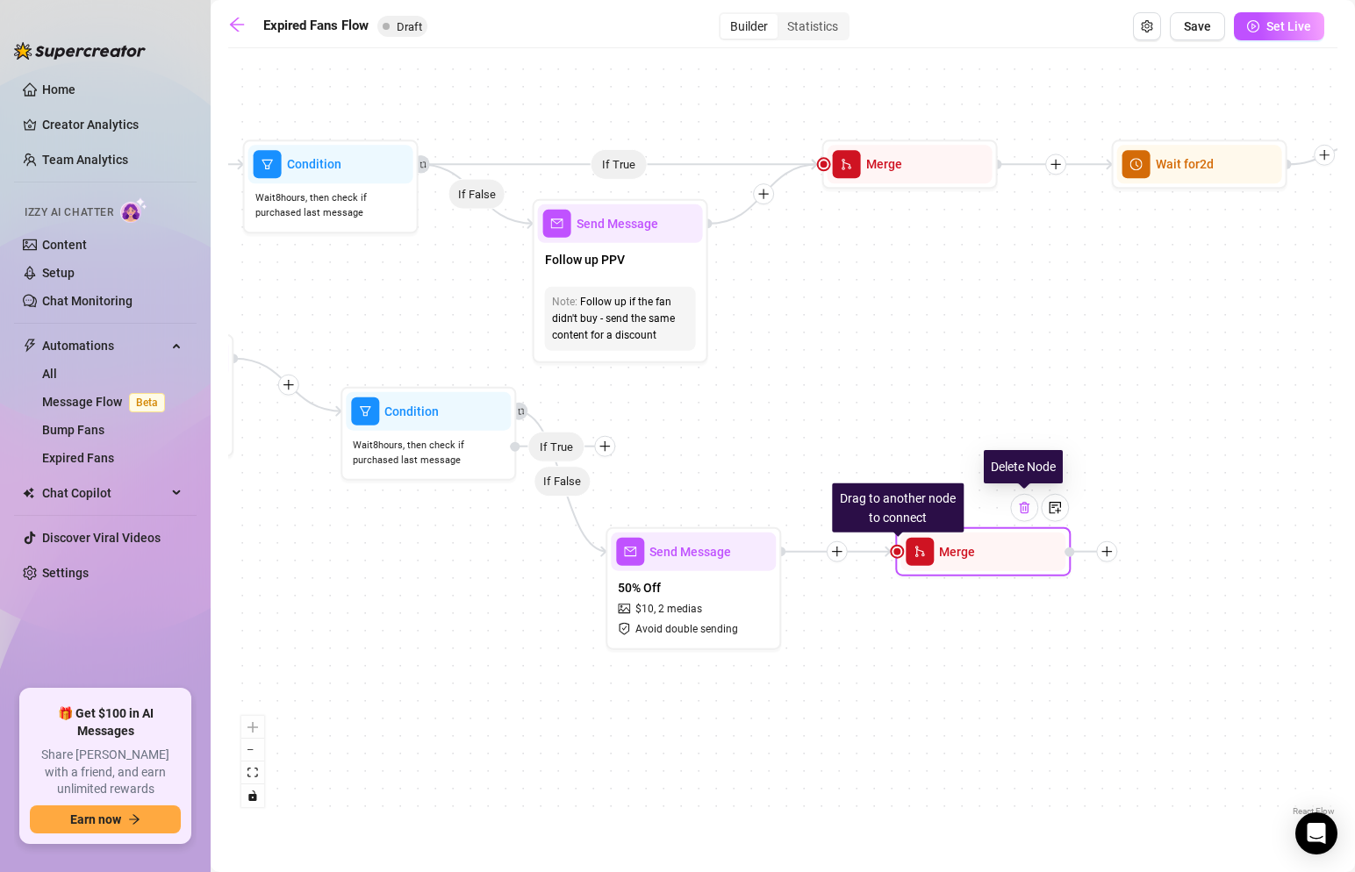
click at [1027, 509] on img at bounding box center [1024, 508] width 14 height 14
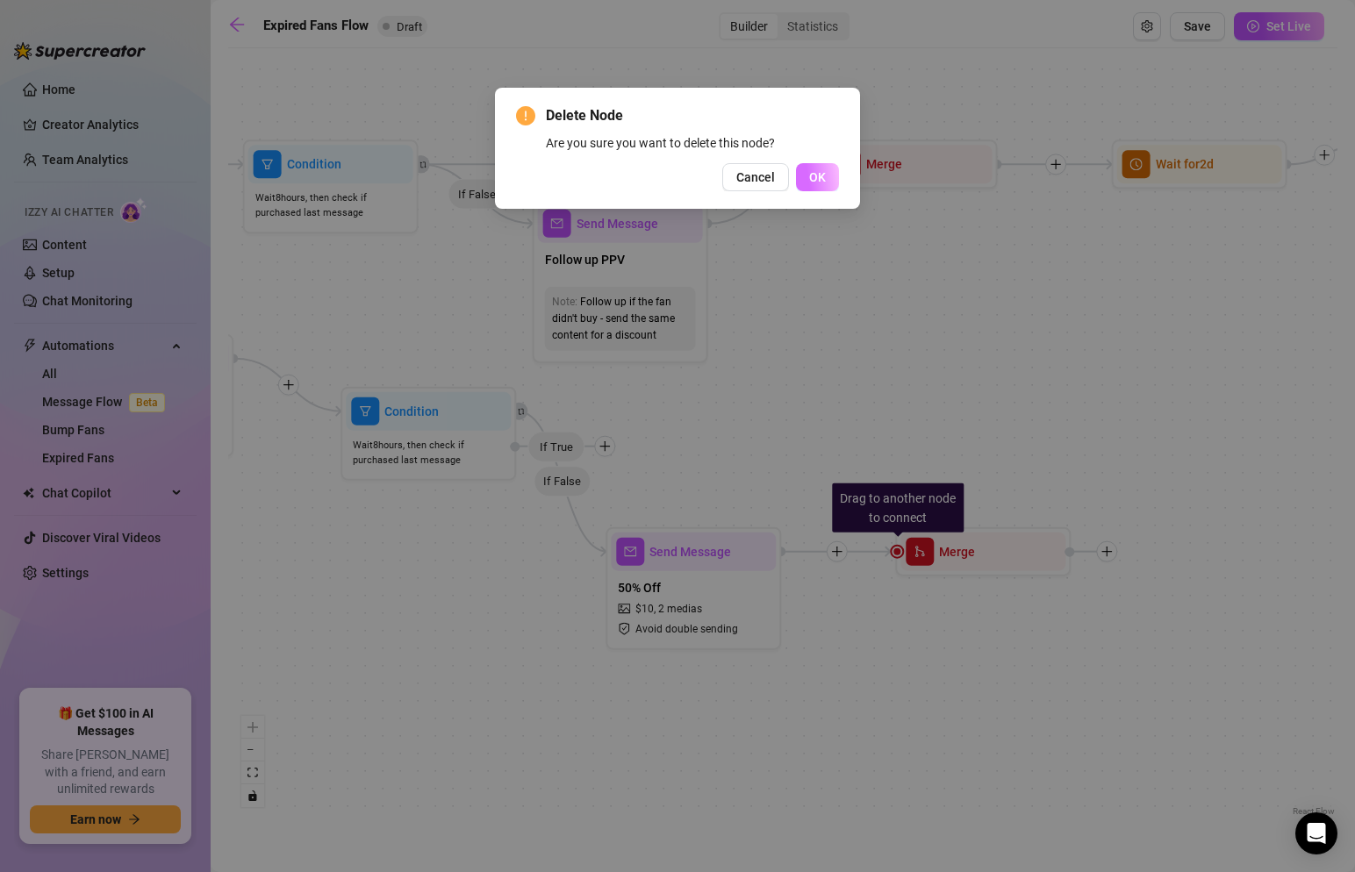
click at [799, 174] on button "OK" at bounding box center [817, 177] width 43 height 28
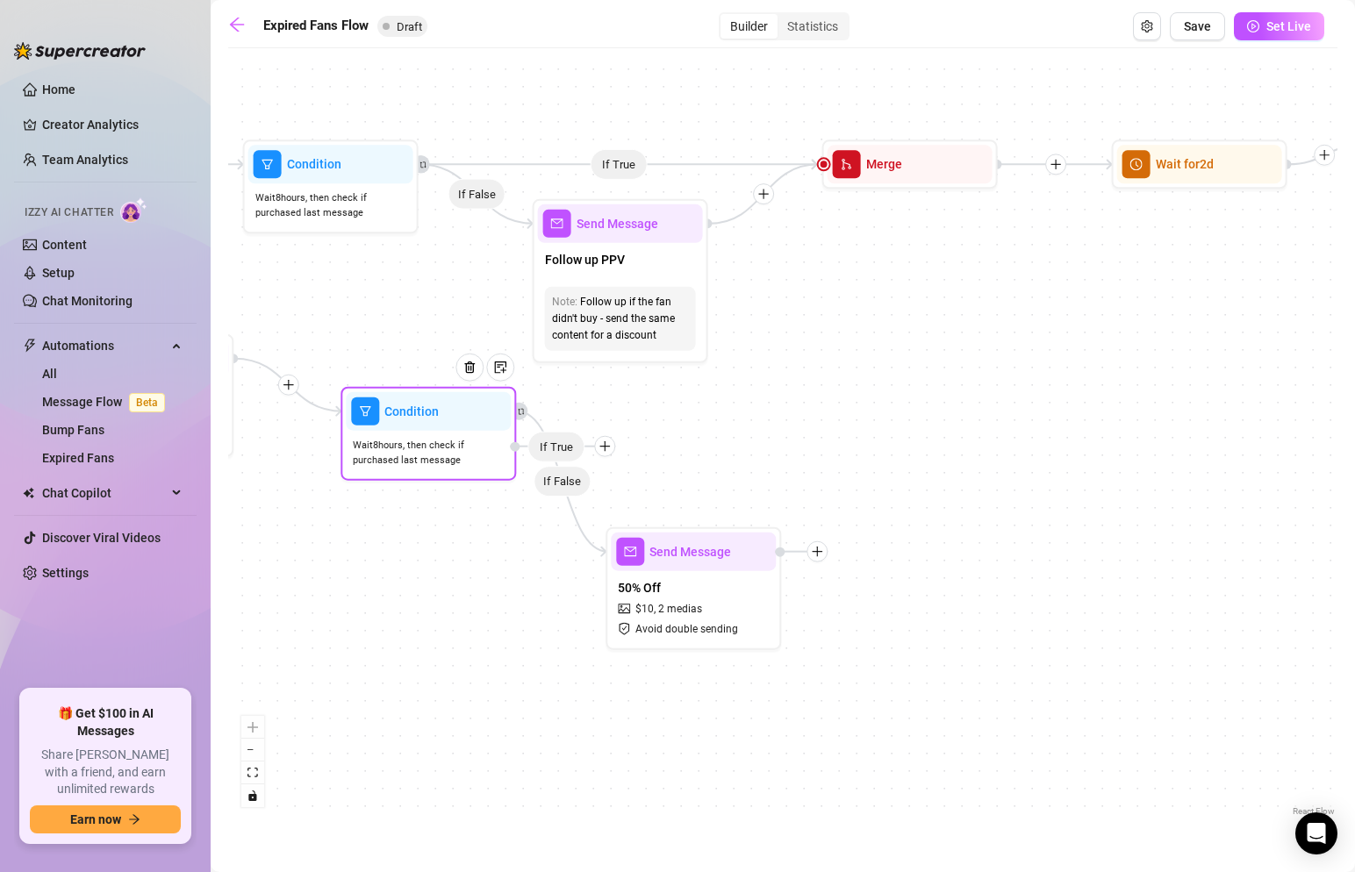
click at [606, 450] on icon "plus" at bounding box center [605, 447] width 12 height 12
click at [640, 566] on div "Merge Nodes" at bounding box center [639, 568] width 128 height 30
click at [660, 569] on div "Merge Nodes" at bounding box center [639, 568] width 128 height 30
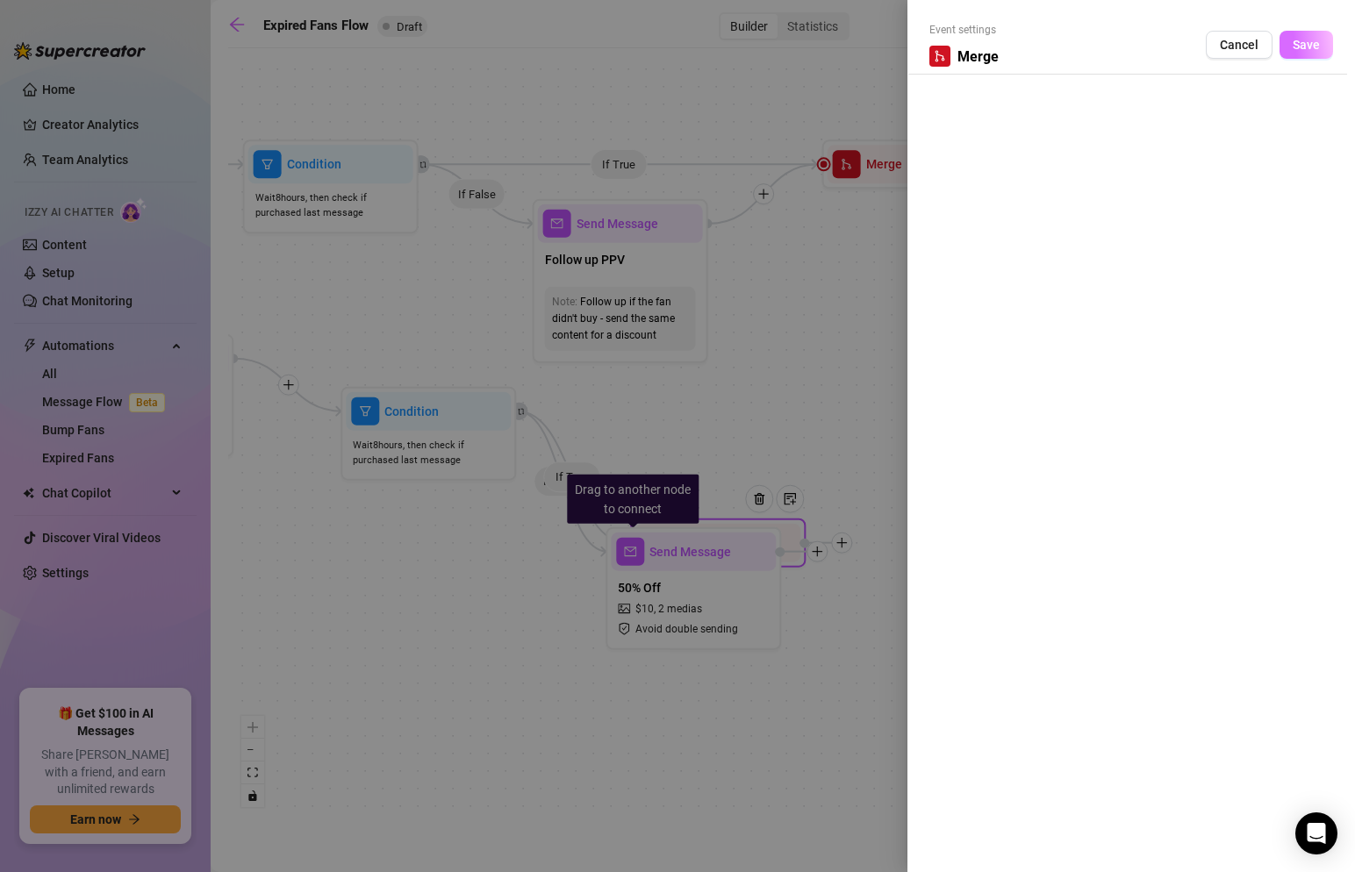
click at [1307, 44] on span "Save" at bounding box center [1306, 45] width 27 height 14
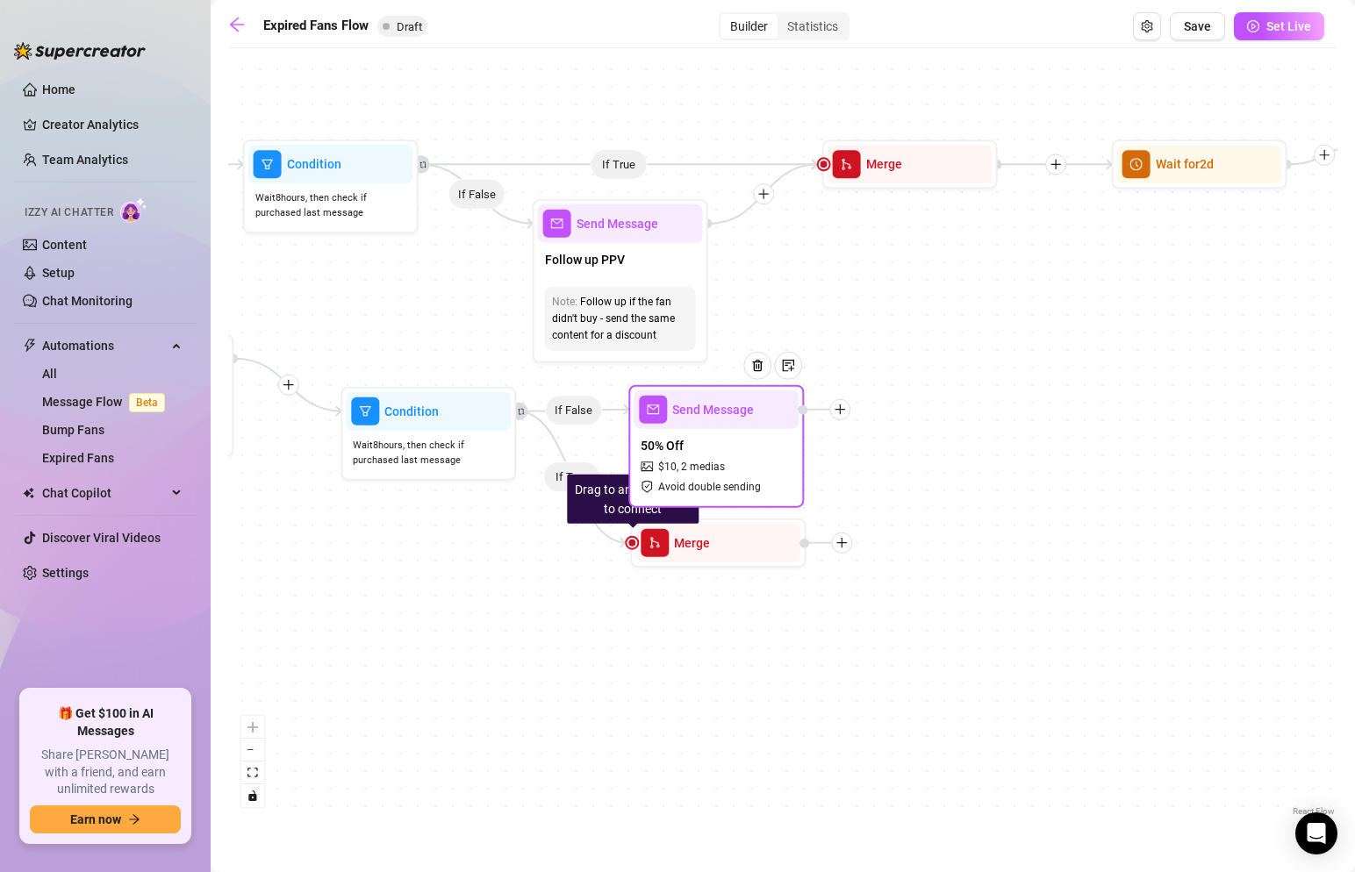
drag, startPoint x: 686, startPoint y: 543, endPoint x: 714, endPoint y: 396, distance: 150.0
click at [714, 400] on span "Send Message" at bounding box center [713, 409] width 82 height 19
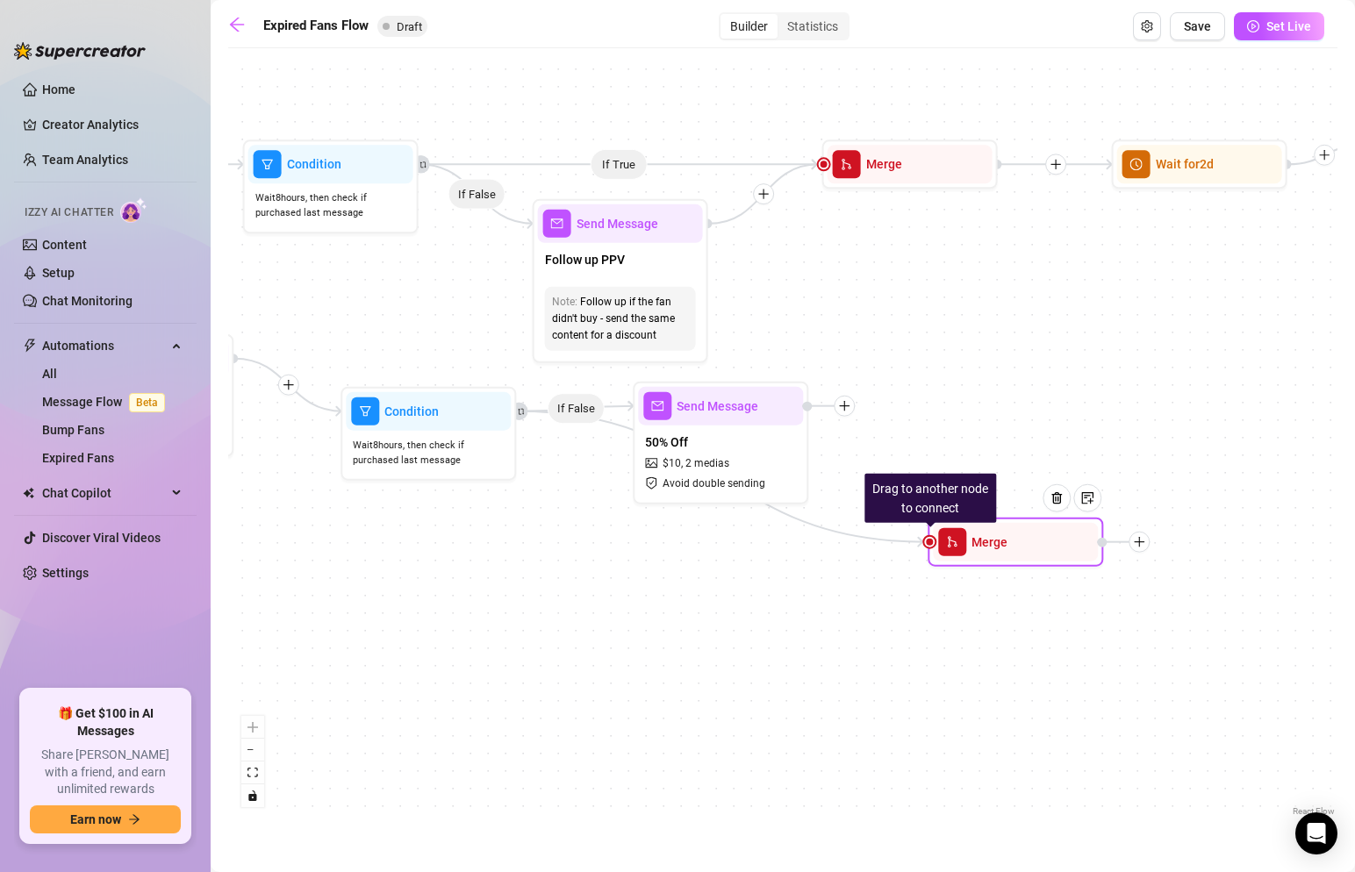
drag, startPoint x: 759, startPoint y: 538, endPoint x: 1051, endPoint y: 537, distance: 291.4
click at [972, 384] on div "If True If False If True If False If False If True Drag to another node to conn…" at bounding box center [782, 439] width 1109 height 764
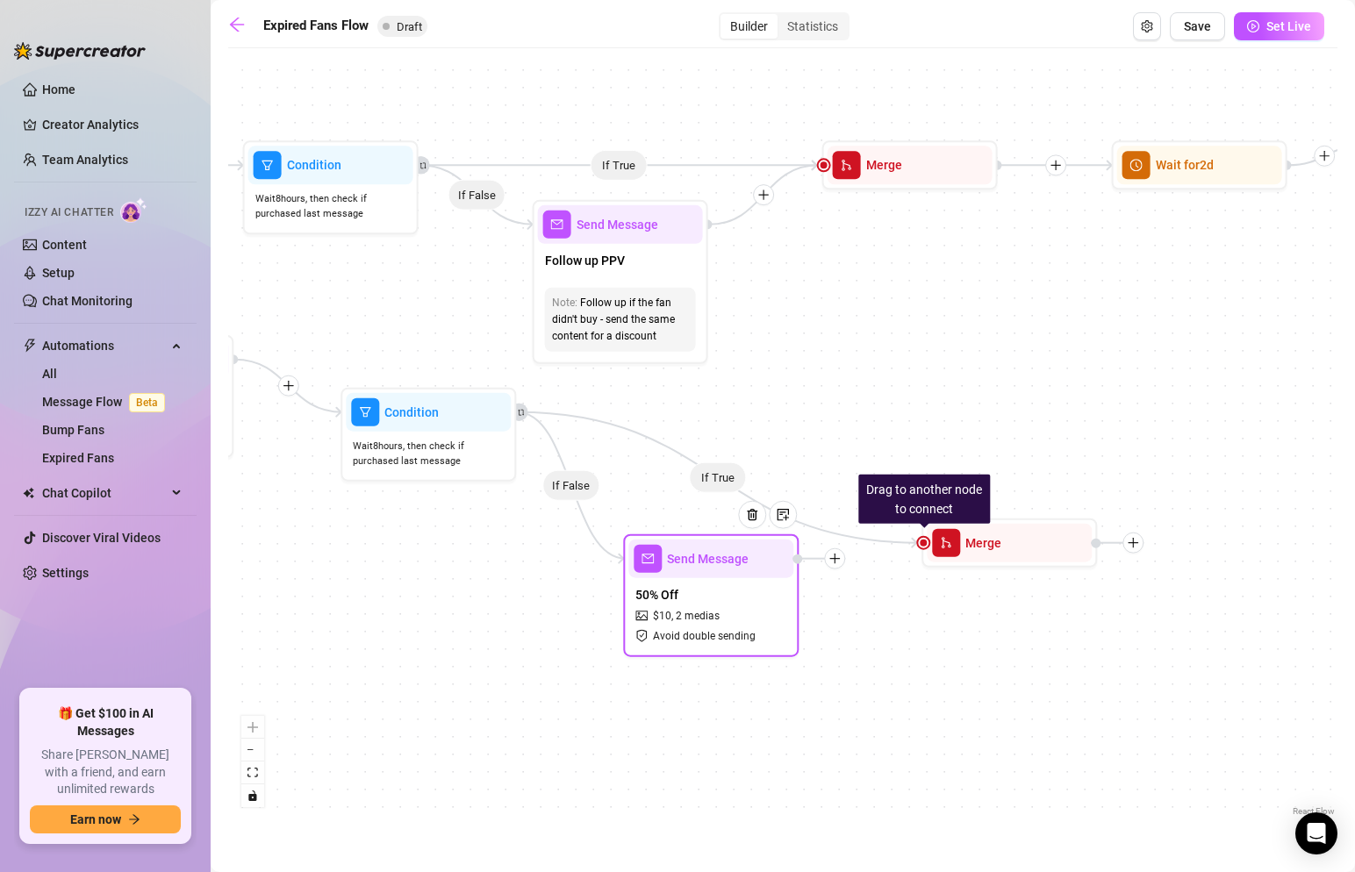
drag, startPoint x: 846, startPoint y: 403, endPoint x: 837, endPoint y: 567, distance: 164.4
click at [837, 567] on div at bounding box center [834, 559] width 21 height 21
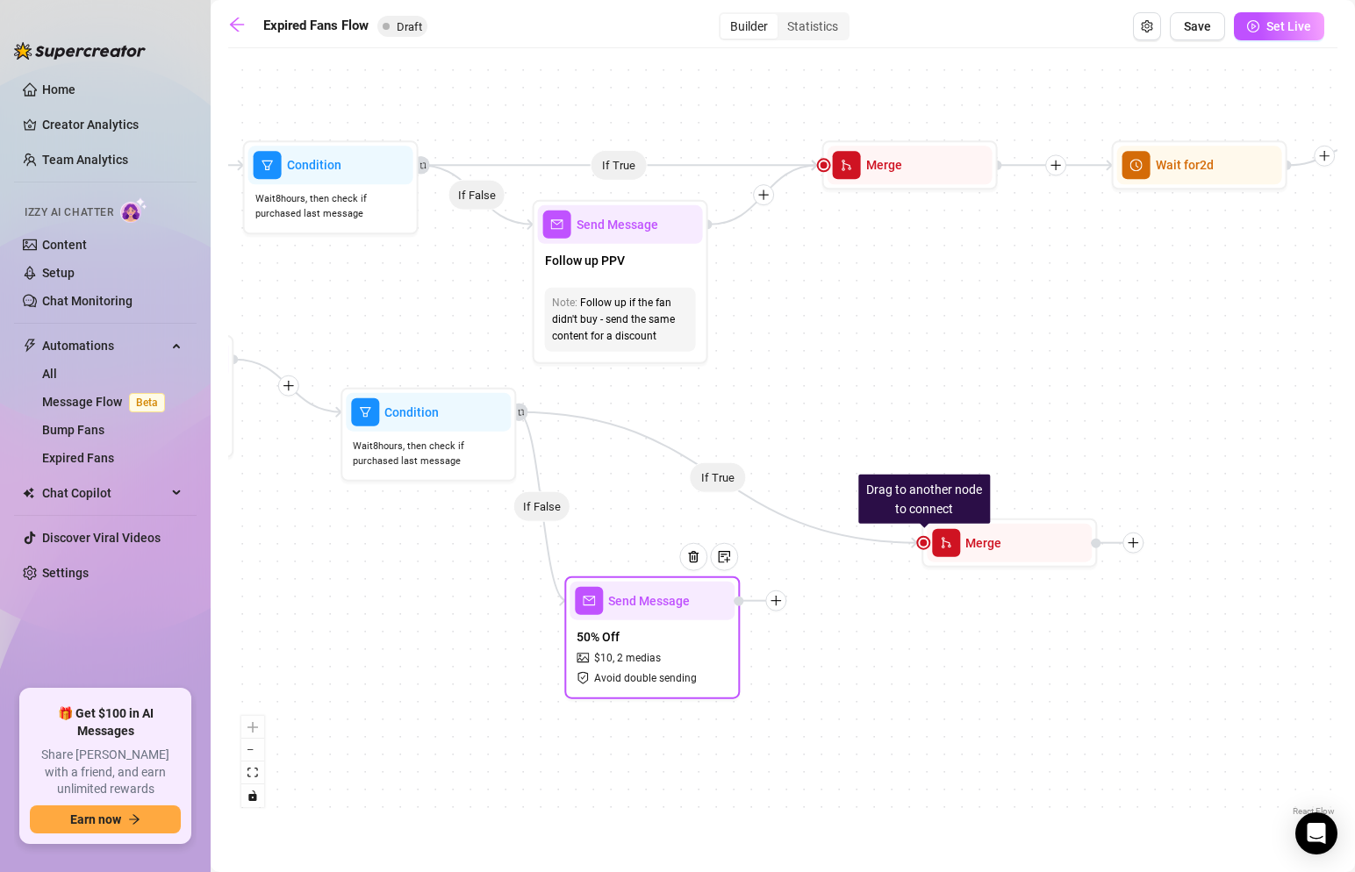
drag, startPoint x: 826, startPoint y: 566, endPoint x: 767, endPoint y: 597, distance: 66.4
click at [770, 597] on icon "plus" at bounding box center [776, 601] width 12 height 12
drag, startPoint x: 924, startPoint y: 542, endPoint x: 731, endPoint y: 592, distance: 199.5
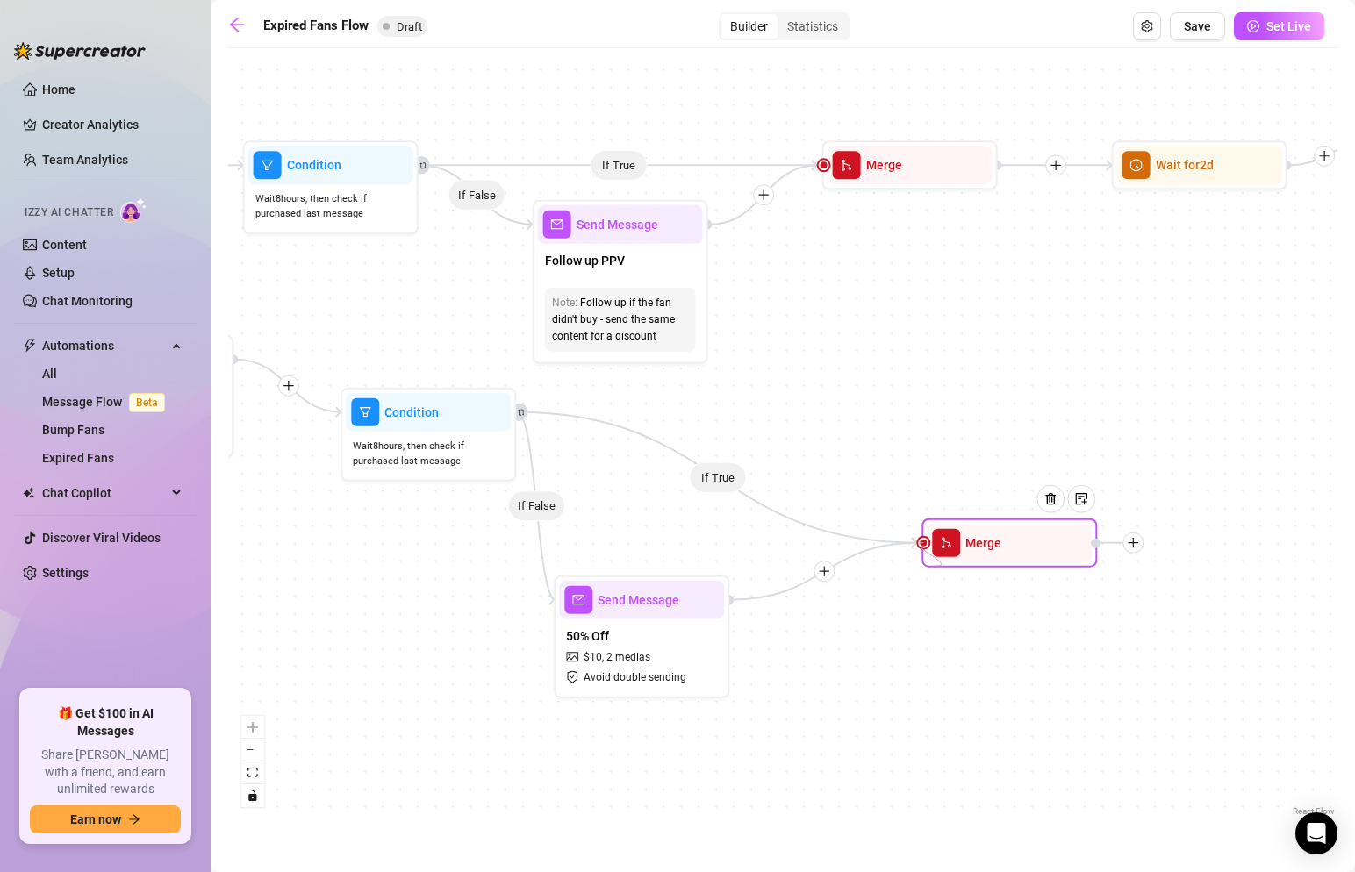
drag, startPoint x: 921, startPoint y: 543, endPoint x: 885, endPoint y: 465, distance: 86.0
click at [885, 465] on div "If True If False If True If False If False If True Merge Send Message 50% Off $…" at bounding box center [782, 439] width 1109 height 764
drag, startPoint x: 344, startPoint y: 599, endPoint x: 1074, endPoint y: 583, distance: 729.6
click at [1074, 583] on div "If True If False If True If False If False If True Merge Send Message 50% Off $…" at bounding box center [782, 439] width 1109 height 764
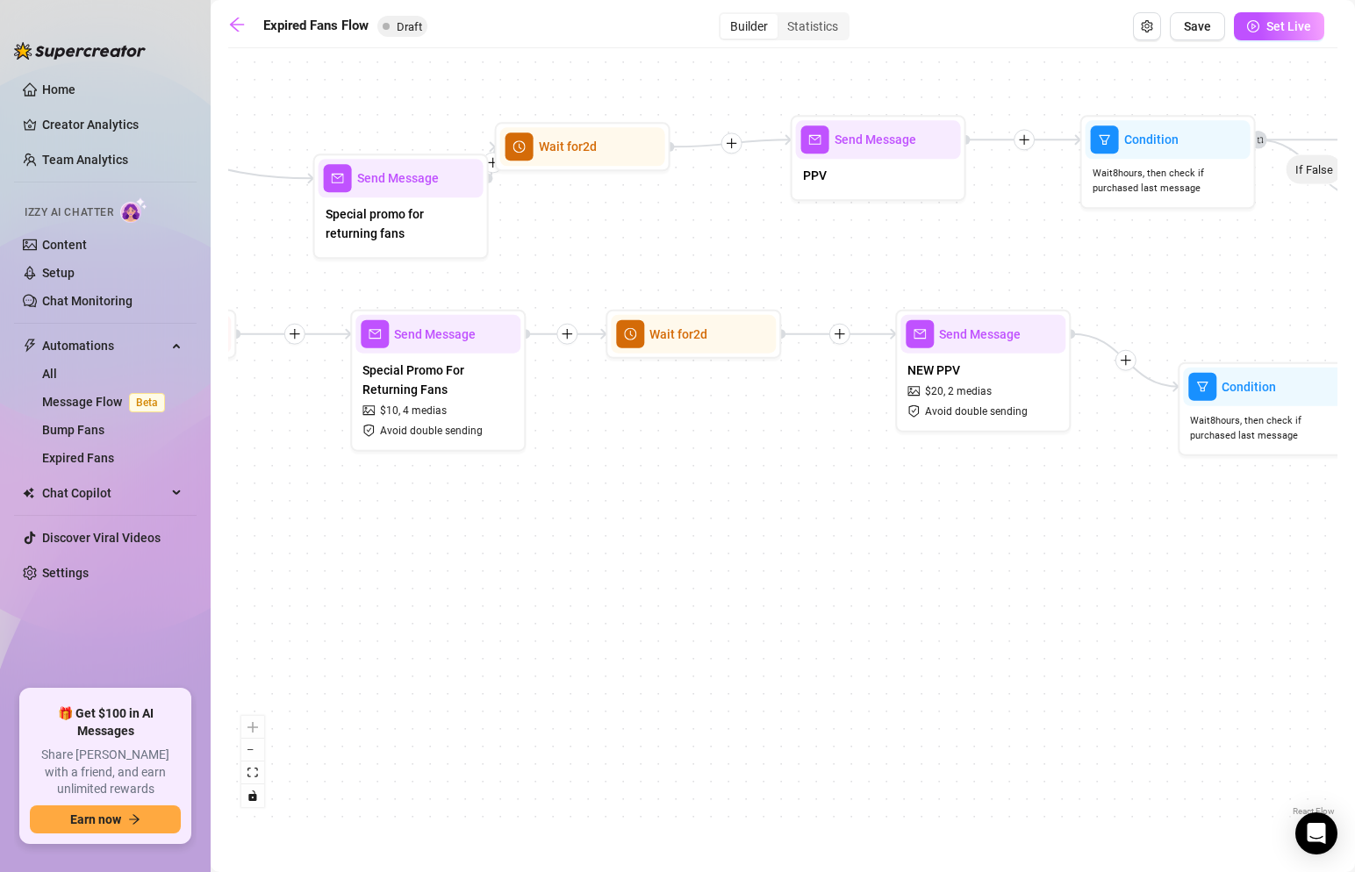
drag, startPoint x: 456, startPoint y: 537, endPoint x: 1175, endPoint y: 545, distance: 719.8
click at [1175, 545] on div "If True If False If True If False If False If True Merge Send Message 50% Off $…" at bounding box center [782, 439] width 1109 height 764
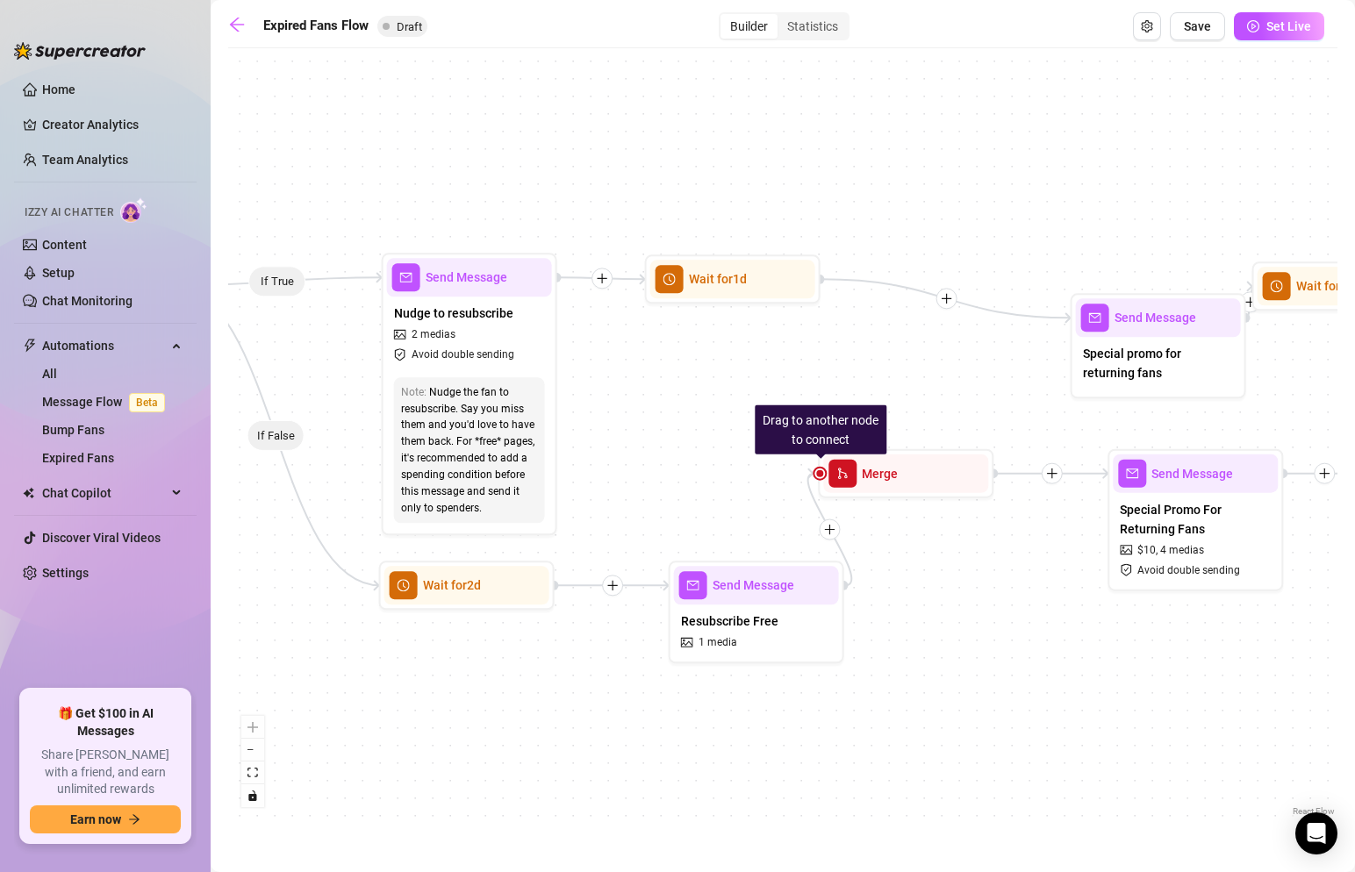
drag, startPoint x: 726, startPoint y: 531, endPoint x: 871, endPoint y: 654, distance: 189.9
click at [871, 654] on div "If True If False If True If False If False If True Merge Send Message 50% Off $…" at bounding box center [782, 439] width 1109 height 764
drag, startPoint x: 815, startPoint y: 467, endPoint x: 824, endPoint y: 281, distance: 186.3
click at [100, 255] on div at bounding box center [100, 255] width 0 height 0
drag, startPoint x: 821, startPoint y: 478, endPoint x: 707, endPoint y: 483, distance: 114.2
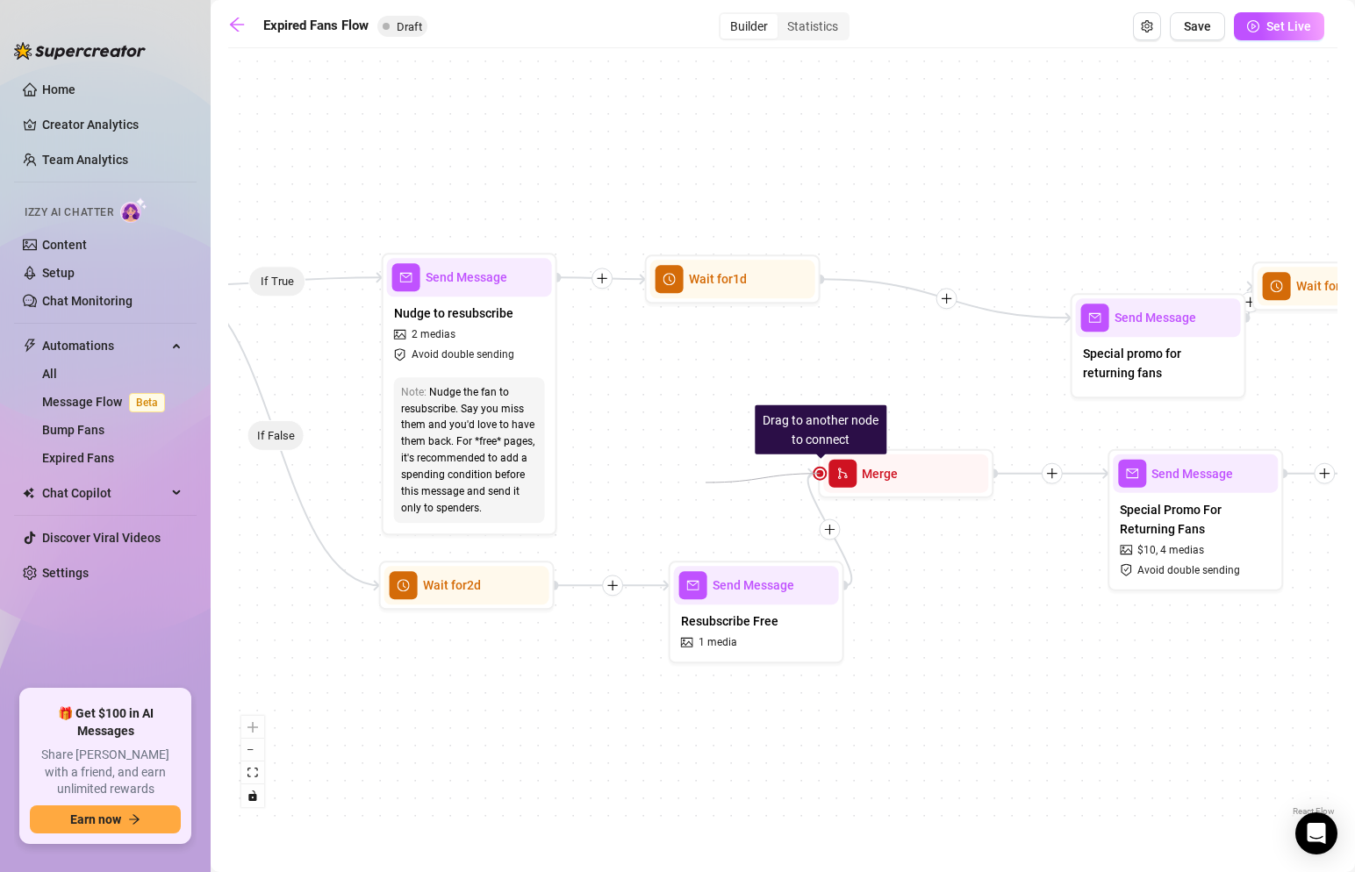
click at [707, 483] on div "If True If False If True If False If False If True Merge Send Message 50% Off $…" at bounding box center [782, 439] width 1109 height 764
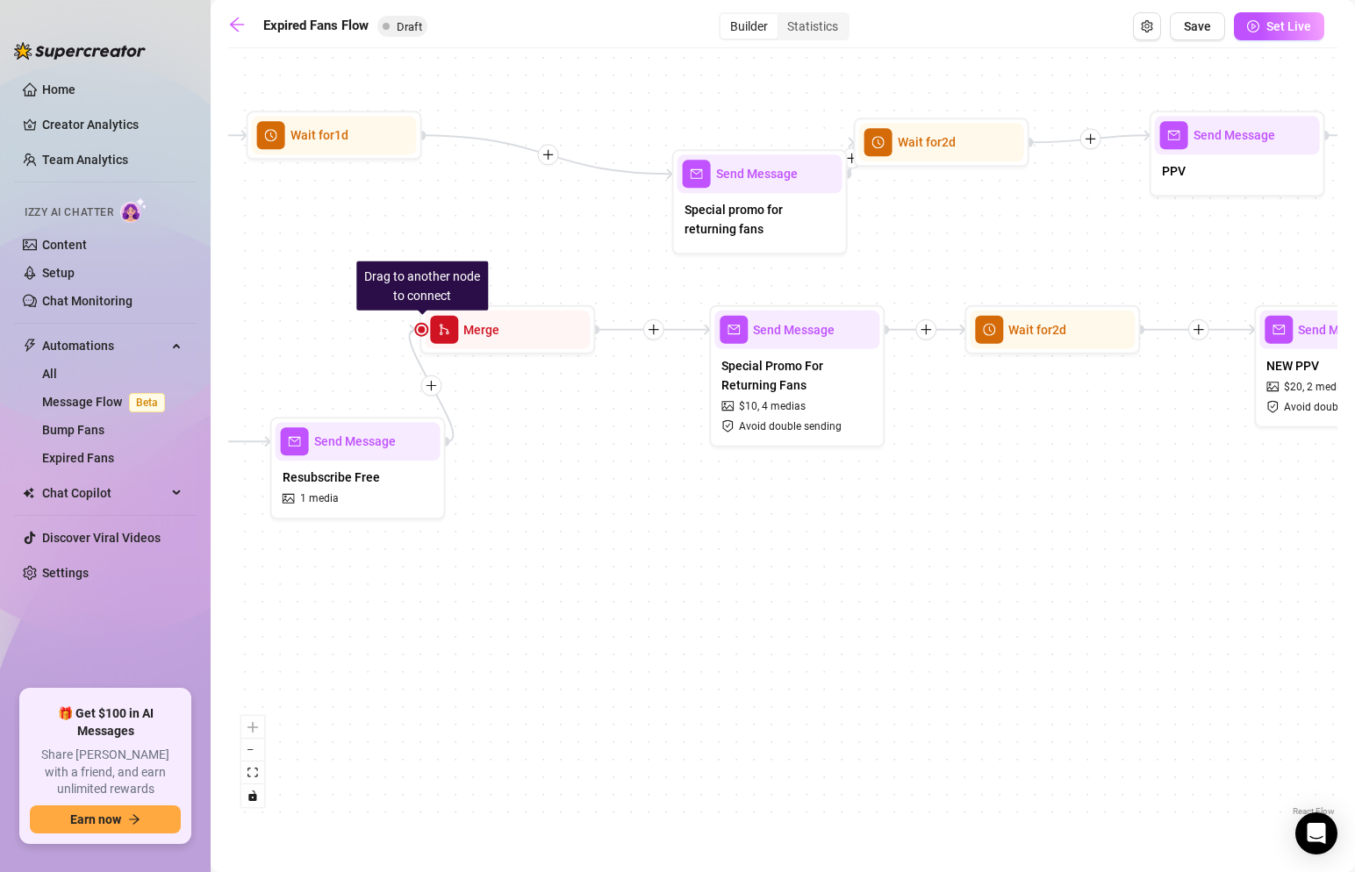
drag, startPoint x: 819, startPoint y: 541, endPoint x: 488, endPoint y: 543, distance: 330.9
click at [488, 543] on div "If True If False If True If False If False If True Merge Send Message 50% Off $…" at bounding box center [782, 439] width 1109 height 764
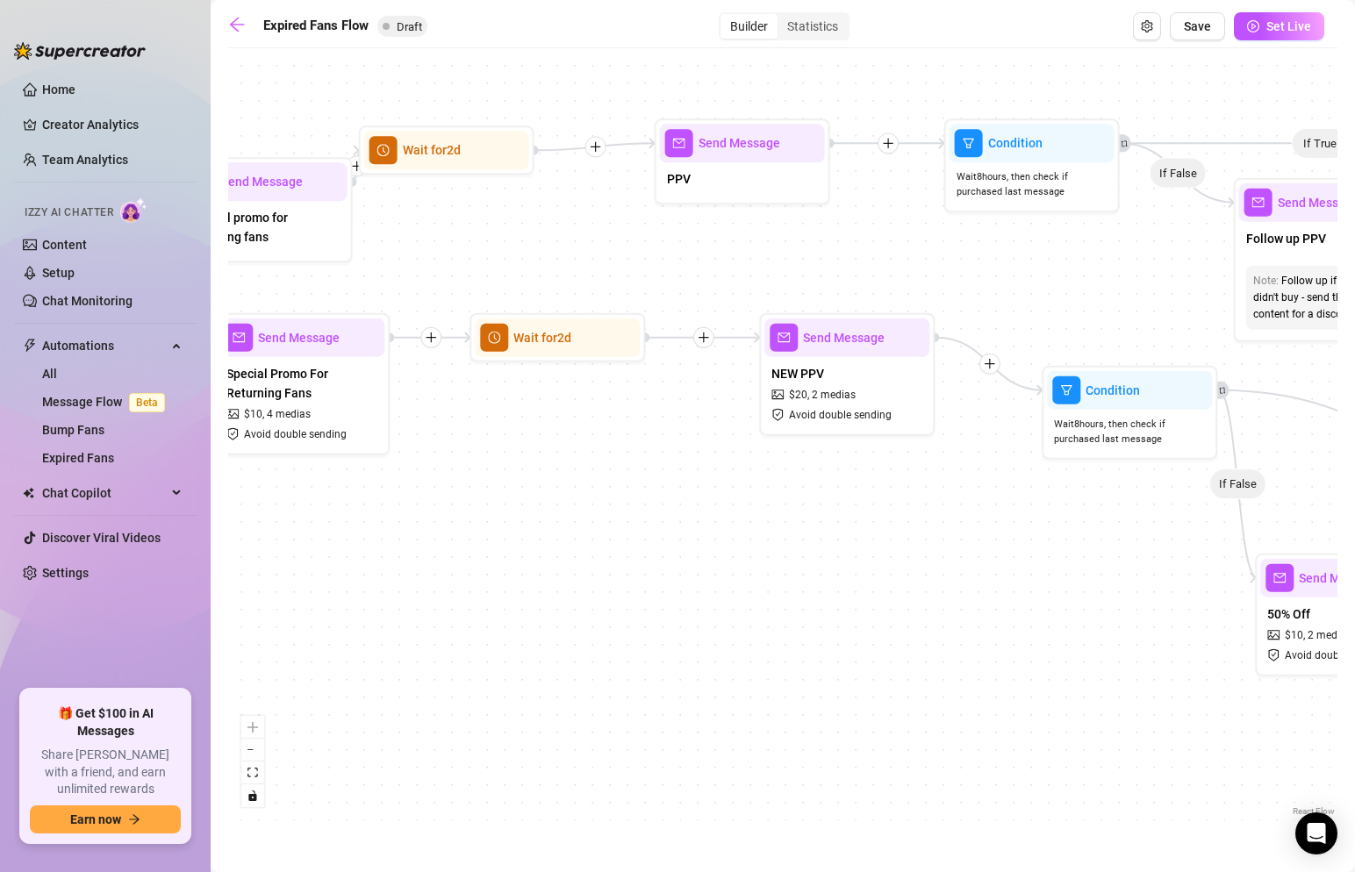
drag, startPoint x: 814, startPoint y: 513, endPoint x: 432, endPoint y: 509, distance: 381.9
click at [432, 509] on div "If True If False If True If False If False If True Merge Send Message 50% Off $…" at bounding box center [782, 439] width 1109 height 764
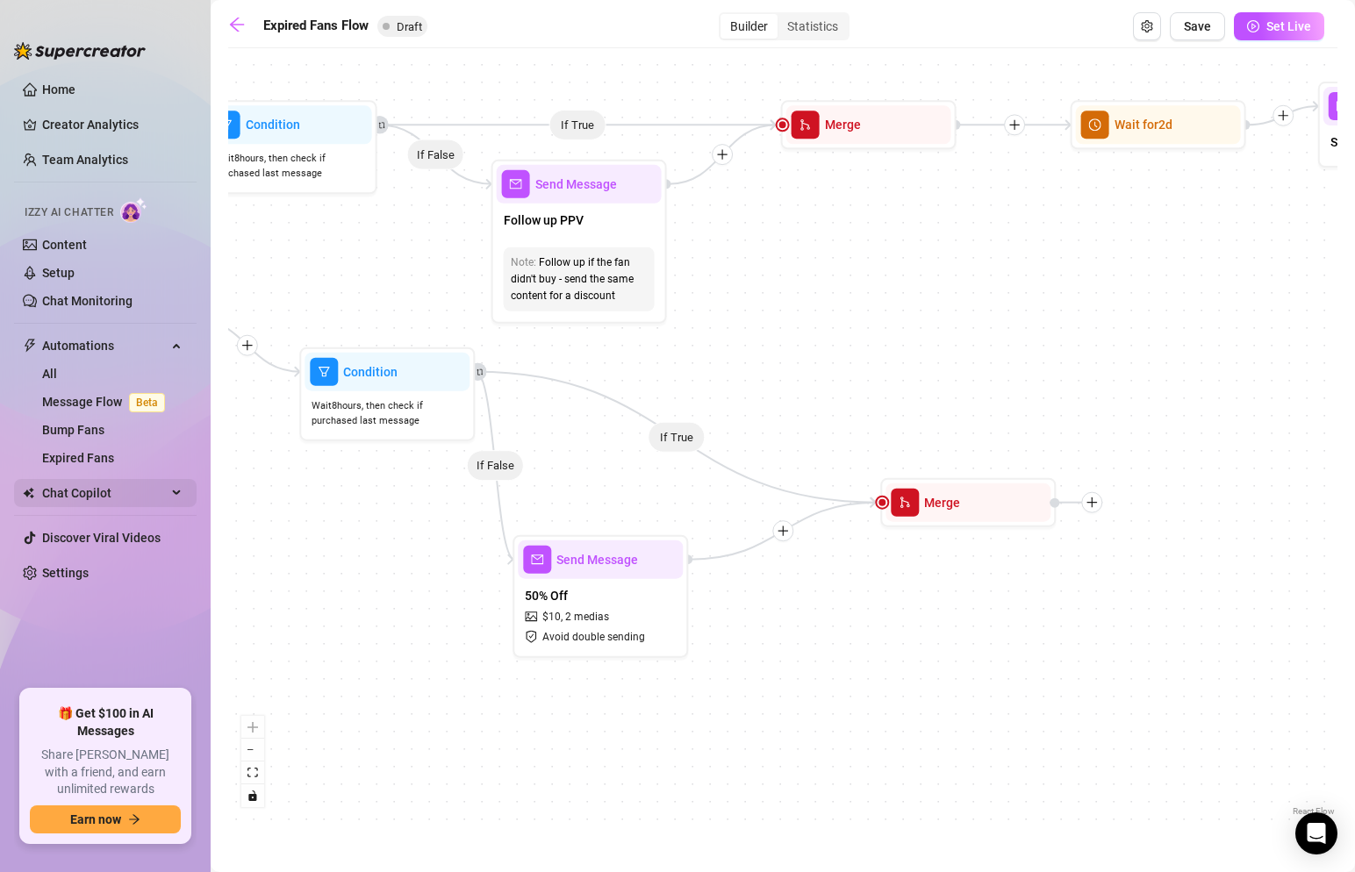
drag, startPoint x: 542, startPoint y: 504, endPoint x: 183, endPoint y: 496, distance: 359.1
click at [183, 496] on div "Home Creator Analytics Team Analytics Izzy AI Chatter Content Setup Chat Monito…" at bounding box center [677, 436] width 1355 height 872
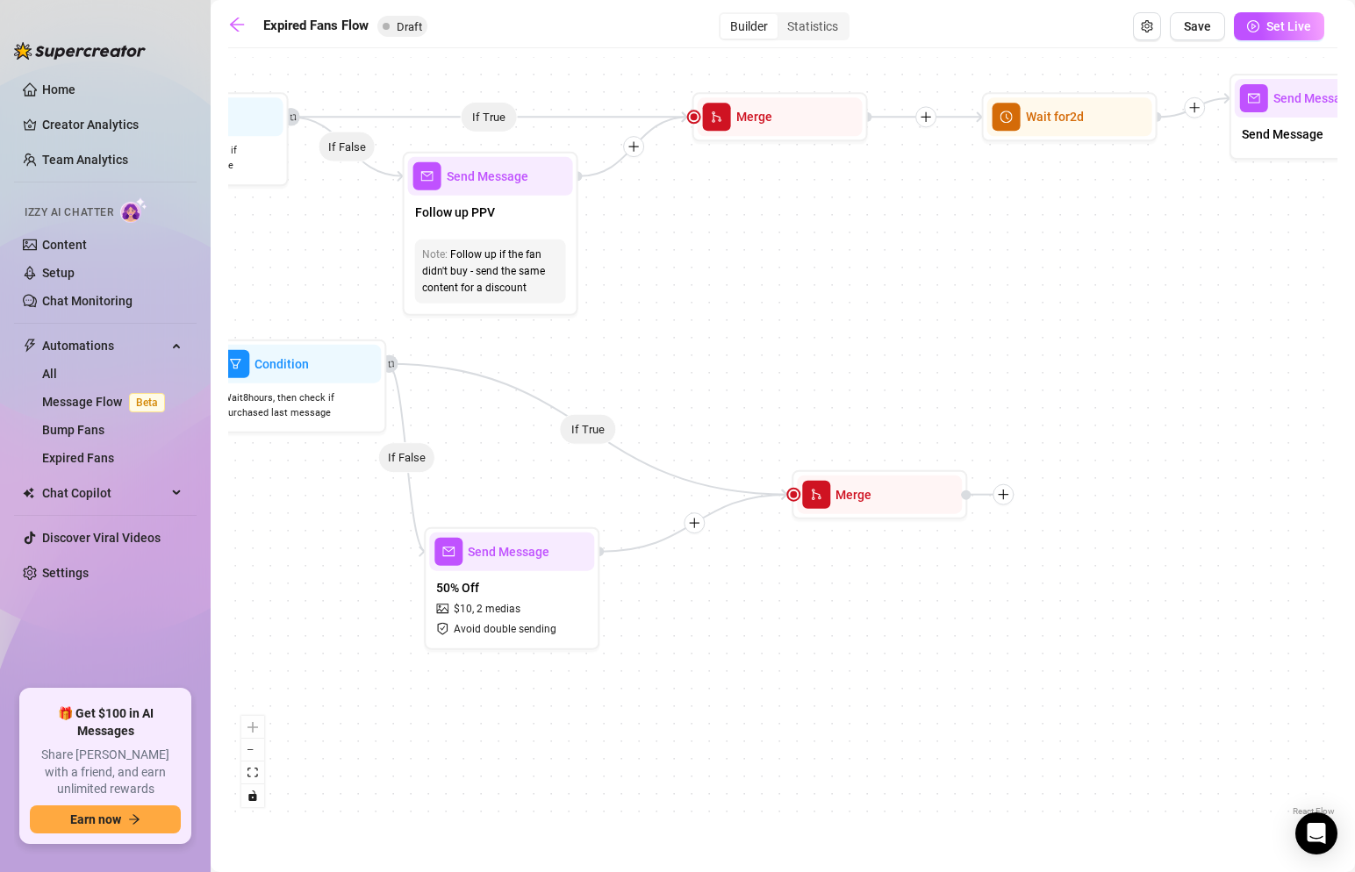
drag, startPoint x: 911, startPoint y: 457, endPoint x: 811, endPoint y: 445, distance: 100.8
click at [811, 445] on div "If True If False If True If False If False If True Merge Send Message 50% Off $…" at bounding box center [782, 439] width 1109 height 764
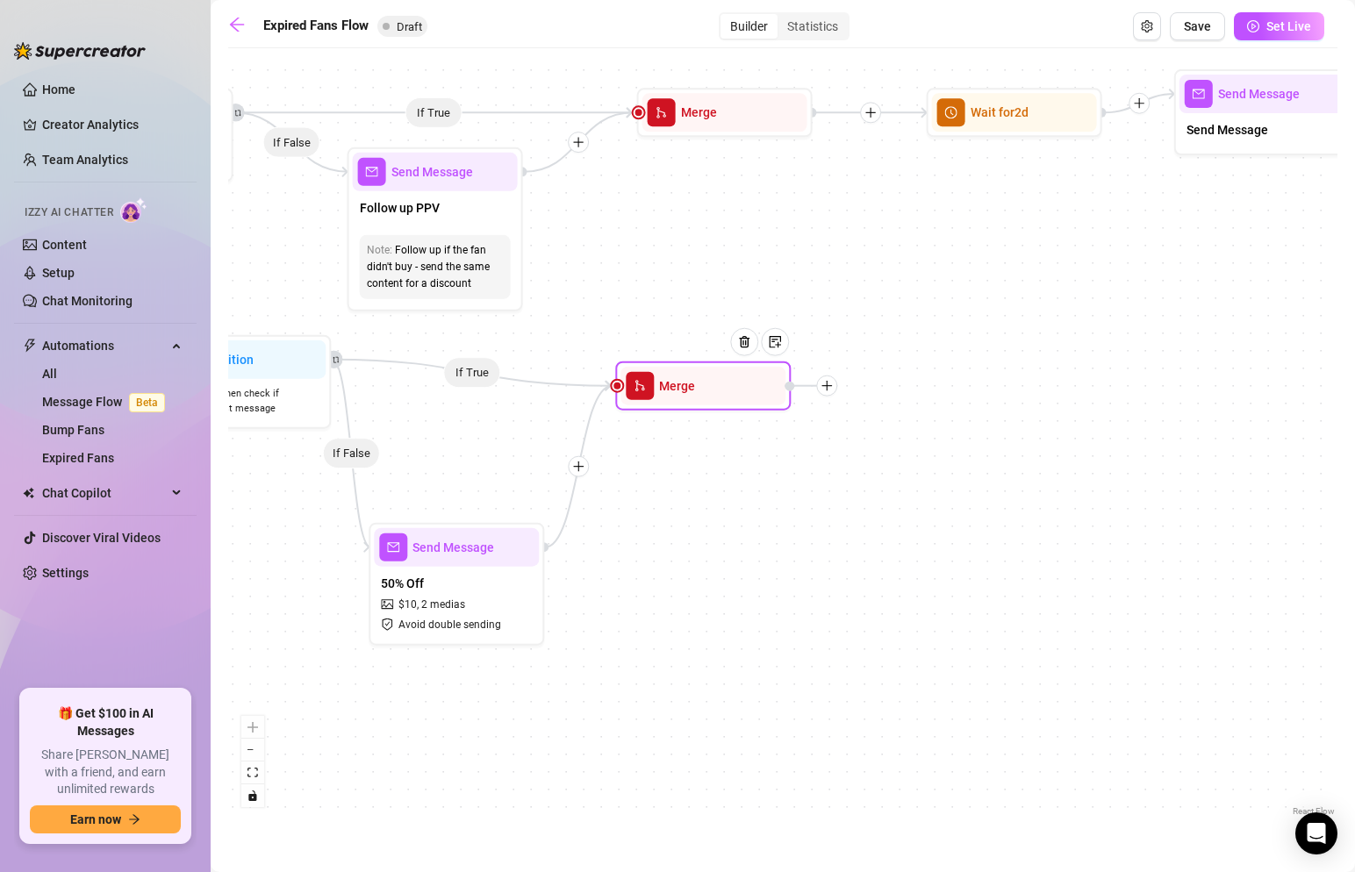
drag, startPoint x: 850, startPoint y: 506, endPoint x: 729, endPoint y: 401, distance: 159.3
click at [728, 401] on div "Merge" at bounding box center [703, 386] width 165 height 39
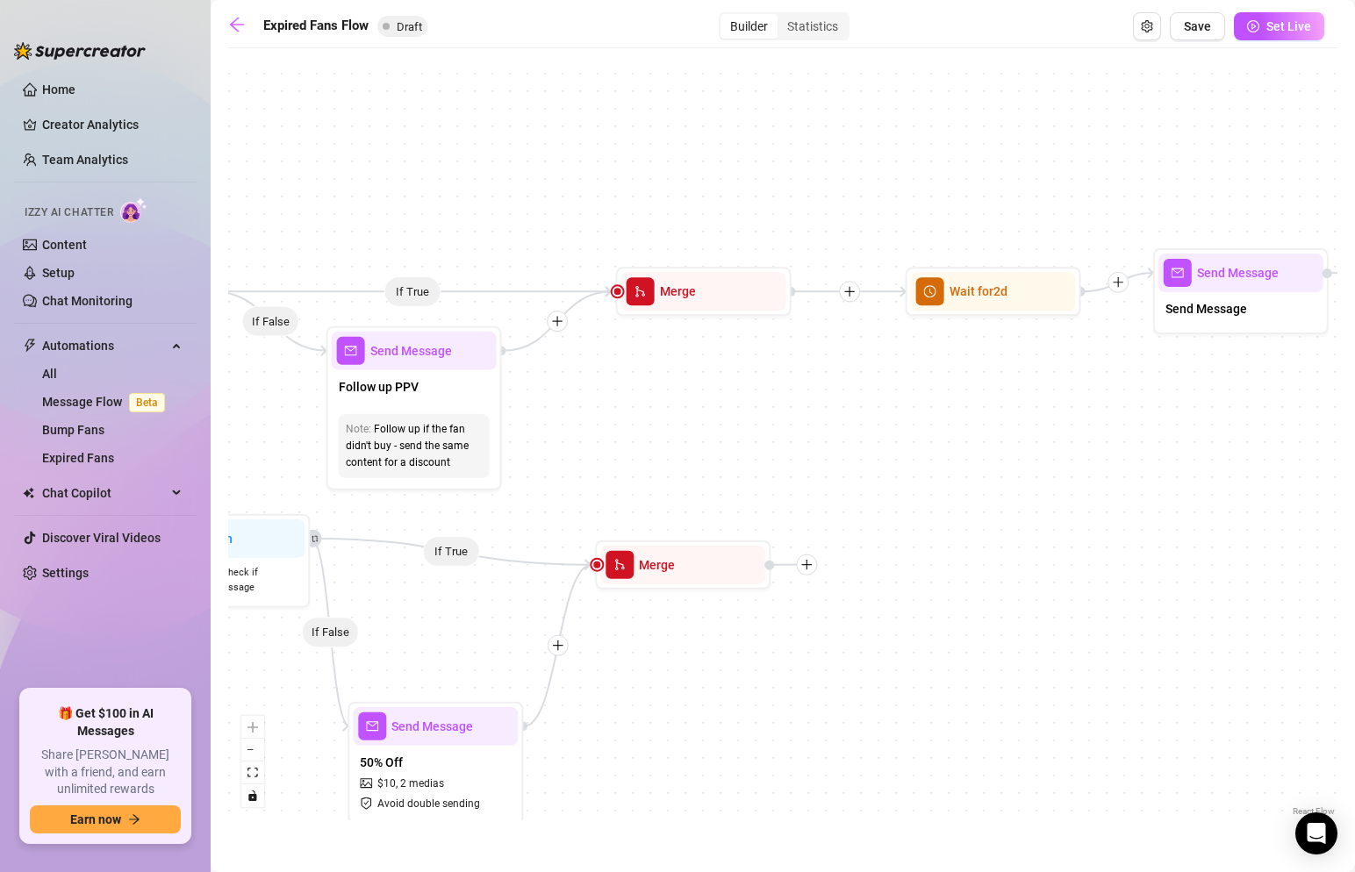
drag, startPoint x: 1024, startPoint y: 355, endPoint x: 1087, endPoint y: 518, distance: 174.8
click at [1087, 518] on div "If True If False If True If False If False If True Merge Send Message 50% Off $…" at bounding box center [782, 439] width 1109 height 764
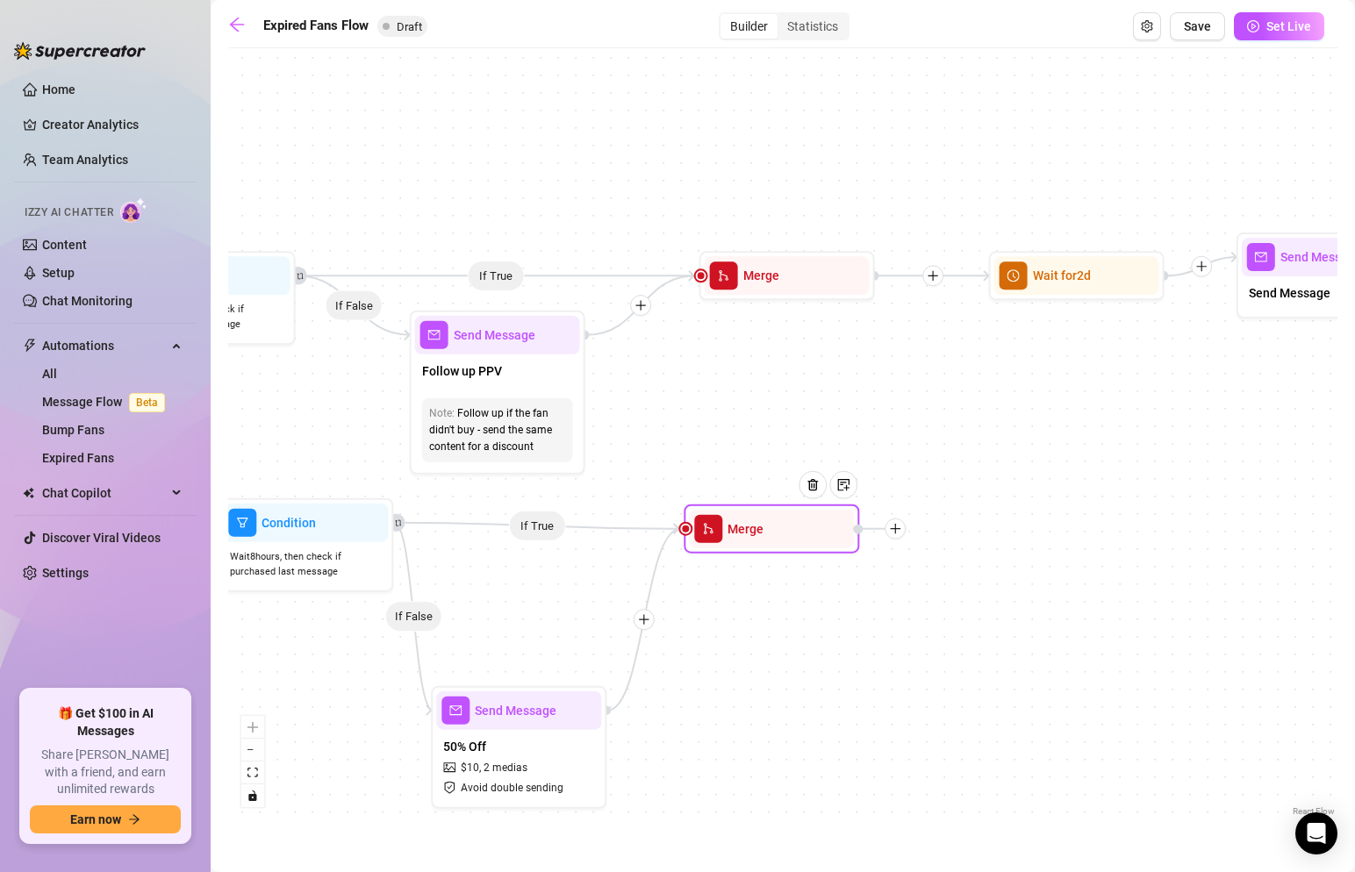
drag, startPoint x: 801, startPoint y: 549, endPoint x: 806, endPoint y: 528, distance: 22.6
click at [806, 528] on div at bounding box center [819, 499] width 76 height 90
click at [913, 639] on div "If True If False If True If False If False If True Merge Send Message 50% Off $…" at bounding box center [782, 439] width 1109 height 764
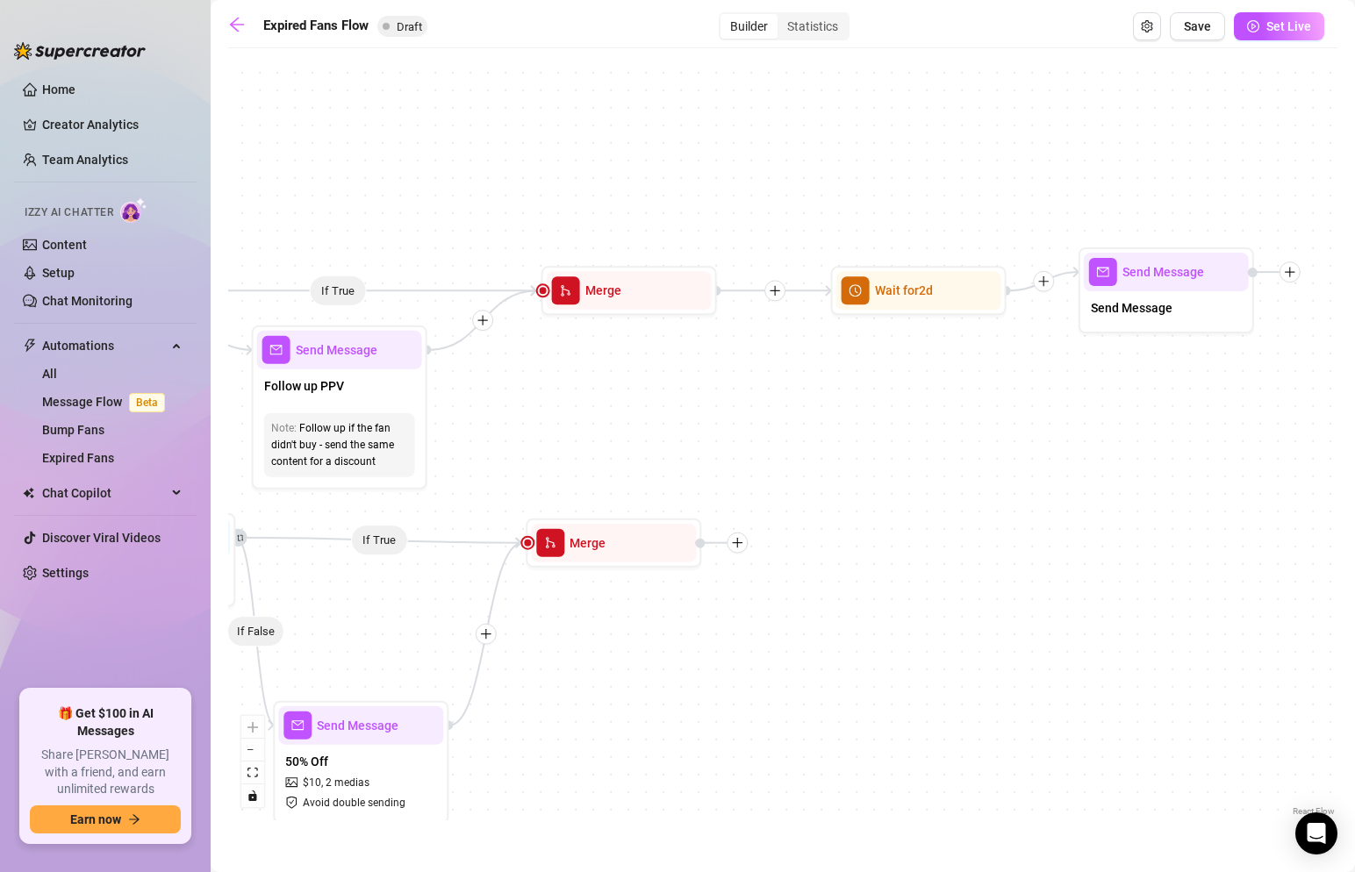
drag, startPoint x: 1057, startPoint y: 433, endPoint x: 770, endPoint y: 448, distance: 287.4
click at [770, 448] on div "If True If False If True If False If False If True Merge Send Message 50% Off $…" at bounding box center [782, 439] width 1109 height 764
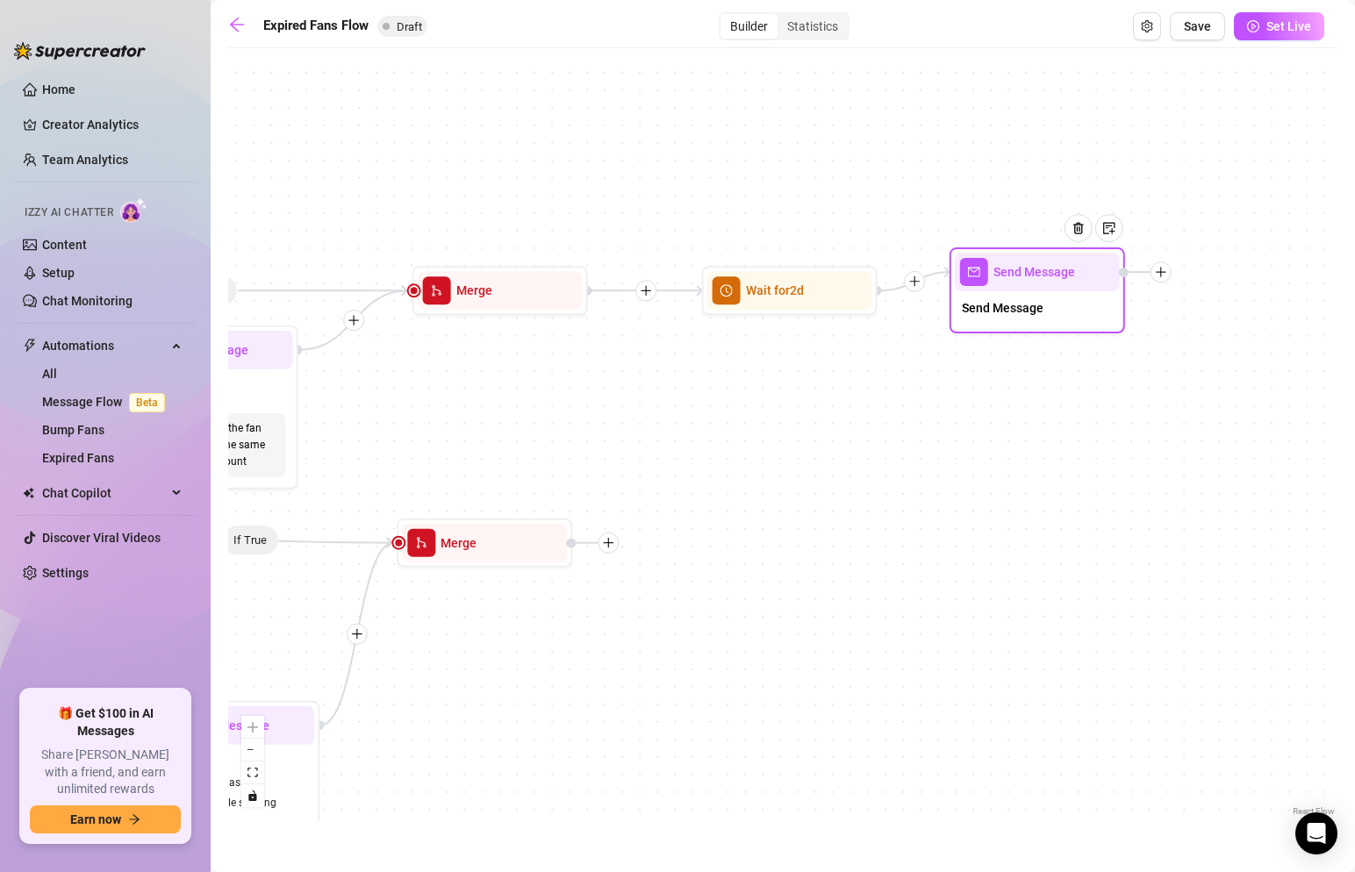
click at [1011, 312] on span "Send Message" at bounding box center [1003, 307] width 82 height 19
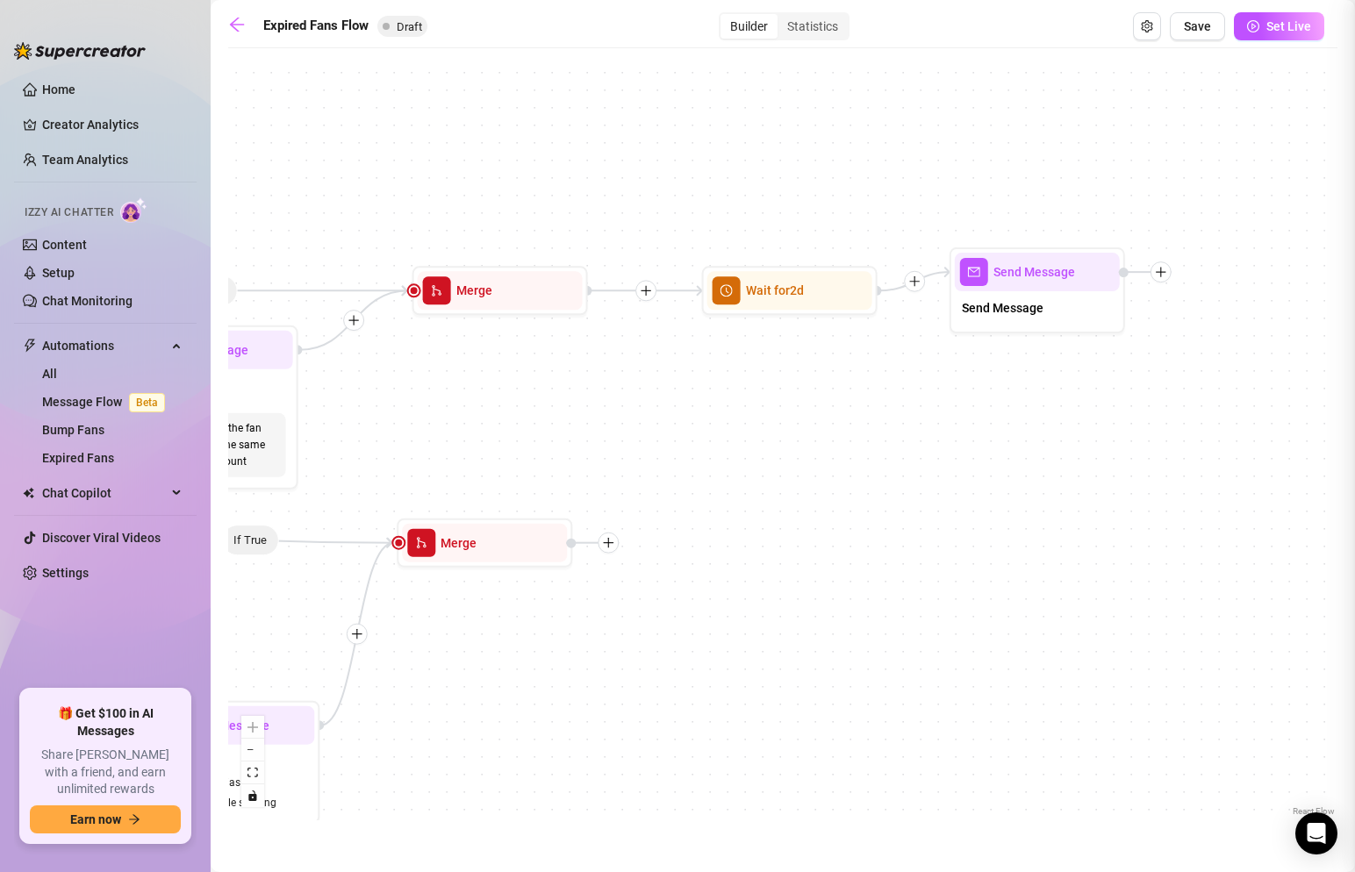
click at [1011, 312] on div at bounding box center [677, 436] width 1355 height 872
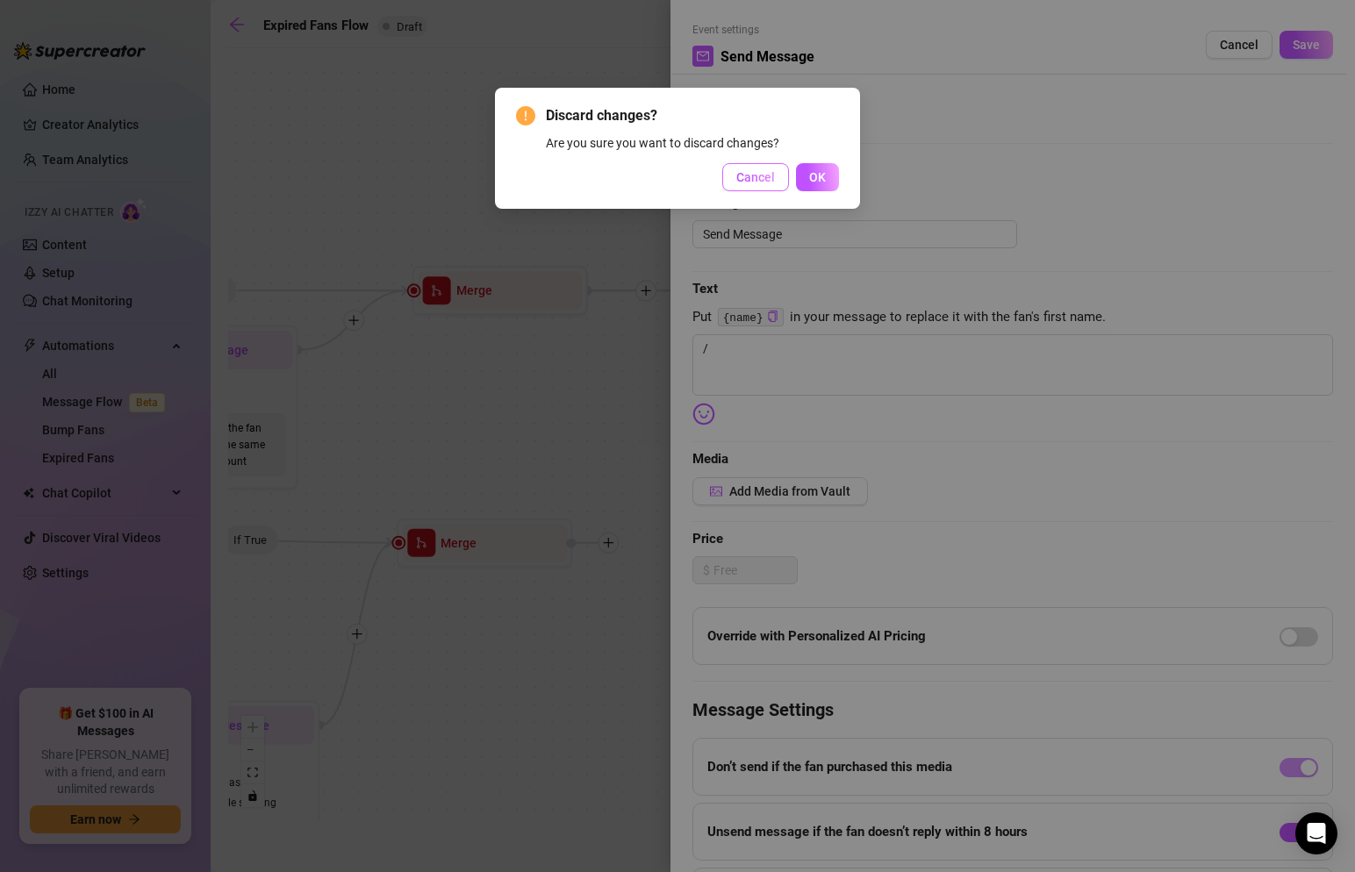
click at [736, 174] on button "Cancel" at bounding box center [755, 177] width 67 height 28
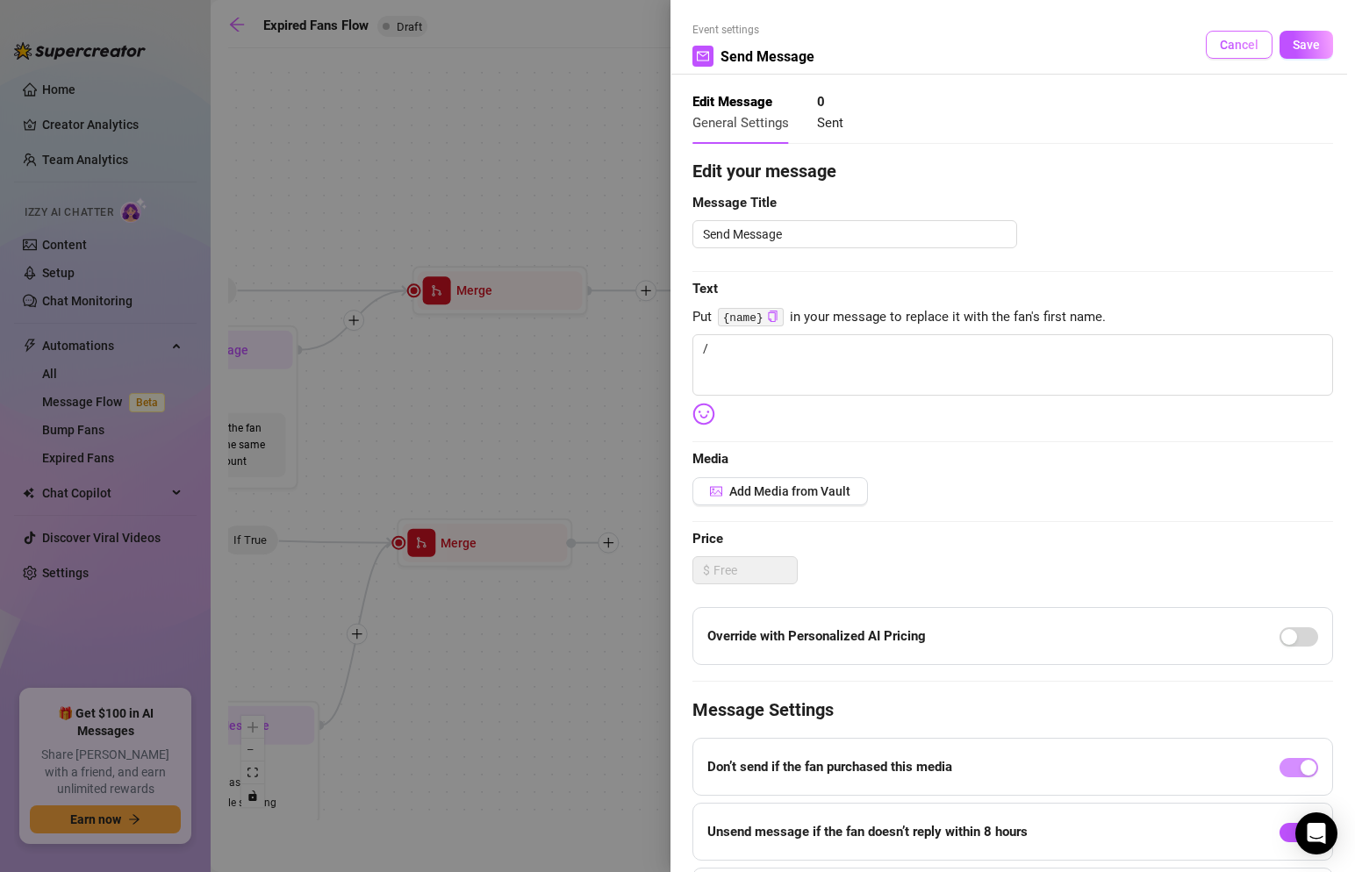
click at [1228, 57] on button "Cancel" at bounding box center [1239, 45] width 67 height 28
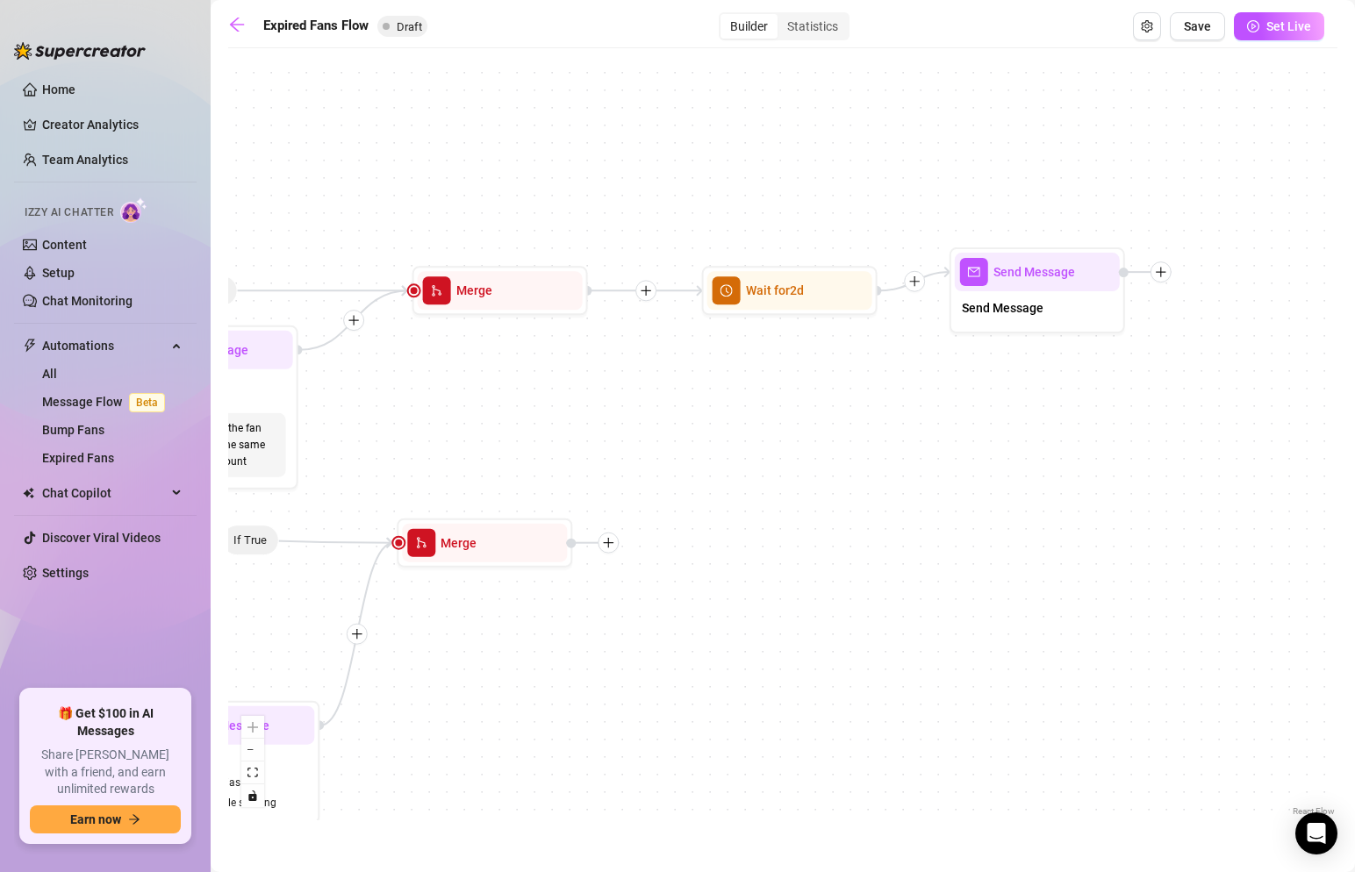
drag, startPoint x: 543, startPoint y: 467, endPoint x: 1020, endPoint y: 419, distance: 479.1
click at [1020, 419] on div "If True If False If True If False If False If True Merge Send Message 50% Off $…" at bounding box center [782, 439] width 1109 height 764
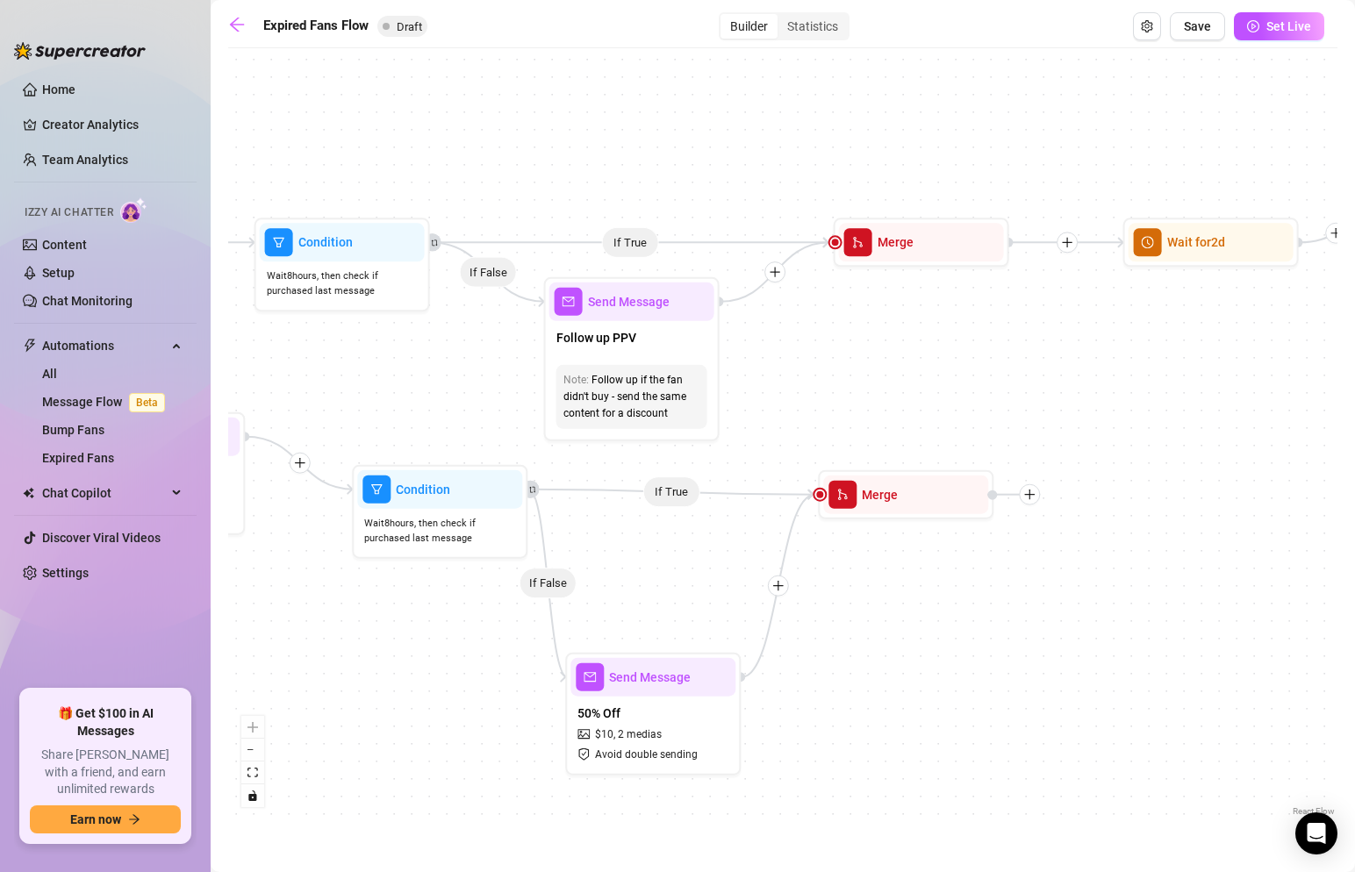
drag, startPoint x: 839, startPoint y: 409, endPoint x: 716, endPoint y: 415, distance: 123.0
click at [716, 415] on div "If True If False If True If False If False If True Merge Send Message 50% Off $…" at bounding box center [782, 439] width 1109 height 764
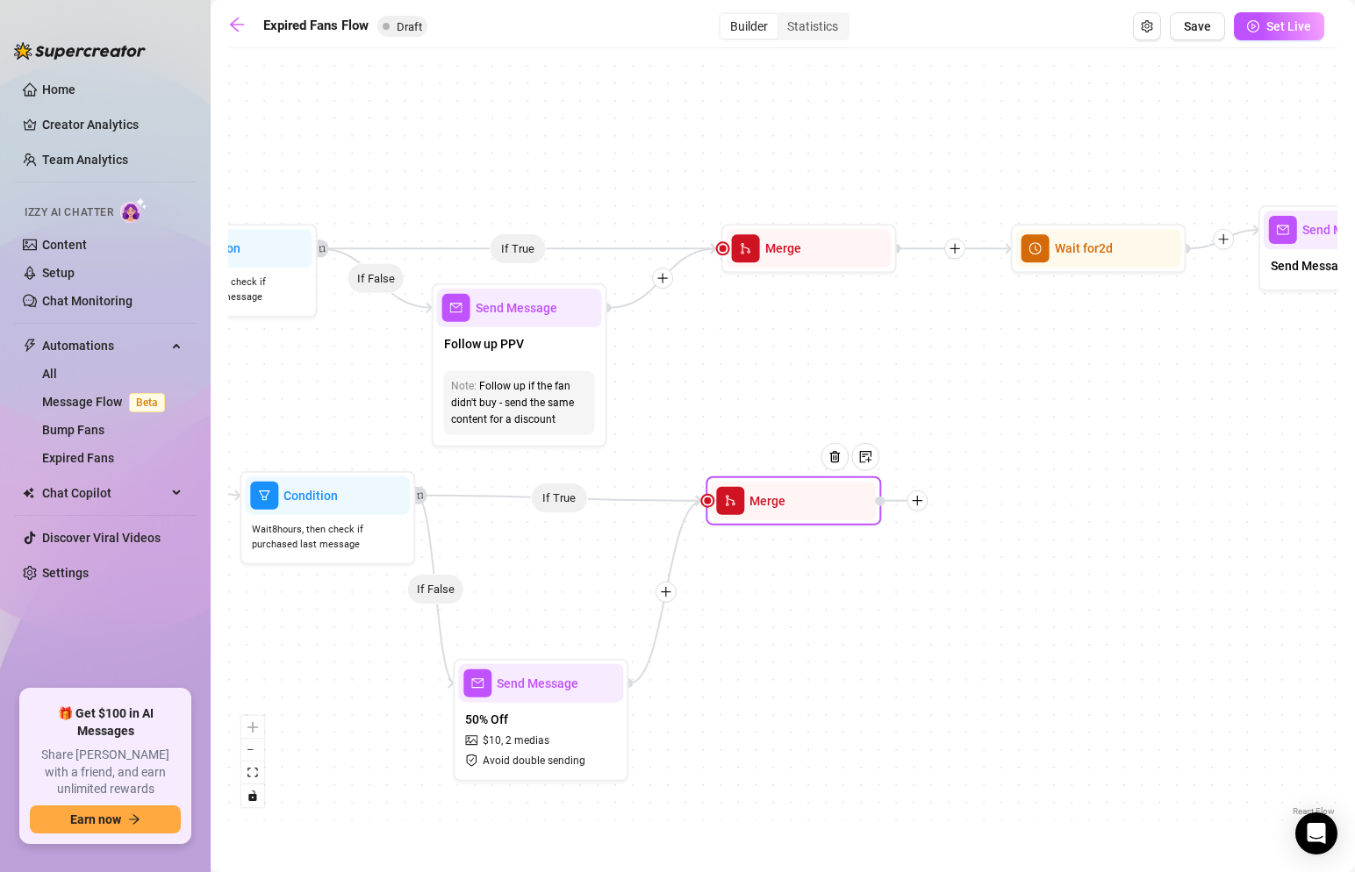
click at [919, 496] on icon "plus" at bounding box center [917, 501] width 12 height 12
click at [990, 595] on div "Tag Fan" at bounding box center [1004, 593] width 128 height 30
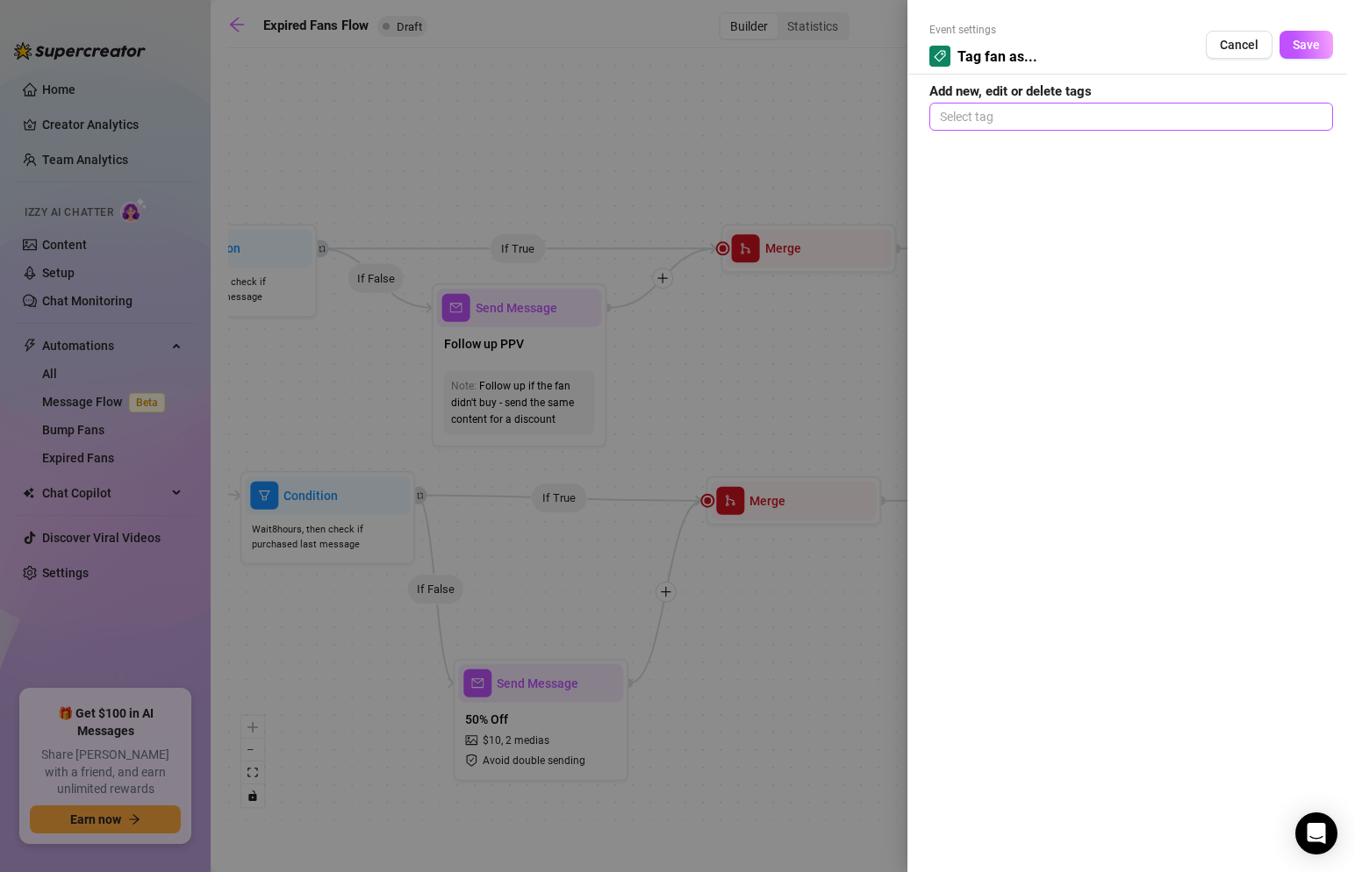
click at [1025, 116] on div at bounding box center [1131, 116] width 397 height 25
click at [1243, 45] on span "Cancel" at bounding box center [1239, 45] width 39 height 14
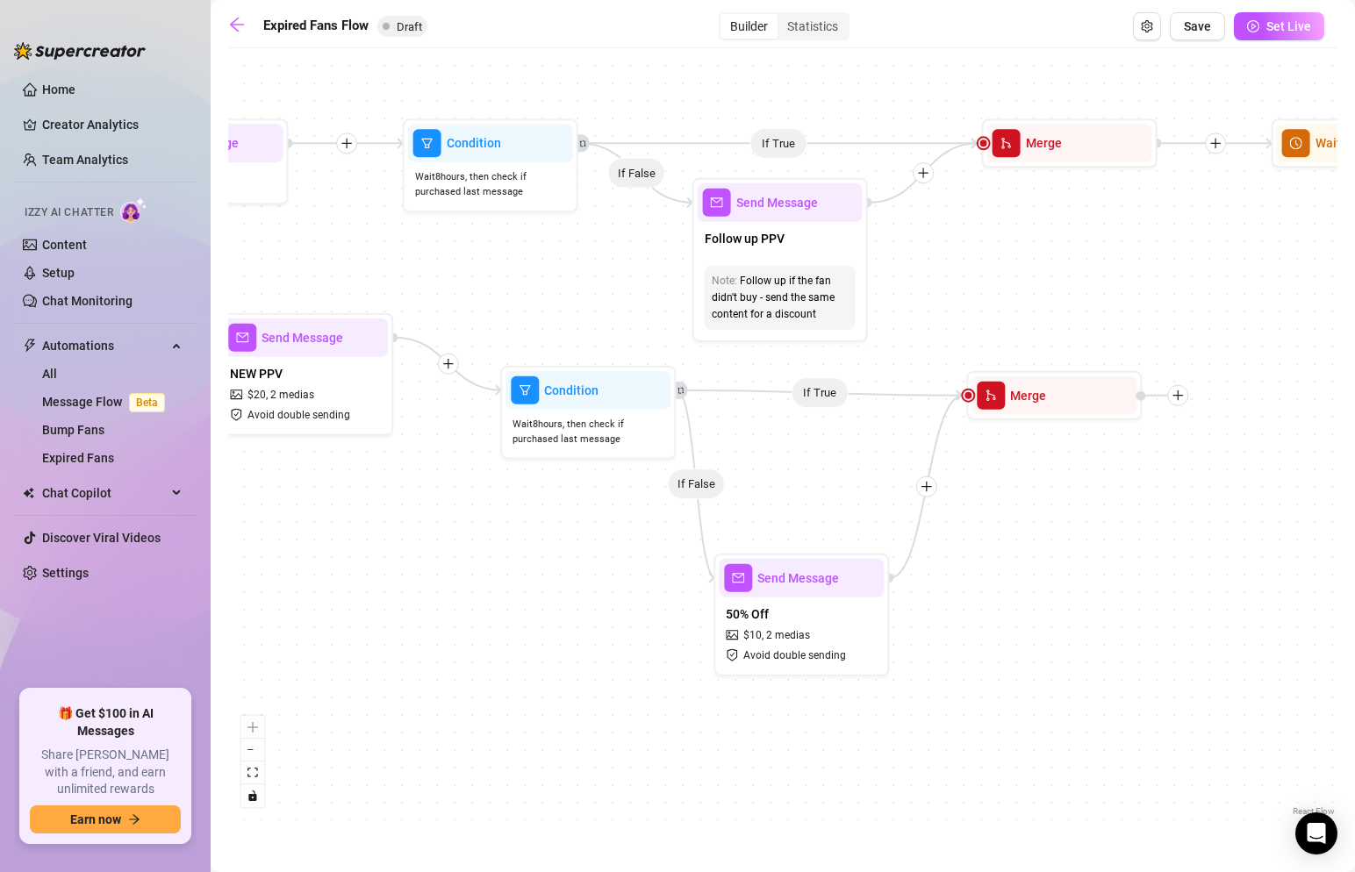
drag, startPoint x: 753, startPoint y: 412, endPoint x: 1014, endPoint y: 306, distance: 281.2
click at [1014, 306] on div "If True If False If True If False If False If True Merge Send Message 50% Off $…" at bounding box center [782, 439] width 1109 height 764
click at [1032, 391] on span "Merge" at bounding box center [1028, 395] width 36 height 19
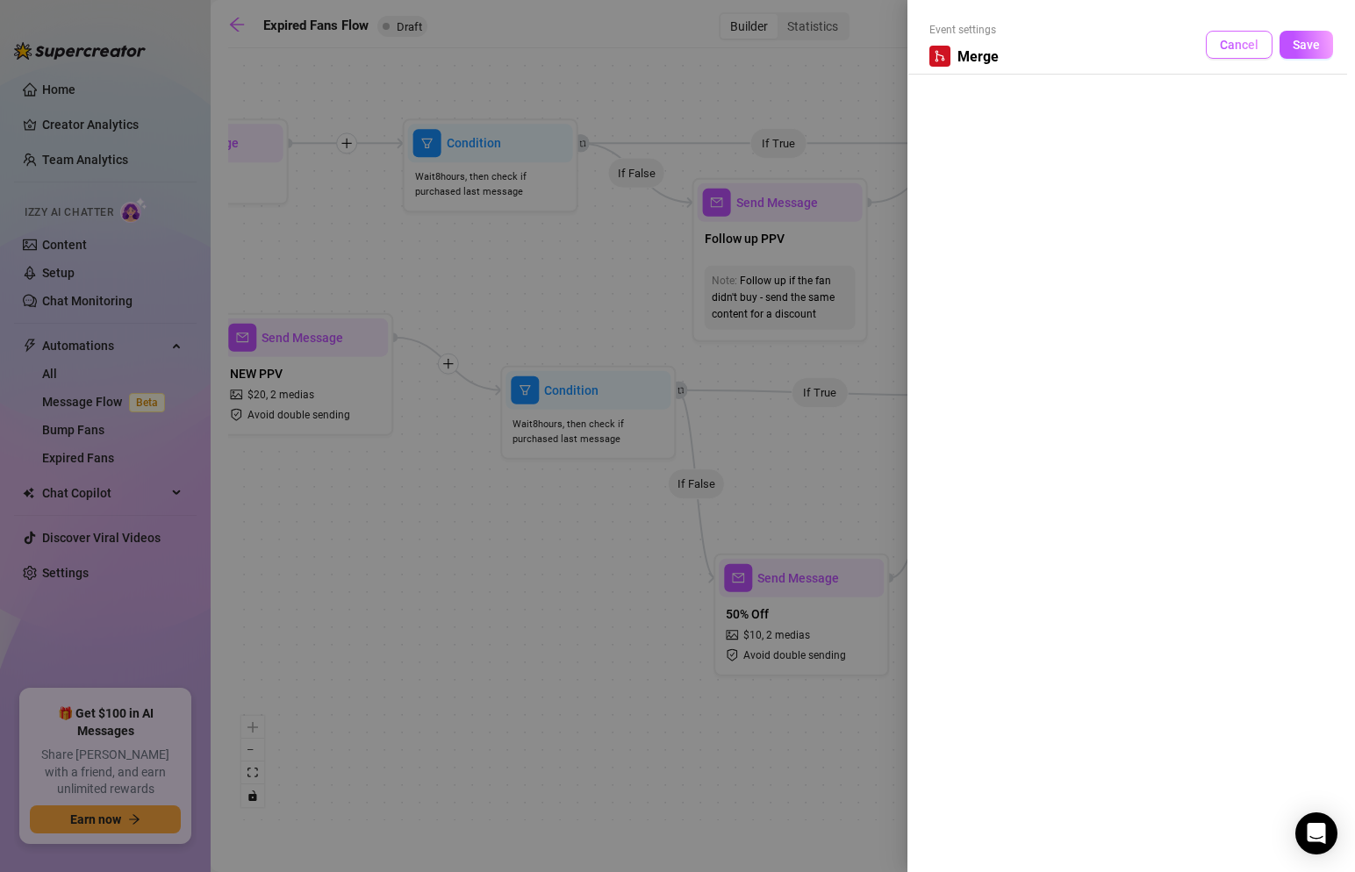
click at [1229, 47] on span "Cancel" at bounding box center [1239, 45] width 39 height 14
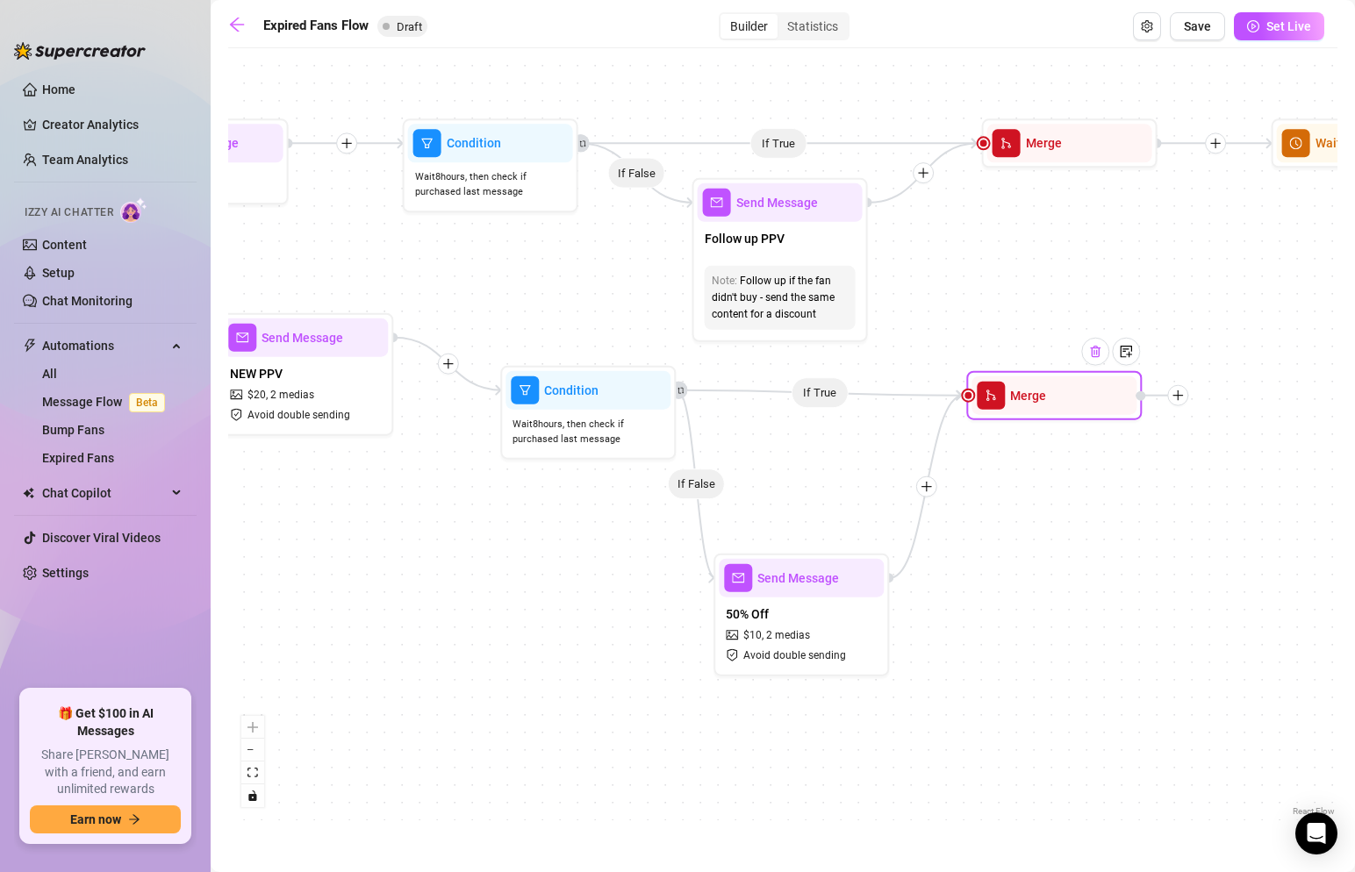
click at [1095, 360] on div at bounding box center [1095, 352] width 28 height 28
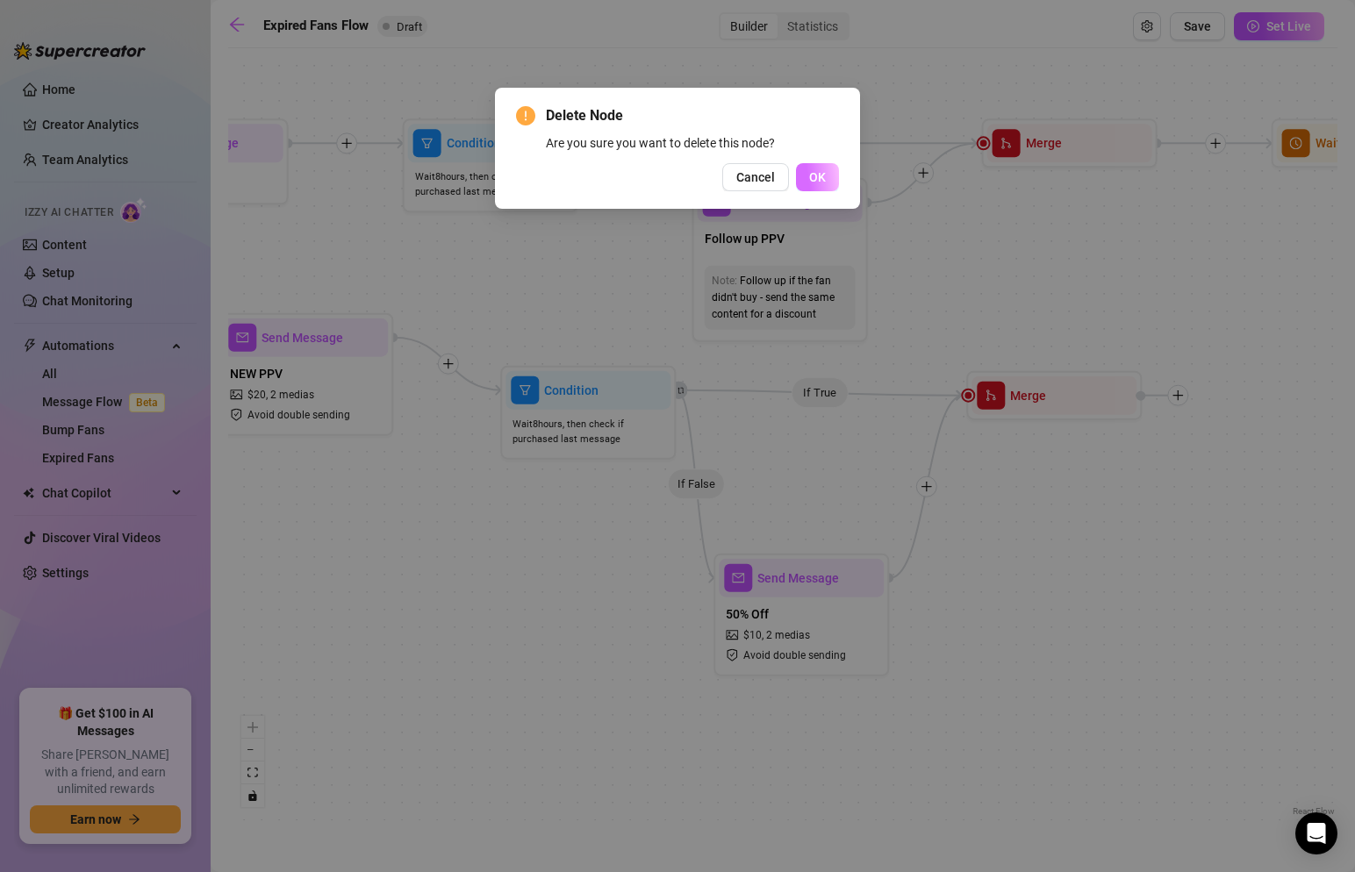
click at [826, 165] on button "OK" at bounding box center [817, 177] width 43 height 28
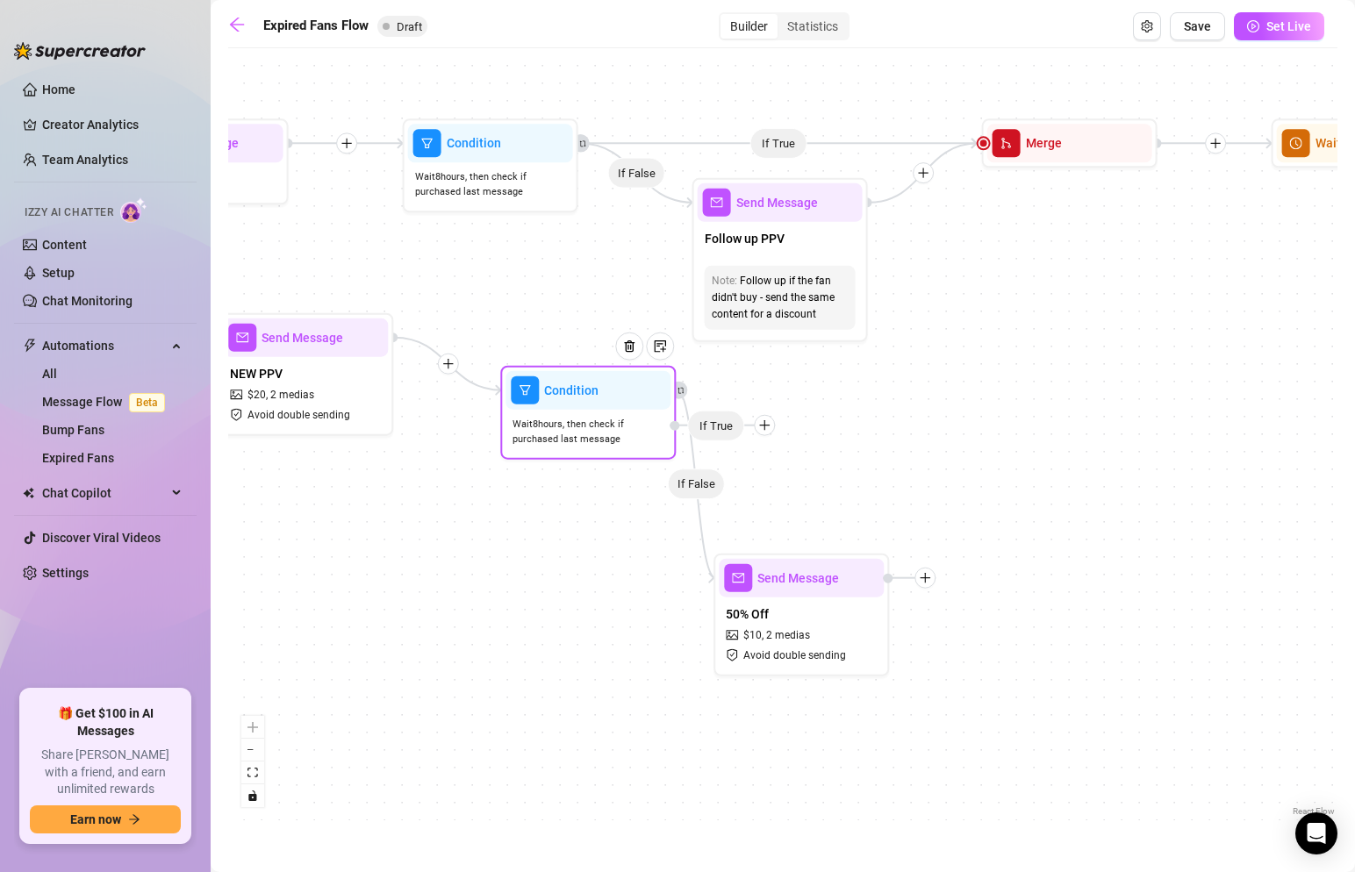
click at [770, 425] on div at bounding box center [764, 425] width 21 height 21
click at [760, 425] on icon "plus" at bounding box center [765, 425] width 10 height 1
click at [790, 518] on div "Tag Fan" at bounding box center [799, 517] width 128 height 30
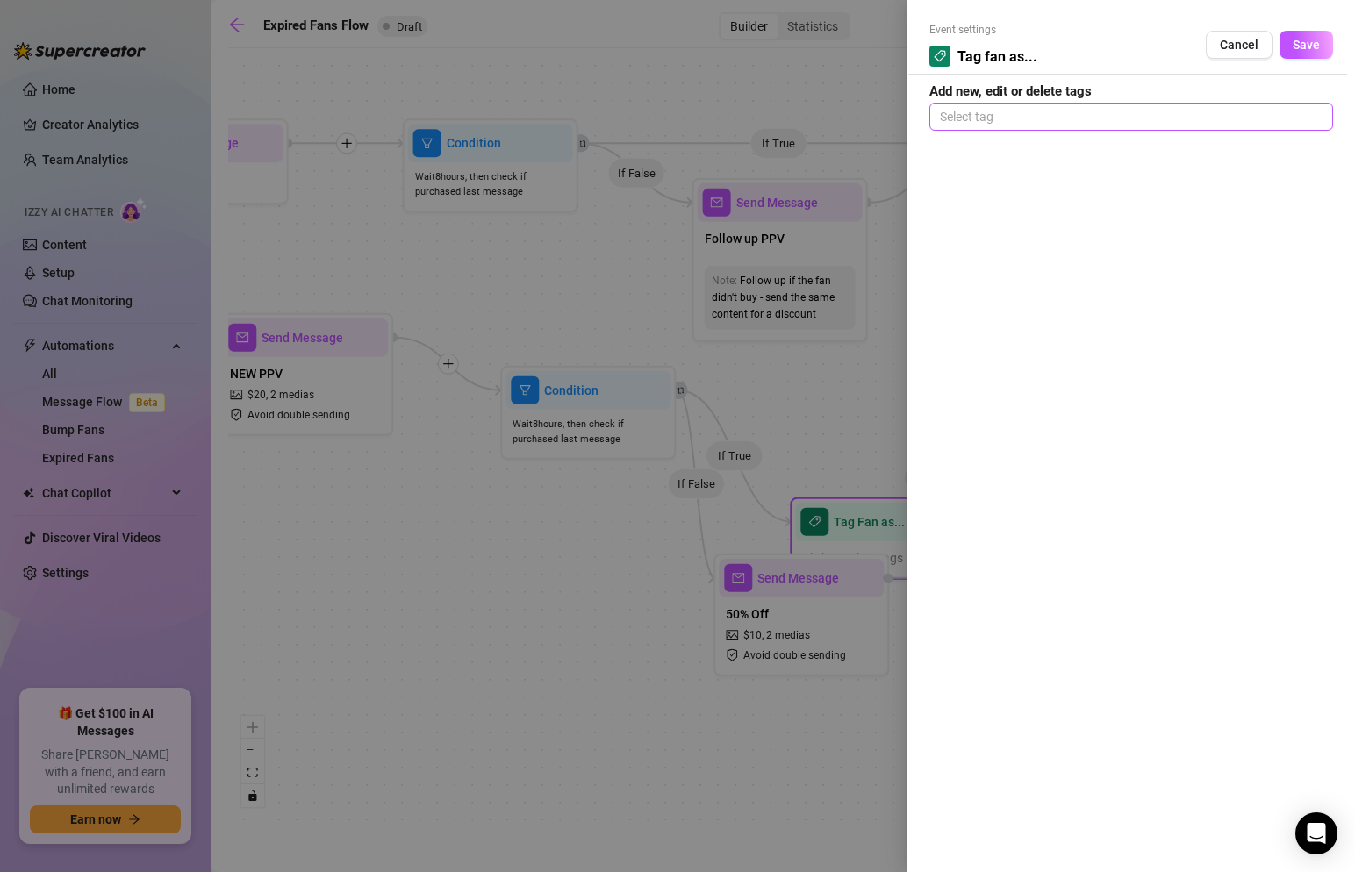
click at [1030, 110] on div at bounding box center [1131, 116] width 397 height 25
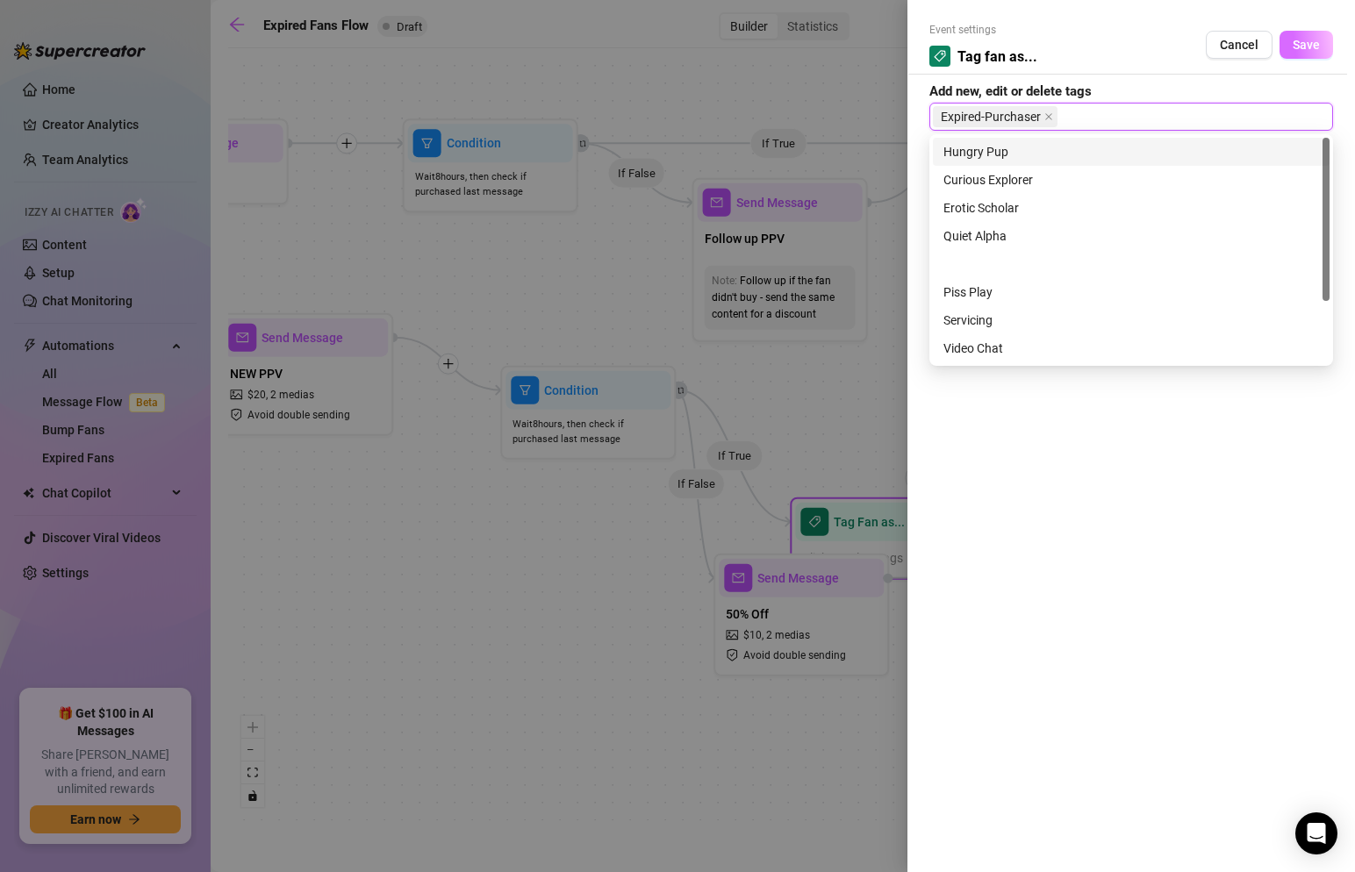
click at [1301, 46] on span "Save" at bounding box center [1306, 45] width 27 height 14
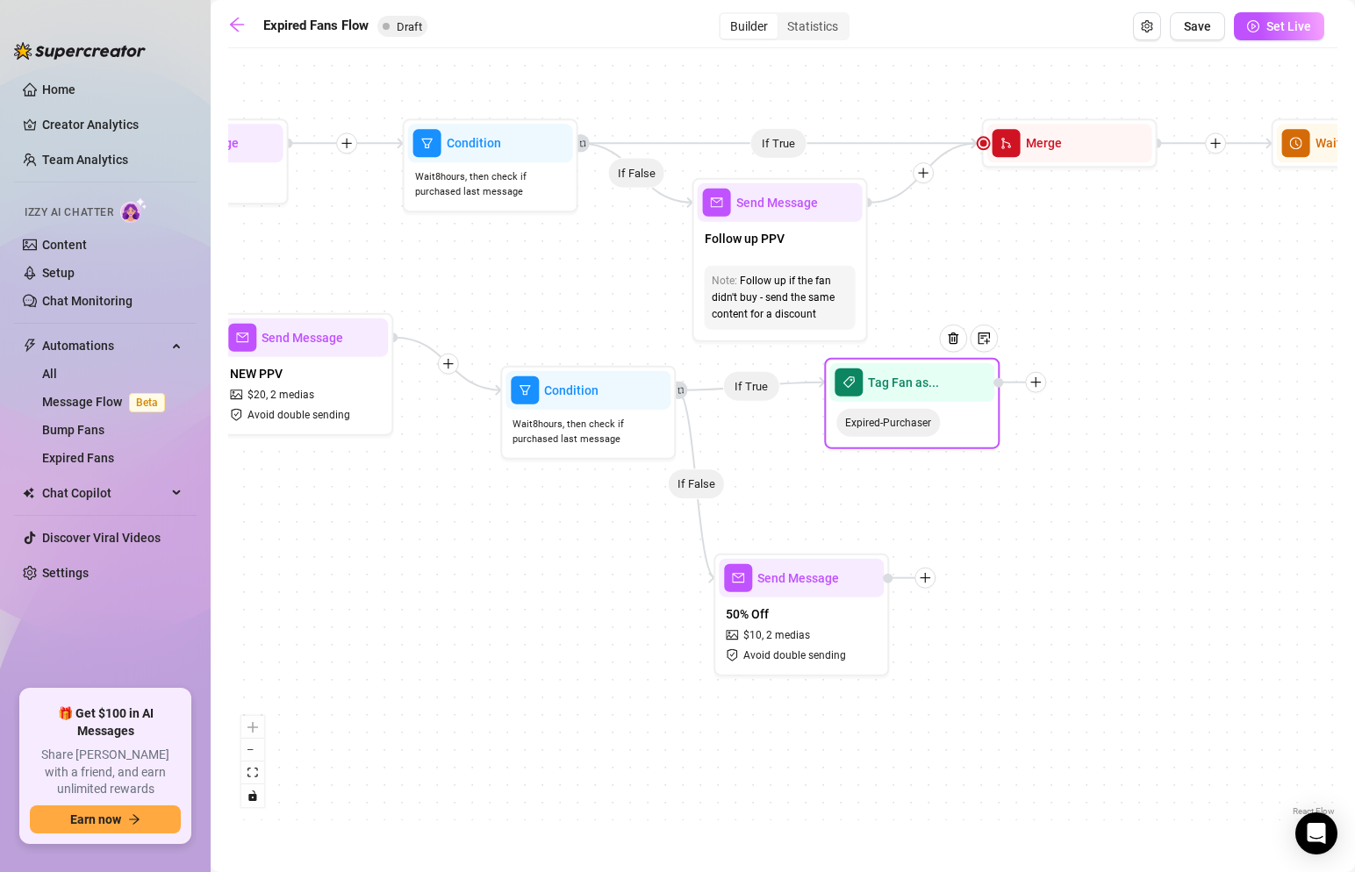
drag, startPoint x: 900, startPoint y: 521, endPoint x: 926, endPoint y: 380, distance: 143.8
click at [926, 380] on div at bounding box center [960, 352] width 76 height 90
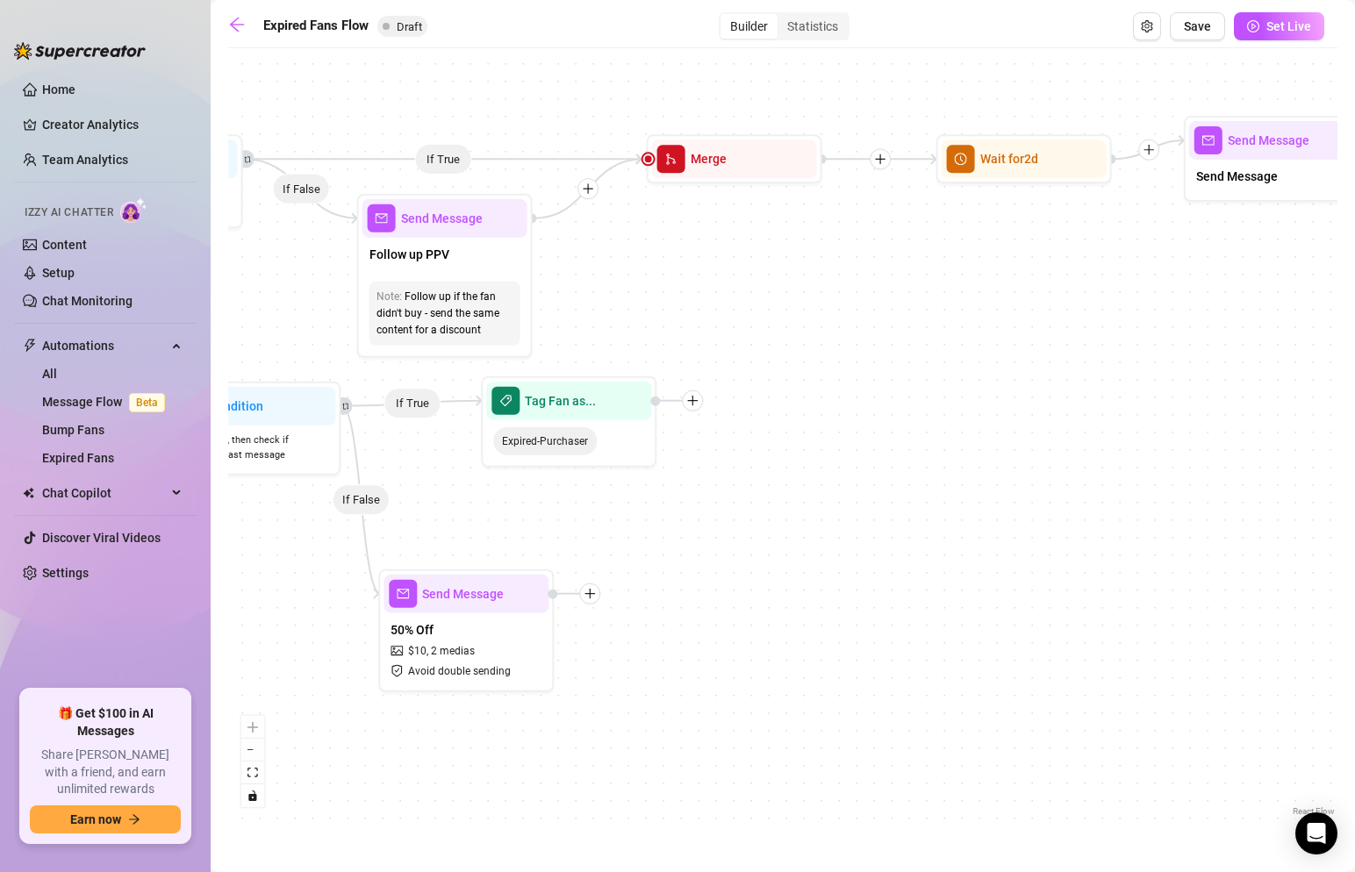
drag, startPoint x: 1104, startPoint y: 536, endPoint x: 770, endPoint y: 552, distance: 334.8
click at [770, 552] on div "If True If False If True If False If False If True Tag Fan as... Expired-Purcha…" at bounding box center [782, 439] width 1109 height 764
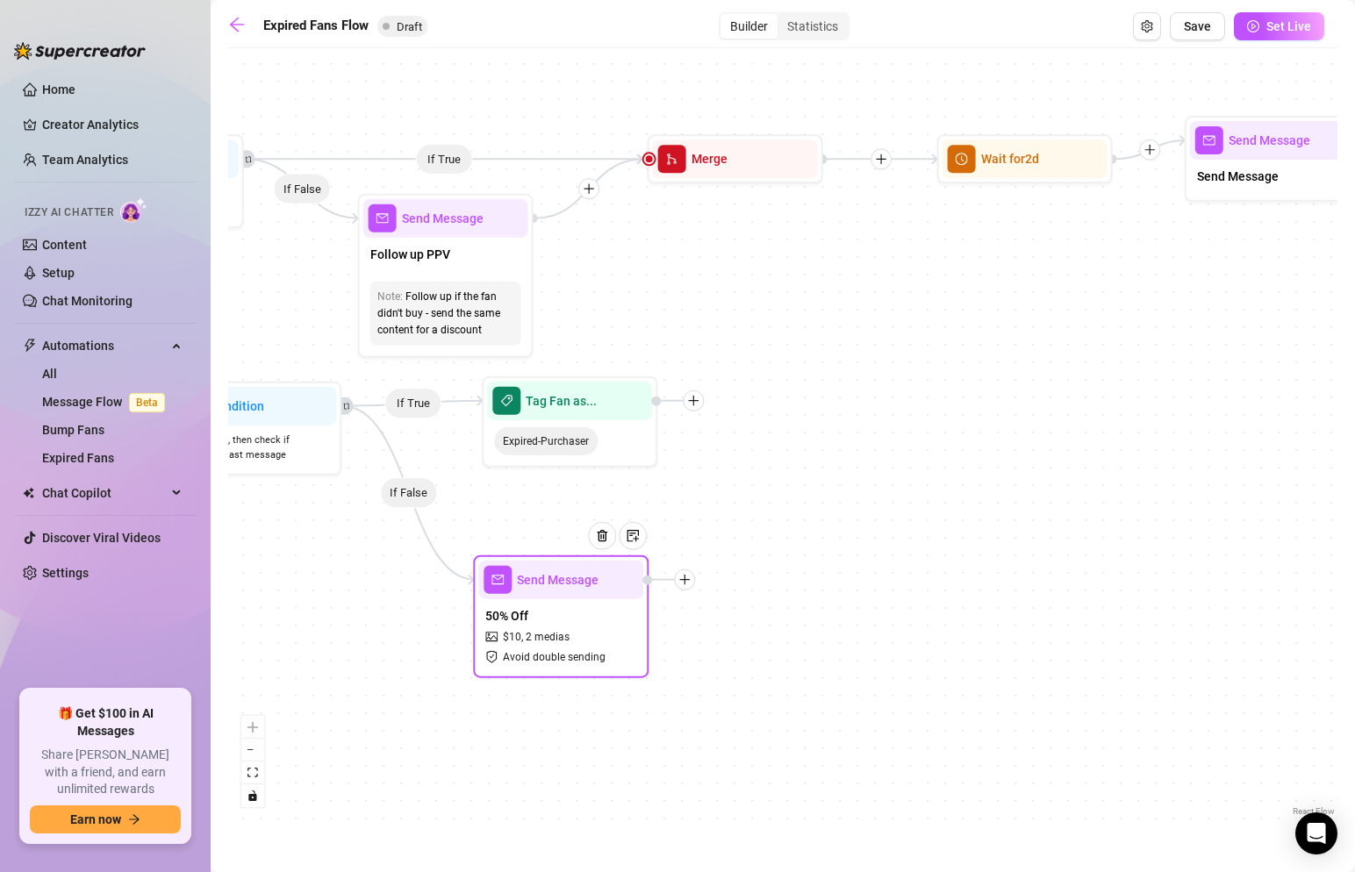
drag, startPoint x: 521, startPoint y: 604, endPoint x: 624, endPoint y: 587, distance: 104.9
click at [624, 587] on div at bounding box center [609, 550] width 76 height 90
click at [686, 579] on icon "plus" at bounding box center [685, 579] width 10 height 1
click at [745, 610] on div "Condition" at bounding box center [771, 612] width 128 height 30
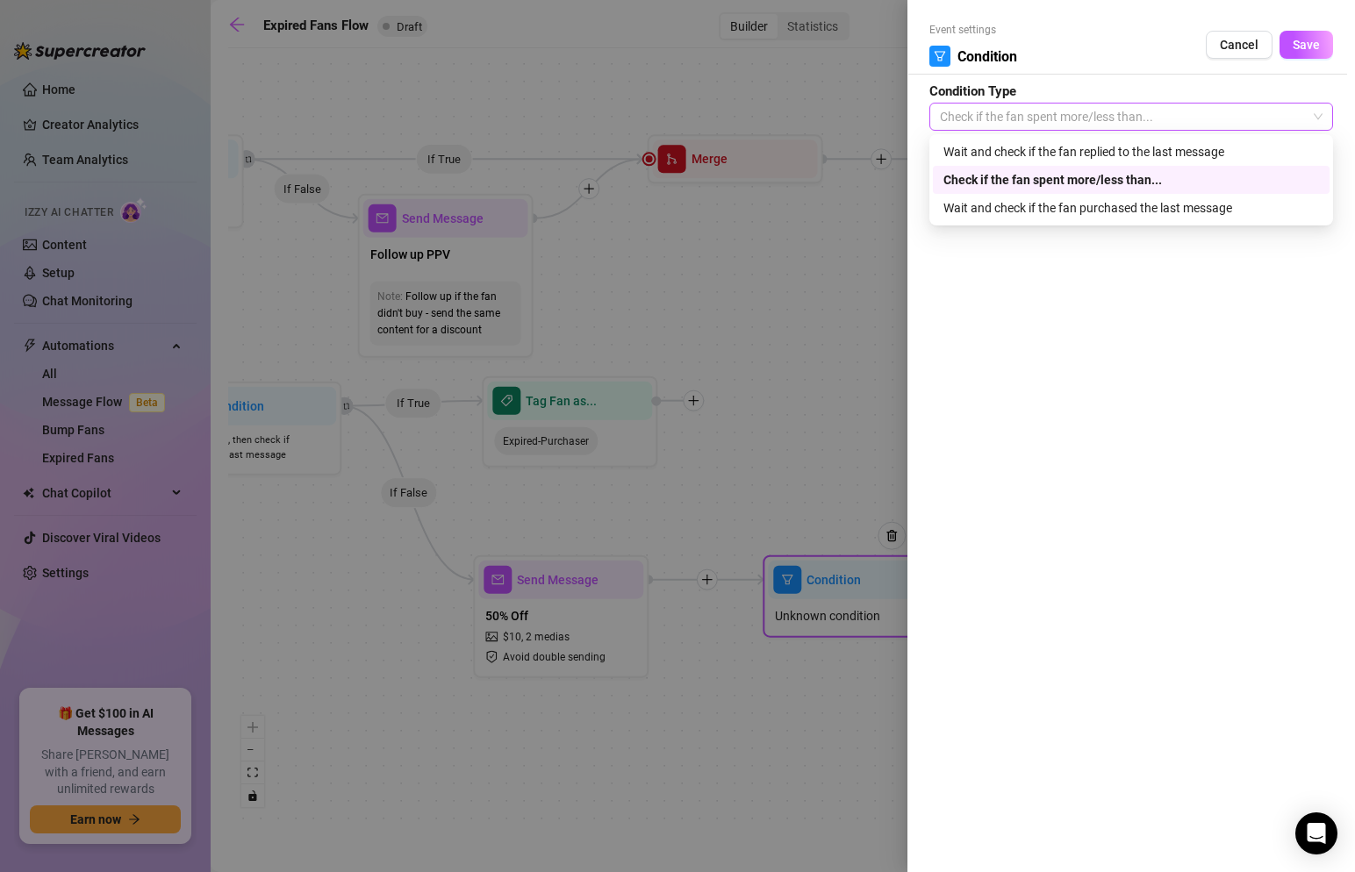
click at [1017, 125] on span "Check if the fan spent more/less than..." at bounding box center [1131, 117] width 383 height 26
click at [987, 210] on div "Wait and check if the fan purchased the last message" at bounding box center [1132, 207] width 376 height 19
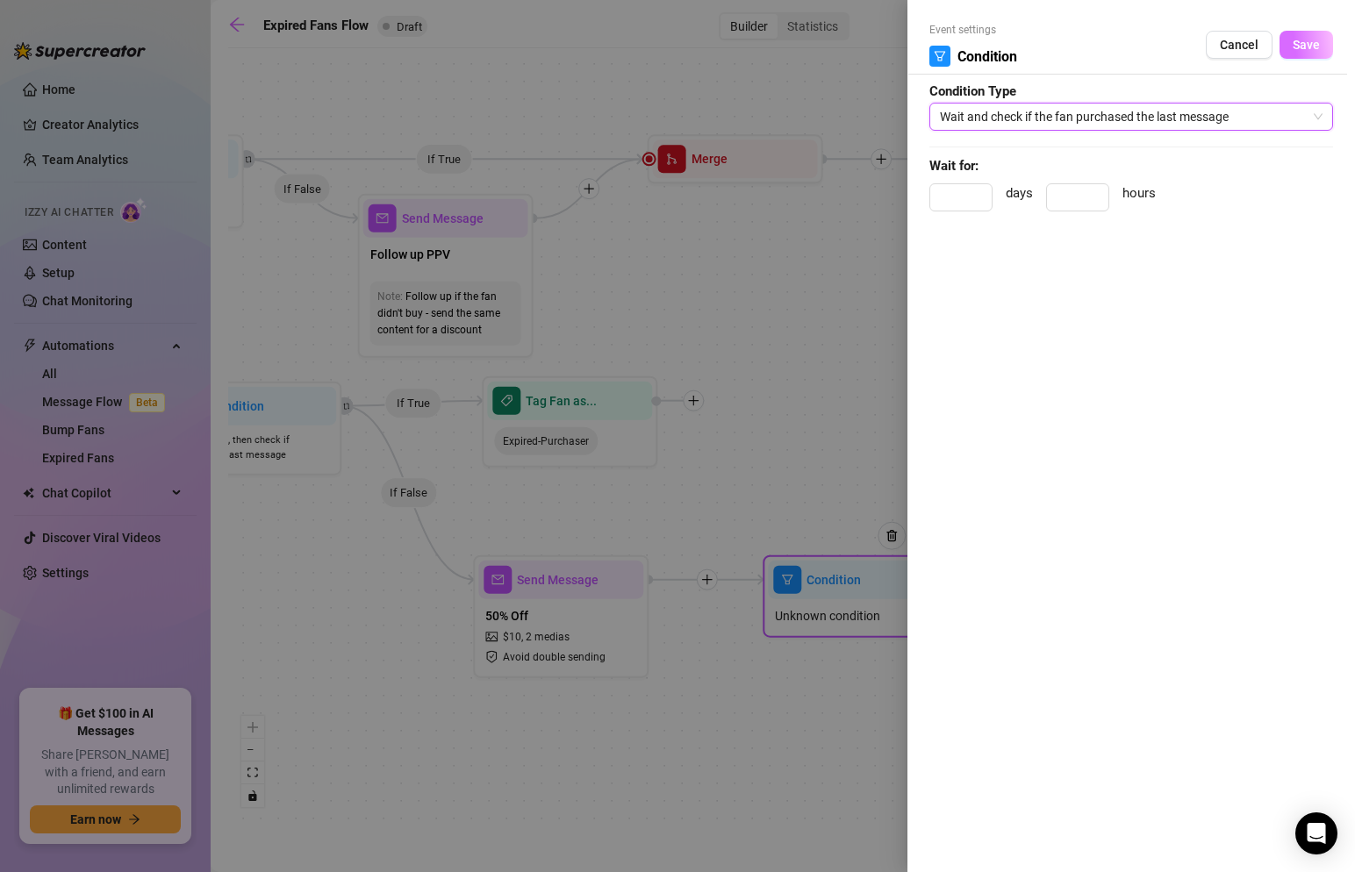
click at [1291, 45] on button "Save" at bounding box center [1307, 45] width 54 height 28
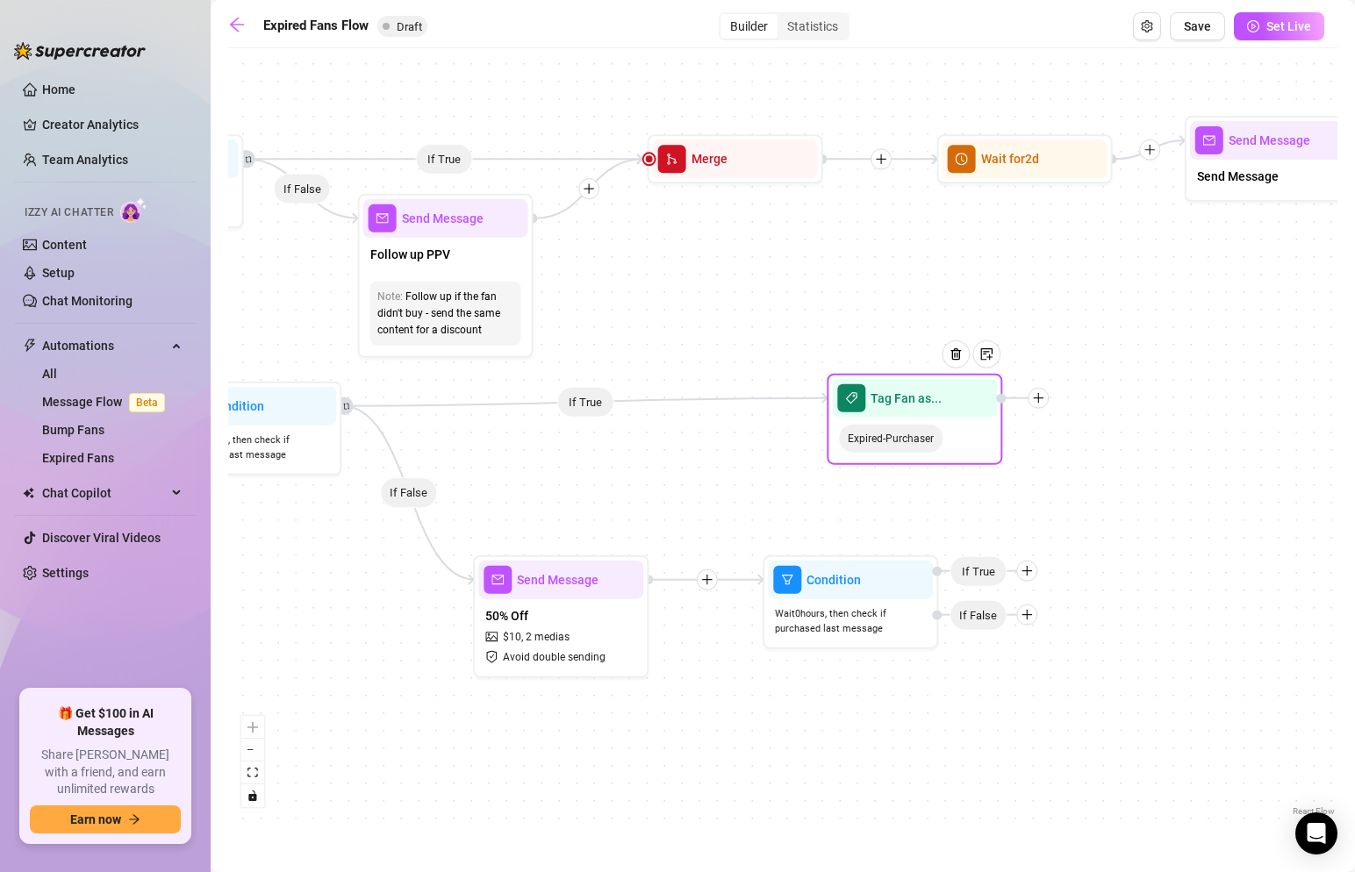
drag, startPoint x: 603, startPoint y: 413, endPoint x: 947, endPoint y: 413, distance: 344.1
click at [947, 413] on div at bounding box center [962, 368] width 76 height 90
click at [939, 401] on div at bounding box center [955, 372] width 76 height 90
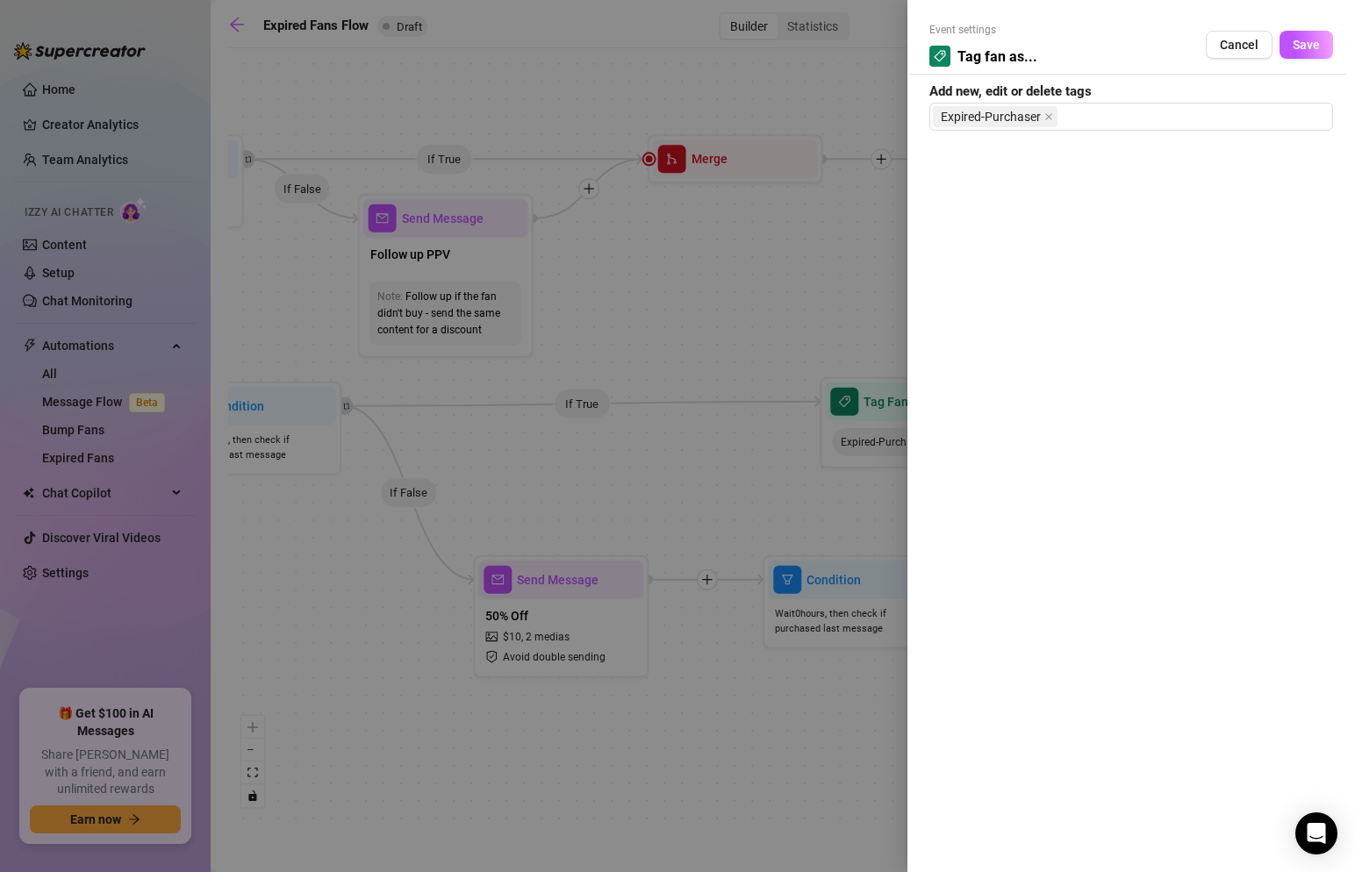
click at [839, 311] on div at bounding box center [677, 436] width 1355 height 872
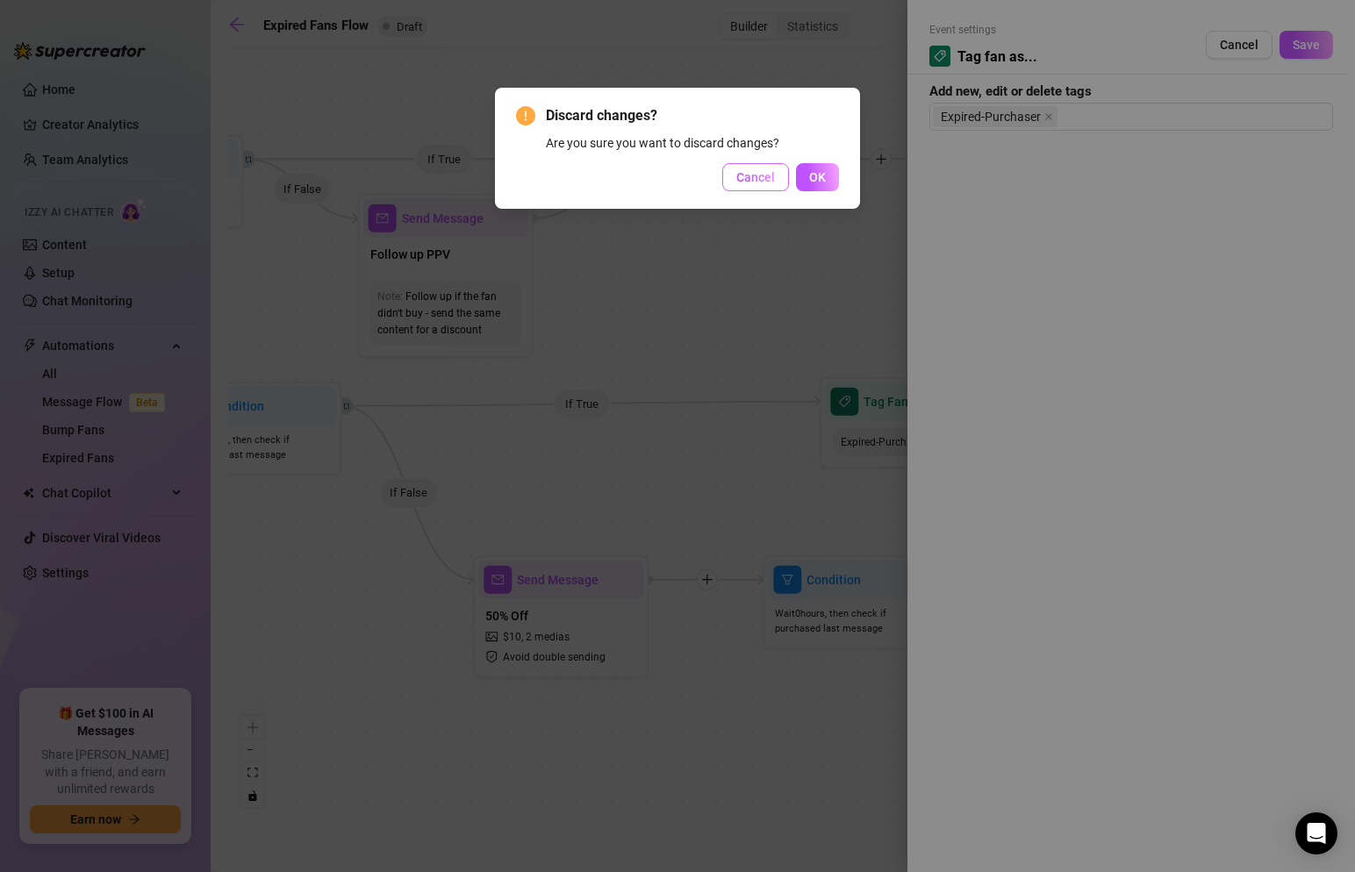
click at [743, 177] on span "Cancel" at bounding box center [755, 177] width 39 height 14
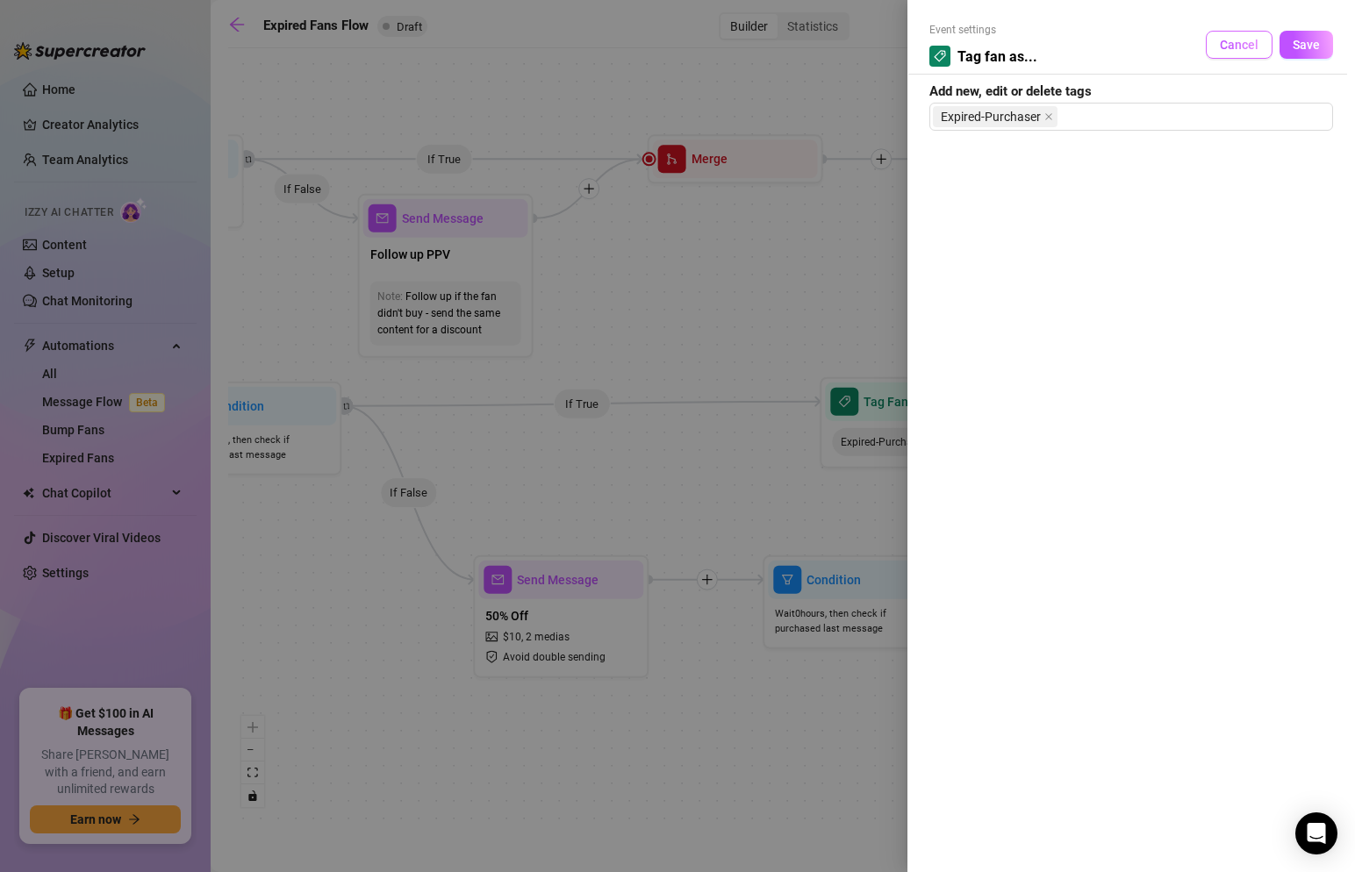
click at [1250, 45] on span "Cancel" at bounding box center [1239, 45] width 39 height 14
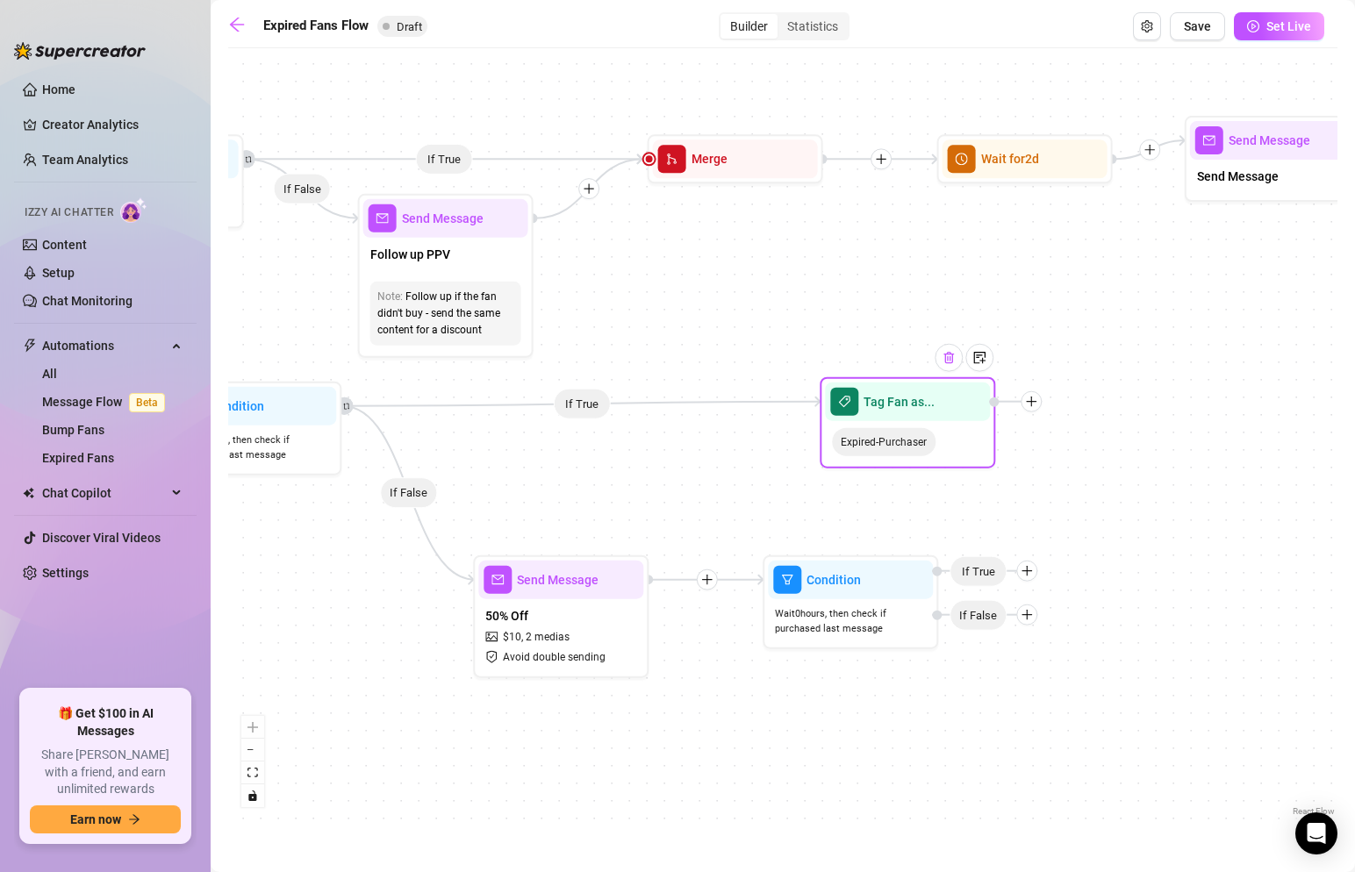
click at [947, 363] on img at bounding box center [949, 358] width 14 height 14
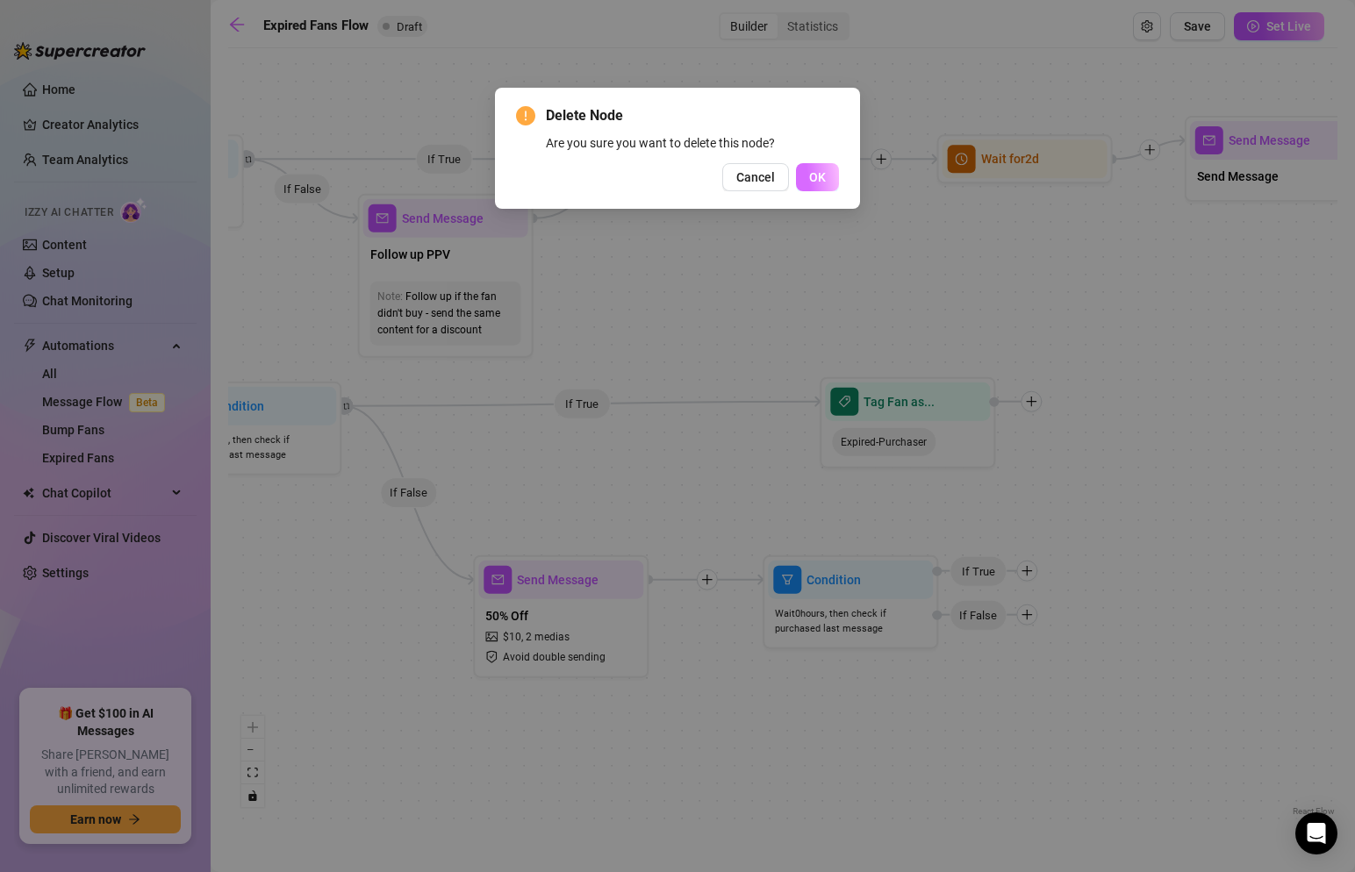
click at [819, 177] on span "OK" at bounding box center [817, 177] width 17 height 14
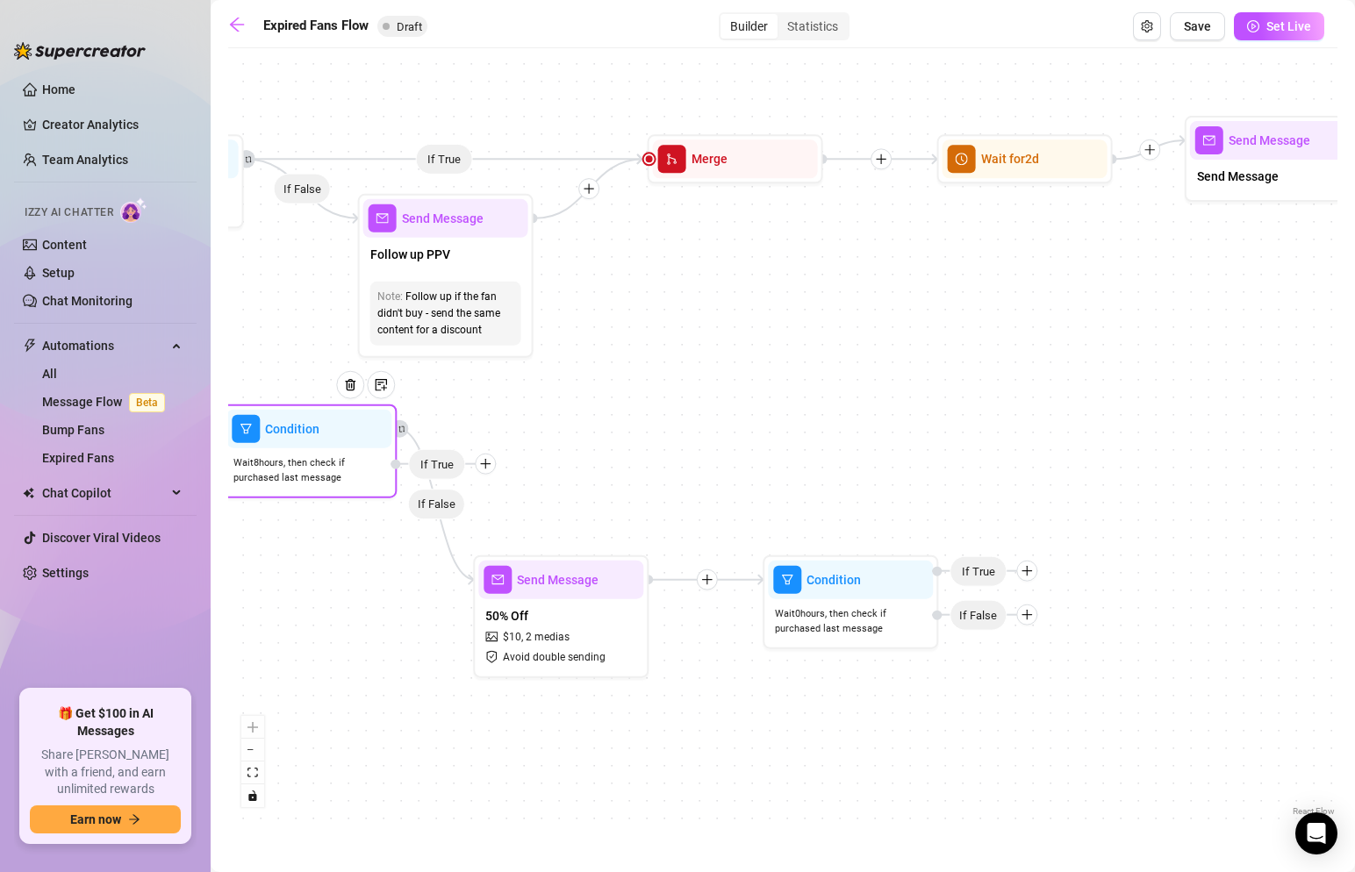
drag, startPoint x: 391, startPoint y: 441, endPoint x: 457, endPoint y: 457, distance: 67.9
click at [457, 457] on span "If True" at bounding box center [436, 464] width 57 height 31
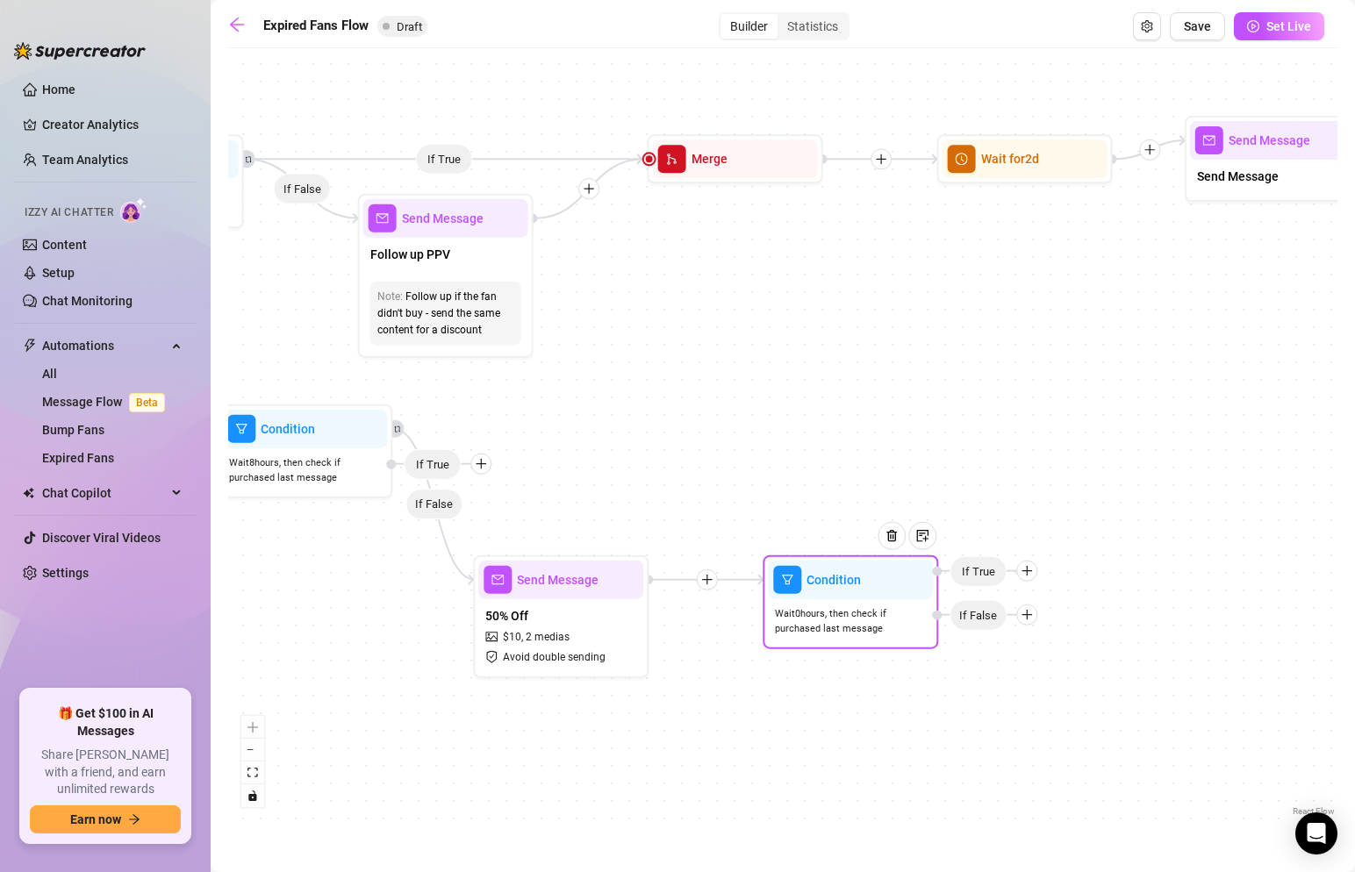
click at [1027, 578] on div at bounding box center [1026, 571] width 21 height 21
click at [1041, 700] on div "Merge Nodes" at bounding box center [1061, 693] width 128 height 30
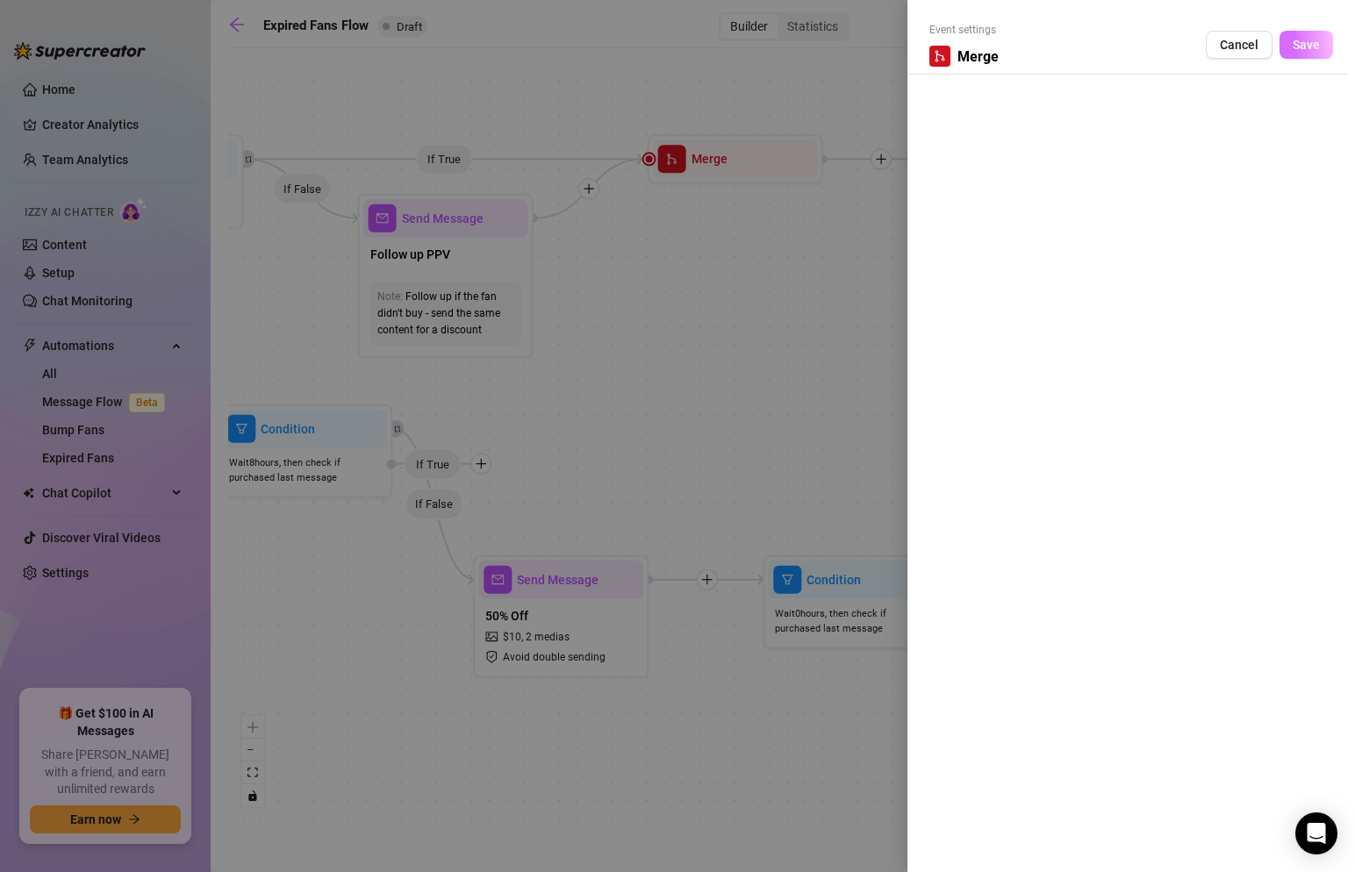
click at [1317, 39] on span "Save" at bounding box center [1306, 45] width 27 height 14
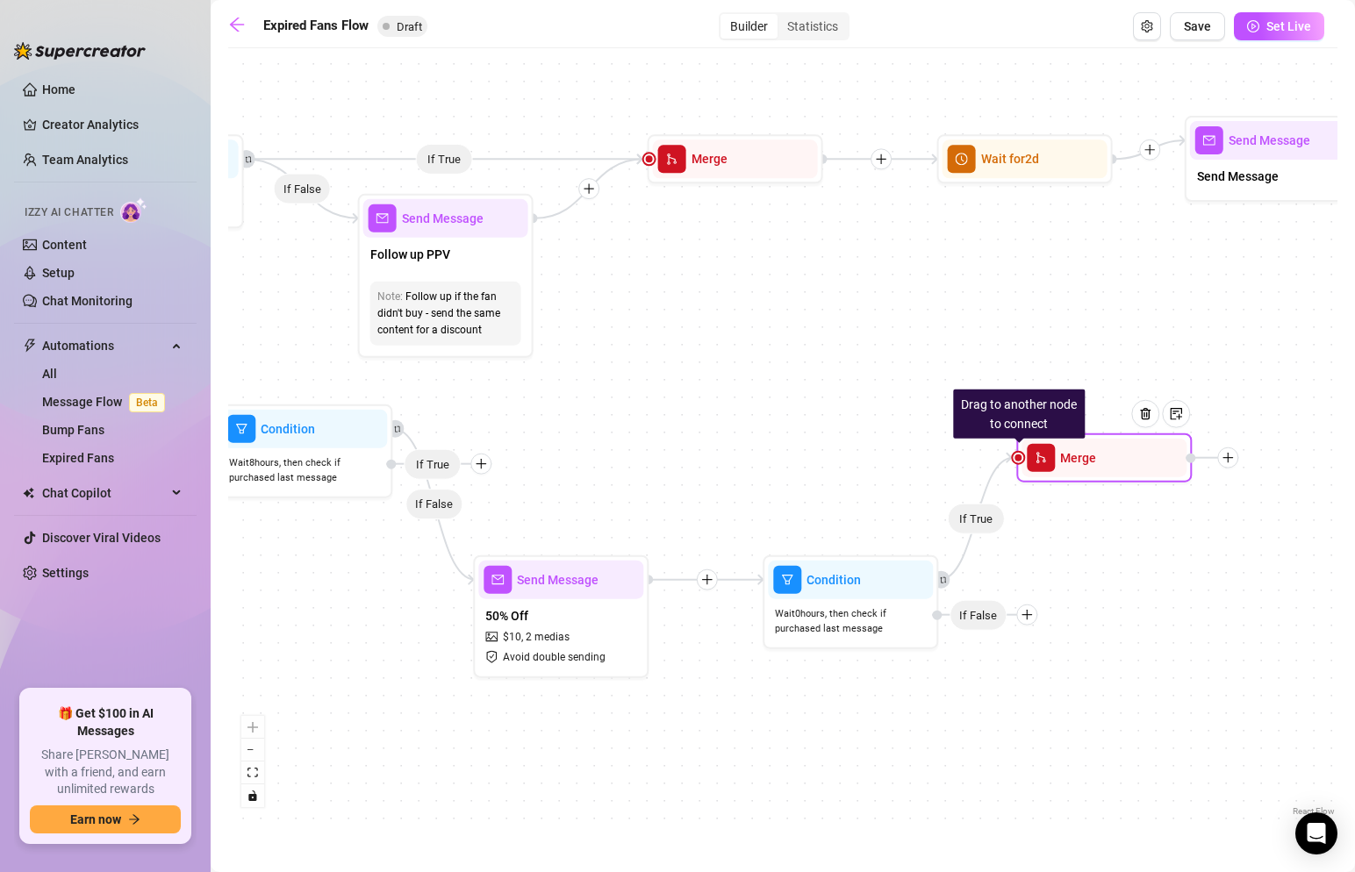
drag, startPoint x: 1136, startPoint y: 576, endPoint x: 1099, endPoint y: 448, distance: 133.4
click at [1099, 447] on div "Merge" at bounding box center [1104, 458] width 165 height 39
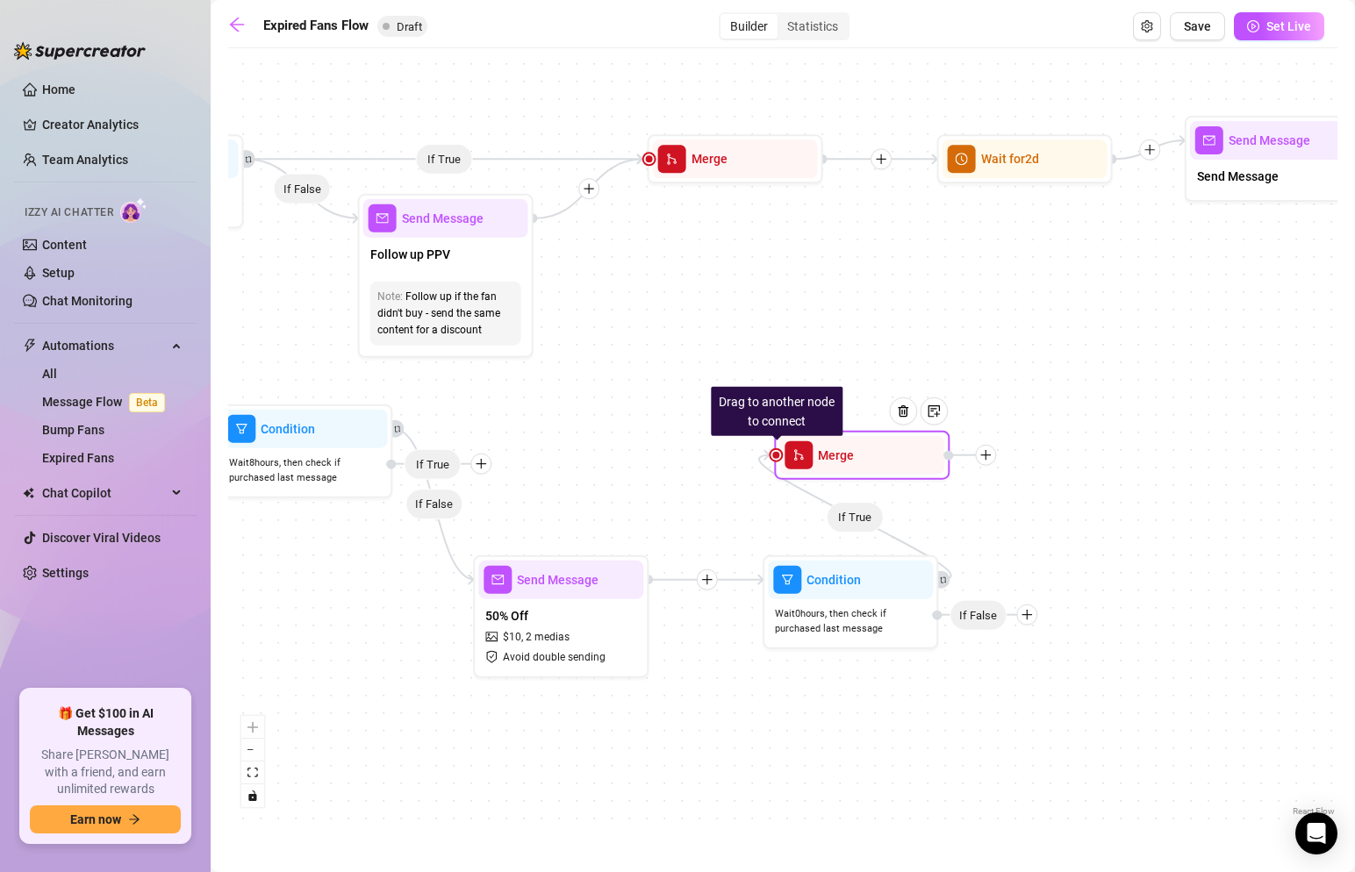
drag, startPoint x: 1024, startPoint y: 463, endPoint x: 779, endPoint y: 461, distance: 245.8
click at [779, 461] on div "Drag to another node to connect Merge" at bounding box center [862, 455] width 176 height 49
drag, startPoint x: 773, startPoint y: 454, endPoint x: 388, endPoint y: 467, distance: 385.6
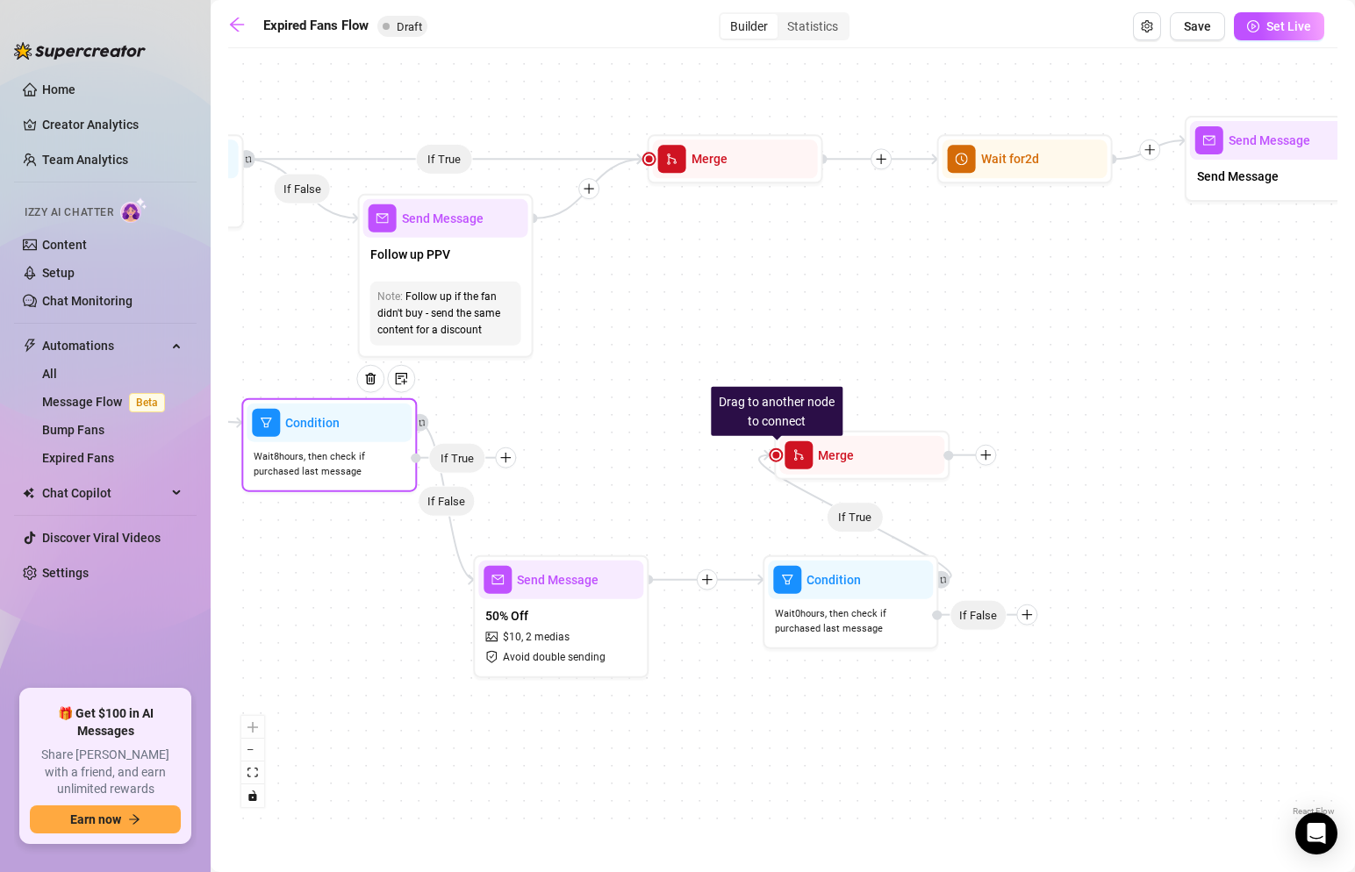
drag, startPoint x: 445, startPoint y: 456, endPoint x: 452, endPoint y: 442, distance: 15.7
click at [452, 442] on span "If True" at bounding box center [456, 457] width 57 height 31
click at [475, 450] on icon "plus" at bounding box center [478, 452] width 12 height 12
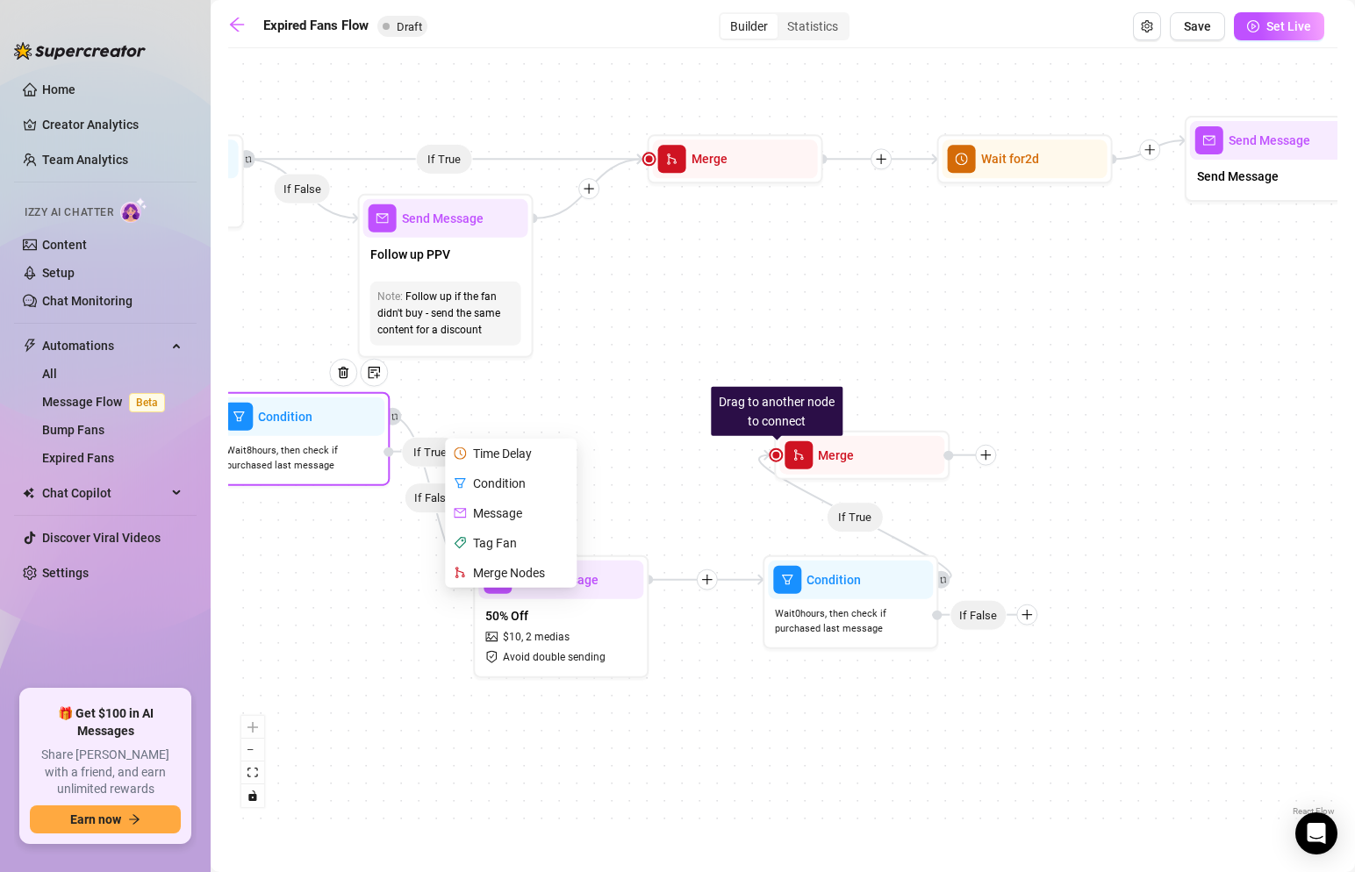
click at [518, 448] on div "Time Delay" at bounding box center [513, 454] width 128 height 30
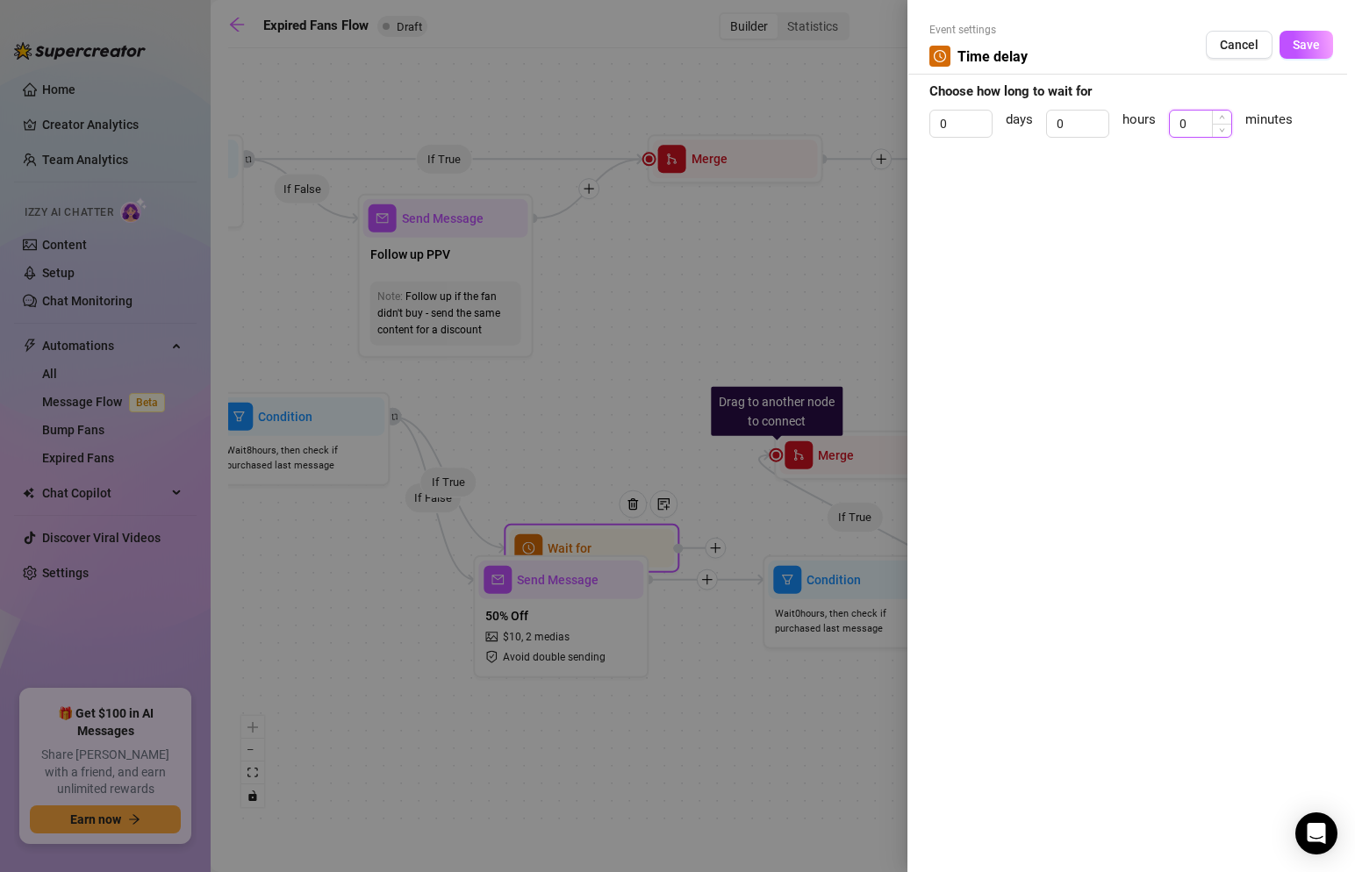
click at [1204, 116] on input "0" at bounding box center [1200, 124] width 61 height 26
click button "Save" at bounding box center [1307, 45] width 54 height 28
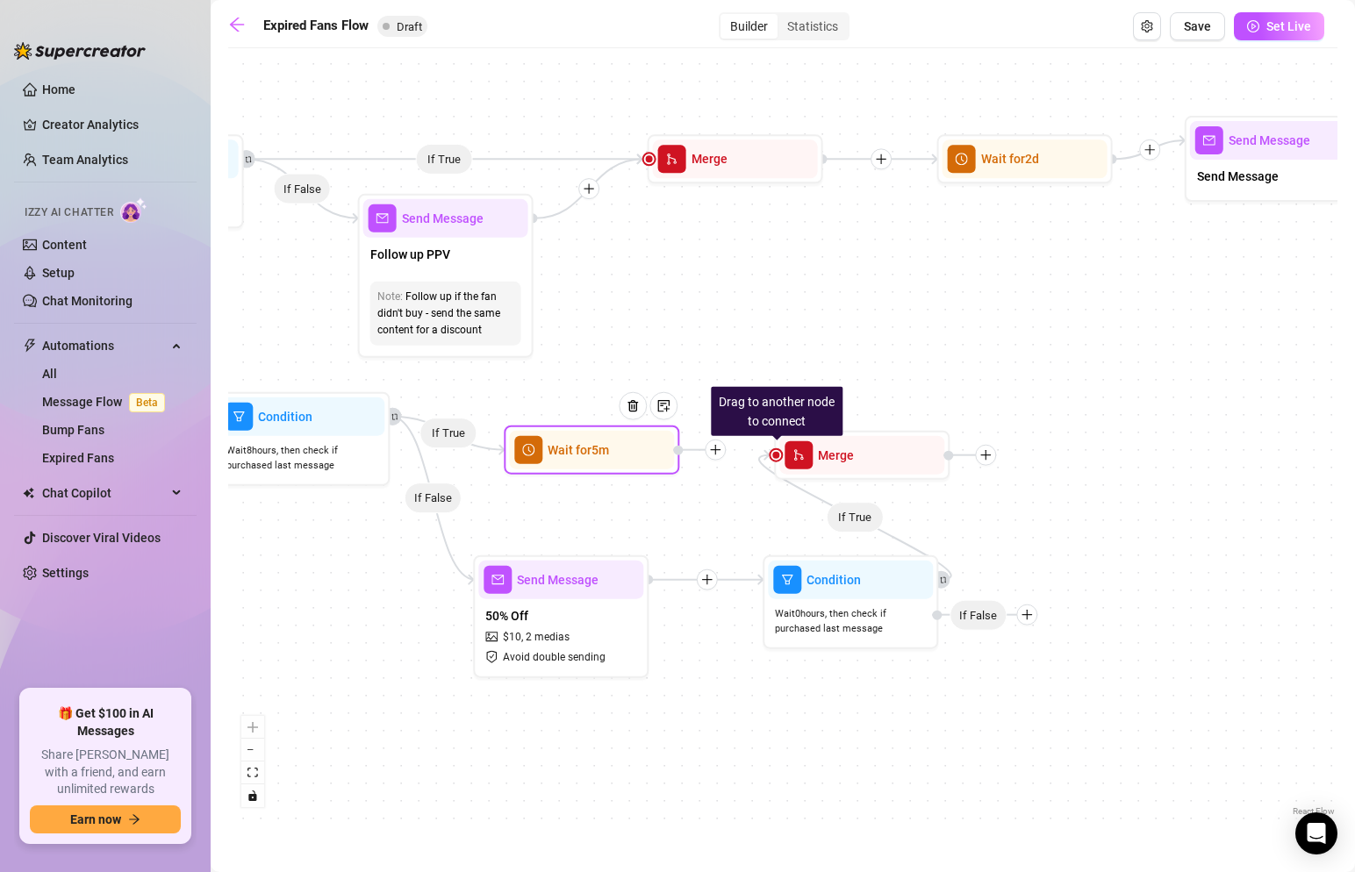
drag, startPoint x: 628, startPoint y: 543, endPoint x: 627, endPoint y: 449, distance: 93.9
click at [627, 449] on div at bounding box center [639, 420] width 76 height 90
drag, startPoint x: 777, startPoint y: 456, endPoint x: 678, endPoint y: 456, distance: 99.2
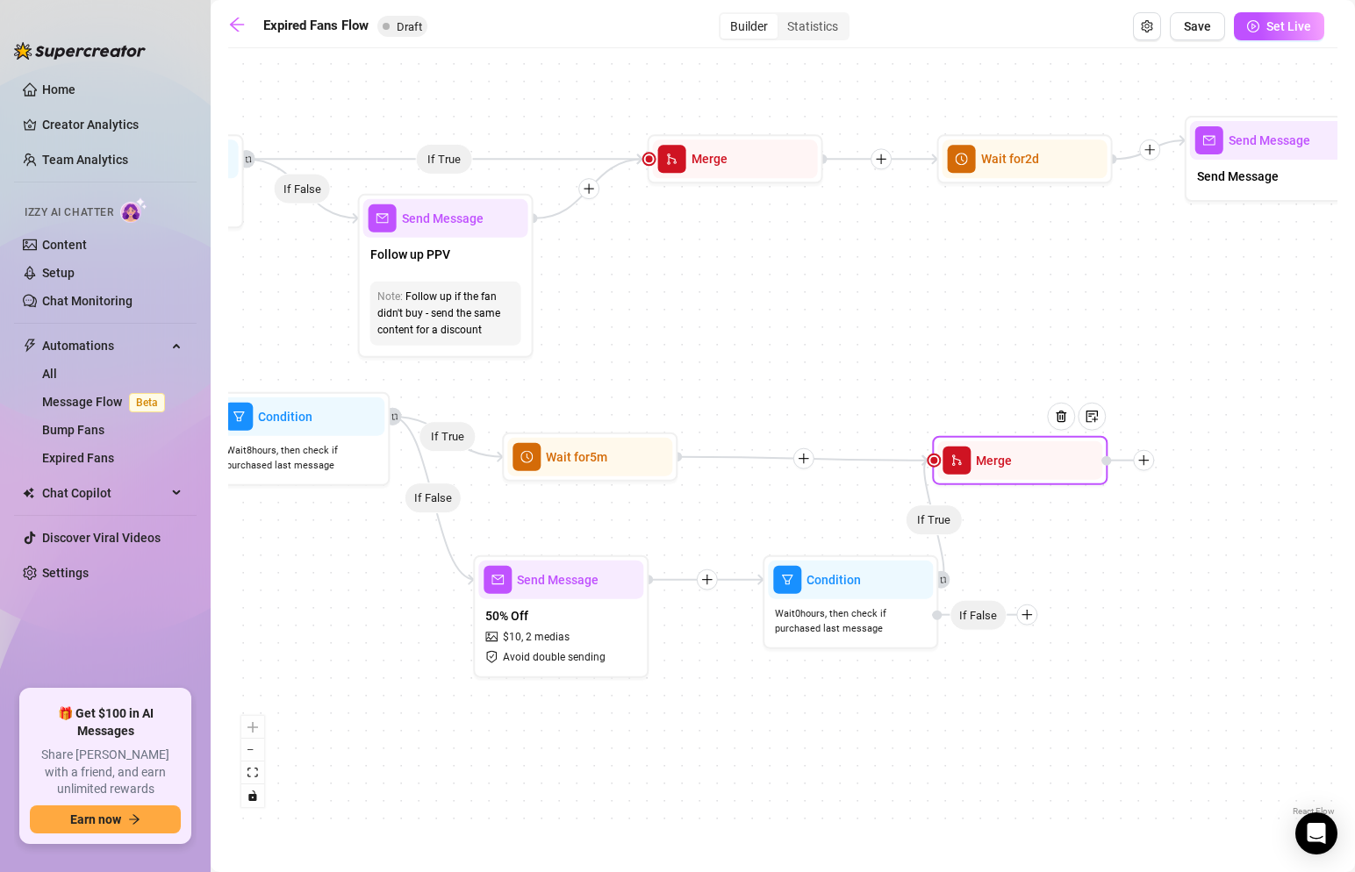
drag, startPoint x: 851, startPoint y: 457, endPoint x: 1038, endPoint y: 444, distance: 186.6
click at [1038, 444] on div "Merge" at bounding box center [1020, 460] width 176 height 49
click at [1146, 456] on icon "plus" at bounding box center [1144, 461] width 12 height 12
click at [1145, 460] on icon "plus" at bounding box center [1144, 460] width 10 height 1
click at [1217, 555] on div "Tag Fan" at bounding box center [1231, 552] width 128 height 30
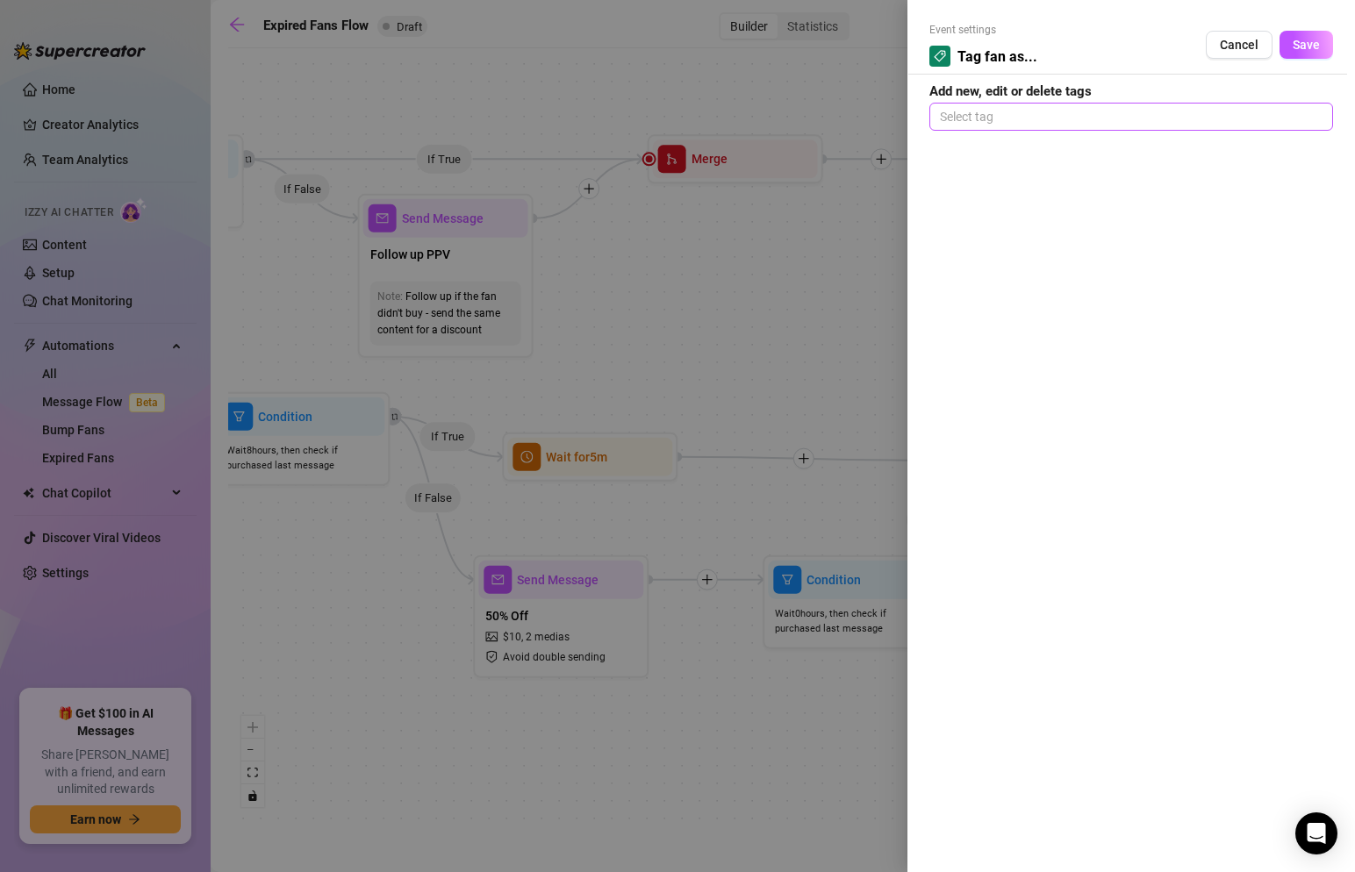
drag, startPoint x: 1058, startPoint y: 113, endPoint x: 1059, endPoint y: 124, distance: 10.6
click at [1059, 120] on div at bounding box center [1131, 116] width 397 height 25
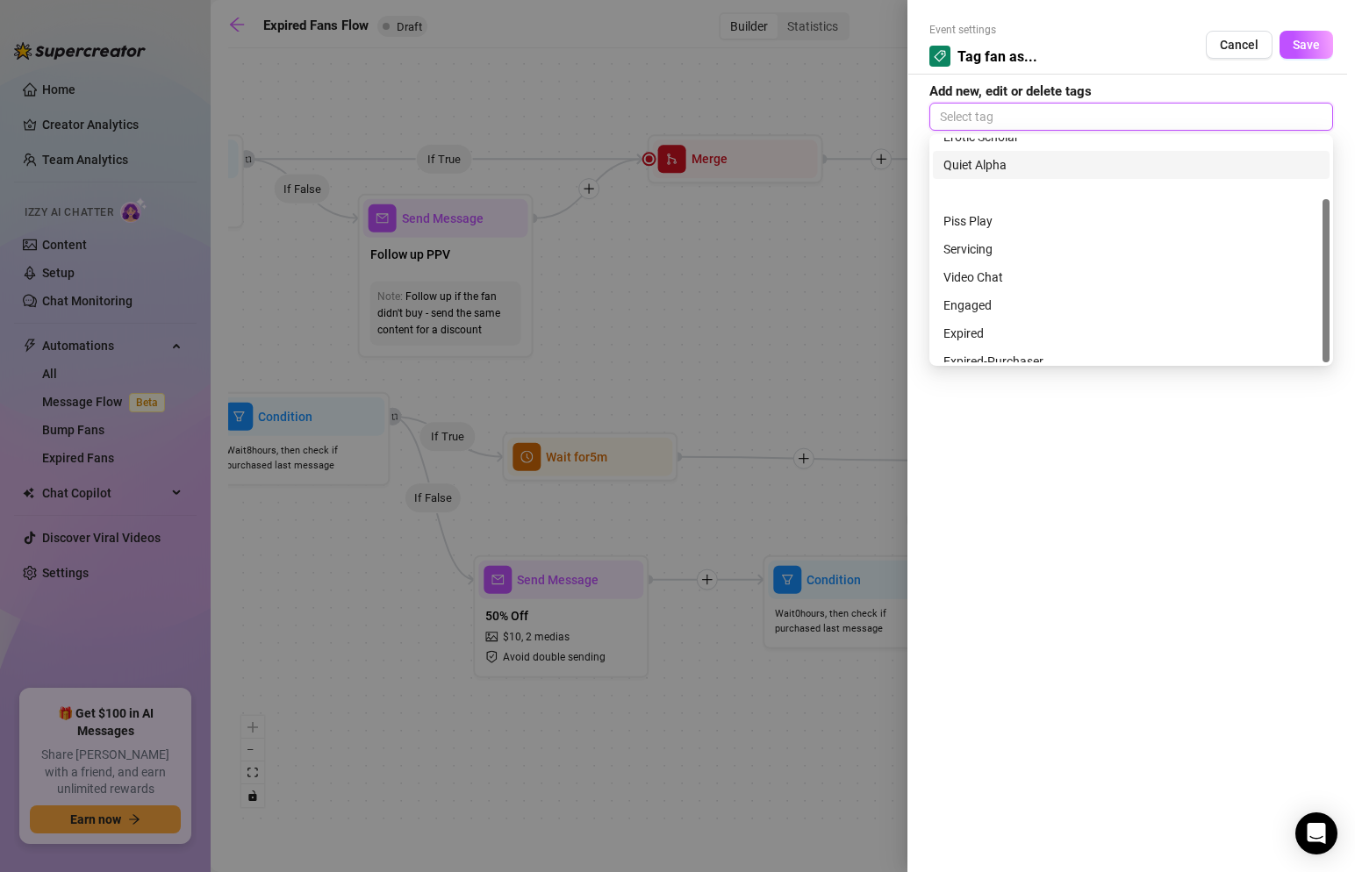
scroll to position [84, 0]
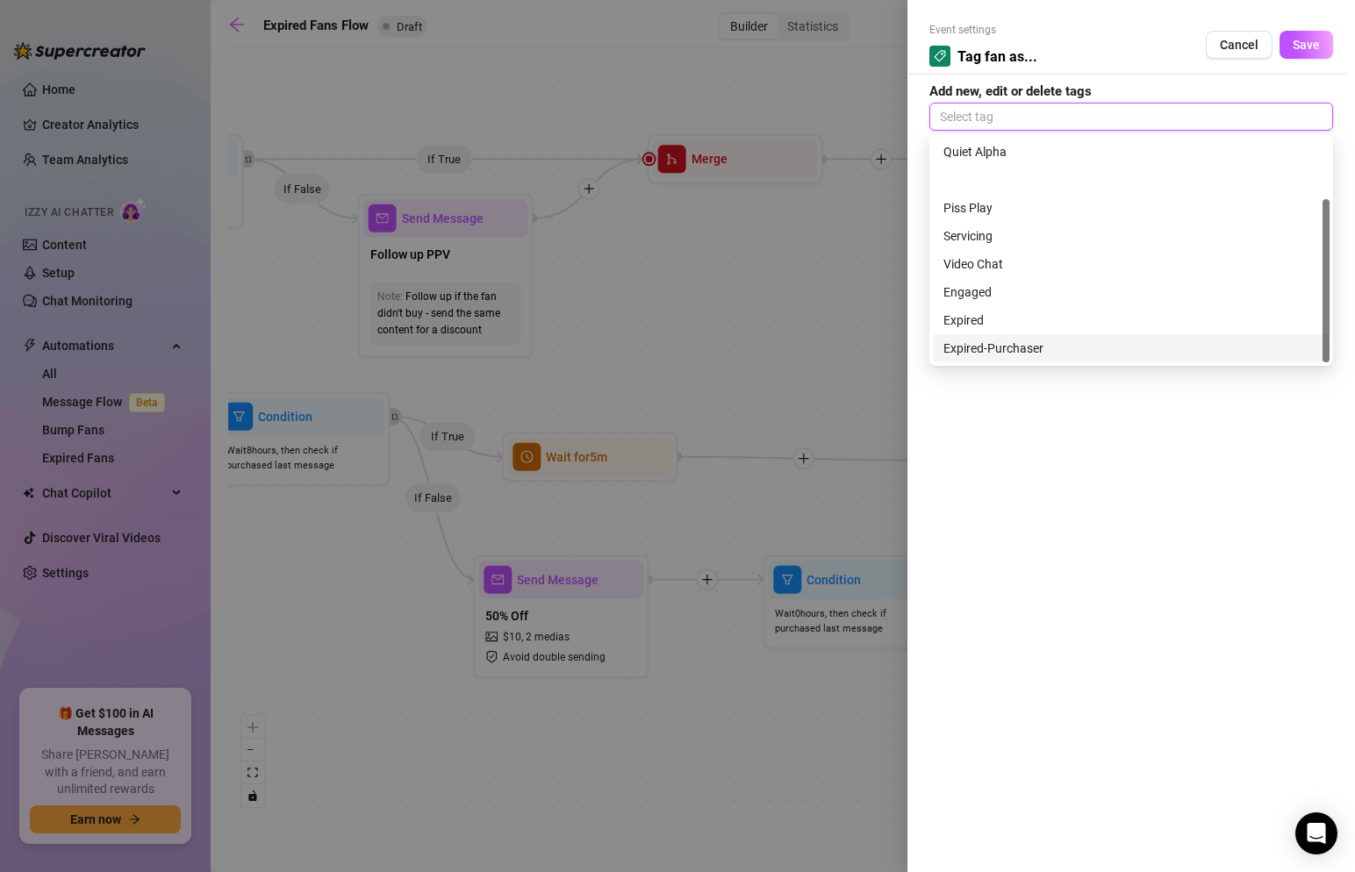
click at [1010, 345] on div "Expired-Purchaser" at bounding box center [1132, 348] width 376 height 19
click at [1305, 45] on span "Save" at bounding box center [1306, 45] width 27 height 14
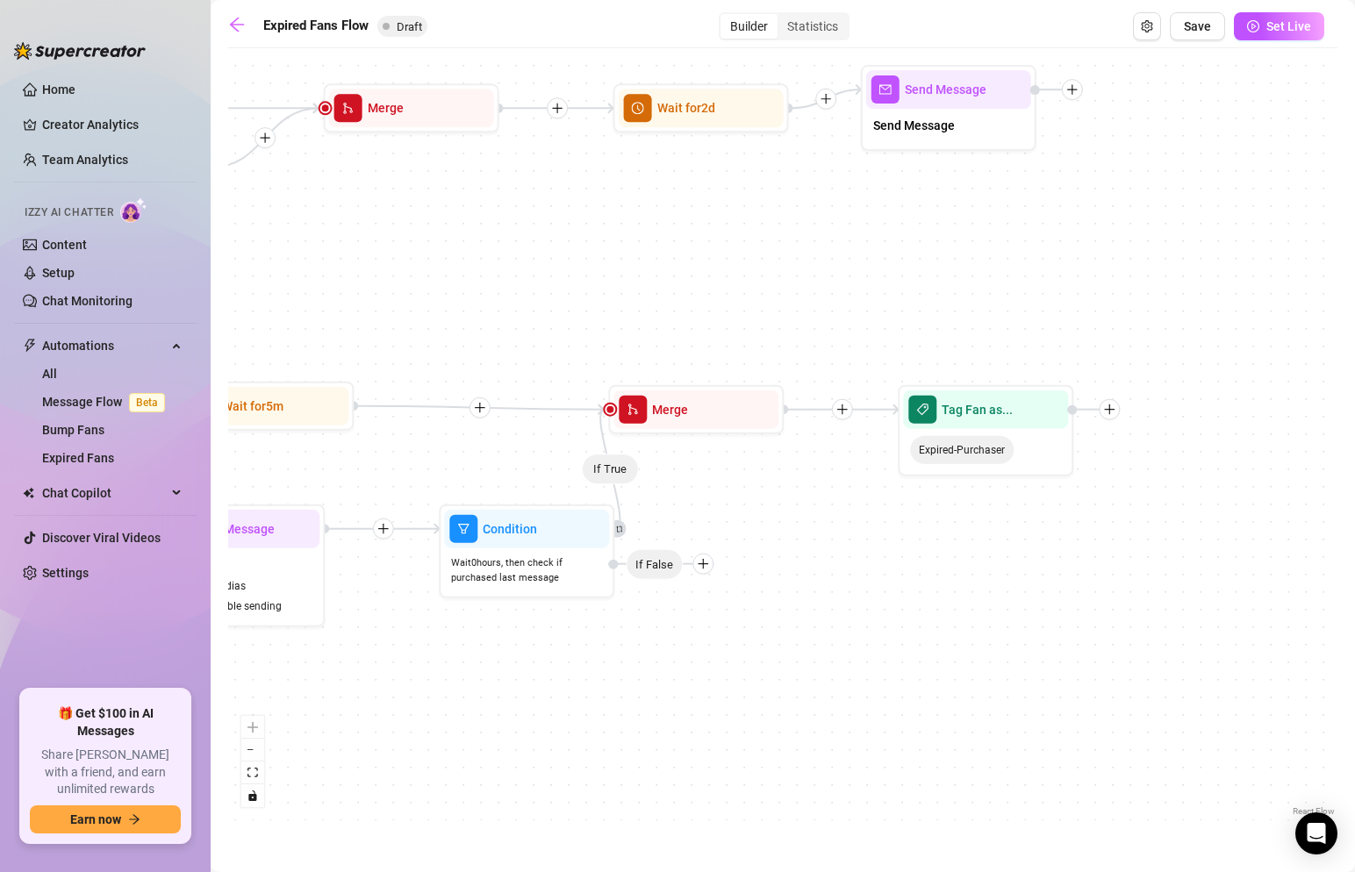
drag, startPoint x: 1206, startPoint y: 378, endPoint x: 877, endPoint y: 327, distance: 333.2
click at [877, 327] on div "If True If False If True If False If False If True If True Tag Fan as... Expire…" at bounding box center [782, 439] width 1109 height 764
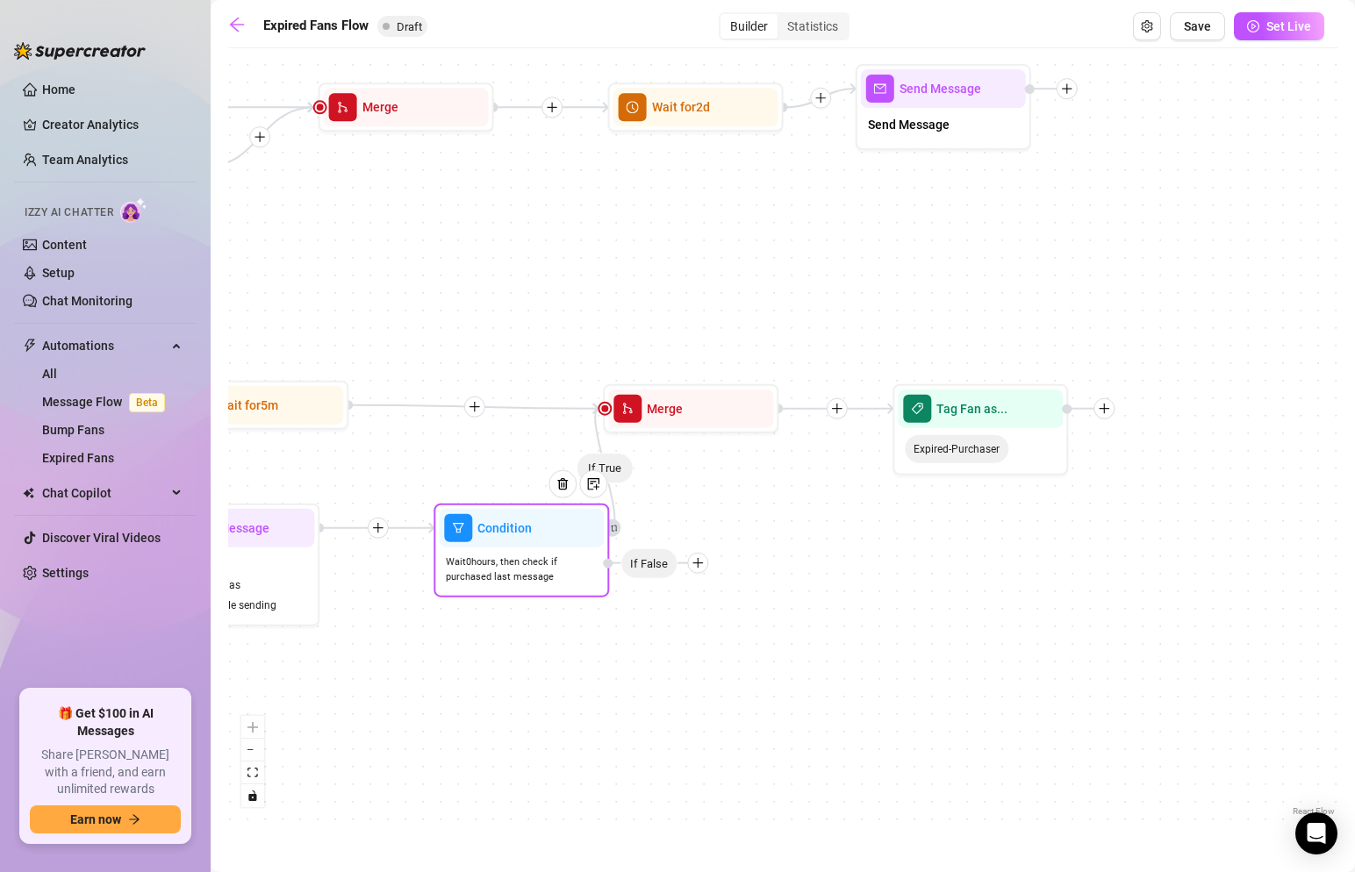
click at [700, 564] on icon "plus" at bounding box center [698, 563] width 12 height 12
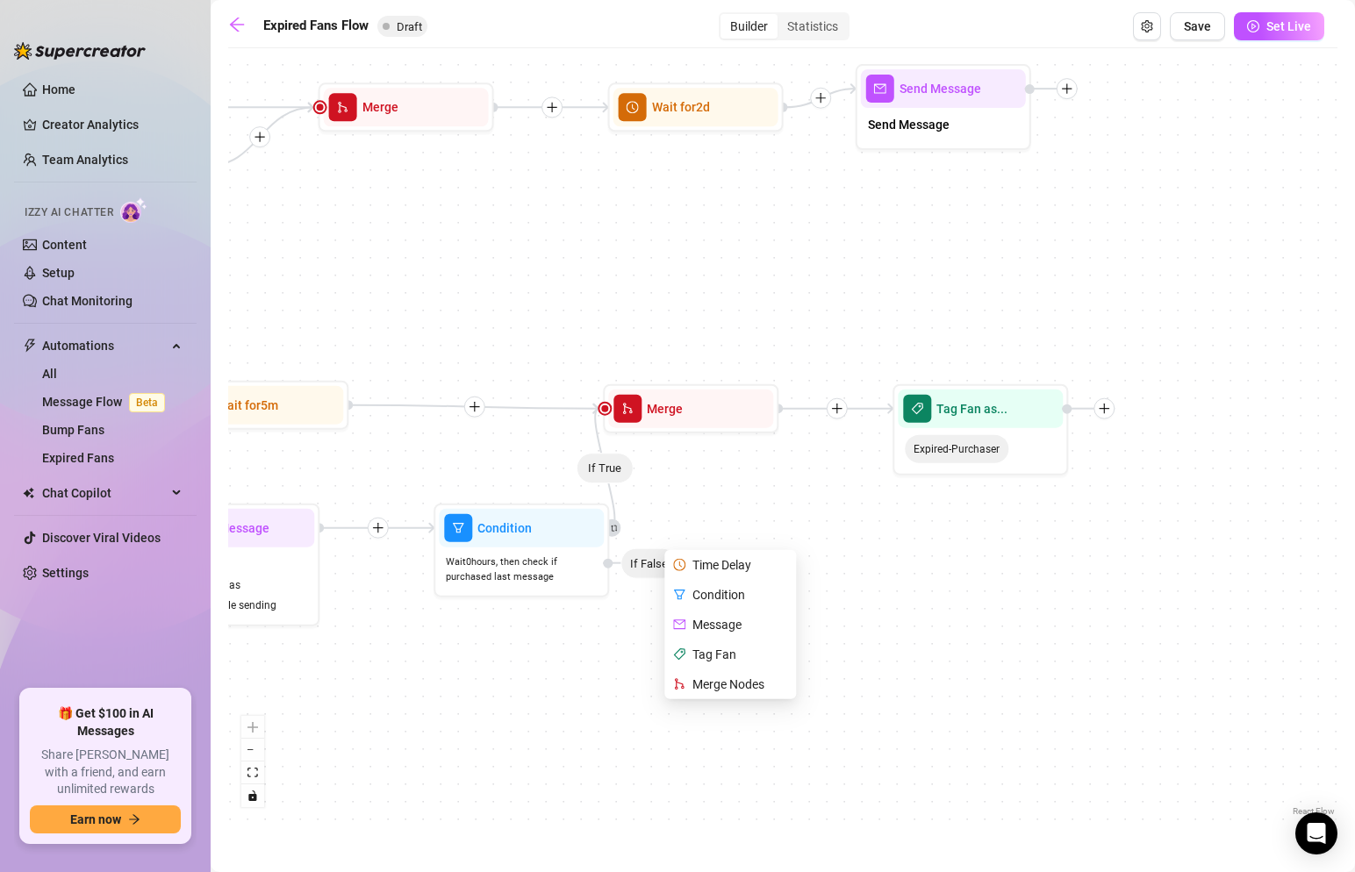
click at [541, 657] on div "If True If False If True If False If False If True If True Tag Fan as... Expire…" at bounding box center [782, 439] width 1109 height 764
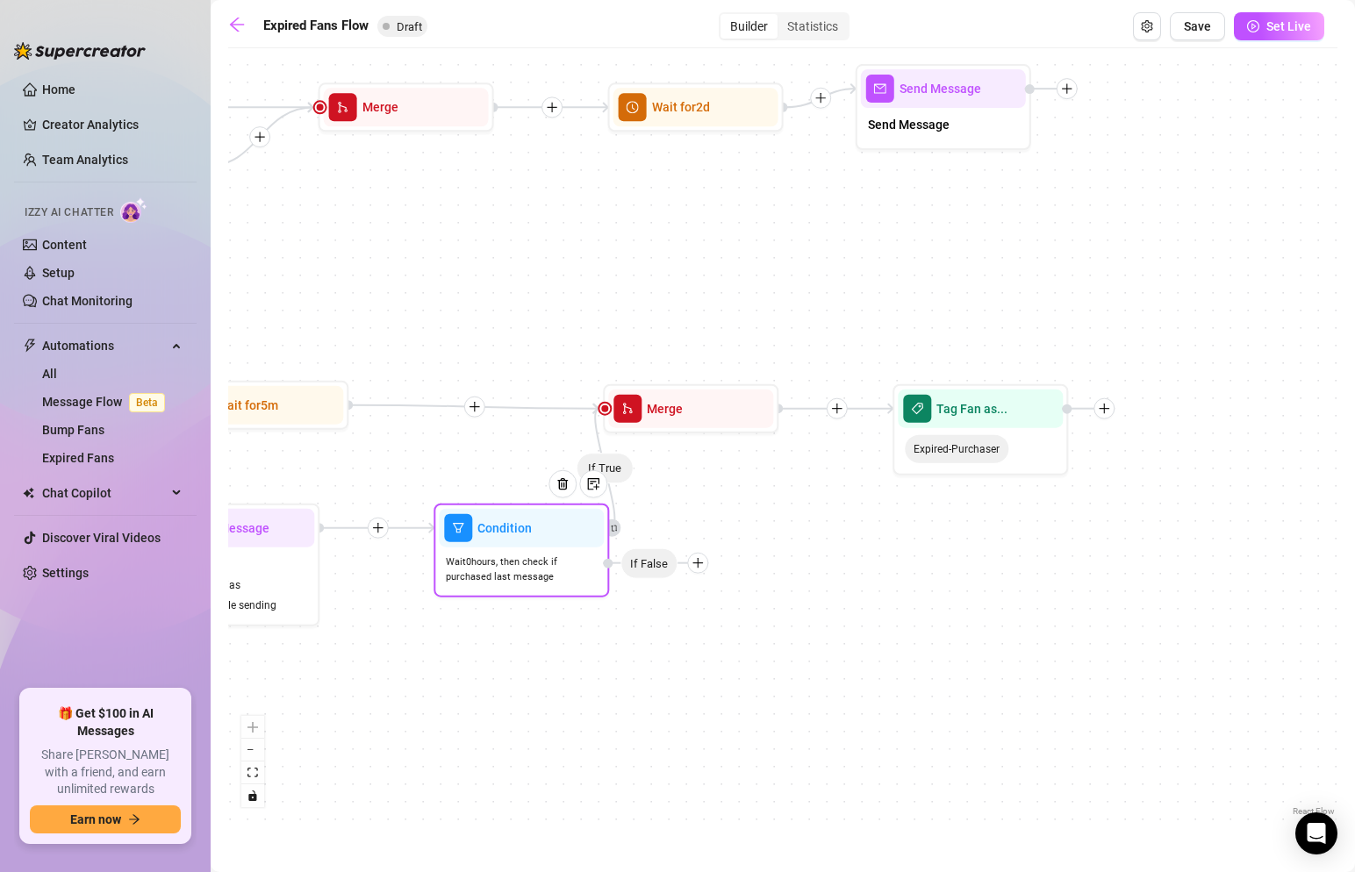
click at [542, 527] on div at bounding box center [569, 498] width 76 height 90
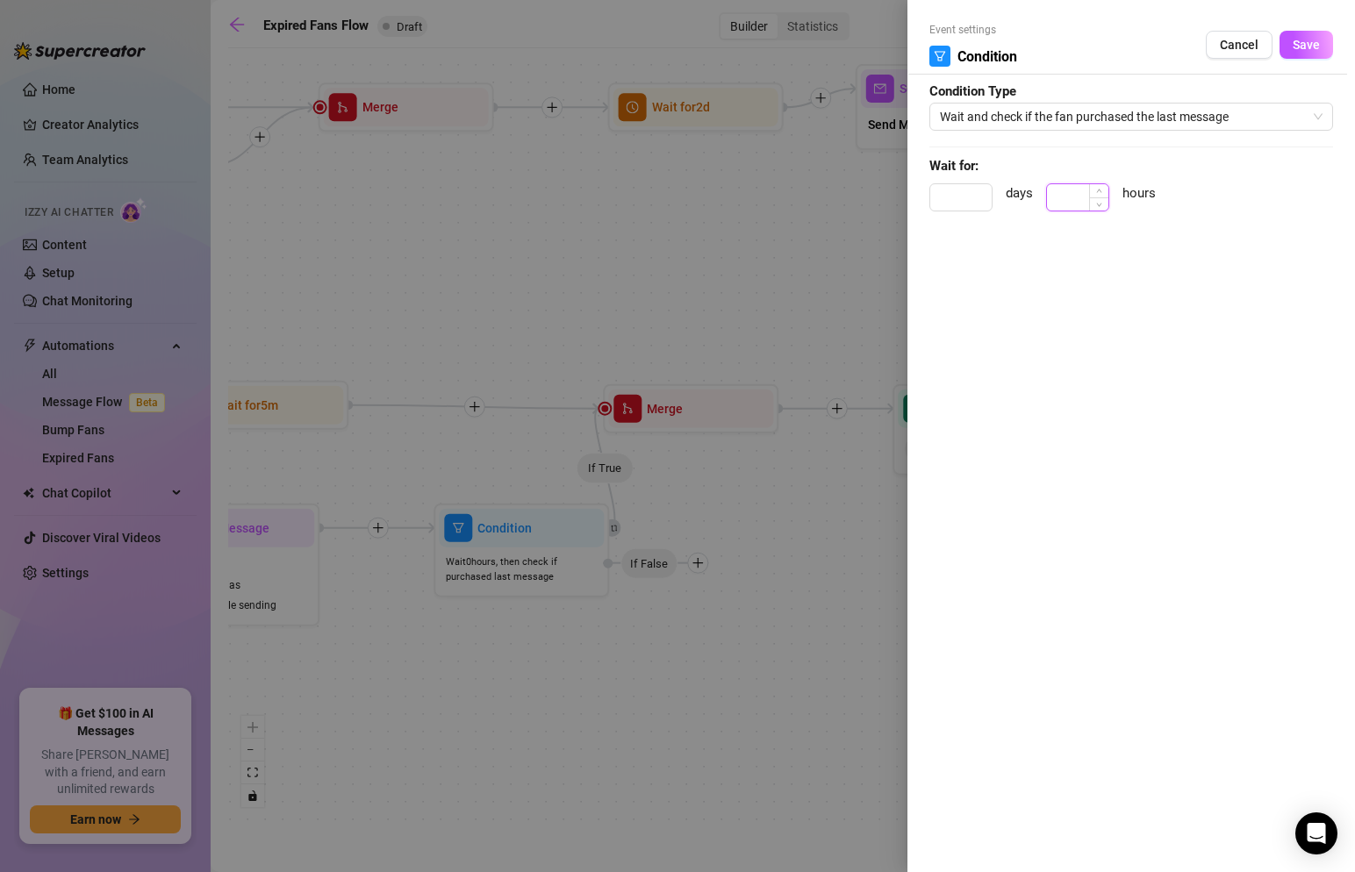
click at [1088, 202] on input at bounding box center [1077, 197] width 61 height 26
click at [951, 195] on input at bounding box center [960, 197] width 61 height 26
click at [1303, 38] on span "Save" at bounding box center [1306, 45] width 27 height 14
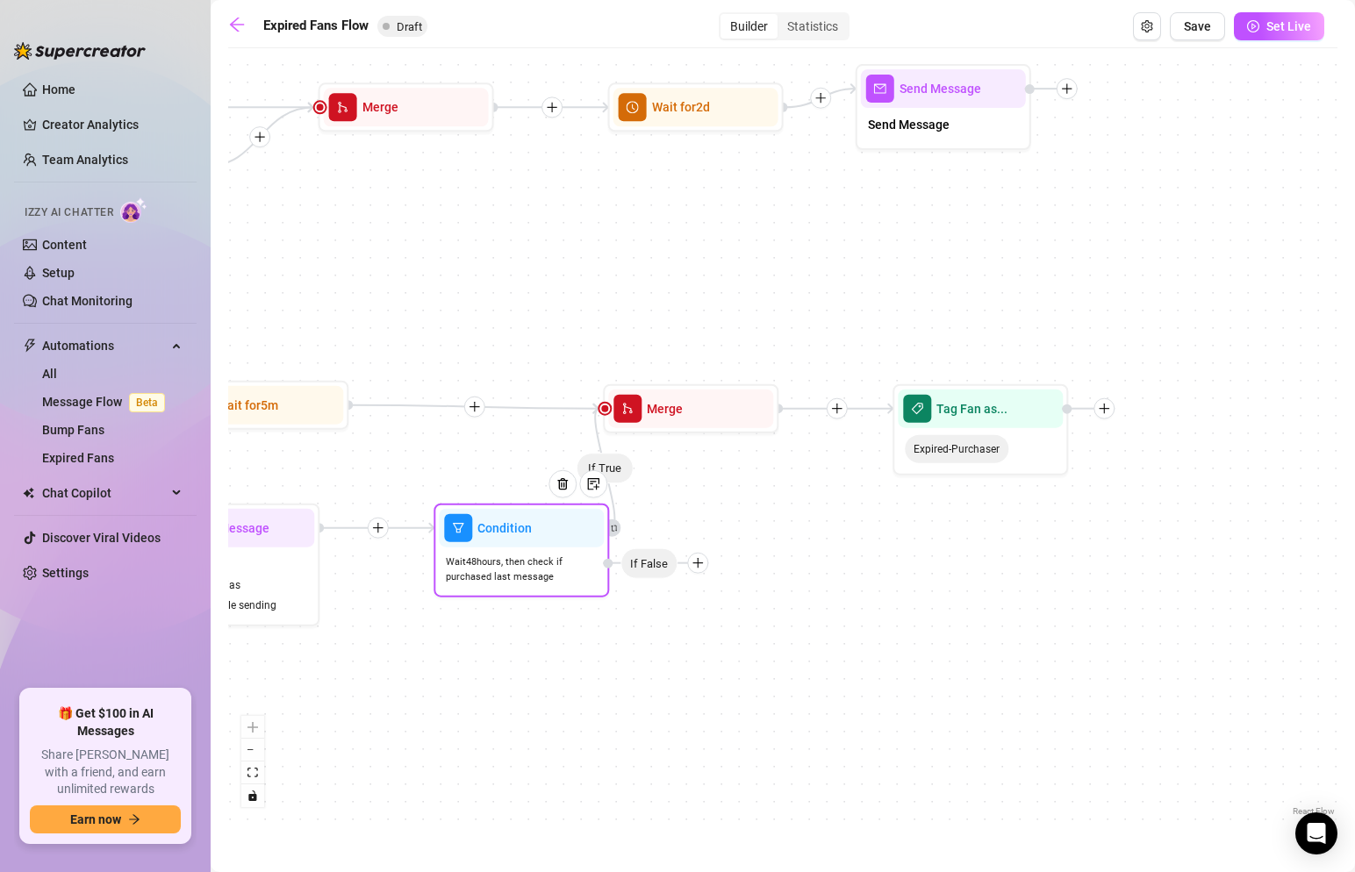
click at [705, 568] on div at bounding box center [697, 563] width 21 height 21
click at [714, 657] on div "Tag Fan" at bounding box center [732, 655] width 128 height 30
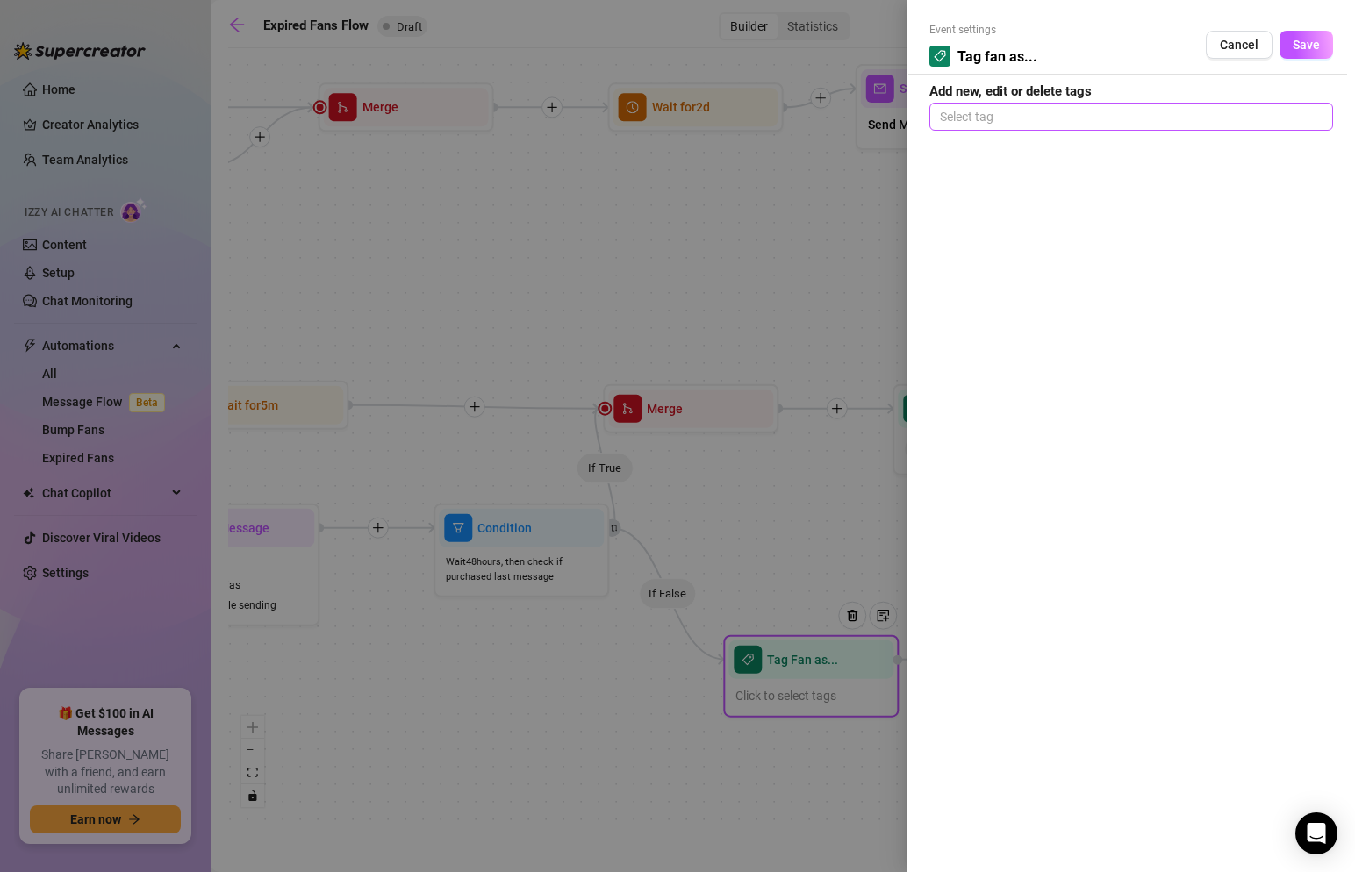
click at [1034, 111] on div at bounding box center [1131, 116] width 397 height 25
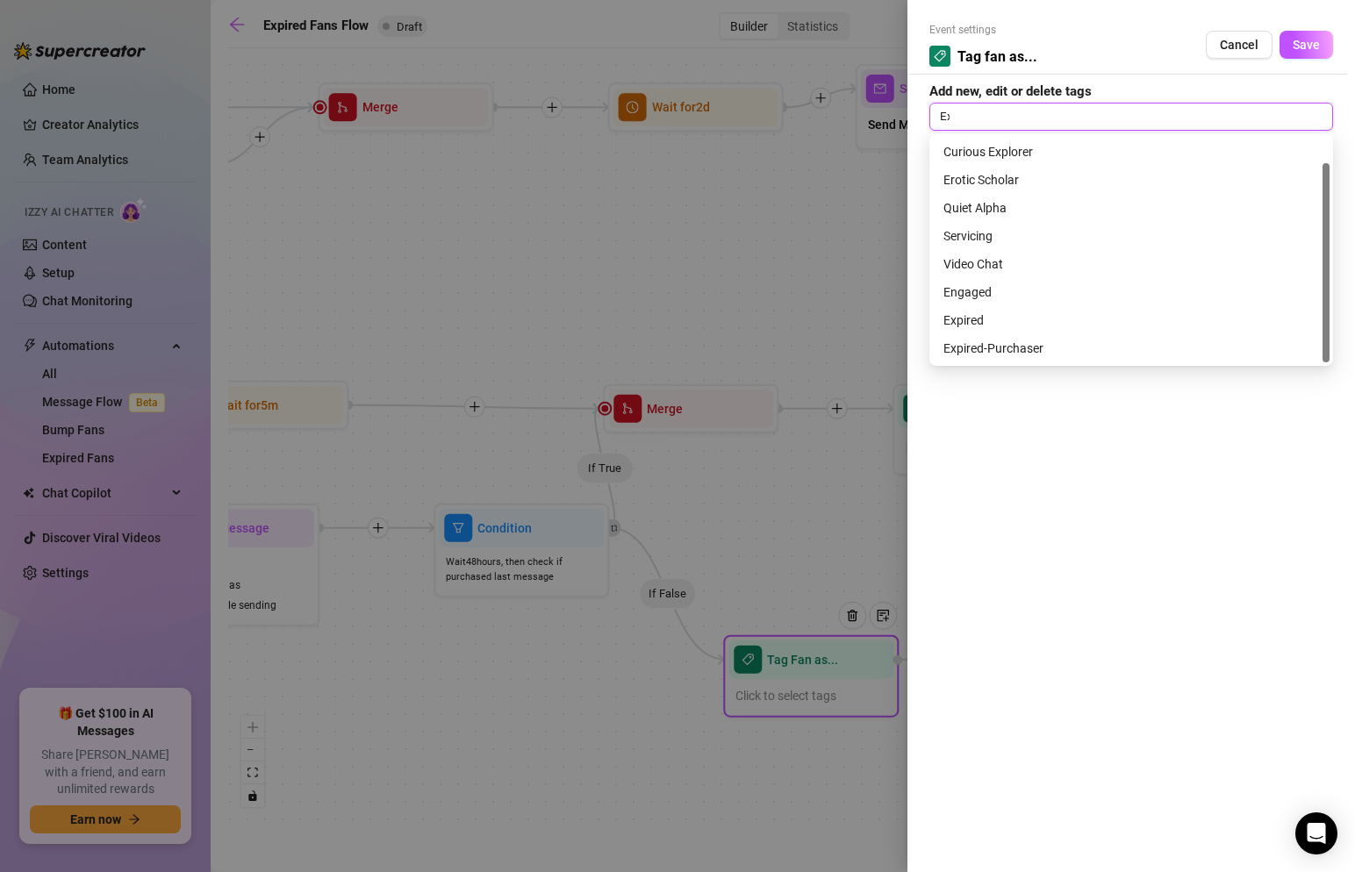
scroll to position [0, 0]
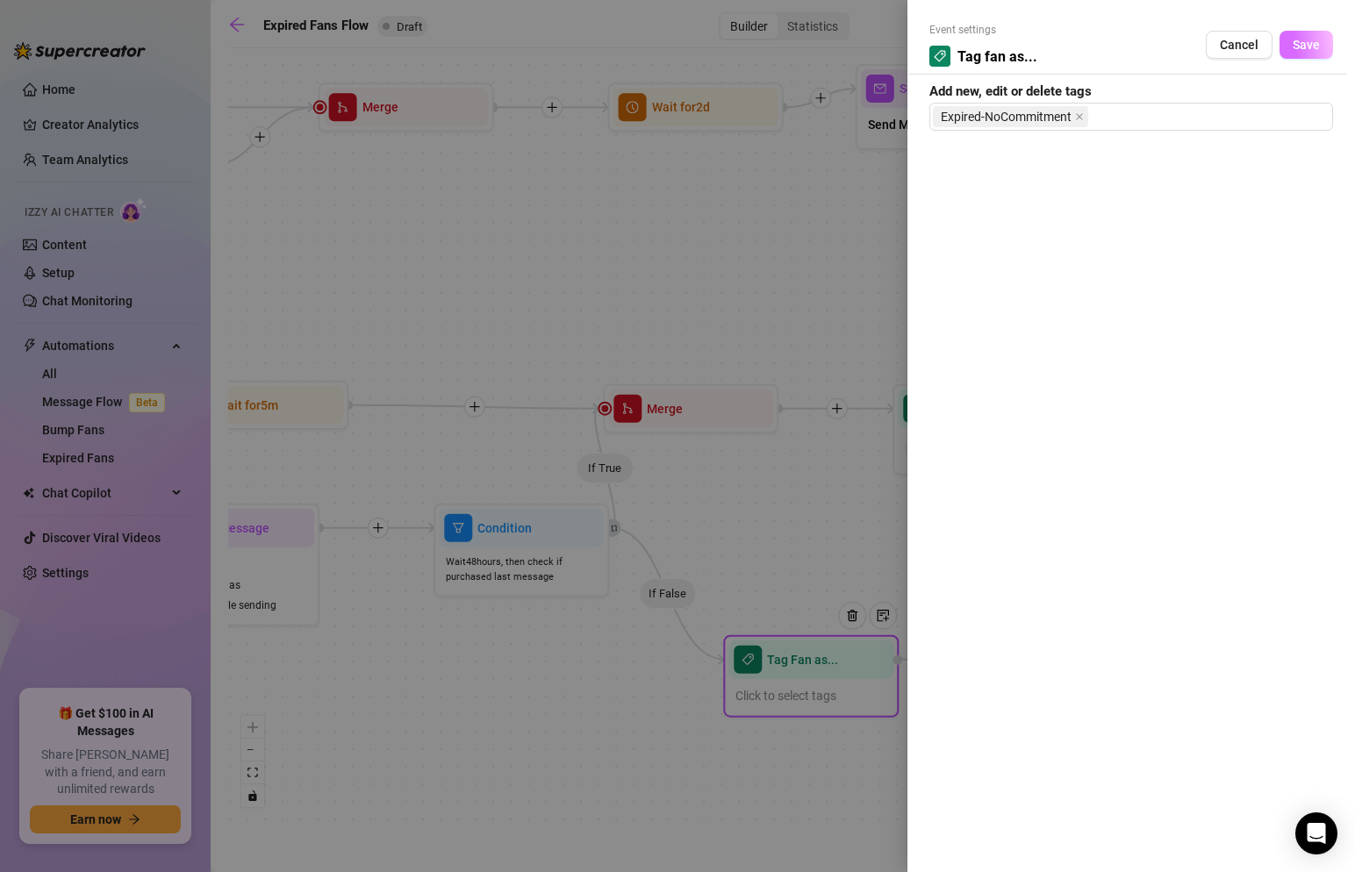
click at [1299, 41] on span "Save" at bounding box center [1306, 45] width 27 height 14
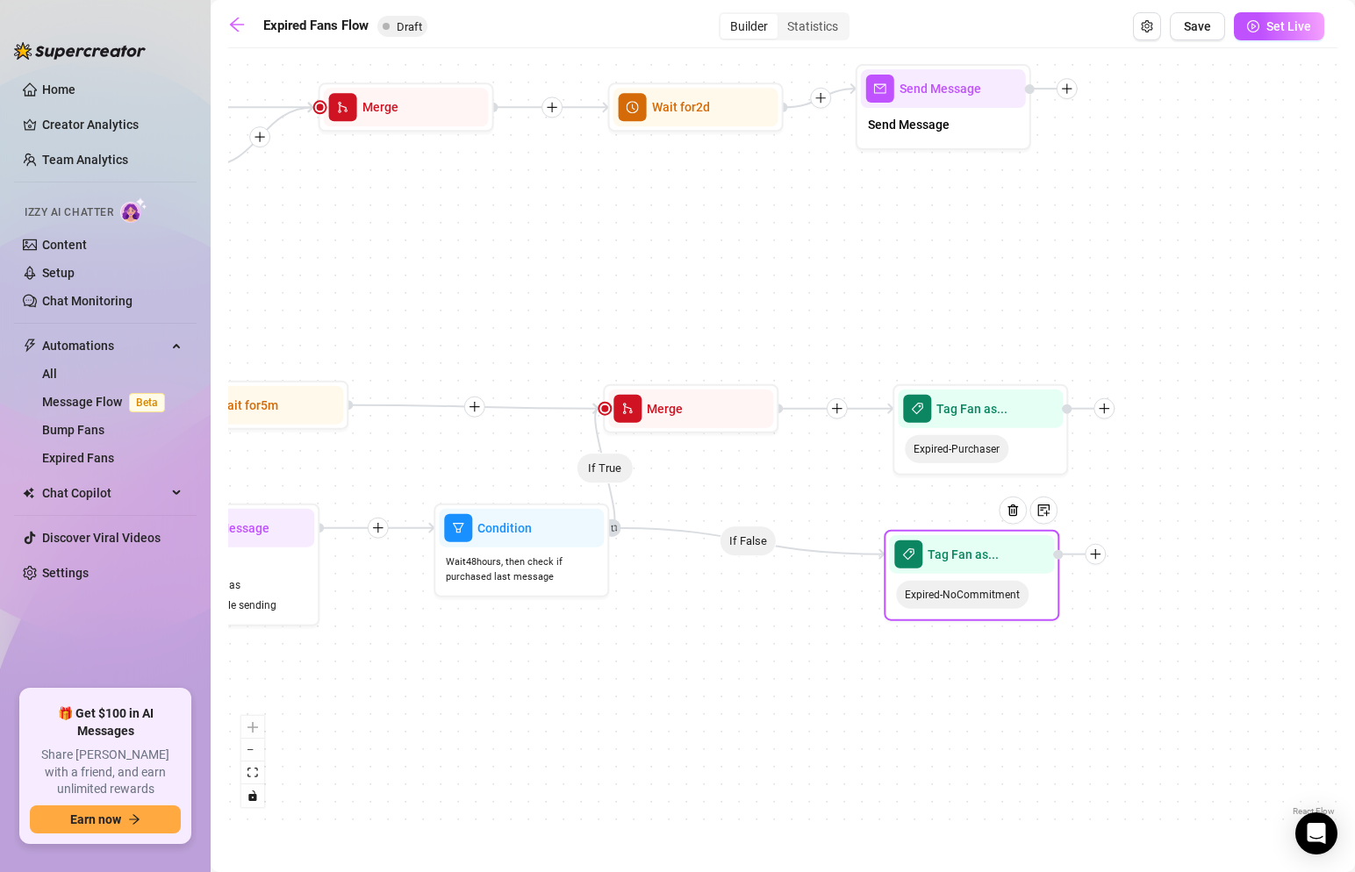
drag, startPoint x: 822, startPoint y: 665, endPoint x: 987, endPoint y: 554, distance: 199.1
click at [987, 554] on div at bounding box center [1019, 524] width 76 height 90
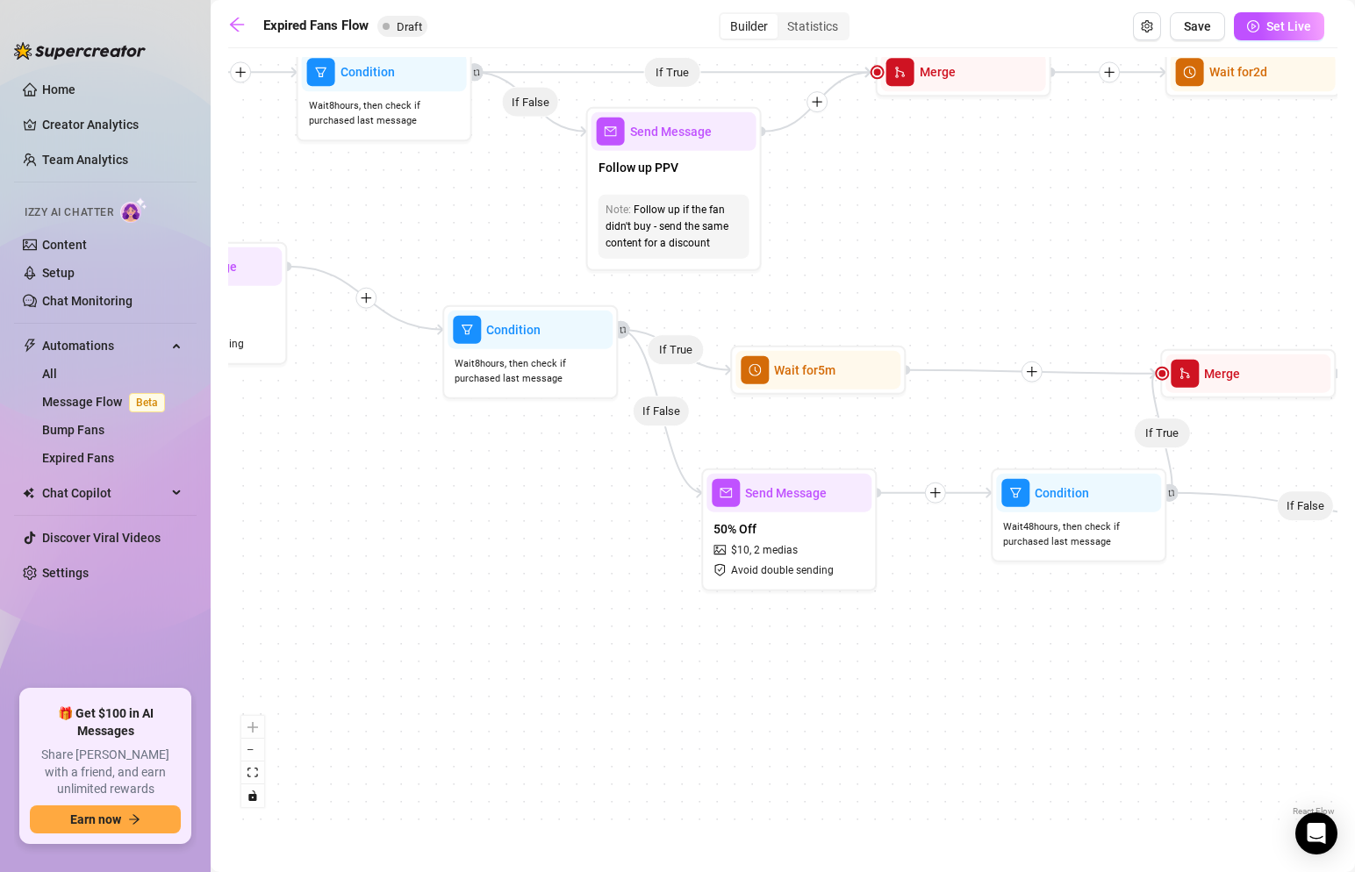
drag, startPoint x: 549, startPoint y: 707, endPoint x: 1211, endPoint y: 687, distance: 663.0
click at [1211, 687] on div "If True If False If True If False If False If True If True If False Tag Fan as.…" at bounding box center [782, 439] width 1109 height 764
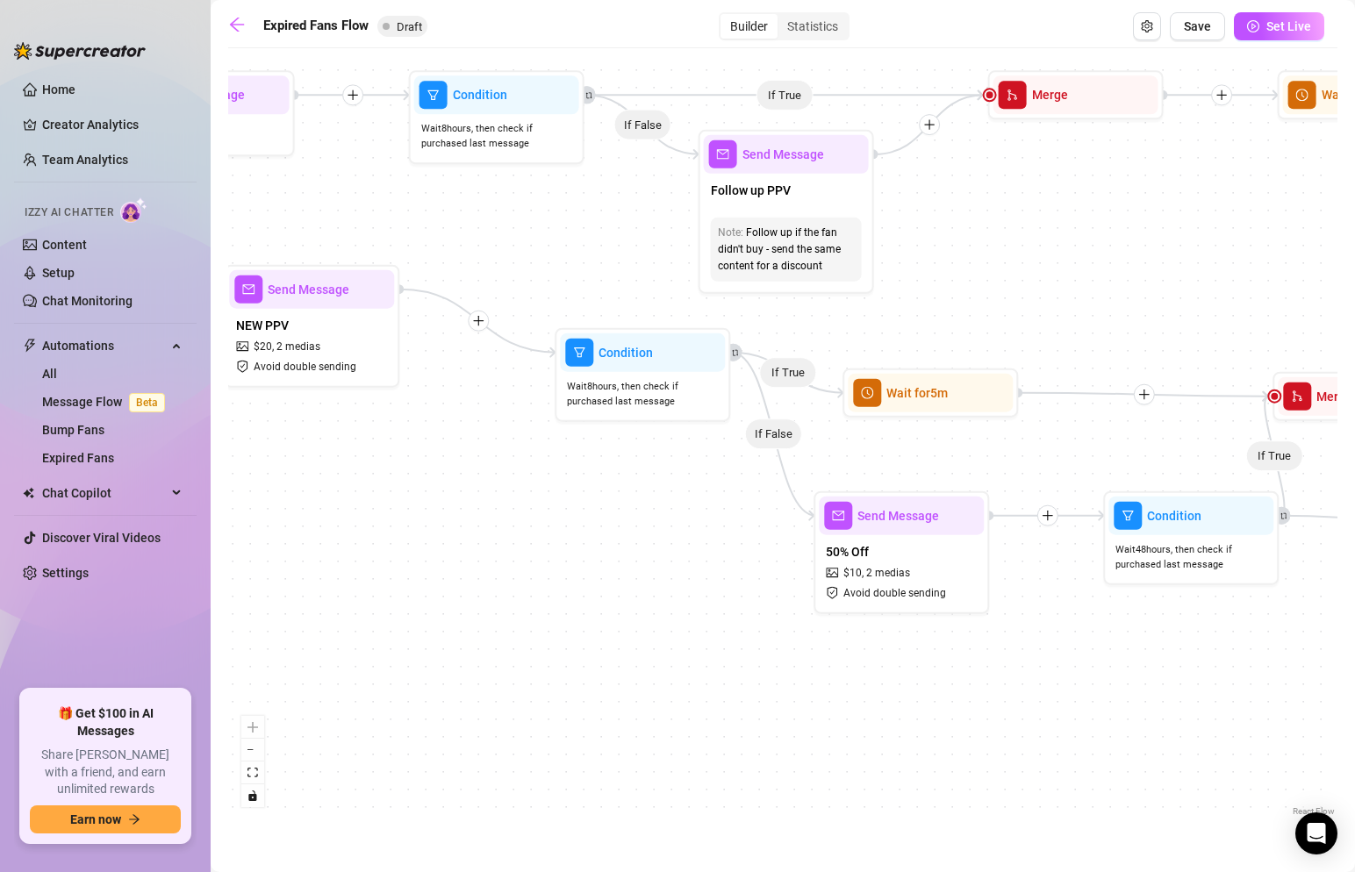
drag, startPoint x: 675, startPoint y: 549, endPoint x: 1312, endPoint y: 791, distance: 681.8
click at [1312, 791] on div "If True If False If True If False If False If True If True If False Tag Fan as.…" at bounding box center [782, 439] width 1109 height 764
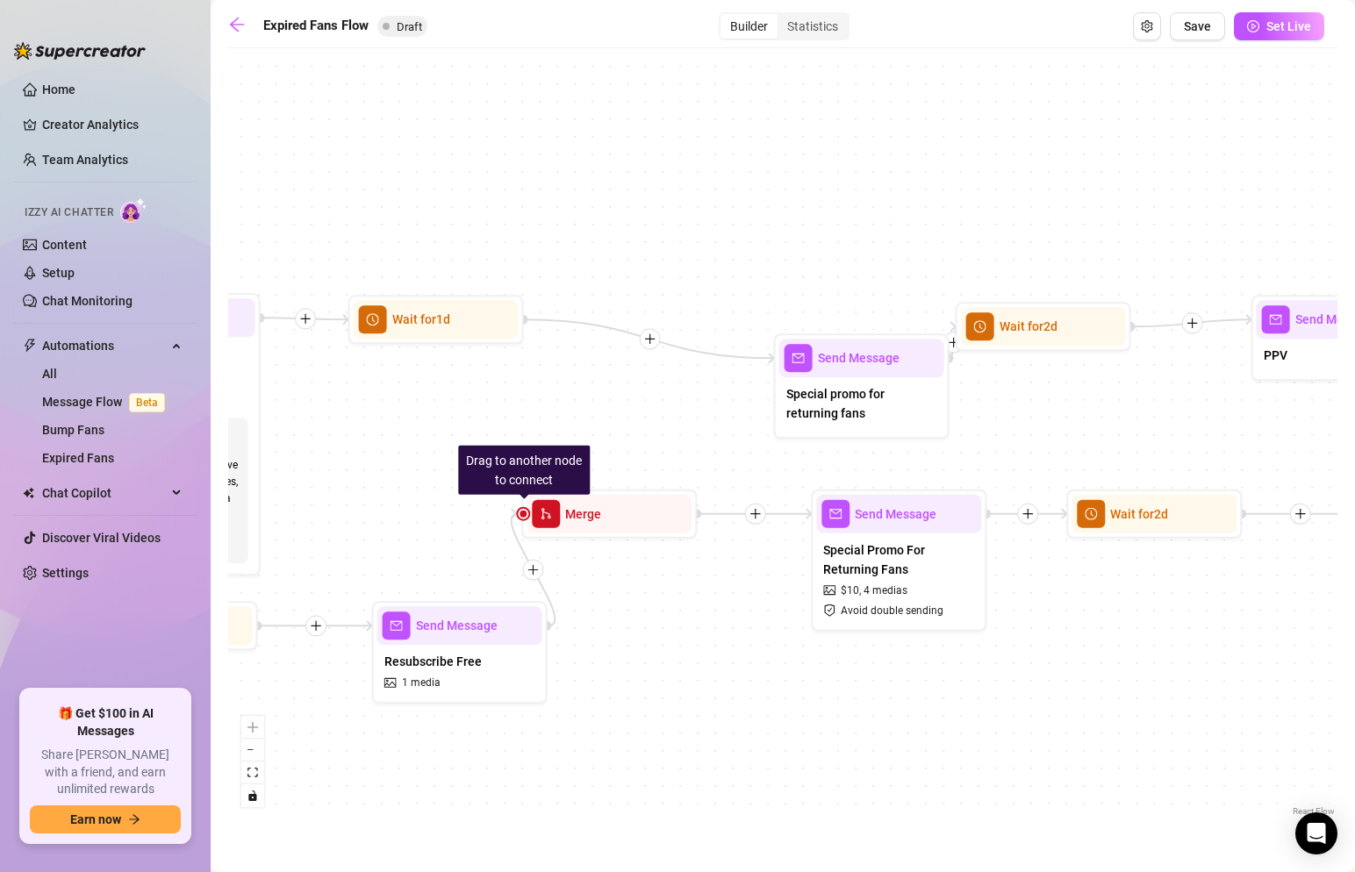
drag, startPoint x: 811, startPoint y: 463, endPoint x: 1303, endPoint y: 446, distance: 491.9
click at [1303, 446] on div "If True If False If True If False If False If True If True If False Tag Fan as.…" at bounding box center [782, 439] width 1109 height 764
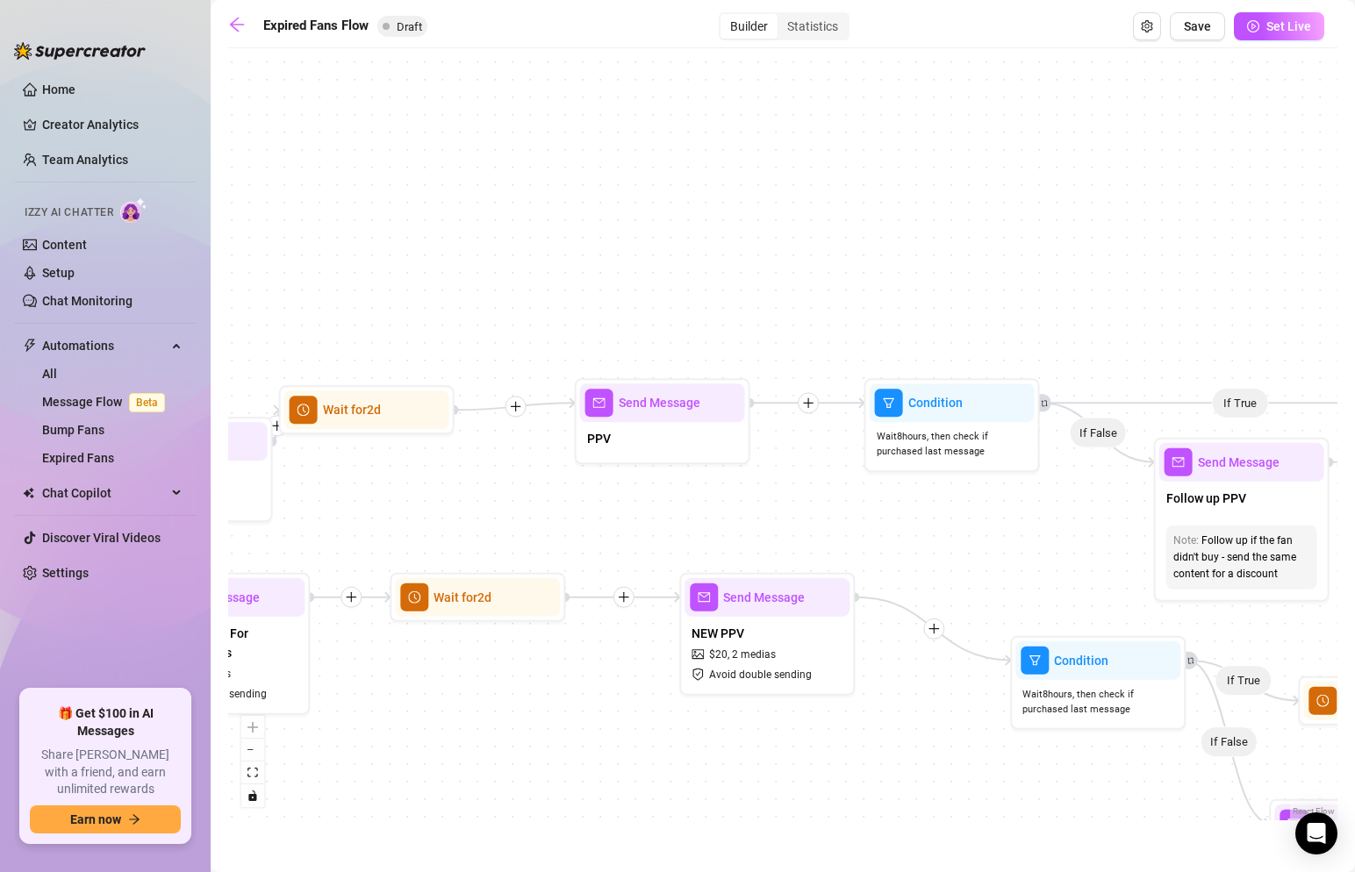
drag, startPoint x: 1229, startPoint y: 412, endPoint x: 478, endPoint y: 492, distance: 754.8
click at [478, 492] on div "If True If False If True If False If False If True If True If False Tag Fan as.…" at bounding box center [782, 439] width 1109 height 764
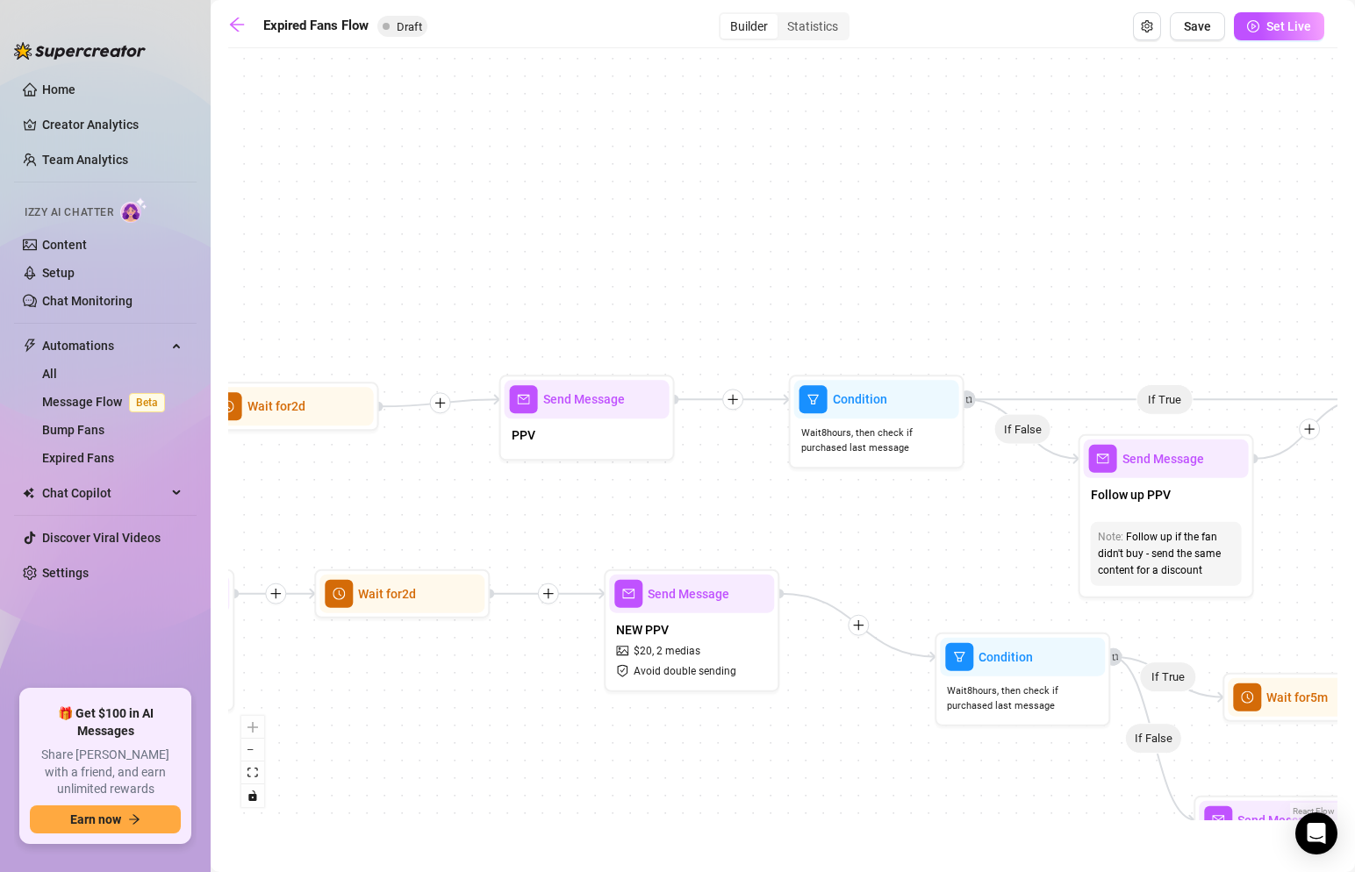
drag, startPoint x: 1163, startPoint y: 321, endPoint x: 297, endPoint y: 349, distance: 866.8
click at [299, 349] on div "If True If False If True If False If False If True If True If False Tag Fan as.…" at bounding box center [782, 439] width 1109 height 764
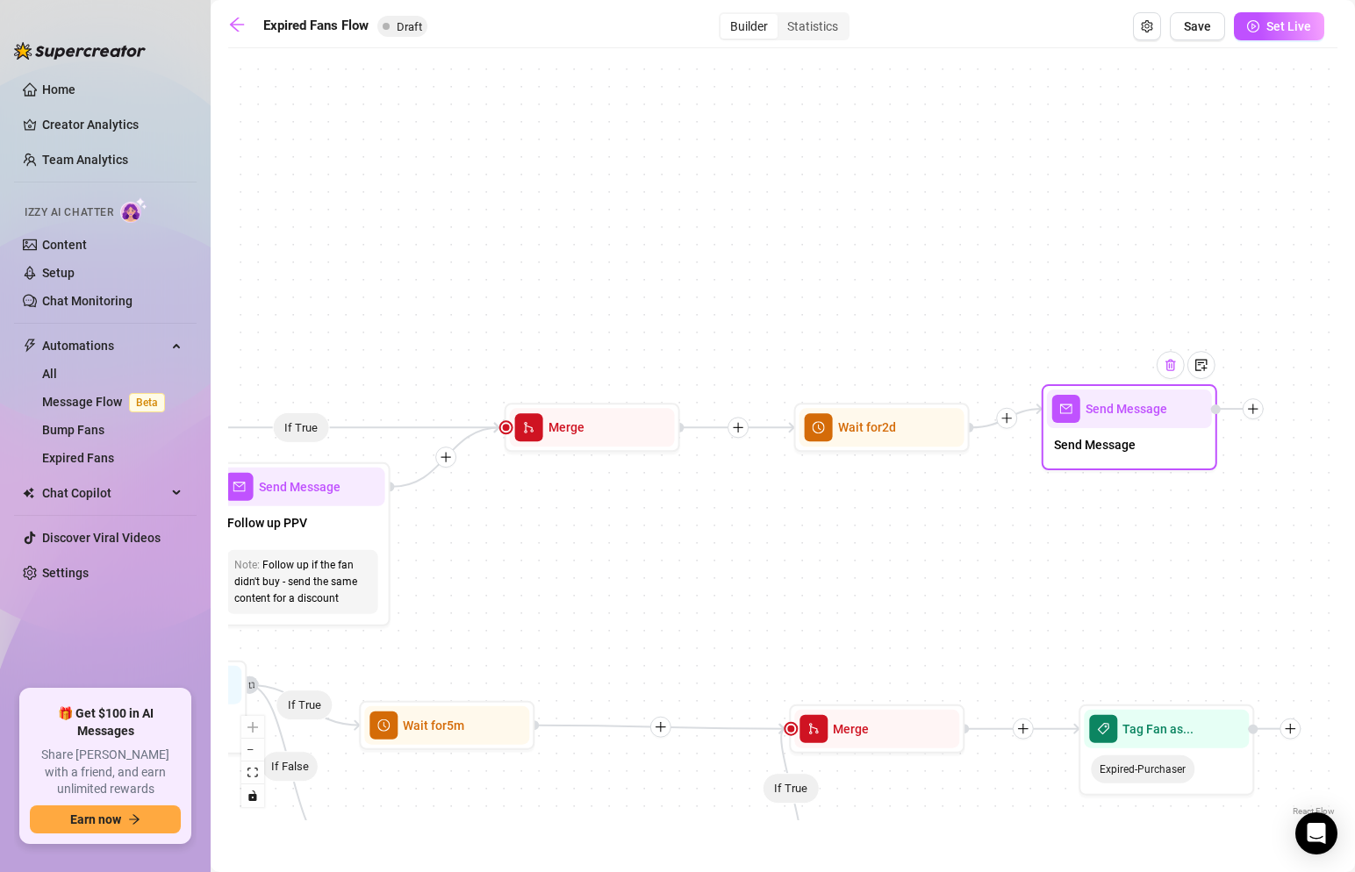
click at [1169, 365] on img at bounding box center [1171, 365] width 14 height 14
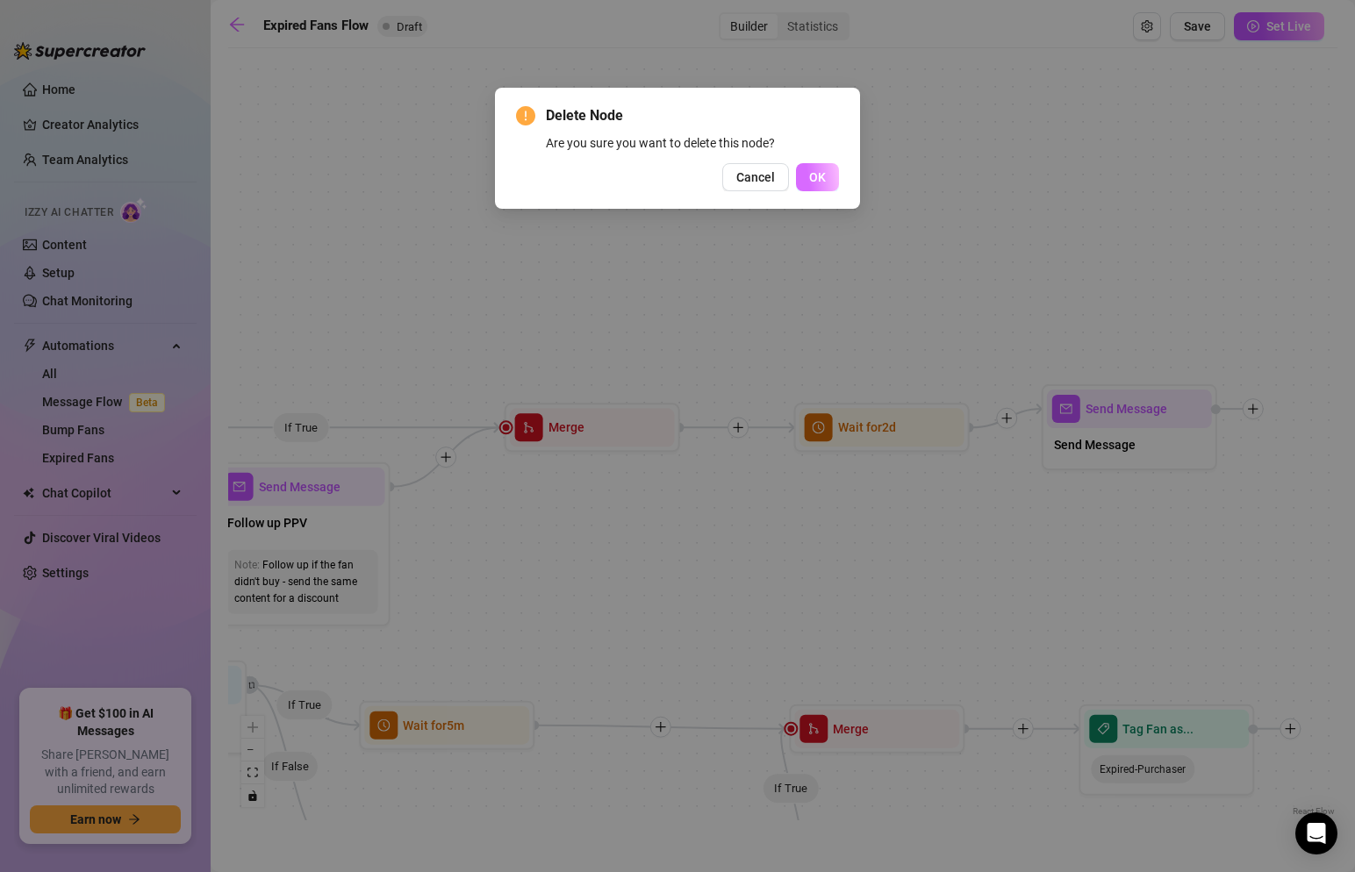
click at [796, 163] on button "OK" at bounding box center [817, 177] width 43 height 28
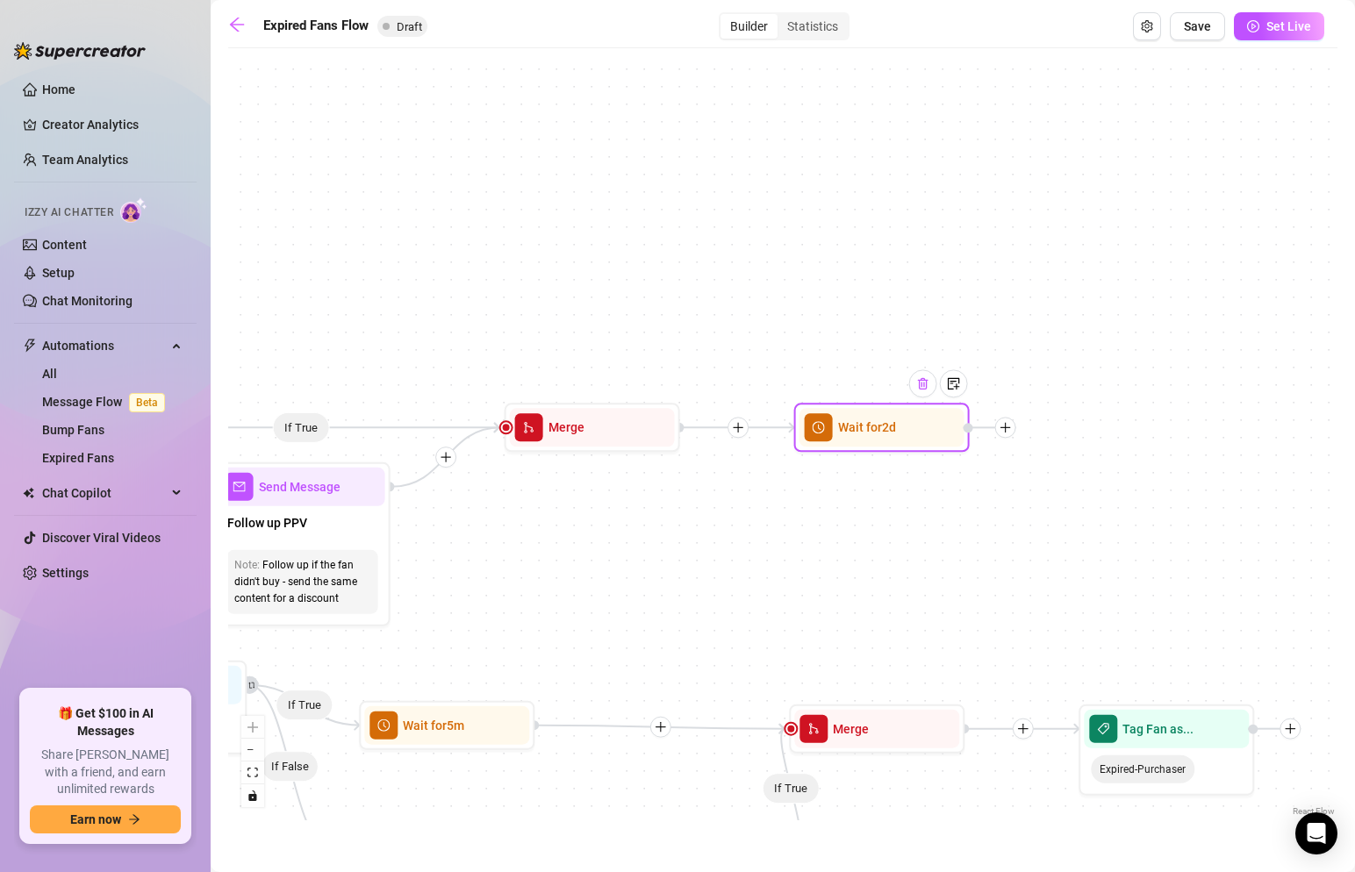
click at [930, 394] on div at bounding box center [923, 384] width 28 height 28
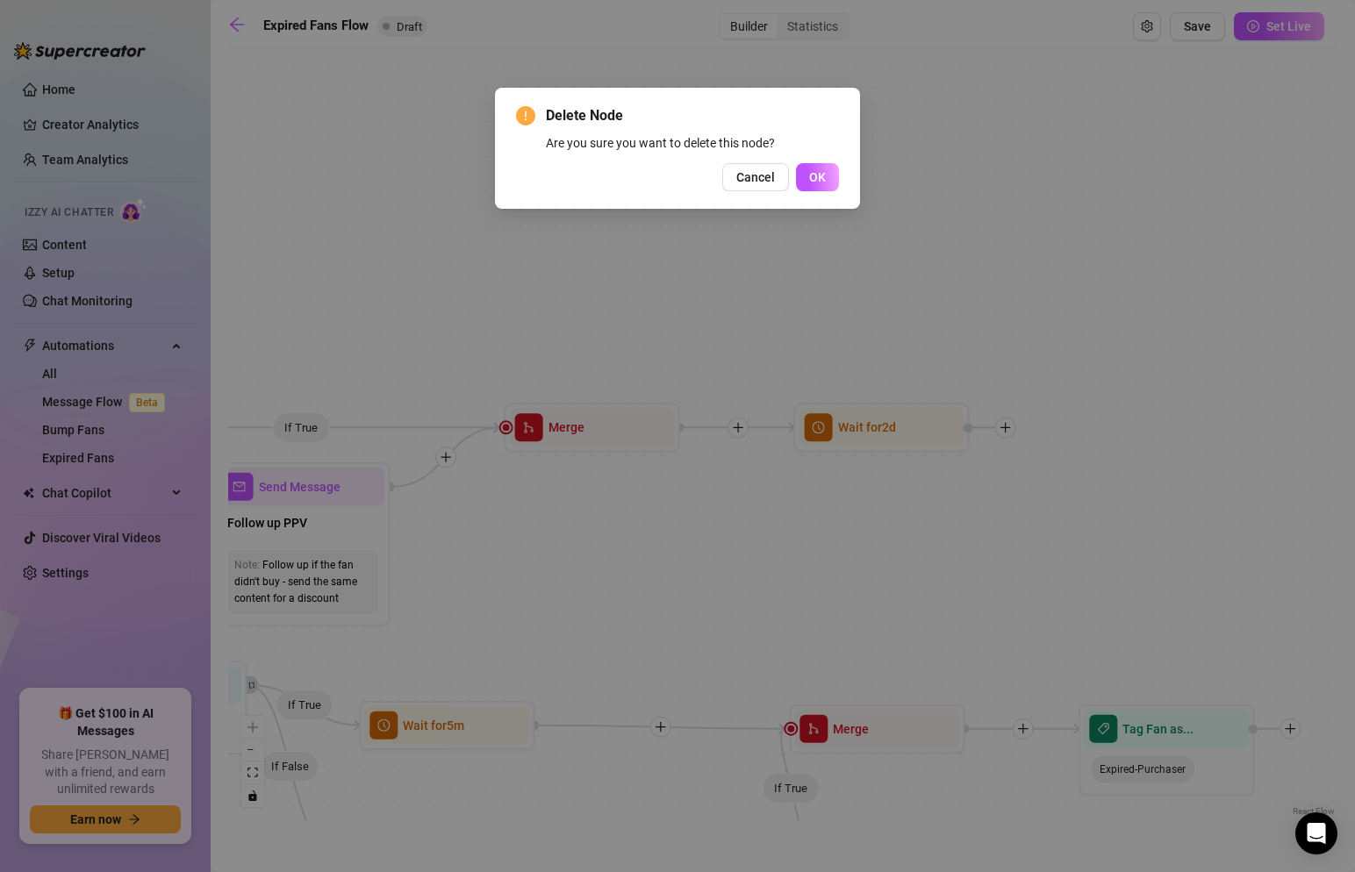
click at [796, 163] on button "OK" at bounding box center [817, 177] width 43 height 28
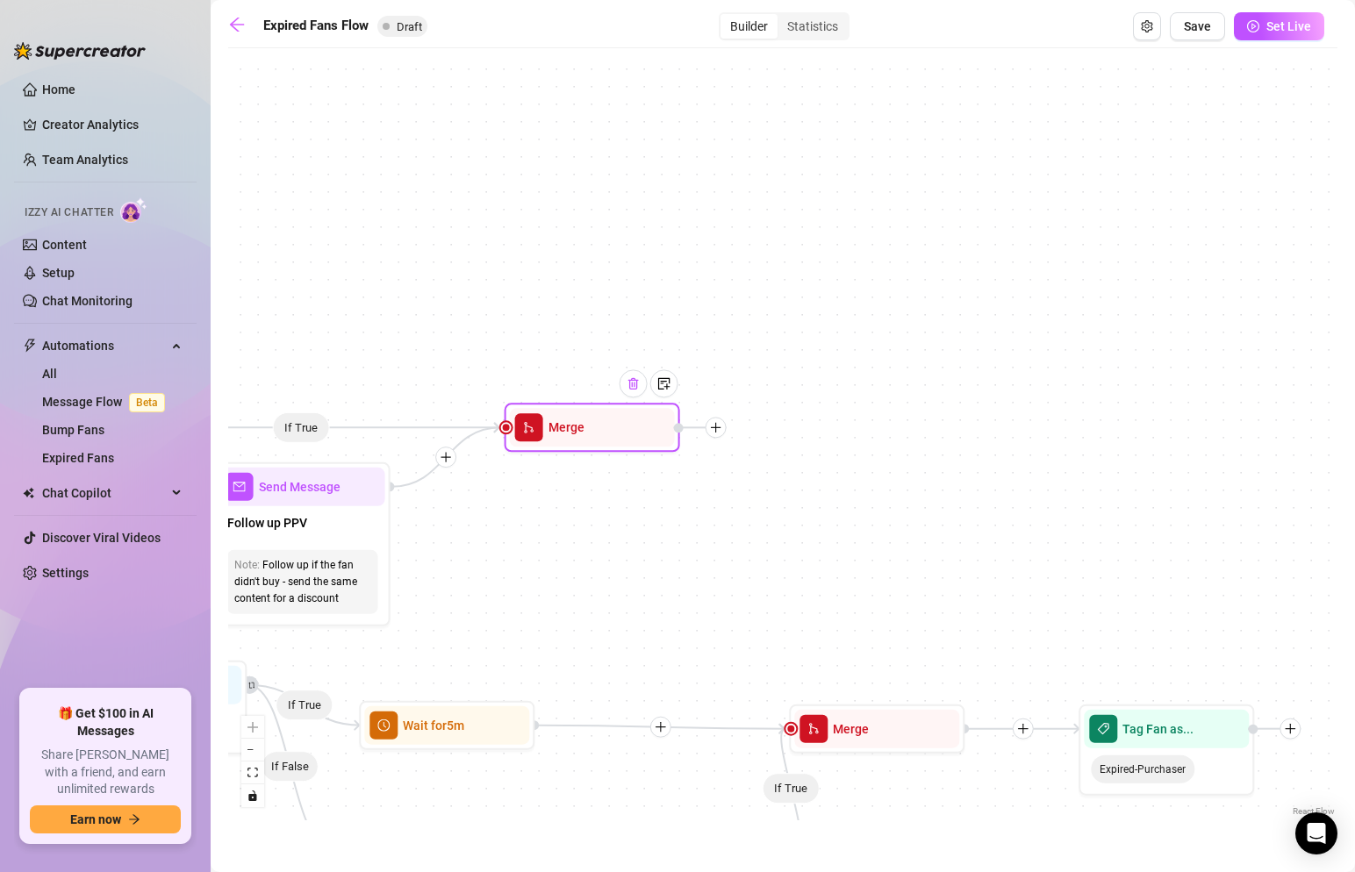
click at [642, 382] on div at bounding box center [634, 384] width 28 height 28
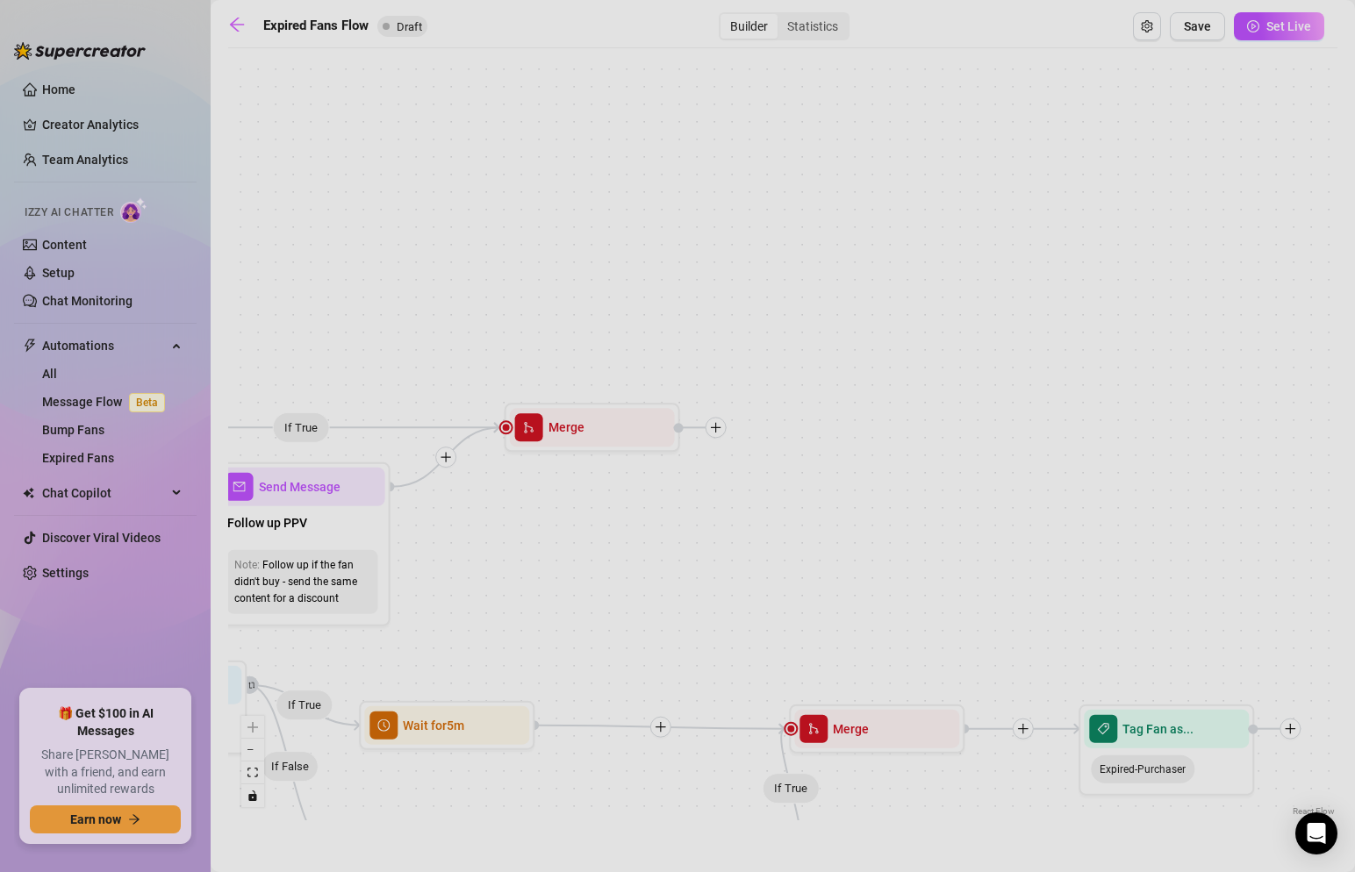
click at [796, 163] on button "OK" at bounding box center [817, 177] width 43 height 28
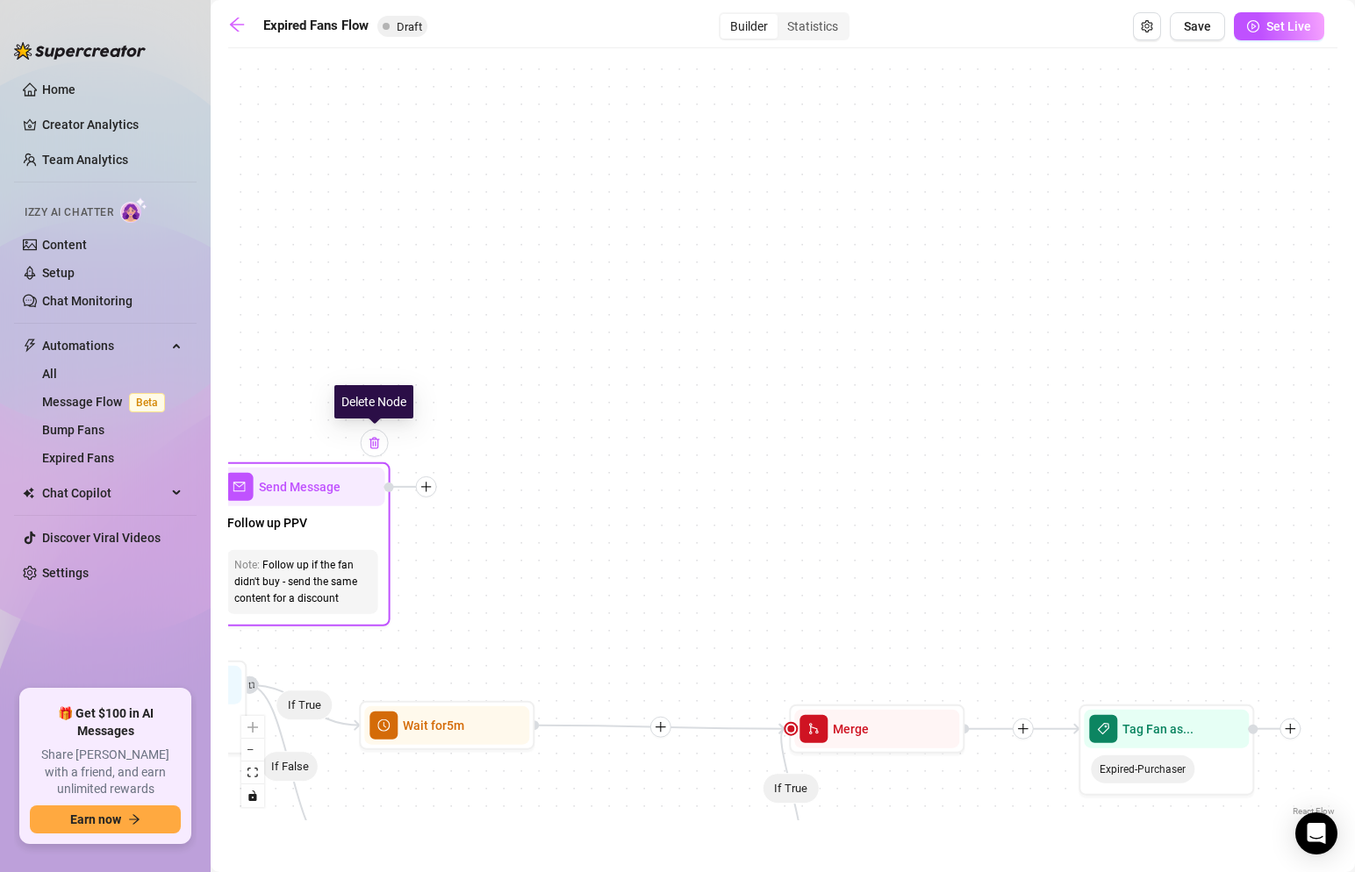
click at [374, 449] on img at bounding box center [375, 443] width 14 height 14
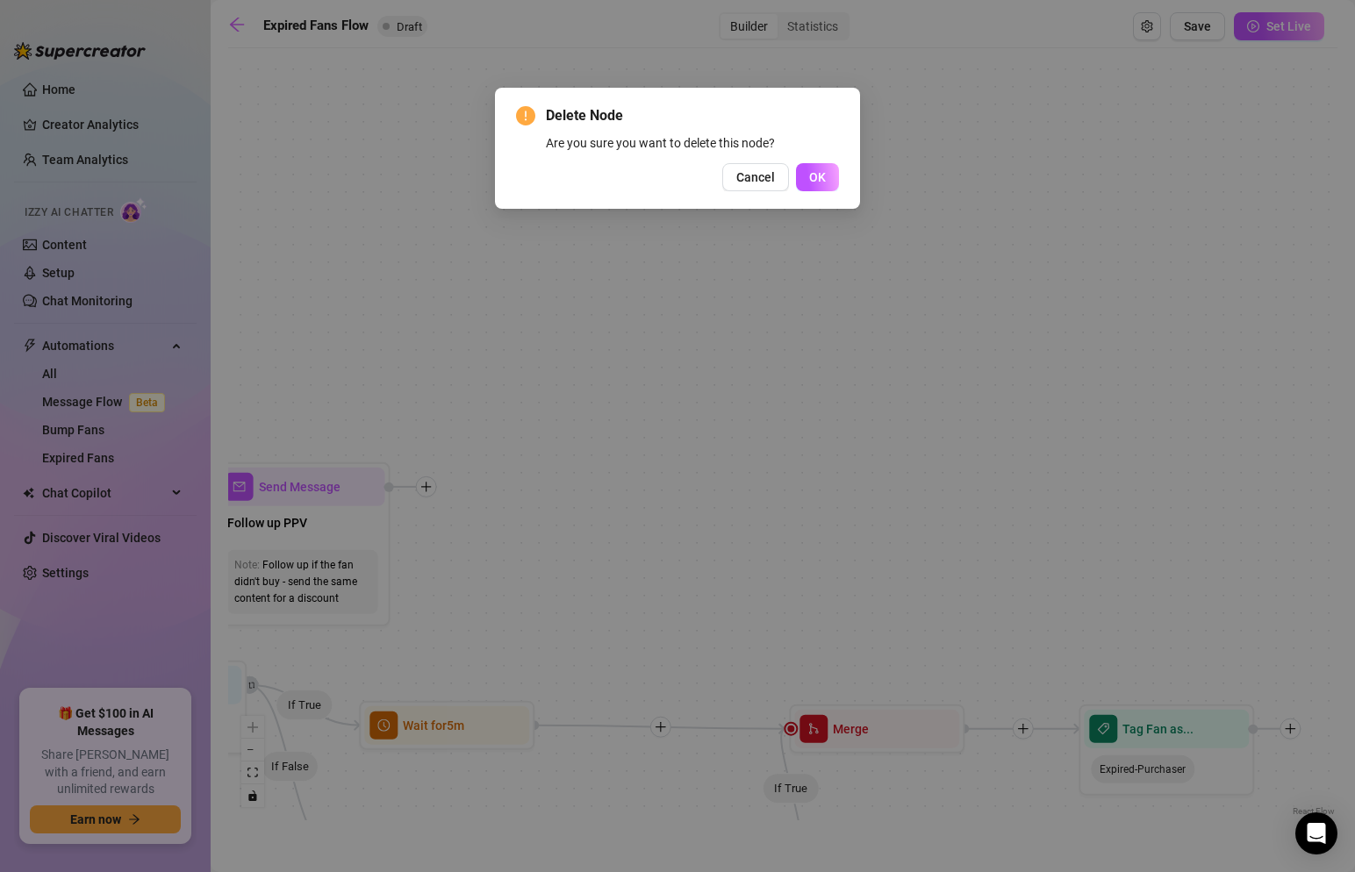
click at [796, 163] on button "OK" at bounding box center [817, 177] width 43 height 28
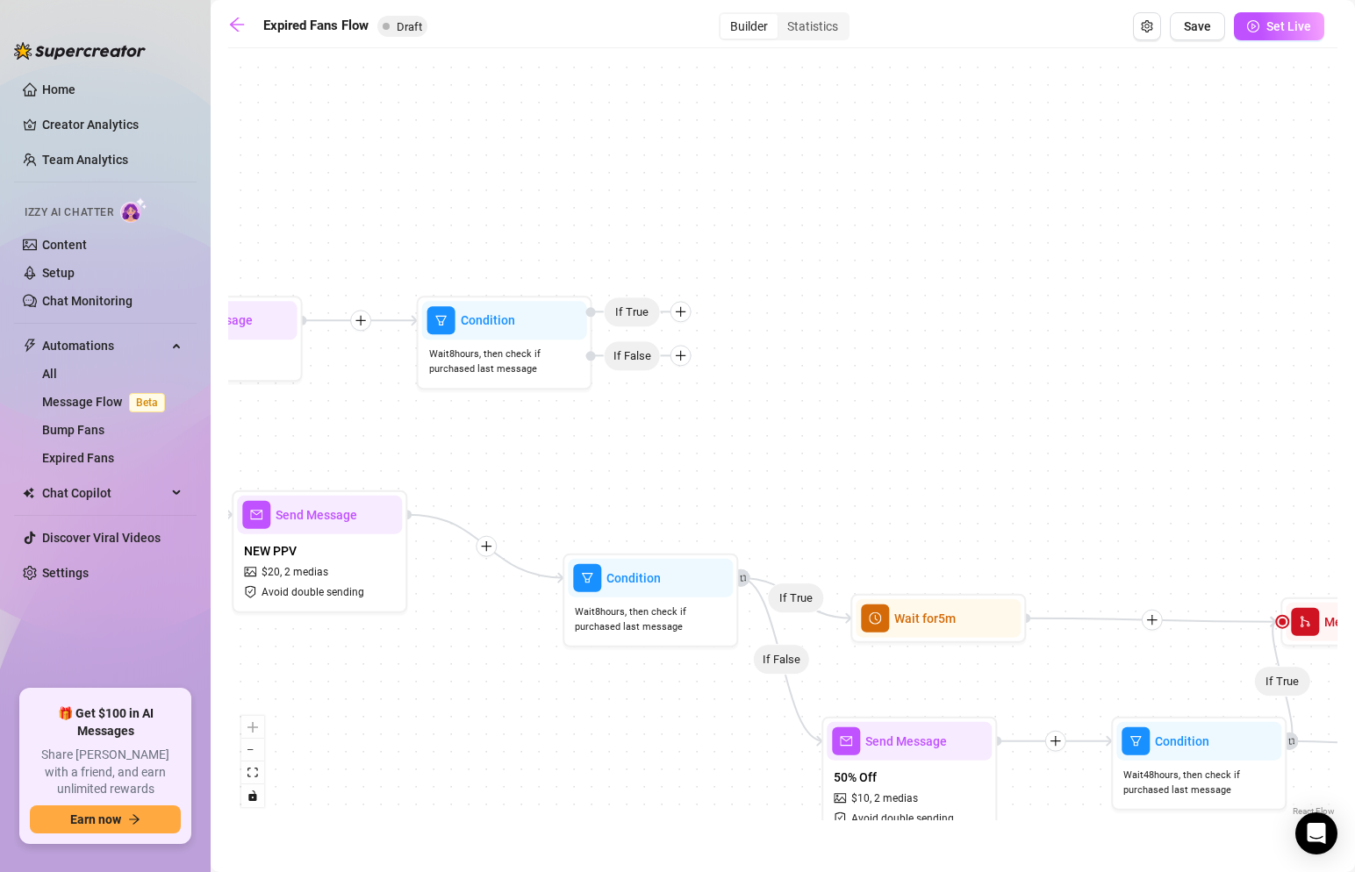
drag, startPoint x: 389, startPoint y: 415, endPoint x: 1113, endPoint y: 282, distance: 736.3
click at [1113, 282] on div "If True If False If False If True If True If False Tag Fan as... Expired-NoComm…" at bounding box center [782, 439] width 1109 height 764
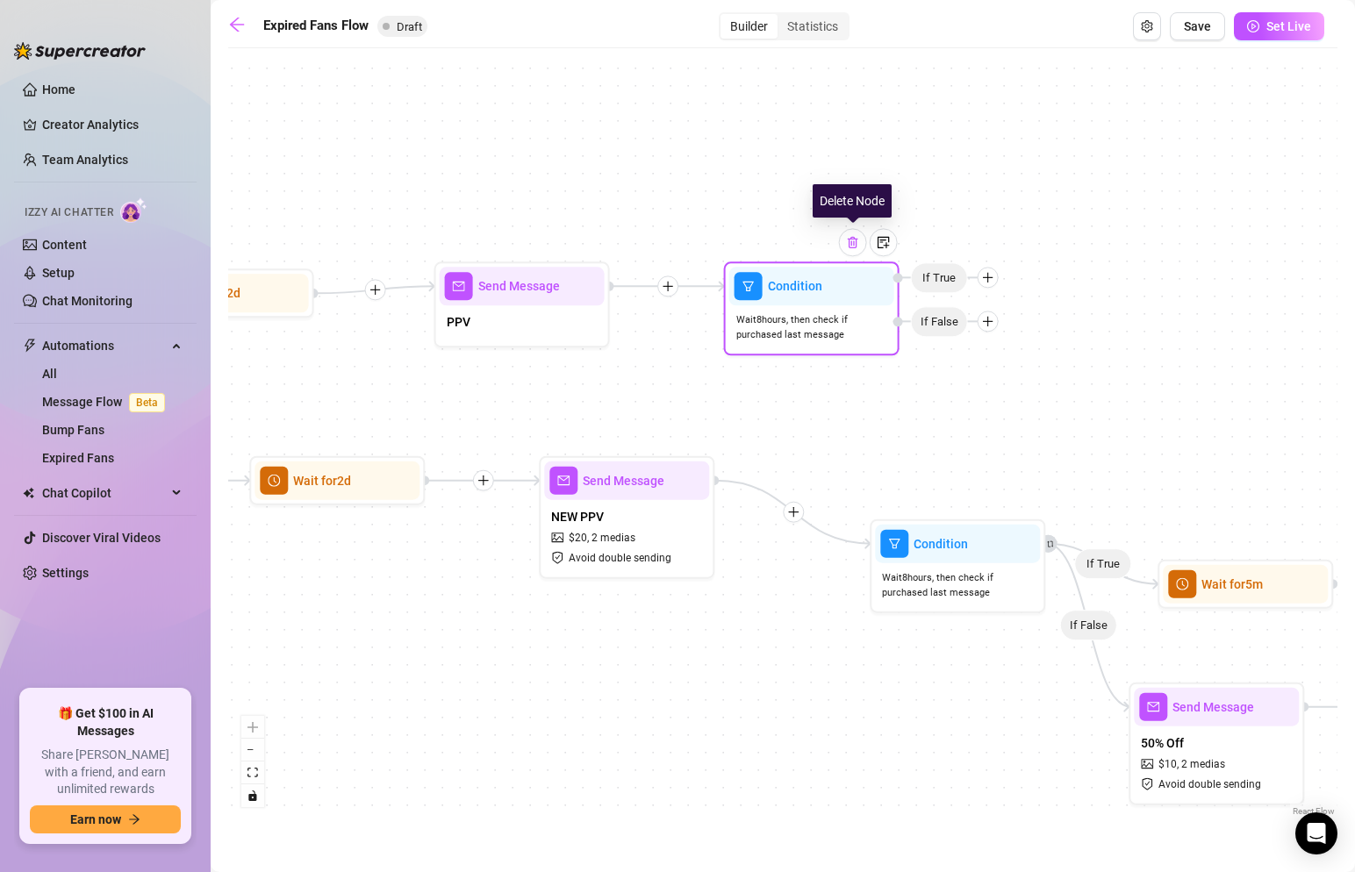
click at [847, 238] on img at bounding box center [853, 242] width 14 height 14
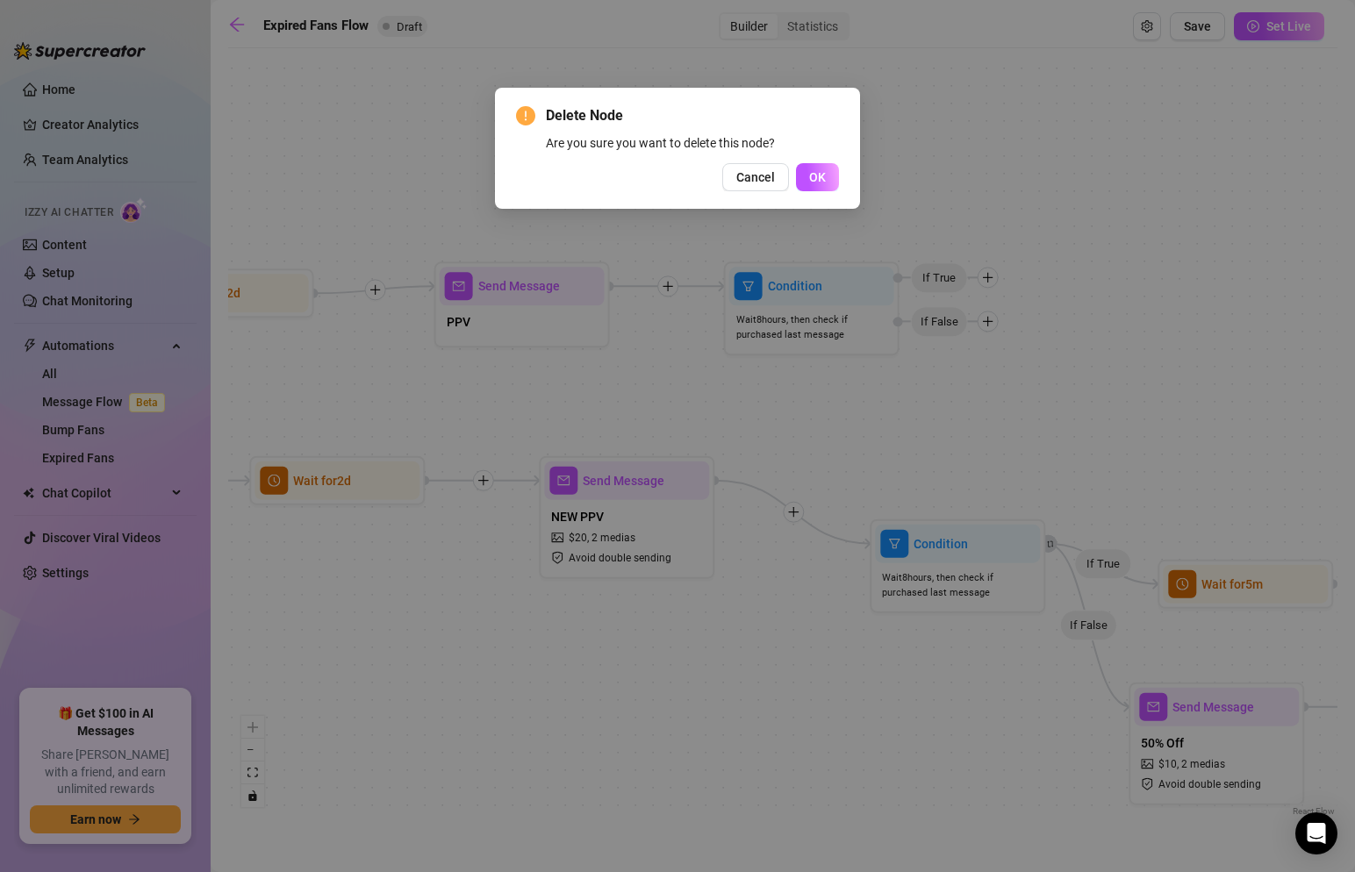
click at [796, 163] on button "OK" at bounding box center [817, 177] width 43 height 28
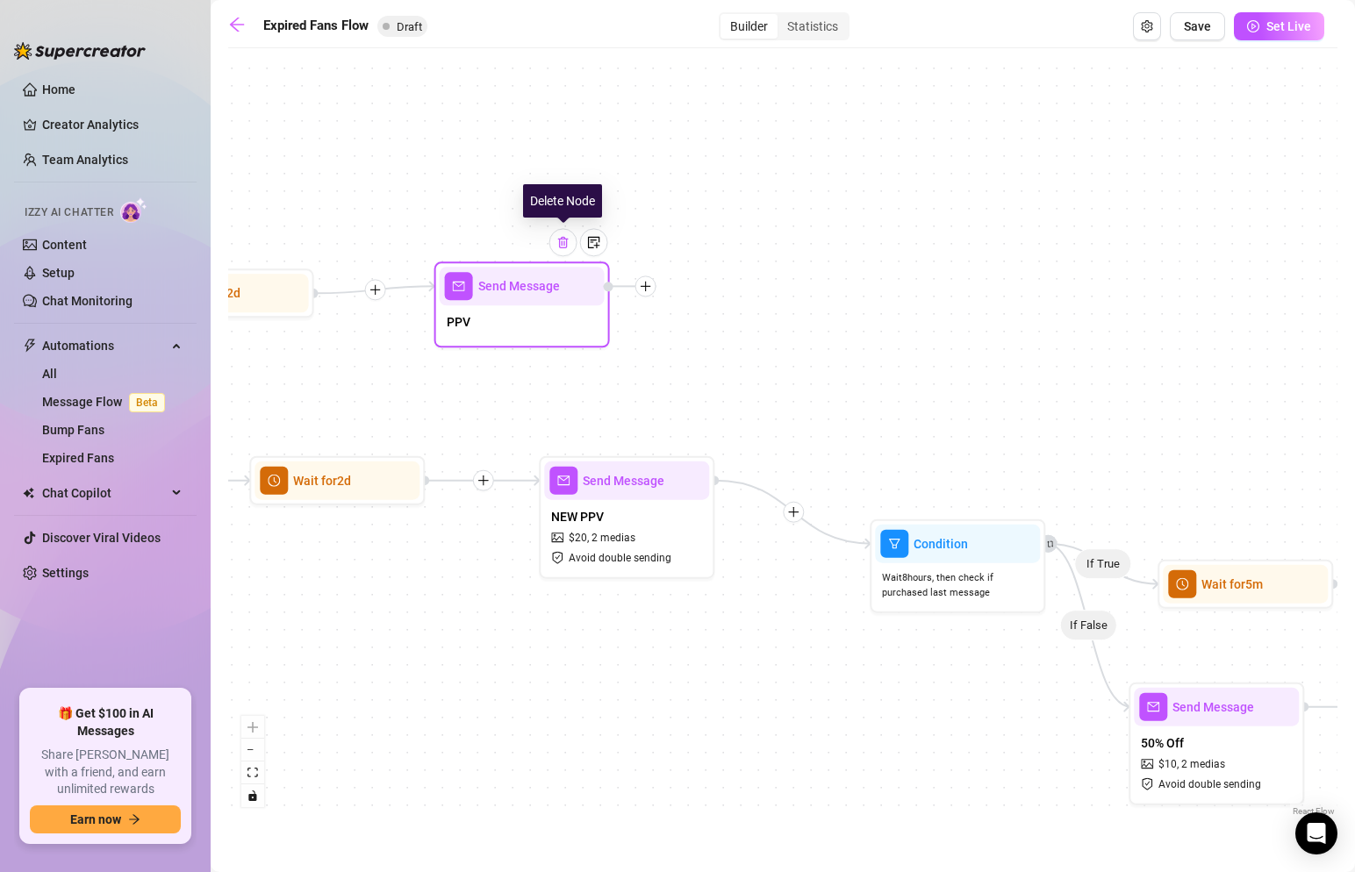
click at [566, 247] on img at bounding box center [564, 242] width 14 height 14
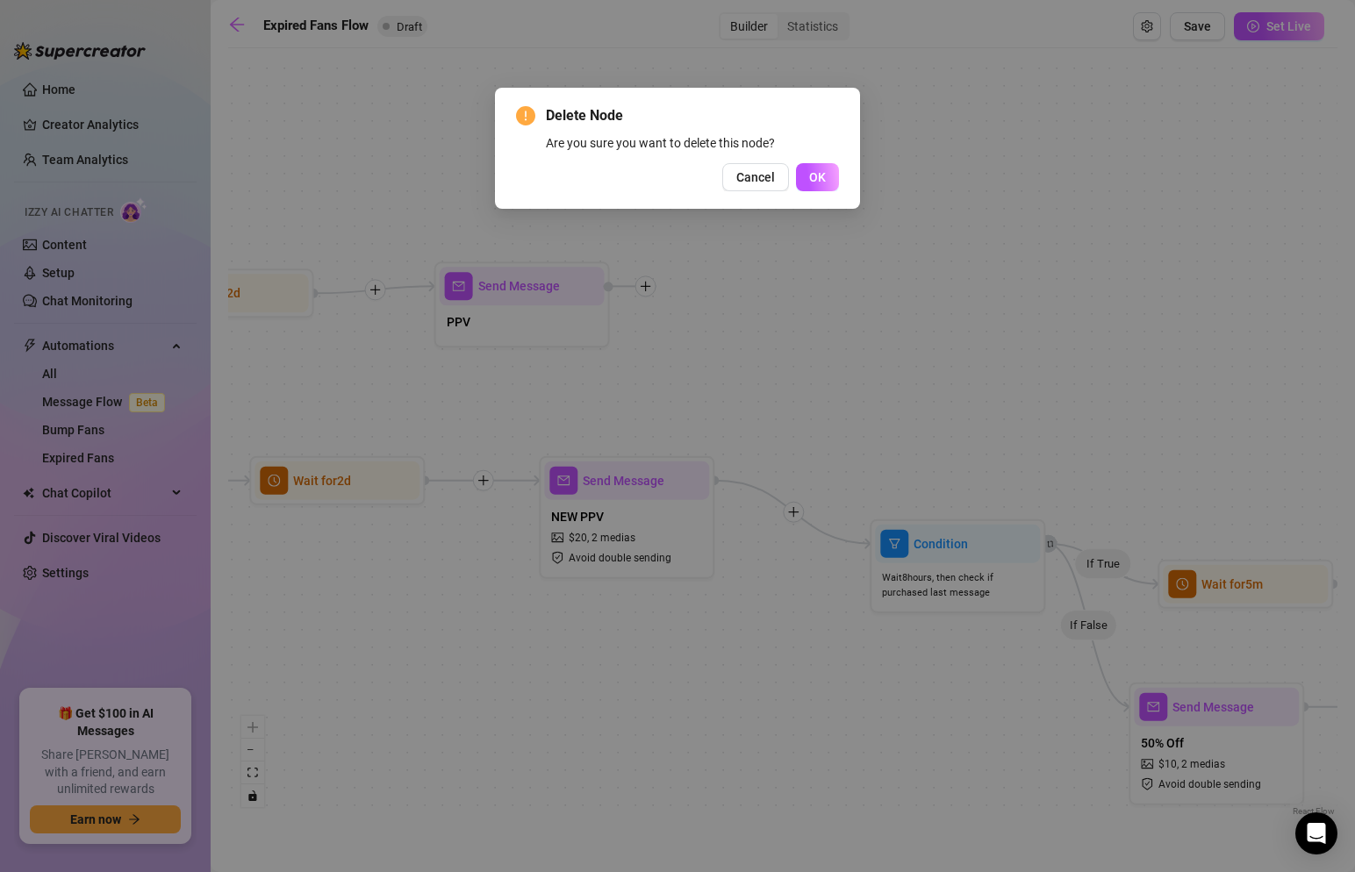
click at [796, 163] on button "OK" at bounding box center [817, 177] width 43 height 28
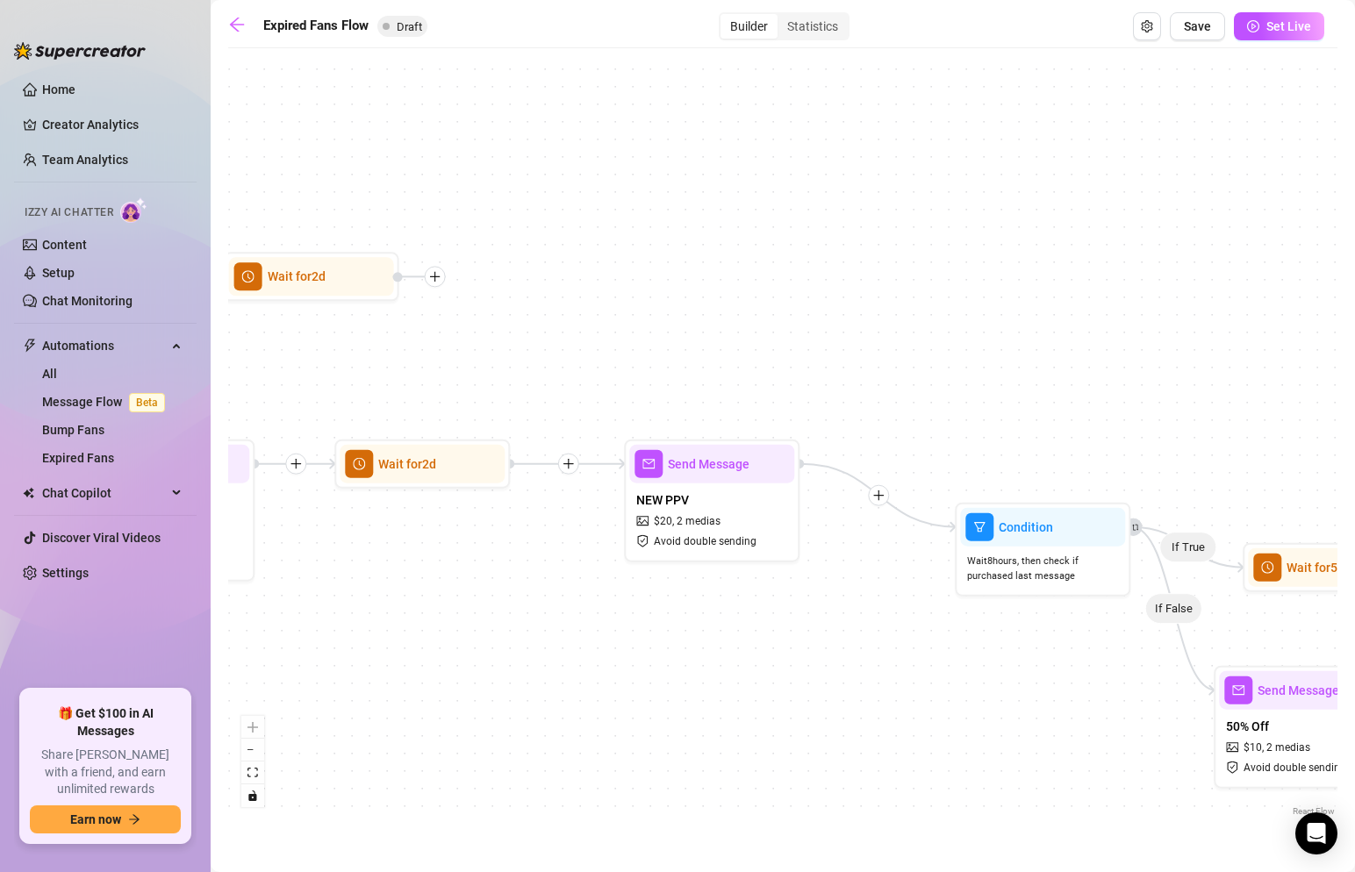
drag, startPoint x: 482, startPoint y: 211, endPoint x: 863, endPoint y: 212, distance: 380.9
click at [863, 212] on div "If True If False If False If True If True If False Tag Fan as... Expired-NoComm…" at bounding box center [782, 439] width 1109 height 764
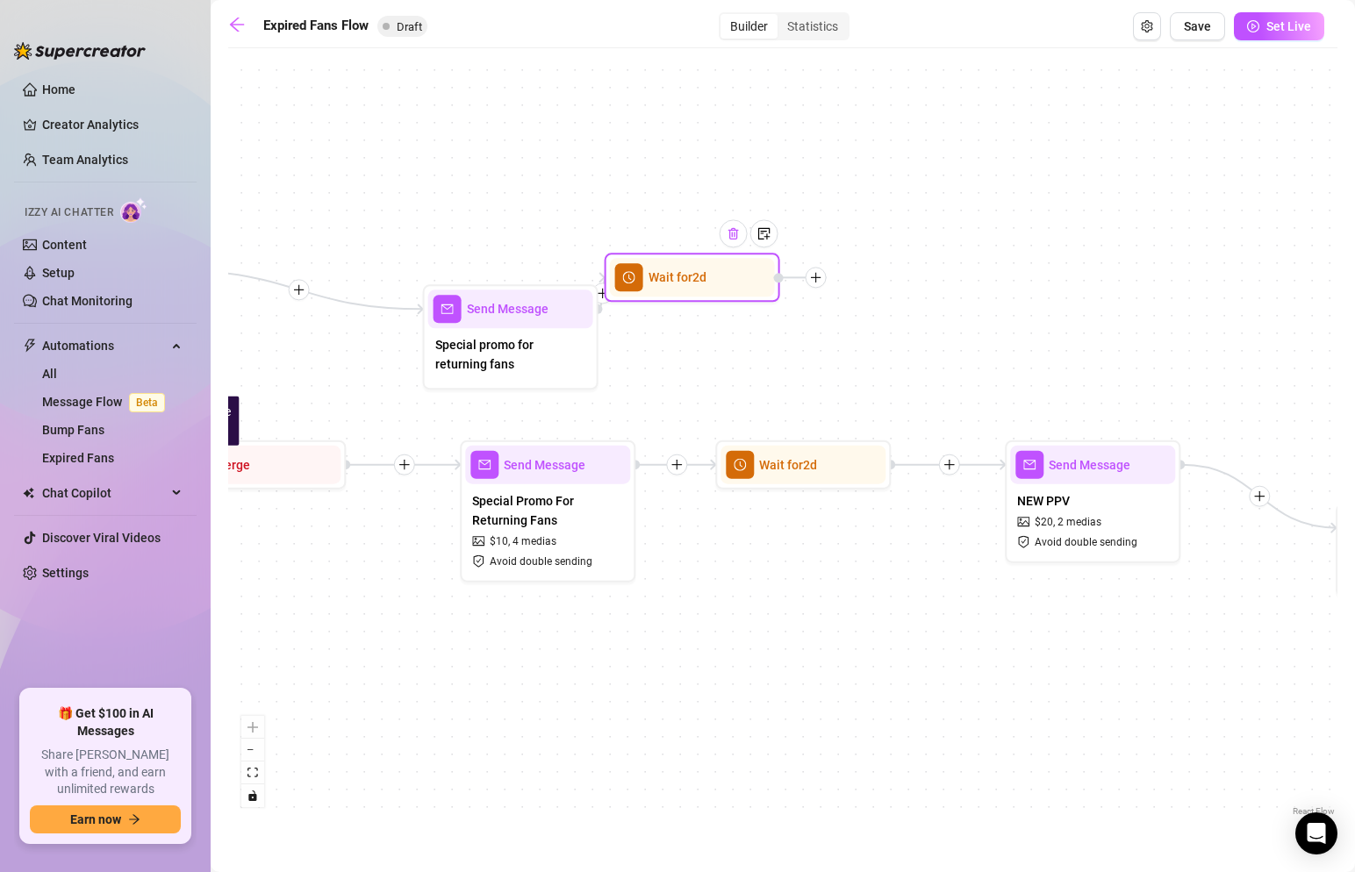
click at [740, 233] on img at bounding box center [734, 233] width 14 height 14
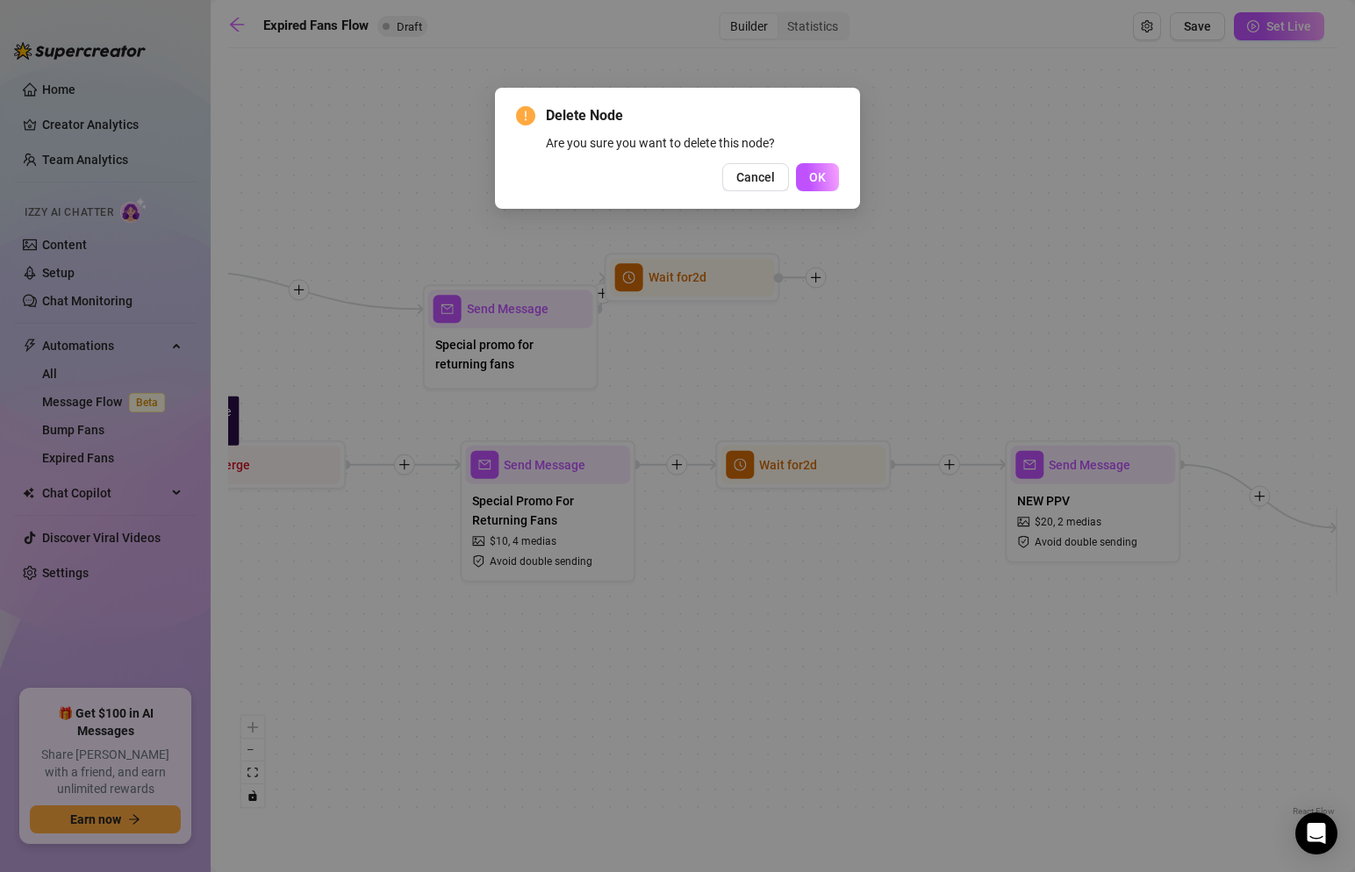
click at [796, 163] on button "OK" at bounding box center [817, 177] width 43 height 28
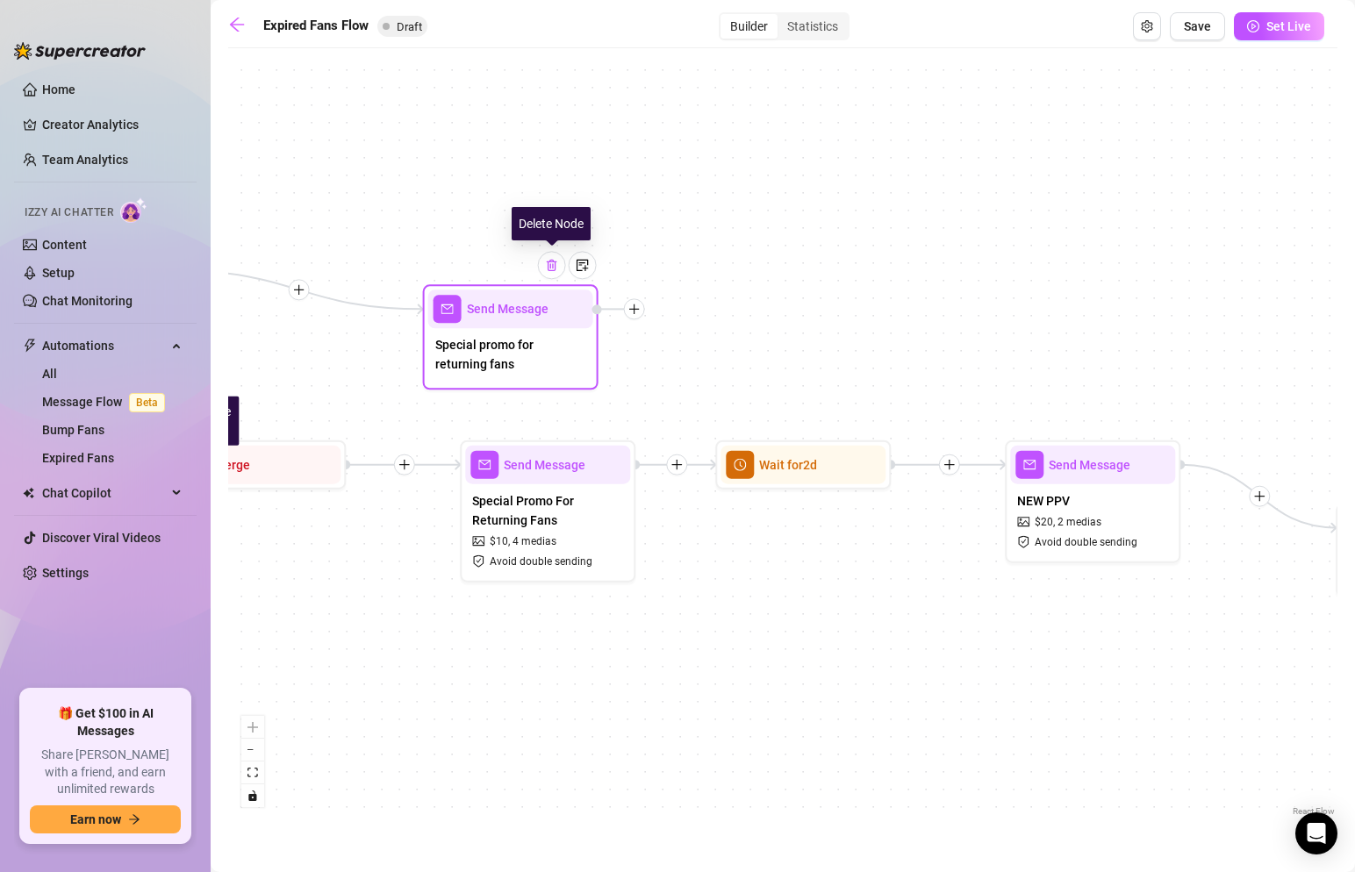
click at [559, 267] on div at bounding box center [552, 265] width 28 height 28
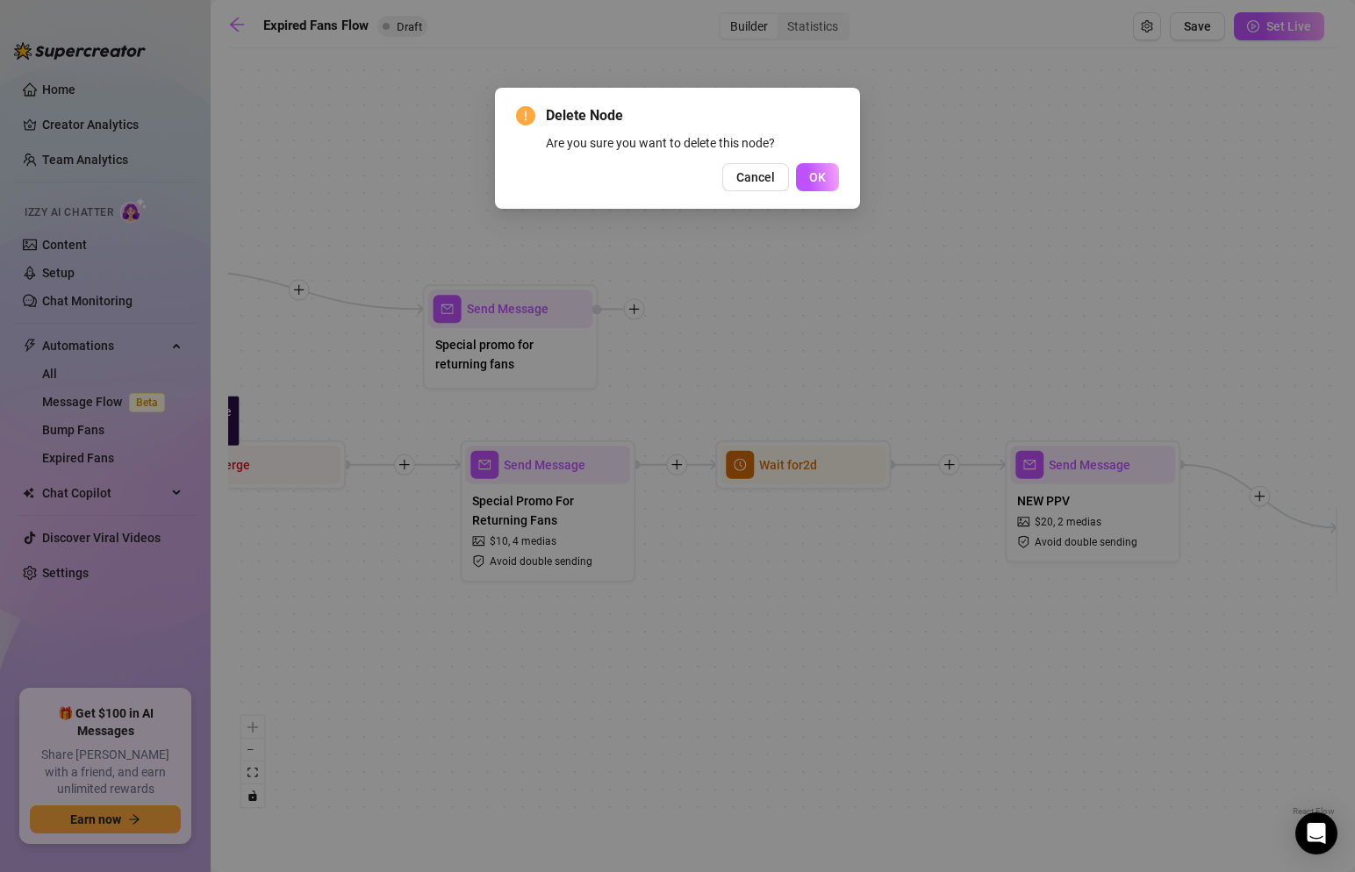
click at [796, 163] on button "OK" at bounding box center [817, 177] width 43 height 28
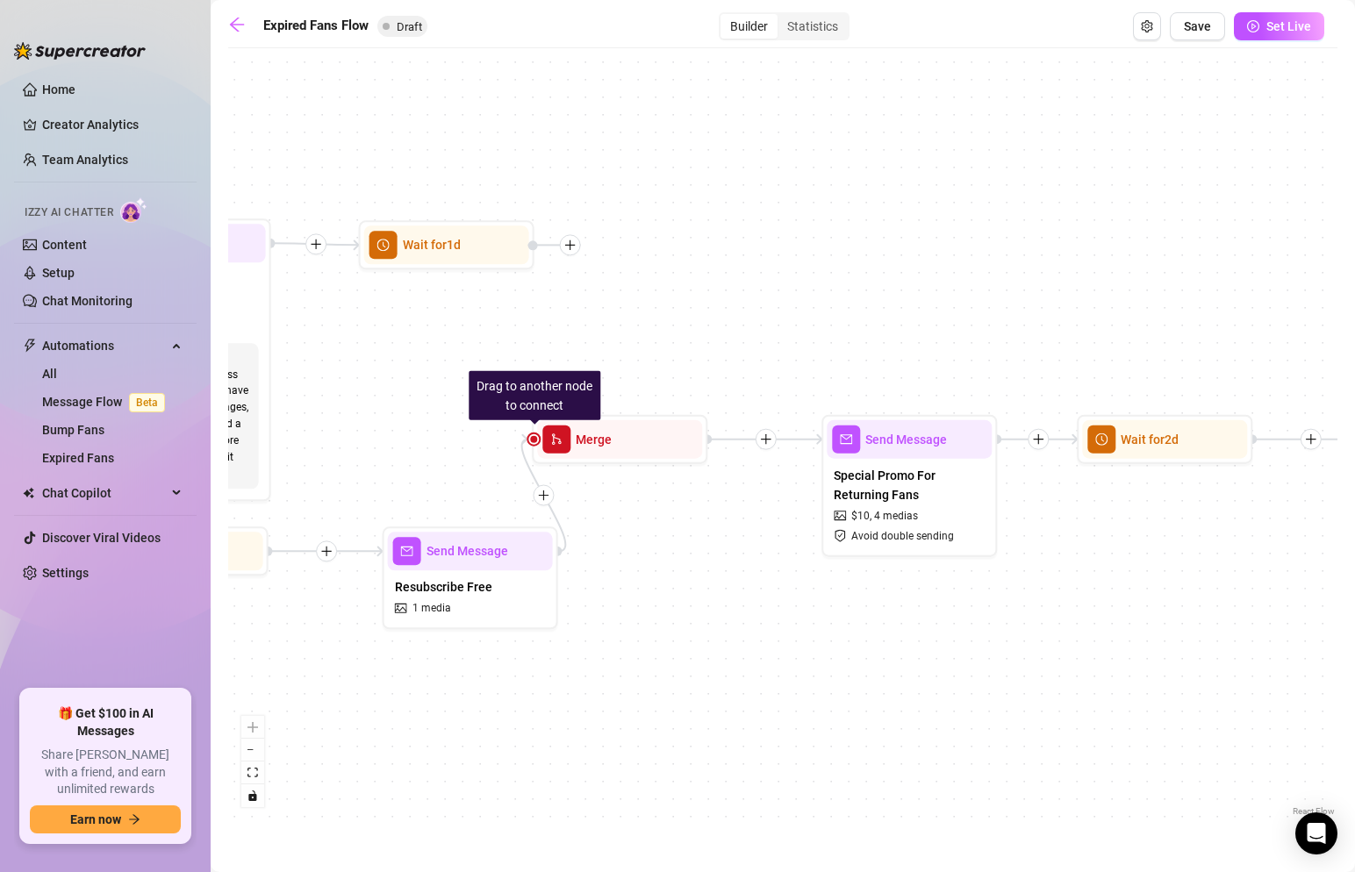
drag, startPoint x: 405, startPoint y: 215, endPoint x: 996, endPoint y: 205, distance: 591.7
click at [997, 202] on div "If True If False If False If True If True If False Tag Fan as... Expired-NoComm…" at bounding box center [782, 439] width 1109 height 764
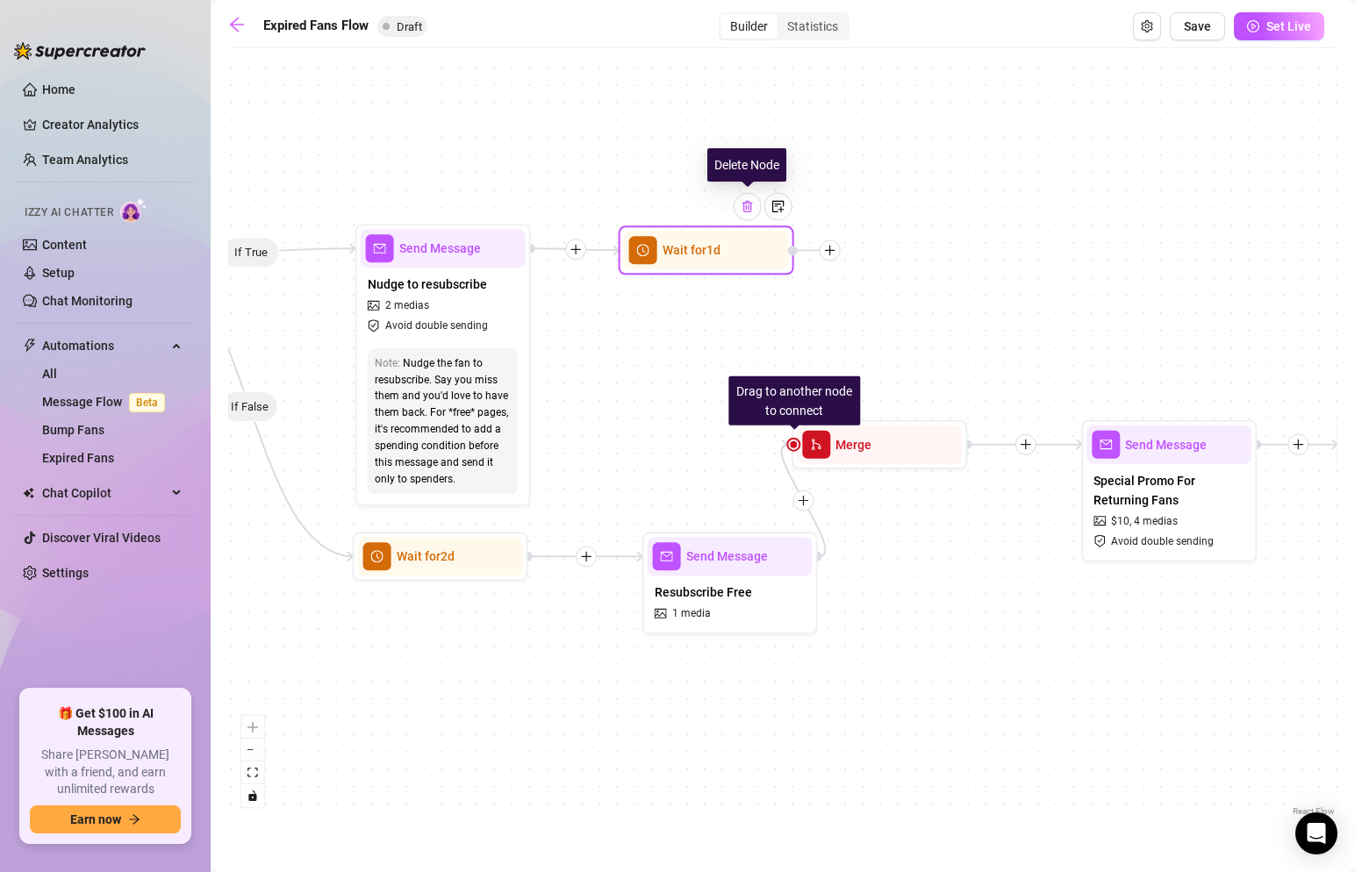
click at [754, 203] on img at bounding box center [748, 206] width 14 height 14
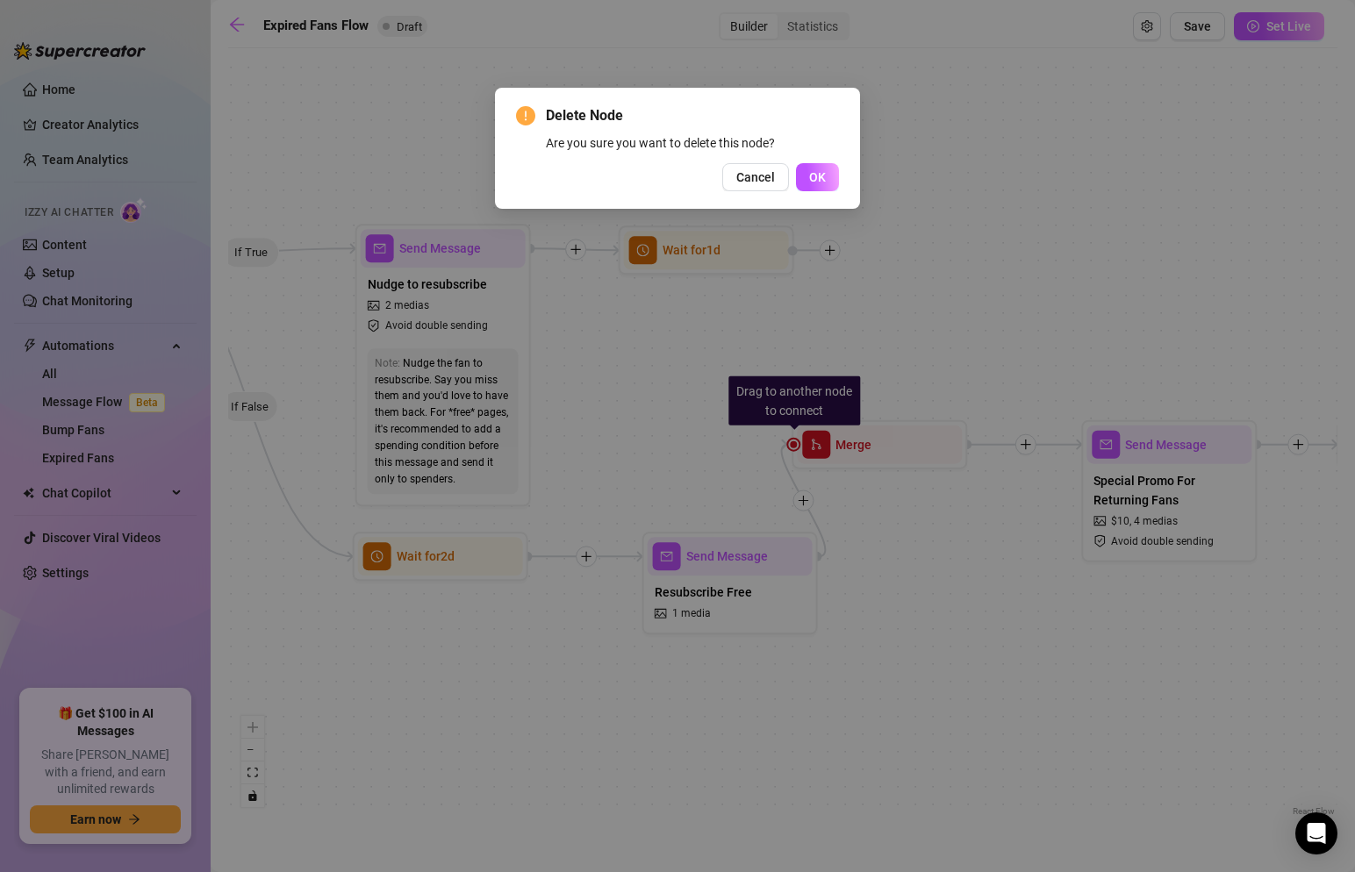
click at [796, 163] on button "OK" at bounding box center [817, 177] width 43 height 28
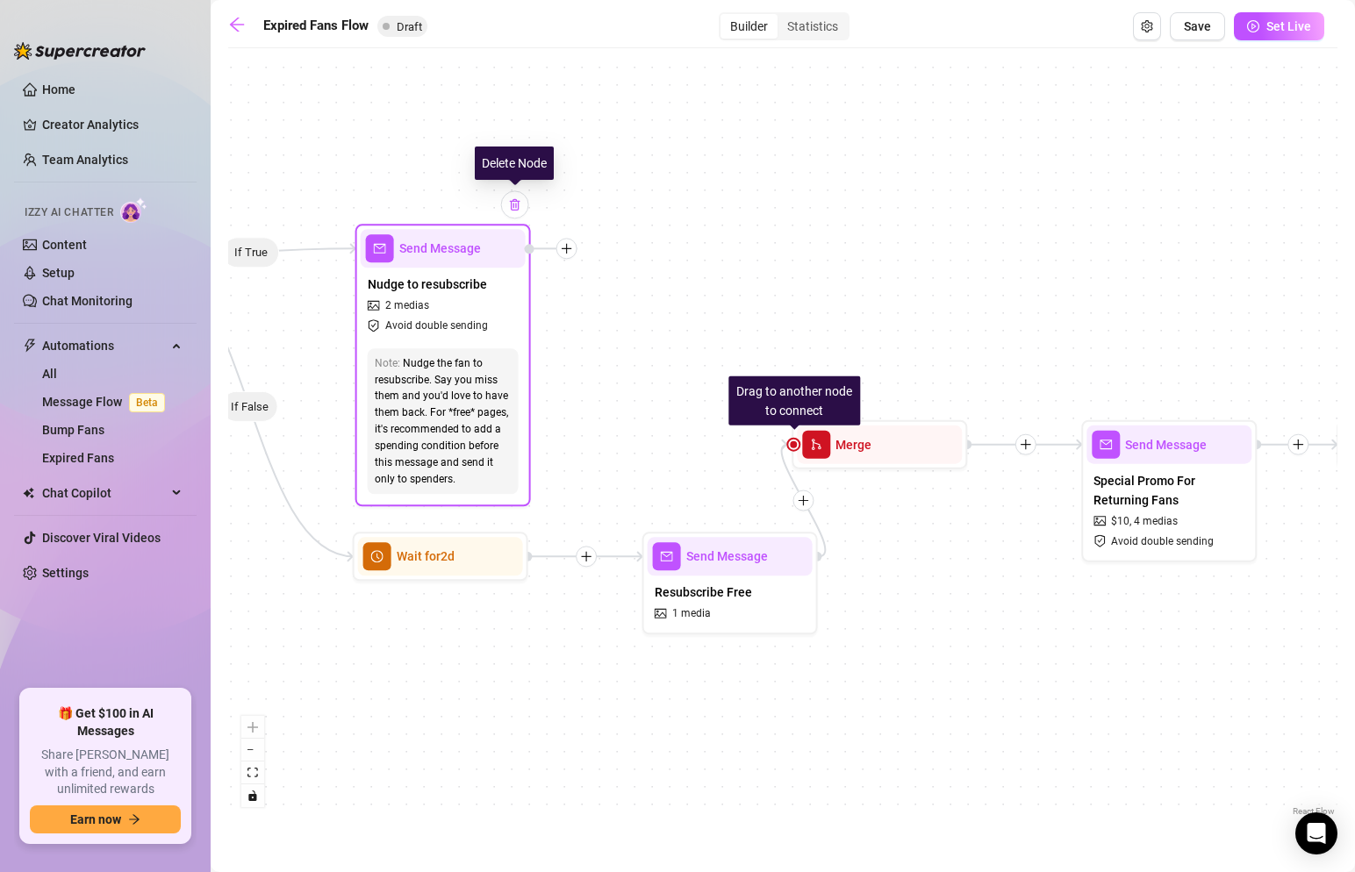
click at [513, 204] on img at bounding box center [515, 204] width 14 height 14
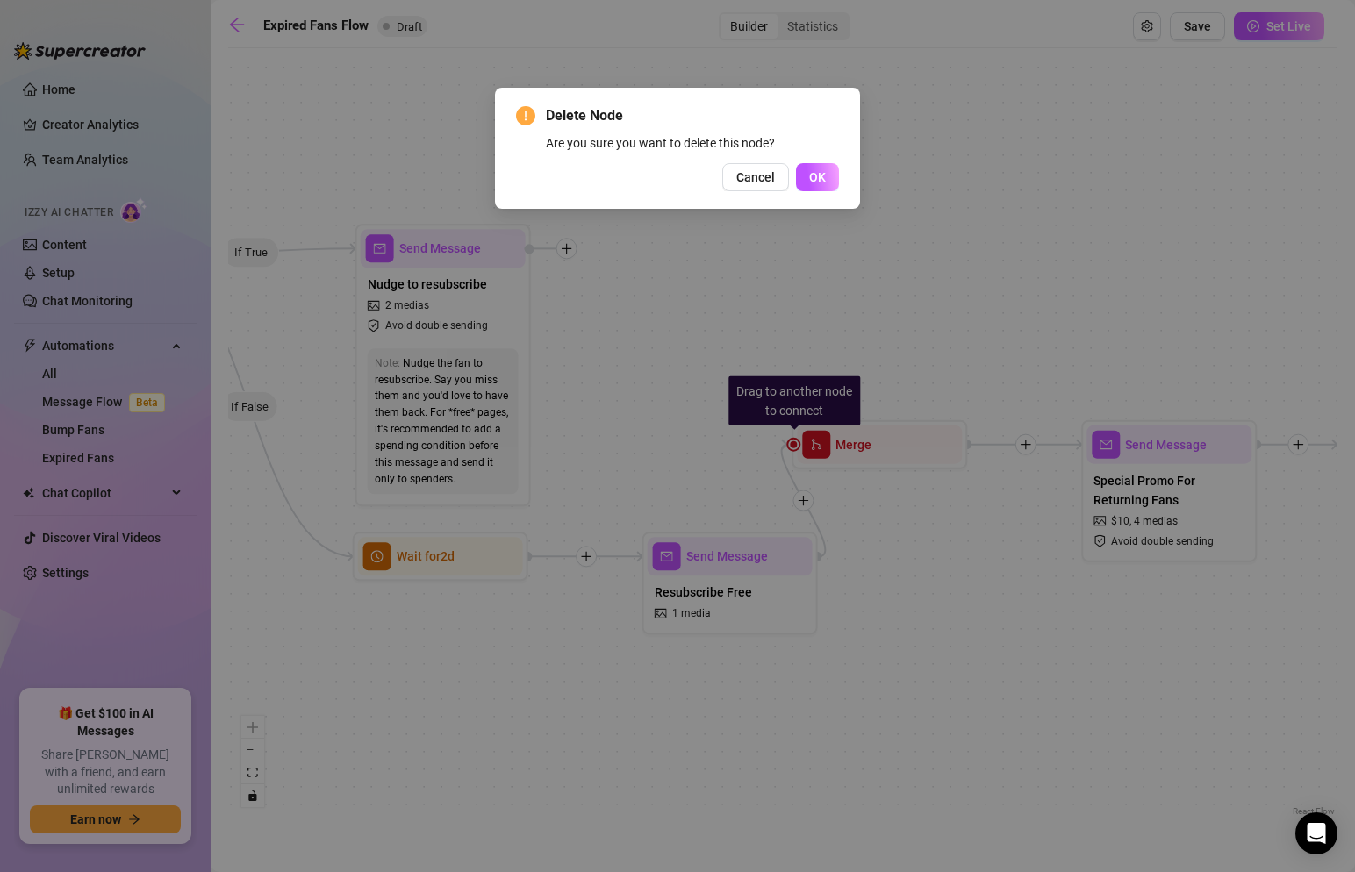
click at [820, 176] on span "OK" at bounding box center [817, 177] width 17 height 14
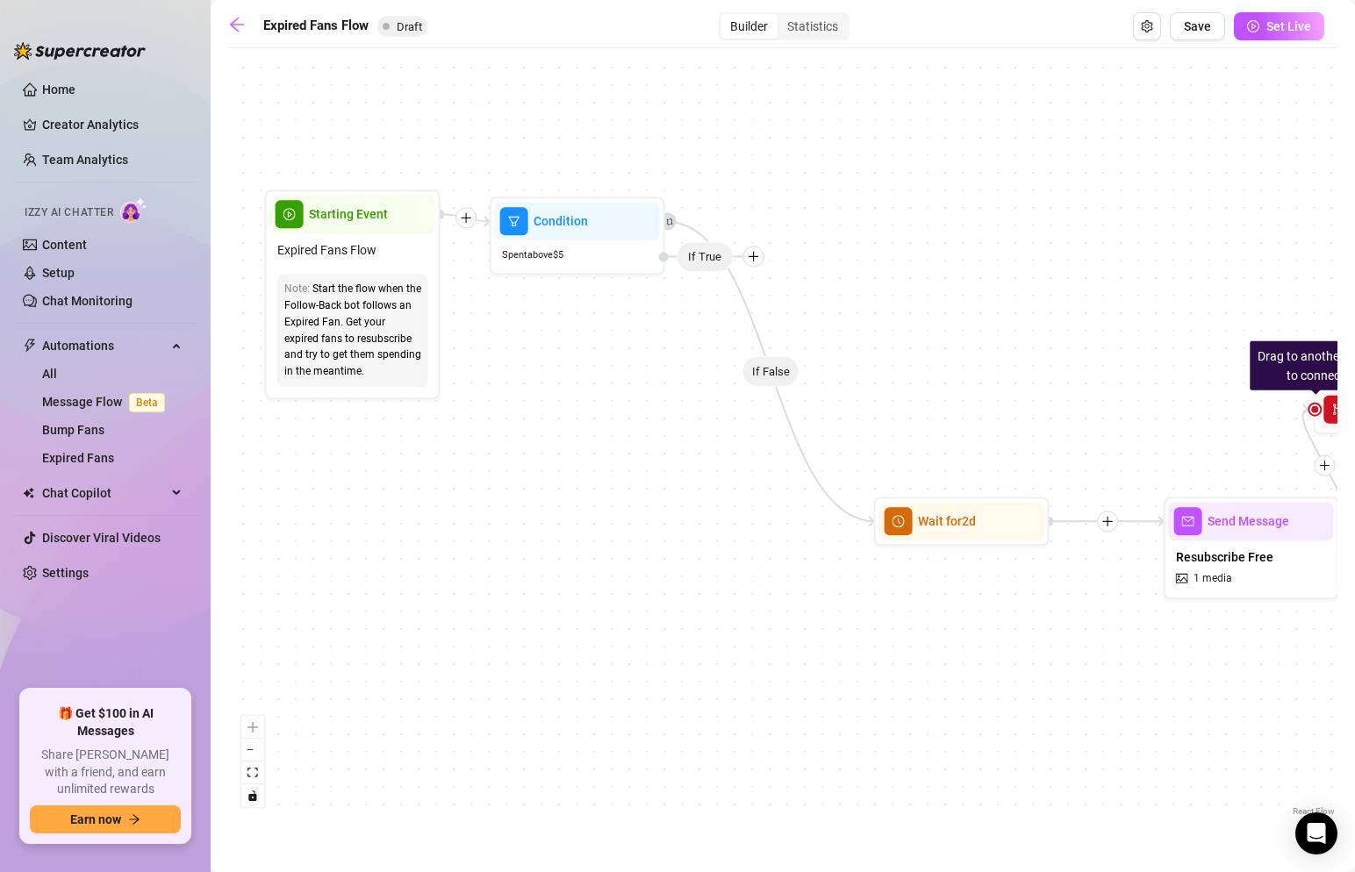
drag, startPoint x: 434, startPoint y: 256, endPoint x: 953, endPoint y: 221, distance: 520.8
click at [953, 221] on div "If False If False If True If True If False Tag Fan as... Expired-NoCommitment T…" at bounding box center [782, 439] width 1109 height 764
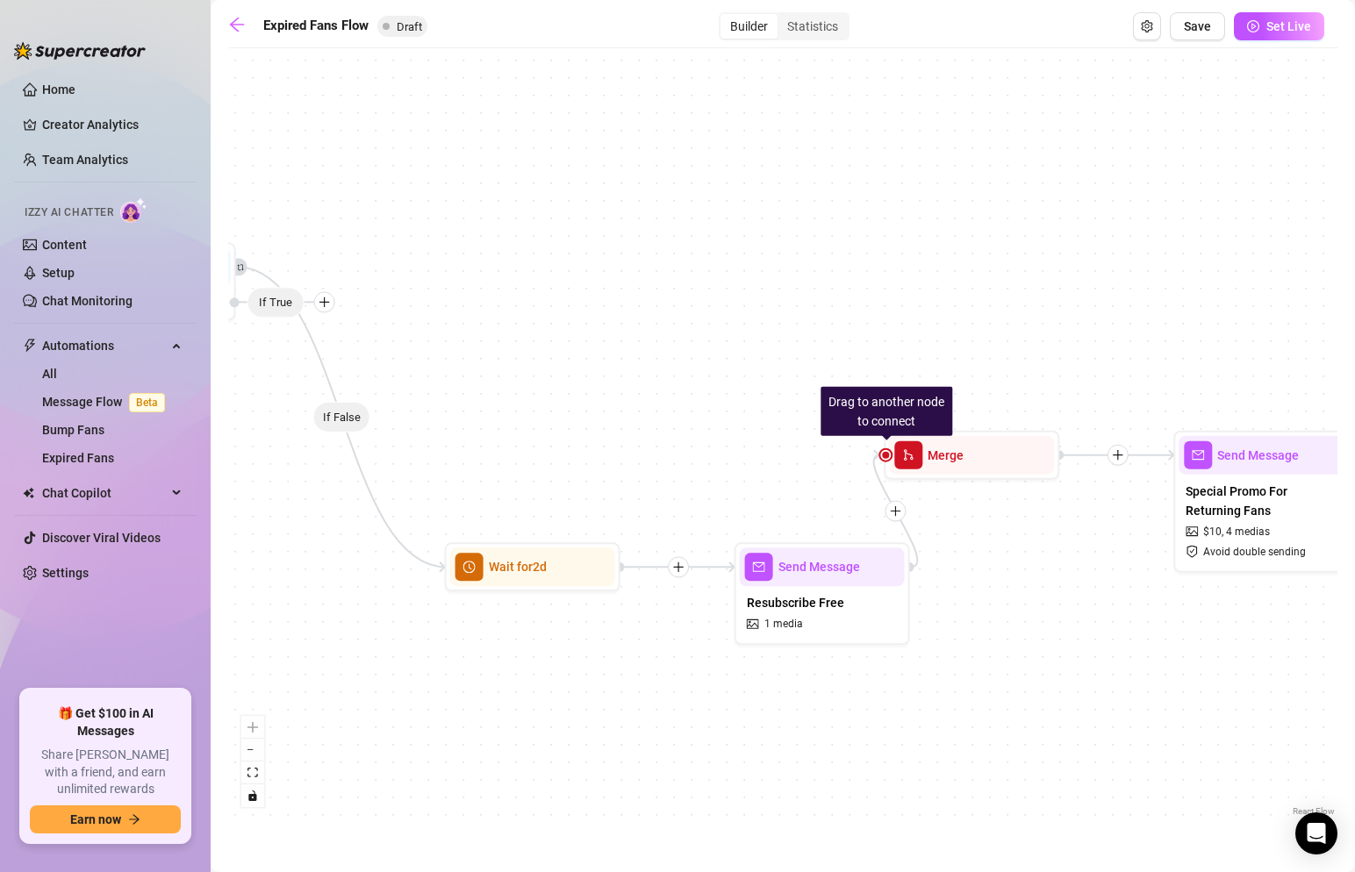
drag, startPoint x: 933, startPoint y: 221, endPoint x: 506, endPoint y: 267, distance: 429.9
click at [506, 267] on div "If False If False If True If True If False Tag Fan as... Expired-NoCommitment T…" at bounding box center [782, 439] width 1109 height 764
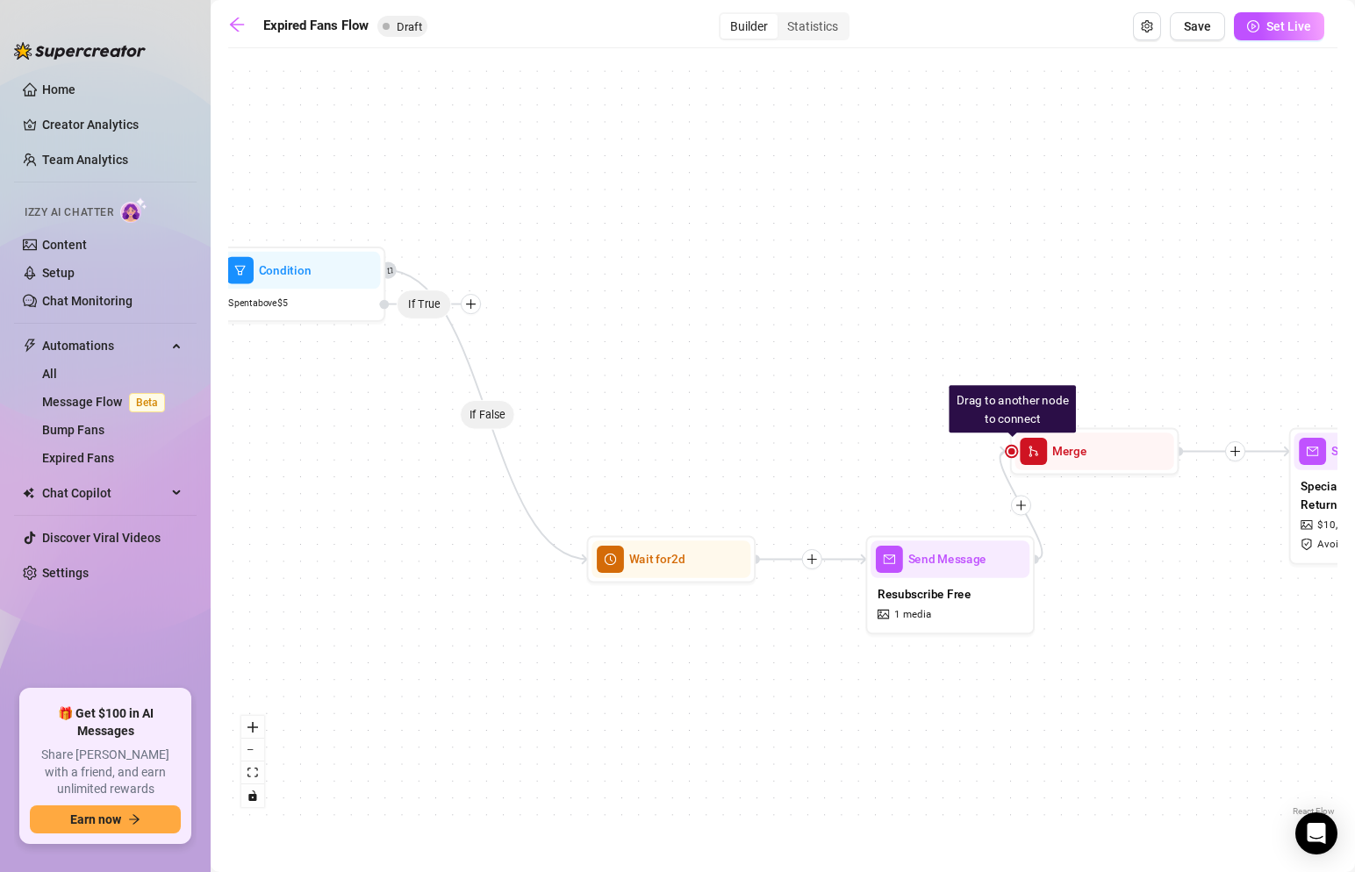
drag, startPoint x: 368, startPoint y: 289, endPoint x: 506, endPoint y: 292, distance: 137.9
click at [506, 292] on div "If False If False If True If True If False Tag Fan as... Expired-NoCommitment T…" at bounding box center [782, 439] width 1109 height 764
click at [478, 309] on div at bounding box center [471, 304] width 20 height 20
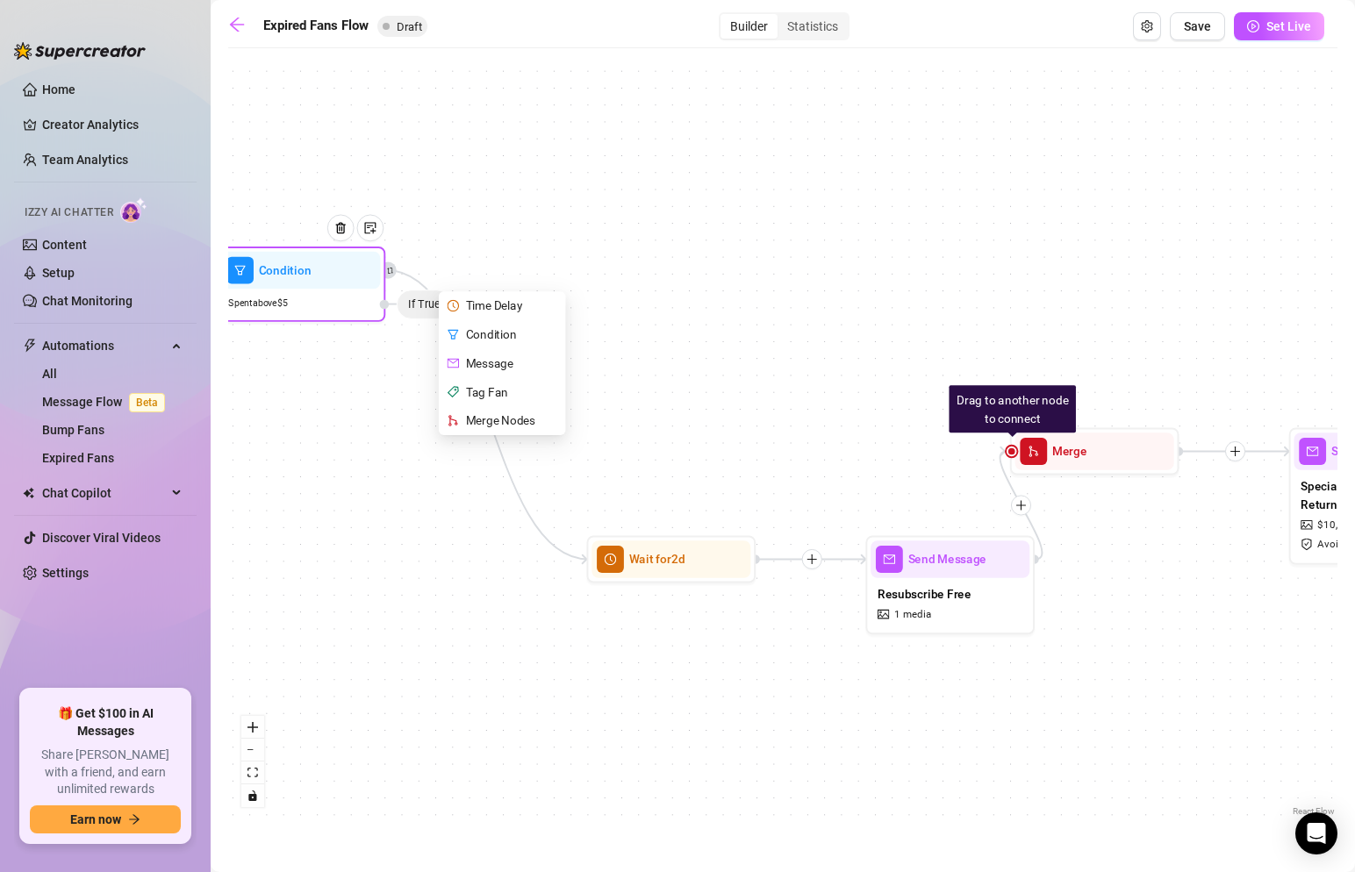
click at [513, 301] on div "Time Delay" at bounding box center [504, 305] width 124 height 29
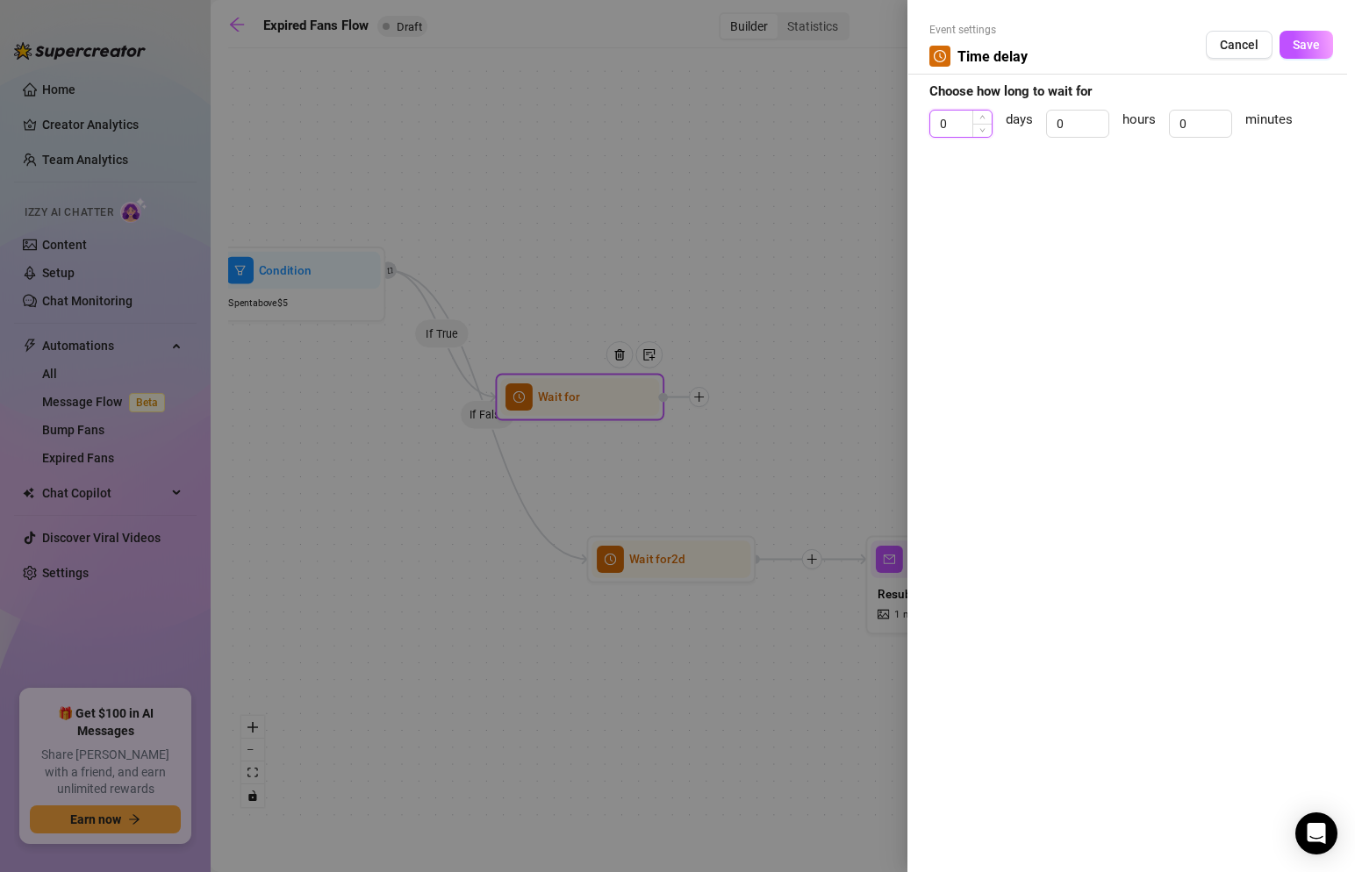
click at [957, 126] on input "0" at bounding box center [960, 124] width 61 height 26
click at [1300, 46] on span "Save" at bounding box center [1306, 45] width 27 height 14
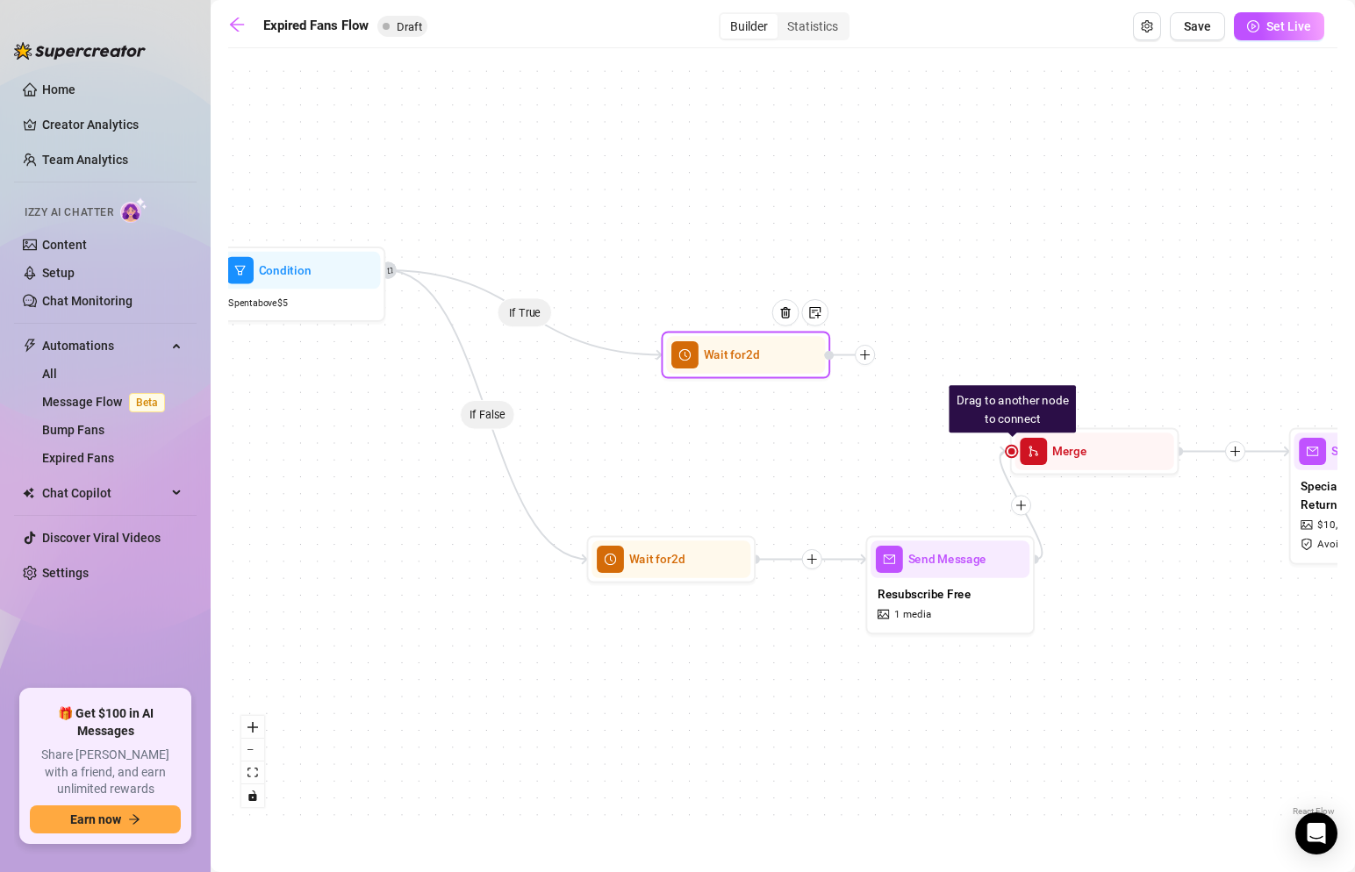
drag, startPoint x: 614, startPoint y: 391, endPoint x: 778, endPoint y: 353, distance: 168.6
drag, startPoint x: 1008, startPoint y: 450, endPoint x: 829, endPoint y: 356, distance: 201.4
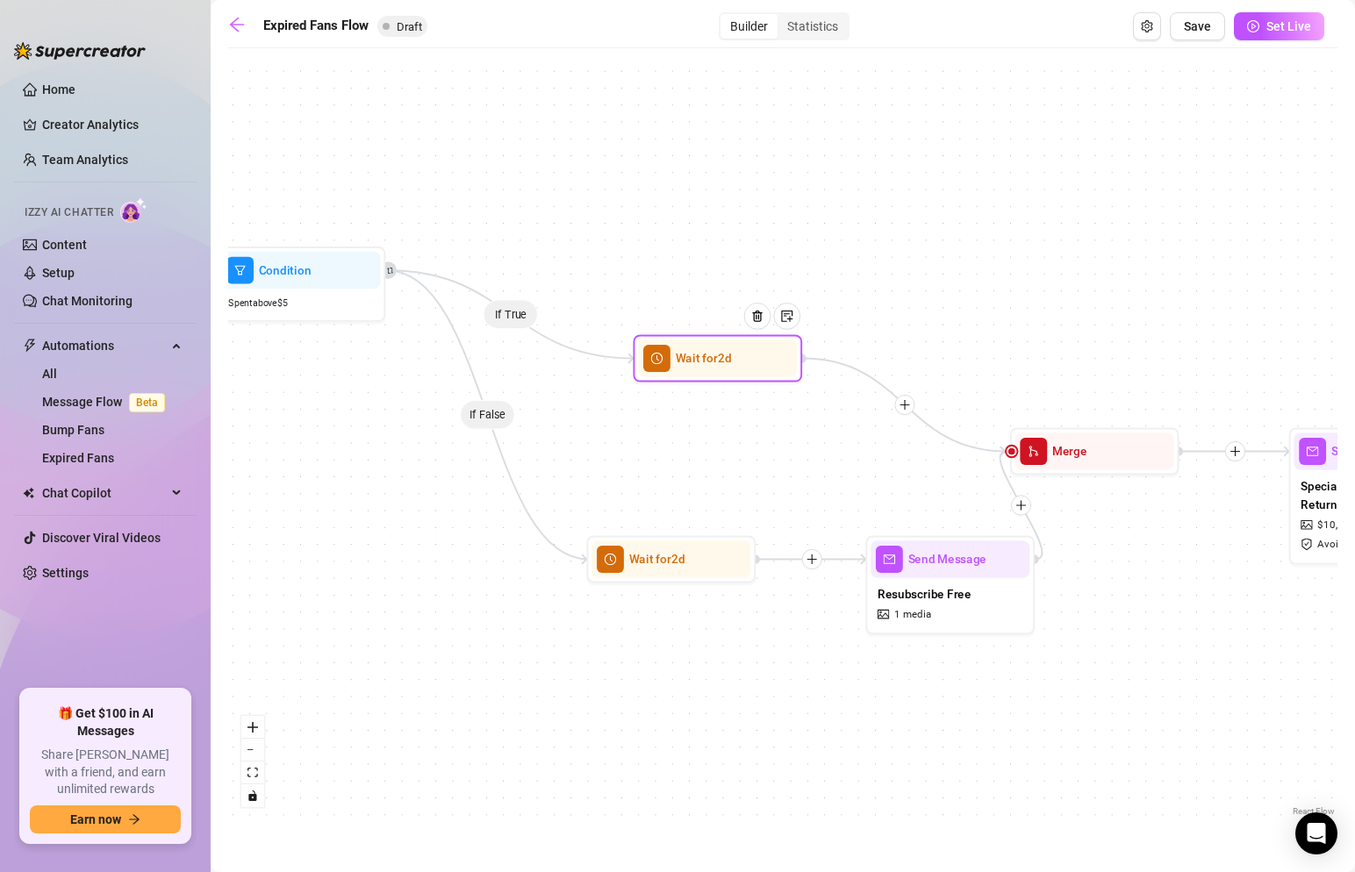
drag, startPoint x: 772, startPoint y: 353, endPoint x: 684, endPoint y: 357, distance: 88.8
click at [727, 357] on div at bounding box center [764, 329] width 74 height 86
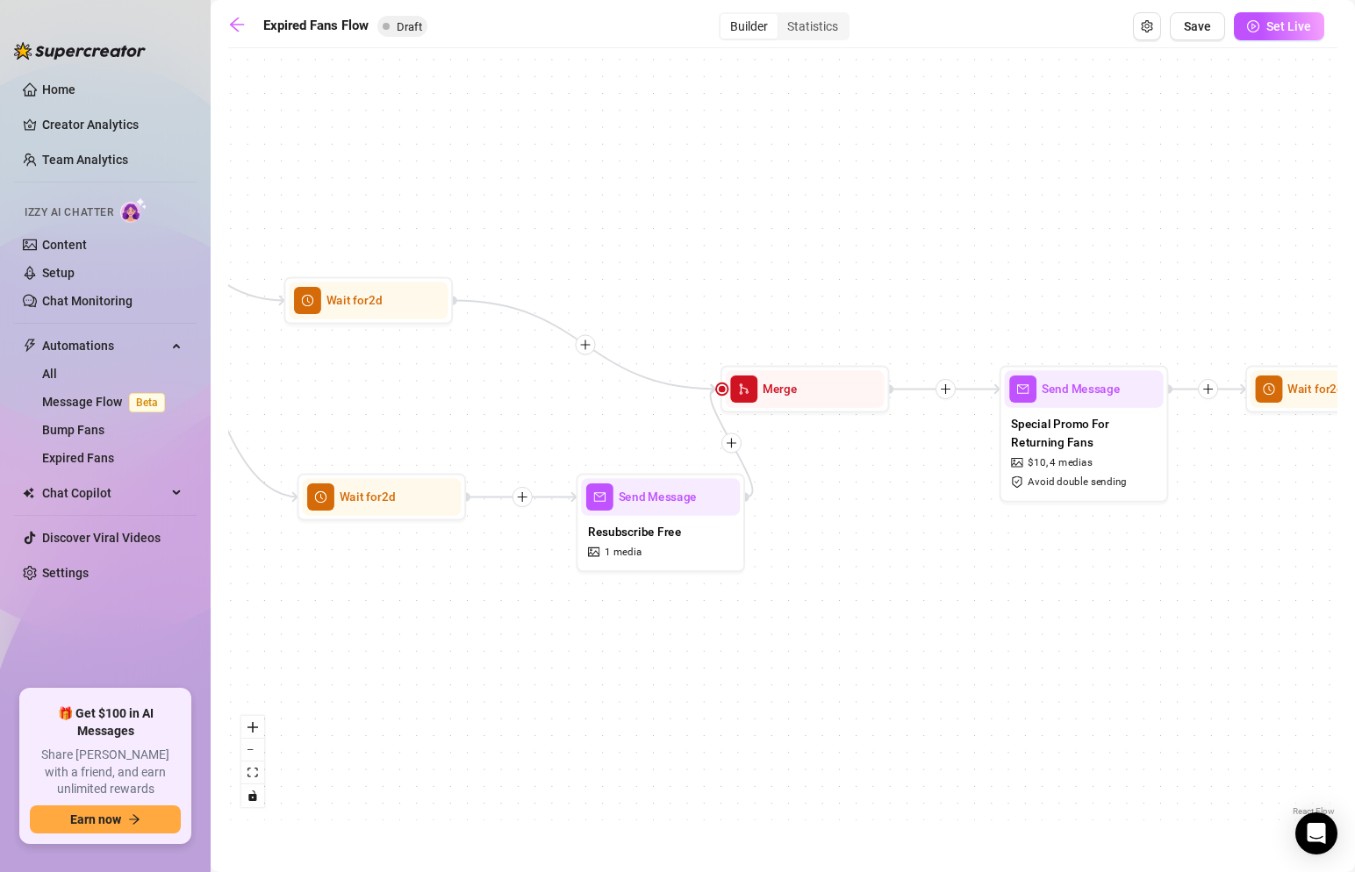
drag, startPoint x: 1031, startPoint y: 307, endPoint x: 730, endPoint y: 242, distance: 308.0
click at [730, 242] on div "If False If False If True If True If False If True Wait for 2d Tag Fan as... Ex…" at bounding box center [782, 439] width 1109 height 764
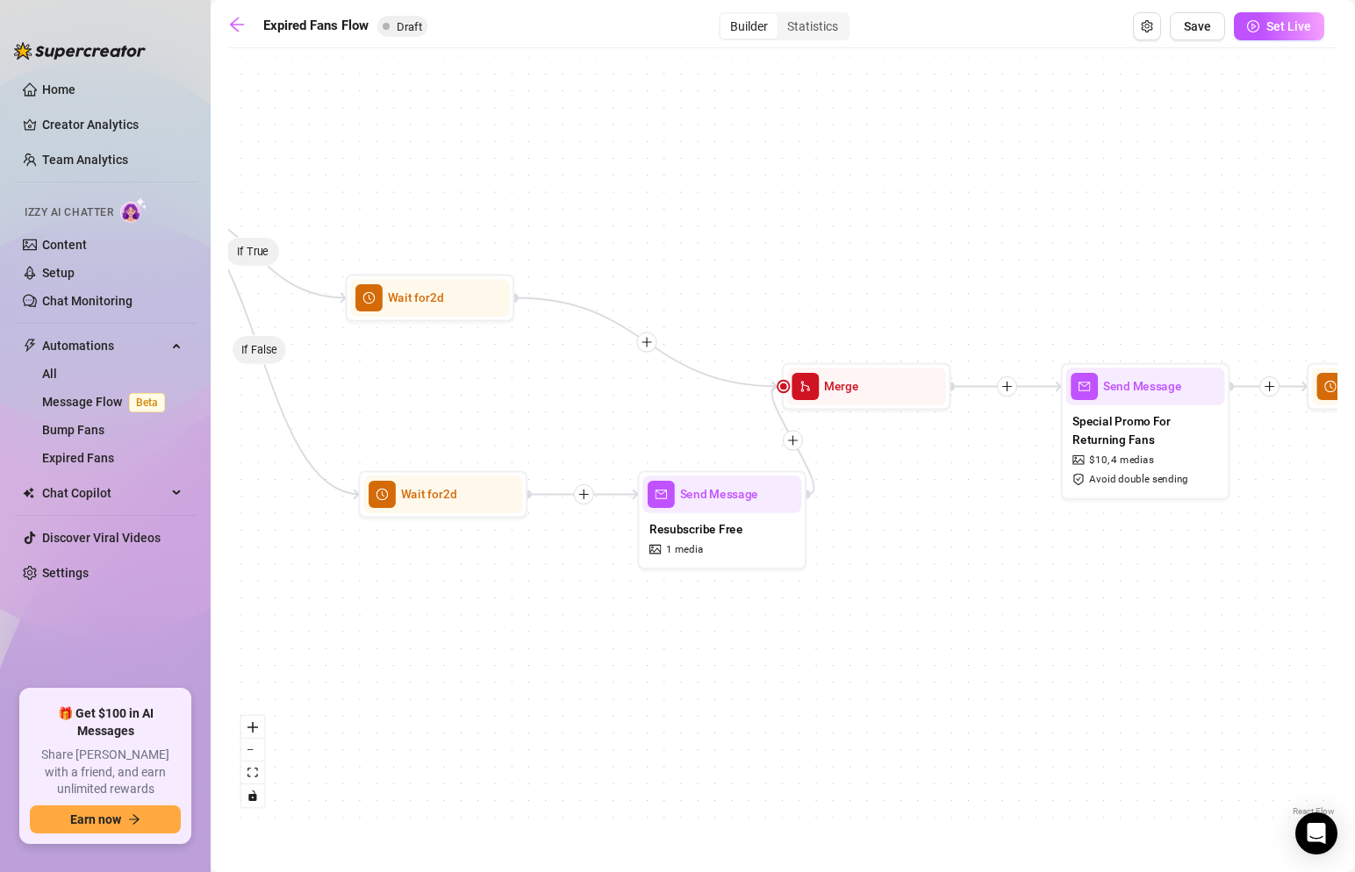
drag, startPoint x: 814, startPoint y: 170, endPoint x: 1246, endPoint y: 212, distance: 433.8
click at [1246, 212] on div "If False If False If True If True If False If True Wait for 2d Tag Fan as... Ex…" at bounding box center [782, 439] width 1109 height 764
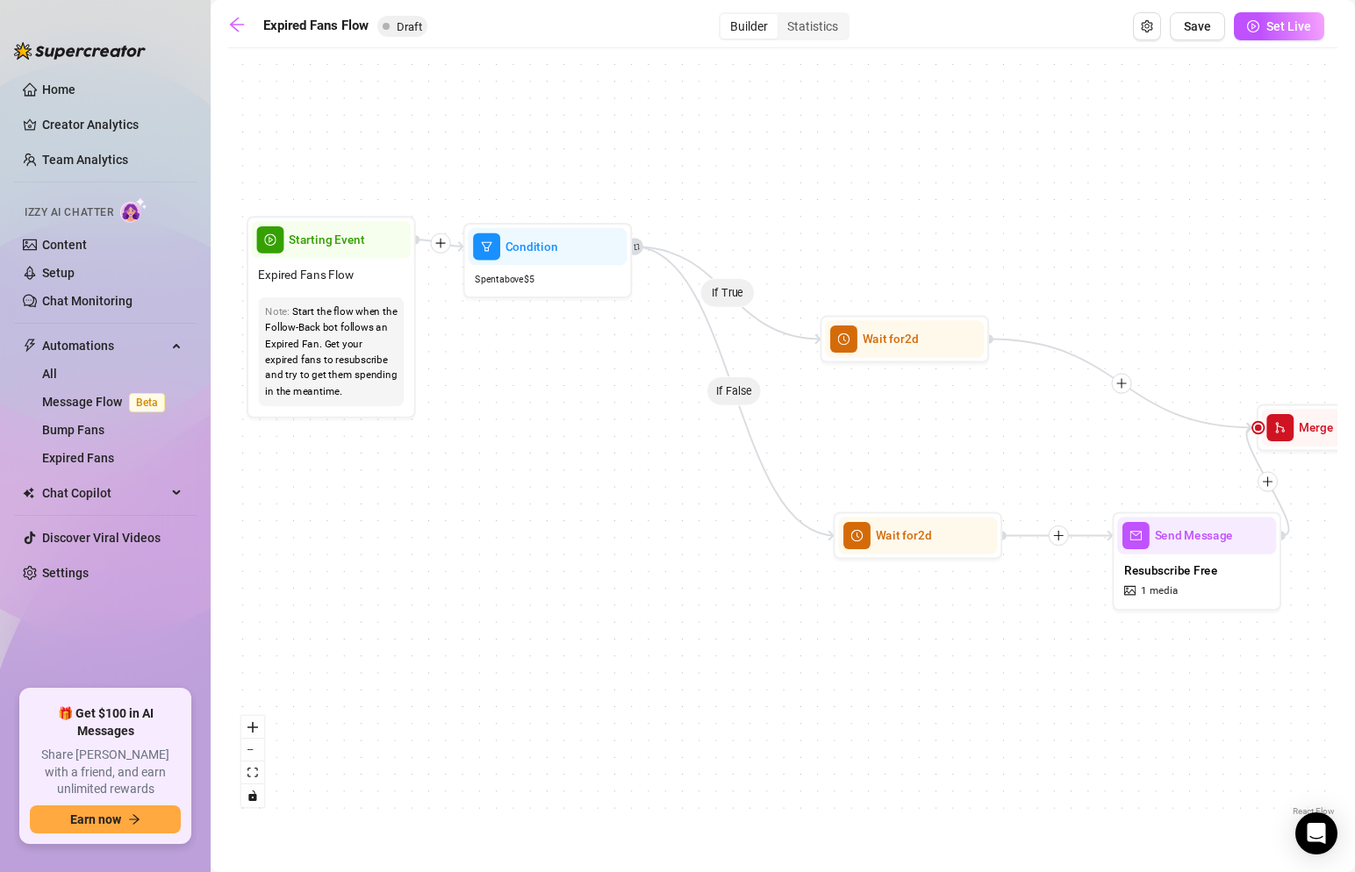
drag, startPoint x: 792, startPoint y: 175, endPoint x: 1036, endPoint y: 175, distance: 244.0
click at [1036, 175] on div "If False If False If True If True If False If True Wait for 2d Tag Fan as... Ex…" at bounding box center [782, 439] width 1109 height 764
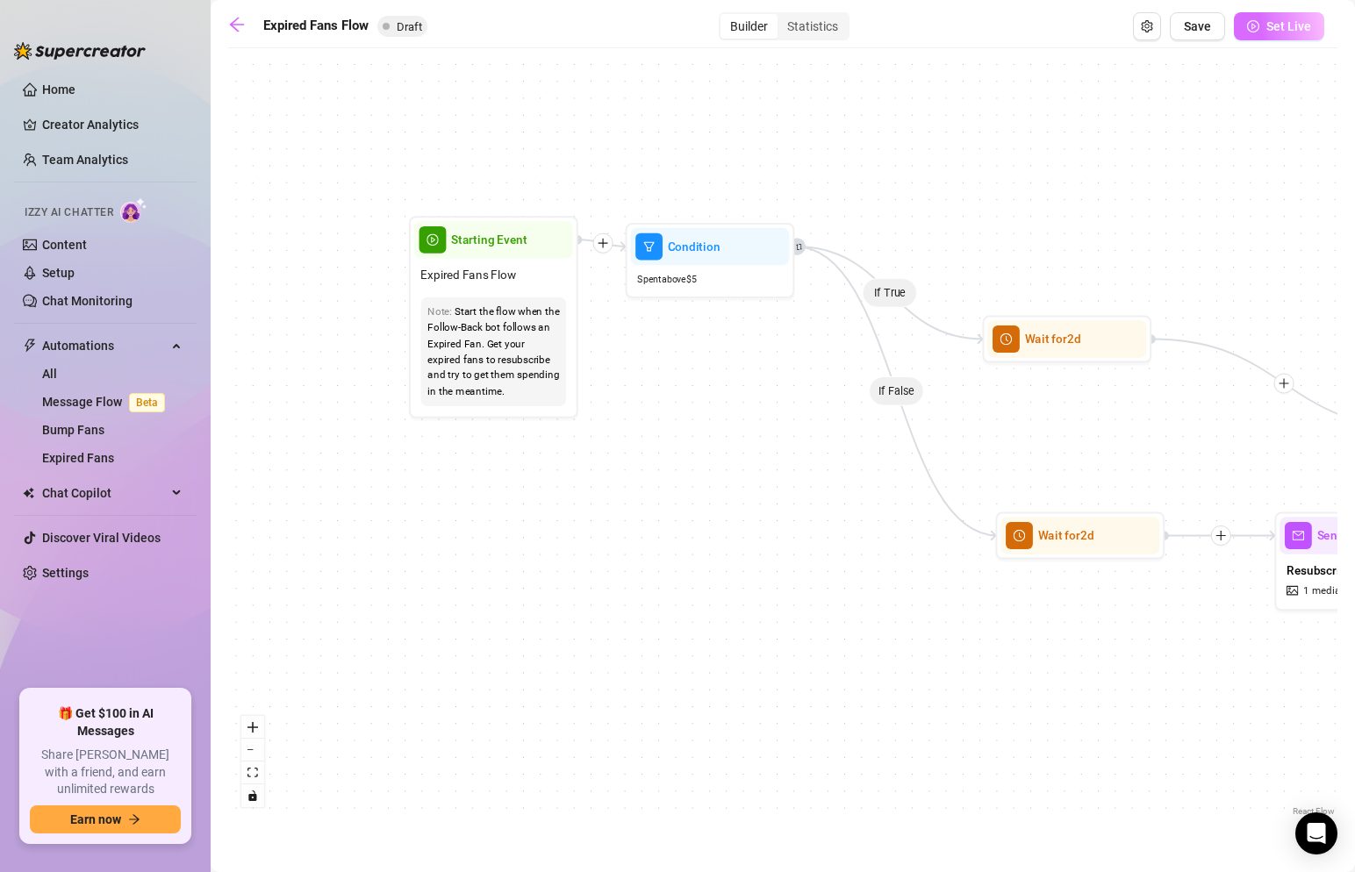
click at [1260, 30] on icon "play-circle" at bounding box center [1253, 26] width 12 height 12
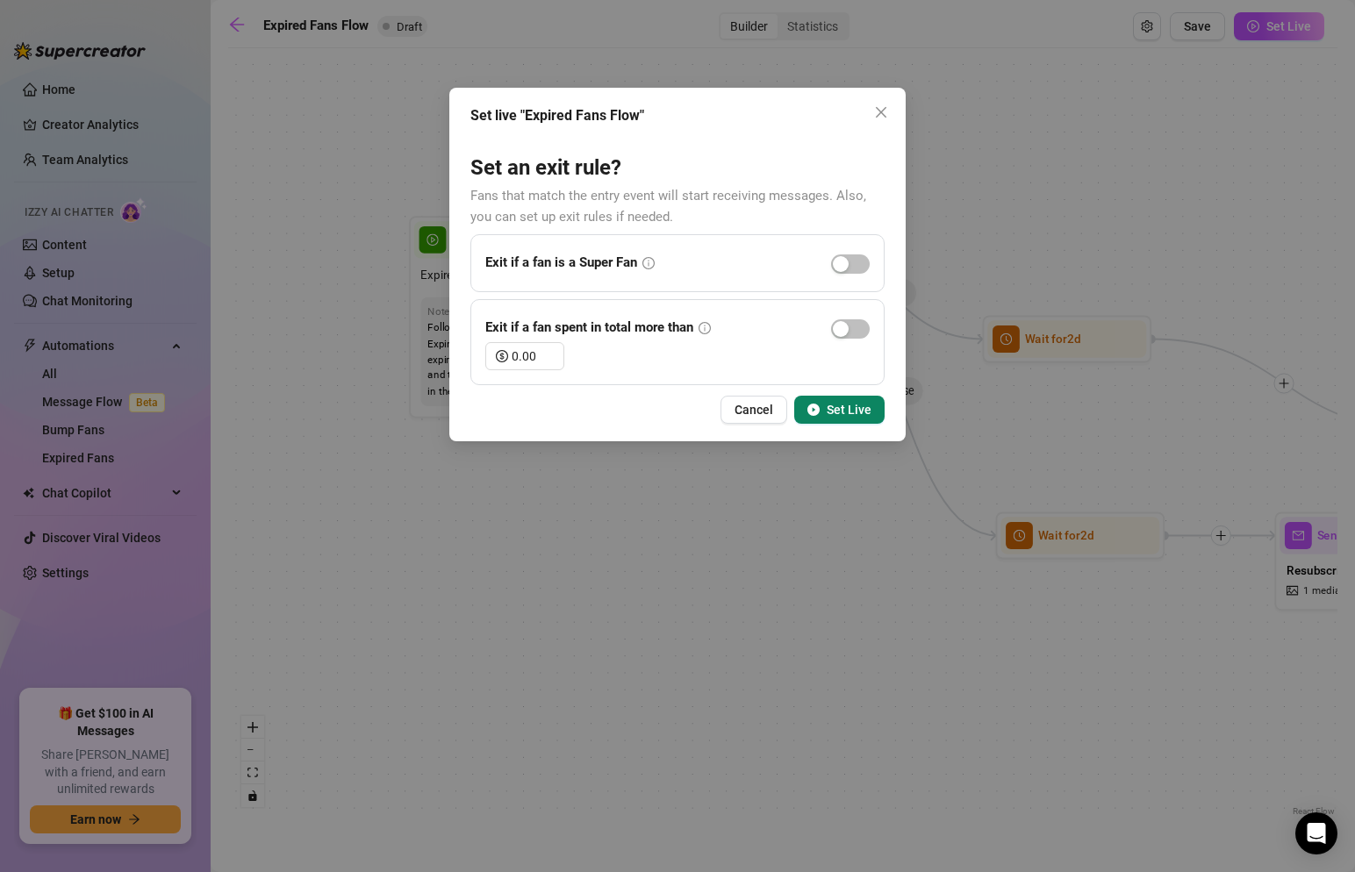
click at [1173, 237] on div "Set live "Expired Fans Flow" Set an exit rule? Fans that match the entry event …" at bounding box center [677, 436] width 1355 height 872
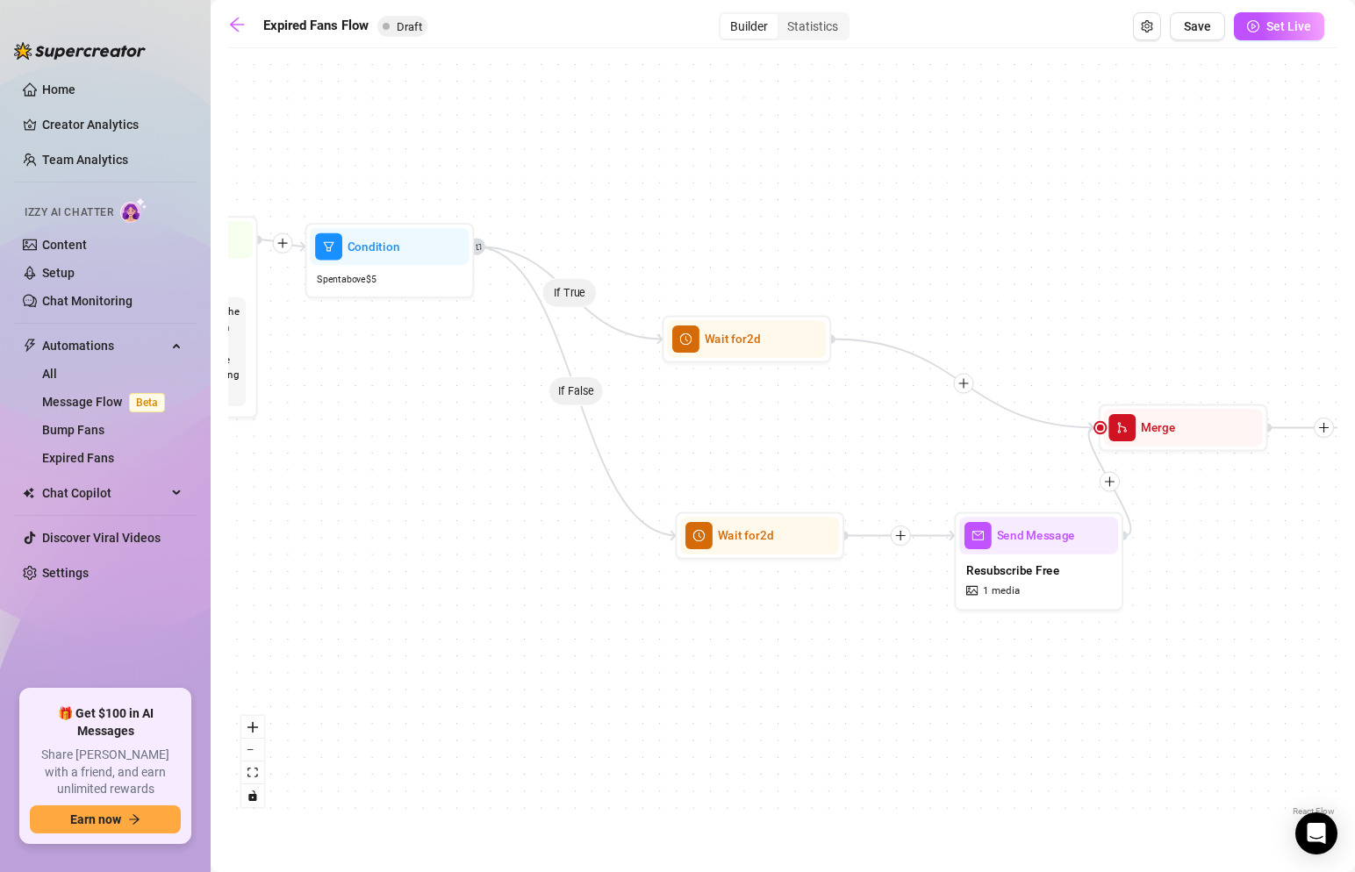
drag, startPoint x: 1108, startPoint y: 255, endPoint x: 684, endPoint y: 255, distance: 424.0
click at [684, 255] on div "If False If False If True If True If False If True Wait for 2d Tag Fan as... Ex…" at bounding box center [782, 439] width 1109 height 764
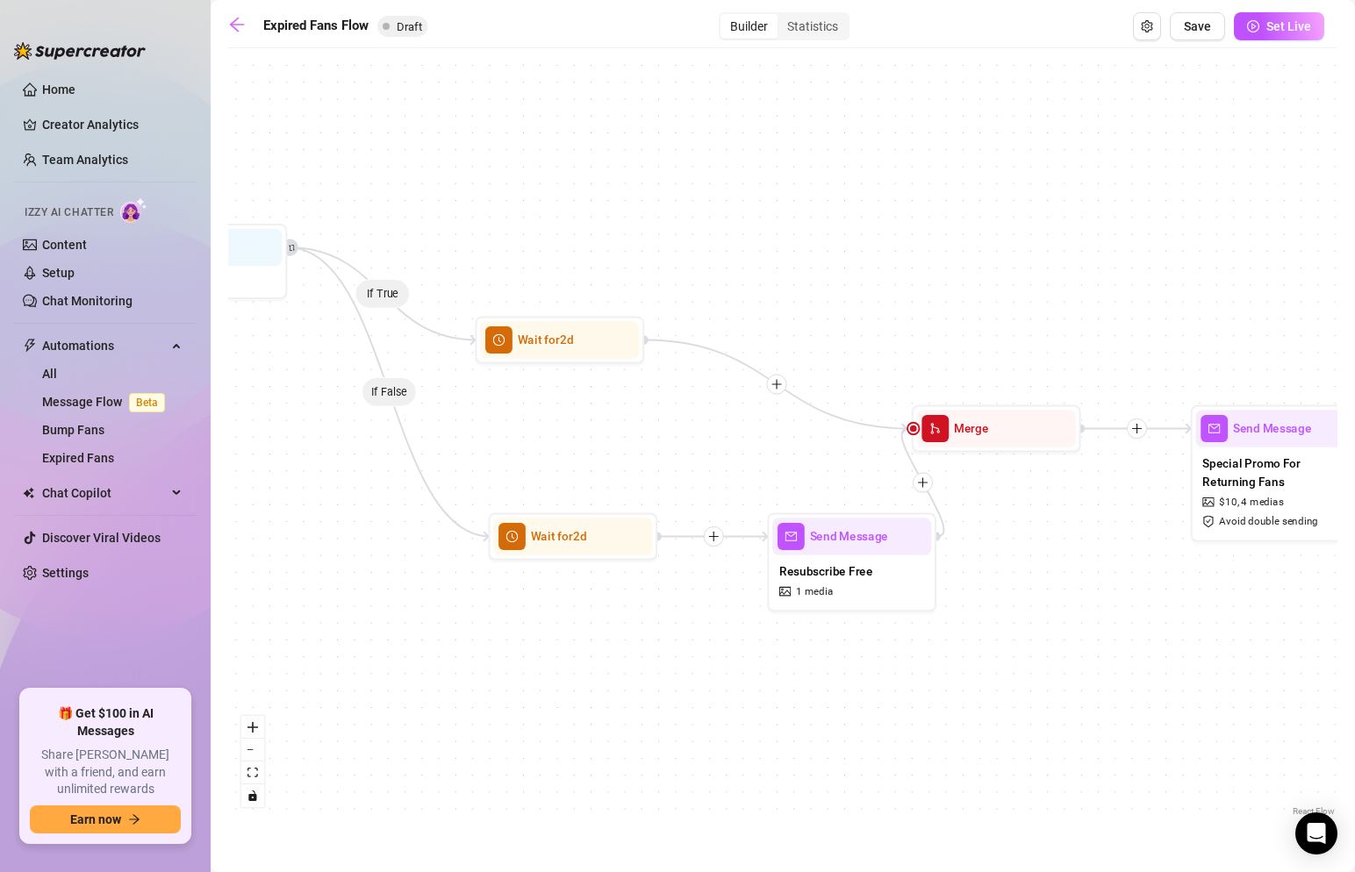
drag, startPoint x: 977, startPoint y: 235, endPoint x: 690, endPoint y: 235, distance: 287.0
click at [690, 235] on div "If False If False If True If True If False If True Wait for 2d Tag Fan as... Ex…" at bounding box center [782, 439] width 1109 height 764
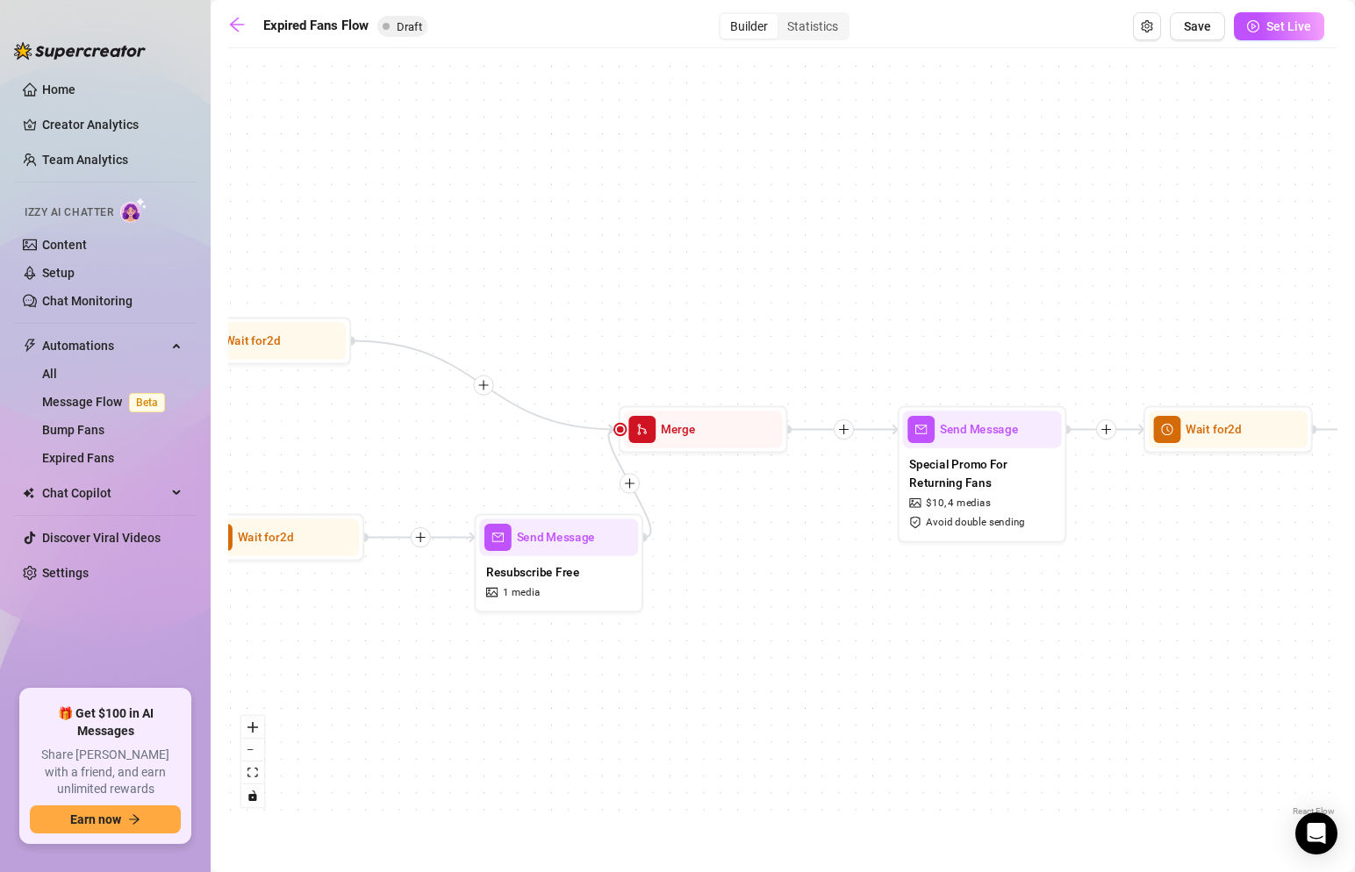
drag, startPoint x: 967, startPoint y: 226, endPoint x: 607, endPoint y: 225, distance: 359.9
click at [608, 227] on div "If False If False If True If True If False If True Wait for 2d Tag Fan as... Ex…" at bounding box center [782, 439] width 1109 height 764
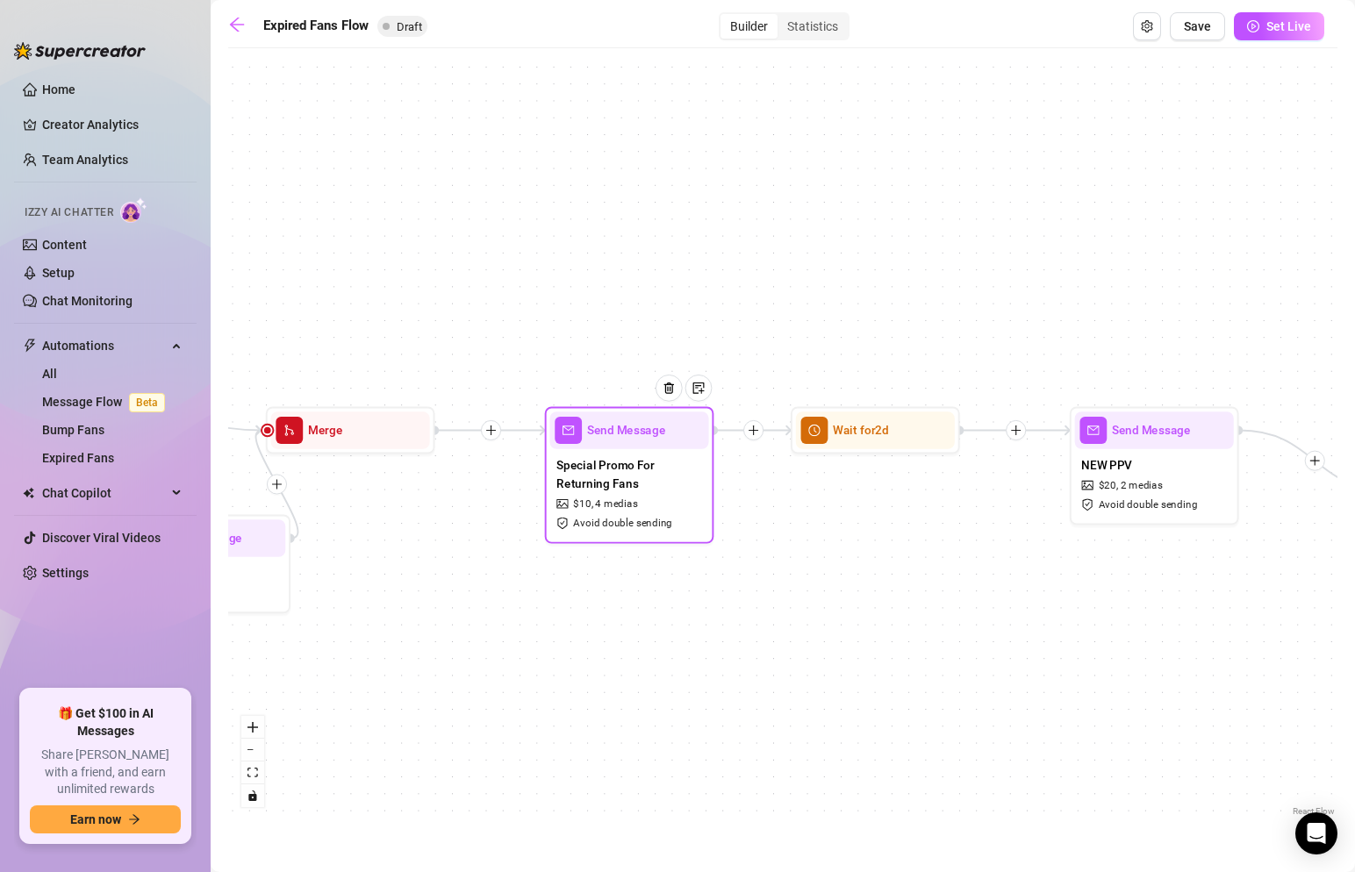
click at [679, 480] on span "Special Promo For Returning Fans" at bounding box center [630, 474] width 146 height 37
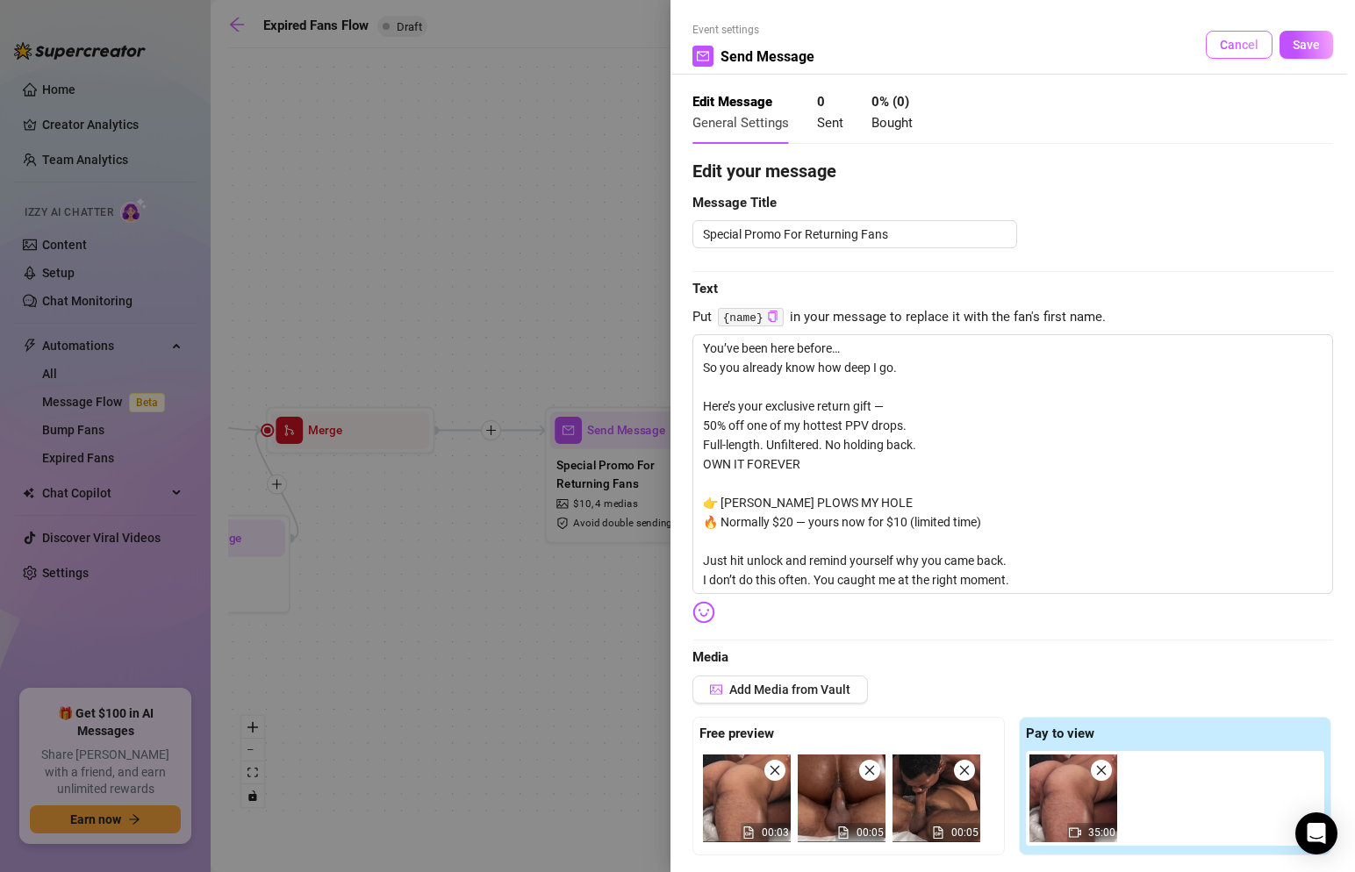
click at [1220, 51] on button "Cancel" at bounding box center [1239, 45] width 67 height 28
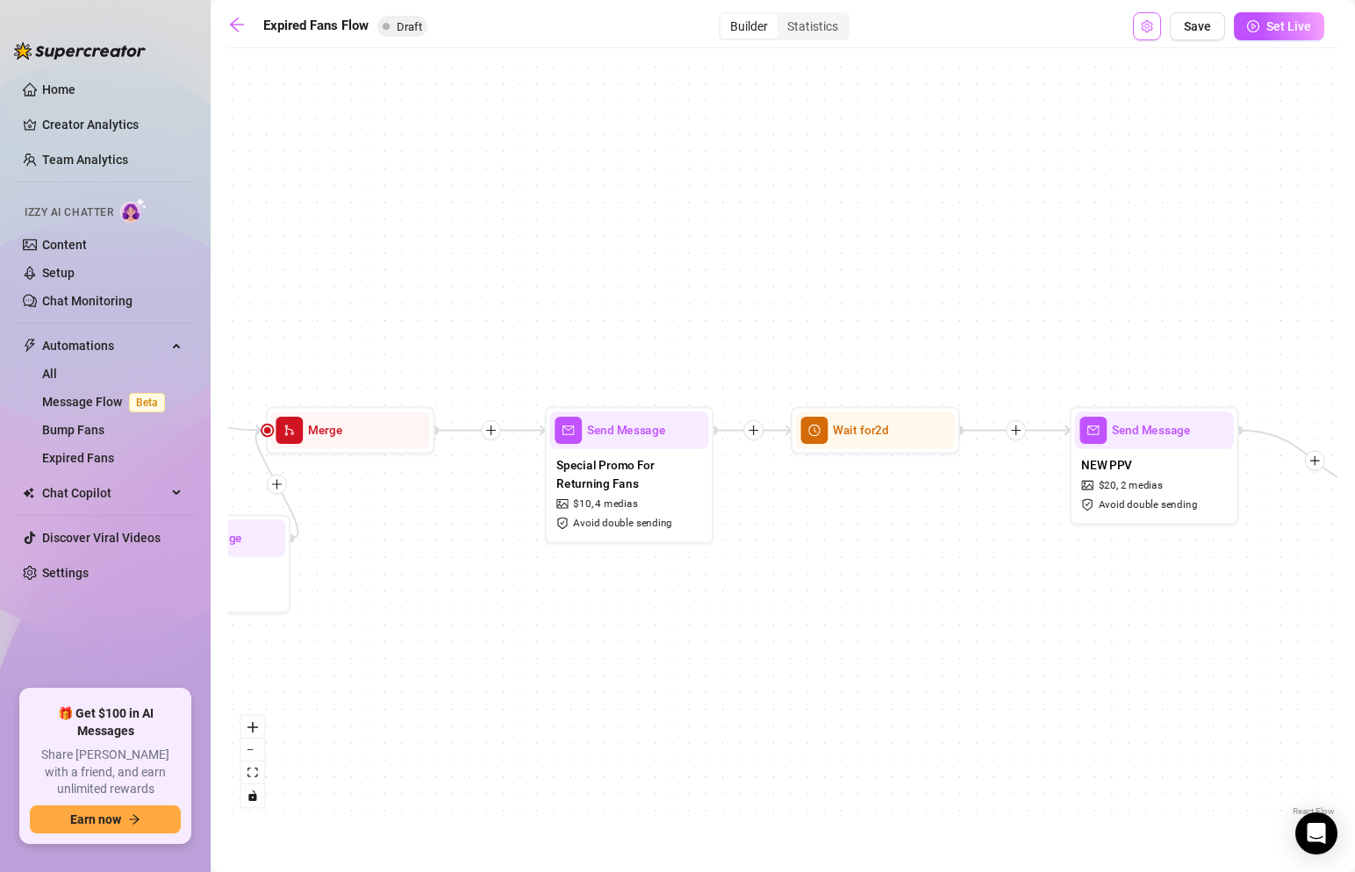
click at [1147, 27] on icon "setting" at bounding box center [1146, 26] width 11 height 12
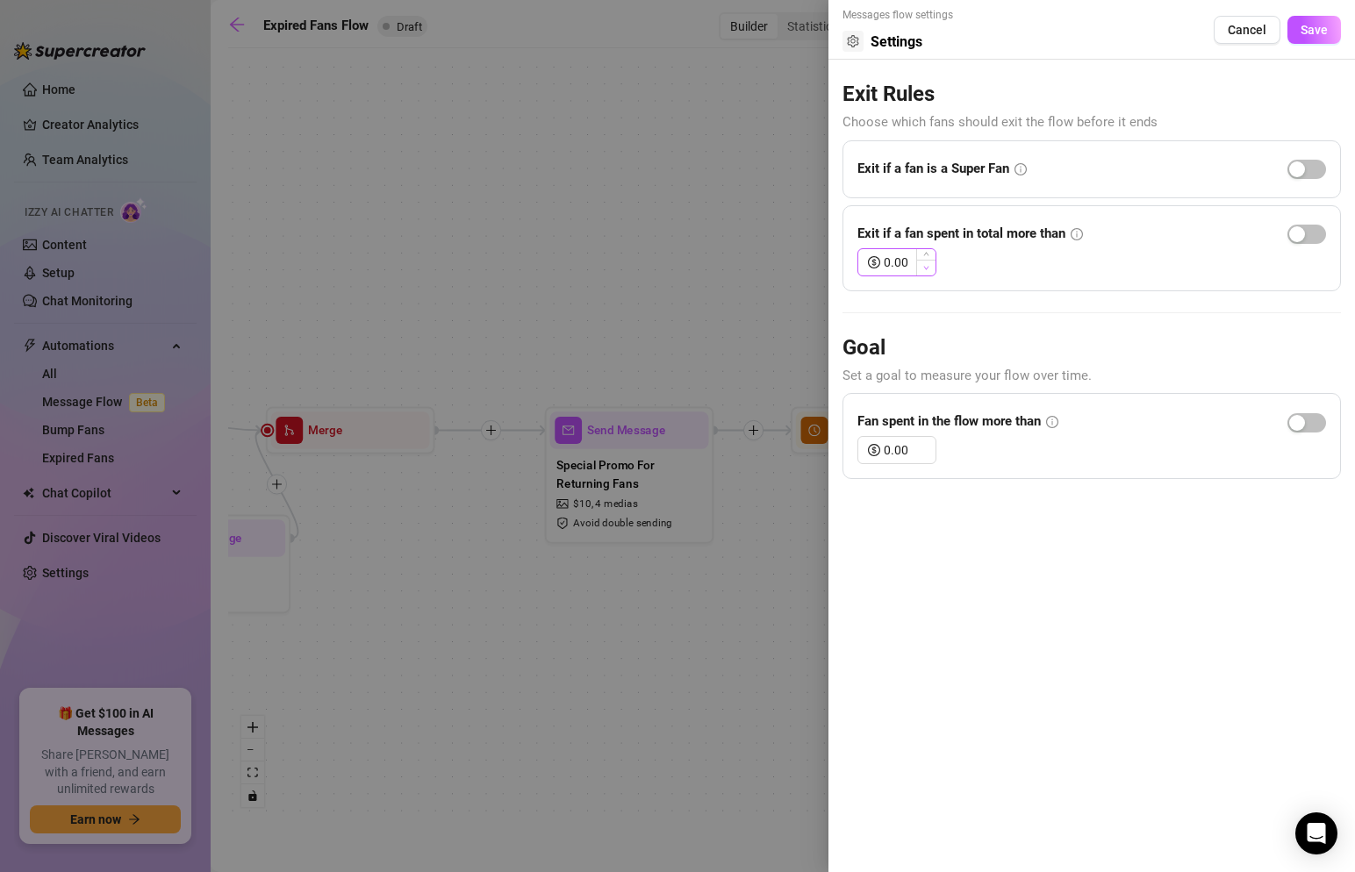
click at [916, 263] on span "Decrease Value" at bounding box center [925, 268] width 19 height 16
drag, startPoint x: 908, startPoint y: 266, endPoint x: 855, endPoint y: 265, distance: 53.6
click at [856, 265] on div "Exit if a fan spent in total more than 0.00" at bounding box center [1092, 248] width 499 height 86
click at [894, 302] on form "Messages flow settings Settings Cancel Save Exit Rules Choose which fans should…" at bounding box center [1092, 243] width 499 height 472
click at [1312, 234] on span "button" at bounding box center [1307, 234] width 39 height 19
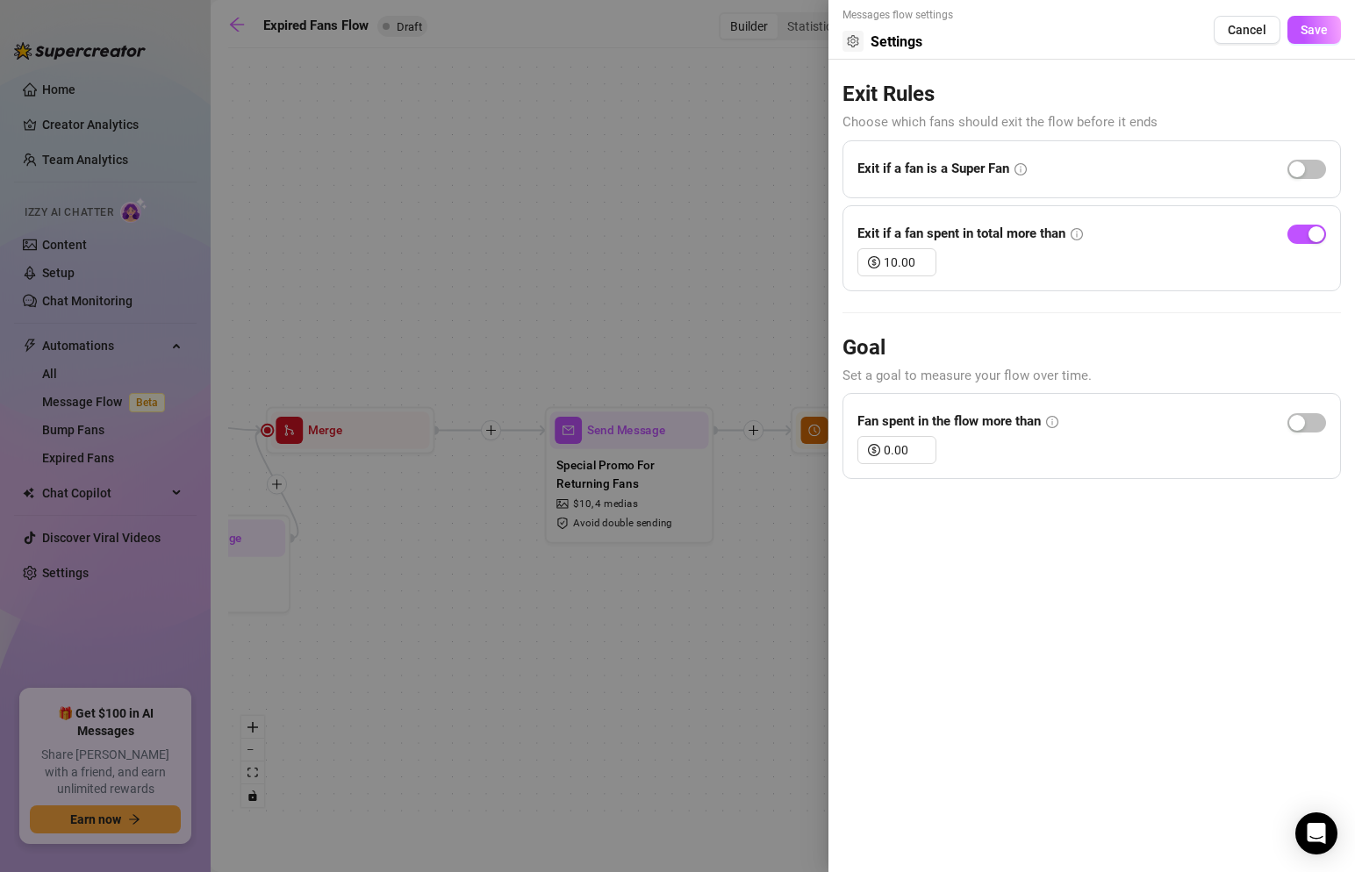
click at [1054, 425] on icon "info-circle" at bounding box center [1052, 422] width 12 height 12
click at [1059, 413] on div "Fan spent in the flow more than" at bounding box center [958, 422] width 201 height 28
click at [1058, 416] on icon "info-circle" at bounding box center [1052, 422] width 12 height 12
click at [1300, 35] on button "Save" at bounding box center [1315, 30] width 54 height 28
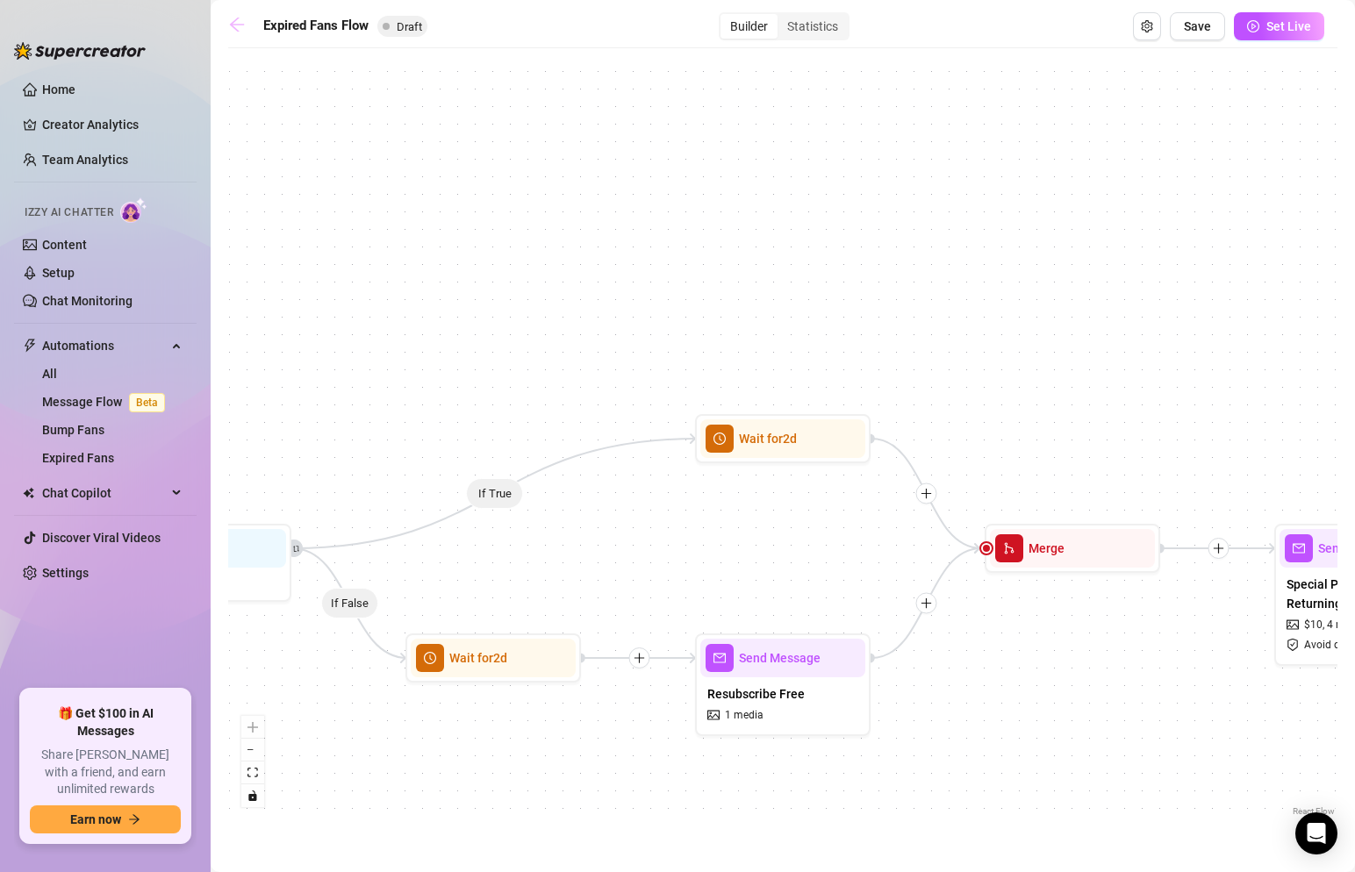
click at [240, 30] on icon "arrow-left" at bounding box center [237, 25] width 18 height 18
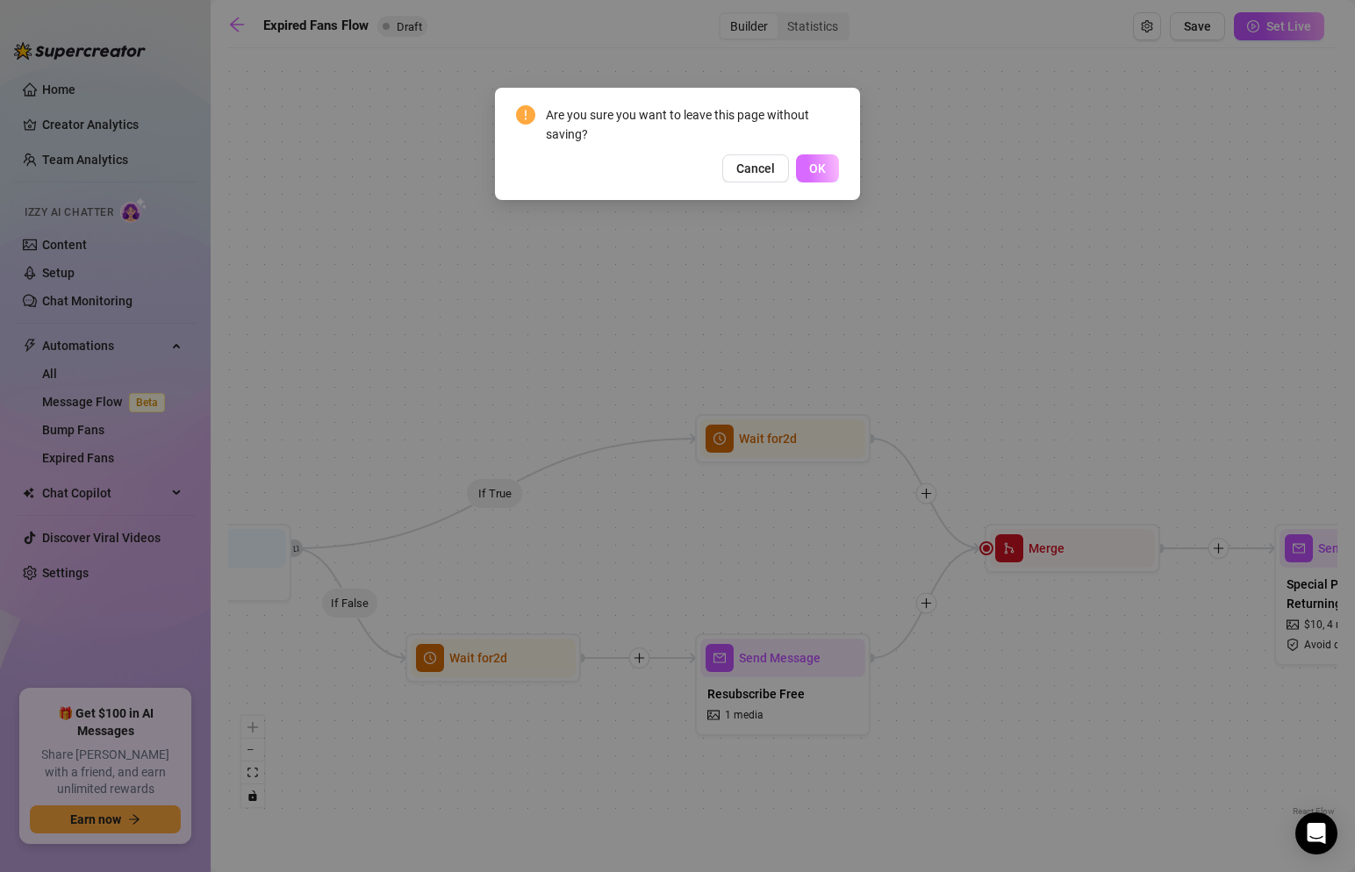
click at [816, 174] on span "OK" at bounding box center [817, 169] width 17 height 14
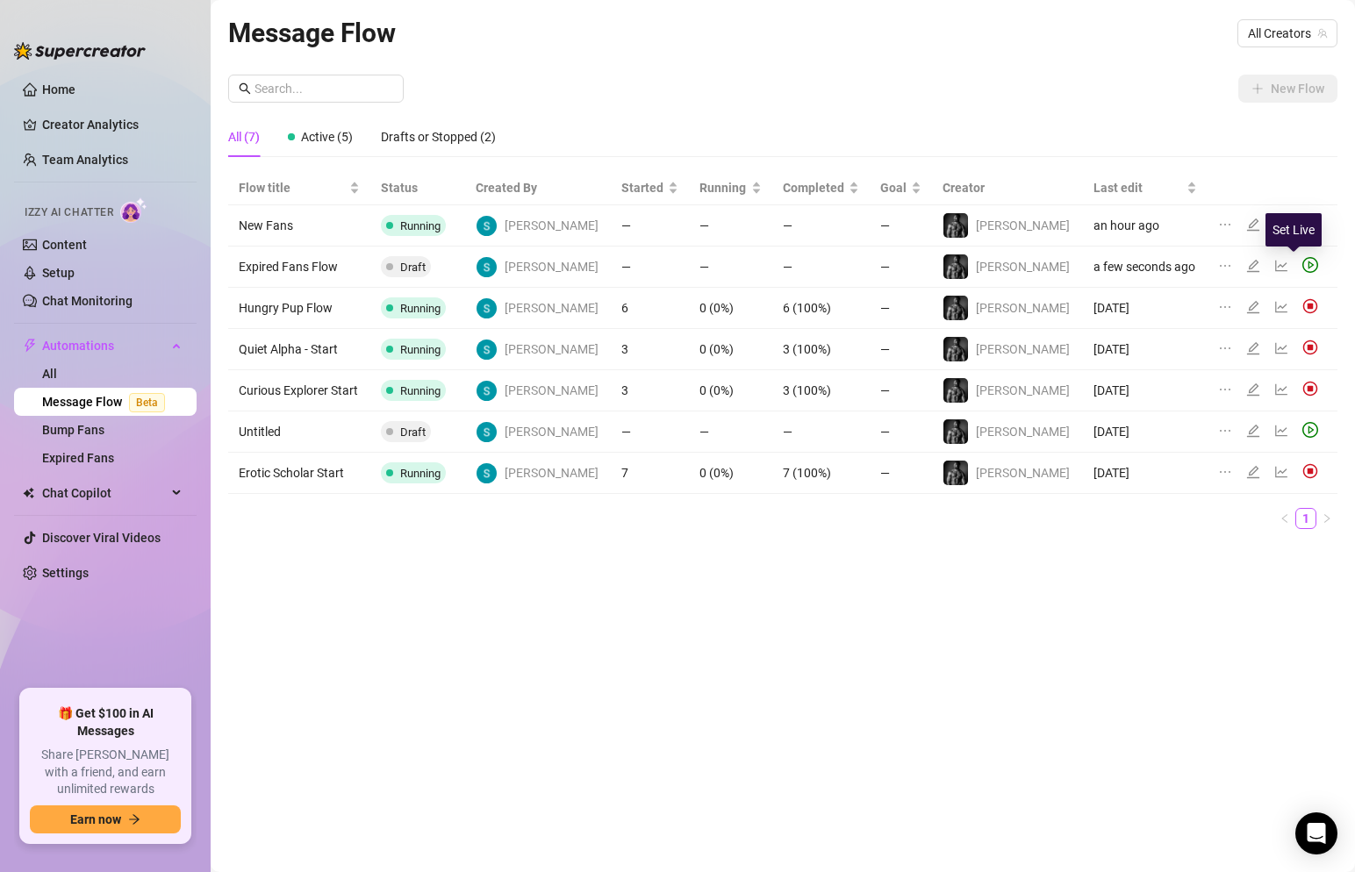
click at [1303, 262] on icon "play-circle" at bounding box center [1311, 265] width 16 height 16
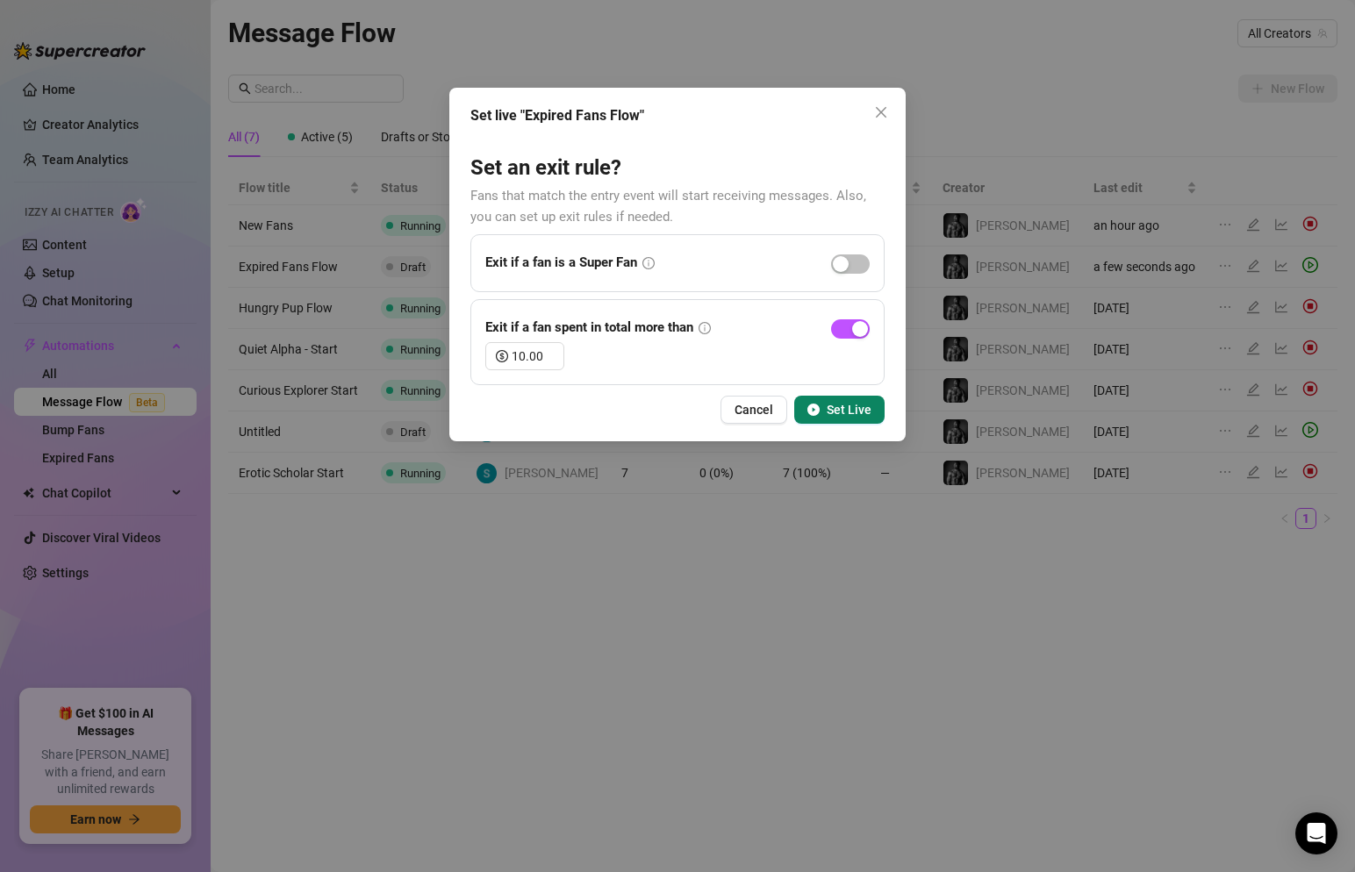
click at [842, 406] on span "Set Live" at bounding box center [849, 410] width 45 height 14
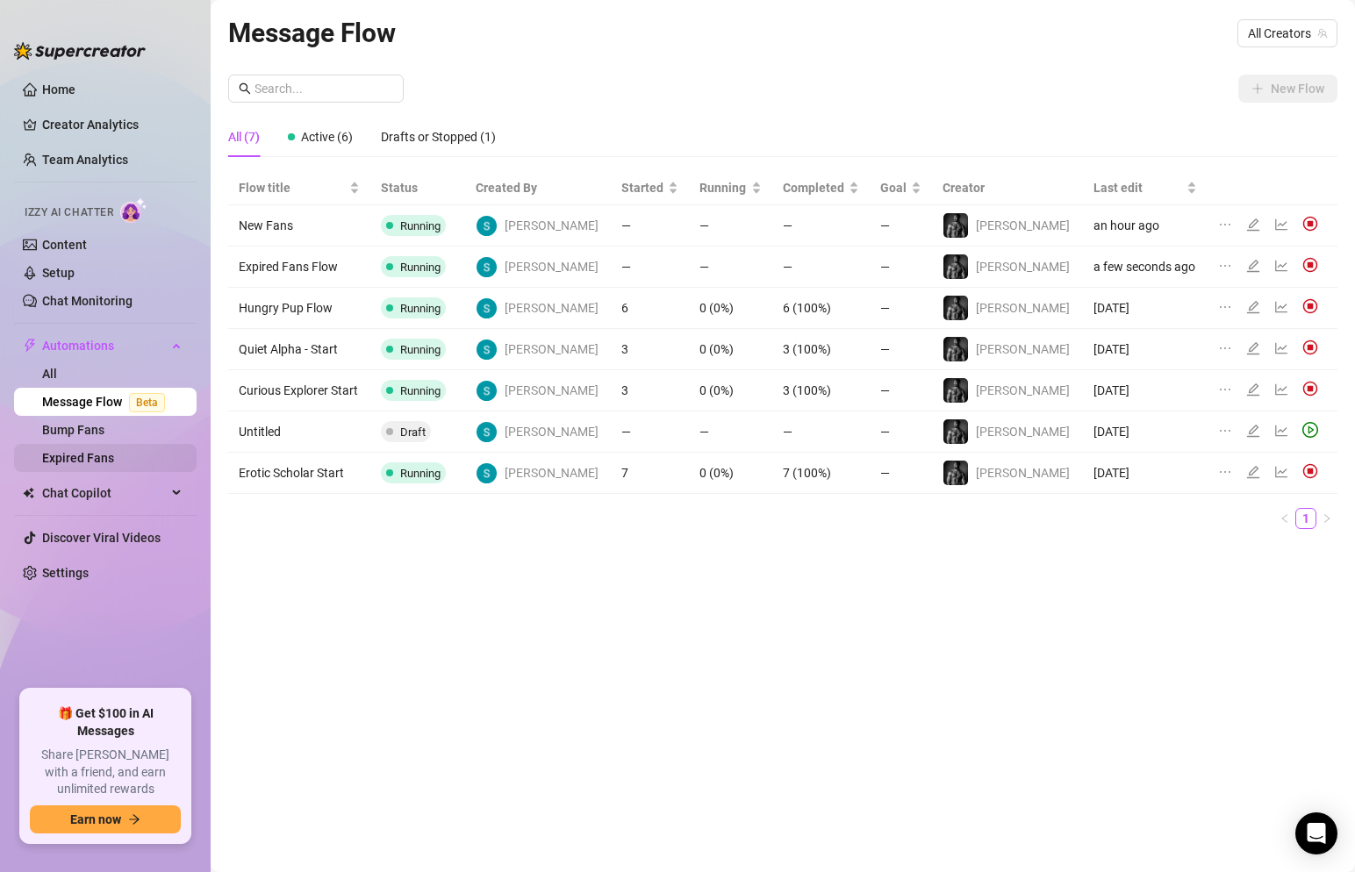
click at [105, 463] on link "Expired Fans" at bounding box center [78, 458] width 72 height 14
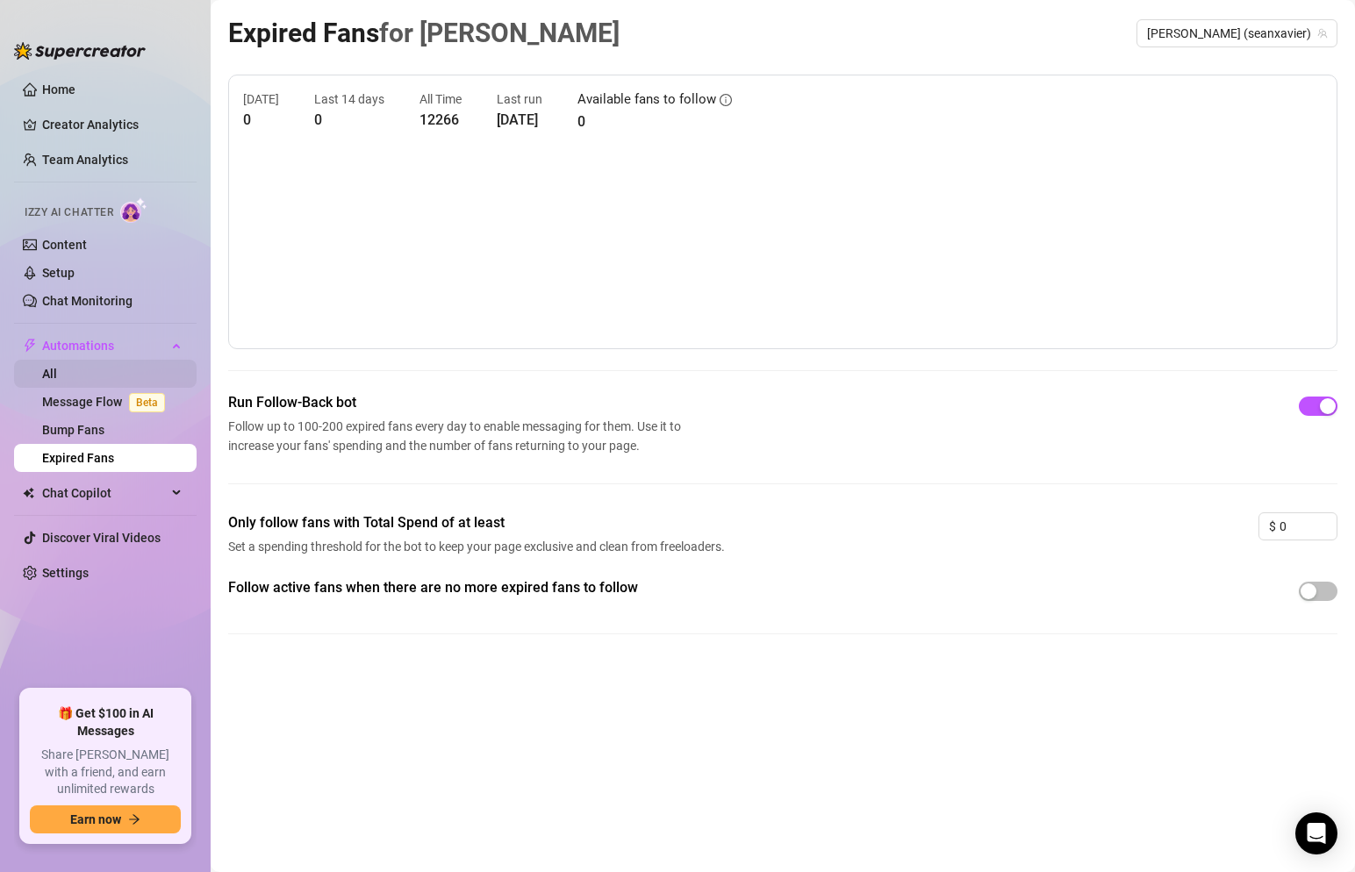
click at [56, 377] on link "All" at bounding box center [49, 374] width 15 height 14
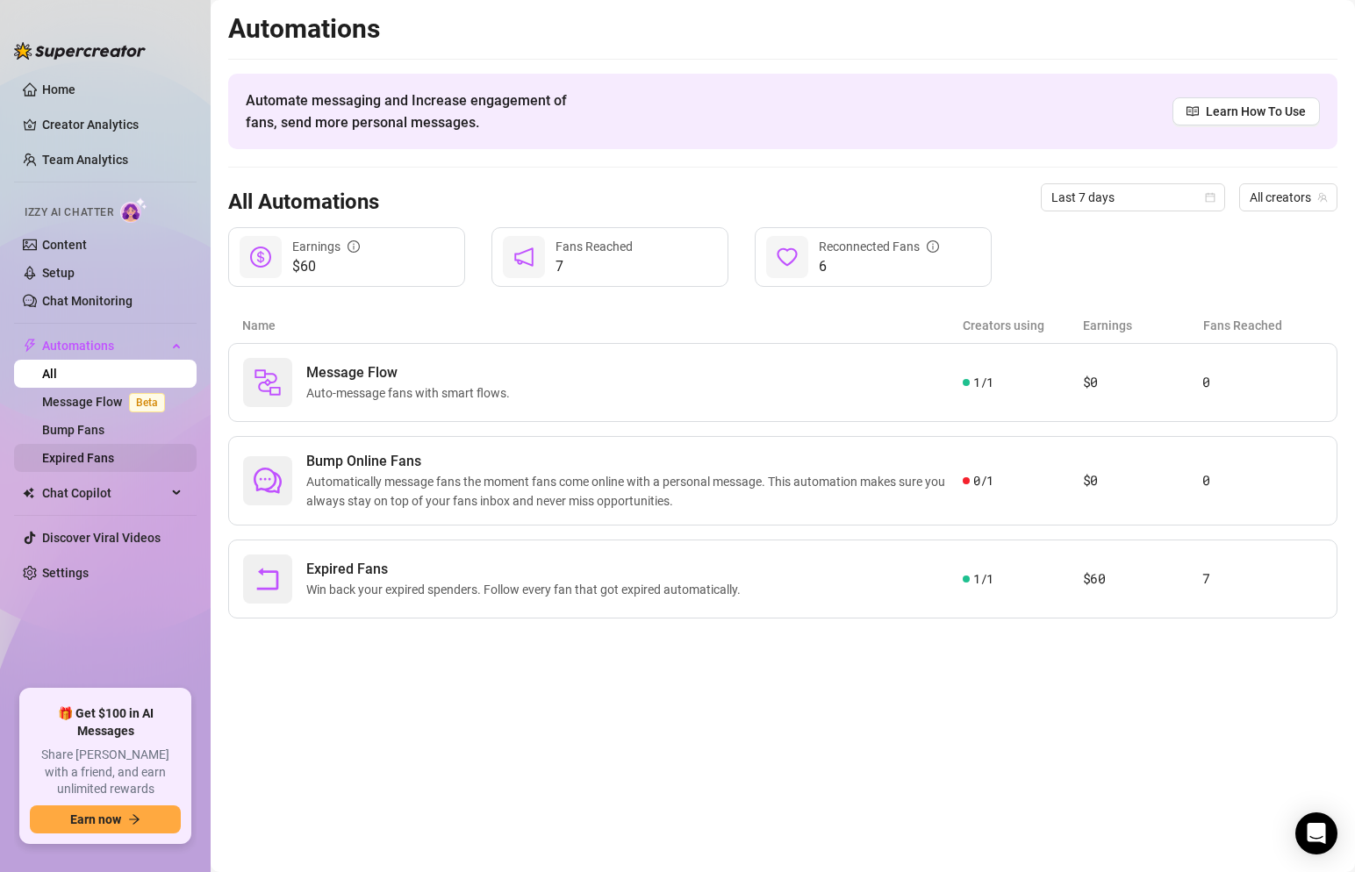
click at [64, 460] on link "Expired Fans" at bounding box center [78, 458] width 72 height 14
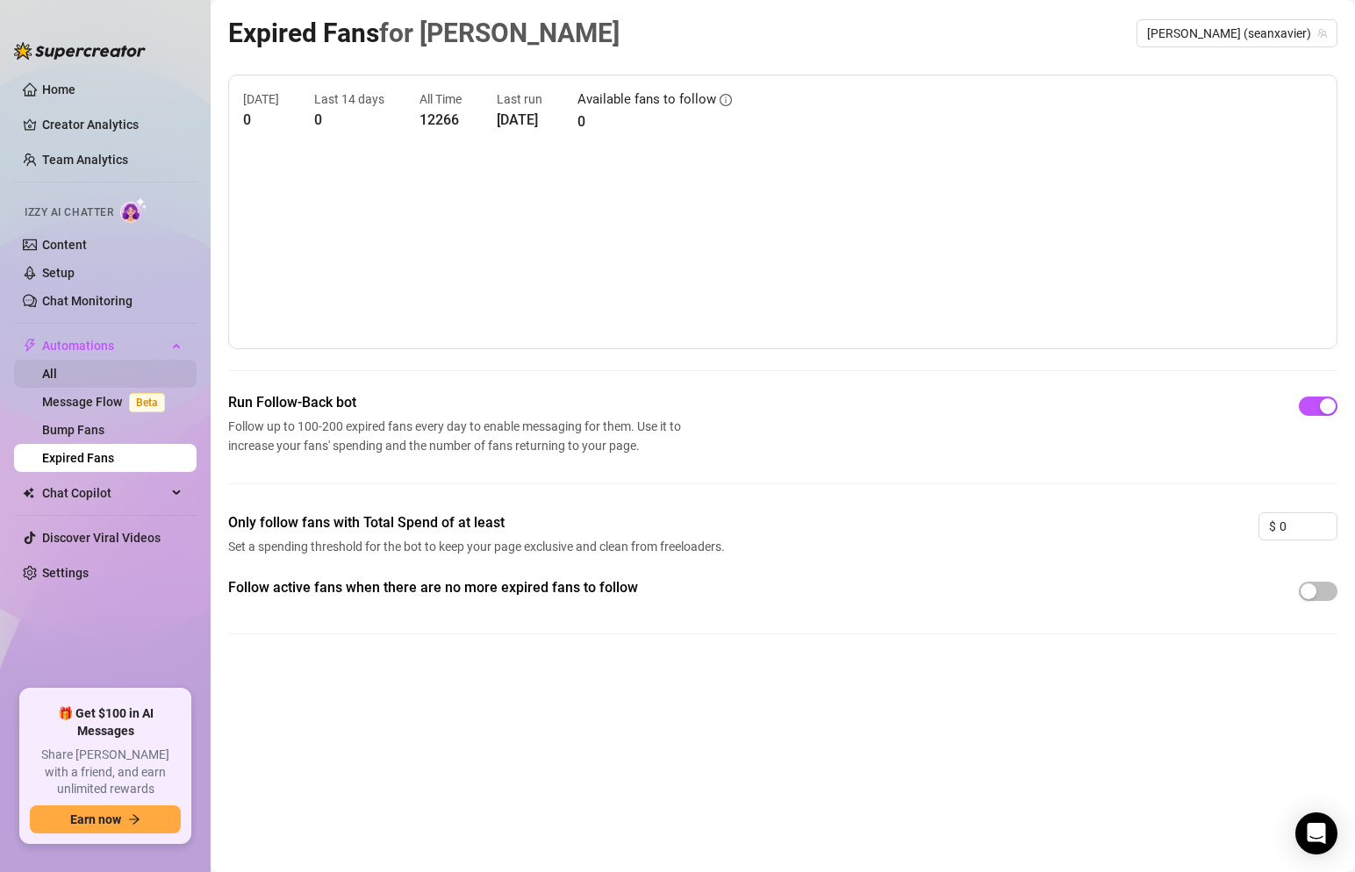
click at [57, 370] on link "All" at bounding box center [49, 374] width 15 height 14
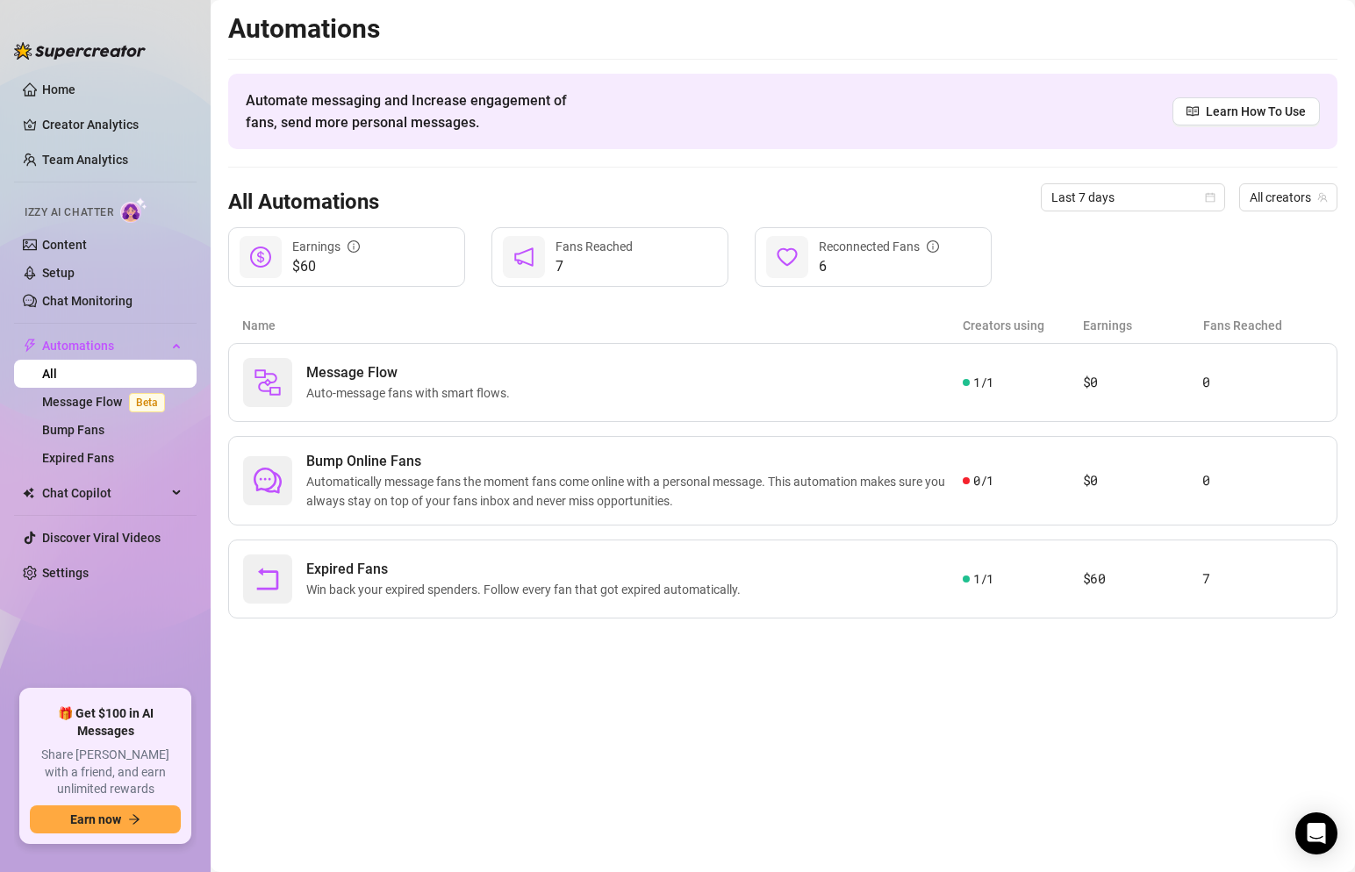
click at [528, 255] on icon "notification" at bounding box center [523, 257] width 21 height 21
click at [104, 430] on link "Bump Fans" at bounding box center [73, 430] width 62 height 14
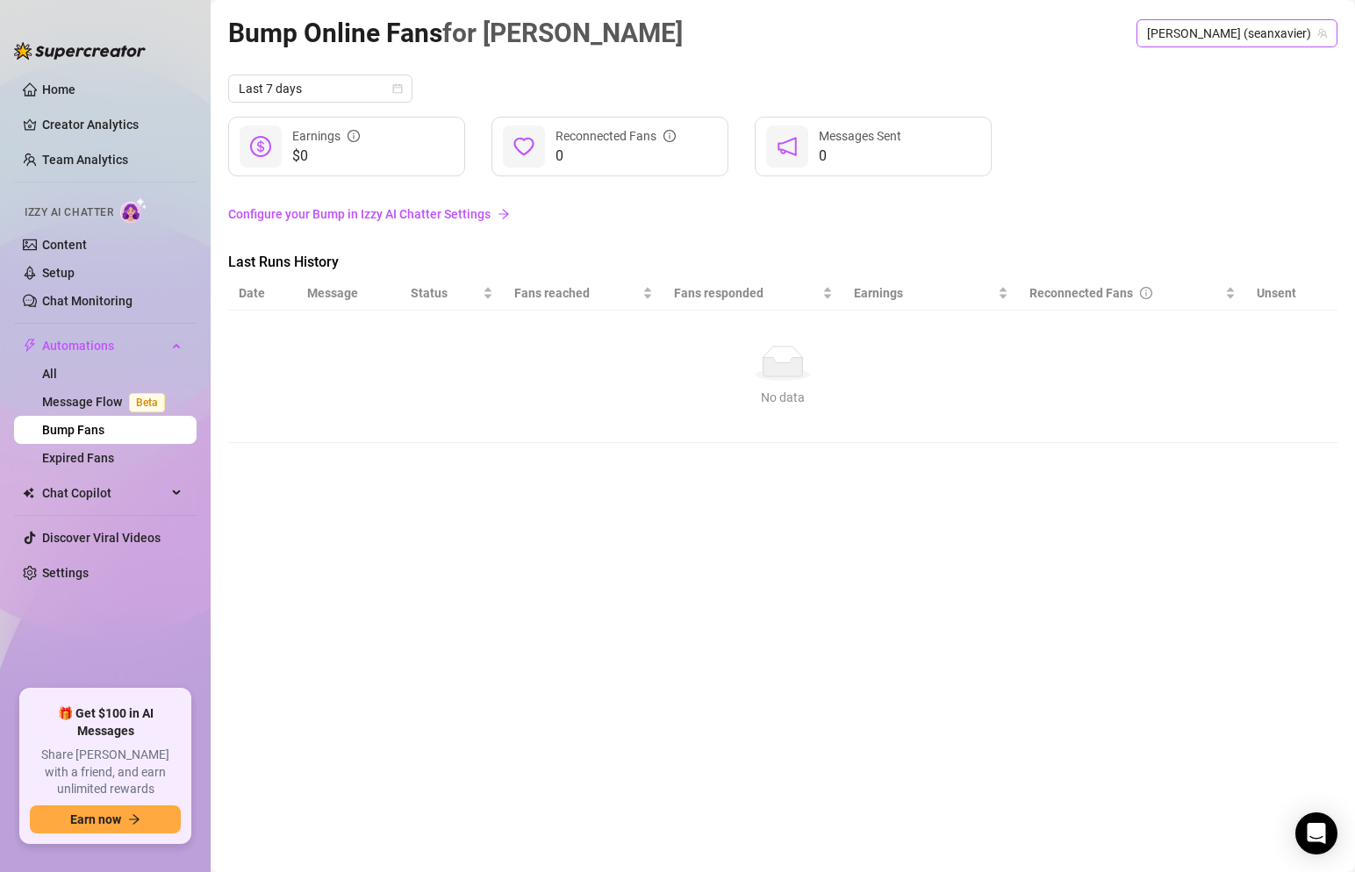
click at [1249, 36] on span "[PERSON_NAME] (seanxavier)" at bounding box center [1237, 33] width 180 height 26
click at [1009, 93] on div "Last 7 days" at bounding box center [782, 89] width 1109 height 28
click at [336, 215] on link "Configure your Bump in Izzy AI Chatter Settings" at bounding box center [782, 214] width 1109 height 19
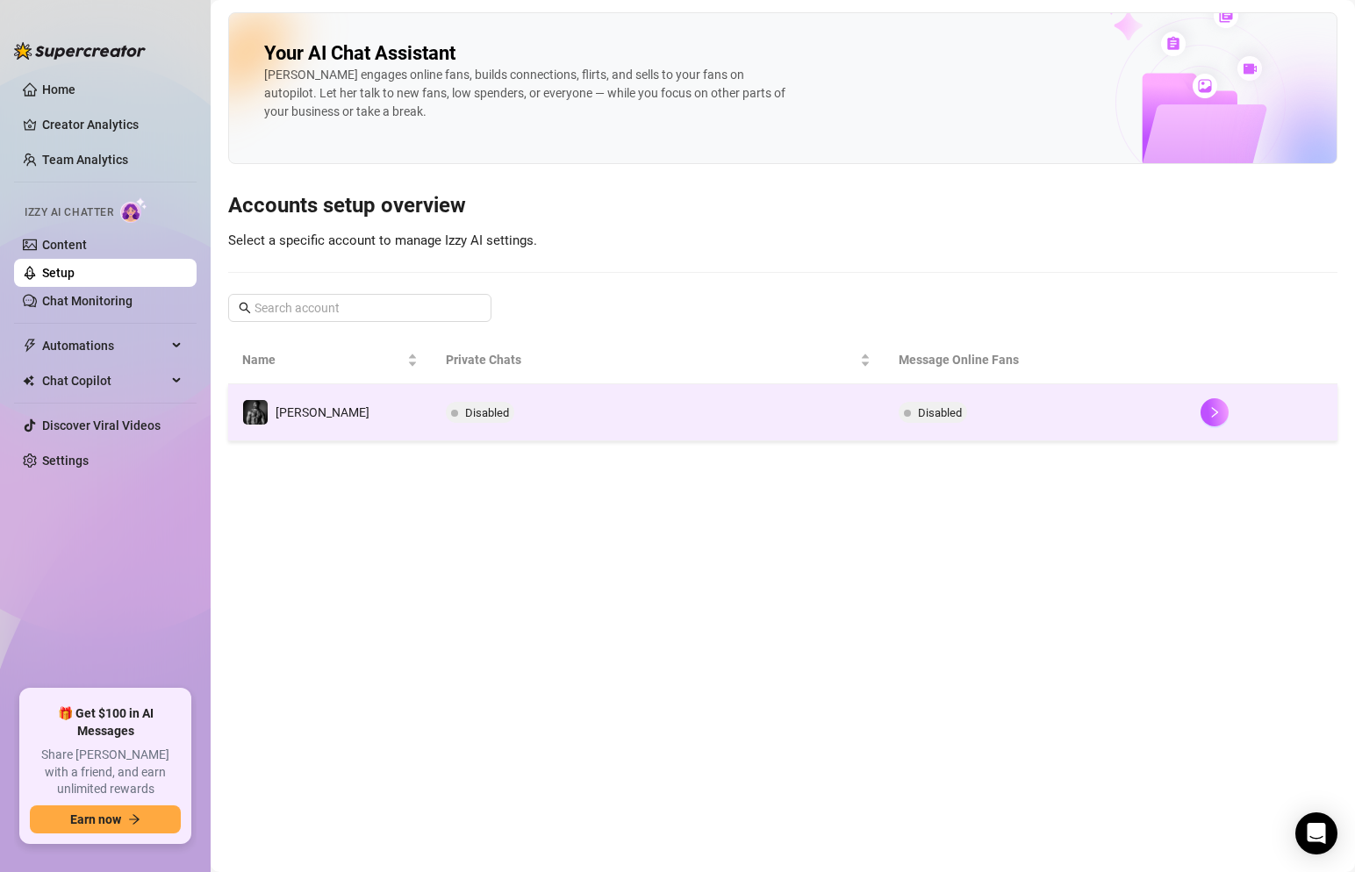
click at [306, 413] on td "[PERSON_NAME]" at bounding box center [330, 412] width 204 height 57
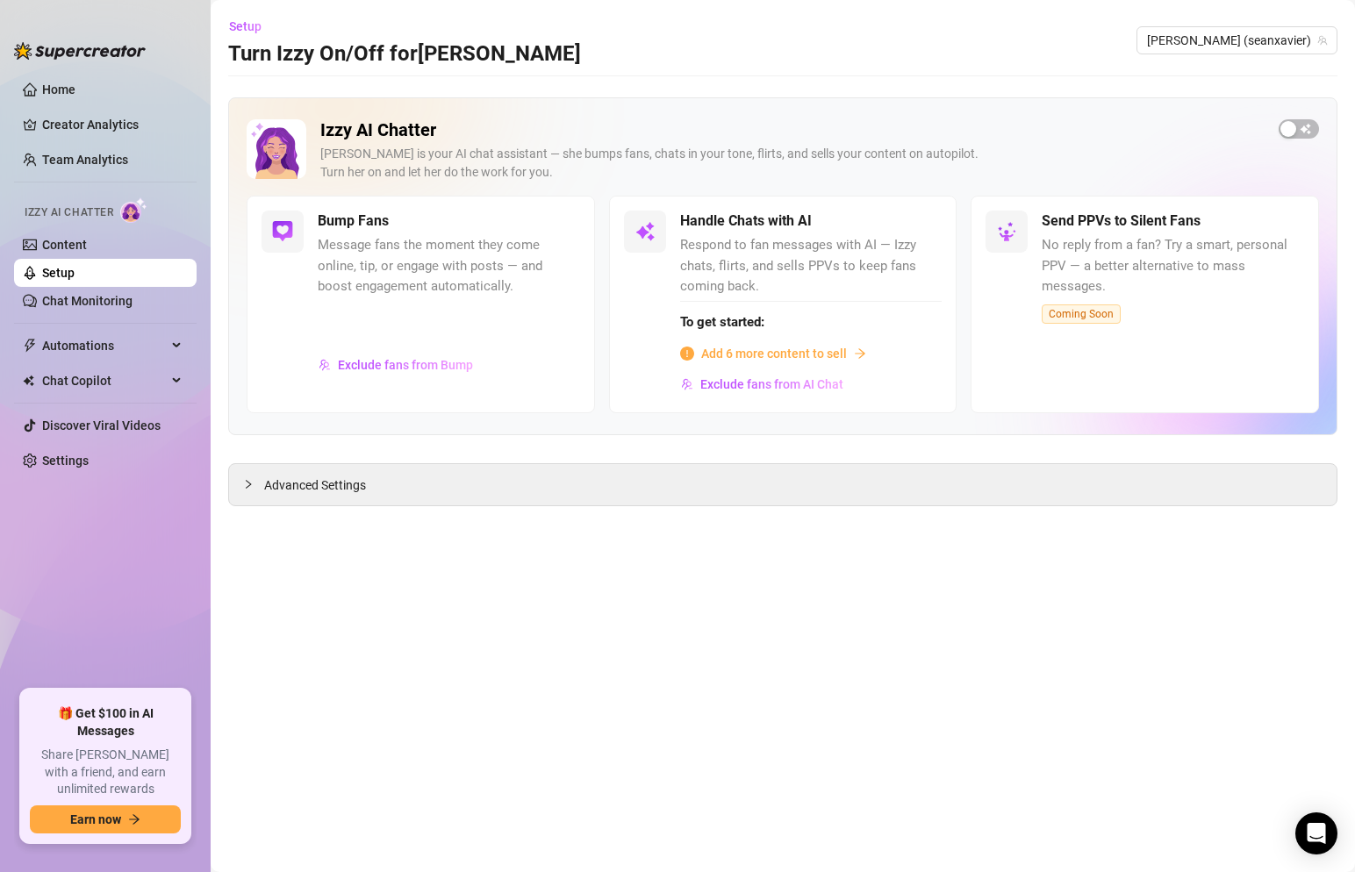
click at [725, 353] on span "Add 6 more content to sell" at bounding box center [774, 353] width 146 height 19
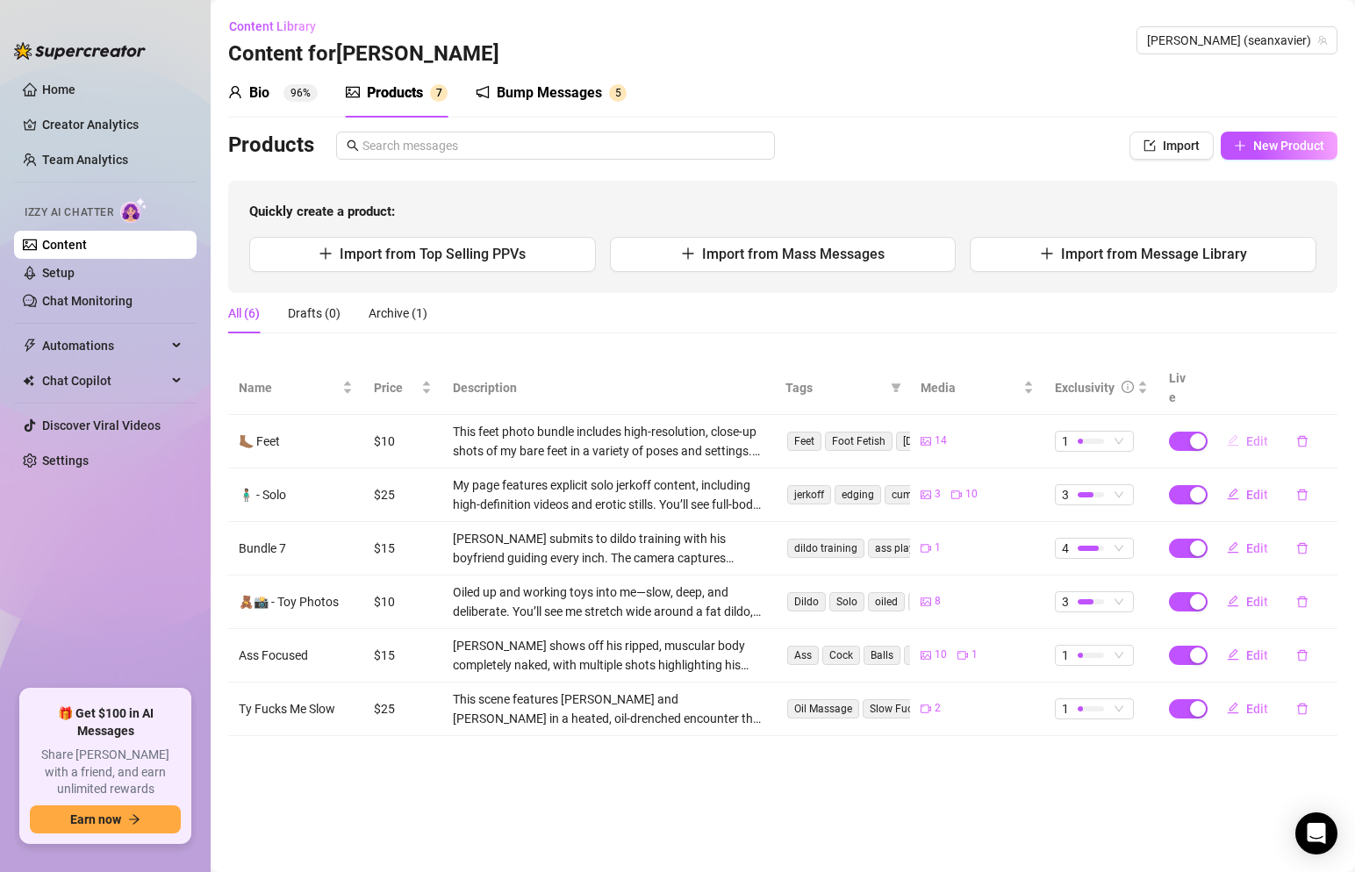
click at [1261, 434] on span "Edit" at bounding box center [1257, 441] width 22 height 14
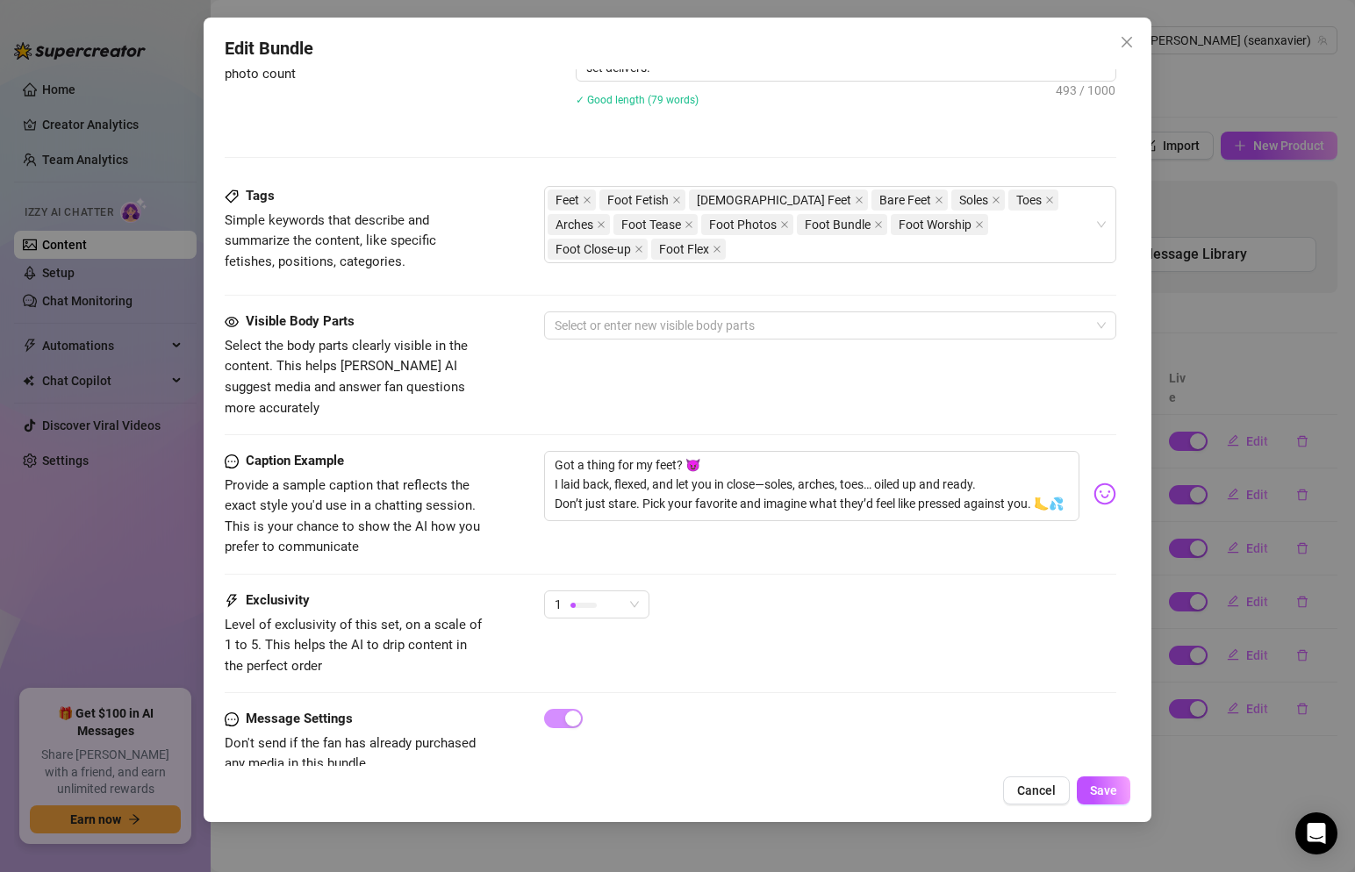
scroll to position [1044, 0]
click at [987, 334] on div at bounding box center [822, 325] width 548 height 25
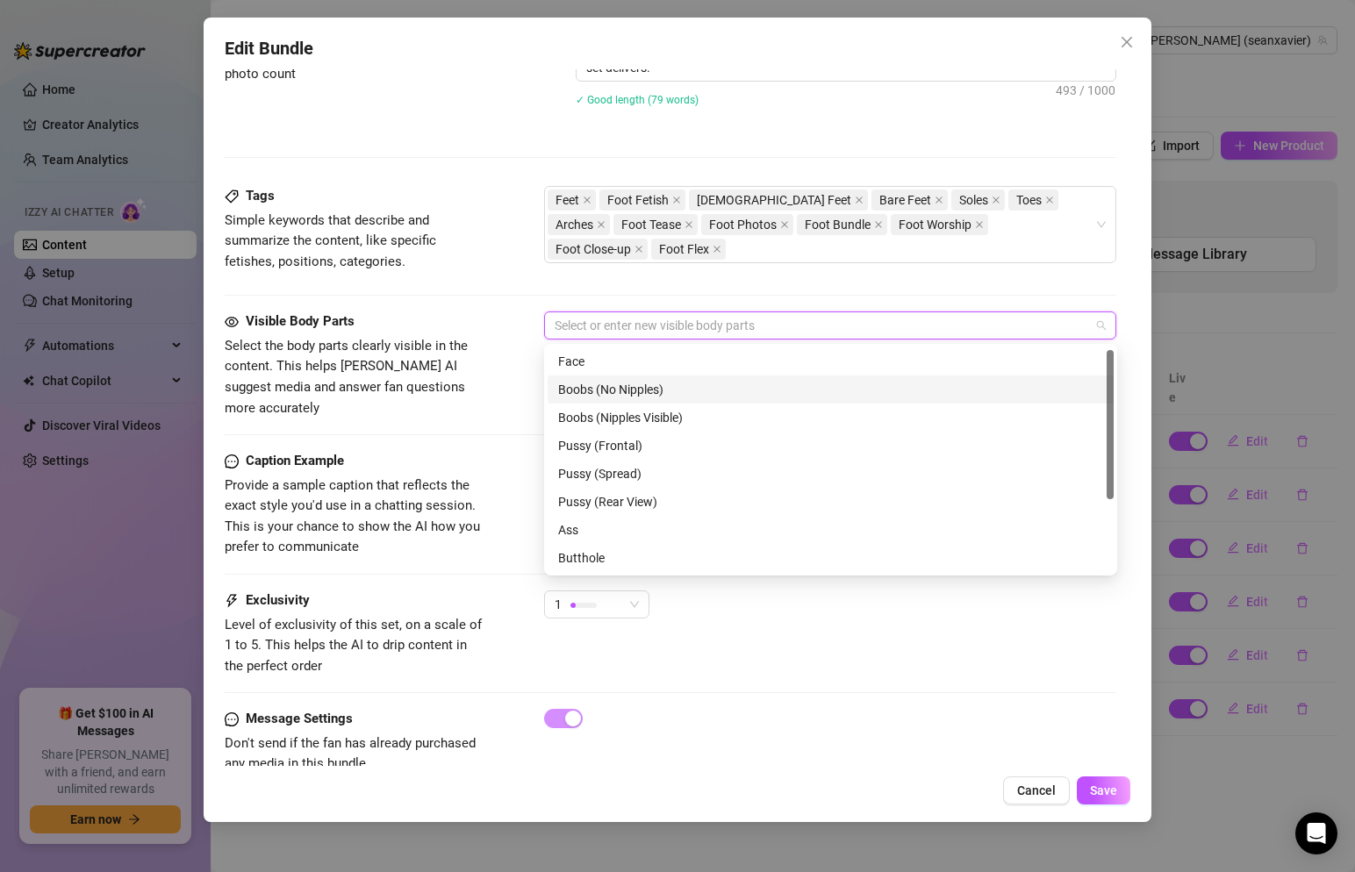
scroll to position [112, 0]
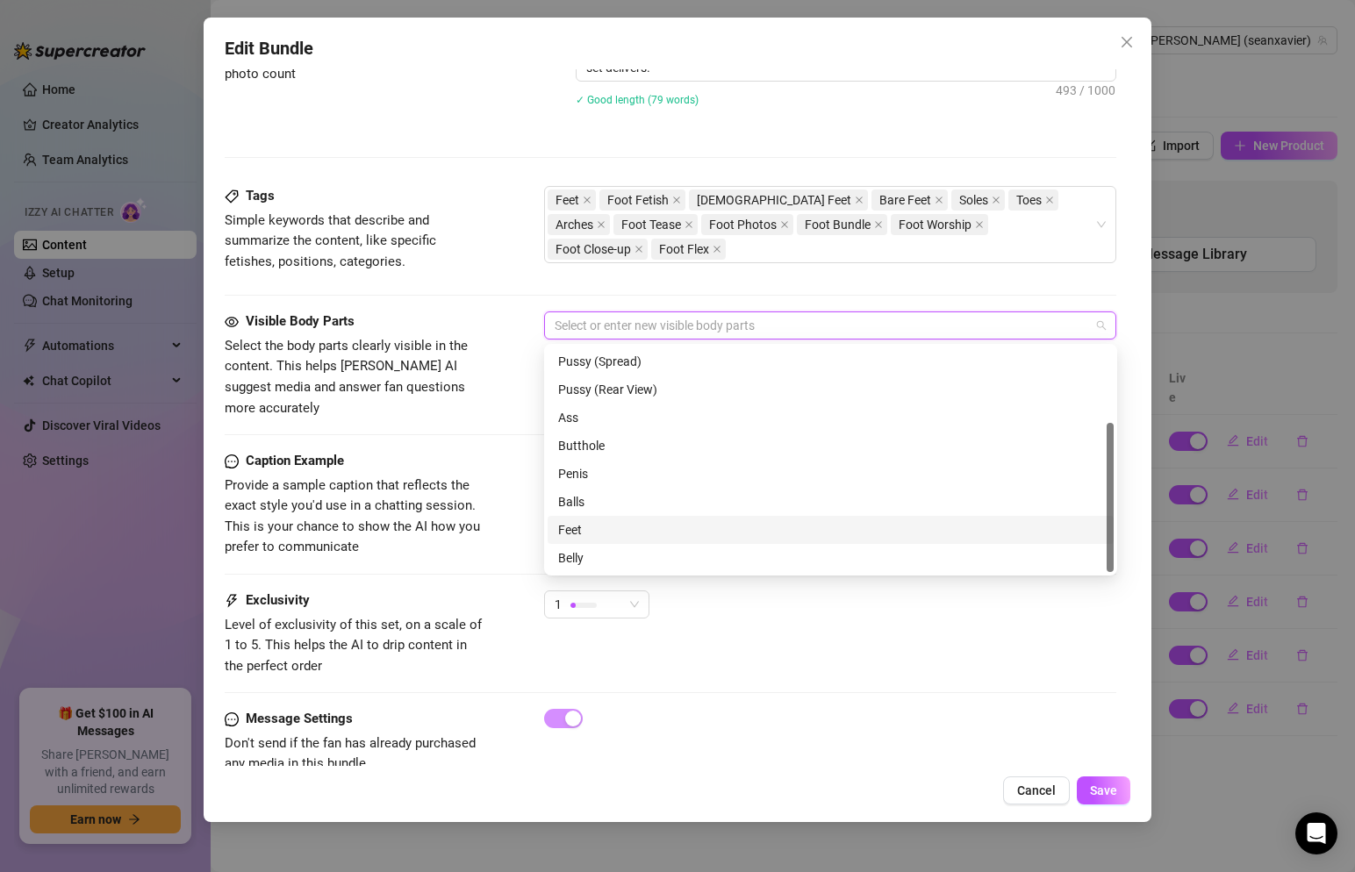
click at [592, 535] on div "Feet" at bounding box center [830, 530] width 545 height 19
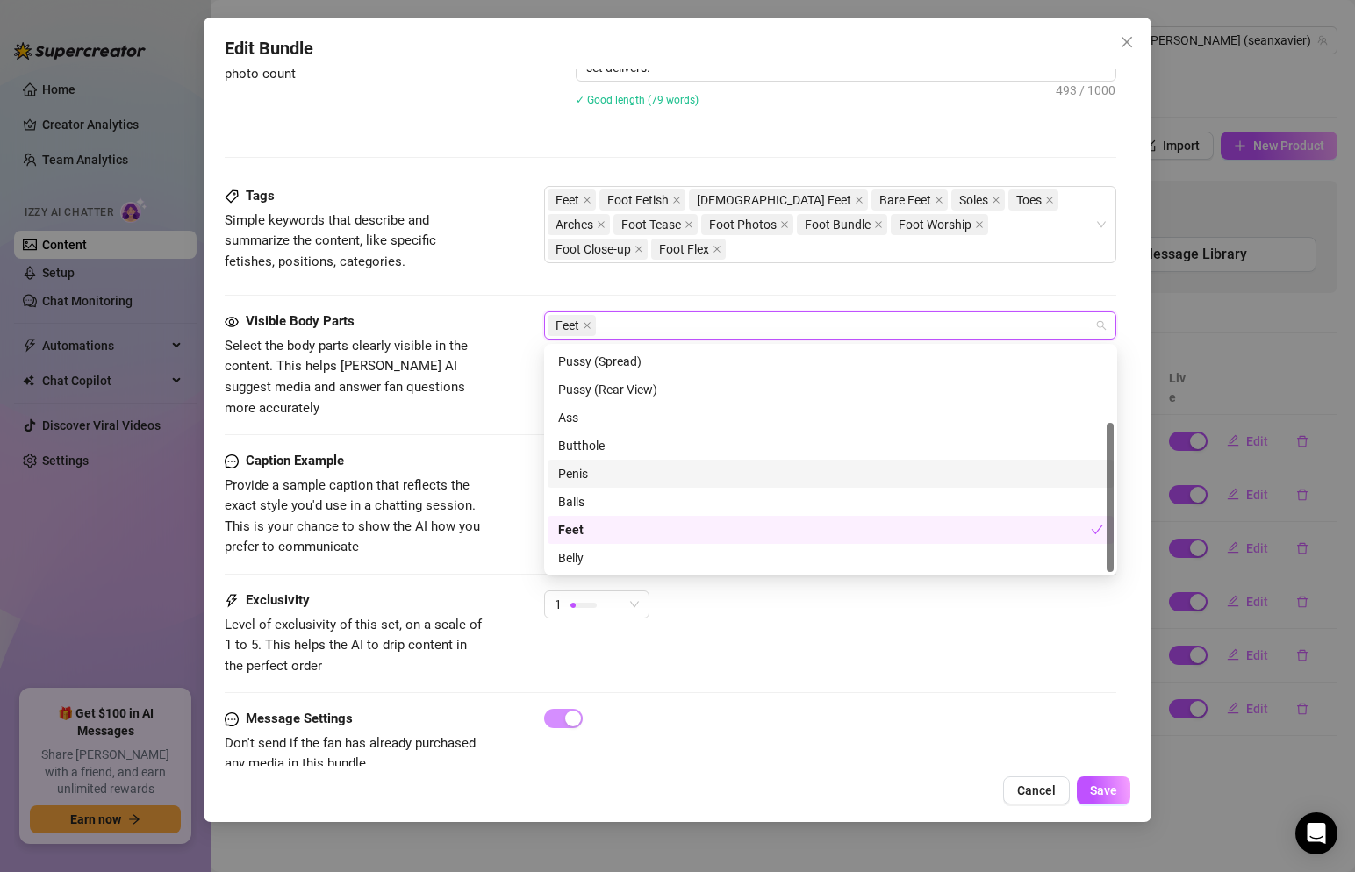
click at [508, 362] on div "Visible Body Parts Select the body parts clearly visible in the content. This h…" at bounding box center [671, 365] width 893 height 107
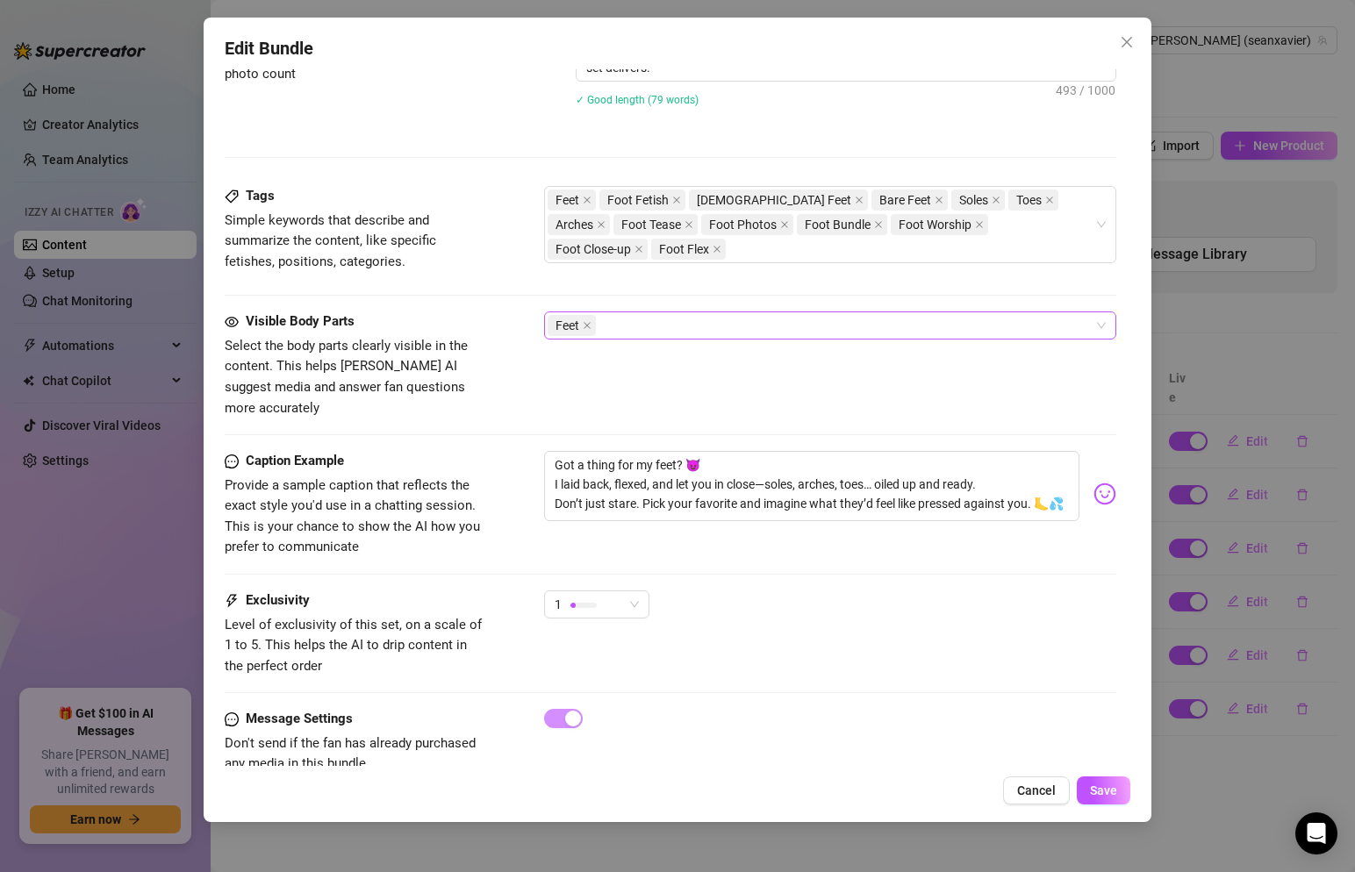
click at [883, 320] on div "Feet" at bounding box center [822, 325] width 548 height 25
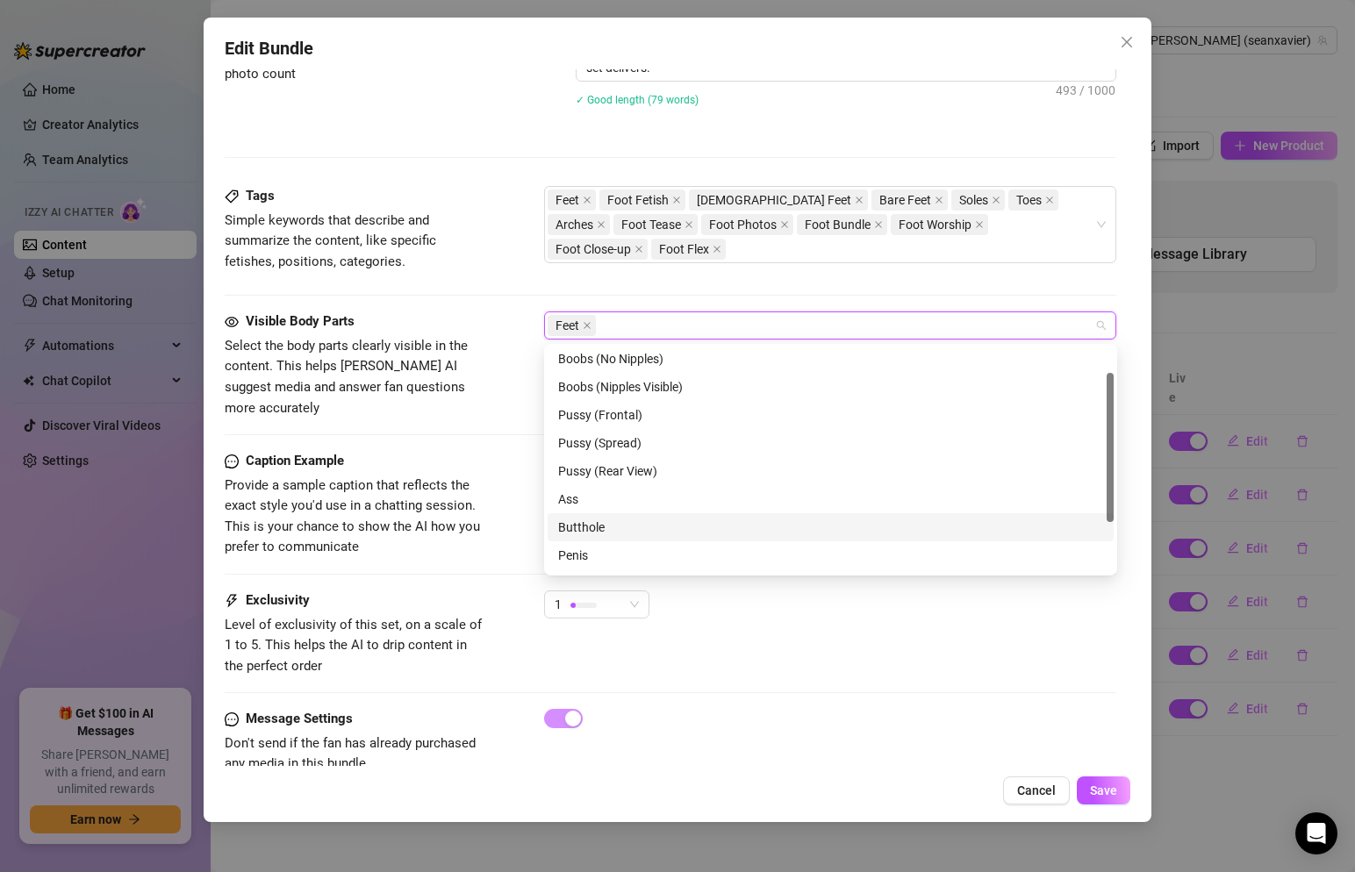
scroll to position [40, 0]
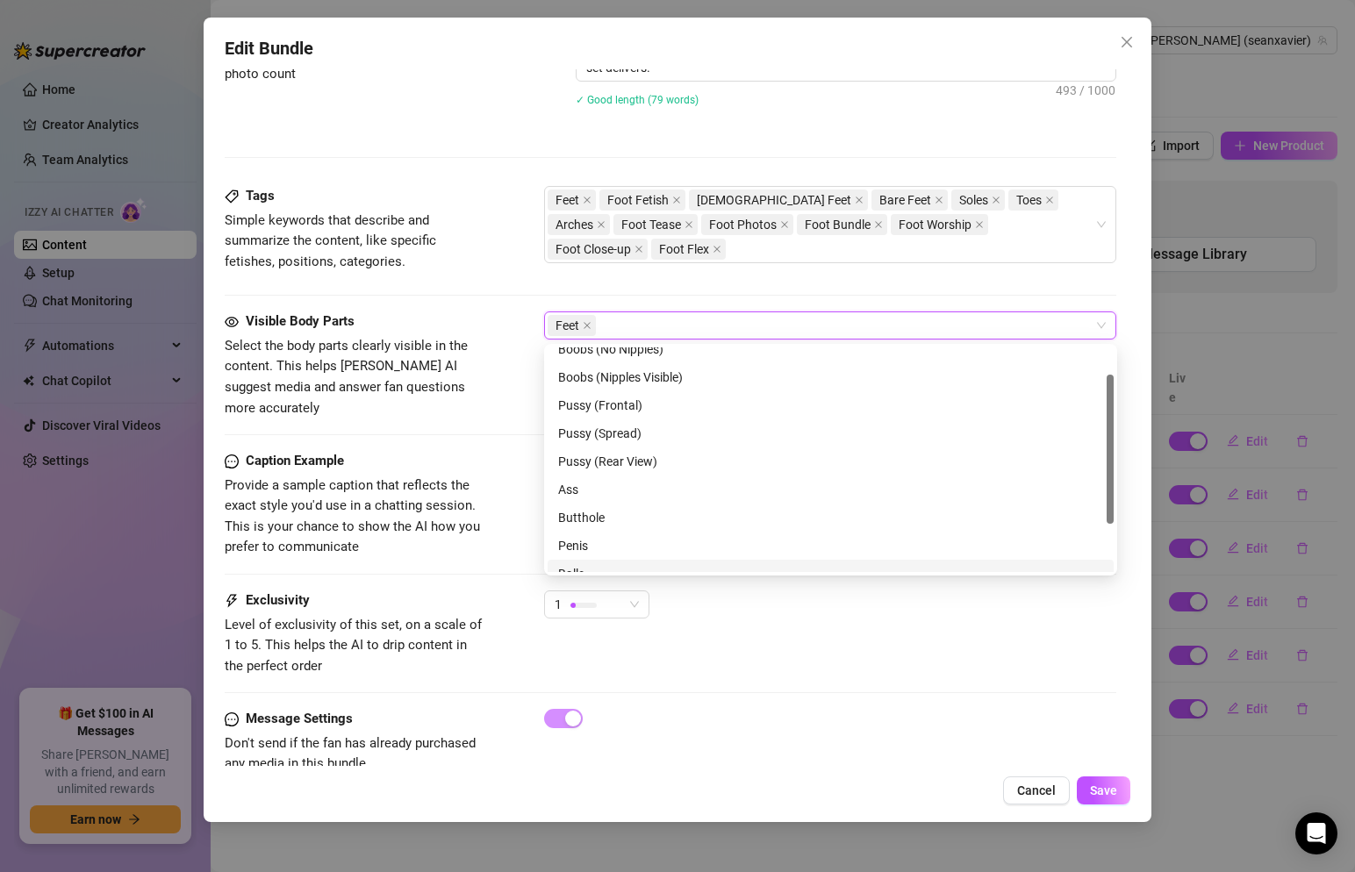
click at [902, 677] on div "Exclusivity Level of exclusivity of this set, on a scale of 1 to 5. This helps …" at bounding box center [671, 650] width 893 height 118
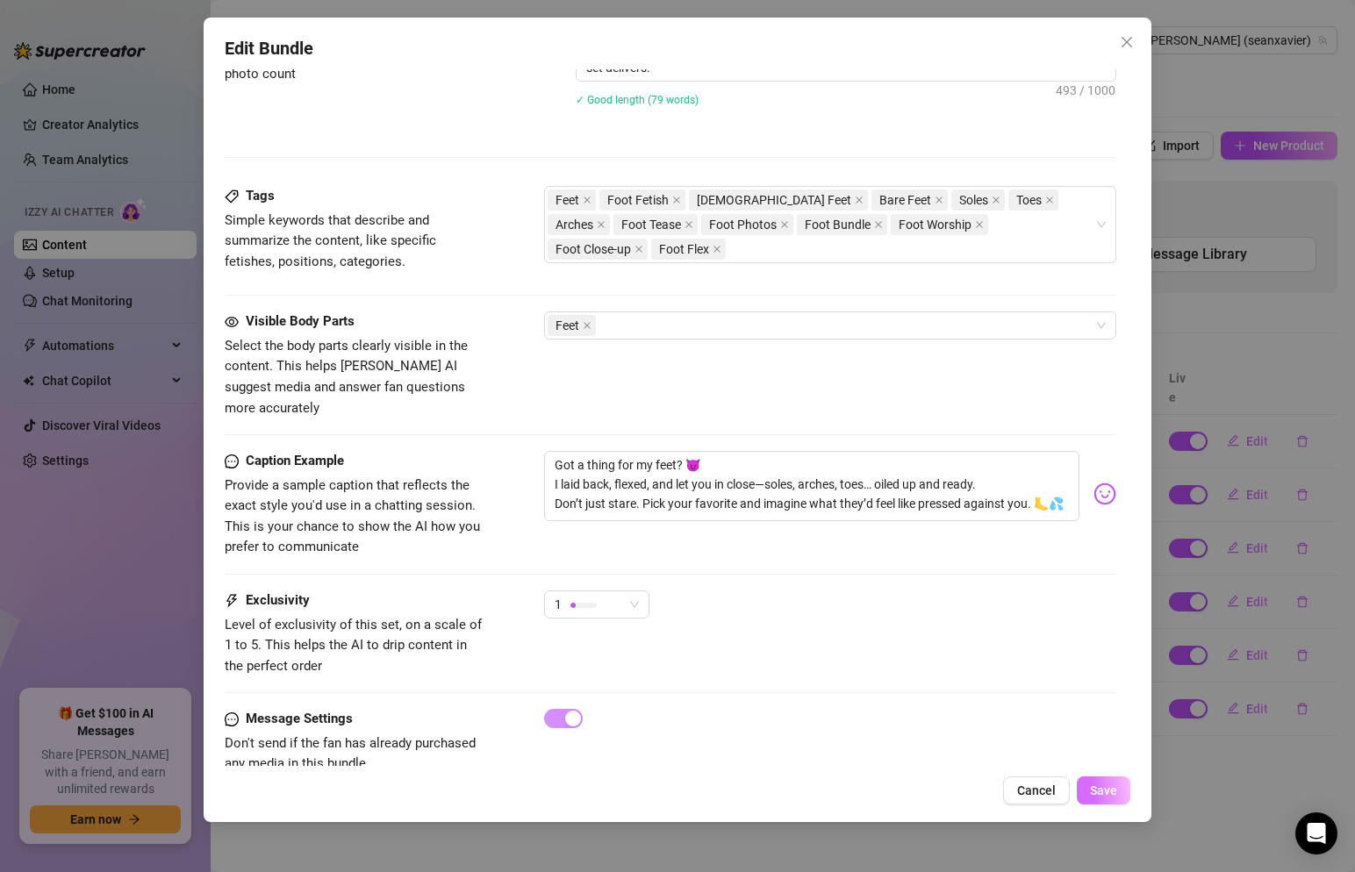
click at [1115, 791] on span "Save" at bounding box center [1103, 791] width 27 height 14
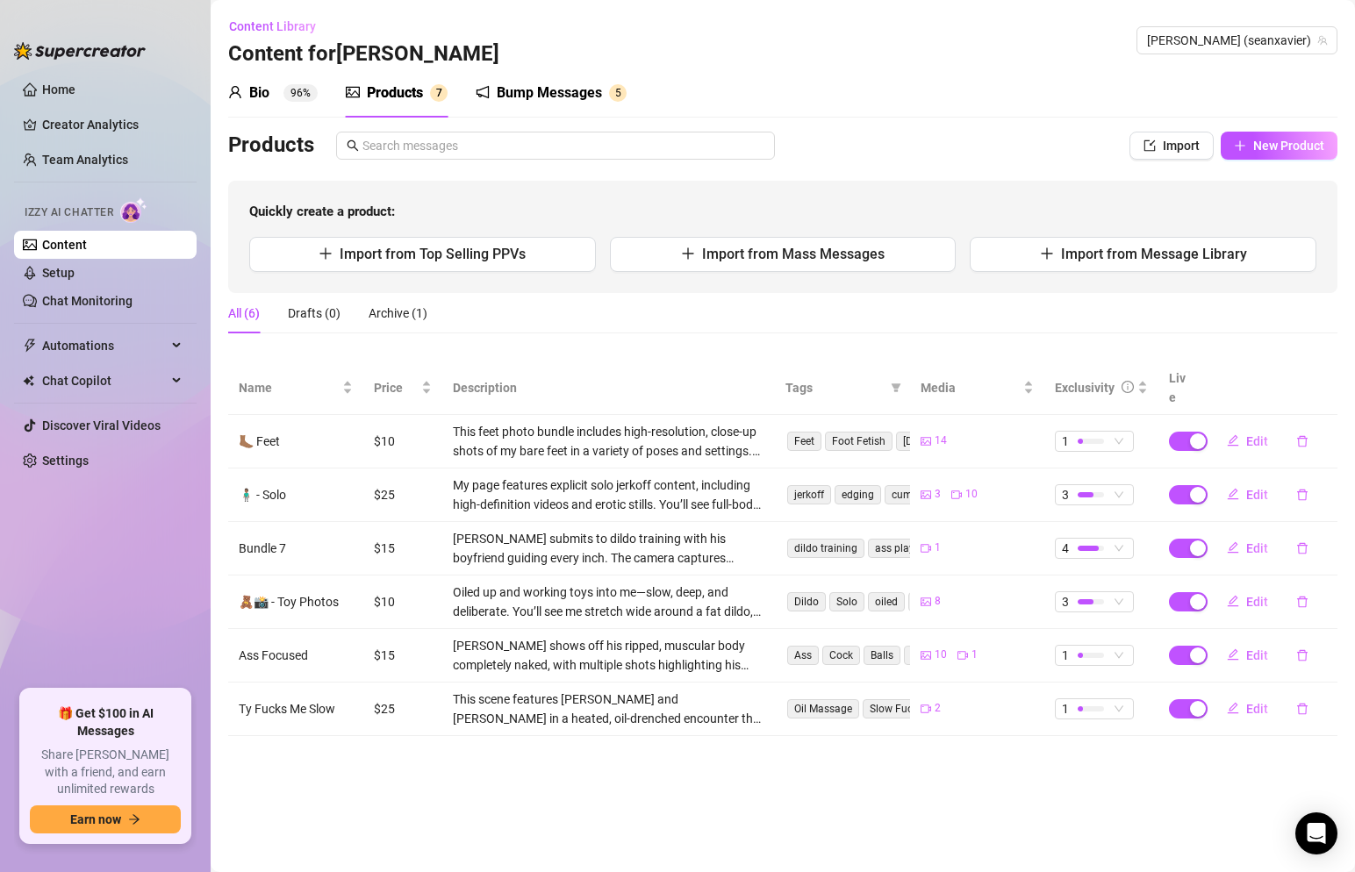
click at [393, 97] on div "Products" at bounding box center [395, 93] width 56 height 21
click at [244, 91] on div "Bio 96%" at bounding box center [273, 93] width 90 height 21
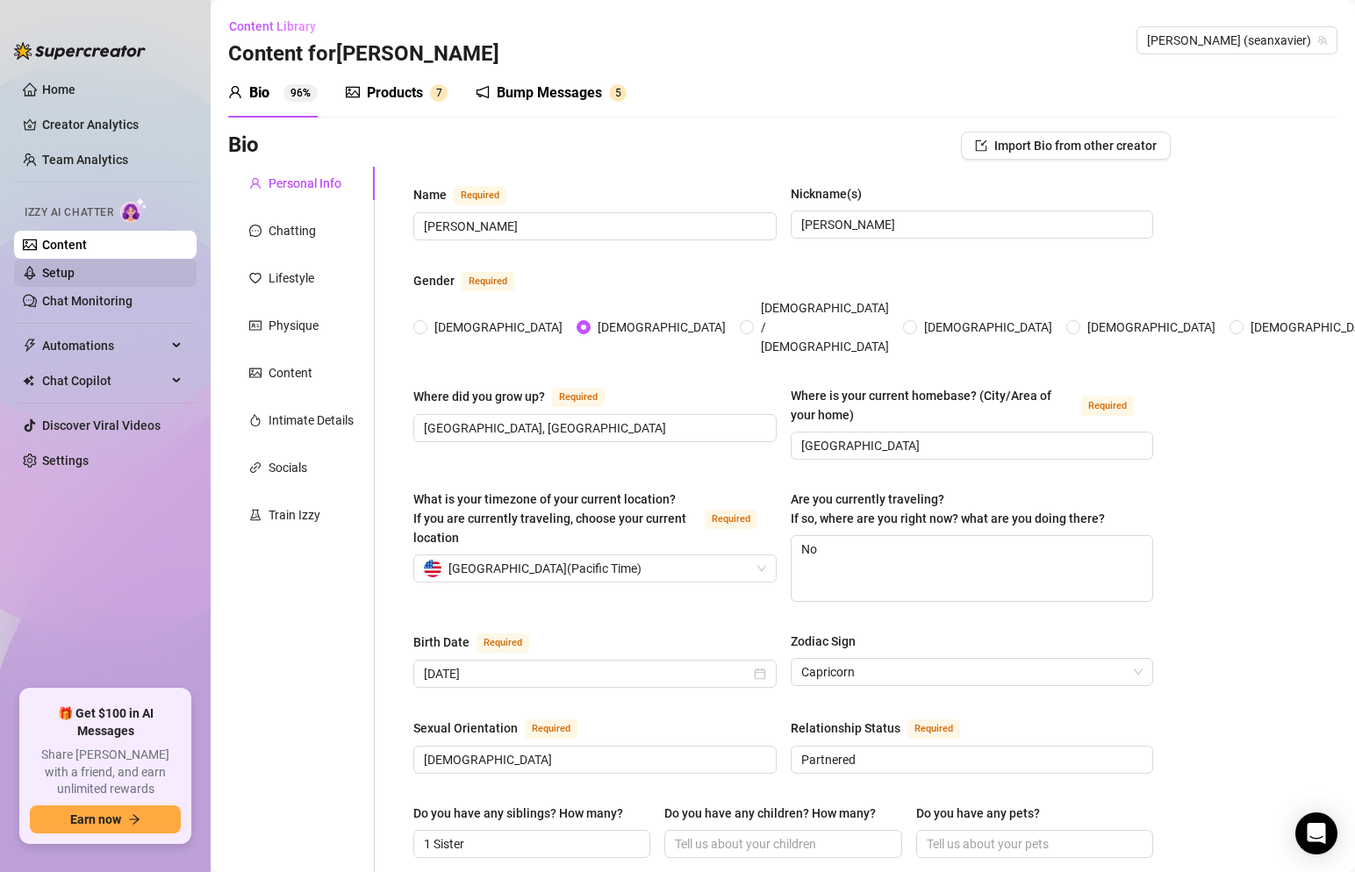
click at [75, 278] on link "Setup" at bounding box center [58, 273] width 32 height 14
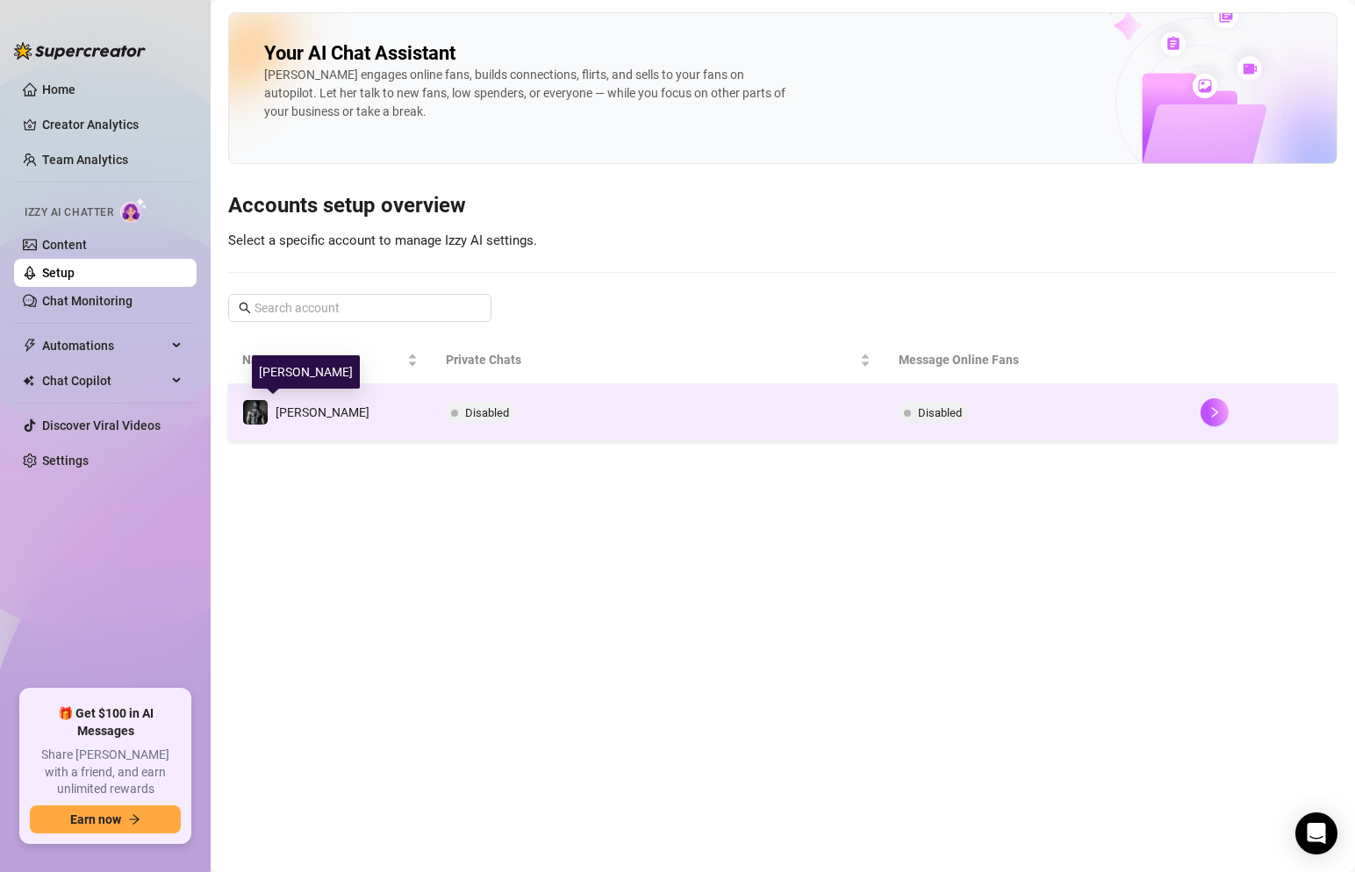
click at [297, 415] on span "[PERSON_NAME]" at bounding box center [323, 413] width 94 height 14
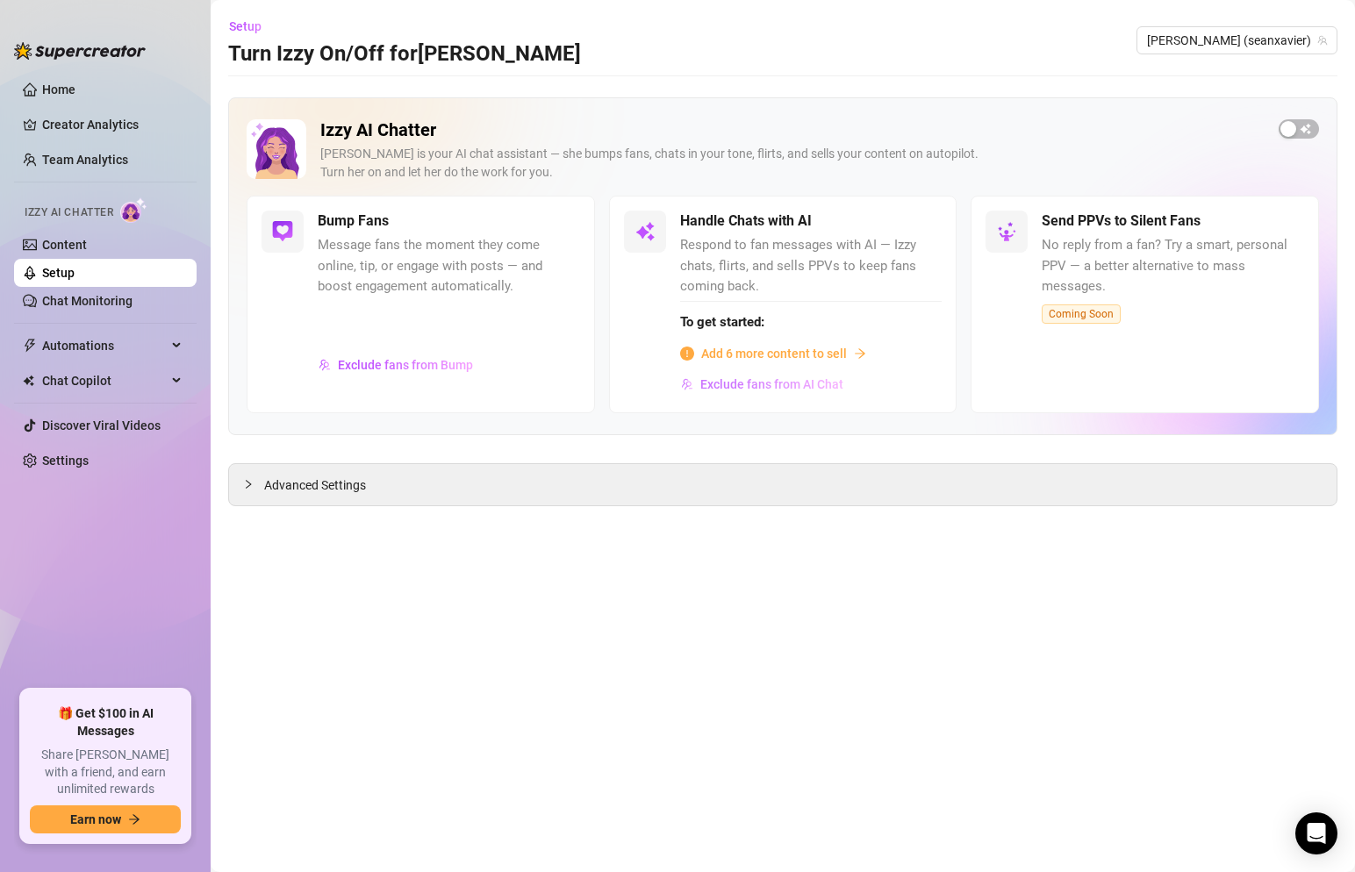
click at [732, 385] on span "Exclude fans from AI Chat" at bounding box center [771, 384] width 143 height 14
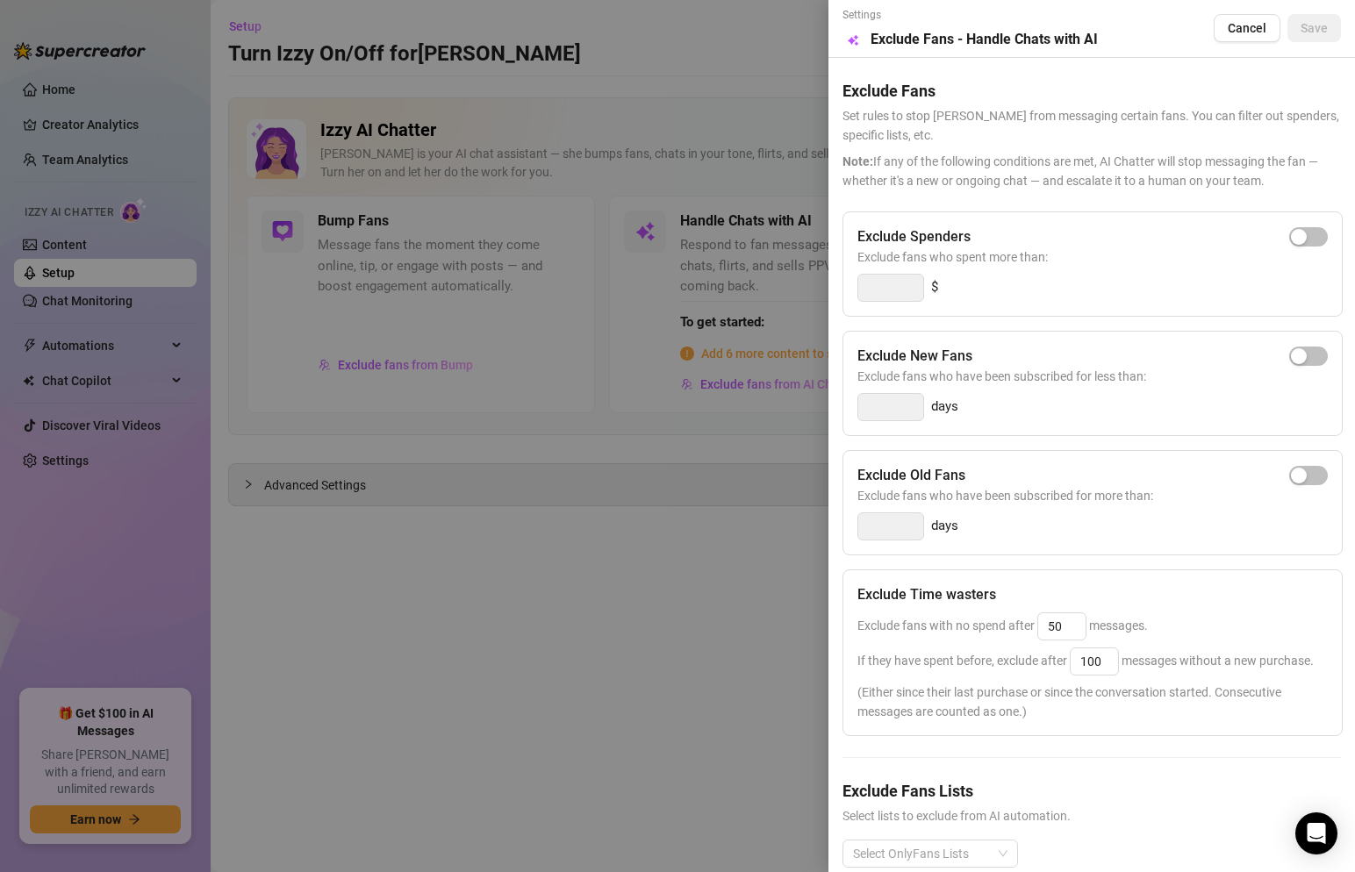
scroll to position [31, 0]
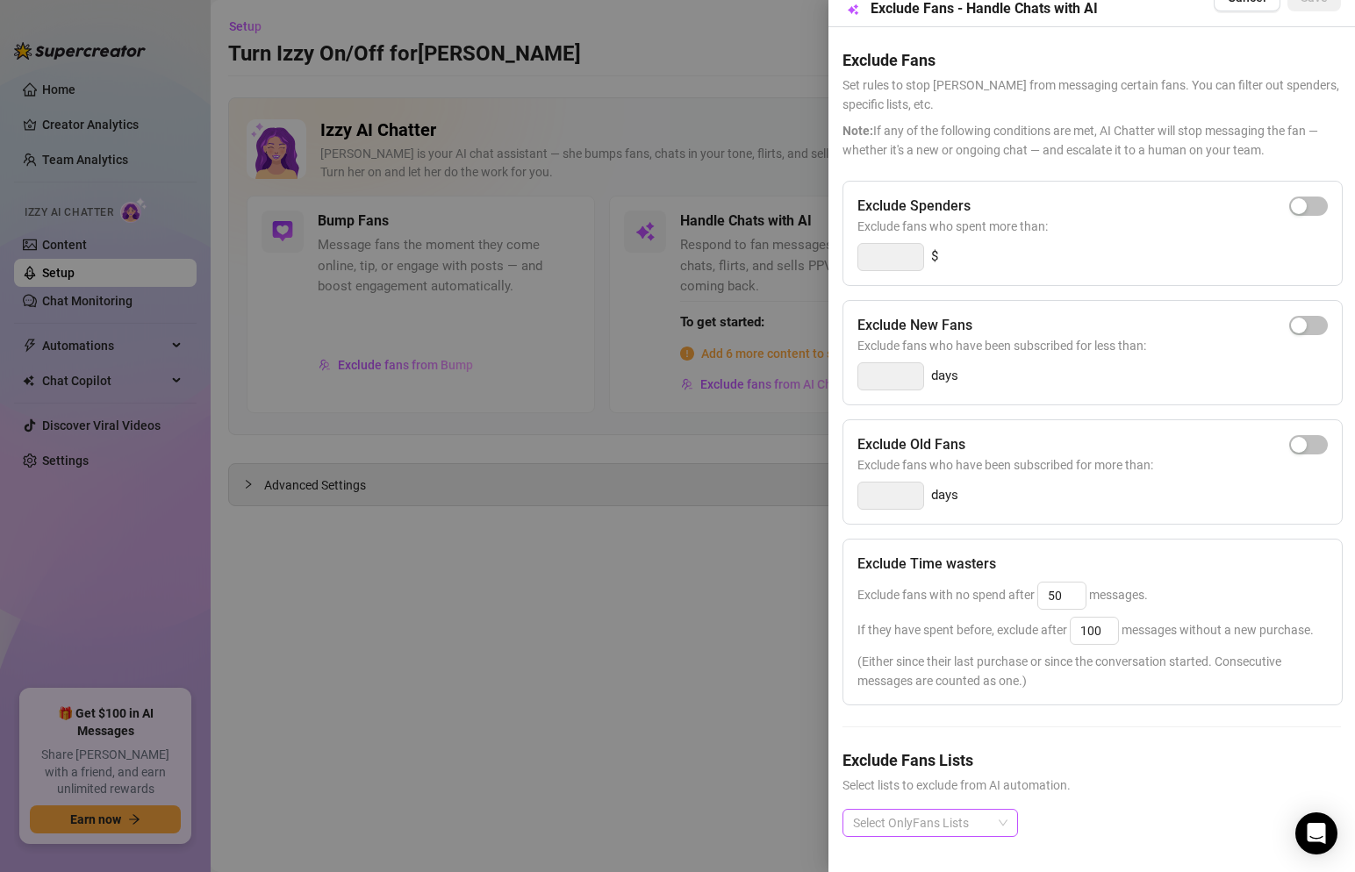
click at [973, 820] on div at bounding box center [921, 823] width 150 height 25
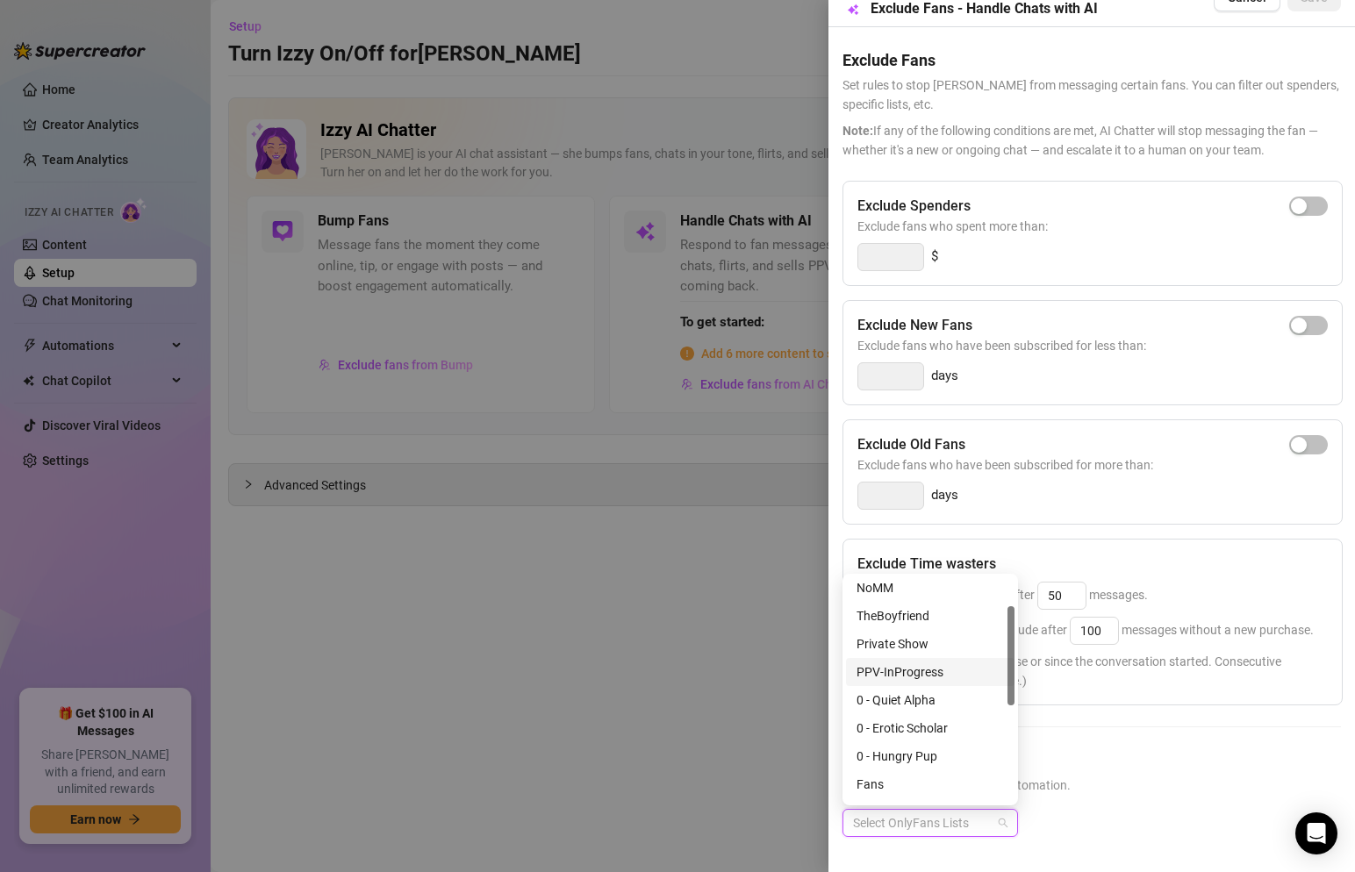
scroll to position [0, 0]
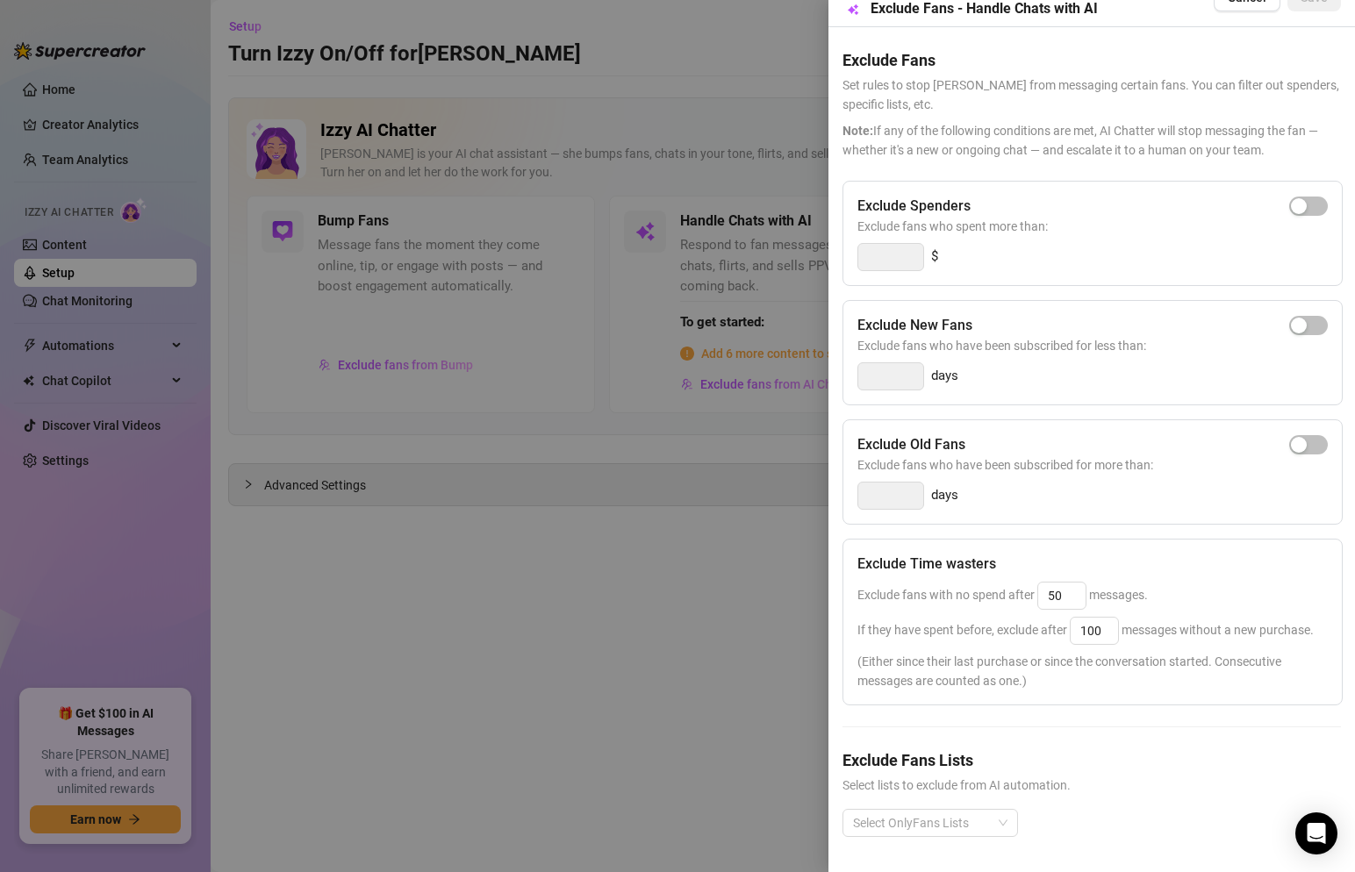
click at [1074, 735] on div "Exclude Spenders Exclude fans who spent more than: $ Exclude New Fans Exclude f…" at bounding box center [1092, 523] width 499 height 685
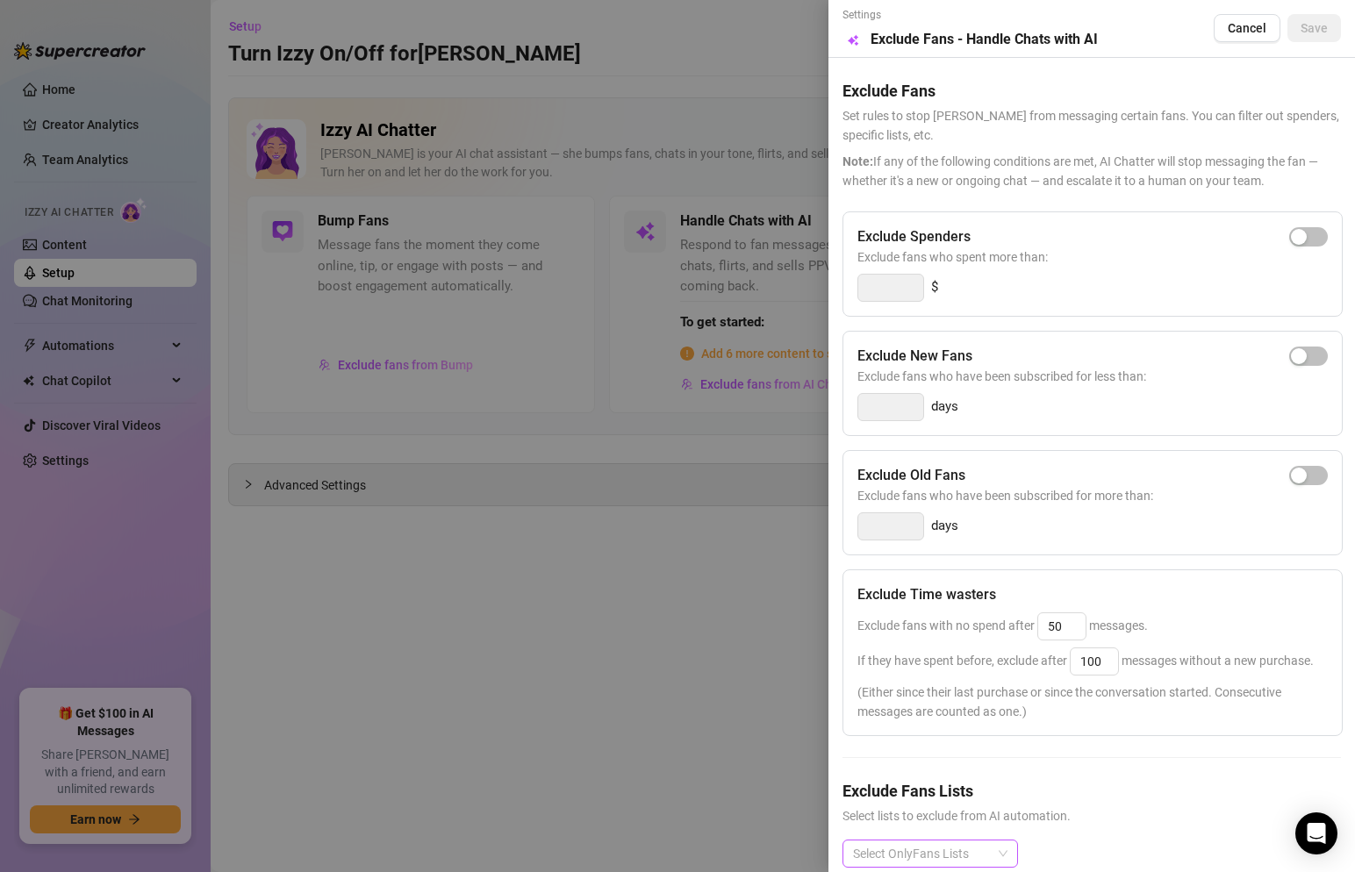
click at [998, 842] on div "Select OnlyFans Lists" at bounding box center [931, 854] width 176 height 28
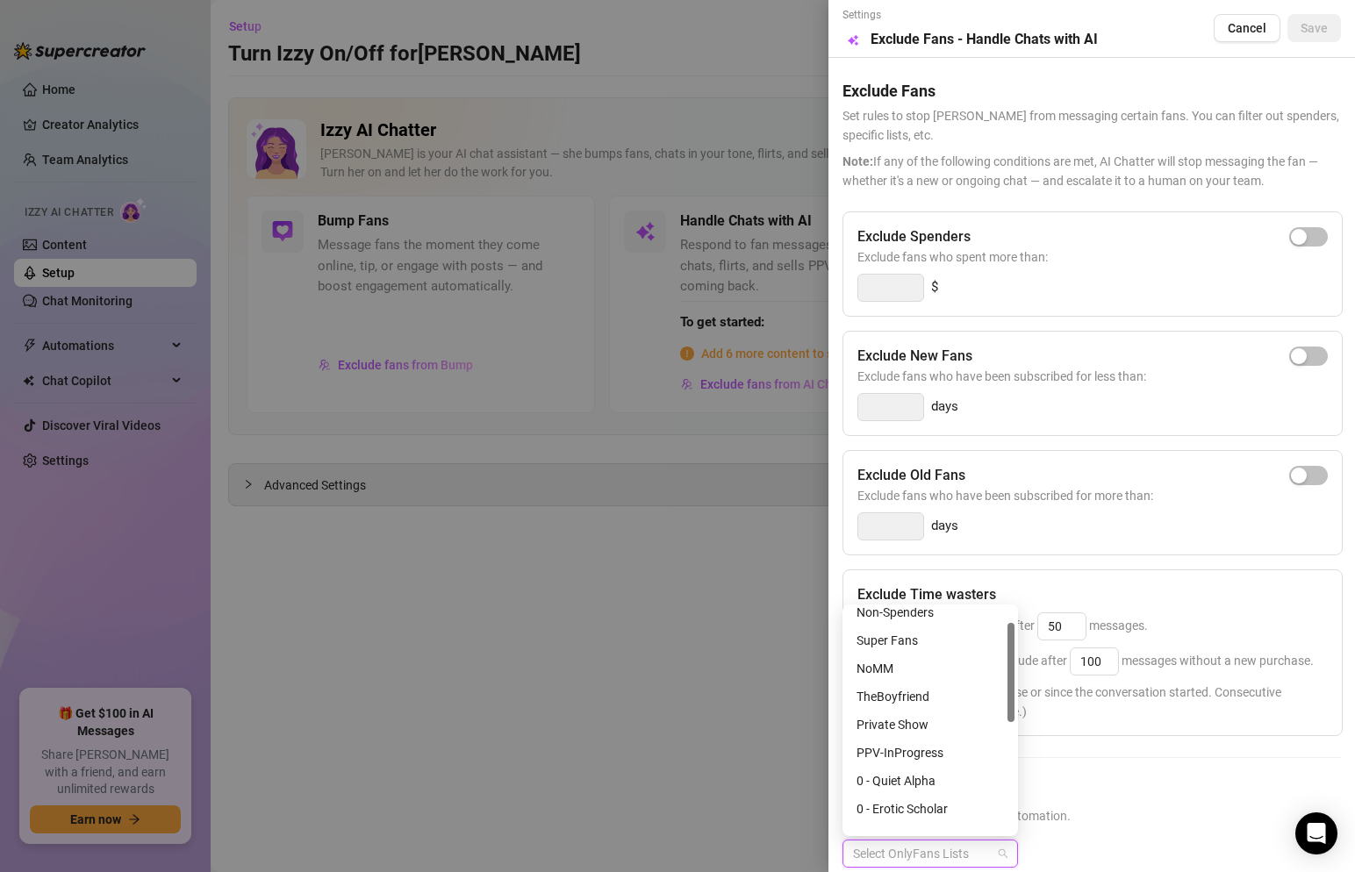
scroll to position [25, 0]
click at [1063, 769] on div "Exclude Spenders Exclude fans who spent more than: $ Exclude New Fans Exclude f…" at bounding box center [1092, 554] width 499 height 685
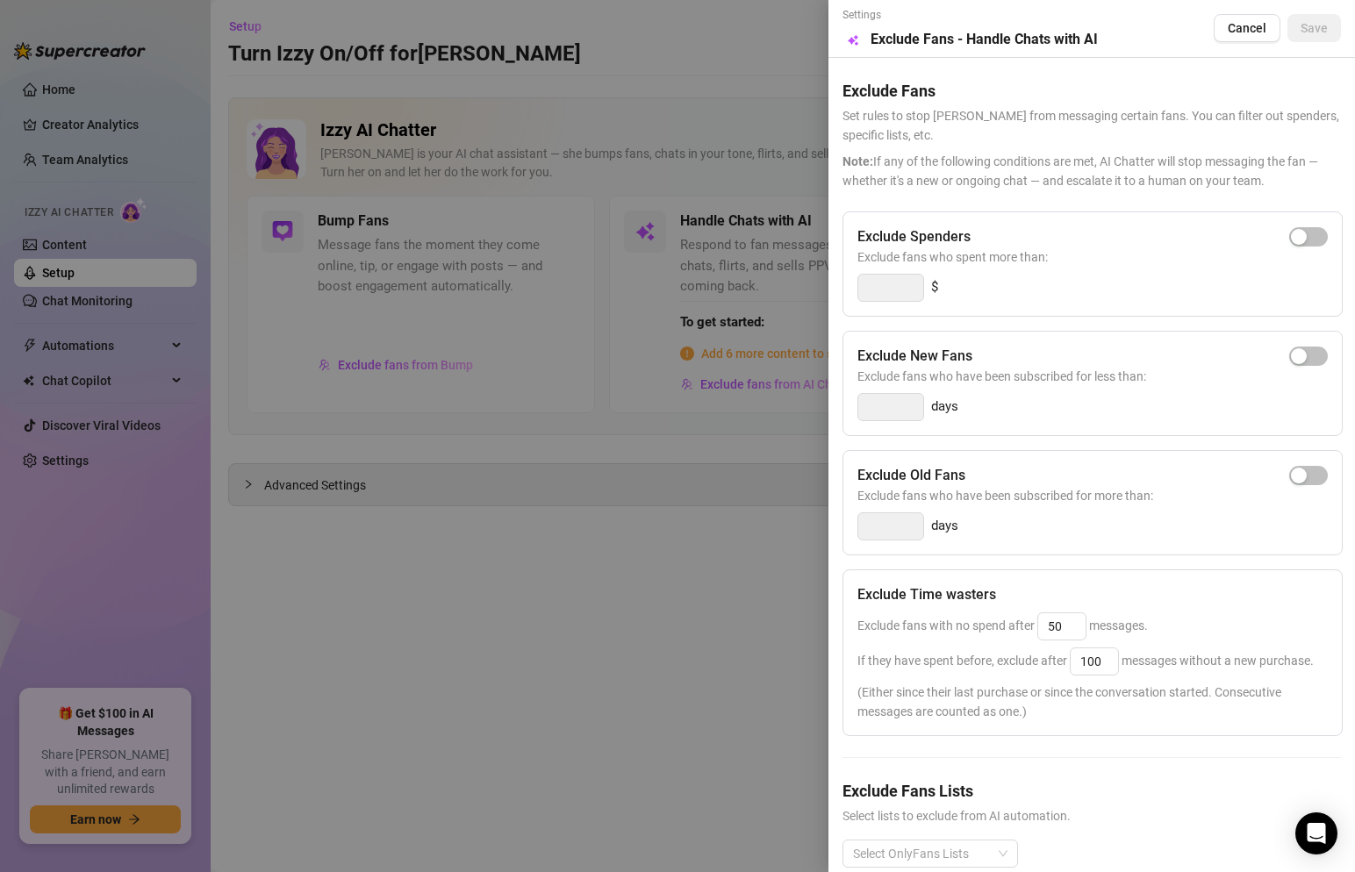
click at [1237, 43] on div "Settings Preview Exclude Fans - Handle Chats with AI Cancel Save" at bounding box center [1092, 28] width 499 height 43
click at [1240, 27] on span "Cancel" at bounding box center [1247, 28] width 39 height 14
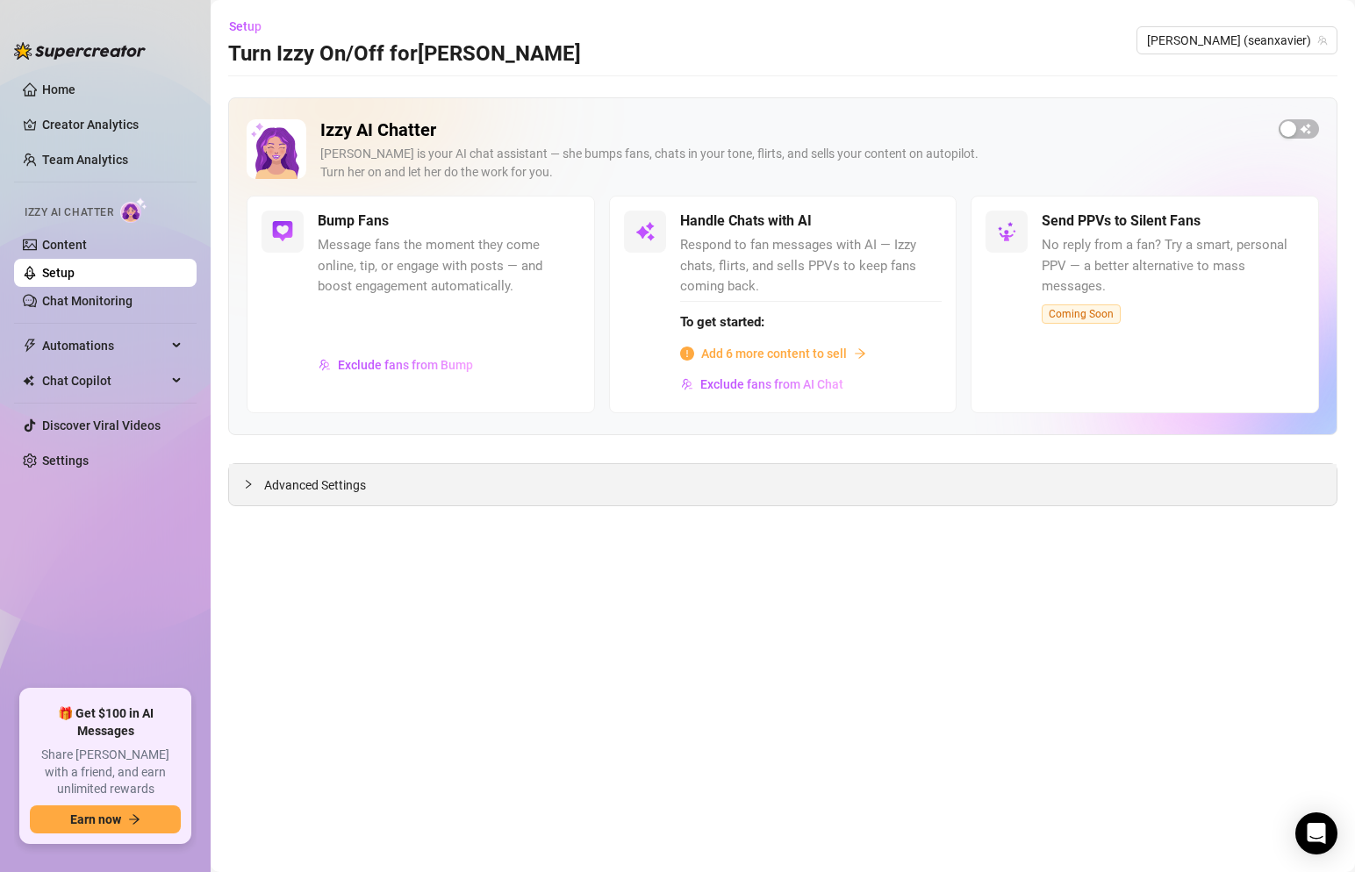
click at [436, 489] on div "Advanced Settings" at bounding box center [783, 484] width 1108 height 41
click at [309, 485] on span "Advanced Settings" at bounding box center [315, 485] width 102 height 19
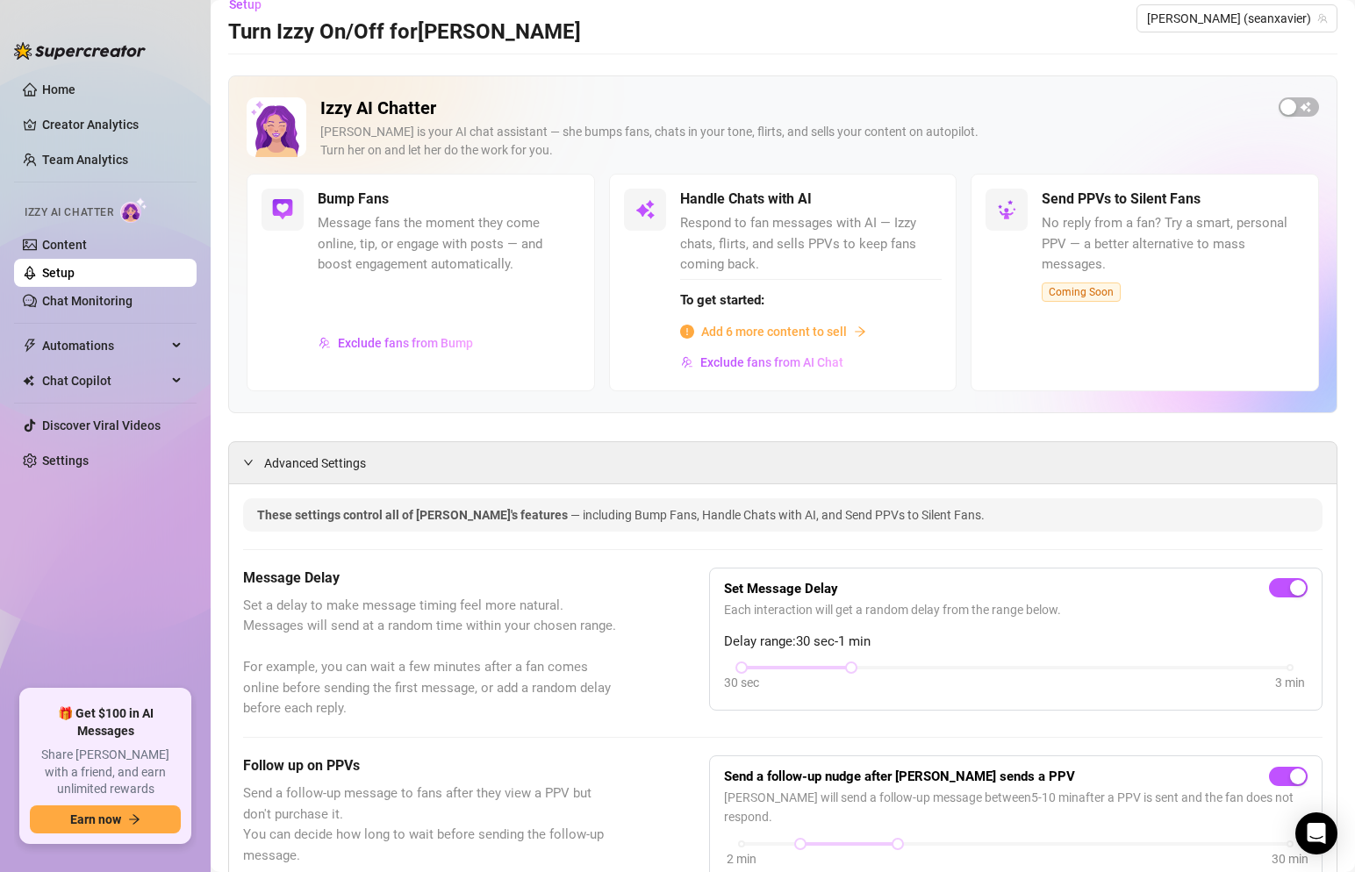
scroll to position [0, 0]
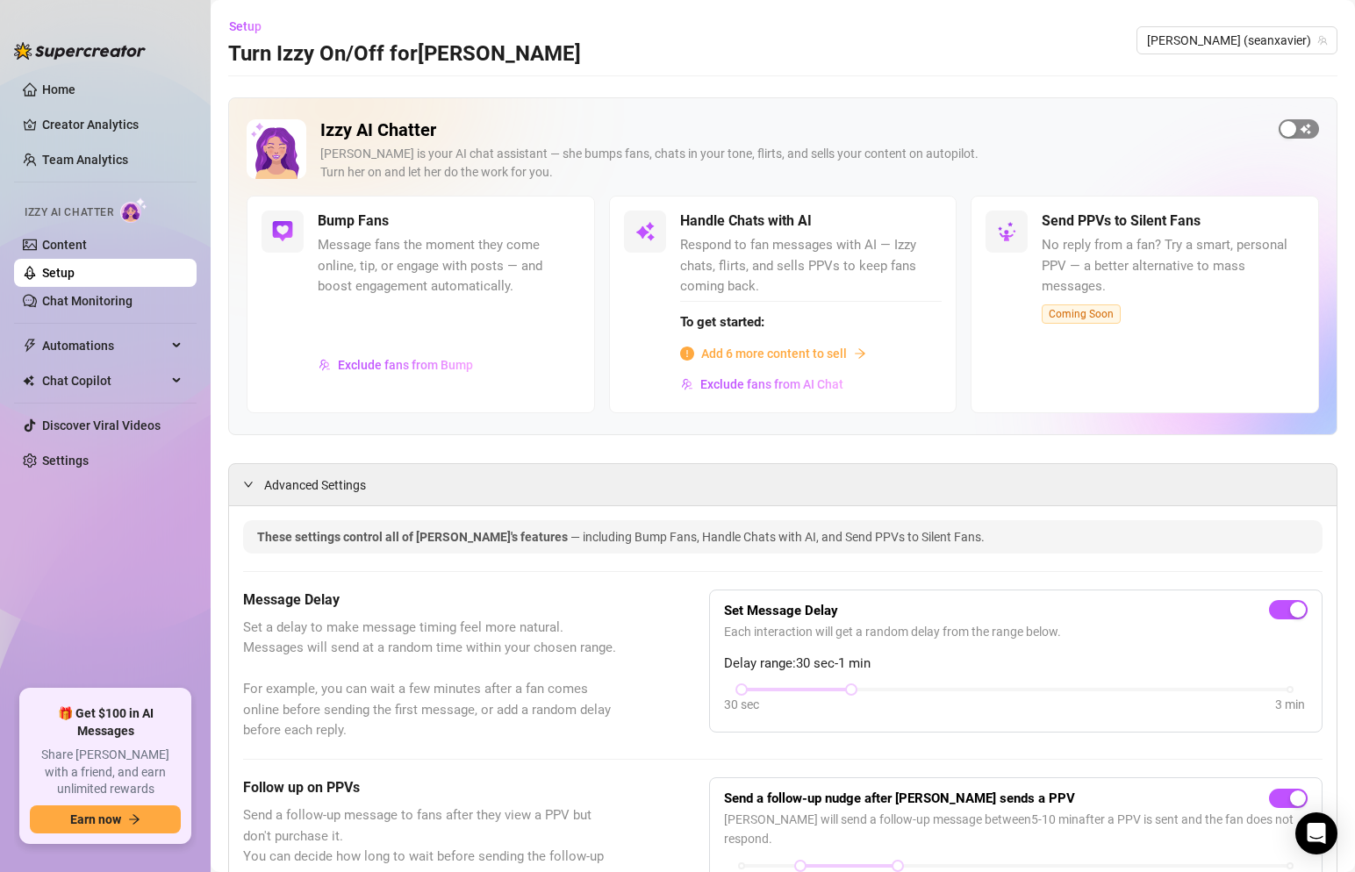
click at [1291, 126] on div "button" at bounding box center [1289, 129] width 16 height 16
click at [910, 223] on div "button" at bounding box center [913, 221] width 16 height 16
click at [1311, 123] on div "button" at bounding box center [1310, 129] width 16 height 16
click at [1303, 137] on span "button" at bounding box center [1299, 128] width 40 height 19
click at [422, 372] on span "Exclude fans from Bump" at bounding box center [405, 365] width 135 height 14
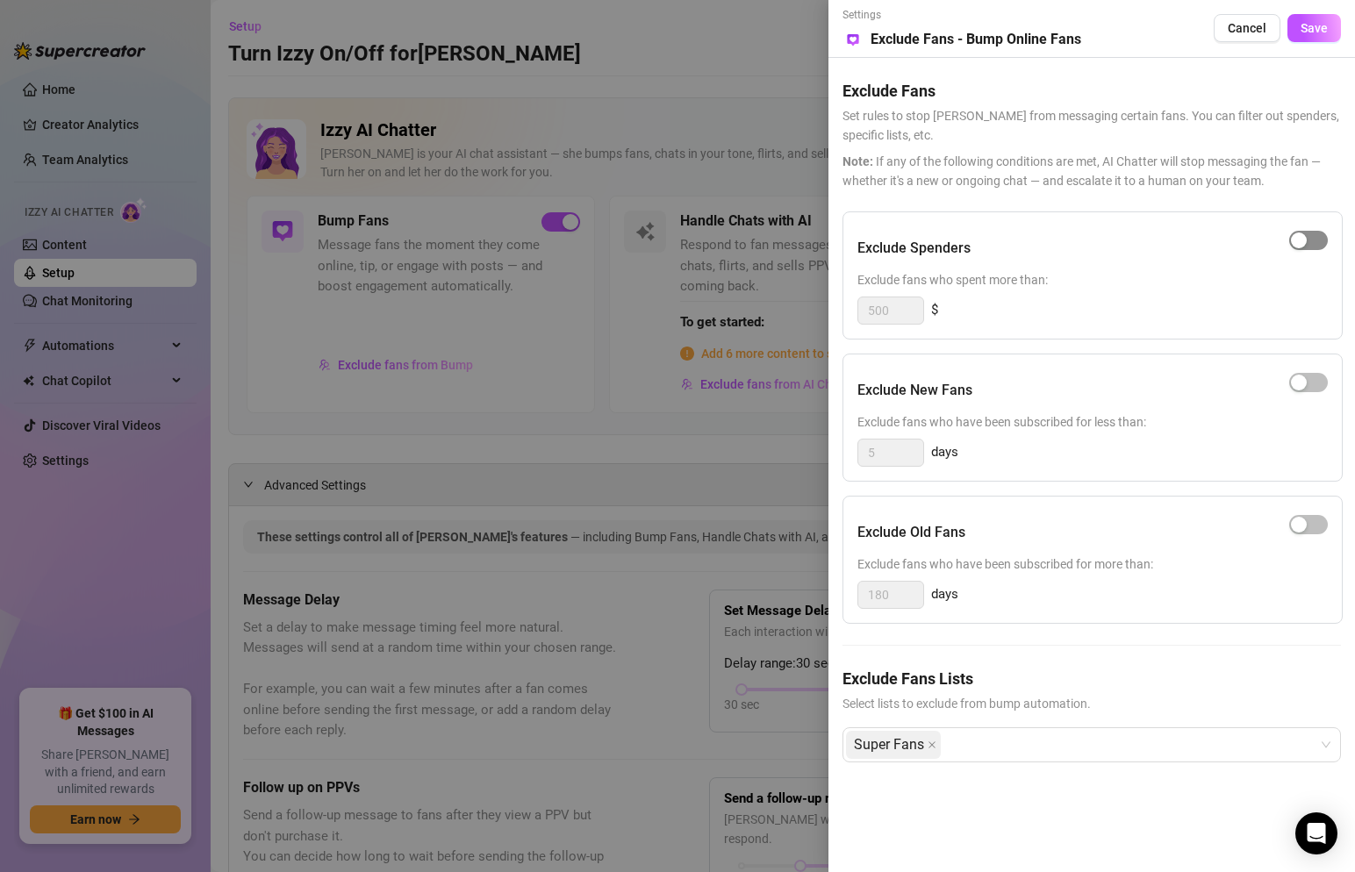
click at [1321, 249] on span "button" at bounding box center [1308, 240] width 39 height 19
drag, startPoint x: 897, startPoint y: 312, endPoint x: 821, endPoint y: 312, distance: 76.4
click at [821, 312] on div "Settings Preview Exclude Fans - Bump Online Fans Cancel Save Exclude Fans Set r…" at bounding box center [677, 436] width 1355 height 872
click at [1303, 385] on div "button" at bounding box center [1299, 383] width 16 height 16
click at [1299, 528] on div "button" at bounding box center [1299, 525] width 16 height 16
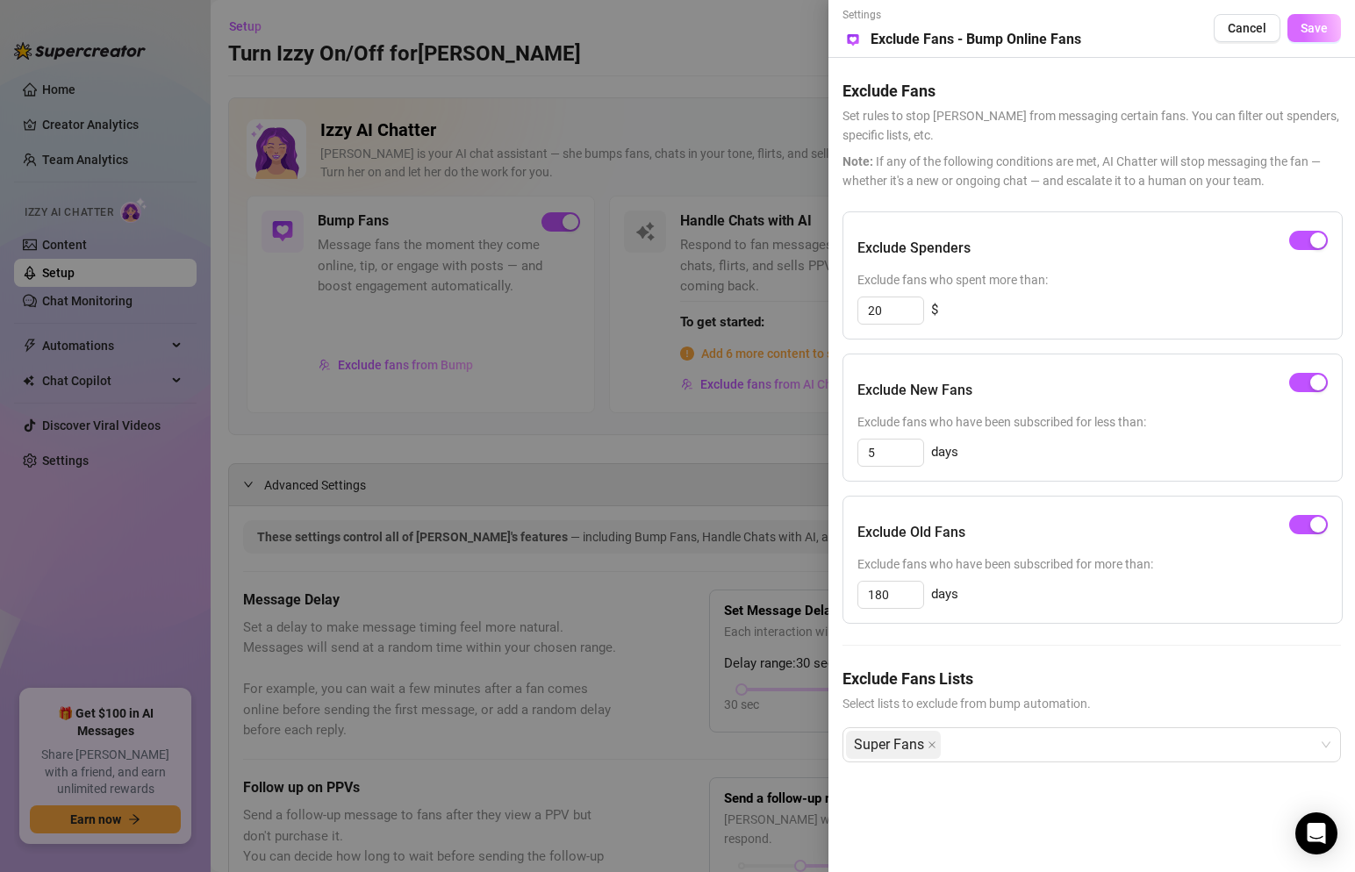
click at [1325, 38] on button "Save" at bounding box center [1315, 28] width 54 height 28
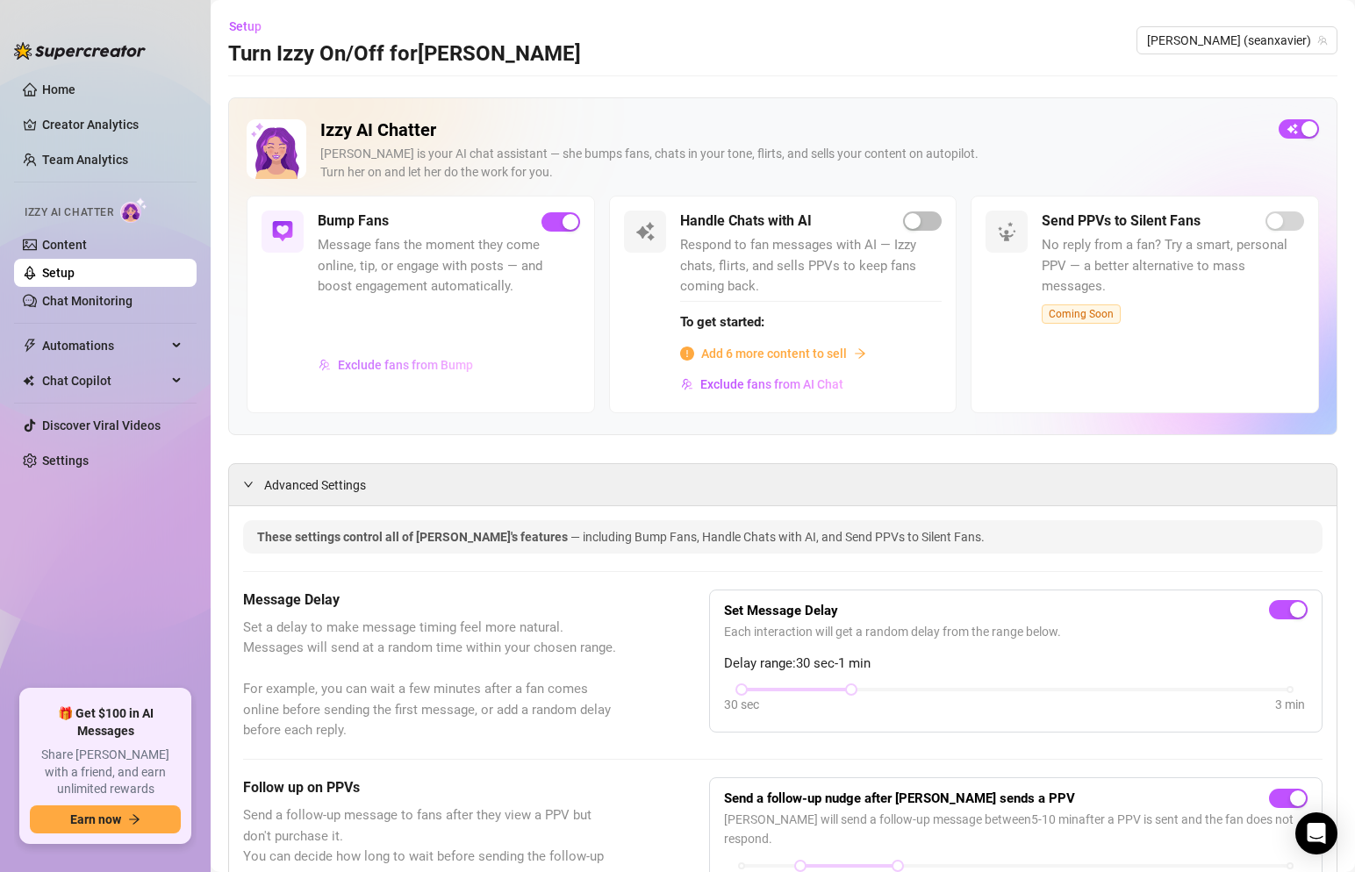
click at [435, 360] on span "Exclude fans from Bump" at bounding box center [405, 365] width 135 height 14
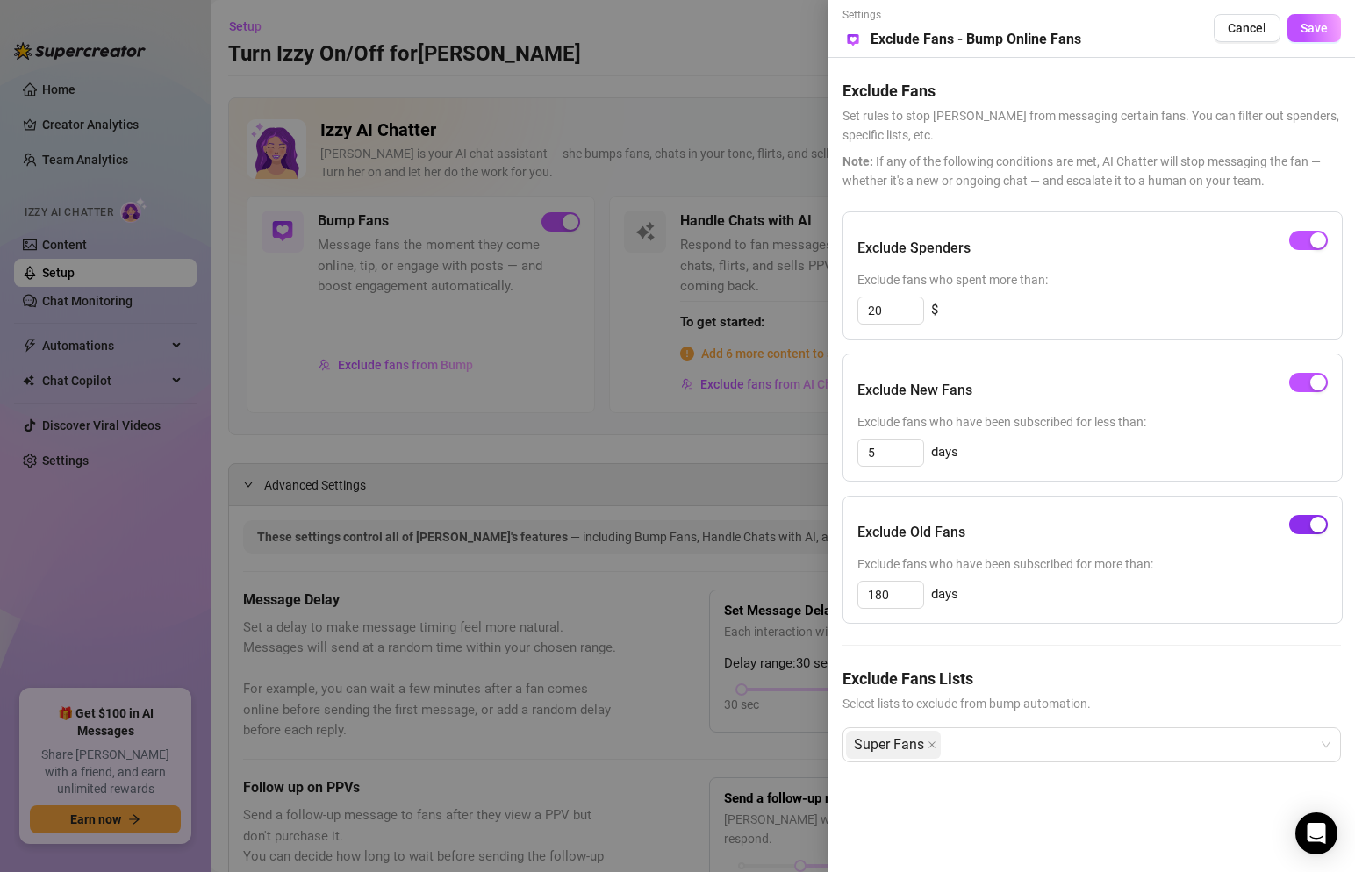
click at [1319, 528] on div "button" at bounding box center [1318, 525] width 16 height 16
click at [1328, 24] on button "Save" at bounding box center [1315, 28] width 54 height 28
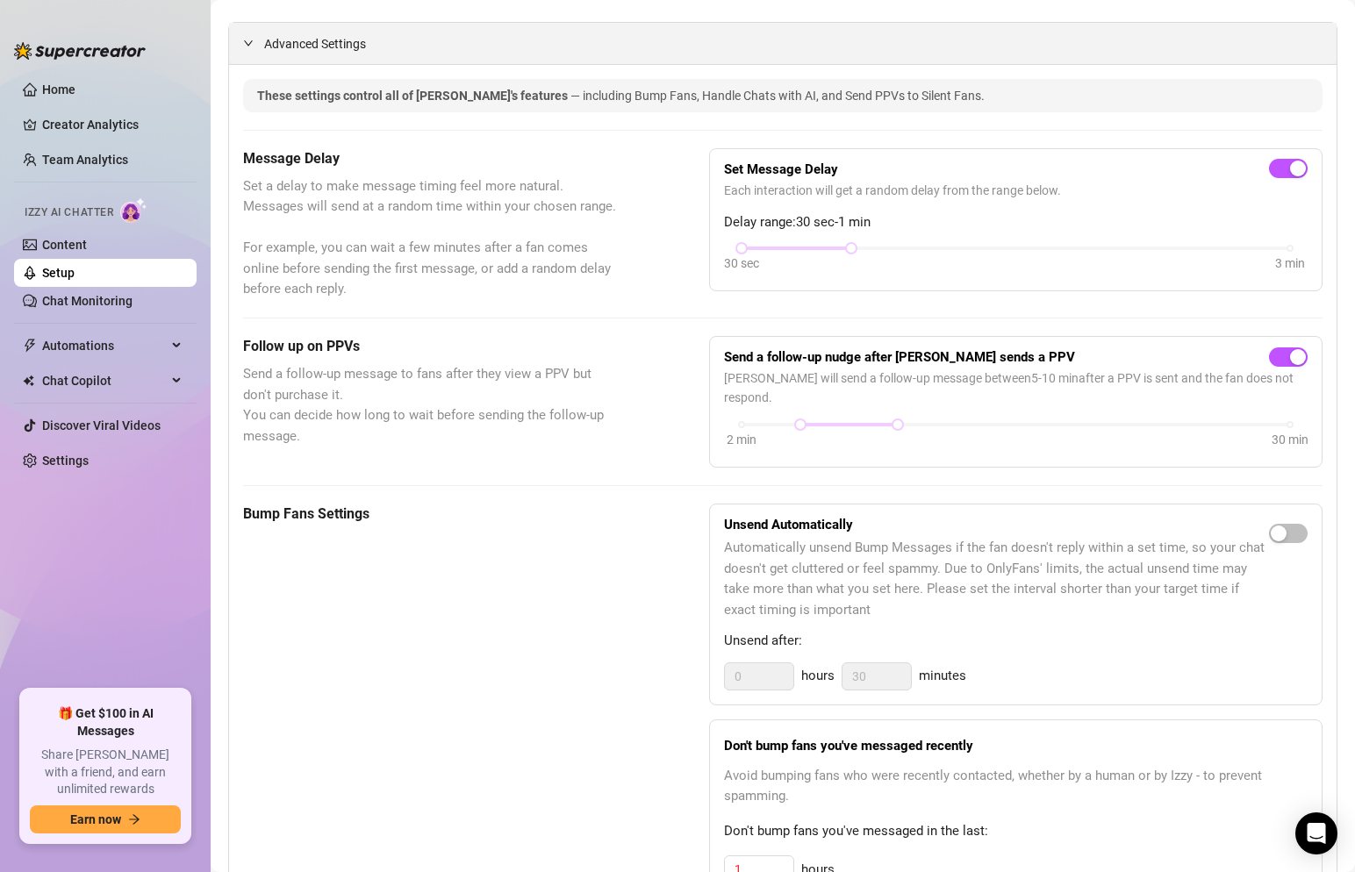
scroll to position [454, 0]
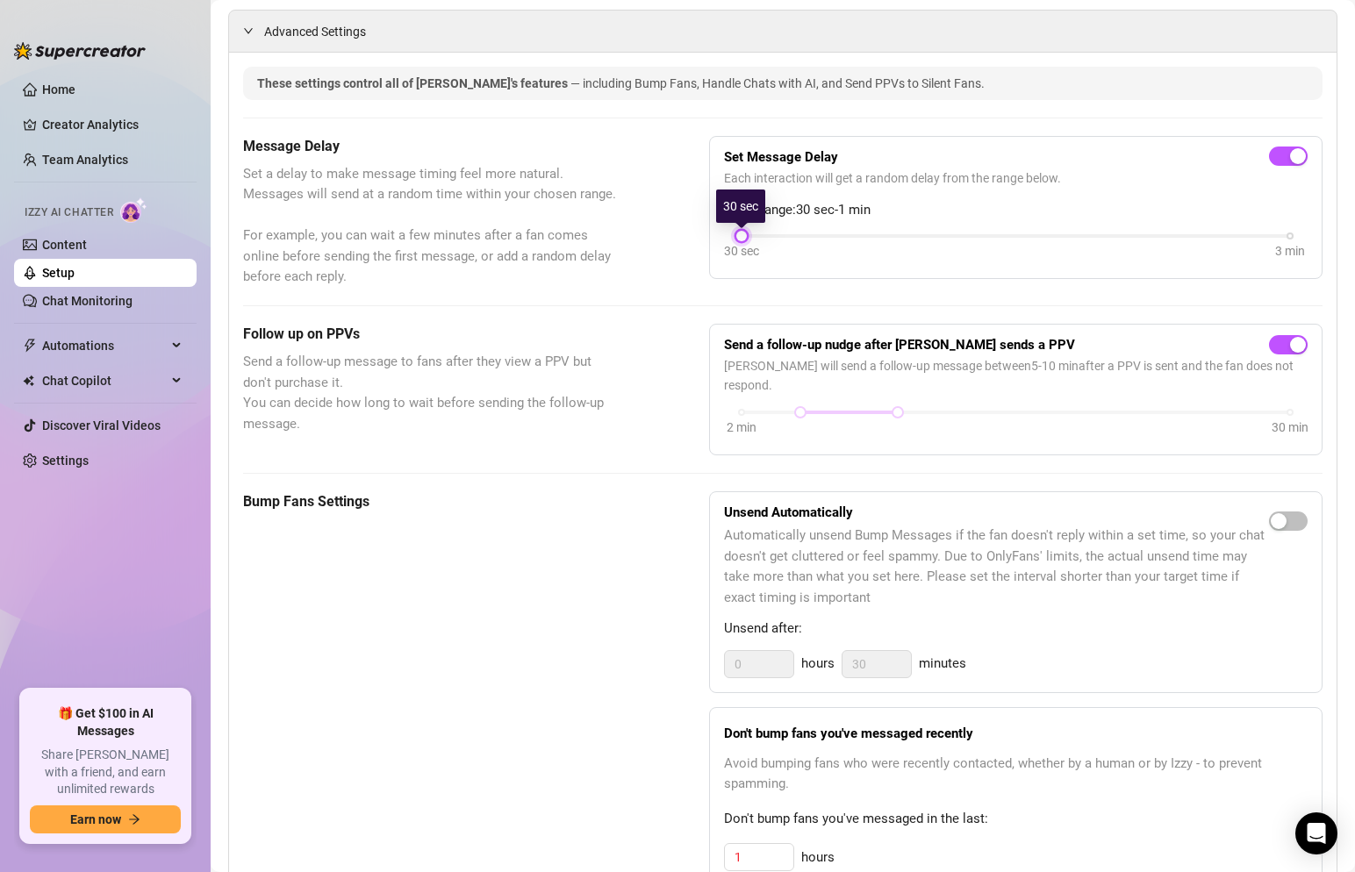
drag, startPoint x: 846, startPoint y: 236, endPoint x: 785, endPoint y: 239, distance: 61.5
click at [785, 238] on div "30 sec 3 min" at bounding box center [1016, 234] width 549 height 7
drag, startPoint x: 740, startPoint y: 241, endPoint x: 801, endPoint y: 248, distance: 61.9
click at [801, 248] on div "30 sec 3 min" at bounding box center [1016, 247] width 585 height 33
click at [100, 214] on span "Izzy AI Chatter" at bounding box center [69, 213] width 89 height 17
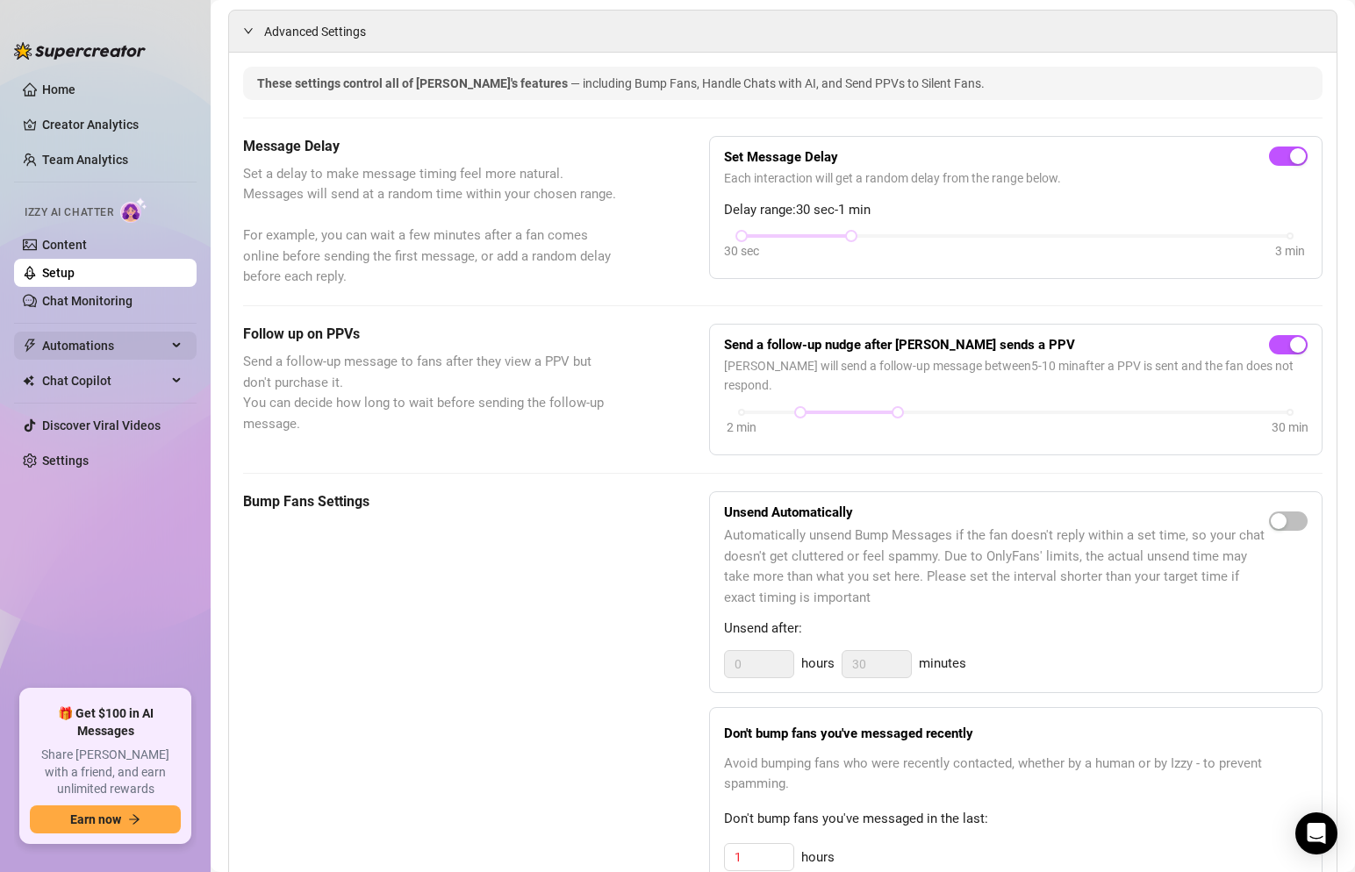
click at [96, 350] on span "Automations" at bounding box center [104, 346] width 125 height 28
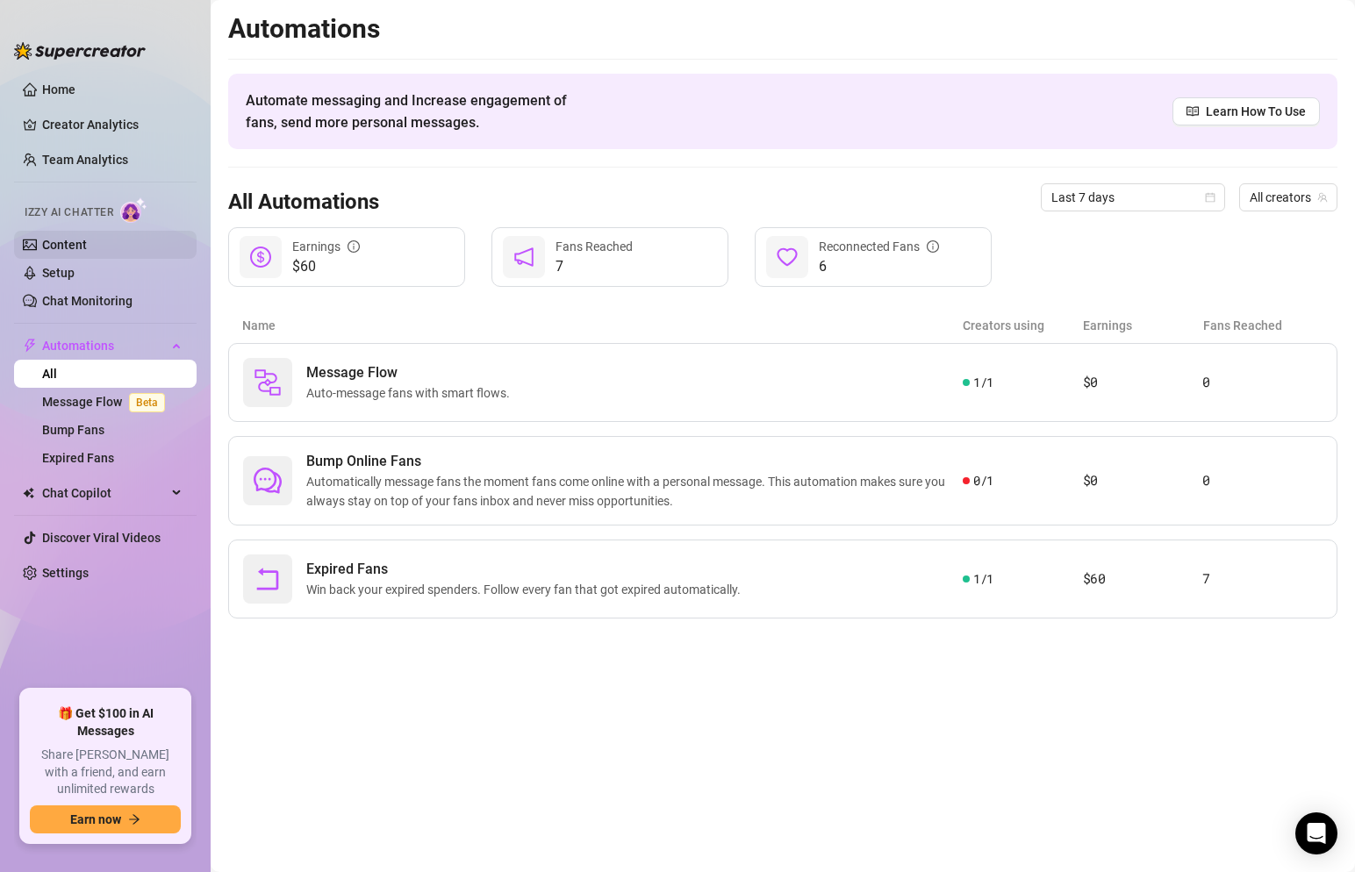
click at [65, 245] on link "Content" at bounding box center [64, 245] width 45 height 14
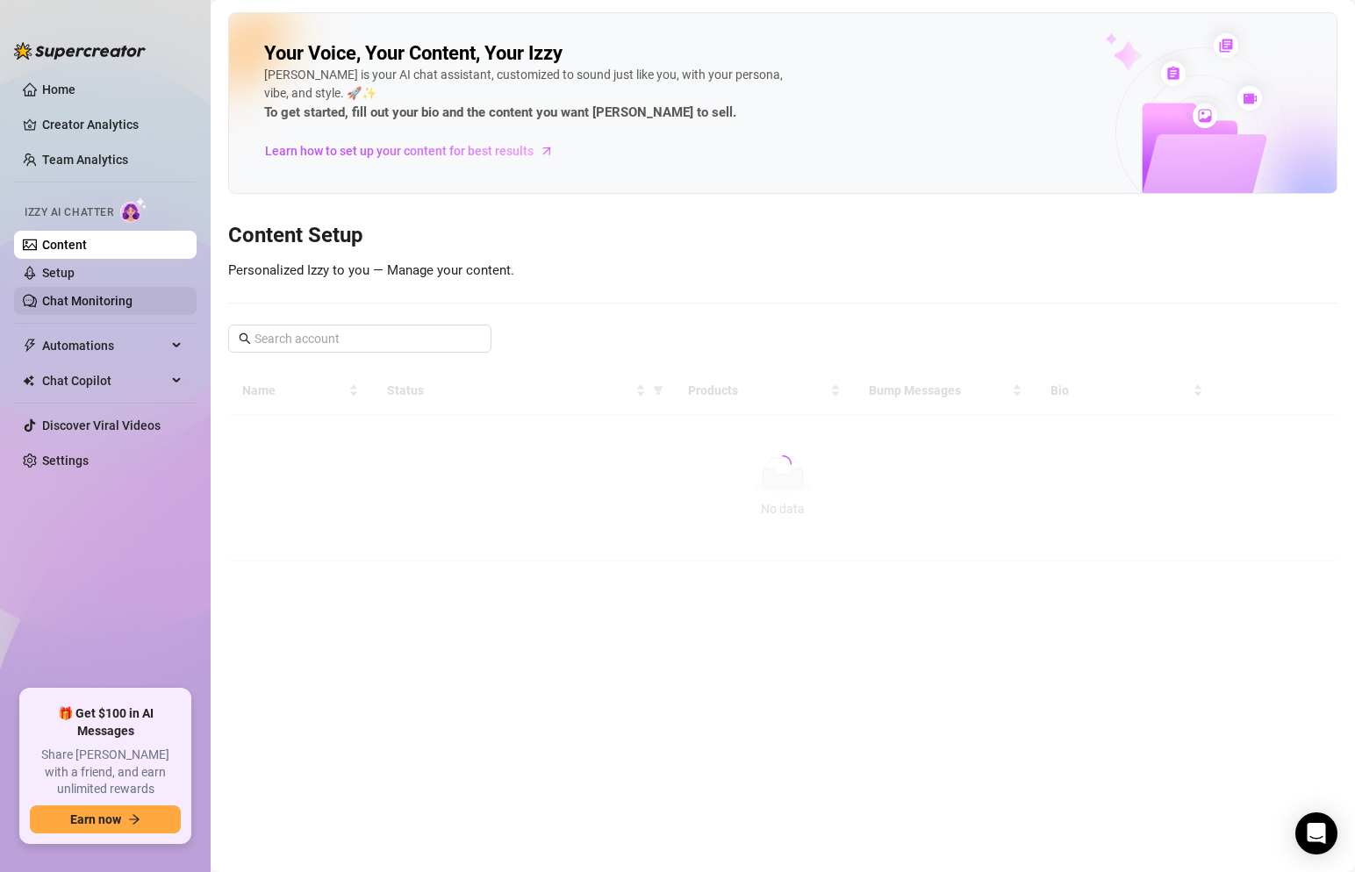
click at [68, 297] on link "Chat Monitoring" at bounding box center [87, 301] width 90 height 14
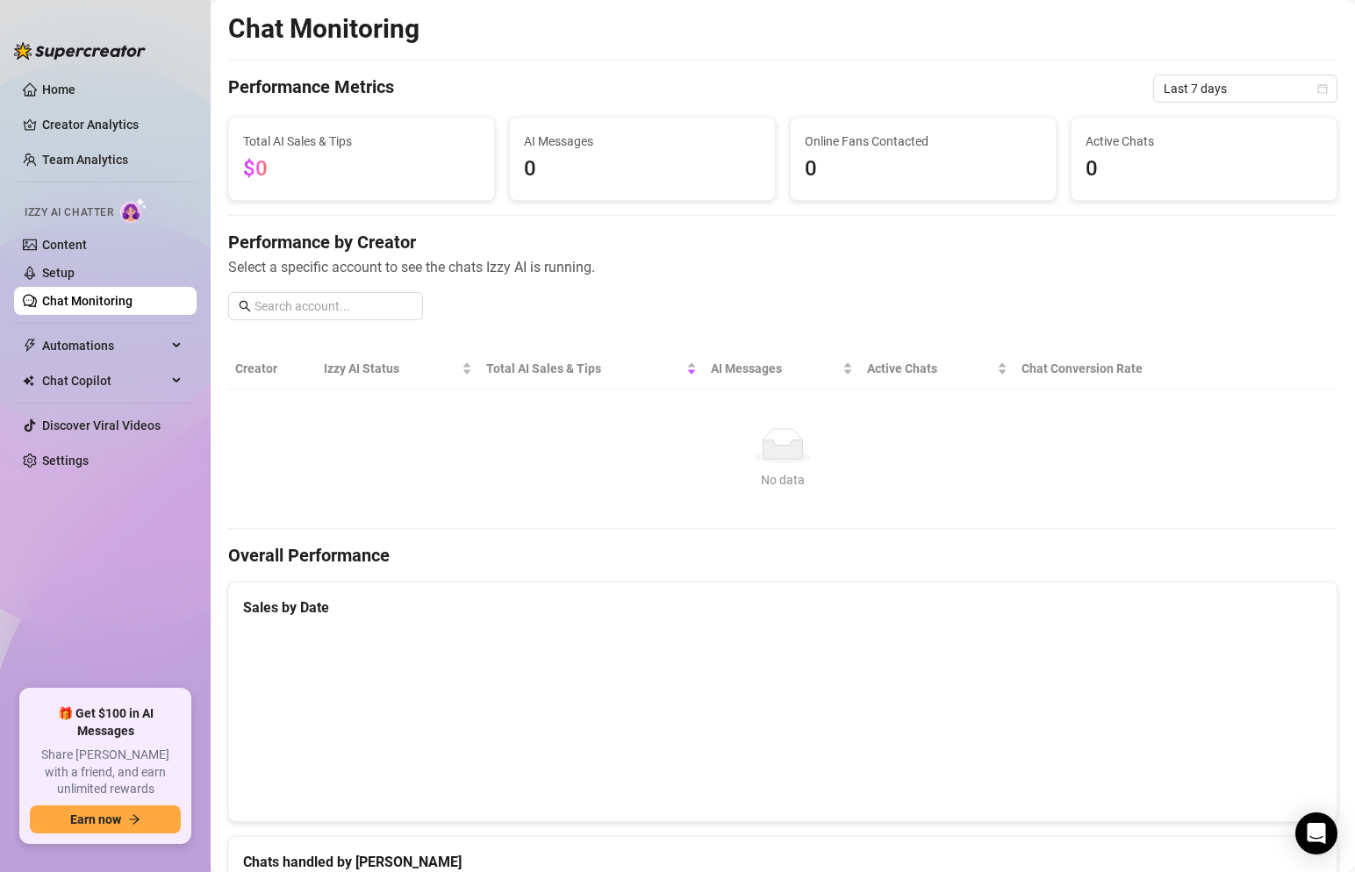
click at [130, 213] on img at bounding box center [133, 209] width 27 height 25
click at [58, 242] on link "Content" at bounding box center [64, 245] width 45 height 14
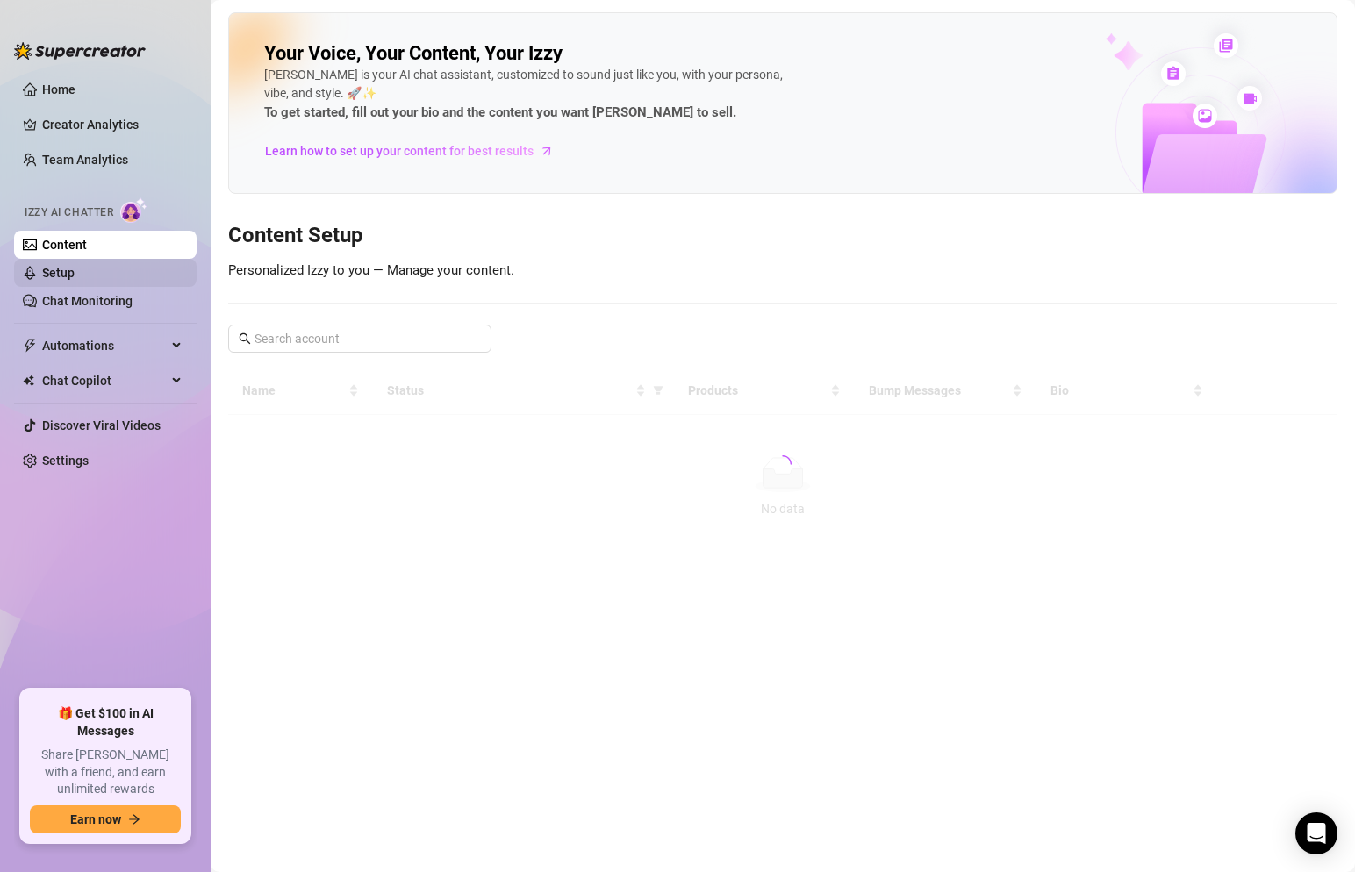
click at [51, 269] on link "Setup" at bounding box center [58, 273] width 32 height 14
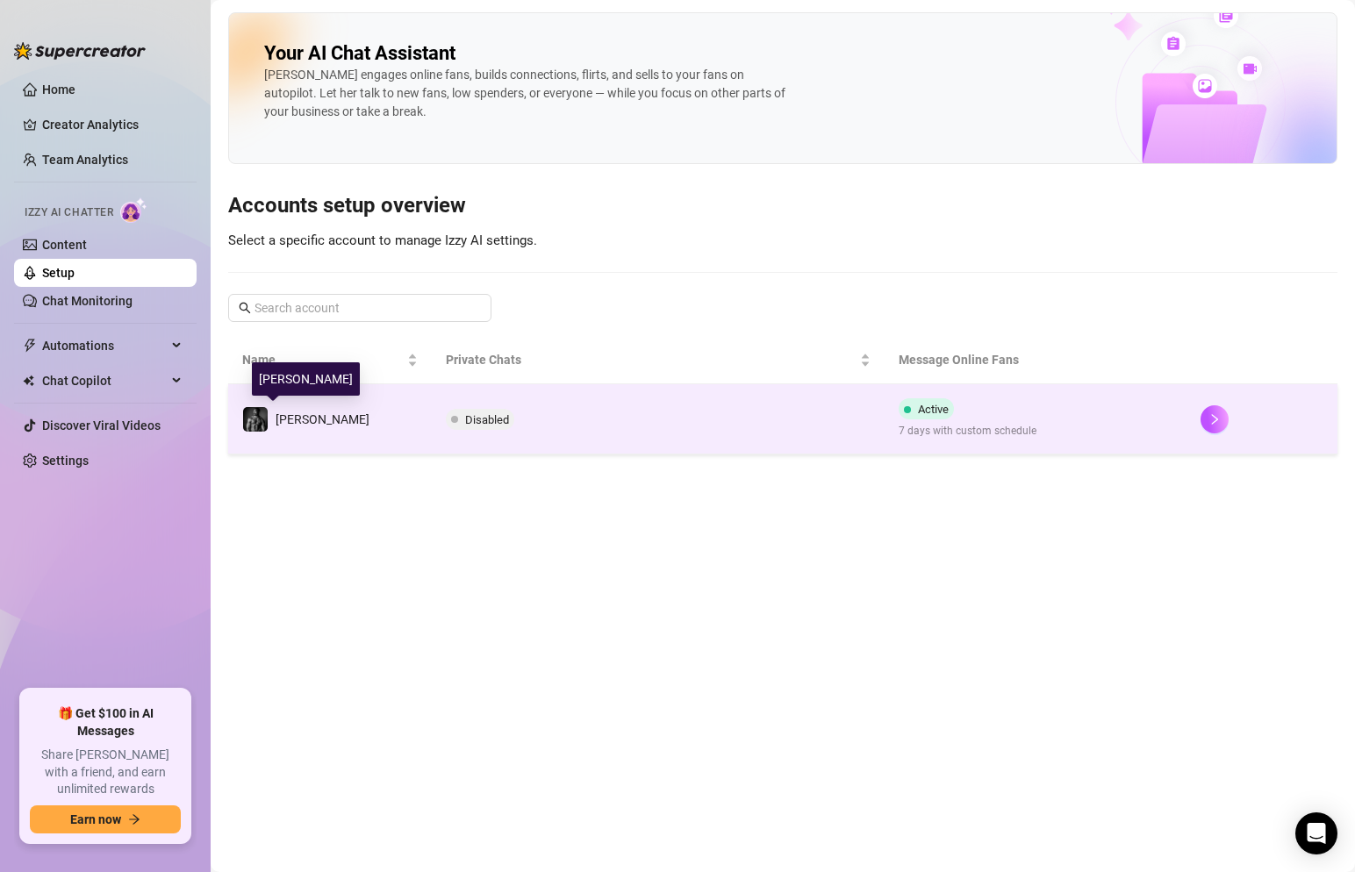
click at [254, 423] on img at bounding box center [255, 419] width 25 height 25
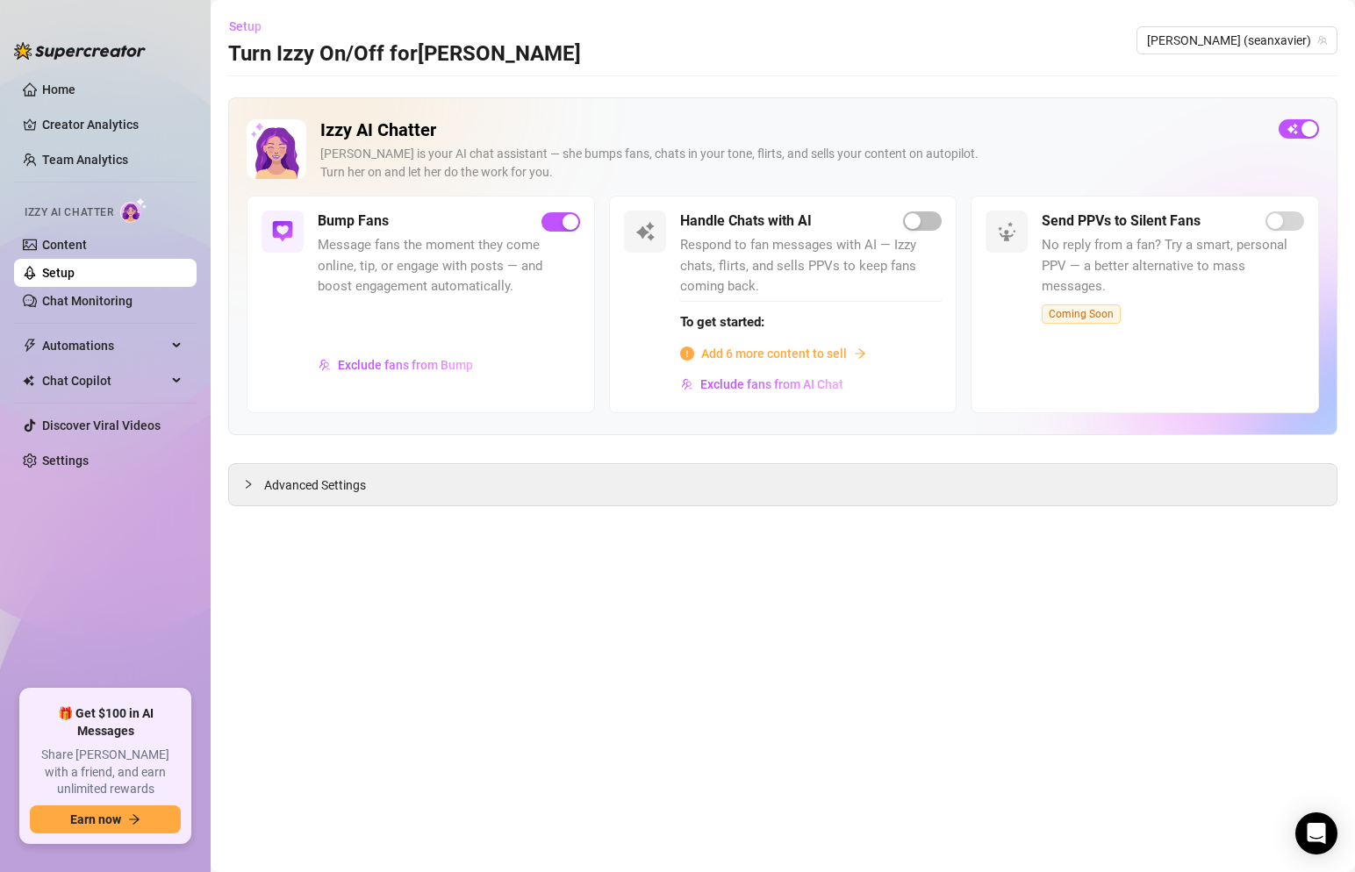
click at [254, 26] on span "Setup" at bounding box center [245, 26] width 32 height 14
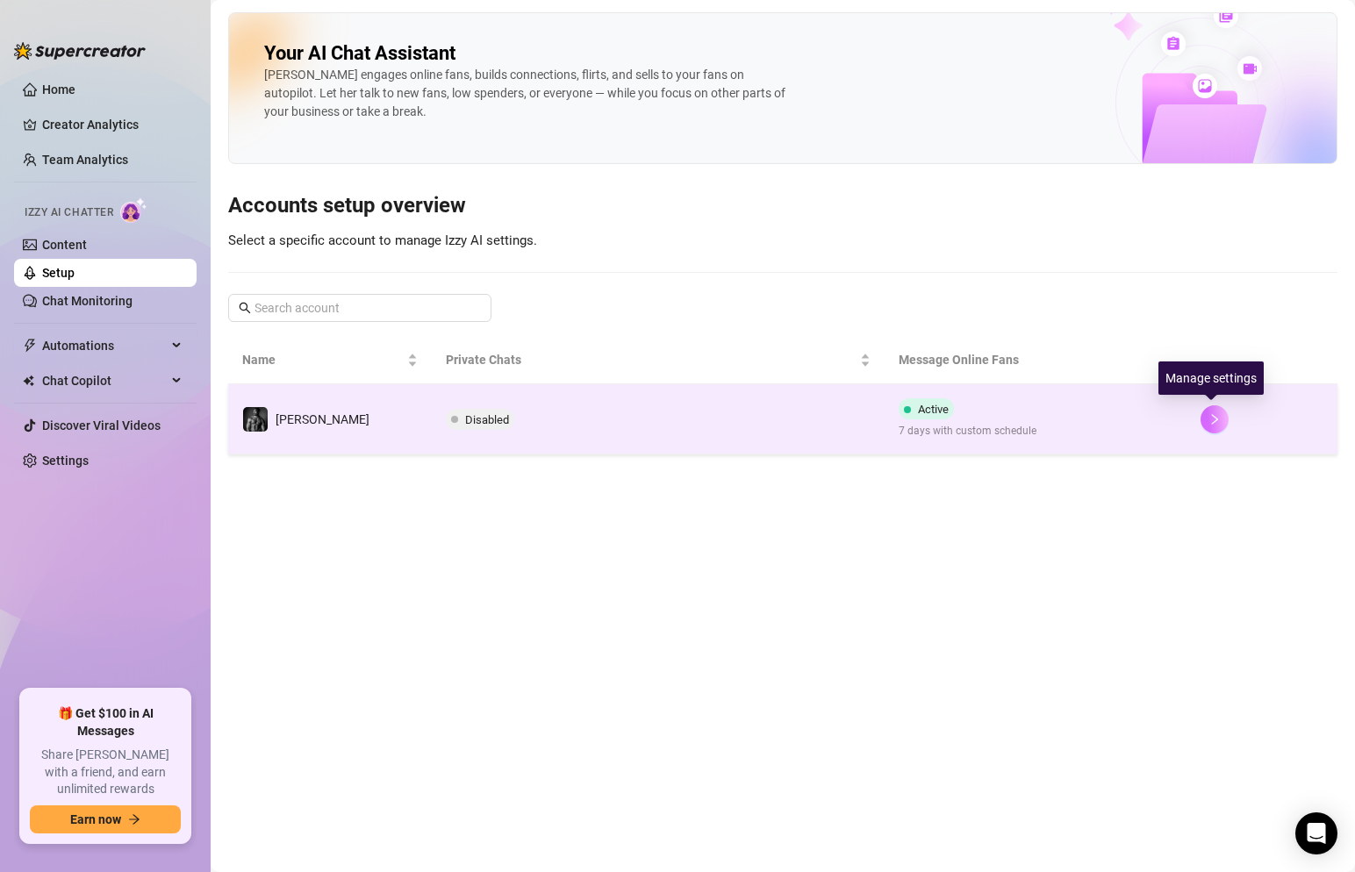
click at [1209, 421] on icon "right" at bounding box center [1215, 419] width 12 height 12
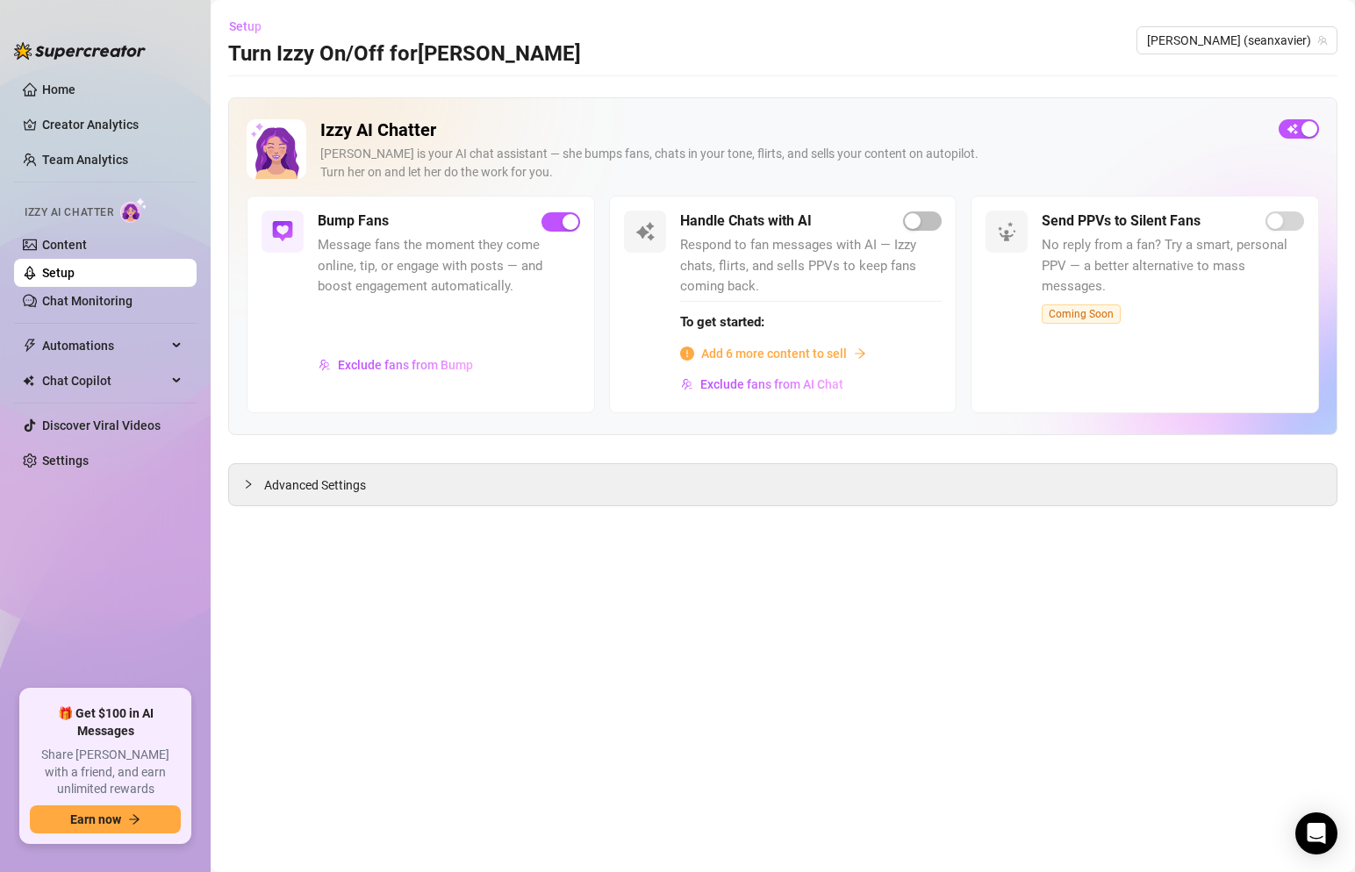
click at [243, 29] on span "Setup" at bounding box center [245, 26] width 32 height 14
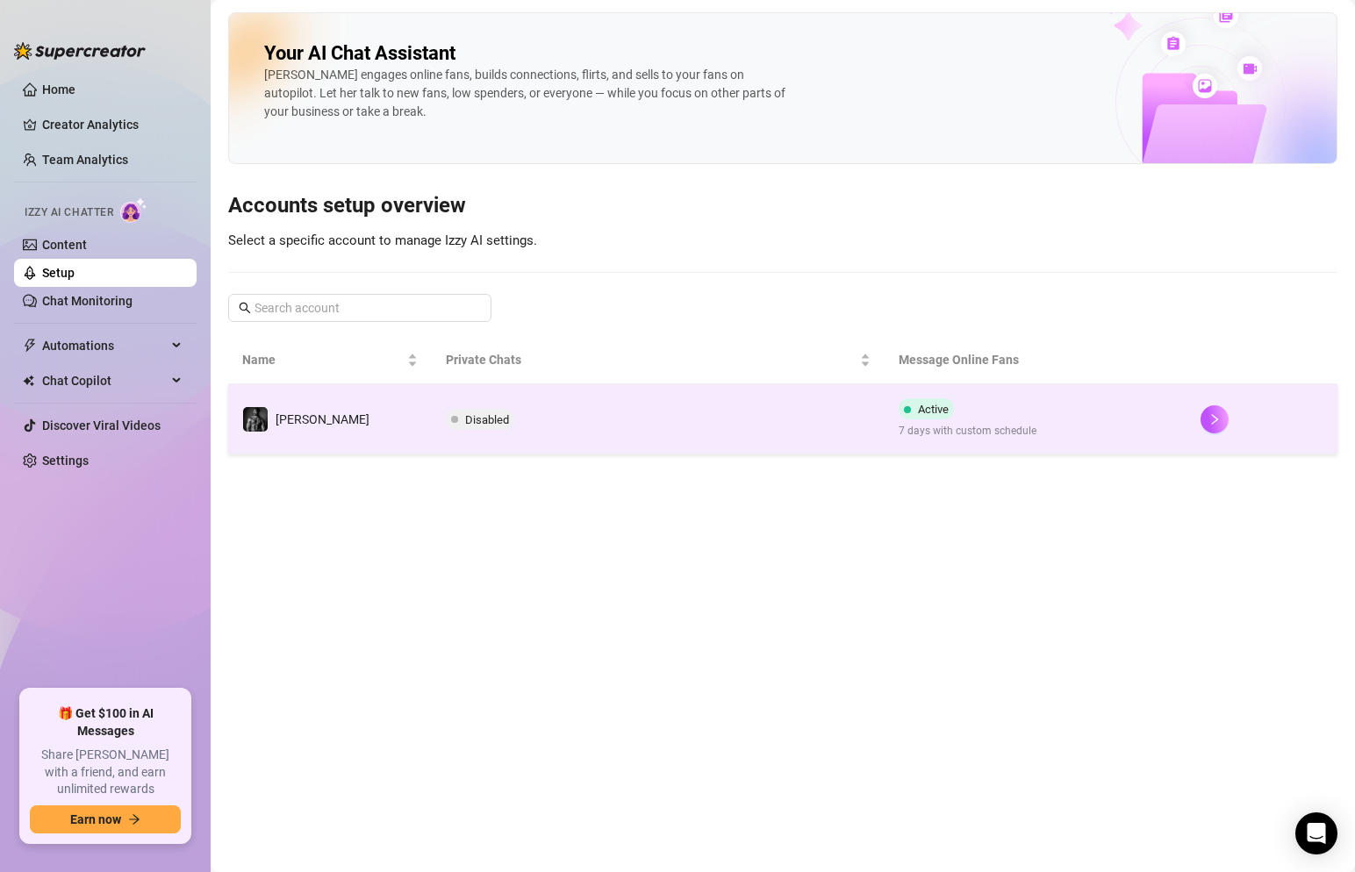
click at [317, 401] on td "[PERSON_NAME]" at bounding box center [330, 419] width 204 height 70
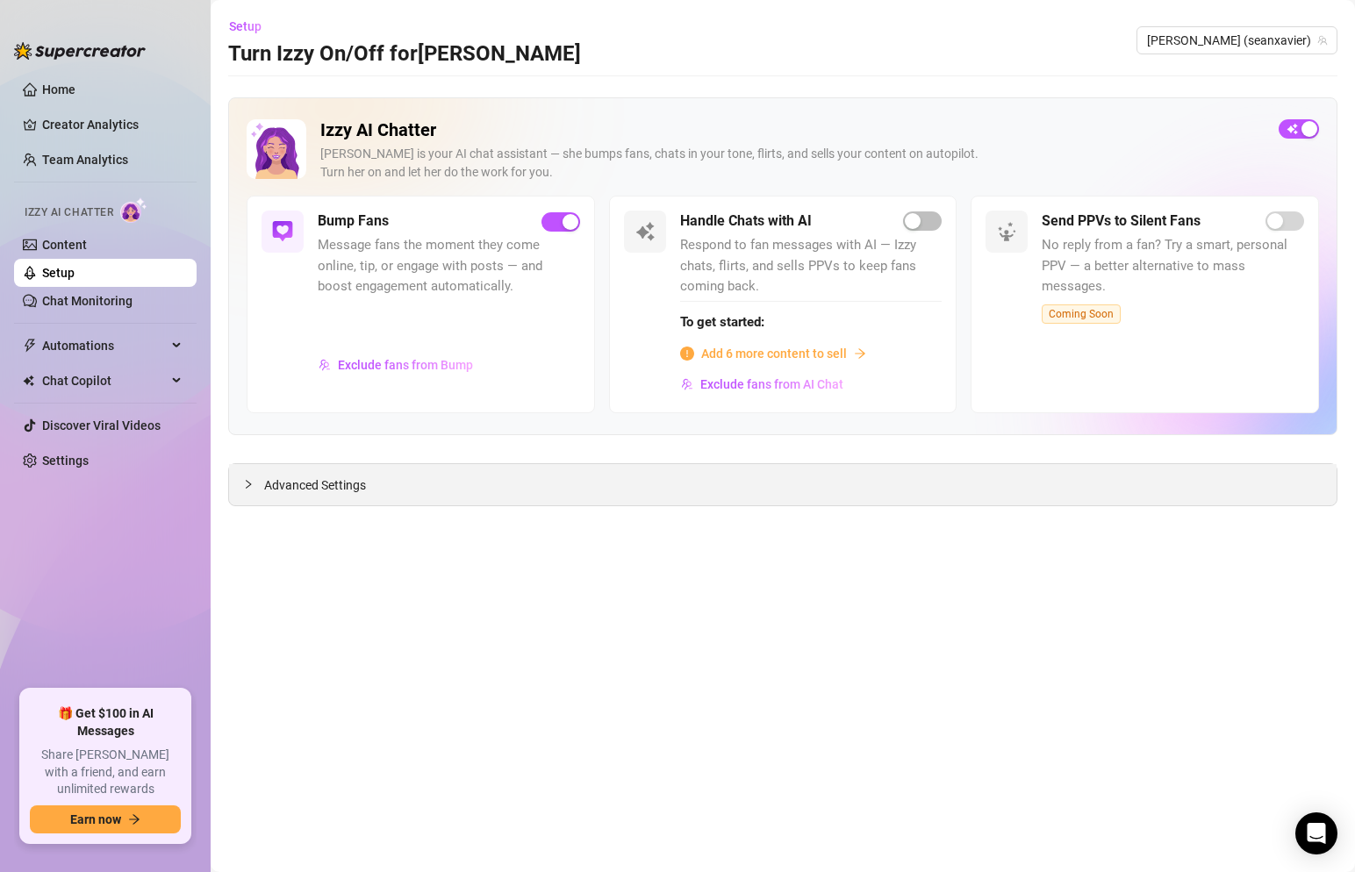
click at [339, 470] on div "Advanced Settings" at bounding box center [783, 484] width 1108 height 41
click at [324, 483] on span "Advanced Settings" at bounding box center [315, 485] width 102 height 19
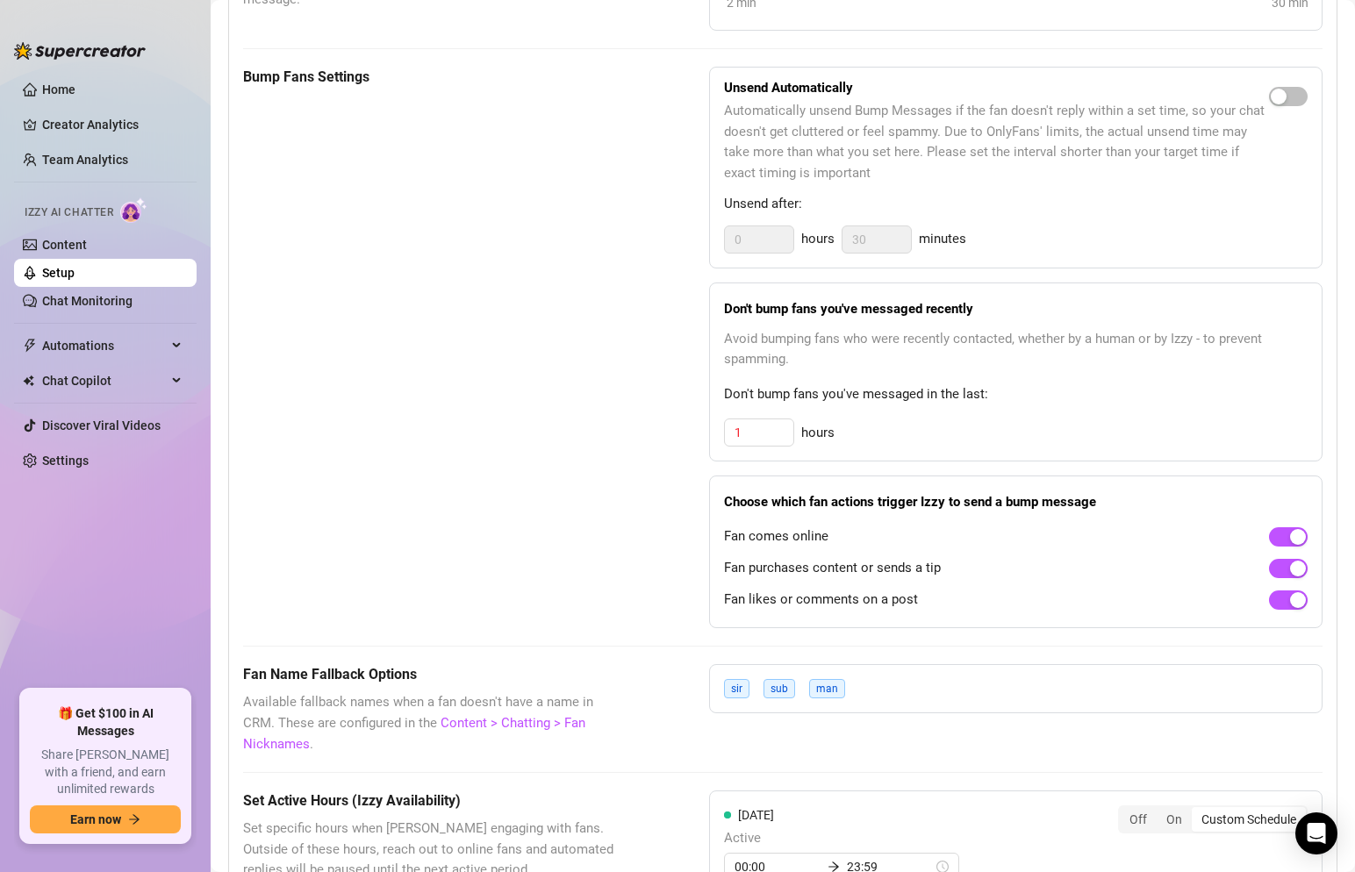
scroll to position [872, 0]
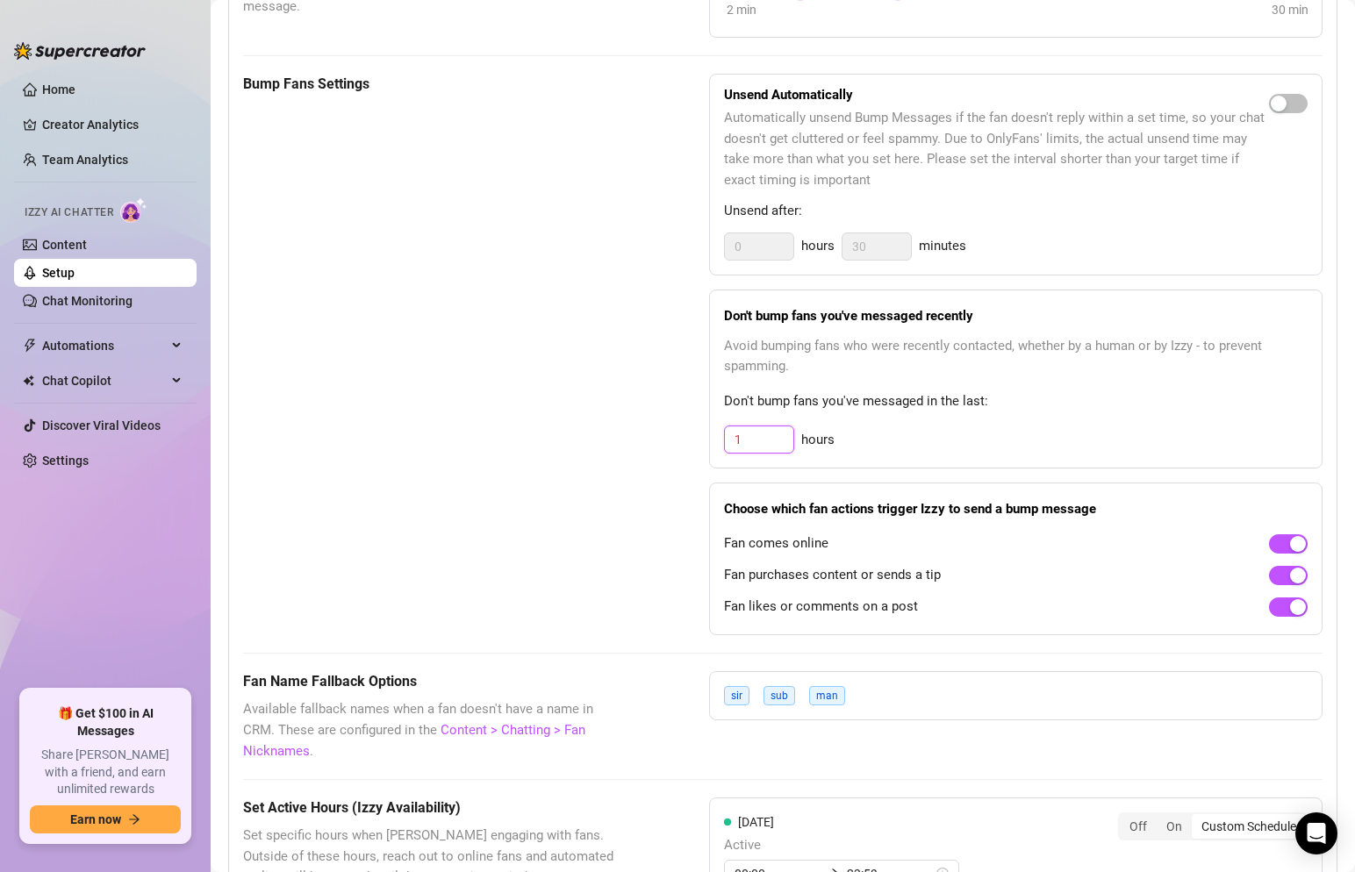
click at [757, 427] on input "1" at bounding box center [759, 440] width 68 height 26
click at [1290, 94] on span "button" at bounding box center [1288, 103] width 39 height 19
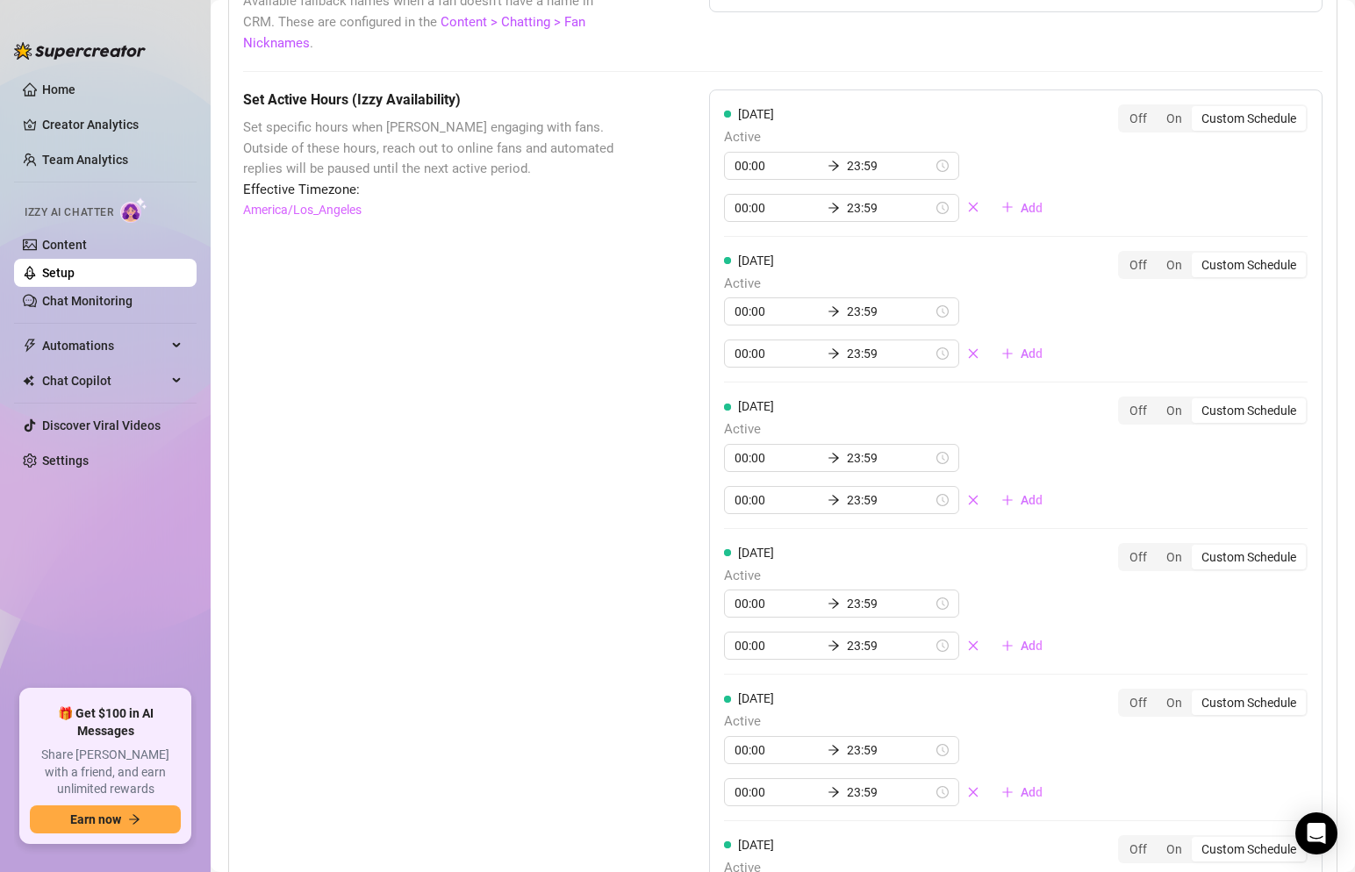
scroll to position [2012, 0]
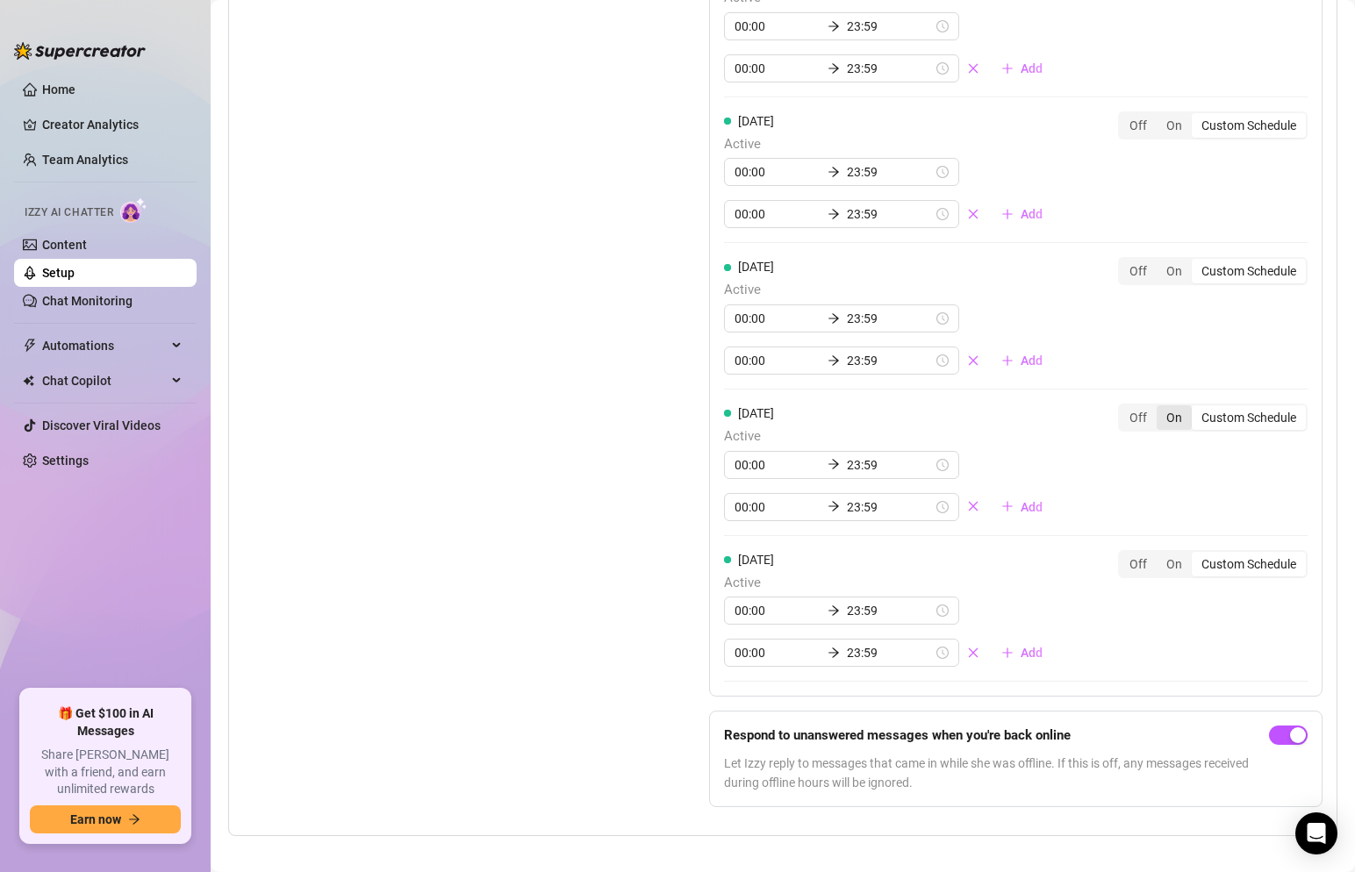
click at [1176, 406] on div "On" at bounding box center [1174, 418] width 35 height 25
click at [1161, 408] on input "On" at bounding box center [1161, 408] width 0 height 0
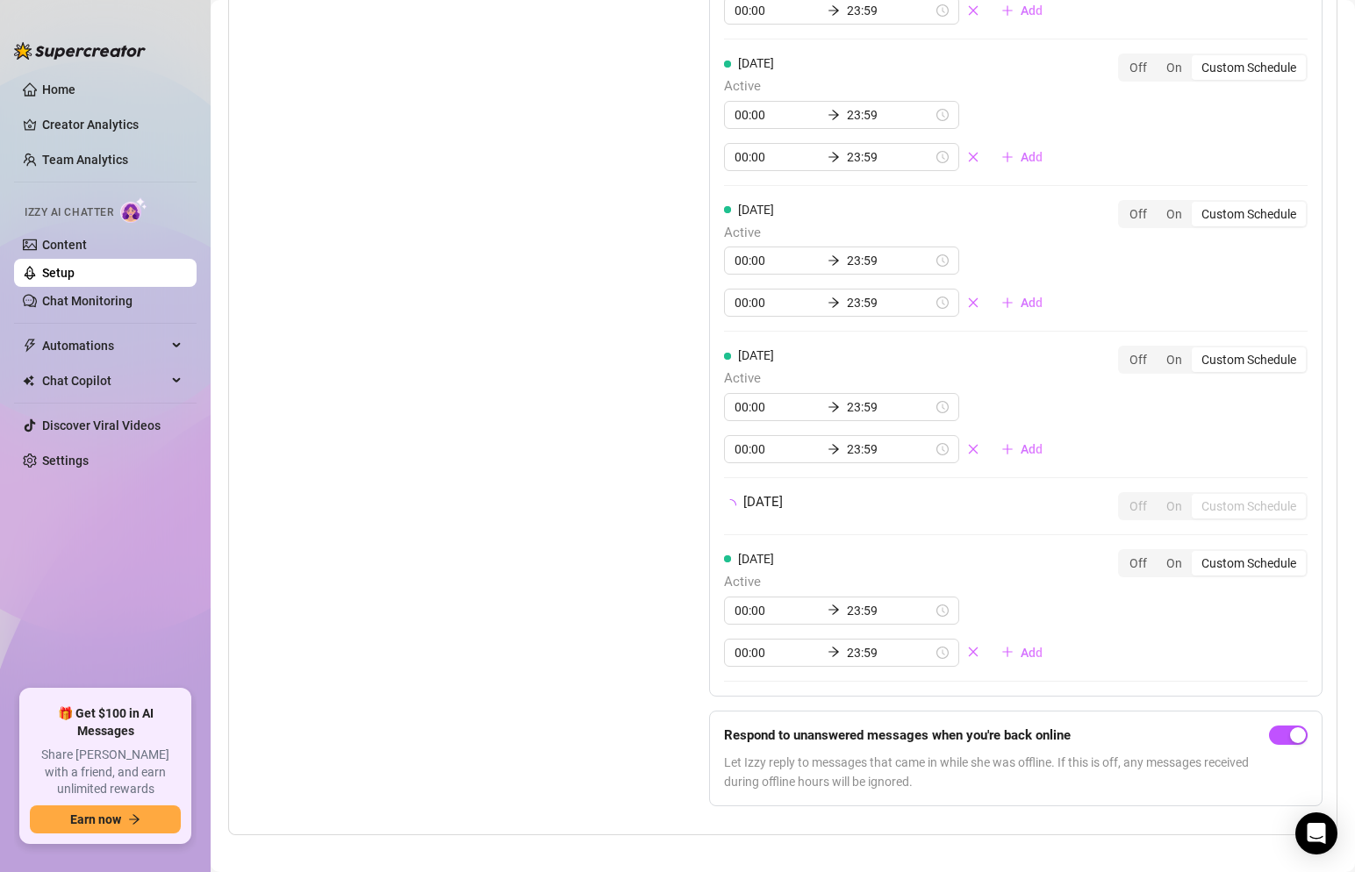
scroll to position [1958, 0]
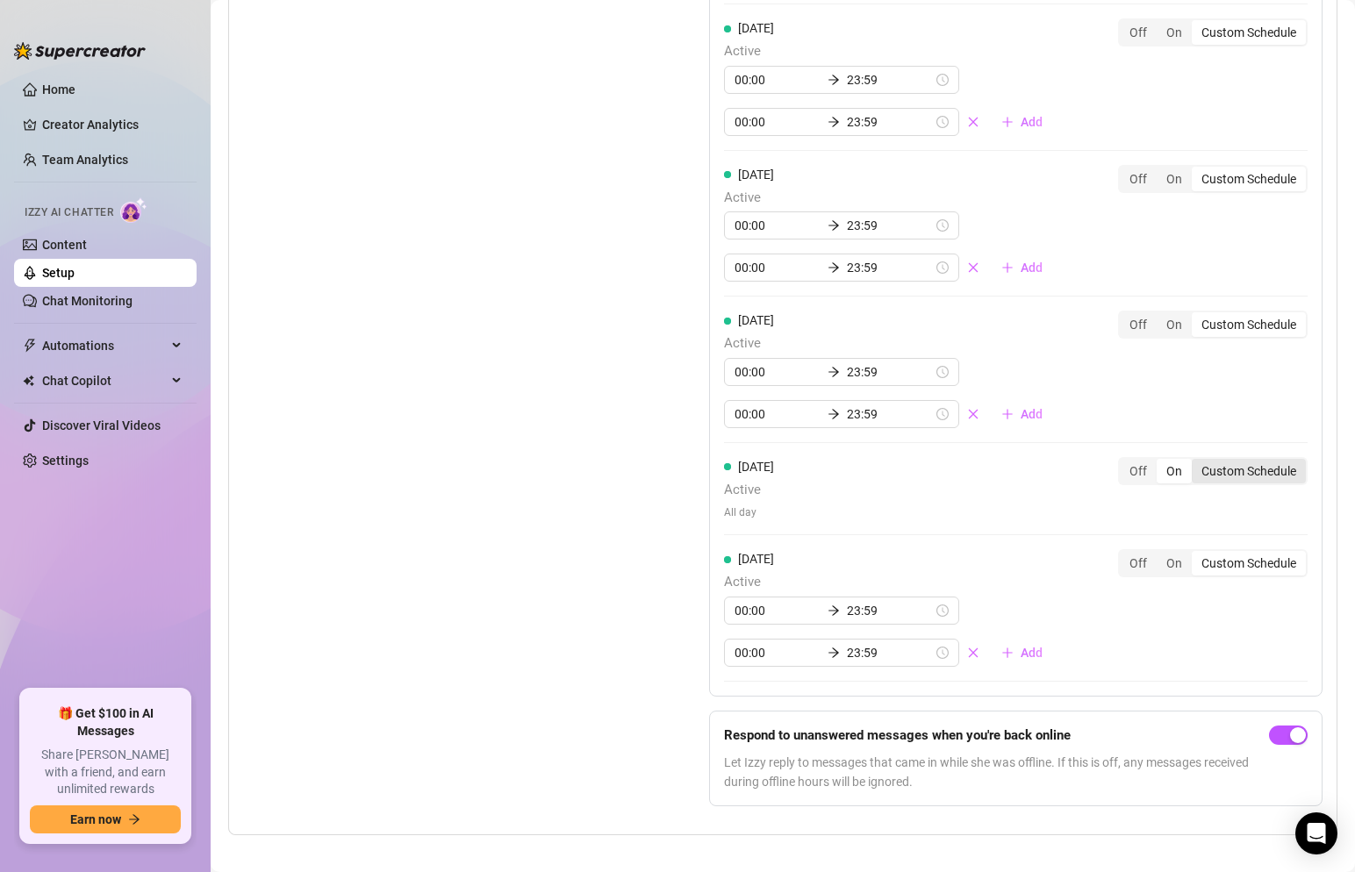
click at [1214, 459] on div "Custom Schedule" at bounding box center [1249, 471] width 114 height 25
click at [1196, 462] on input "Custom Schedule" at bounding box center [1196, 462] width 0 height 0
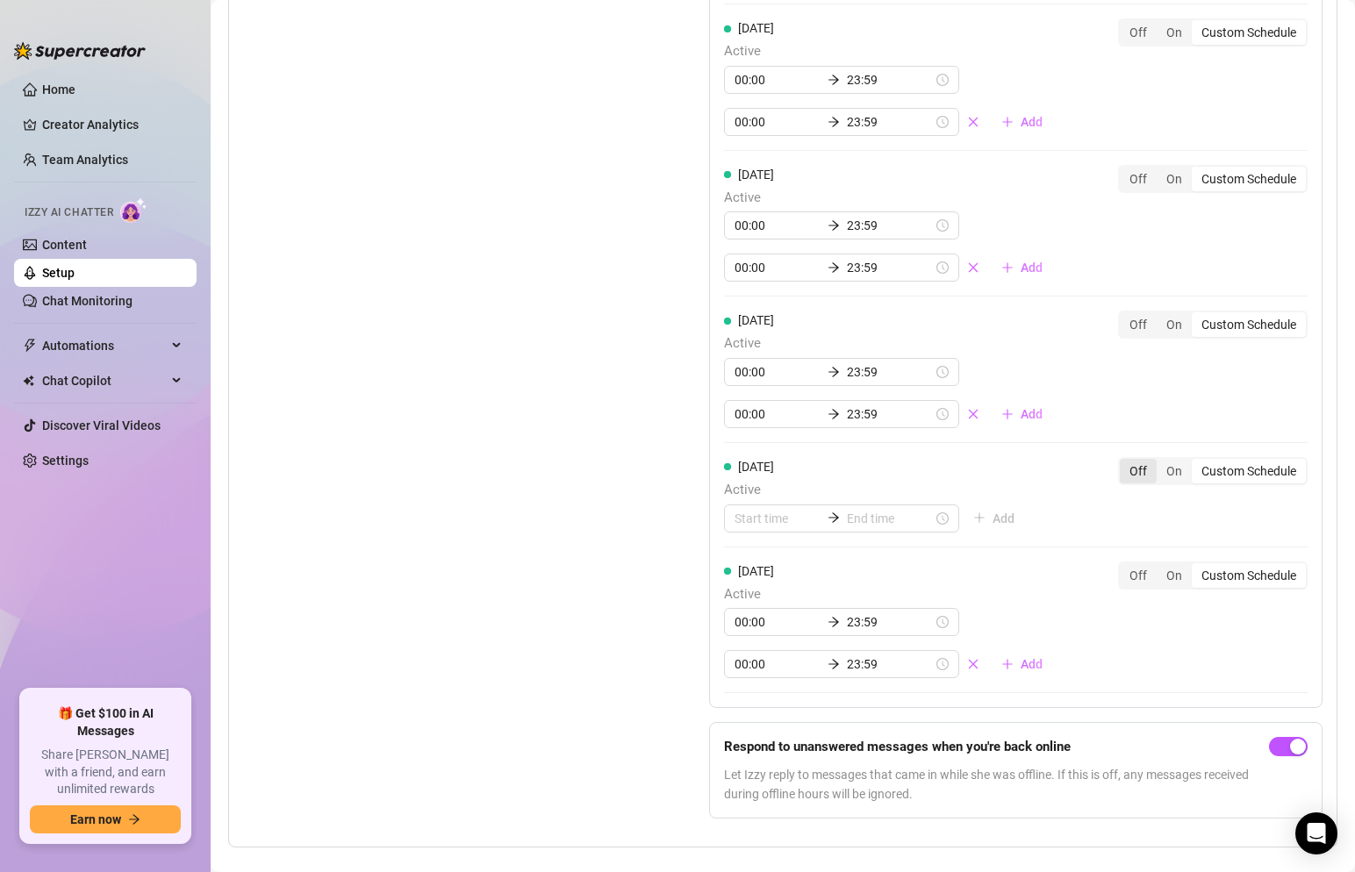
click at [1140, 459] on div "Off" at bounding box center [1138, 471] width 37 height 25
click at [1124, 462] on input "Off" at bounding box center [1124, 462] width 0 height 0
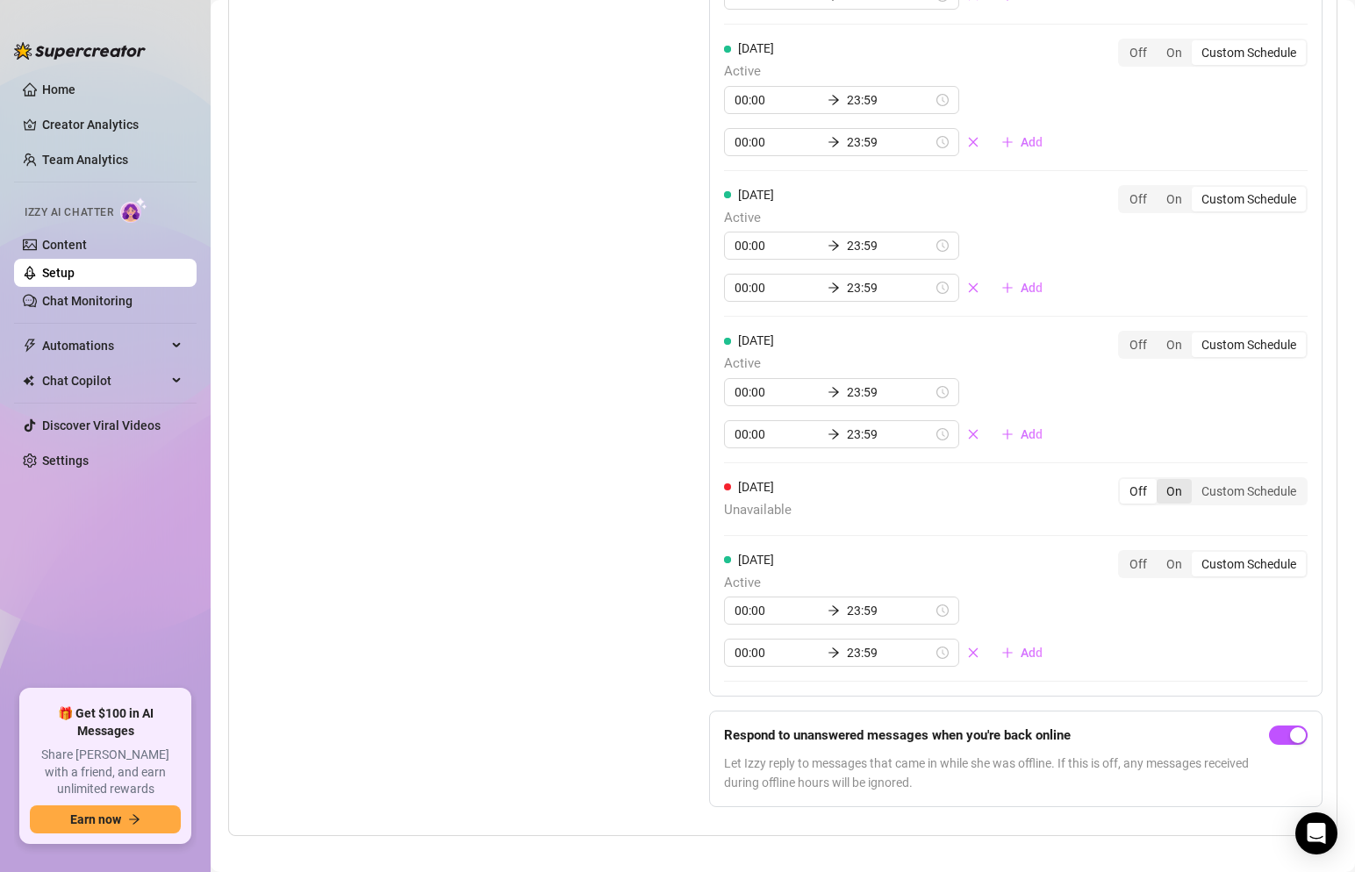
click at [1168, 480] on div "On" at bounding box center [1174, 491] width 35 height 25
click at [1161, 482] on input "On" at bounding box center [1161, 482] width 0 height 0
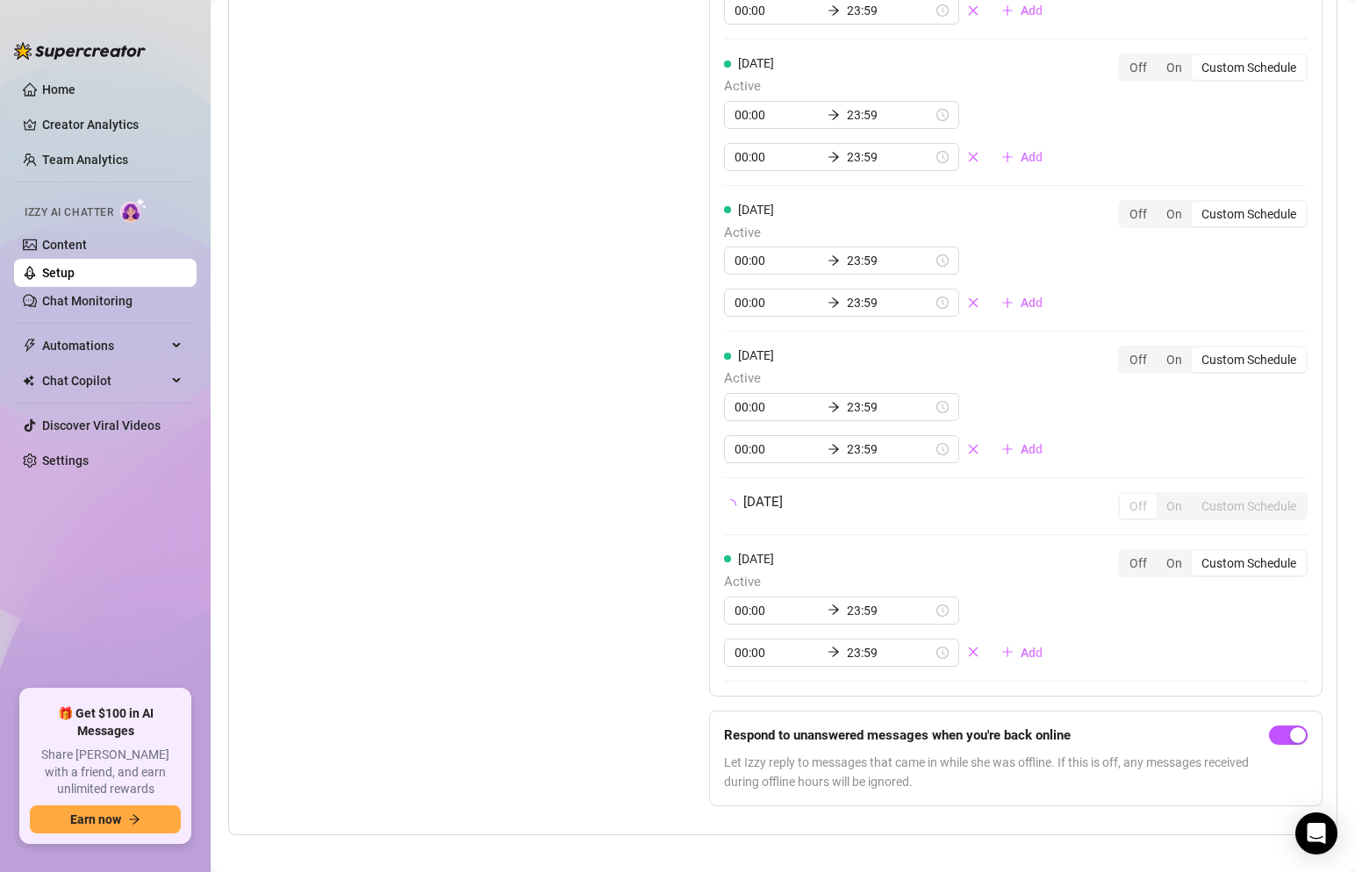
scroll to position [1938, 0]
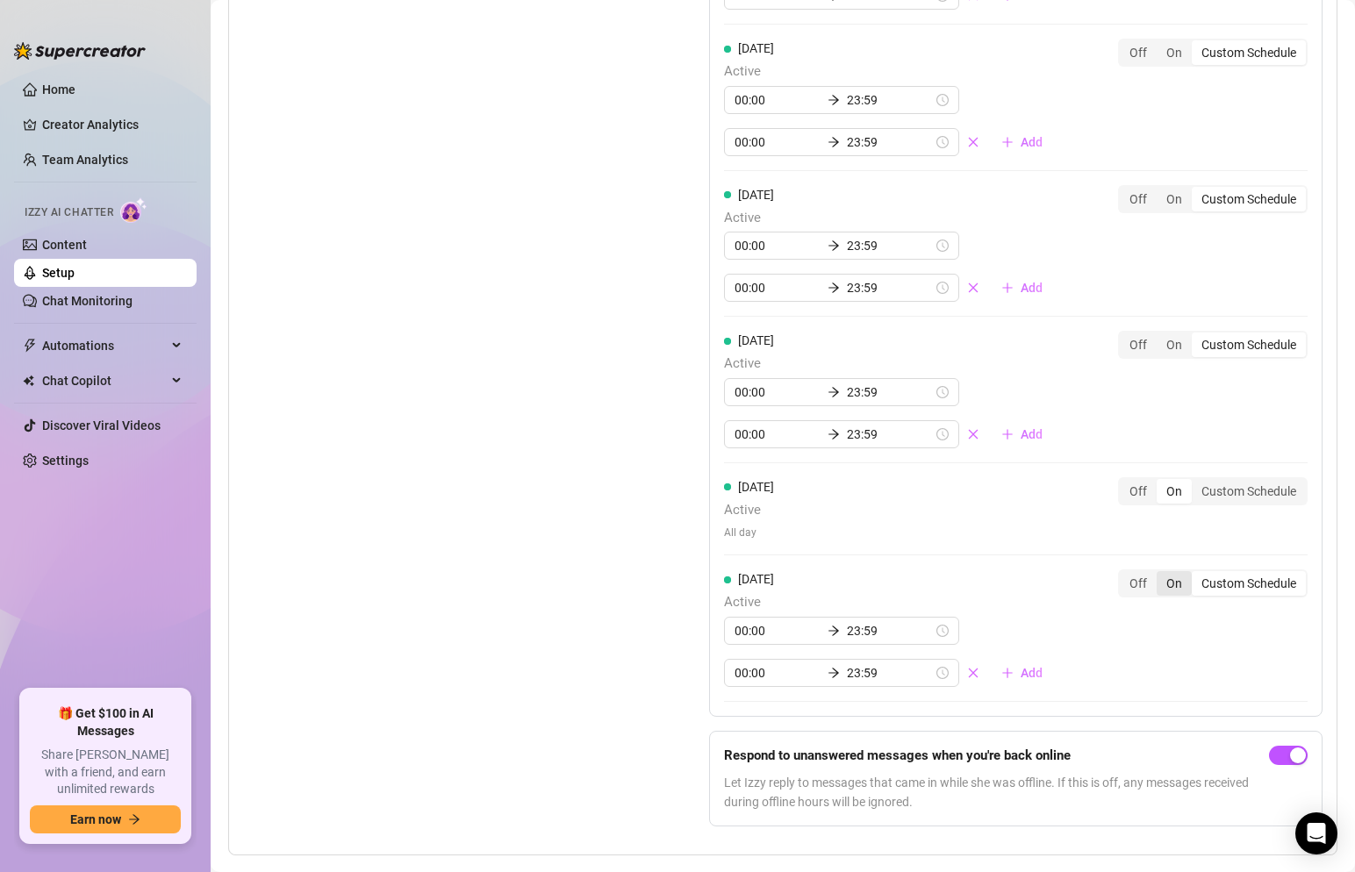
click at [1172, 571] on div "On" at bounding box center [1174, 583] width 35 height 25
click at [1161, 574] on input "On" at bounding box center [1161, 574] width 0 height 0
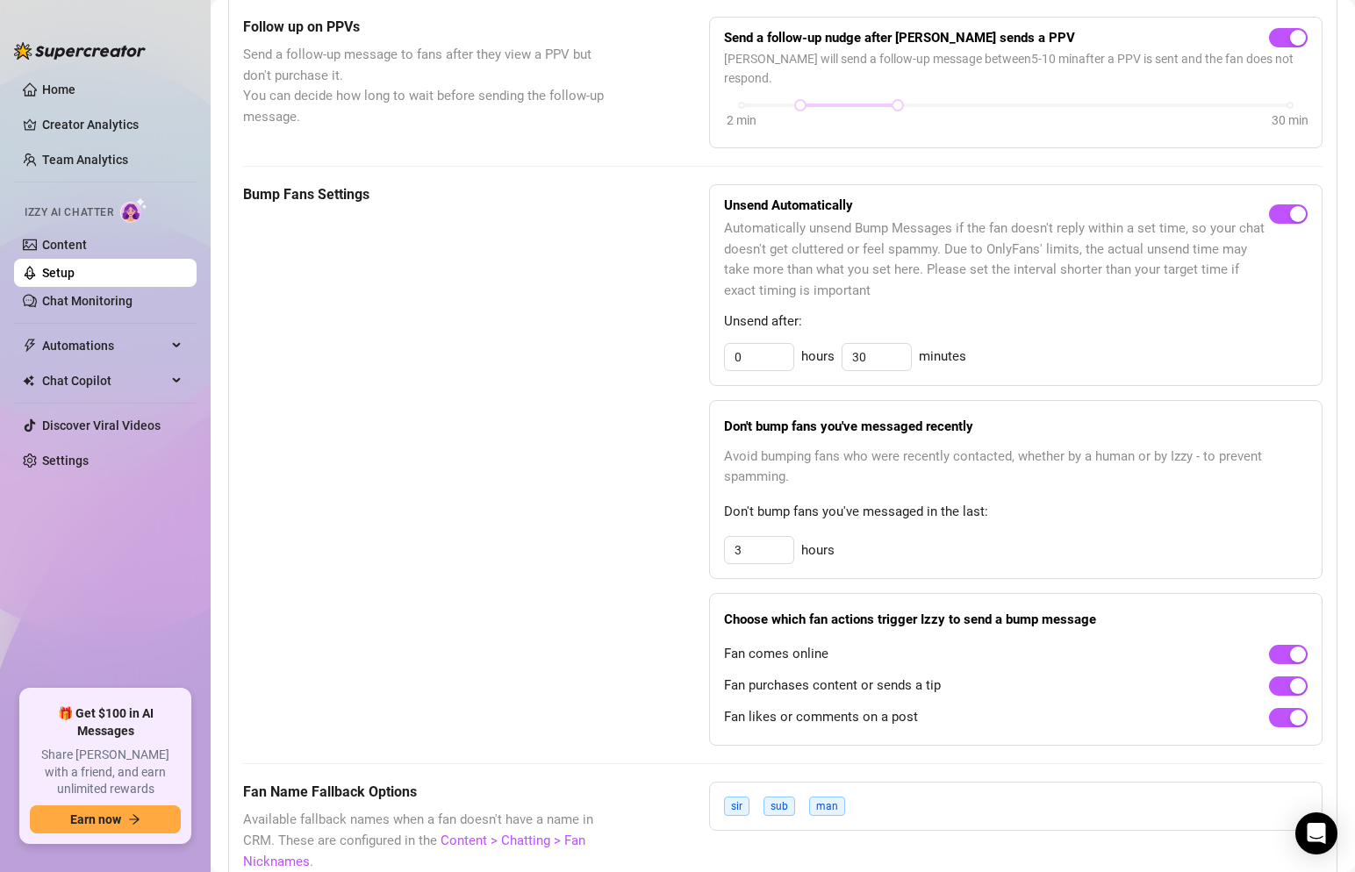
scroll to position [764, 0]
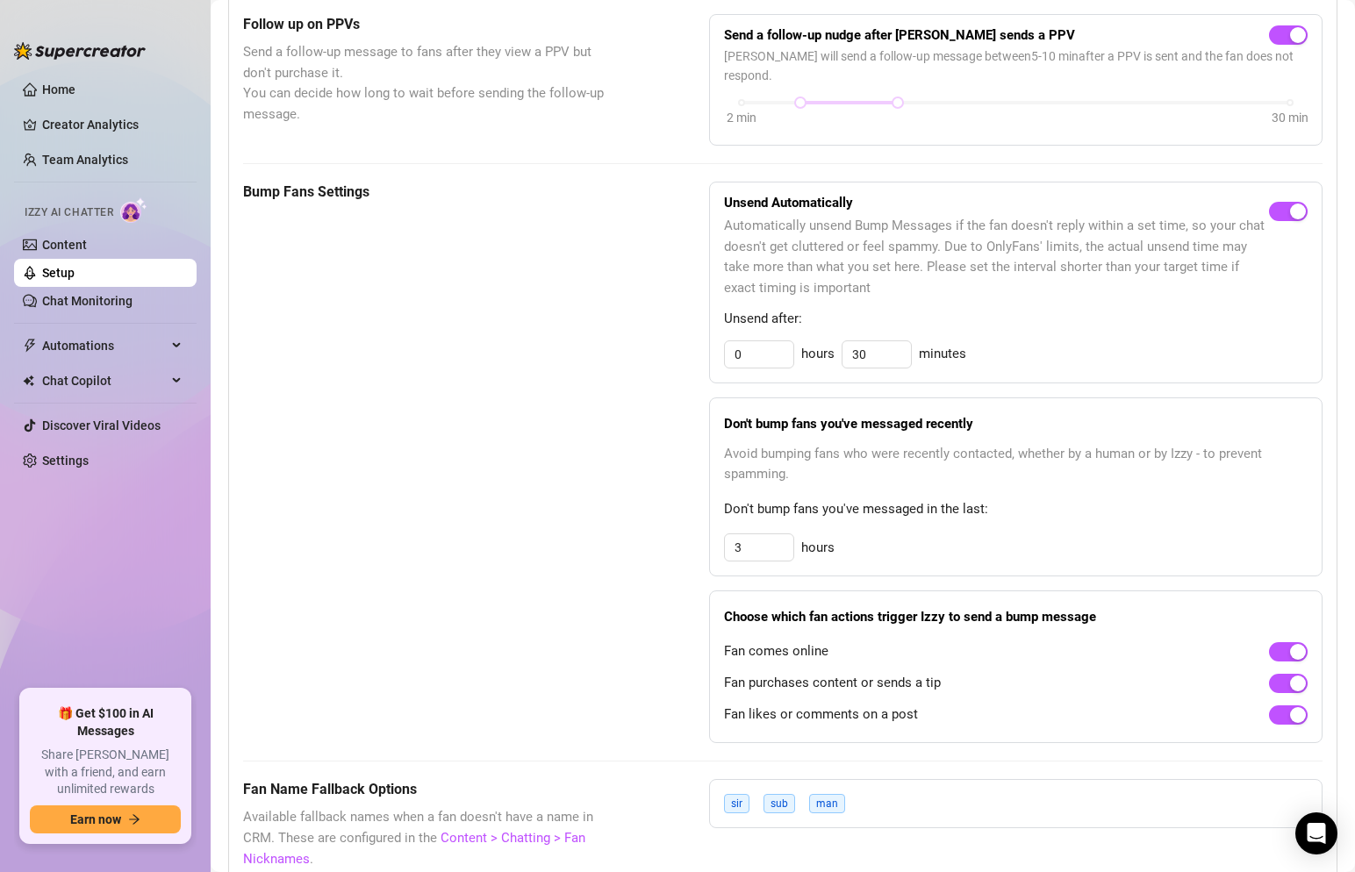
click at [756, 545] on div "Don't bump fans you've messaged recently Avoid bumping fans who were recently c…" at bounding box center [1016, 488] width 614 height 180
drag, startPoint x: 758, startPoint y: 534, endPoint x: 688, endPoint y: 534, distance: 70.2
click at [688, 534] on div "Bump Fans Settings Unsend Automatically Automatically unsend Bump Messages if t…" at bounding box center [783, 463] width 1080 height 563
click at [665, 468] on div "Bump Fans Settings Unsend Automatically Automatically unsend Bump Messages if t…" at bounding box center [783, 463] width 1080 height 563
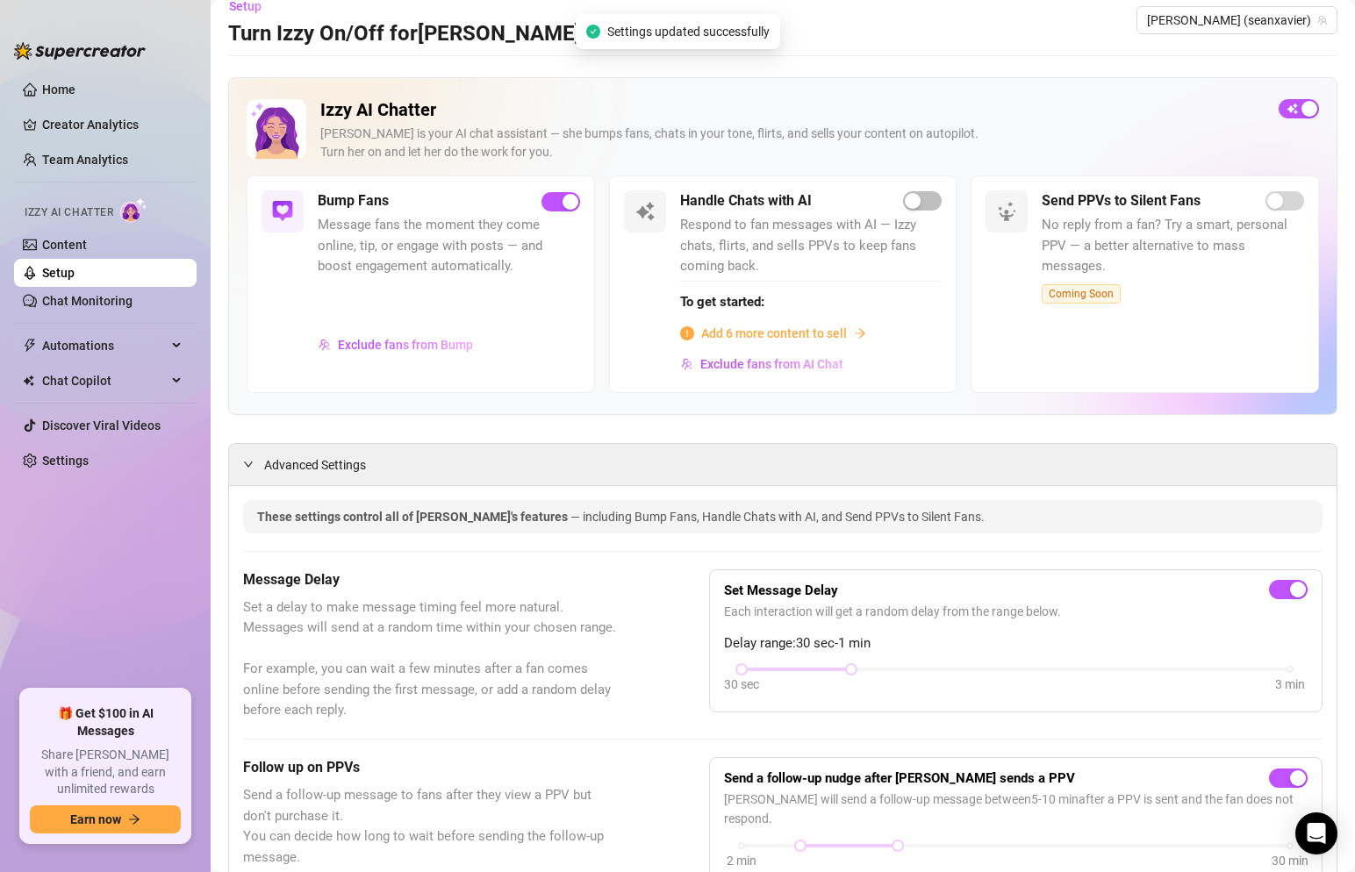
scroll to position [0, 0]
